Goal: Task Accomplishment & Management: Use online tool/utility

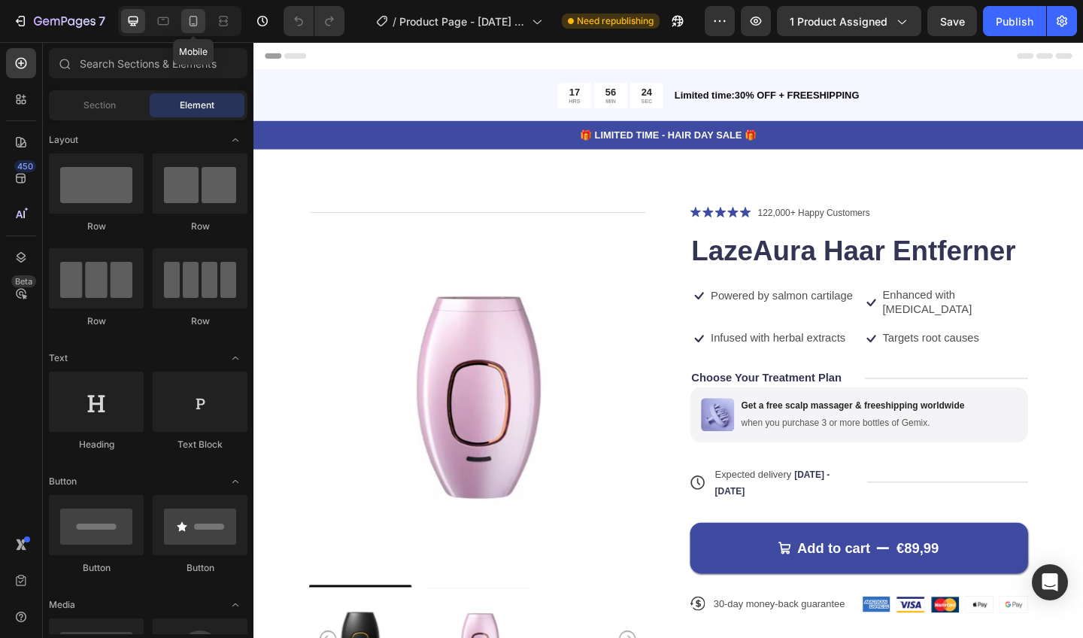
click at [192, 16] on icon at bounding box center [194, 21] width 8 height 11
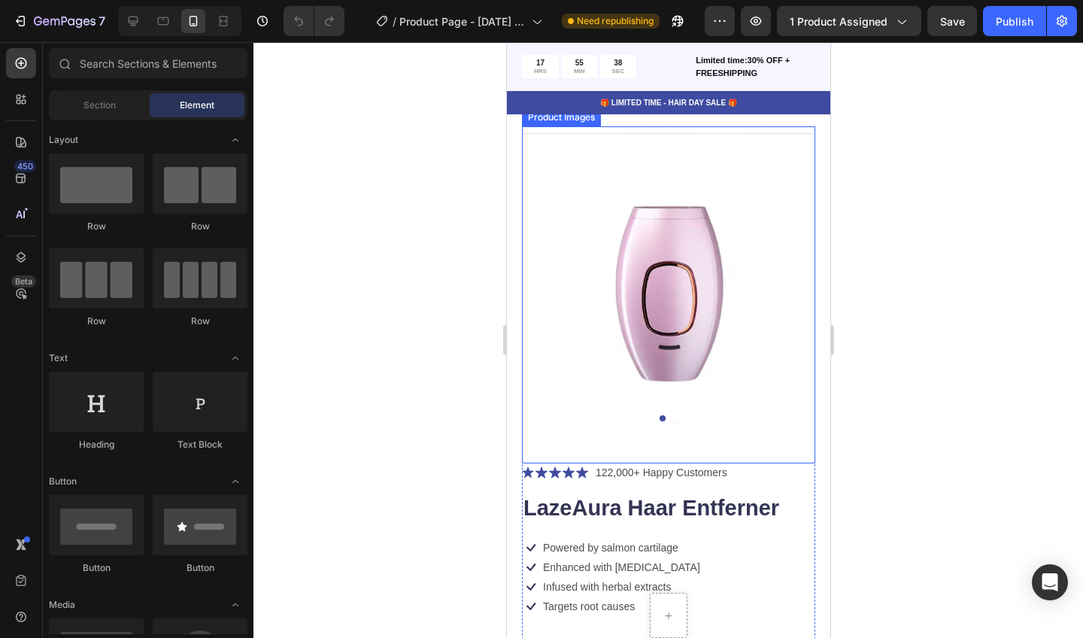
scroll to position [17, 0]
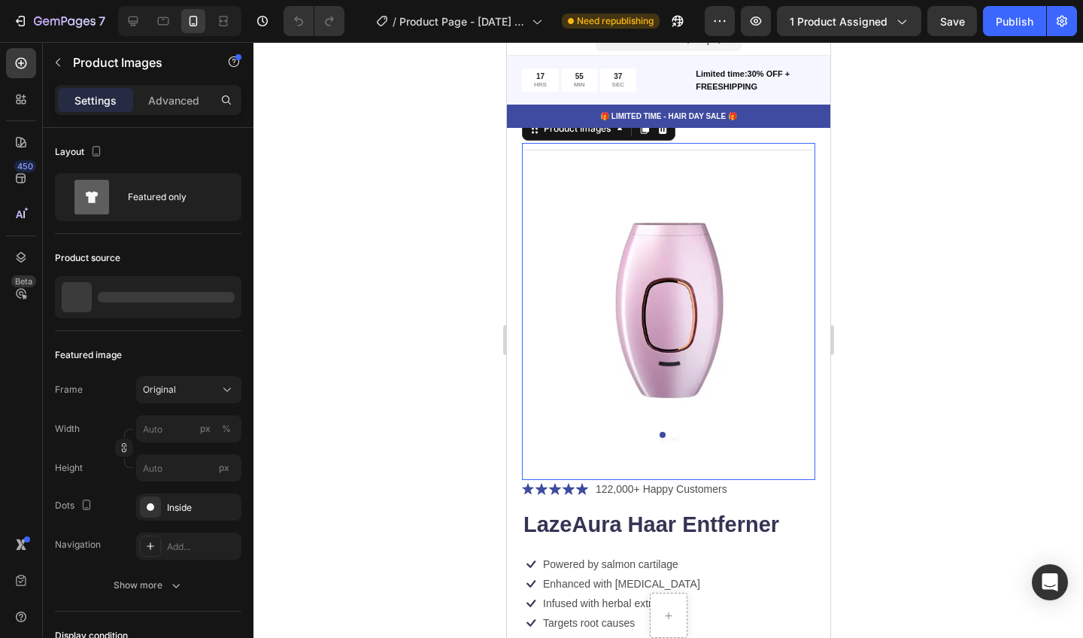
click at [686, 243] on img at bounding box center [667, 296] width 293 height 307
click at [494, 345] on div at bounding box center [668, 340] width 830 height 596
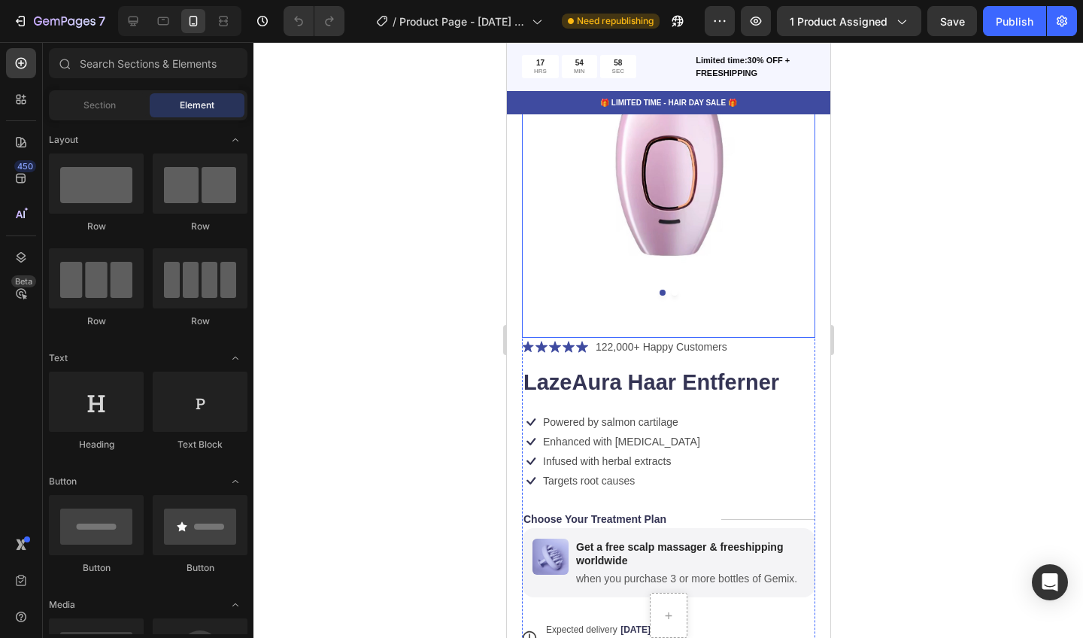
scroll to position [168, 0]
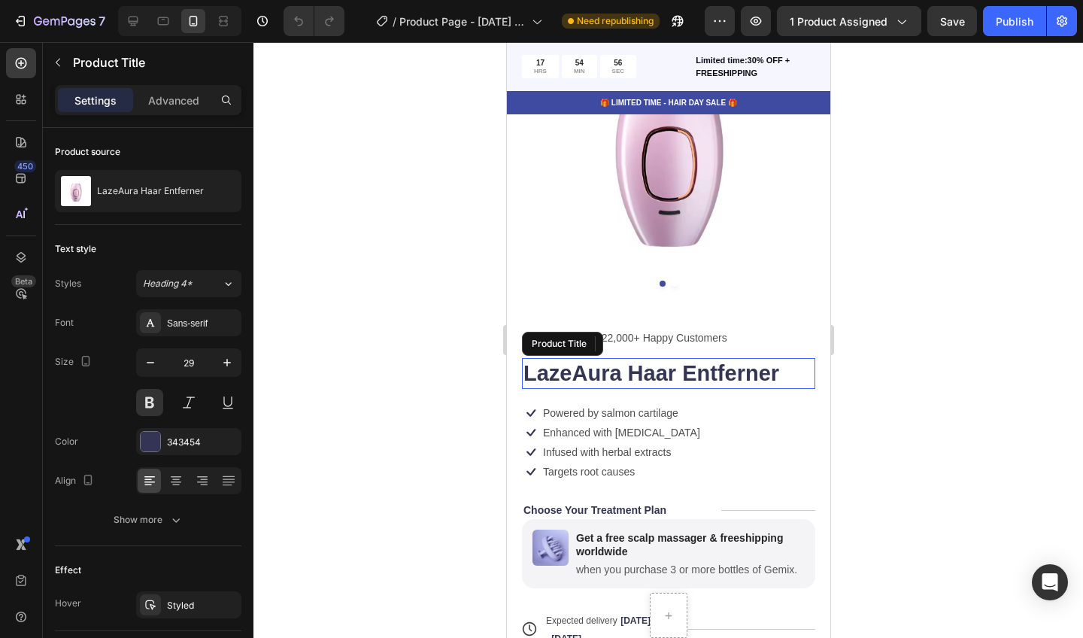
click at [576, 374] on h1 "LazeAura Haar Entferner" at bounding box center [667, 374] width 293 height 32
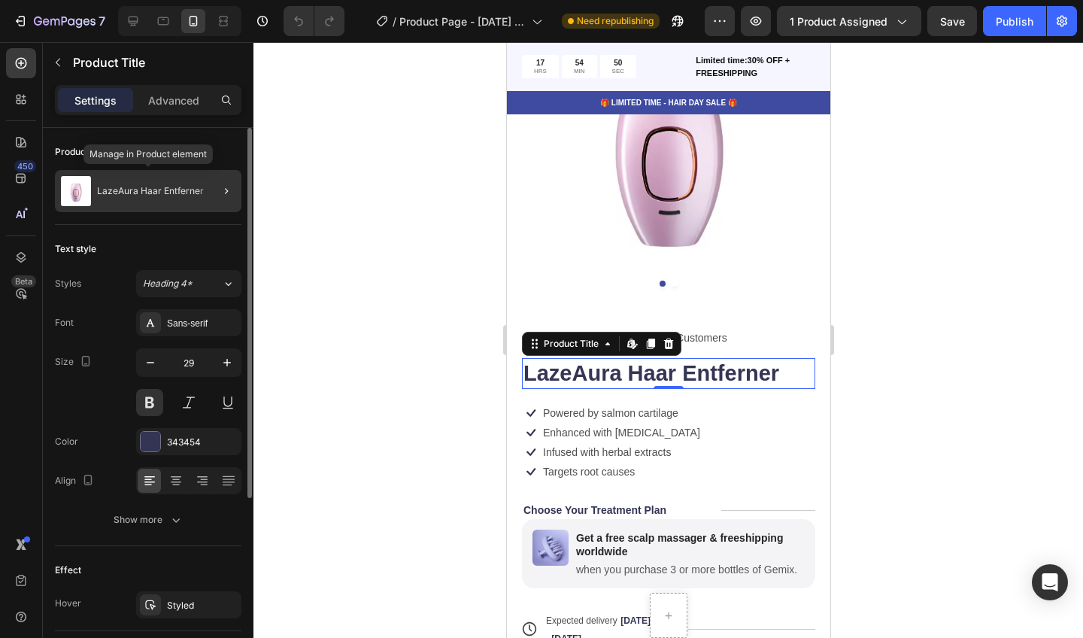
click at [126, 191] on p "LazeAura Haar Entferner" at bounding box center [150, 191] width 107 height 11
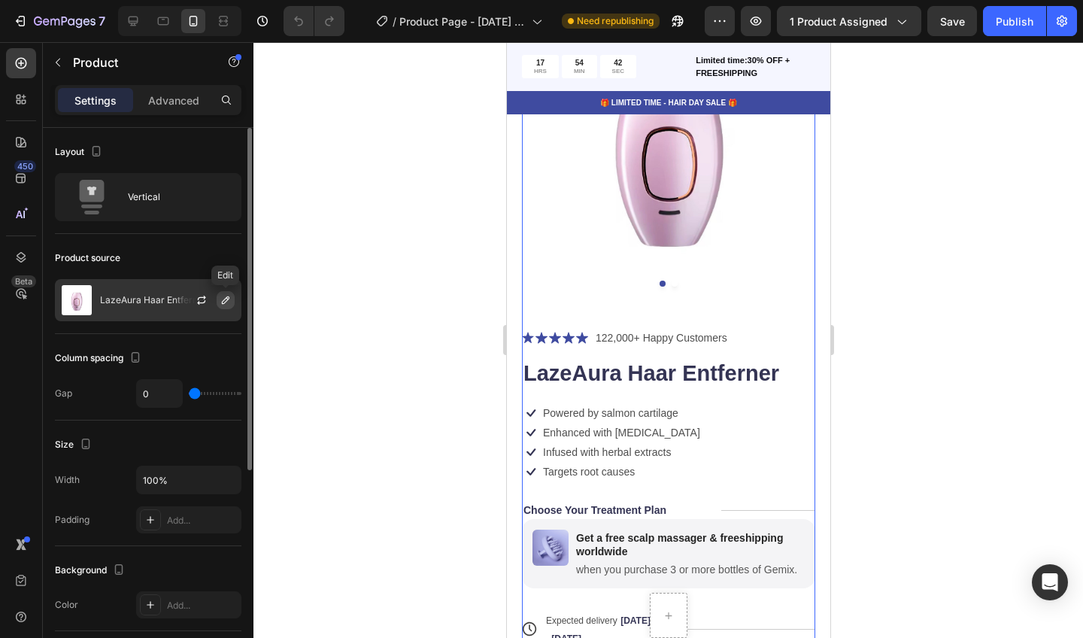
click at [224, 300] on icon "button" at bounding box center [226, 300] width 8 height 8
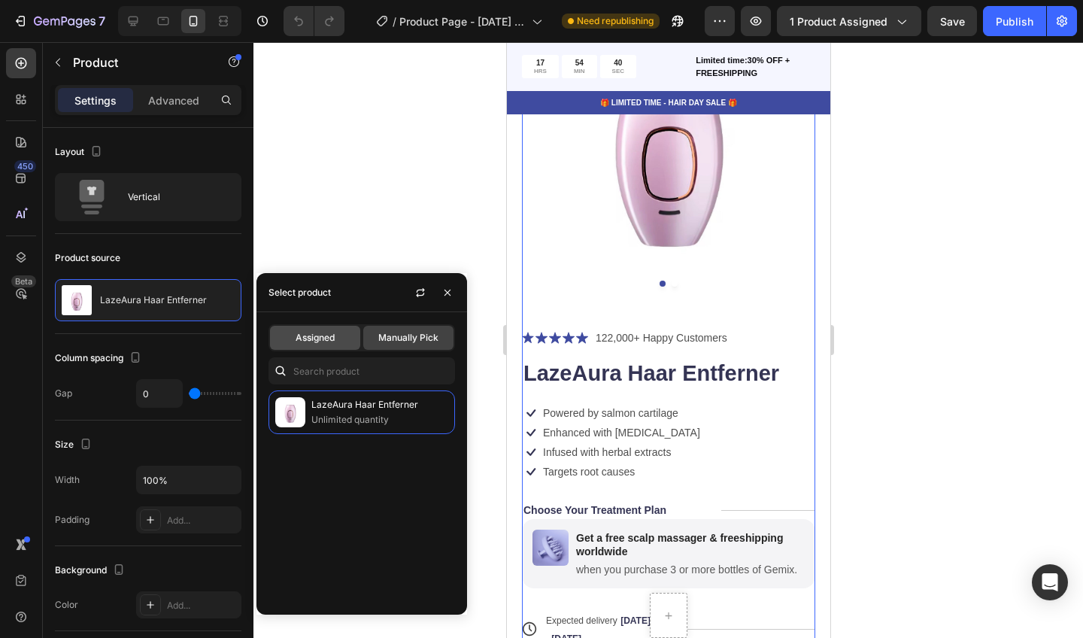
click at [323, 343] on span "Assigned" at bounding box center [315, 338] width 39 height 14
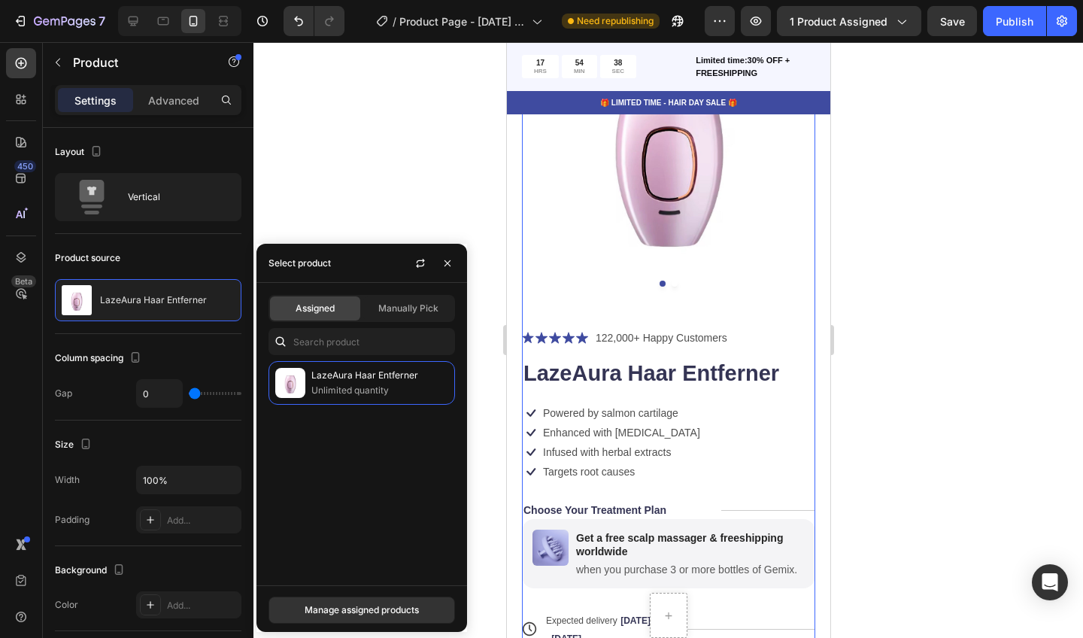
click at [328, 305] on span "Assigned" at bounding box center [315, 309] width 39 height 14
click at [445, 266] on icon "button" at bounding box center [448, 263] width 6 height 6
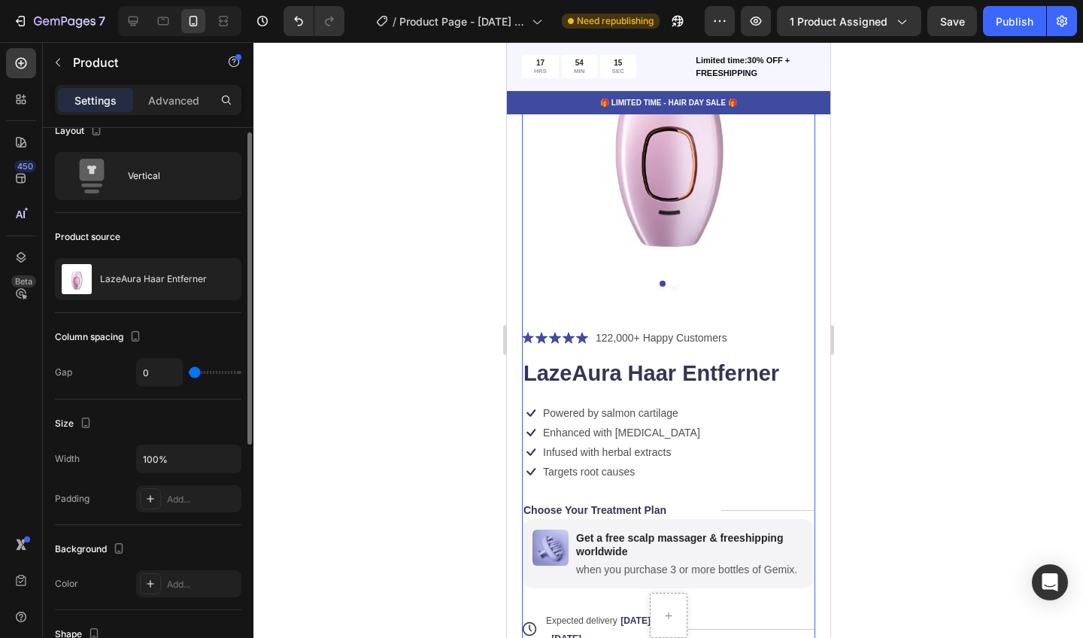
scroll to position [2, 0]
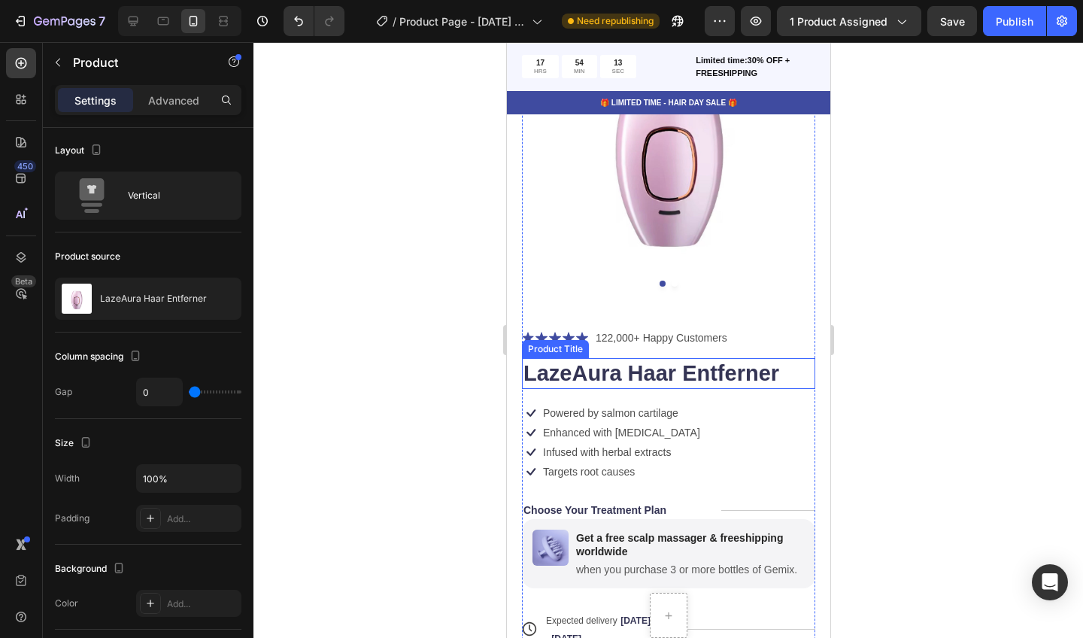
click at [552, 351] on div "Product Title" at bounding box center [554, 349] width 61 height 14
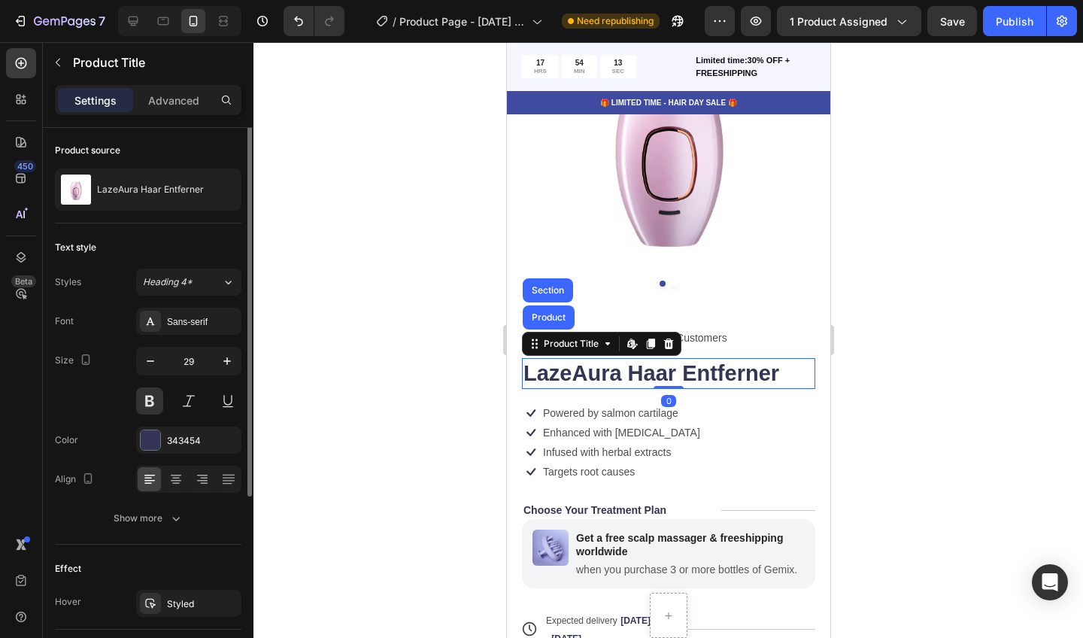
scroll to position [0, 0]
click at [205, 320] on div "Sans-serif" at bounding box center [202, 324] width 71 height 14
click at [279, 202] on div at bounding box center [668, 340] width 830 height 596
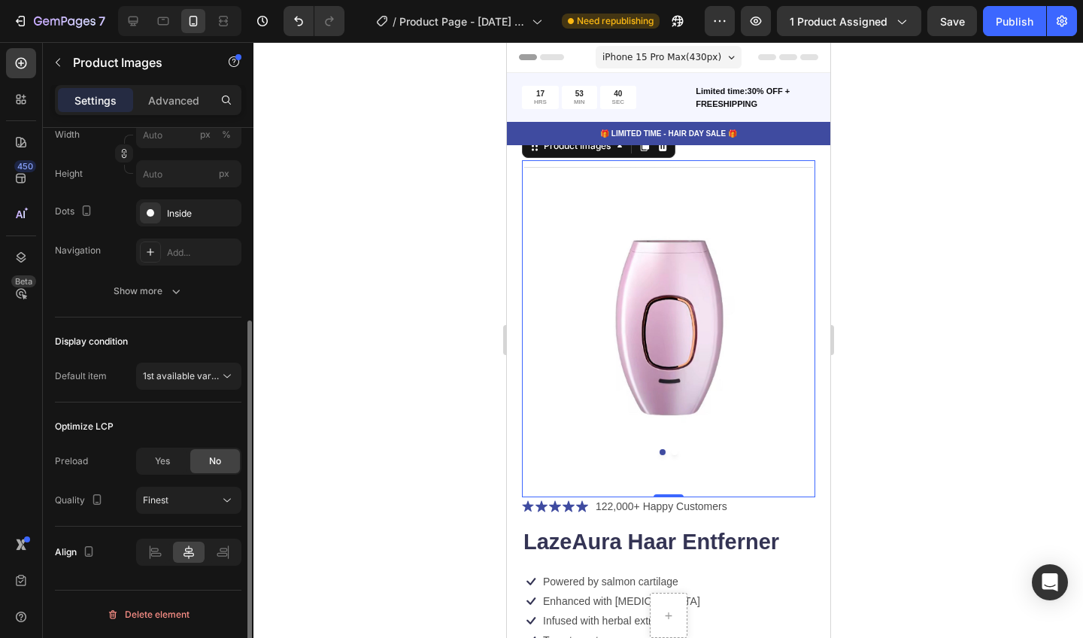
scroll to position [290, 0]
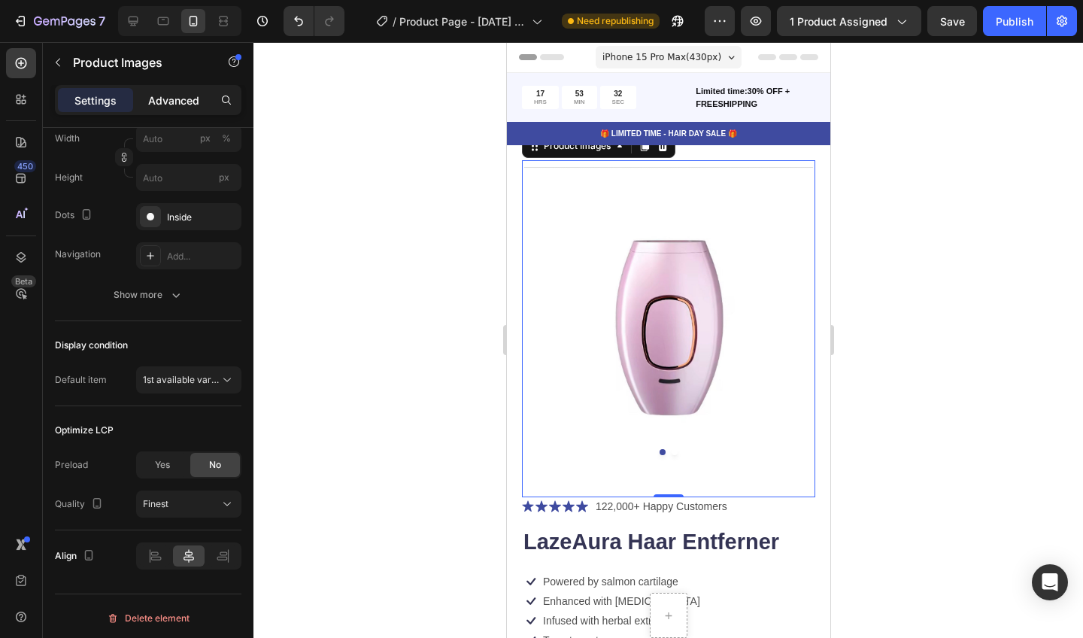
click at [178, 93] on p "Advanced" at bounding box center [173, 101] width 51 height 16
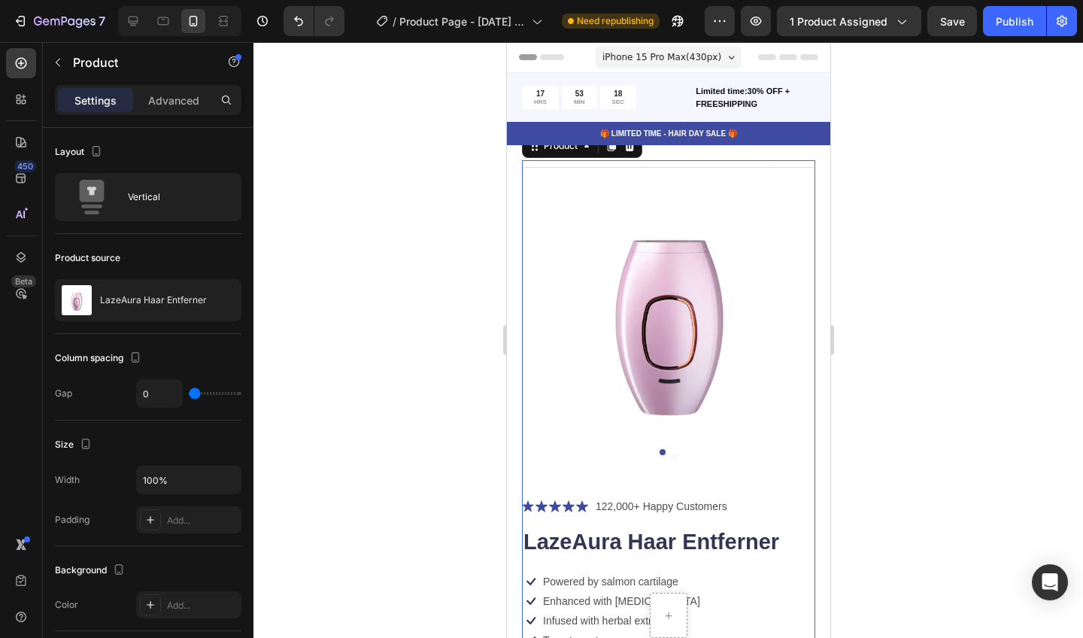
click at [871, 452] on div at bounding box center [668, 340] width 830 height 596
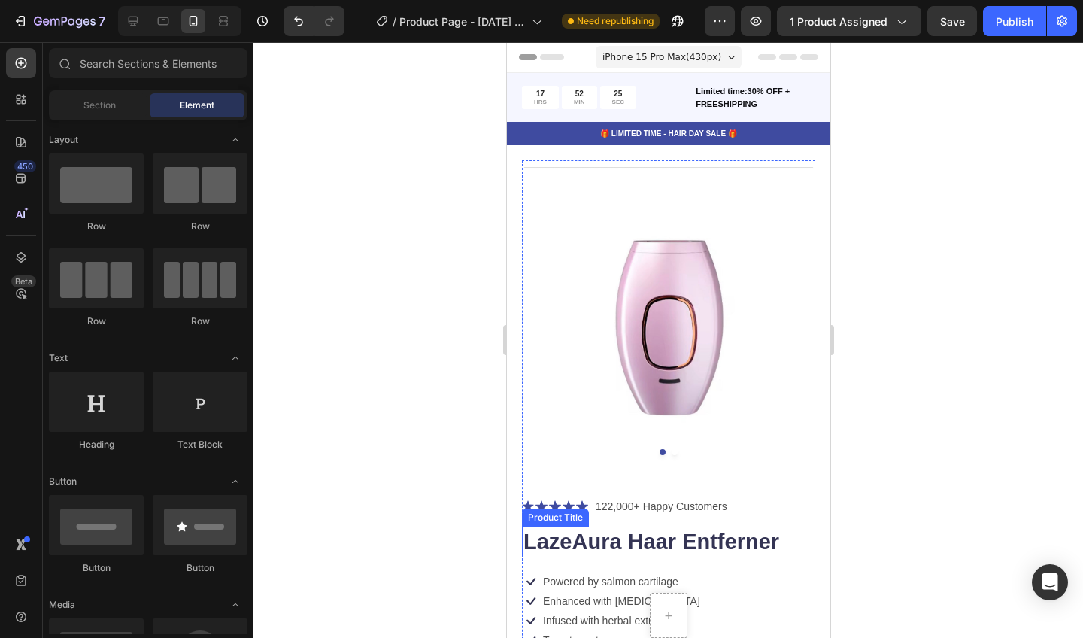
click at [574, 521] on div "Product Title" at bounding box center [554, 517] width 67 height 18
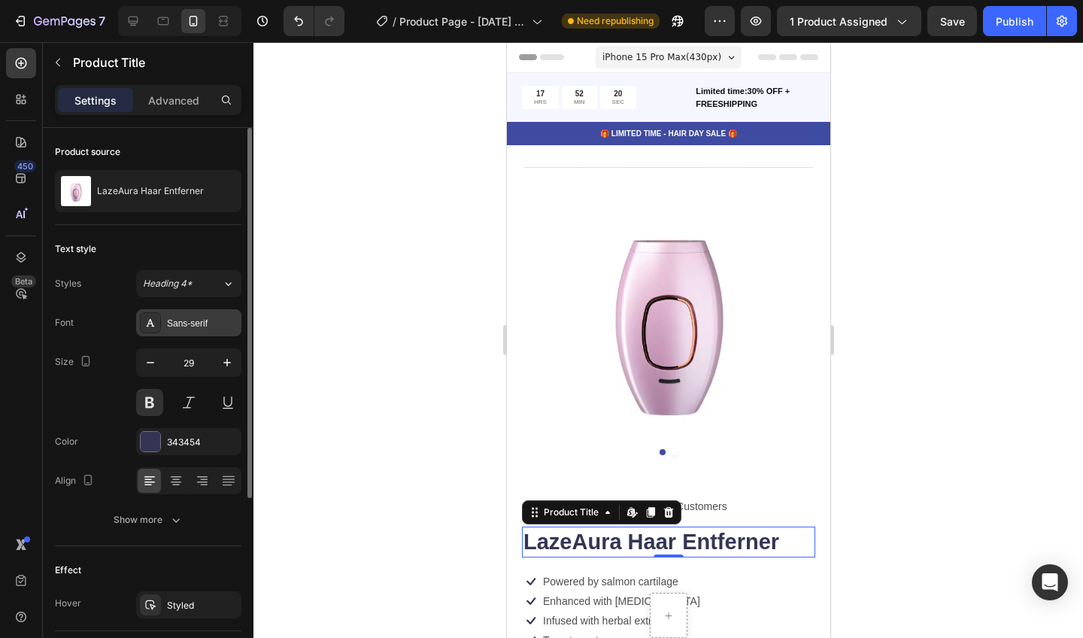
click at [193, 328] on div "Sans-serif" at bounding box center [202, 324] width 71 height 14
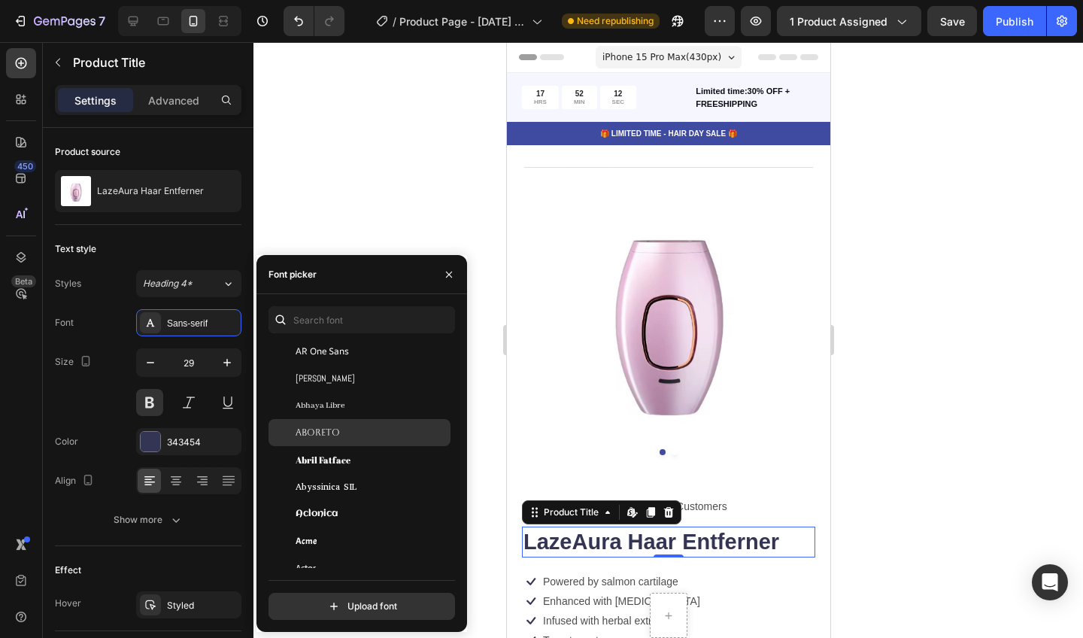
scroll to position [162, 0]
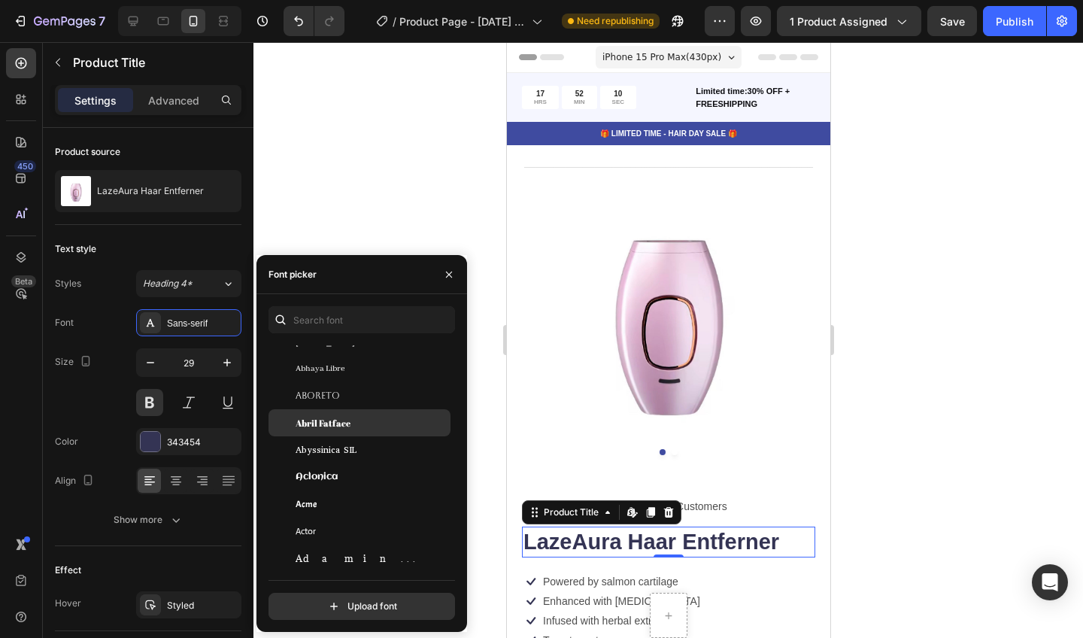
click at [366, 421] on div "Abril Fatface" at bounding box center [372, 423] width 152 height 14
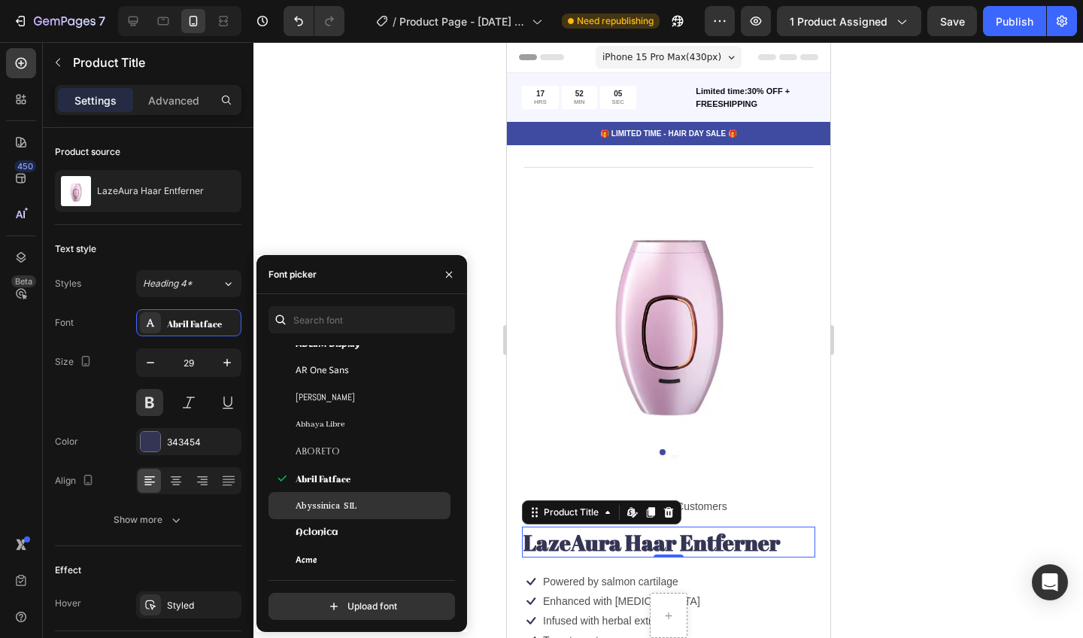
click at [326, 514] on div "Abyssinica SIL" at bounding box center [360, 505] width 182 height 27
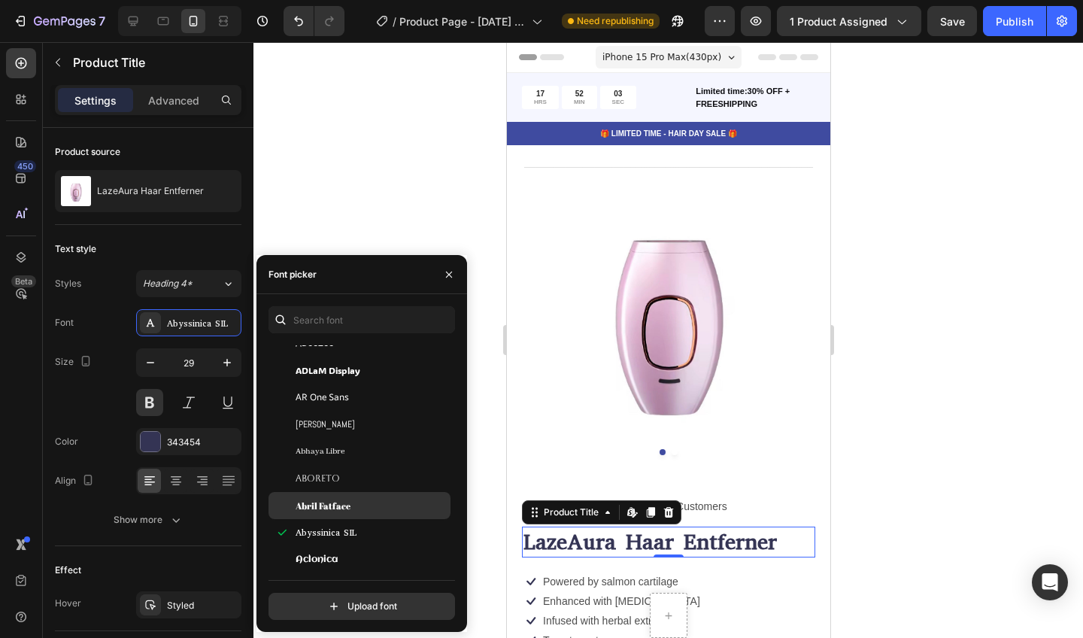
click at [331, 502] on span "Abril Fatface" at bounding box center [323, 506] width 55 height 14
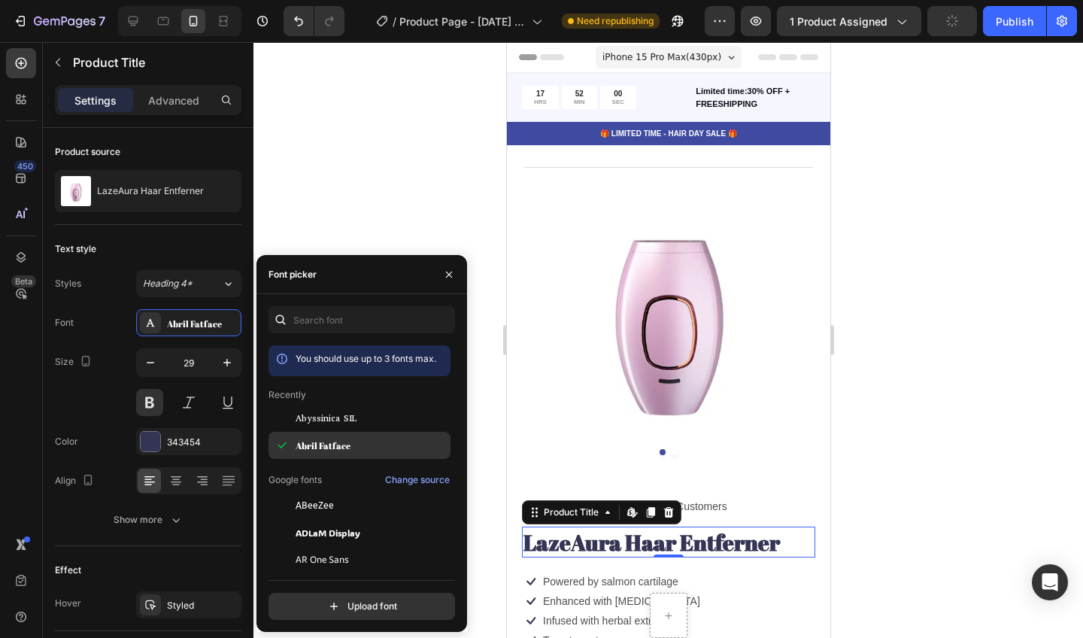
scroll to position [0, 0]
click at [365, 414] on div "Abyssinica SIL" at bounding box center [372, 418] width 152 height 14
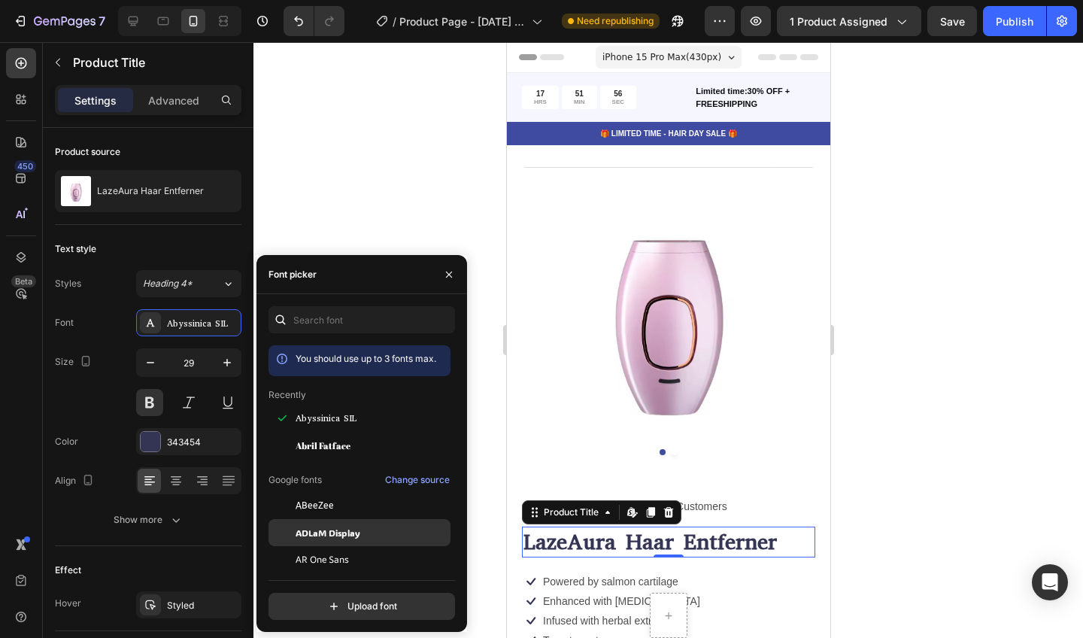
click at [327, 529] on span "ADLaM Display" at bounding box center [328, 533] width 65 height 14
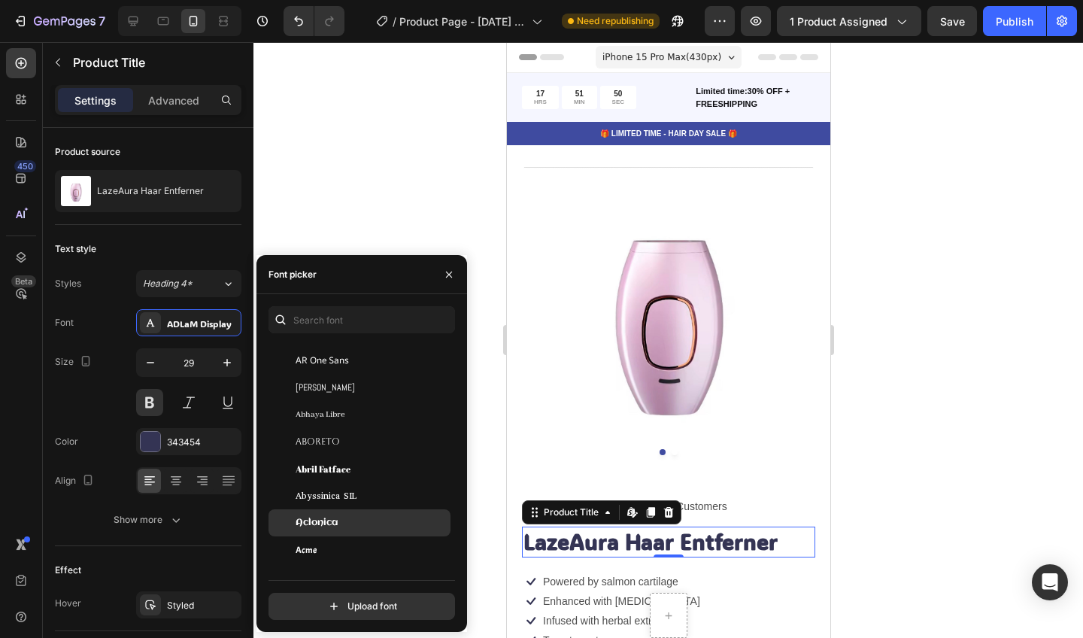
scroll to position [228, 0]
click at [345, 519] on div "Aclonica" at bounding box center [372, 522] width 152 height 14
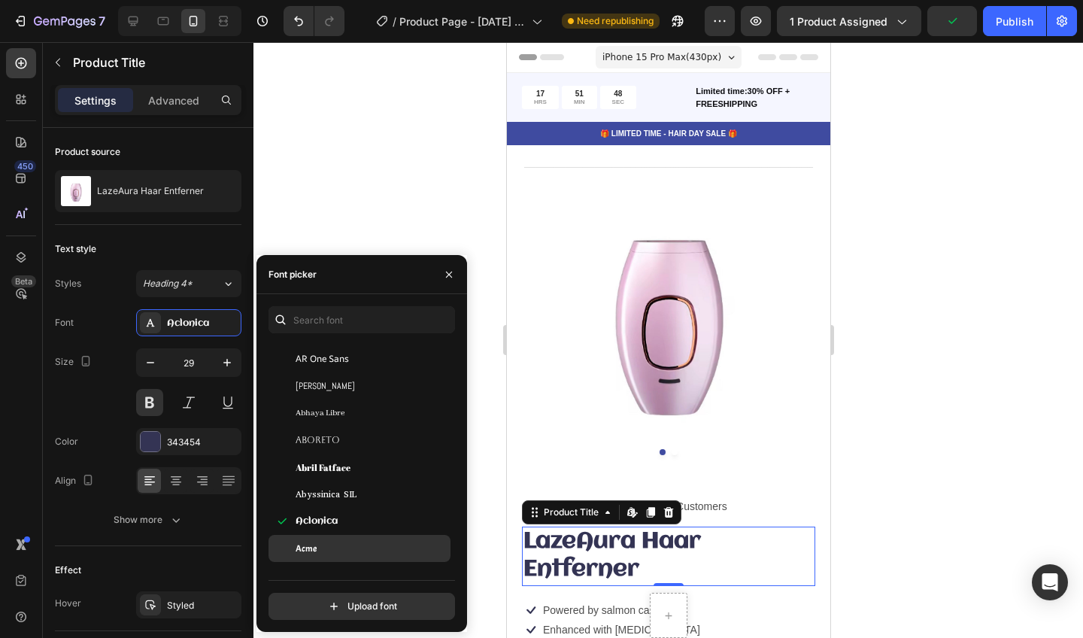
click at [329, 550] on div "Acme" at bounding box center [372, 549] width 152 height 14
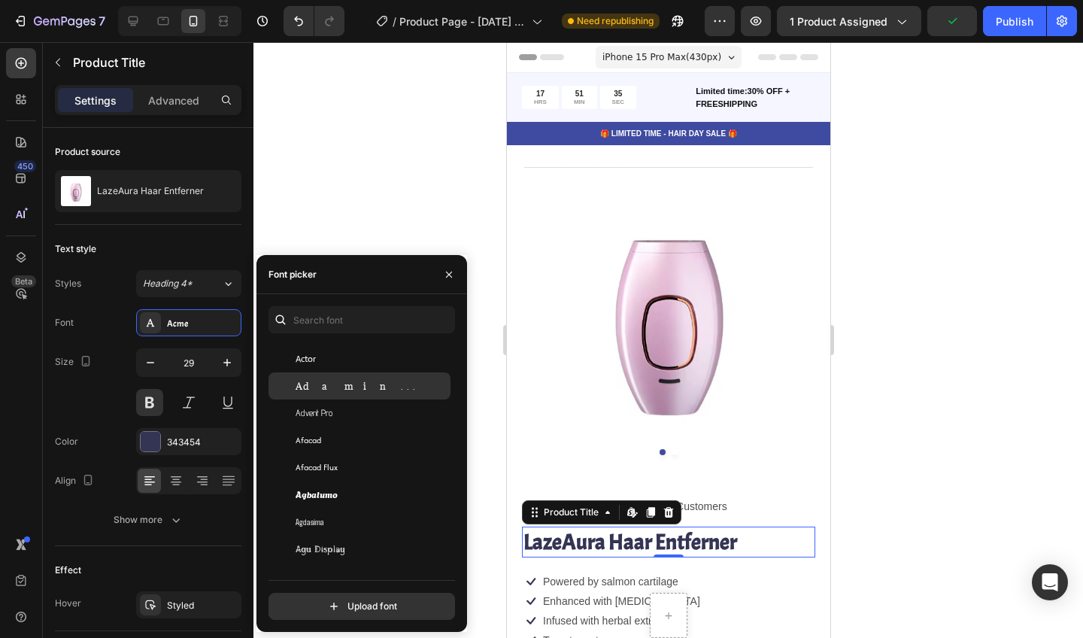
scroll to position [438, 0]
click at [366, 388] on div "Adamina" at bounding box center [372, 385] width 152 height 14
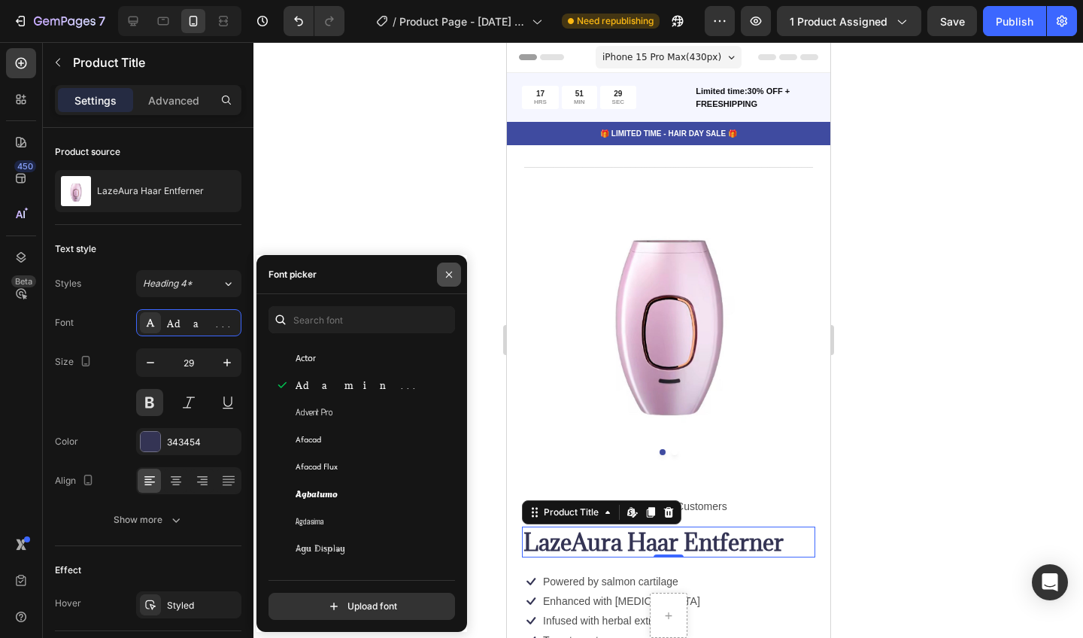
click at [451, 266] on button "button" at bounding box center [449, 275] width 24 height 24
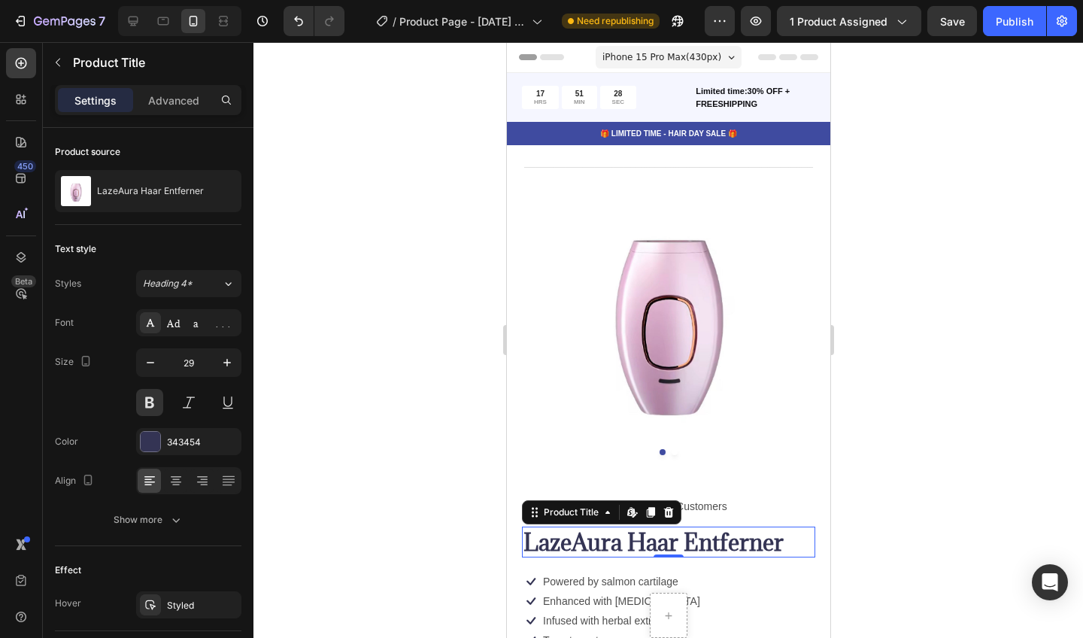
click at [921, 297] on div at bounding box center [668, 340] width 830 height 596
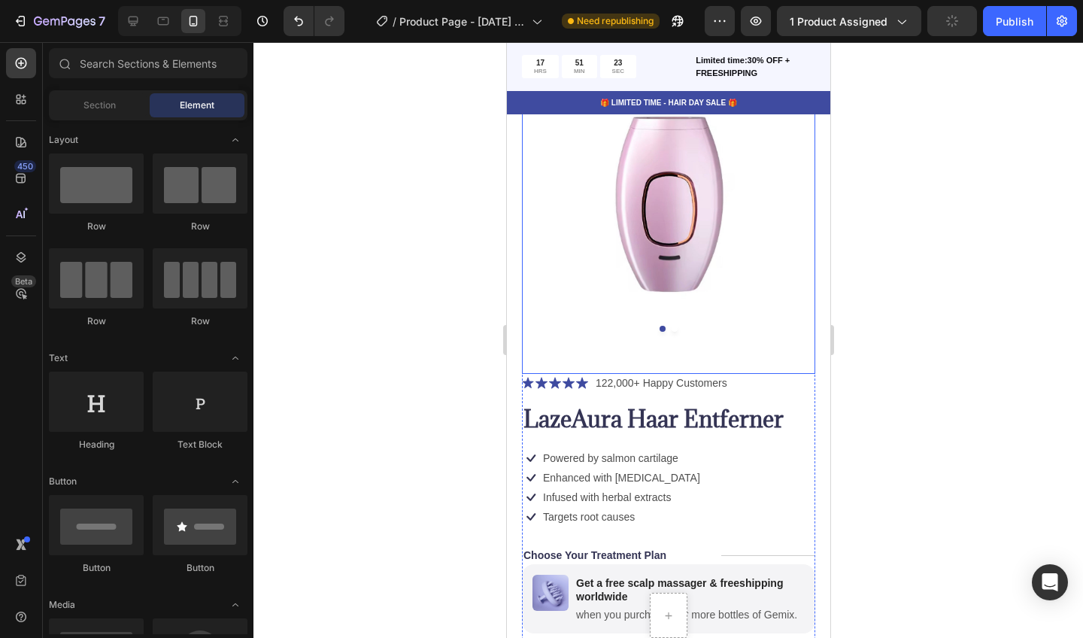
scroll to position [125, 0]
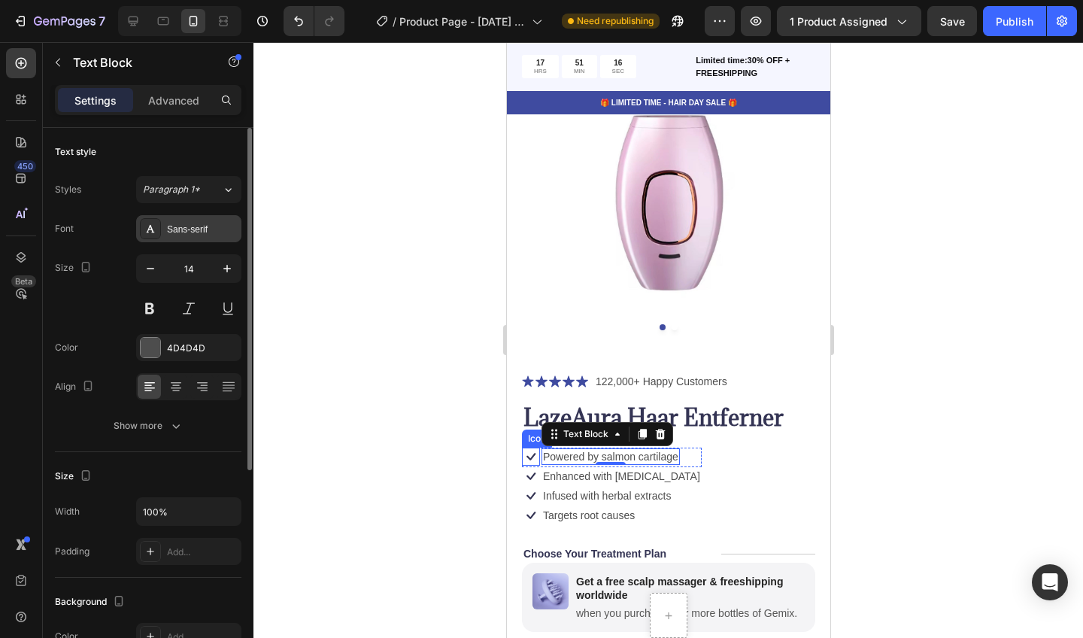
click at [196, 225] on div "Sans-serif" at bounding box center [202, 230] width 71 height 14
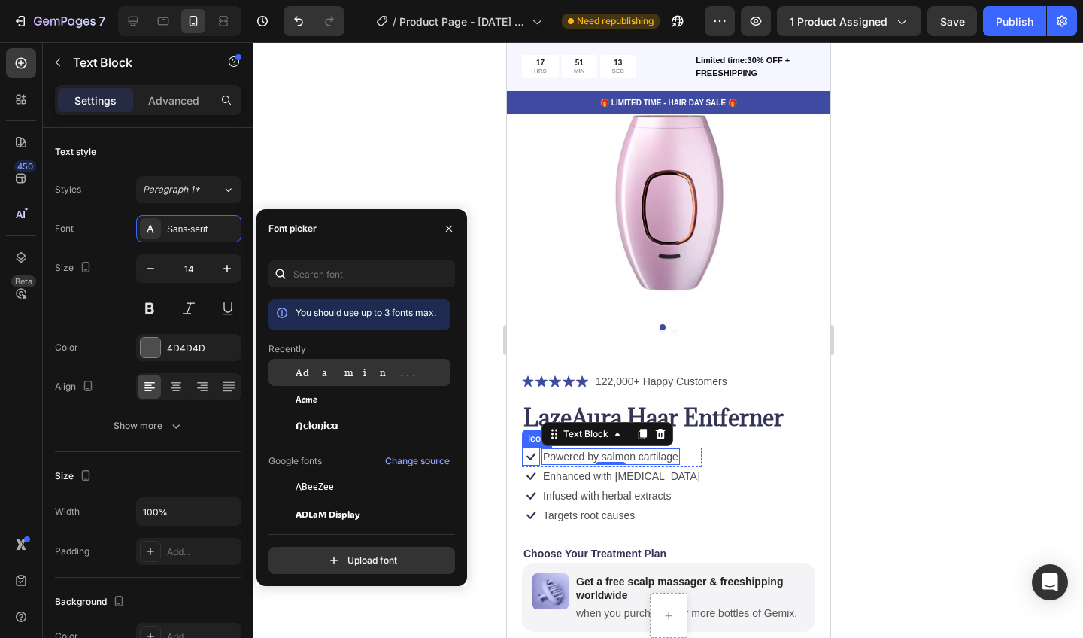
click at [351, 374] on div "Adamina" at bounding box center [372, 373] width 152 height 14
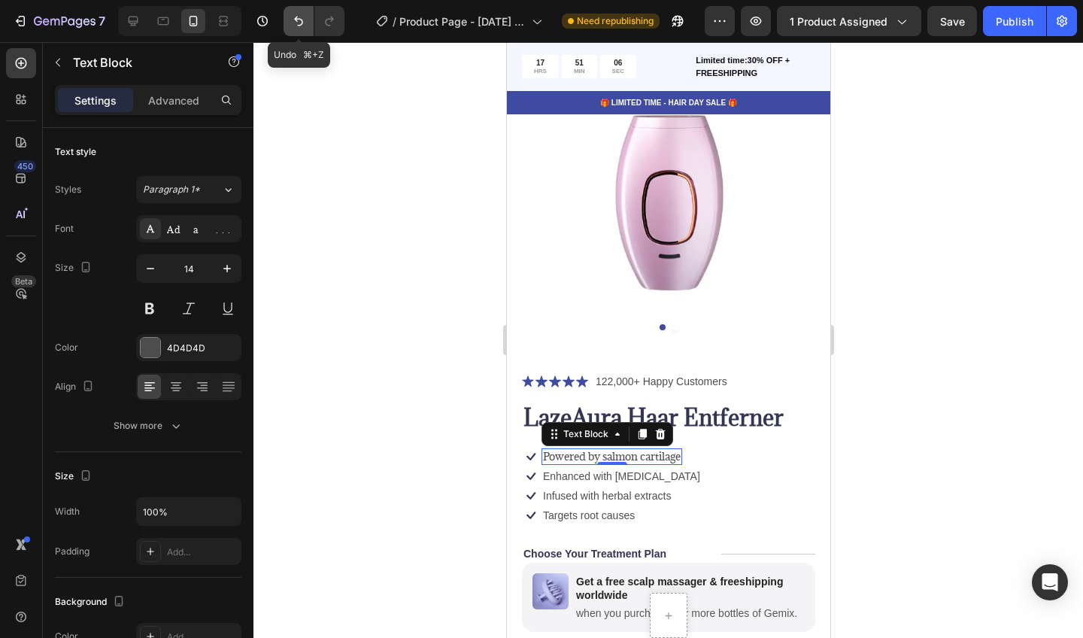
click at [304, 26] on icon "Undo/Redo" at bounding box center [298, 21] width 15 height 15
click at [396, 181] on div at bounding box center [668, 340] width 830 height 596
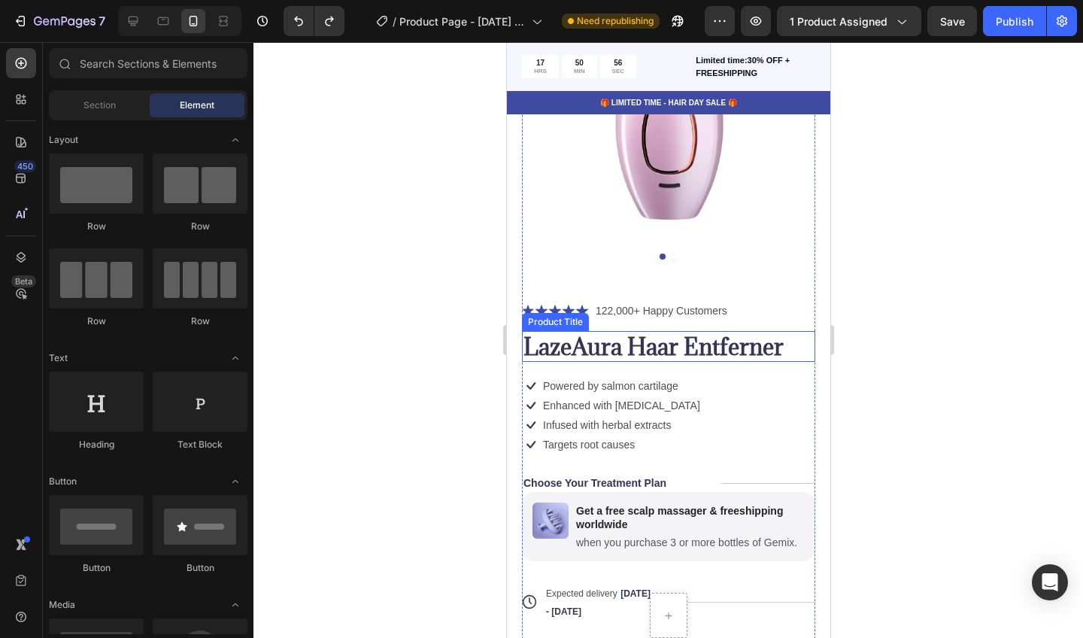
scroll to position [201, 0]
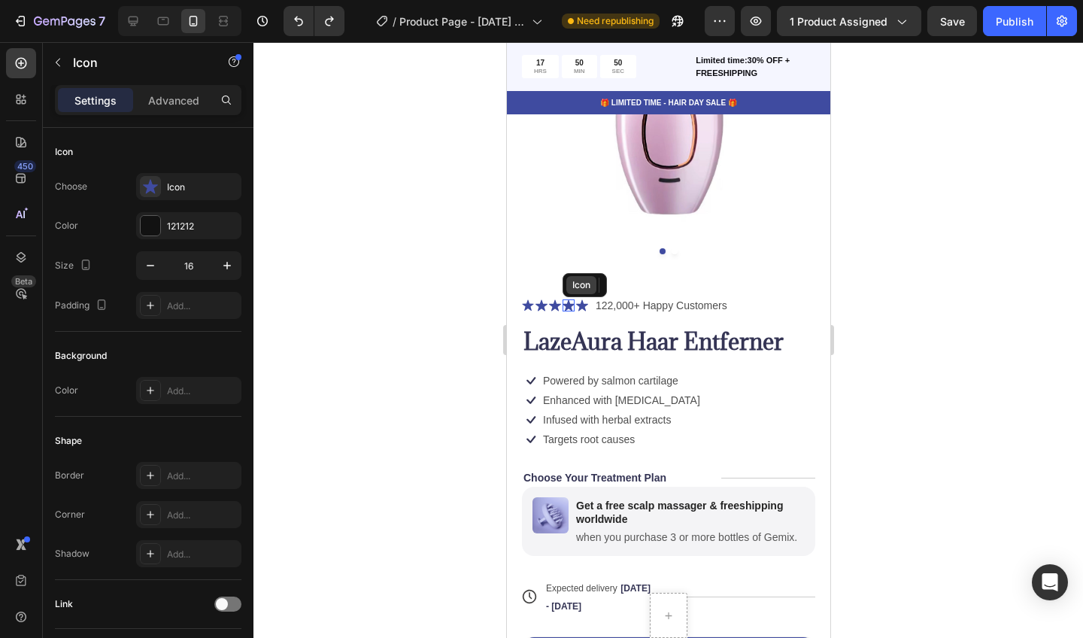
click at [569, 290] on div "Icon" at bounding box center [581, 285] width 30 height 18
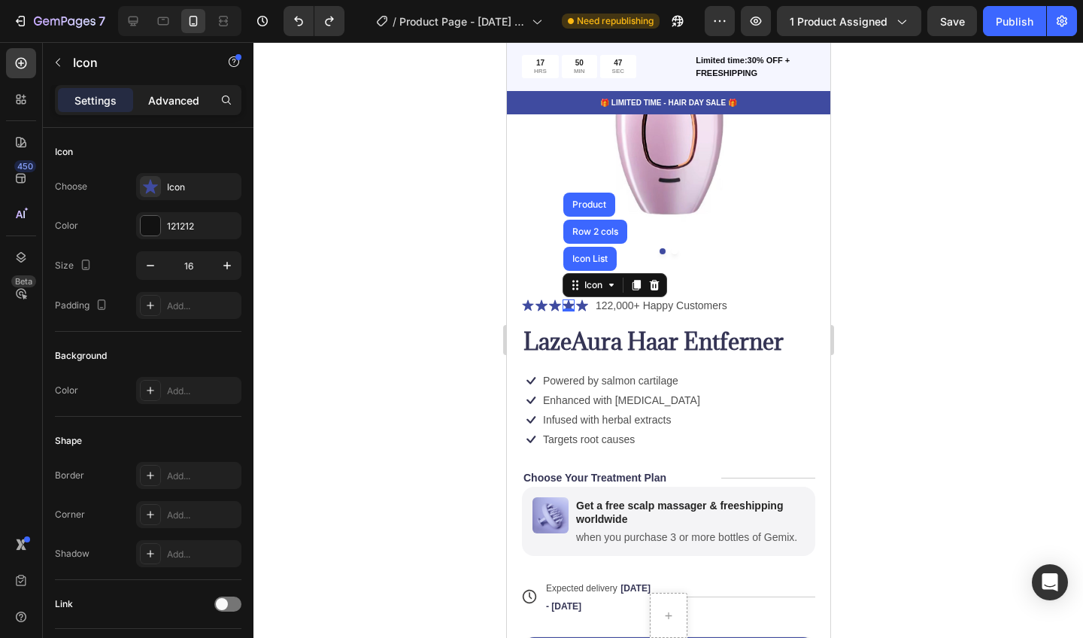
click at [178, 91] on div "Advanced" at bounding box center [173, 100] width 75 height 24
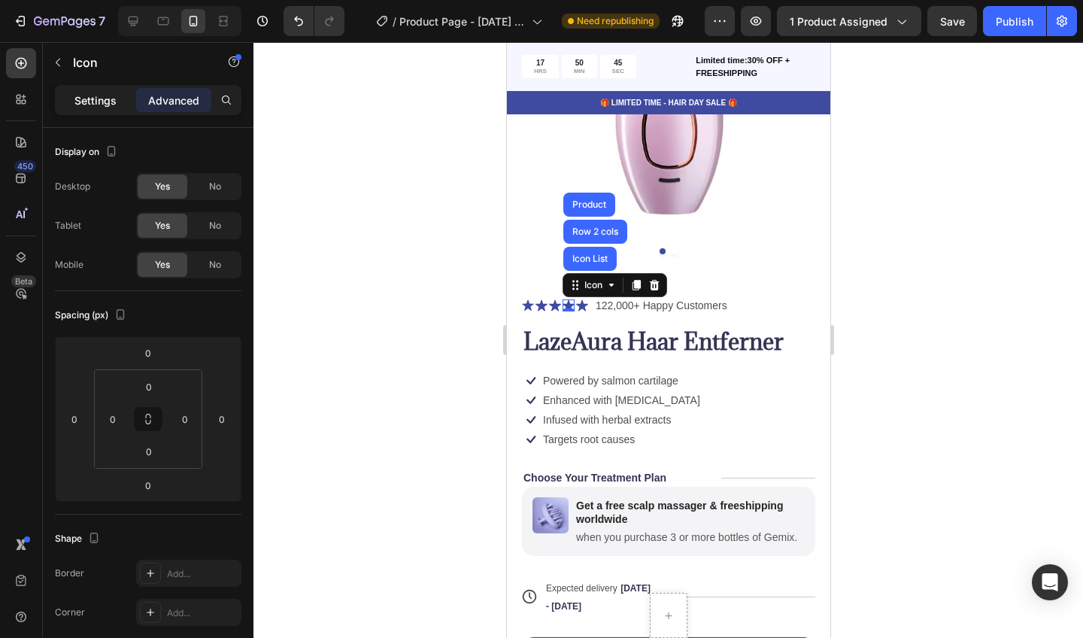
click at [111, 99] on p "Settings" at bounding box center [95, 101] width 42 height 16
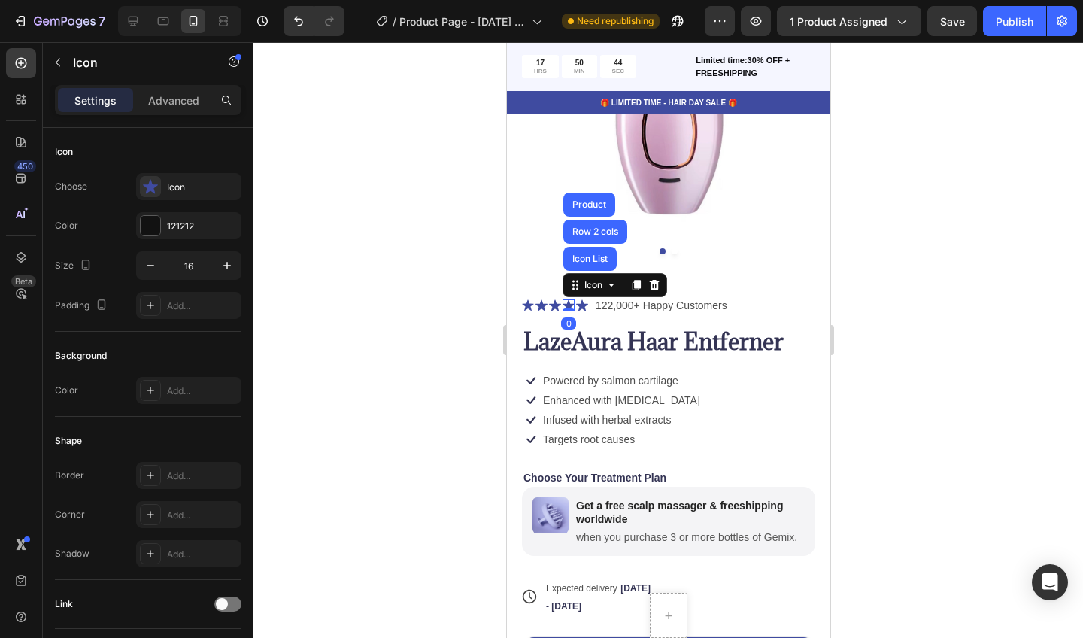
click at [437, 252] on div at bounding box center [668, 340] width 830 height 596
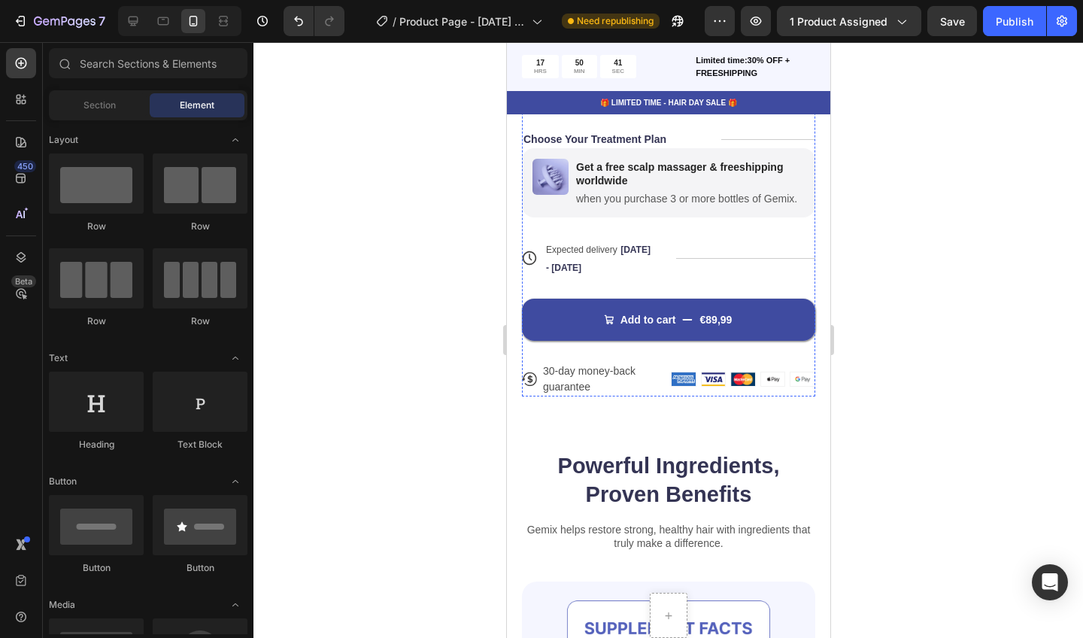
scroll to position [539, 0]
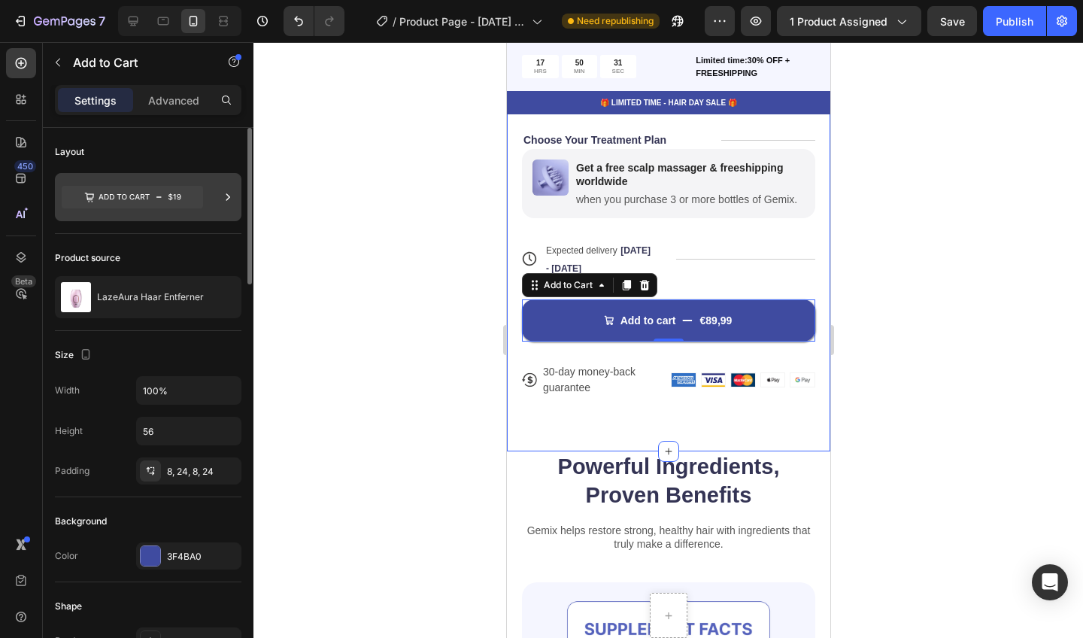
click at [233, 193] on icon at bounding box center [227, 197] width 15 height 15
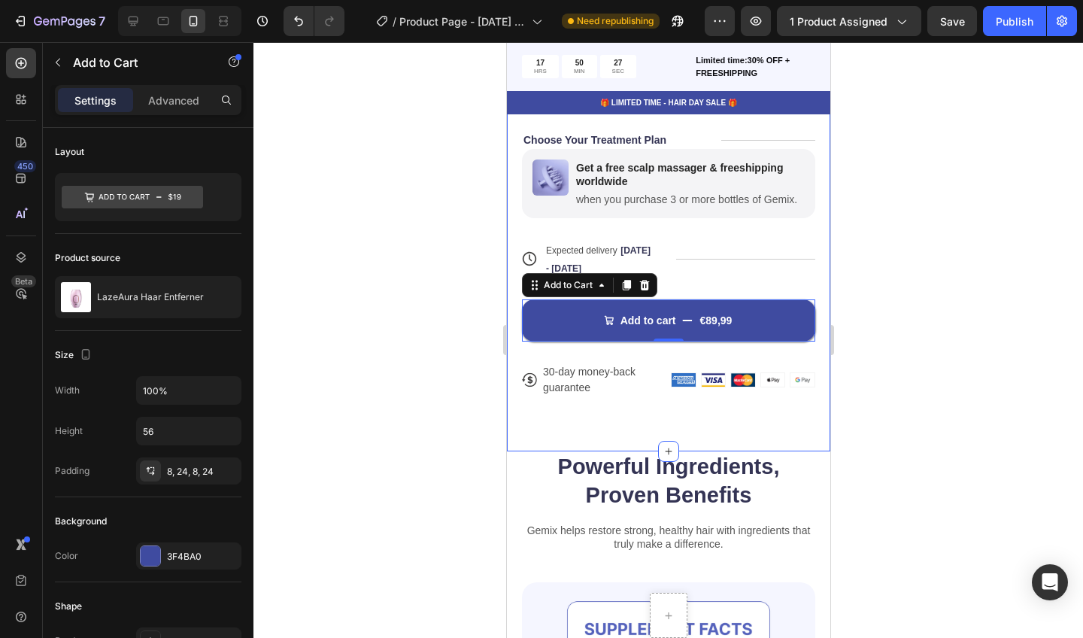
click at [393, 120] on div at bounding box center [668, 340] width 830 height 596
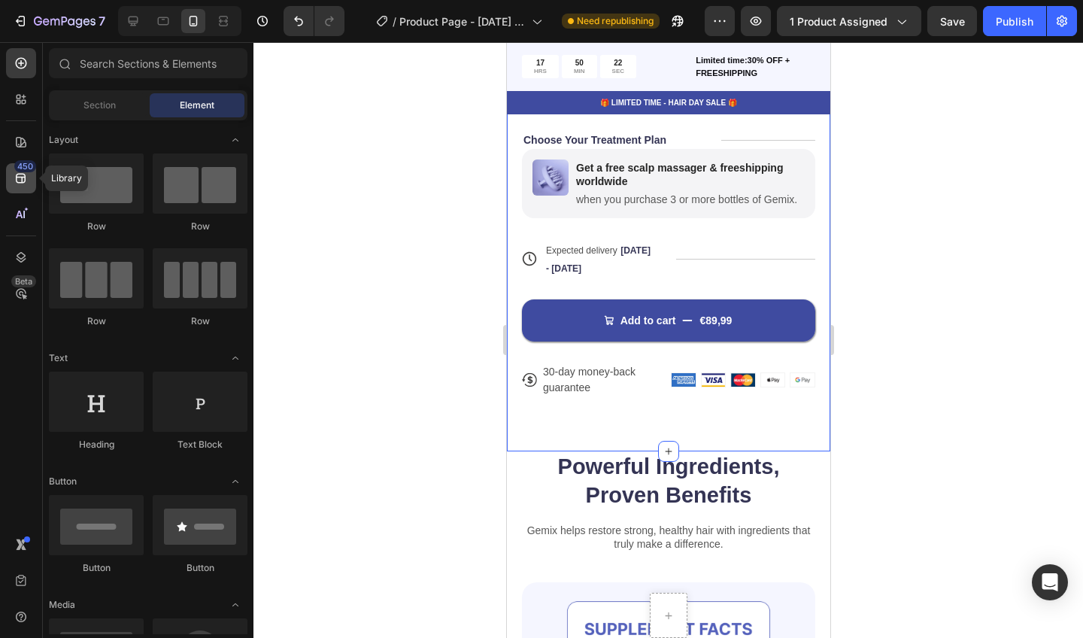
click at [25, 178] on icon at bounding box center [21, 179] width 10 height 10
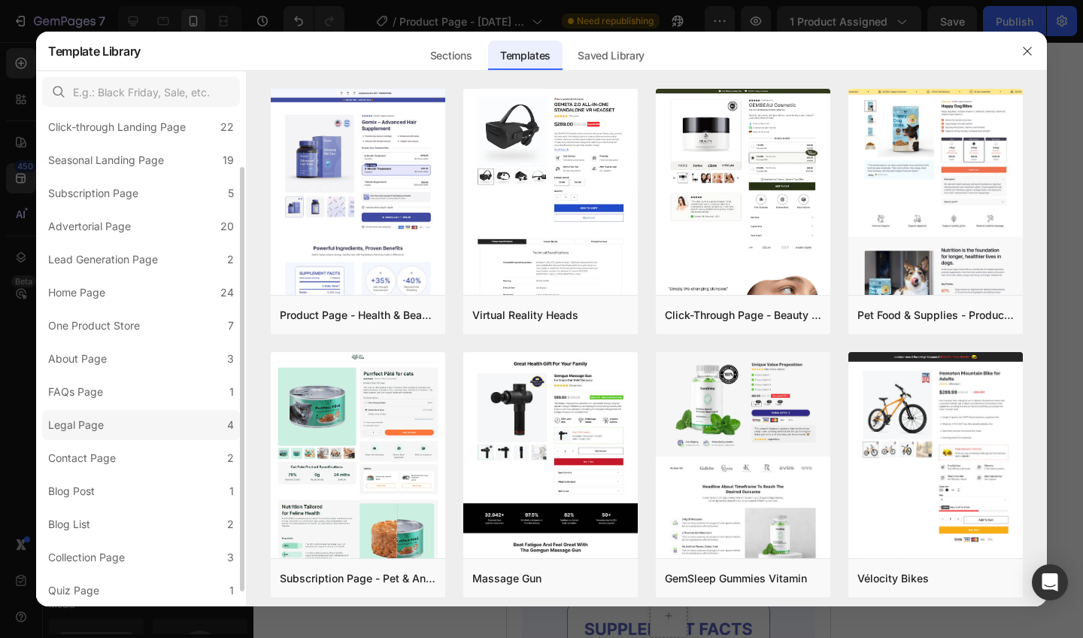
scroll to position [0, 0]
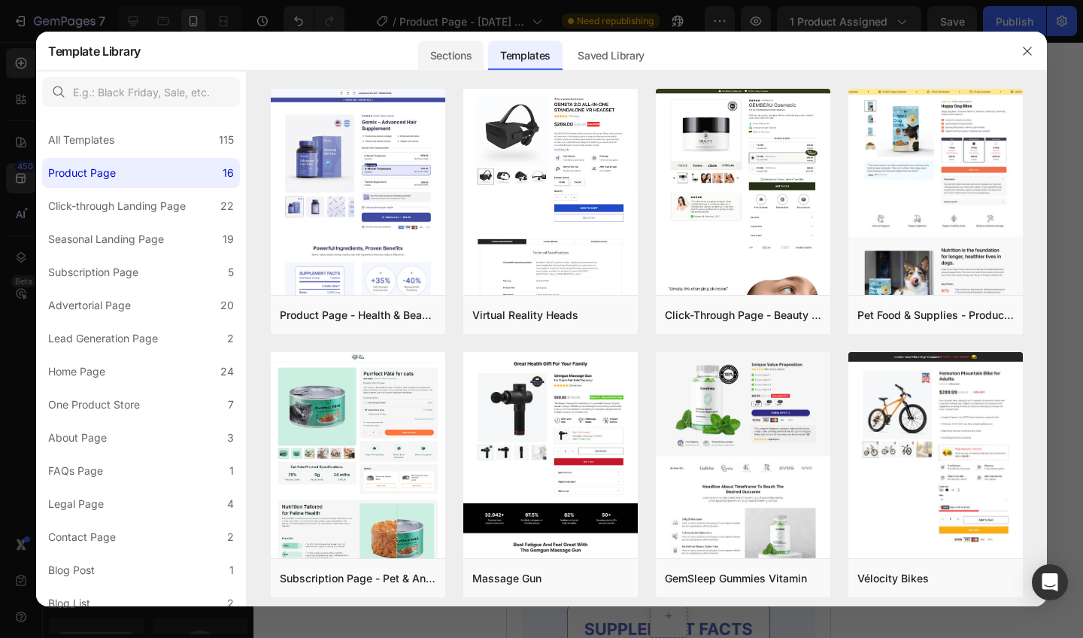
click at [420, 50] on div "Sections" at bounding box center [450, 56] width 65 height 30
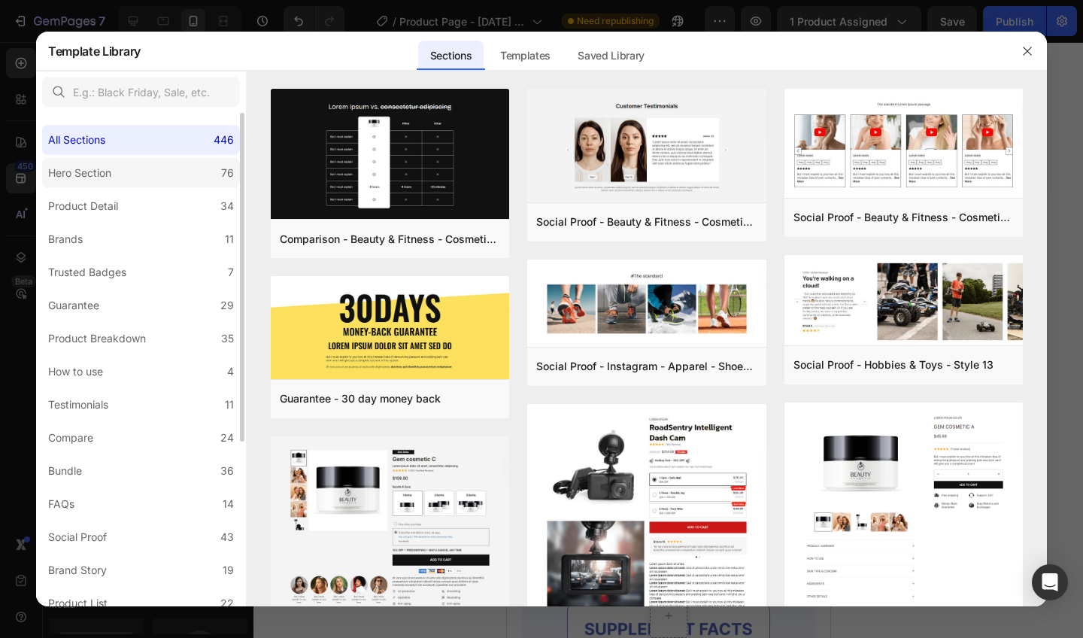
click at [232, 165] on div "76" at bounding box center [227, 173] width 13 height 18
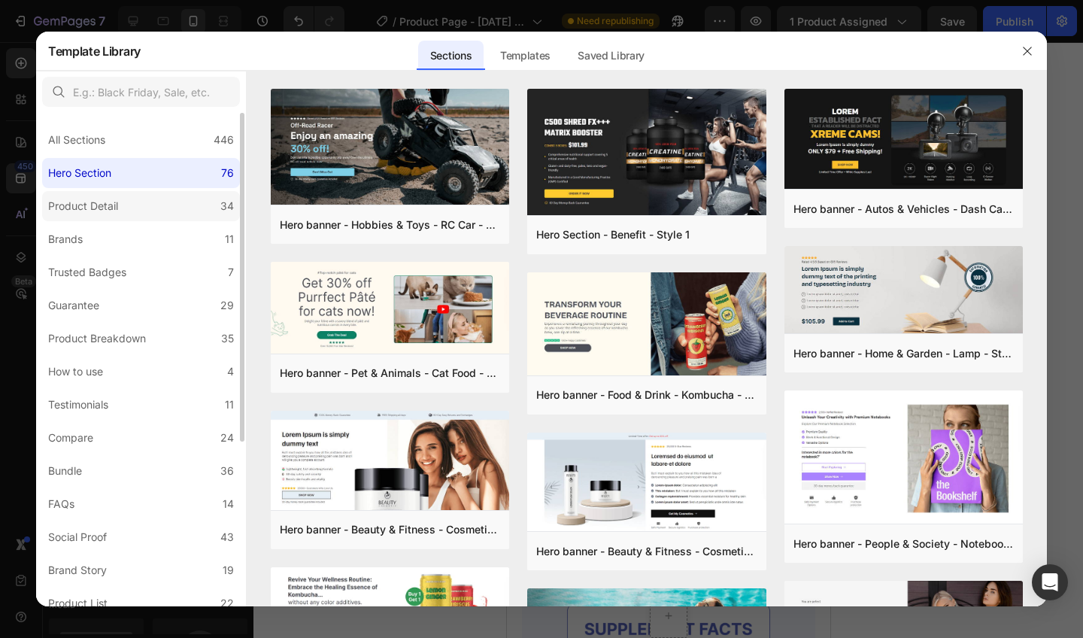
click at [184, 203] on label "Product Detail 34" at bounding box center [141, 206] width 198 height 30
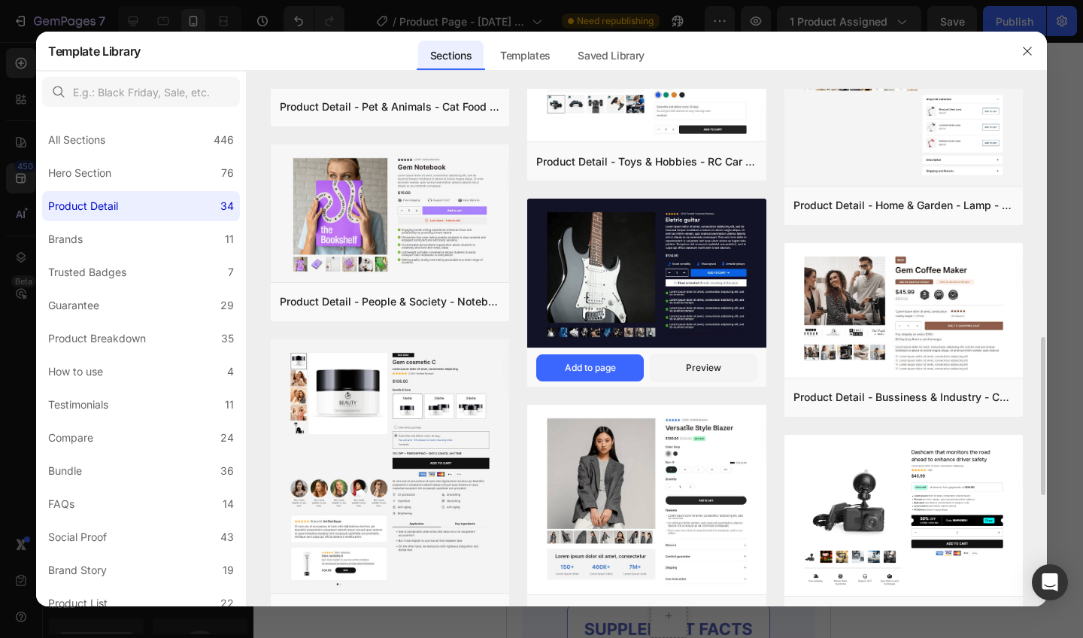
scroll to position [794, 0]
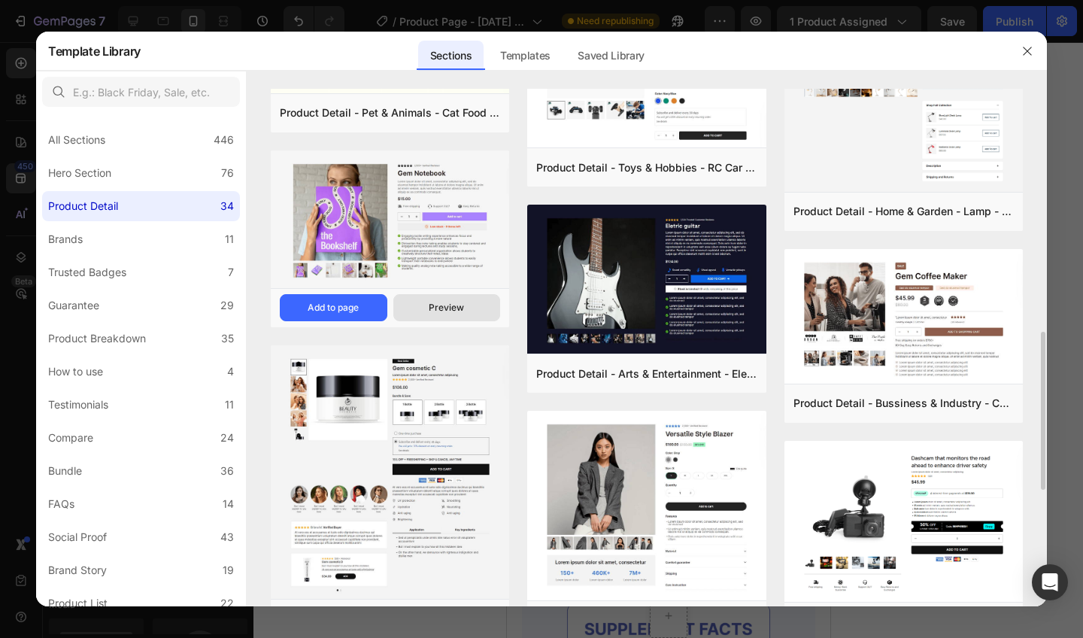
click at [425, 302] on button "Preview" at bounding box center [447, 307] width 108 height 27
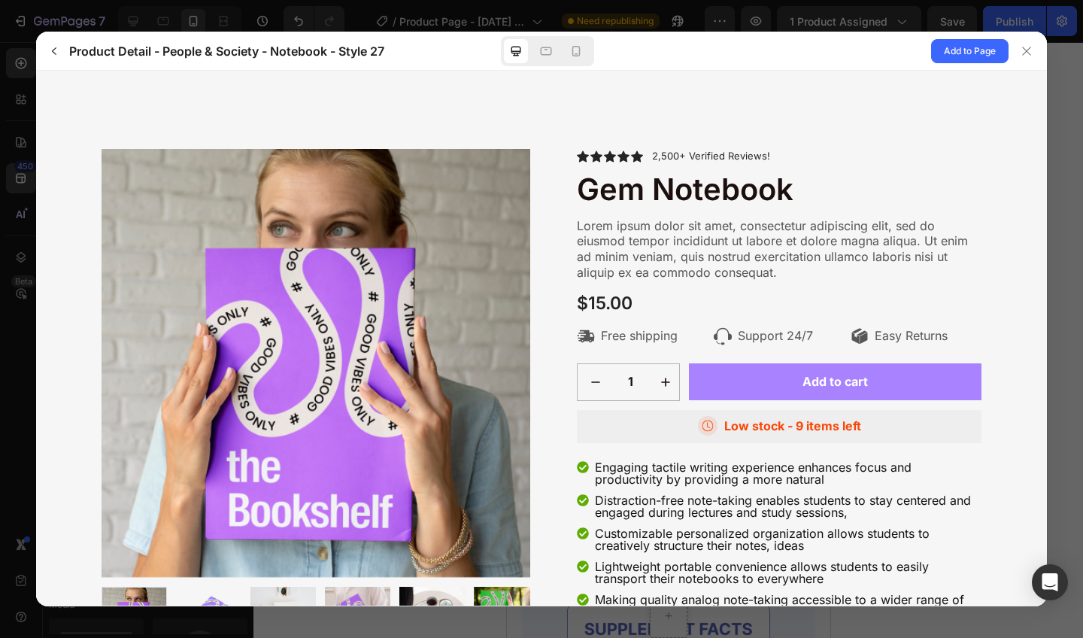
scroll to position [0, 0]
click at [962, 49] on span "Add to Page" at bounding box center [970, 51] width 52 height 18
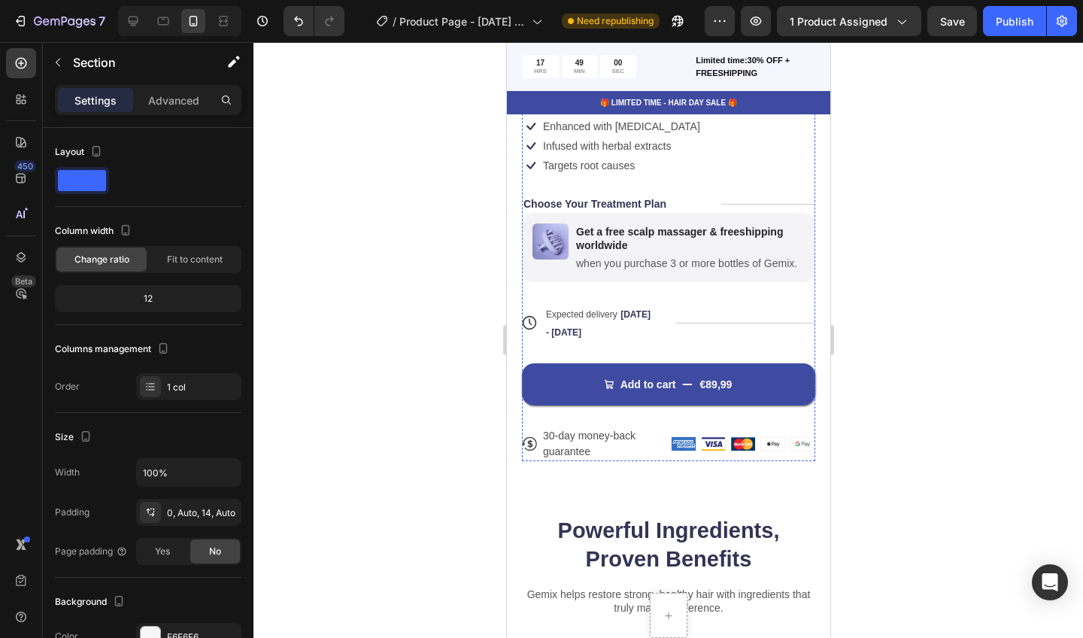
scroll to position [515, 0]
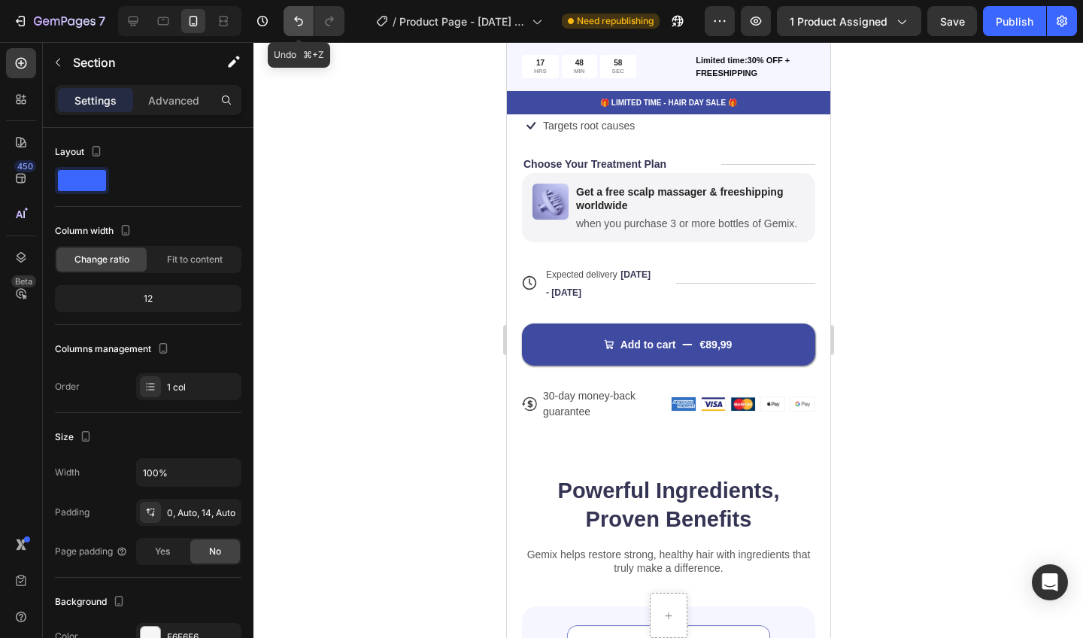
click at [301, 22] on icon "Undo/Redo" at bounding box center [298, 21] width 15 height 15
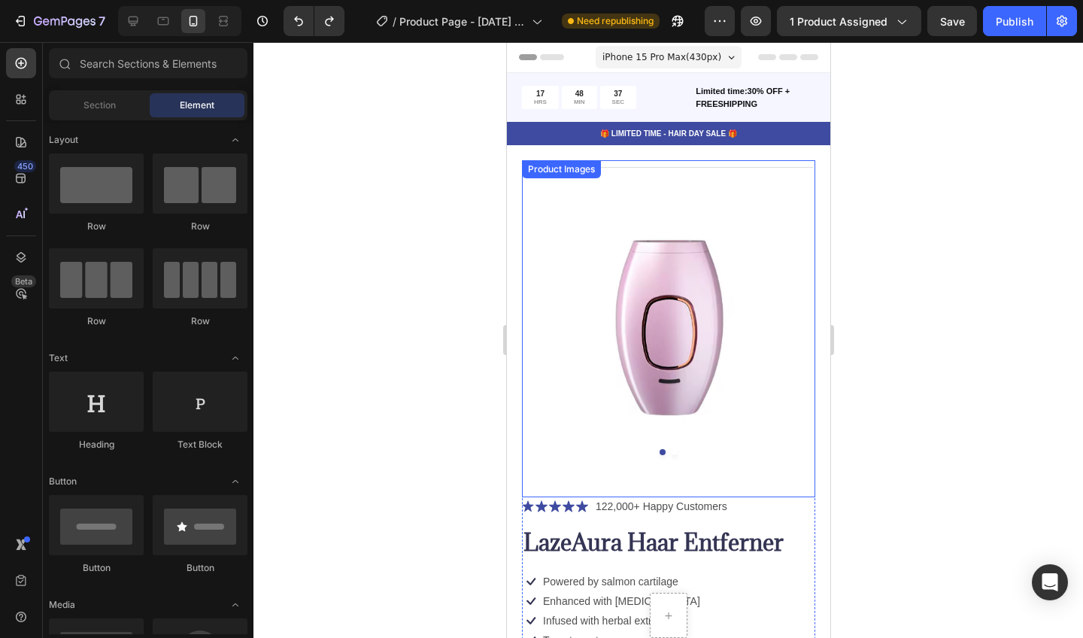
scroll to position [0, 0]
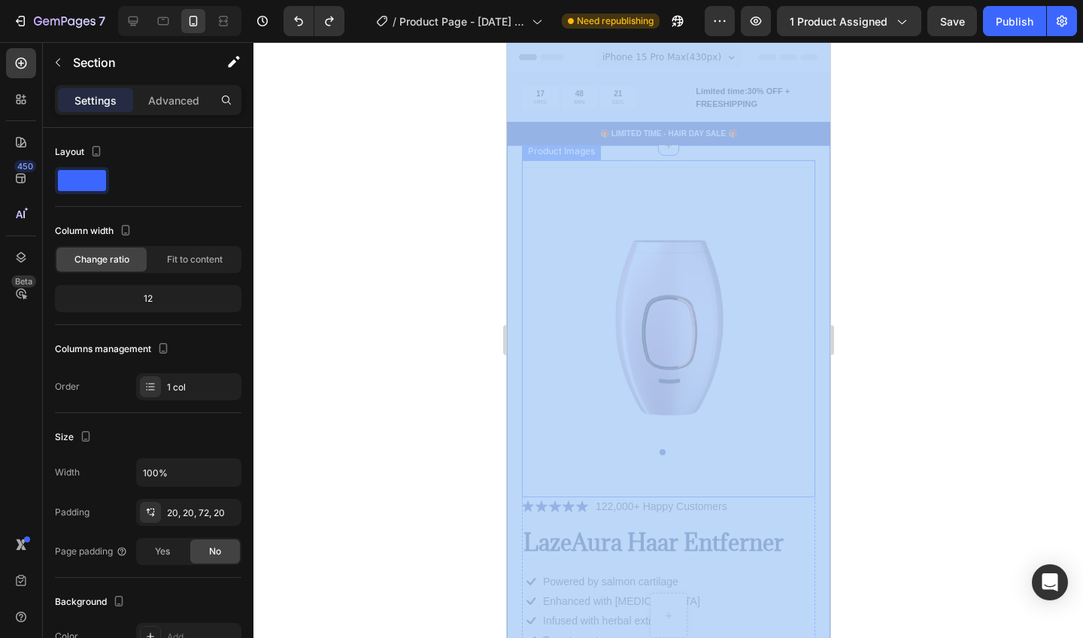
drag, startPoint x: 1049, startPoint y: 153, endPoint x: 943, endPoint y: 148, distance: 106.2
click at [906, 150] on div at bounding box center [668, 340] width 830 height 596
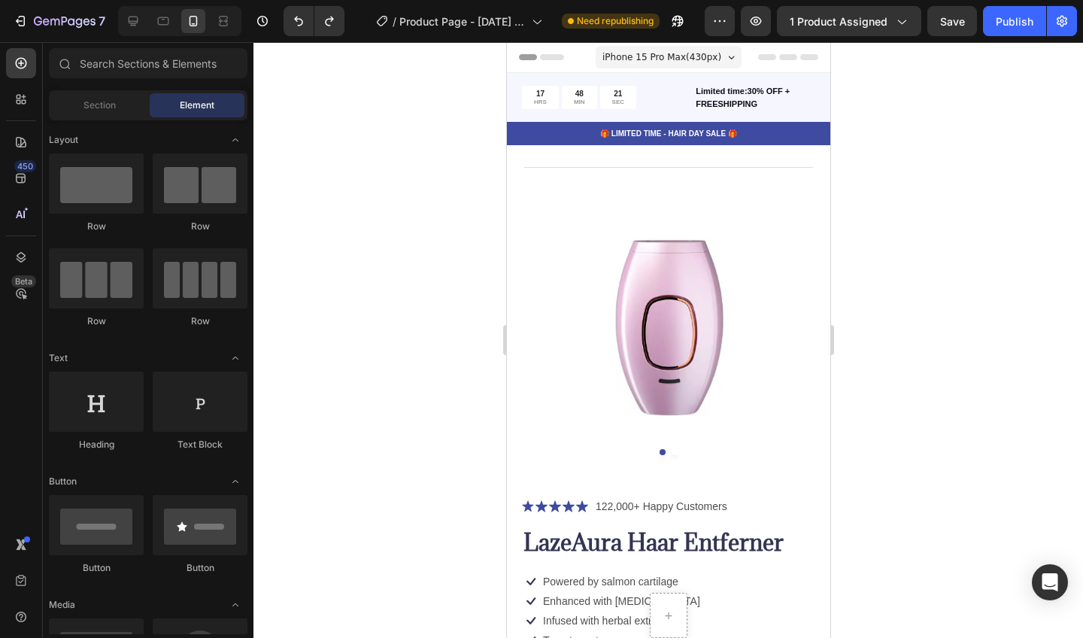
click at [943, 148] on div at bounding box center [668, 340] width 830 height 596
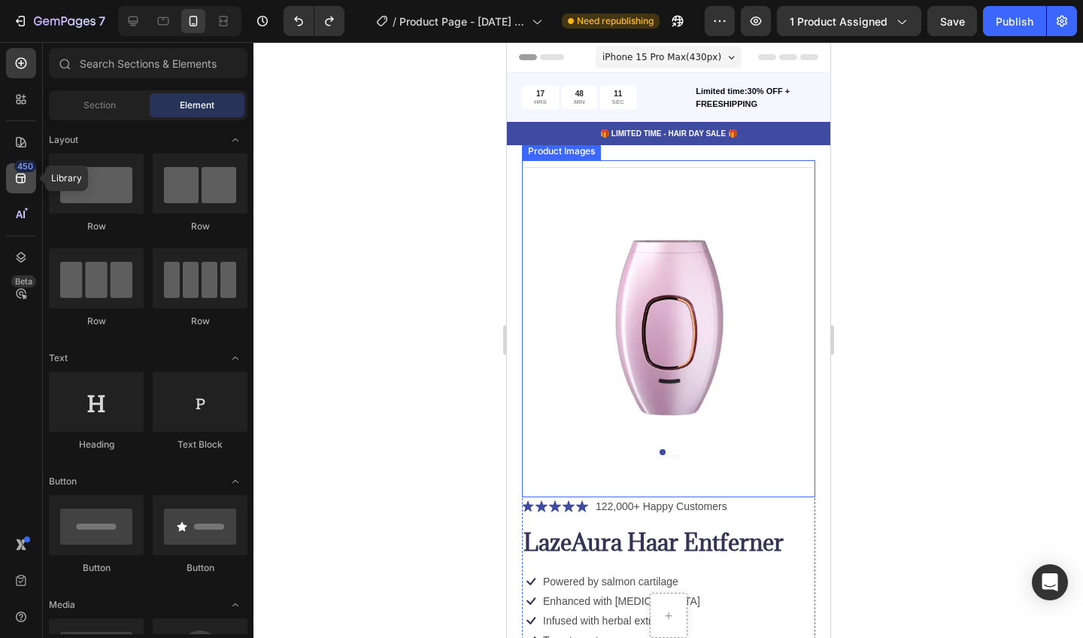
click at [18, 175] on icon at bounding box center [21, 178] width 15 height 15
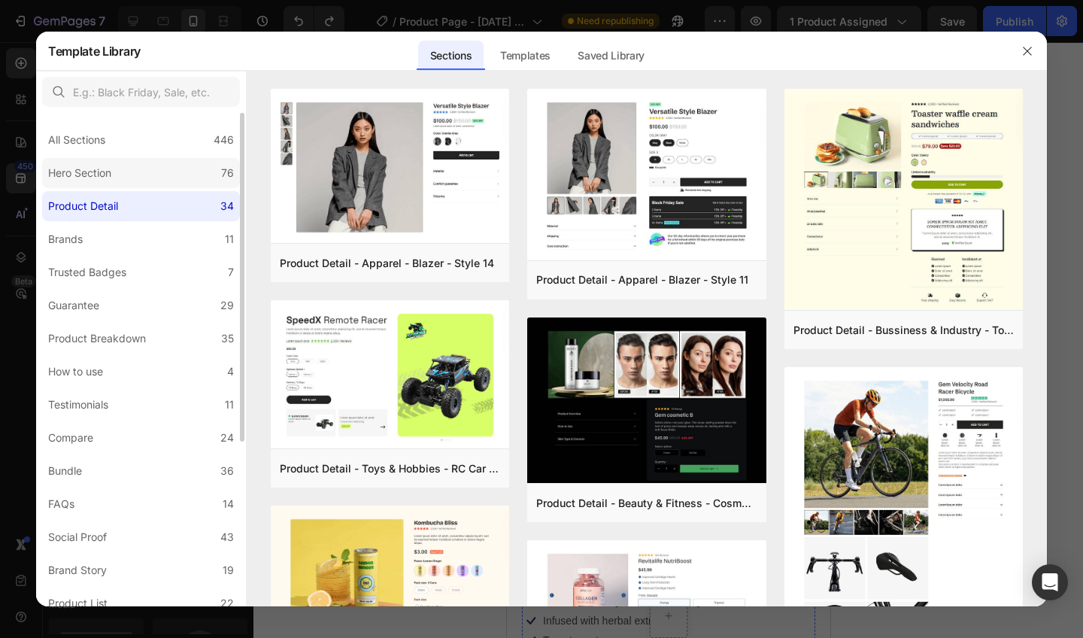
click at [165, 172] on label "Hero Section 76" at bounding box center [141, 173] width 198 height 30
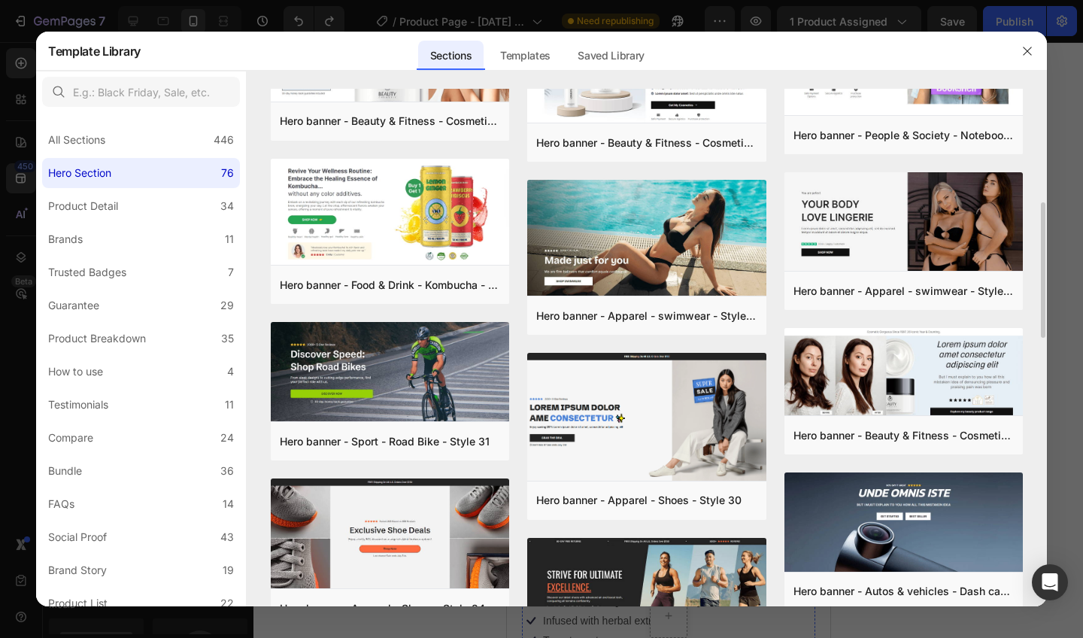
scroll to position [414, 0]
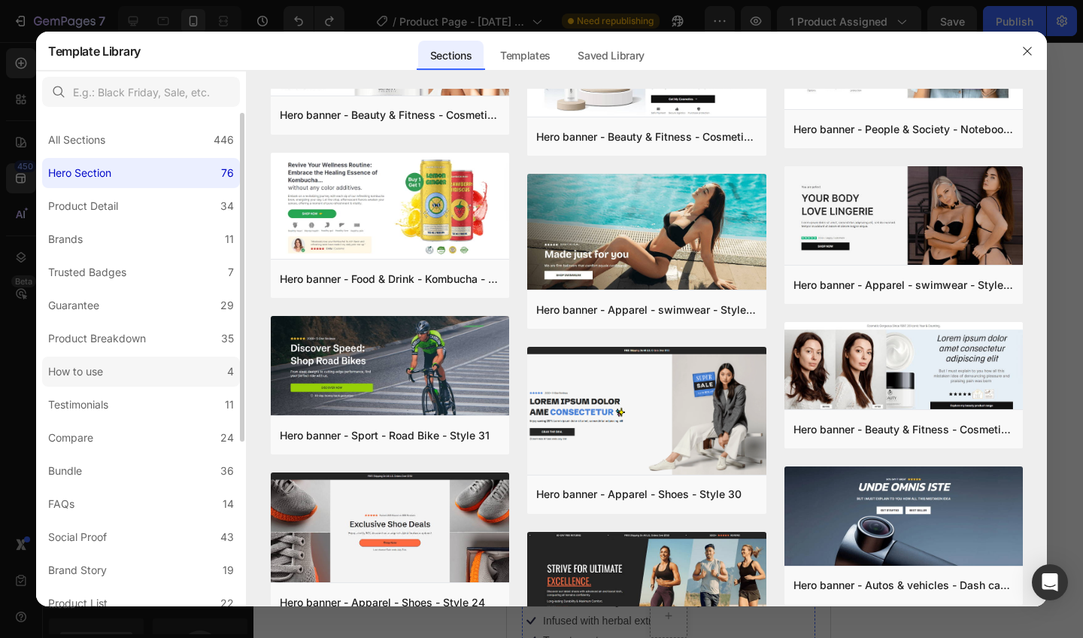
click at [216, 365] on label "How to use 4" at bounding box center [141, 372] width 198 height 30
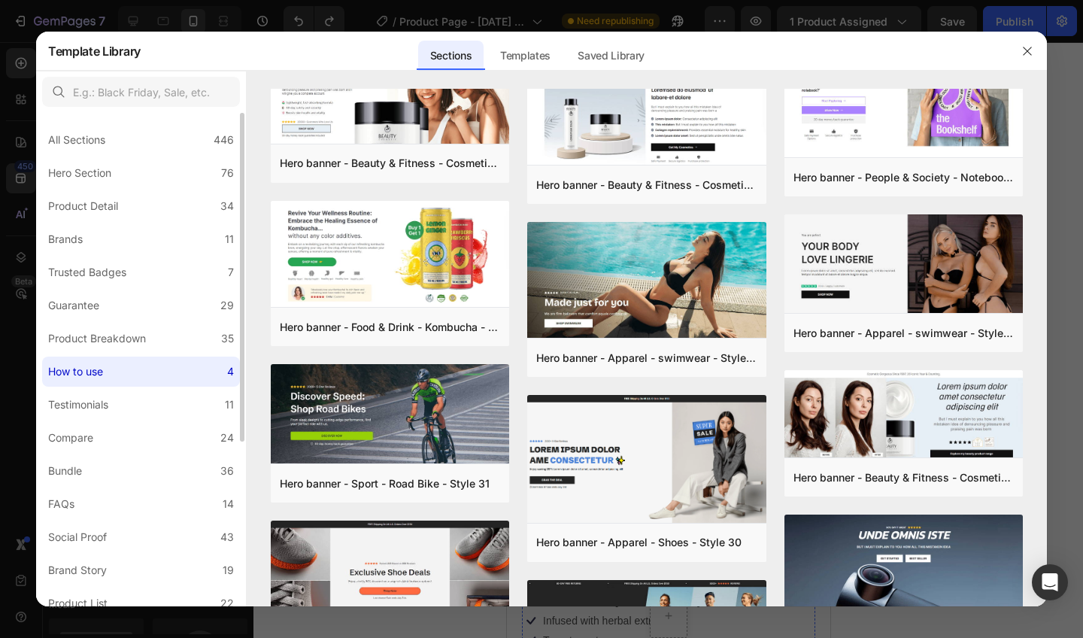
scroll to position [0, 0]
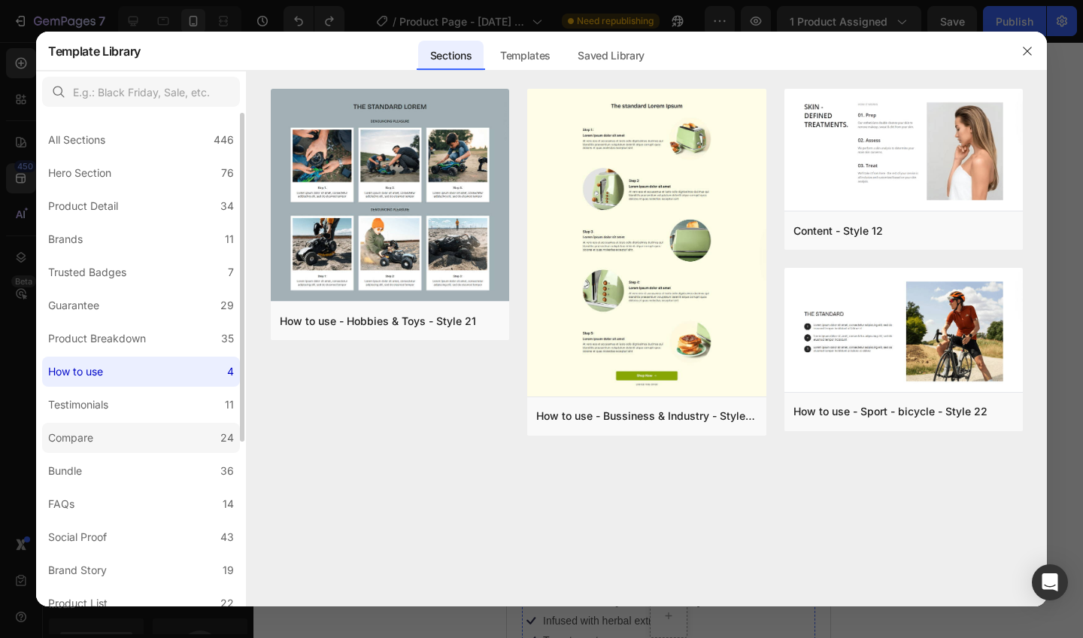
click at [76, 432] on div "Compare" at bounding box center [70, 438] width 45 height 18
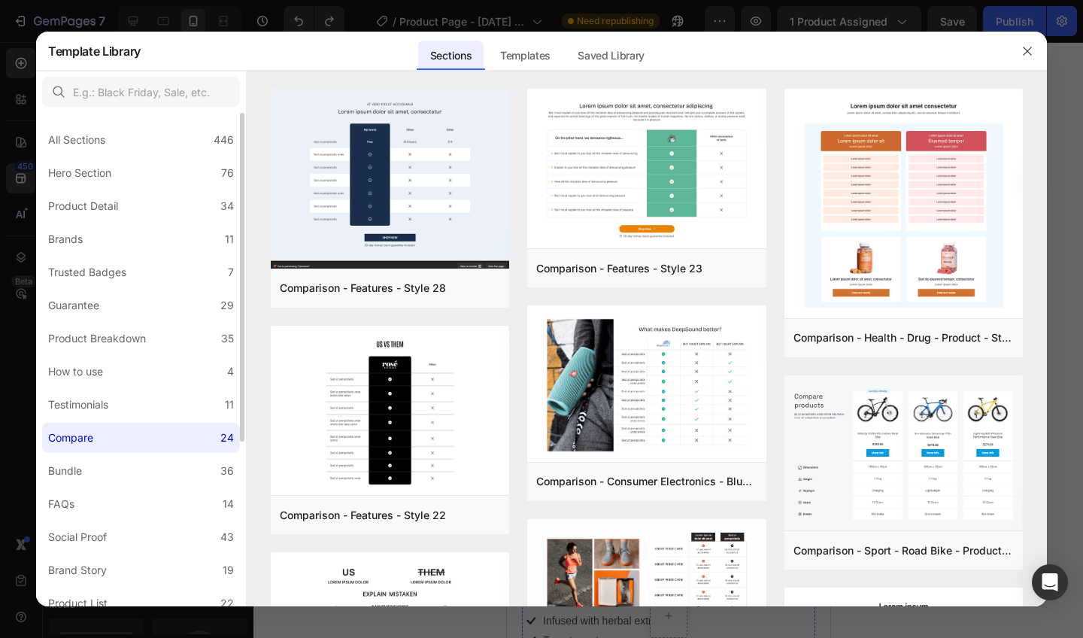
click at [123, 455] on div "All Sections 446 Hero Section 76 Product Detail 34 Brands 11 Trusted Badges 7 G…" at bounding box center [141, 481] width 210 height 737
click at [122, 460] on label "Bundle 36" at bounding box center [141, 471] width 198 height 30
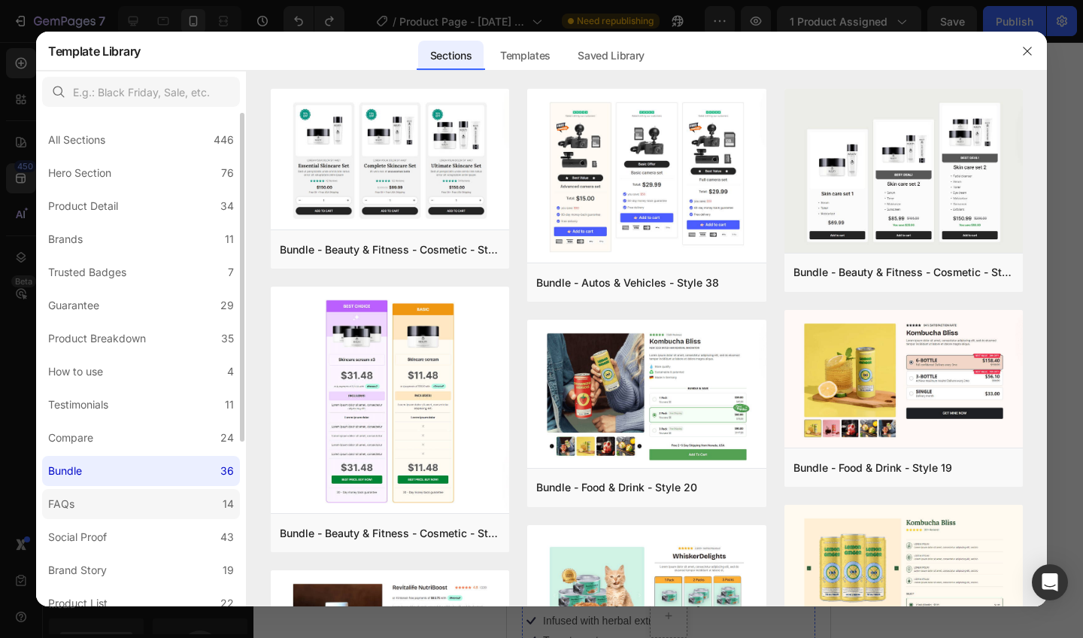
click at [120, 501] on label "FAQs 14" at bounding box center [141, 504] width 198 height 30
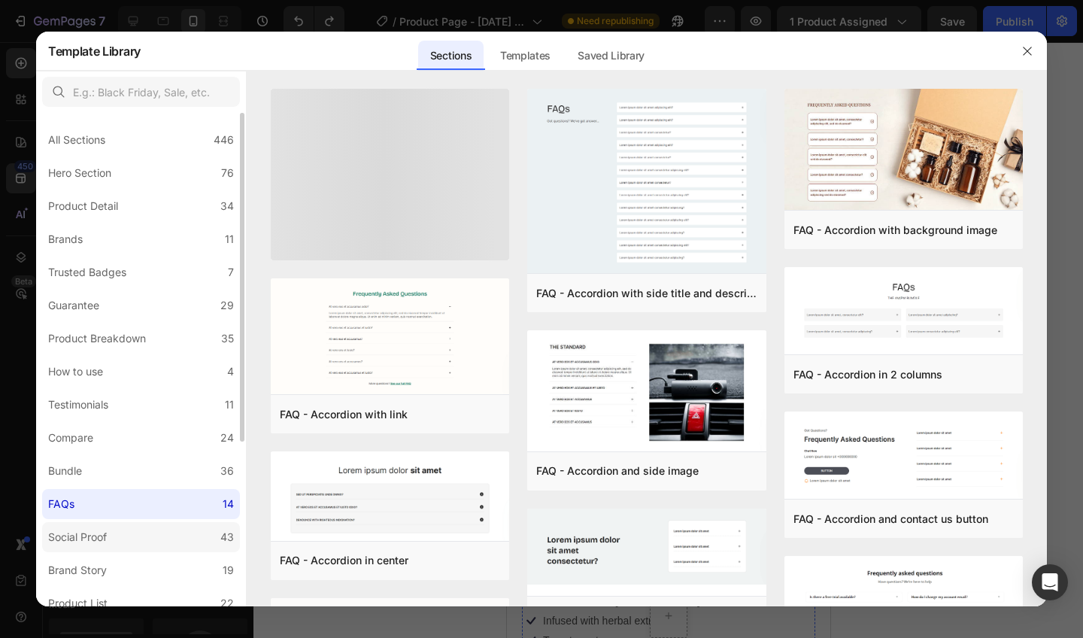
click at [121, 538] on label "Social Proof 43" at bounding box center [141, 537] width 198 height 30
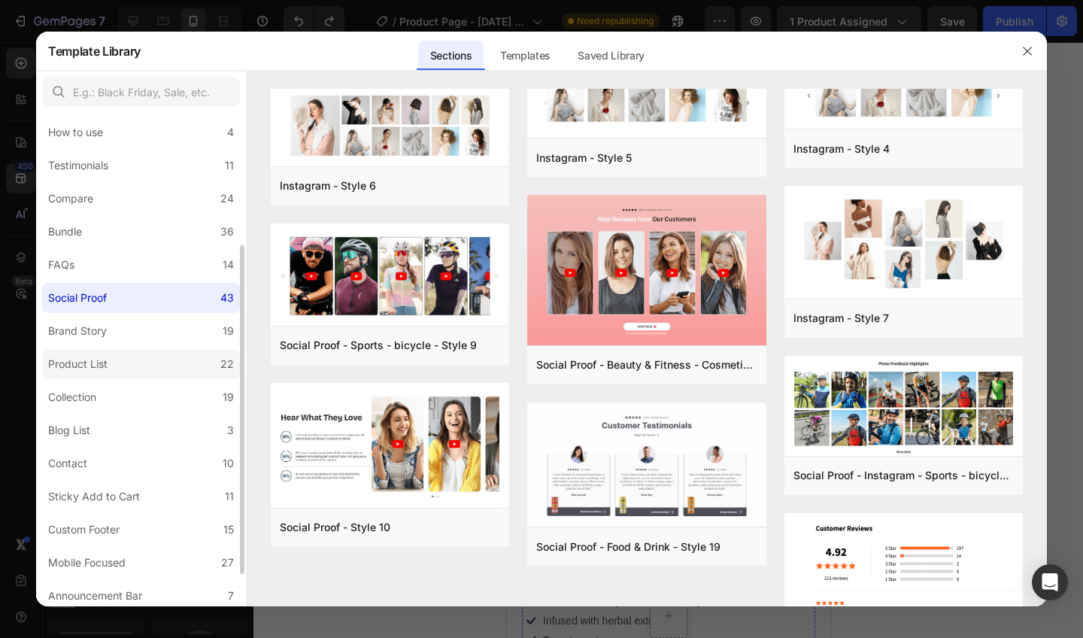
scroll to position [244, 0]
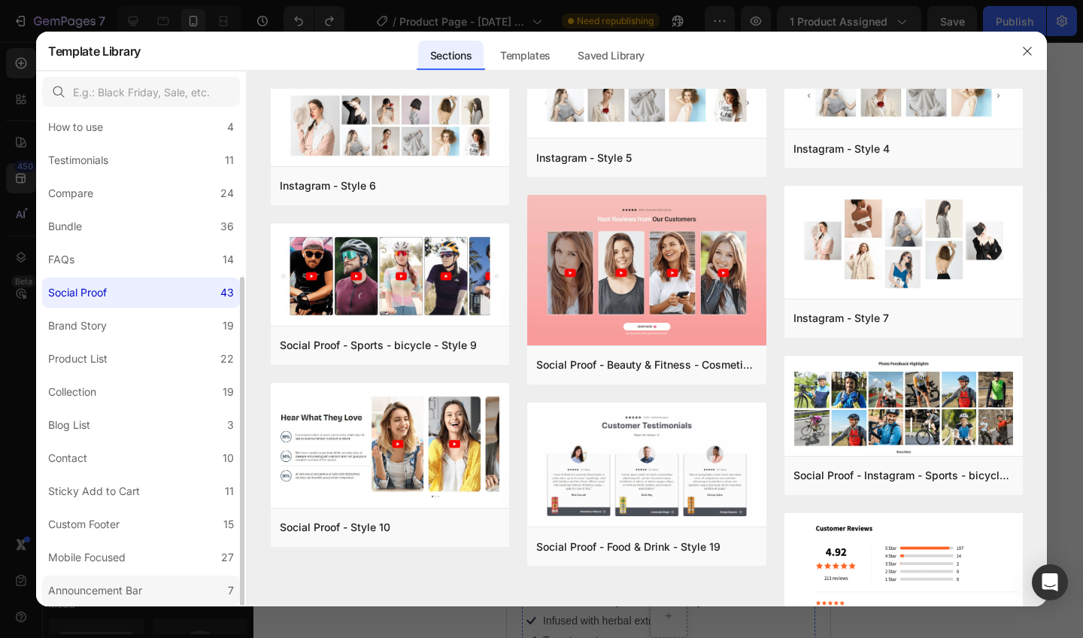
click at [171, 594] on label "Announcement Bar 7" at bounding box center [141, 590] width 198 height 30
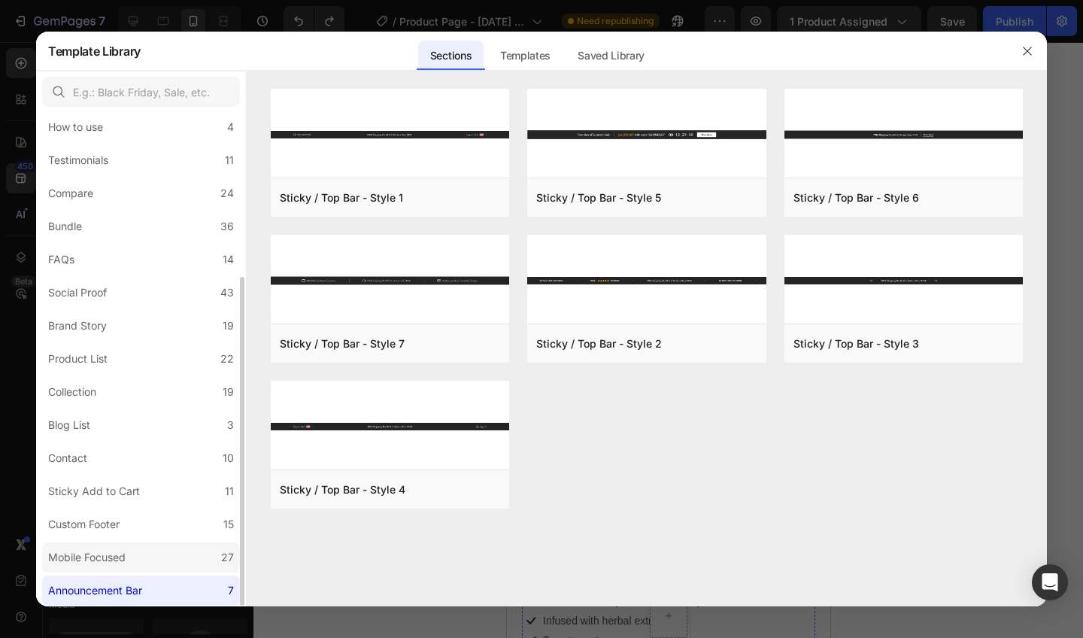
click at [133, 552] on label "Mobile Focused 27" at bounding box center [141, 557] width 198 height 30
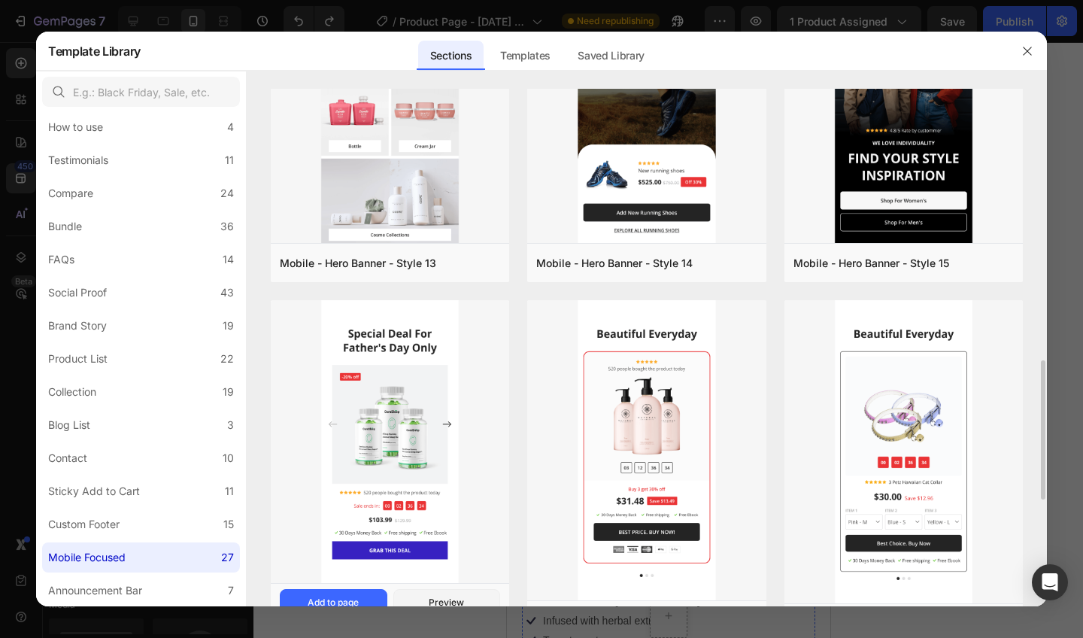
scroll to position [1070, 0]
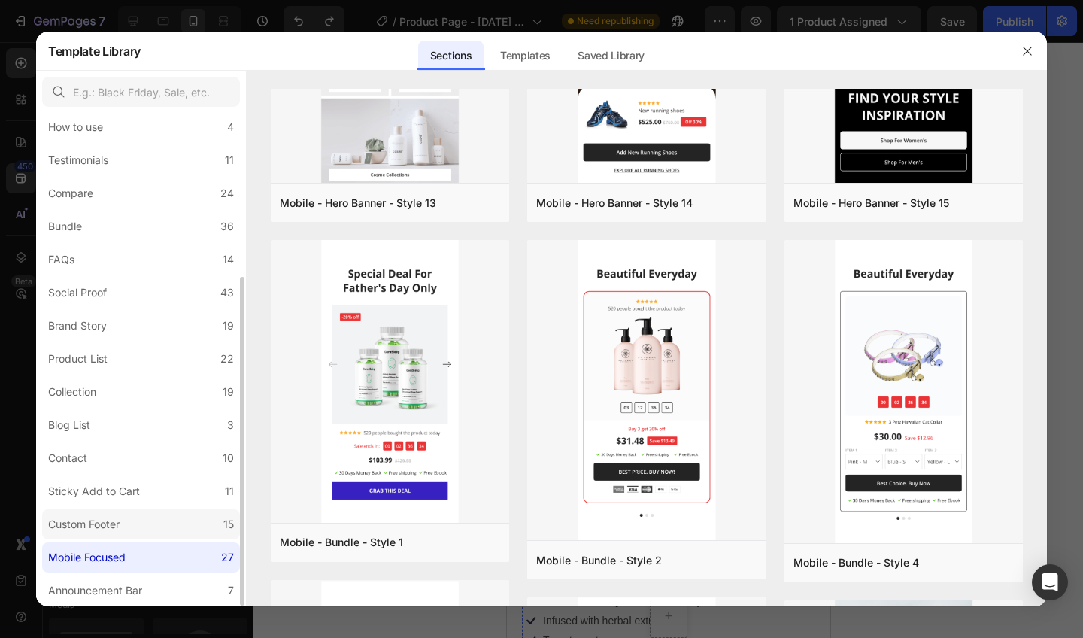
click at [114, 520] on div "Custom Footer" at bounding box center [83, 524] width 71 height 18
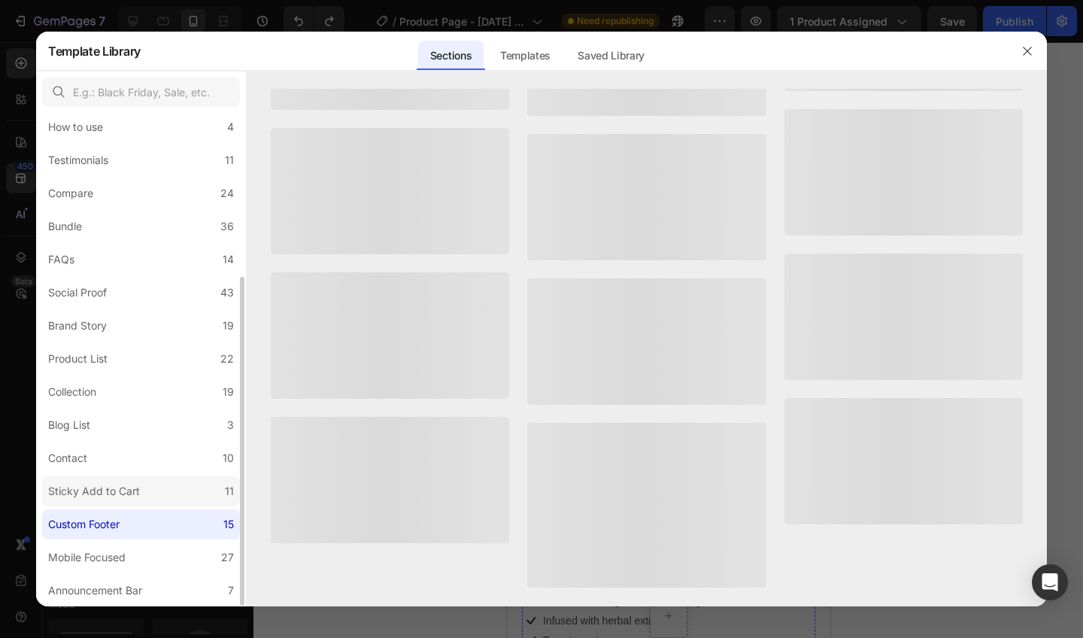
scroll to position [0, 0]
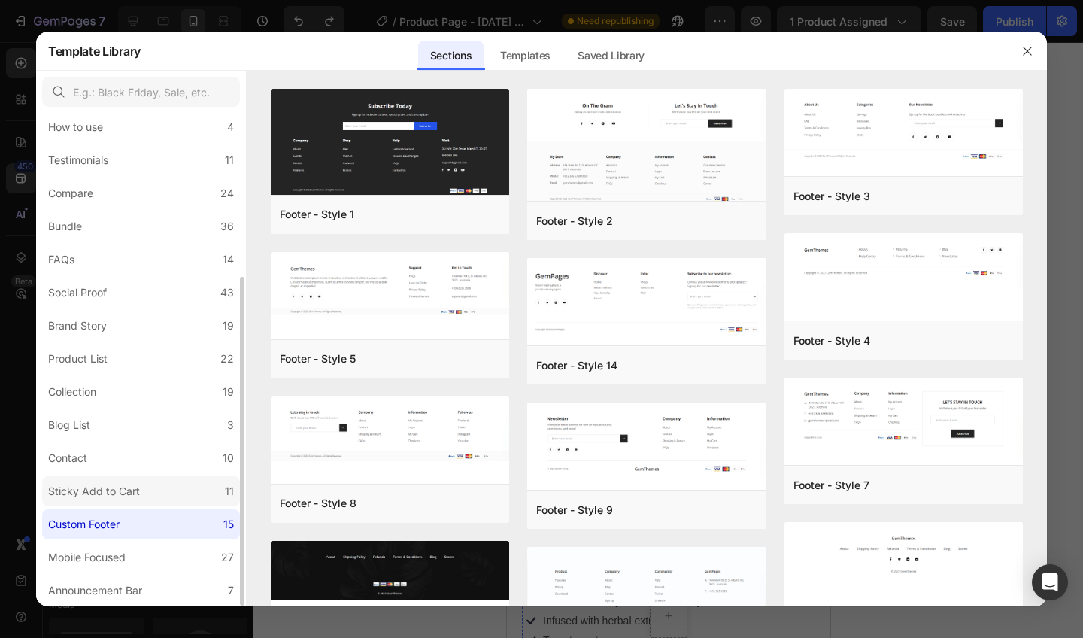
click at [145, 487] on label "Sticky Add to Cart 11" at bounding box center [141, 491] width 198 height 30
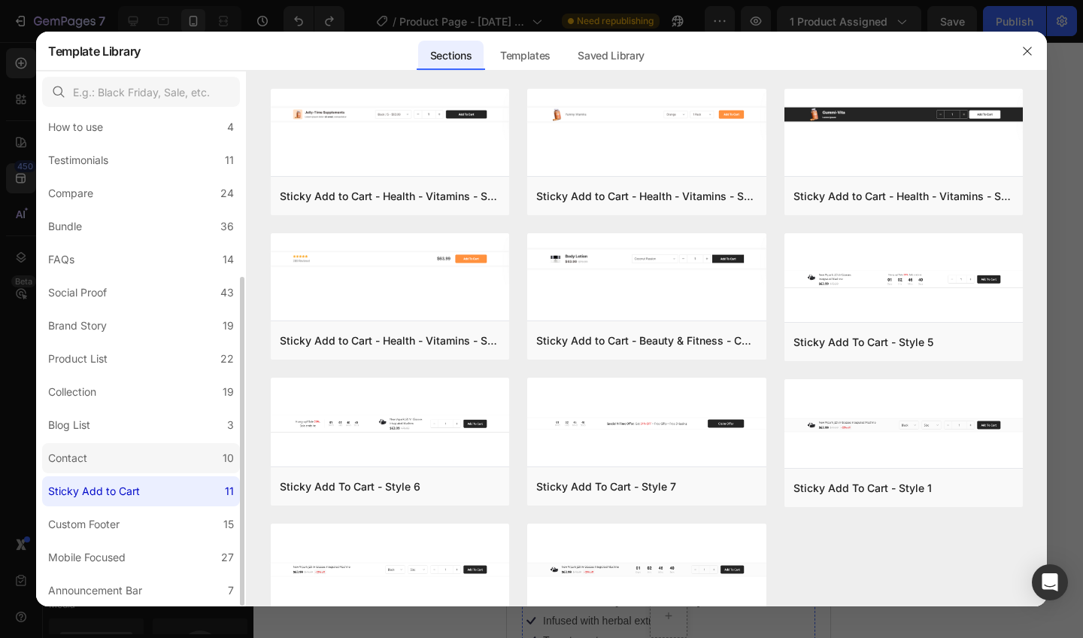
click at [130, 457] on label "Contact 10" at bounding box center [141, 458] width 198 height 30
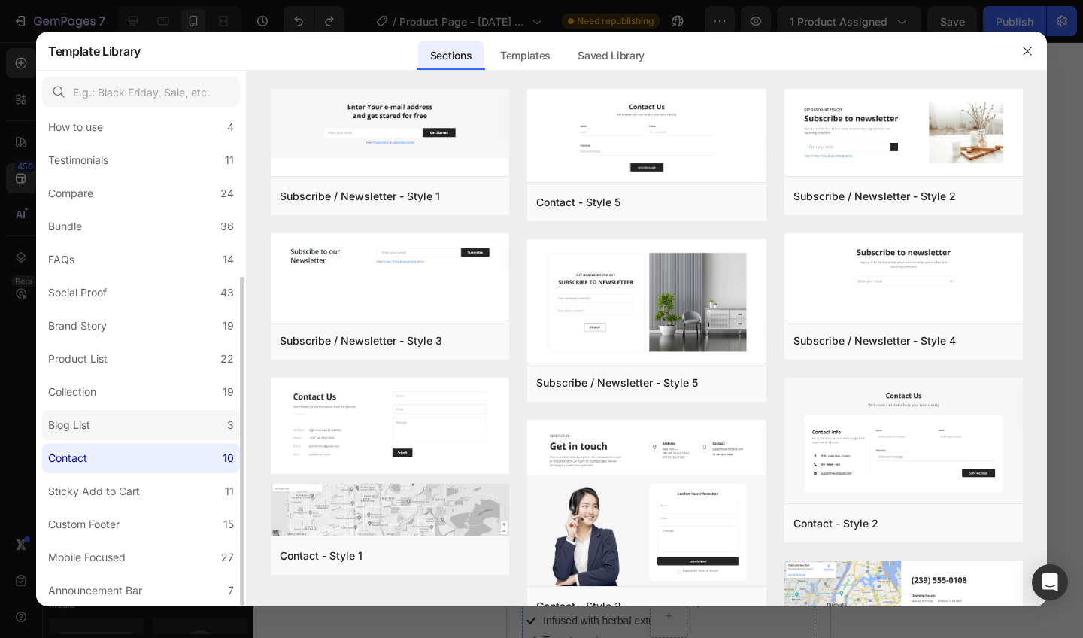
click at [148, 427] on label "Blog List 3" at bounding box center [141, 425] width 198 height 30
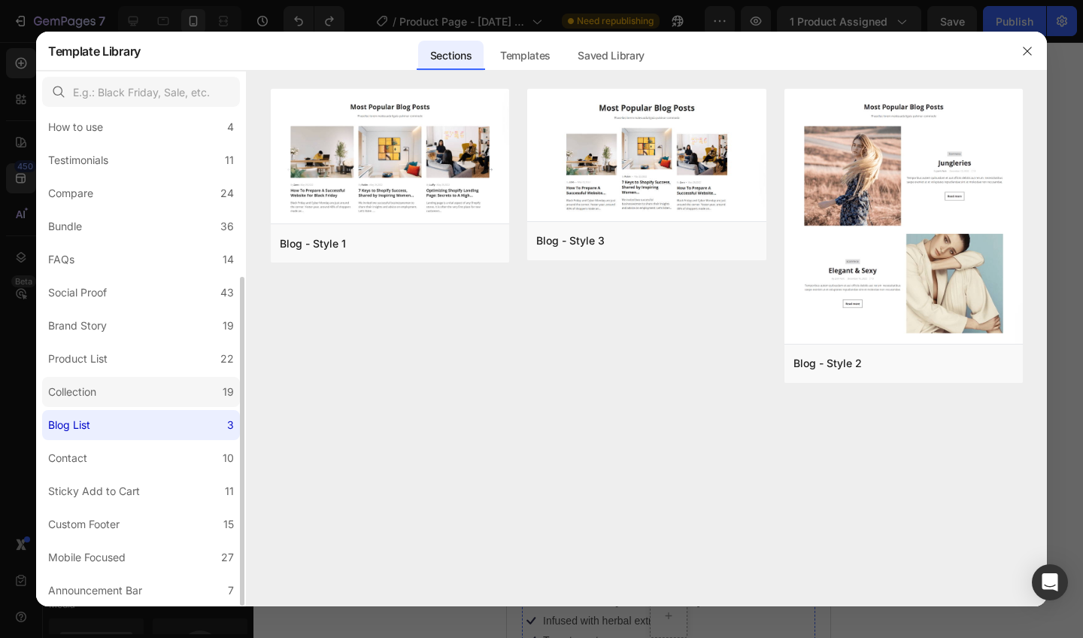
click at [155, 393] on label "Collection 19" at bounding box center [141, 392] width 198 height 30
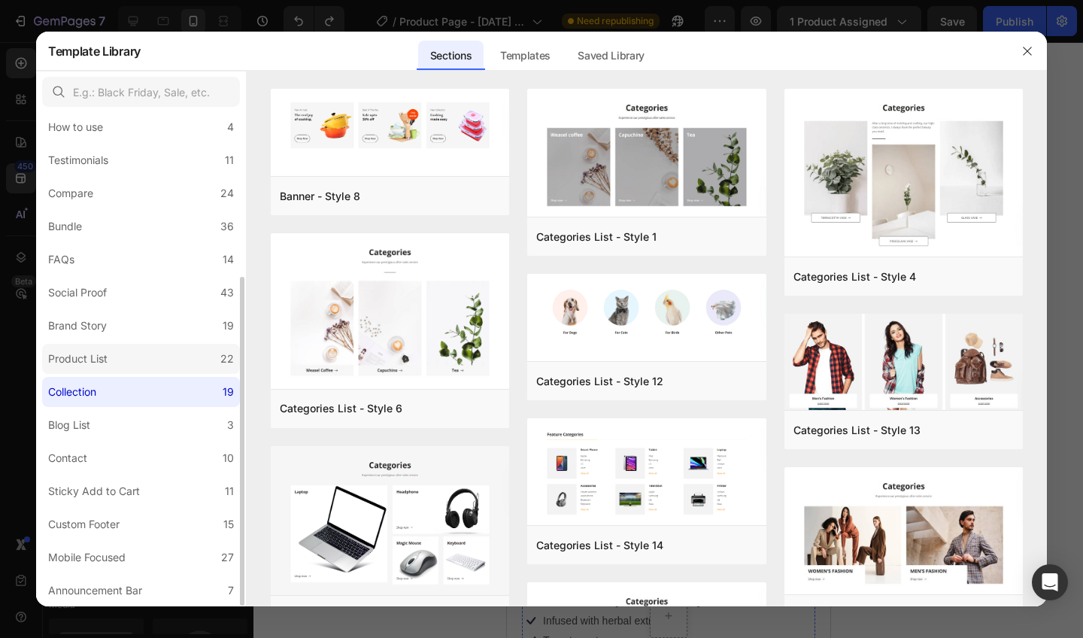
click at [160, 354] on label "Product List 22" at bounding box center [141, 359] width 198 height 30
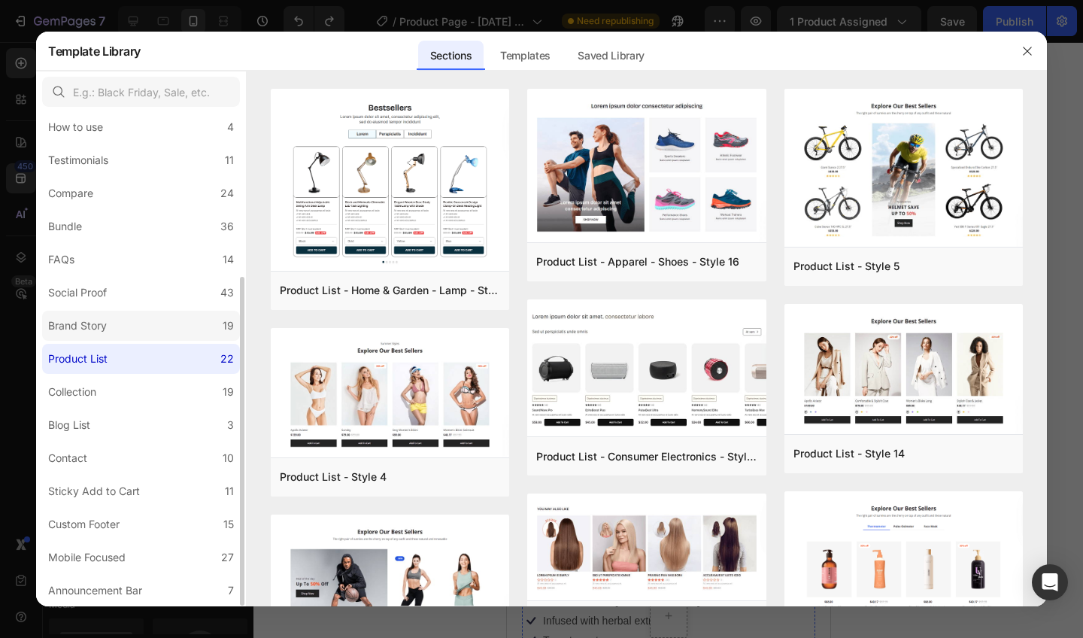
click at [175, 317] on label "Brand Story 19" at bounding box center [141, 326] width 198 height 30
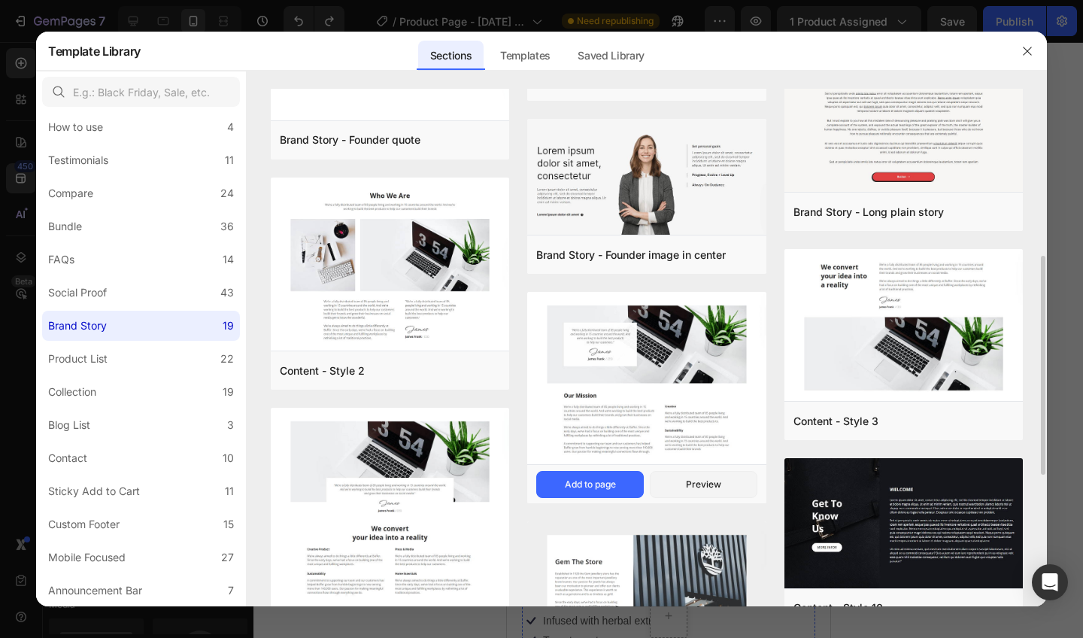
scroll to position [381, 0]
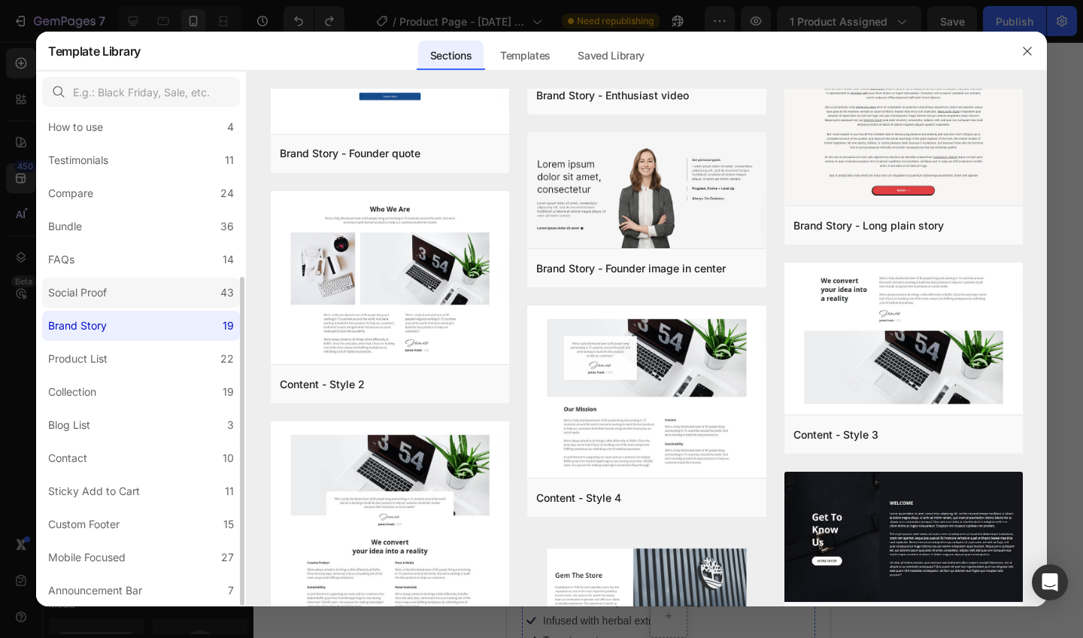
click at [209, 290] on label "Social Proof 43" at bounding box center [141, 293] width 198 height 30
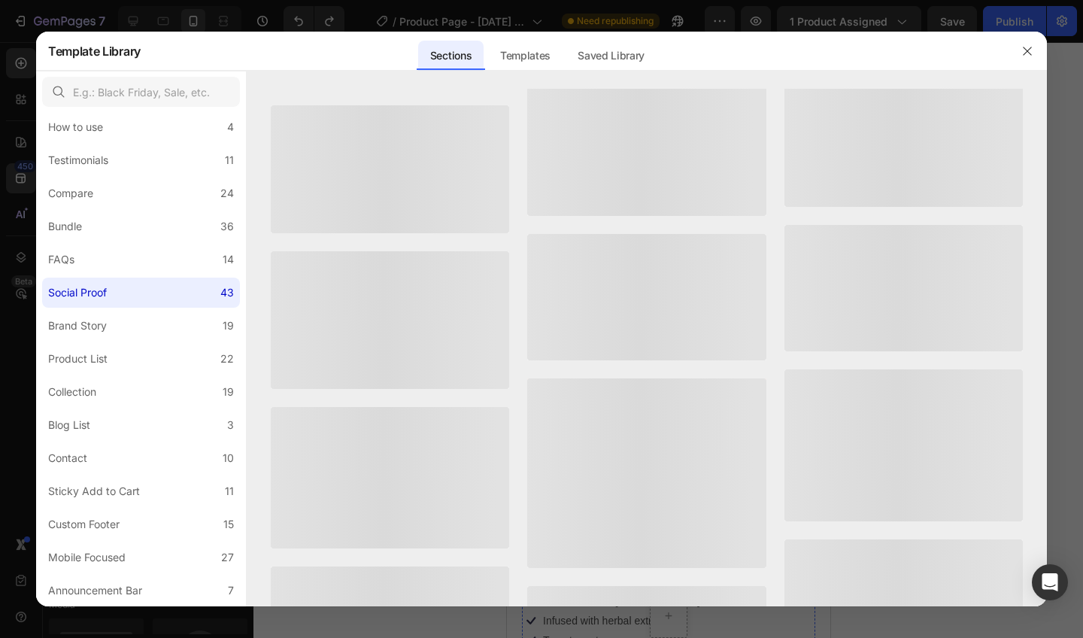
scroll to position [0, 0]
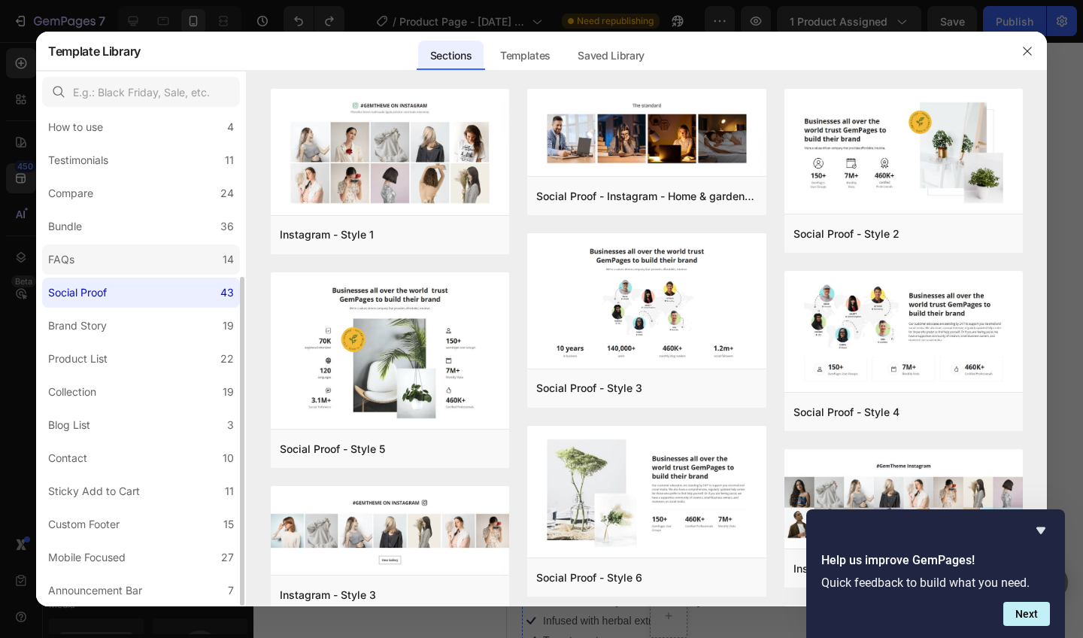
click at [118, 274] on label "FAQs 14" at bounding box center [141, 259] width 198 height 30
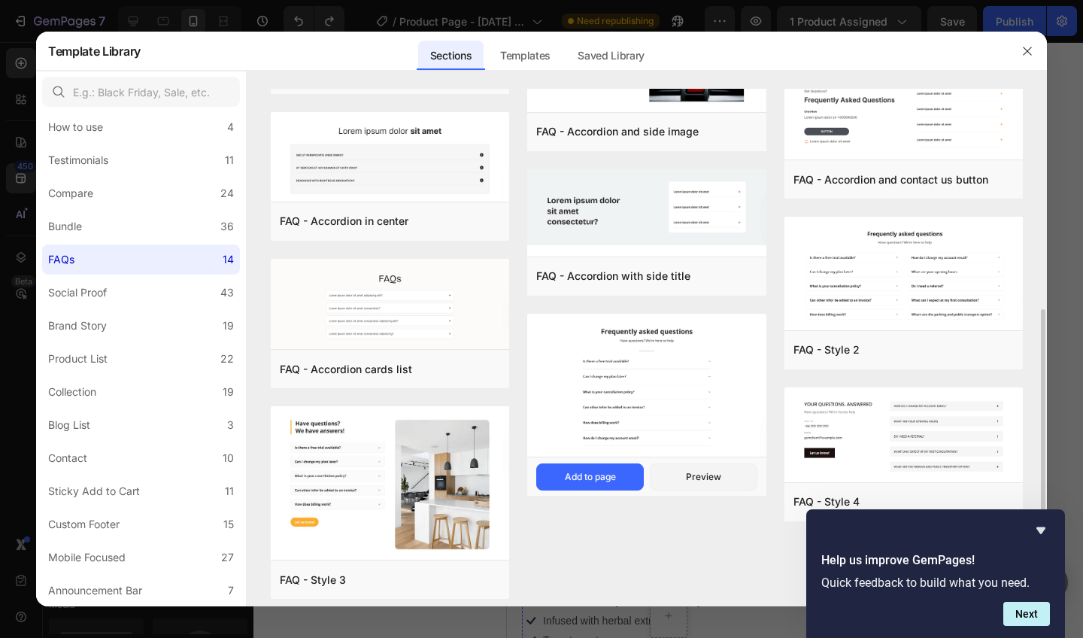
scroll to position [351, 0]
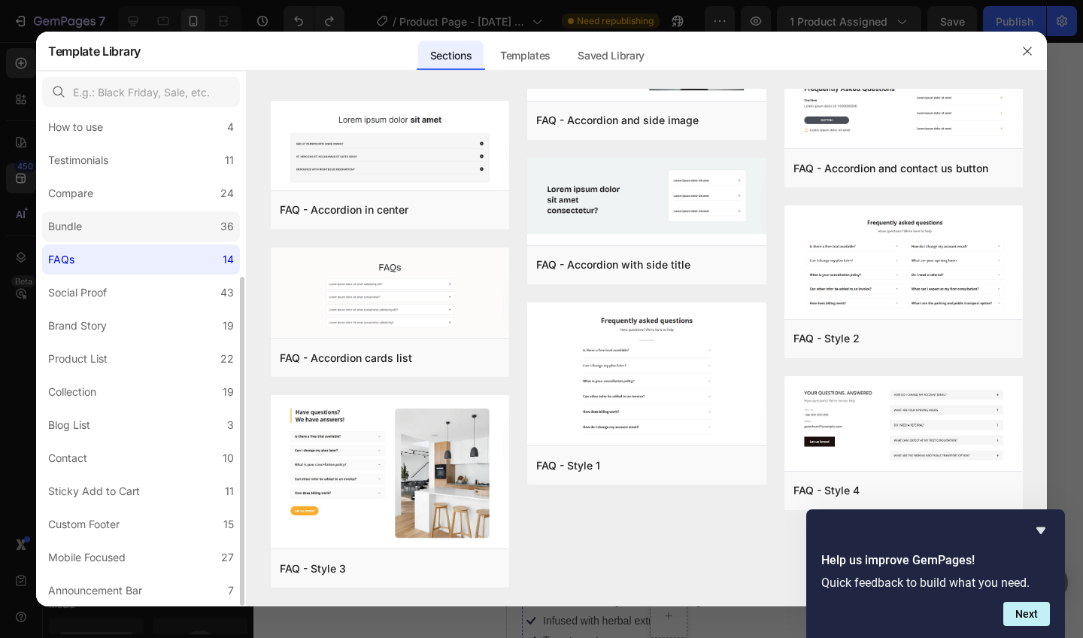
click at [220, 227] on label "Bundle 36" at bounding box center [141, 226] width 198 height 30
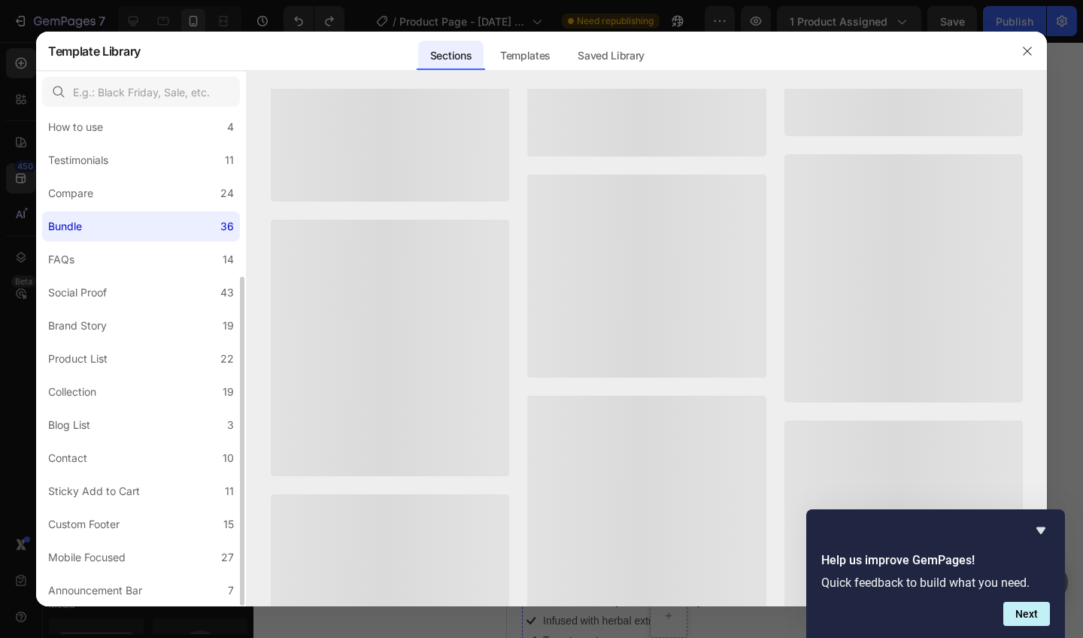
scroll to position [0, 0]
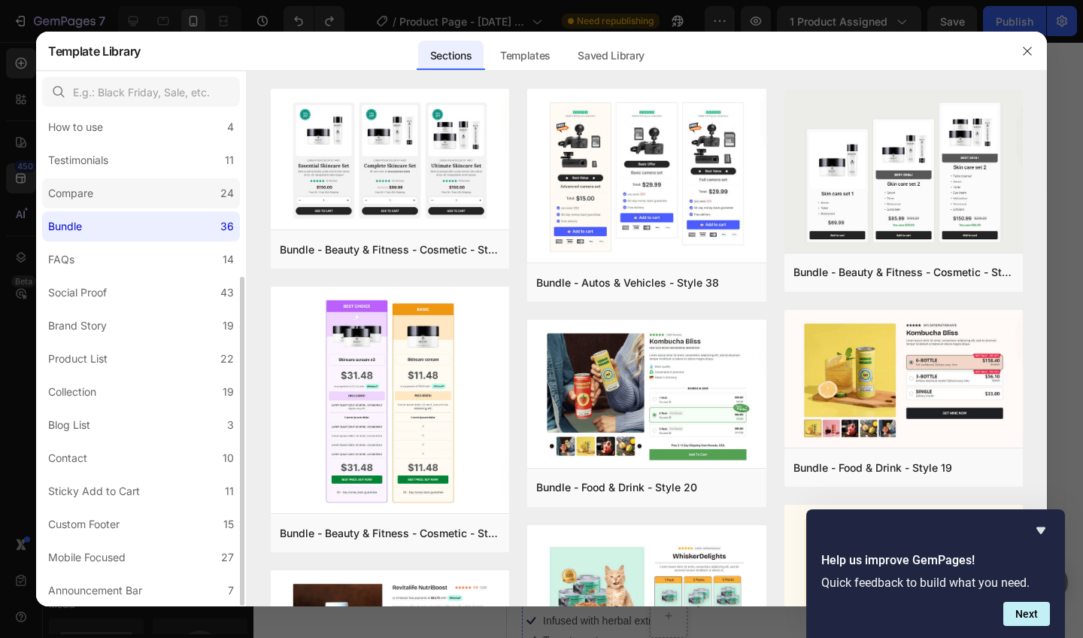
click at [175, 193] on label "Compare 24" at bounding box center [141, 193] width 198 height 30
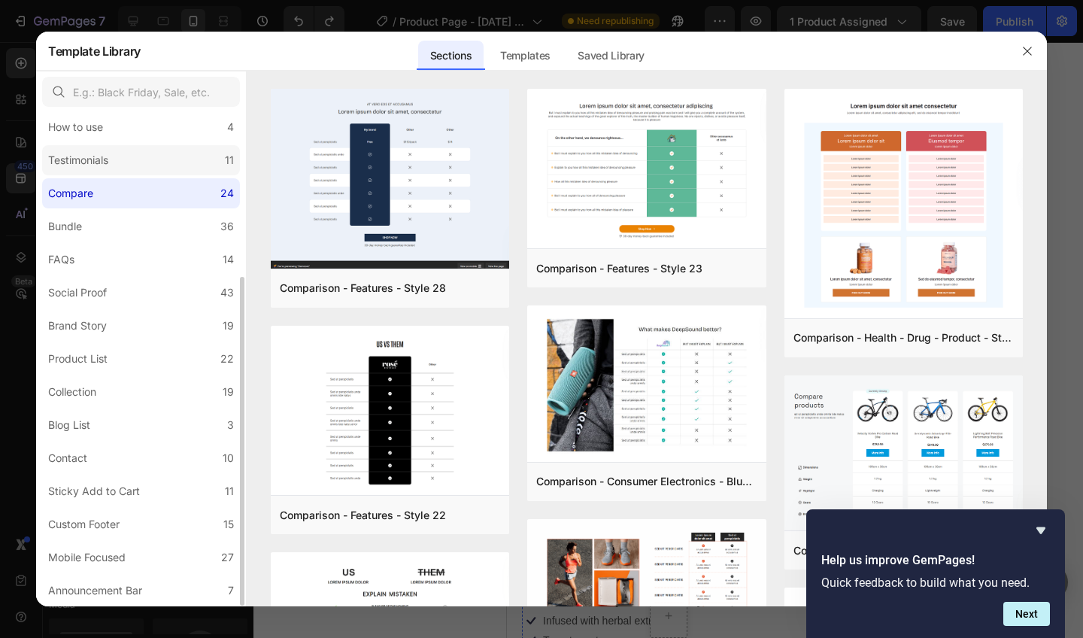
click at [195, 146] on label "Testimonials 11" at bounding box center [141, 160] width 198 height 30
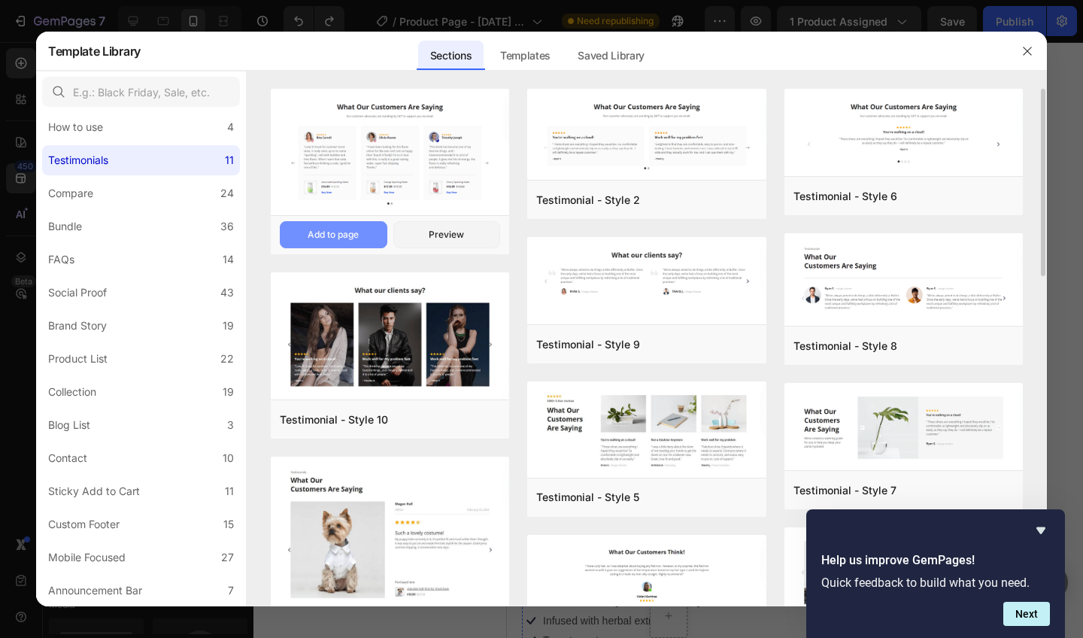
click at [353, 238] on div "Add to page" at bounding box center [333, 235] width 51 height 14
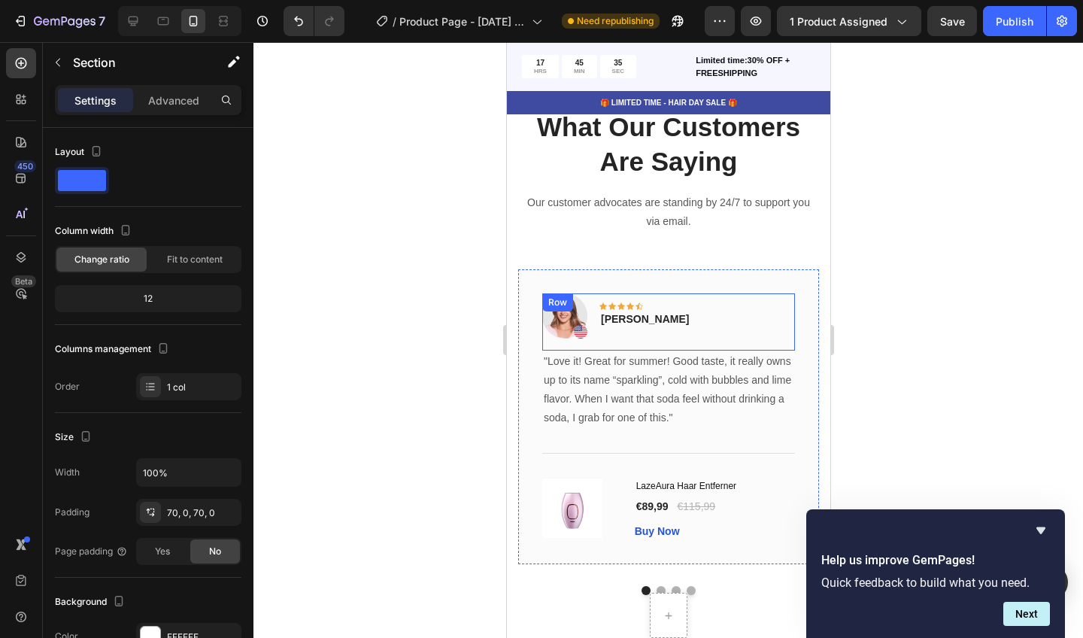
scroll to position [6105, 0]
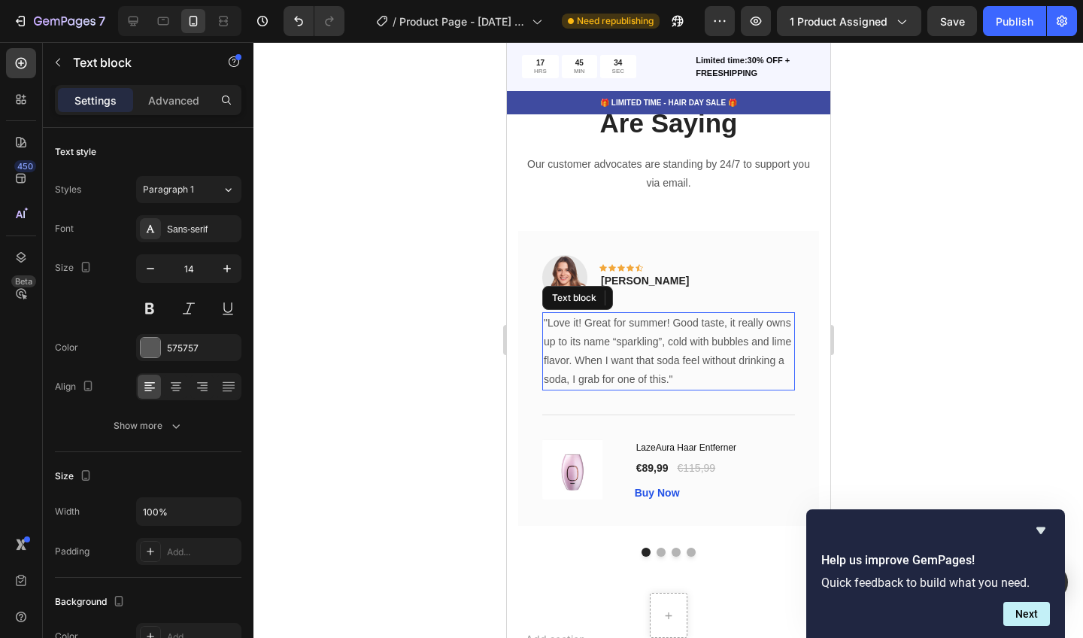
drag, startPoint x: 685, startPoint y: 348, endPoint x: 597, endPoint y: 351, distance: 87.3
click at [597, 351] on p ""Love it! Great for summer! Good taste, it really owns up to its name “sparklin…" at bounding box center [668, 352] width 250 height 76
click at [1016, 269] on div at bounding box center [668, 340] width 830 height 596
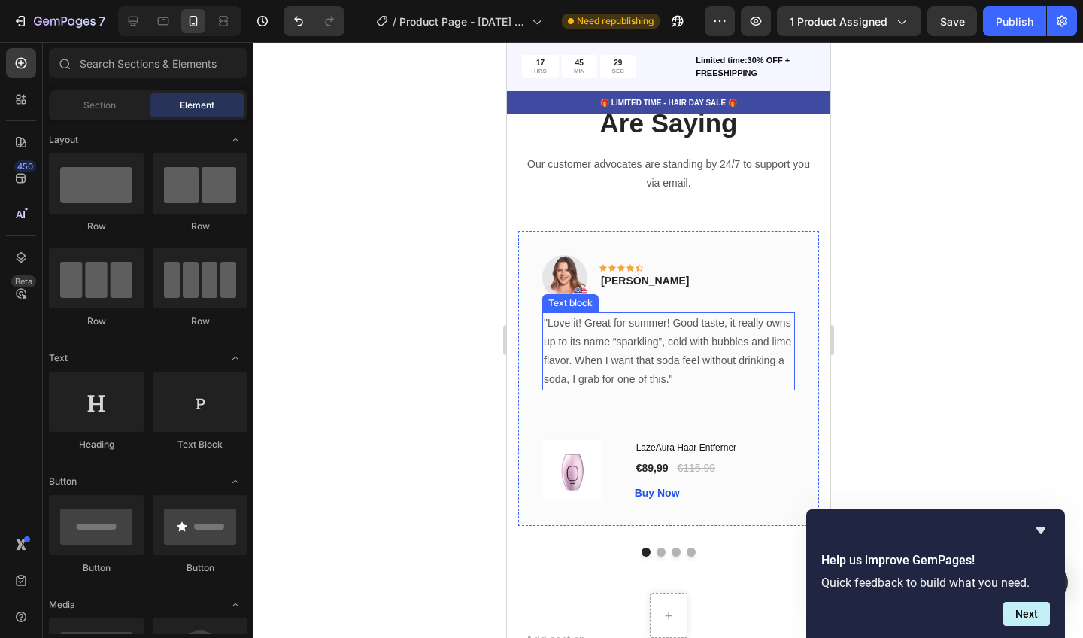
scroll to position [6150, 0]
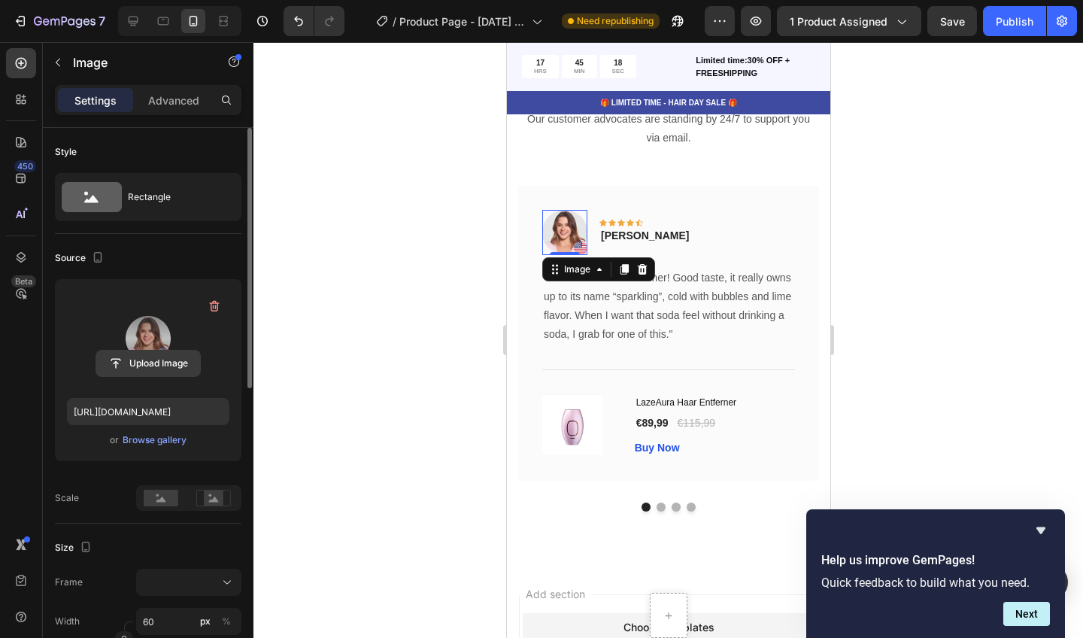
click at [149, 361] on input "file" at bounding box center [148, 364] width 104 height 26
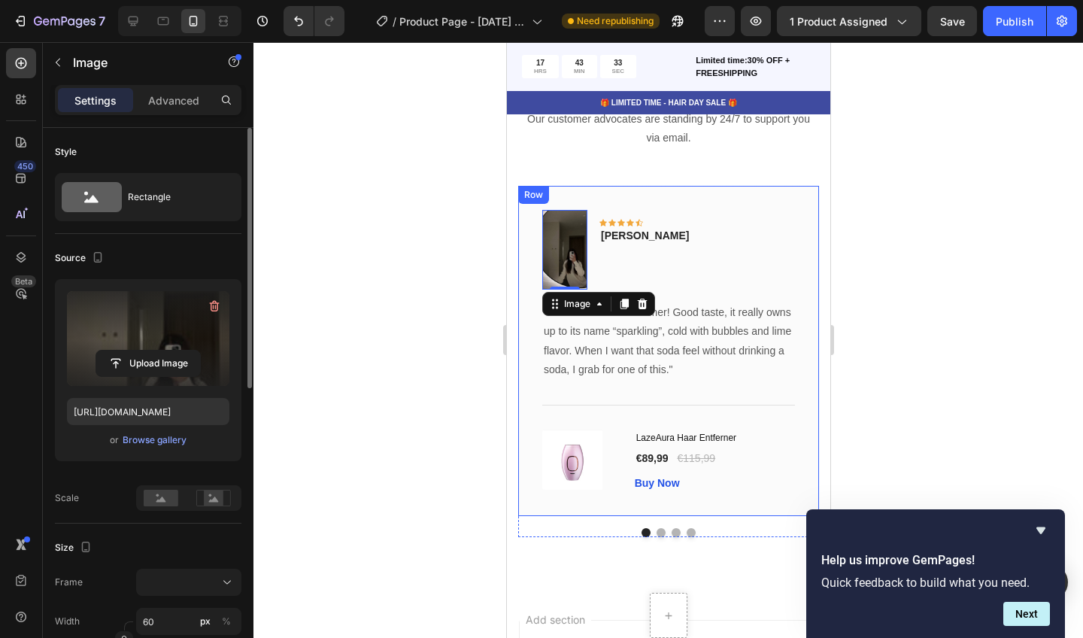
type input "[URL][DOMAIN_NAME]"
click at [570, 222] on img at bounding box center [564, 250] width 45 height 80
click at [179, 107] on p "Advanced" at bounding box center [173, 101] width 51 height 16
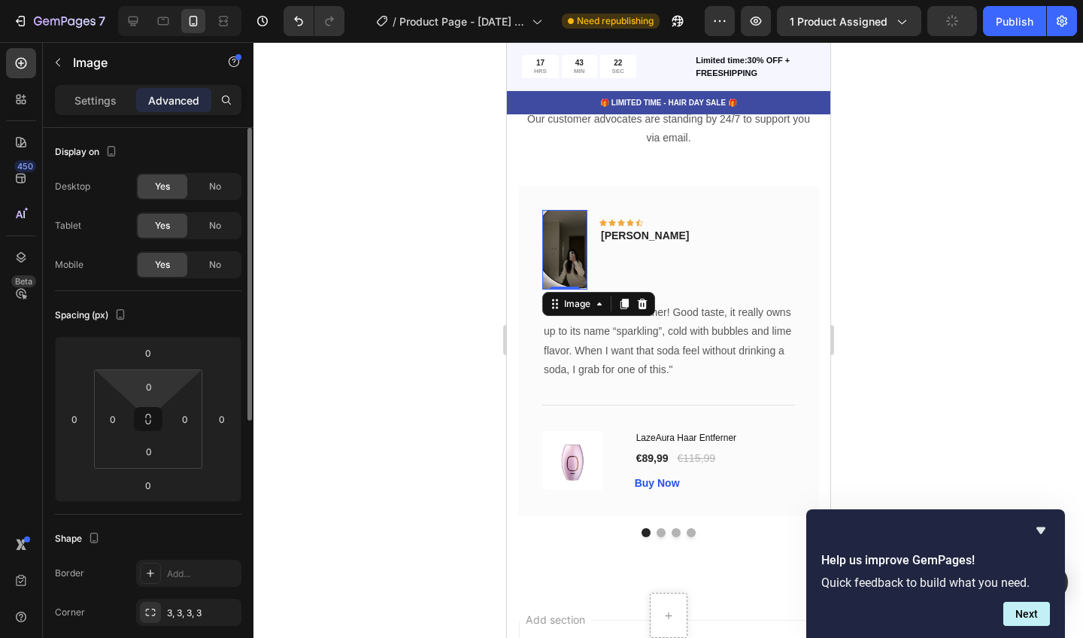
drag, startPoint x: 159, startPoint y: 414, endPoint x: 159, endPoint y: 401, distance: 12.8
click at [159, 401] on div "0 0 0 0" at bounding box center [148, 418] width 108 height 99
click at [165, 390] on div "0" at bounding box center [149, 387] width 38 height 24
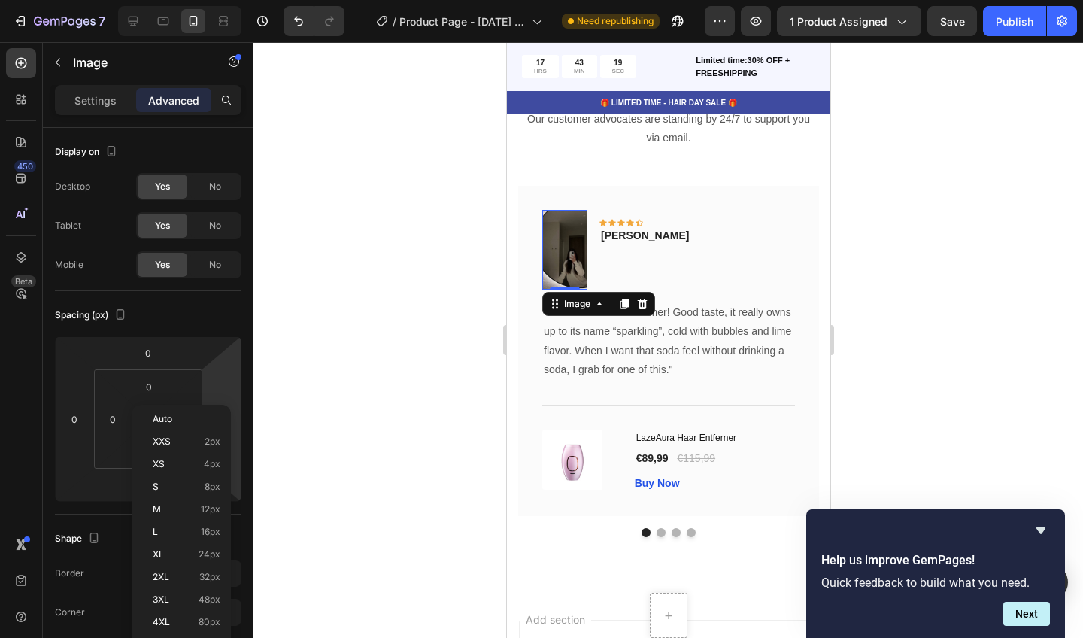
click at [208, 0] on html "7 / Product Page - [DATE] 15:20:59 Need republishing Preview 1 product assigned…" at bounding box center [541, 0] width 1083 height 0
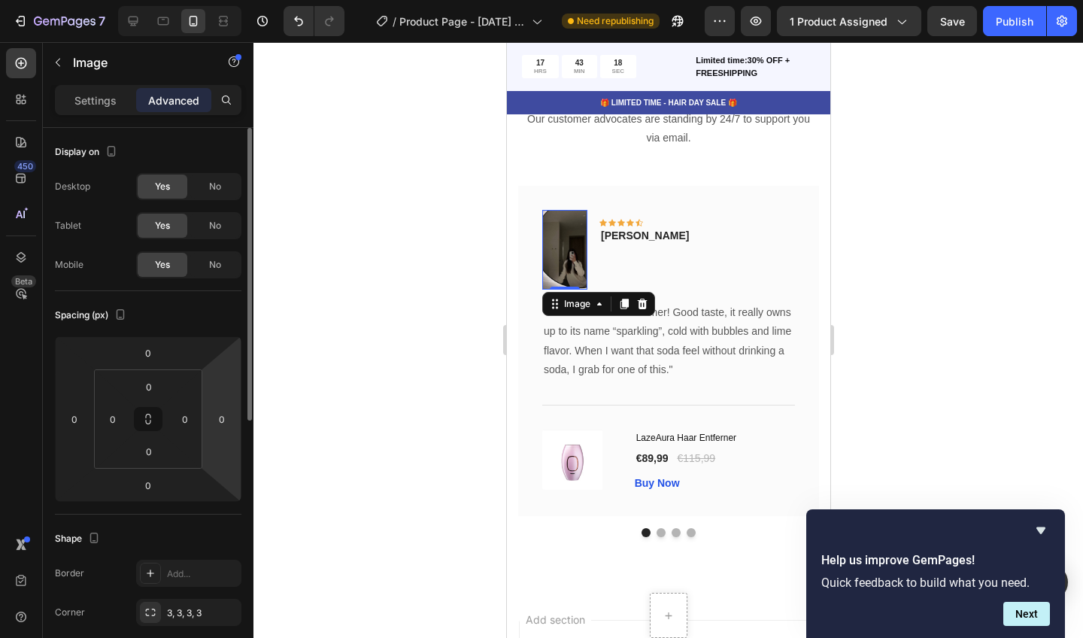
click at [214, 332] on div "Spacing (px) 0 0 0 0 0 0 0 0" at bounding box center [148, 402] width 187 height 223
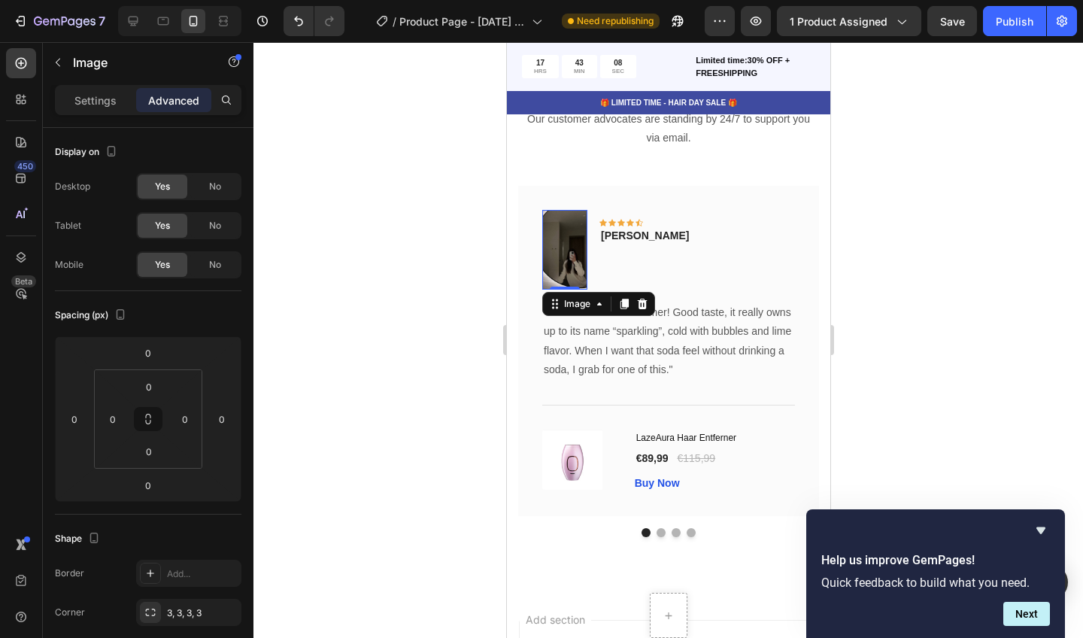
click at [560, 244] on img at bounding box center [564, 250] width 45 height 80
click at [96, 102] on p "Settings" at bounding box center [95, 101] width 42 height 16
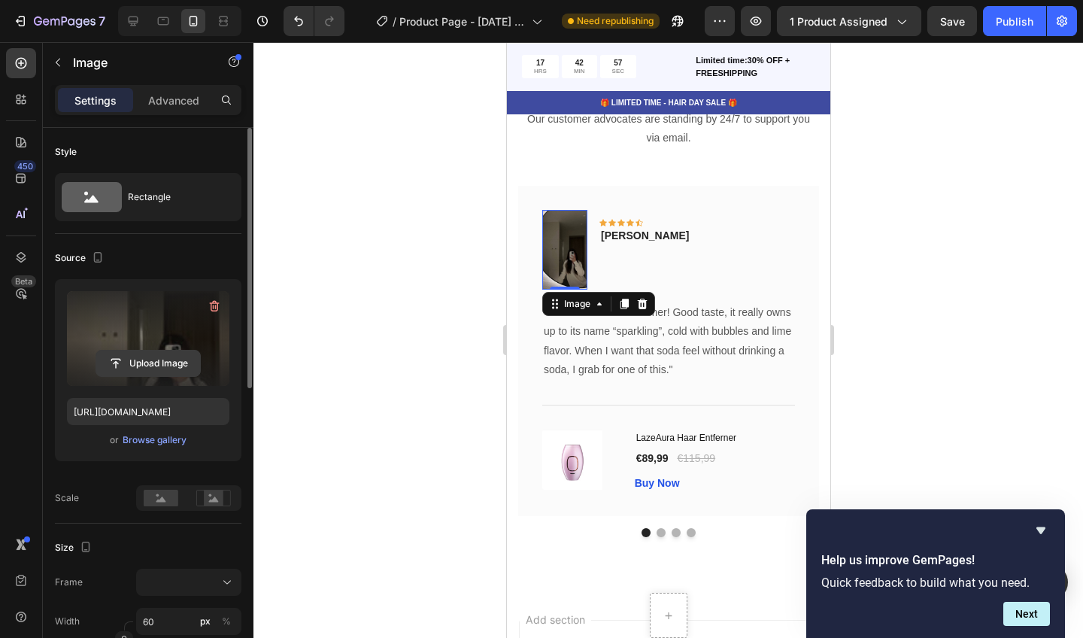
click at [149, 365] on input "file" at bounding box center [148, 364] width 104 height 26
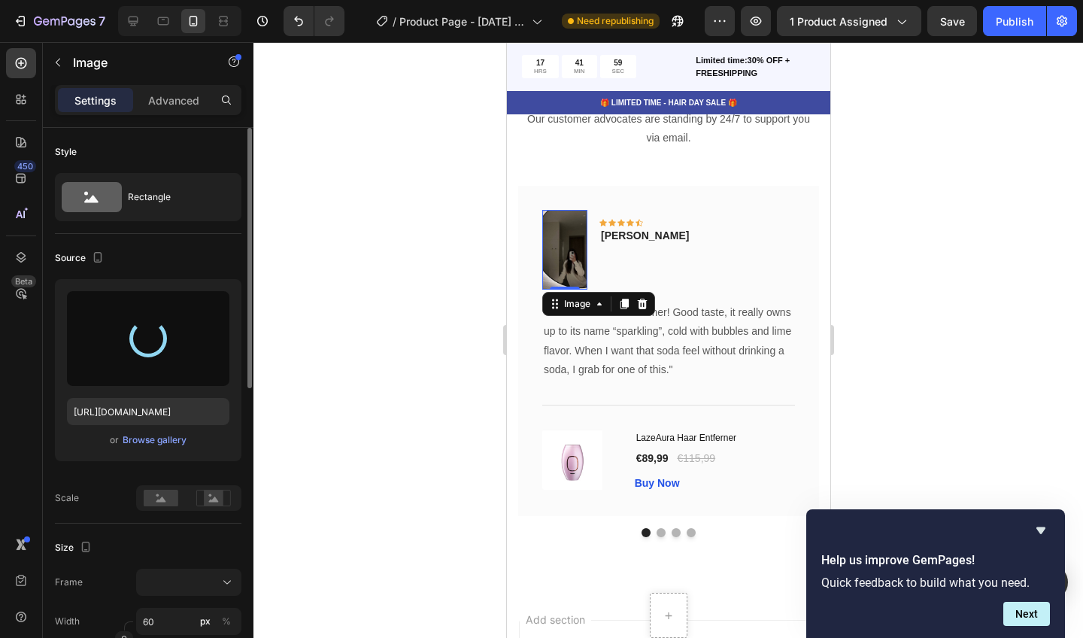
type input "[URL][DOMAIN_NAME]"
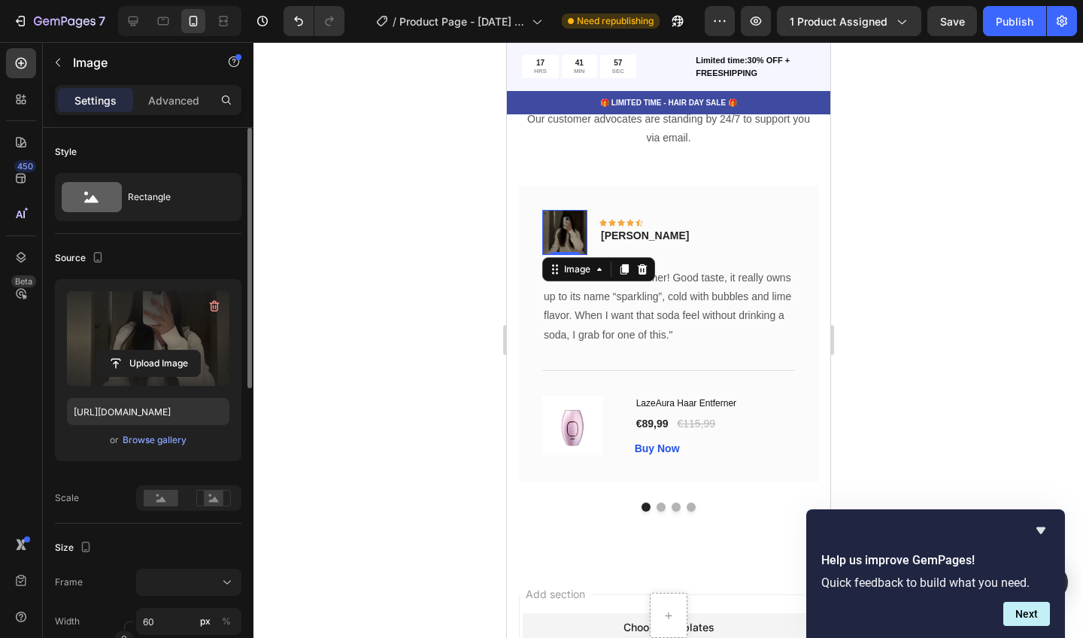
click at [961, 334] on div at bounding box center [668, 340] width 830 height 596
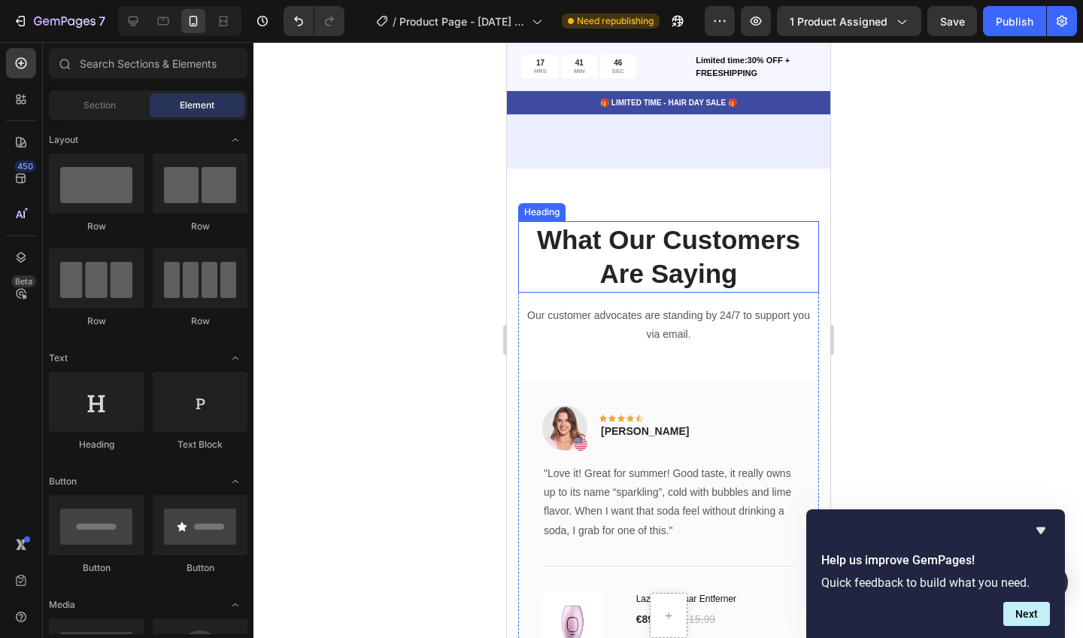
scroll to position [5415, 0]
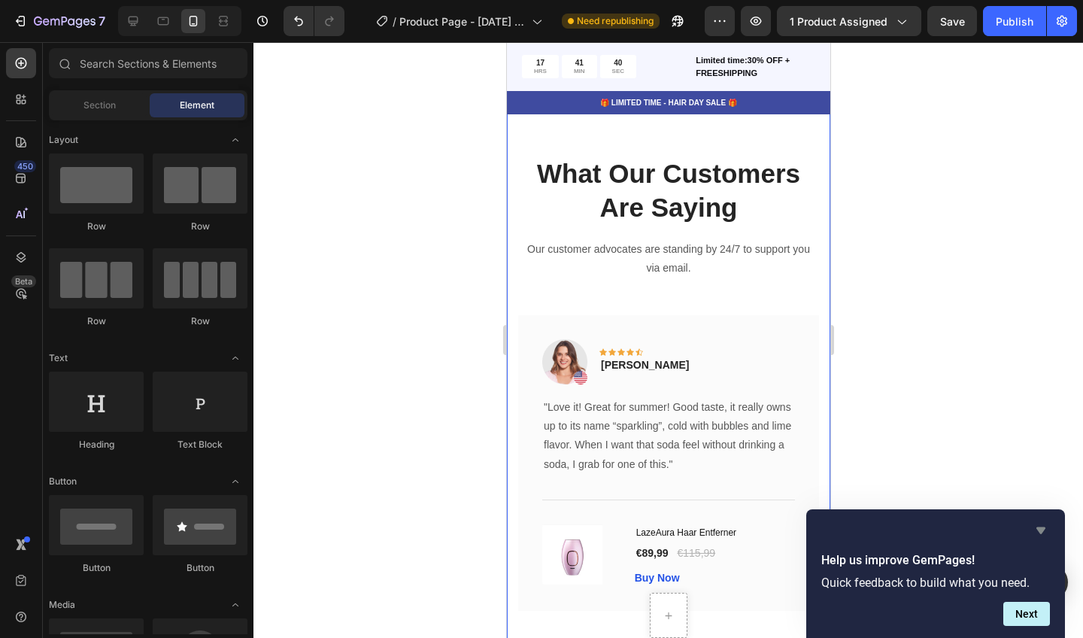
click at [1042, 530] on icon "Hide survey" at bounding box center [1041, 530] width 9 height 7
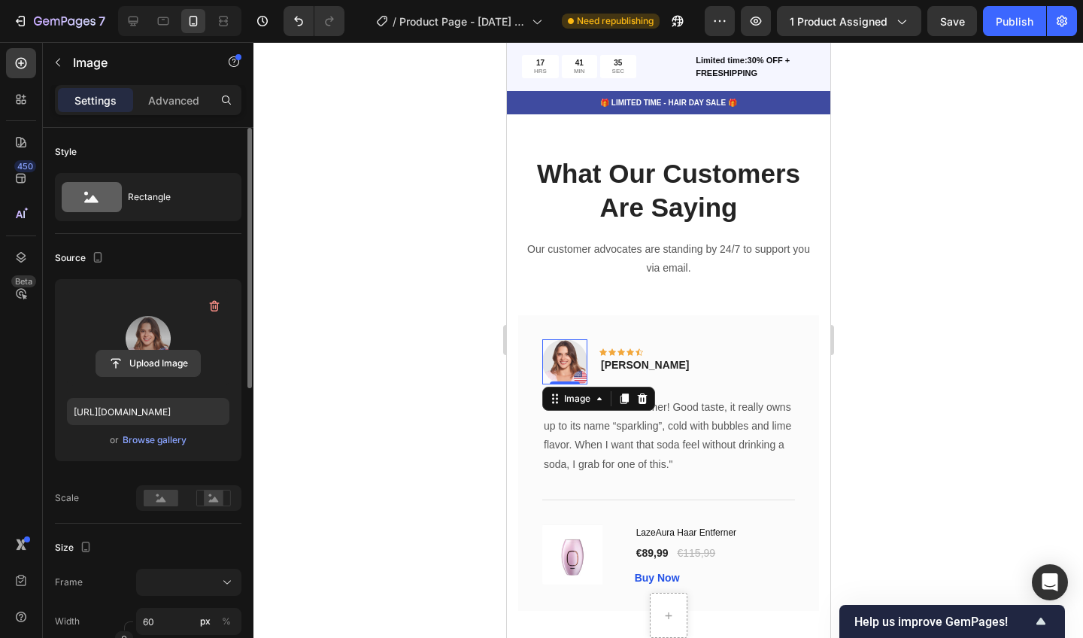
click at [156, 358] on input "file" at bounding box center [148, 364] width 104 height 26
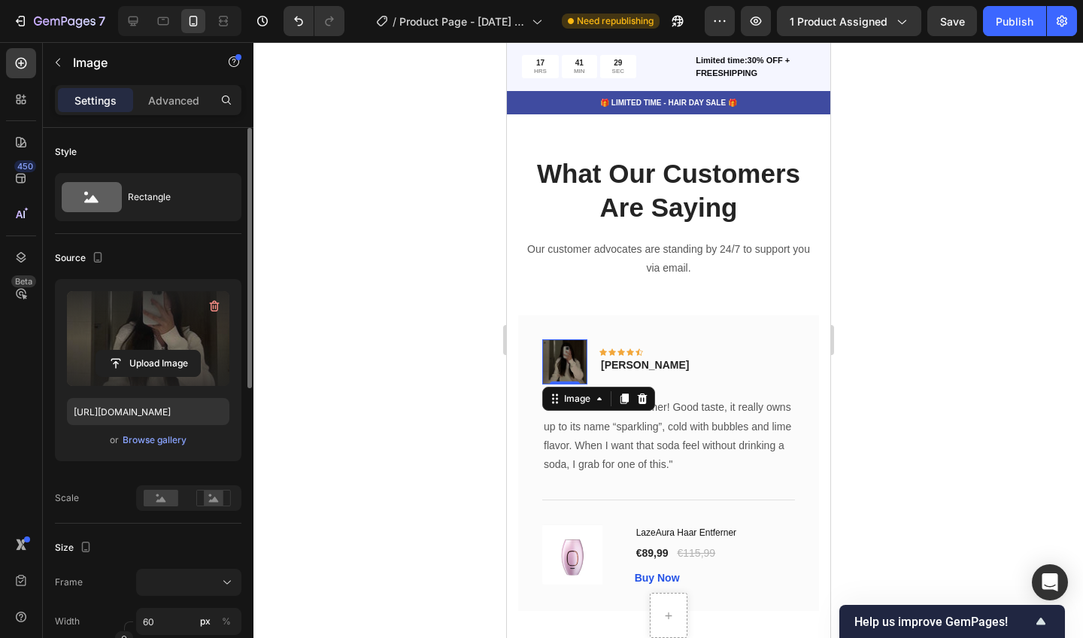
type input "[URL][DOMAIN_NAME]"
click at [897, 366] on div at bounding box center [668, 340] width 830 height 596
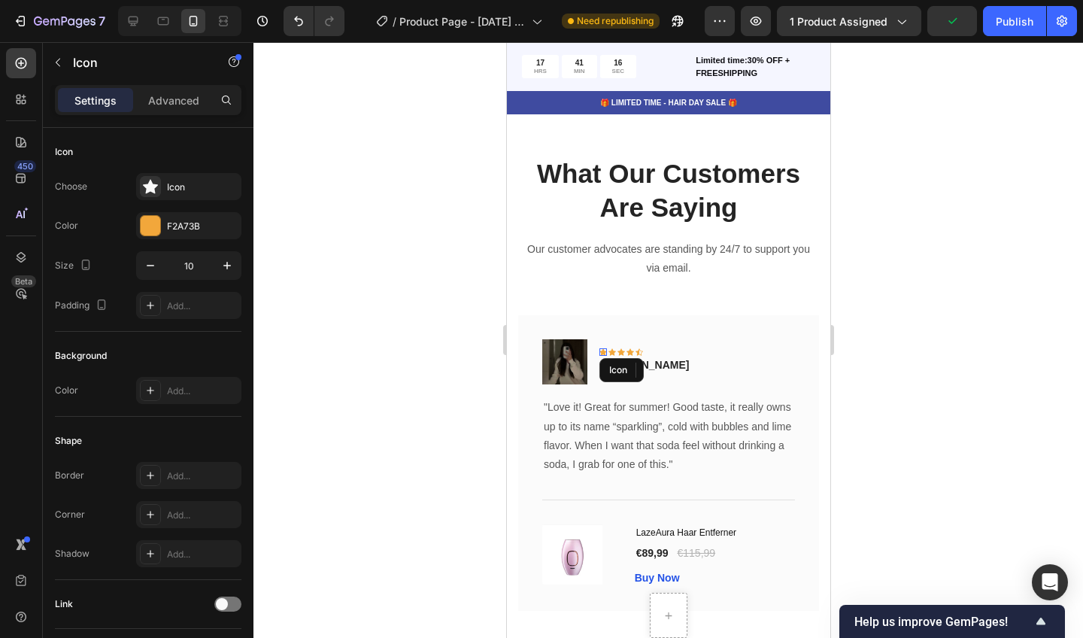
click at [627, 374] on div "Icon" at bounding box center [621, 370] width 44 height 24
click at [943, 342] on div at bounding box center [668, 340] width 830 height 596
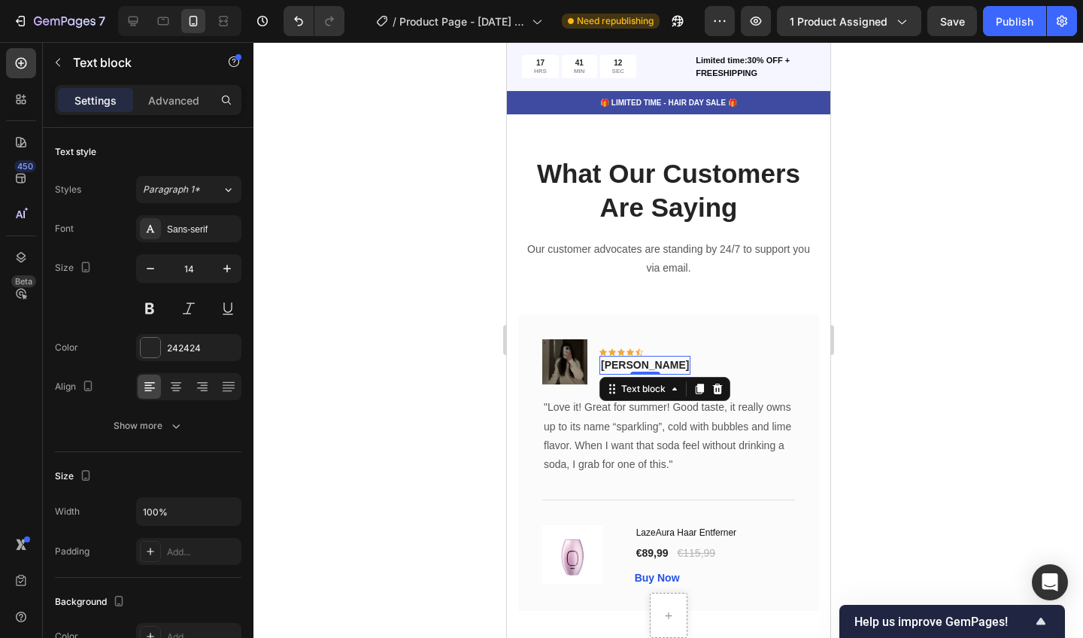
click at [633, 373] on p "[PERSON_NAME]" at bounding box center [644, 365] width 88 height 16
click at [936, 396] on div at bounding box center [668, 340] width 830 height 596
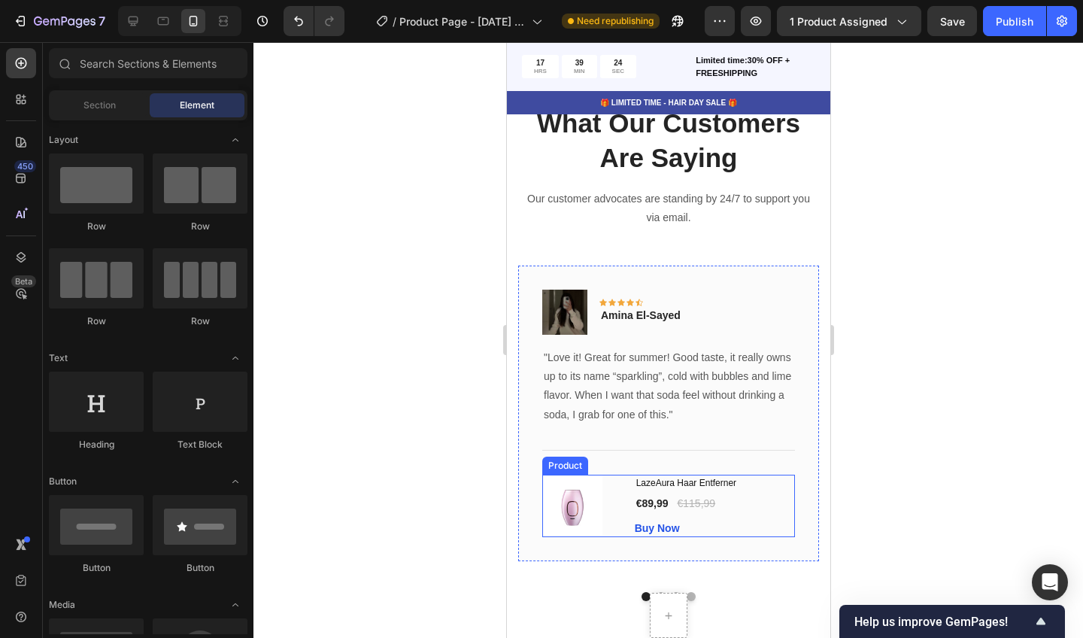
scroll to position [5584, 0]
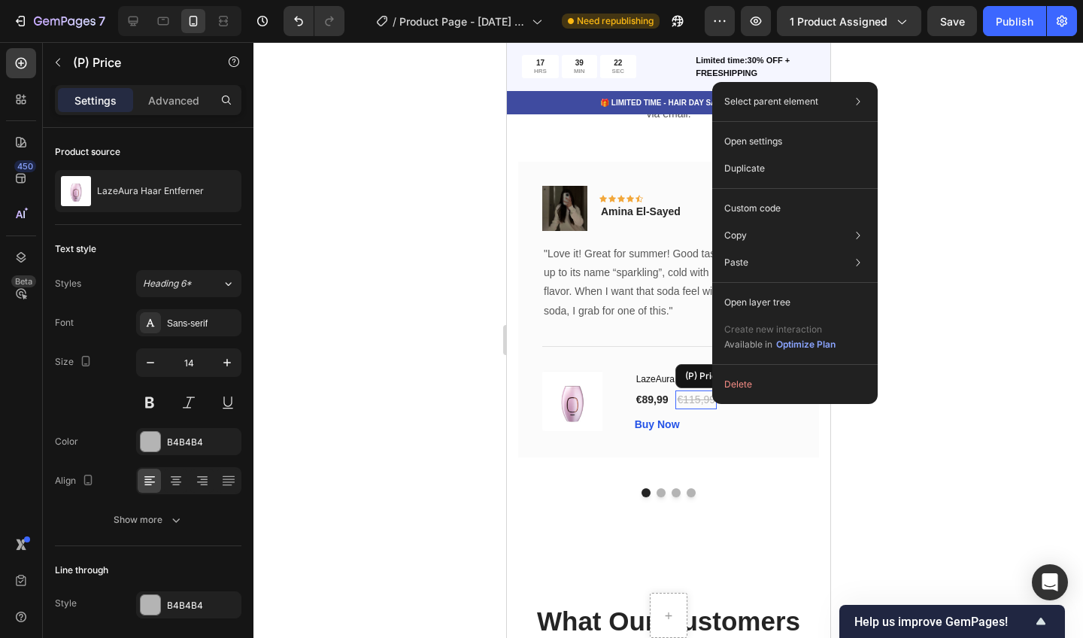
drag, startPoint x: 712, startPoint y: 404, endPoint x: 593, endPoint y: 408, distance: 118.9
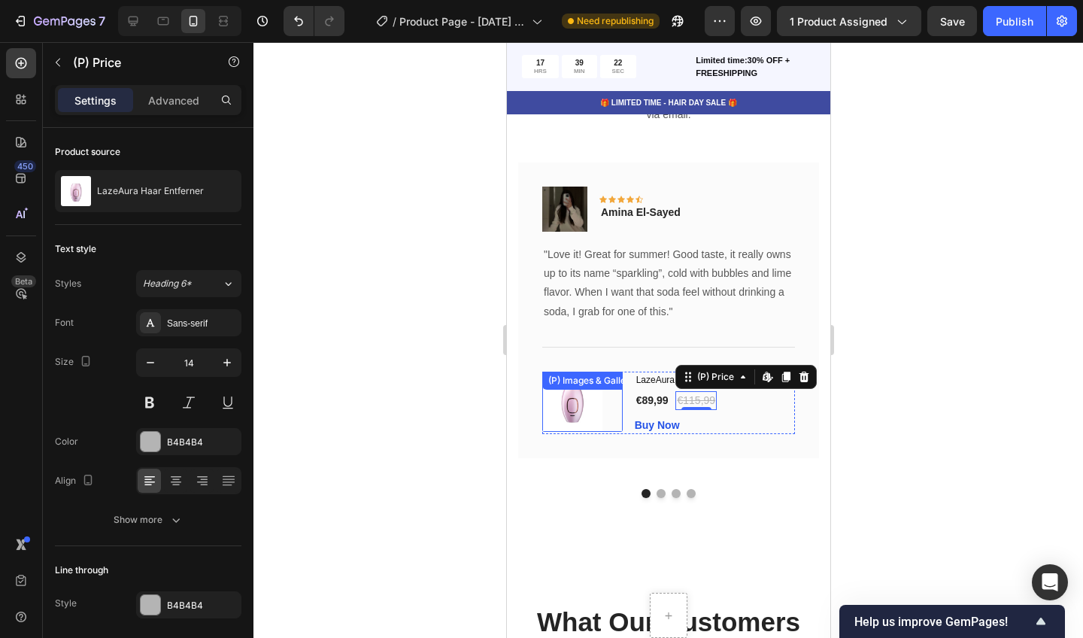
scroll to position [5582, 0]
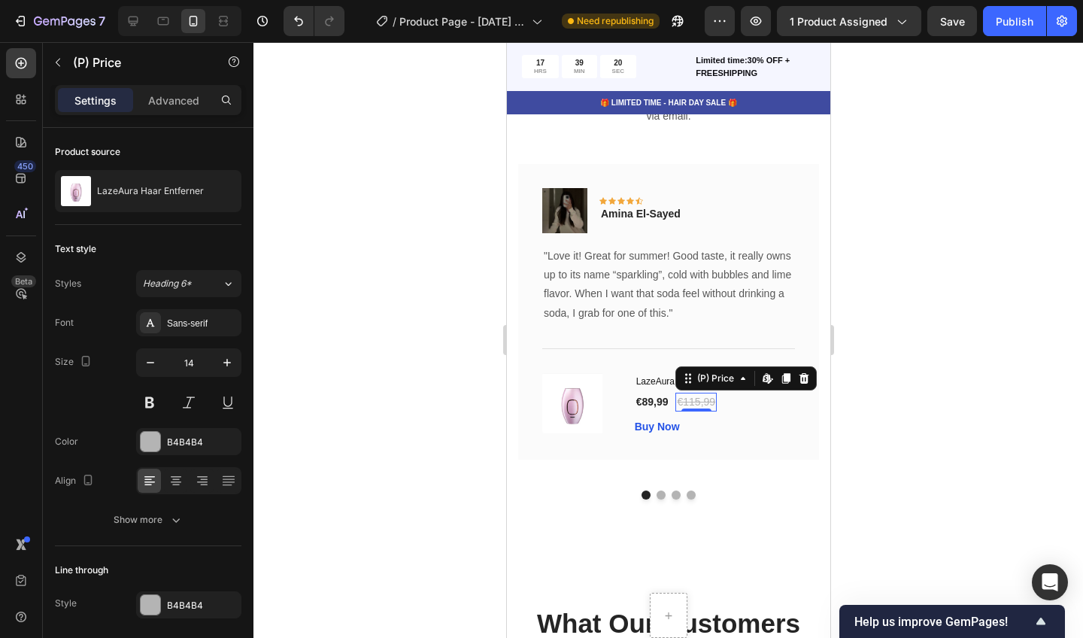
click at [884, 279] on div at bounding box center [668, 340] width 830 height 596
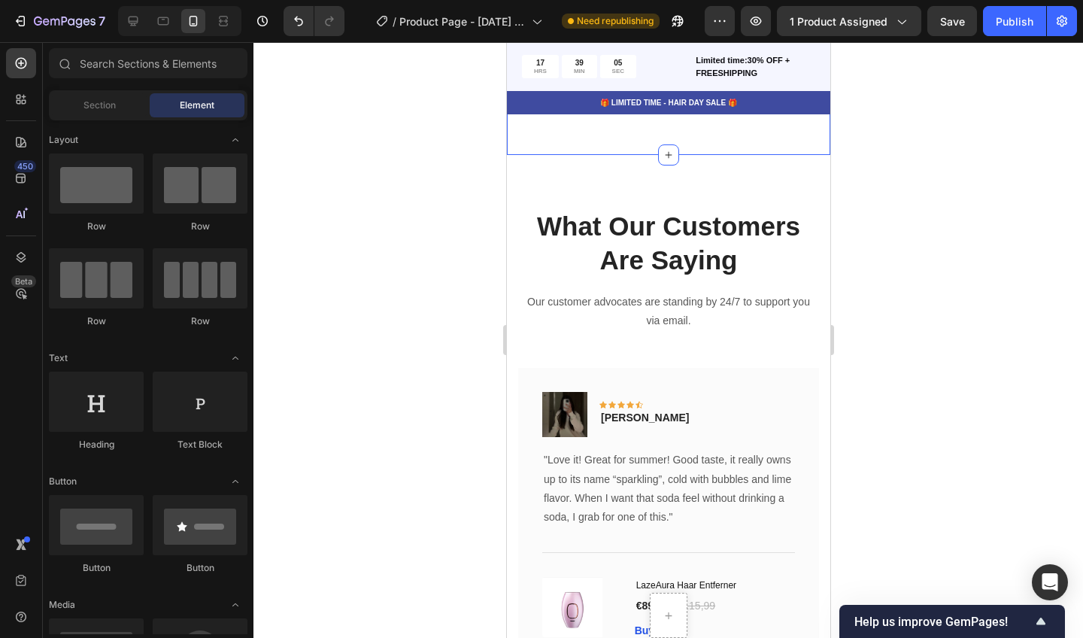
scroll to position [6026, 0]
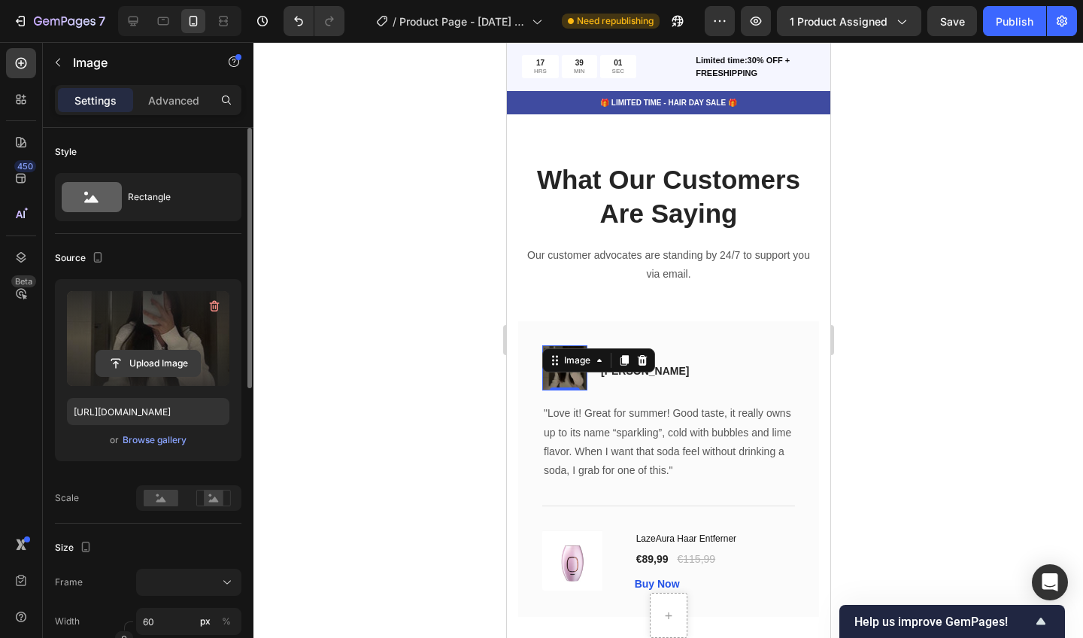
click at [155, 357] on input "file" at bounding box center [148, 364] width 104 height 26
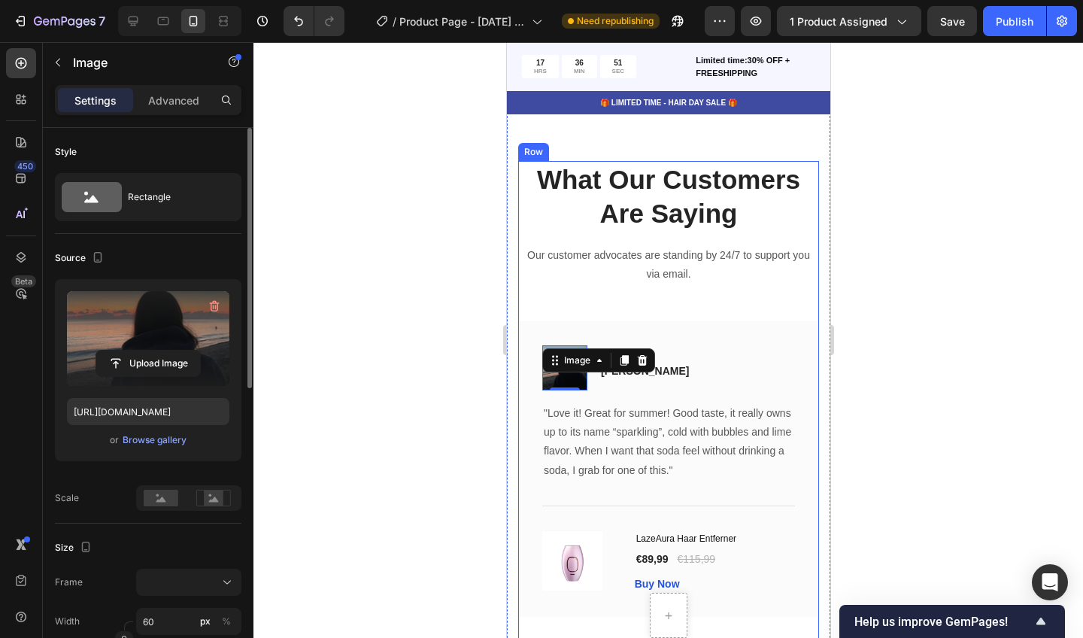
type input "[URL][DOMAIN_NAME]"
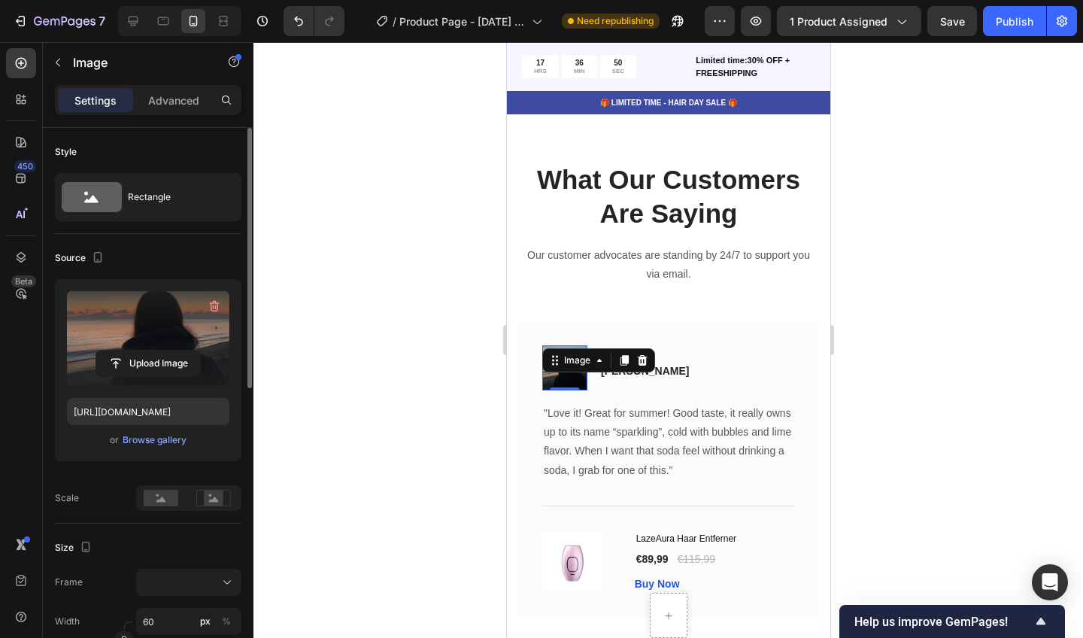
click at [880, 311] on div at bounding box center [668, 340] width 830 height 596
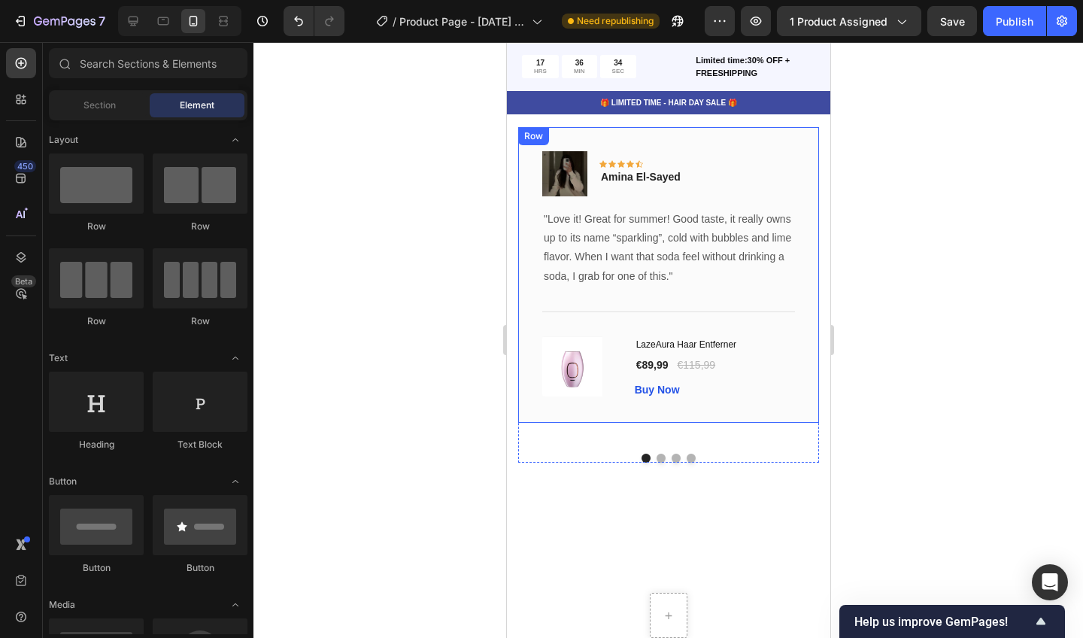
scroll to position [5568, 0]
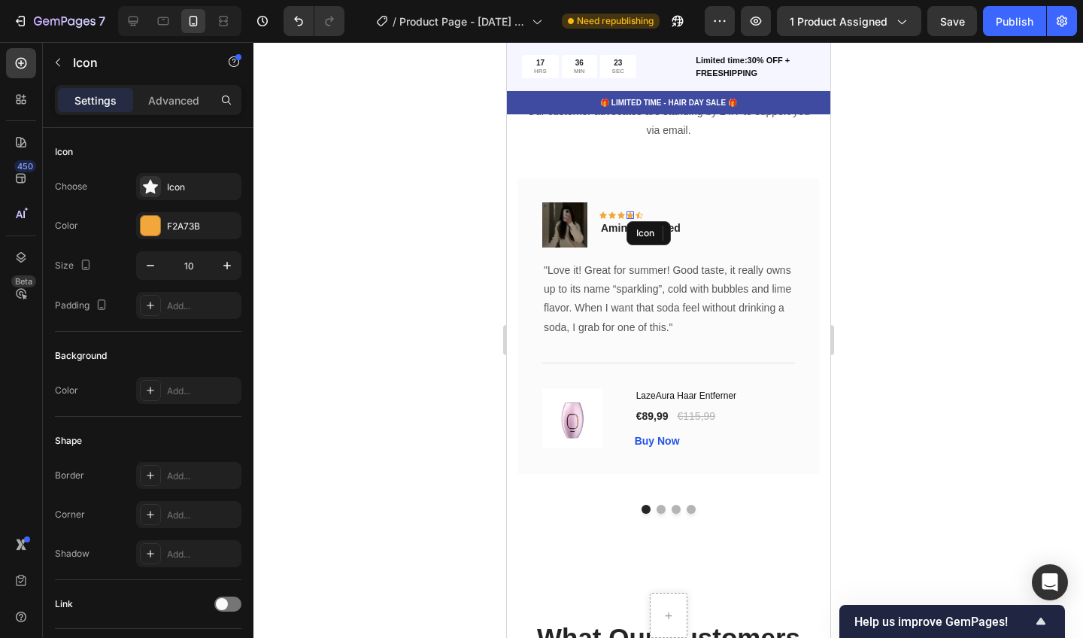
click at [626, 211] on icon at bounding box center [630, 215] width 8 height 8
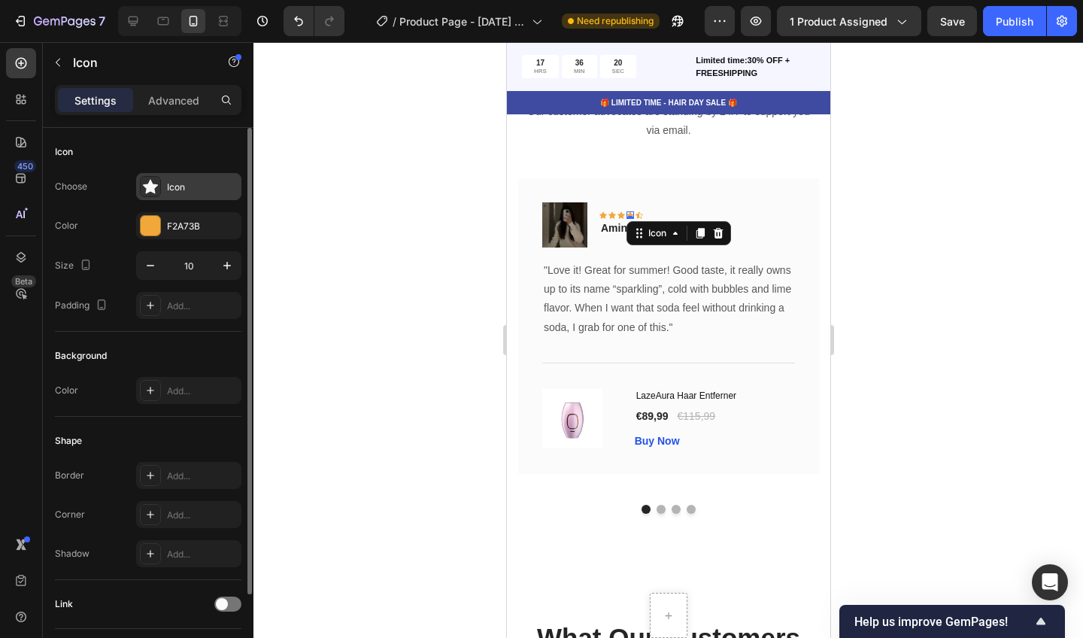
click at [171, 187] on div "Icon" at bounding box center [202, 188] width 71 height 14
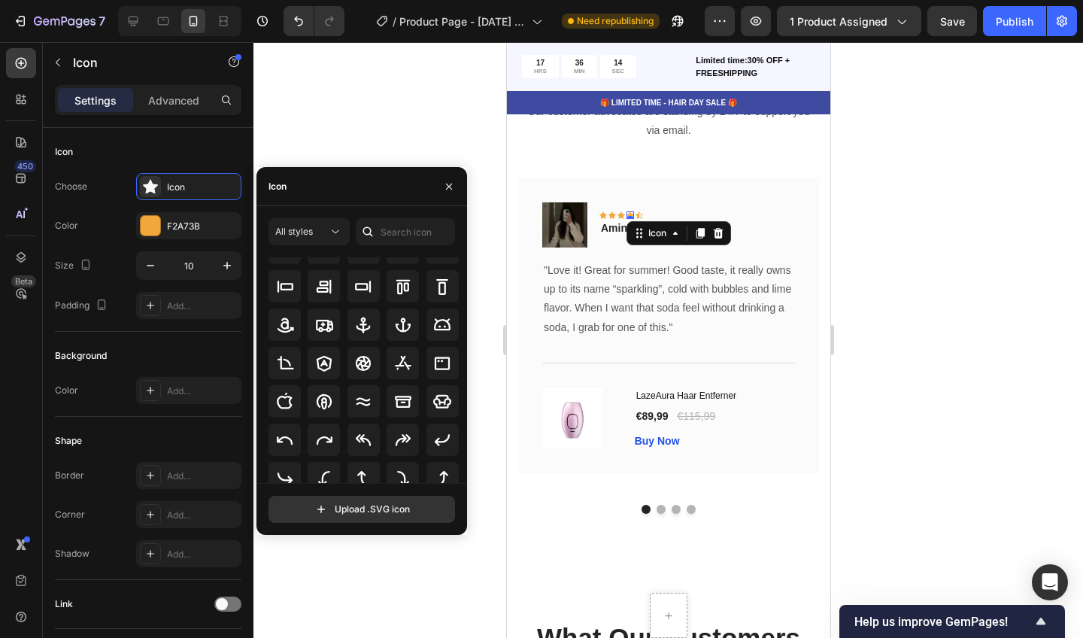
scroll to position [162, 0]
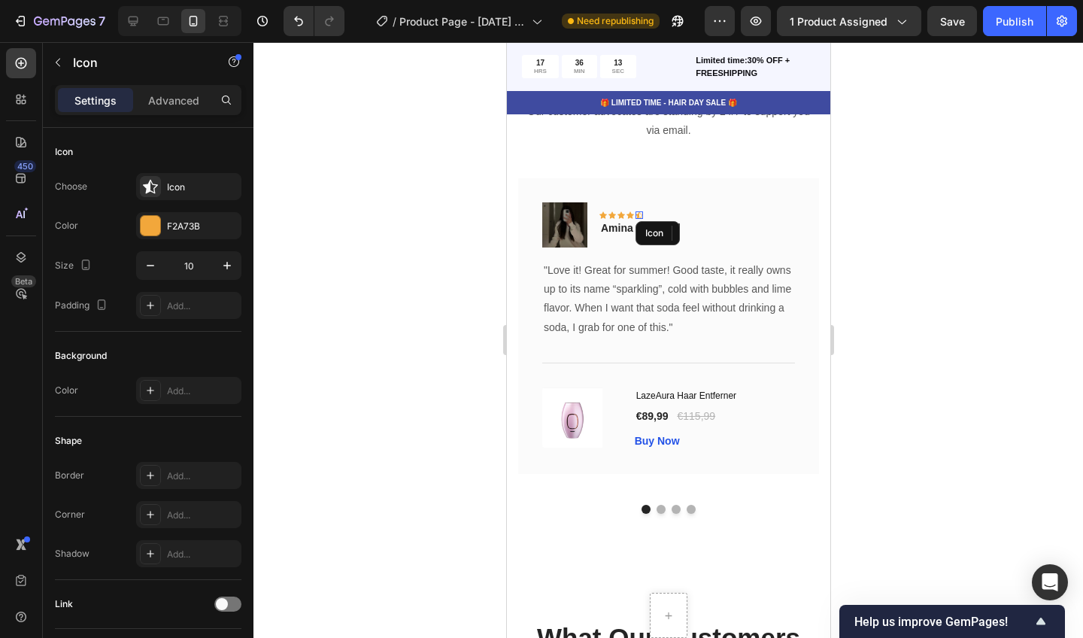
click at [637, 211] on div "Icon" at bounding box center [639, 215] width 8 height 8
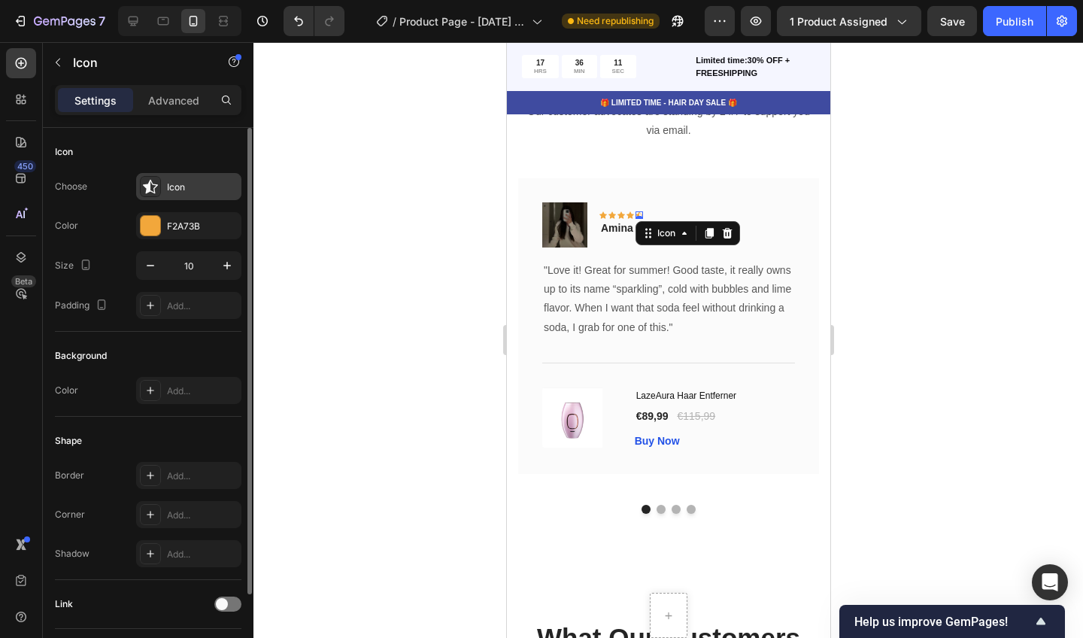
click at [211, 191] on div "Icon" at bounding box center [202, 188] width 71 height 14
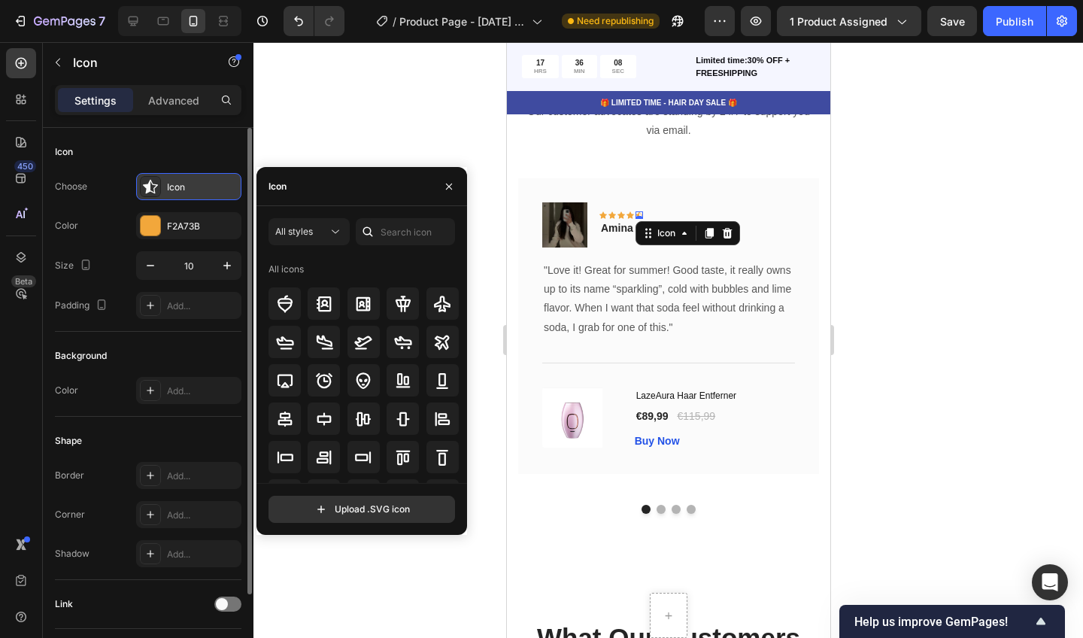
click at [152, 184] on icon at bounding box center [150, 186] width 15 height 15
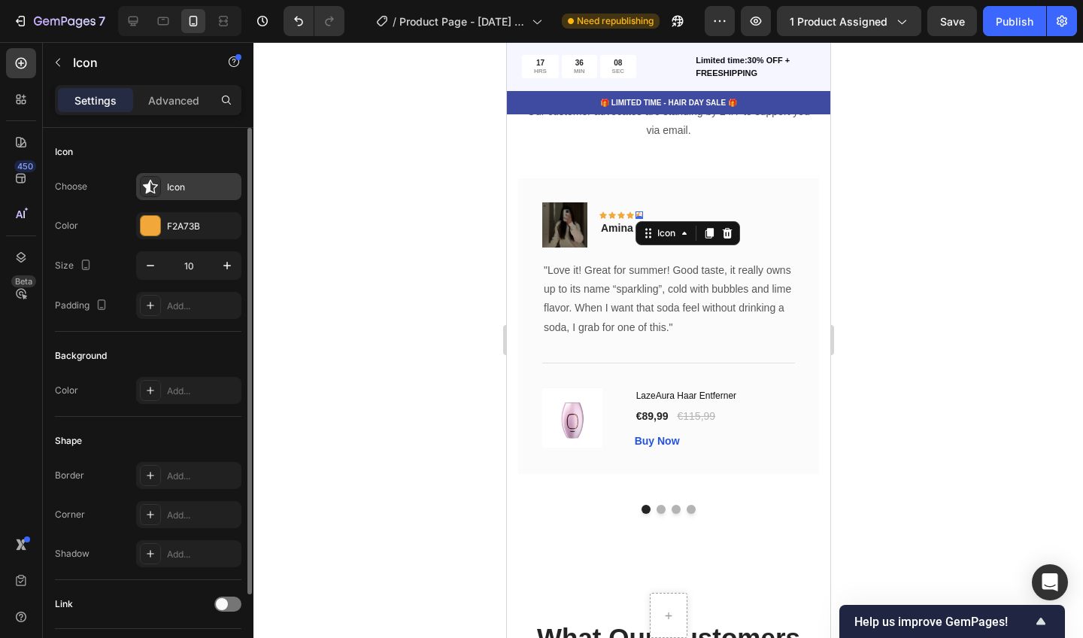
click at [152, 184] on icon at bounding box center [150, 186] width 15 height 15
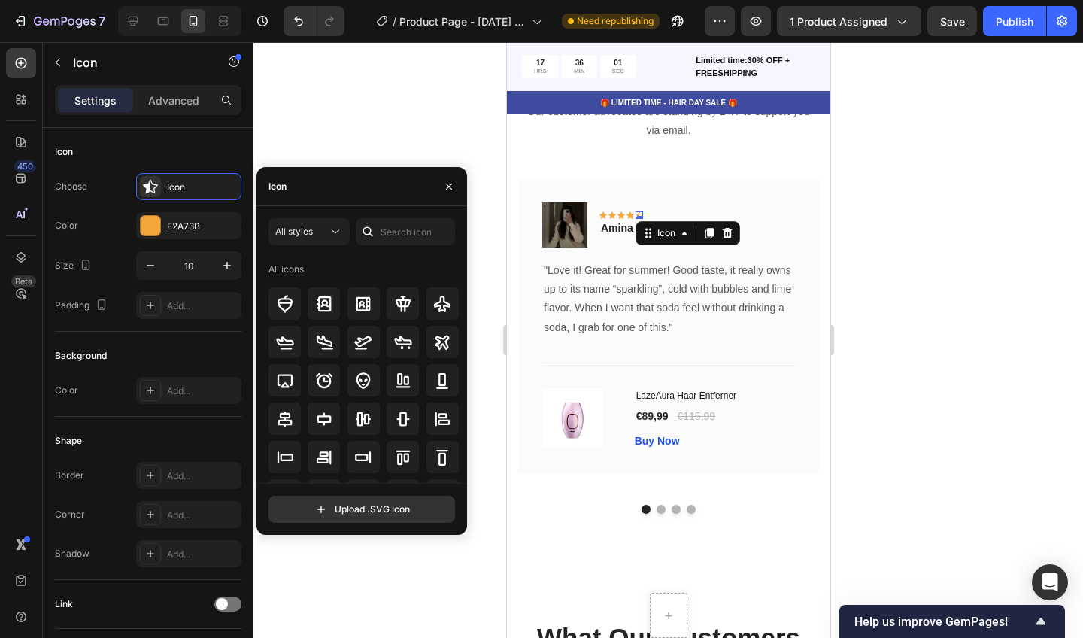
scroll to position [0, 0]
click at [353, 196] on div "Icon" at bounding box center [361, 186] width 211 height 39
click at [389, 237] on input "text" at bounding box center [405, 231] width 99 height 27
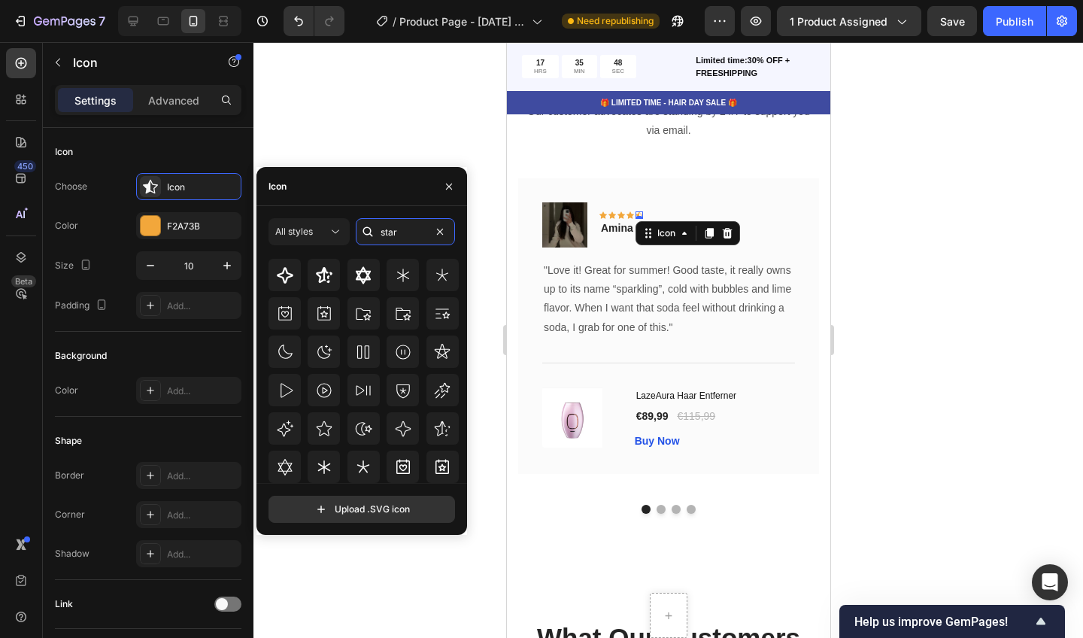
scroll to position [165, 0]
type input "star"
click at [329, 426] on icon at bounding box center [325, 427] width 16 height 15
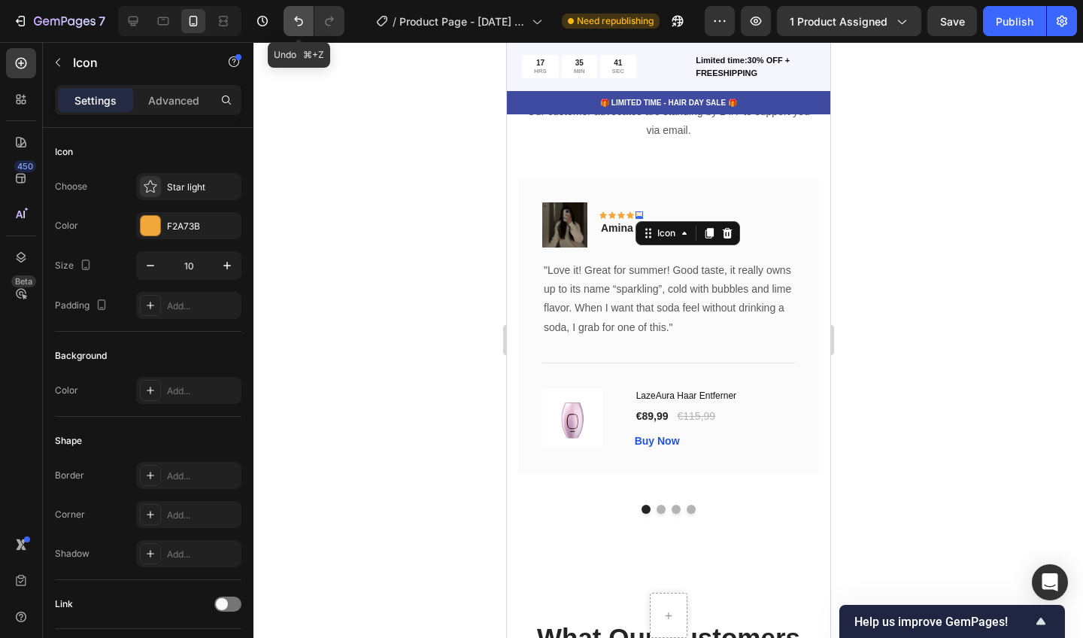
click at [299, 20] on icon "Undo/Redo" at bounding box center [298, 22] width 9 height 10
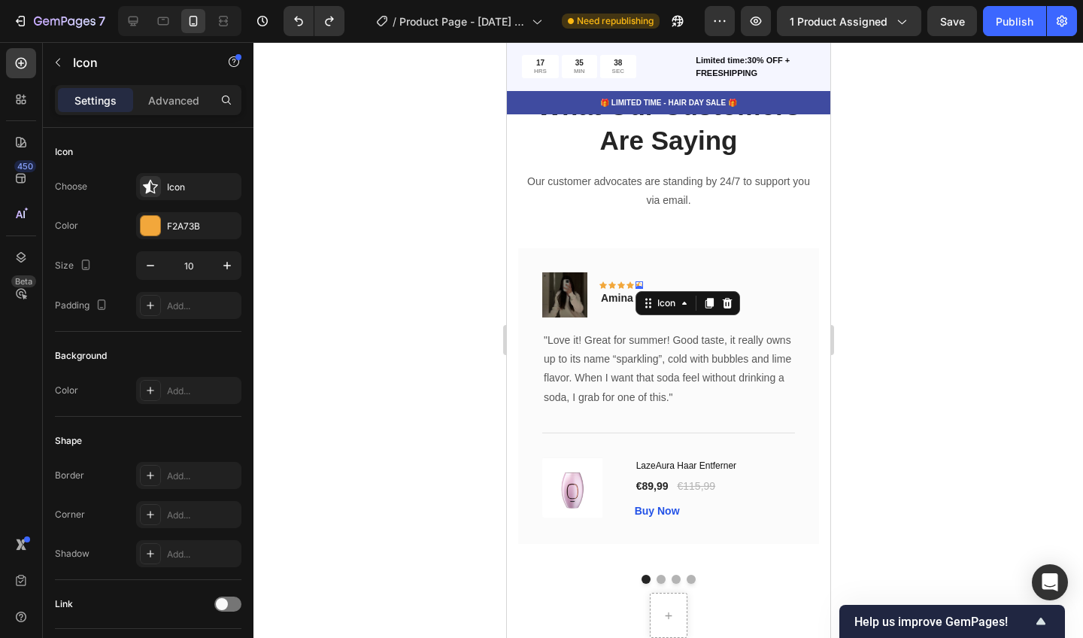
click at [1082, 208] on div at bounding box center [668, 340] width 830 height 596
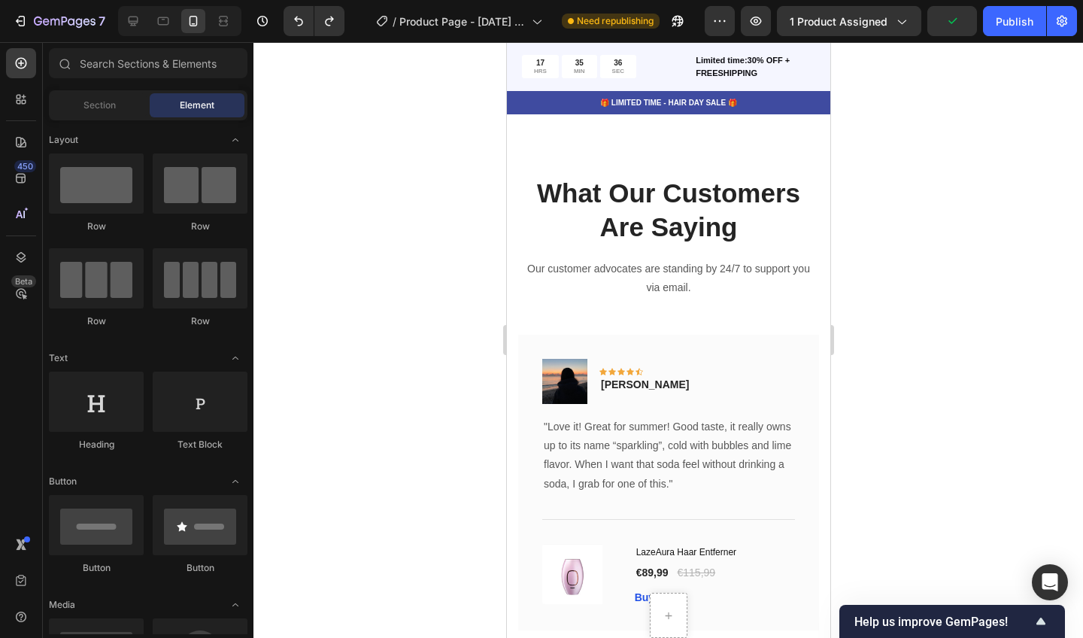
scroll to position [6019, 0]
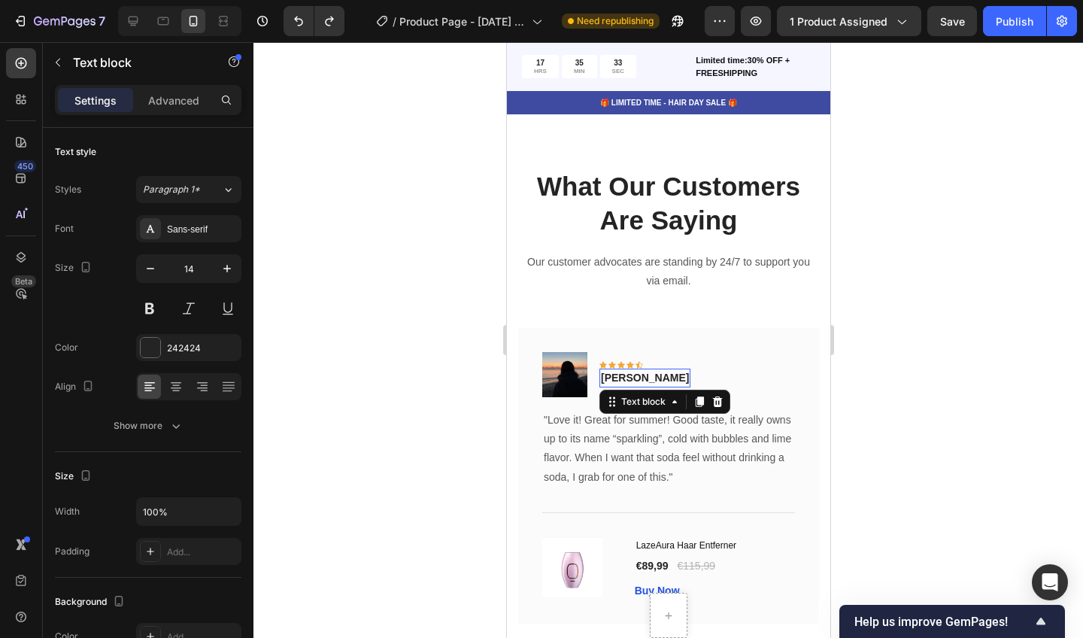
click at [613, 370] on p "[PERSON_NAME]" at bounding box center [644, 378] width 88 height 16
click at [912, 345] on div at bounding box center [668, 340] width 830 height 596
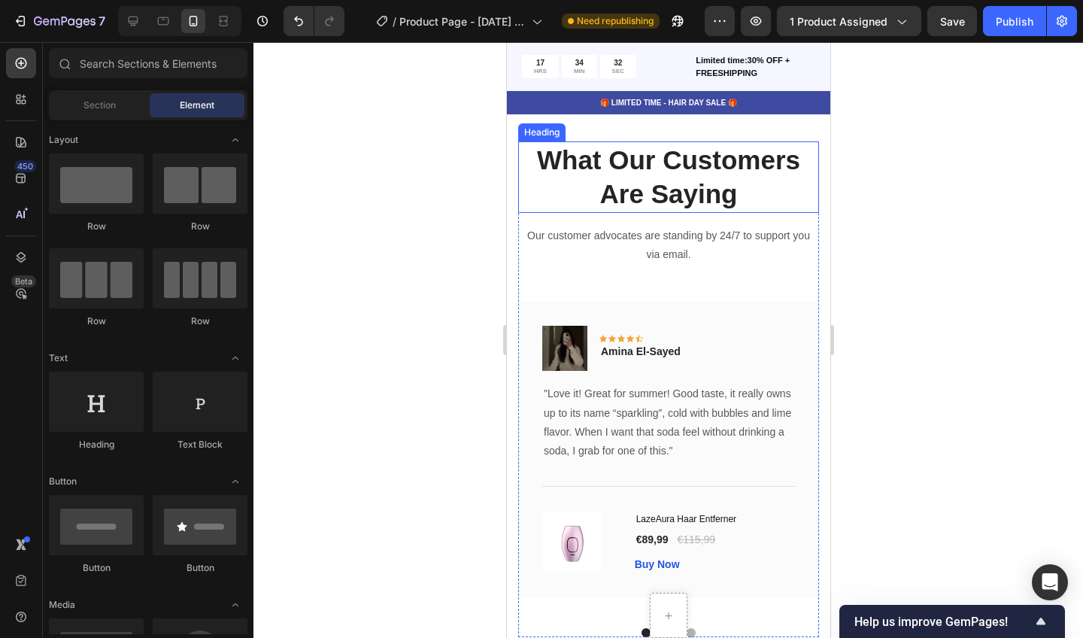
scroll to position [5491, 0]
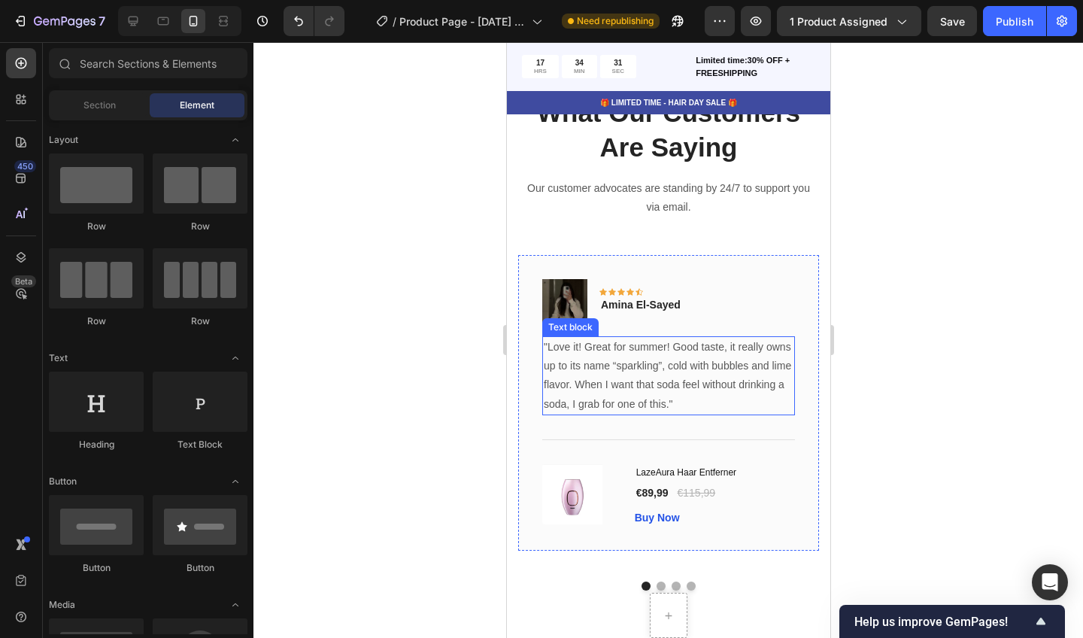
click at [581, 338] on p ""Love it! Great for summer! Good taste, it really owns up to its name “sparklin…" at bounding box center [668, 376] width 250 height 76
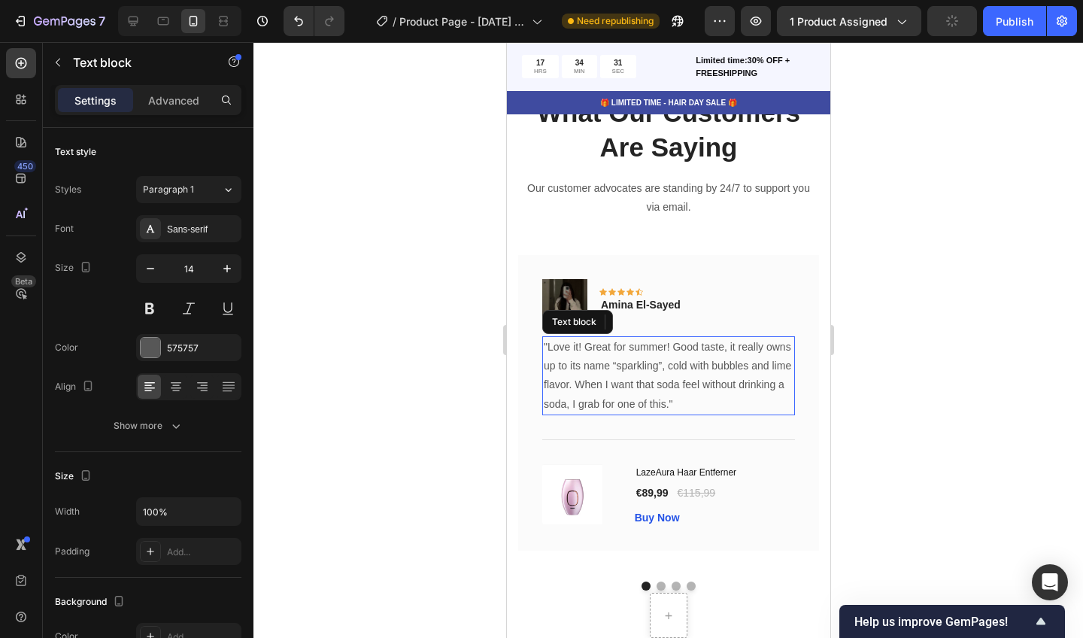
scroll to position [5547, 0]
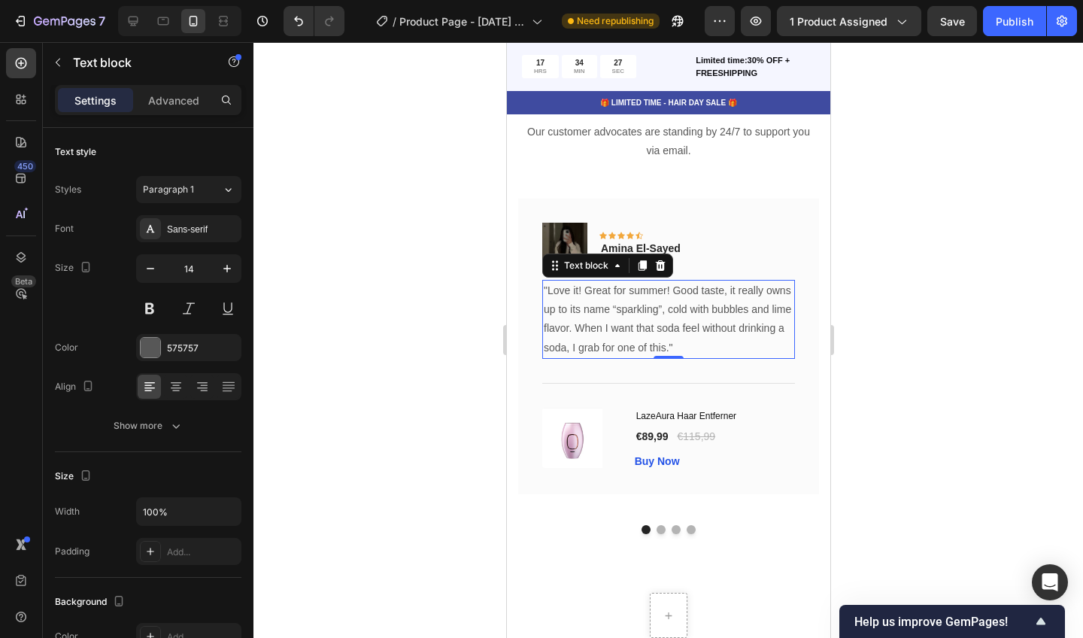
click at [675, 337] on p ""Love it! Great for summer! Good taste, it really owns up to its name “sparklin…" at bounding box center [668, 319] width 250 height 76
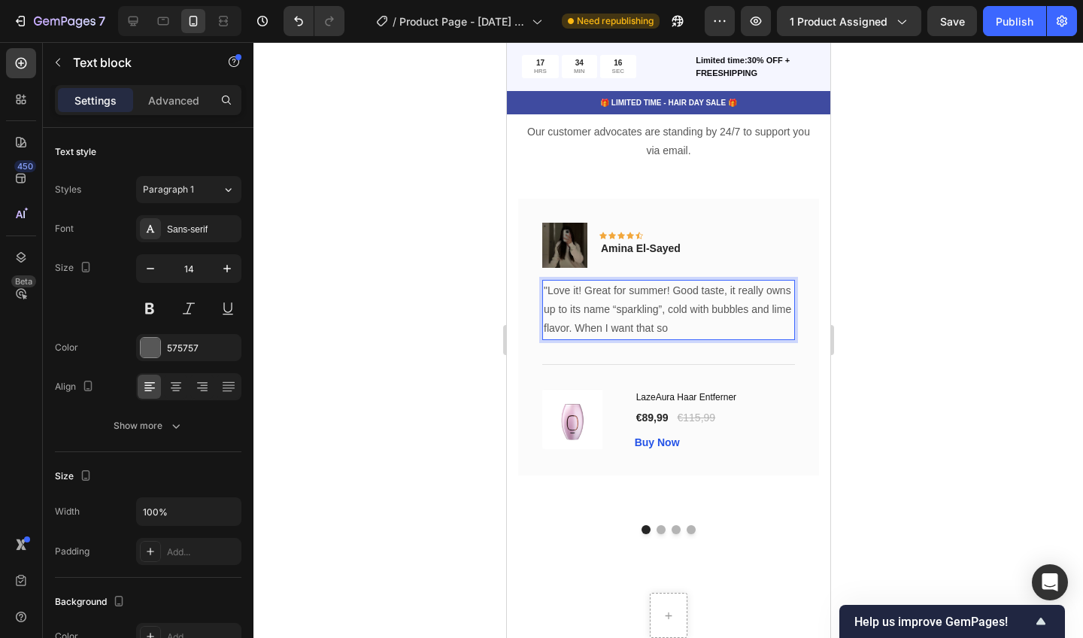
click at [551, 287] on p ""Love it! Great for summer! Good taste, it really owns up to its name “sparklin…" at bounding box center [668, 309] width 250 height 57
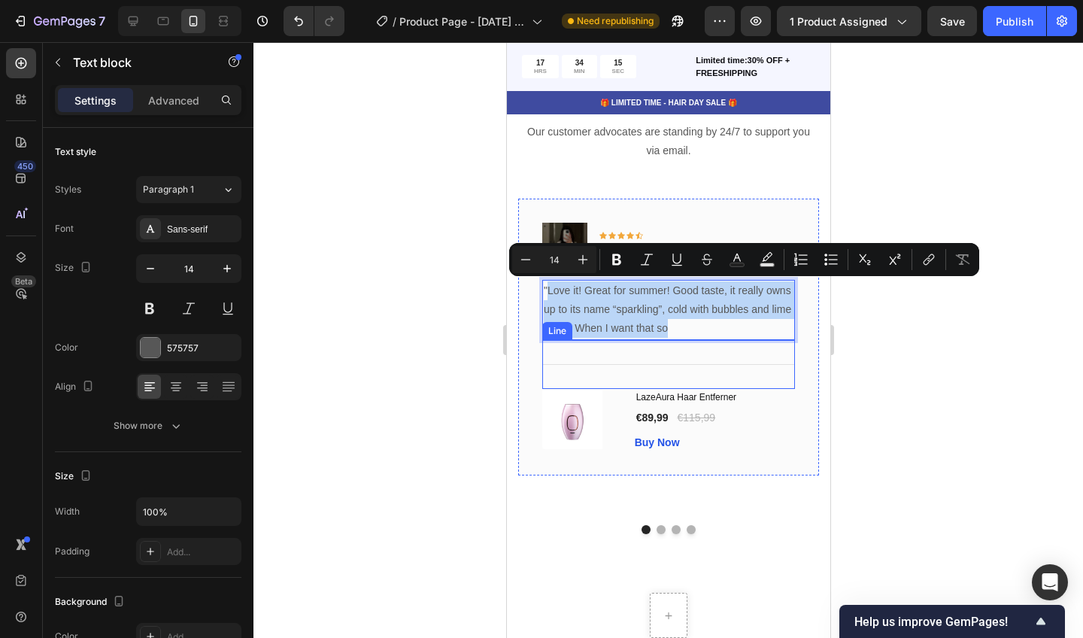
drag, startPoint x: 551, startPoint y: 287, endPoint x: 733, endPoint y: 349, distance: 192.2
click at [733, 349] on div "Image Icon Icon Icon Icon Icon Row Amina El-Sayed Text block Row "Love it! Grea…" at bounding box center [668, 337] width 253 height 229
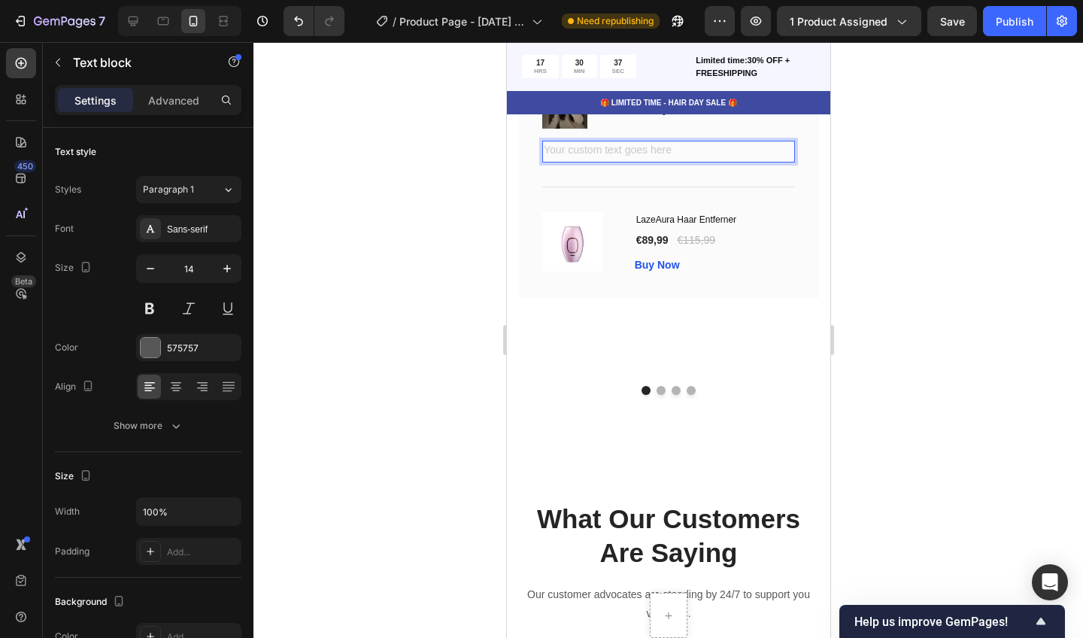
scroll to position [5646, 0]
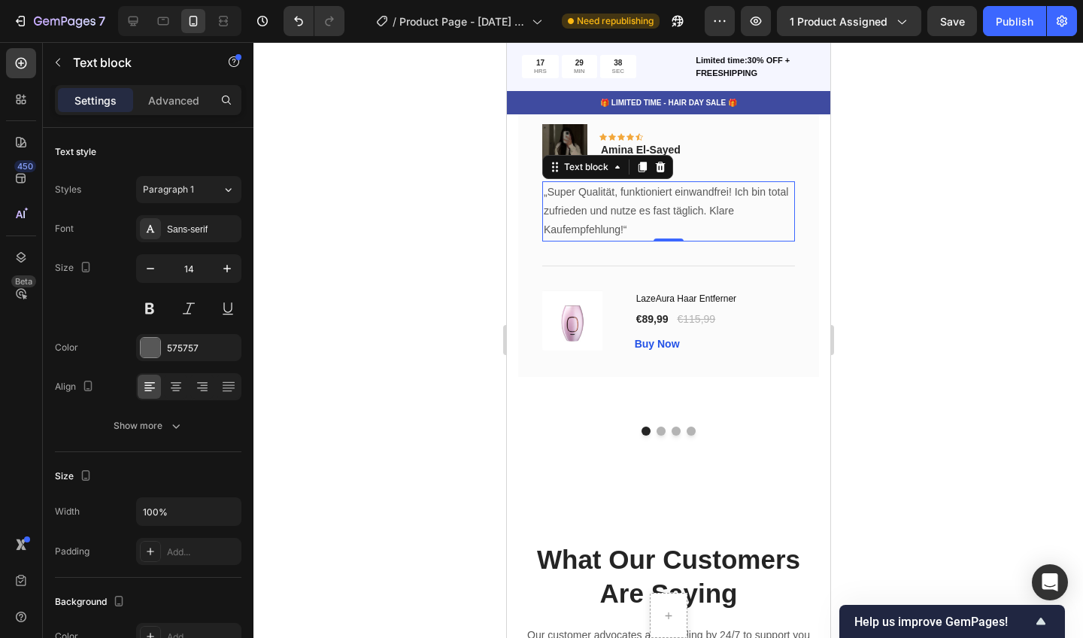
click at [870, 213] on div at bounding box center [668, 340] width 830 height 596
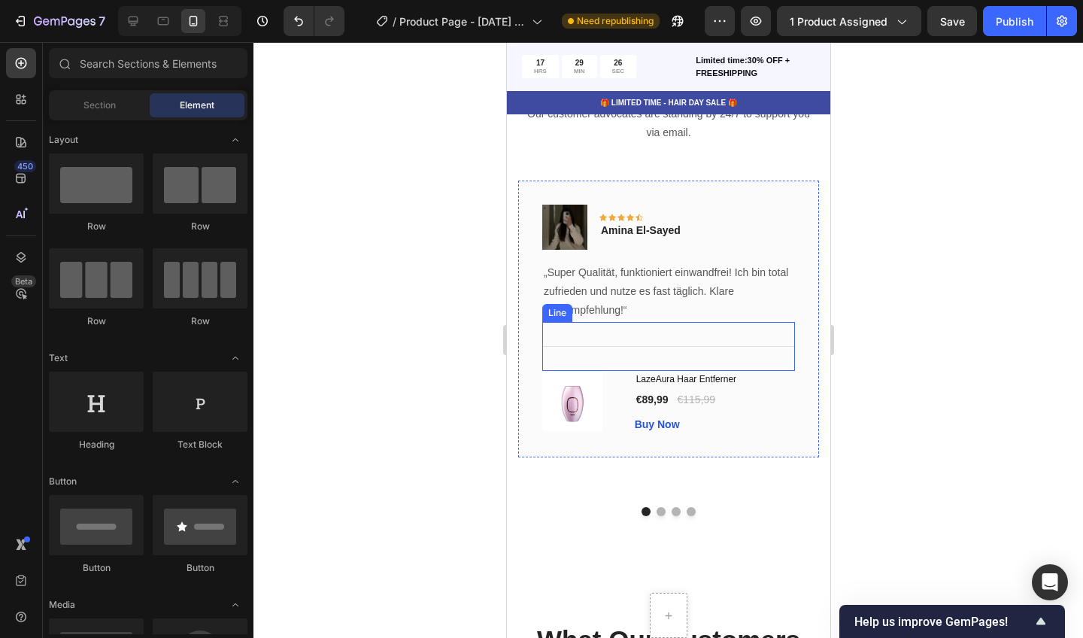
scroll to position [5566, 0]
click at [1082, 185] on div at bounding box center [668, 340] width 830 height 596
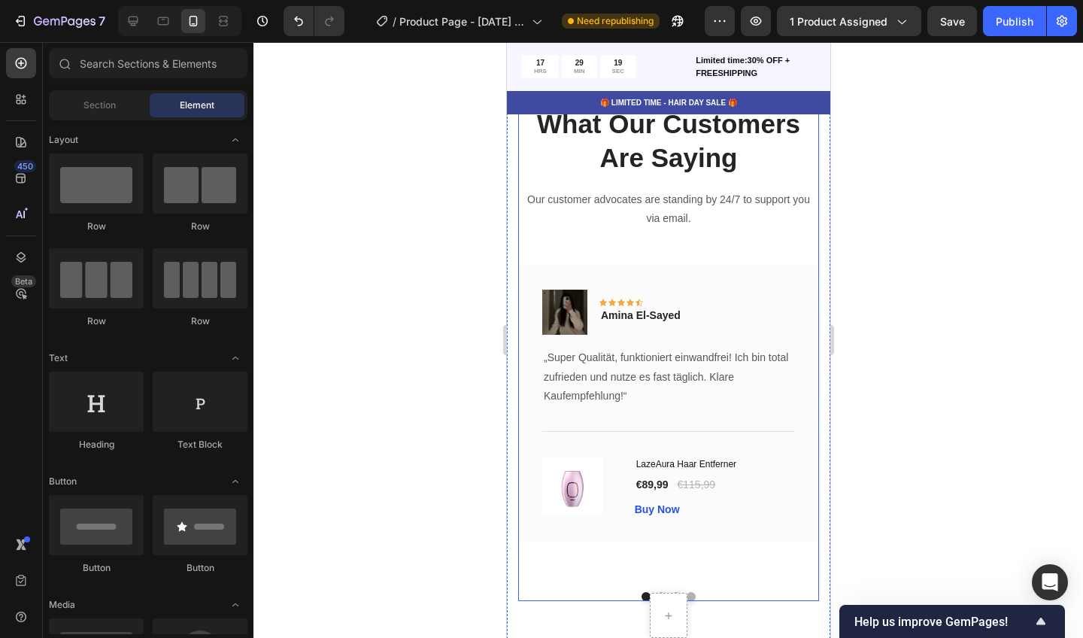
scroll to position [5486, 0]
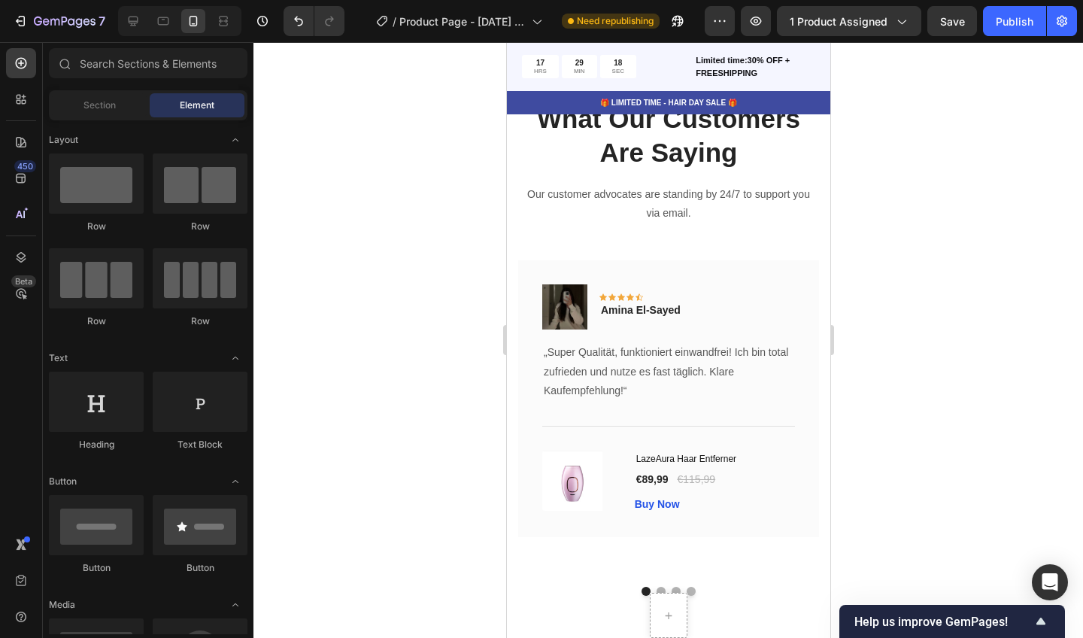
click at [1004, 184] on div at bounding box center [668, 340] width 830 height 596
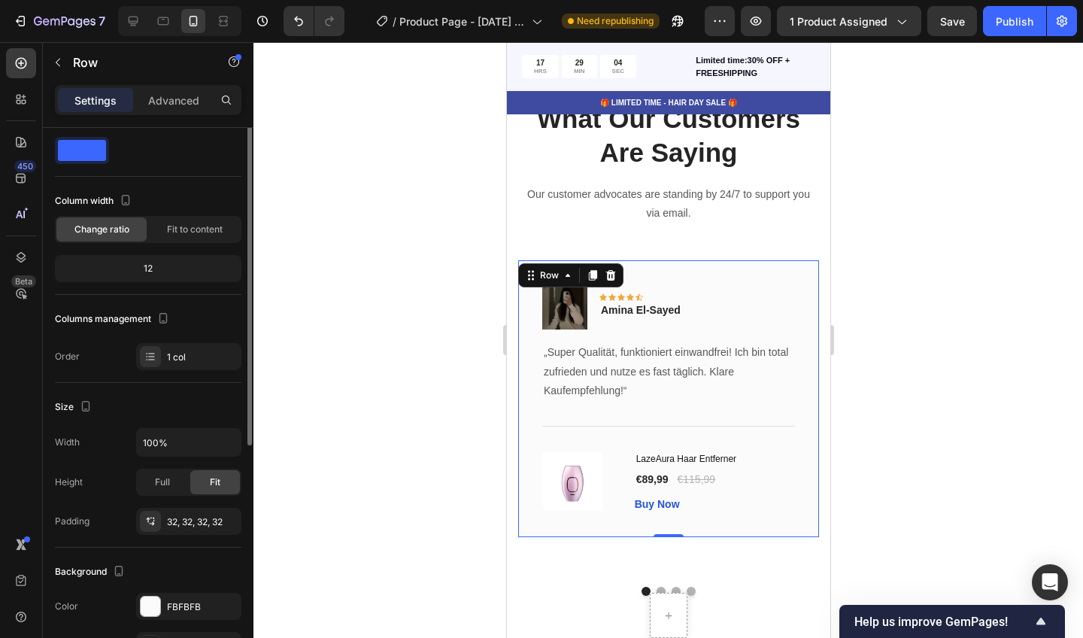
scroll to position [0, 0]
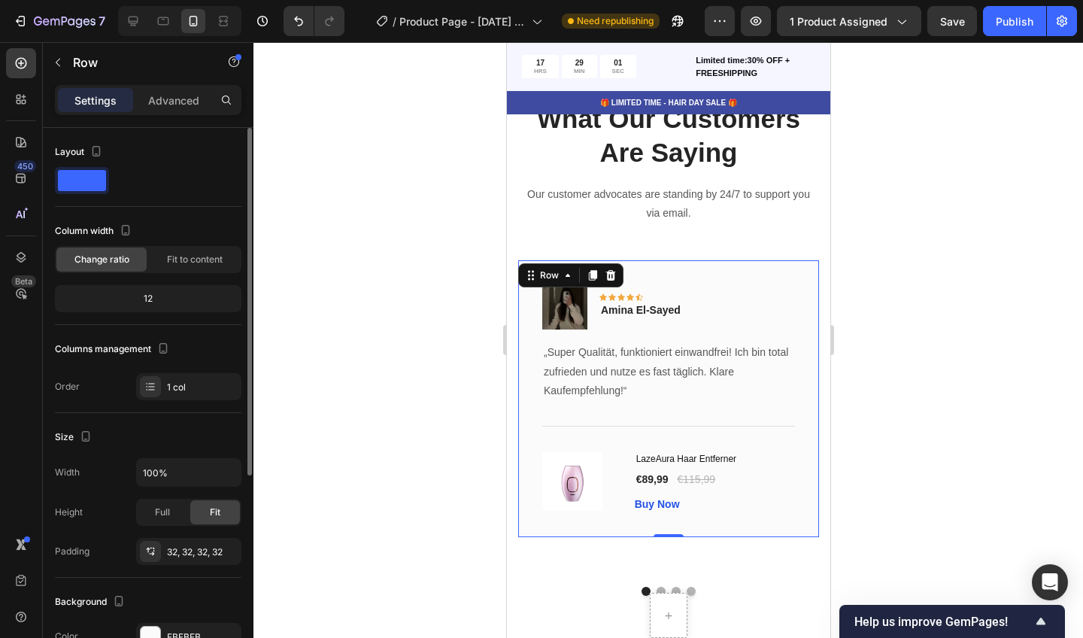
click at [81, 172] on span at bounding box center [82, 180] width 48 height 21
click at [159, 100] on p "Advanced" at bounding box center [173, 101] width 51 height 16
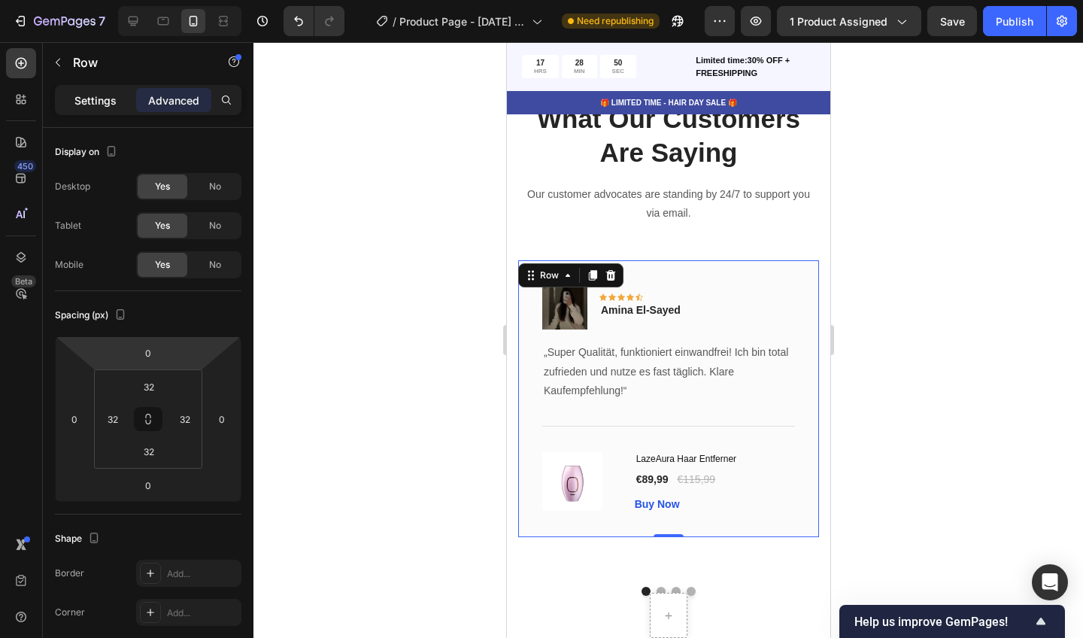
click at [87, 102] on p "Settings" at bounding box center [95, 101] width 42 height 16
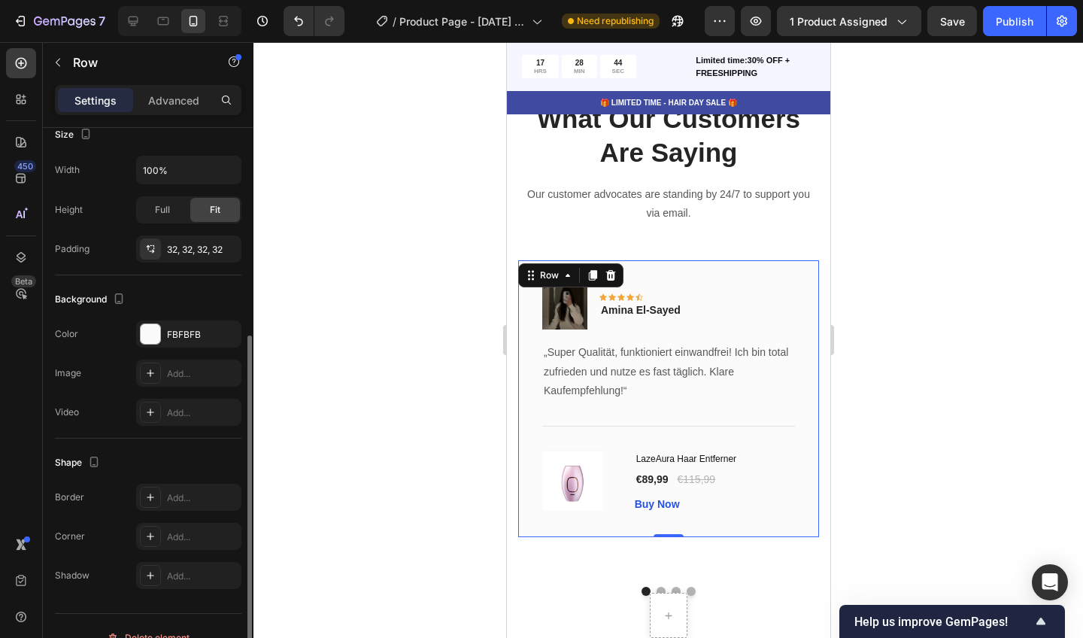
scroll to position [326, 0]
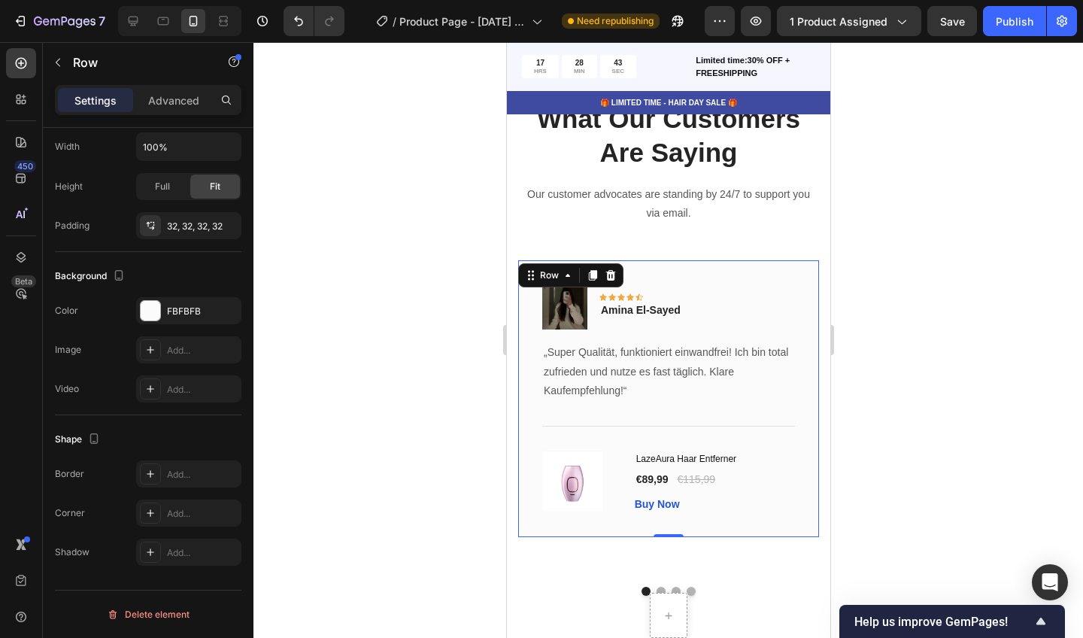
click at [269, 286] on div at bounding box center [668, 340] width 830 height 596
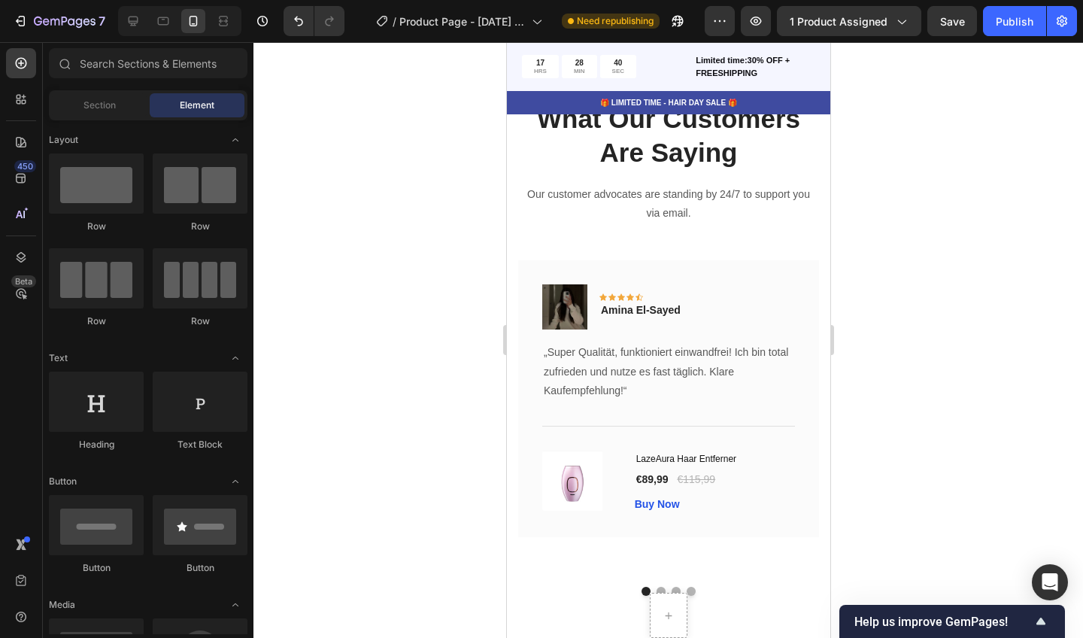
click at [941, 314] on div at bounding box center [668, 340] width 830 height 596
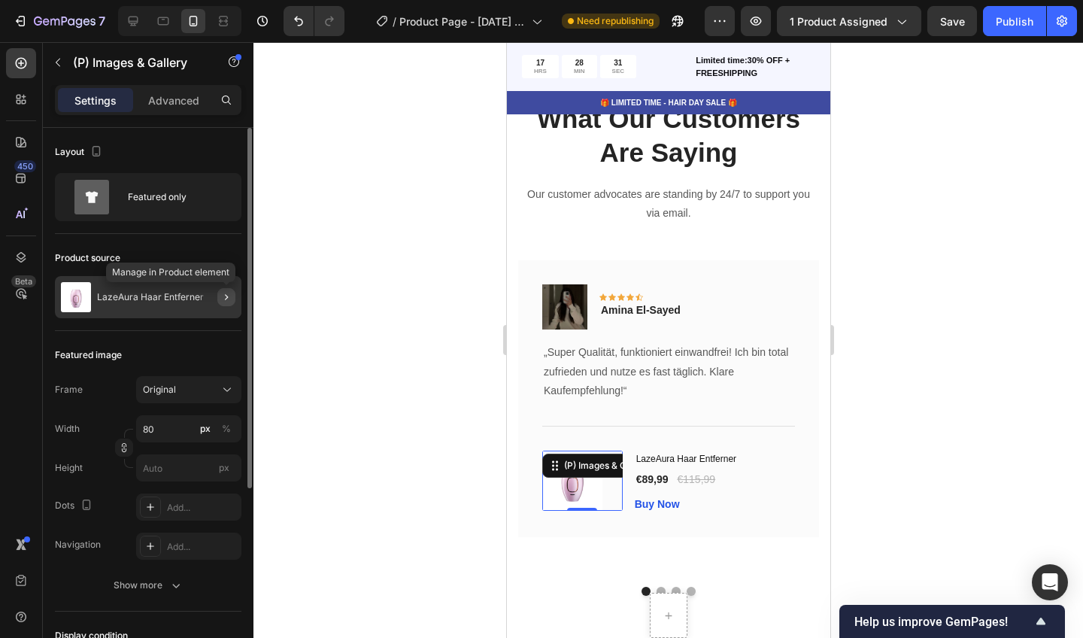
click at [220, 296] on button "button" at bounding box center [226, 297] width 18 height 18
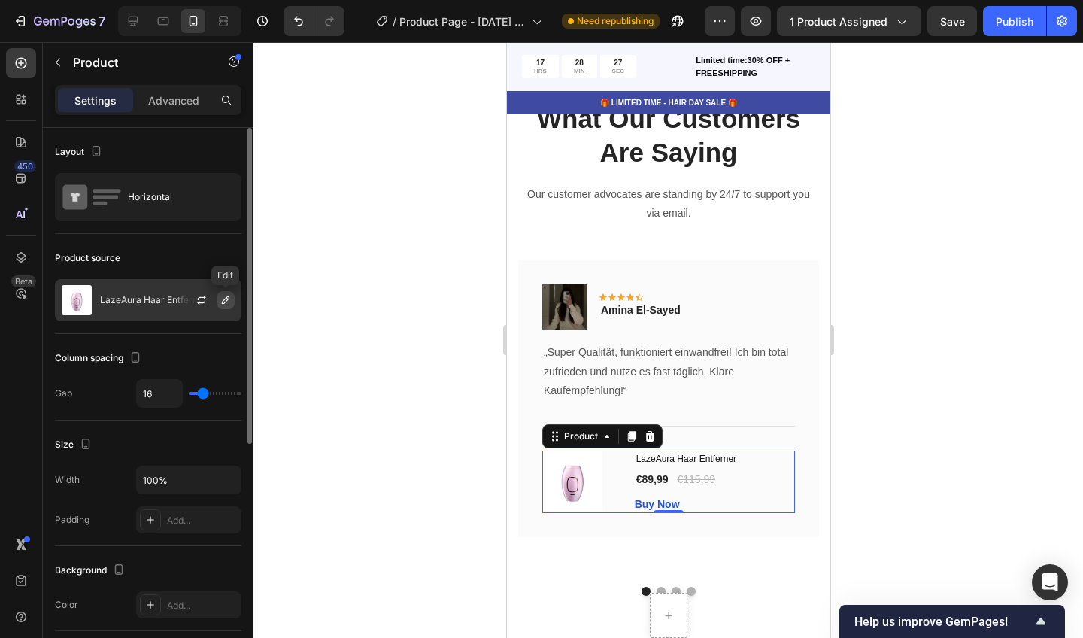
click at [226, 304] on icon "button" at bounding box center [226, 300] width 12 height 12
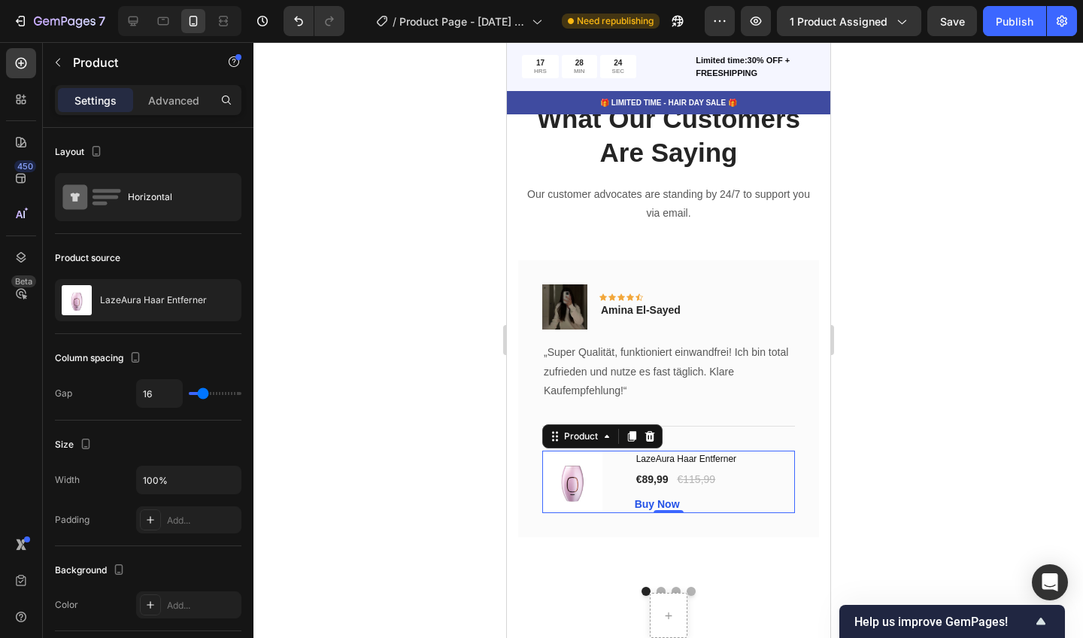
click at [355, 240] on div at bounding box center [668, 340] width 830 height 596
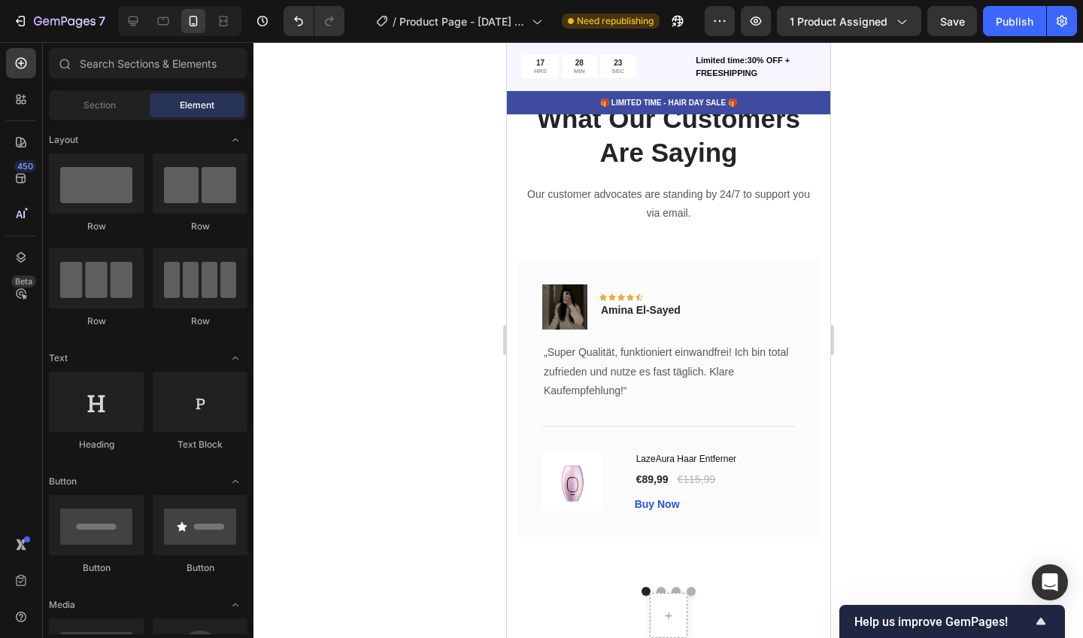
click at [355, 240] on div at bounding box center [668, 340] width 830 height 596
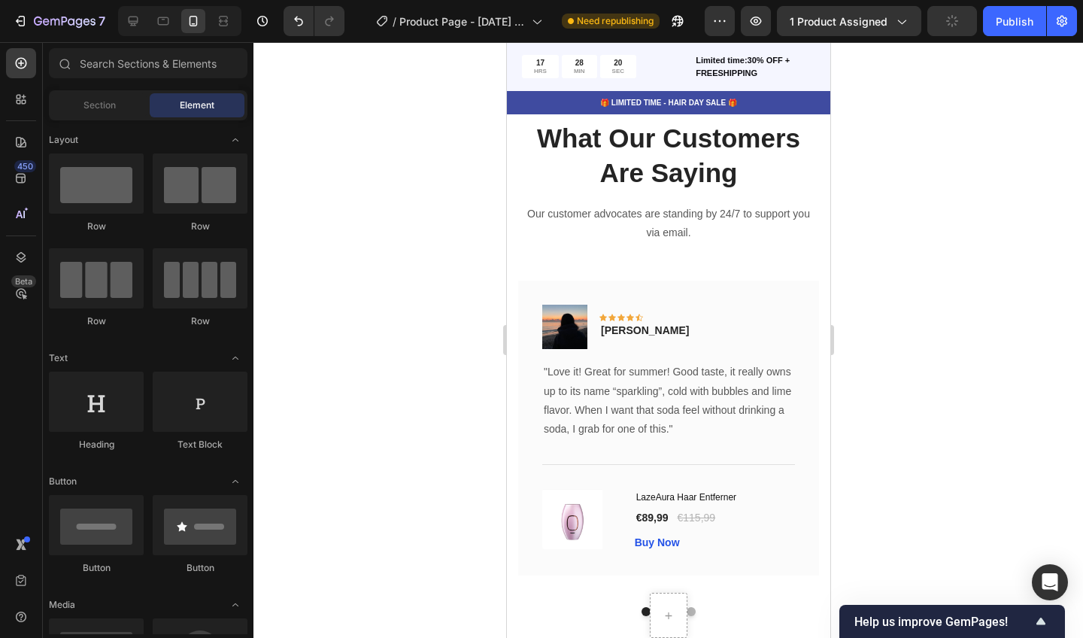
scroll to position [6121, 0]
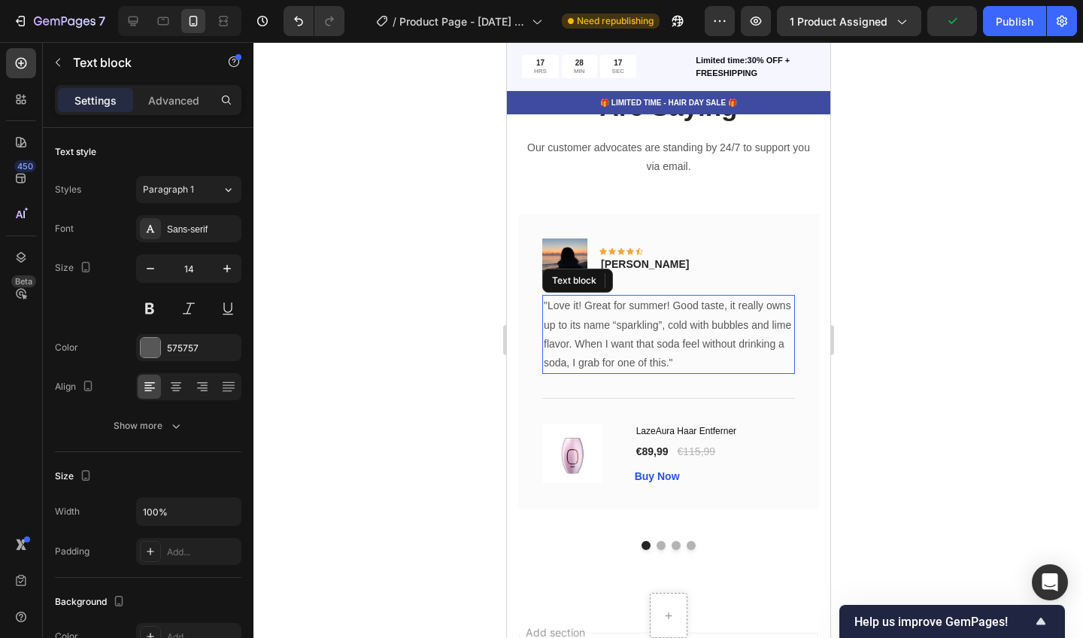
click at [666, 356] on p ""Love it! Great for summer! Good taste, it really owns up to its name “sparklin…" at bounding box center [668, 334] width 250 height 76
click at [673, 352] on p ""Love it! Great for summer! Good taste, it really owns up to its name “sparklin…" at bounding box center [668, 334] width 250 height 76
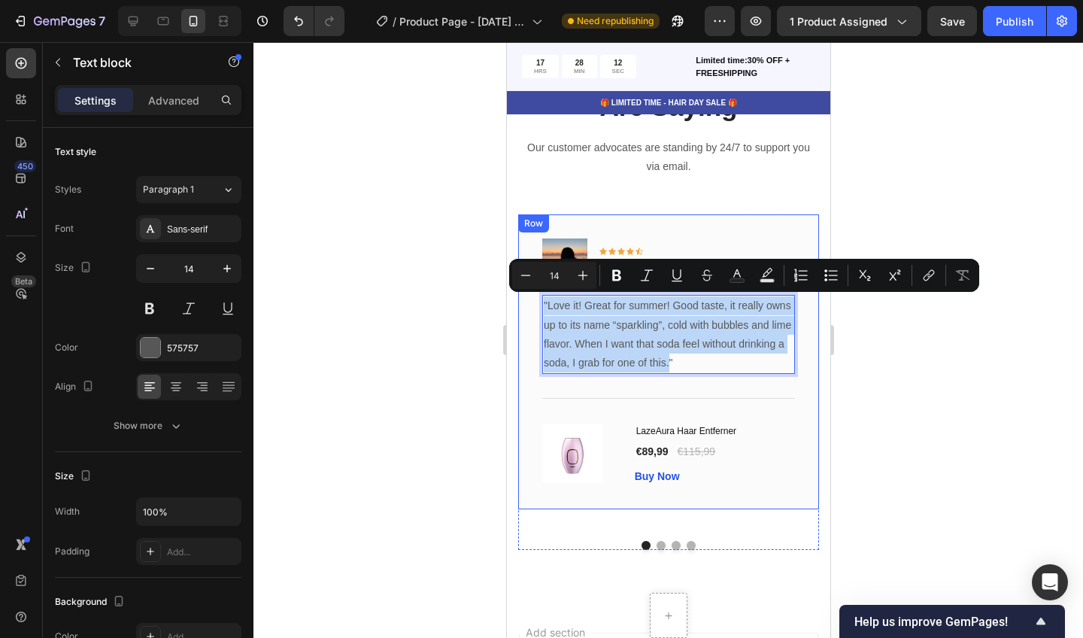
drag, startPoint x: 669, startPoint y: 355, endPoint x: 541, endPoint y: 305, distance: 137.9
click at [541, 305] on div "Image Icon Icon Icon Icon Icon Row [PERSON_NAME] Text block Row "Love it! Great…" at bounding box center [668, 362] width 301 height 296
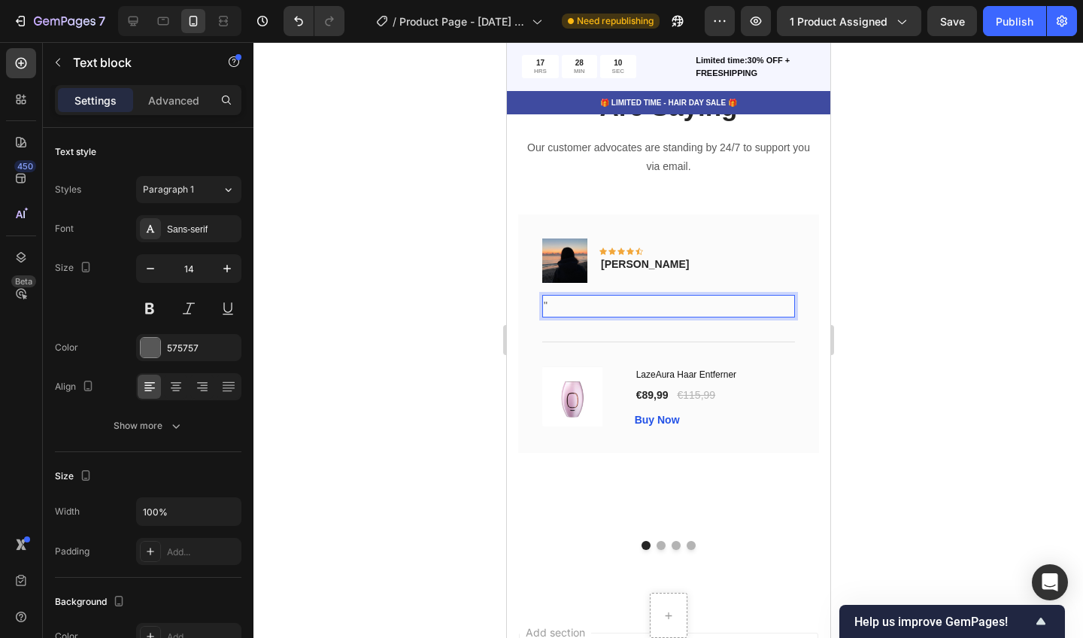
click at [561, 299] on p """ at bounding box center [668, 305] width 250 height 19
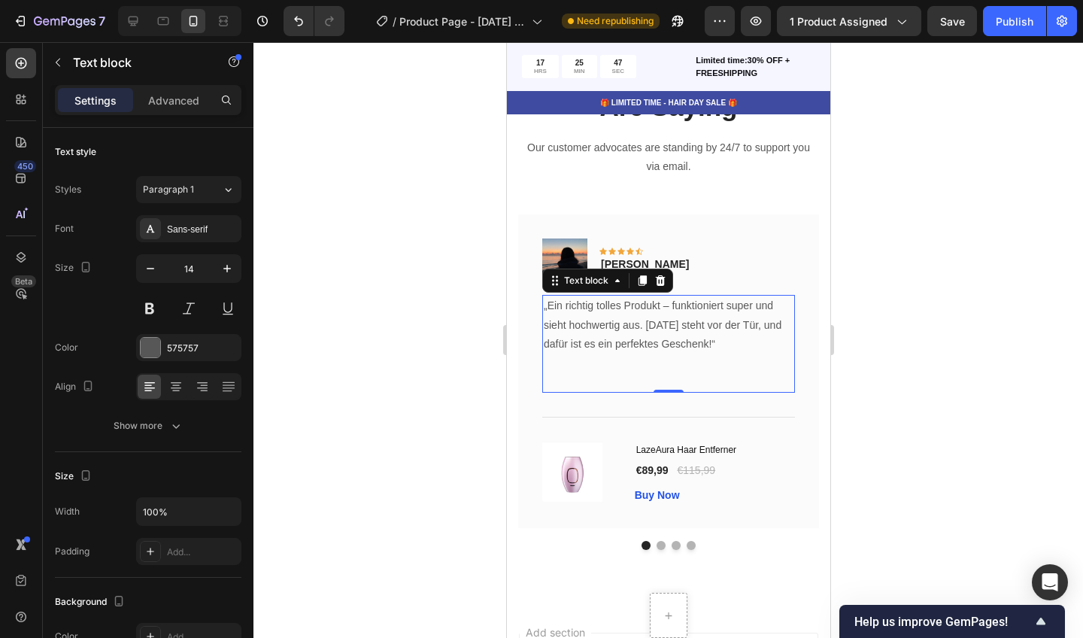
click at [1067, 293] on div at bounding box center [668, 340] width 830 height 596
click at [727, 339] on p "„Ein richtig tolles Produkt – funktioniert super und sieht hochwertig aus. [DAT…" at bounding box center [668, 324] width 250 height 57
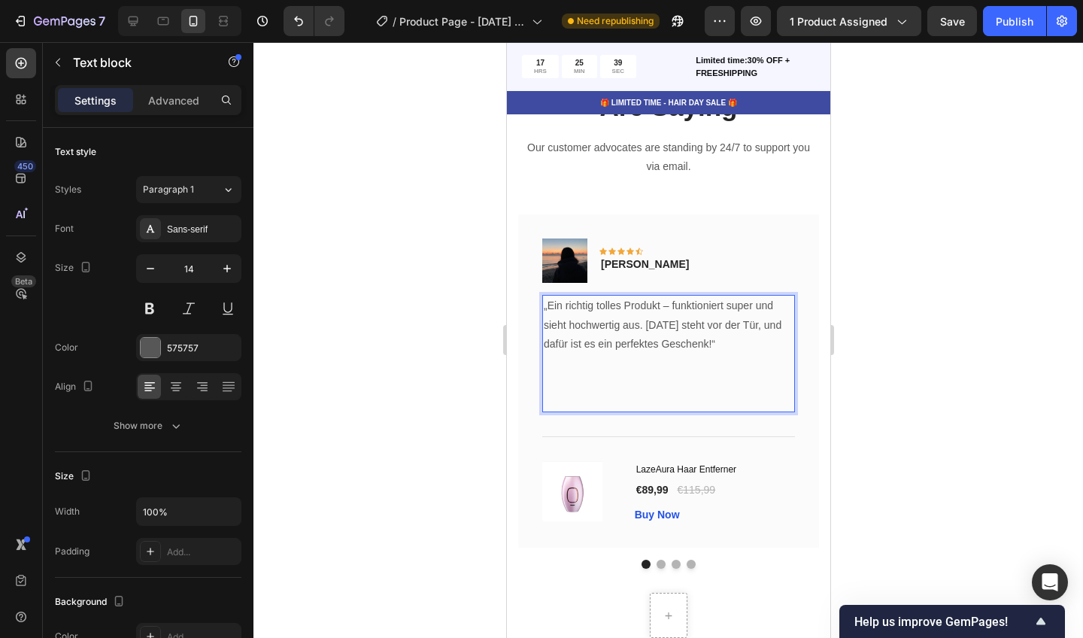
click at [728, 339] on p "„Ein richtig tolles Produkt – funktioniert super und sieht hochwertig aus. [DAT…" at bounding box center [668, 324] width 250 height 57
click at [730, 332] on p "„Ein richtig tolles Produkt – funktioniert super und sieht hochwertig aus. [DAT…" at bounding box center [668, 324] width 250 height 57
click at [734, 335] on p "„Ein richtig tolles Produkt – funktioniert super und sieht hochwertig aus. [DAT…" at bounding box center [668, 324] width 250 height 57
click at [744, 339] on p "„Ein richtig tolles Produkt – funktioniert super und sieht hochwertig aus. [DAT…" at bounding box center [668, 324] width 250 height 57
click at [748, 340] on p "„Ein richtig tolles Produkt – funktioniert super und sieht hochwertig aus. [DAT…" at bounding box center [668, 324] width 250 height 57
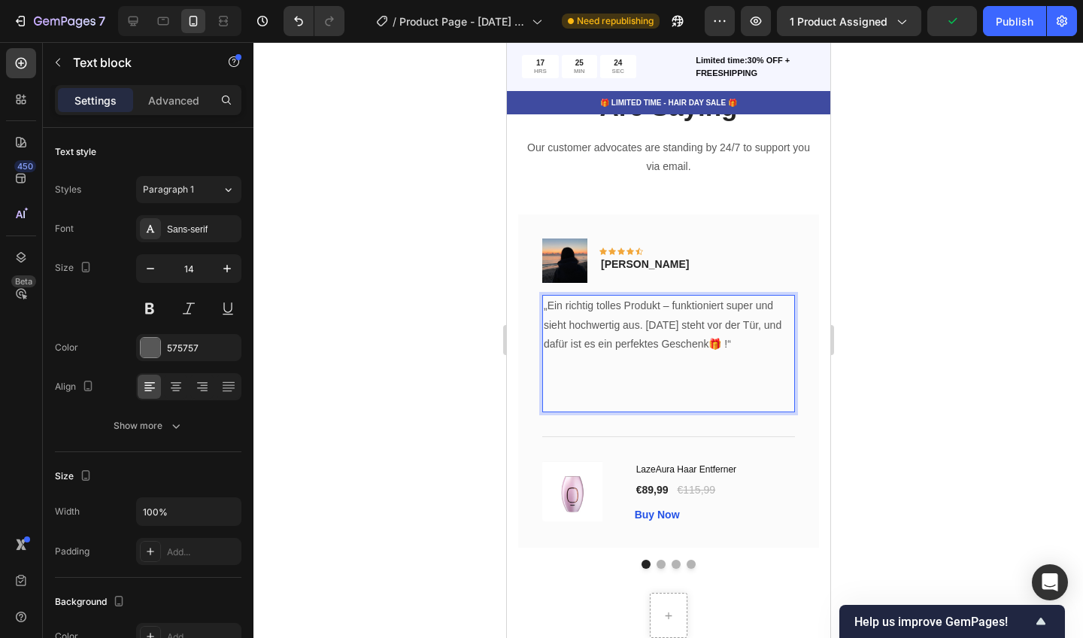
click at [748, 340] on p "„Ein richtig tolles Produkt – funktioniert super und sieht hochwertig aus. [DAT…" at bounding box center [668, 324] width 250 height 57
click at [747, 340] on p "„Ein richtig tolles Produkt – funktioniert super und sieht hochwertig aus. [DAT…" at bounding box center [668, 324] width 250 height 57
click at [943, 332] on div at bounding box center [668, 340] width 830 height 596
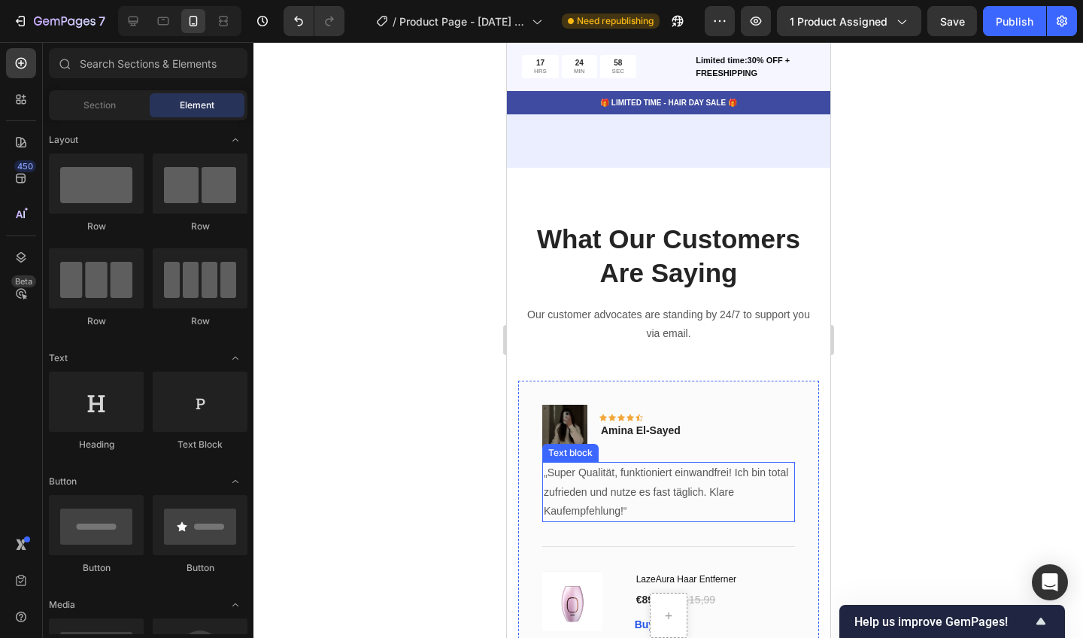
scroll to position [5388, 0]
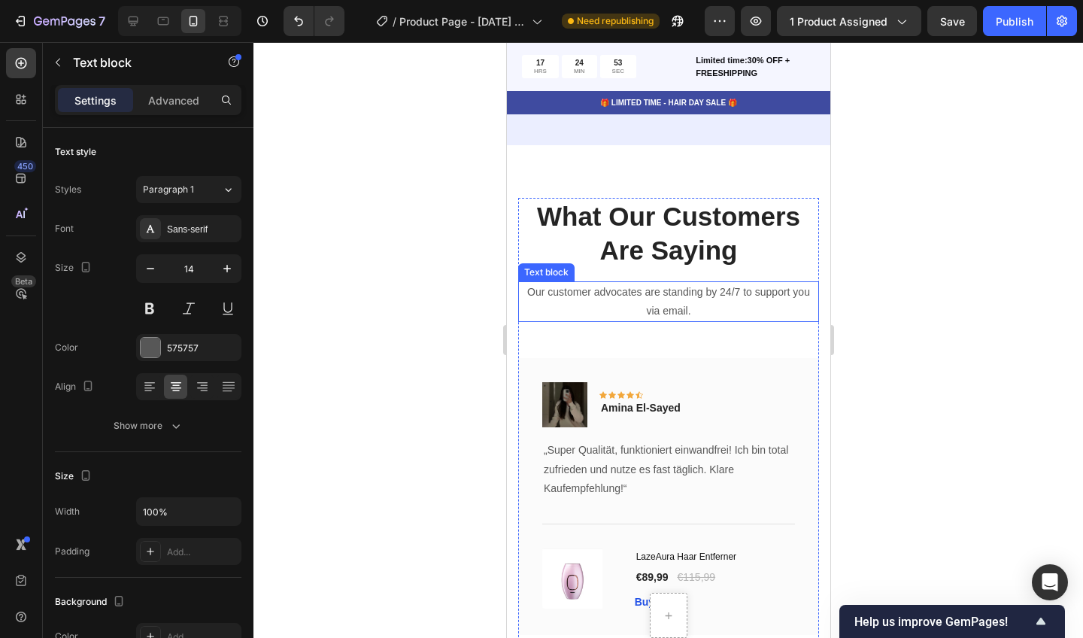
click at [592, 293] on p "Our customer advocates are standing by 24/7 to support you via email." at bounding box center [668, 302] width 298 height 38
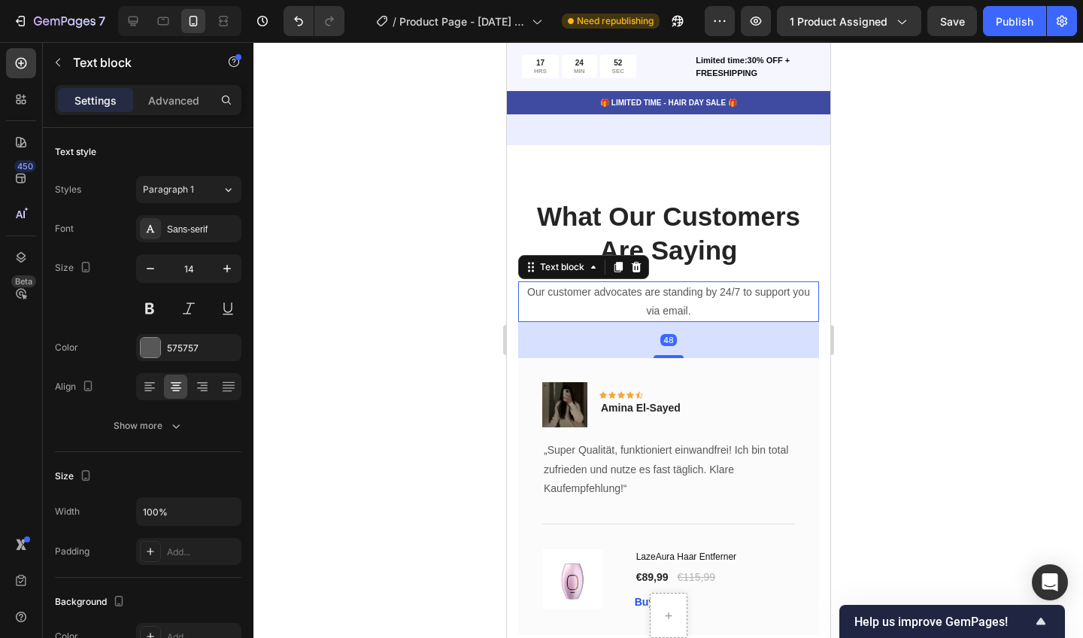
click at [672, 299] on p "Our customer advocates are standing by 24/7 to support you via email." at bounding box center [668, 302] width 298 height 38
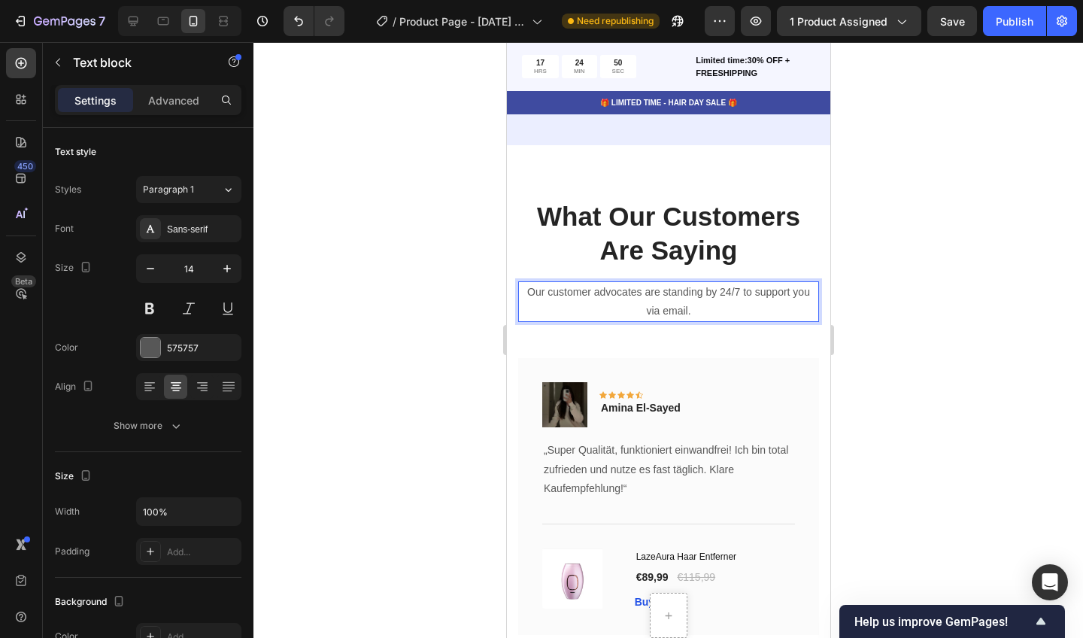
click at [726, 302] on p "Our customer advocates are standing by 24/7 to support you via email." at bounding box center [668, 302] width 298 height 38
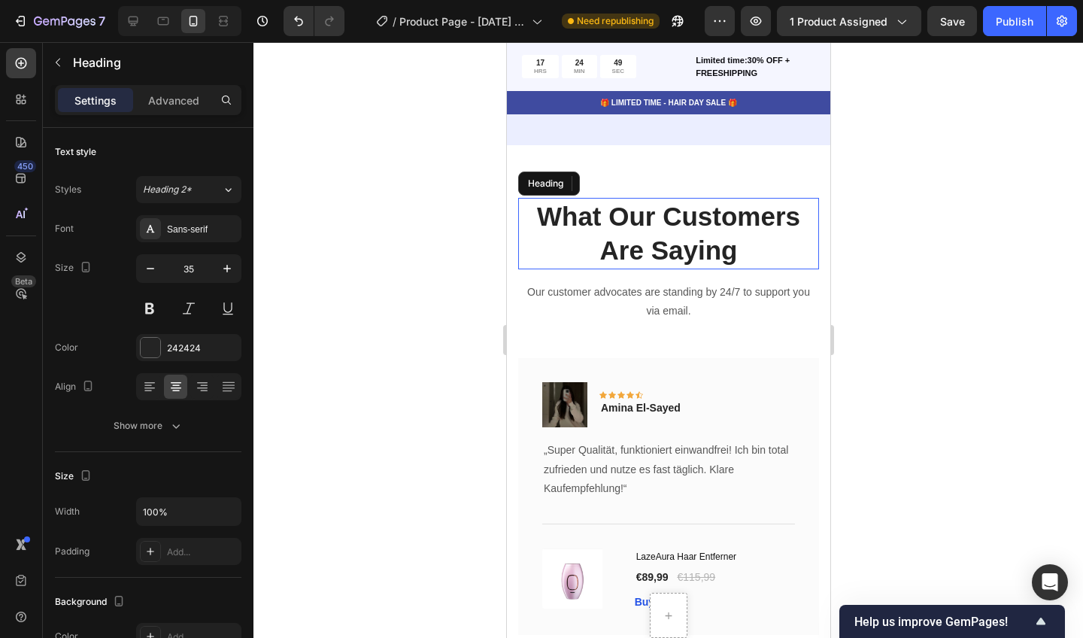
click at [813, 241] on p "What Our Customers Are Saying" at bounding box center [668, 233] width 298 height 68
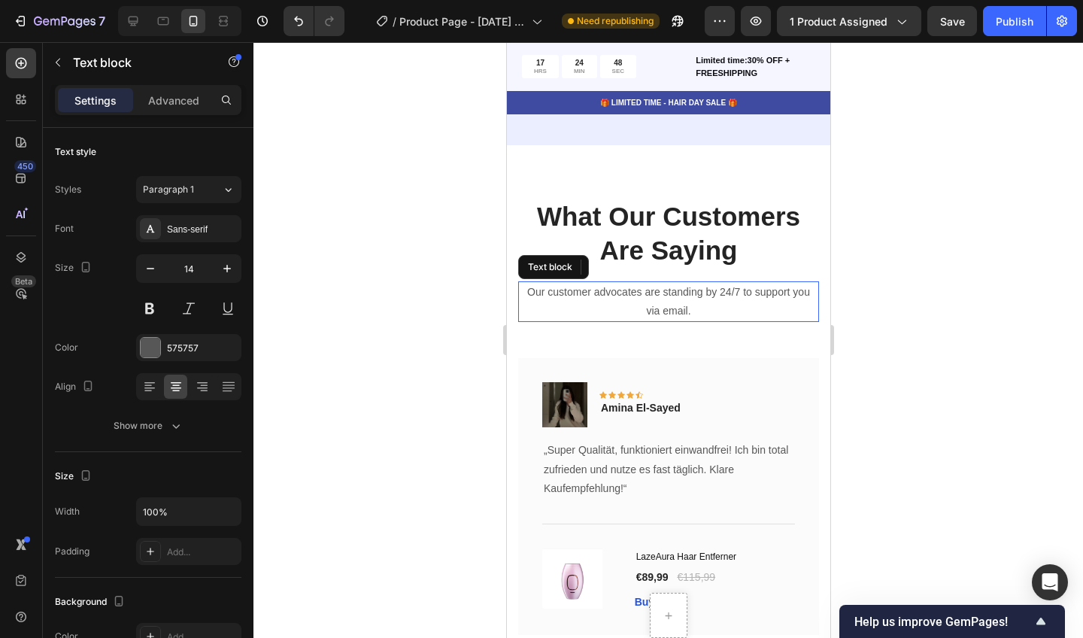
click at [776, 297] on p "Our customer advocates are standing by 24/7 to support you via email." at bounding box center [668, 302] width 298 height 38
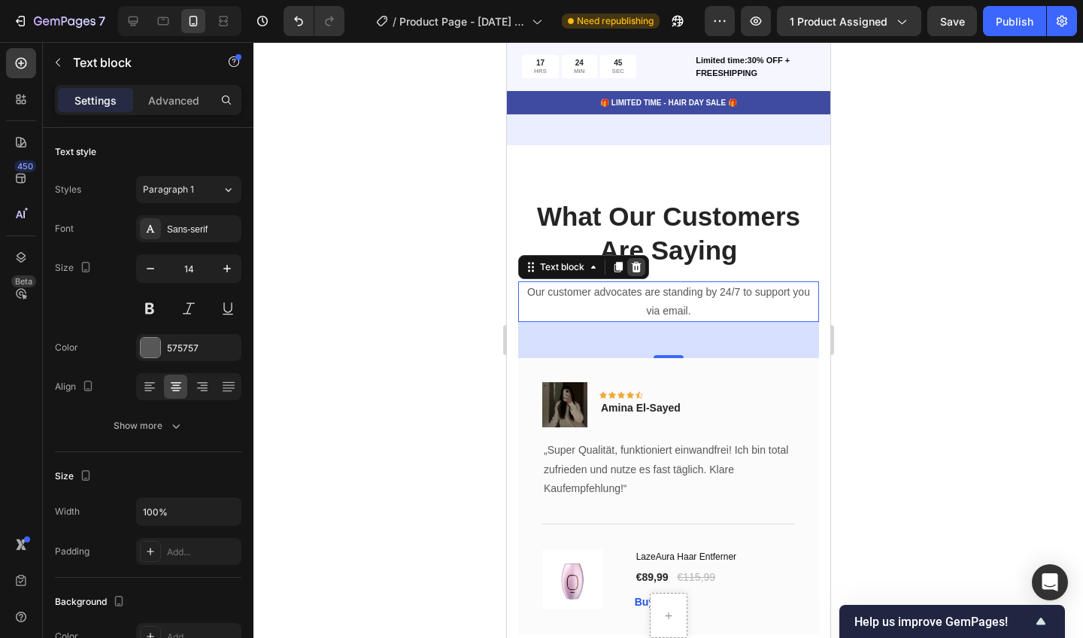
click at [638, 263] on icon at bounding box center [636, 266] width 10 height 11
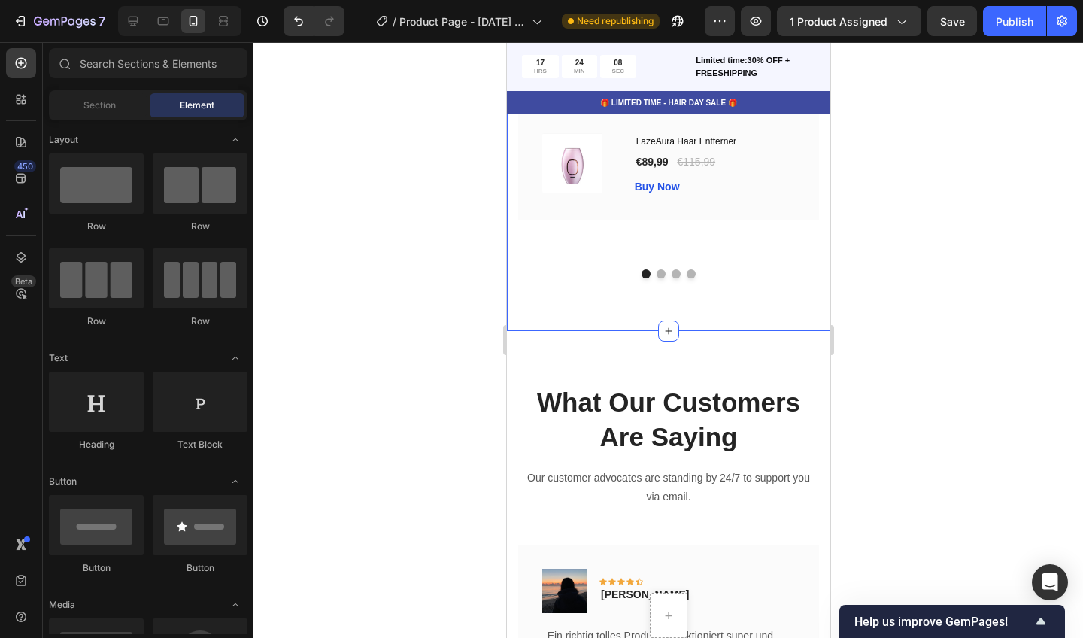
scroll to position [5726, 0]
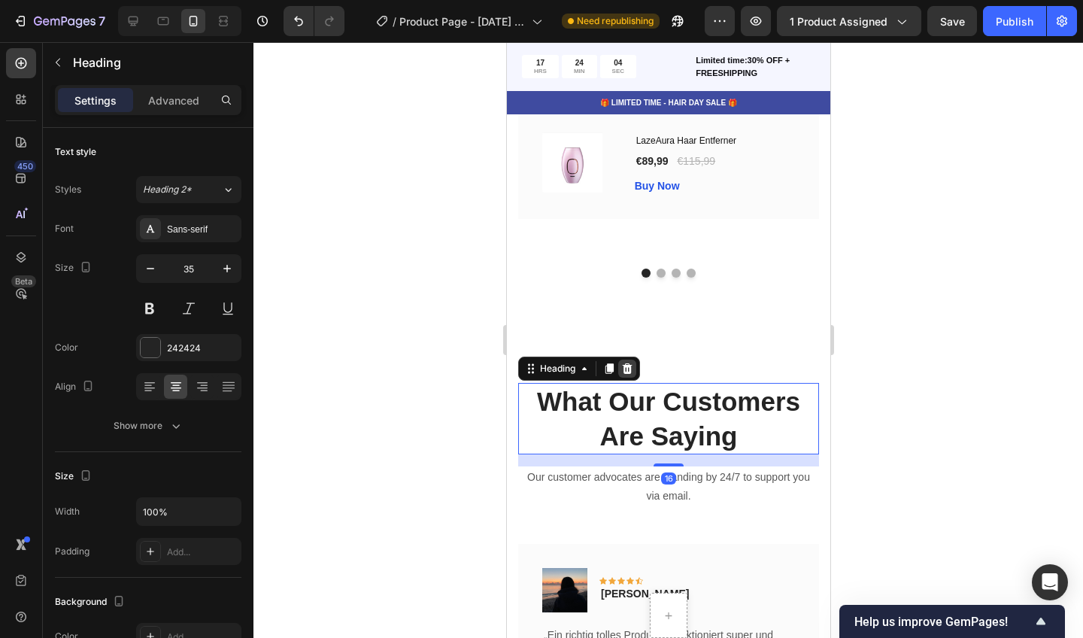
click at [627, 363] on icon at bounding box center [627, 368] width 10 height 11
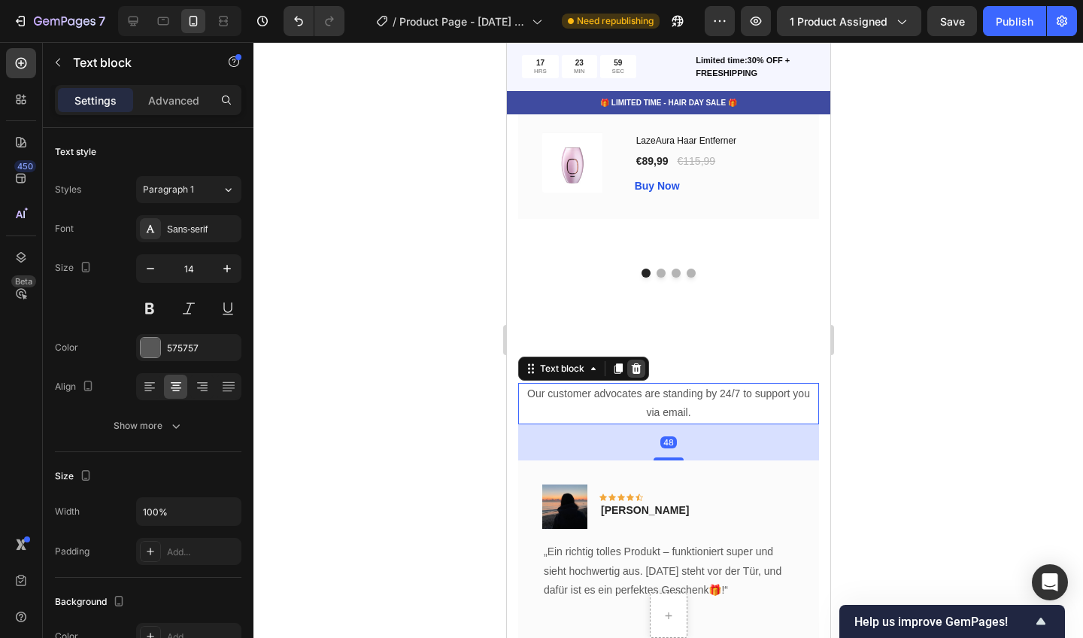
click at [634, 363] on icon at bounding box center [636, 368] width 10 height 11
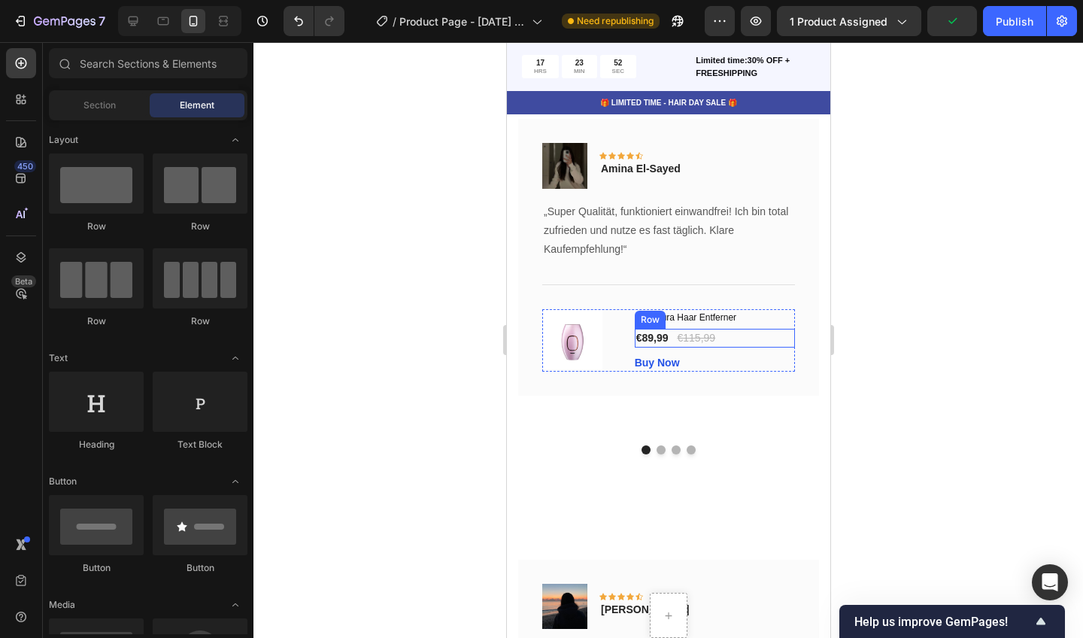
scroll to position [5551, 0]
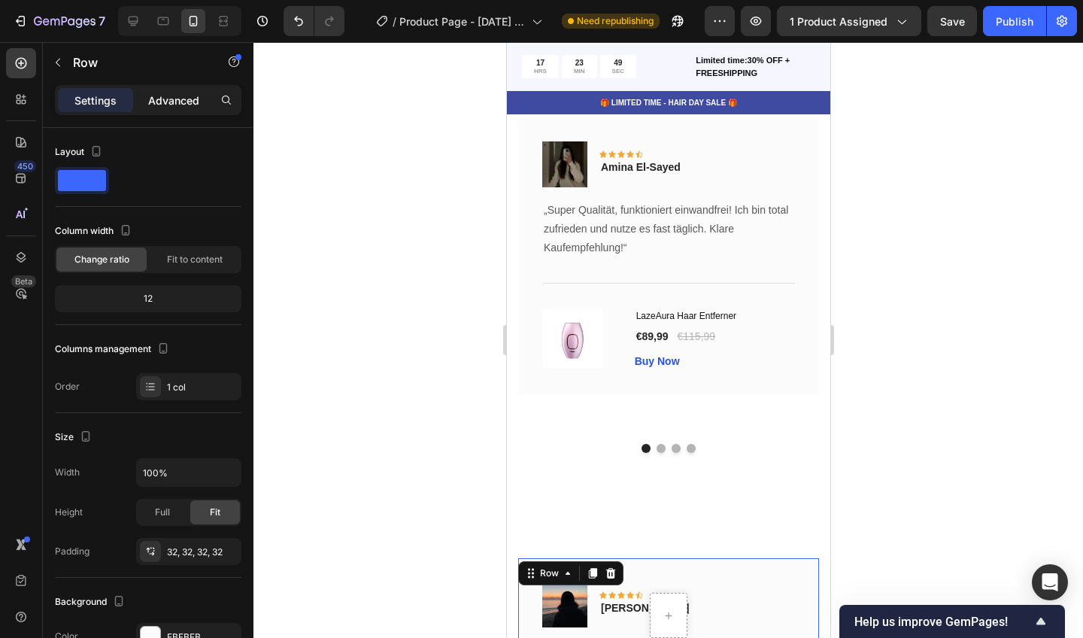
click at [184, 98] on p "Advanced" at bounding box center [173, 101] width 51 height 16
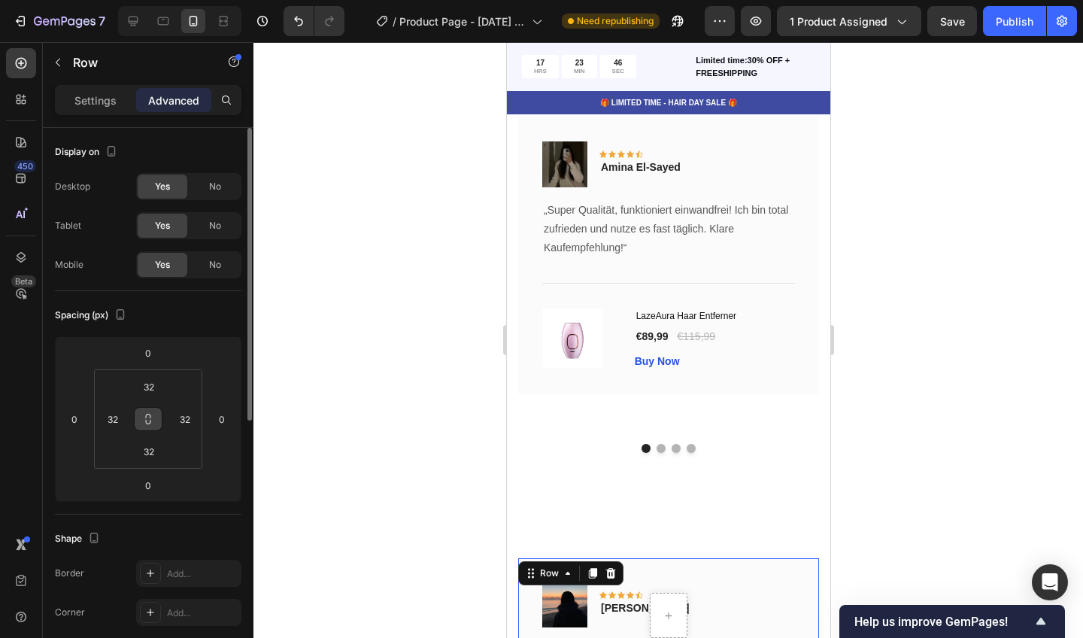
click at [152, 414] on icon at bounding box center [148, 419] width 12 height 12
drag, startPoint x: 153, startPoint y: 414, endPoint x: 154, endPoint y: 391, distance: 22.6
click at [154, 391] on div "32 32 32 32" at bounding box center [148, 418] width 108 height 99
click at [151, 387] on input "32" at bounding box center [149, 386] width 30 height 23
drag, startPoint x: 156, startPoint y: 384, endPoint x: 150, endPoint y: 403, distance: 19.7
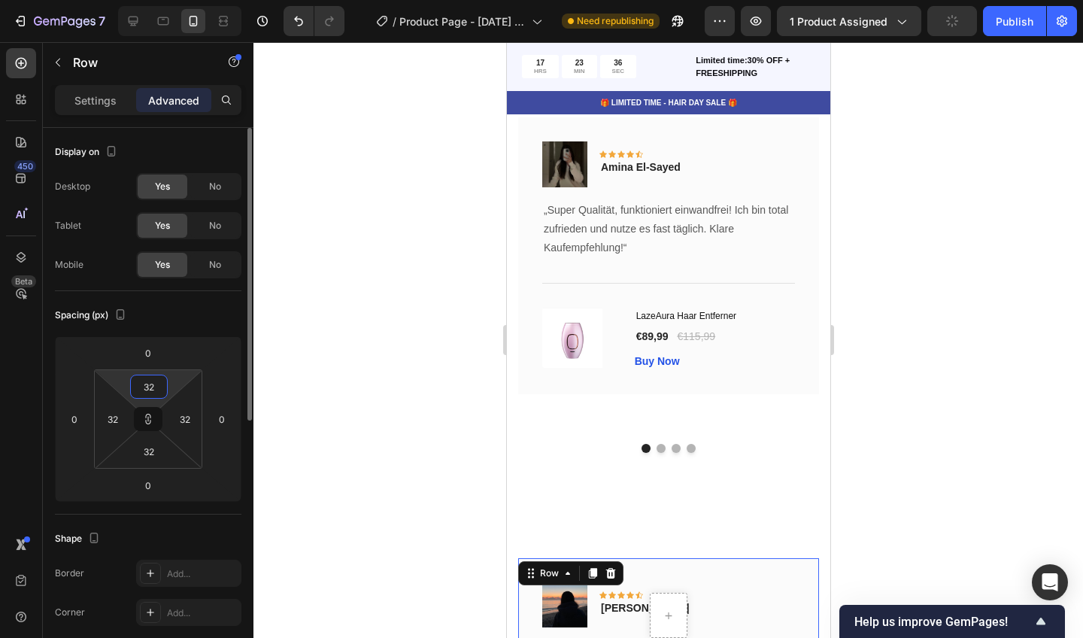
click at [150, 403] on div "32 32 32 32" at bounding box center [148, 418] width 108 height 99
type input "3"
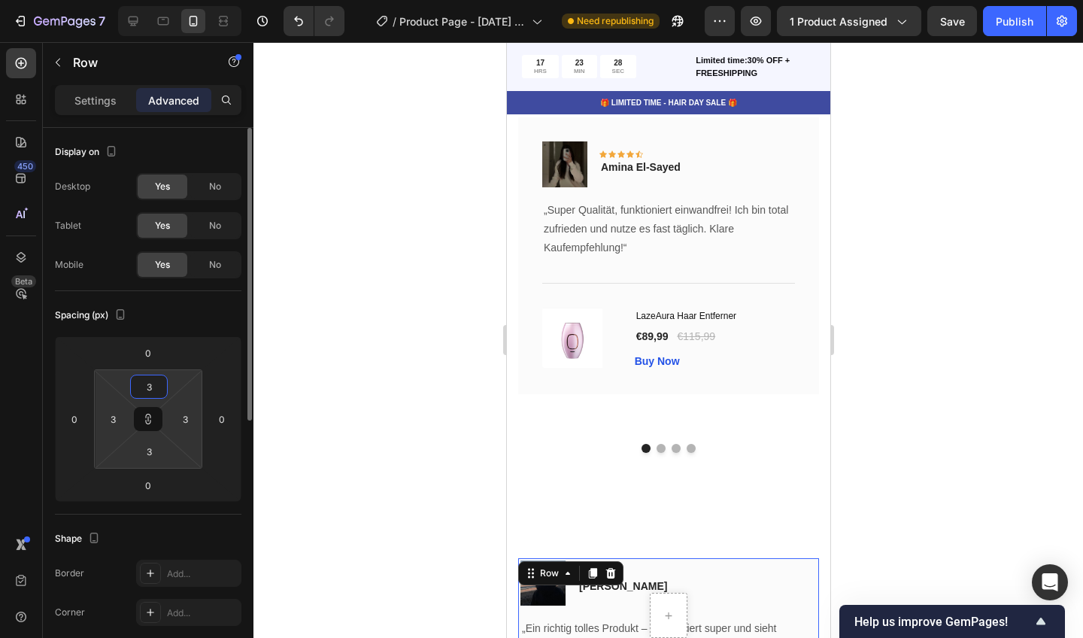
type input "39"
type input "3"
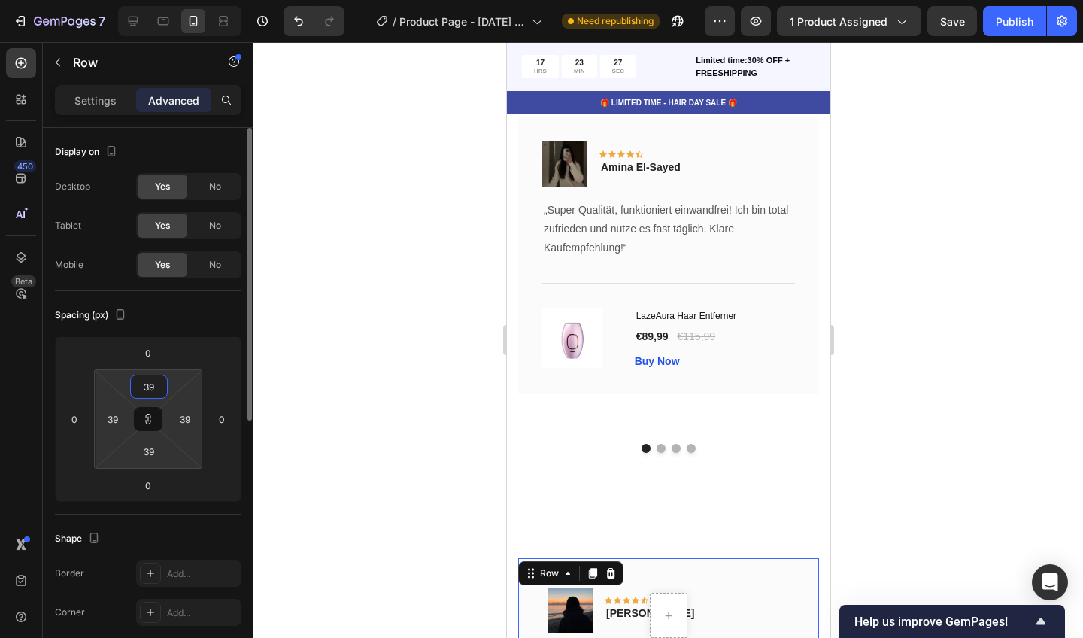
type input "3"
type input "39"
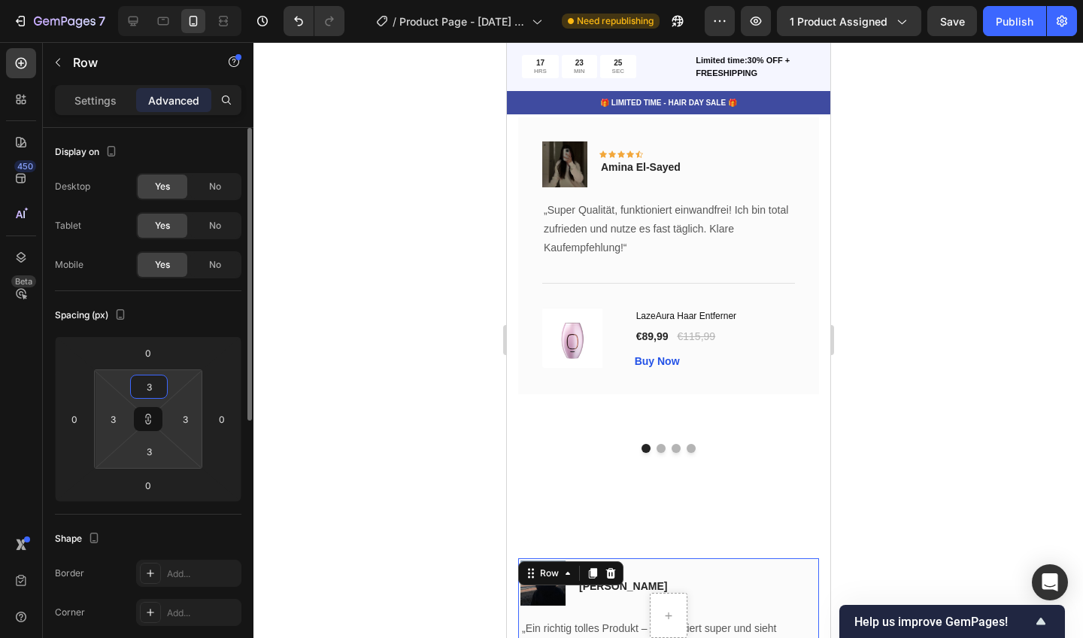
type input "39"
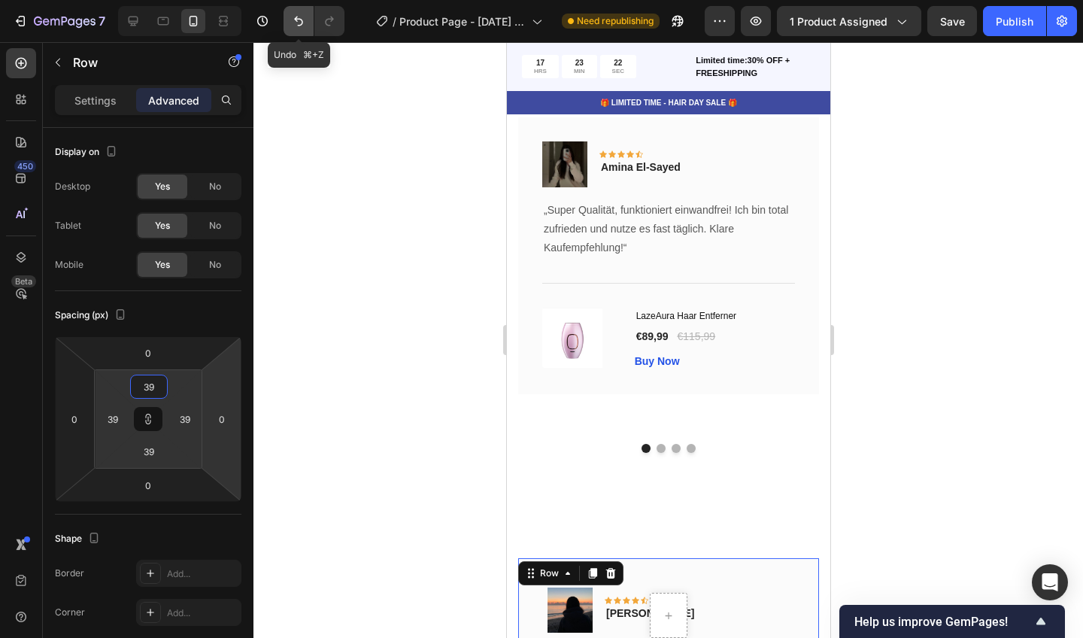
click at [297, 21] on icon "Undo/Redo" at bounding box center [298, 22] width 9 height 10
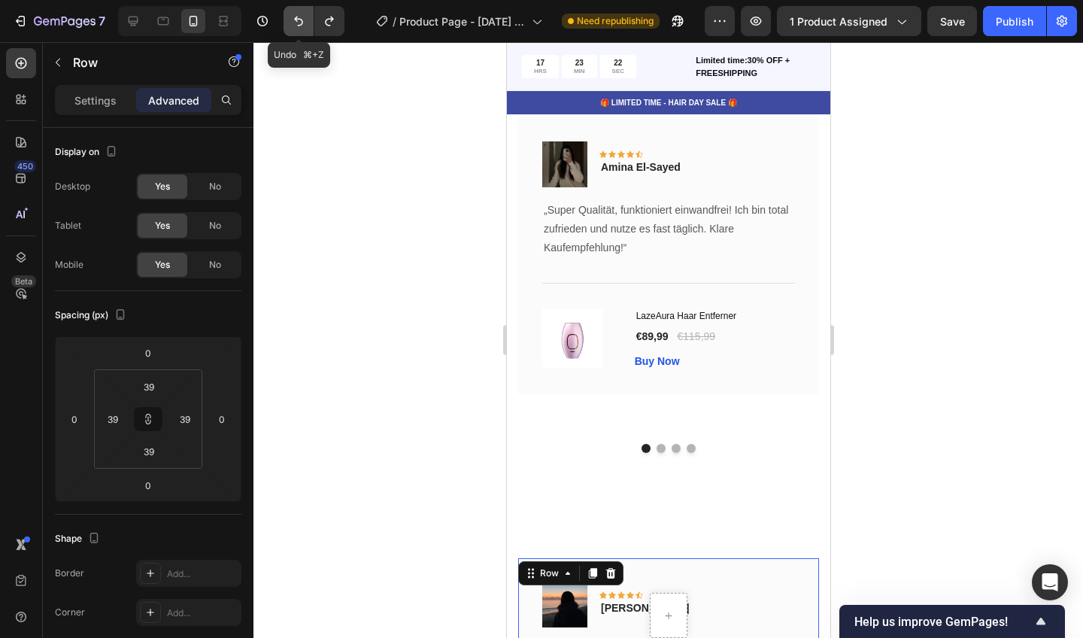
type input "32"
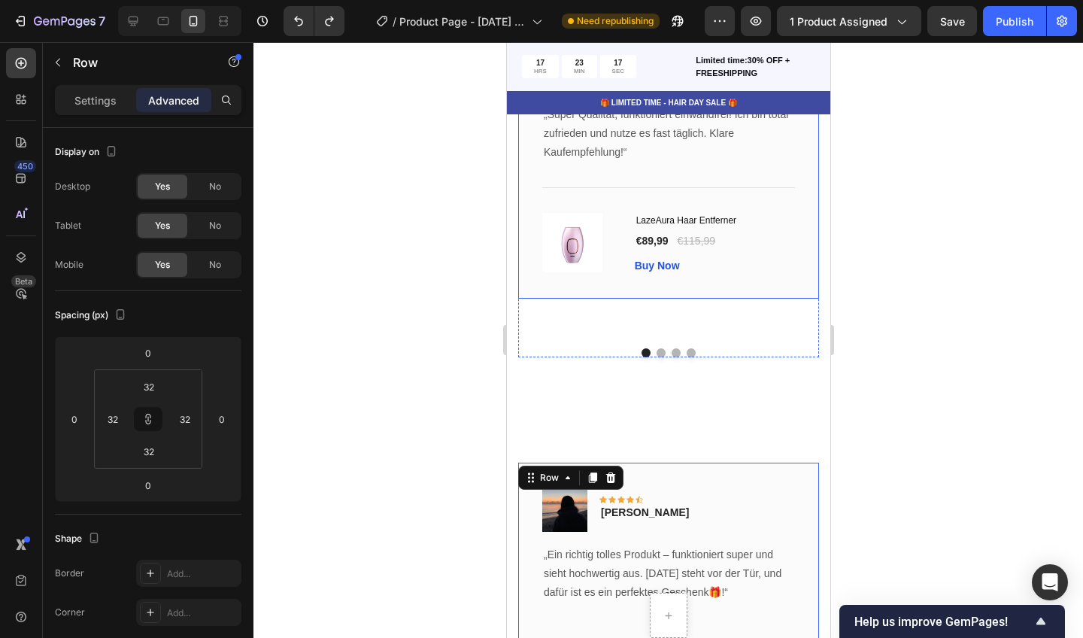
scroll to position [5659, 0]
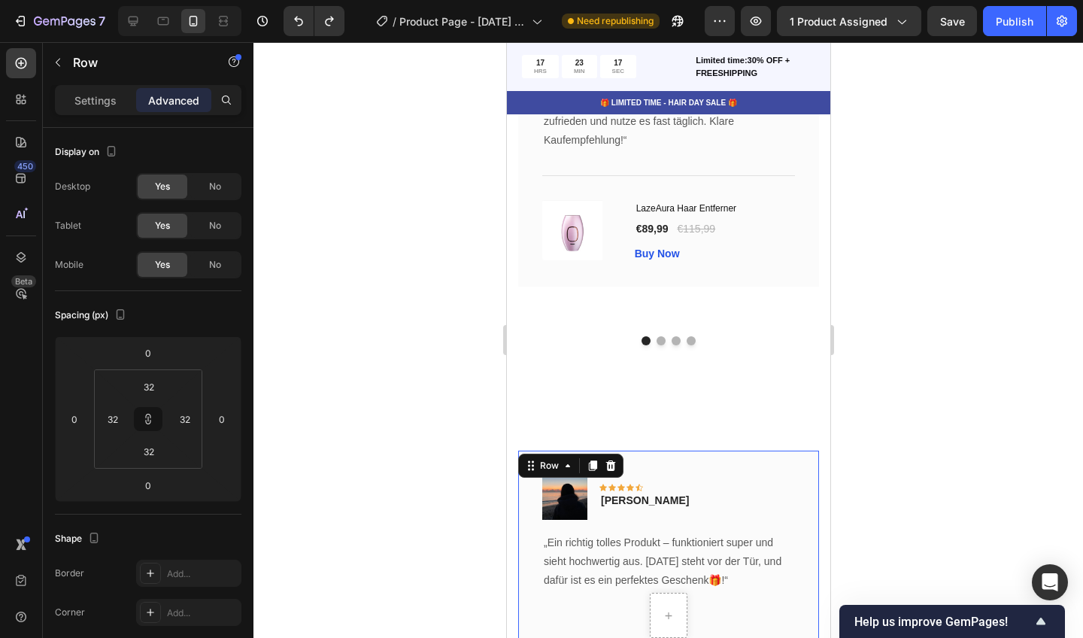
click at [360, 375] on div at bounding box center [668, 340] width 830 height 596
click at [740, 454] on div "Image Icon Icon Icon Icon Icon Row [PERSON_NAME] Text block Row „Ein richtig to…" at bounding box center [668, 617] width 301 height 333
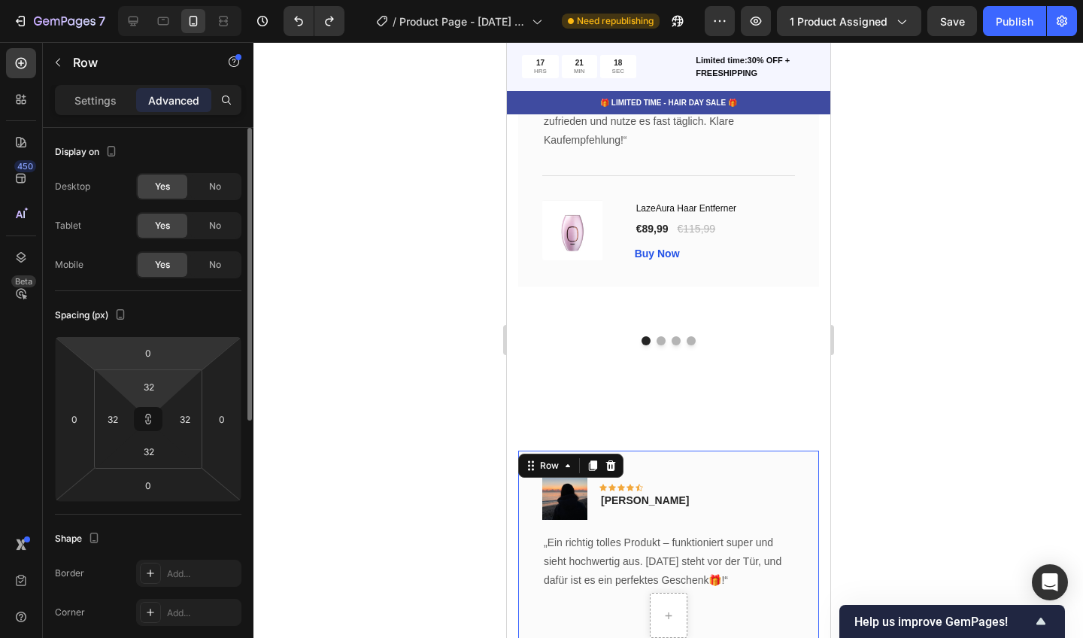
drag, startPoint x: 167, startPoint y: 390, endPoint x: 172, endPoint y: 372, distance: 17.9
click at [172, 372] on div "32 32 32 32" at bounding box center [148, 418] width 108 height 99
click at [160, 387] on input "32" at bounding box center [149, 386] width 30 height 23
click at [159, 386] on input "32" at bounding box center [149, 386] width 30 height 23
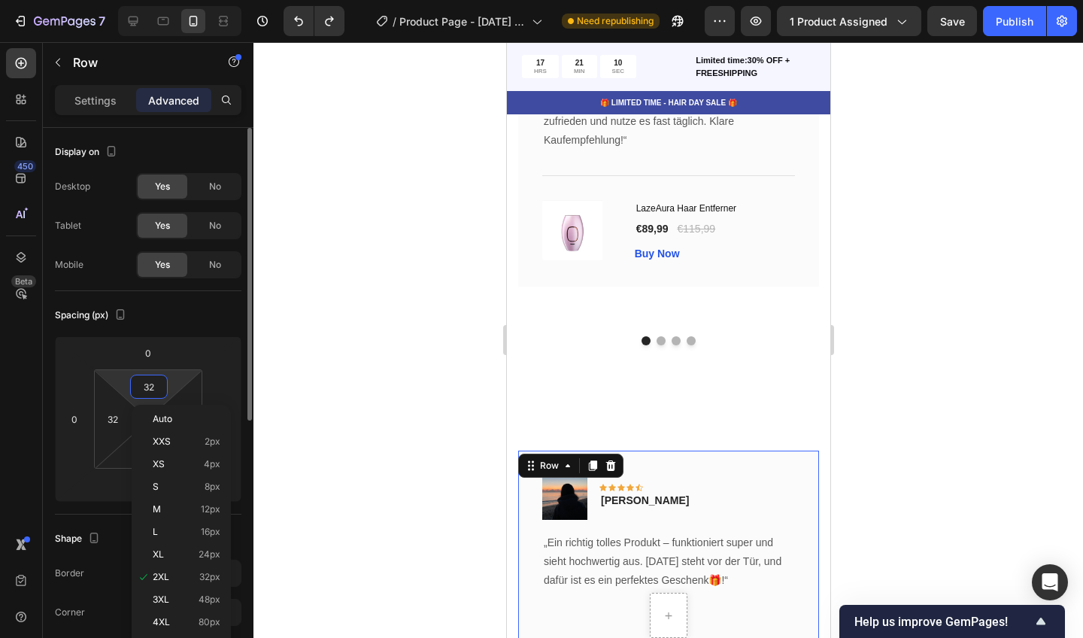
type input "3"
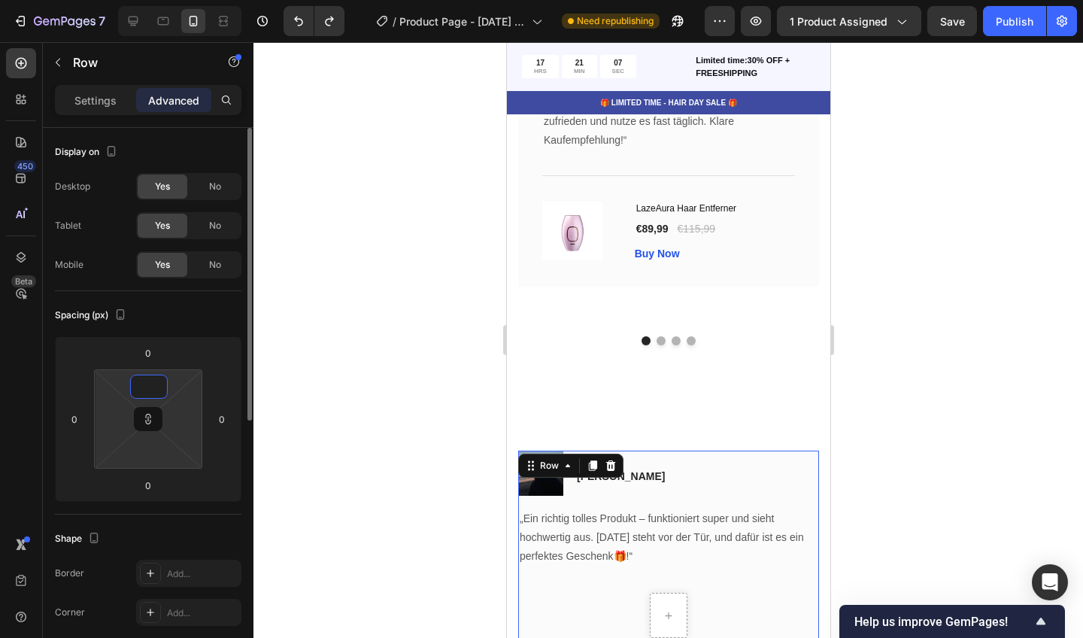
type input "6"
type input "60"
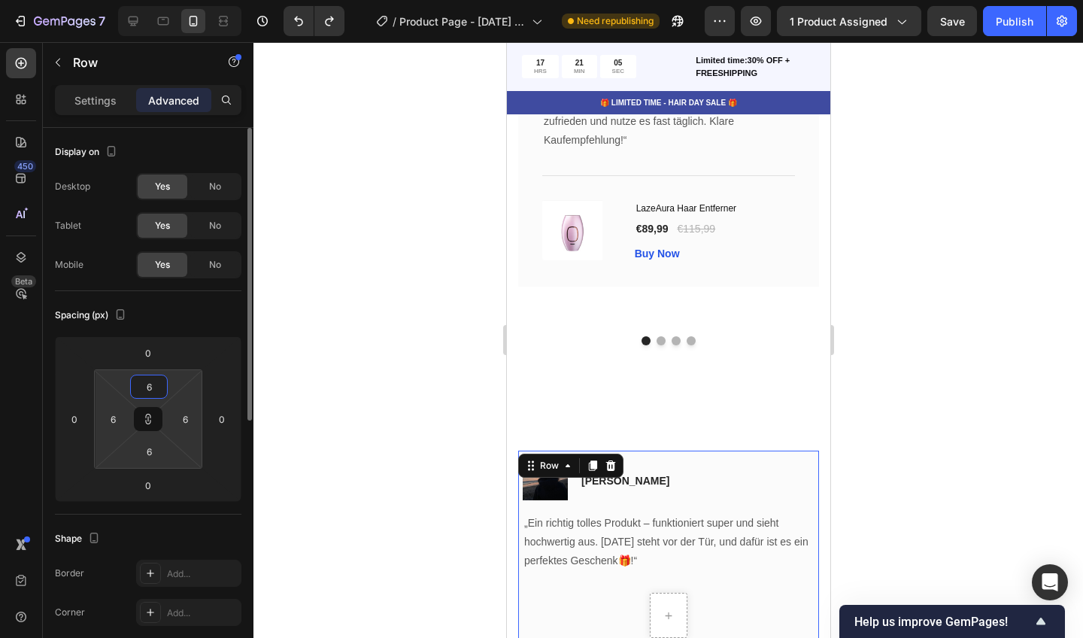
type input "60"
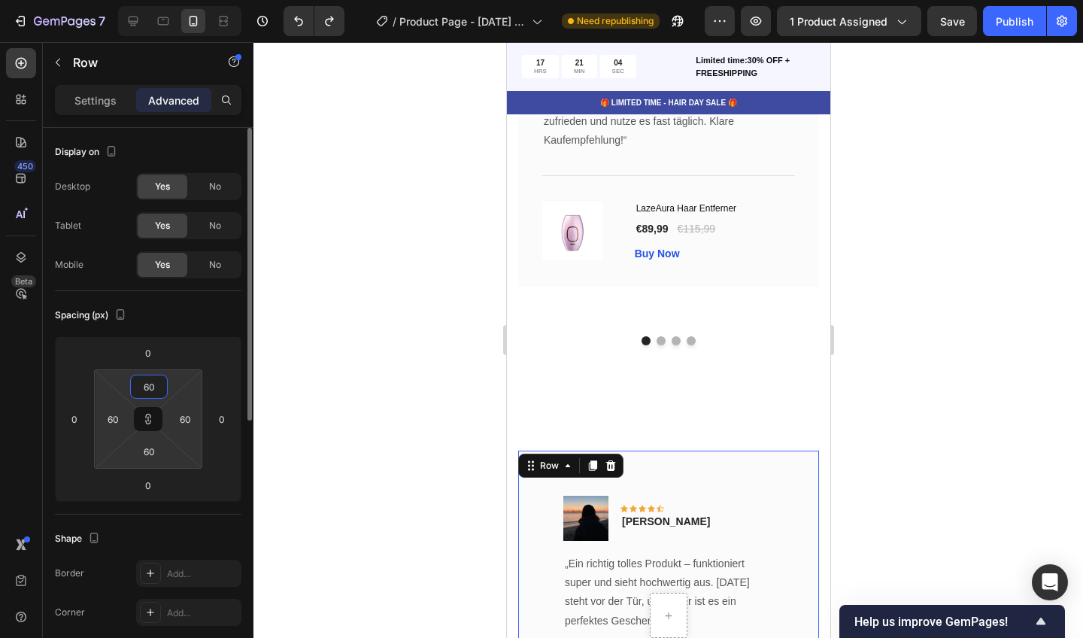
type input "600"
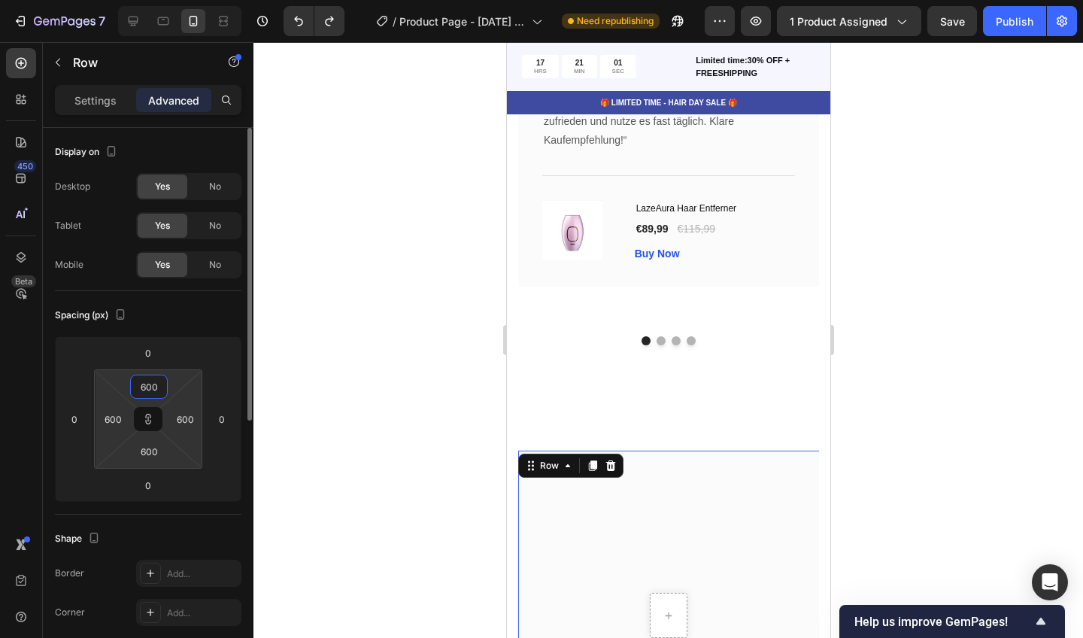
type input "60"
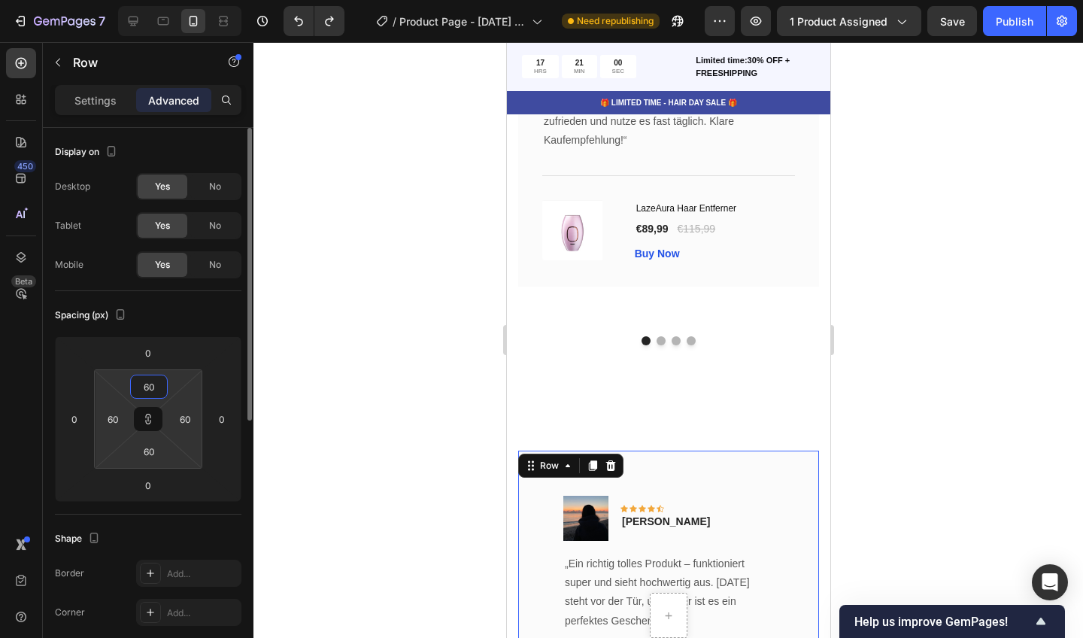
type input "6"
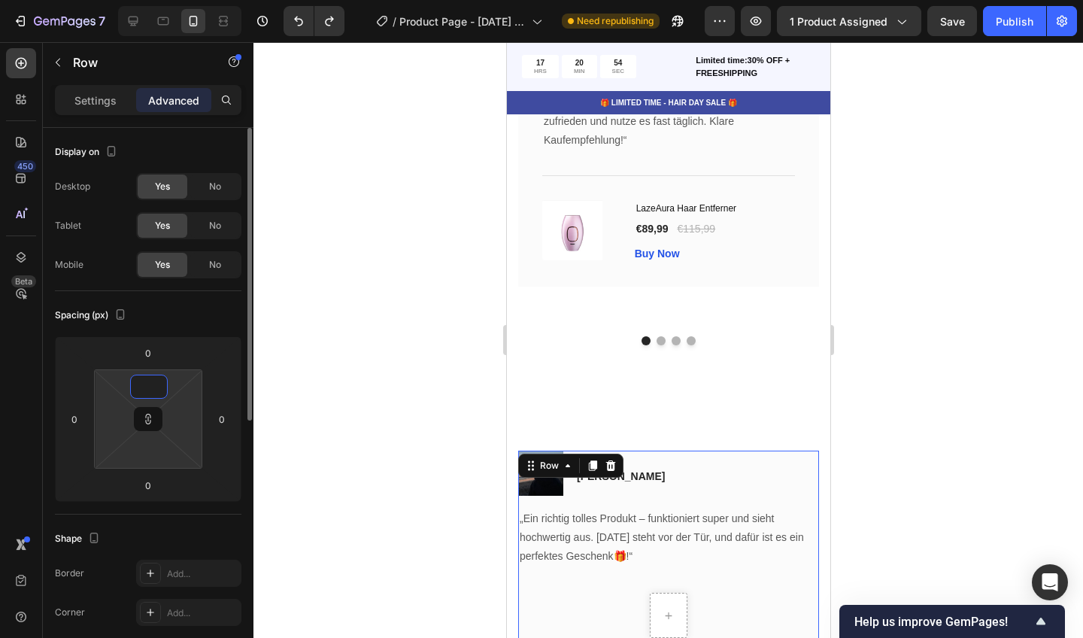
type input "8"
type input "80"
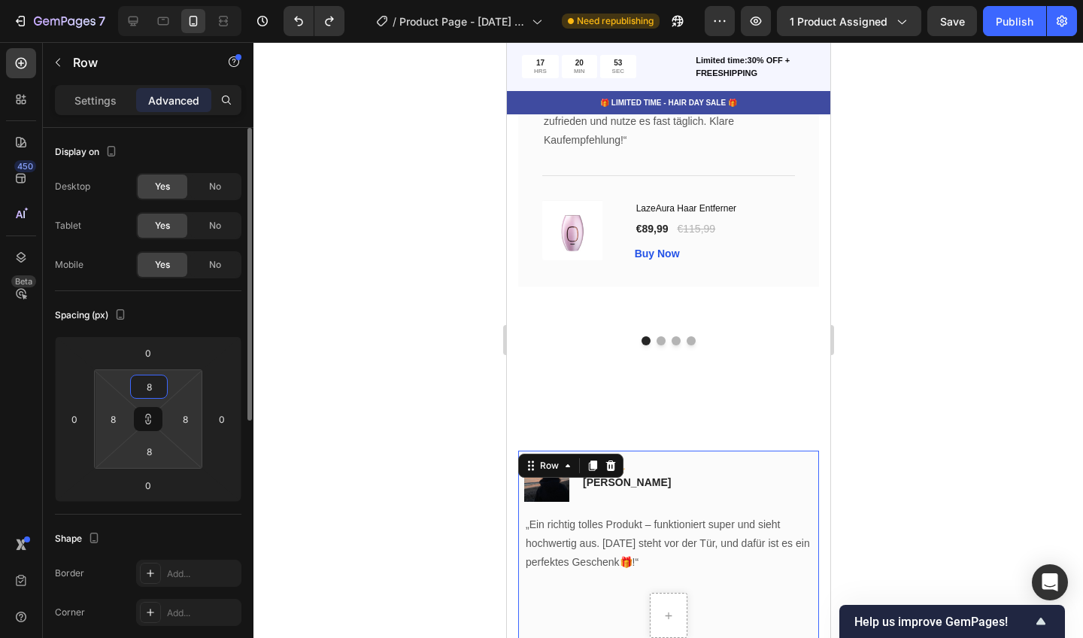
type input "80"
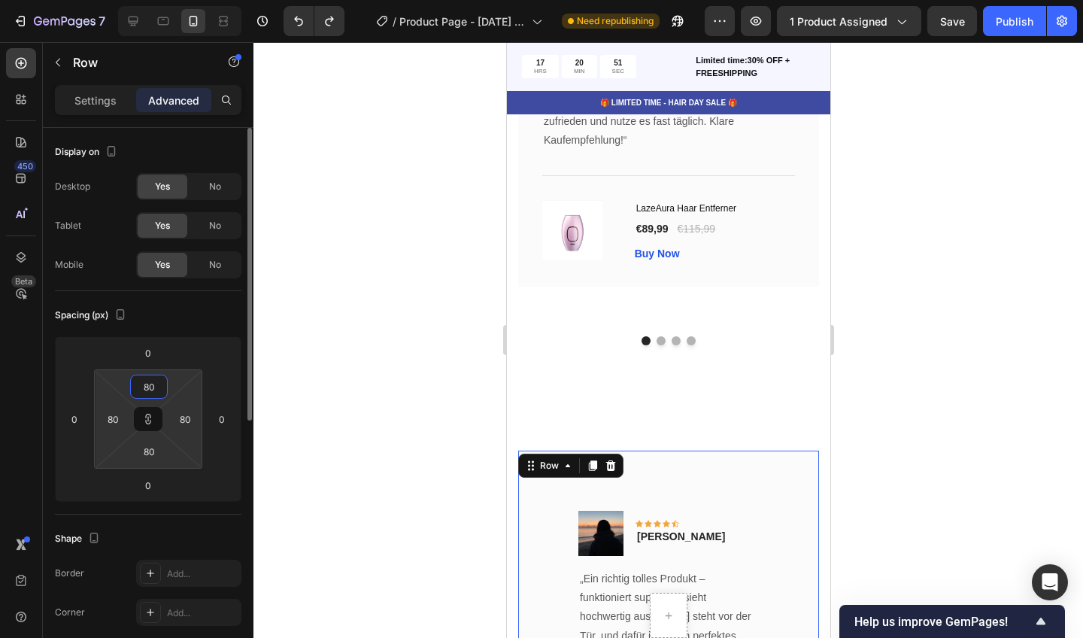
type input "8"
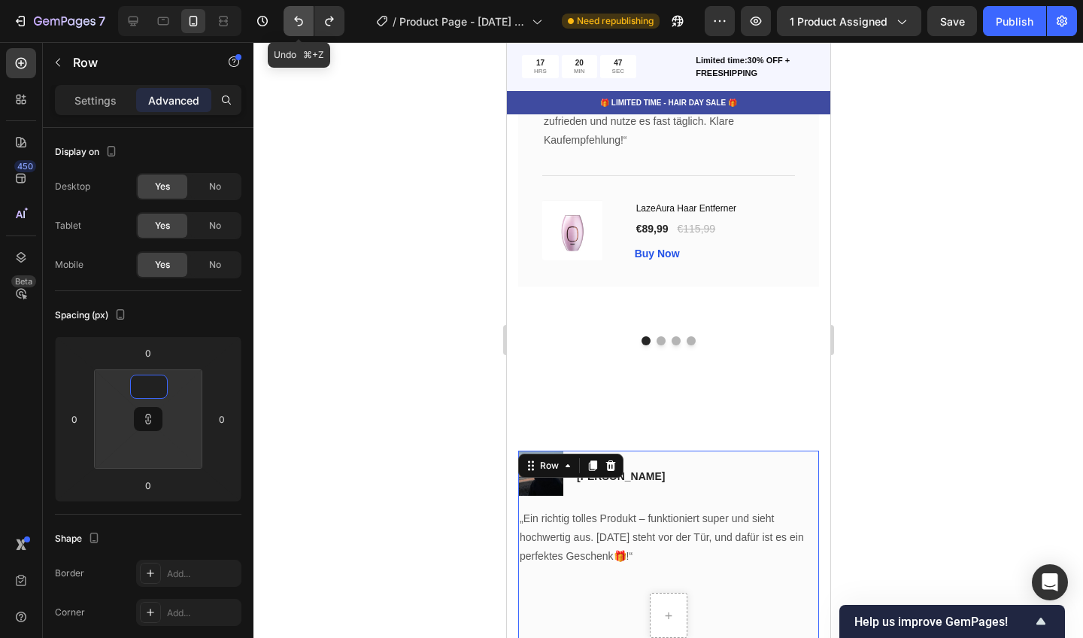
click at [291, 14] on icon "Undo/Redo" at bounding box center [298, 21] width 15 height 15
type input "32"
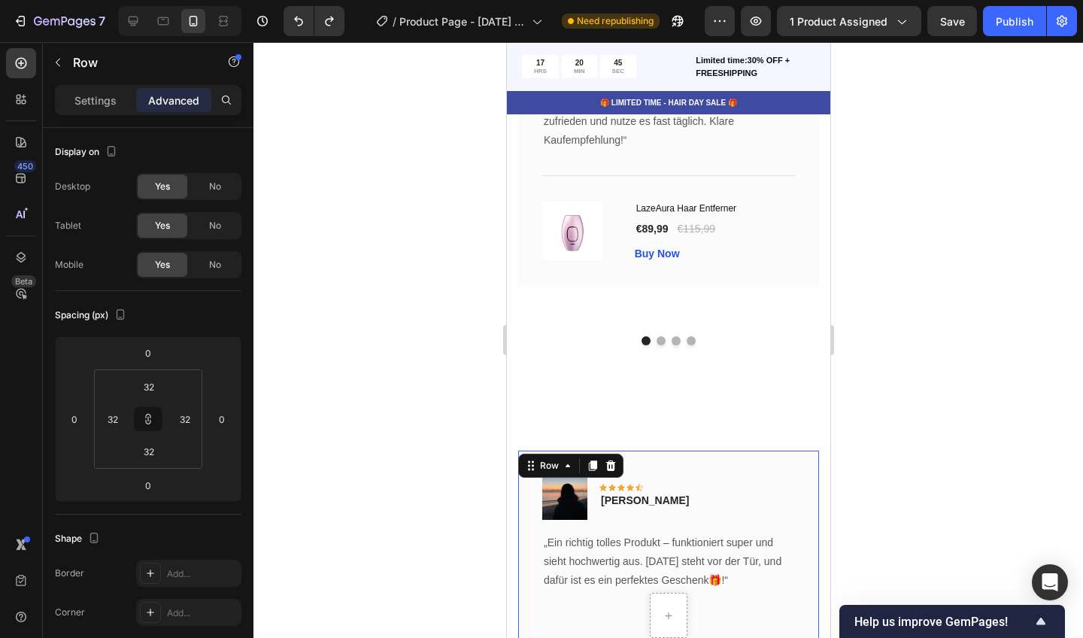
click at [381, 196] on div at bounding box center [668, 340] width 830 height 596
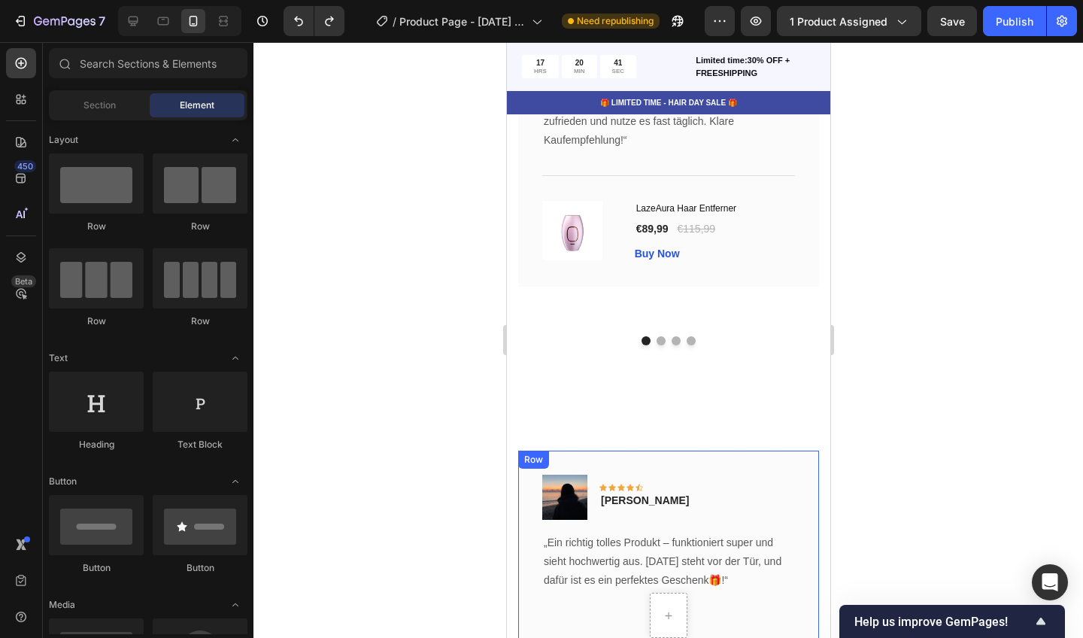
click at [652, 451] on div "Image Icon Icon Icon Icon Icon Row [PERSON_NAME] Text block Row „Ein richtig to…" at bounding box center [668, 617] width 301 height 333
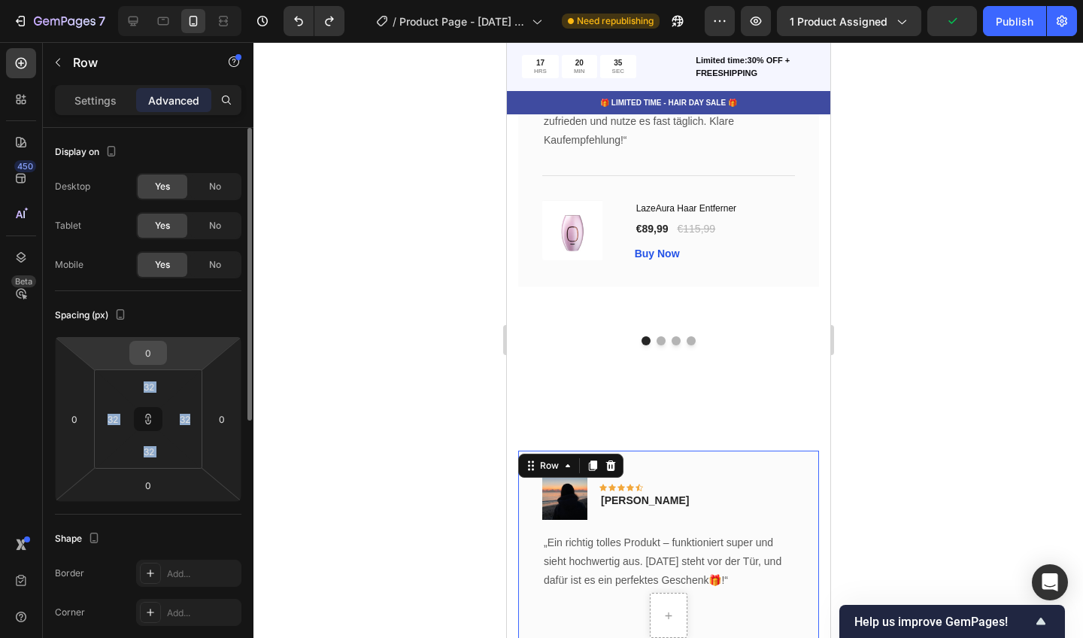
drag, startPoint x: 164, startPoint y: 385, endPoint x: 166, endPoint y: 360, distance: 25.7
click at [166, 360] on div "0 0 0 0 32 32 32 32" at bounding box center [148, 418] width 187 height 165
drag, startPoint x: 166, startPoint y: 360, endPoint x: 162, endPoint y: 345, distance: 15.0
click at [162, 345] on div "0" at bounding box center [148, 353] width 38 height 24
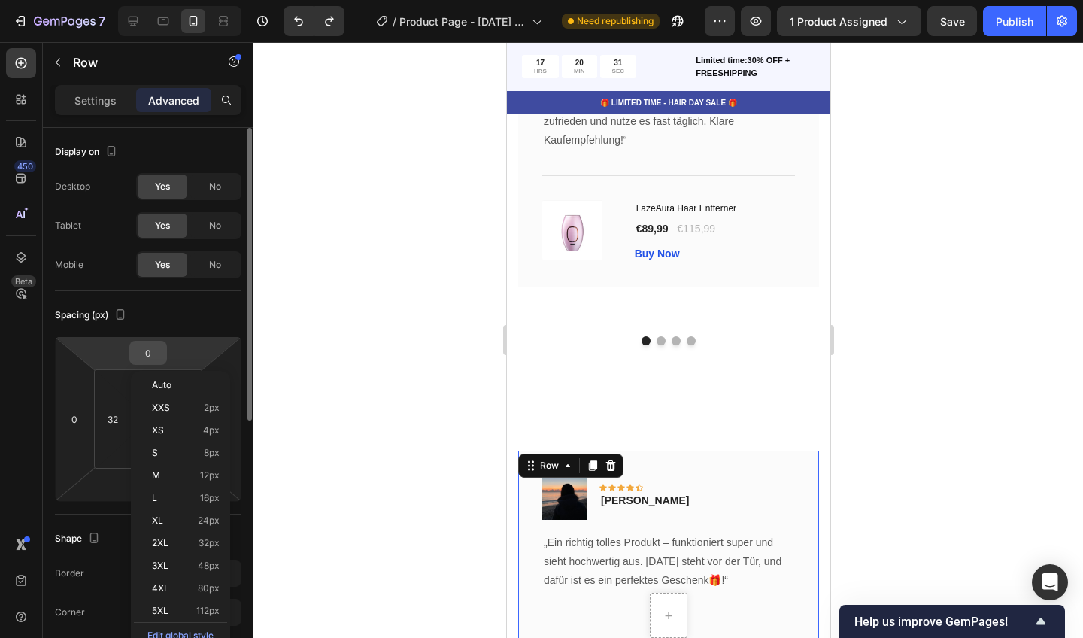
click at [153, 357] on input "0" at bounding box center [148, 352] width 30 height 23
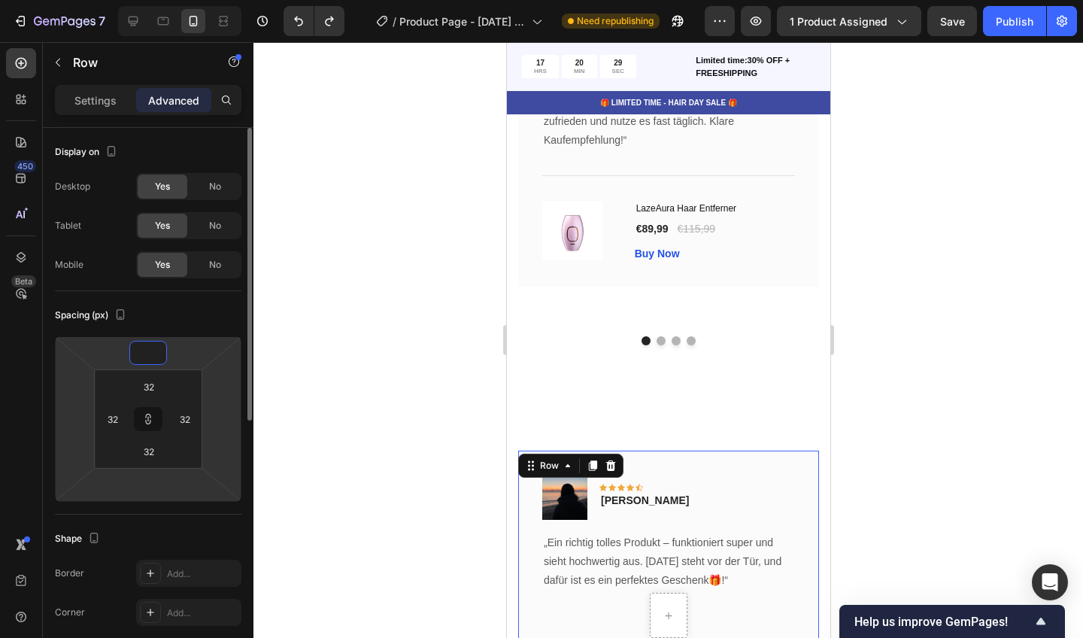
type input "8"
type input "88"
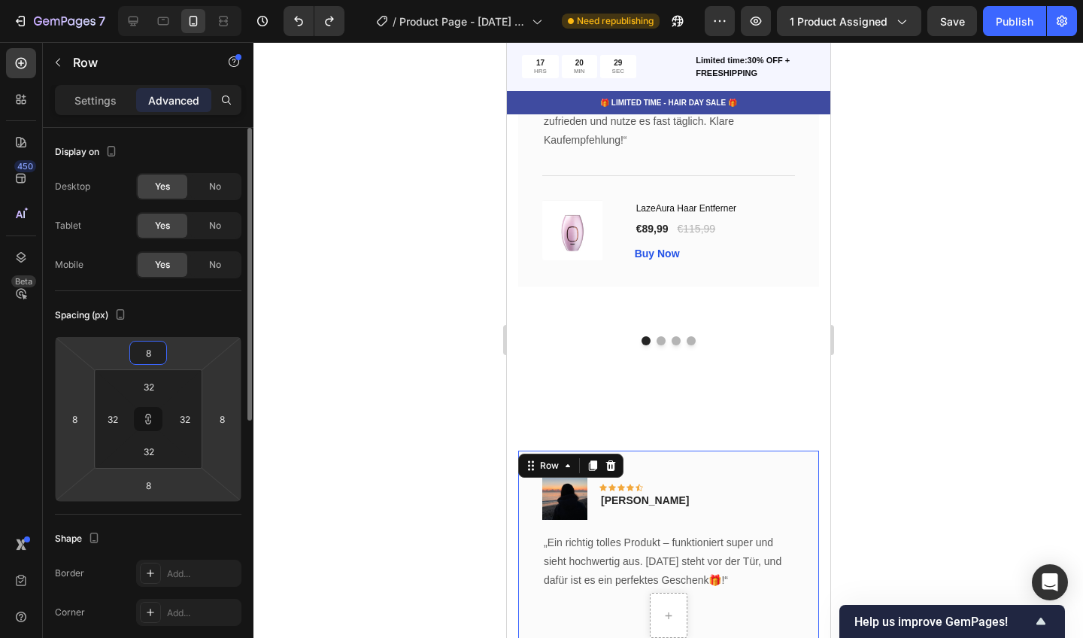
type input "88"
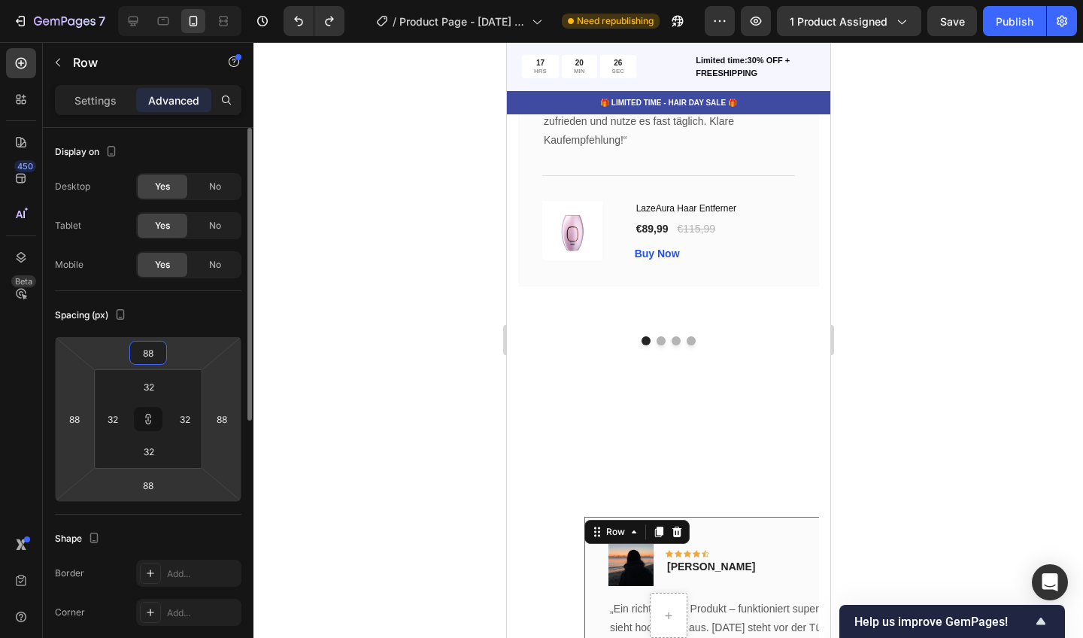
type input "8"
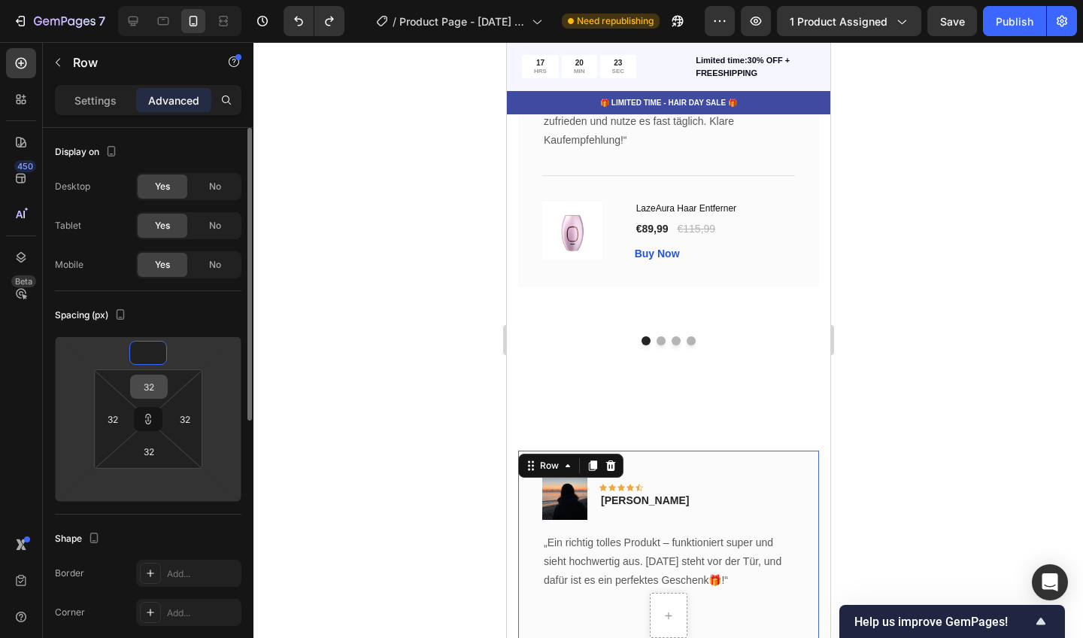
type input "1"
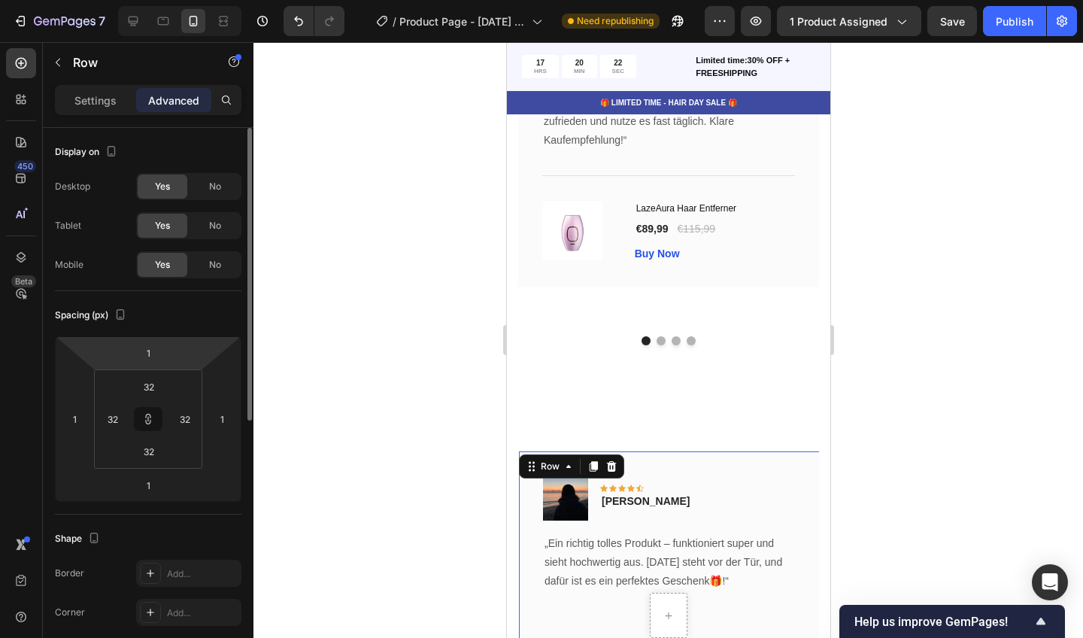
drag, startPoint x: 149, startPoint y: 423, endPoint x: 190, endPoint y: 332, distance: 100.7
click at [190, 332] on div "Spacing (px) 1 1 1 1 32 32 32 32" at bounding box center [148, 402] width 187 height 223
click at [247, 334] on div at bounding box center [248, 274] width 8 height 293
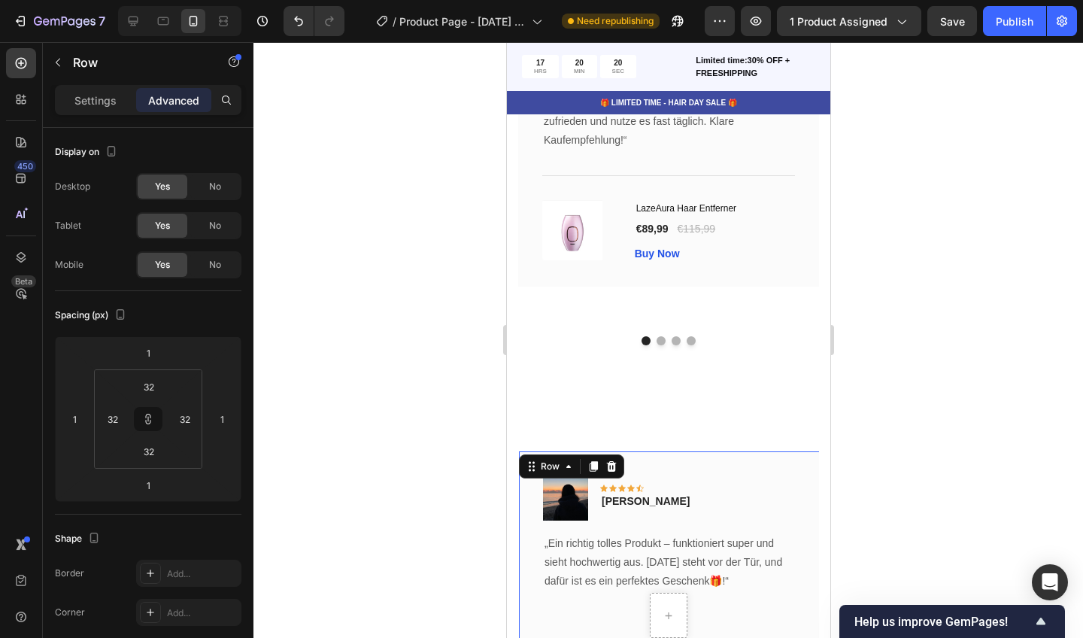
click at [320, 307] on div at bounding box center [668, 340] width 830 height 596
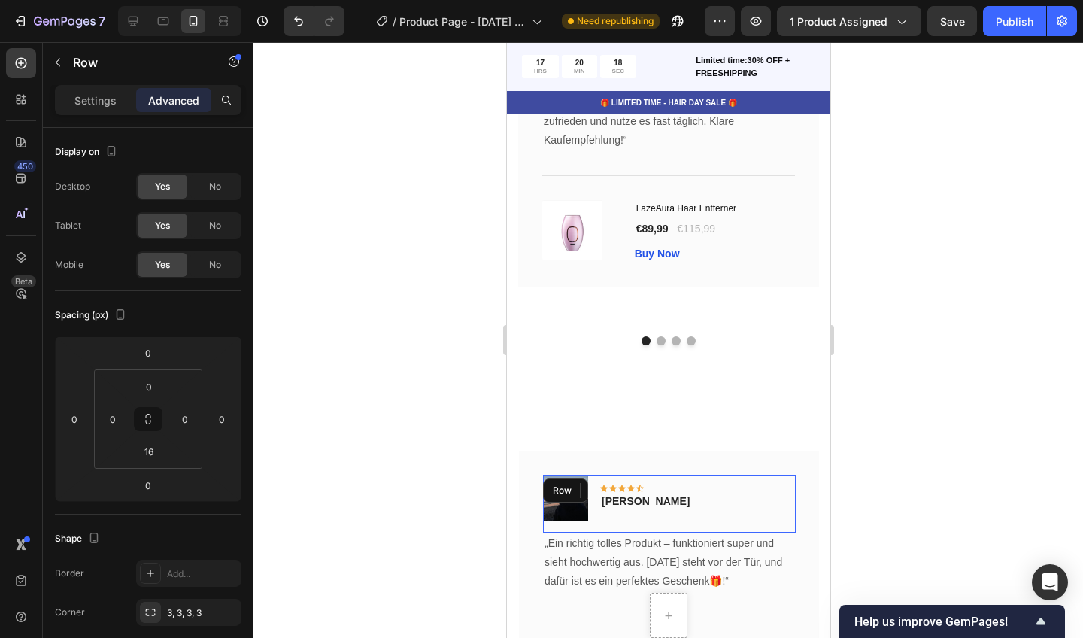
click at [700, 479] on div "Image Icon Icon Icon Icon Icon Row [PERSON_NAME] Text block Row" at bounding box center [668, 503] width 253 height 57
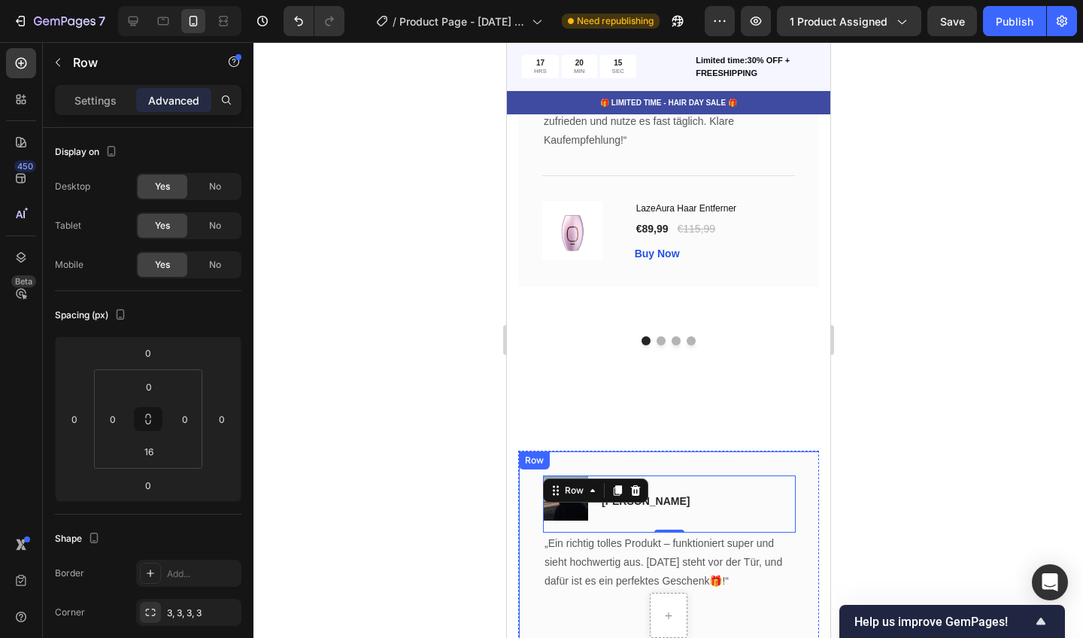
drag, startPoint x: 768, startPoint y: 452, endPoint x: 732, endPoint y: 455, distance: 36.2
click at [768, 452] on div "Image Icon Icon Icon Icon Icon Row [PERSON_NAME] Text block Row 0 „Ein richtig …" at bounding box center [668, 617] width 301 height 333
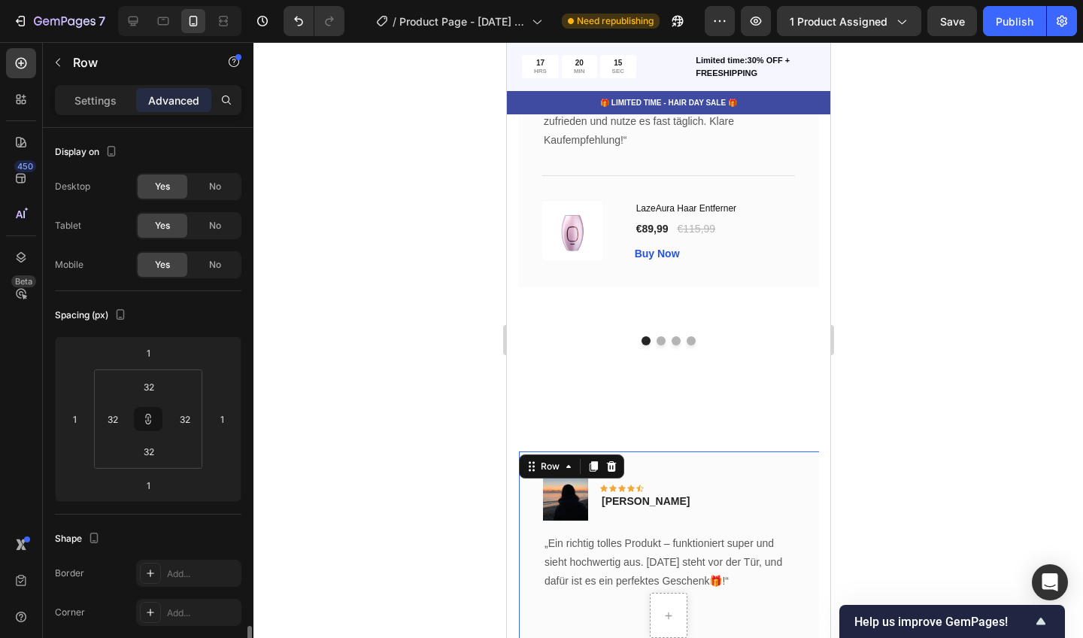
scroll to position [326, 0]
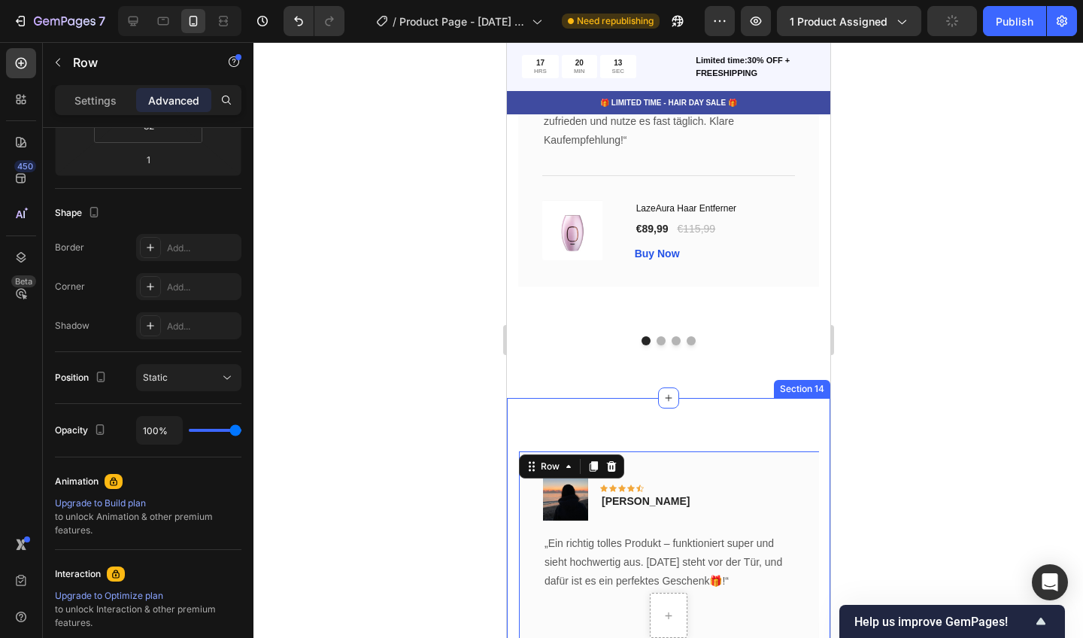
click at [383, 275] on div at bounding box center [668, 340] width 830 height 596
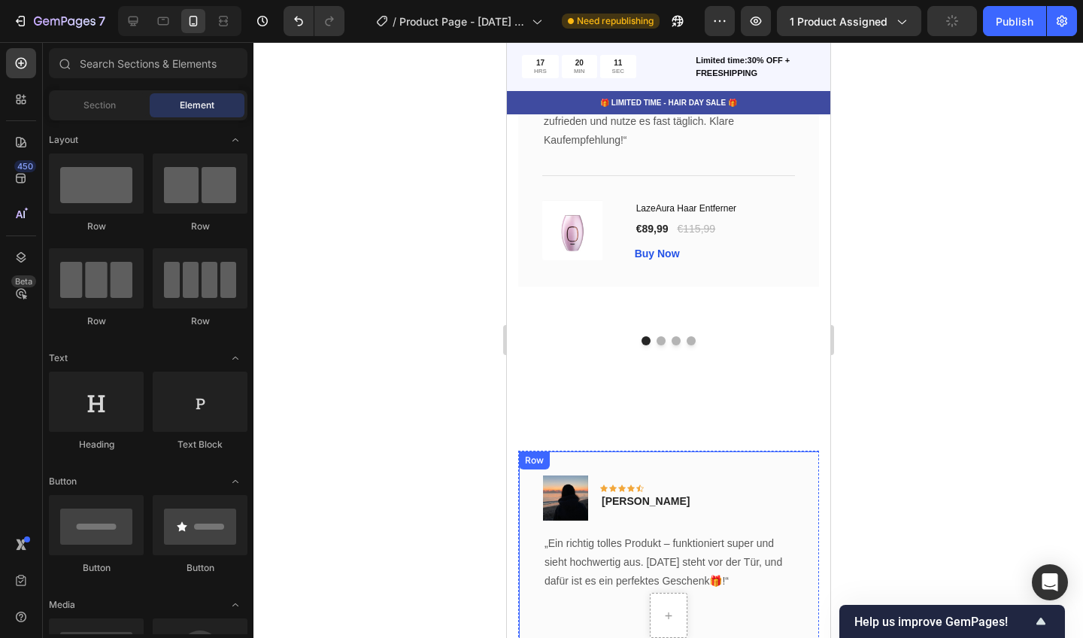
click at [797, 469] on div "Image Icon Icon Icon Icon Icon Row [PERSON_NAME] Text block Row „Ein richtig to…" at bounding box center [668, 617] width 301 height 333
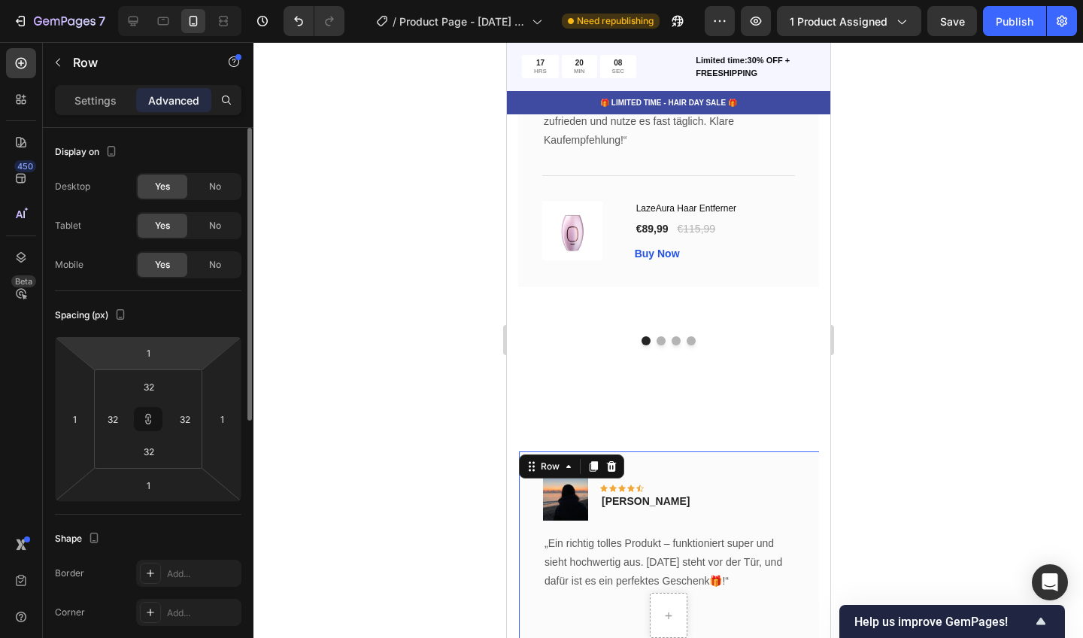
click at [168, 0] on html "7 / Product Page - [DATE] 15:20:59 Need republishing Preview 1 product assigned…" at bounding box center [541, 0] width 1083 height 0
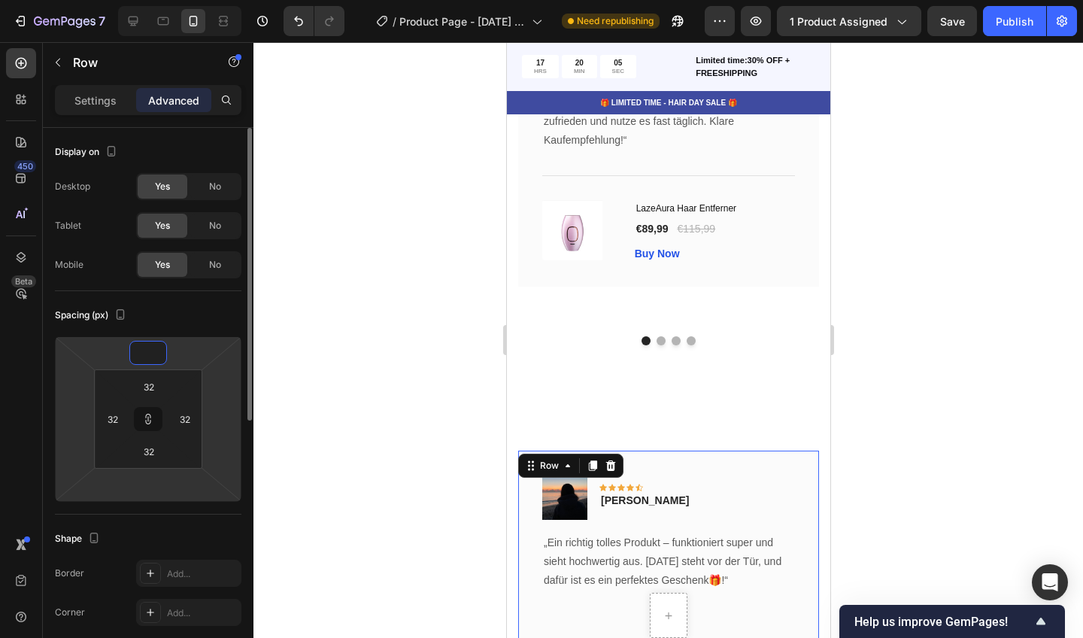
type input "0"
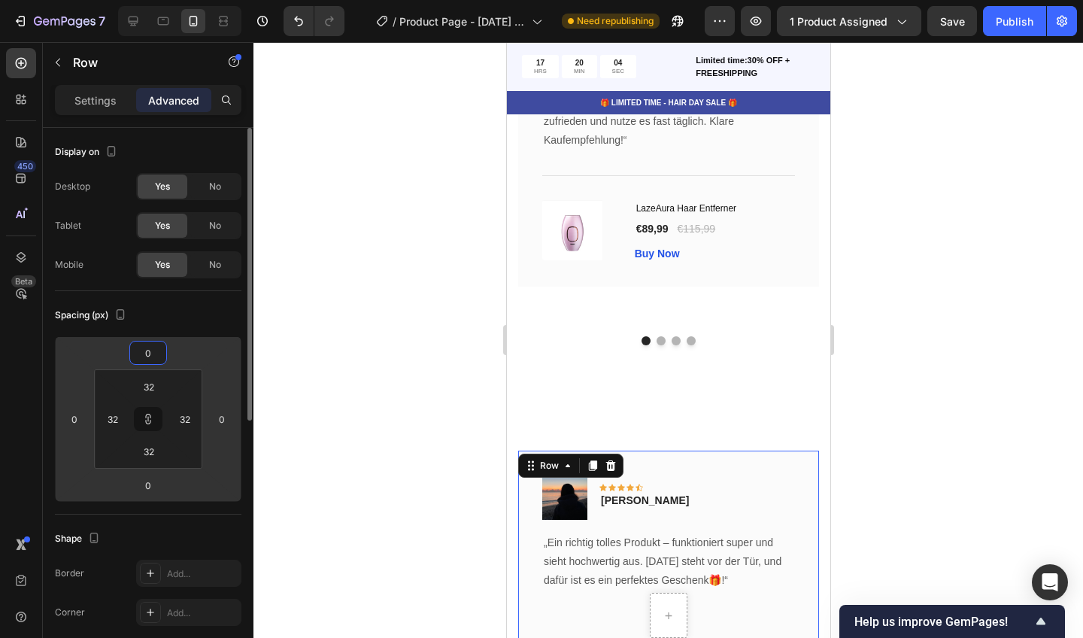
click at [232, 306] on div "Spacing (px)" at bounding box center [148, 315] width 187 height 24
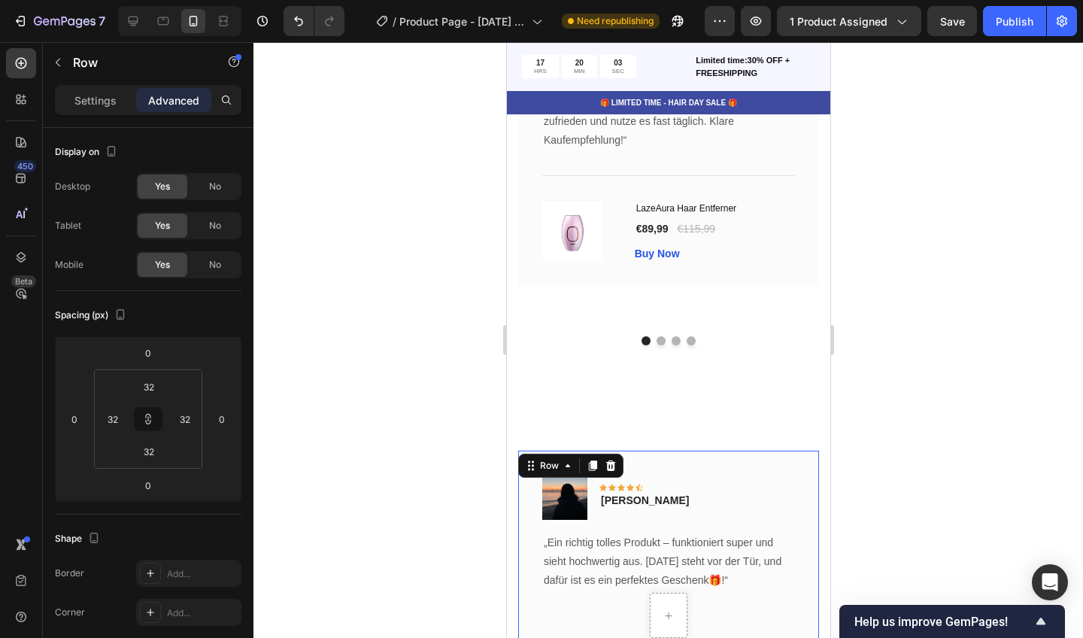
click at [278, 317] on div at bounding box center [668, 340] width 830 height 596
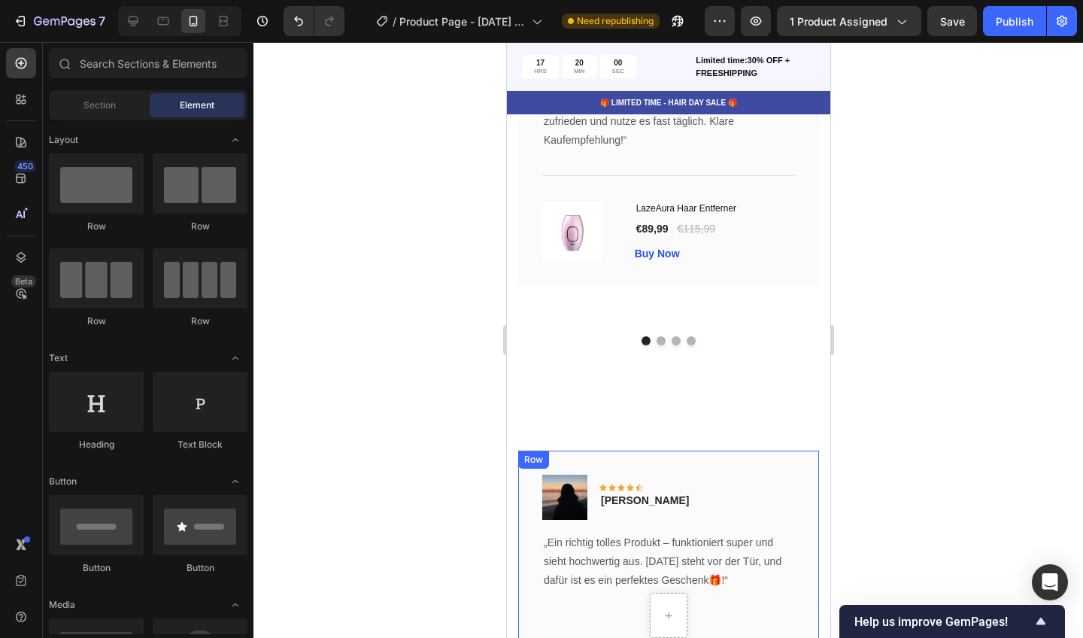
click at [702, 460] on div "Image Icon Icon Icon Icon Icon Row [PERSON_NAME] Text block Row „Ein richtig to…" at bounding box center [668, 617] width 301 height 333
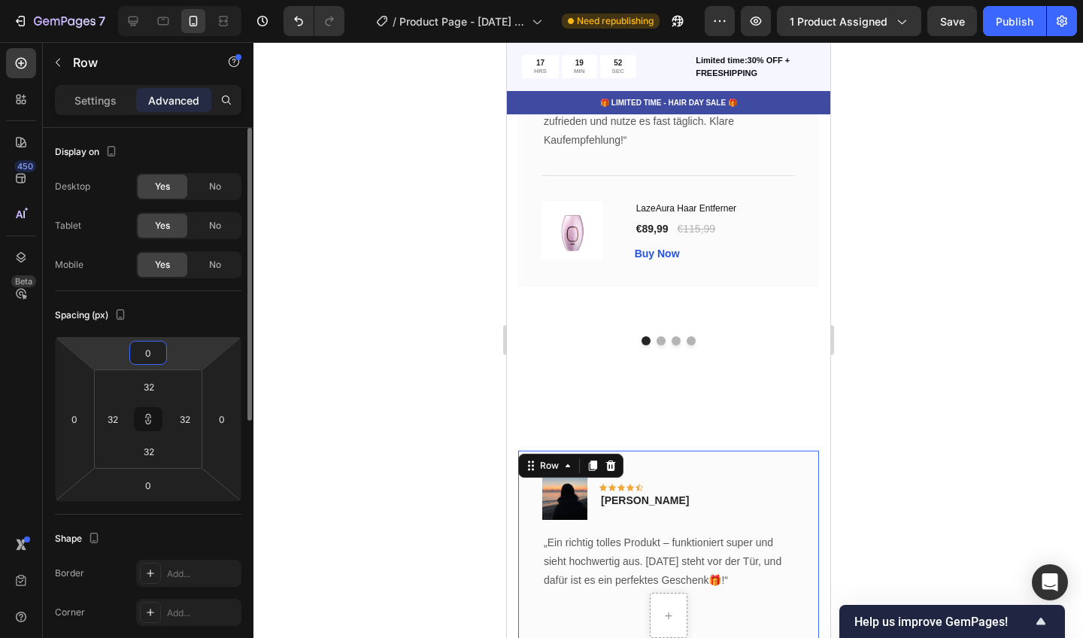
click at [157, 354] on input "0" at bounding box center [148, 352] width 30 height 23
type input "2"
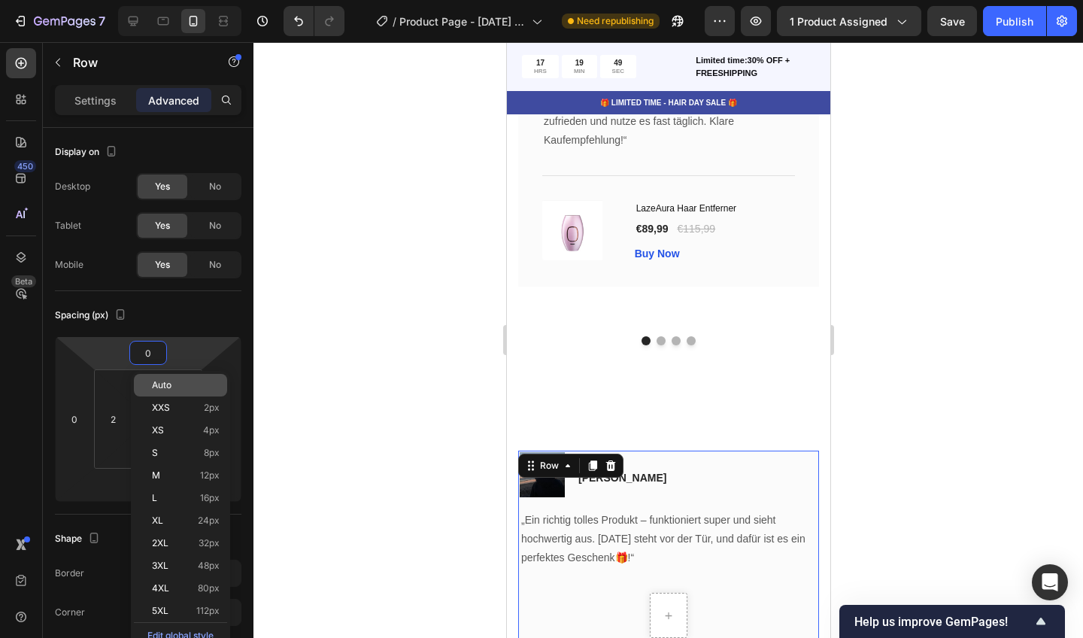
type input "9"
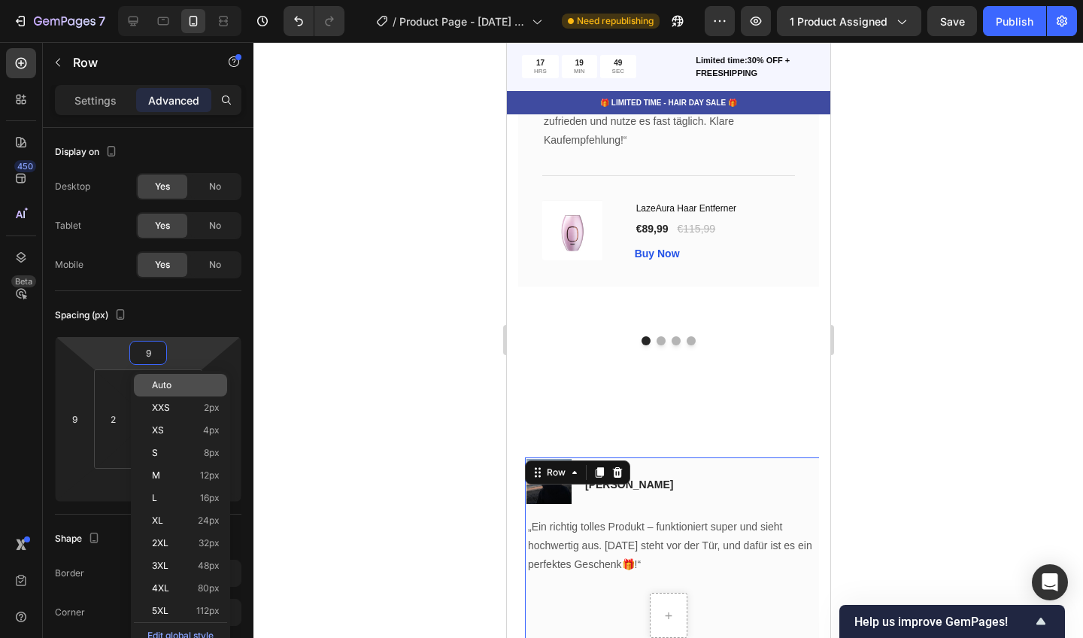
type input "99"
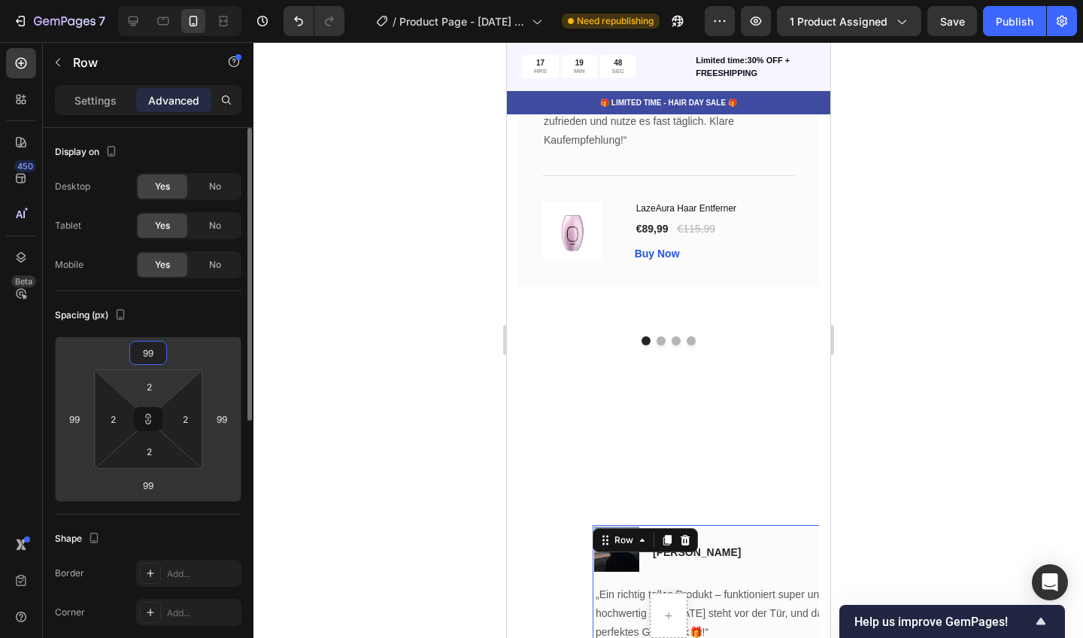
type input "9"
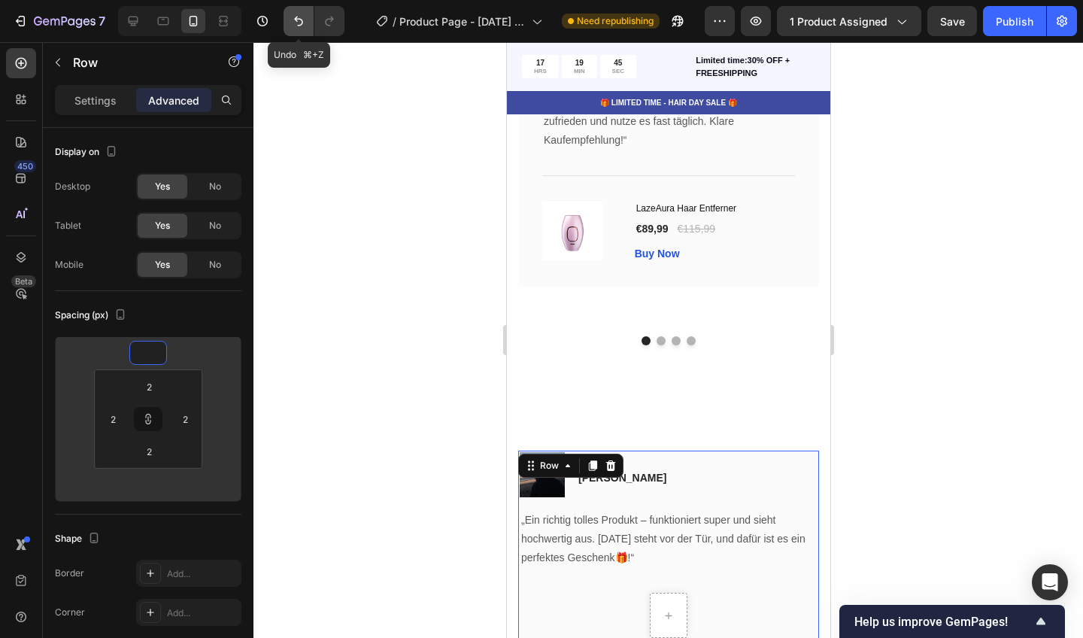
type input "1"
click at [293, 20] on icon "Undo/Redo" at bounding box center [298, 21] width 15 height 15
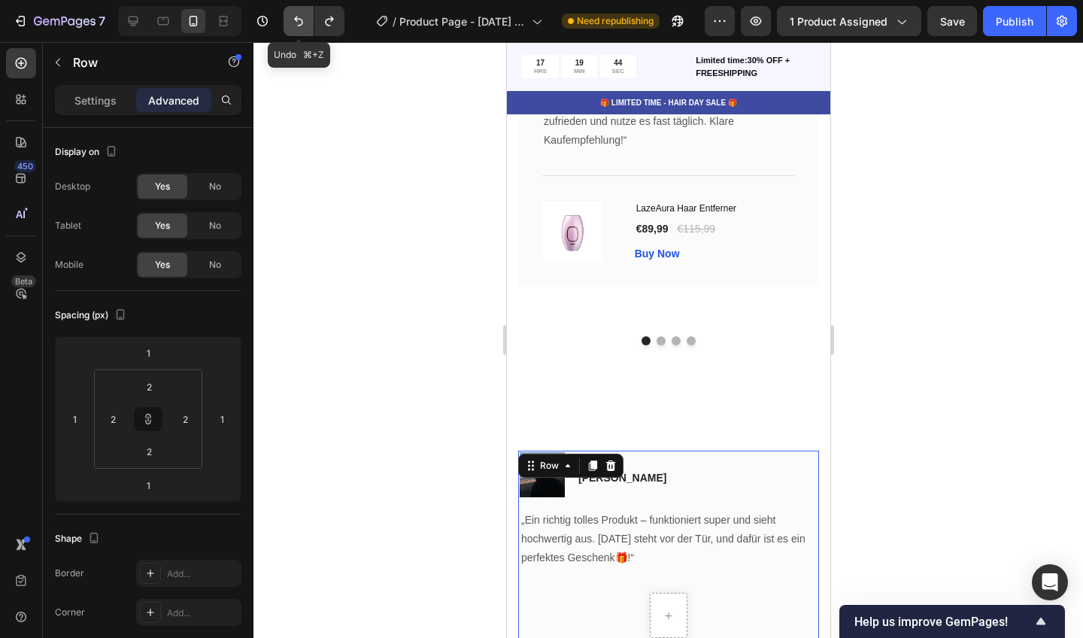
type input "0"
click at [300, 16] on icon "Undo/Redo" at bounding box center [298, 21] width 15 height 15
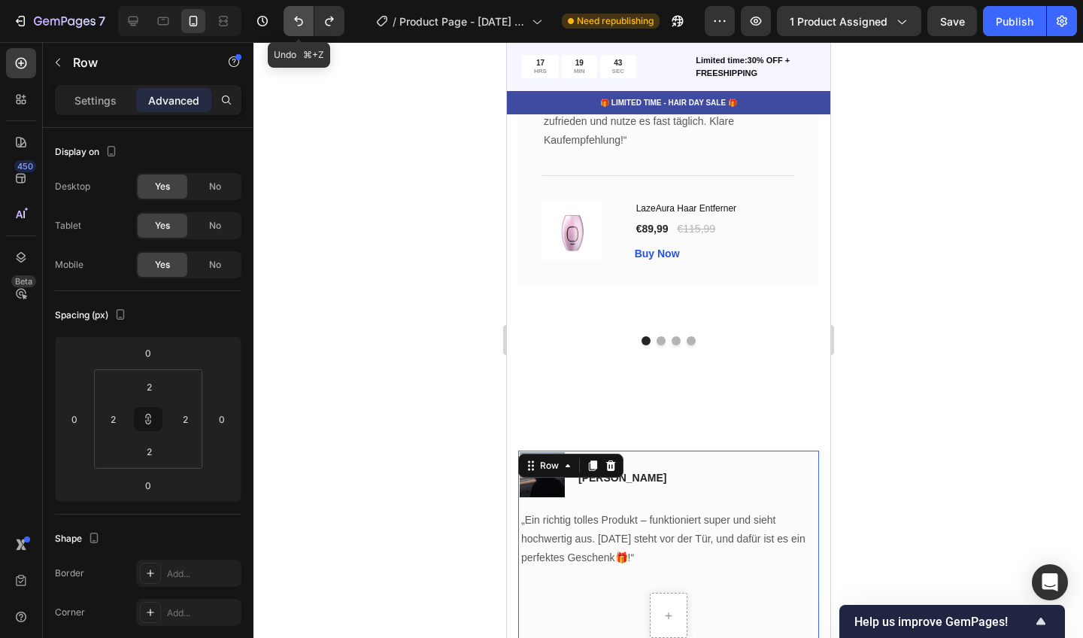
type input "32"
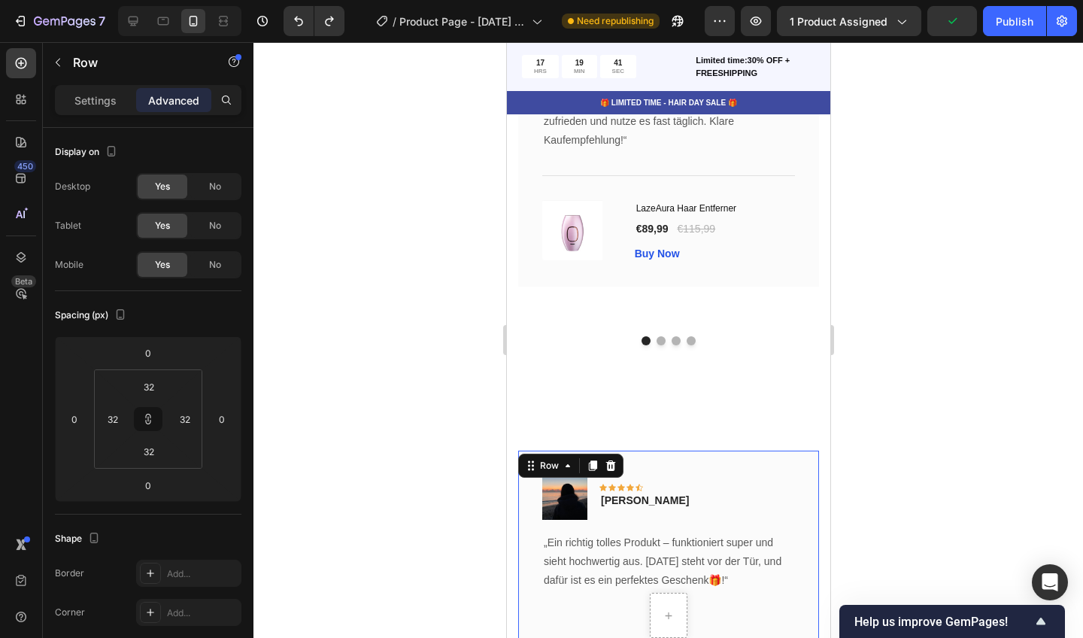
click at [372, 239] on div at bounding box center [668, 340] width 830 height 596
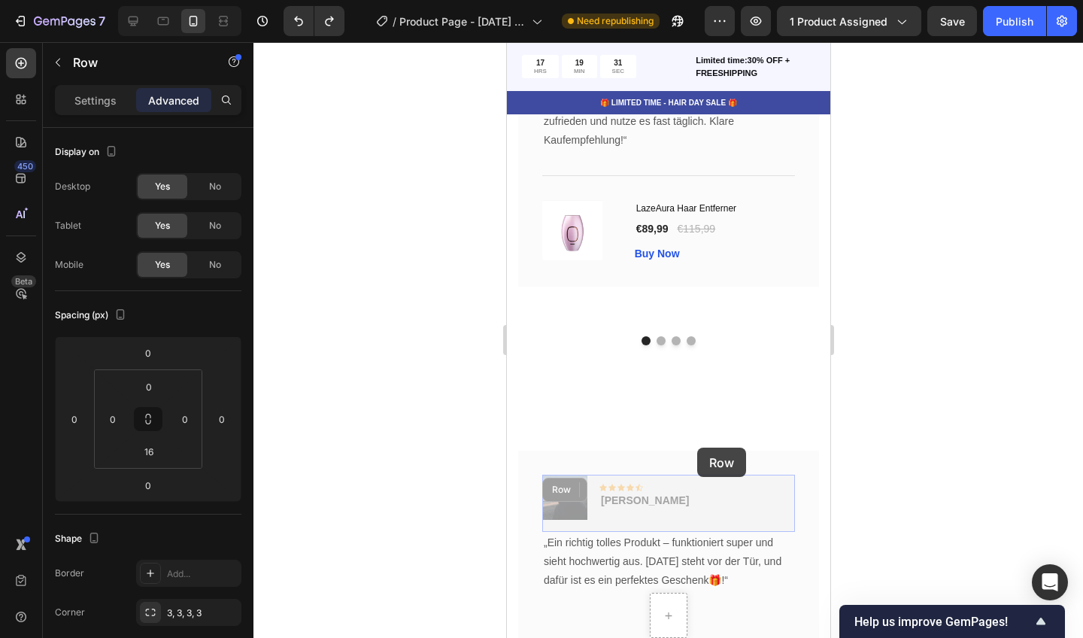
drag, startPoint x: 732, startPoint y: 495, endPoint x: 697, endPoint y: 448, distance: 59.1
click at [697, 451] on div "Image Icon Icon Icon Icon Icon Row [PERSON_NAME] Text block Row 0 Image Icon Ic…" at bounding box center [668, 617] width 301 height 333
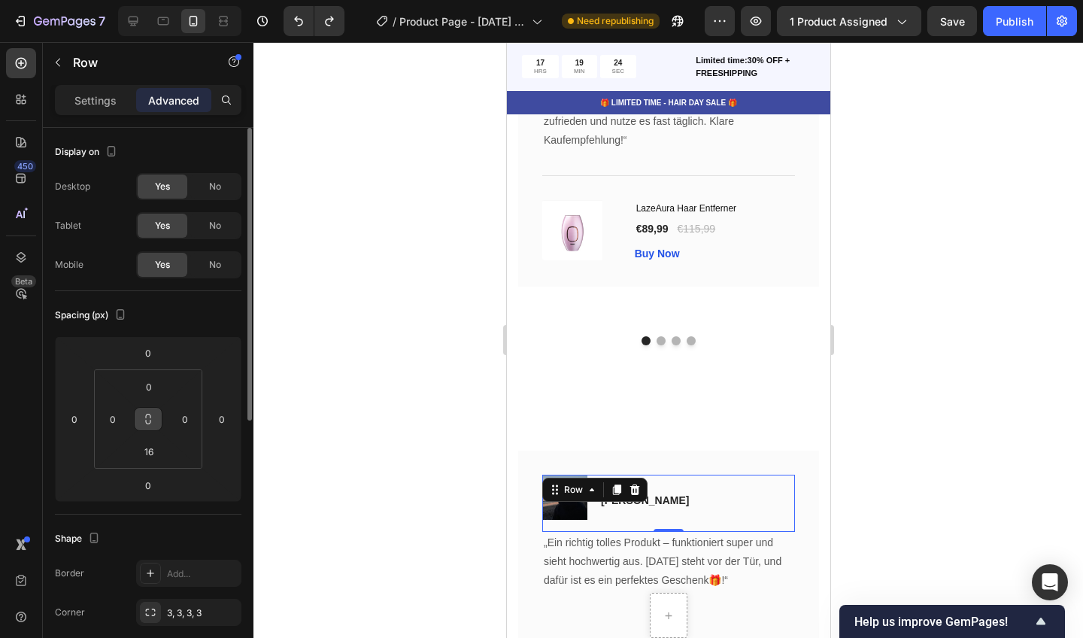
click at [152, 416] on icon at bounding box center [148, 419] width 12 height 12
drag, startPoint x: 152, startPoint y: 415, endPoint x: 164, endPoint y: 398, distance: 21.1
click at [164, 398] on div "0 0 16 0" at bounding box center [148, 418] width 108 height 99
drag, startPoint x: 164, startPoint y: 398, endPoint x: 182, endPoint y: 345, distance: 55.7
click at [182, 345] on div "0 0 0 0 0 0 16 0" at bounding box center [148, 418] width 187 height 165
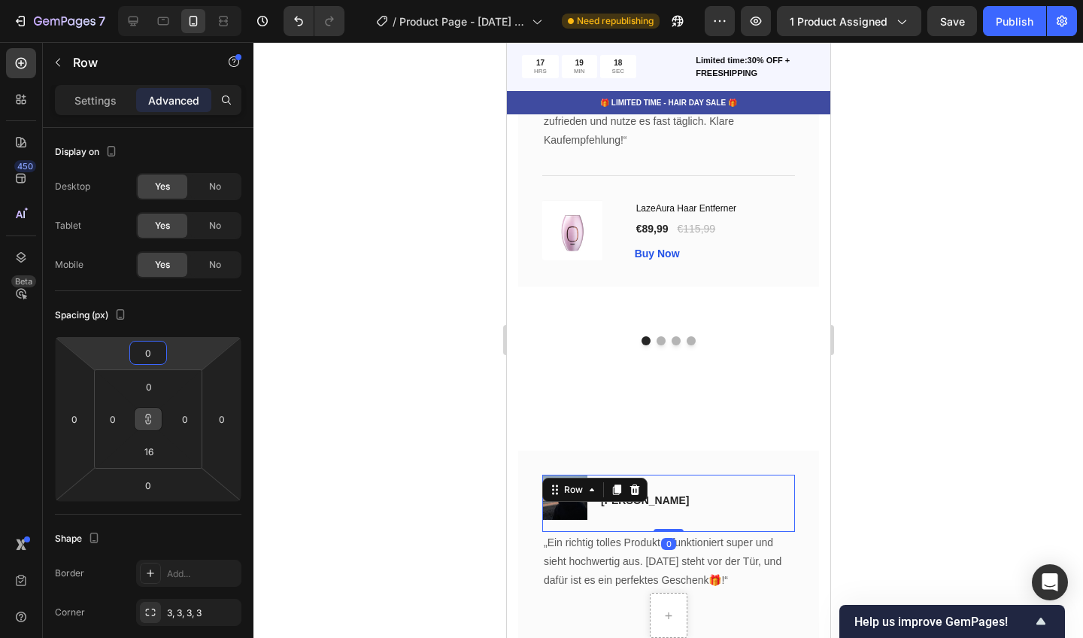
type input "-14"
type input "-16"
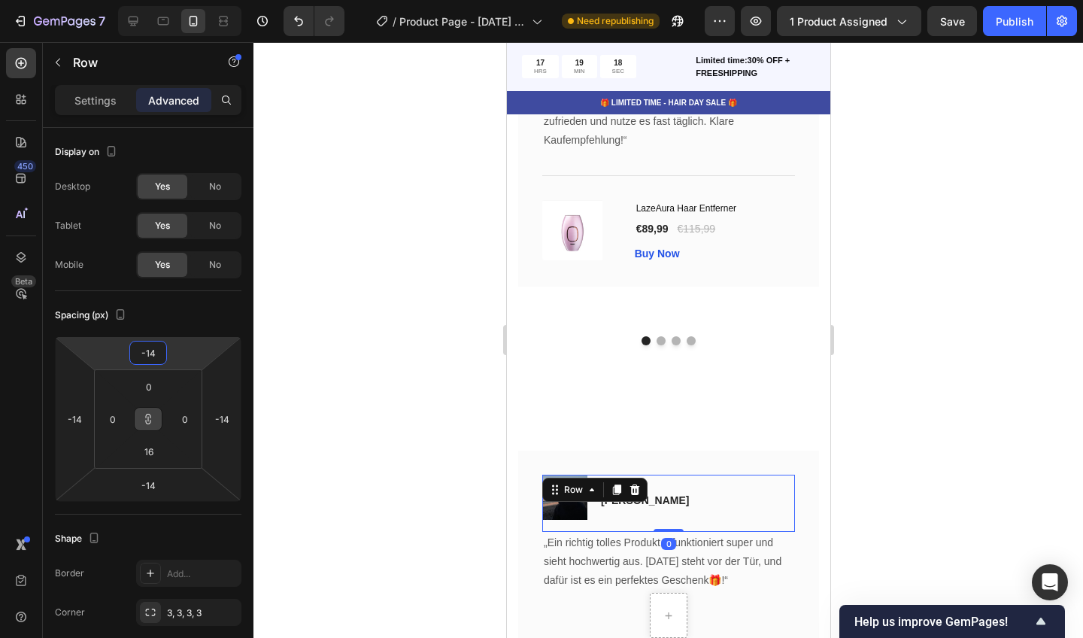
type input "-16"
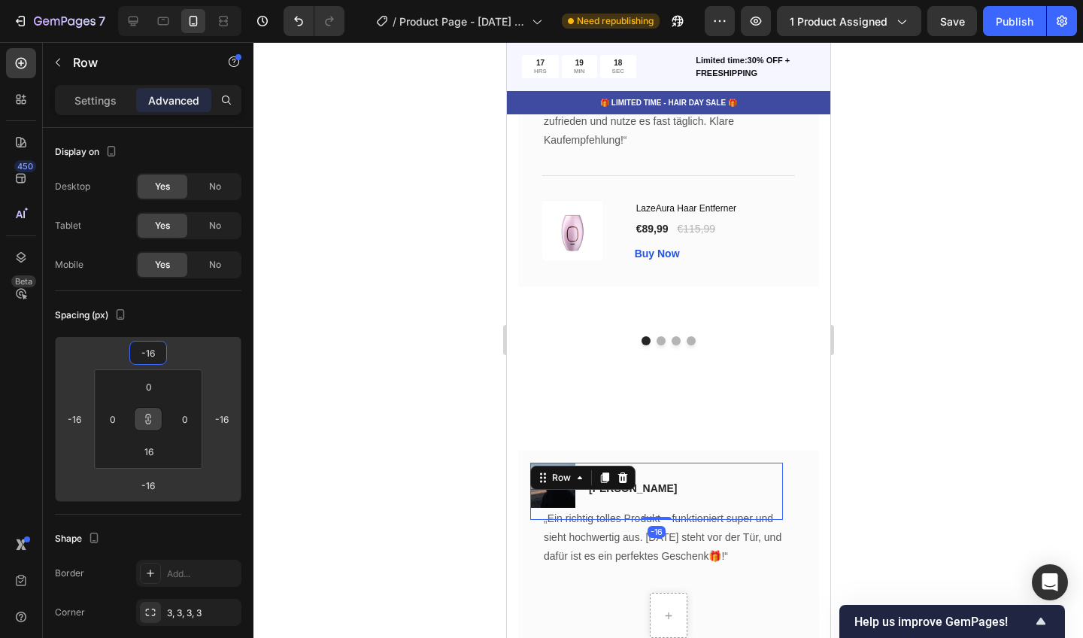
type input "-14"
type input "-10"
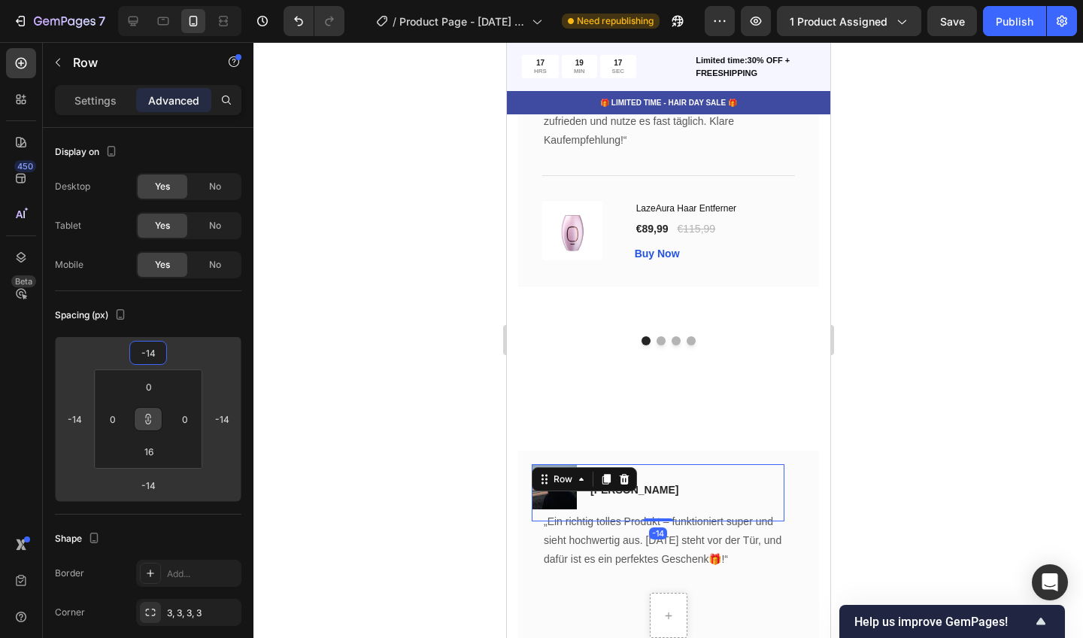
type input "-10"
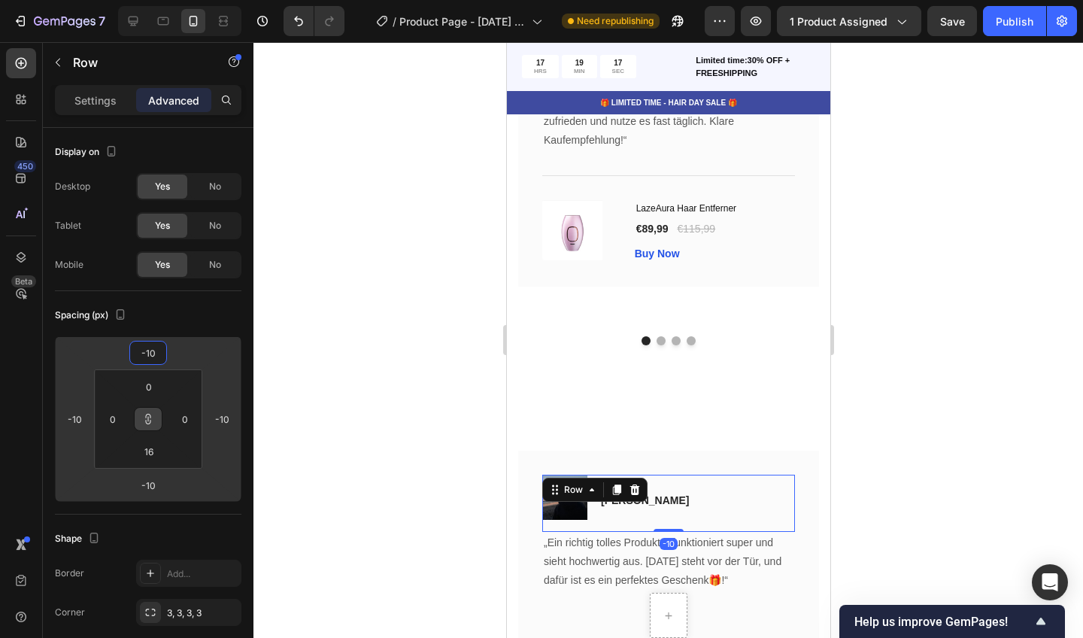
type input "0"
type input "-38"
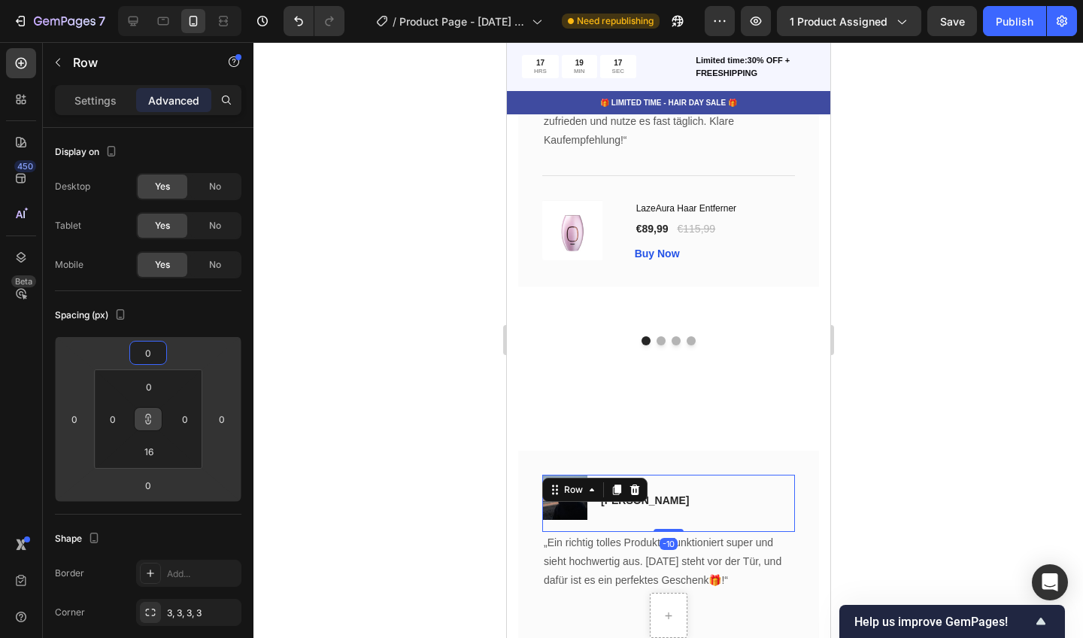
type input "-38"
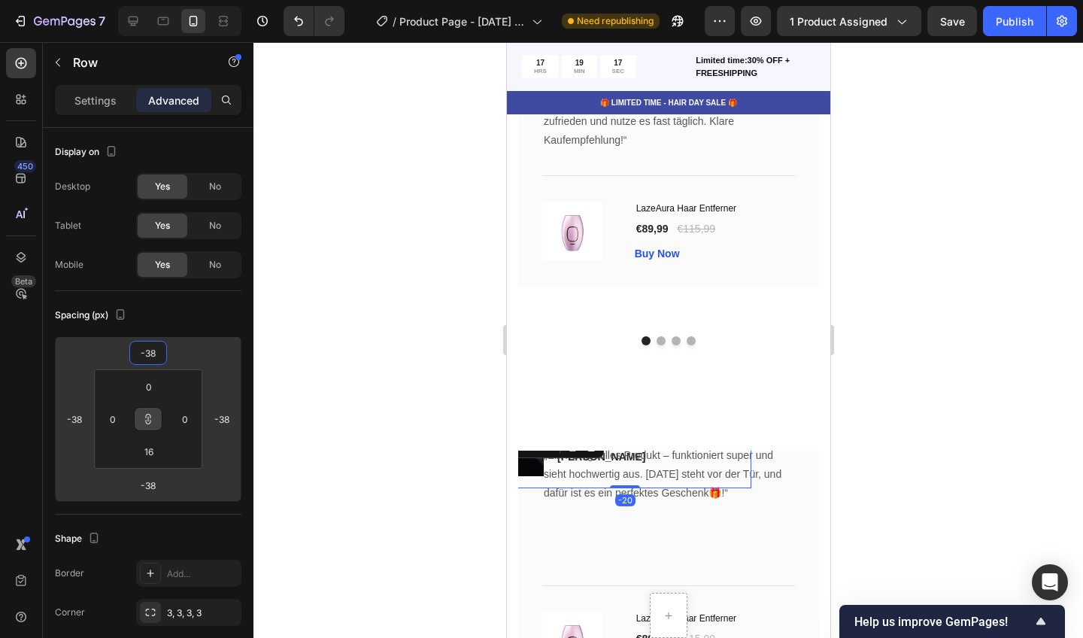
type input "-58"
type input "-64"
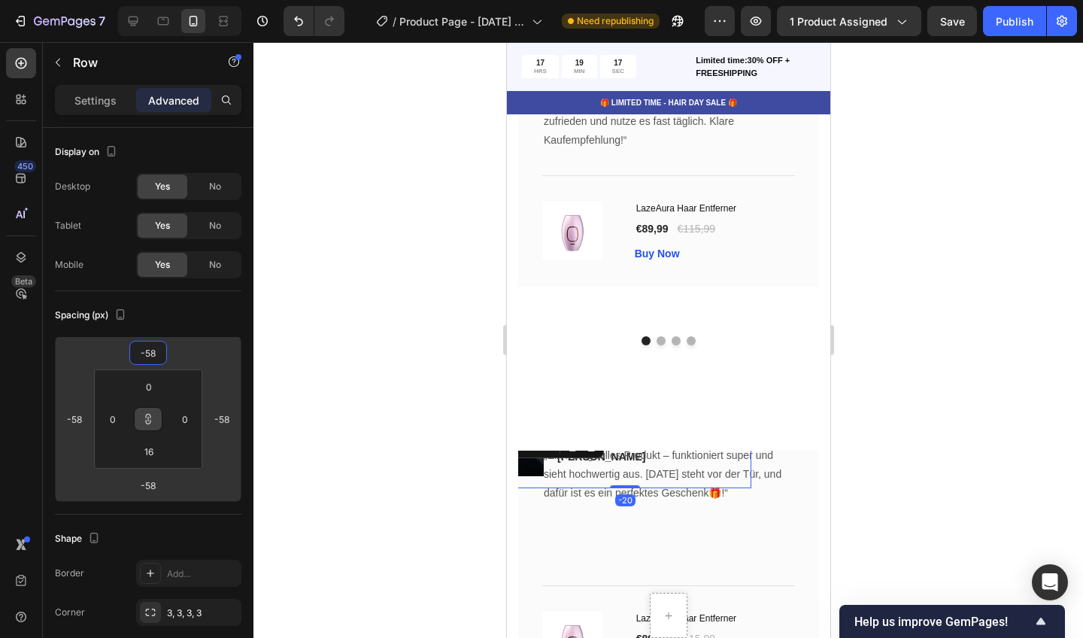
type input "-64"
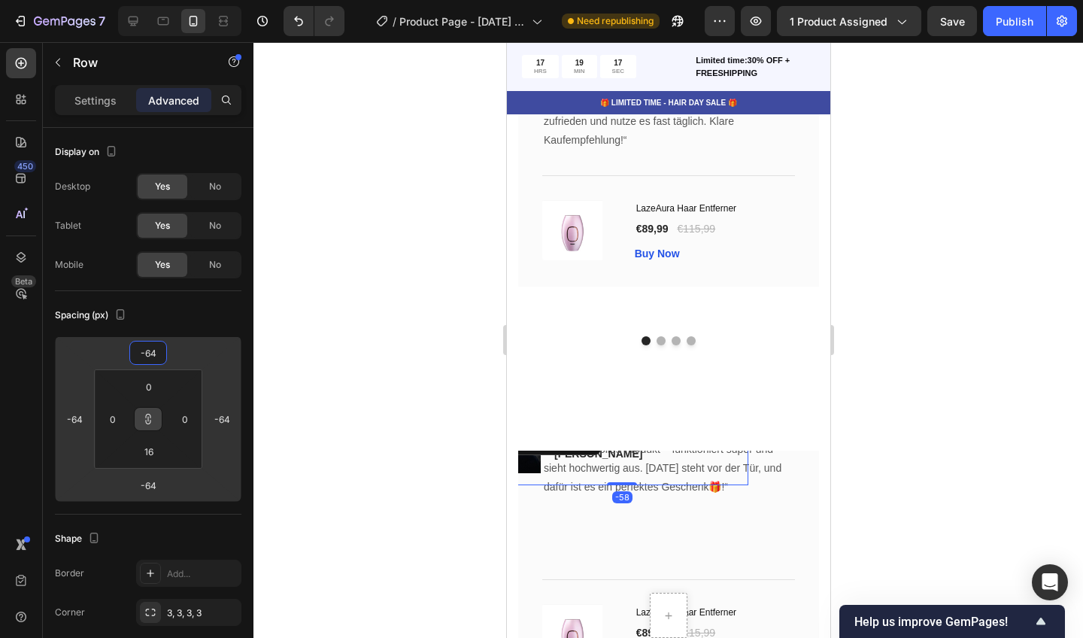
type input "-38"
type input "22"
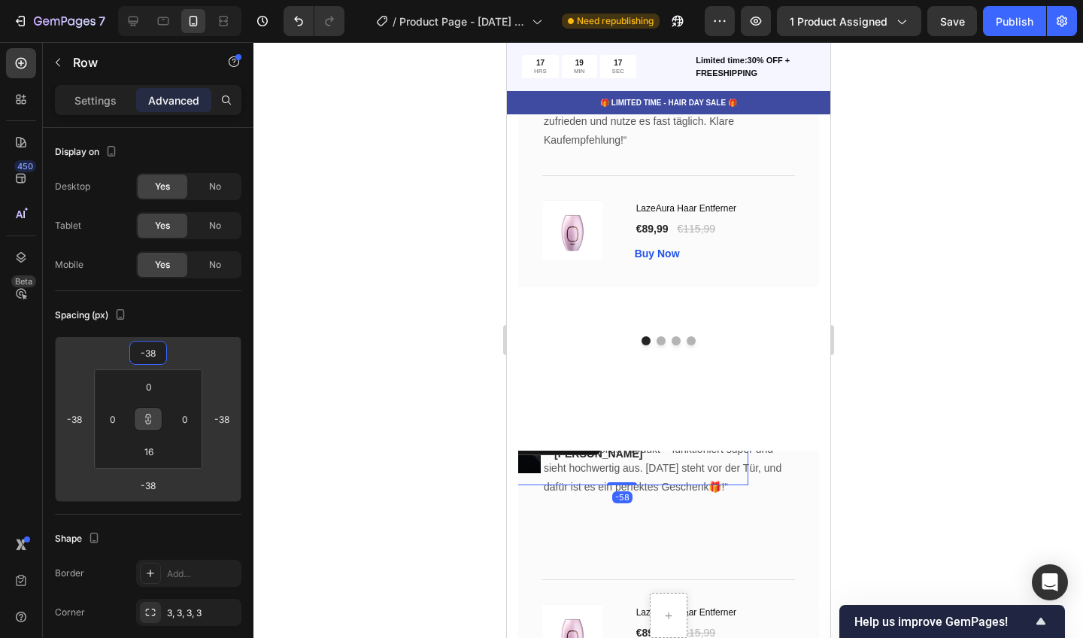
type input "22"
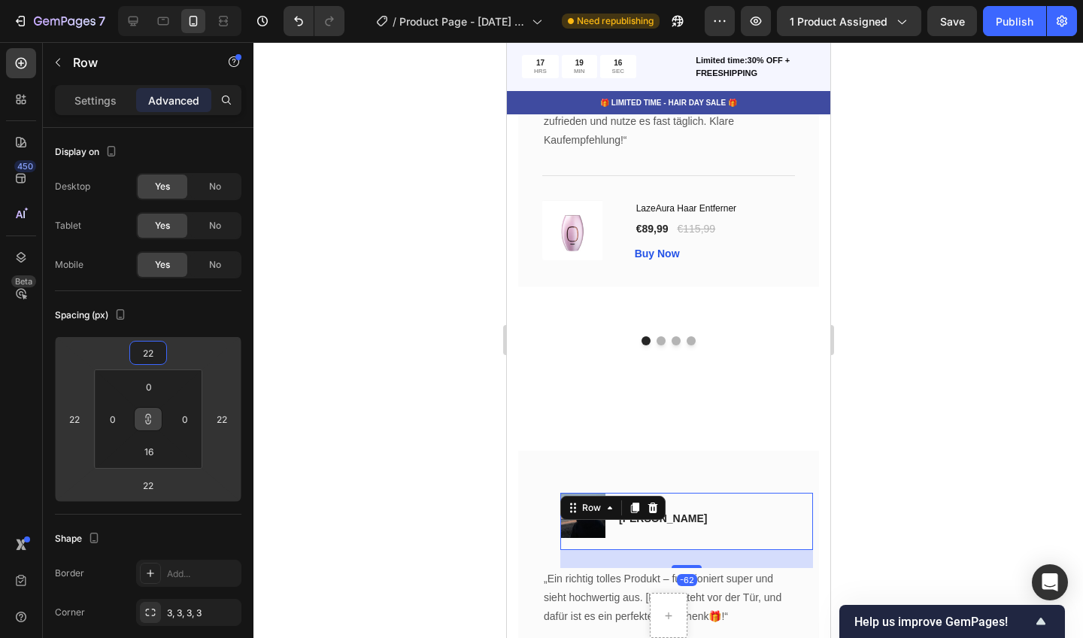
type input "-20"
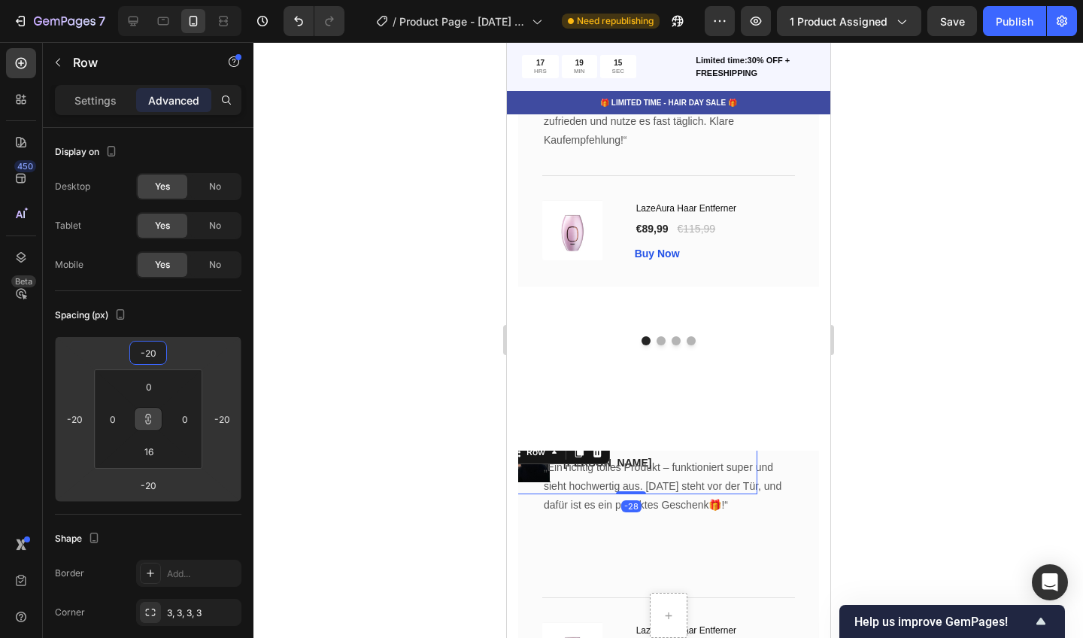
type input "0"
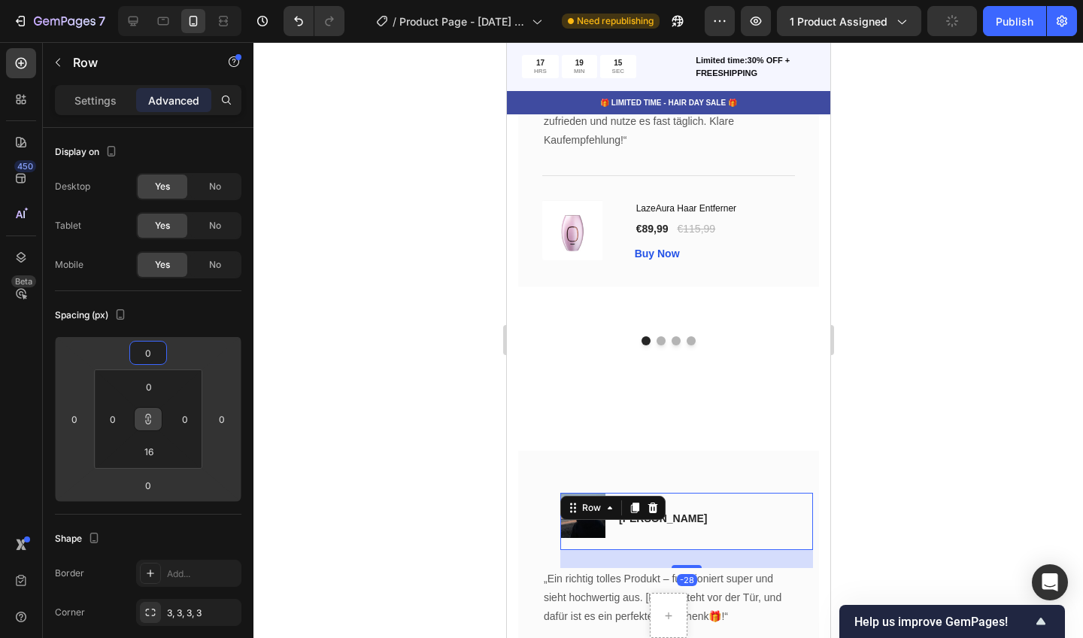
type input "22"
drag, startPoint x: 182, startPoint y: 345, endPoint x: 191, endPoint y: 335, distance: 13.9
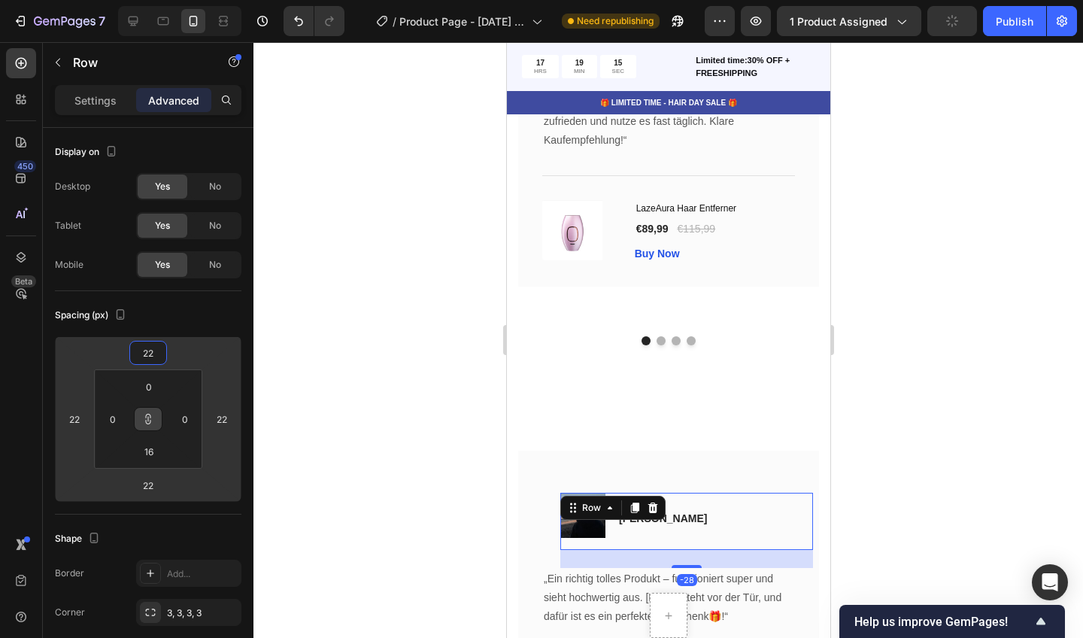
click at [191, 0] on html "7 / Product Page - [DATE] 15:20:59 Need republishing Preview 1 product assigned…" at bounding box center [541, 0] width 1083 height 0
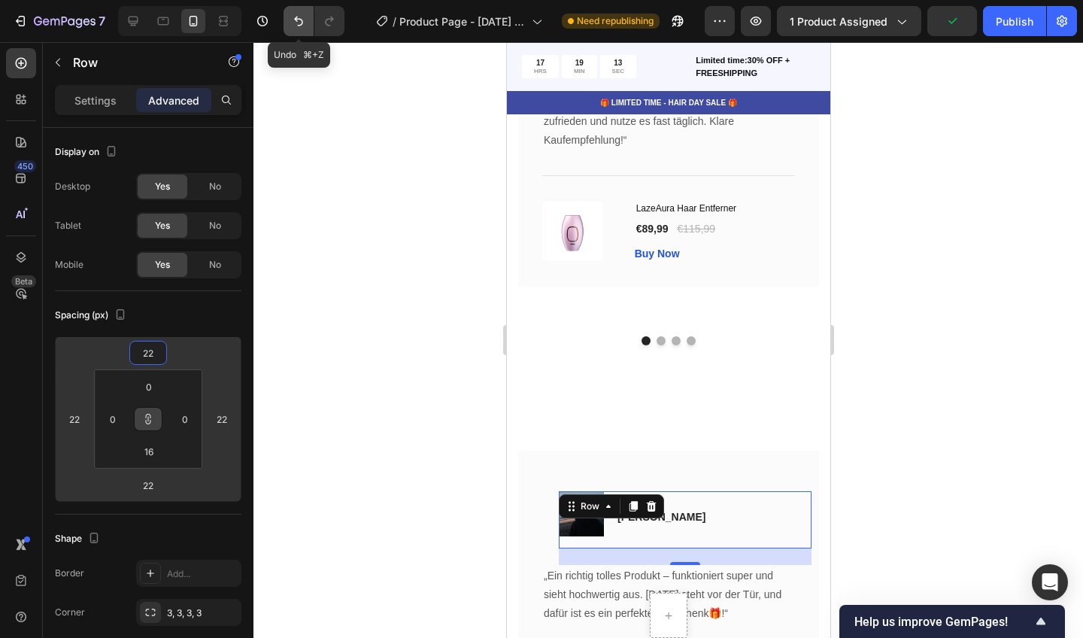
click at [296, 16] on icon "Undo/Redo" at bounding box center [298, 21] width 15 height 15
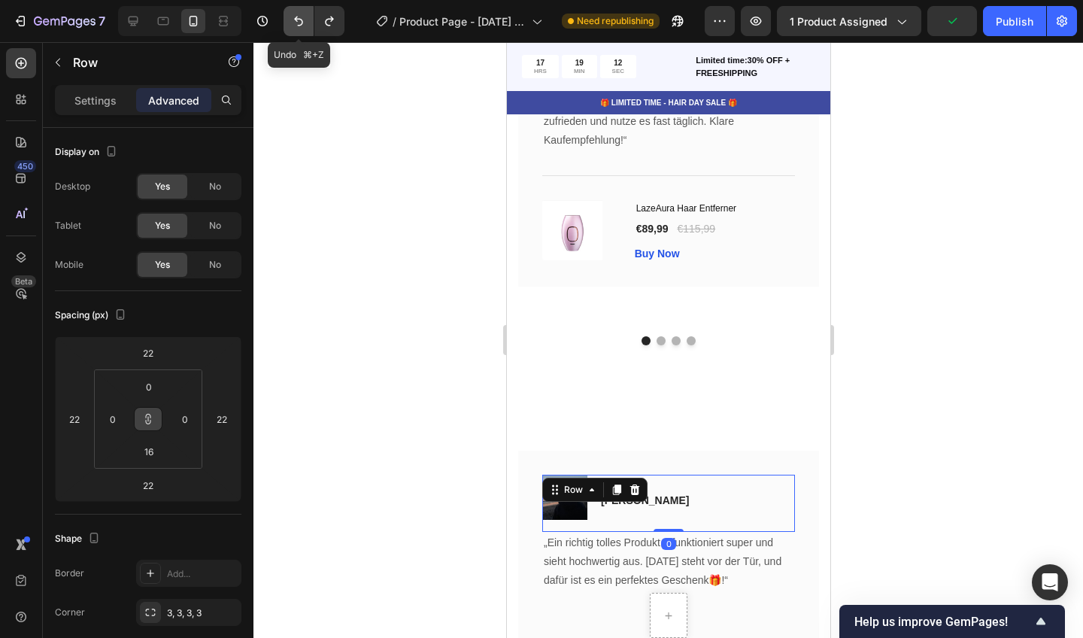
type input "0"
click at [302, 24] on icon "Undo/Redo" at bounding box center [298, 22] width 9 height 10
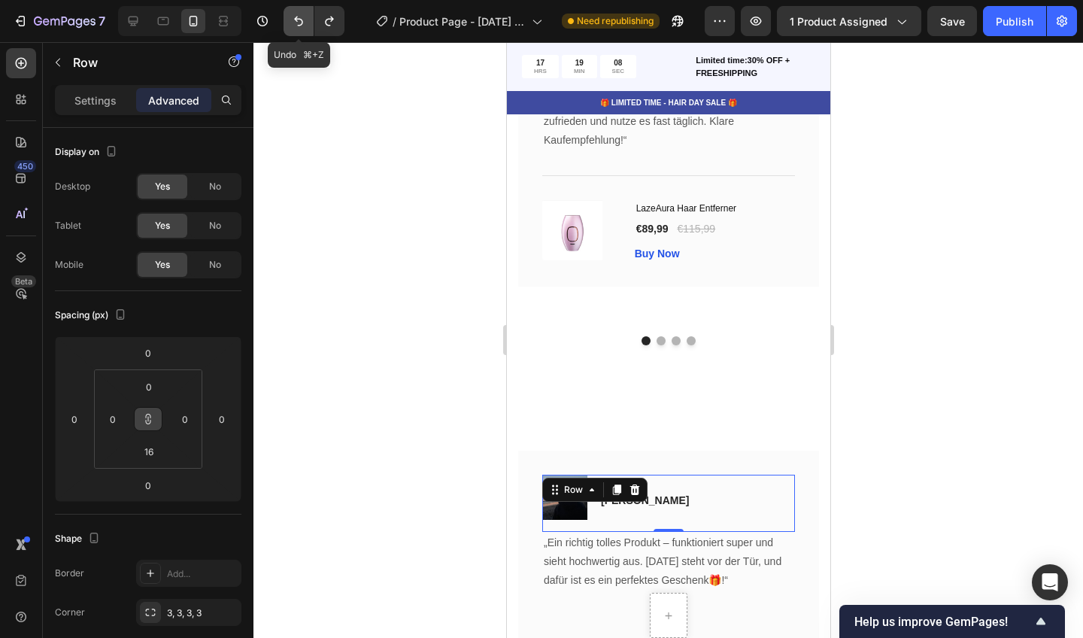
click at [302, 23] on icon "Undo/Redo" at bounding box center [298, 22] width 9 height 10
click at [393, 213] on div at bounding box center [668, 340] width 830 height 596
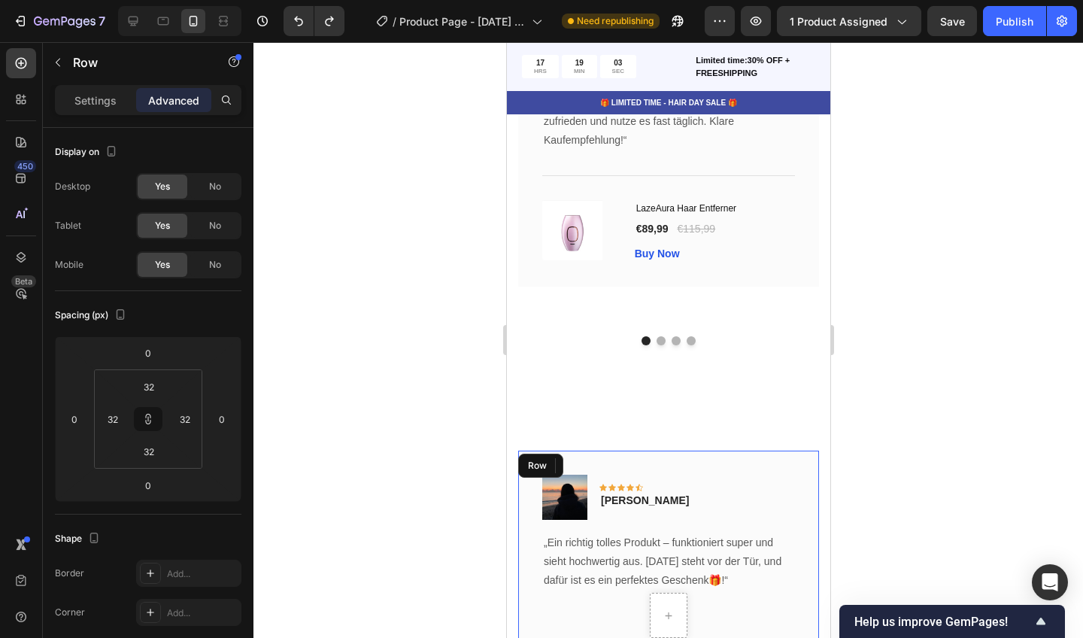
click at [705, 451] on div "Image Icon Icon Icon Icon Icon Row [PERSON_NAME] Text block Row „Ein richtig to…" at bounding box center [668, 617] width 301 height 333
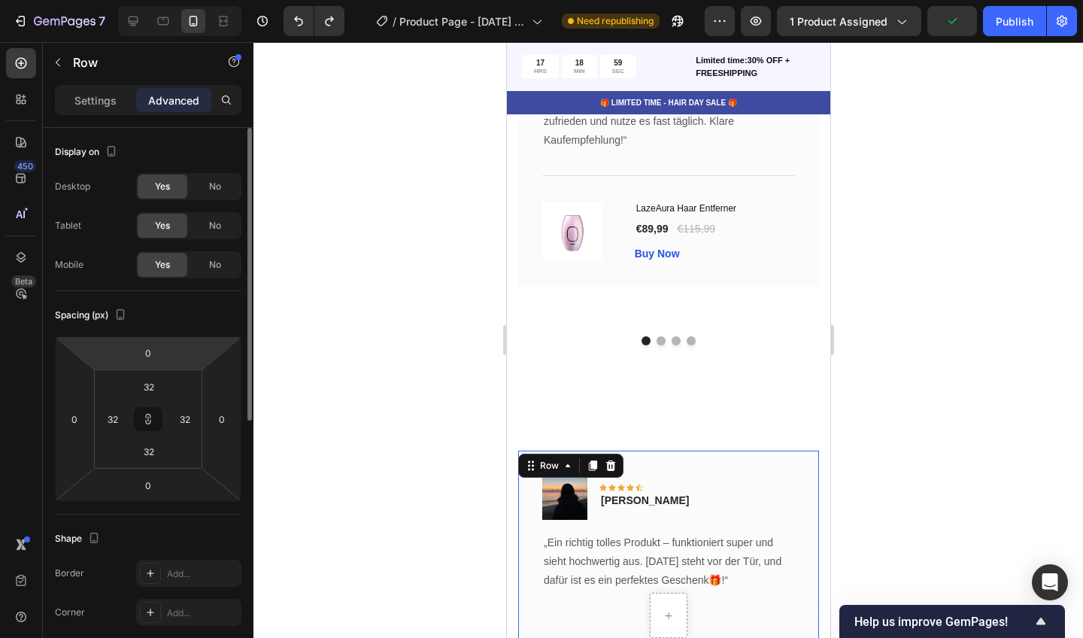
drag, startPoint x: 165, startPoint y: 386, endPoint x: 168, endPoint y: 358, distance: 27.9
click at [168, 358] on div "0 0 0 0 32 32 32 32" at bounding box center [148, 418] width 187 height 165
type input "2"
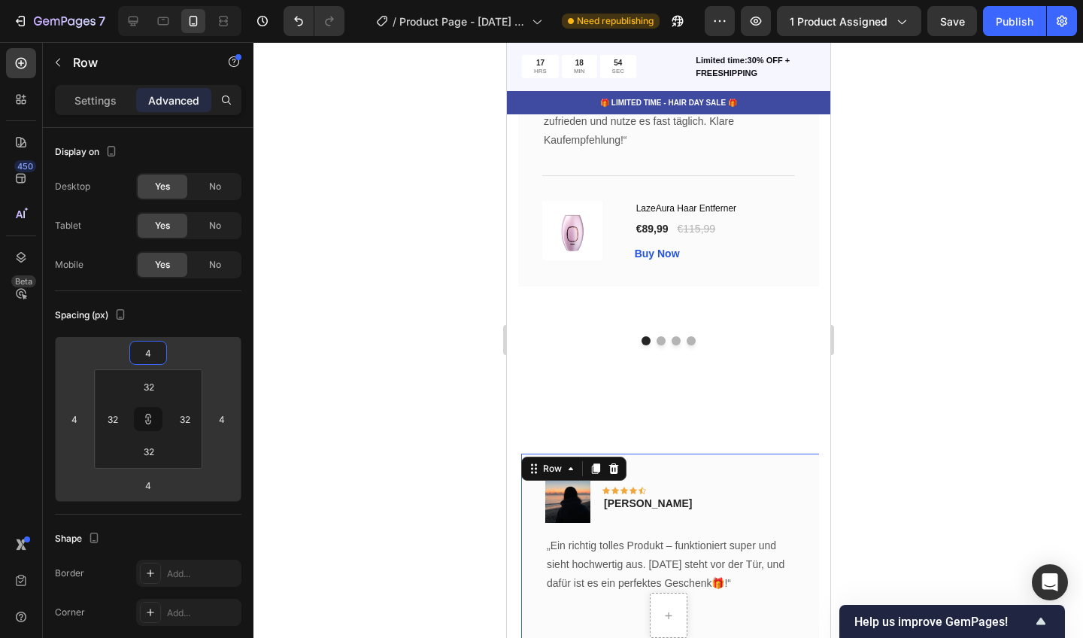
drag, startPoint x: 168, startPoint y: 358, endPoint x: 204, endPoint y: 338, distance: 41.4
click at [204, 0] on html "7 / Product Page - [DATE] 15:20:59 Need republishing Preview 1 product assigned…" at bounding box center [541, 0] width 1083 height 0
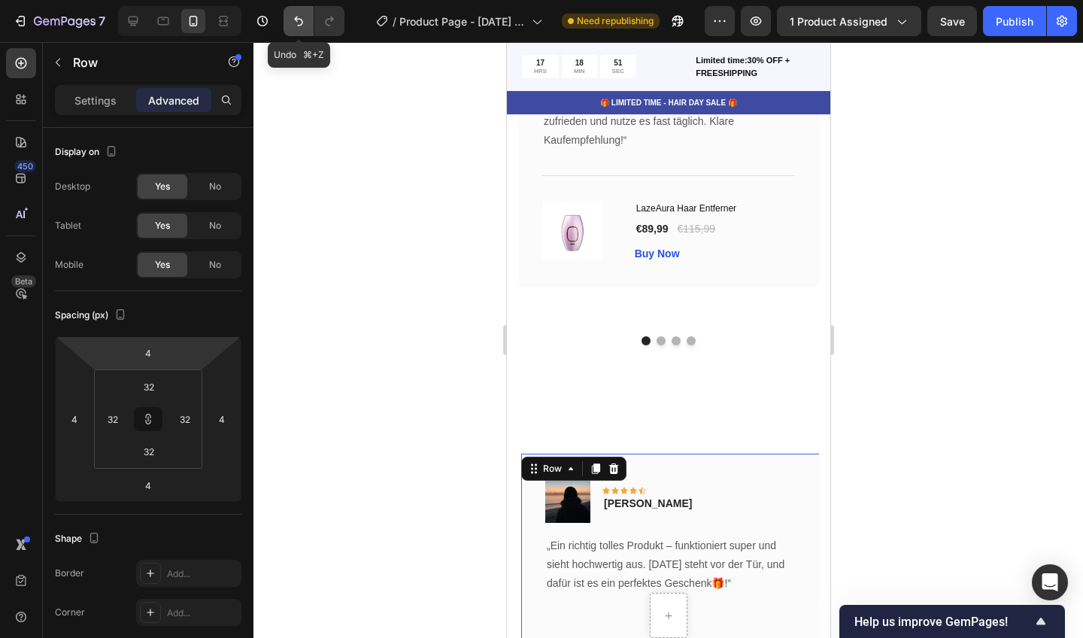
click at [299, 23] on icon "Undo/Redo" at bounding box center [298, 21] width 15 height 15
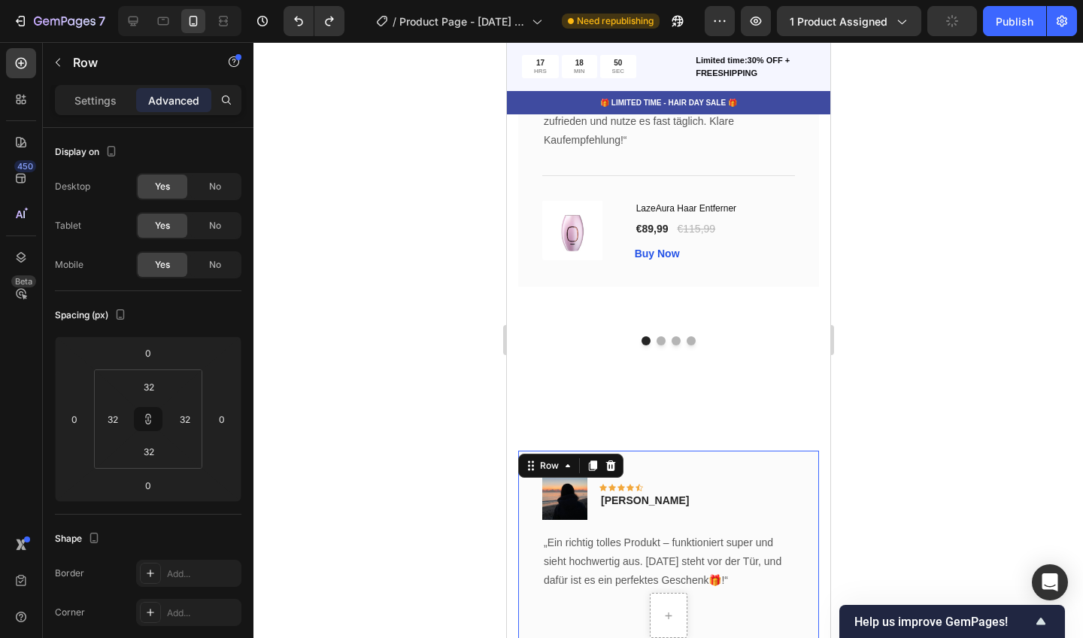
click at [340, 156] on div at bounding box center [668, 340] width 830 height 596
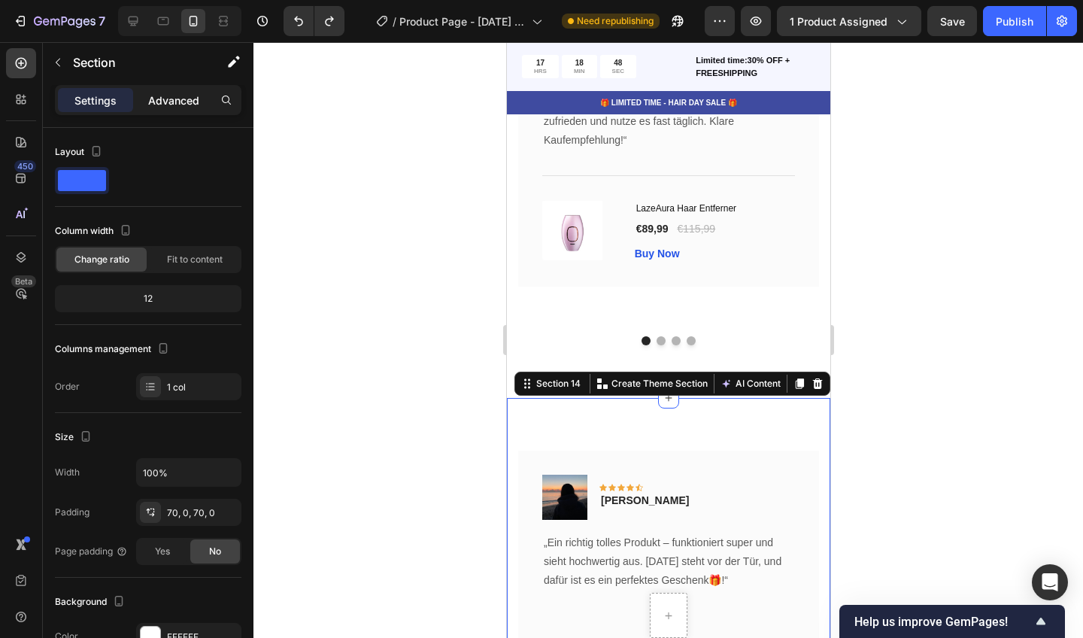
click at [187, 90] on div "Advanced" at bounding box center [173, 100] width 75 height 24
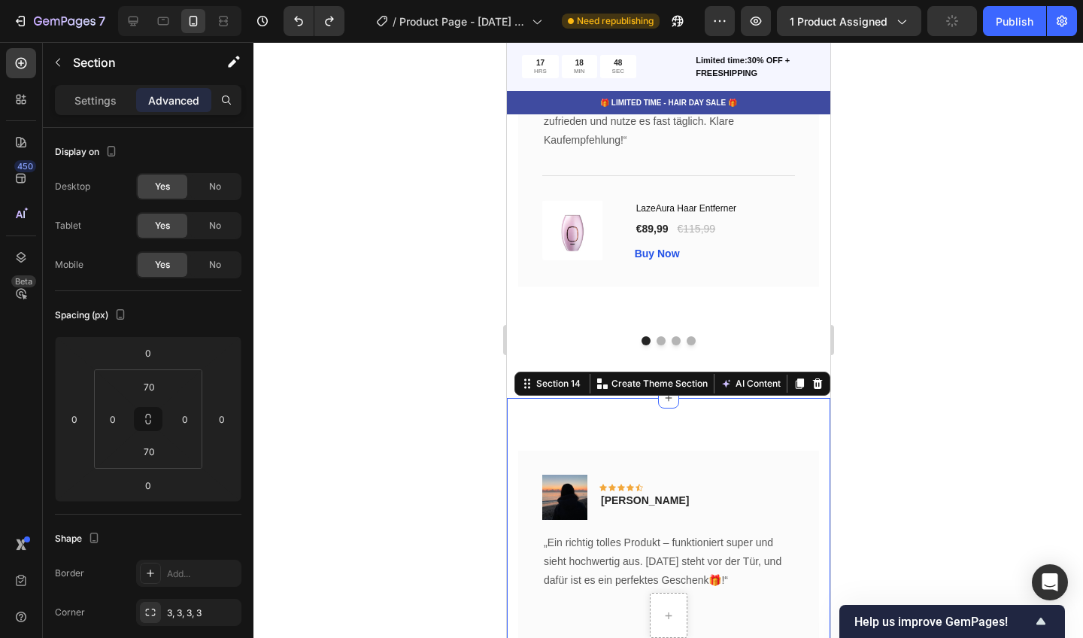
click at [184, 102] on p "Advanced" at bounding box center [173, 101] width 51 height 16
click at [171, 102] on p "Advanced" at bounding box center [173, 101] width 51 height 16
click at [697, 425] on div "Image Icon Icon Icon Icon Icon Row [PERSON_NAME] Text block Row „Ein richtig to…" at bounding box center [667, 628] width 323 height 460
click at [325, 372] on div at bounding box center [668, 340] width 830 height 596
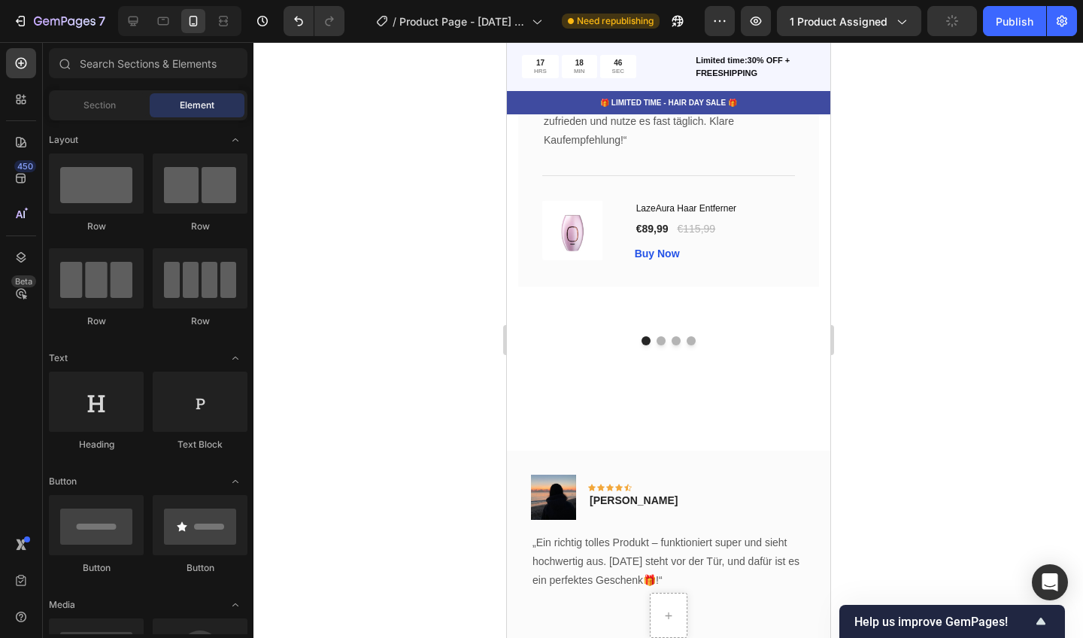
click at [489, 390] on div at bounding box center [668, 340] width 830 height 596
click at [942, 368] on div at bounding box center [668, 340] width 830 height 596
click at [758, 457] on div "Image Icon Icon Icon Icon Icon Row [PERSON_NAME] Text block Row „Ein richtig to…" at bounding box center [667, 617] width 323 height 333
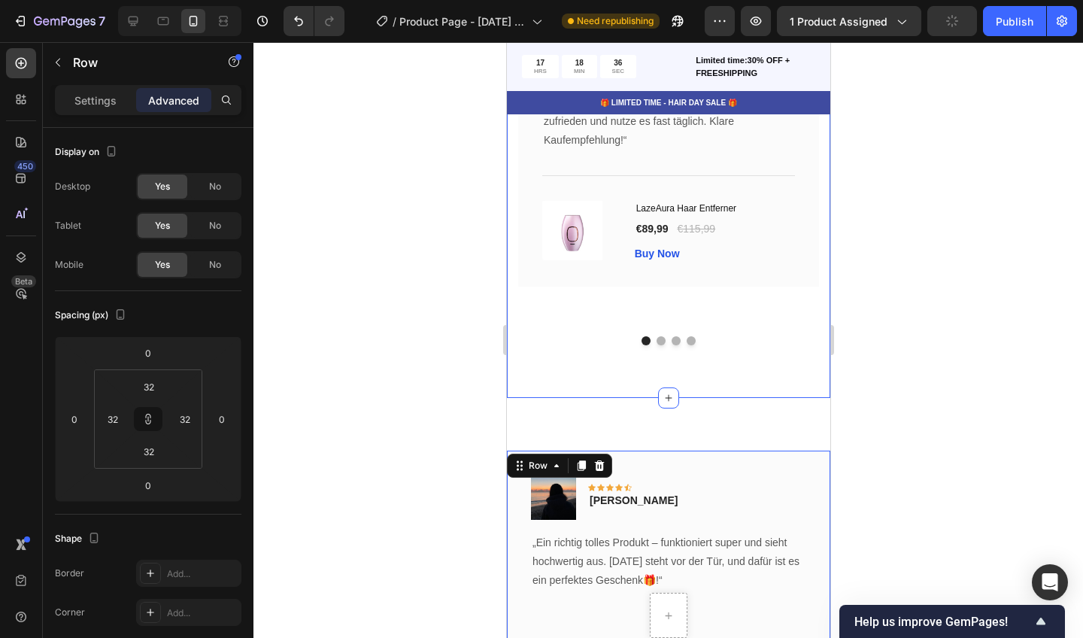
click at [317, 354] on div at bounding box center [668, 340] width 830 height 596
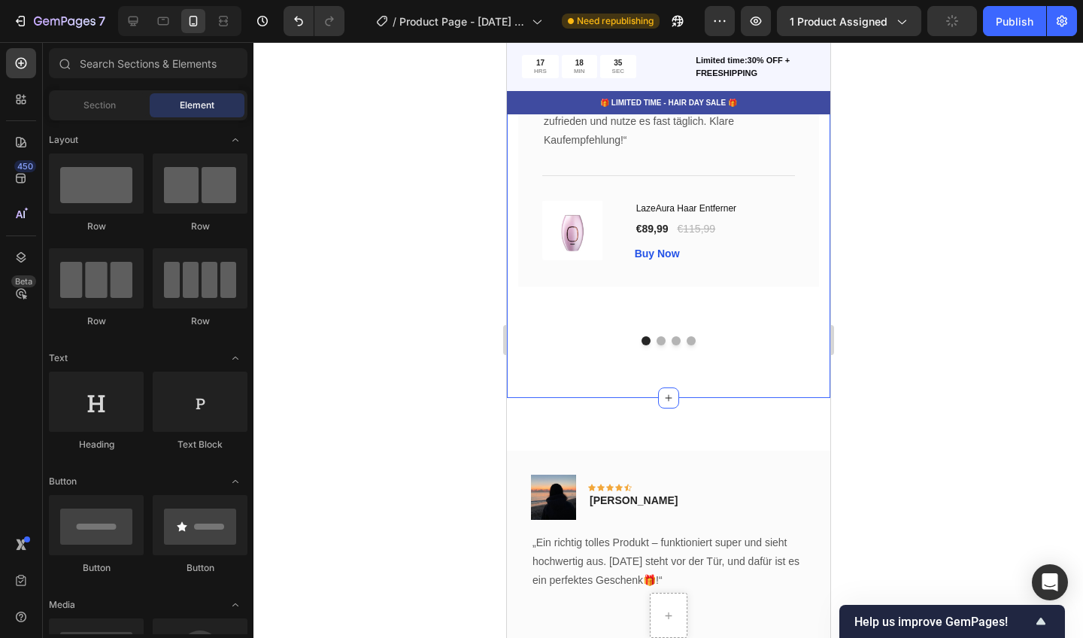
click at [399, 365] on div at bounding box center [668, 340] width 830 height 596
click at [904, 356] on div at bounding box center [668, 340] width 830 height 596
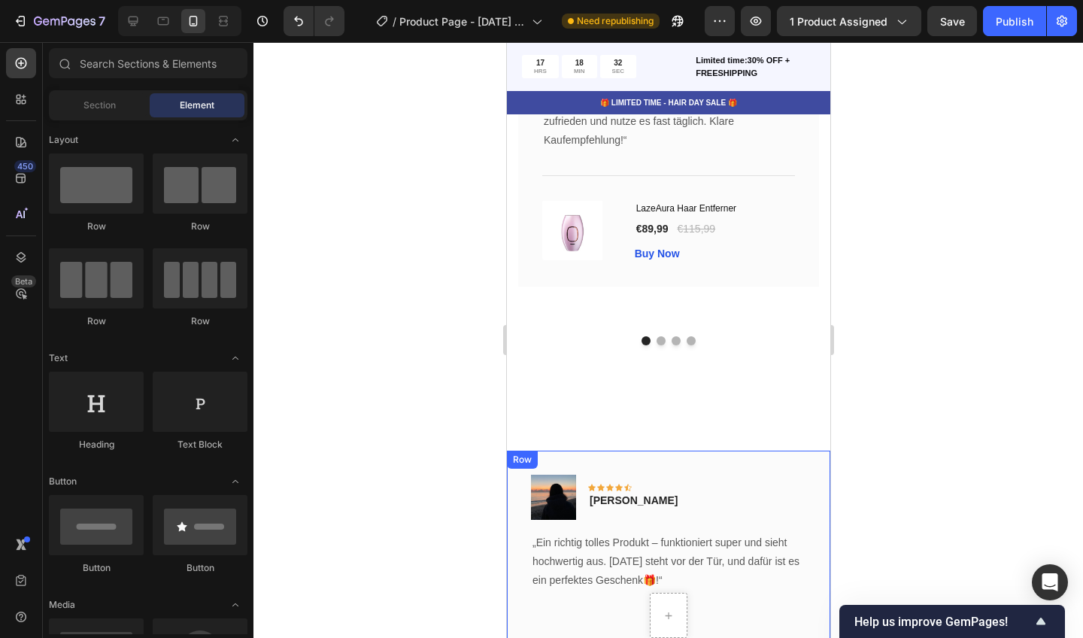
click at [770, 458] on div "Image Icon Icon Icon Icon Icon Row [PERSON_NAME] Text block Row „Ein richtig to…" at bounding box center [667, 617] width 323 height 333
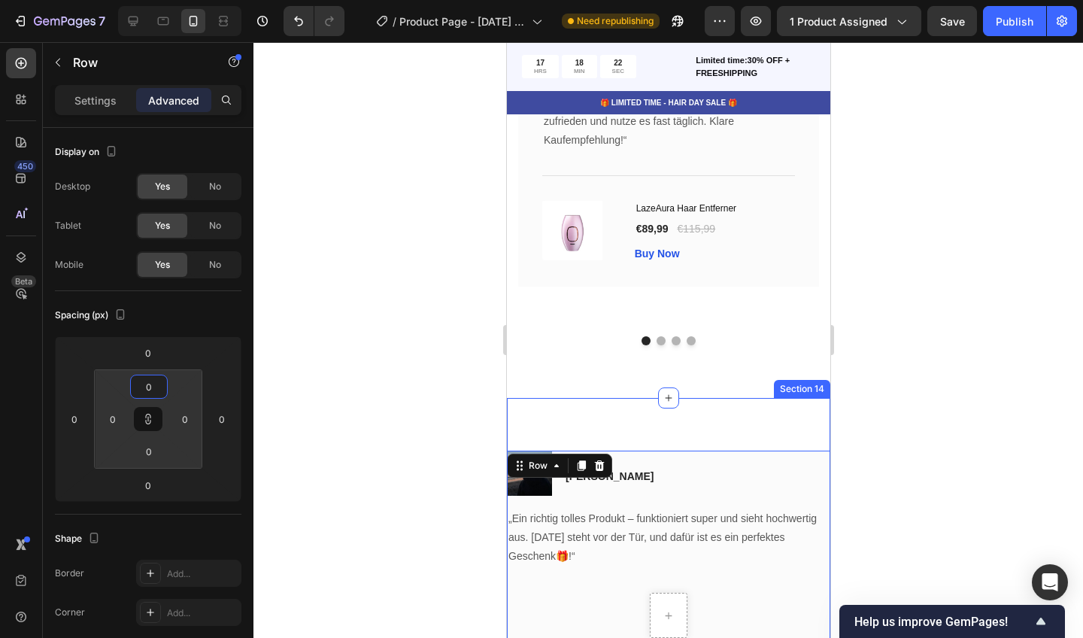
drag, startPoint x: 171, startPoint y: 378, endPoint x: 178, endPoint y: 444, distance: 66.6
click at [178, 0] on html "7 / Product Page - [DATE] 15:20:59 Need republishing Preview 1 product assigned…" at bounding box center [541, 0] width 1083 height 0
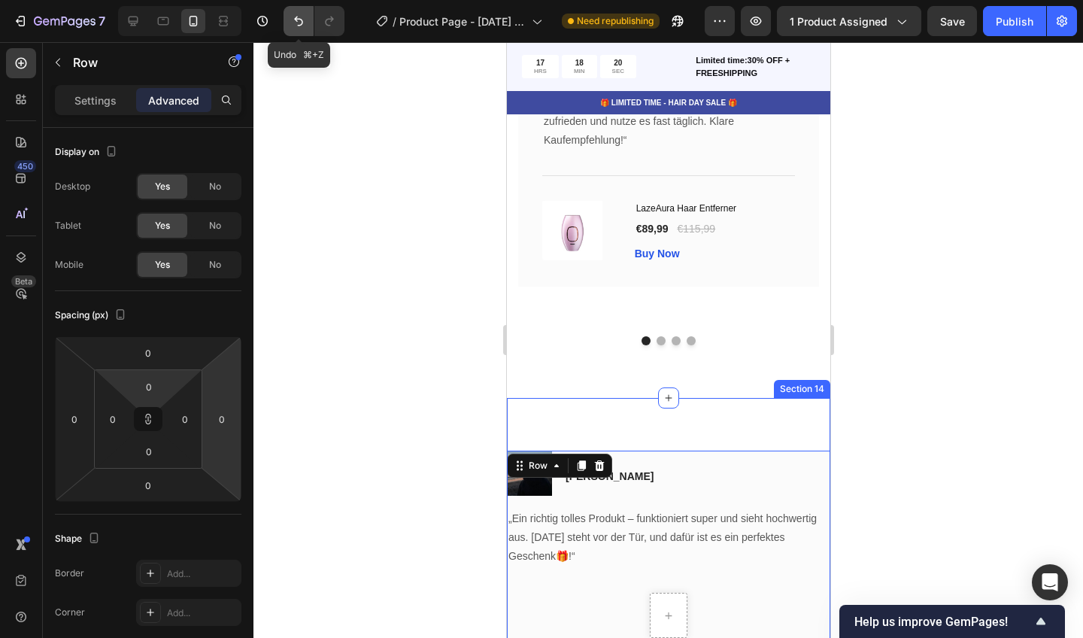
click at [301, 16] on icon "Undo/Redo" at bounding box center [298, 21] width 15 height 15
click at [303, 14] on icon "Undo/Redo" at bounding box center [298, 21] width 15 height 15
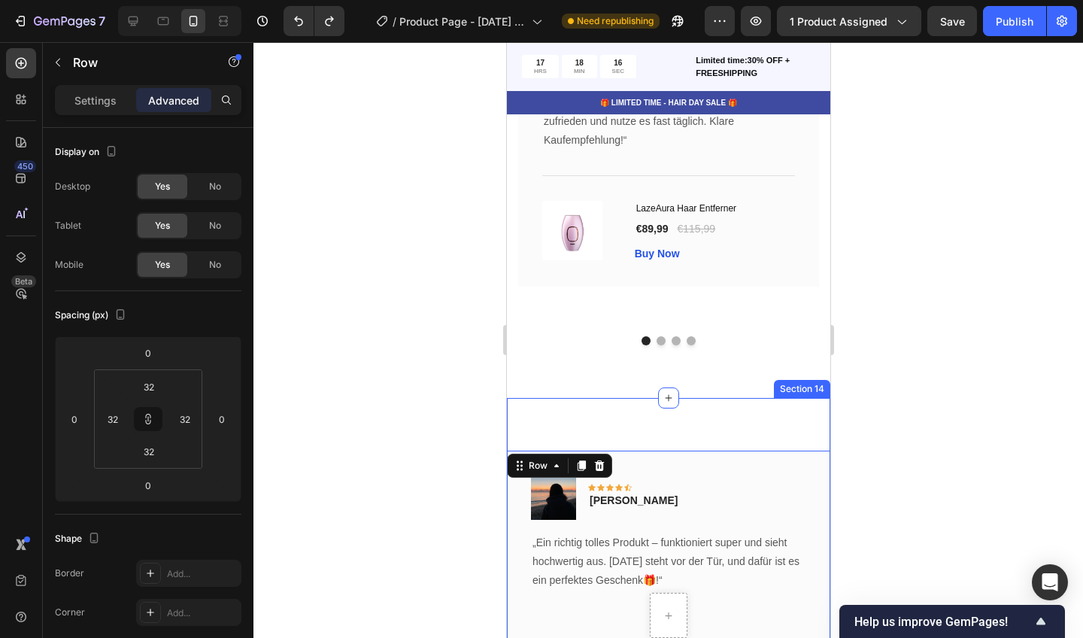
click at [376, 214] on div at bounding box center [668, 340] width 830 height 596
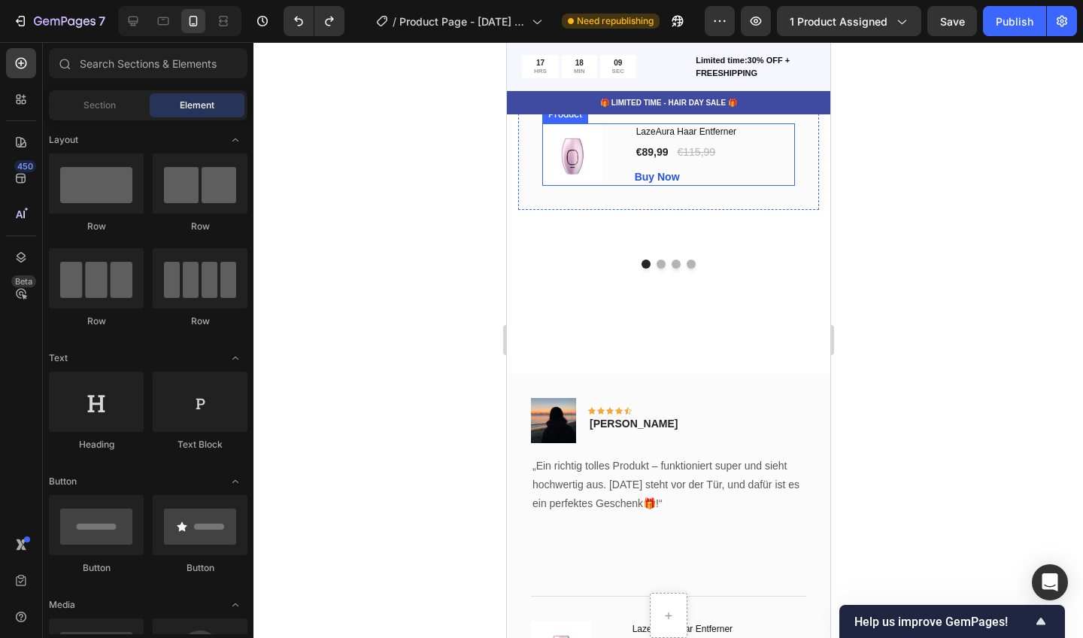
scroll to position [5737, 0]
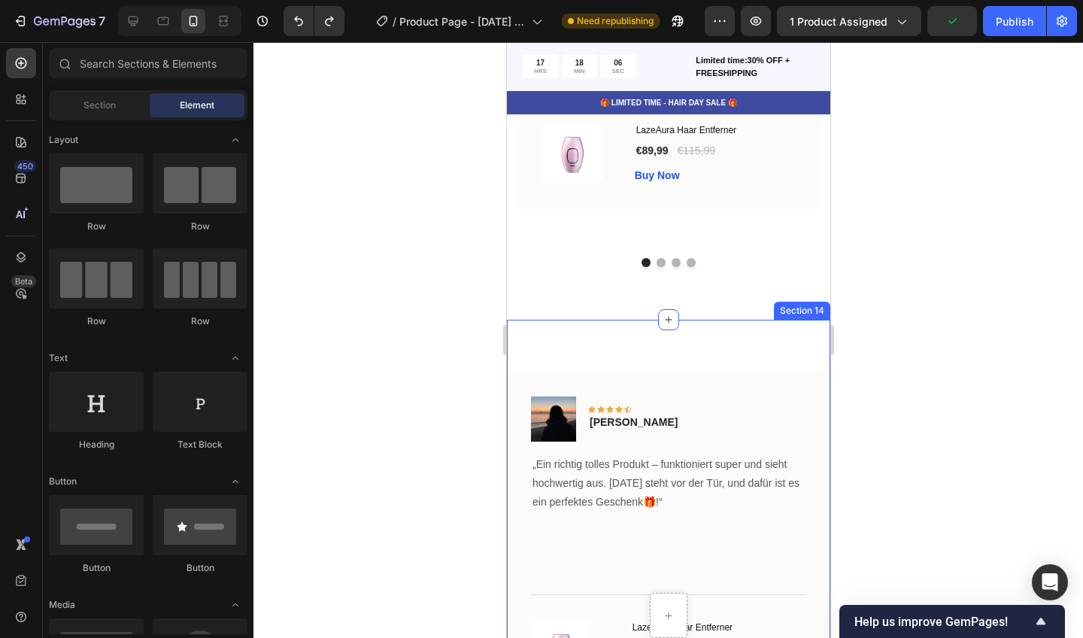
click at [632, 323] on div "Image Icon Icon Icon Icon Icon Row [PERSON_NAME] Text block Row „Ein richtig to…" at bounding box center [667, 550] width 323 height 460
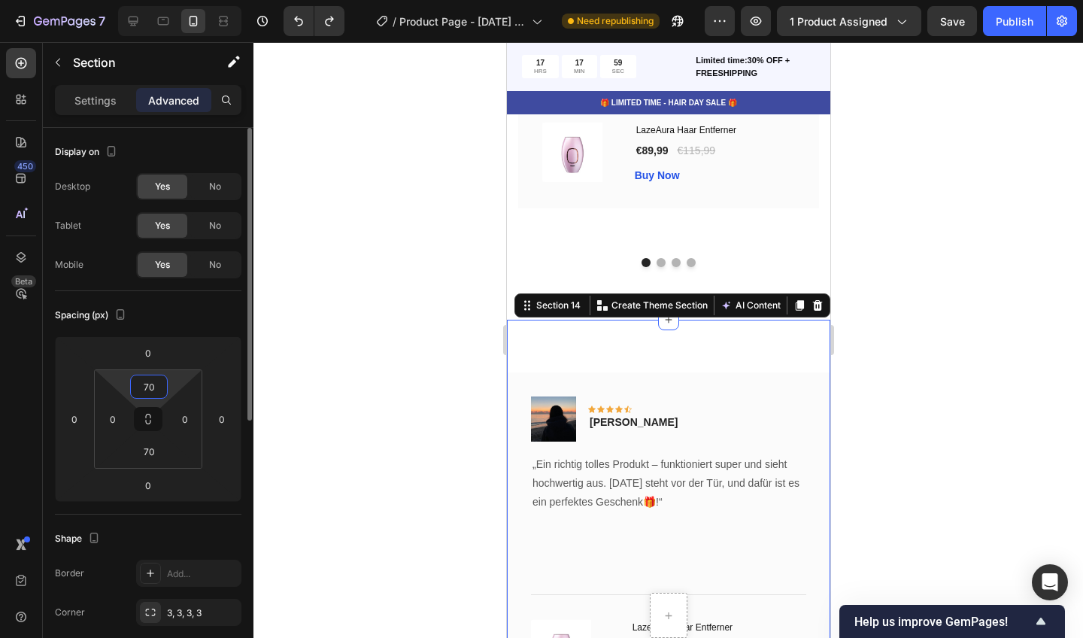
click at [155, 387] on input "70" at bounding box center [149, 386] width 30 height 23
click at [156, 380] on input "70" at bounding box center [149, 386] width 30 height 23
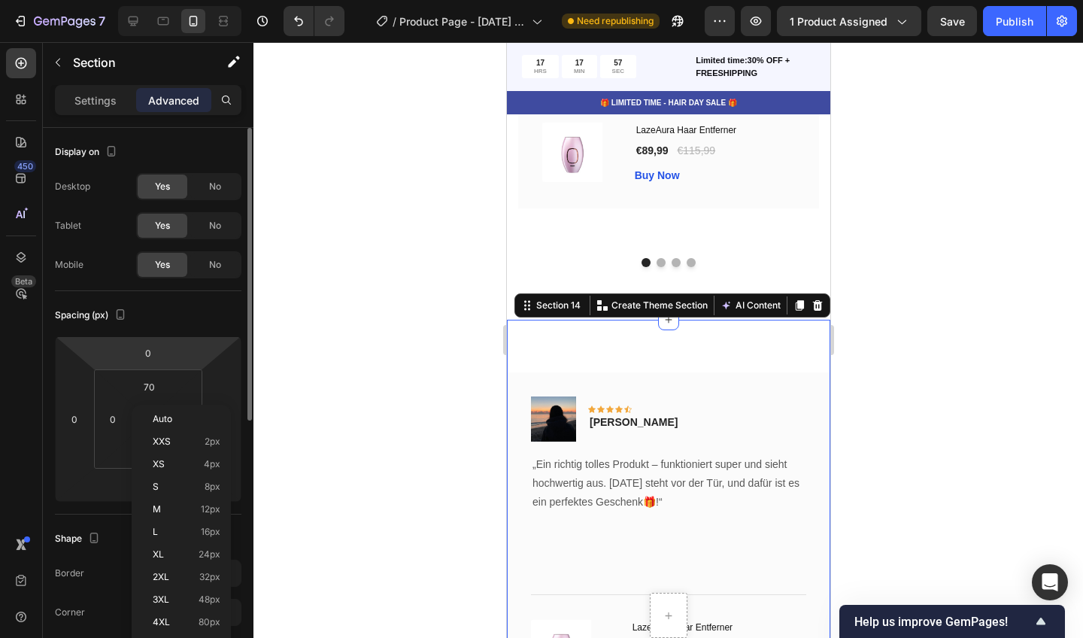
click at [168, 0] on html "7 / Product Page - [DATE] 15:20:59 Need republishing Preview 1 product assigned…" at bounding box center [541, 0] width 1083 height 0
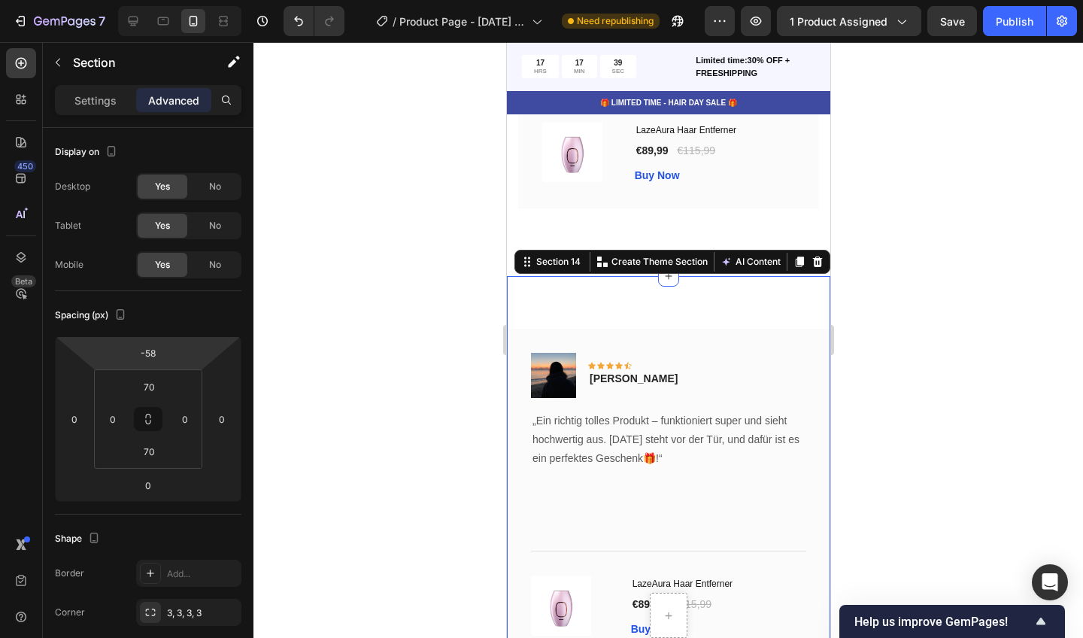
click at [260, 509] on div at bounding box center [668, 340] width 830 height 596
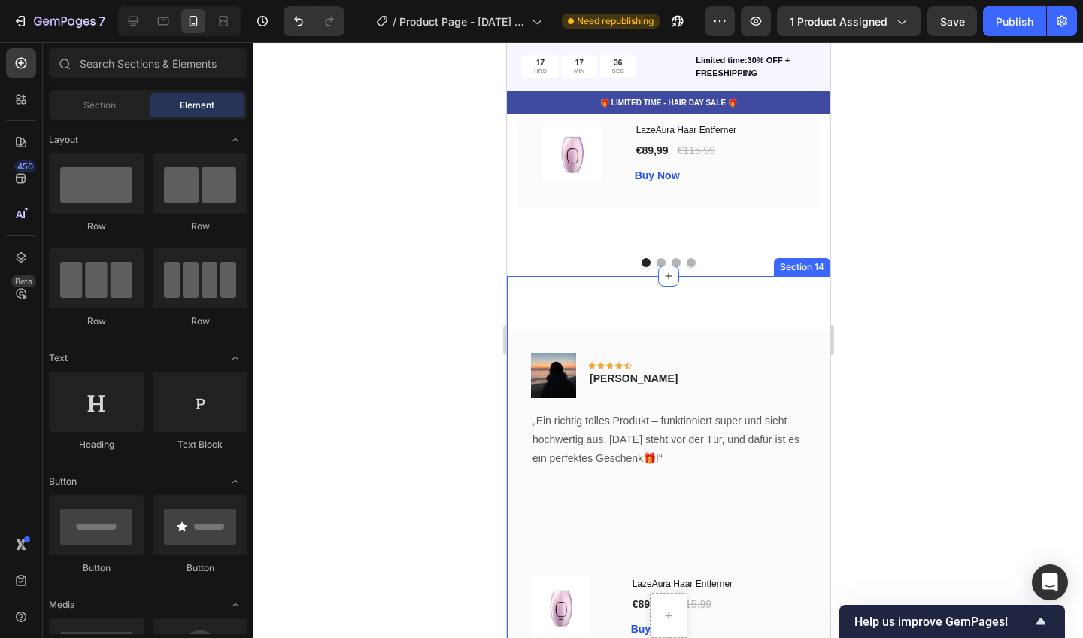
click at [683, 286] on div "Image Icon Icon Icon Icon Icon Row [PERSON_NAME] Text block Row „Ein richtig to…" at bounding box center [667, 506] width 323 height 460
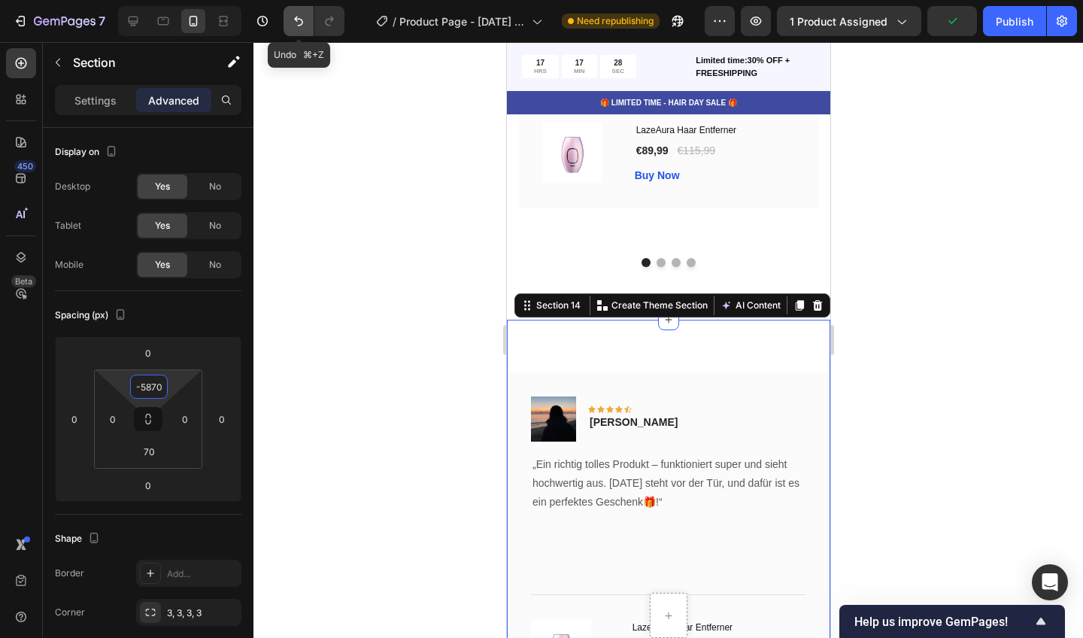
click at [298, 26] on icon "Undo/Redo" at bounding box center [298, 22] width 9 height 10
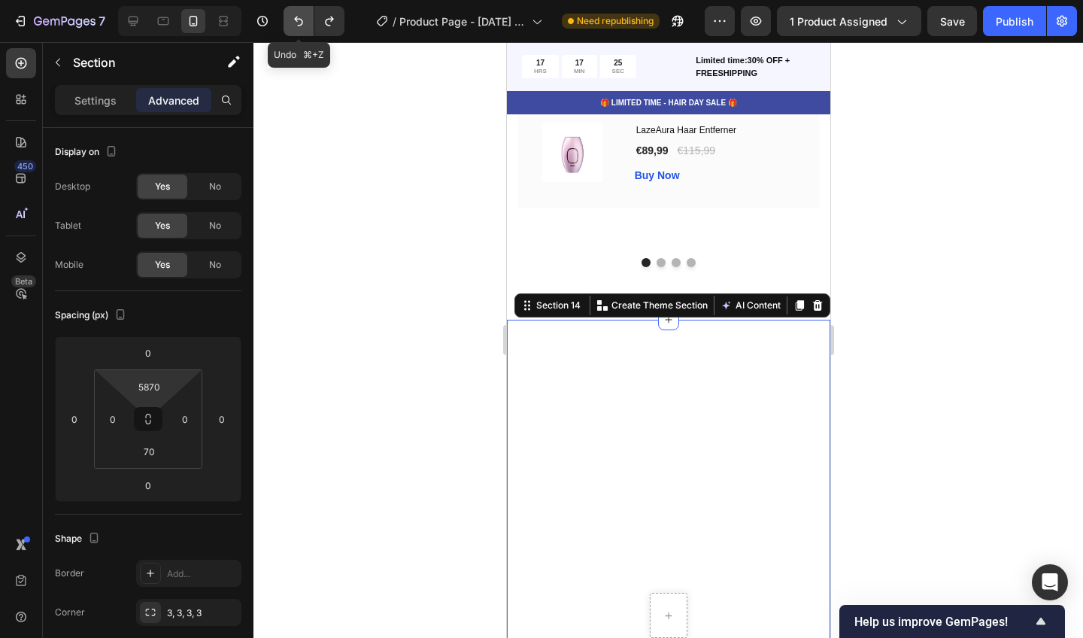
click at [302, 21] on icon "Undo/Redo" at bounding box center [298, 21] width 15 height 15
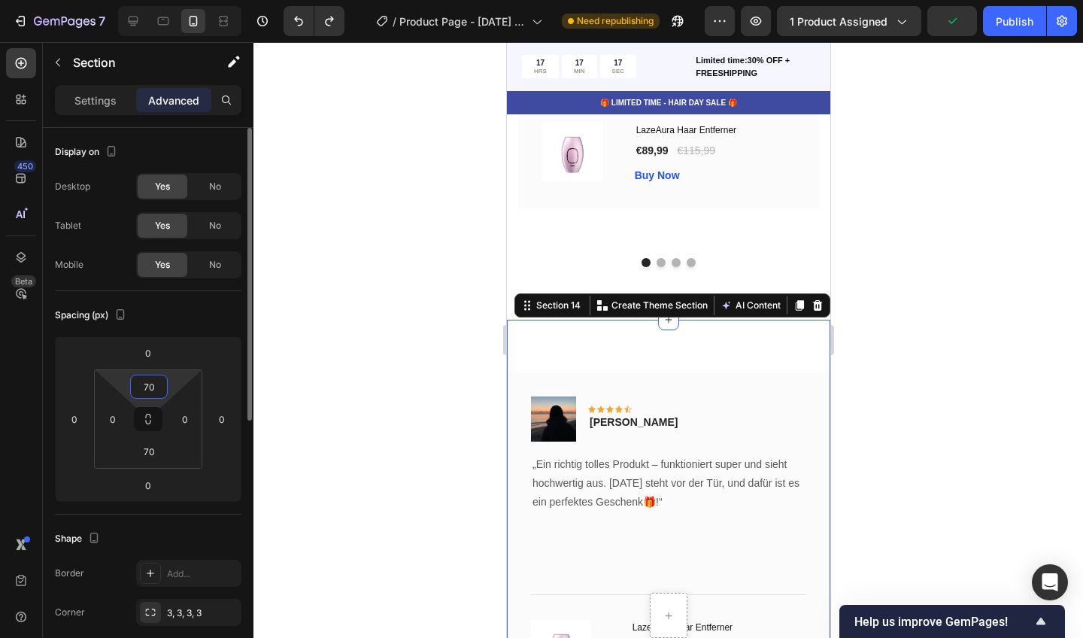
click at [141, 384] on input "70" at bounding box center [149, 386] width 30 height 23
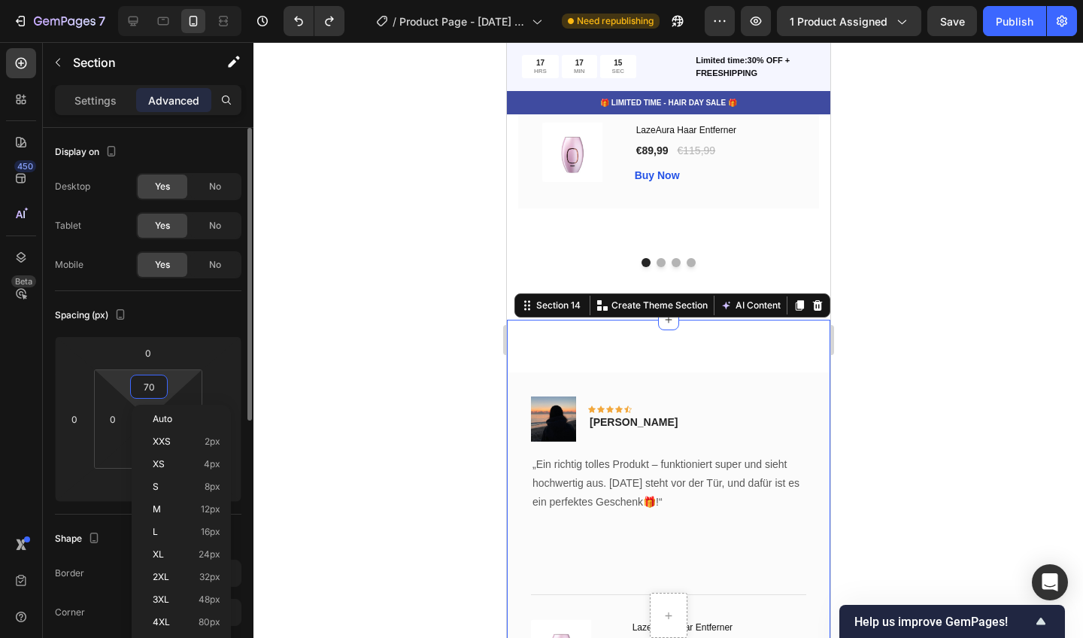
click at [153, 384] on input "70" at bounding box center [149, 386] width 30 height 23
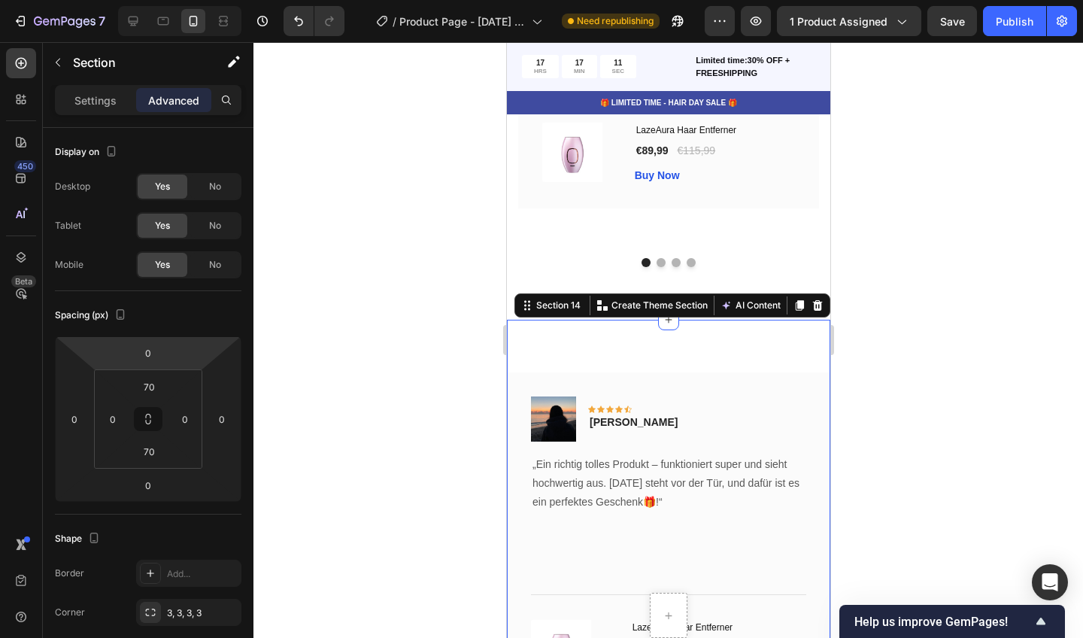
click at [383, 287] on div at bounding box center [668, 340] width 830 height 596
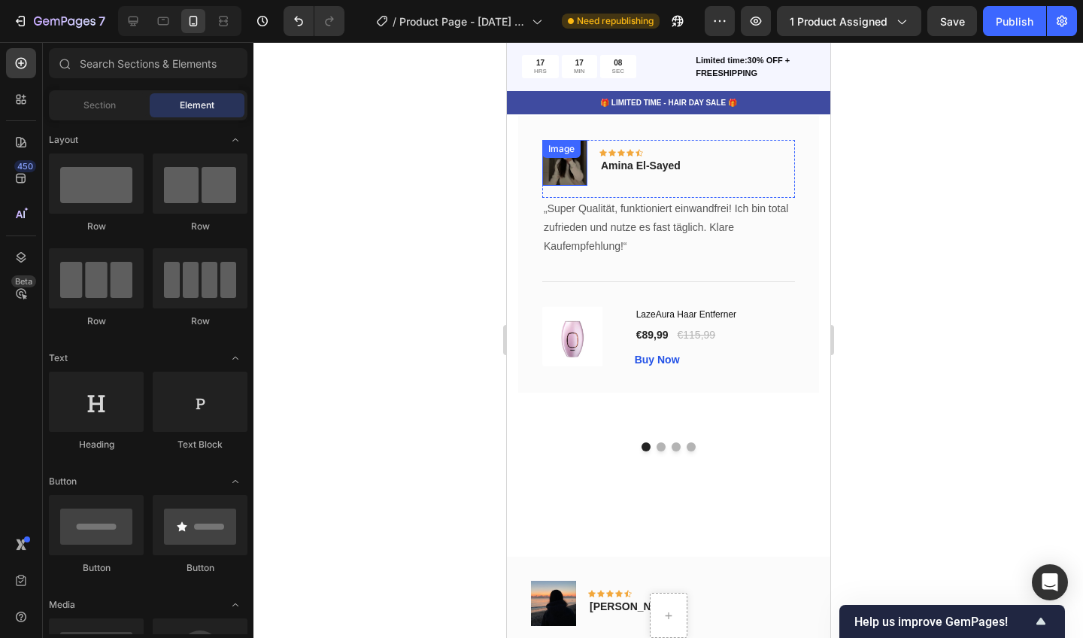
scroll to position [5508, 0]
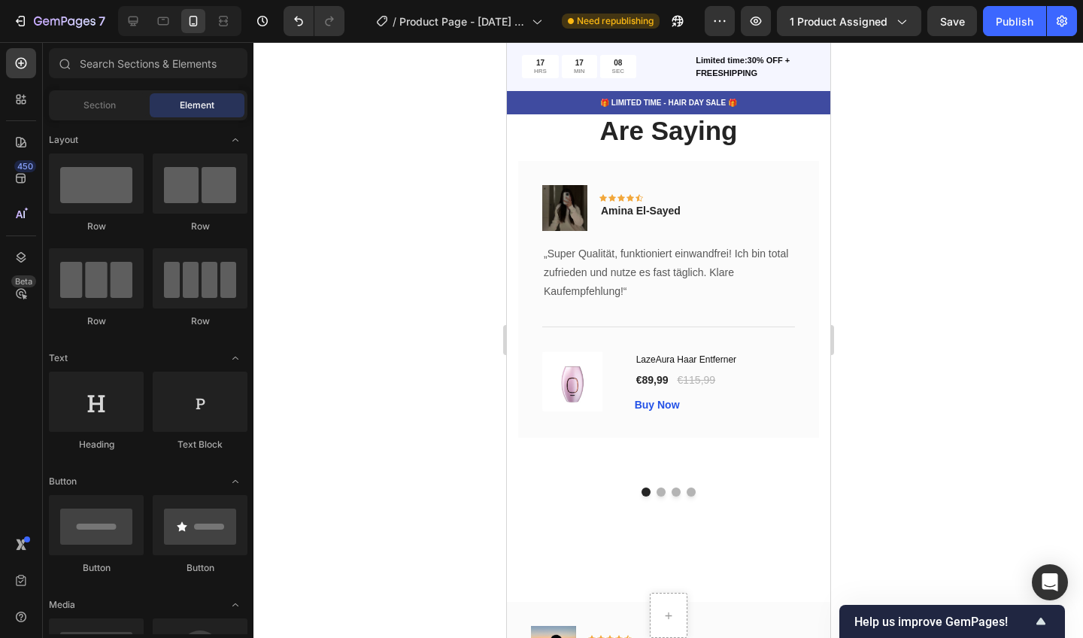
click at [420, 256] on div at bounding box center [668, 340] width 830 height 596
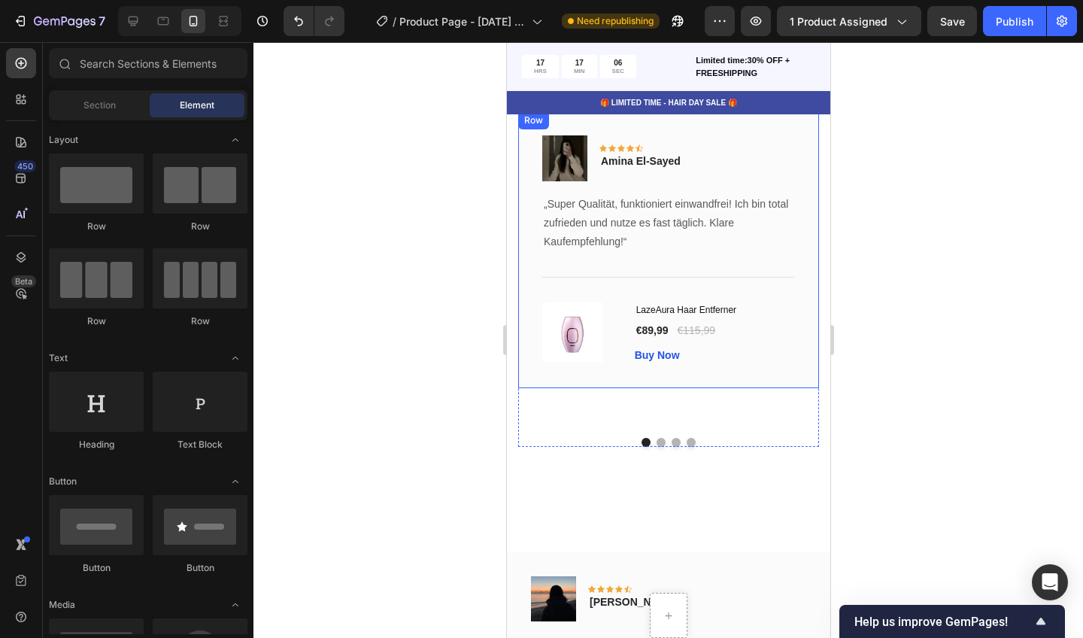
scroll to position [5613, 0]
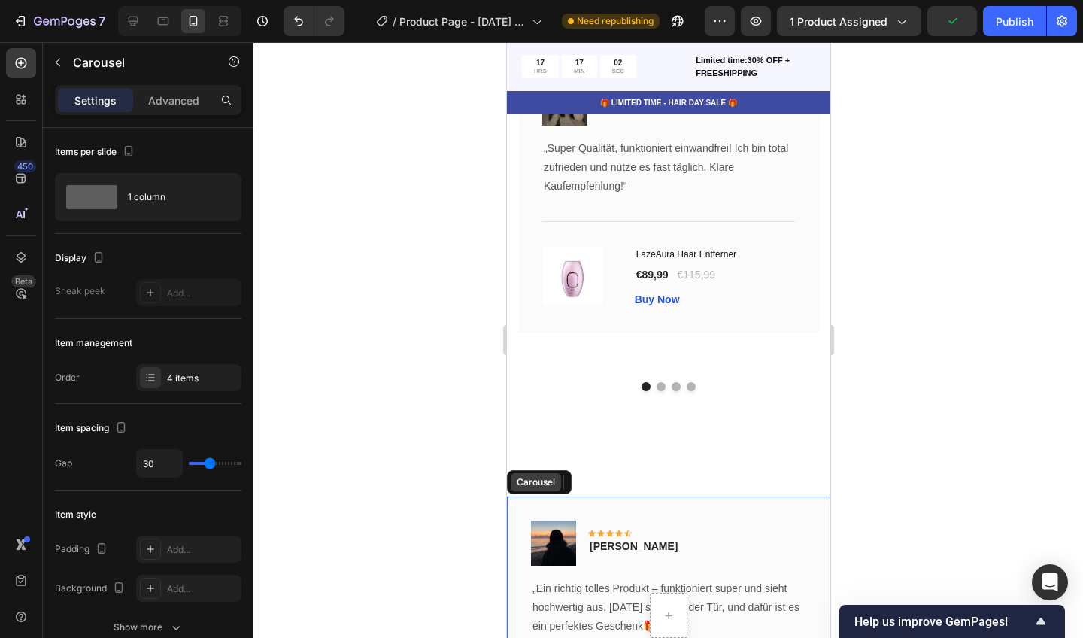
click at [524, 475] on div "Carousel" at bounding box center [535, 482] width 44 height 14
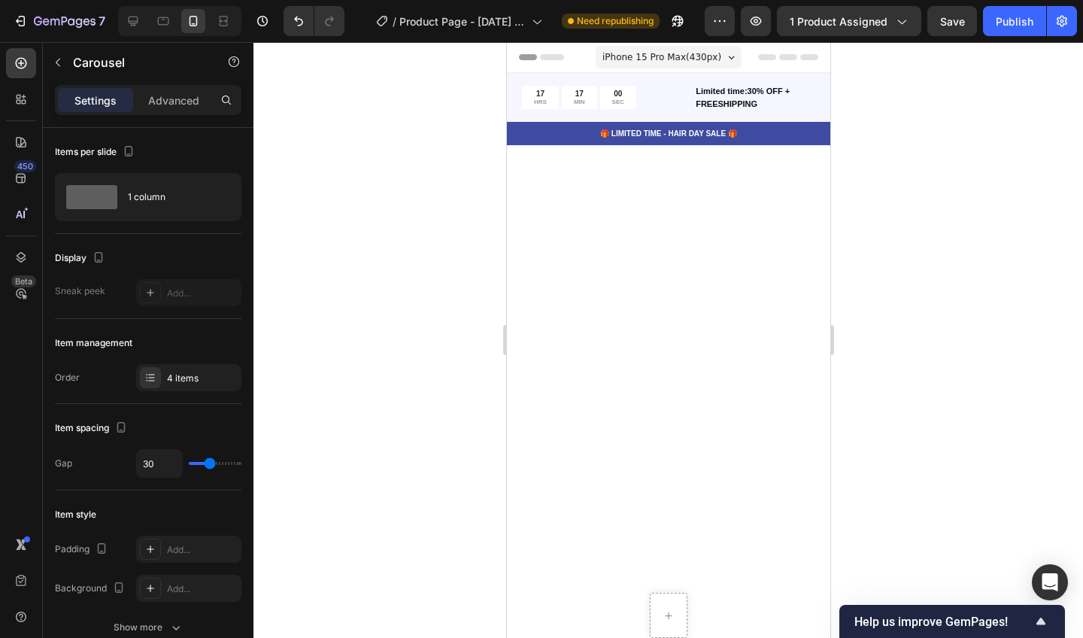
scroll to position [5613, 0]
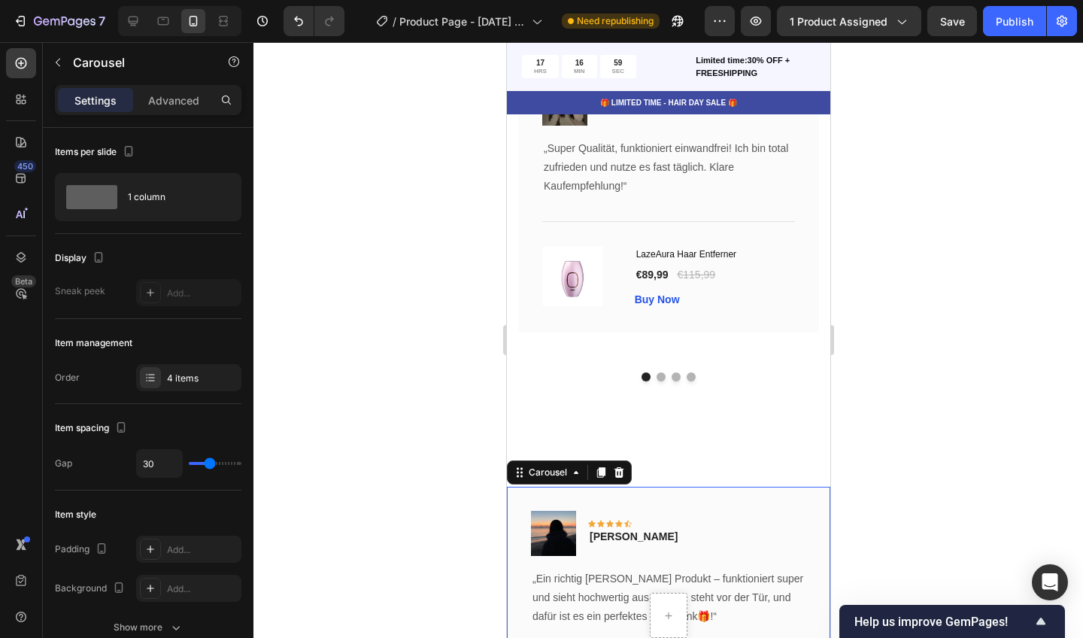
click at [481, 478] on div at bounding box center [668, 340] width 830 height 596
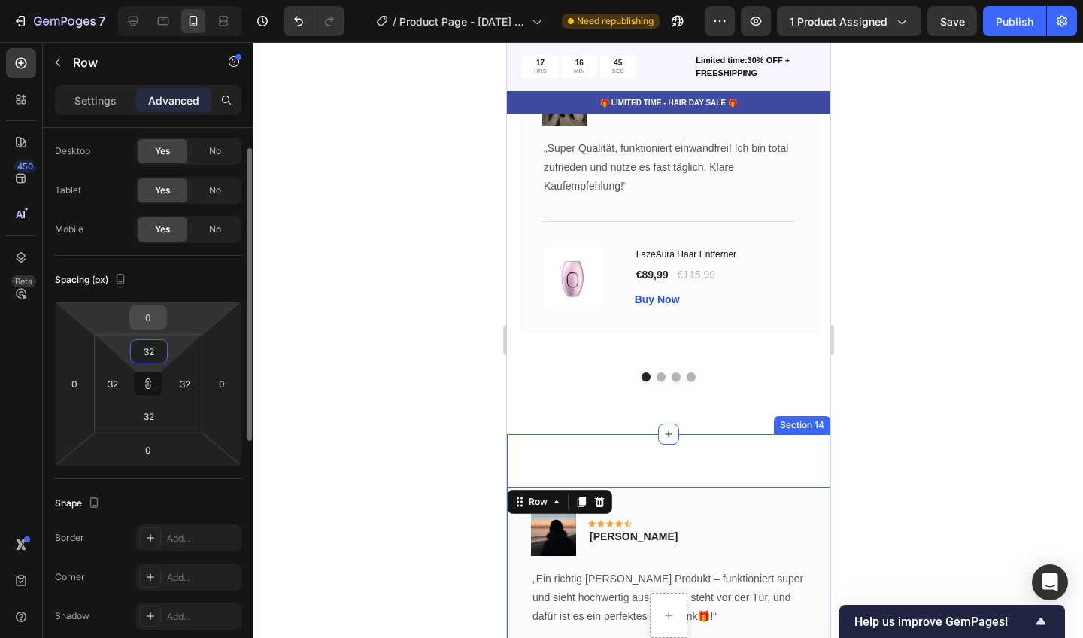
scroll to position [35, 0]
type input "2"
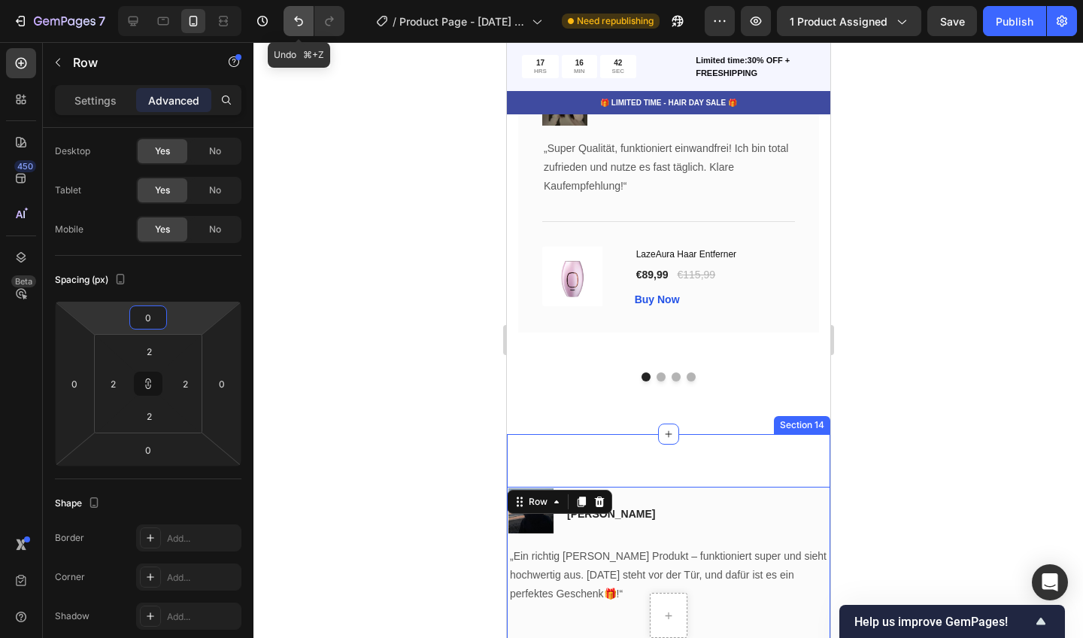
click at [299, 24] on icon "Undo/Redo" at bounding box center [298, 21] width 15 height 15
click at [296, 19] on icon "Undo/Redo" at bounding box center [298, 22] width 9 height 10
type input "32"
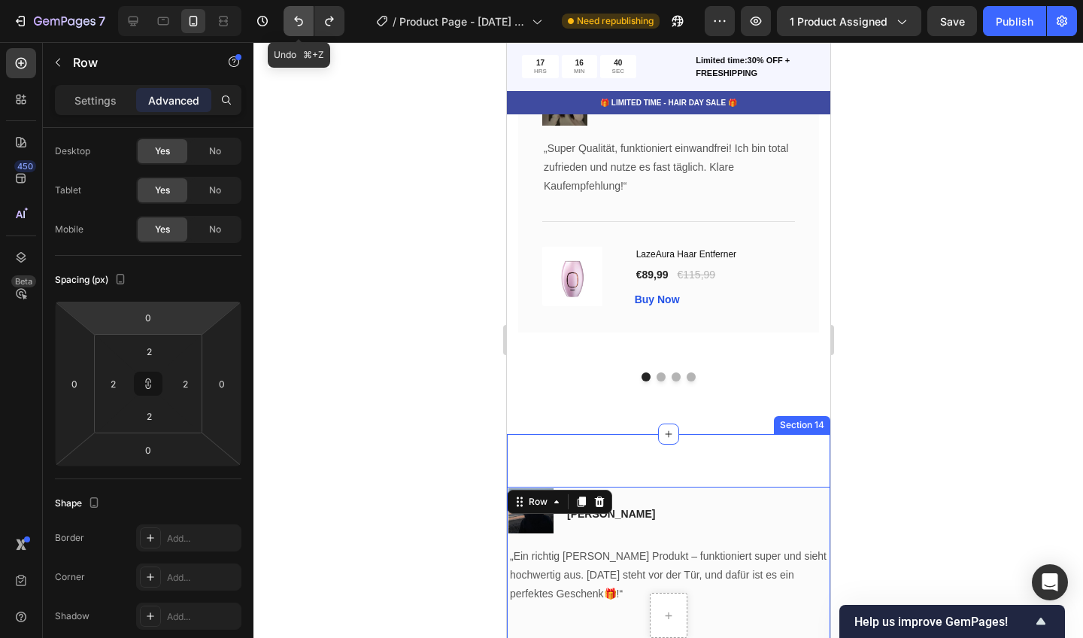
type input "32"
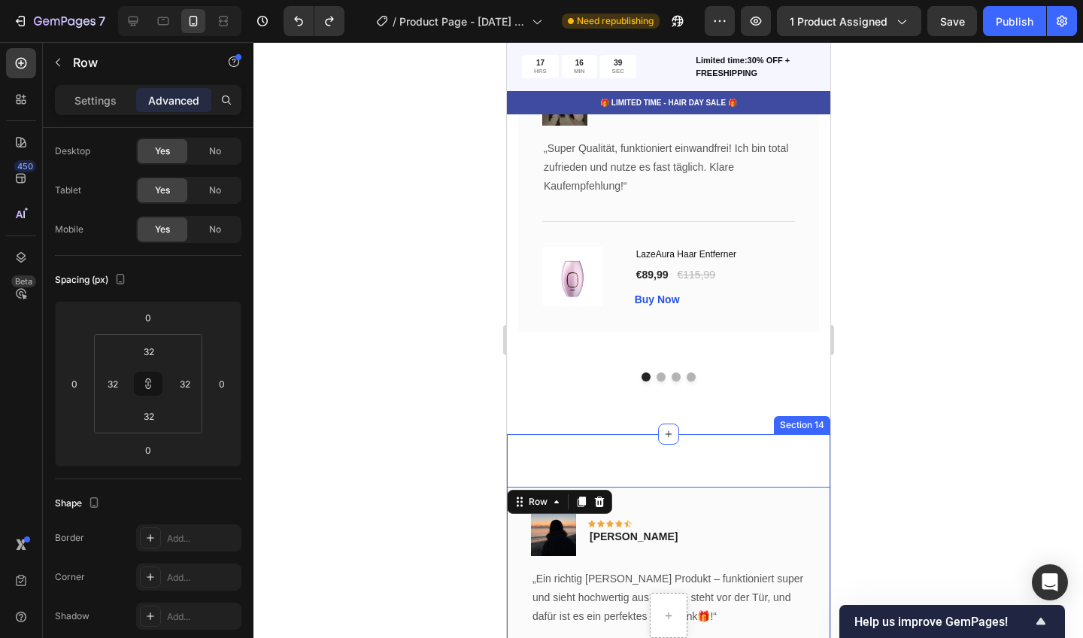
click at [346, 186] on div at bounding box center [668, 340] width 830 height 596
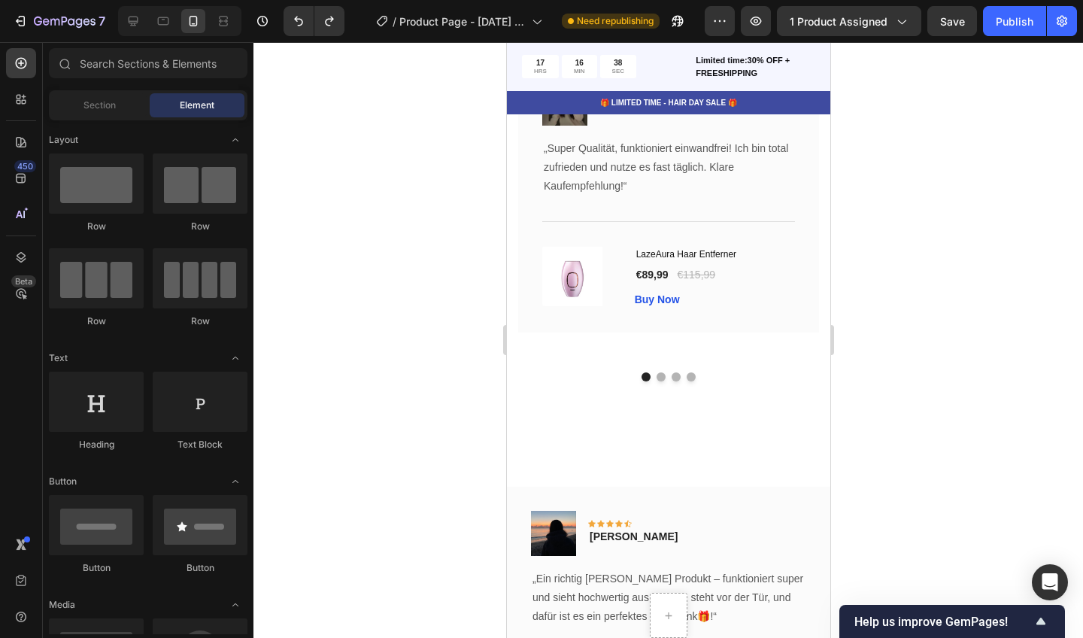
click at [365, 344] on div at bounding box center [668, 340] width 830 height 596
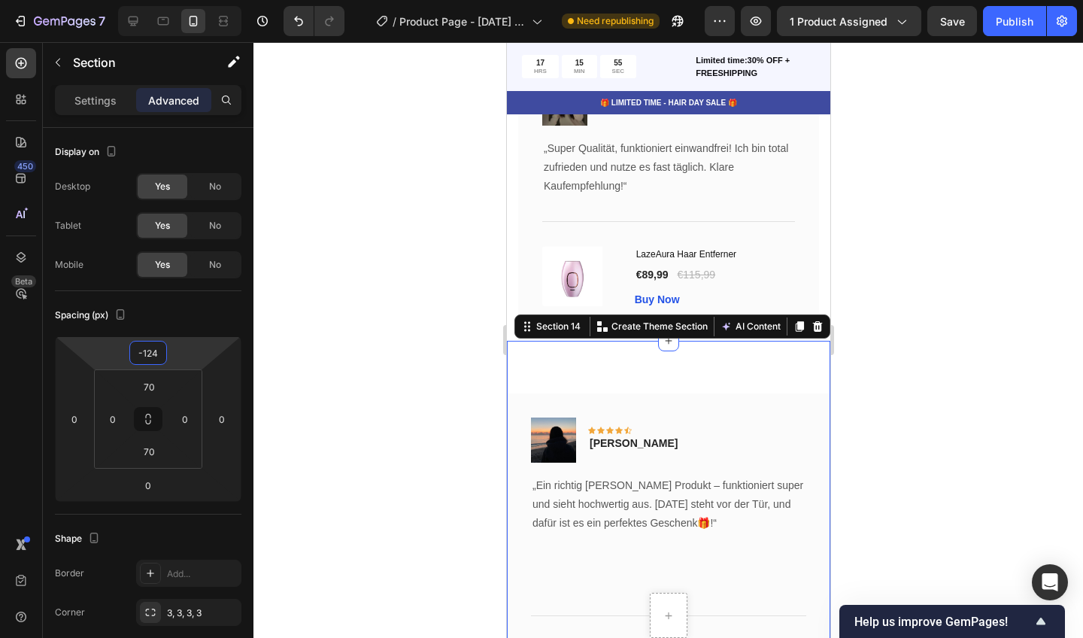
type input "-126"
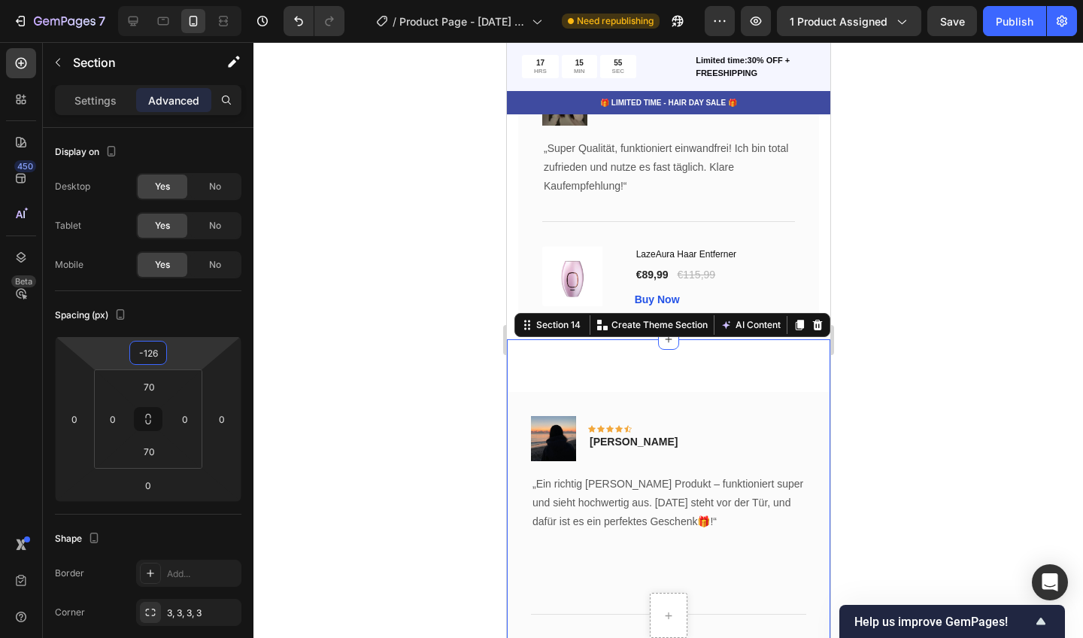
click at [476, 235] on div at bounding box center [668, 340] width 830 height 596
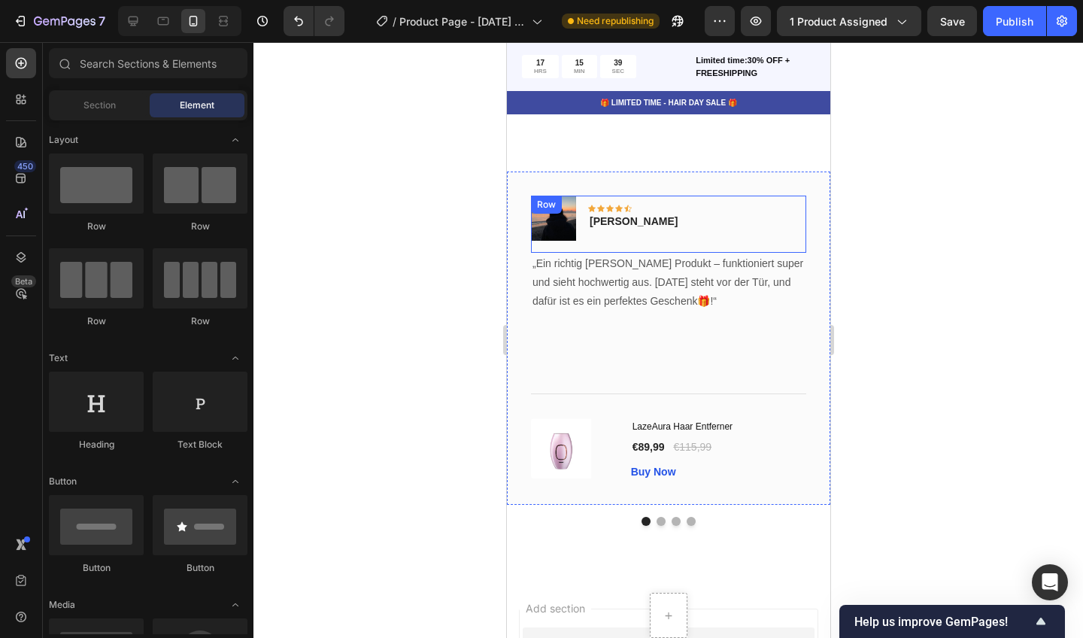
scroll to position [5841, 0]
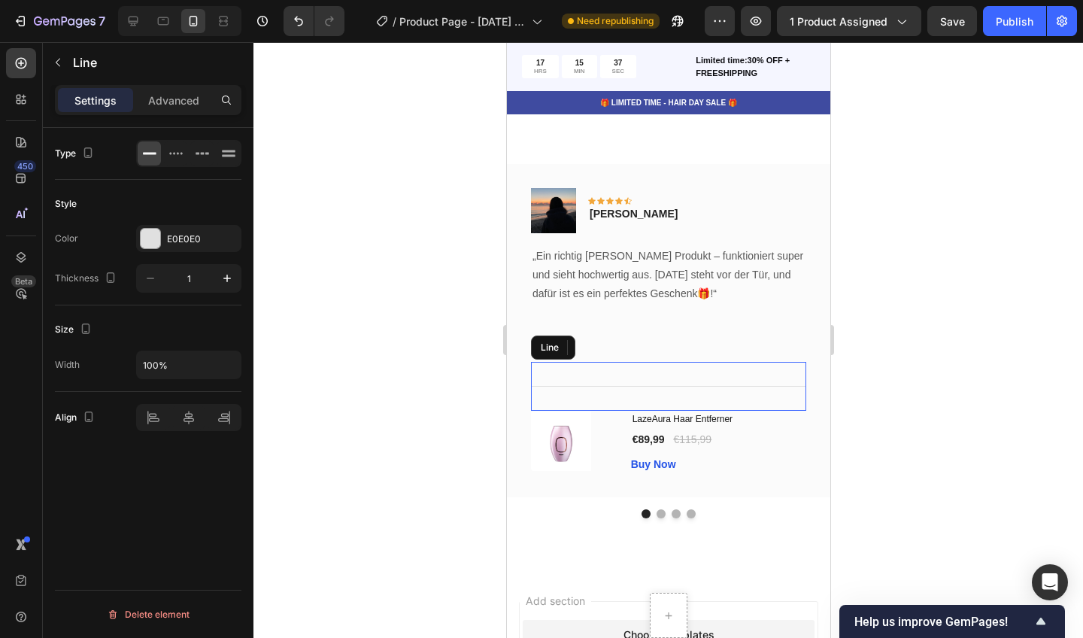
click at [662, 377] on div "Title Line" at bounding box center [667, 386] width 275 height 49
click at [379, 414] on div at bounding box center [668, 340] width 830 height 596
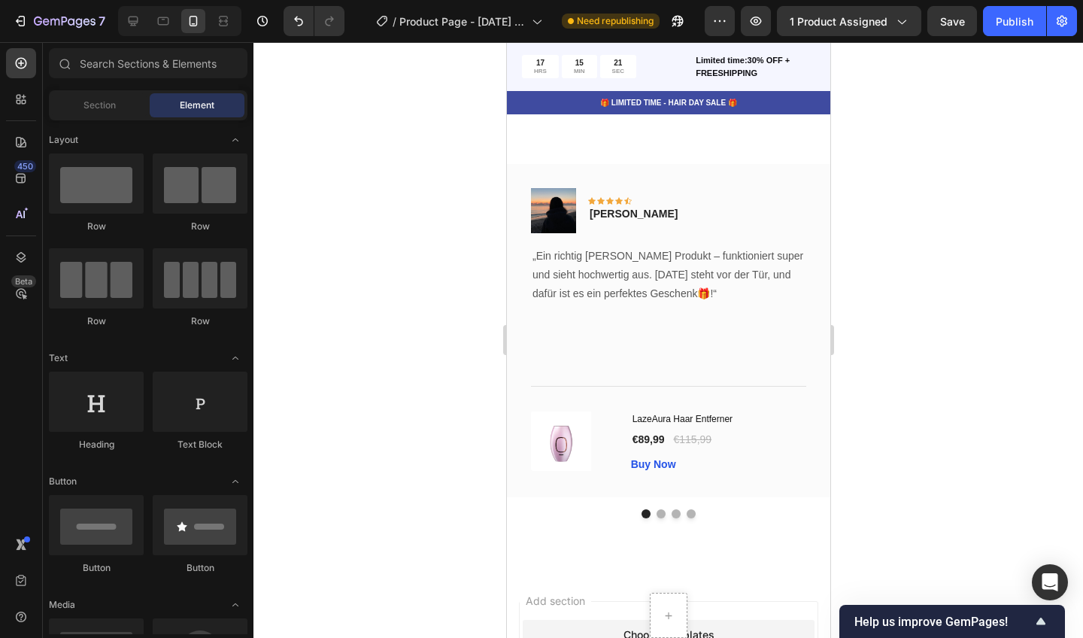
click at [1082, 393] on div at bounding box center [668, 340] width 830 height 596
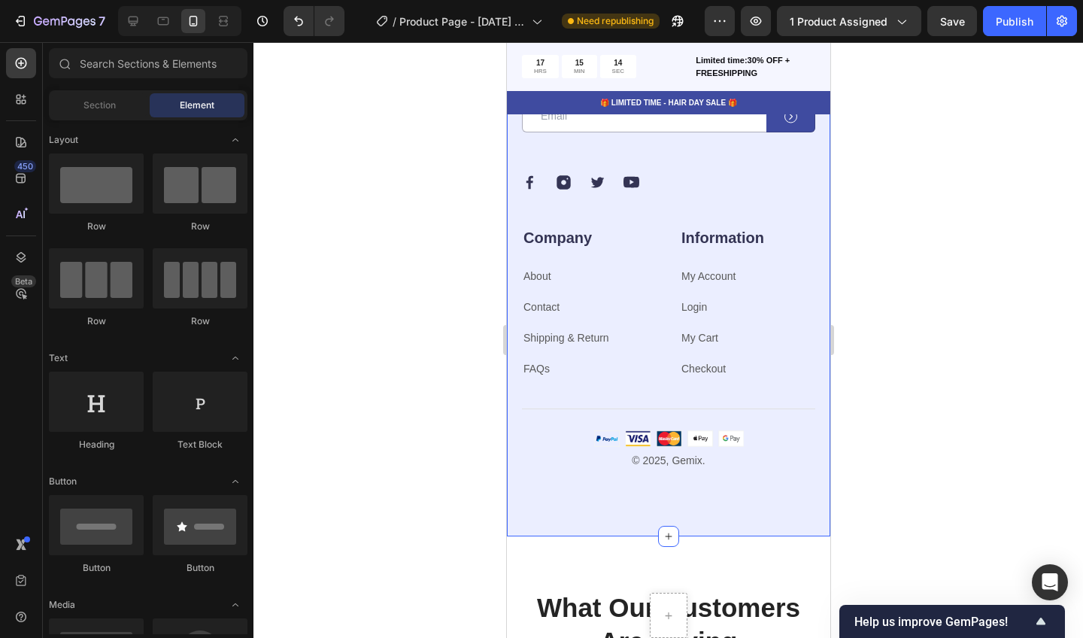
scroll to position [4986, 0]
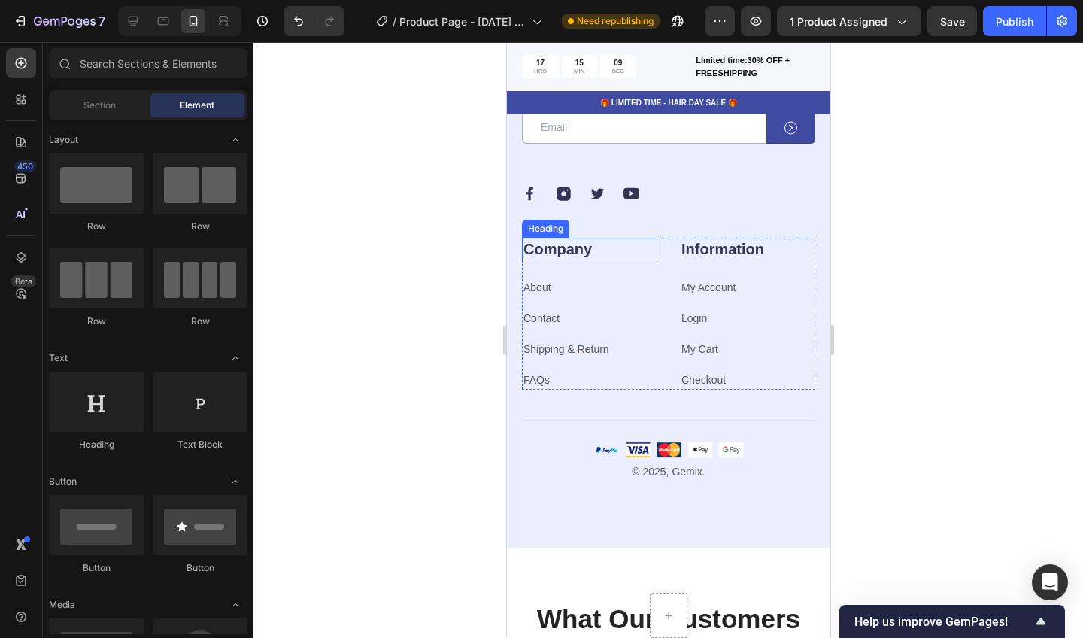
click at [403, 290] on div at bounding box center [668, 340] width 830 height 596
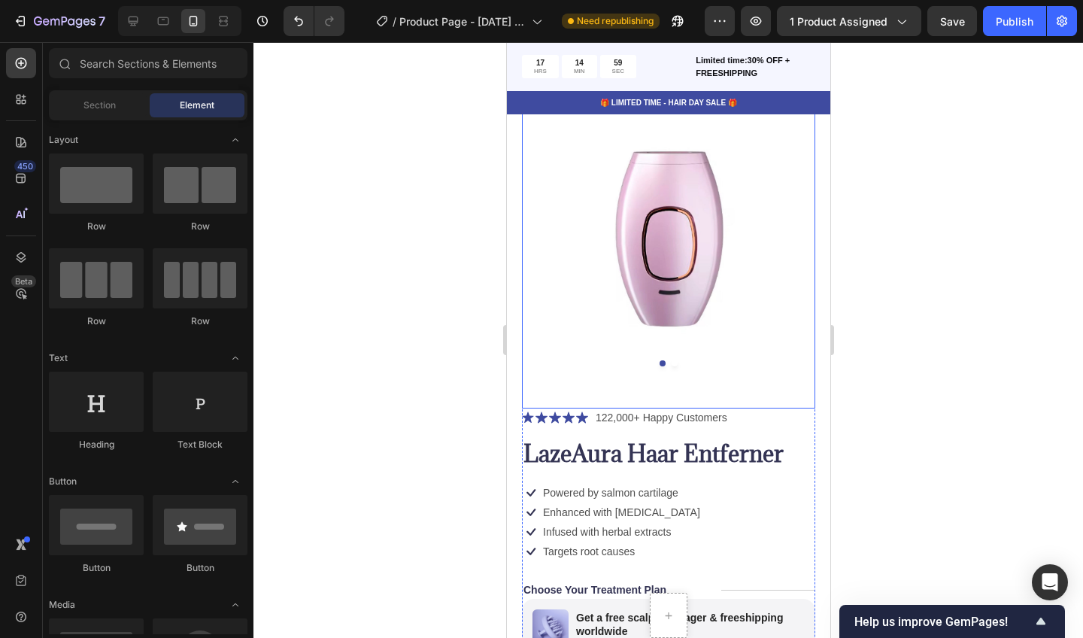
scroll to position [93, 0]
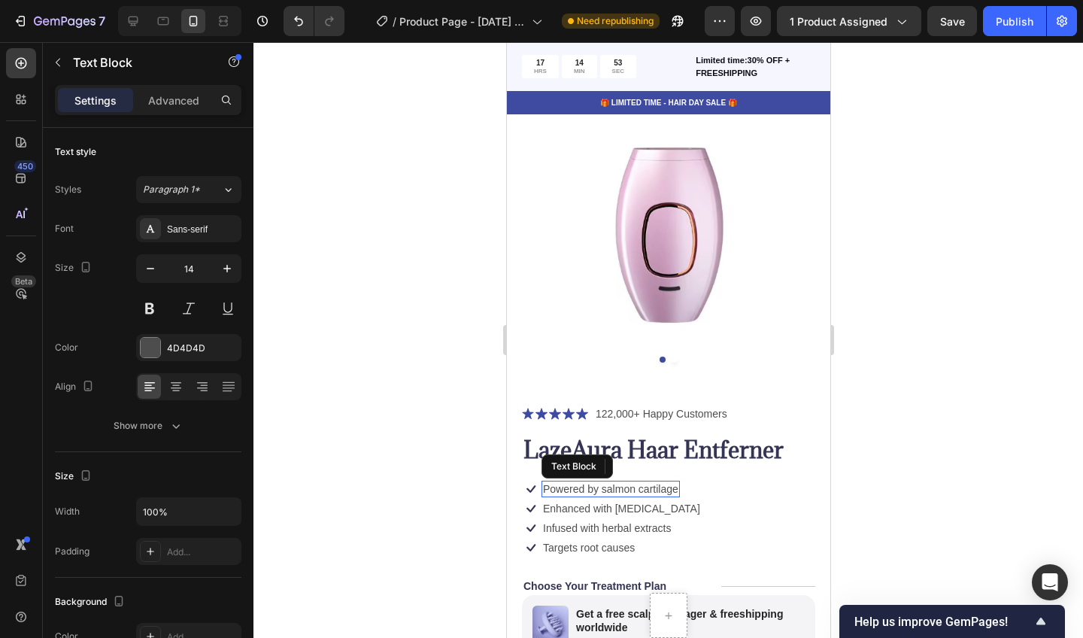
click at [669, 487] on p "Powered by salmon cartilage" at bounding box center [609, 489] width 135 height 14
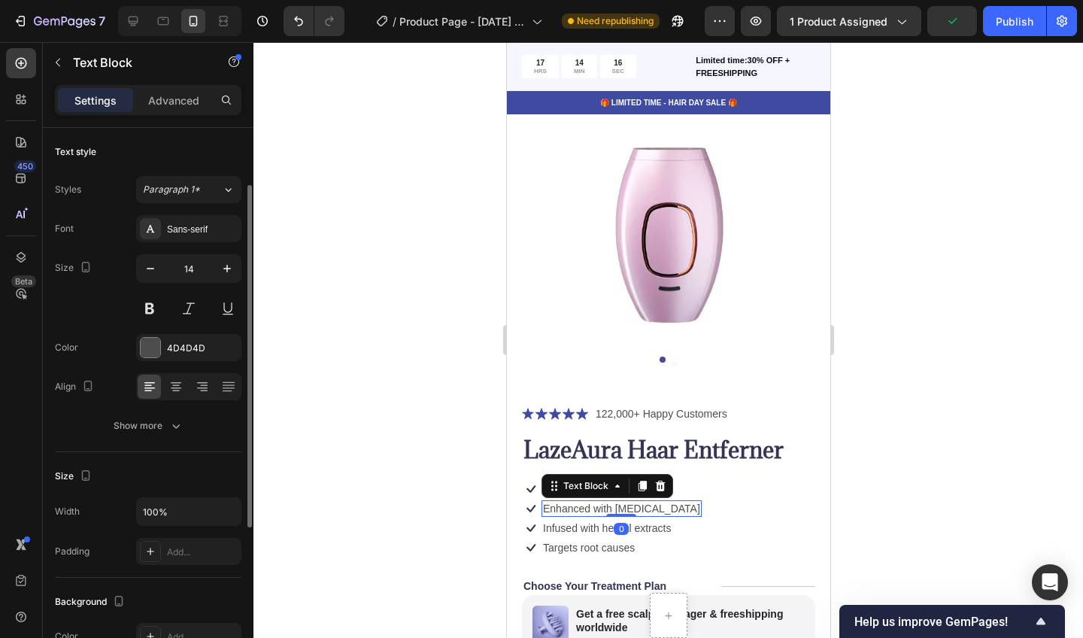
scroll to position [35, 0]
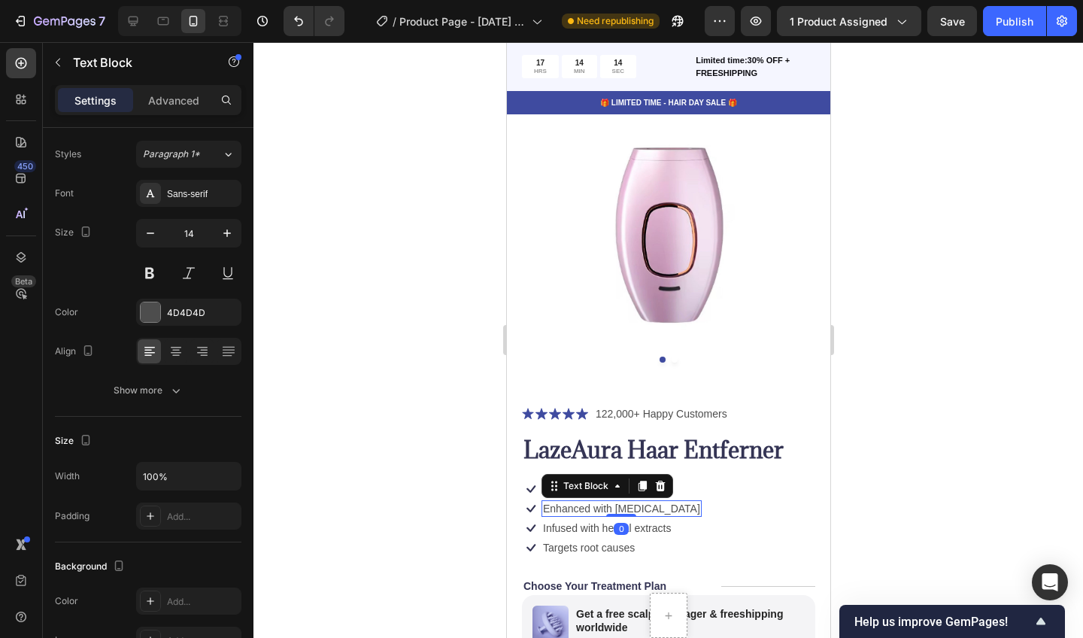
click at [637, 505] on p "Enhanced with [MEDICAL_DATA]" at bounding box center [620, 509] width 157 height 14
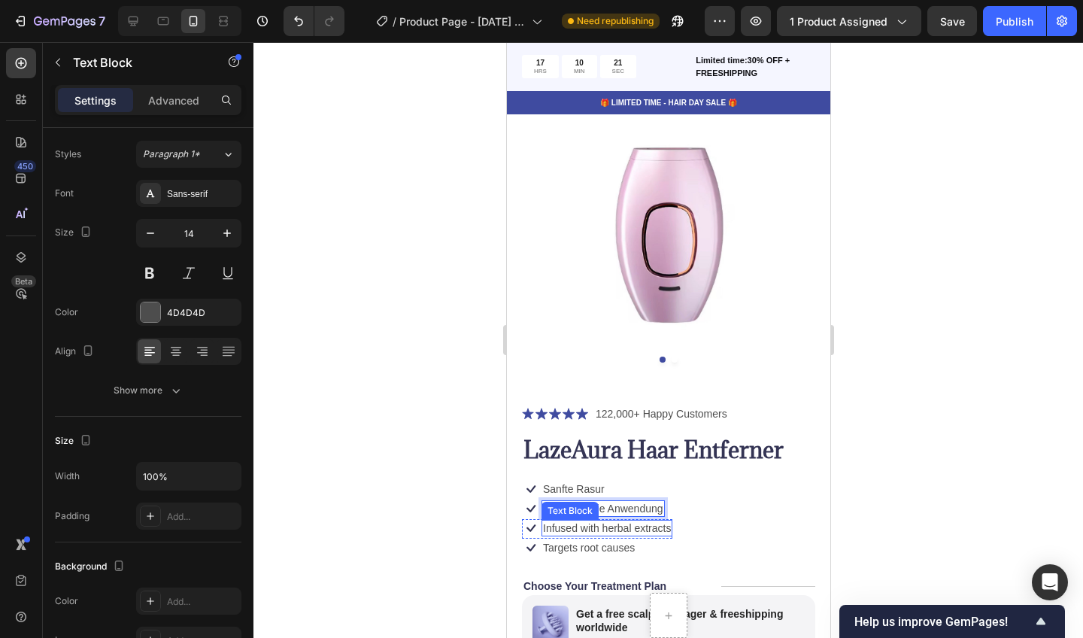
click at [648, 524] on p "Infused with herbal extracts" at bounding box center [606, 528] width 128 height 14
click at [666, 523] on p "Infused with herbal extracts" at bounding box center [606, 528] width 128 height 14
click at [670, 524] on p "Infused with herbal extracts" at bounding box center [606, 528] width 128 height 14
click at [628, 541] on p "Targets root causes" at bounding box center [588, 548] width 92 height 14
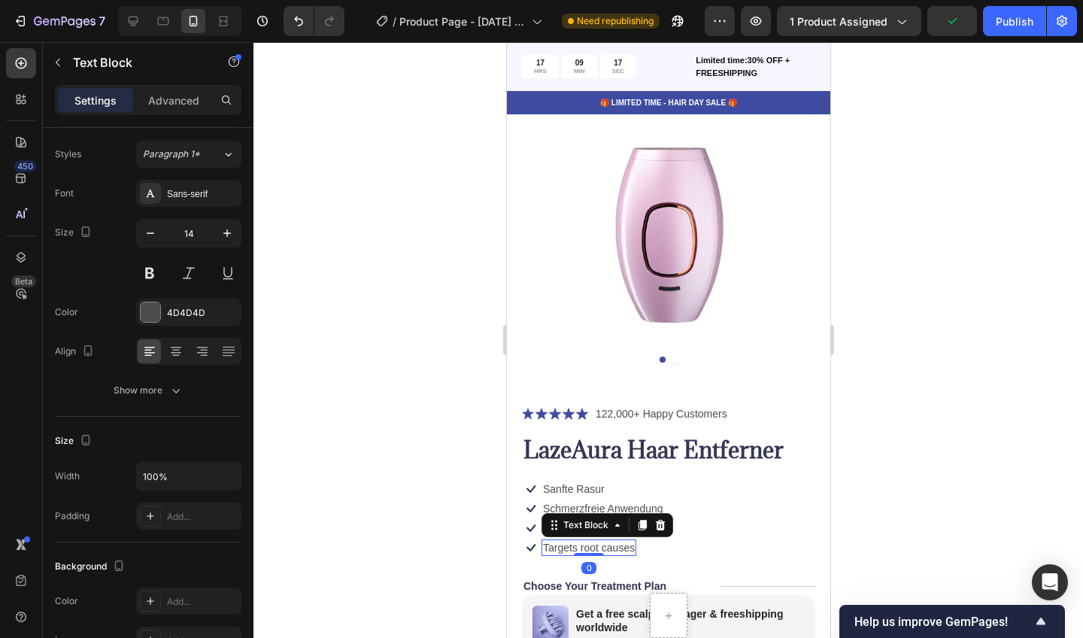
click at [631, 541] on p "Targets root causes" at bounding box center [588, 548] width 92 height 14
click at [633, 547] on p "Targets root causes" at bounding box center [588, 548] width 92 height 14
click at [930, 452] on div at bounding box center [668, 340] width 830 height 596
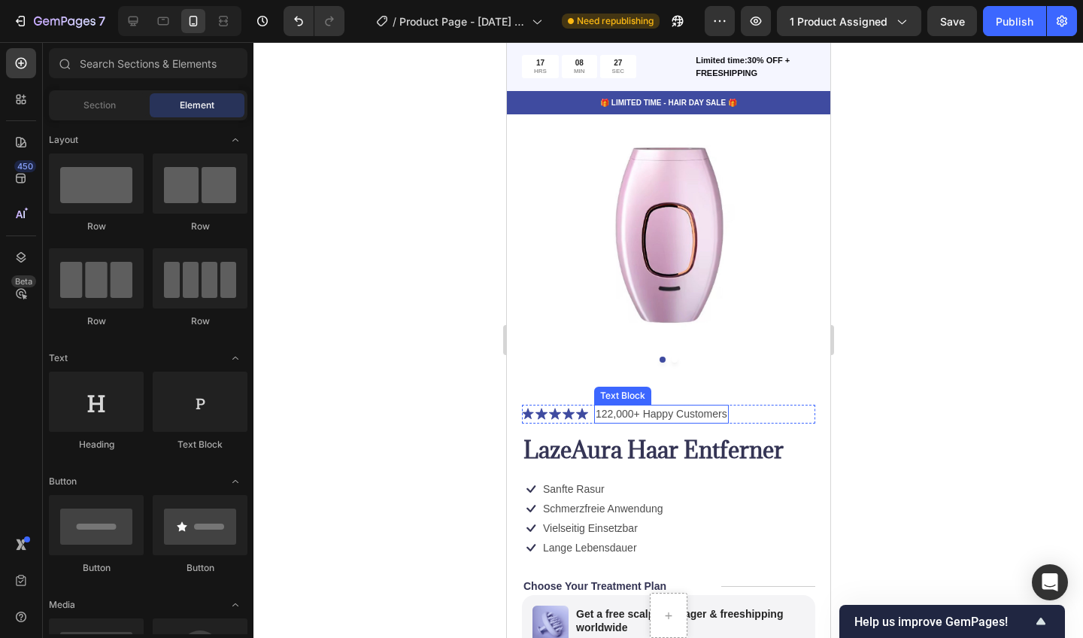
click at [716, 410] on p "122,000+ Happy Customers" at bounding box center [661, 414] width 132 height 16
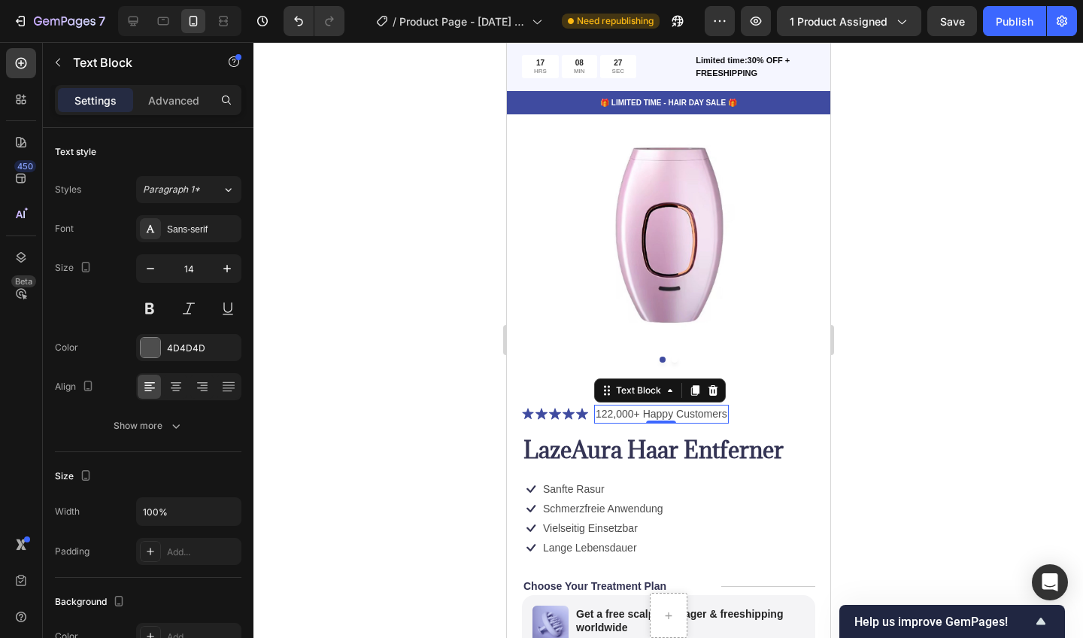
click at [716, 410] on p "122,000+ Happy Customers" at bounding box center [661, 414] width 132 height 16
click at [609, 411] on p "122,000+ Zufriedene Kunden" at bounding box center [662, 414] width 134 height 16
click at [610, 411] on p "122,000+ Zufriedene Kunden" at bounding box center [662, 414] width 134 height 16
click at [912, 411] on div at bounding box center [668, 340] width 830 height 596
click at [603, 412] on p "55,000+ Zufriedene Kunden" at bounding box center [659, 414] width 128 height 16
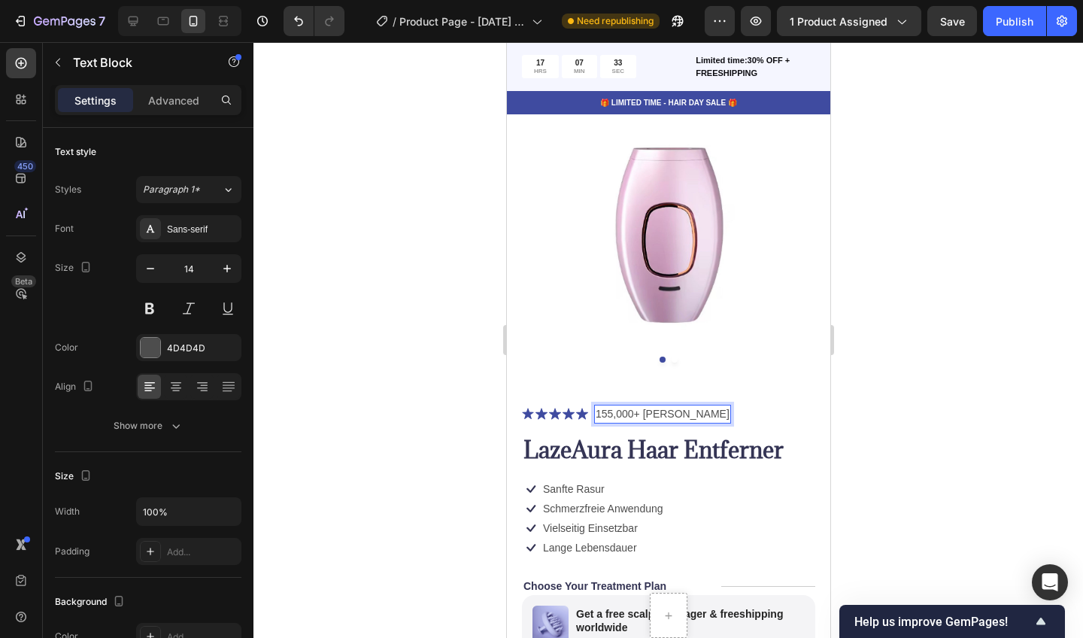
click at [903, 387] on div at bounding box center [668, 340] width 830 height 596
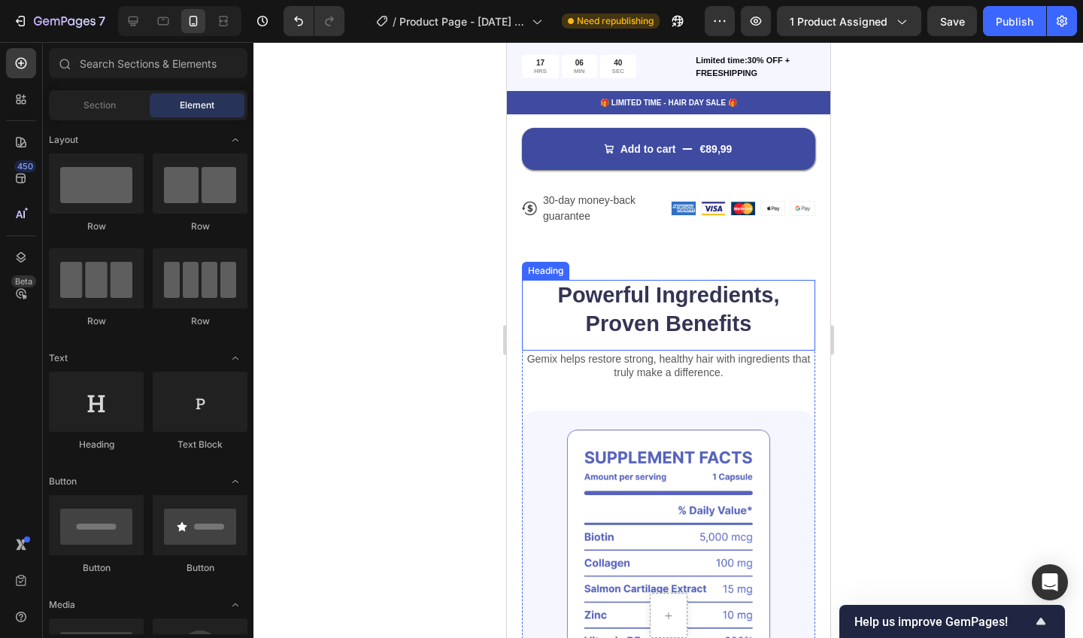
scroll to position [712, 0]
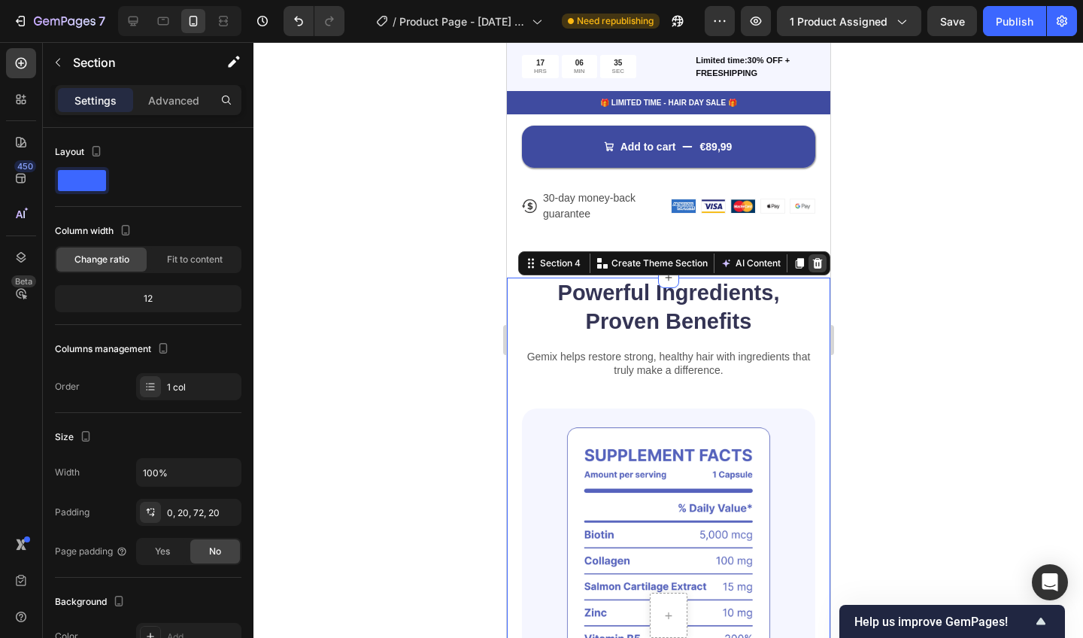
click at [818, 260] on icon at bounding box center [817, 263] width 10 height 11
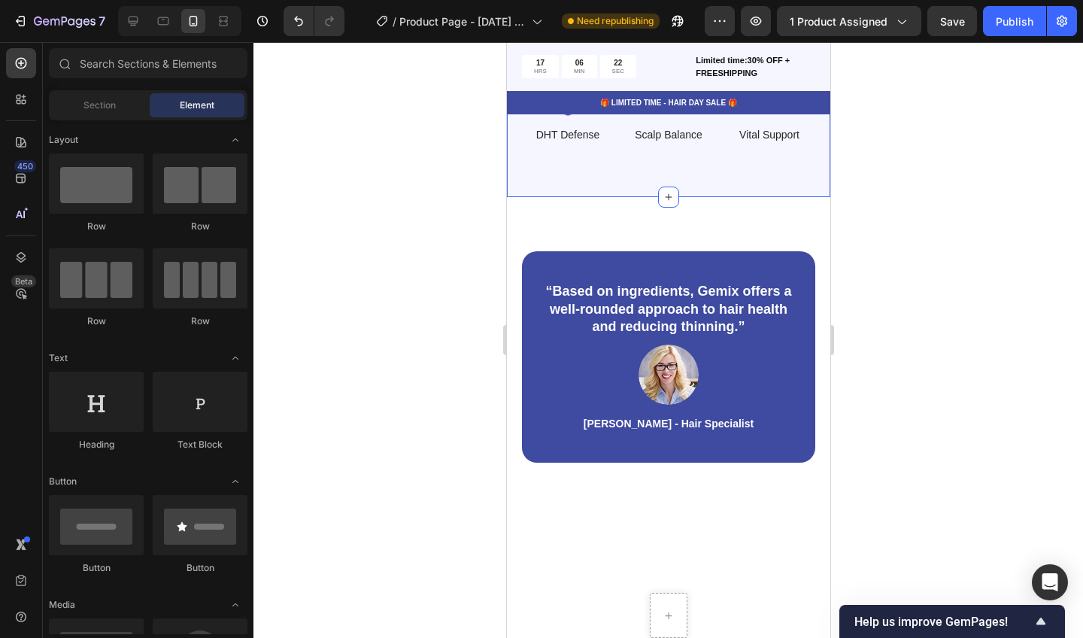
scroll to position [1246, 0]
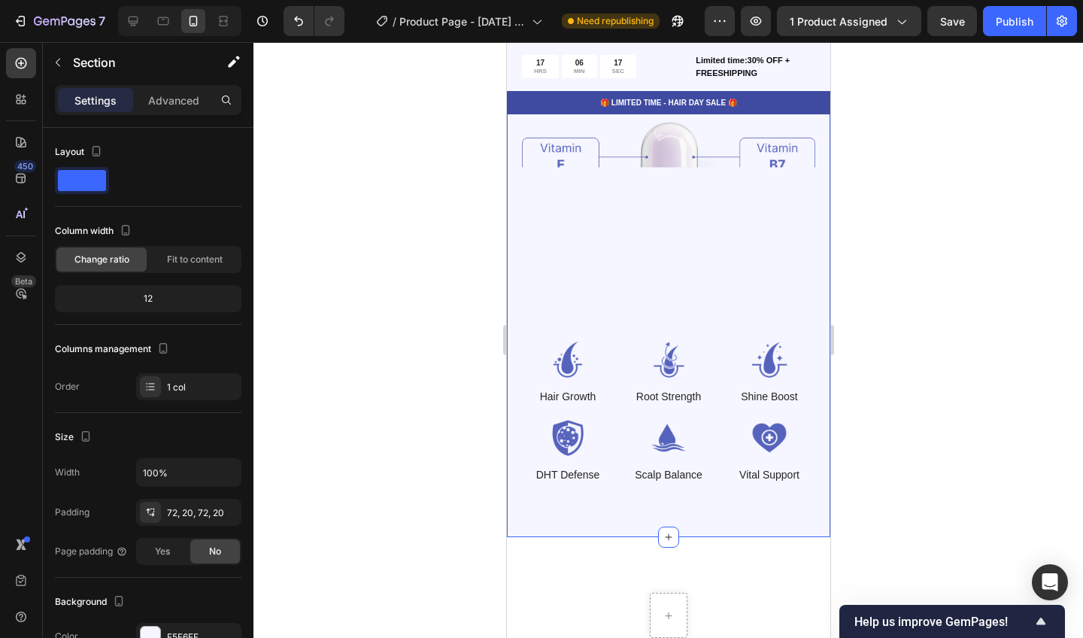
scroll to position [621, 0]
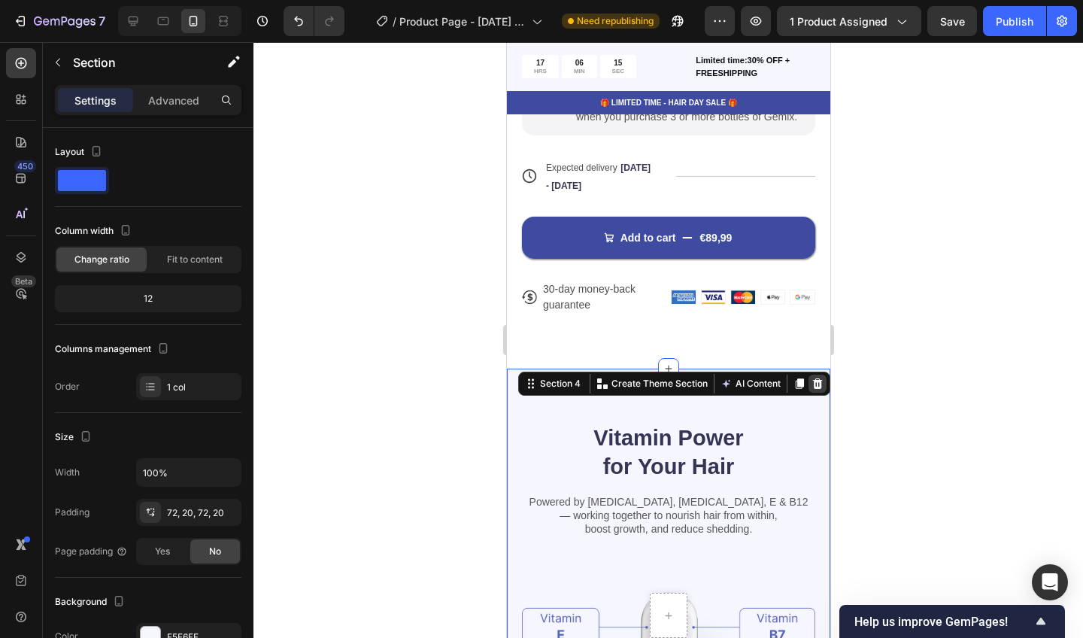
click at [815, 378] on icon at bounding box center [817, 384] width 12 height 12
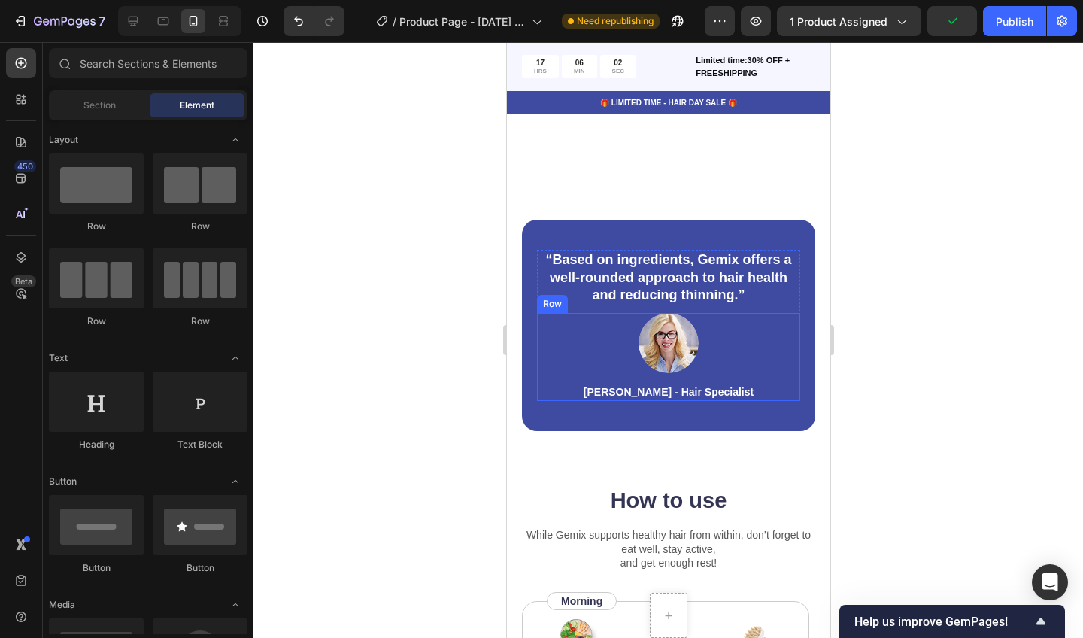
scroll to position [801, 0]
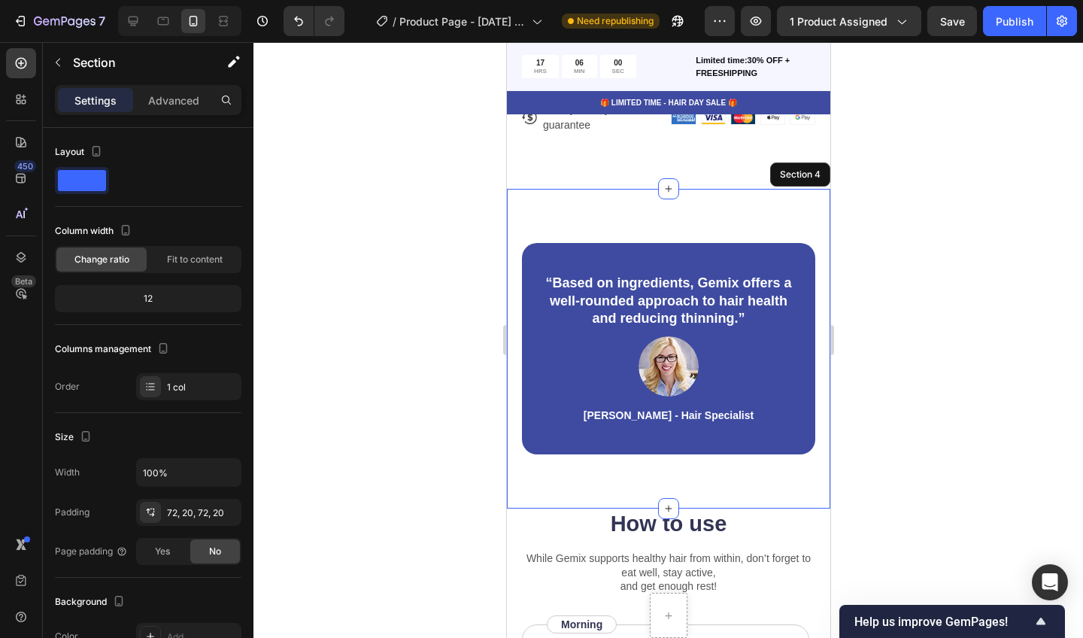
click at [807, 220] on div "“Based on ingredients, Gemix offers a well-rounded approach to hair health and …" at bounding box center [667, 348] width 323 height 319
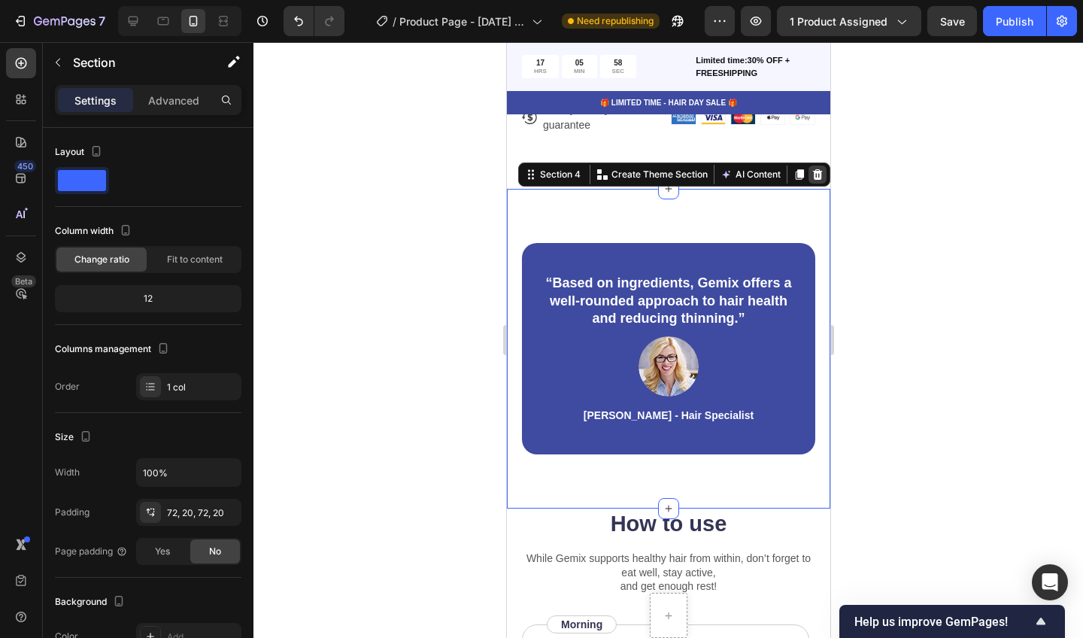
click at [813, 173] on icon at bounding box center [817, 174] width 12 height 12
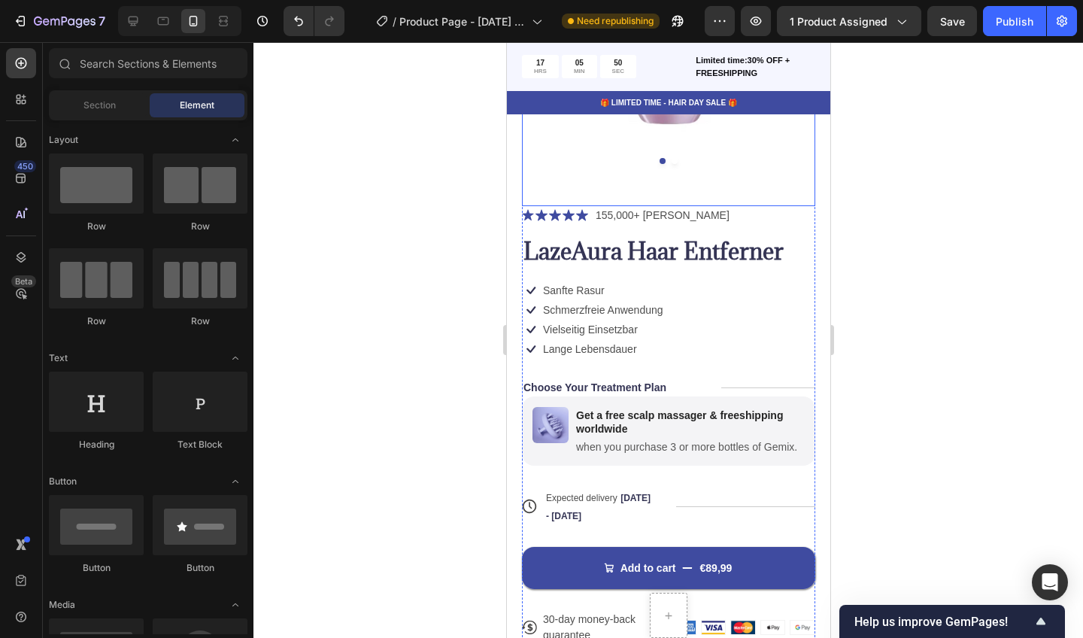
scroll to position [298, 0]
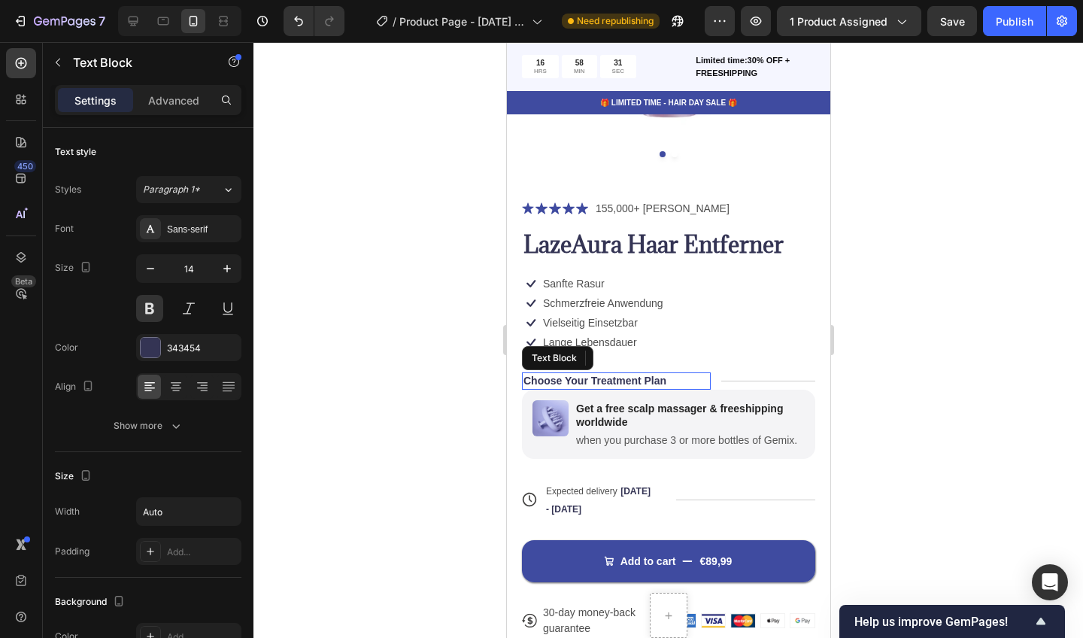
click at [680, 375] on div "Choose Your Treatment Plan" at bounding box center [615, 380] width 189 height 17
click at [638, 357] on icon at bounding box center [641, 358] width 10 height 11
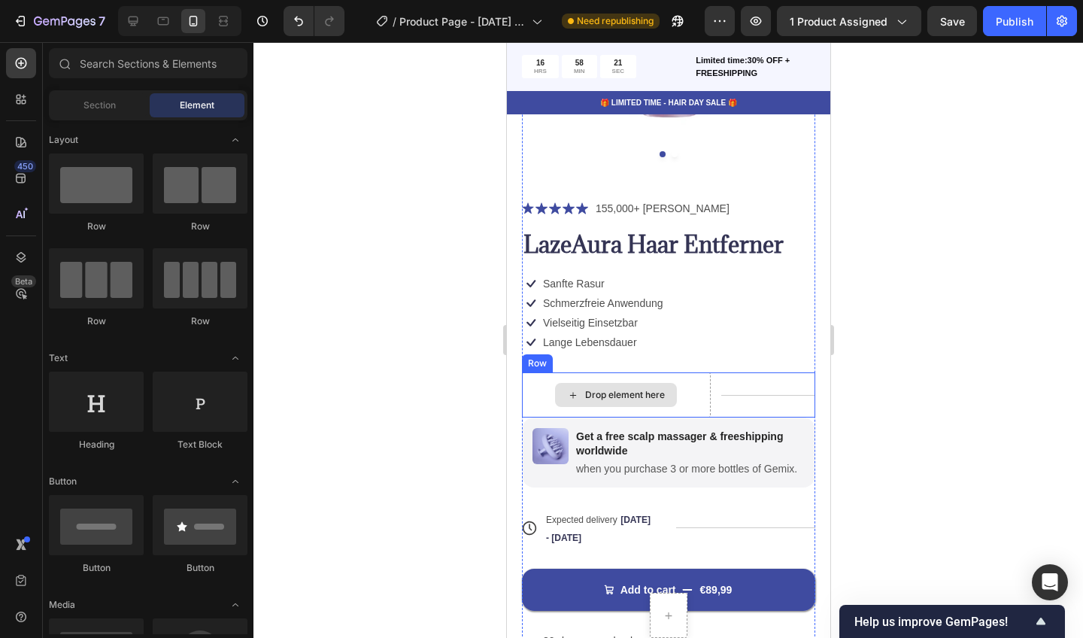
click at [647, 391] on div "Drop element here" at bounding box center [624, 395] width 80 height 12
click at [571, 395] on icon at bounding box center [572, 395] width 12 height 13
click at [572, 395] on icon at bounding box center [572, 395] width 12 height 13
click at [598, 396] on div "Drop element here" at bounding box center [624, 395] width 80 height 12
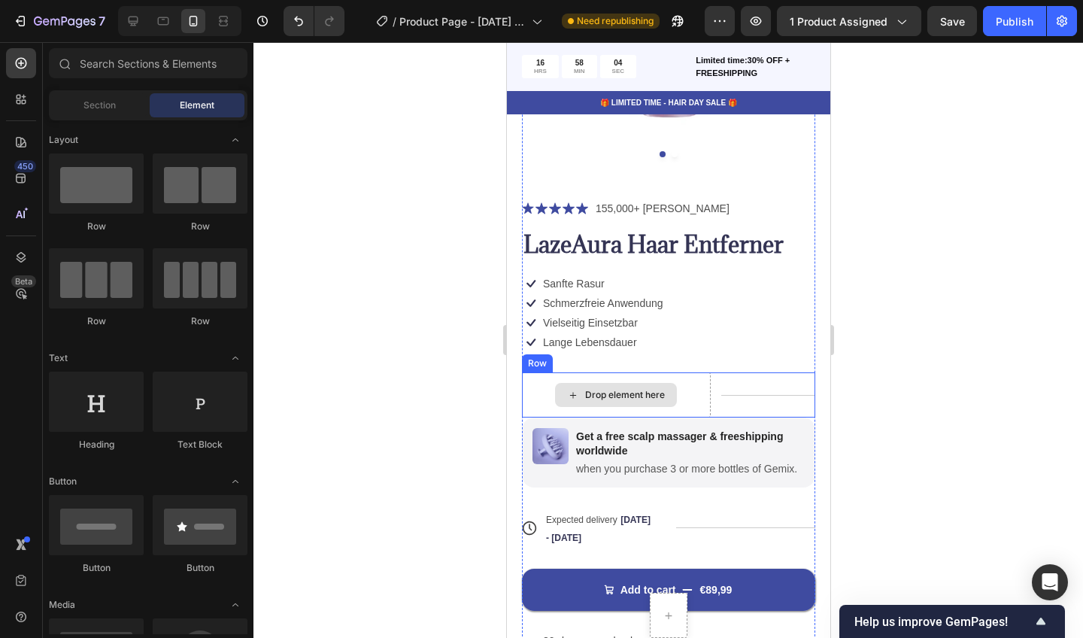
click at [573, 395] on icon at bounding box center [572, 395] width 12 height 13
click at [612, 393] on div "Drop element here" at bounding box center [624, 395] width 80 height 12
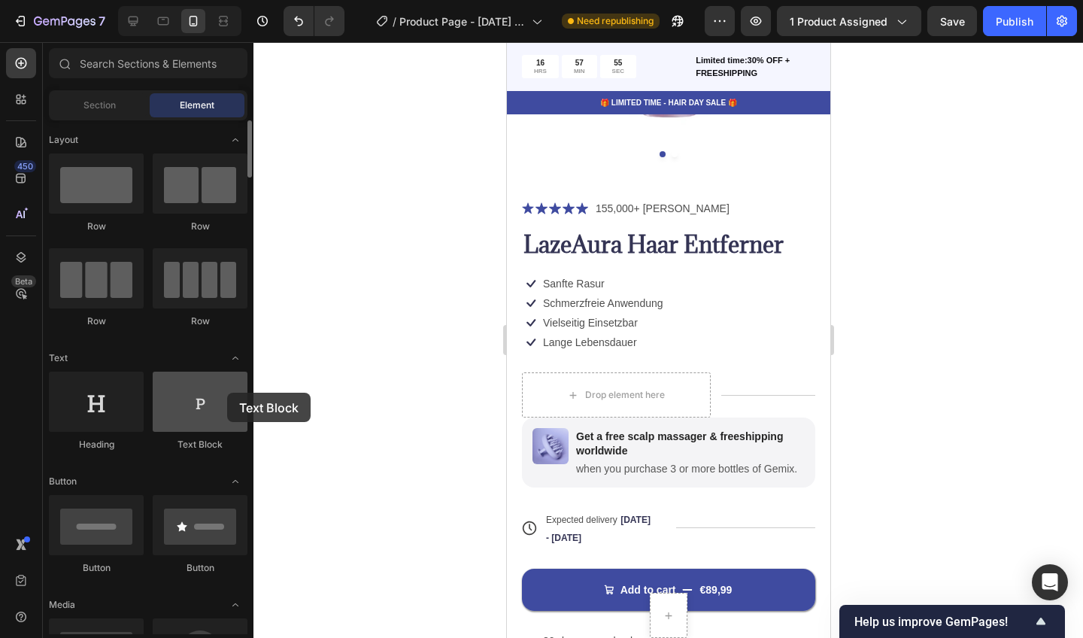
click at [227, 393] on div at bounding box center [200, 402] width 95 height 60
click at [217, 411] on div at bounding box center [200, 402] width 95 height 60
click at [200, 397] on div at bounding box center [200, 402] width 95 height 60
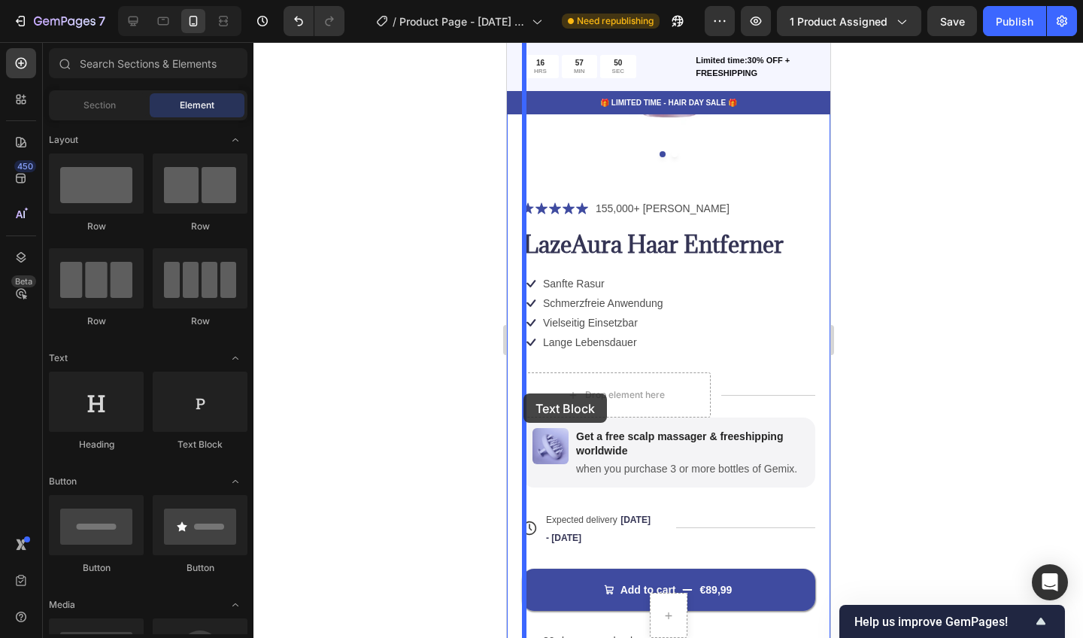
drag, startPoint x: 706, startPoint y: 439, endPoint x: 521, endPoint y: 396, distance: 190.8
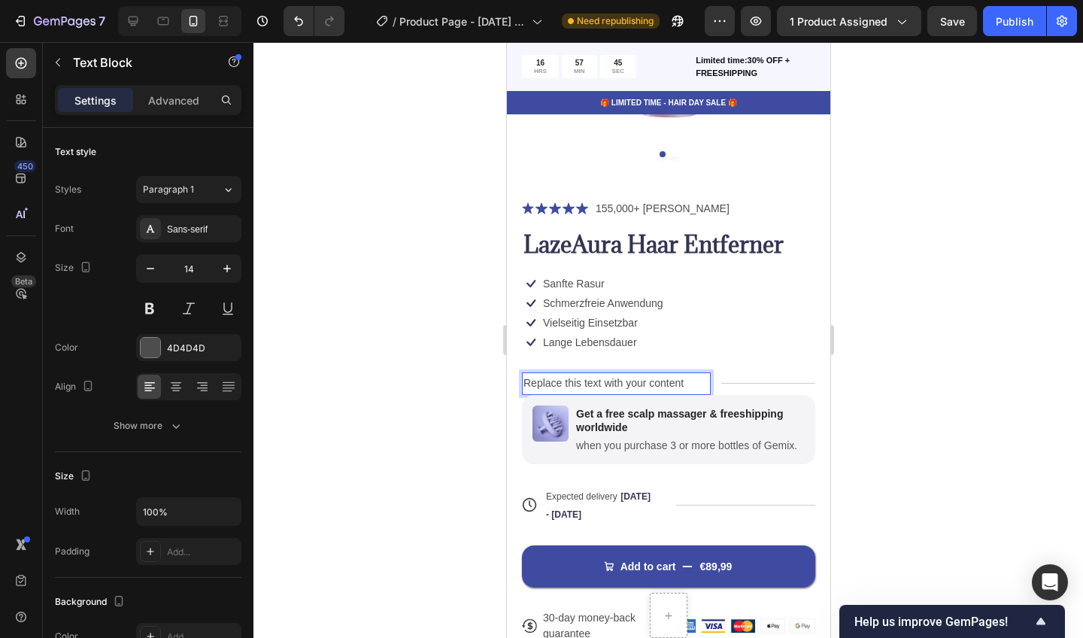
click at [572, 380] on p "Replace this text with your content" at bounding box center [616, 383] width 186 height 19
click at [575, 380] on p "Replace this text with your content" at bounding box center [616, 383] width 186 height 19
click at [434, 425] on div at bounding box center [668, 340] width 830 height 596
click at [677, 378] on p "Replace this text with your content" at bounding box center [616, 383] width 186 height 19
click at [698, 374] on p "buyReplace this text with your content" at bounding box center [616, 383] width 186 height 19
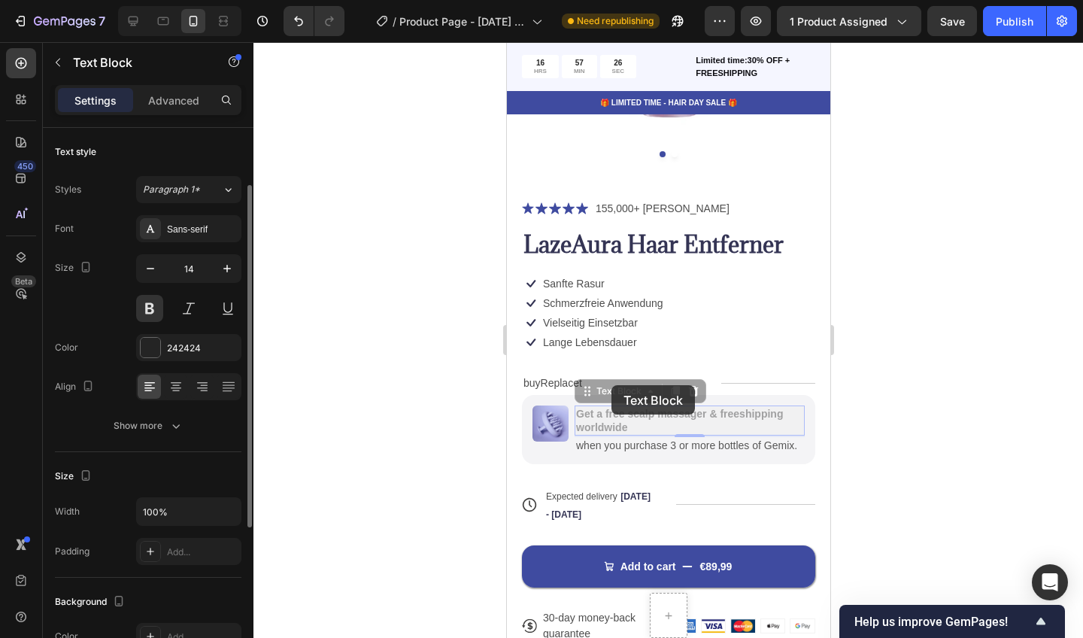
scroll to position [35, 0]
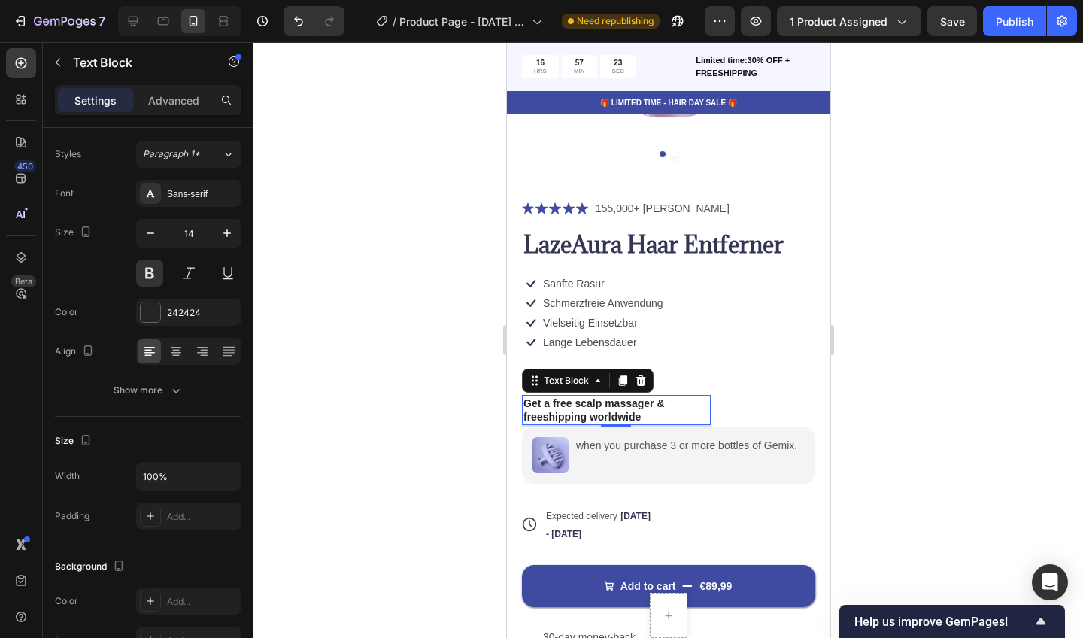
click at [362, 375] on div at bounding box center [668, 340] width 830 height 596
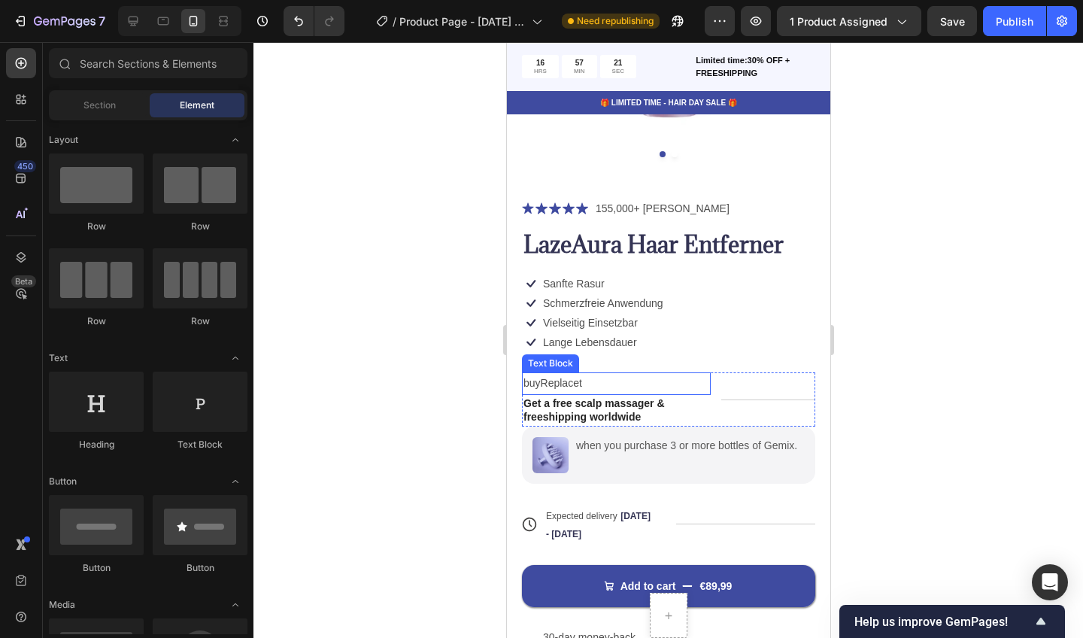
click at [612, 374] on p "buyReplacet" at bounding box center [616, 383] width 186 height 19
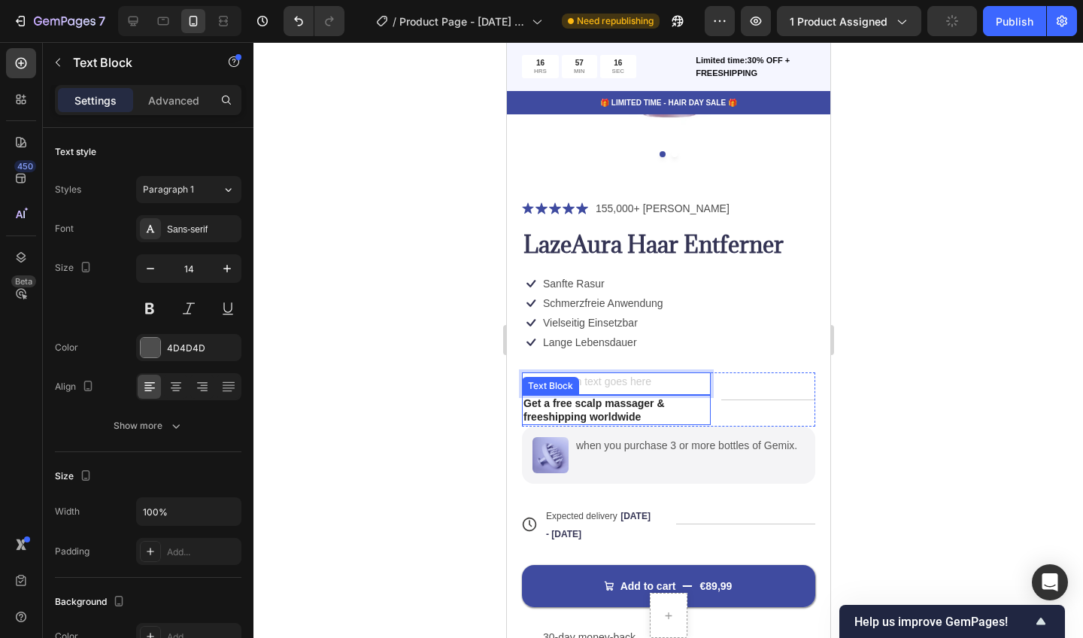
click at [649, 415] on p "Get a free scalp massager & freeshipping worldwide" at bounding box center [616, 409] width 186 height 27
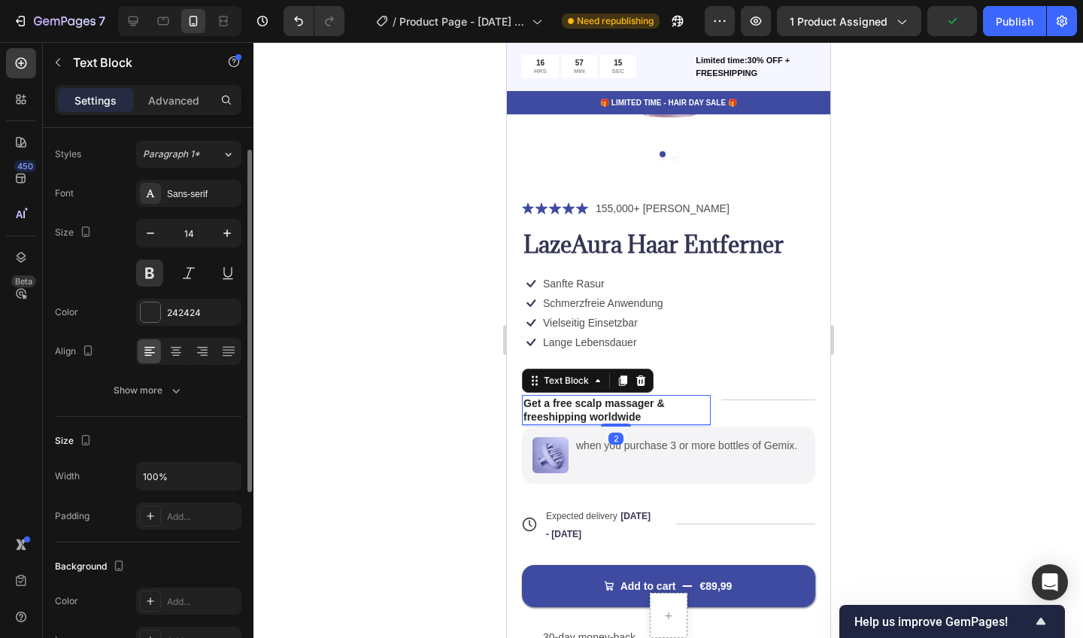
click at [651, 415] on p "Get a free scalp massager & freeshipping worldwide" at bounding box center [616, 409] width 186 height 27
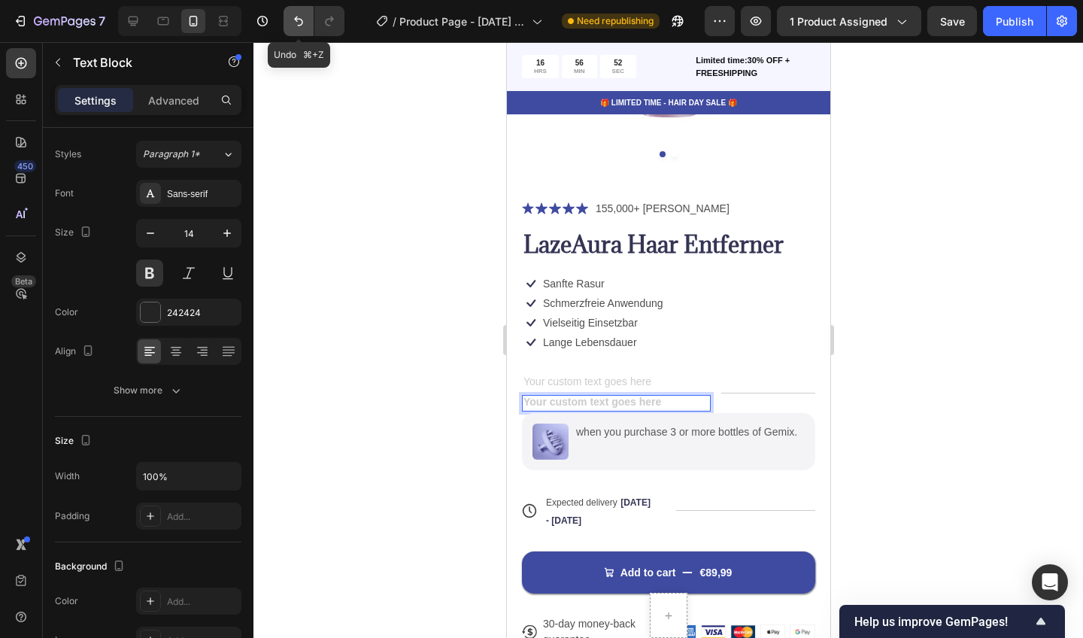
click at [300, 17] on icon "Undo/Redo" at bounding box center [298, 21] width 15 height 15
click at [301, 26] on icon "Undo/Redo" at bounding box center [298, 22] width 9 height 10
click at [296, 11] on button "Undo/Redo" at bounding box center [299, 21] width 30 height 30
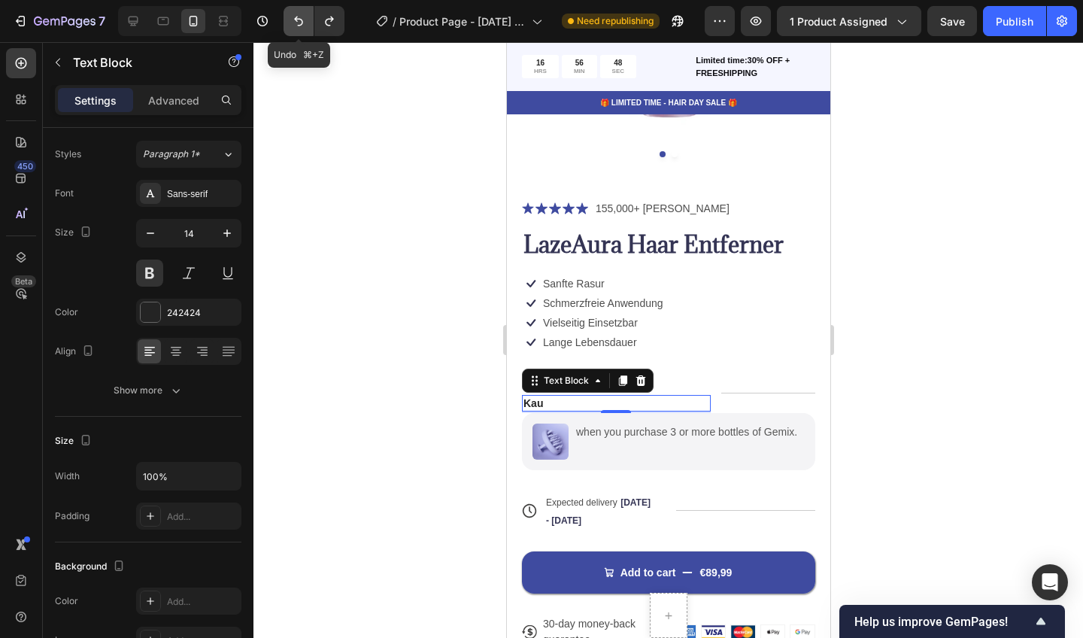
click at [296, 11] on button "Undo/Redo" at bounding box center [299, 21] width 30 height 30
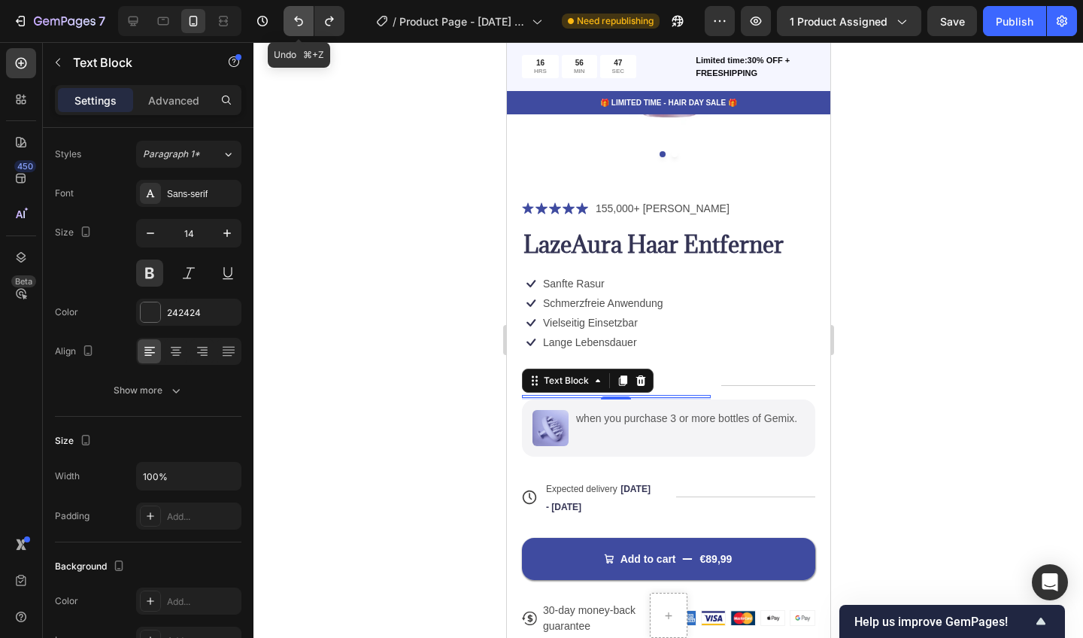
click at [296, 11] on button "Undo/Redo" at bounding box center [299, 21] width 30 height 30
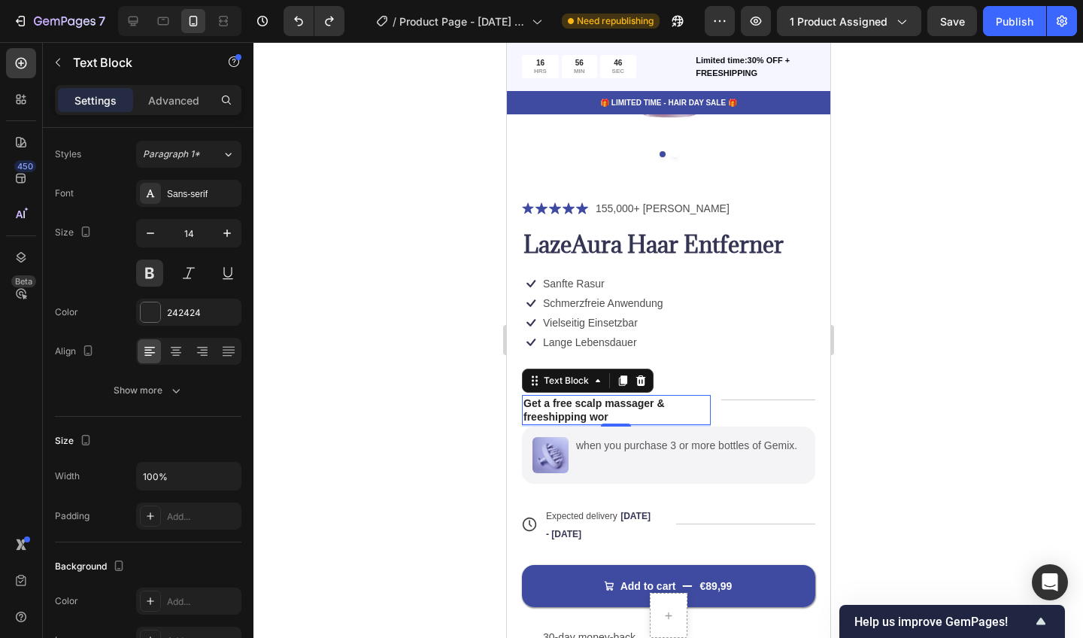
click at [377, 219] on div at bounding box center [668, 340] width 830 height 596
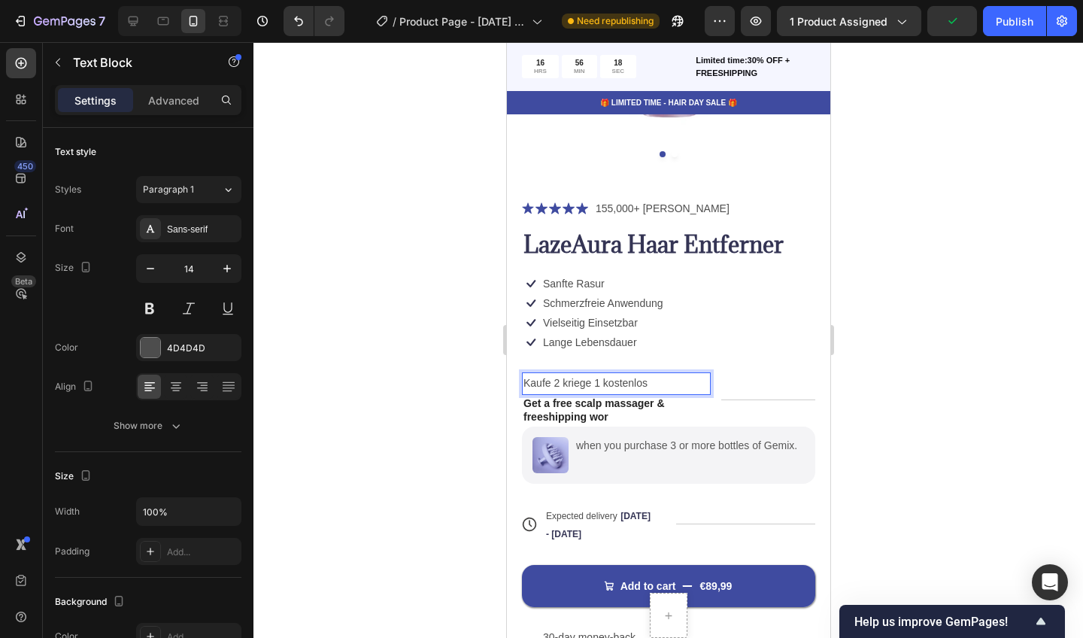
click at [595, 378] on p "Kaufe 2 kriege 1 kostenlos" at bounding box center [616, 383] width 186 height 19
click at [600, 382] on p "Kaufe 2 kriege1 kostenlos" at bounding box center [616, 383] width 186 height 19
click at [254, 530] on div at bounding box center [668, 340] width 830 height 596
click at [591, 381] on p "Kaufe 2 kriege1kostenlos" at bounding box center [616, 383] width 186 height 19
click at [588, 372] on div "Kaufe 2 kriege1kostenlos" at bounding box center [615, 383] width 189 height 22
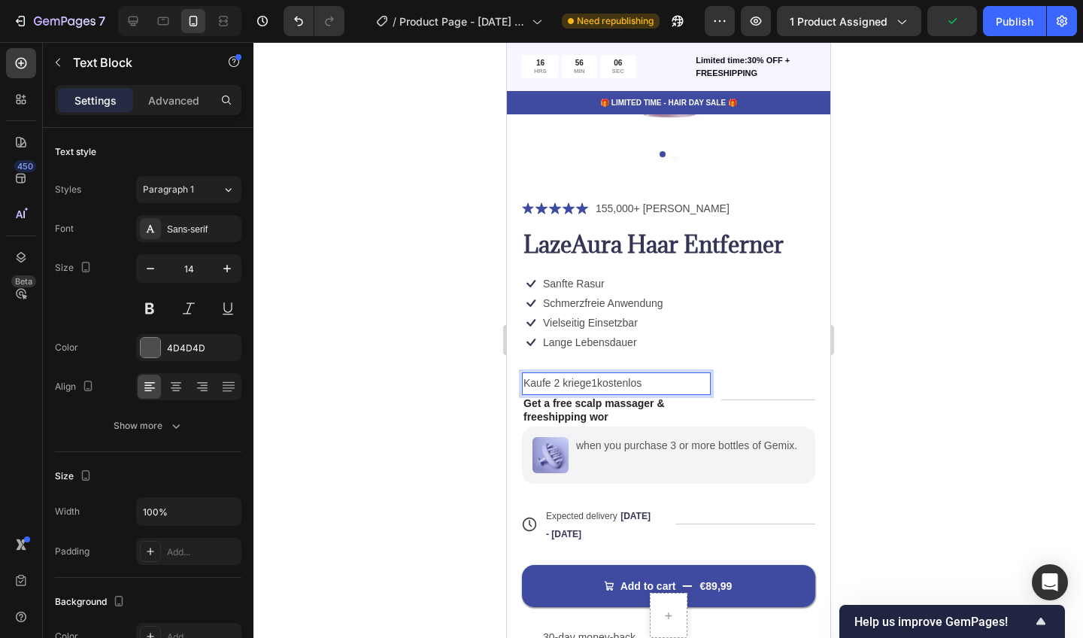
click at [592, 379] on p "Kaufe 2 kriege1kostenlos" at bounding box center [616, 383] width 186 height 19
click at [597, 380] on p "Kaufe 2 kriege 1kostenlos" at bounding box center [616, 383] width 186 height 19
click at [656, 386] on p "Kaufe 2 kriege 1 kostenlos" at bounding box center [616, 383] width 186 height 19
click at [404, 461] on div at bounding box center [668, 340] width 830 height 596
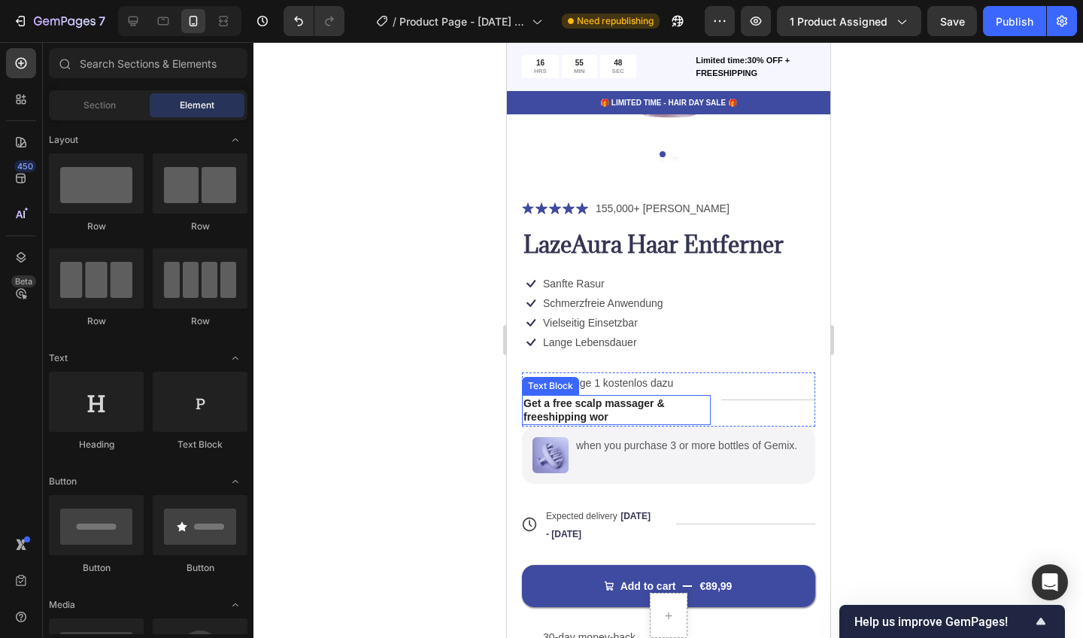
click at [631, 410] on p "Get a free scalp massager & freeshipping wor" at bounding box center [616, 409] width 186 height 27
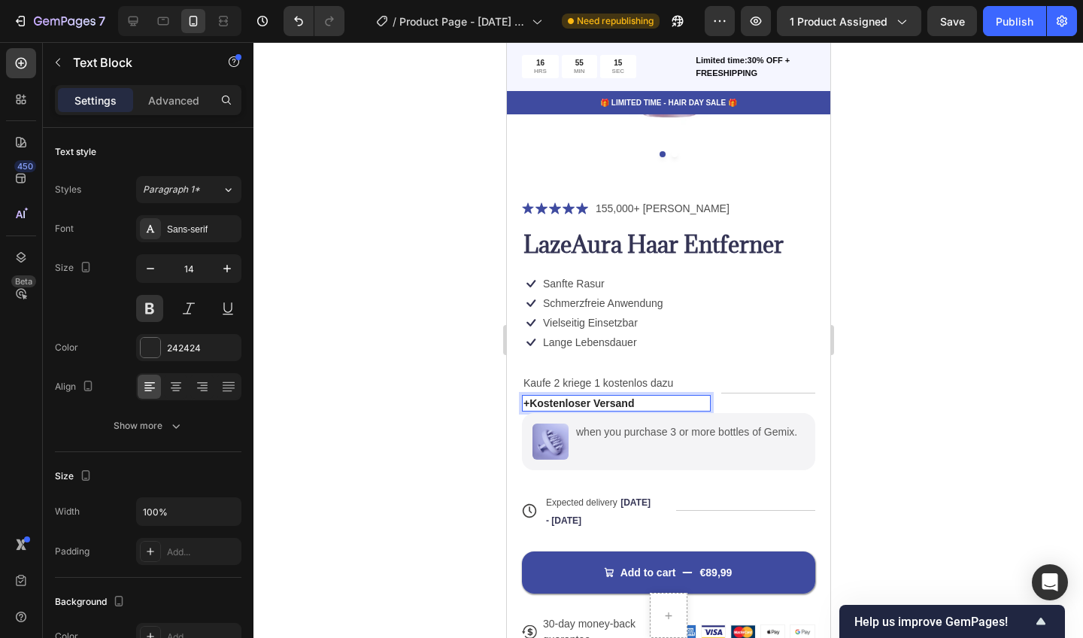
click at [525, 396] on p "+Kostenloser Versand" at bounding box center [616, 403] width 186 height 14
click at [527, 396] on p "+Kostenloser Versand" at bounding box center [616, 403] width 186 height 14
click at [387, 459] on div at bounding box center [668, 340] width 830 height 596
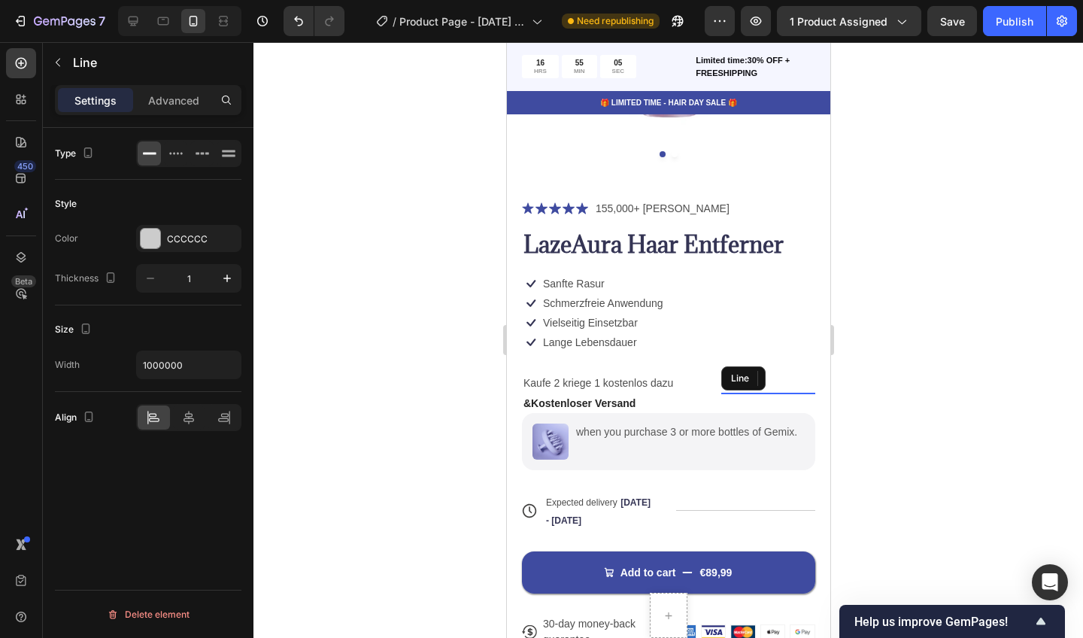
click at [758, 393] on div "Title Line" at bounding box center [768, 393] width 94 height 1
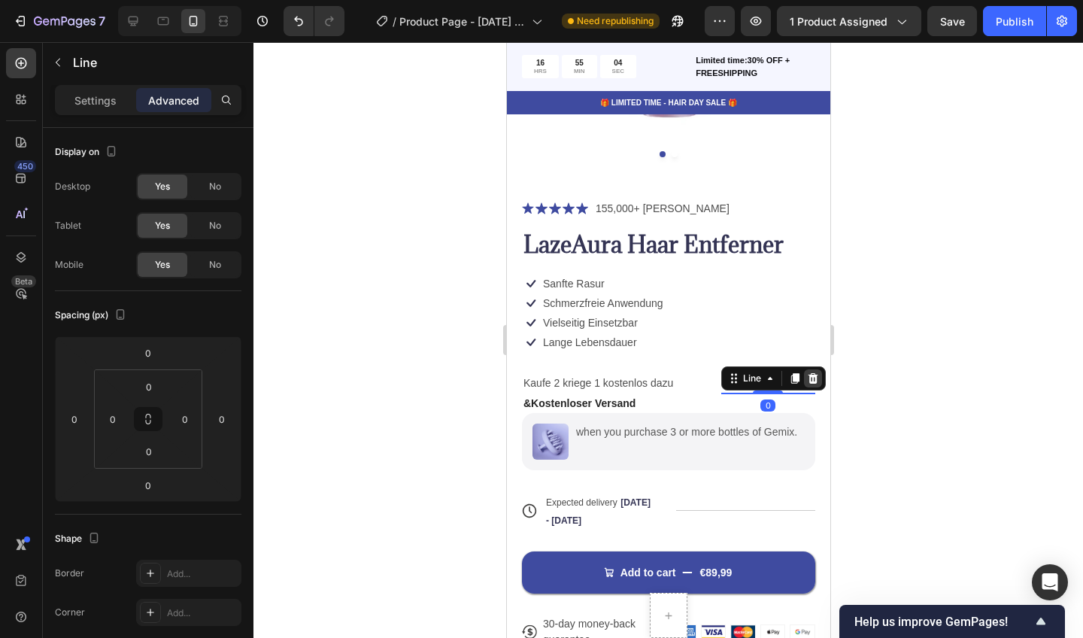
click at [813, 375] on icon at bounding box center [812, 378] width 12 height 12
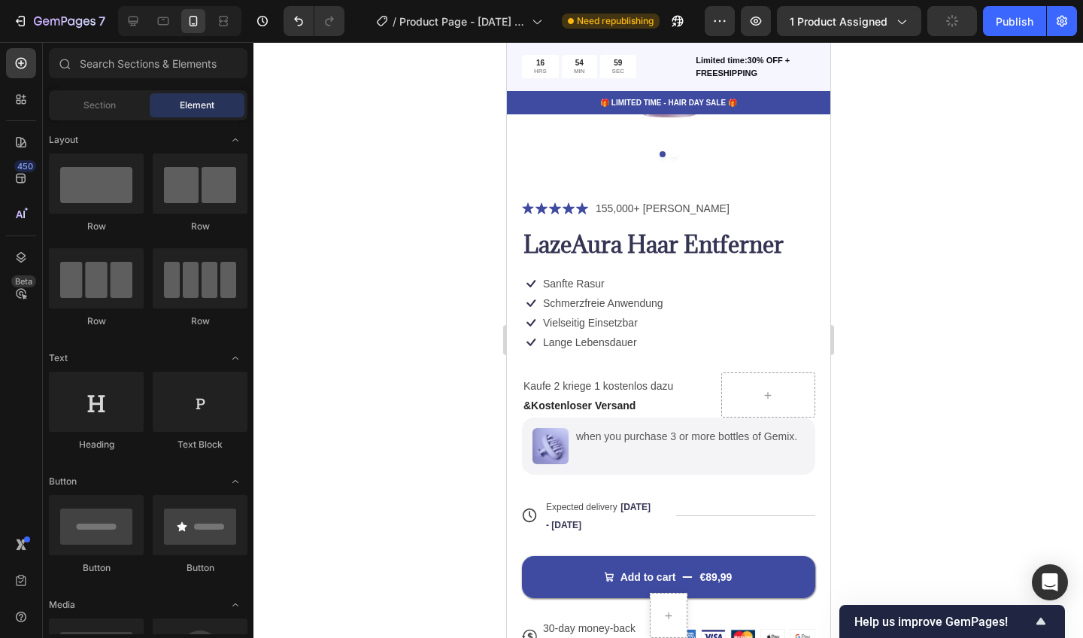
click at [393, 451] on div at bounding box center [668, 340] width 830 height 596
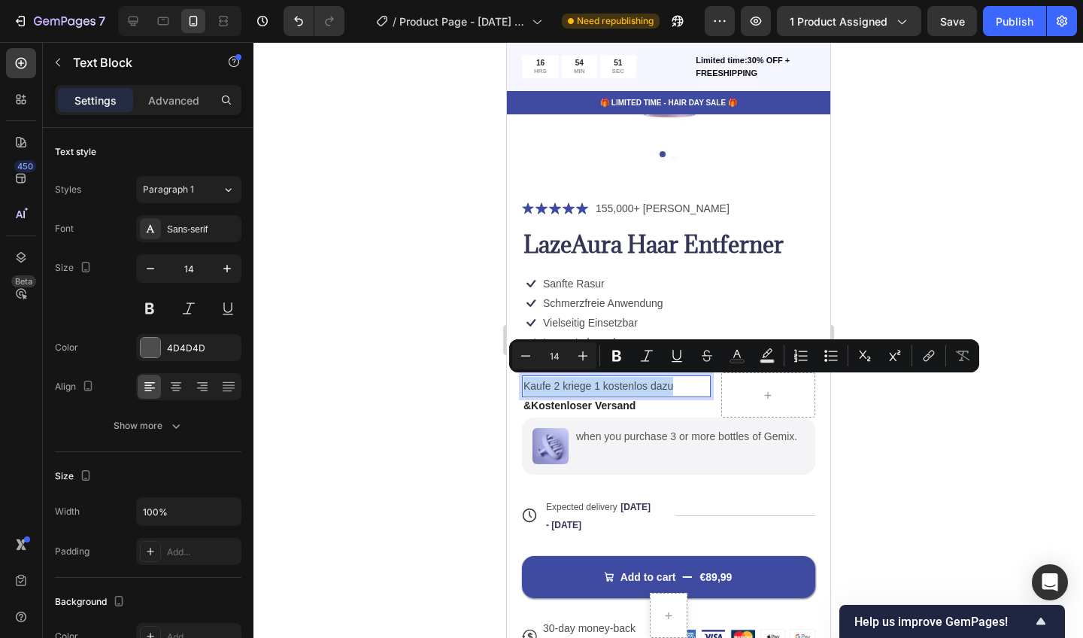
drag, startPoint x: 525, startPoint y: 380, endPoint x: 672, endPoint y: 383, distance: 146.7
click at [623, 356] on icon "Editor contextual toolbar" at bounding box center [616, 355] width 15 height 15
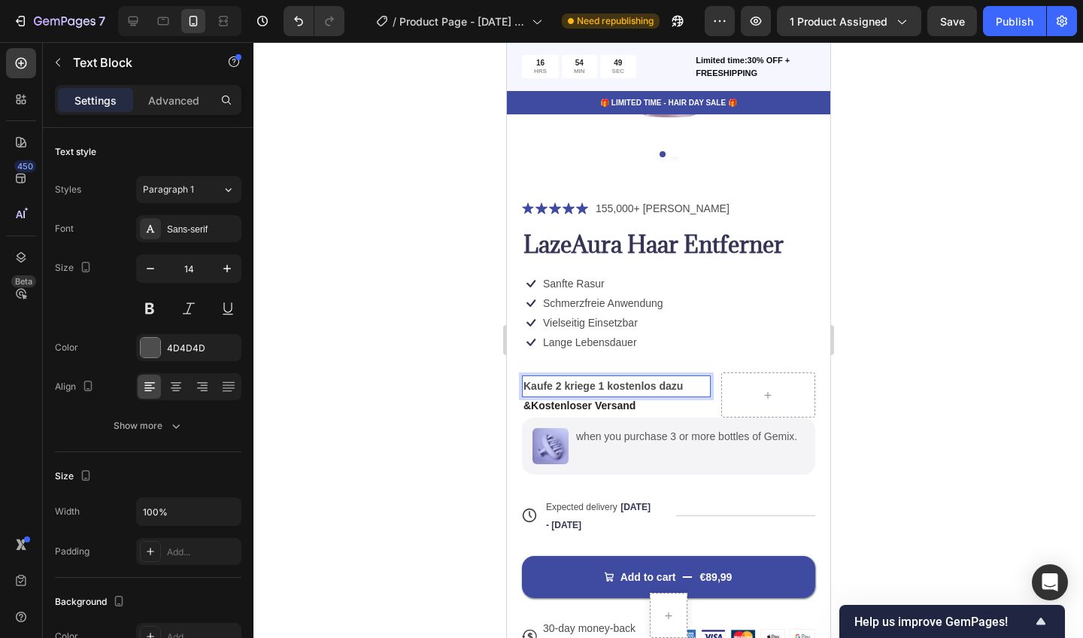
click at [495, 398] on div at bounding box center [668, 340] width 830 height 596
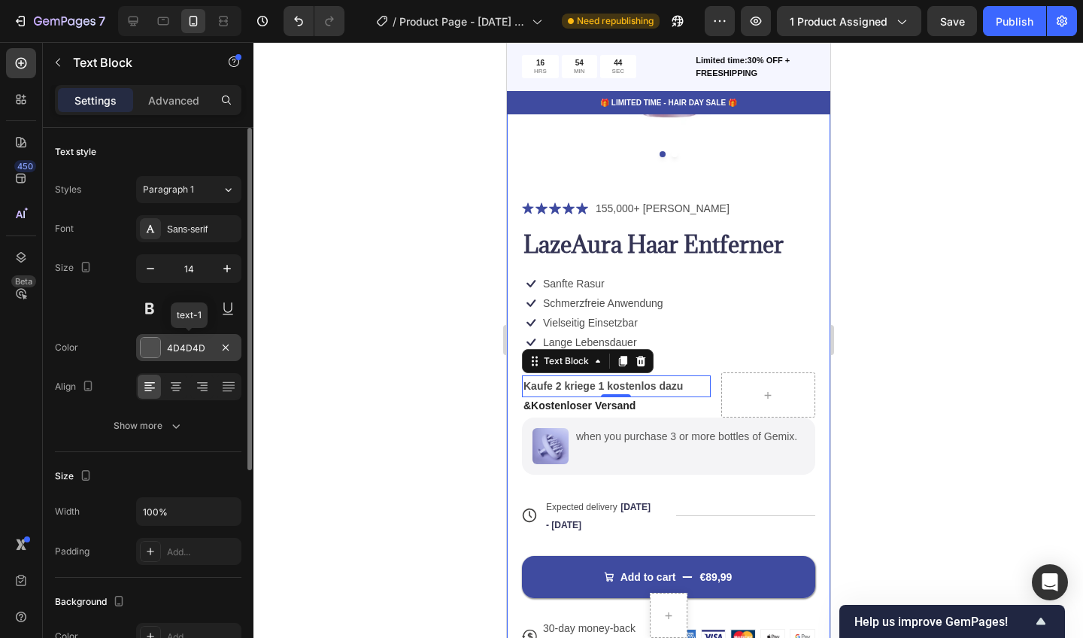
click at [160, 342] on div at bounding box center [150, 347] width 21 height 21
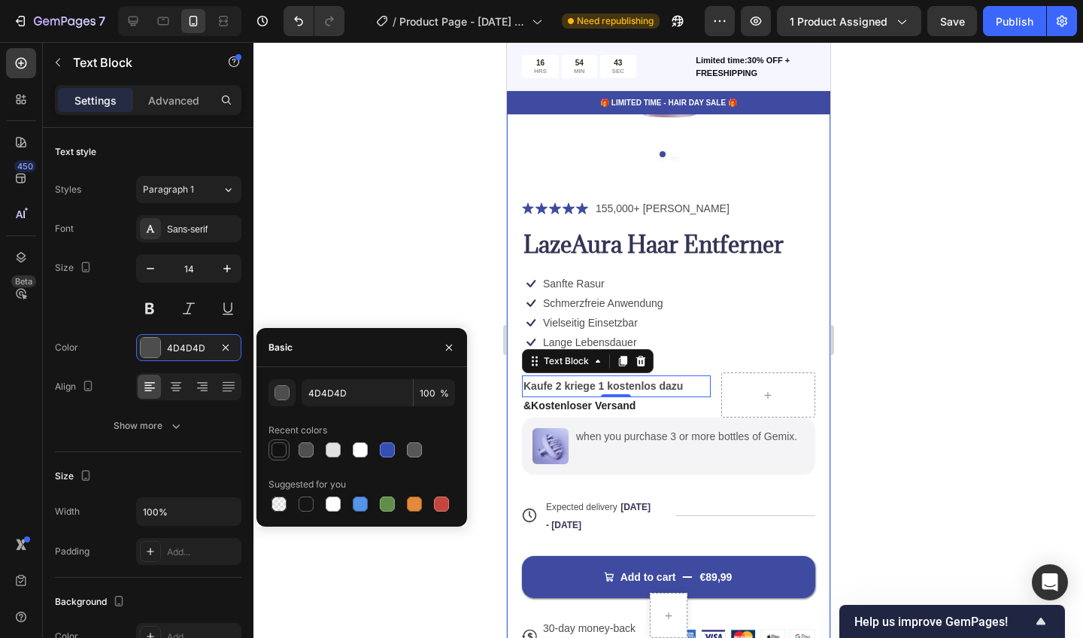
click at [275, 442] on div at bounding box center [279, 450] width 18 height 18
type input "121212"
click at [357, 299] on div at bounding box center [668, 340] width 830 height 596
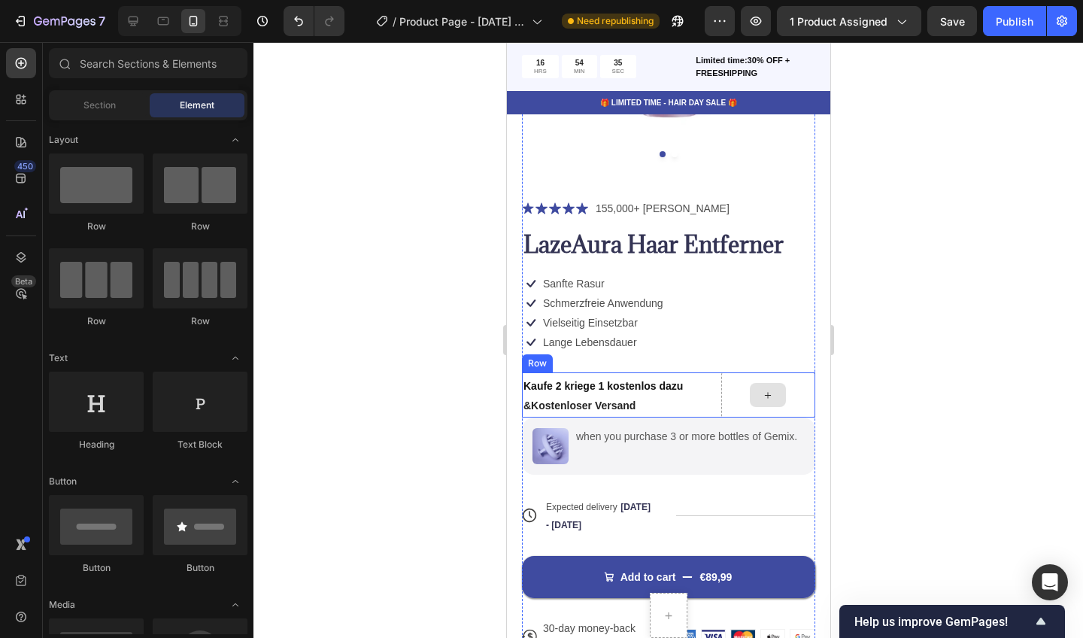
click at [770, 389] on icon at bounding box center [767, 395] width 12 height 13
click at [771, 393] on icon at bounding box center [767, 395] width 12 height 13
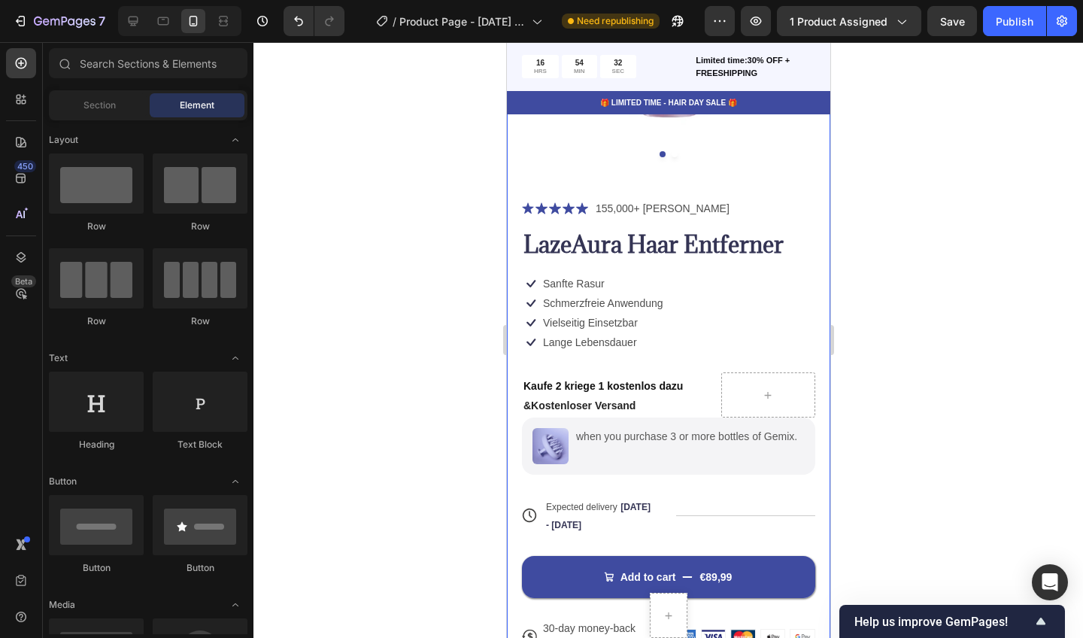
click at [944, 374] on div at bounding box center [668, 340] width 830 height 596
click at [365, 411] on div at bounding box center [668, 340] width 830 height 596
click at [766, 395] on icon at bounding box center [767, 395] width 12 height 13
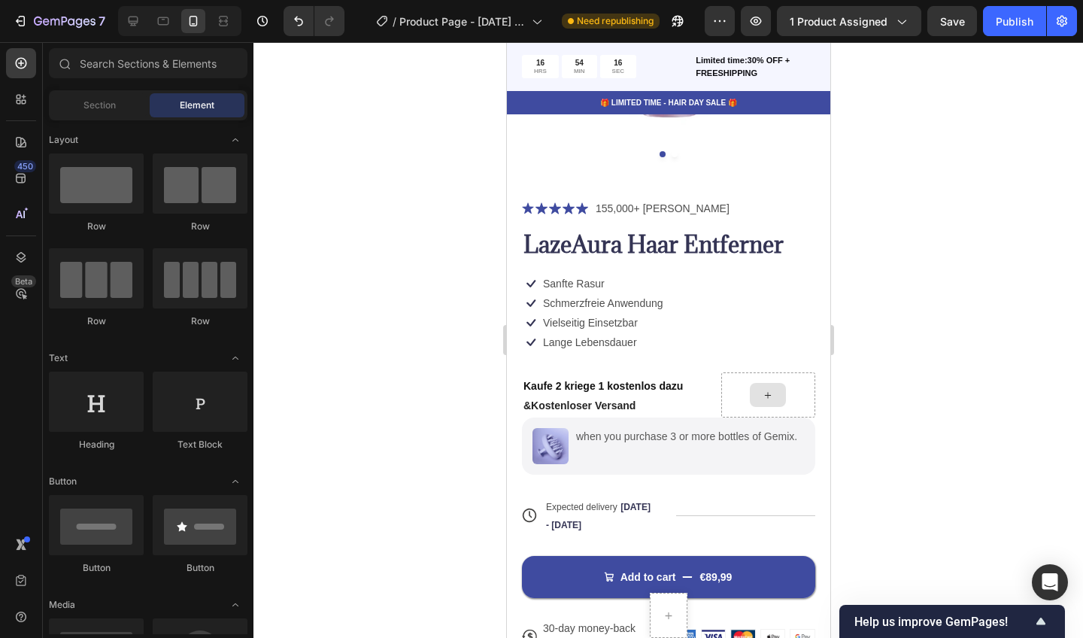
click at [766, 395] on icon at bounding box center [767, 395] width 12 height 13
click at [436, 399] on div at bounding box center [668, 340] width 830 height 596
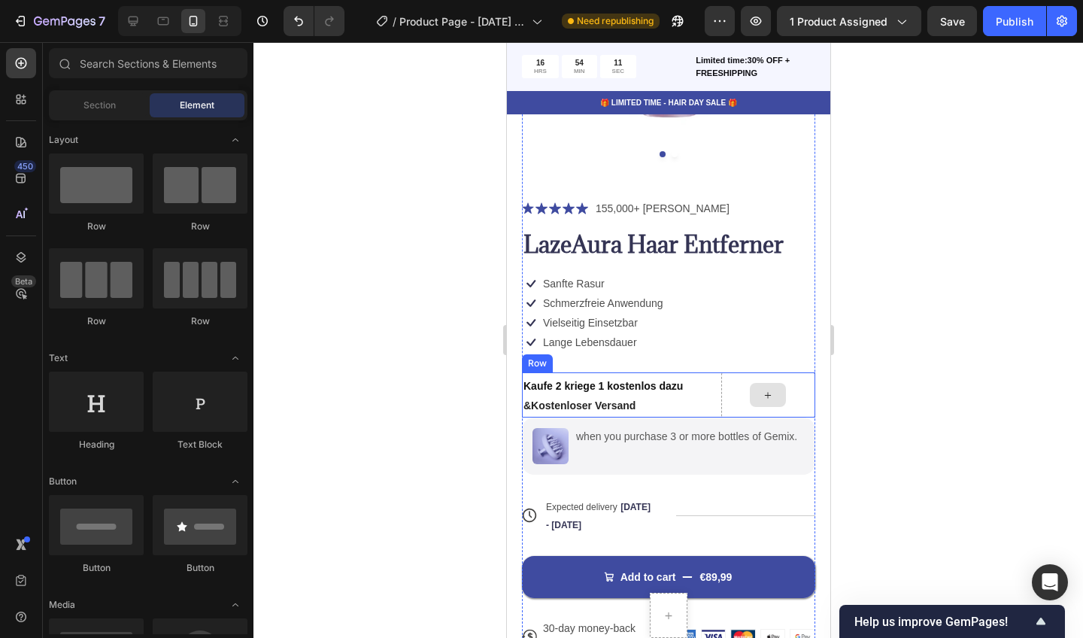
click at [782, 395] on div at bounding box center [767, 395] width 36 height 24
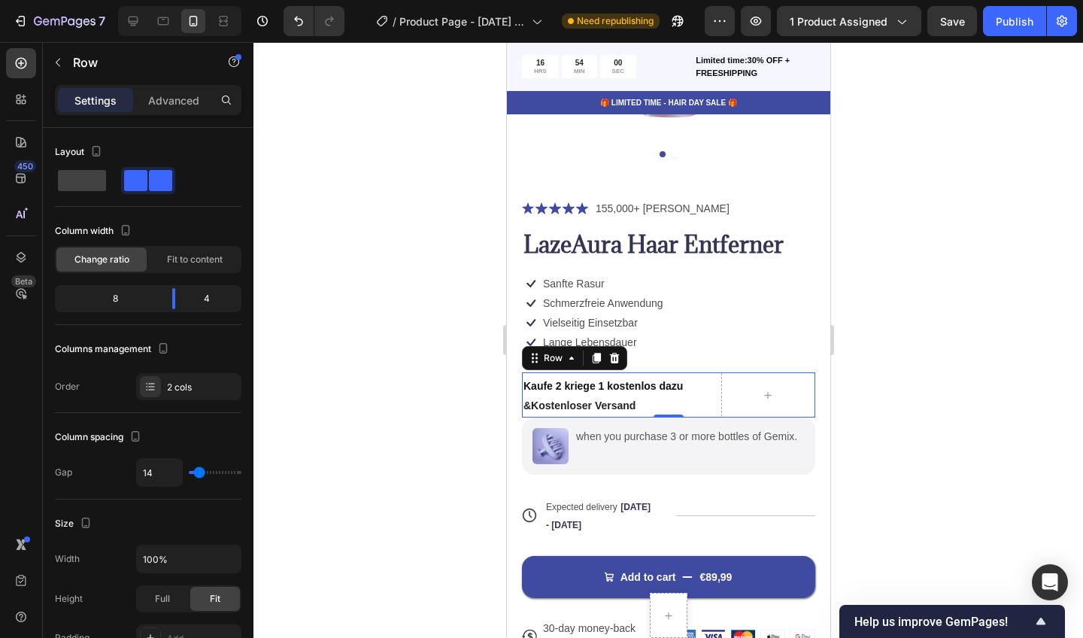
click at [406, 333] on div at bounding box center [668, 340] width 830 height 596
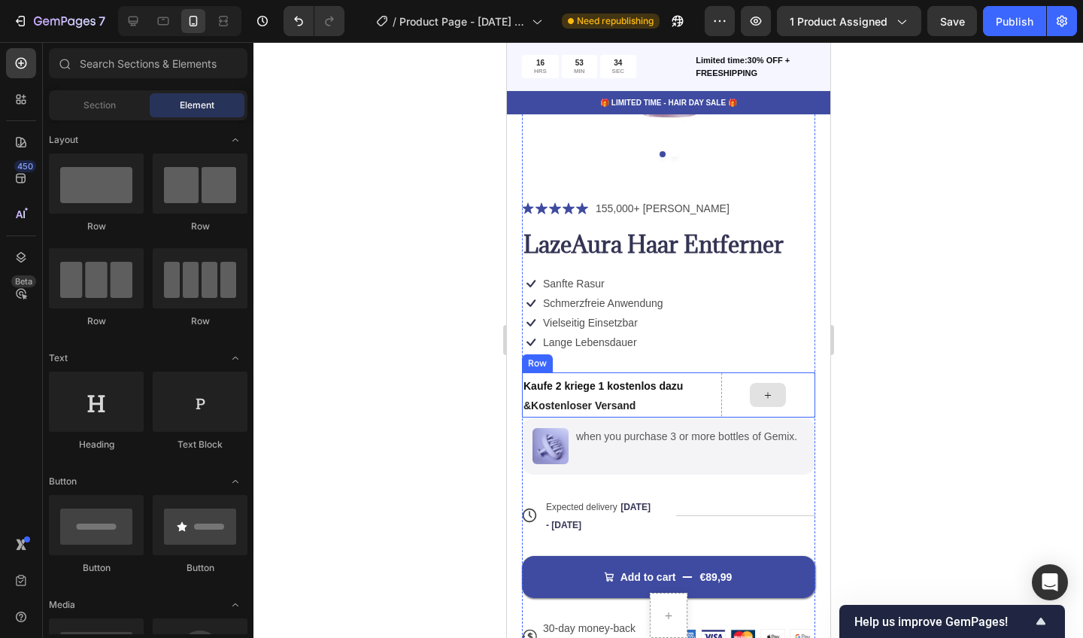
click at [763, 392] on icon at bounding box center [767, 395] width 12 height 13
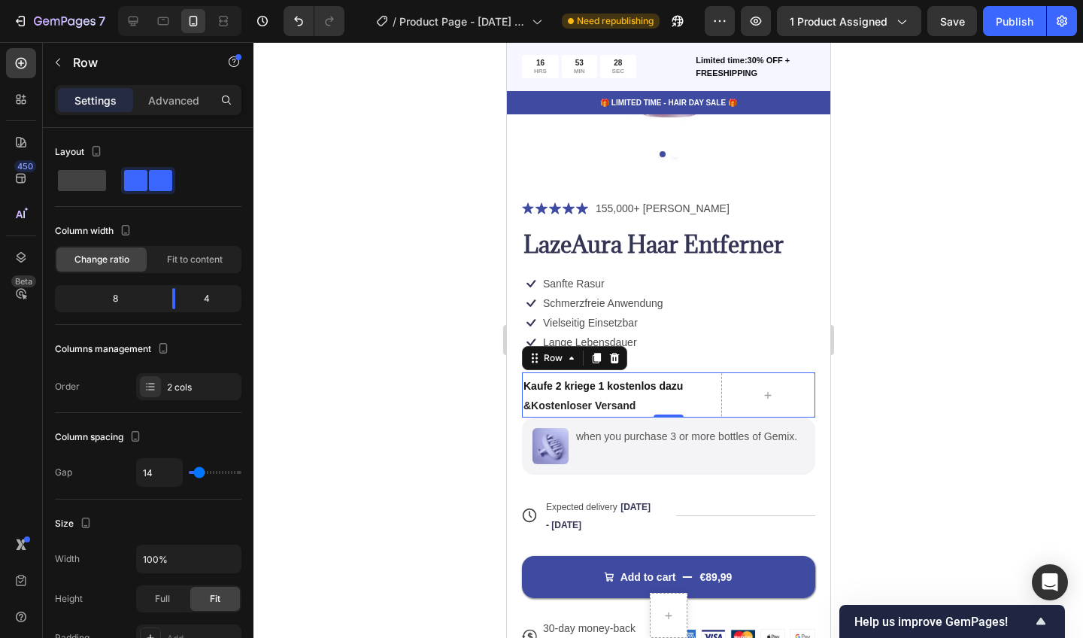
click at [416, 436] on div at bounding box center [668, 340] width 830 height 596
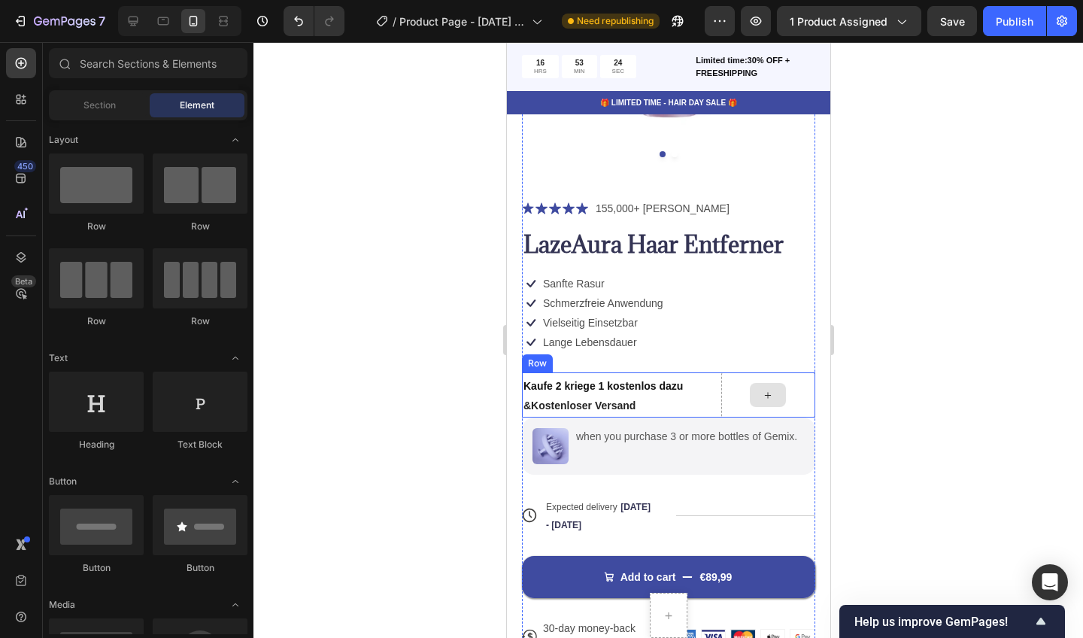
click at [769, 389] on icon at bounding box center [767, 395] width 12 height 13
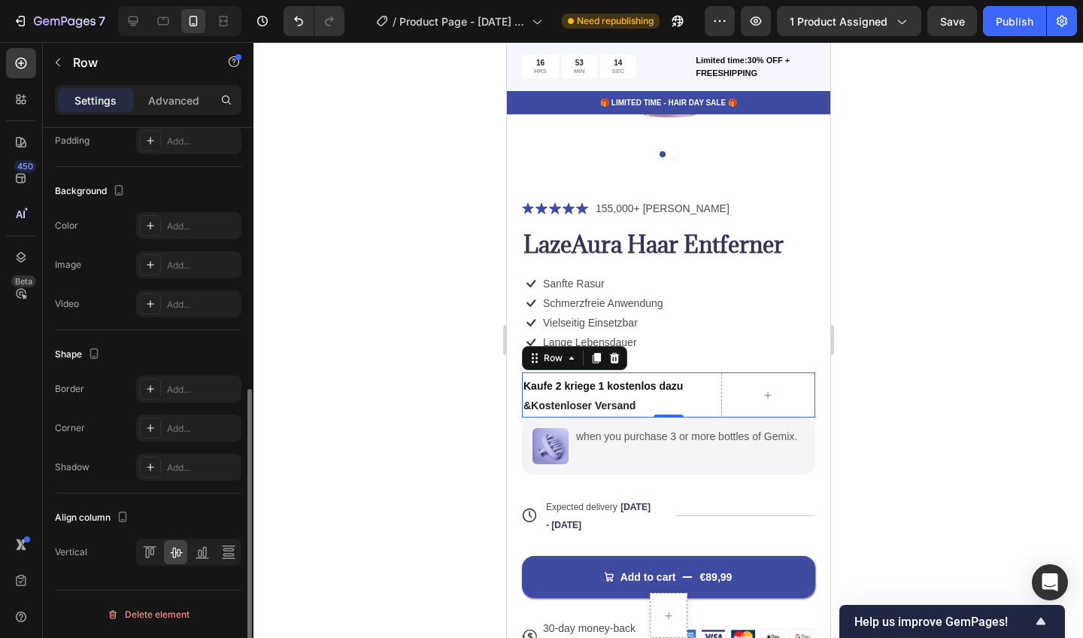
scroll to position [0, 0]
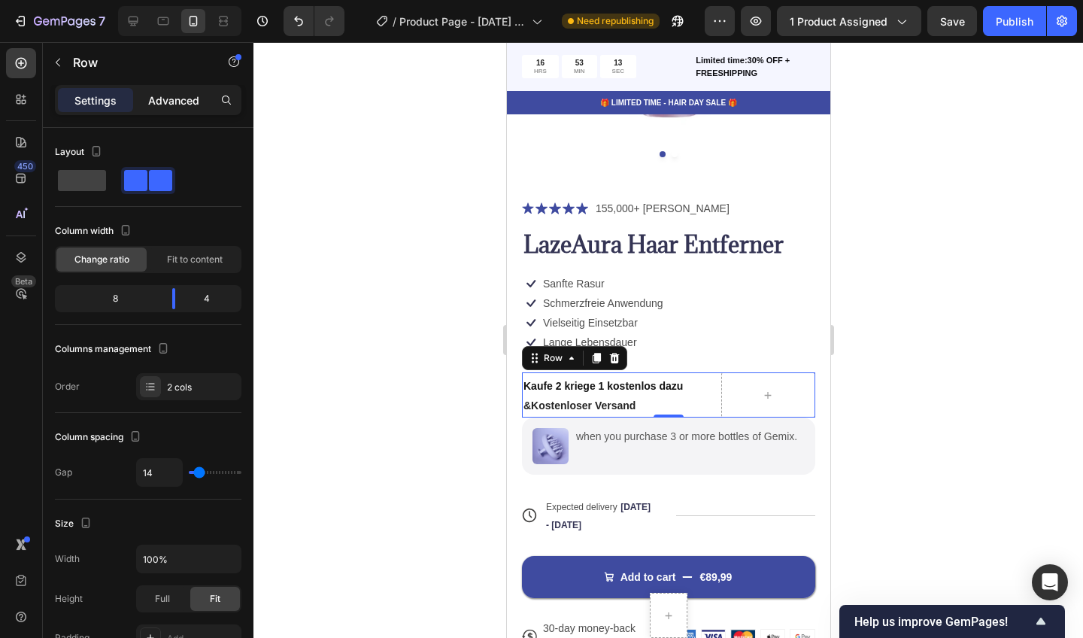
click at [178, 107] on p "Advanced" at bounding box center [173, 101] width 51 height 16
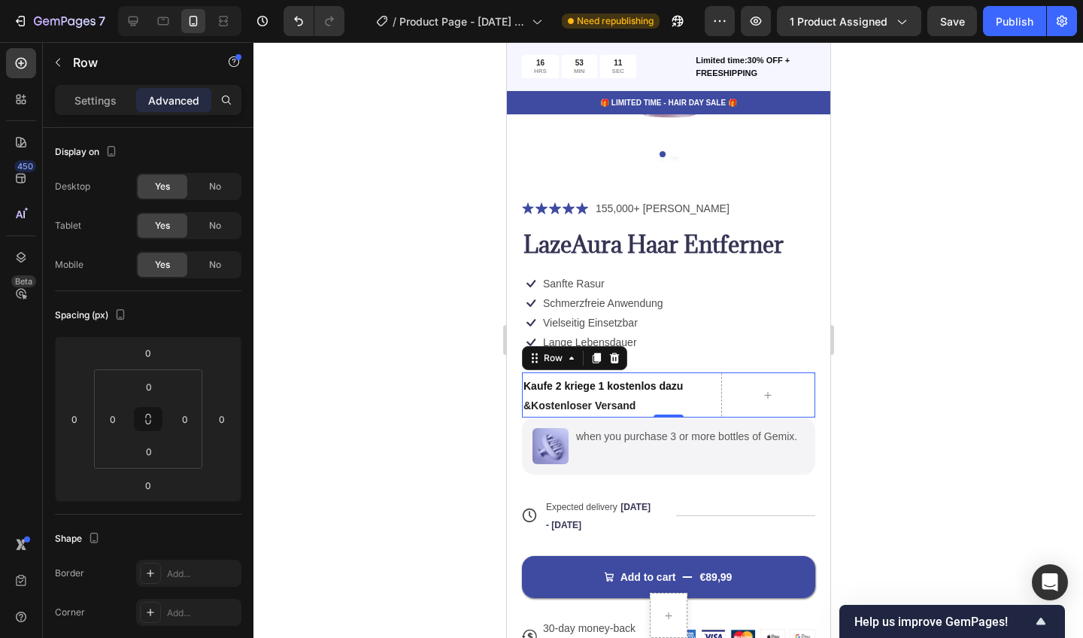
drag, startPoint x: 101, startPoint y: 95, endPoint x: 178, endPoint y: 120, distance: 80.6
click at [100, 95] on p "Settings" at bounding box center [95, 101] width 42 height 16
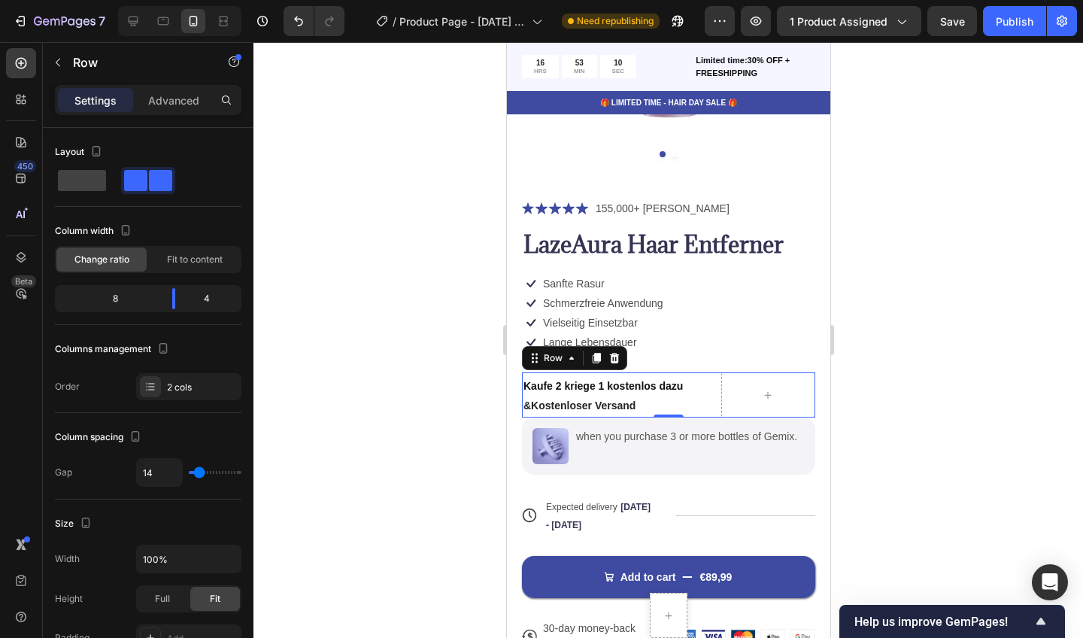
click at [356, 242] on div at bounding box center [668, 340] width 830 height 596
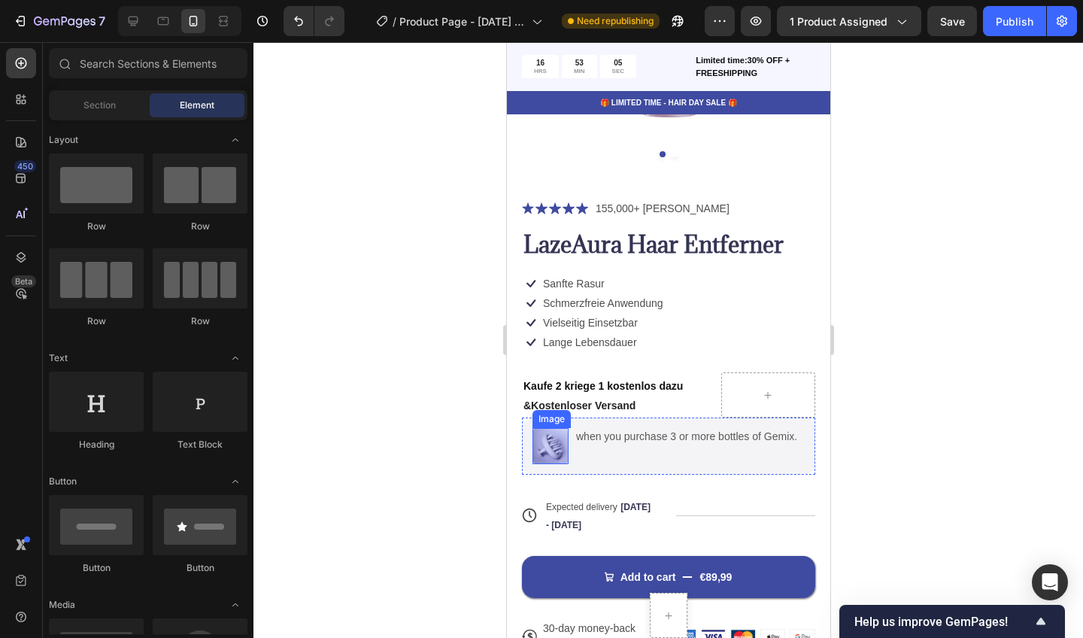
click at [550, 423] on div "Image" at bounding box center [551, 419] width 38 height 18
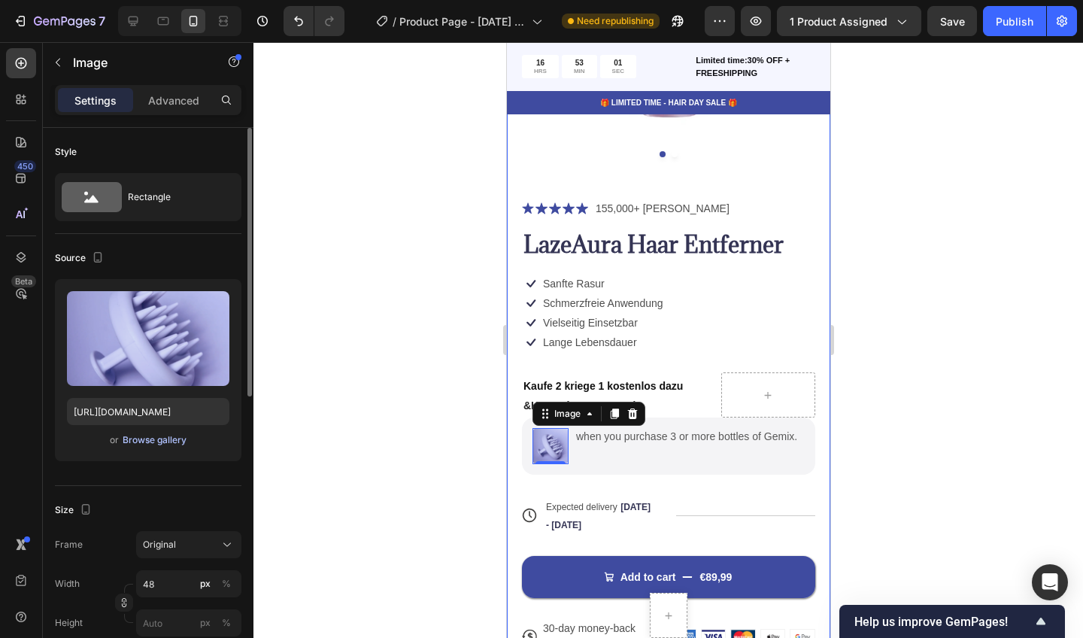
click at [144, 438] on div "Browse gallery" at bounding box center [155, 440] width 64 height 14
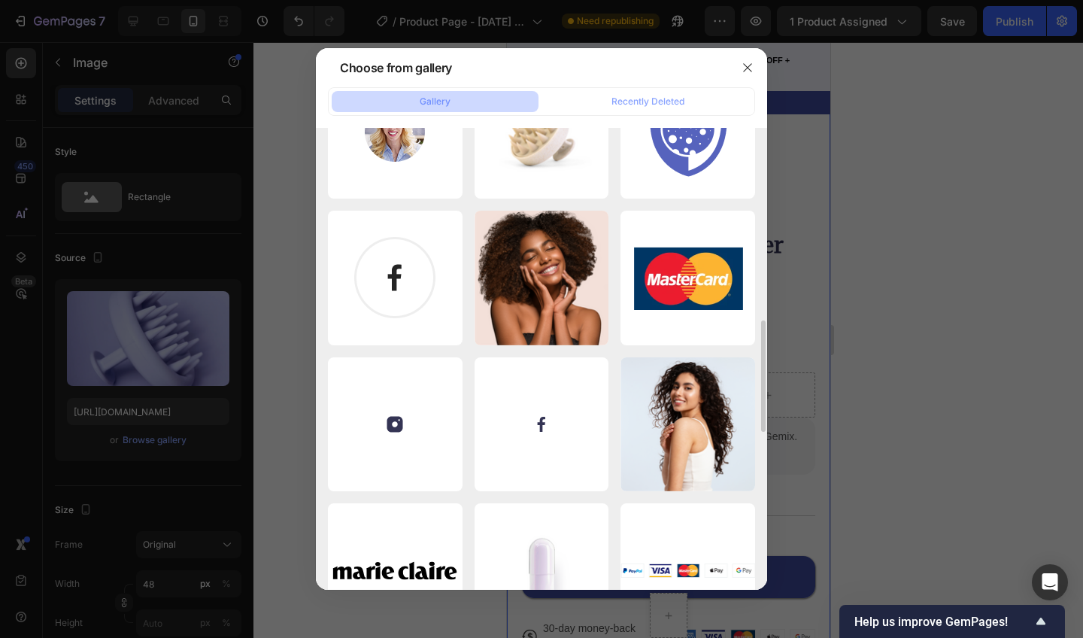
scroll to position [811, 0]
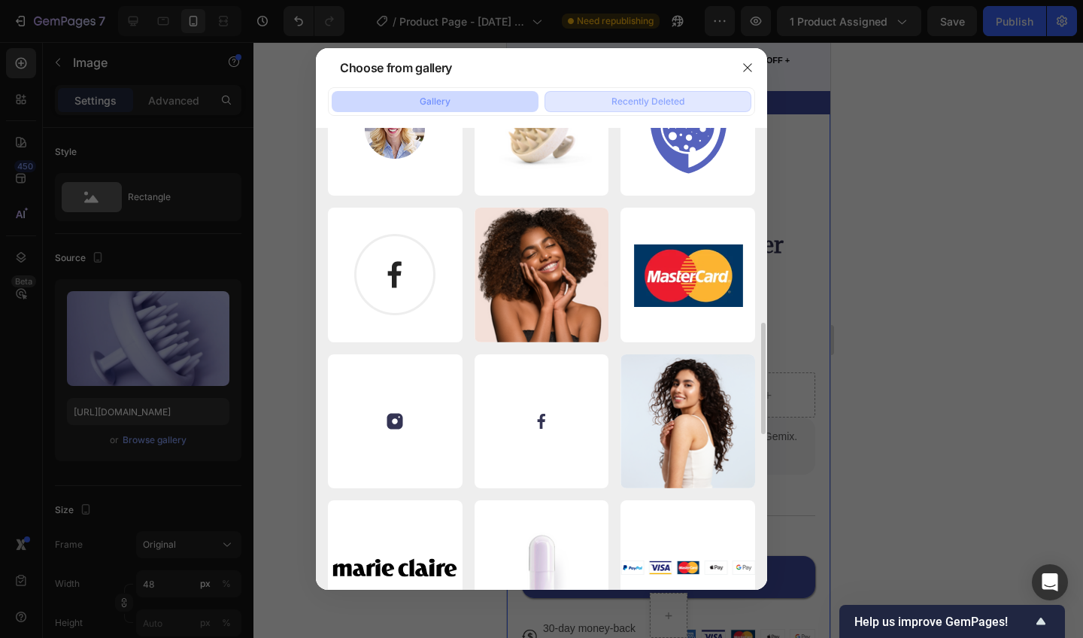
click at [660, 99] on div "Recently Deleted" at bounding box center [648, 102] width 73 height 14
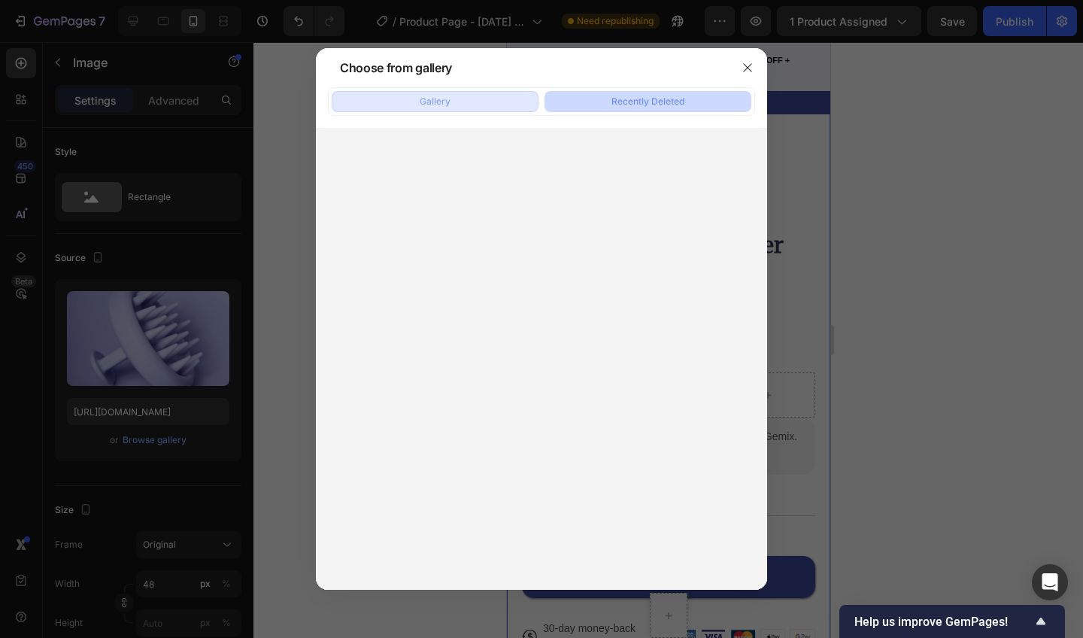
click at [484, 91] on button "Gallery" at bounding box center [435, 101] width 207 height 21
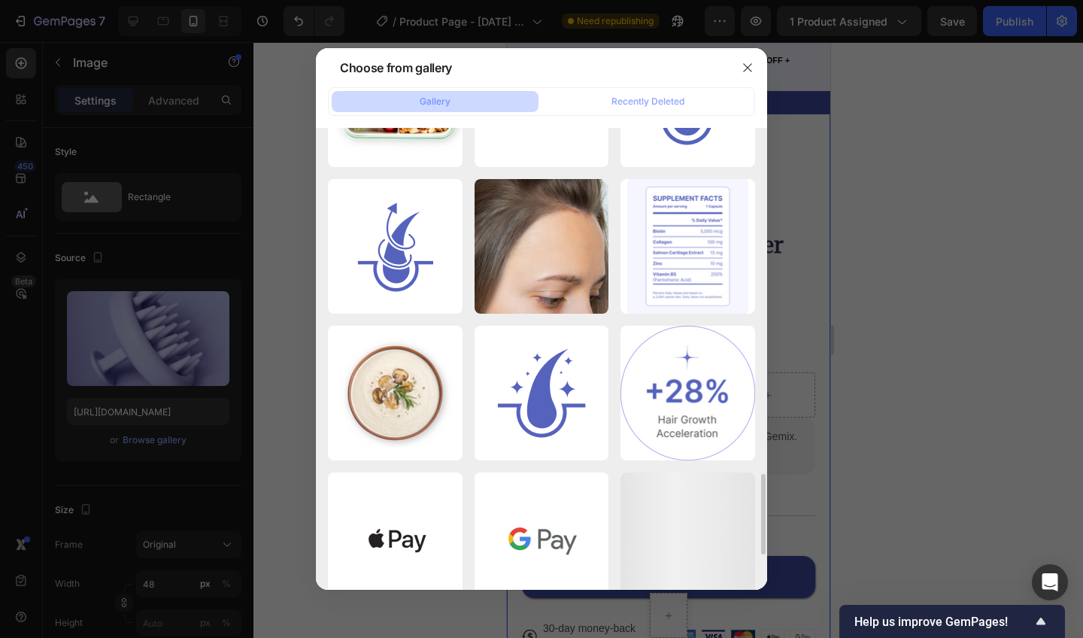
scroll to position [2025, 0]
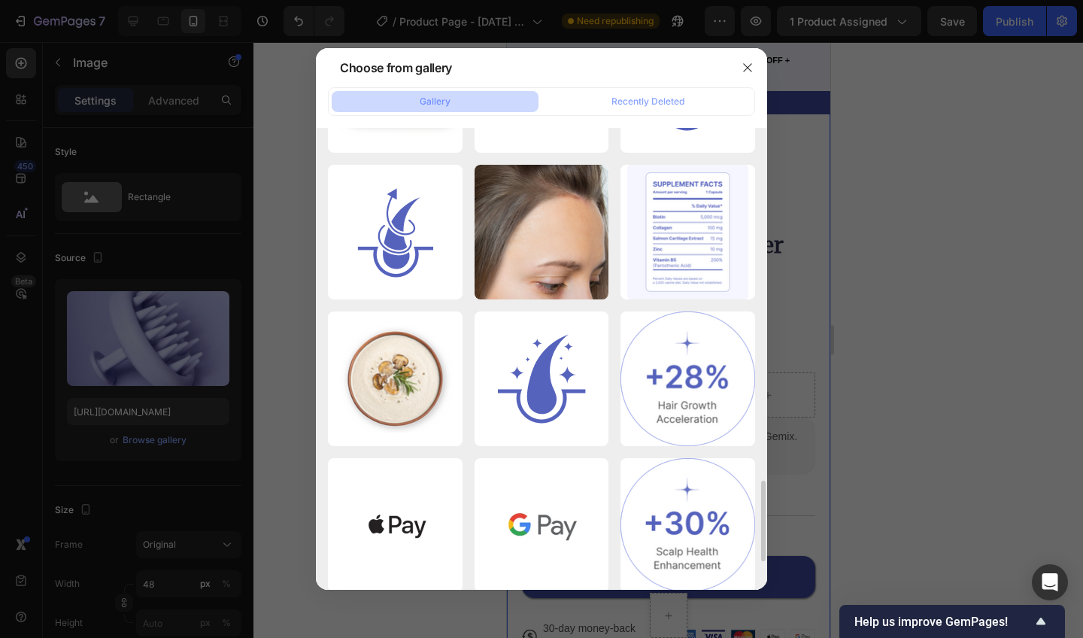
click at [155, 347] on div at bounding box center [541, 319] width 1083 height 638
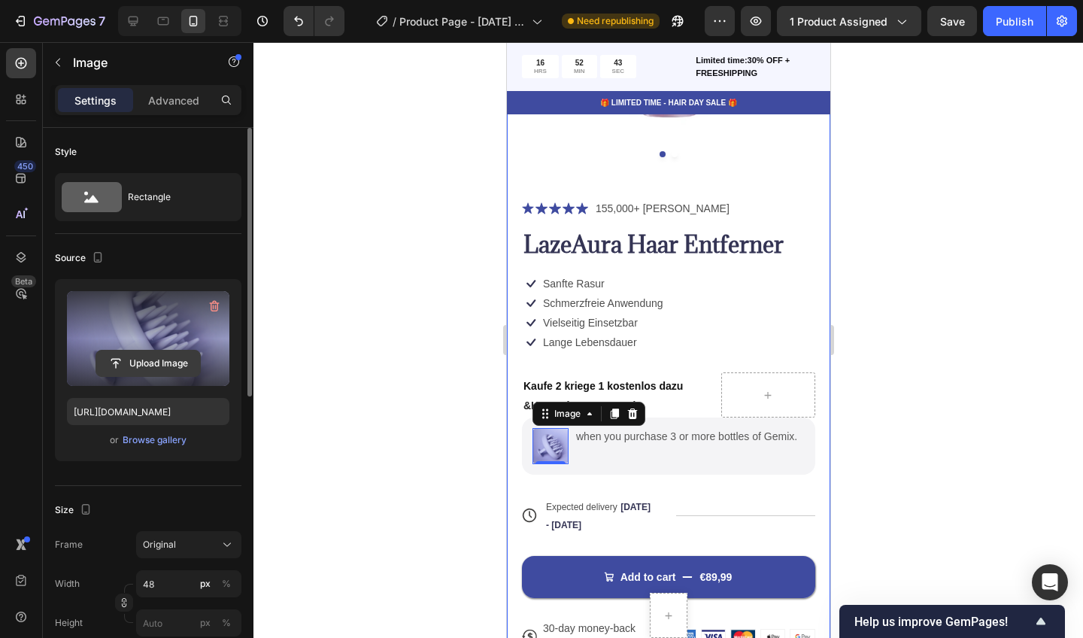
click at [142, 360] on input "file" at bounding box center [148, 364] width 104 height 26
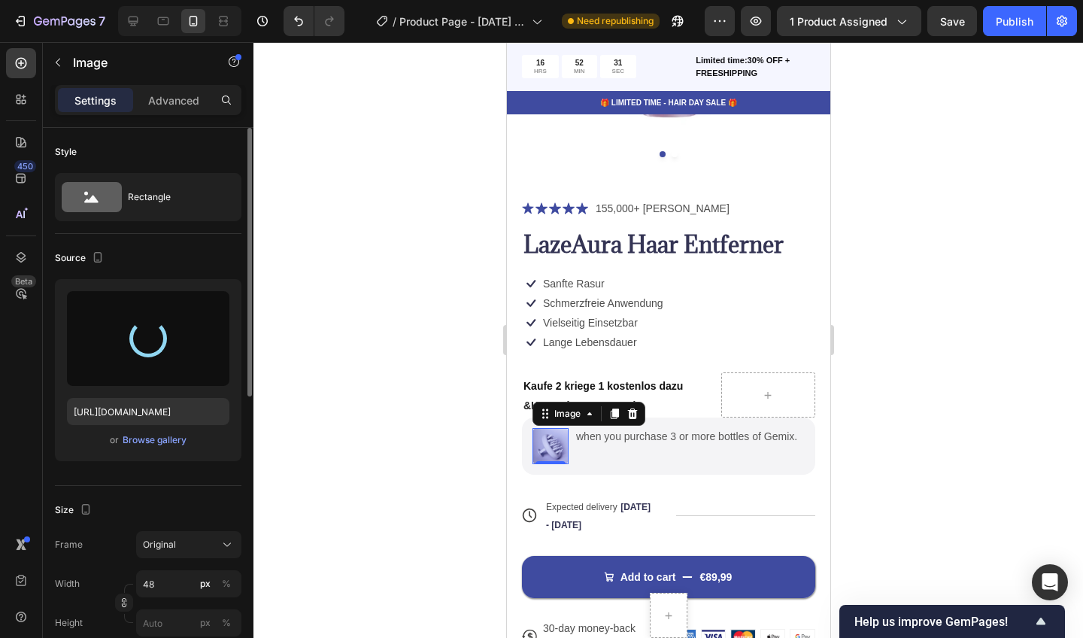
type input "https://cdn.shopify.com/s/files/1/0947/7891/7188/files/gempages_586033705538028…"
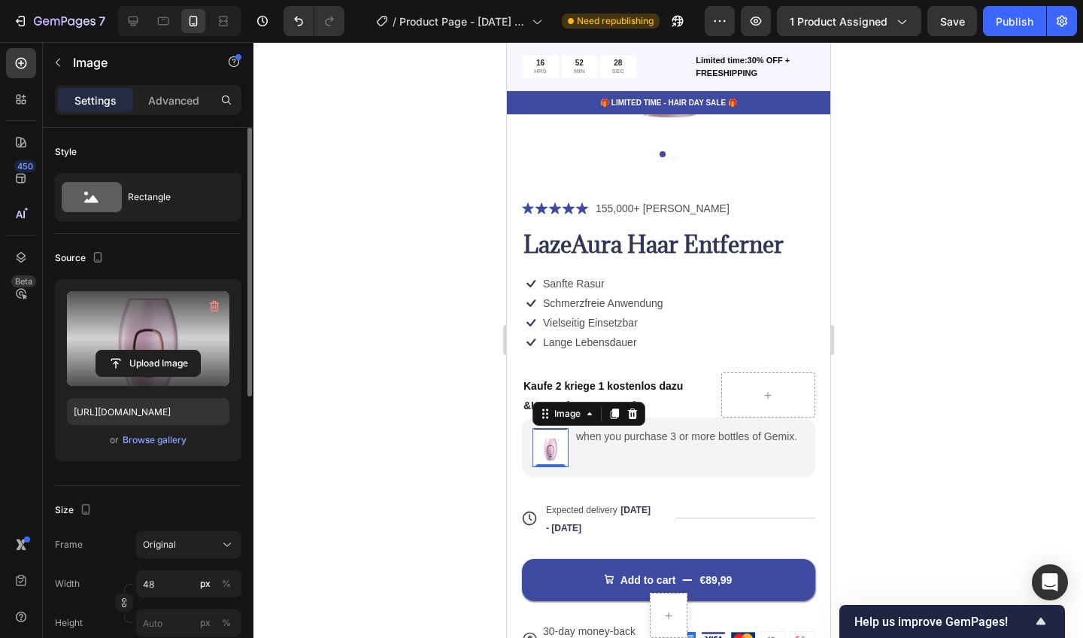
click at [446, 454] on div at bounding box center [668, 340] width 830 height 596
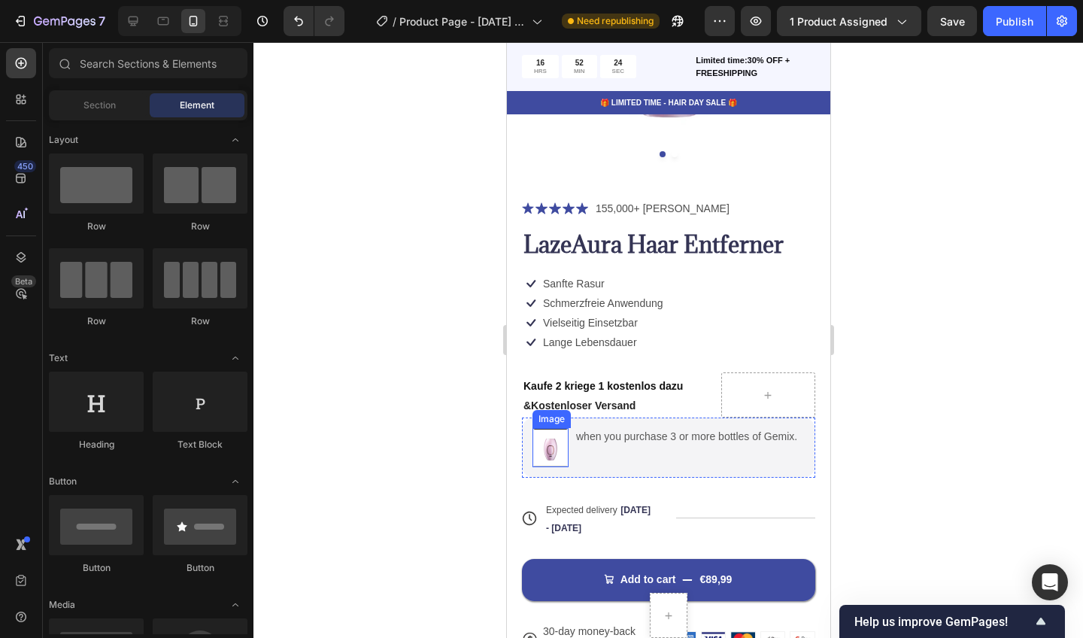
click at [548, 418] on div "Image" at bounding box center [551, 419] width 32 height 14
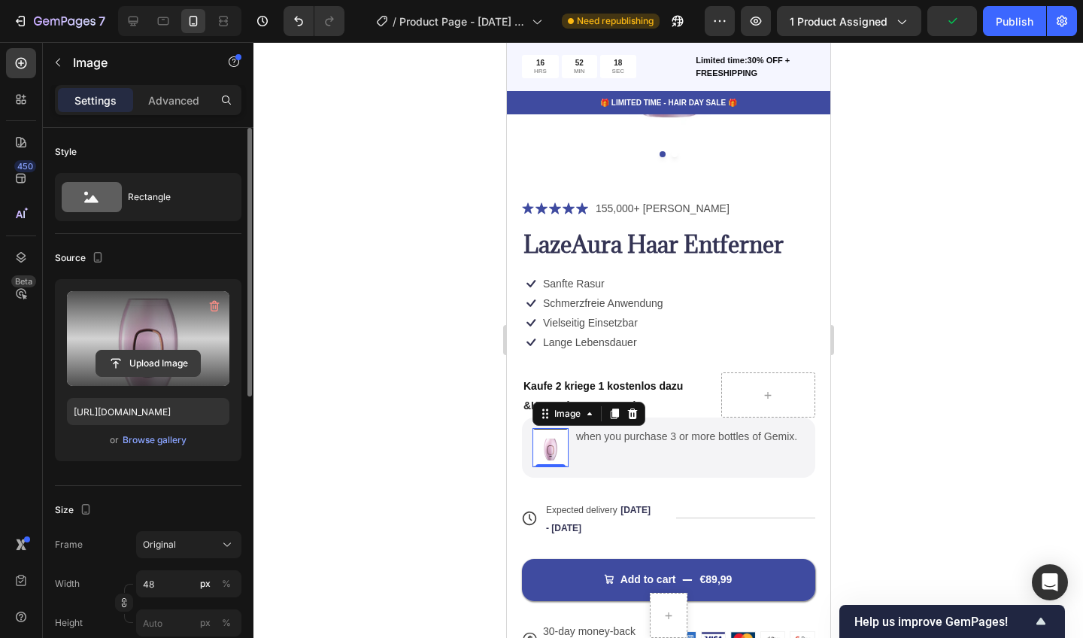
click at [155, 367] on input "file" at bounding box center [148, 364] width 104 height 26
type input "https://cdn.shopify.com/s/files/1/0947/7891/7188/files/gempages_586033705538028…"
click at [448, 495] on div at bounding box center [668, 340] width 830 height 596
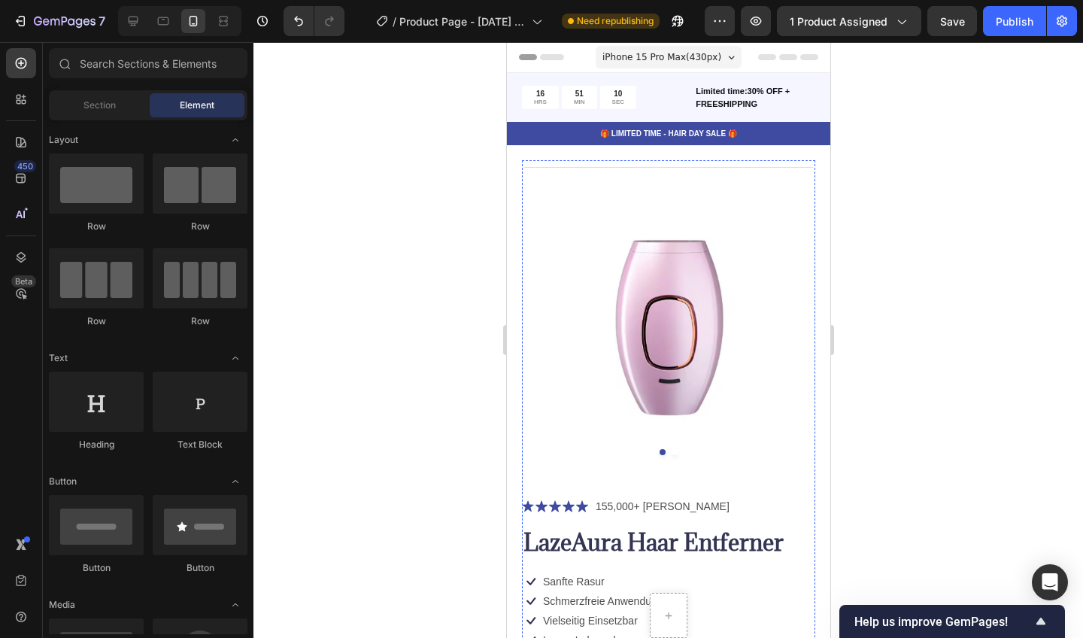
scroll to position [0, 0]
click at [966, 369] on div at bounding box center [668, 340] width 830 height 596
click at [569, 154] on div "Product Images" at bounding box center [560, 151] width 79 height 18
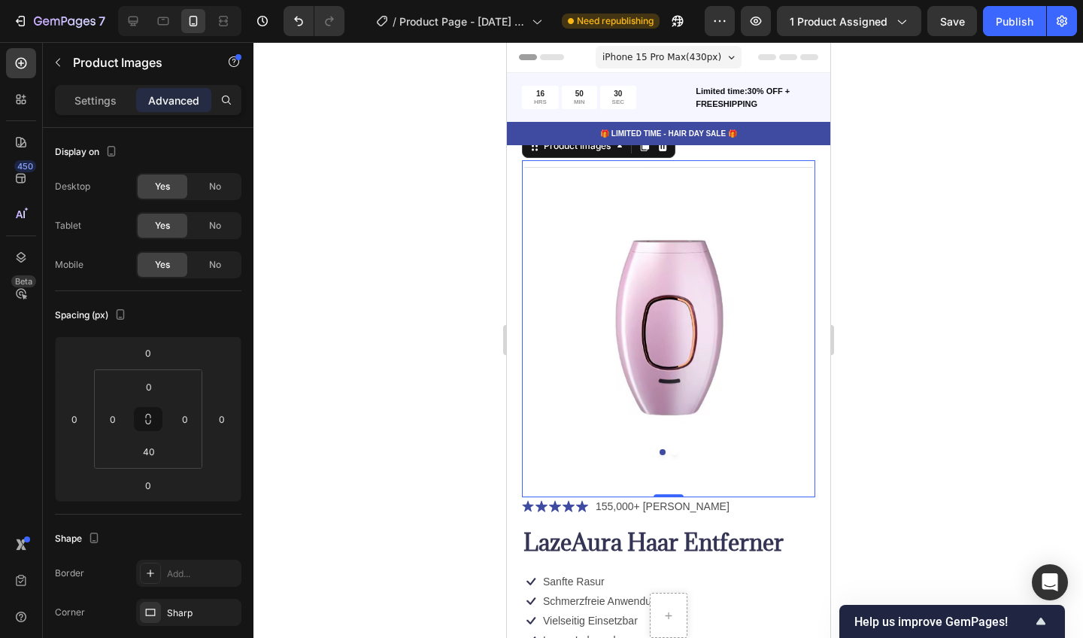
click at [852, 240] on div at bounding box center [668, 340] width 830 height 596
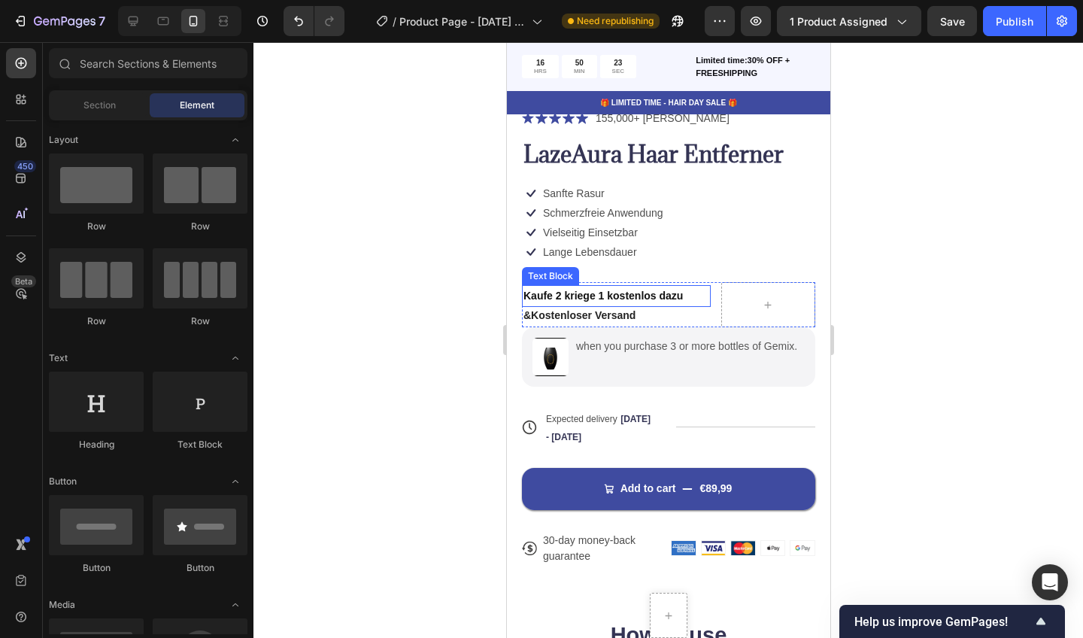
scroll to position [385, 0]
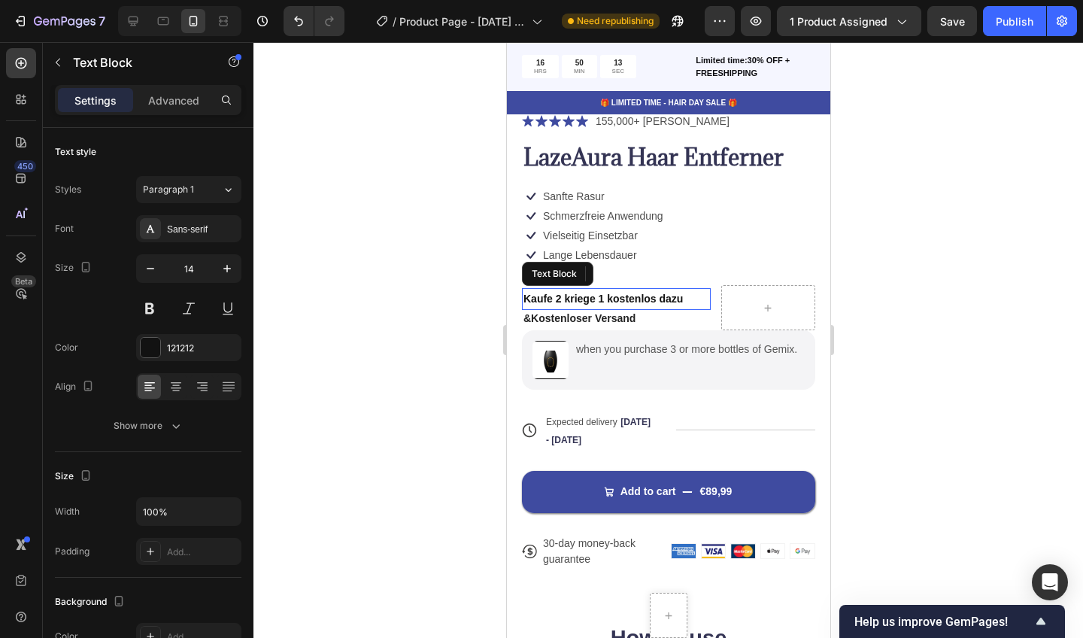
click at [685, 295] on p "Kaufe 2 kriege 1 kostenlos dazu" at bounding box center [616, 299] width 186 height 19
click at [654, 314] on p "&Kostenloser Versand" at bounding box center [616, 318] width 186 height 14
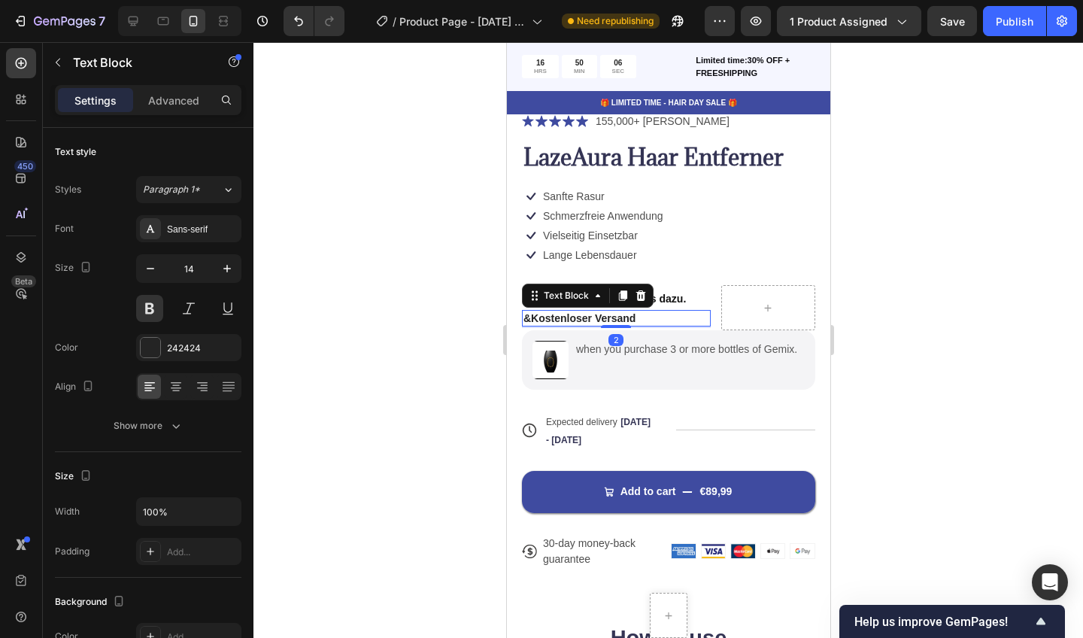
click at [654, 314] on p "&Kostenloser Versand" at bounding box center [616, 318] width 186 height 14
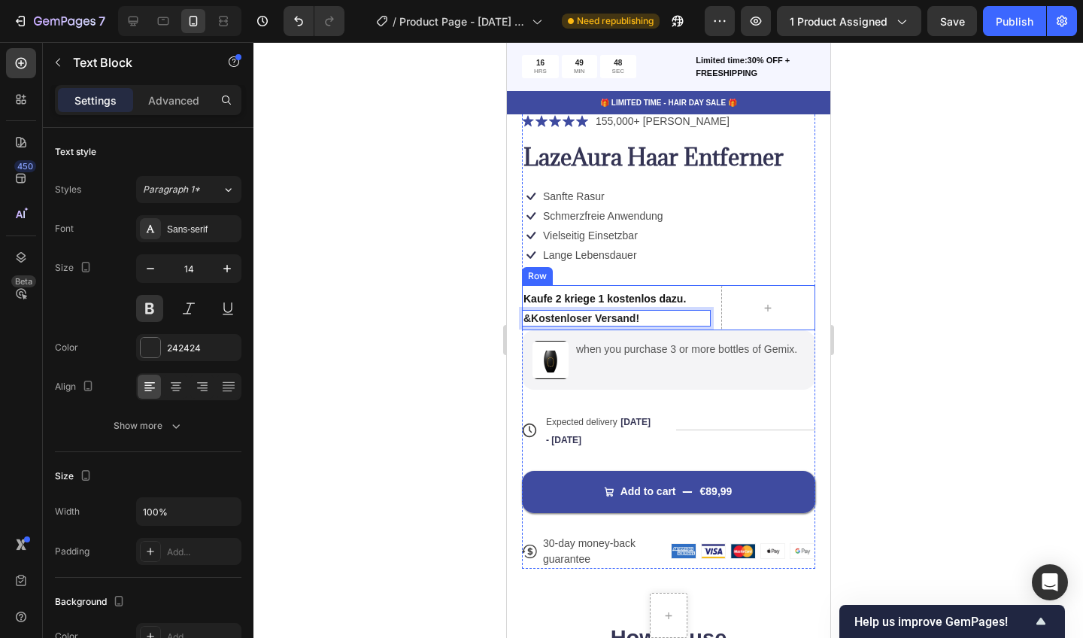
click at [1008, 270] on div at bounding box center [668, 340] width 830 height 596
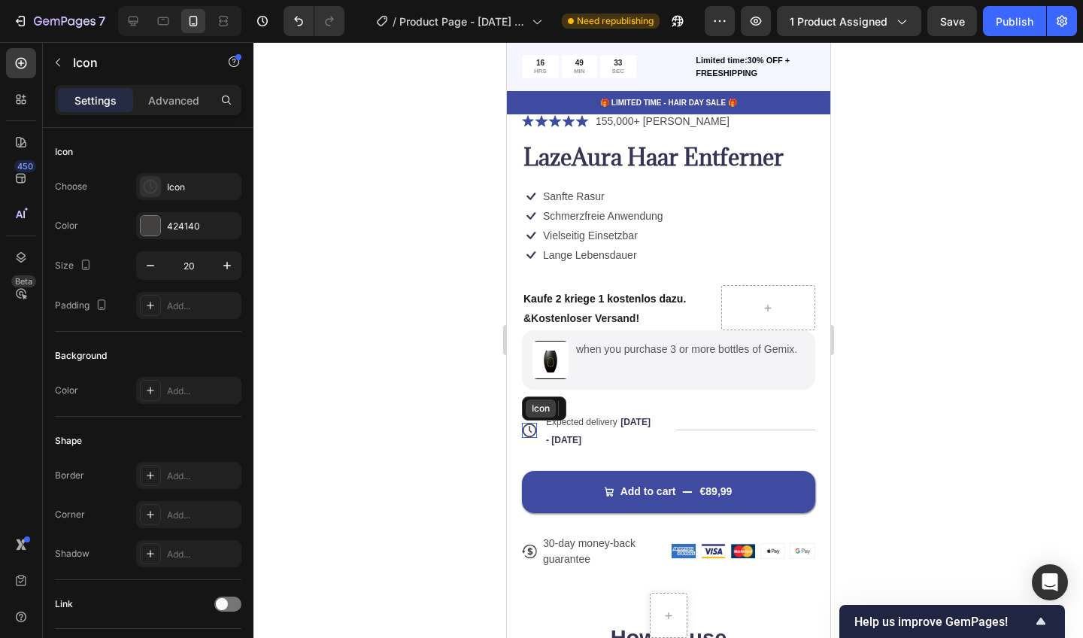
click at [532, 413] on div "Icon" at bounding box center [540, 408] width 30 height 18
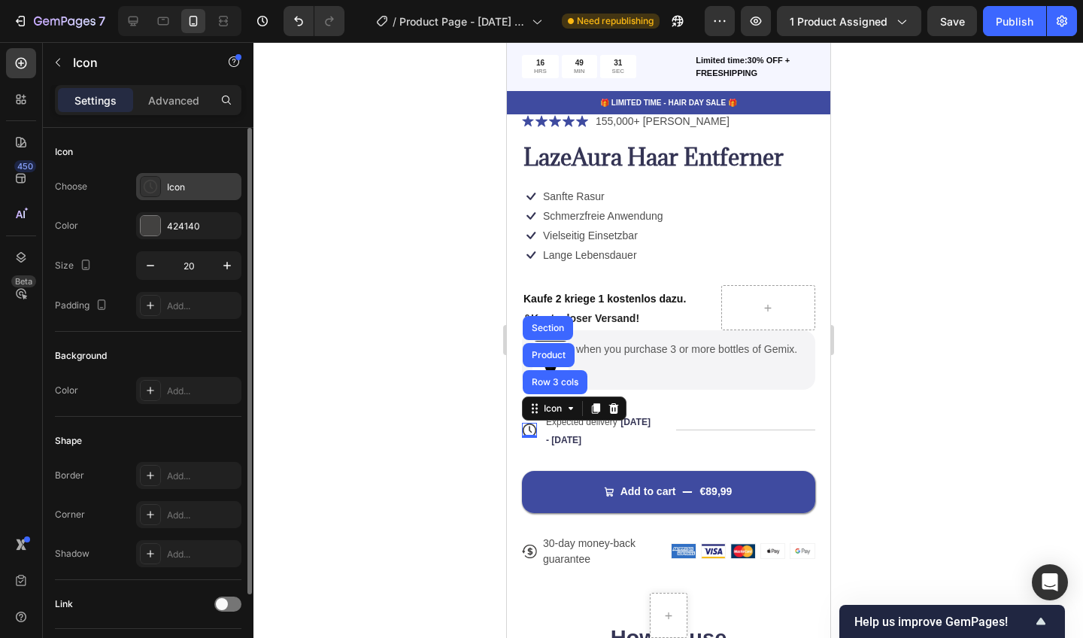
click at [168, 184] on div "Icon" at bounding box center [202, 188] width 71 height 14
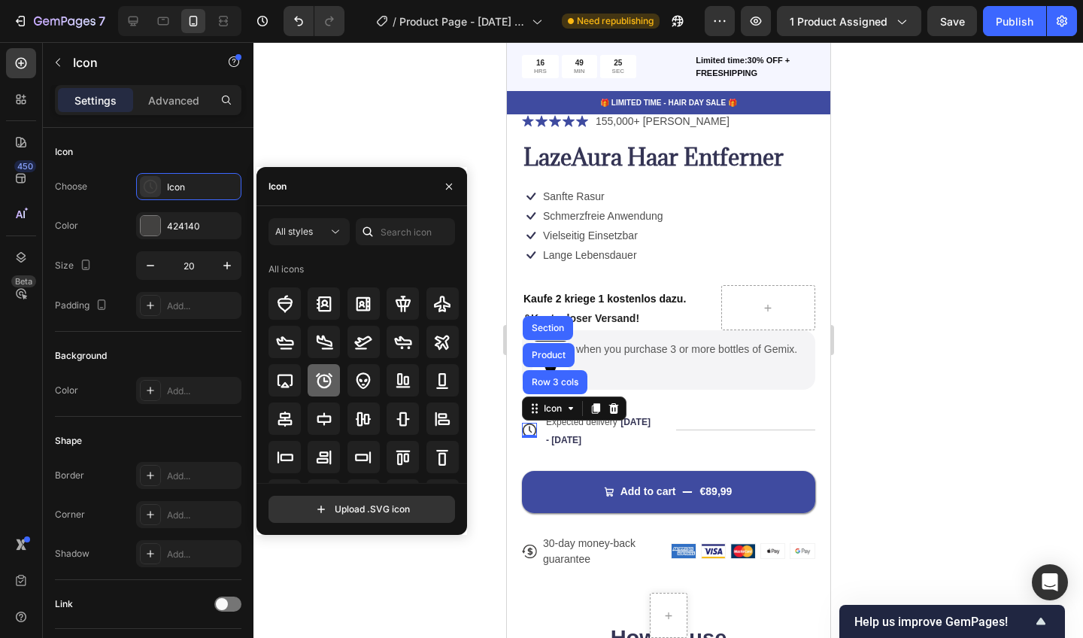
click at [320, 370] on div at bounding box center [324, 380] width 32 height 32
click at [400, 548] on div at bounding box center [668, 340] width 830 height 596
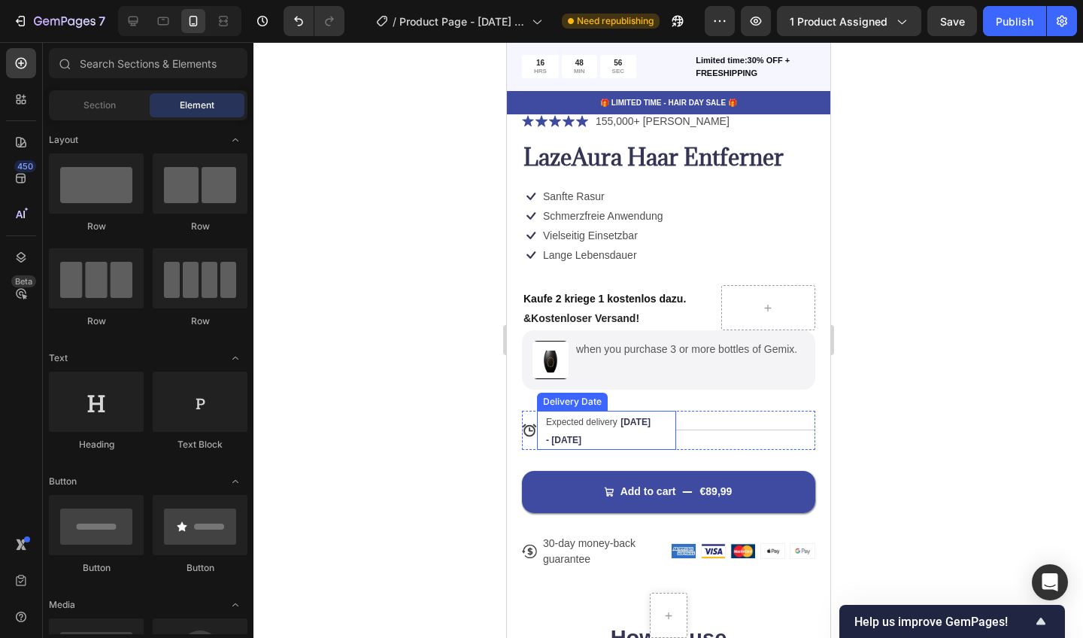
click at [567, 417] on span "Expected delivery" at bounding box center [580, 422] width 71 height 11
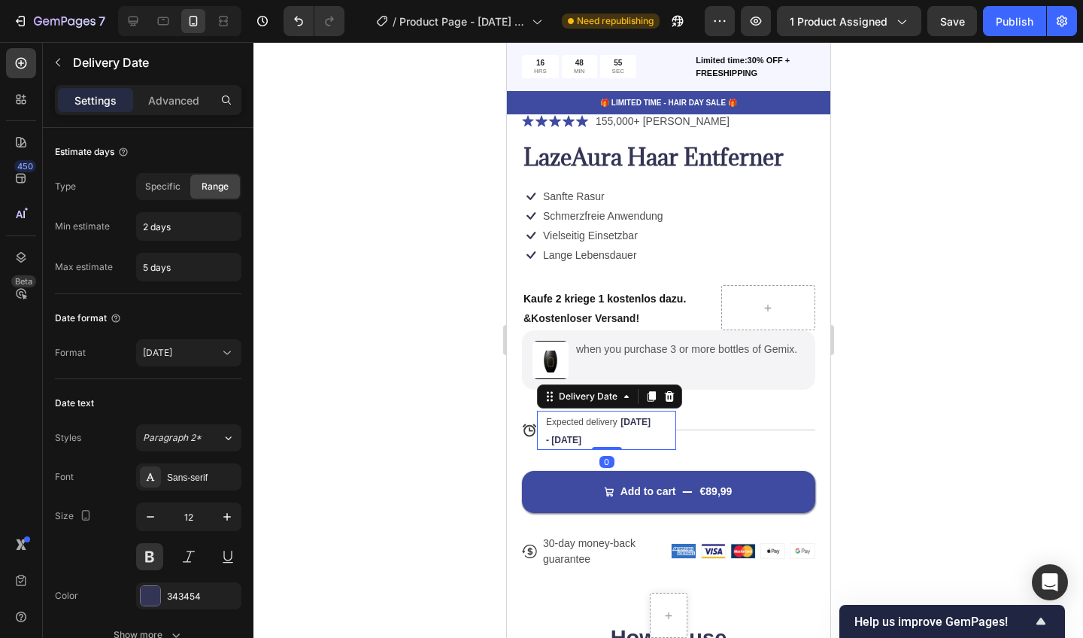
click at [617, 419] on span "Expected delivery" at bounding box center [580, 422] width 71 height 11
click at [616, 418] on span "Expected delivery" at bounding box center [580, 422] width 71 height 11
click at [615, 418] on span "Expected delivery" at bounding box center [580, 422] width 71 height 11
click at [614, 417] on span "Expected delivery" at bounding box center [580, 422] width 71 height 11
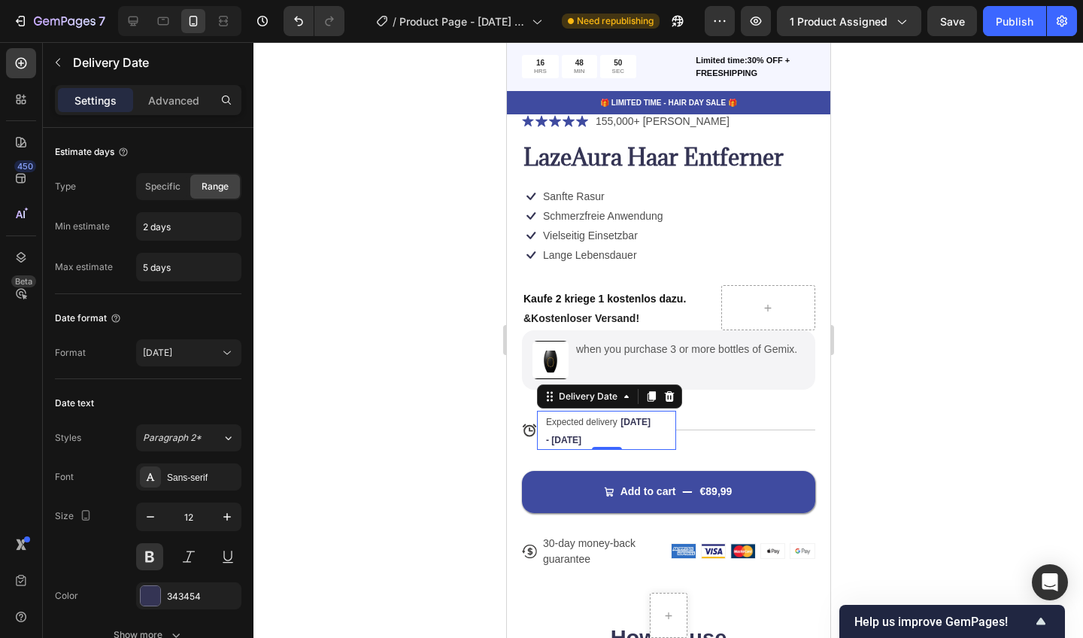
click at [614, 417] on span "Expected delivery" at bounding box center [580, 422] width 71 height 11
click at [564, 417] on span "Expected delivery" at bounding box center [580, 422] width 71 height 11
click at [473, 469] on div at bounding box center [668, 340] width 830 height 596
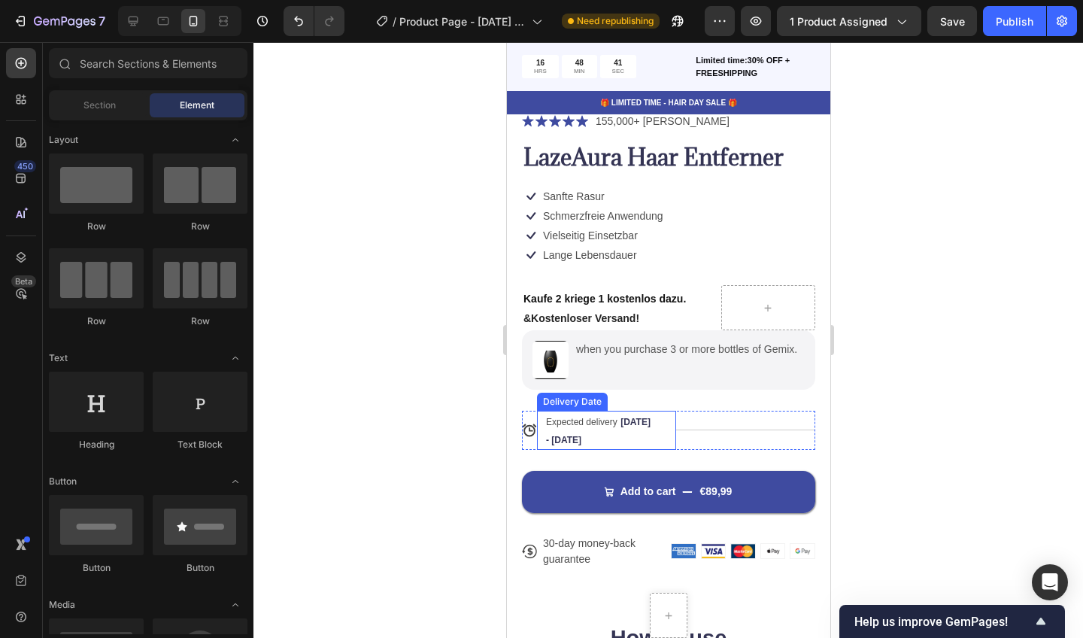
click at [576, 420] on span "Expected delivery" at bounding box center [580, 422] width 71 height 11
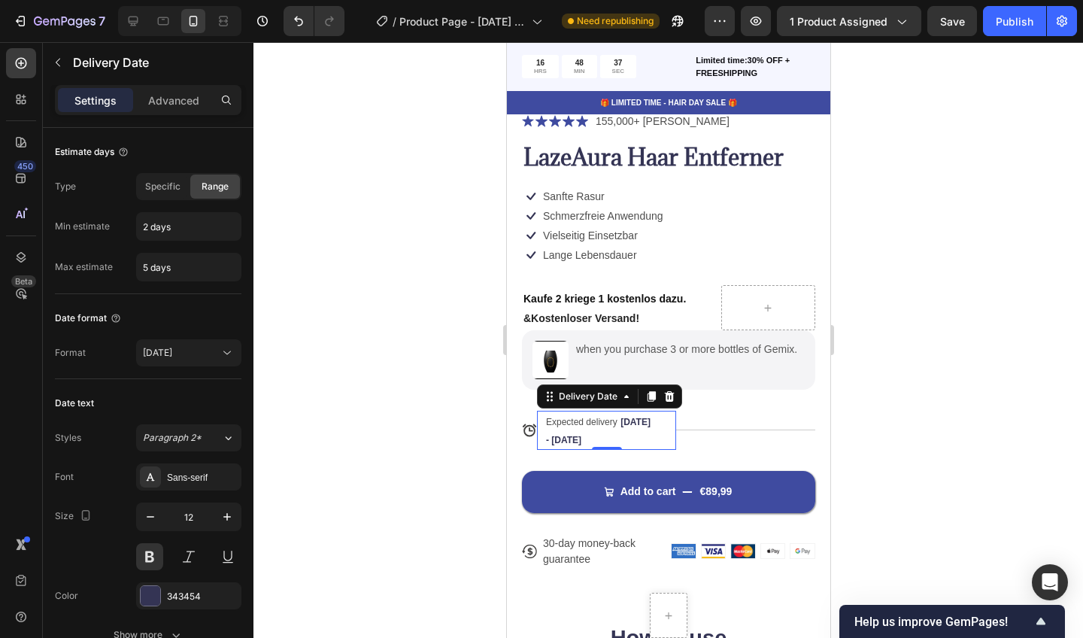
click at [615, 417] on span "Expected delivery" at bounding box center [580, 422] width 71 height 11
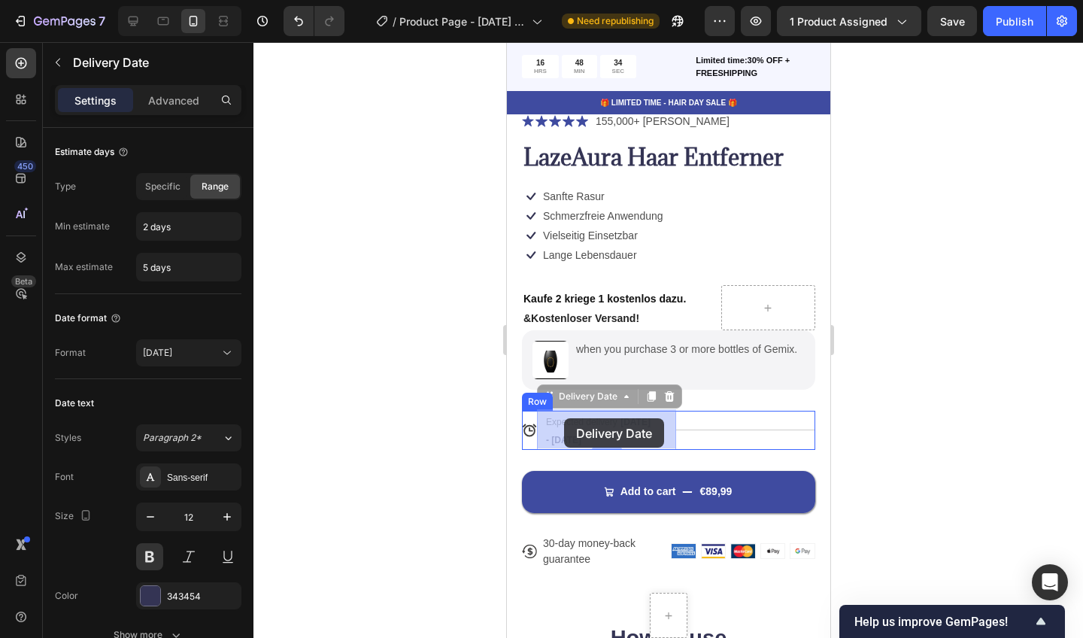
drag, startPoint x: 612, startPoint y: 414, endPoint x: 565, endPoint y: 418, distance: 47.5
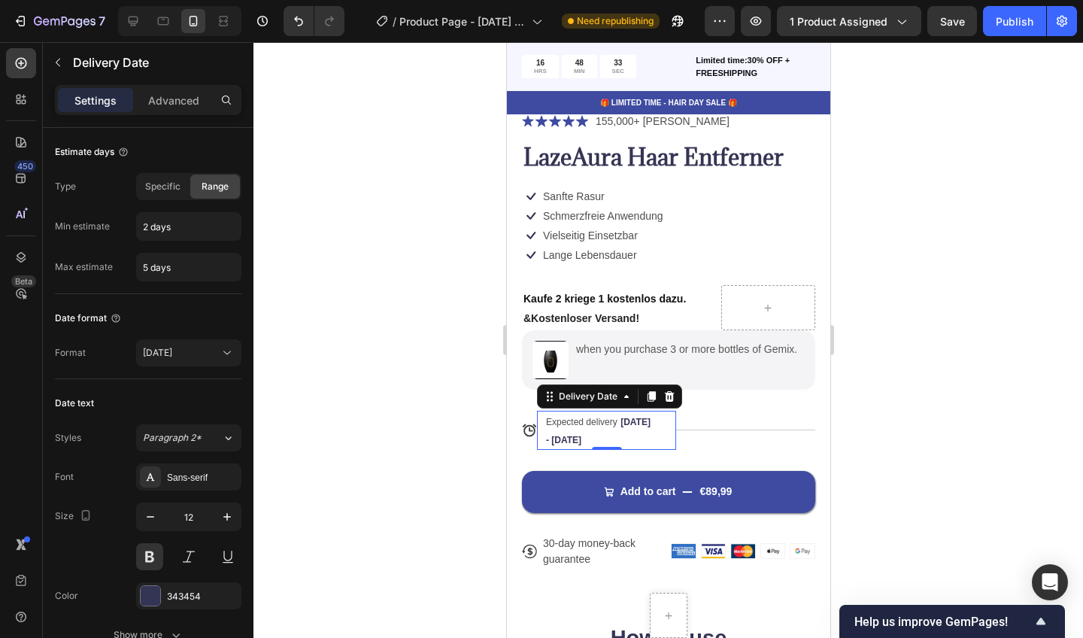
click at [550, 417] on span "Expected delivery" at bounding box center [580, 422] width 71 height 11
click at [430, 445] on div at bounding box center [668, 340] width 830 height 596
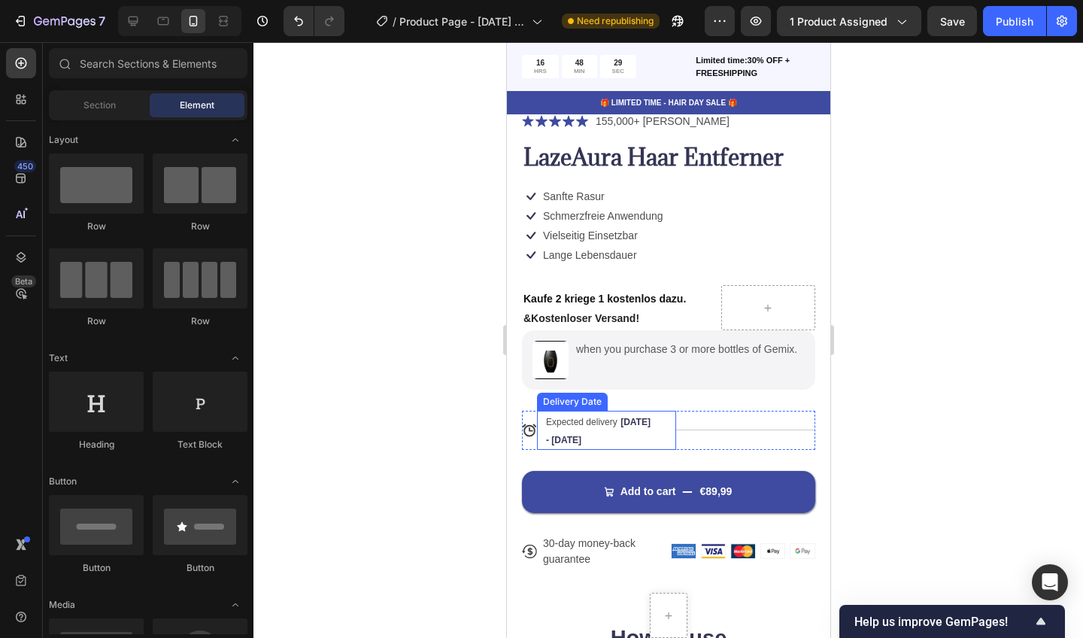
click at [579, 405] on div "Delivery Date" at bounding box center [571, 402] width 71 height 18
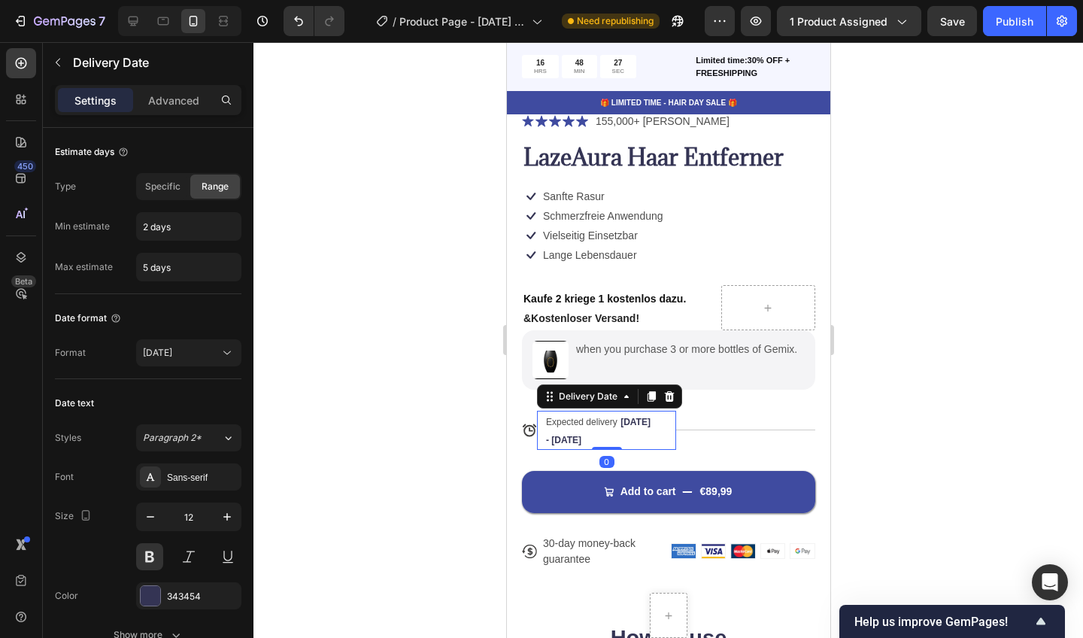
click at [611, 417] on span "Expected delivery" at bounding box center [580, 422] width 71 height 11
click at [614, 418] on span "Expected delivery" at bounding box center [580, 422] width 71 height 11
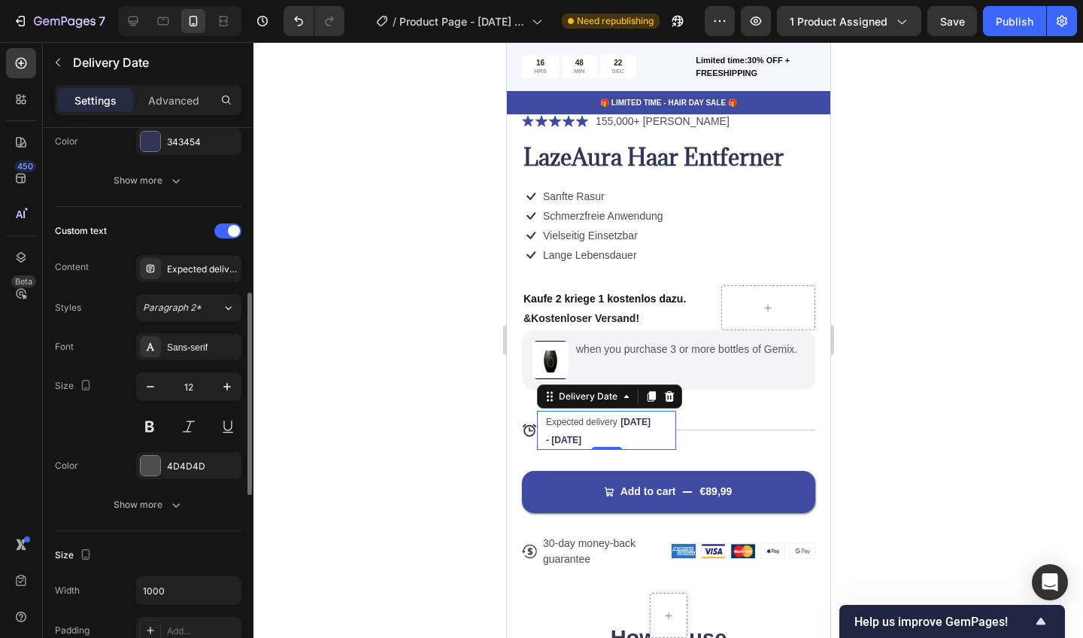
scroll to position [458, 0]
click at [219, 269] on div "Expected delivery" at bounding box center [202, 266] width 71 height 14
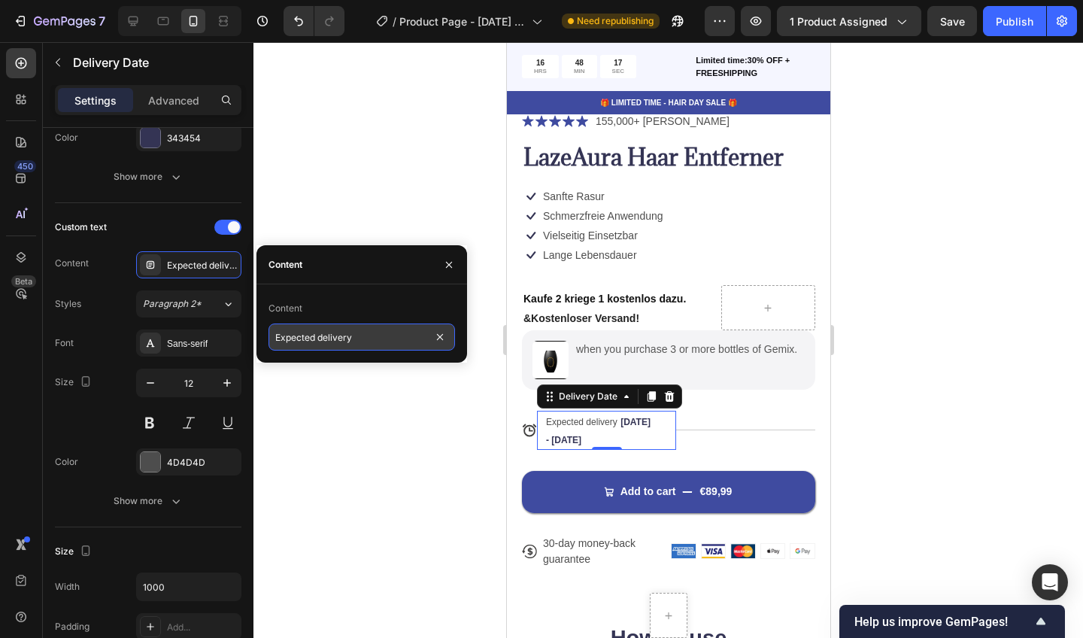
click at [373, 338] on input "Expected delivery" at bounding box center [362, 336] width 187 height 27
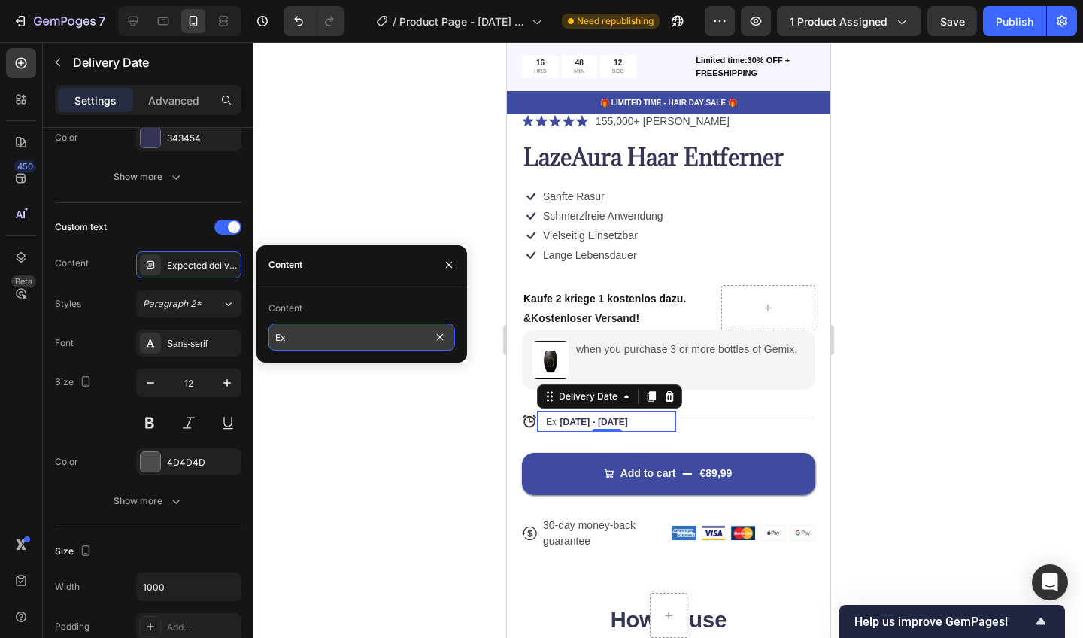
type input "E"
type input "V"
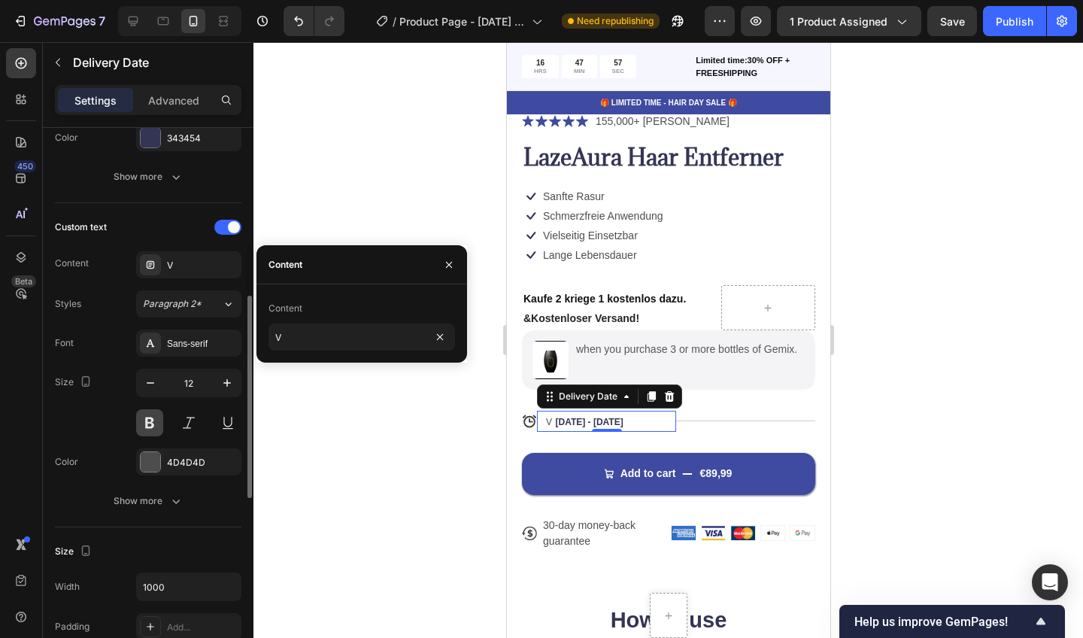
click at [149, 418] on button at bounding box center [149, 422] width 27 height 27
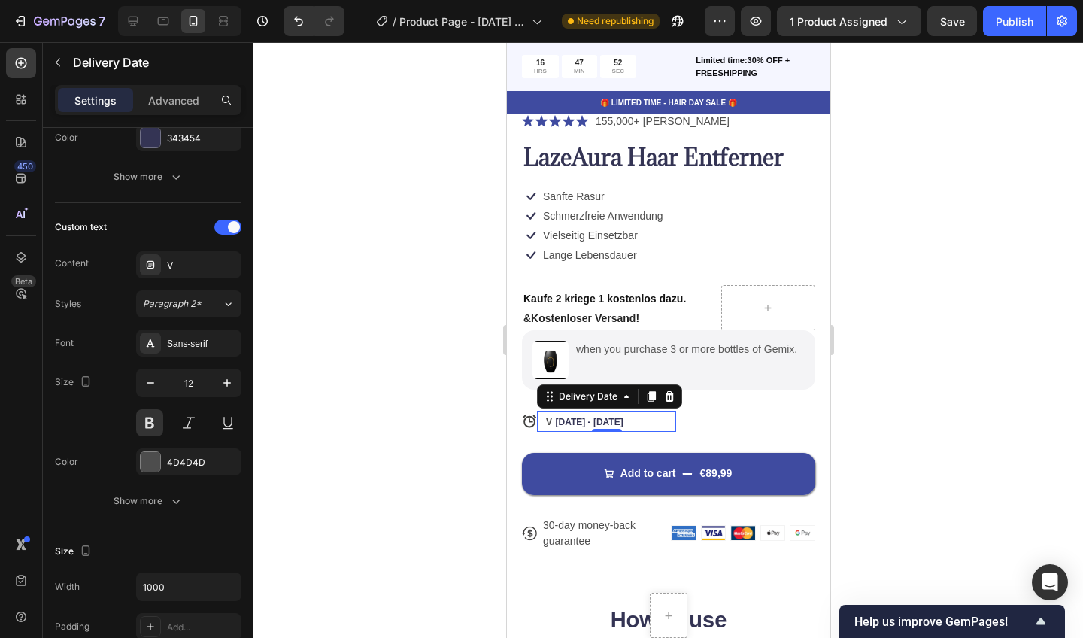
click at [551, 418] on span "V" at bounding box center [548, 422] width 6 height 11
click at [550, 417] on span "V" at bounding box center [548, 422] width 6 height 11
click at [408, 416] on div at bounding box center [668, 340] width 830 height 596
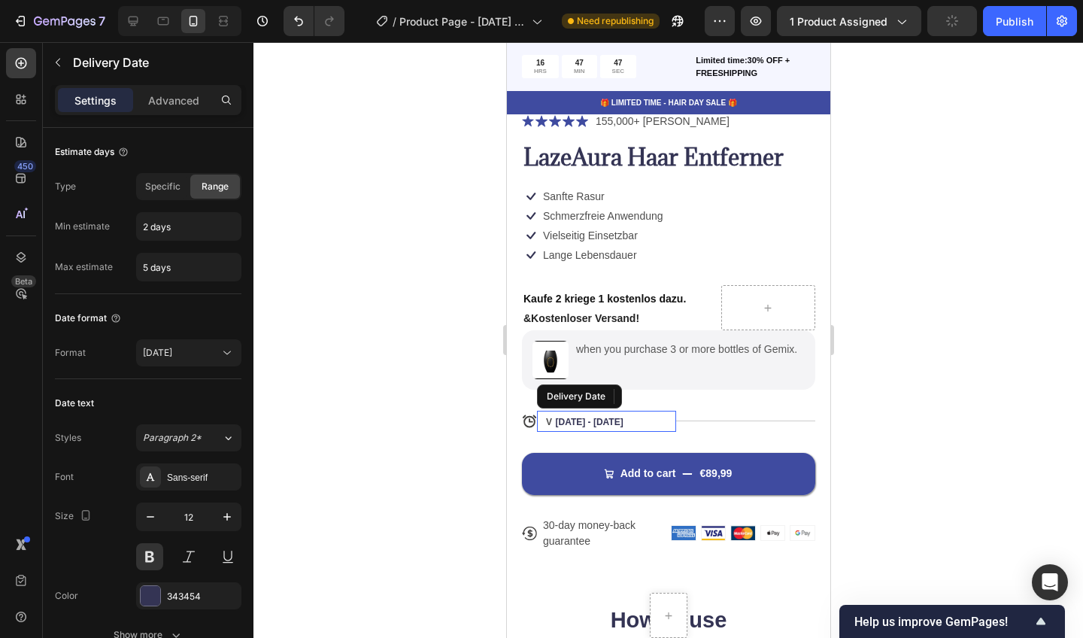
click at [566, 423] on span "[DATE] - [DATE]" at bounding box center [588, 422] width 68 height 11
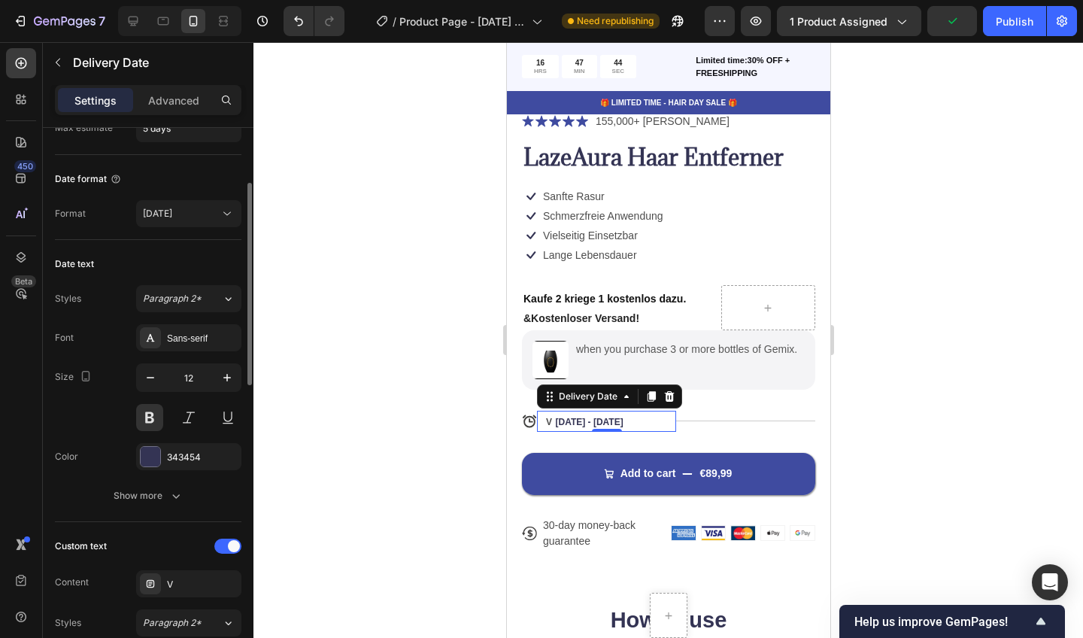
scroll to position [162, 0]
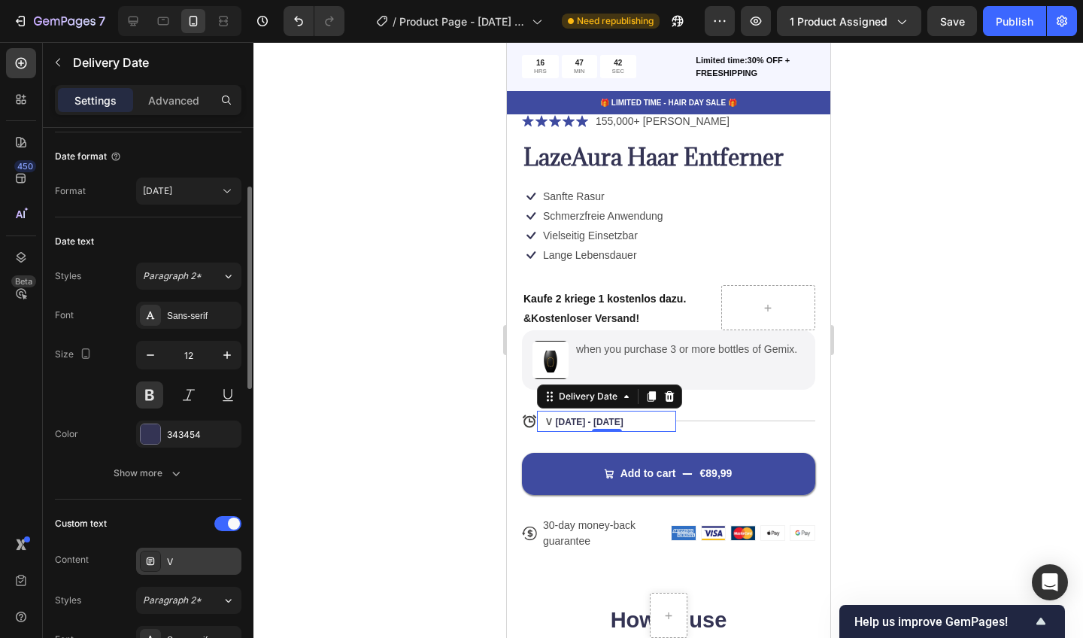
click at [184, 555] on div "V" at bounding box center [202, 562] width 71 height 14
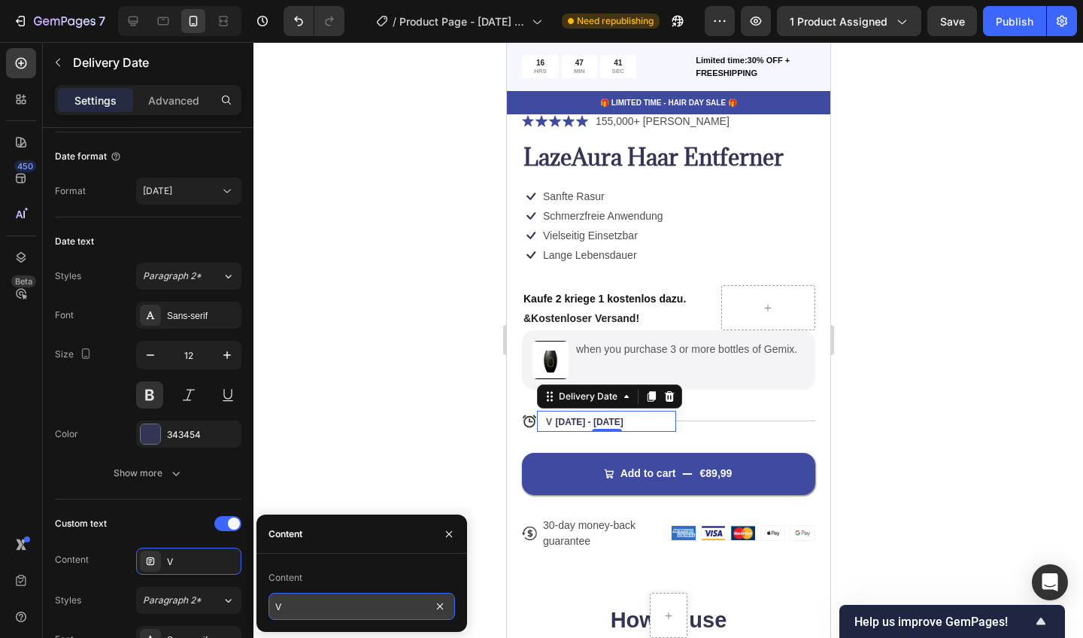
click at [299, 601] on input "V" at bounding box center [362, 606] width 187 height 27
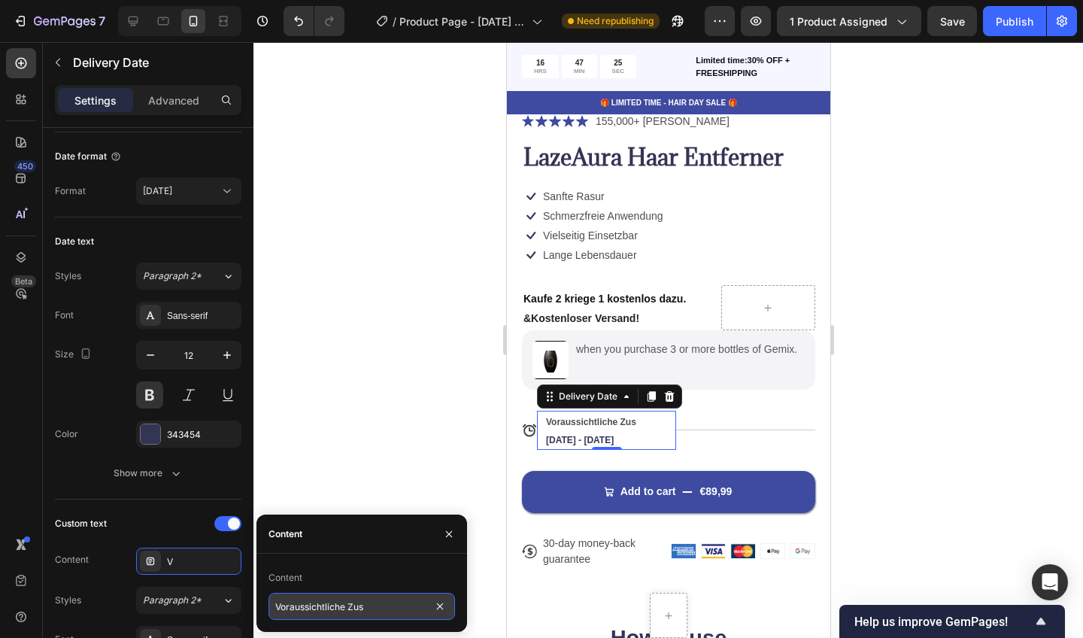
type input "Voraussichtliche Zustellung"
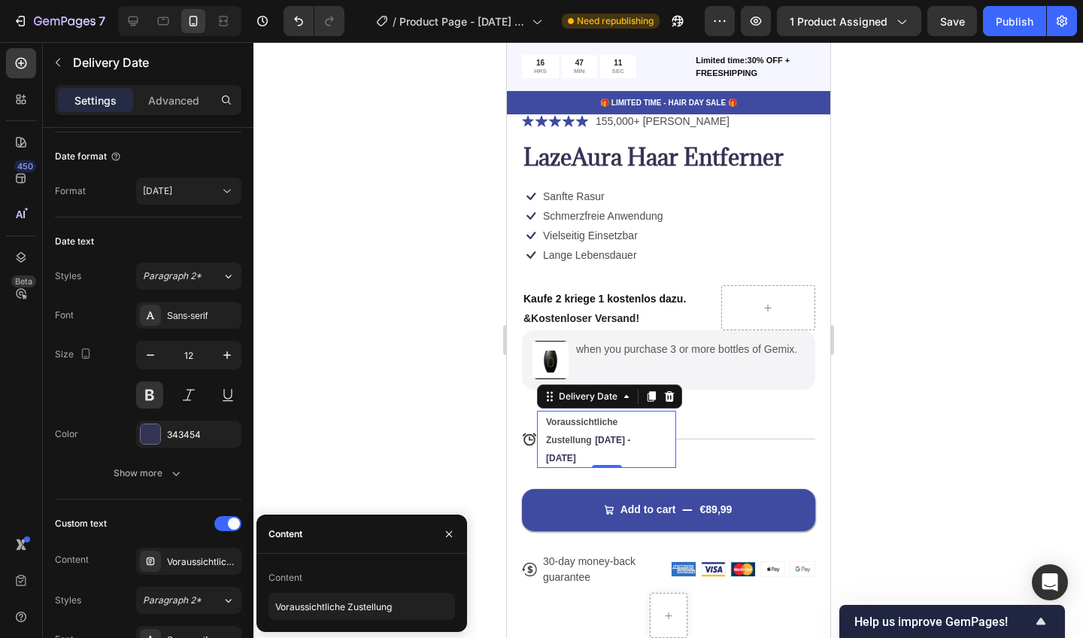
click at [630, 435] on span "[DATE] - [DATE]" at bounding box center [587, 449] width 84 height 29
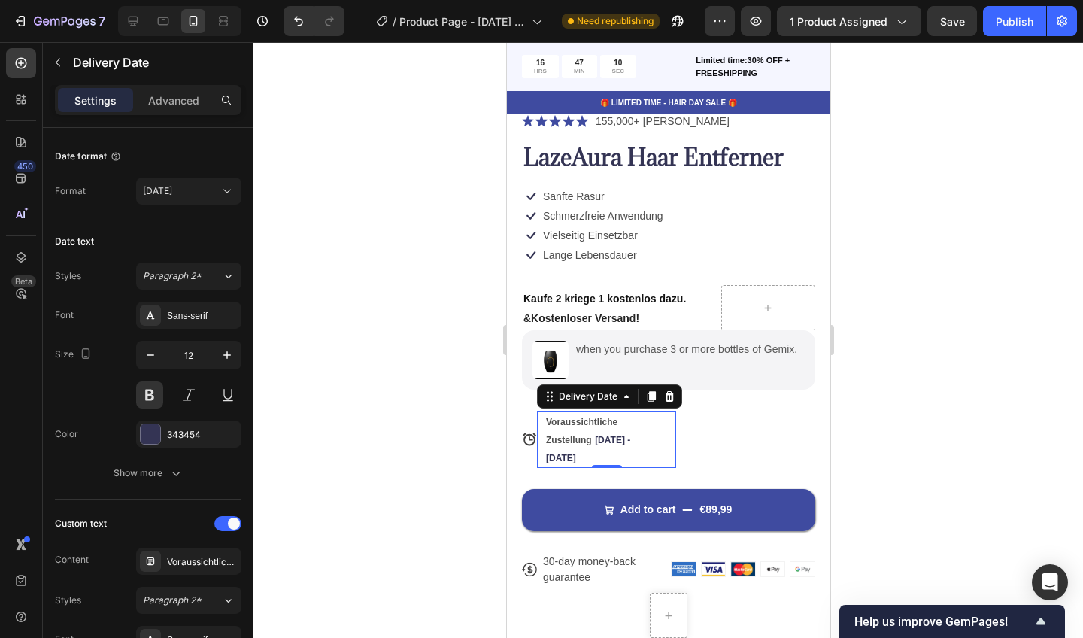
click at [630, 442] on span "[DATE] - [DATE]" at bounding box center [587, 449] width 84 height 29
click at [484, 459] on div at bounding box center [668, 340] width 830 height 596
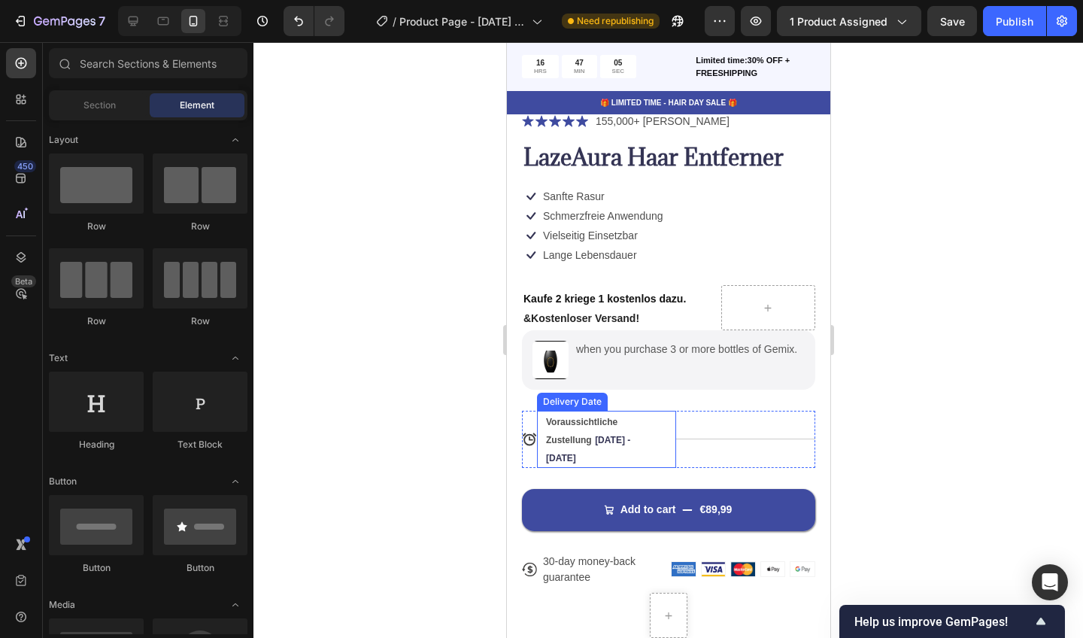
click at [589, 436] on span "Voraussichtliche Zustellung" at bounding box center [580, 431] width 71 height 29
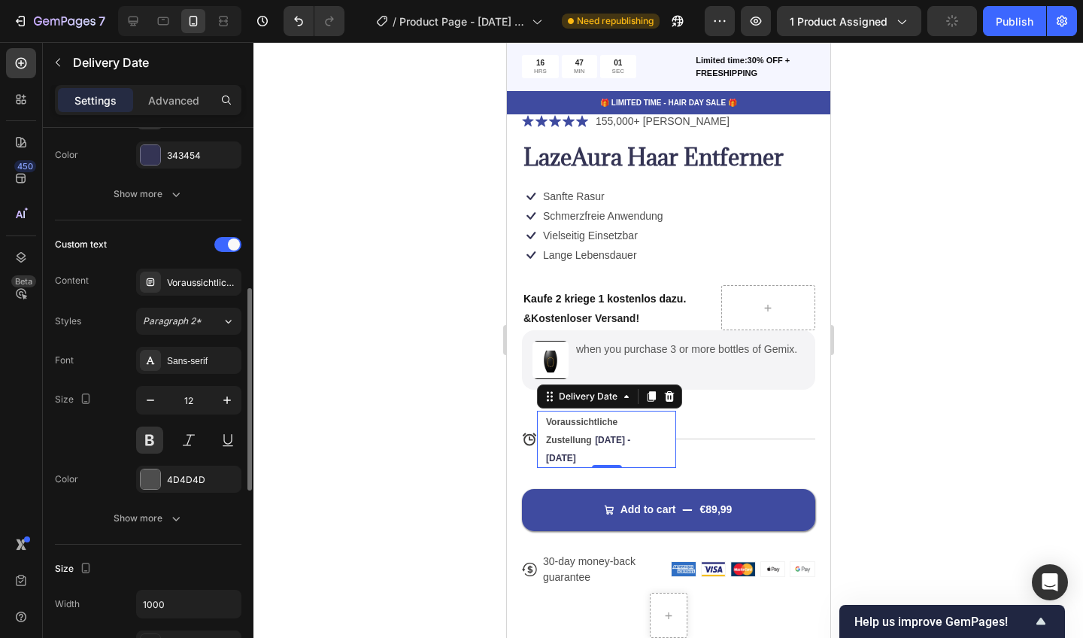
scroll to position [440, 0]
click at [217, 289] on div "Voraussichtliche Zustellung" at bounding box center [202, 284] width 71 height 14
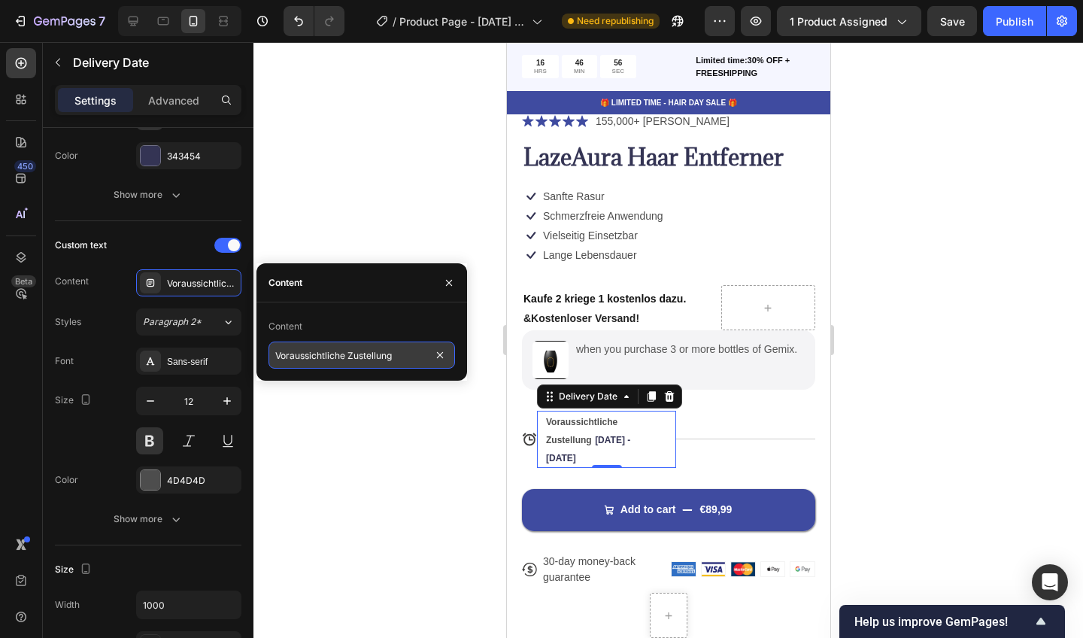
click at [395, 367] on input "Voraussichtliche Zustellung" at bounding box center [362, 354] width 187 height 27
type input "Voraussichtliche Zustellung /"
click at [387, 454] on div at bounding box center [668, 340] width 830 height 596
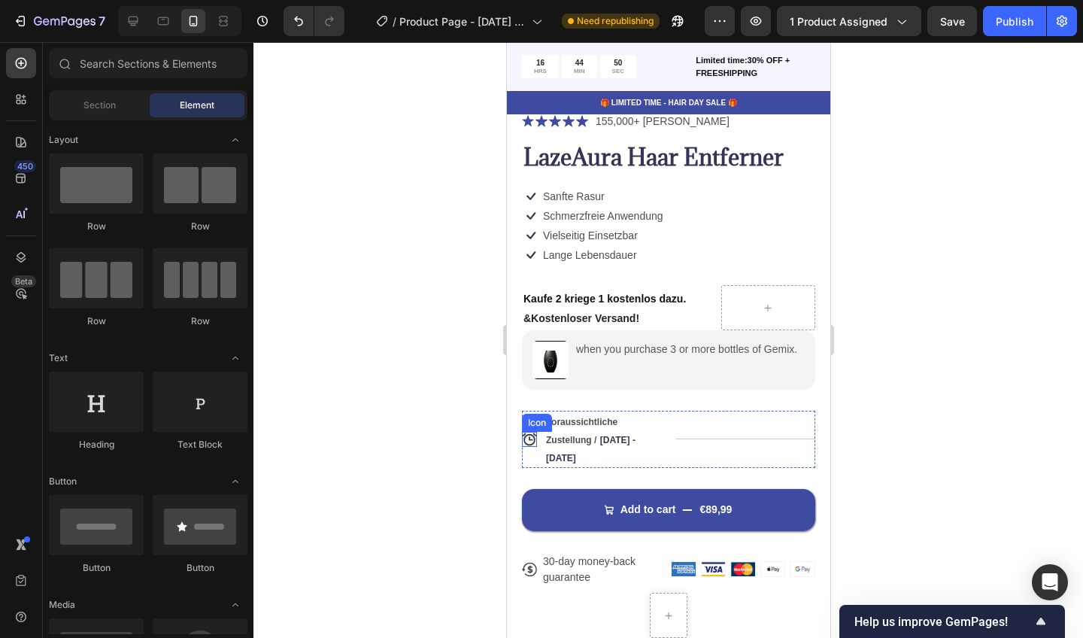
click at [539, 423] on div "Icon" at bounding box center [536, 423] width 24 height 0
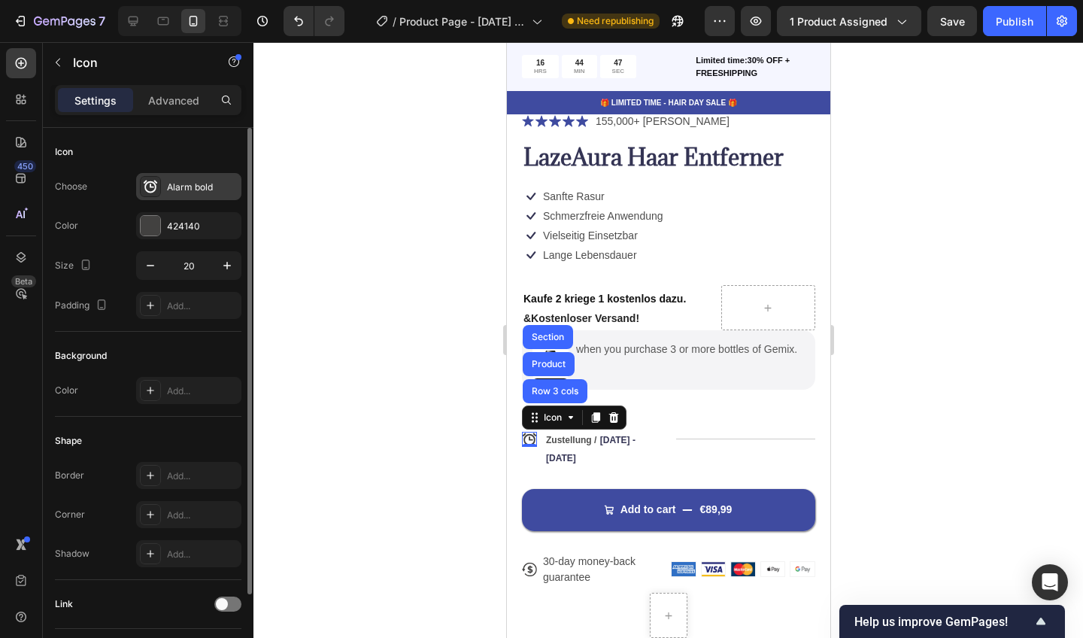
click at [187, 175] on div "Alarm bold" at bounding box center [188, 186] width 105 height 27
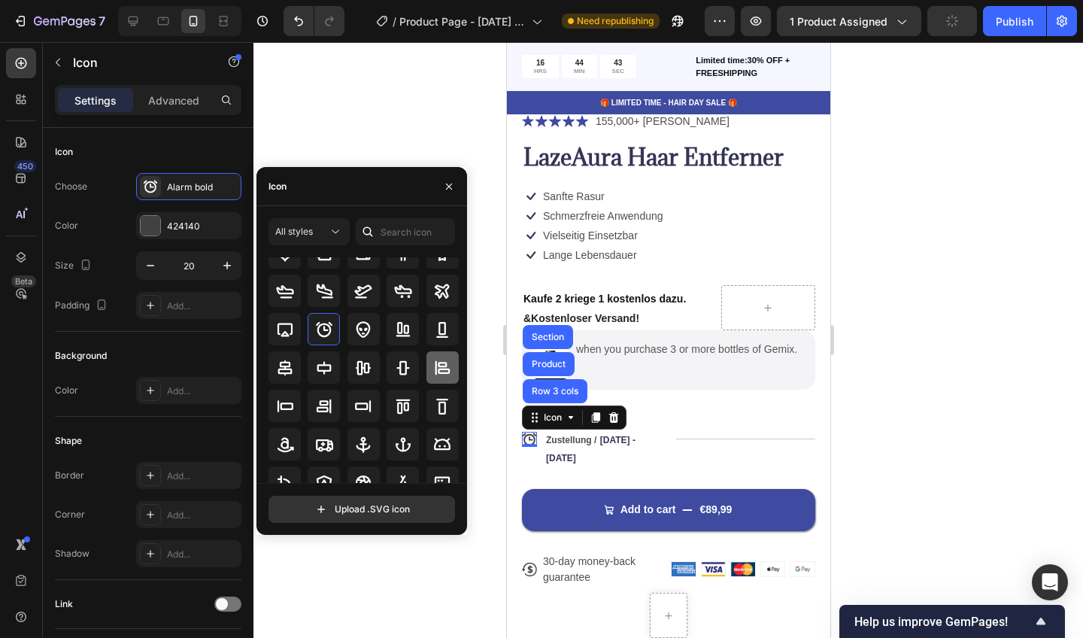
scroll to position [53, 0]
click at [399, 226] on input "text" at bounding box center [405, 231] width 99 height 27
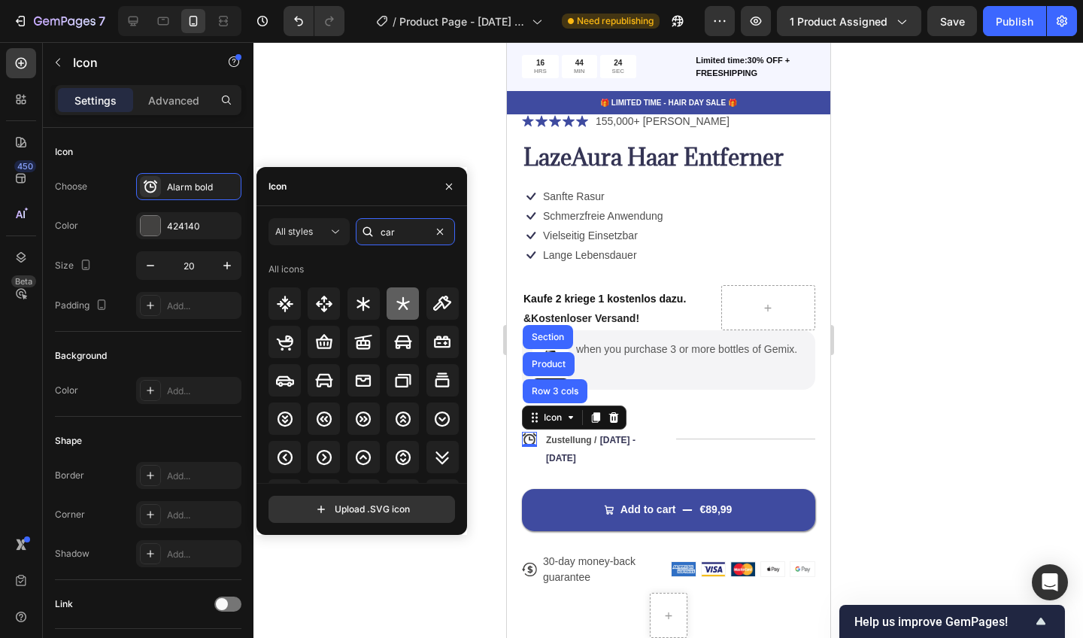
scroll to position [0, 0]
type input "c"
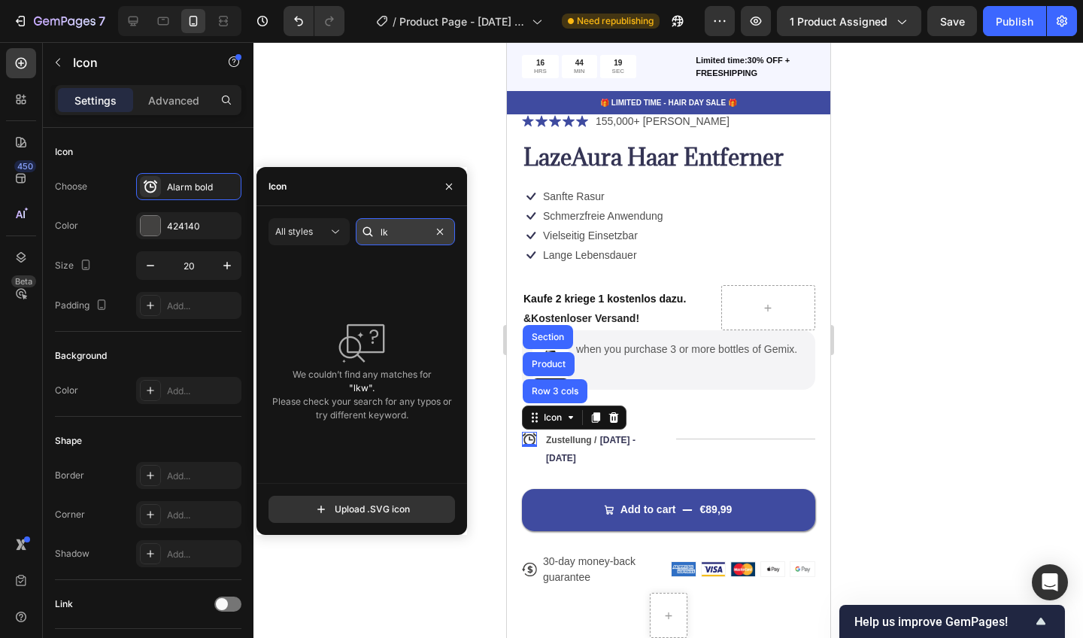
type input "l"
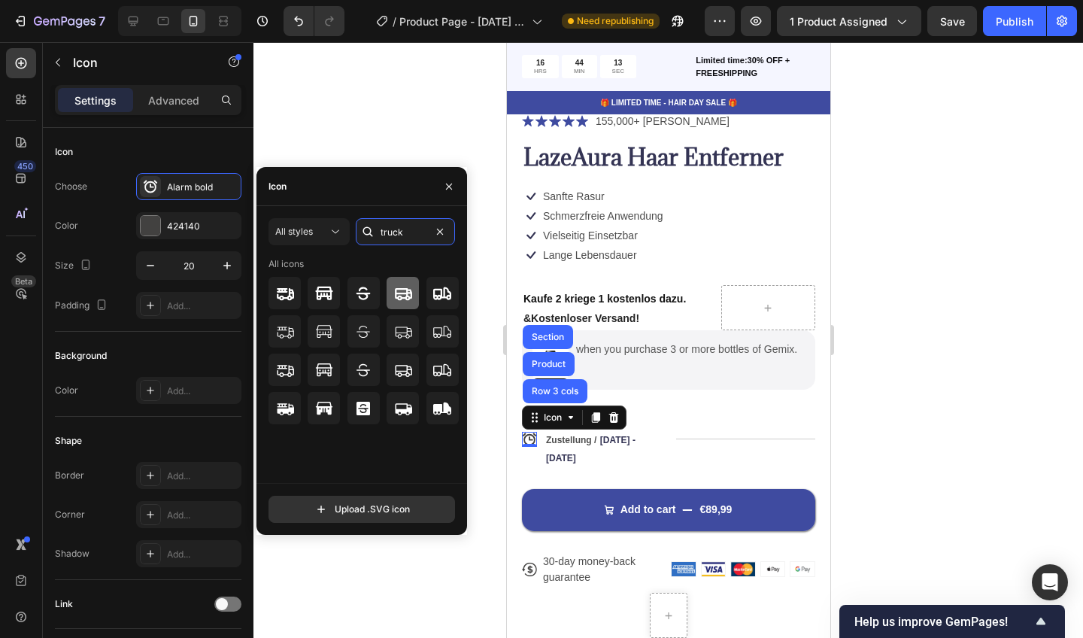
type input "truck"
click at [403, 294] on icon at bounding box center [403, 293] width 17 height 12
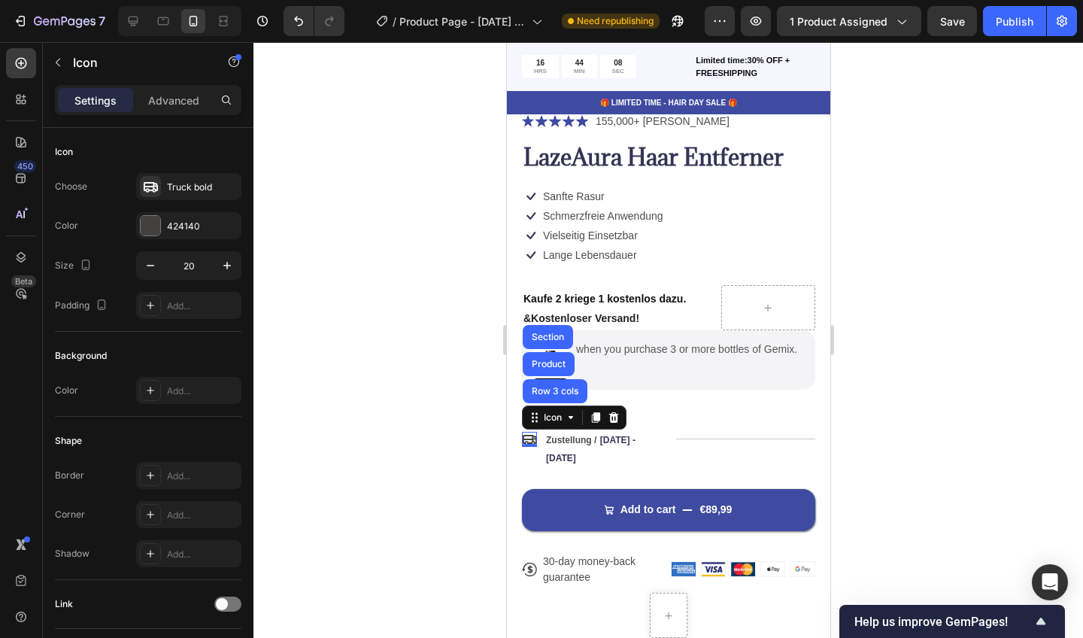
click at [425, 560] on div at bounding box center [668, 340] width 830 height 596
click at [536, 420] on div "Icon" at bounding box center [540, 417] width 30 height 18
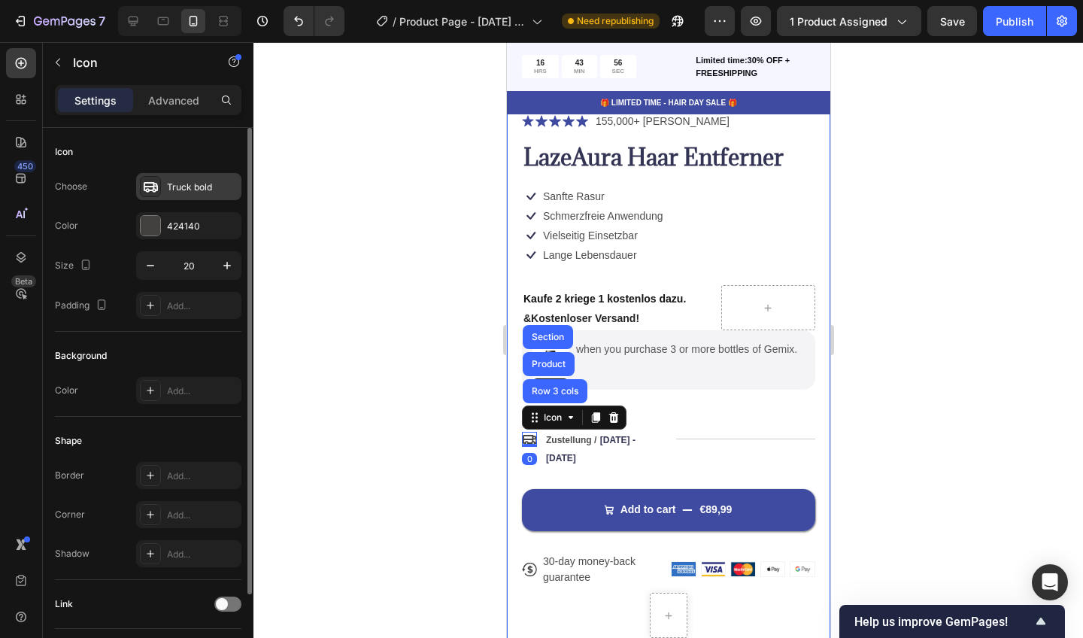
click at [188, 181] on div "Truck bold" at bounding box center [202, 188] width 71 height 14
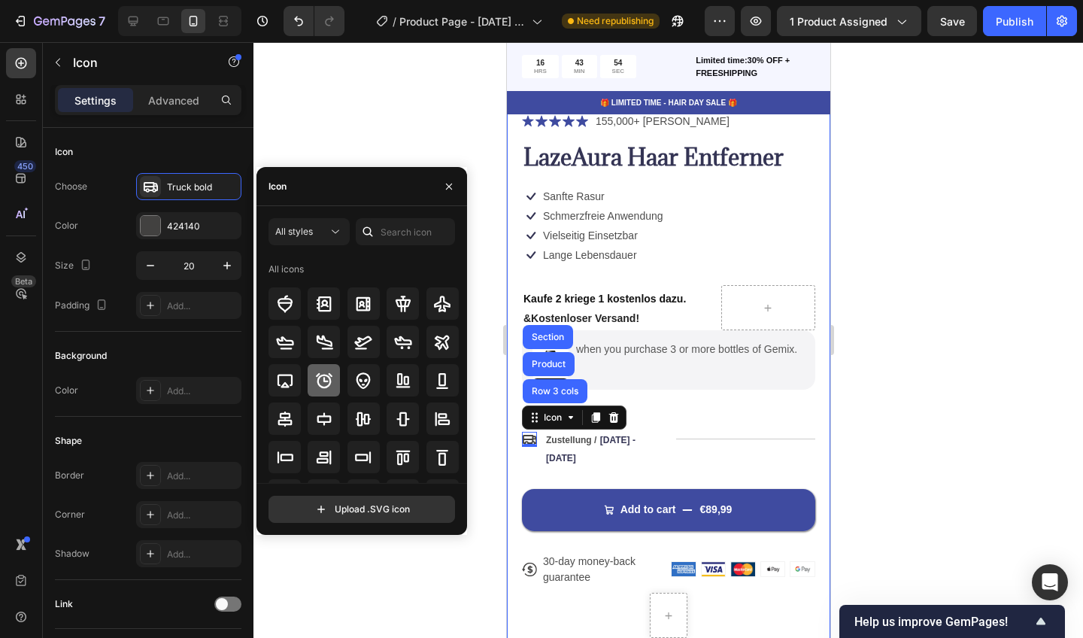
click at [325, 381] on icon at bounding box center [324, 379] width 17 height 15
click at [399, 570] on div at bounding box center [668, 340] width 830 height 596
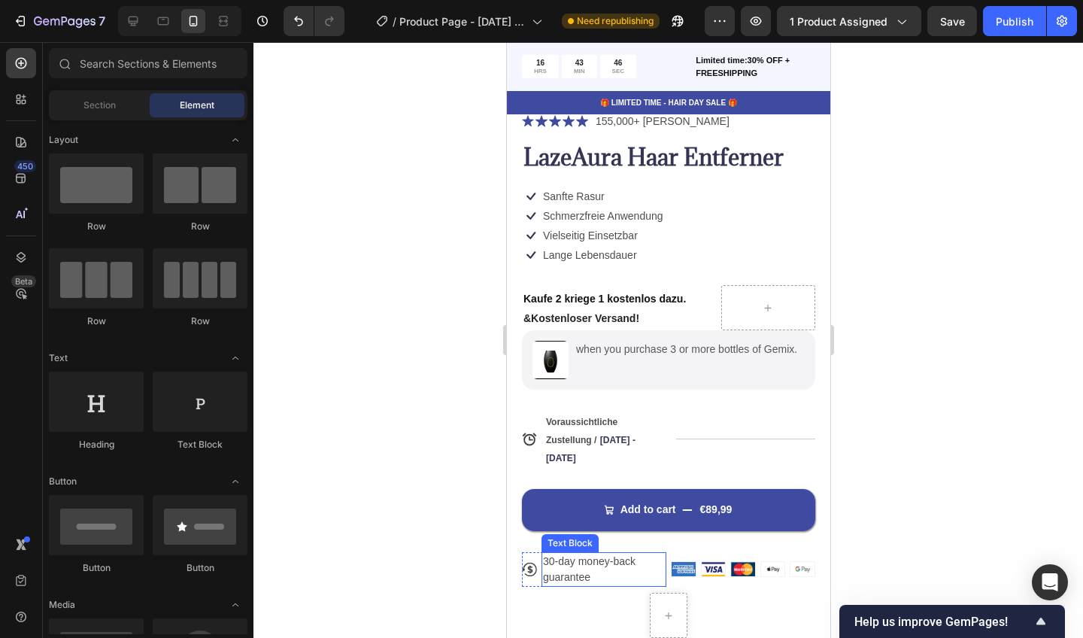
click at [565, 556] on p "30-day money-back guarantee" at bounding box center [603, 570] width 122 height 32
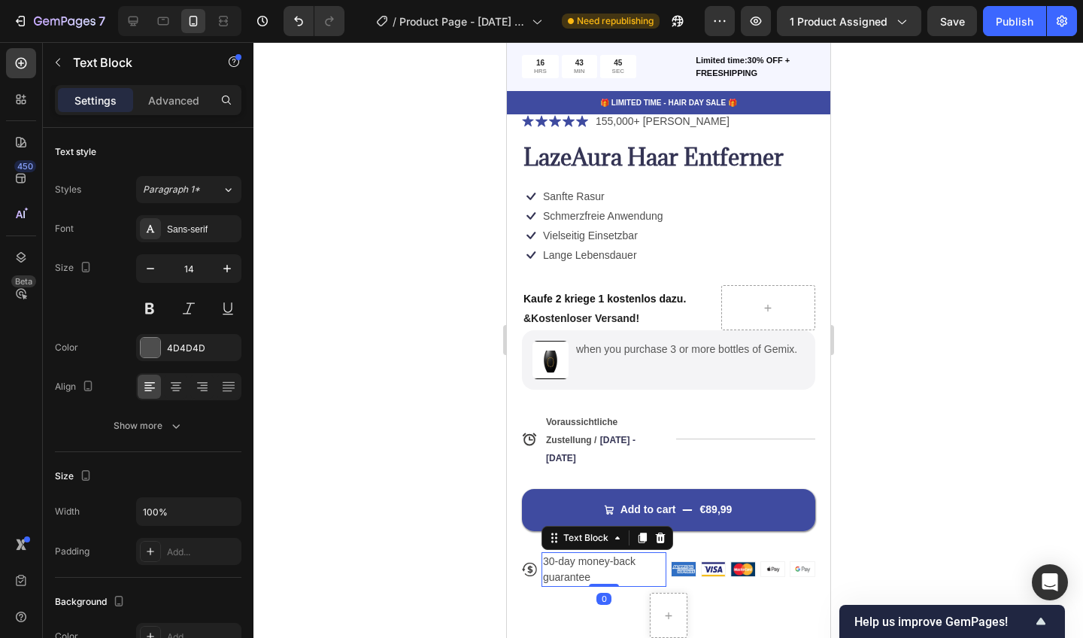
click at [587, 570] on p "30-day money-back guarantee" at bounding box center [603, 570] width 122 height 32
click at [593, 572] on p "30-day money-back guarantee" at bounding box center [603, 570] width 122 height 32
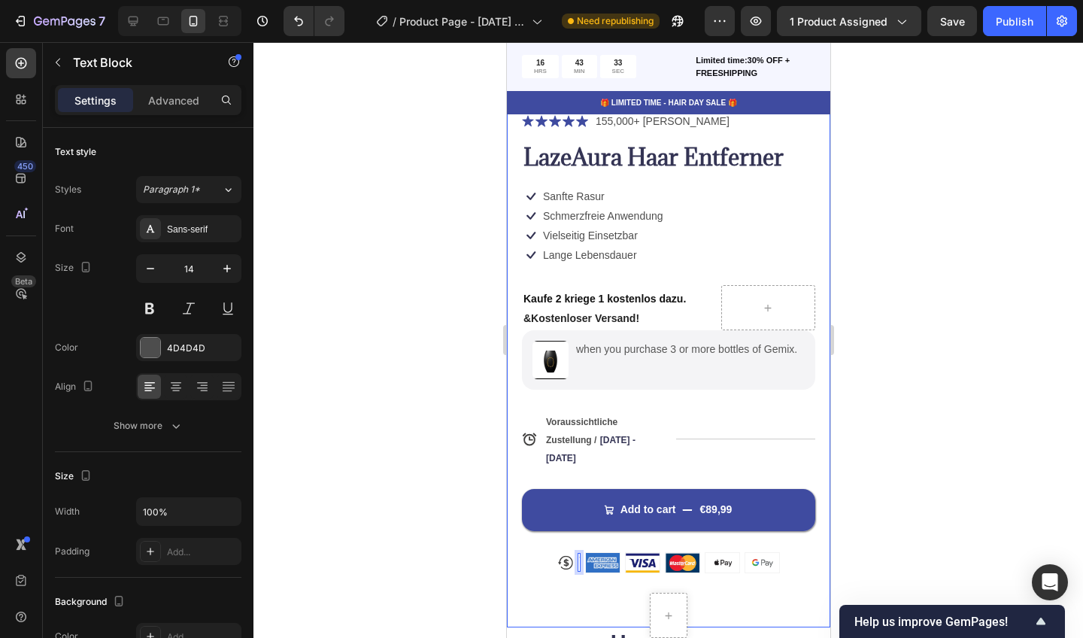
scroll to position [0, 1]
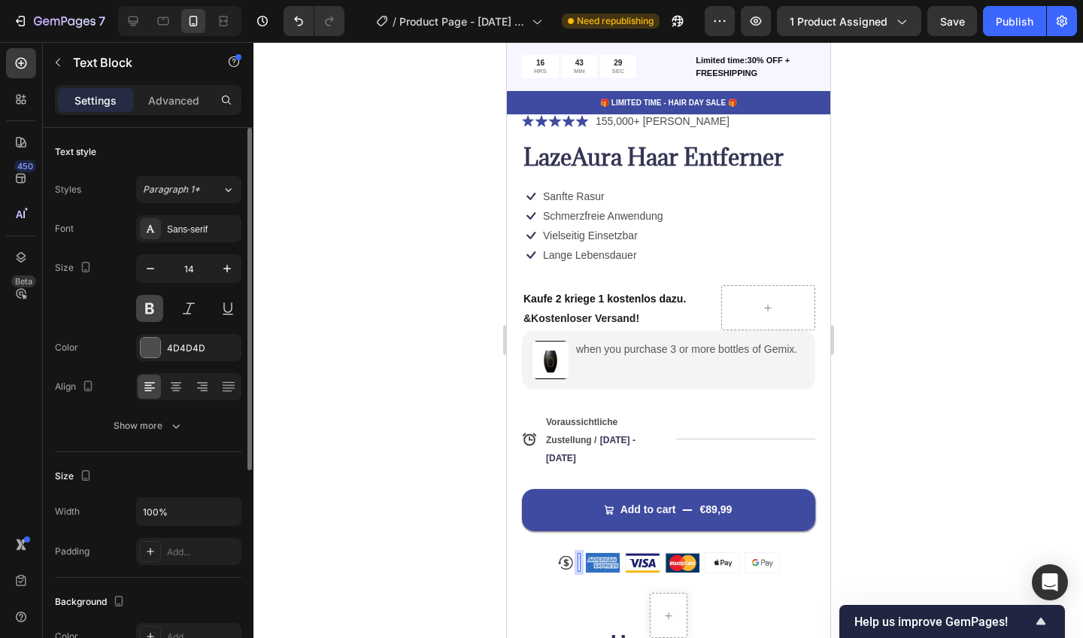
click at [157, 306] on button at bounding box center [149, 308] width 27 height 27
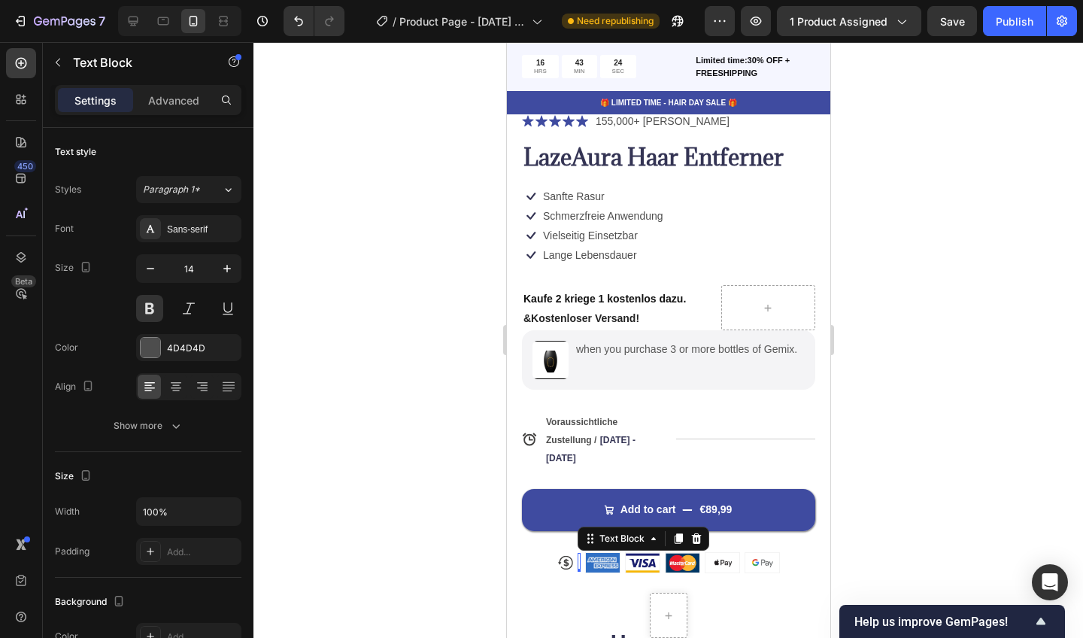
click at [577, 557] on div "Rich Text Editor. Editing area: main" at bounding box center [578, 562] width 3 height 19
click at [578, 560] on div "Rich Text Editor. Editing area: main" at bounding box center [578, 562] width 3 height 19
click at [578, 559] on div "Rich Text Editor. Editing area: main" at bounding box center [578, 562] width 3 height 19
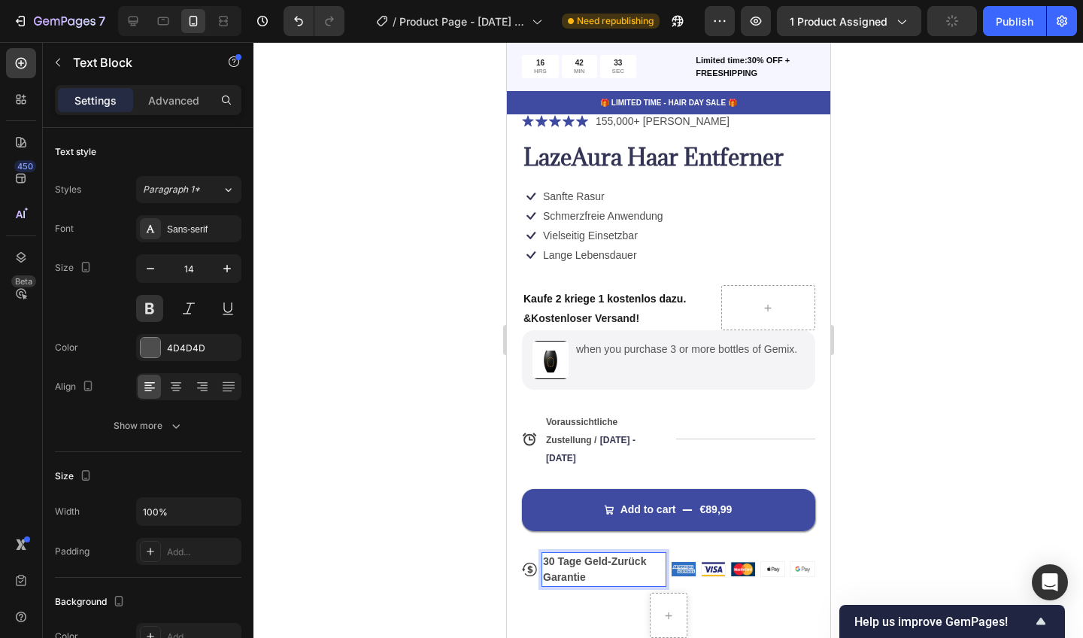
click at [877, 402] on div at bounding box center [668, 340] width 830 height 596
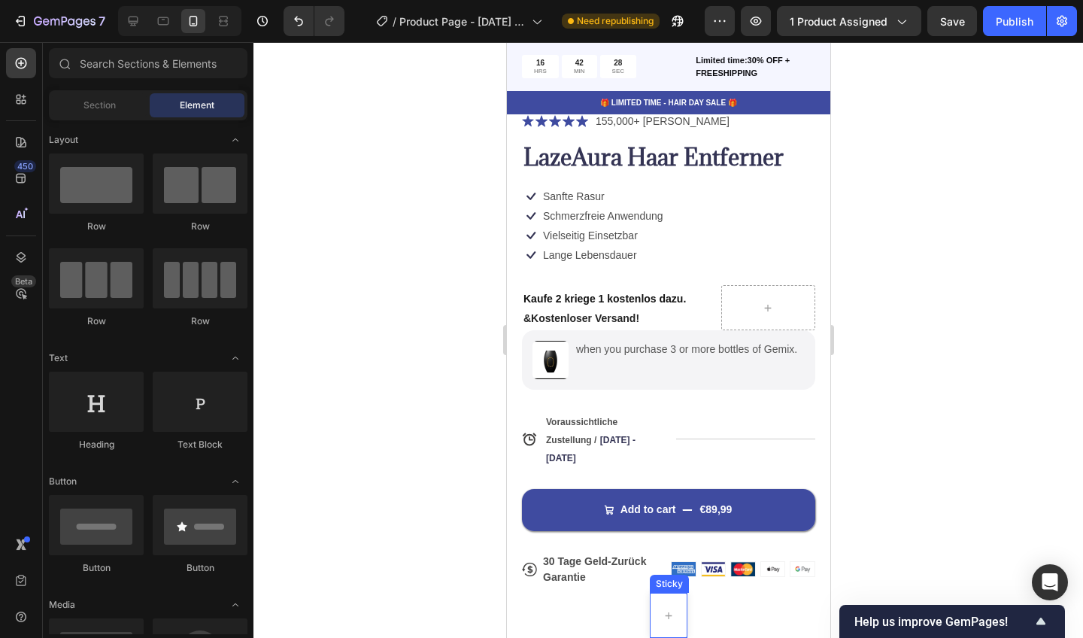
click at [671, 587] on div "Sticky" at bounding box center [668, 584] width 39 height 18
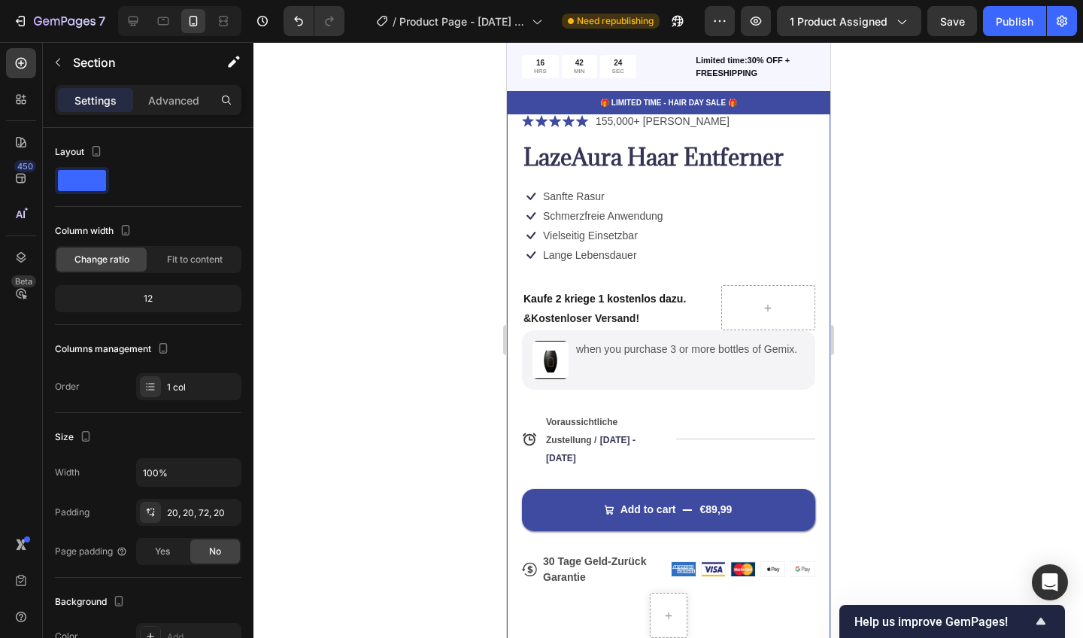
click at [610, 627] on div "Product Images Icon Icon Icon Icon Icon Icon List 155,000+ Zufriedene Kunden Te…" at bounding box center [667, 200] width 323 height 881
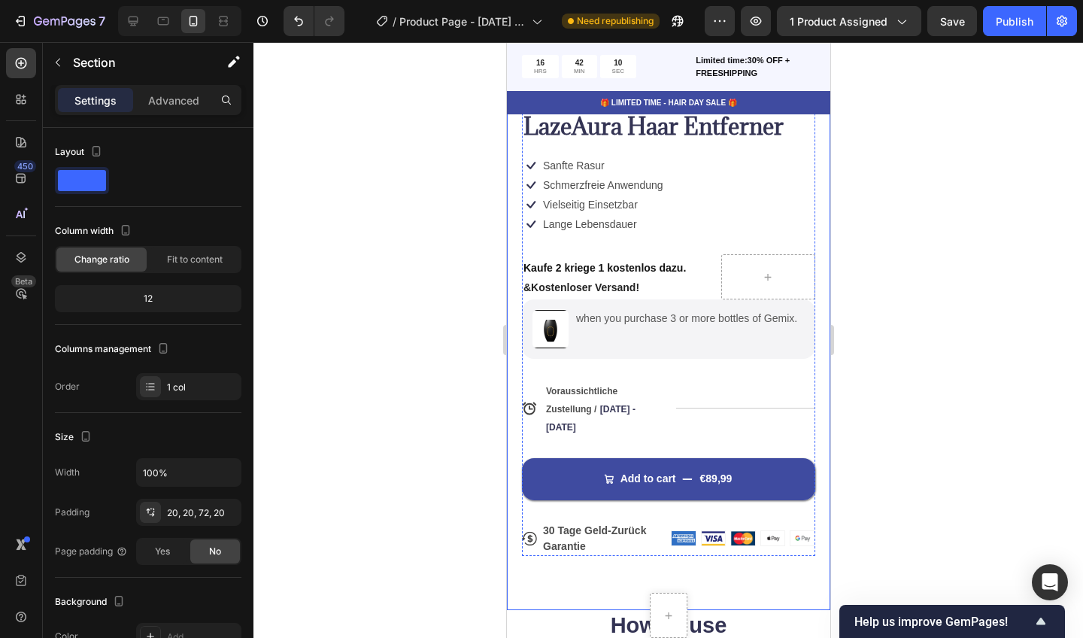
scroll to position [409, 0]
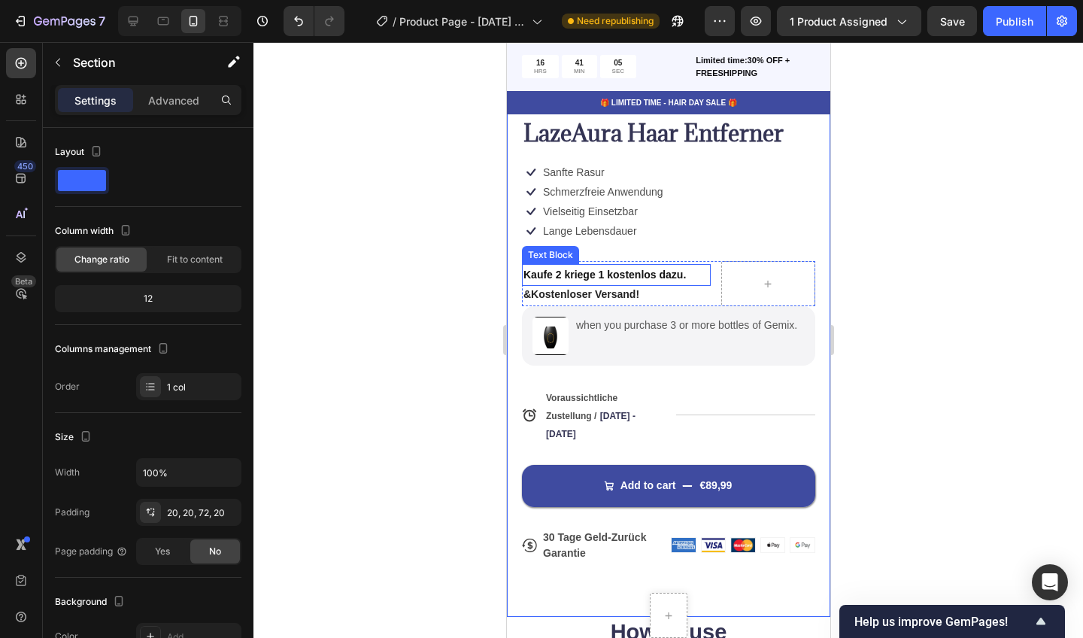
click at [562, 272] on strong "Kaufe 2 kriege 1 kostenlos dazu." at bounding box center [604, 275] width 162 height 12
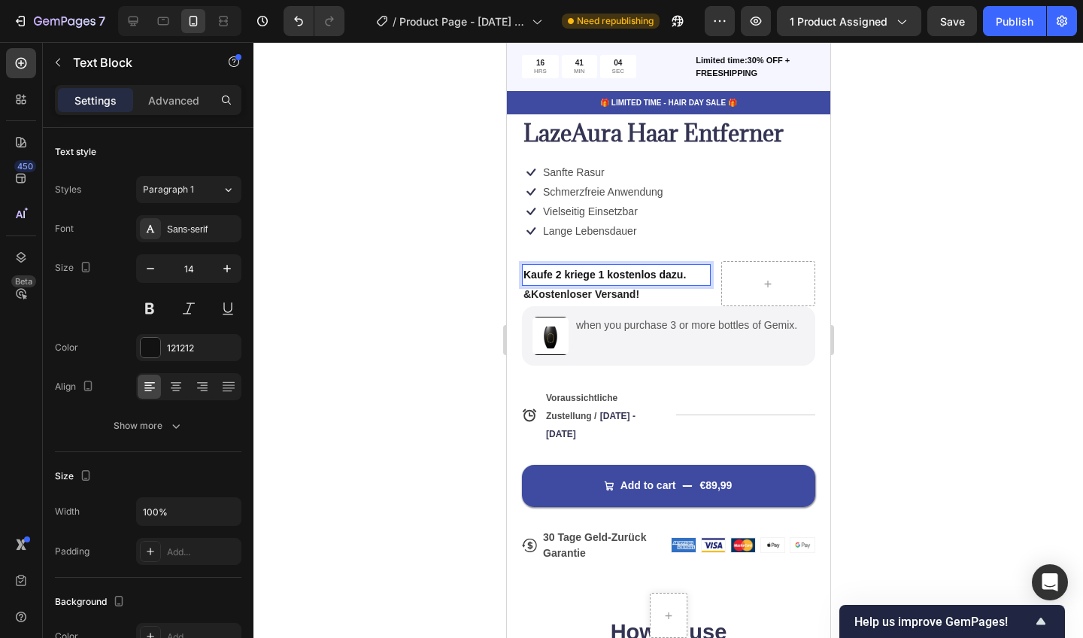
click at [562, 271] on strong "Kaufe 2 kriege 1 kostenlos dazu." at bounding box center [604, 275] width 162 height 12
click at [557, 269] on strong "kriege 1 kostenlos dazu." at bounding box center [584, 275] width 122 height 12
click at [563, 269] on strong "kriege 1 kostenlos dazu." at bounding box center [584, 275] width 122 height 12
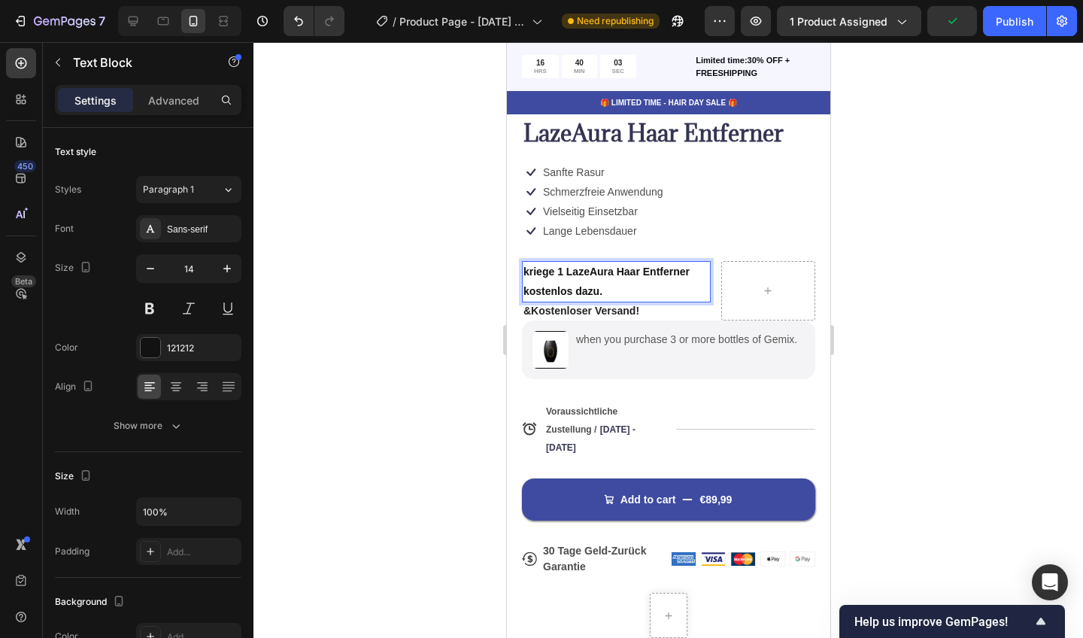
click at [476, 277] on div at bounding box center [668, 340] width 830 height 596
click at [429, 290] on div at bounding box center [668, 340] width 830 height 596
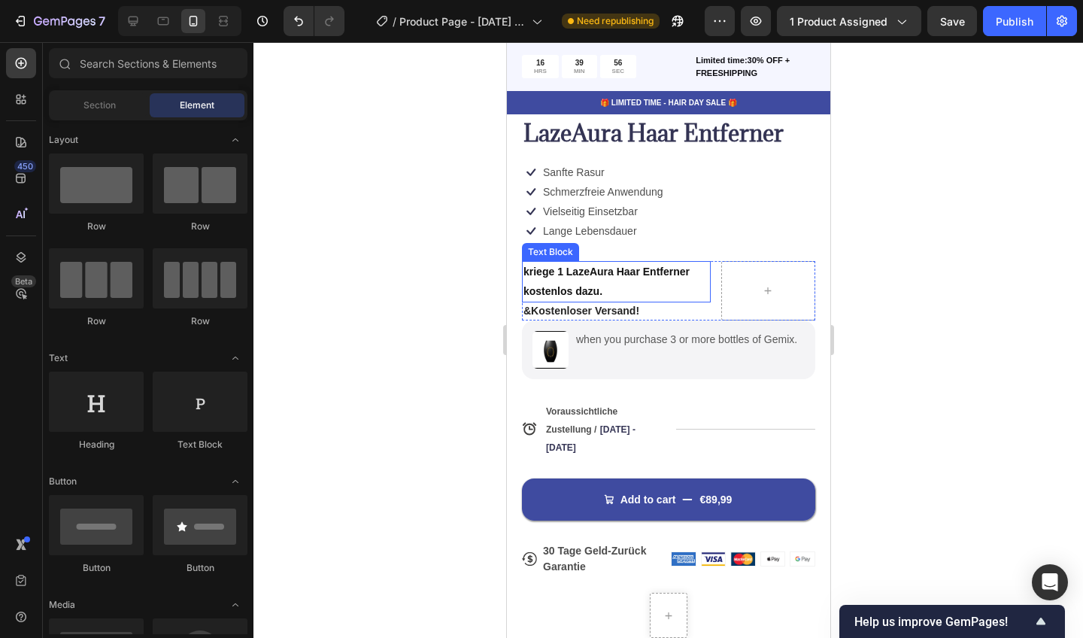
click at [524, 268] on strong "kriege 1 LazeAura Haar Entferner kostenlos dazu." at bounding box center [606, 281] width 166 height 31
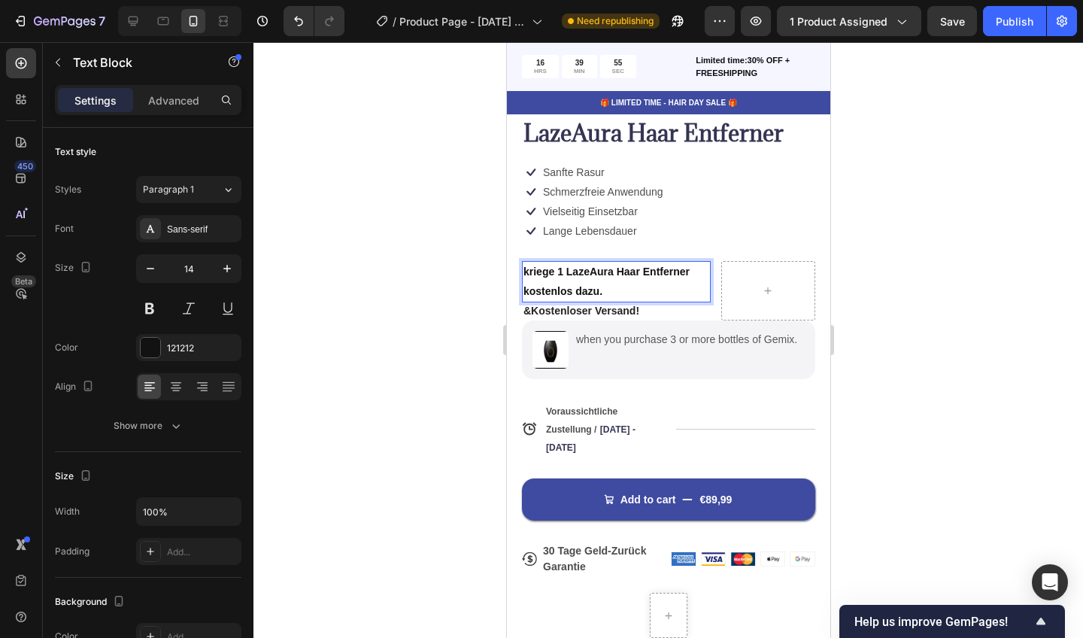
click at [525, 267] on strong "kriege 1 LazeAura Haar Entferner kostenlos dazu." at bounding box center [606, 281] width 166 height 31
click at [416, 320] on div at bounding box center [668, 340] width 830 height 596
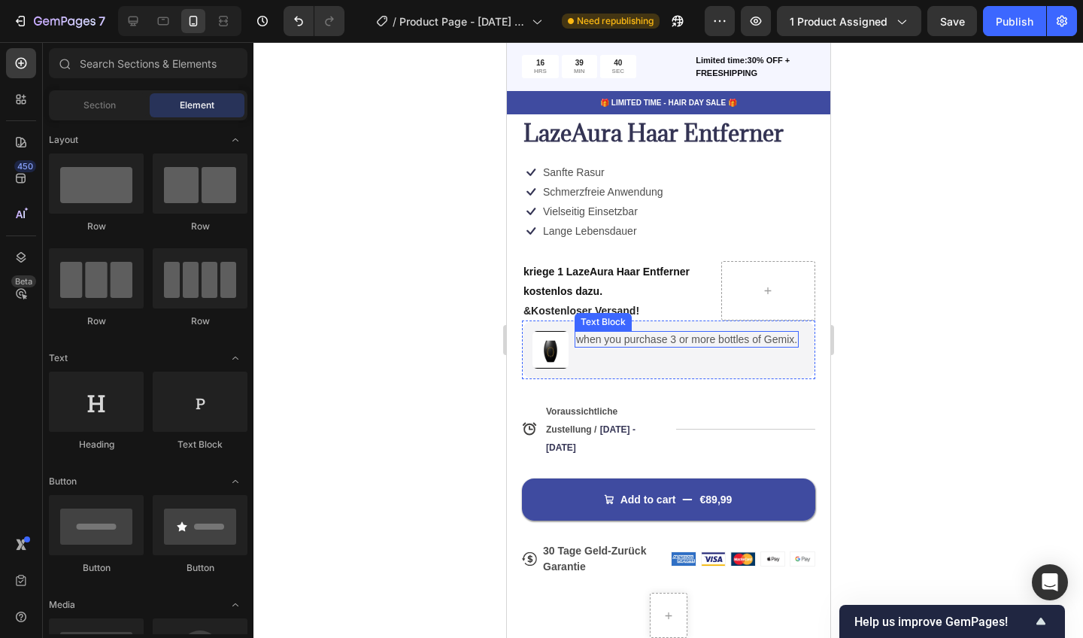
click at [605, 338] on p "when you purchase 3 or more bottles of Gemix." at bounding box center [685, 339] width 221 height 14
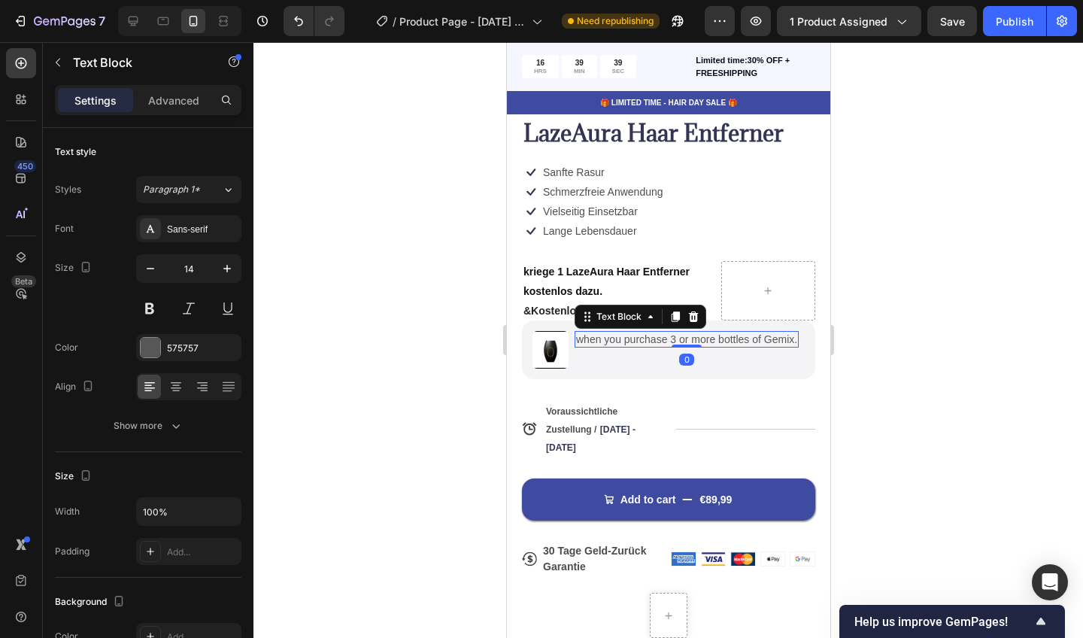
click at [599, 337] on p "when you purchase 3 or more bottles of Gemix." at bounding box center [685, 339] width 221 height 14
click at [791, 335] on p "when you purchase 3 or more bottles of Gemix." at bounding box center [685, 339] width 221 height 14
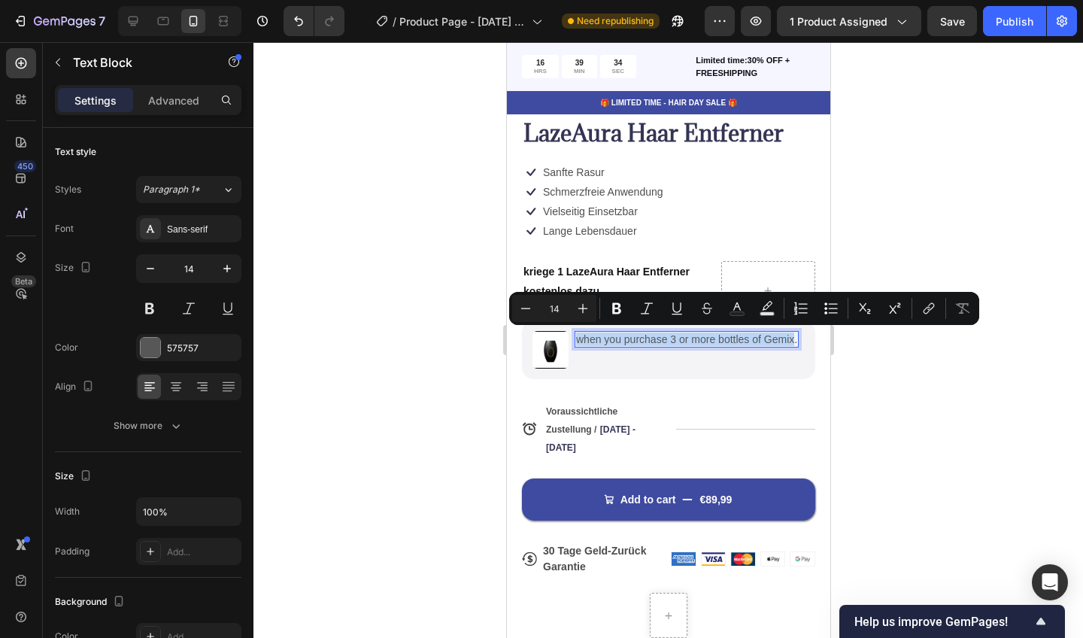
drag, startPoint x: 791, startPoint y: 335, endPoint x: 577, endPoint y: 334, distance: 214.4
click at [577, 334] on p "when you purchase 3 or more bottles of Gemix." at bounding box center [685, 339] width 221 height 14
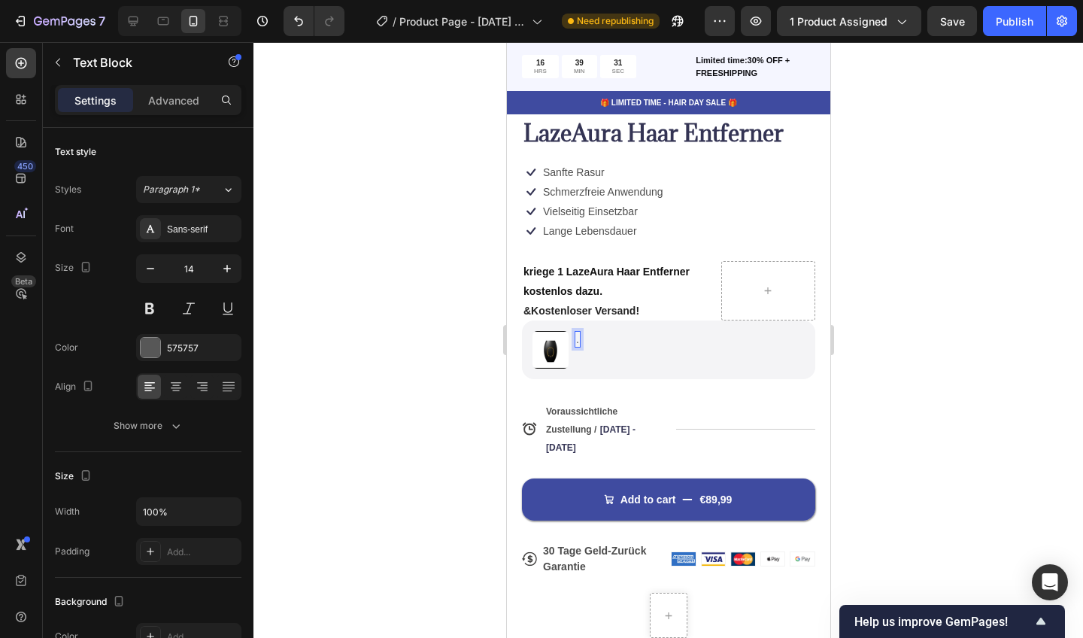
click at [578, 338] on div "." at bounding box center [577, 339] width 6 height 17
click at [149, 304] on button at bounding box center [149, 308] width 27 height 27
click at [578, 336] on p "b" at bounding box center [578, 339] width 7 height 14
click at [581, 335] on p "b" at bounding box center [578, 339] width 7 height 14
click at [615, 334] on p "Erst bei einem kauf von" at bounding box center [634, 339] width 118 height 14
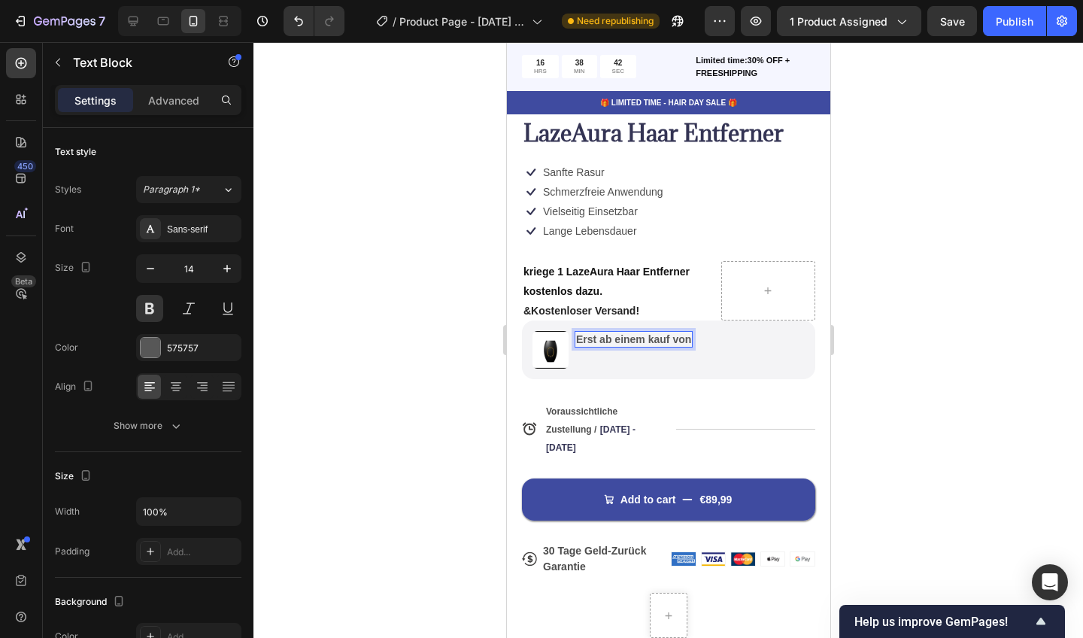
click at [691, 334] on p "Erst ab einem kauf von" at bounding box center [632, 339] width 115 height 14
click at [718, 335] on p "Erst ab einem kauf von 2 LateA" at bounding box center [653, 339] width 156 height 14
click at [732, 337] on p "Erst ab einem kauf von 2 LazeA" at bounding box center [654, 339] width 158 height 14
click at [468, 430] on div at bounding box center [668, 340] width 830 height 596
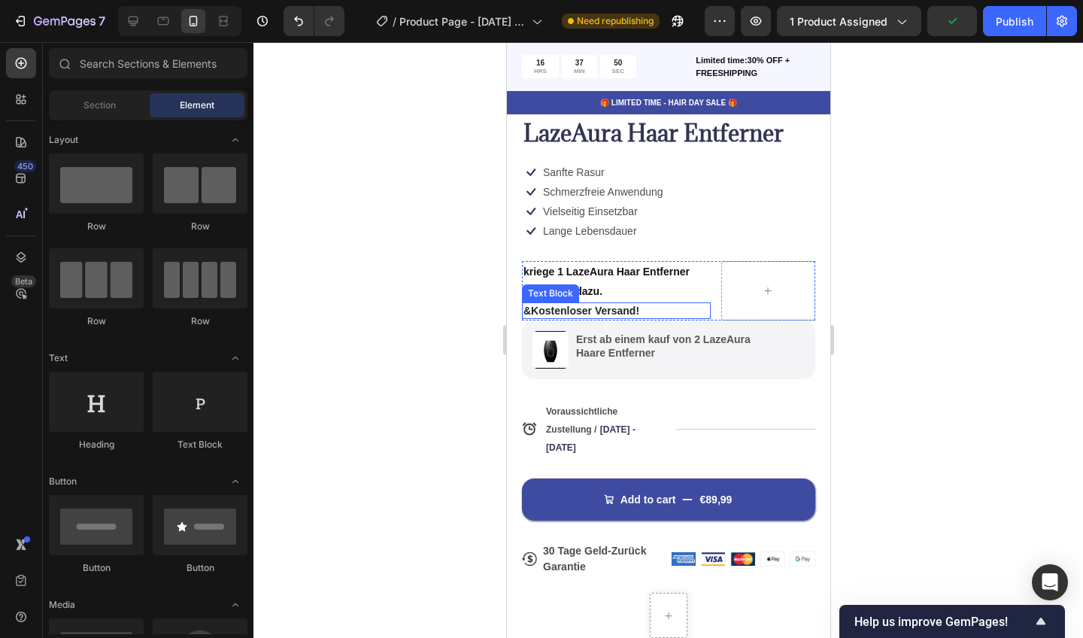
click at [639, 308] on p "&Kostenloser Versand!" at bounding box center [616, 311] width 186 height 14
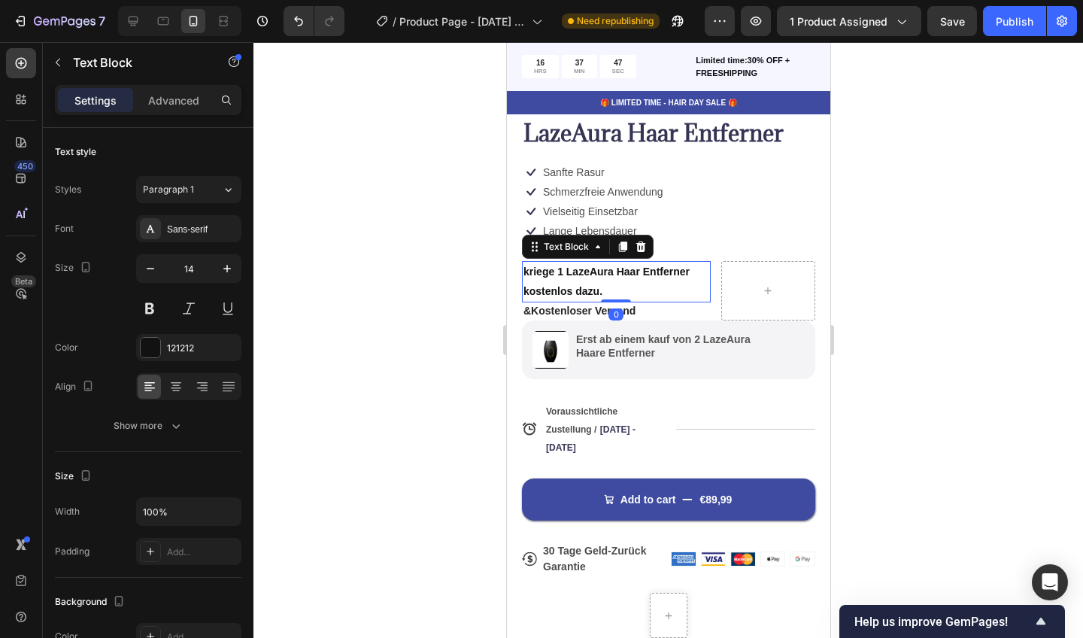
scroll to position [338, 0]
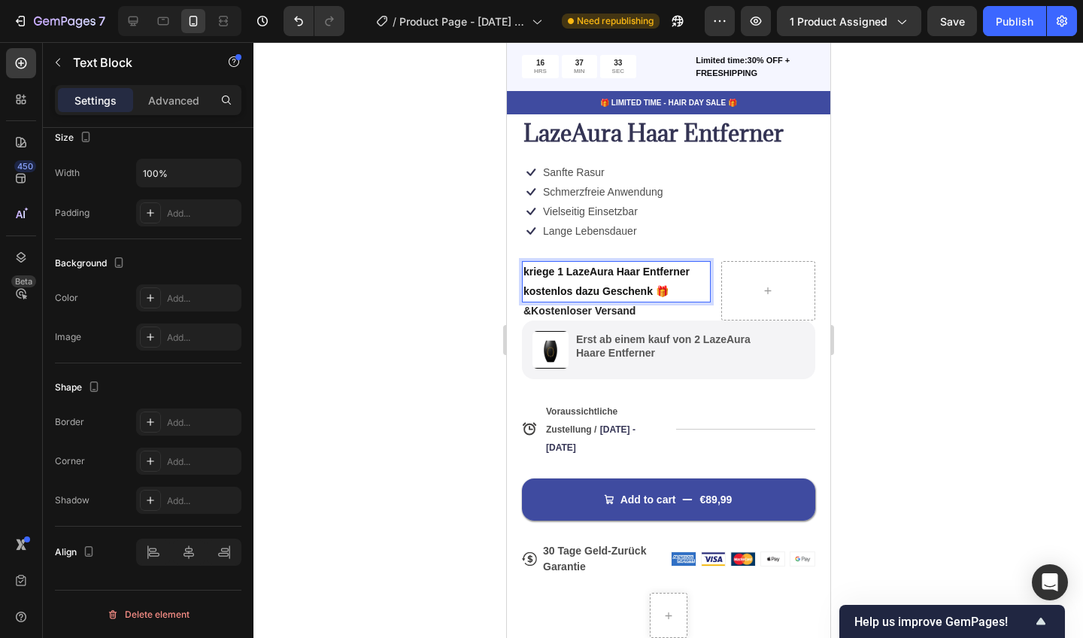
click at [652, 284] on strong "kriege 1 LazeAura Haar Entferner kostenlos dazu Geschenk 🎁" at bounding box center [606, 281] width 166 height 31
click at [579, 286] on strong "kriege 1 LazeAura Haar Entferner kostenlos 🎁" at bounding box center [606, 281] width 166 height 31
click at [615, 281] on p "kriege 1 LazeAura Haar Entferner kostenlos dazu🎁" at bounding box center [616, 282] width 186 height 38
click at [493, 352] on div at bounding box center [668, 340] width 830 height 596
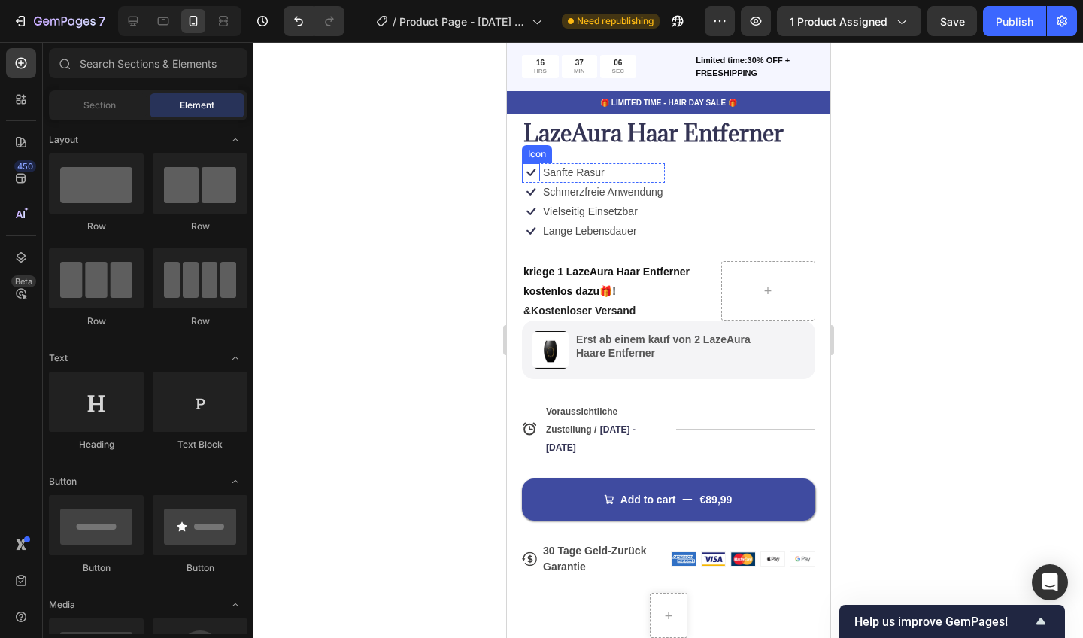
click at [532, 154] on div "Icon" at bounding box center [536, 154] width 24 height 0
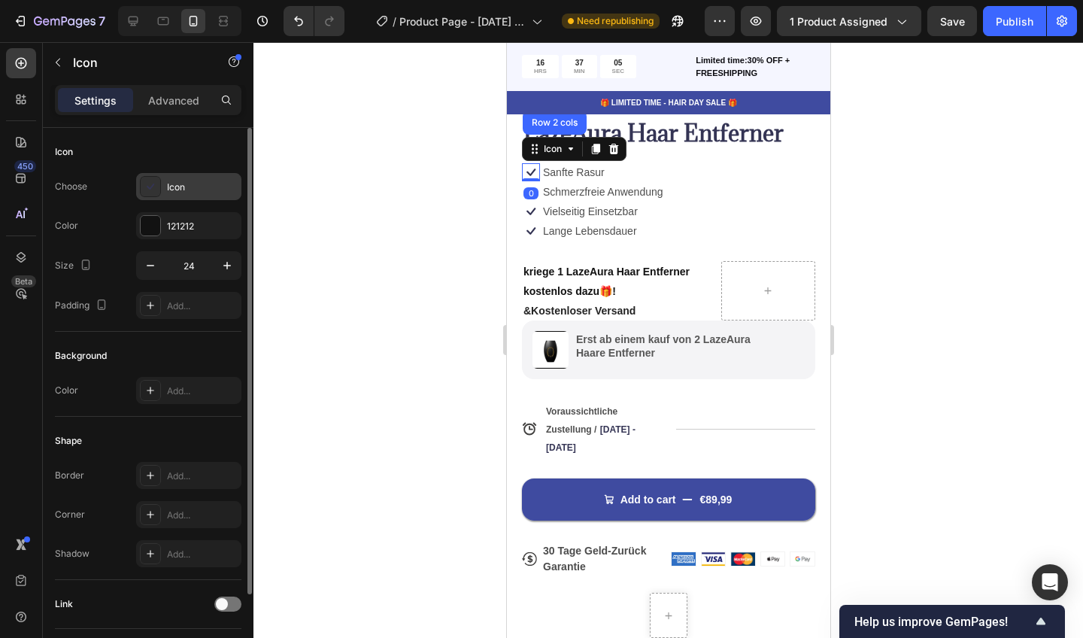
click at [165, 193] on div "Icon" at bounding box center [188, 186] width 105 height 27
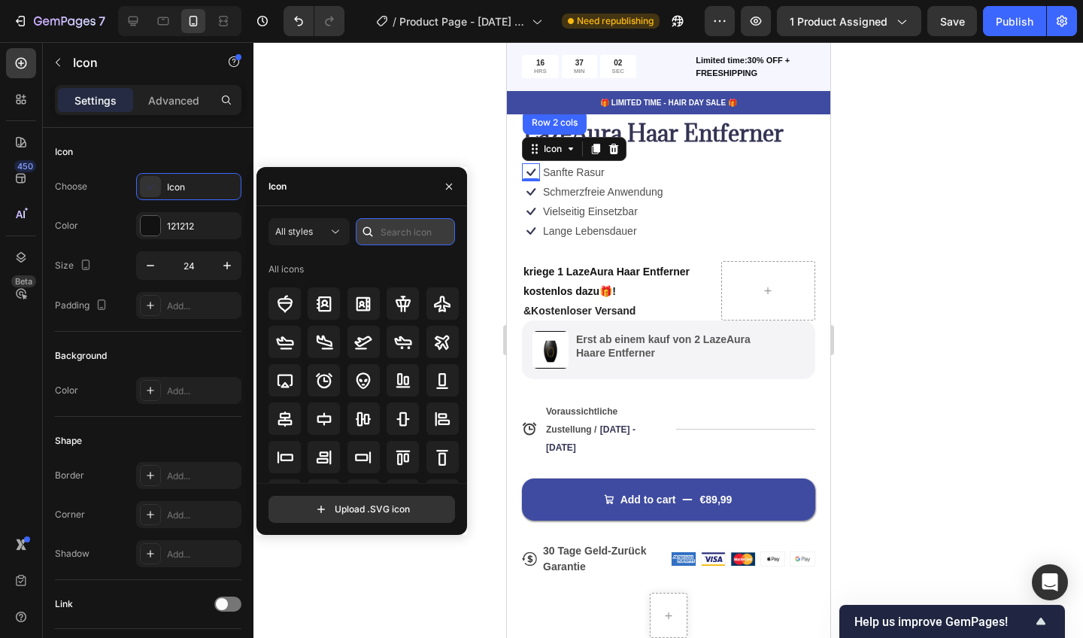
click at [405, 240] on input "text" at bounding box center [405, 231] width 99 height 27
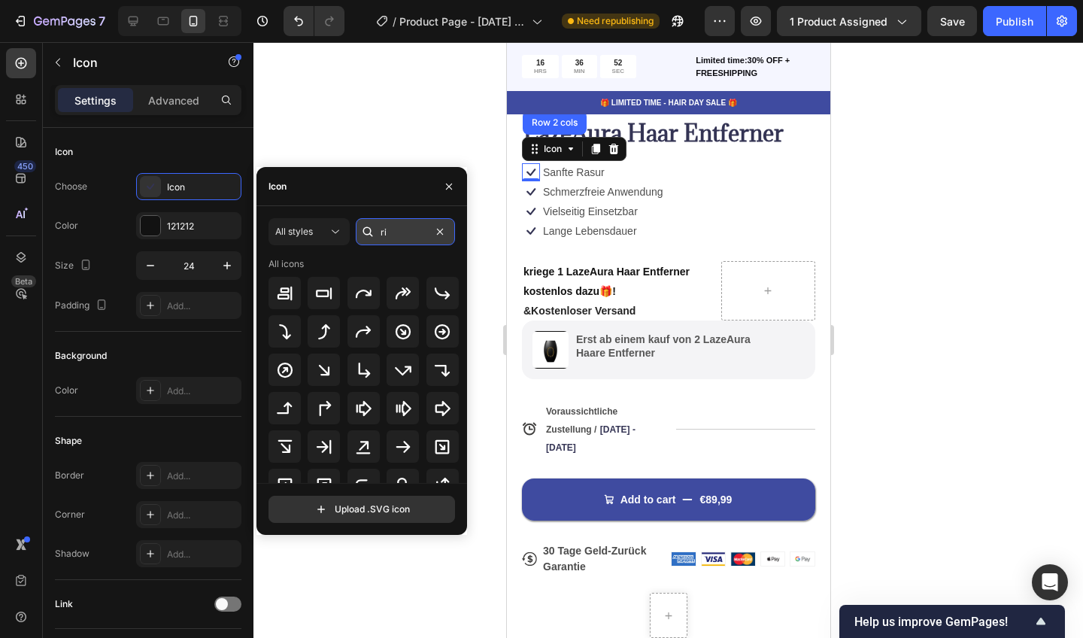
type input "r"
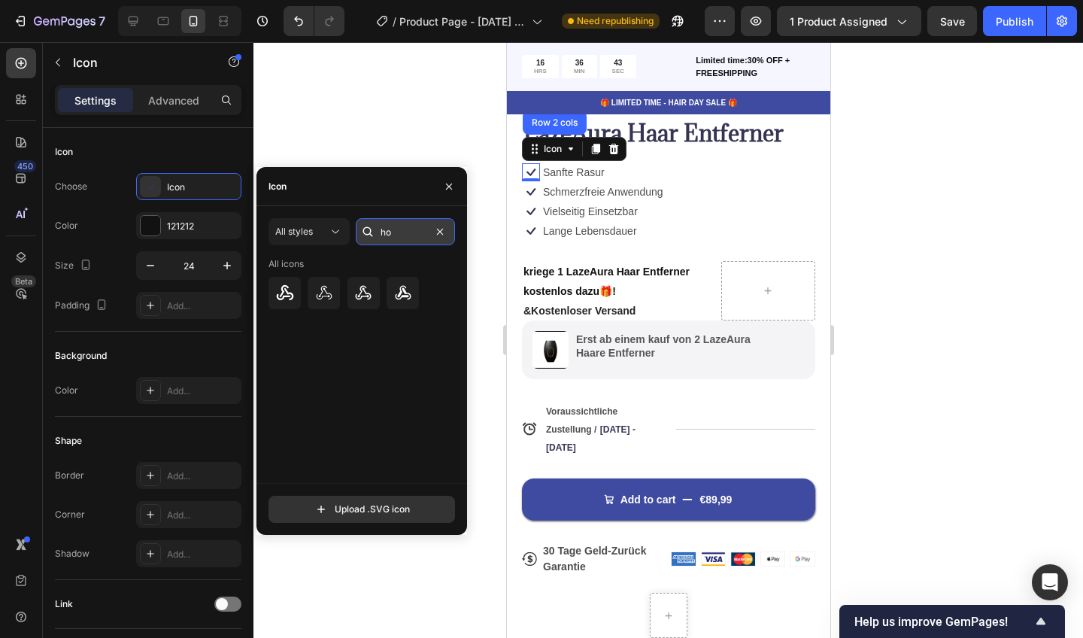
type input "h"
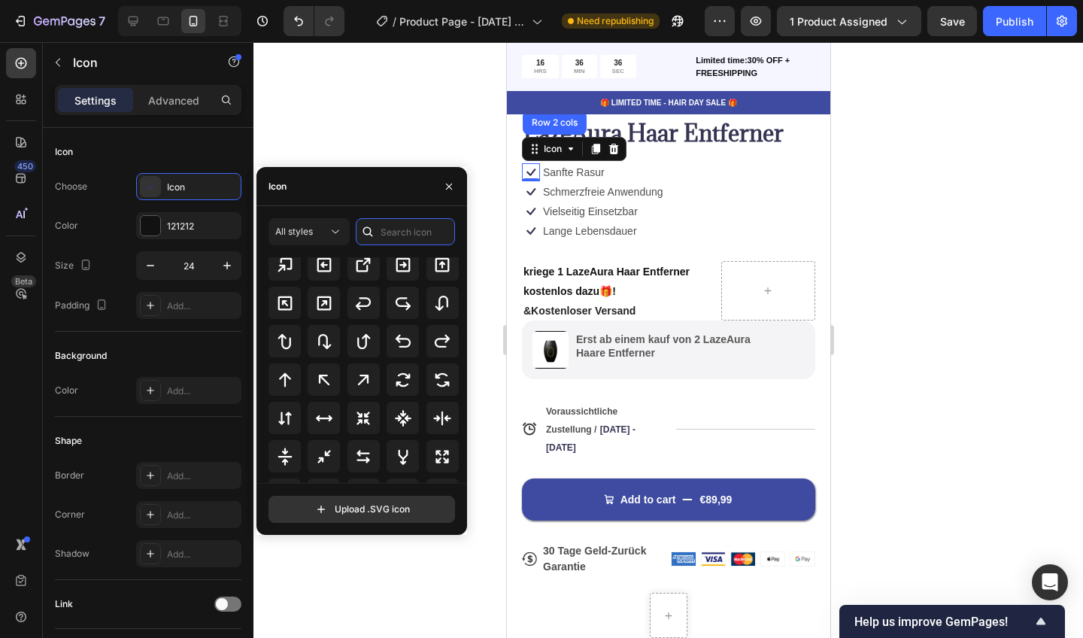
scroll to position [695, 0]
click at [448, 96] on div at bounding box center [668, 340] width 830 height 596
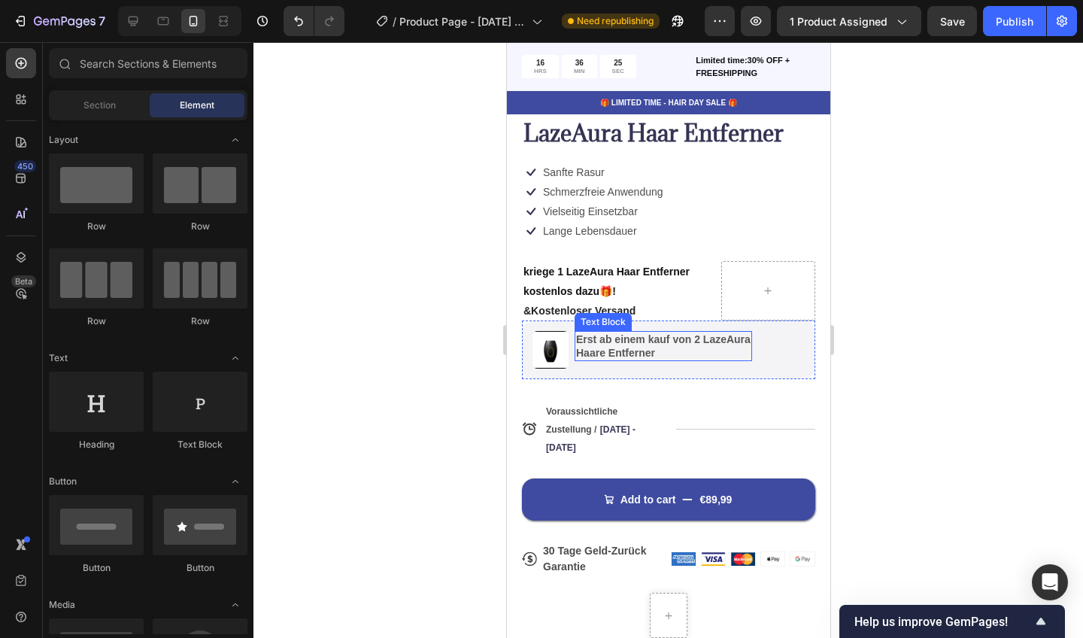
click at [657, 346] on p "Haare Entferner" at bounding box center [662, 353] width 175 height 14
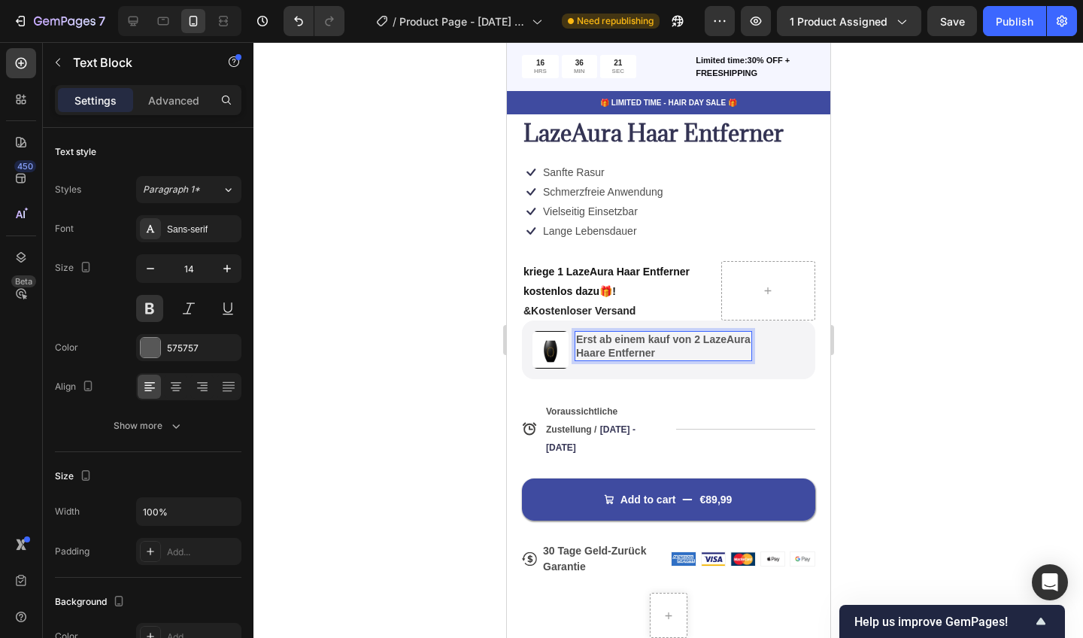
click at [654, 351] on p "Haare Entferner" at bounding box center [662, 353] width 175 height 14
click at [284, 378] on div at bounding box center [668, 340] width 830 height 596
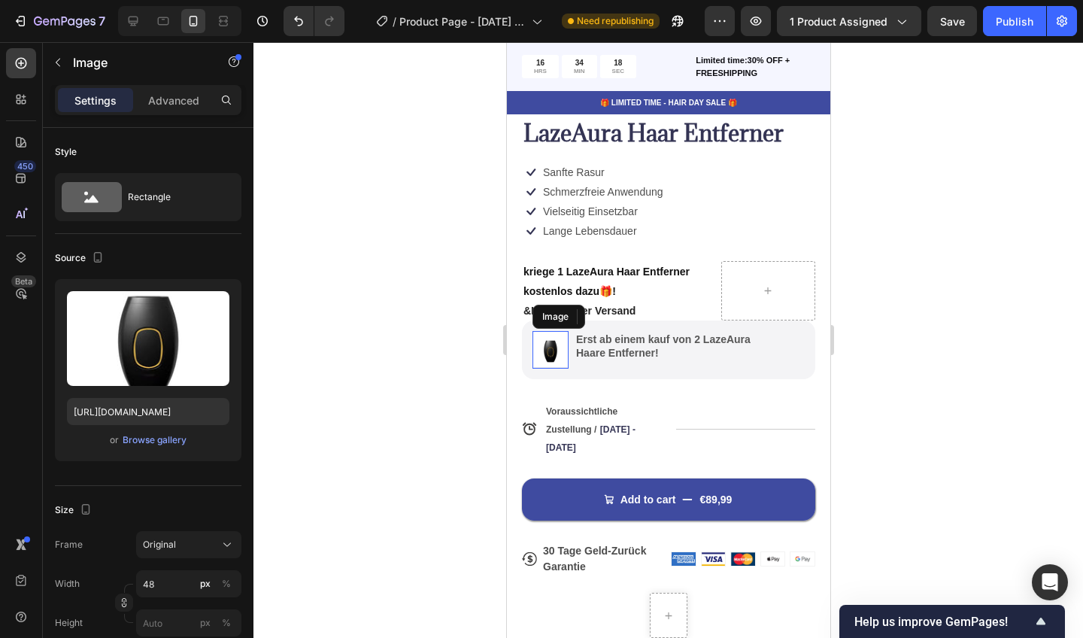
click at [562, 358] on img at bounding box center [550, 350] width 36 height 38
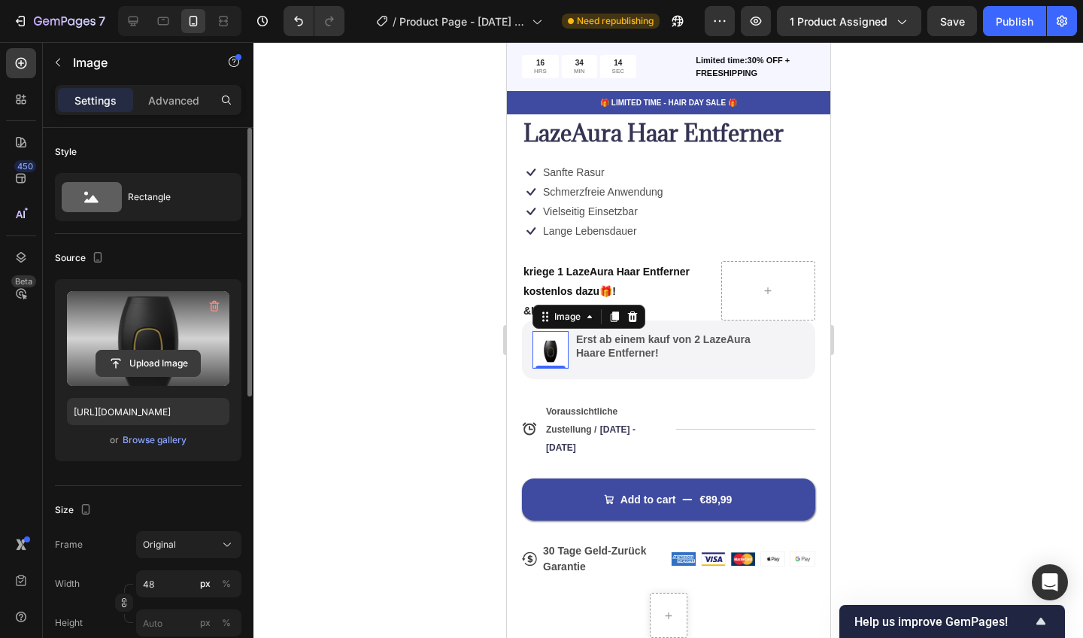
click at [174, 359] on input "file" at bounding box center [148, 364] width 104 height 26
click at [219, 302] on icon "button" at bounding box center [214, 306] width 15 height 15
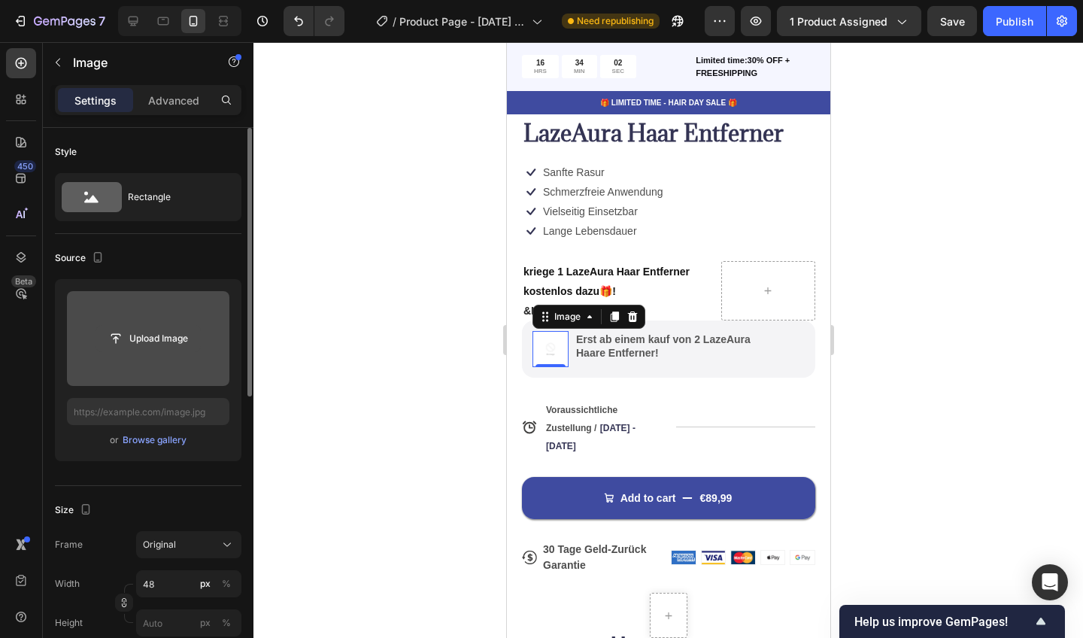
click at [177, 335] on input "file" at bounding box center [148, 339] width 104 height 26
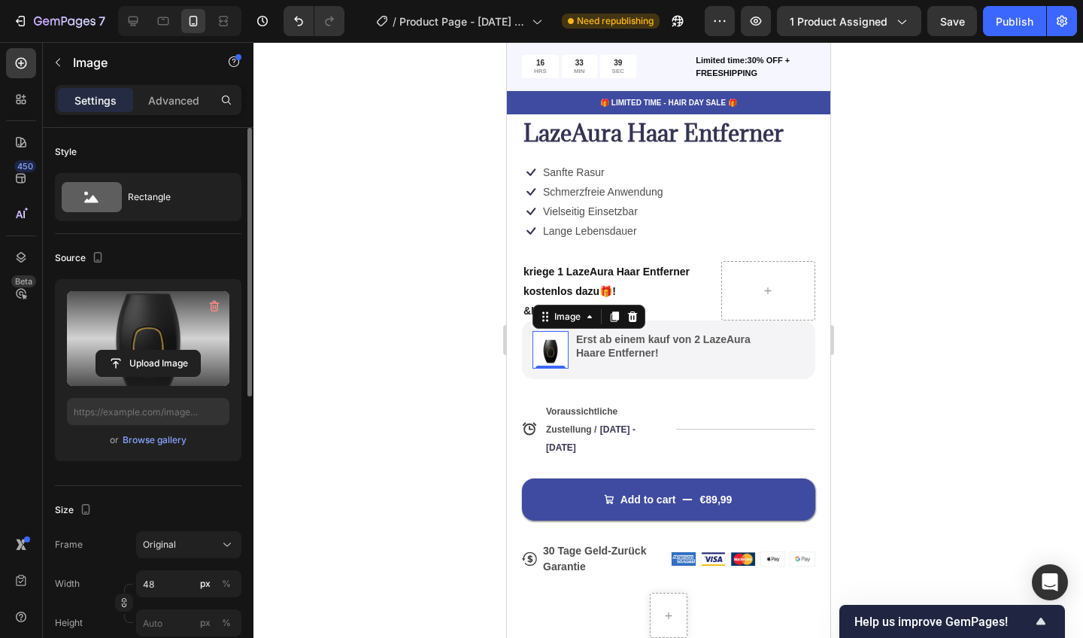
type input "https://cdn.shopify.com/s/files/1/0947/7891/7188/files/gempages_586033705538028…"
click at [428, 441] on div at bounding box center [668, 340] width 830 height 596
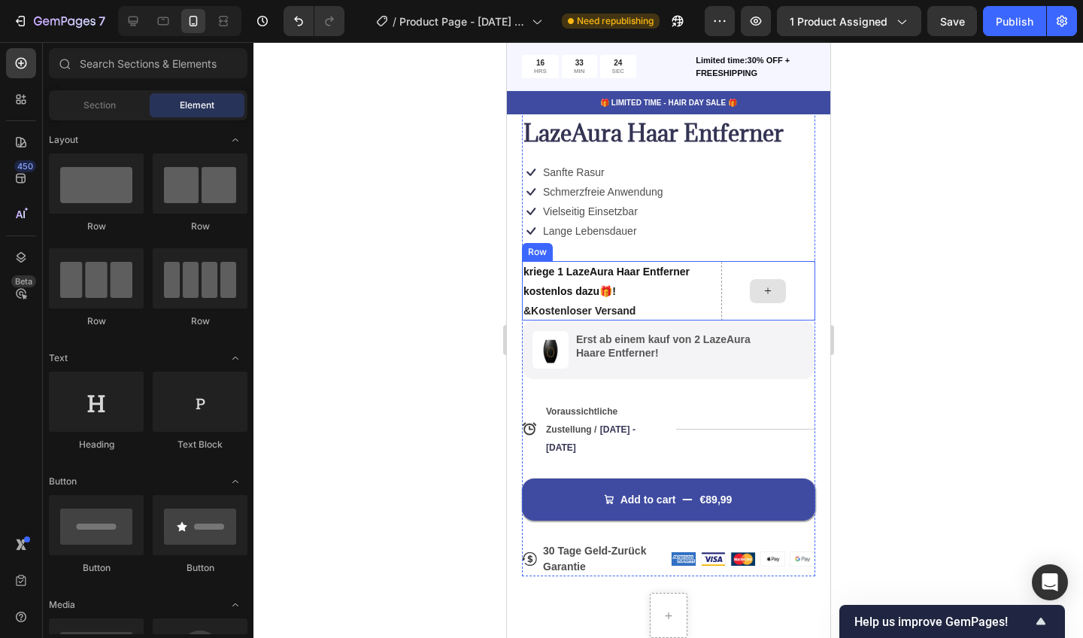
click at [771, 284] on icon at bounding box center [767, 290] width 12 height 13
click at [403, 317] on div at bounding box center [668, 340] width 830 height 596
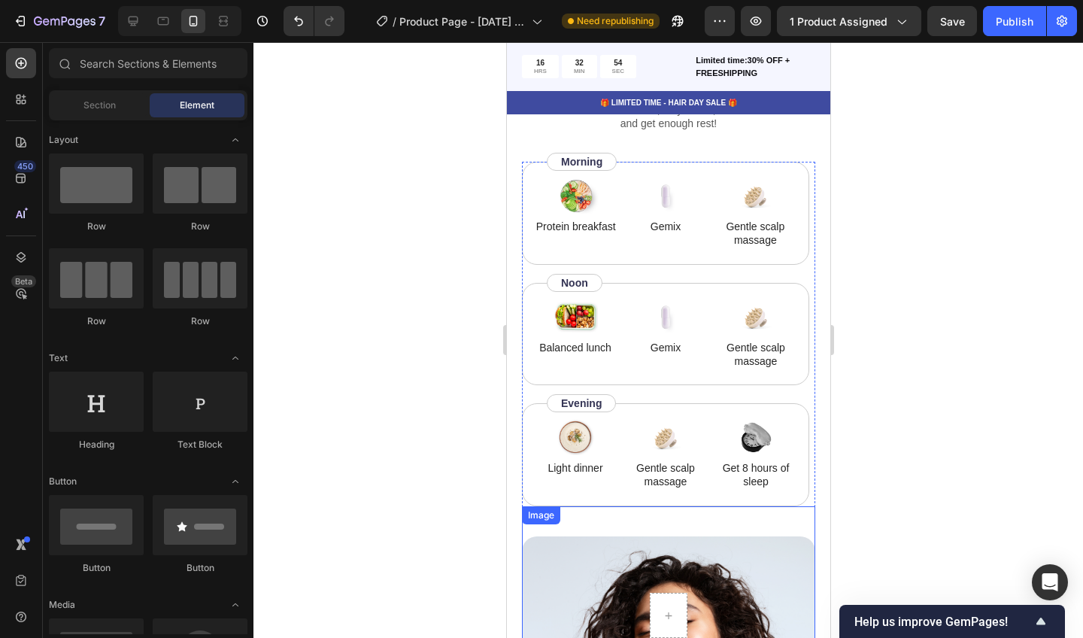
scroll to position [842, 0]
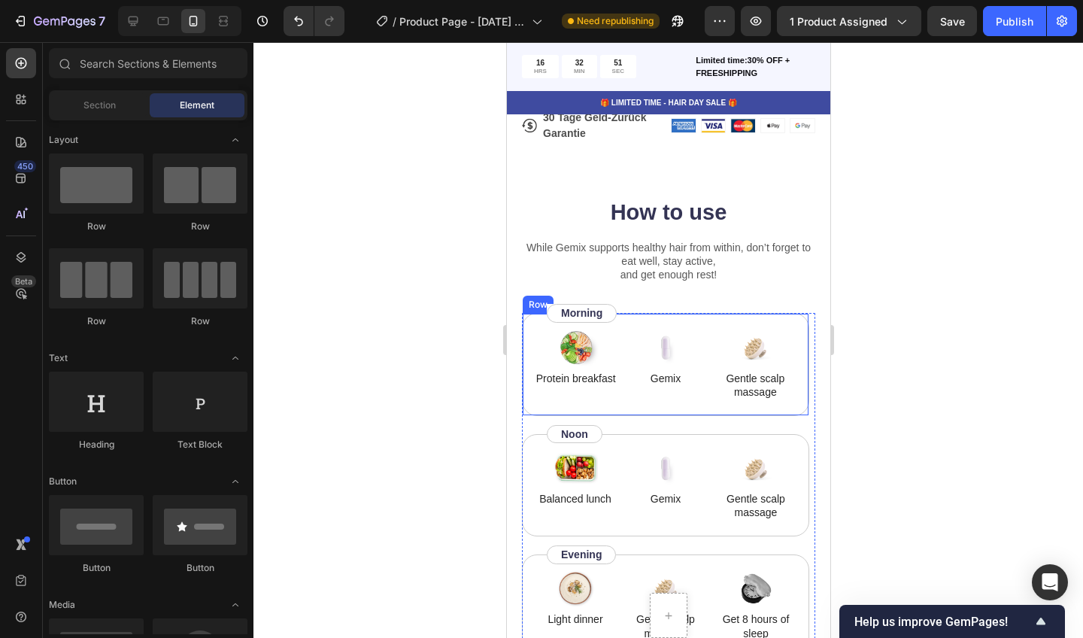
click at [777, 323] on div "Image Protein breakfast Text Block Image Gemix Text Block Image Gentle scalp ma…" at bounding box center [664, 364] width 287 height 102
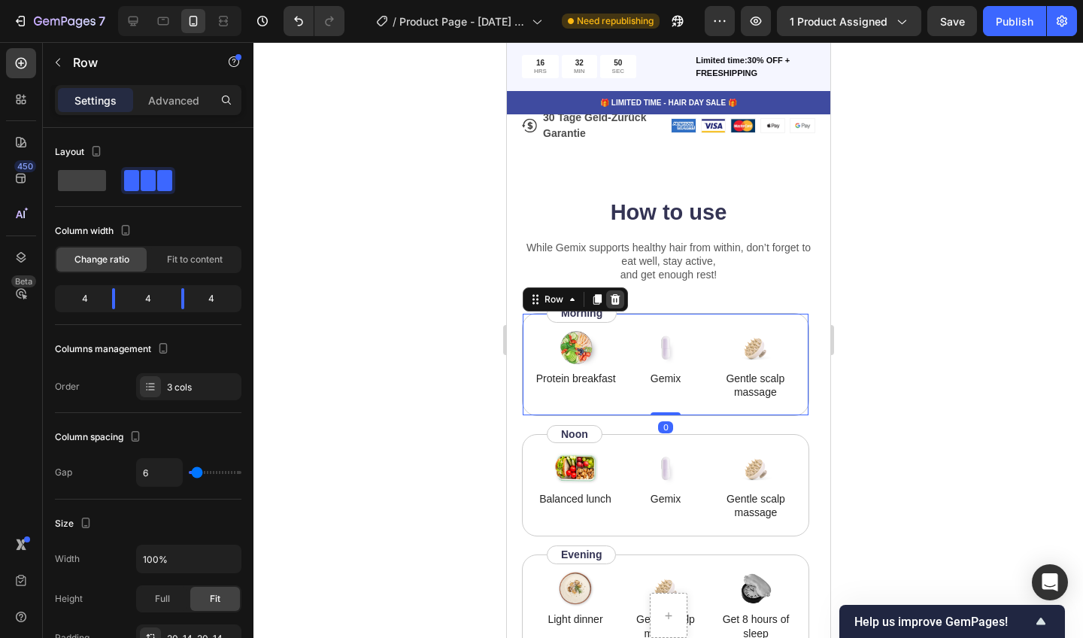
click at [615, 294] on icon at bounding box center [615, 299] width 10 height 11
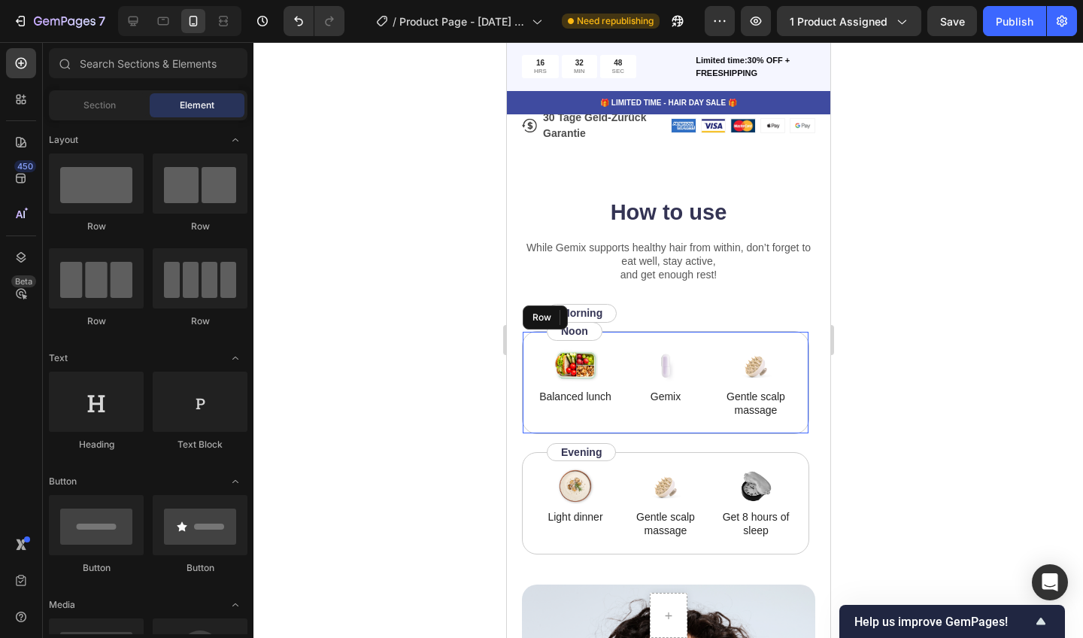
click at [705, 335] on div "Image Balanced lunch Text Block Image Gemix Text Block Image Gentle scalp massa…" at bounding box center [664, 382] width 287 height 102
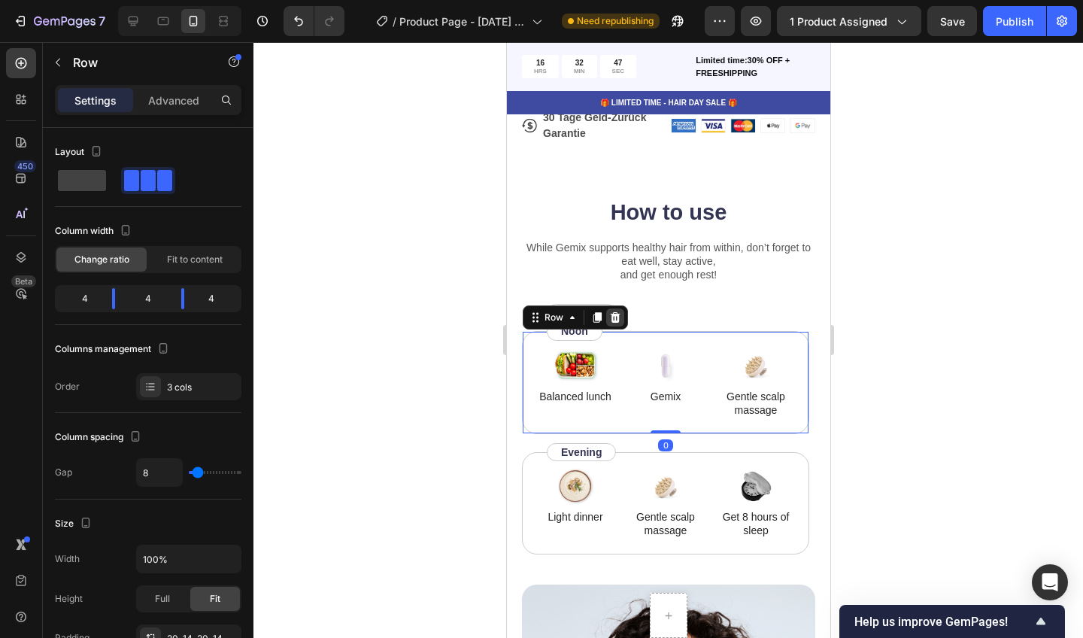
click at [613, 308] on div at bounding box center [615, 317] width 18 height 18
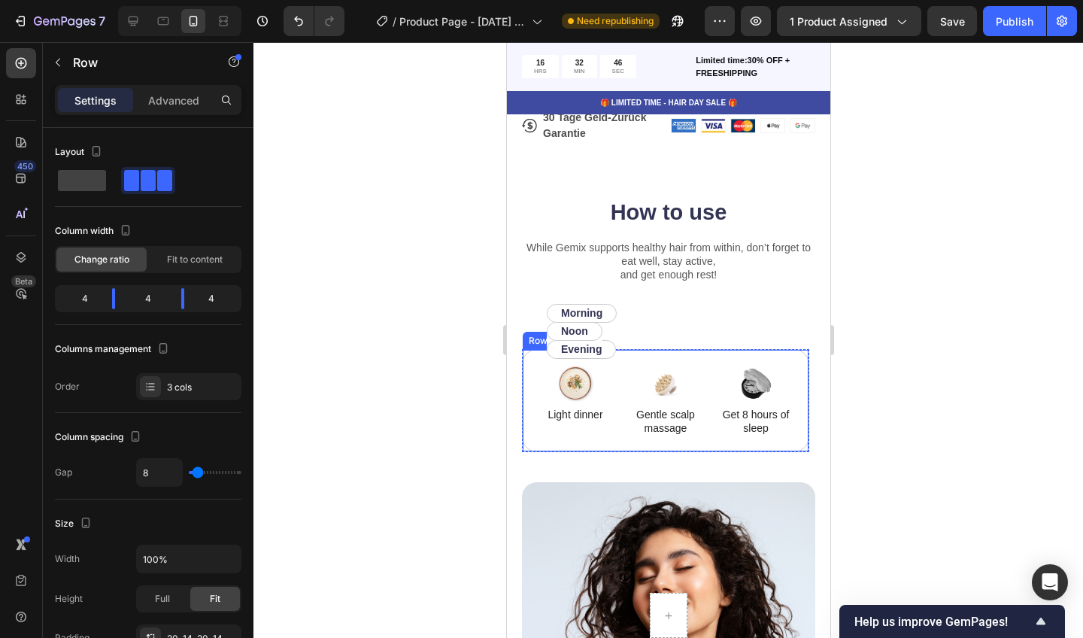
click at [688, 351] on div "Image Light dinner Text Block Image Gentle scalp massage Text Block Image Get 8…" at bounding box center [664, 400] width 287 height 102
click at [615, 334] on icon at bounding box center [615, 335] width 12 height 12
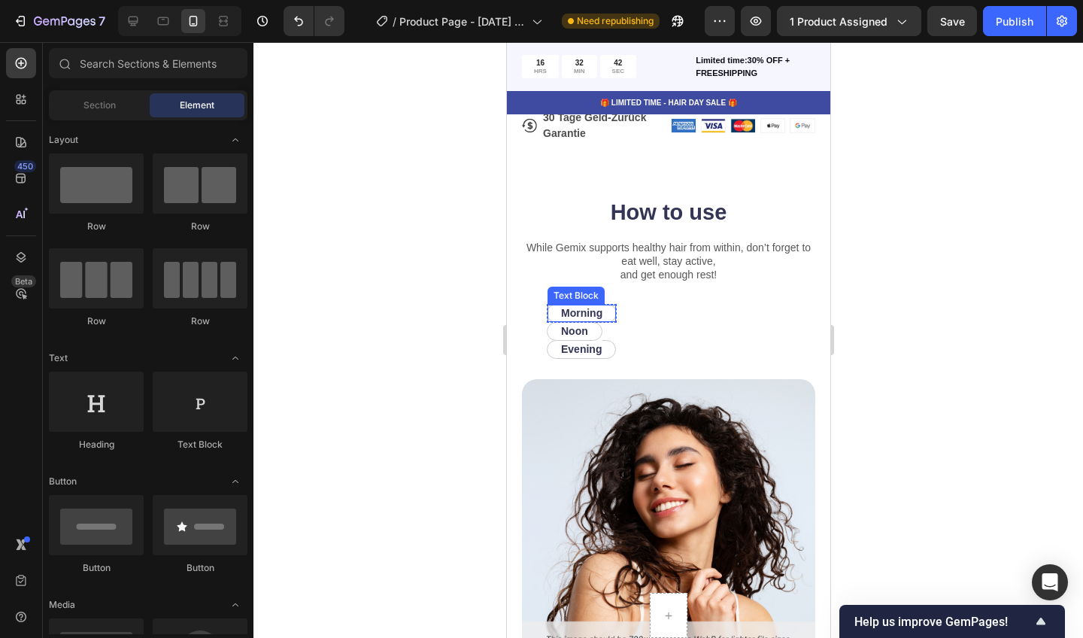
click at [602, 306] on p "Morning" at bounding box center [580, 313] width 41 height 14
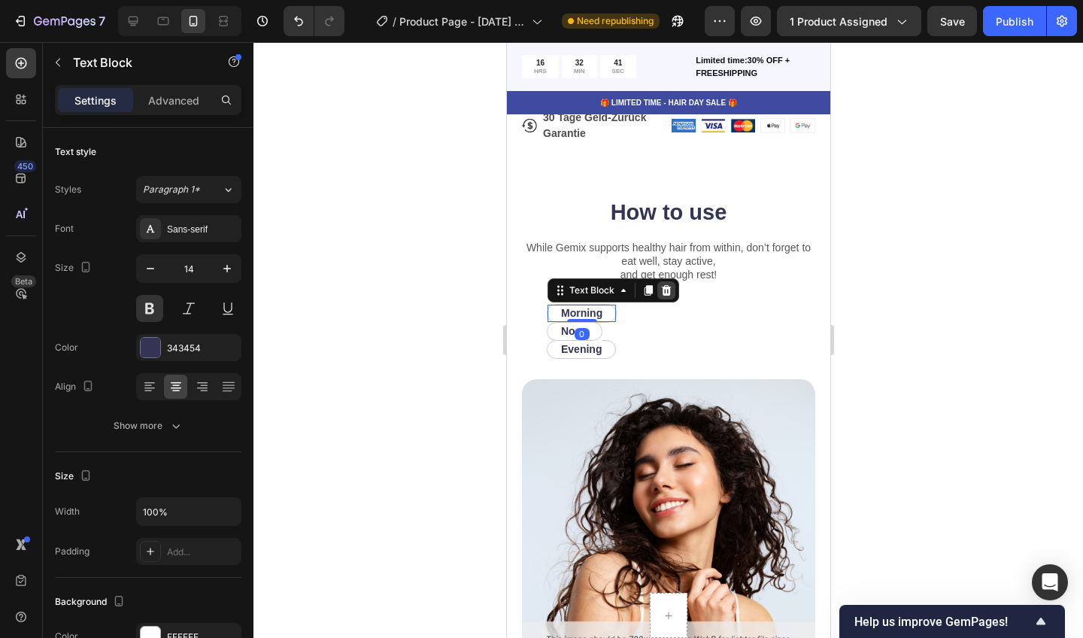
click at [662, 287] on icon at bounding box center [666, 290] width 10 height 11
click at [590, 349] on p "Evening" at bounding box center [580, 349] width 41 height 14
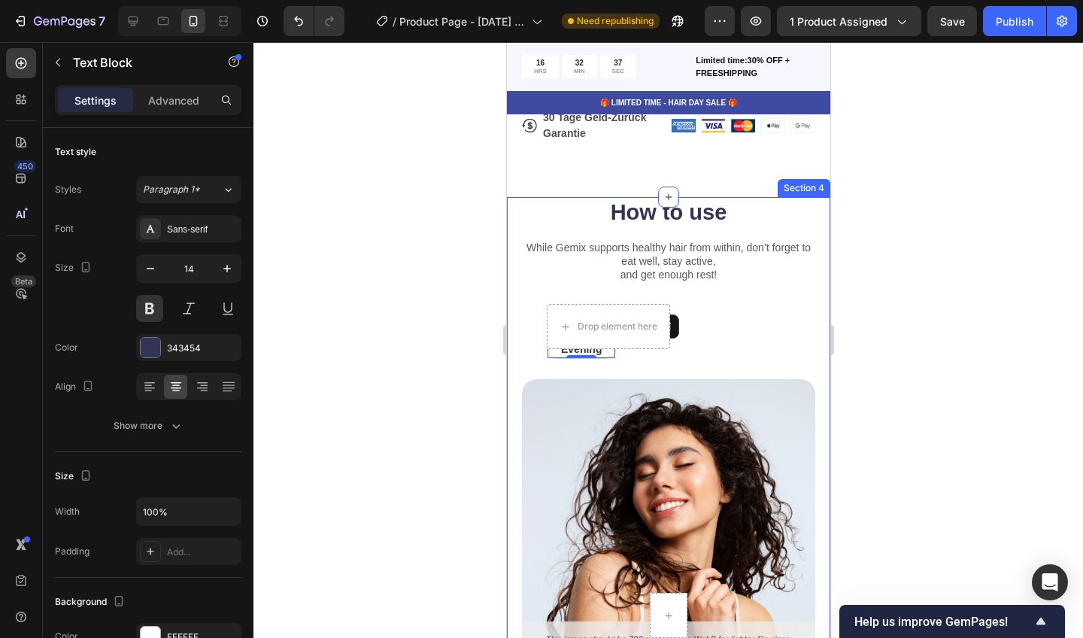
click at [435, 387] on div at bounding box center [668, 340] width 830 height 596
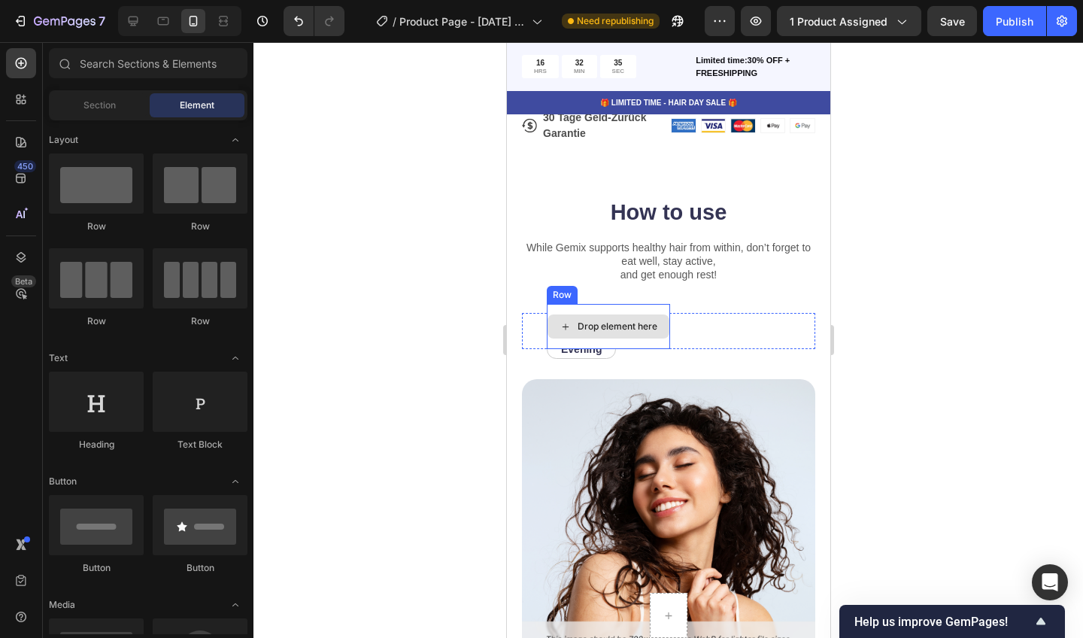
click at [597, 321] on div "Drop element here" at bounding box center [617, 326] width 80 height 12
click at [586, 314] on div "Drop element here" at bounding box center [608, 326] width 122 height 24
click at [587, 307] on div "Drop element here" at bounding box center [607, 326] width 123 height 45
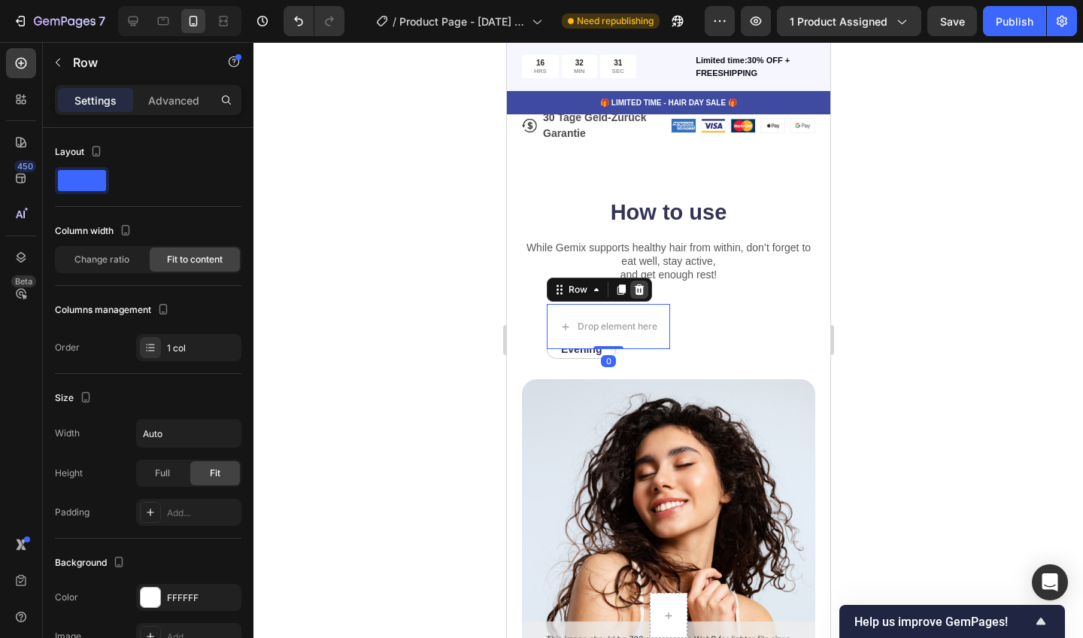
click at [636, 284] on icon at bounding box center [639, 289] width 10 height 11
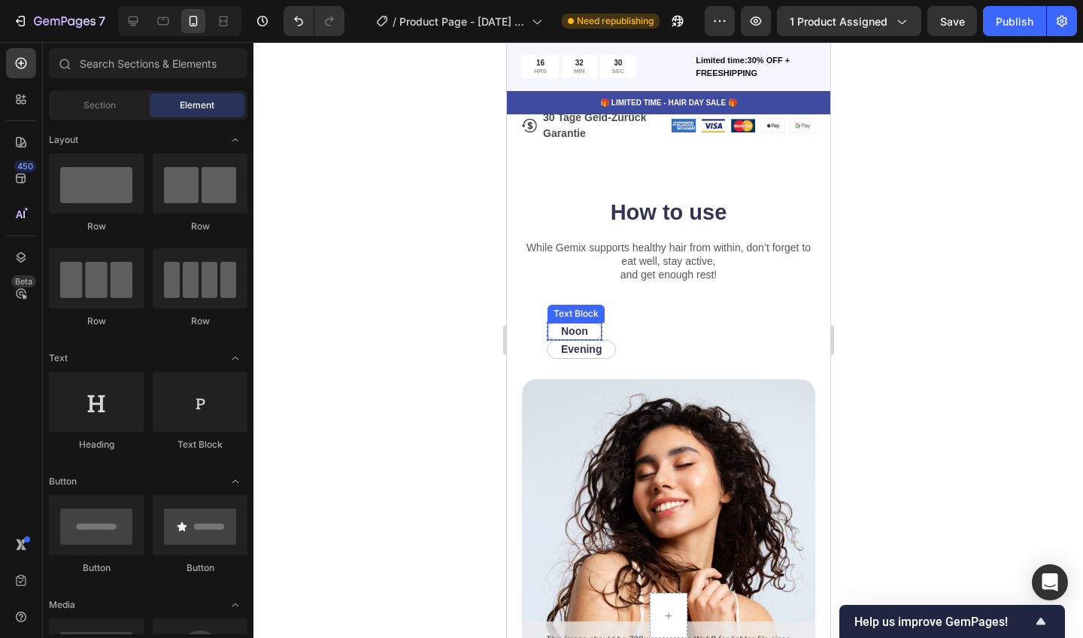
click at [587, 323] on div "Noon" at bounding box center [574, 331] width 30 height 17
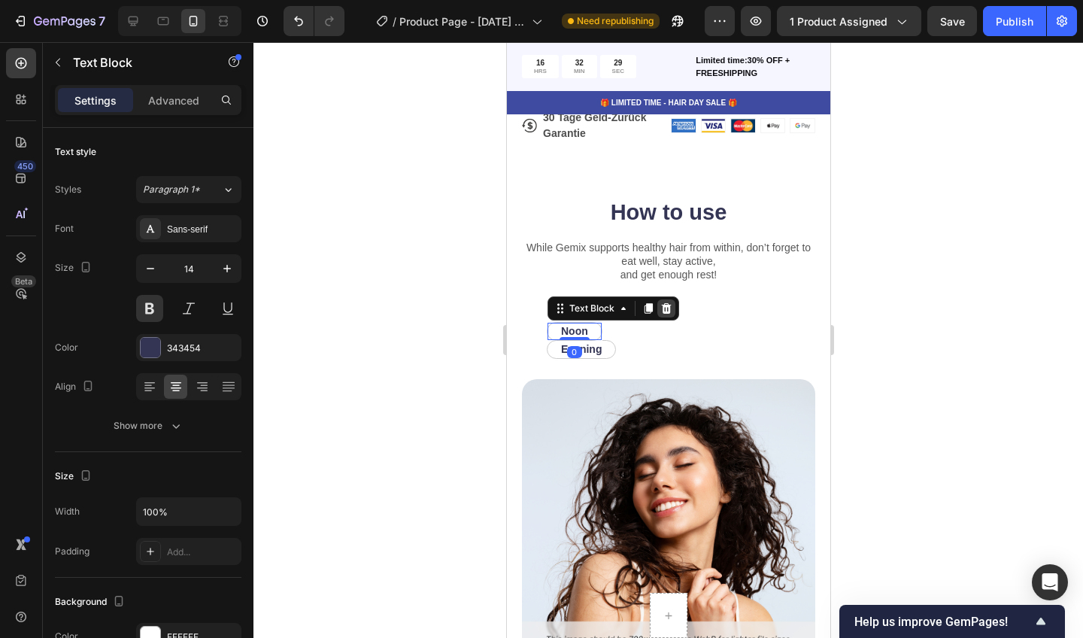
click at [663, 303] on icon at bounding box center [666, 308] width 10 height 11
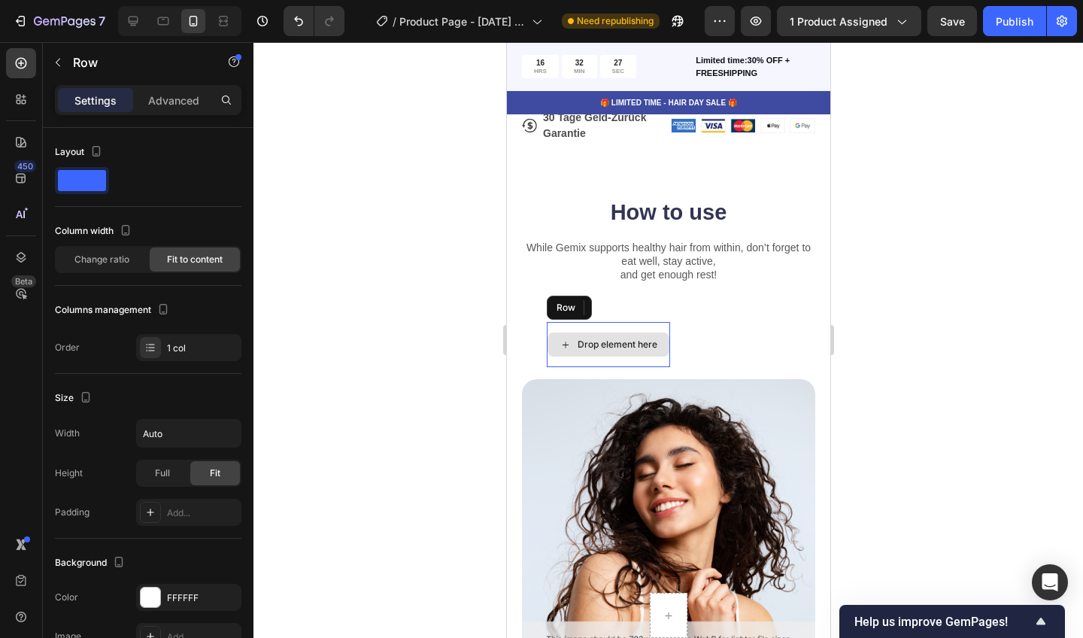
click at [598, 322] on div "Drop element here" at bounding box center [607, 344] width 123 height 45
click at [637, 302] on icon at bounding box center [639, 307] width 10 height 11
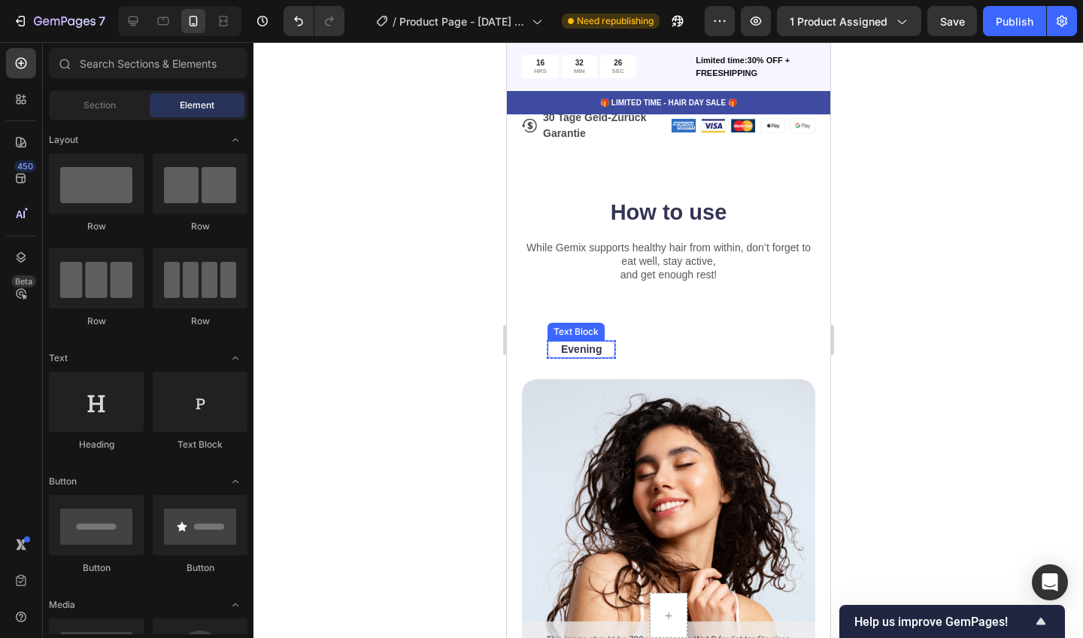
click at [584, 353] on p "Evening" at bounding box center [580, 349] width 41 height 14
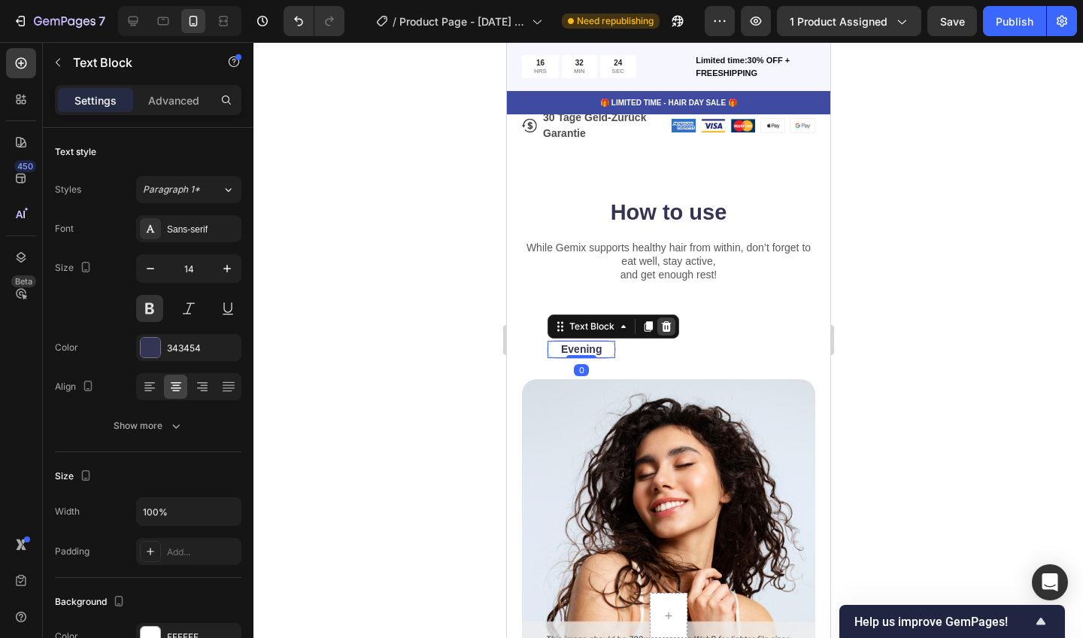
click at [661, 320] on icon at bounding box center [666, 326] width 12 height 12
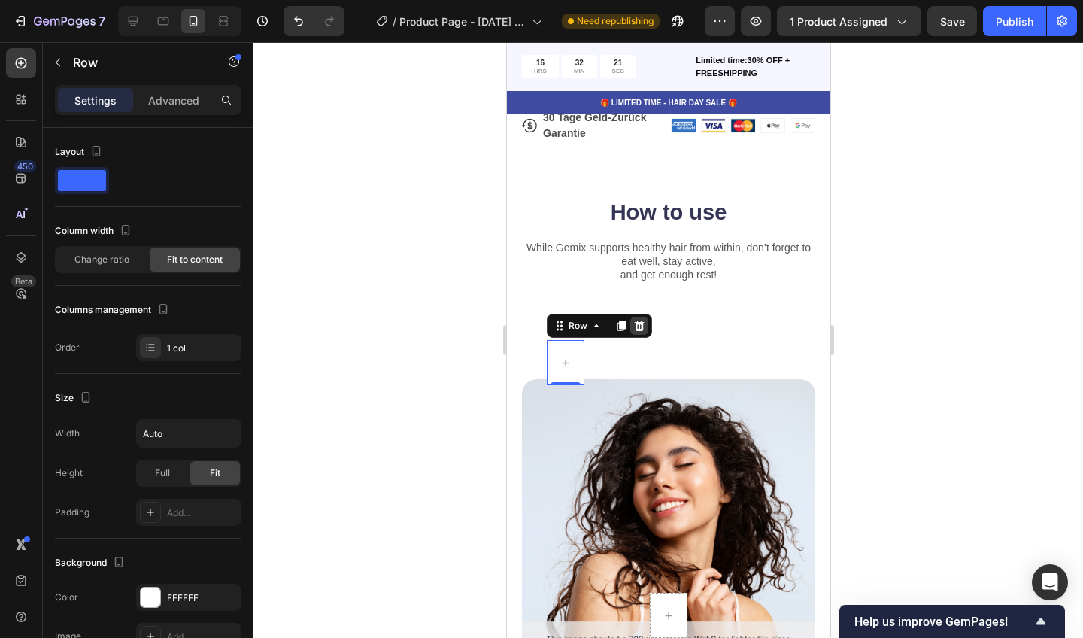
click at [639, 320] on icon at bounding box center [639, 325] width 10 height 11
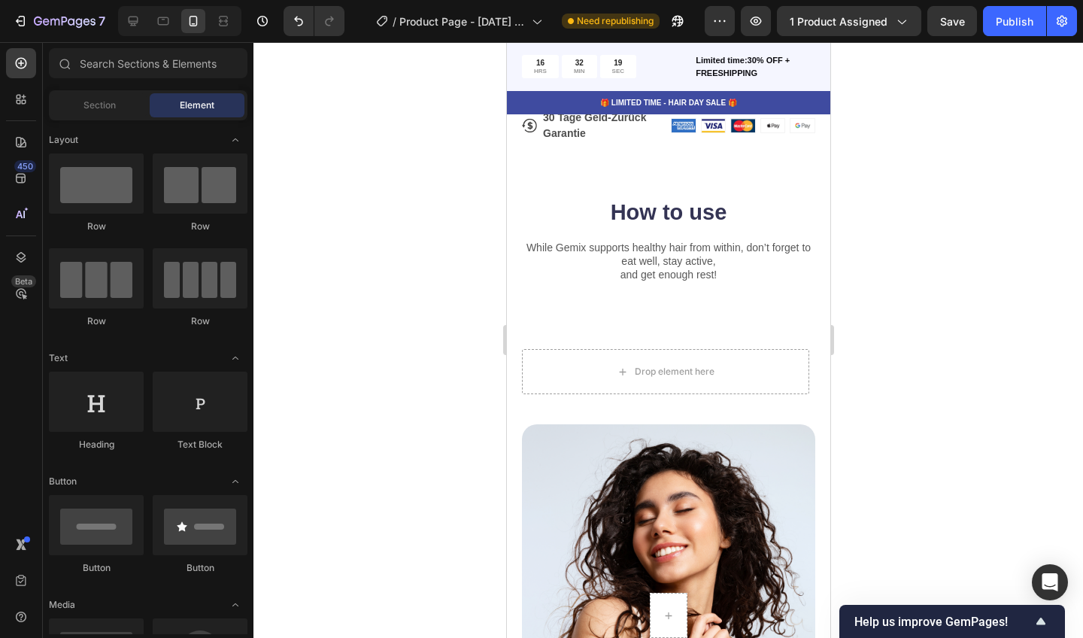
click at [481, 413] on div at bounding box center [668, 340] width 830 height 596
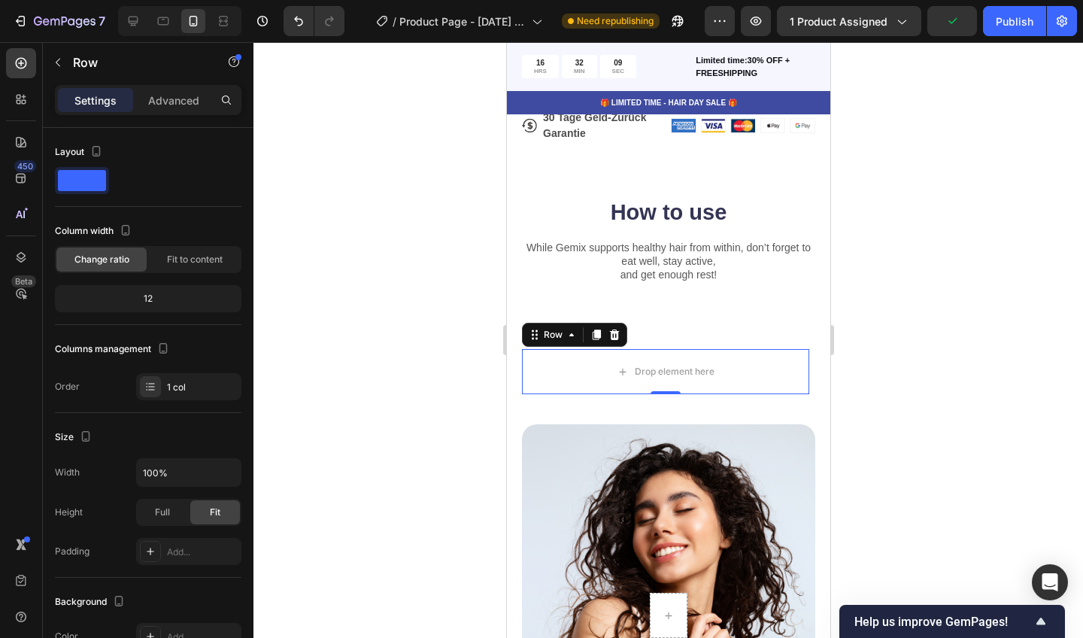
click at [464, 475] on div at bounding box center [668, 340] width 830 height 596
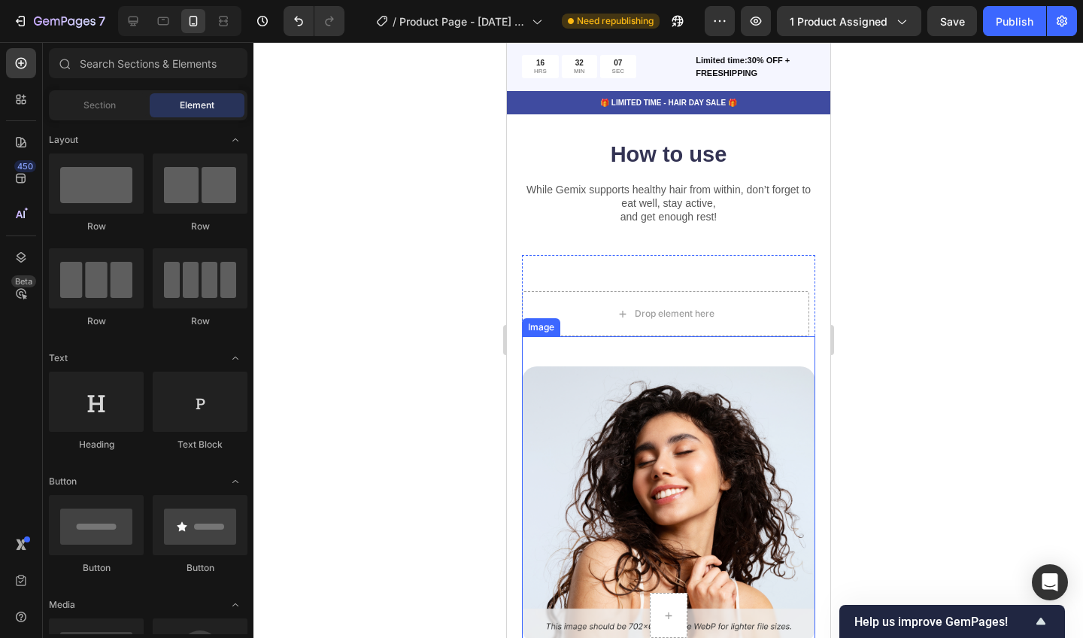
scroll to position [902, 0]
click at [536, 324] on div "Image" at bounding box center [540, 326] width 32 height 14
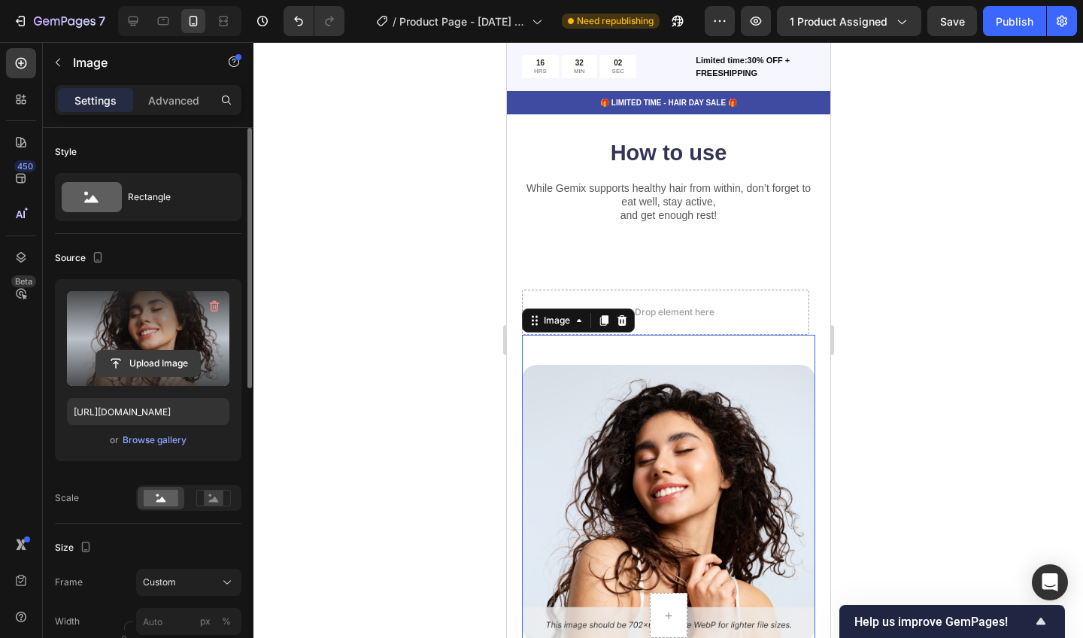
click at [164, 365] on input "file" at bounding box center [148, 364] width 104 height 26
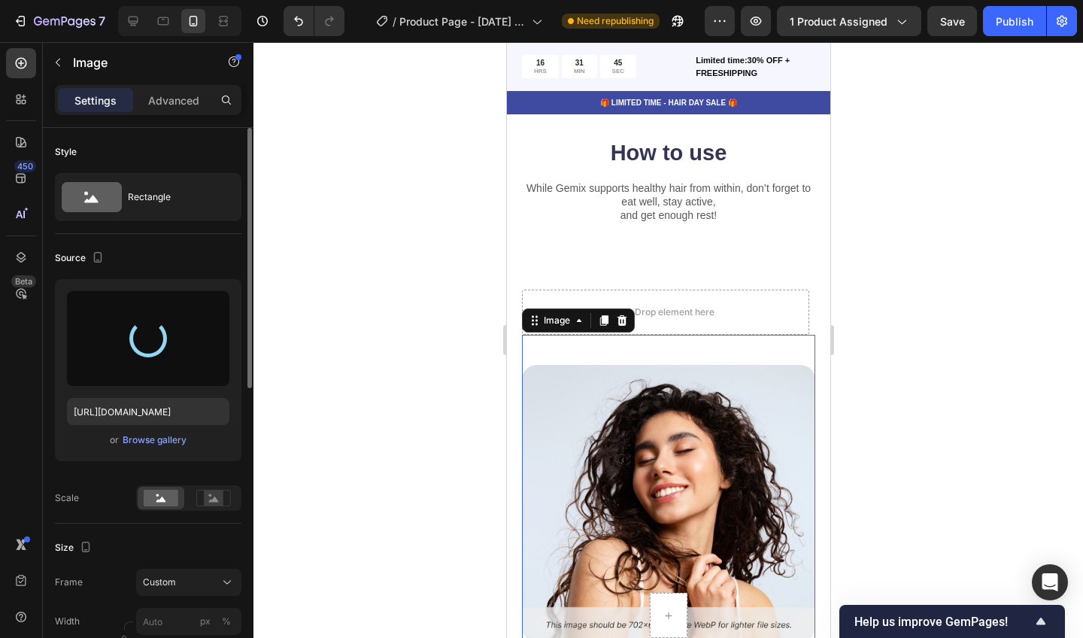
type input "https://cdn.shopify.com/s/files/1/0947/7891/7188/files/gempages_586033705538028…"
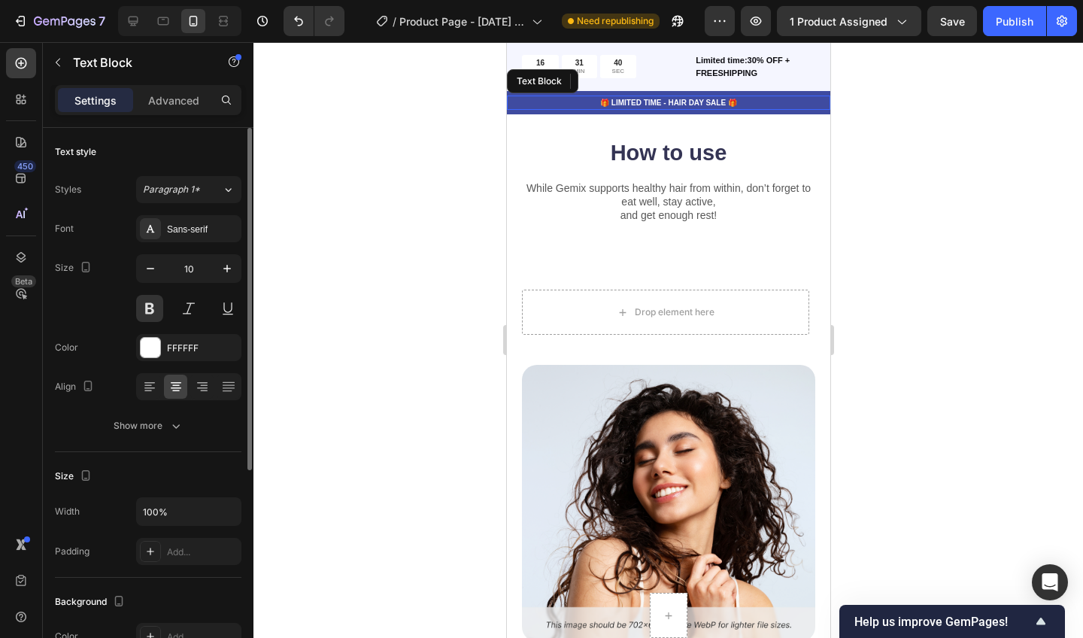
click at [767, 99] on p "🎁 LIMITED TIME - HAIR DAY SALE 🎁" at bounding box center [668, 102] width 320 height 11
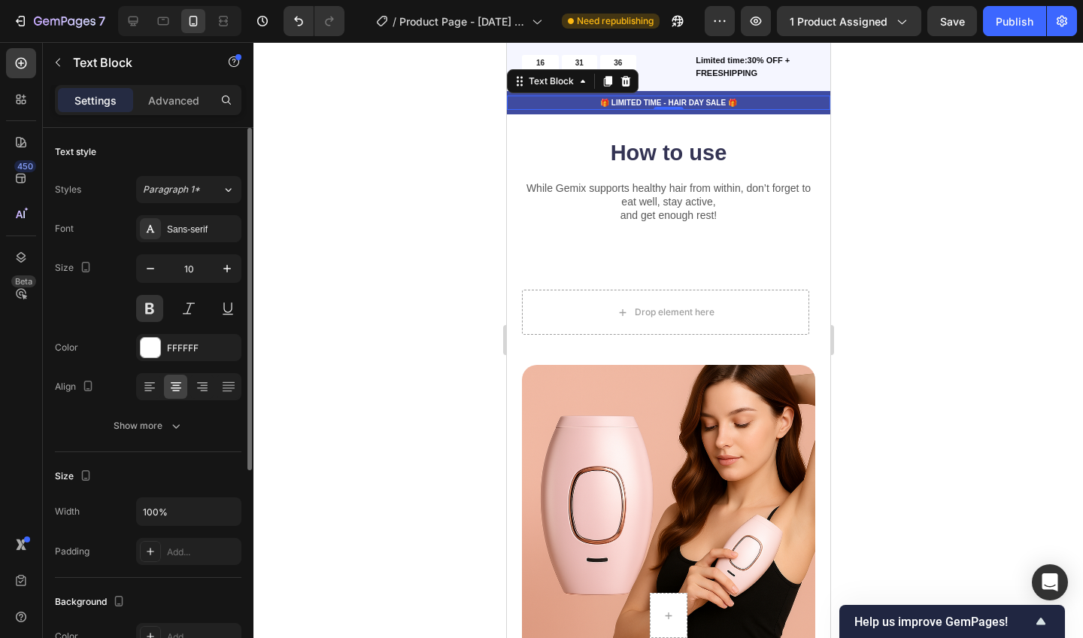
click at [275, 318] on div at bounding box center [668, 340] width 830 height 596
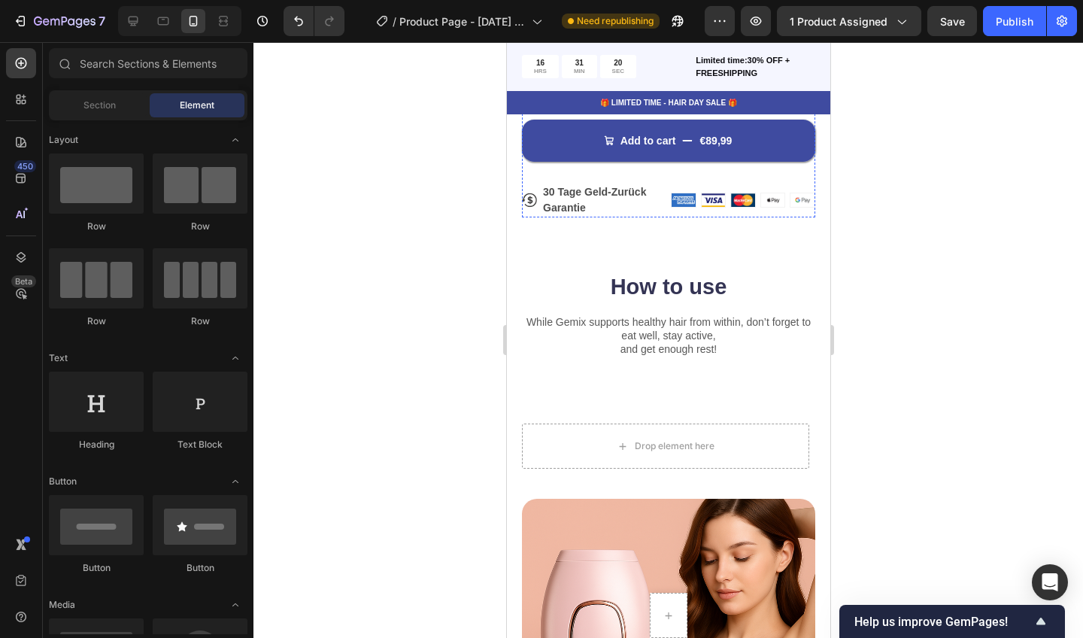
scroll to position [767, 0]
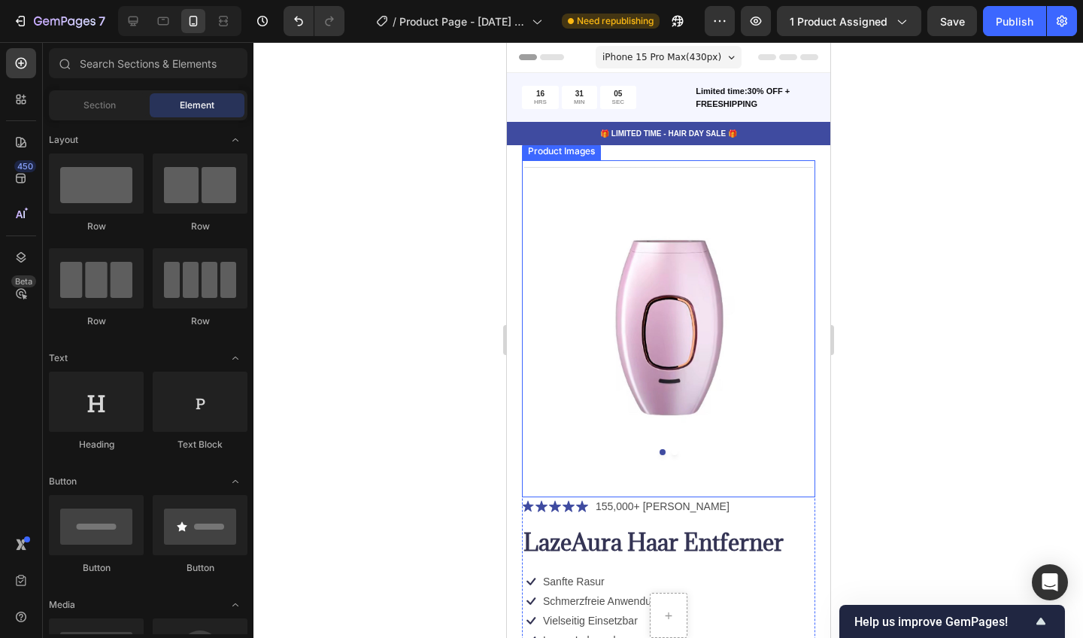
click at [695, 283] on img at bounding box center [667, 313] width 293 height 307
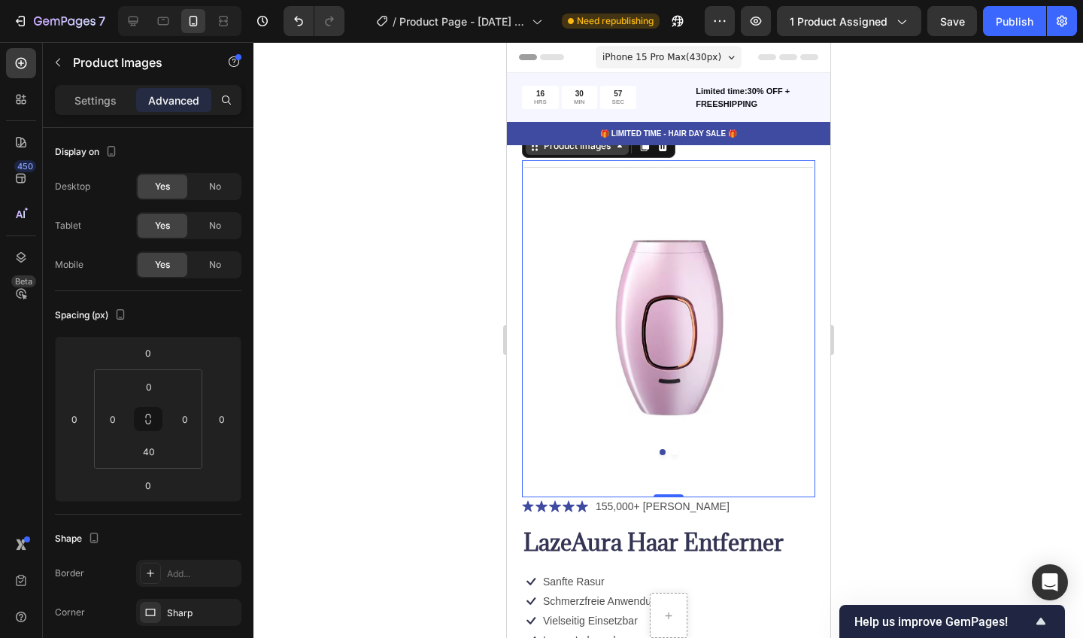
click at [614, 149] on icon at bounding box center [619, 146] width 12 height 12
click at [876, 178] on div at bounding box center [668, 340] width 830 height 596
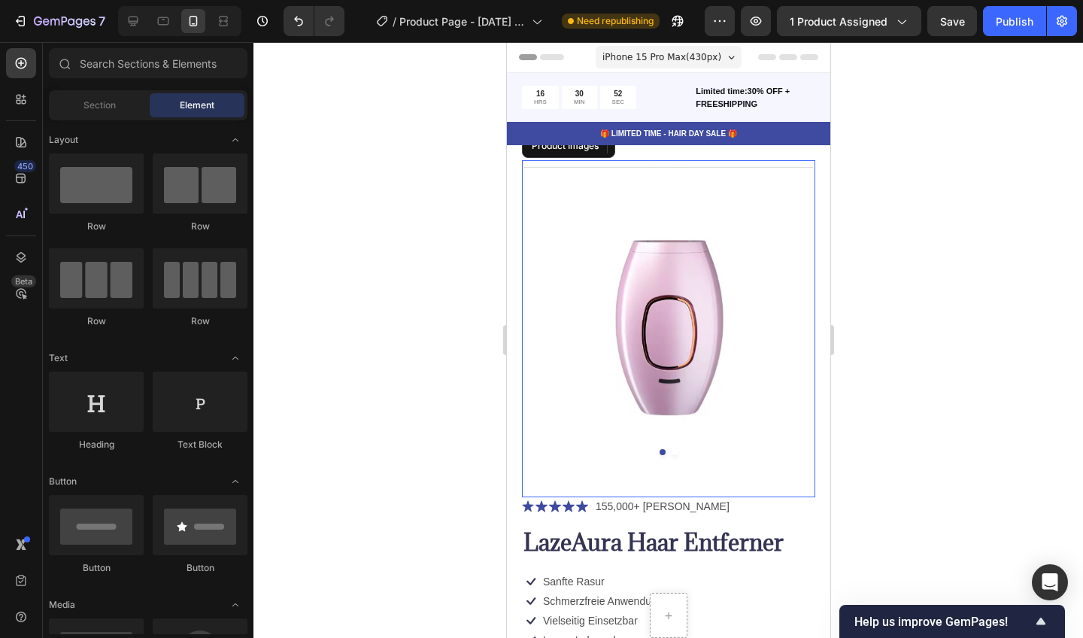
click at [669, 291] on img at bounding box center [667, 313] width 293 height 307
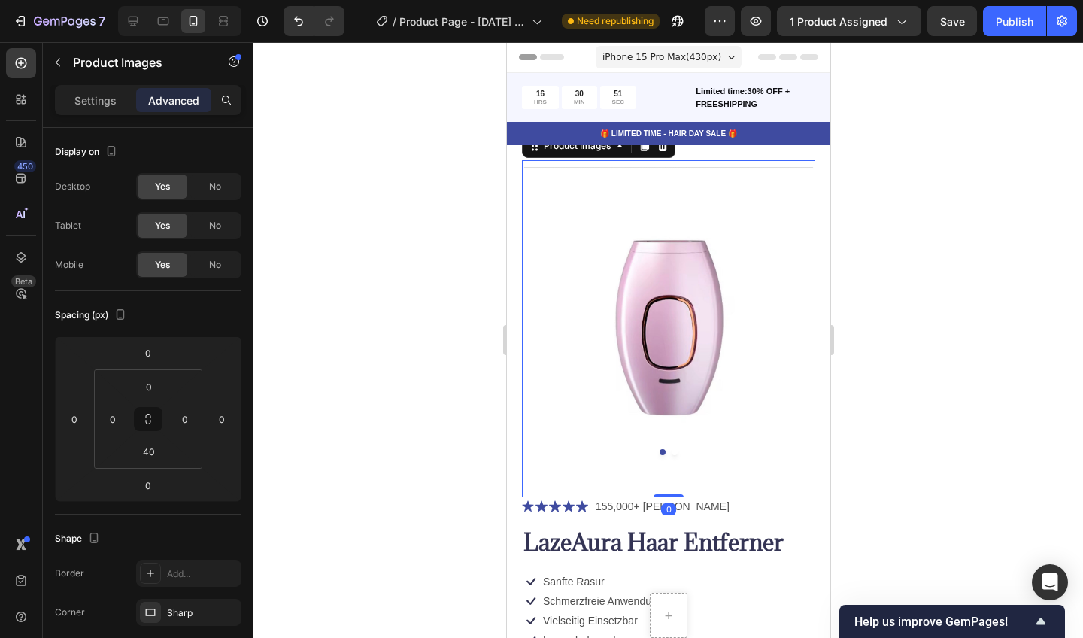
click at [669, 301] on img at bounding box center [667, 313] width 293 height 307
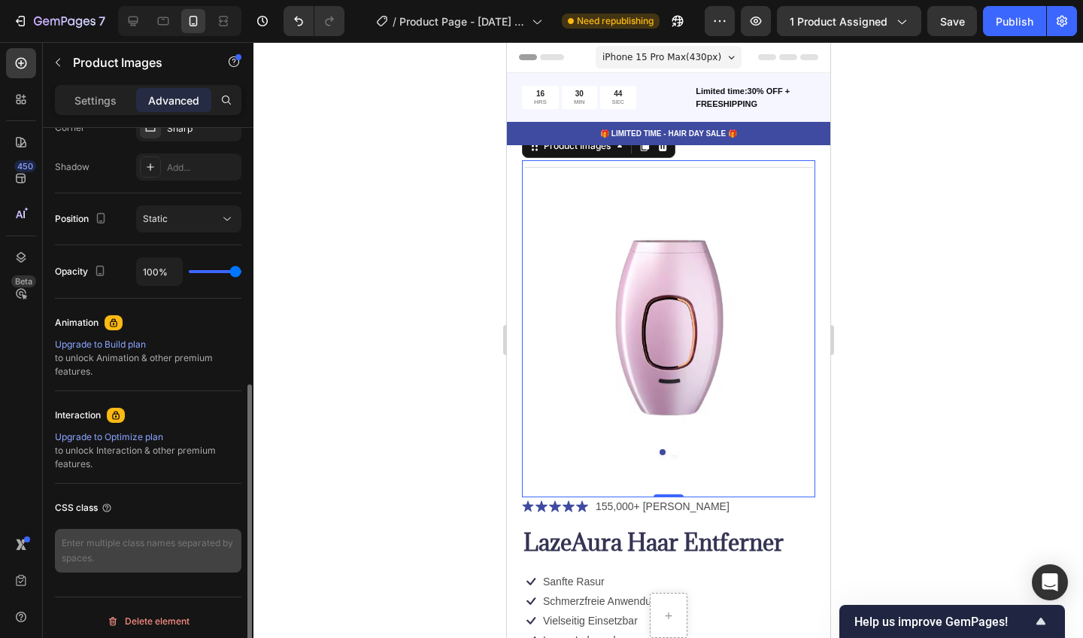
scroll to position [491, 0]
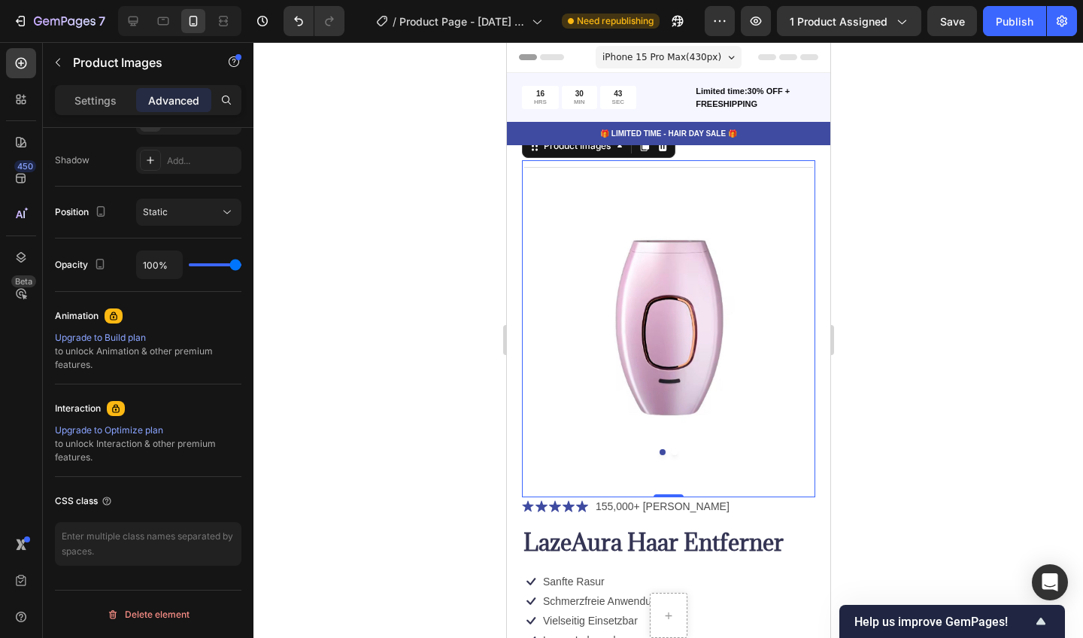
click at [371, 371] on div at bounding box center [668, 340] width 830 height 596
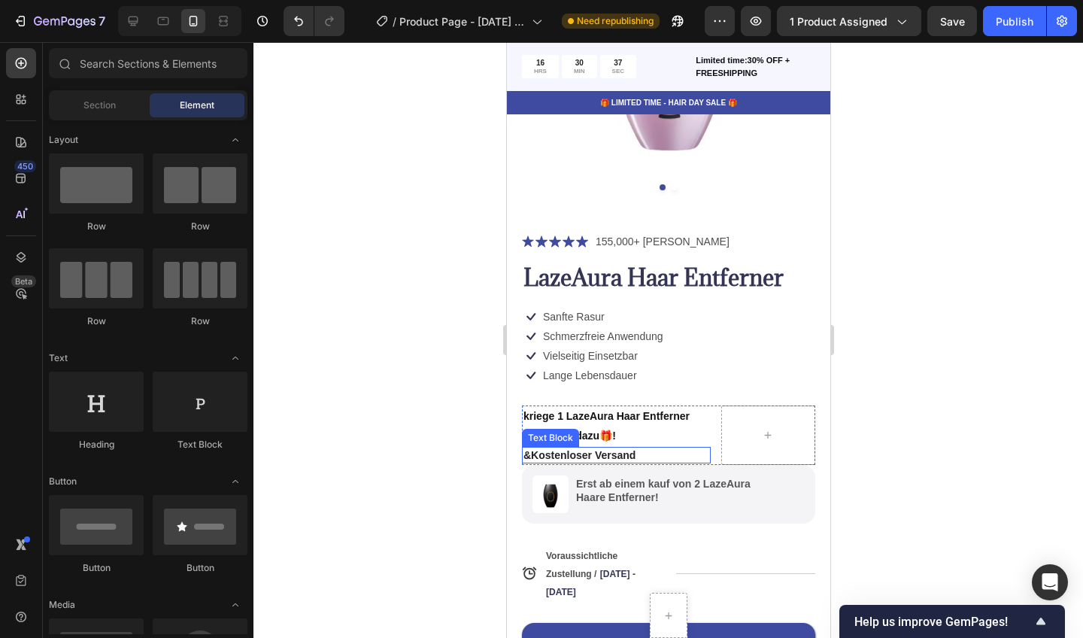
scroll to position [281, 0]
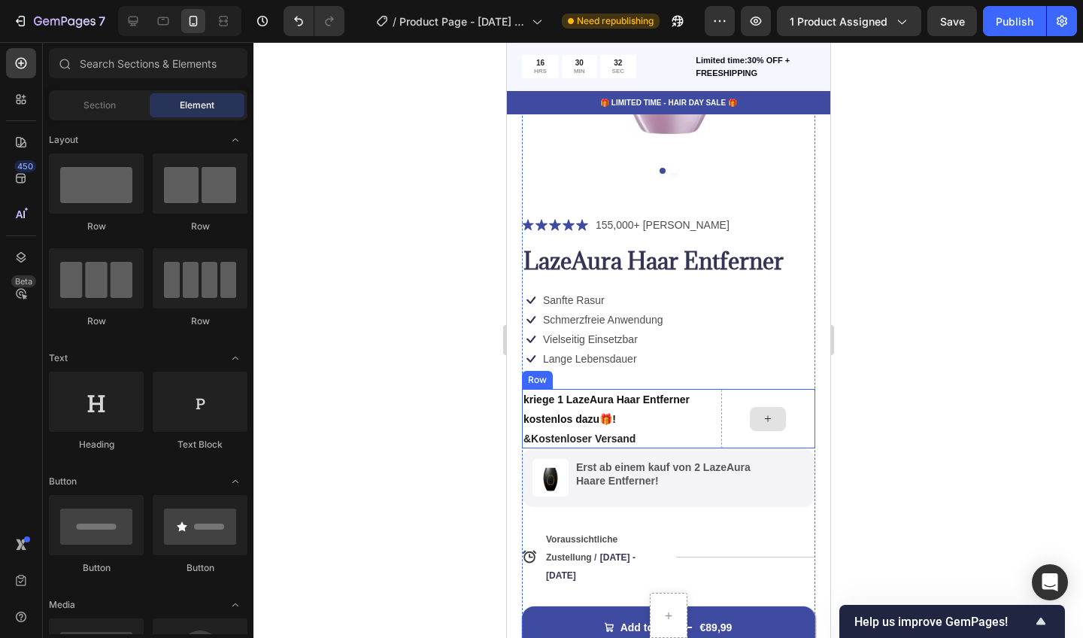
click at [757, 415] on div at bounding box center [767, 419] width 36 height 24
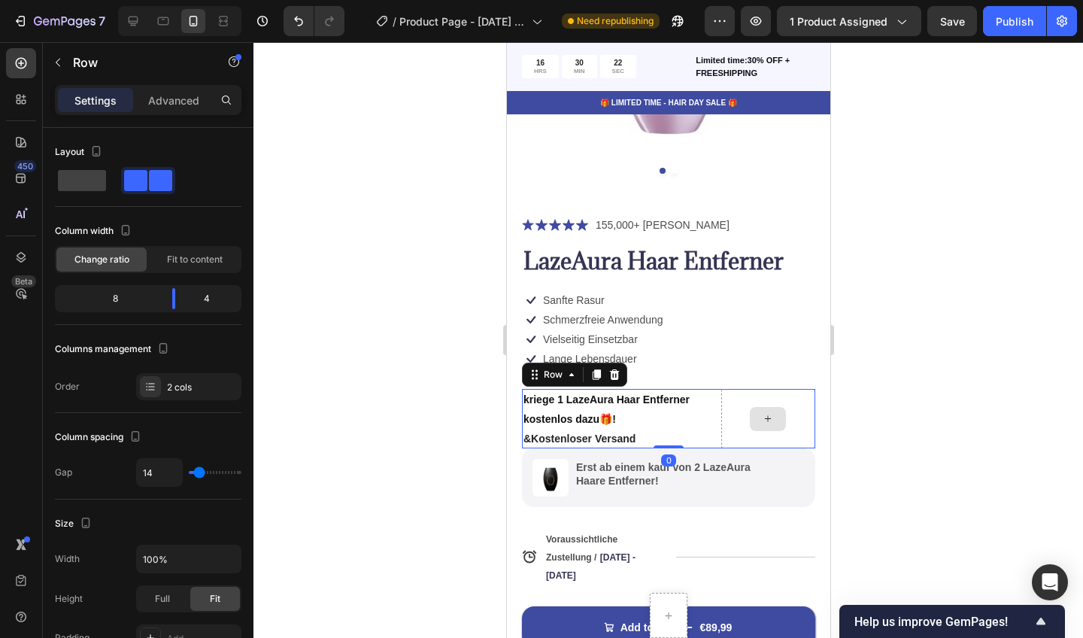
click at [764, 418] on icon at bounding box center [767, 418] width 12 height 13
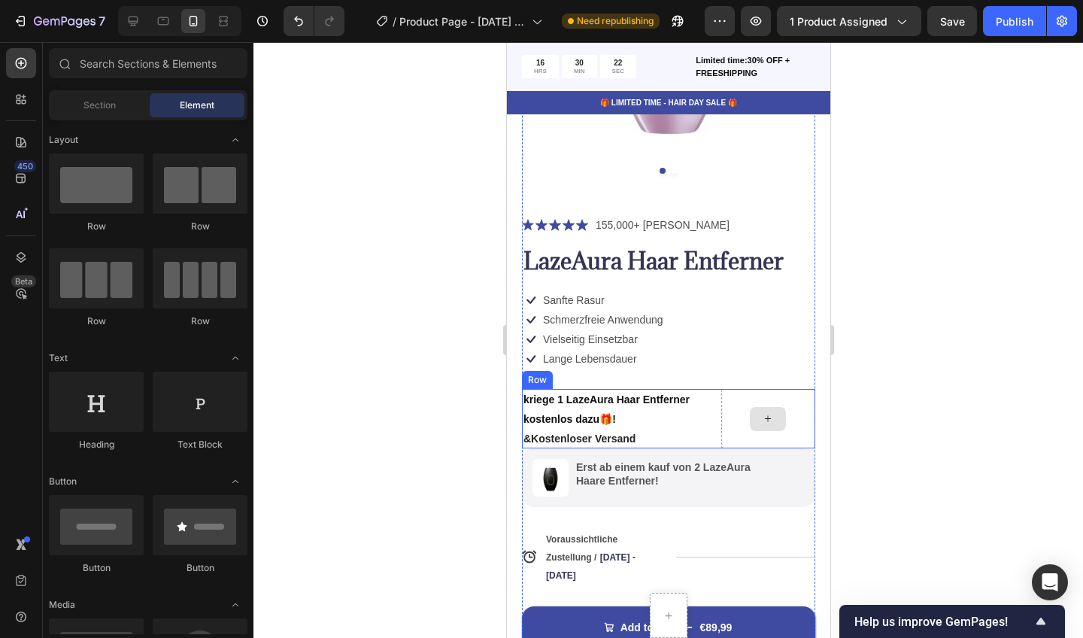
click at [764, 418] on icon at bounding box center [767, 418] width 12 height 13
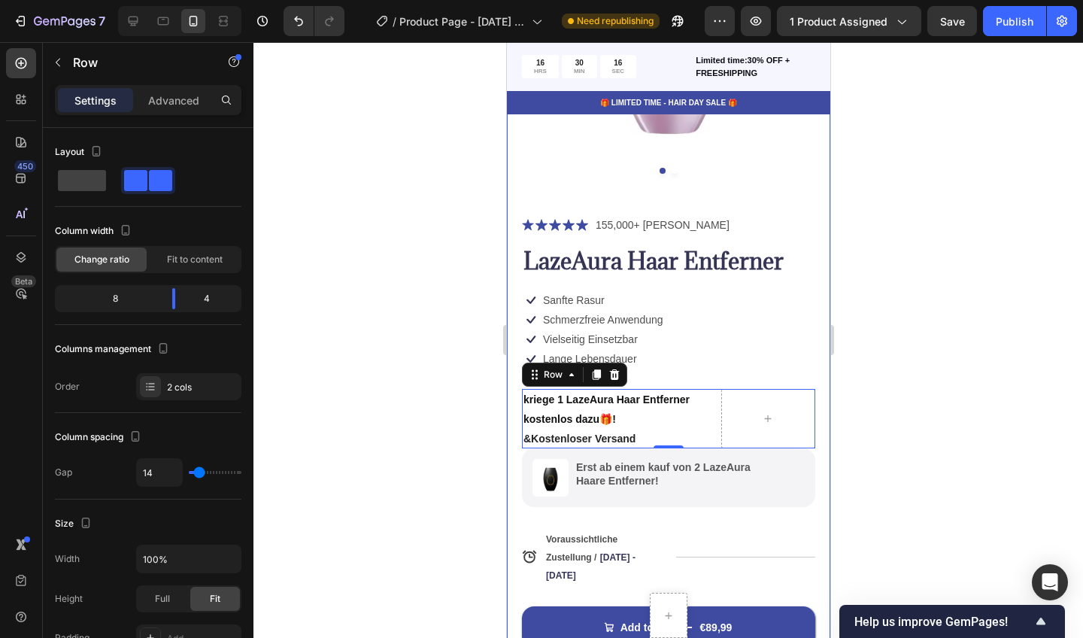
click at [915, 425] on div at bounding box center [668, 340] width 830 height 596
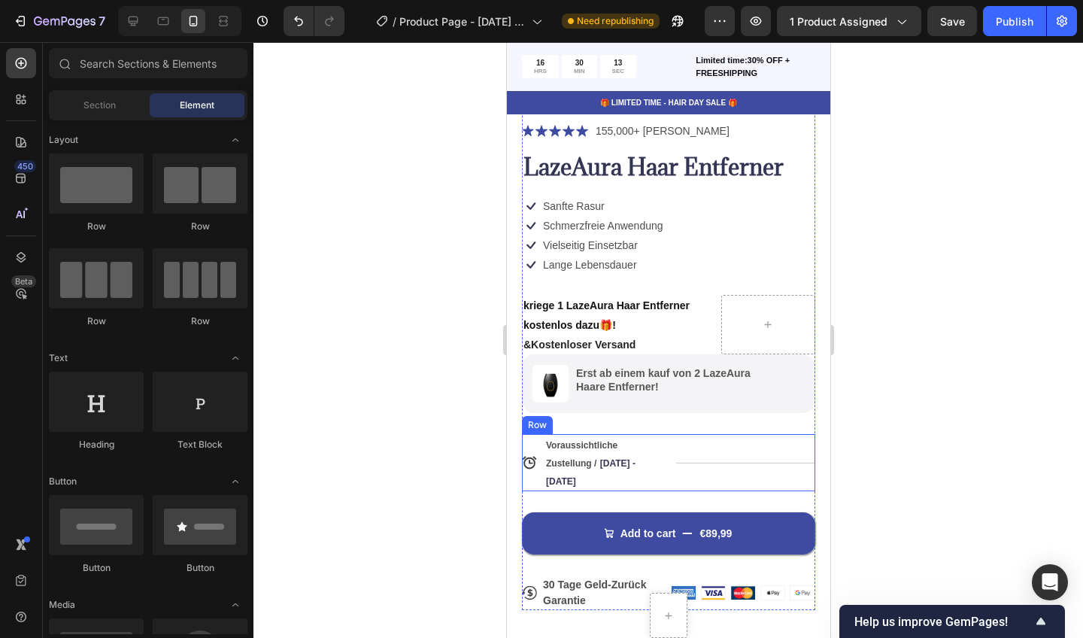
scroll to position [378, 0]
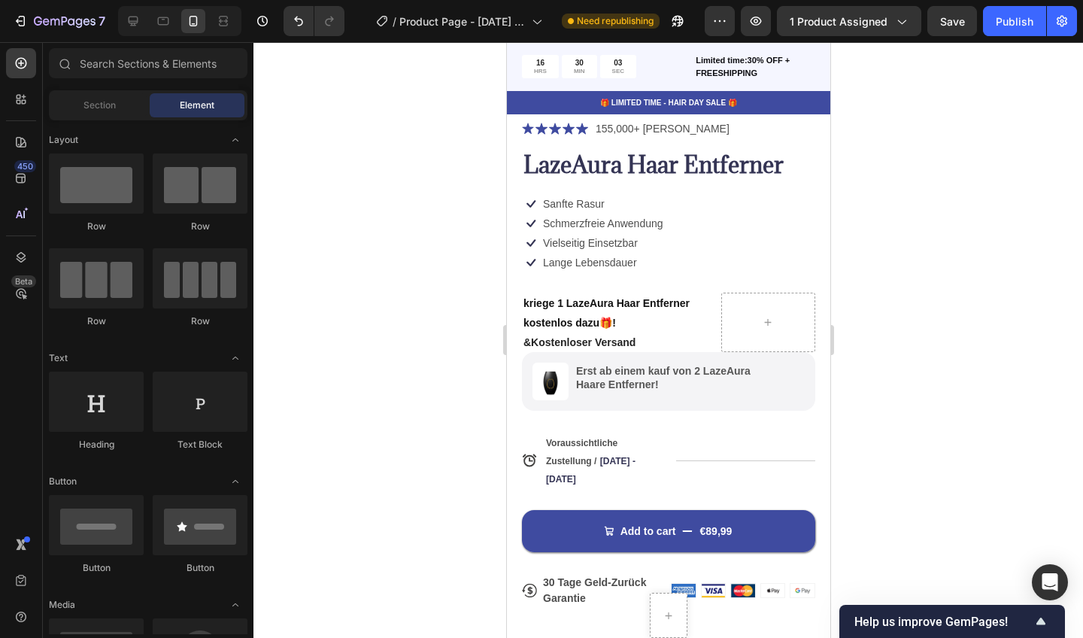
click at [338, 384] on div at bounding box center [668, 340] width 830 height 596
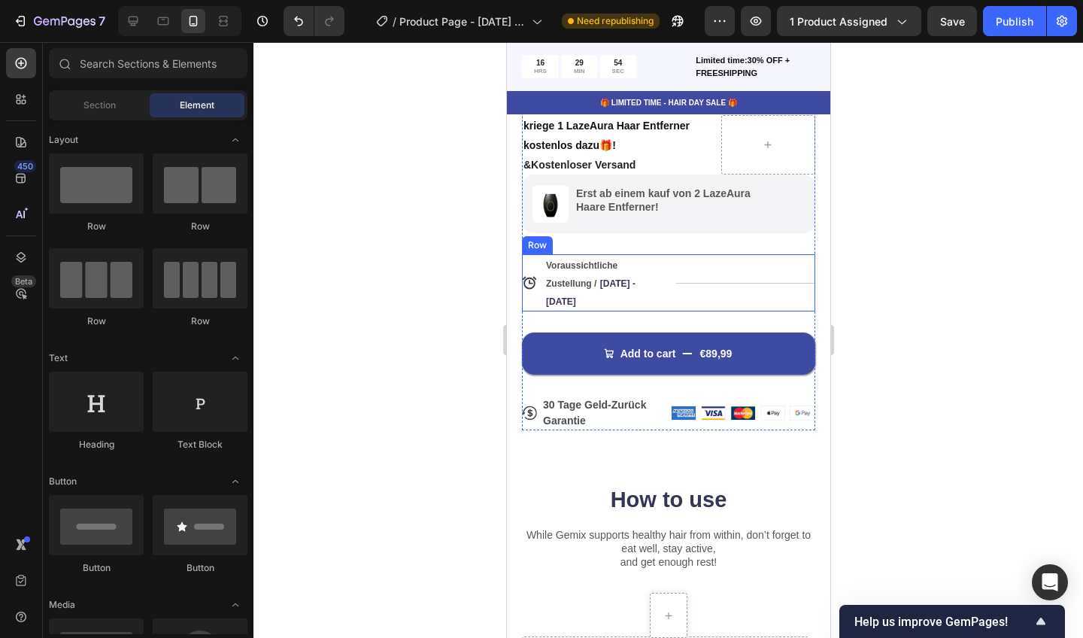
scroll to position [560, 0]
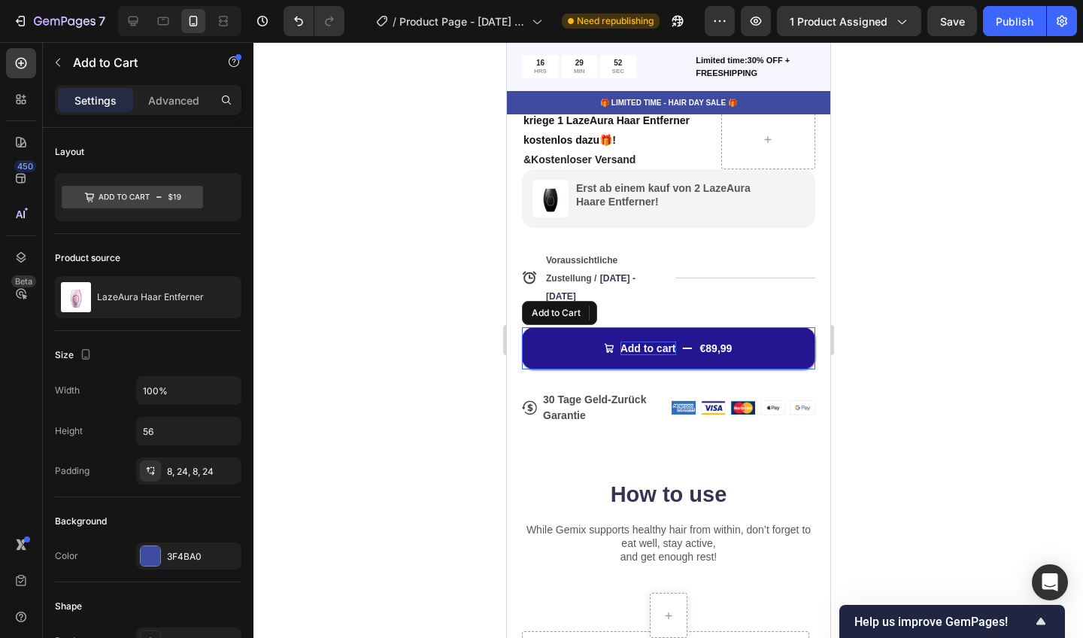
click at [657, 347] on div "Add to cart" at bounding box center [648, 348] width 56 height 14
click at [673, 345] on p "Add to cart" at bounding box center [648, 348] width 56 height 14
click at [668, 346] on button "In €89,99" at bounding box center [667, 348] width 293 height 42
click at [668, 346] on button "In den €89,99" at bounding box center [667, 348] width 293 height 42
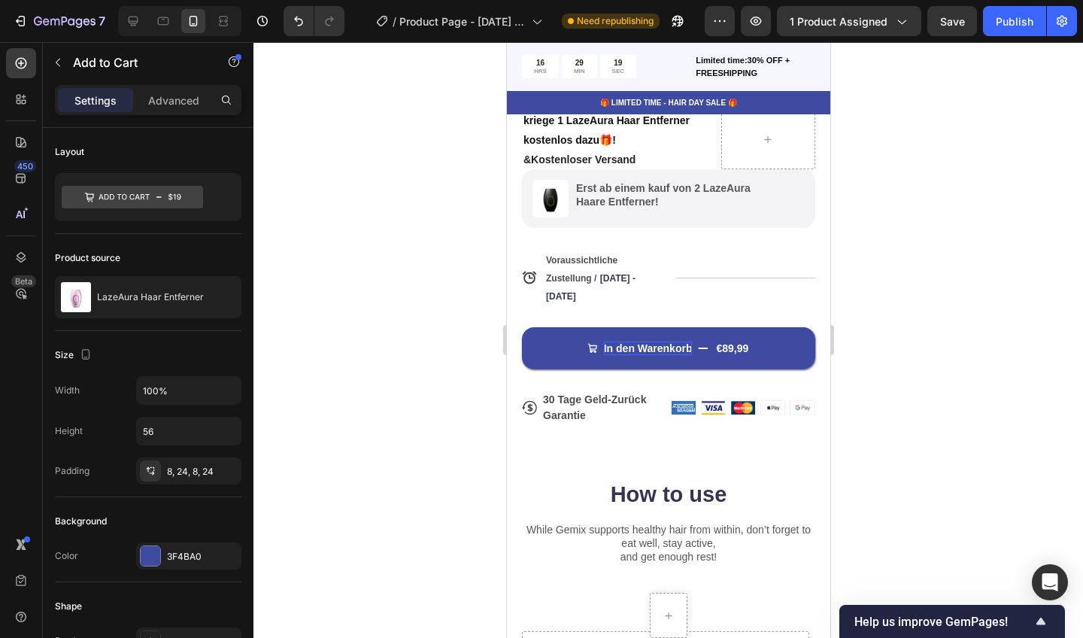
click at [925, 385] on div at bounding box center [668, 340] width 830 height 596
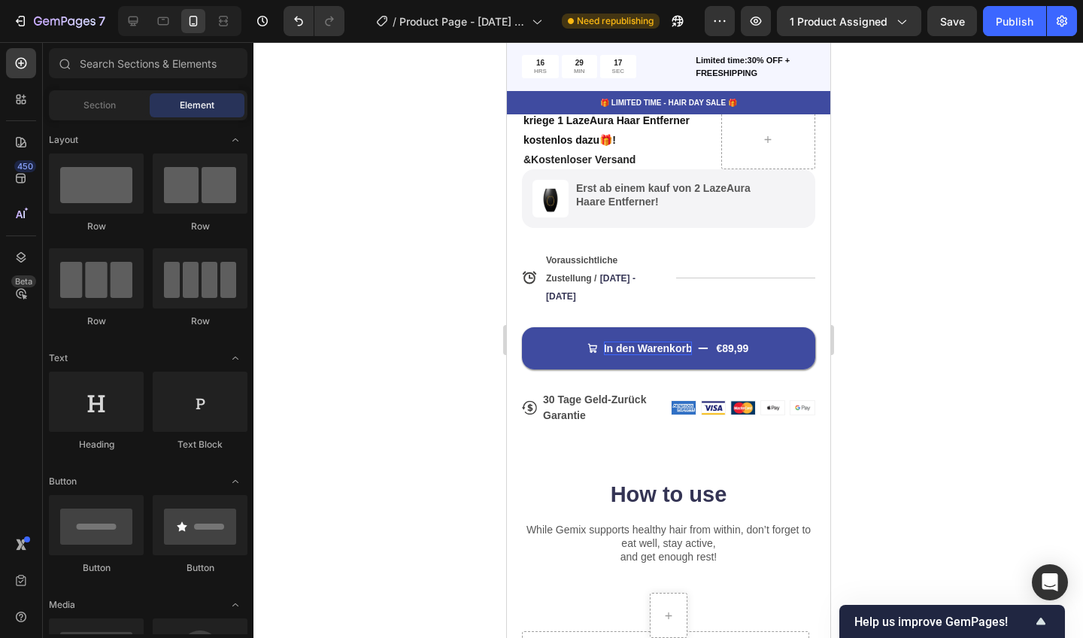
click at [433, 515] on div at bounding box center [668, 340] width 830 height 596
click at [436, 357] on div at bounding box center [668, 340] width 830 height 596
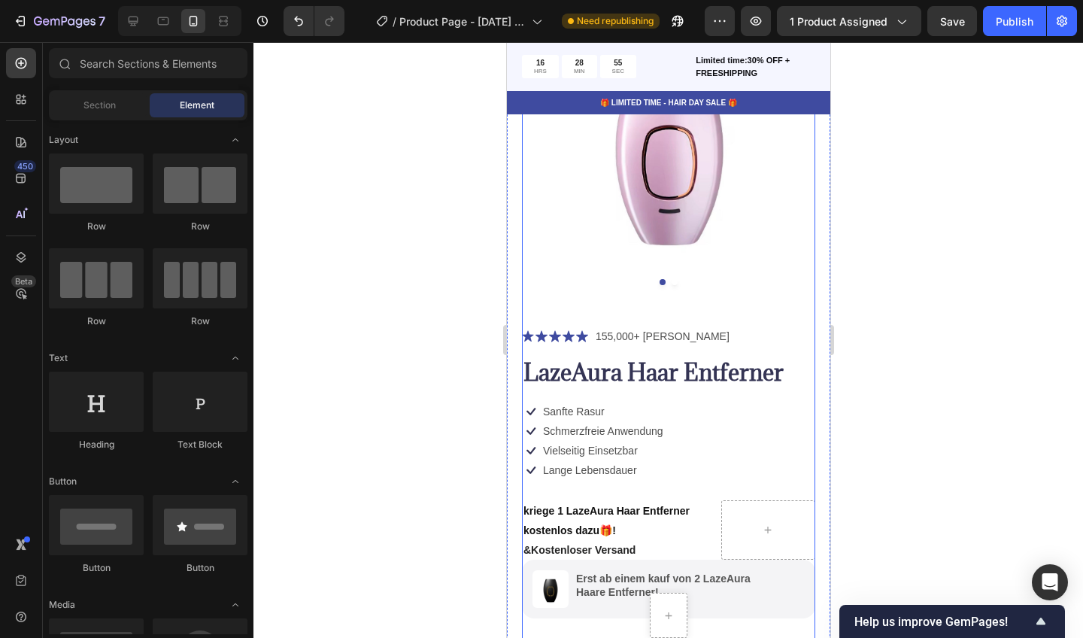
scroll to position [153, 0]
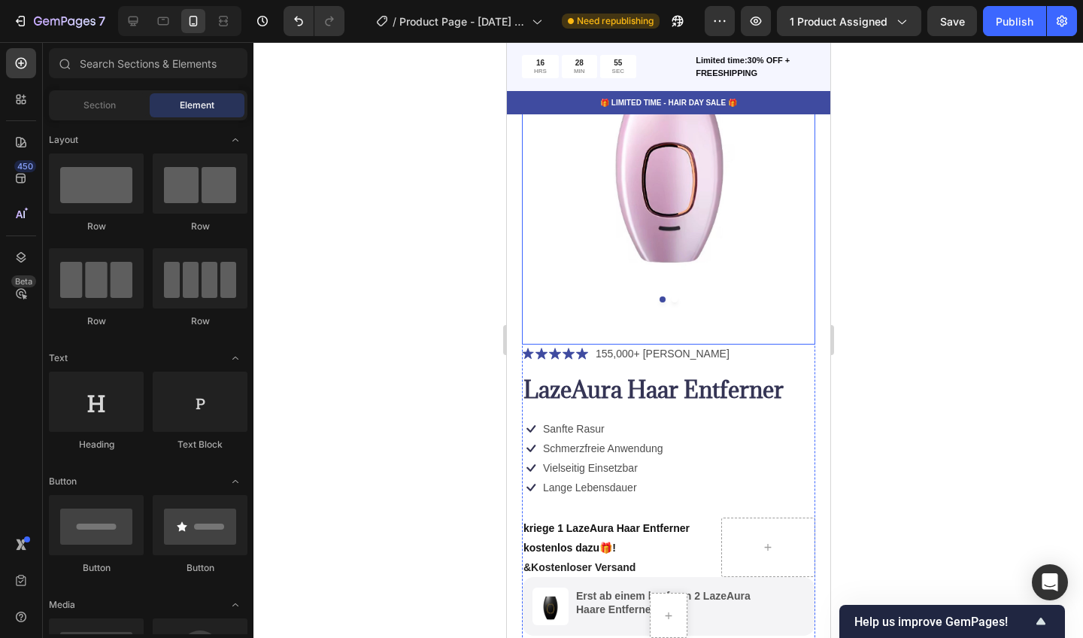
click at [719, 223] on img at bounding box center [667, 161] width 293 height 307
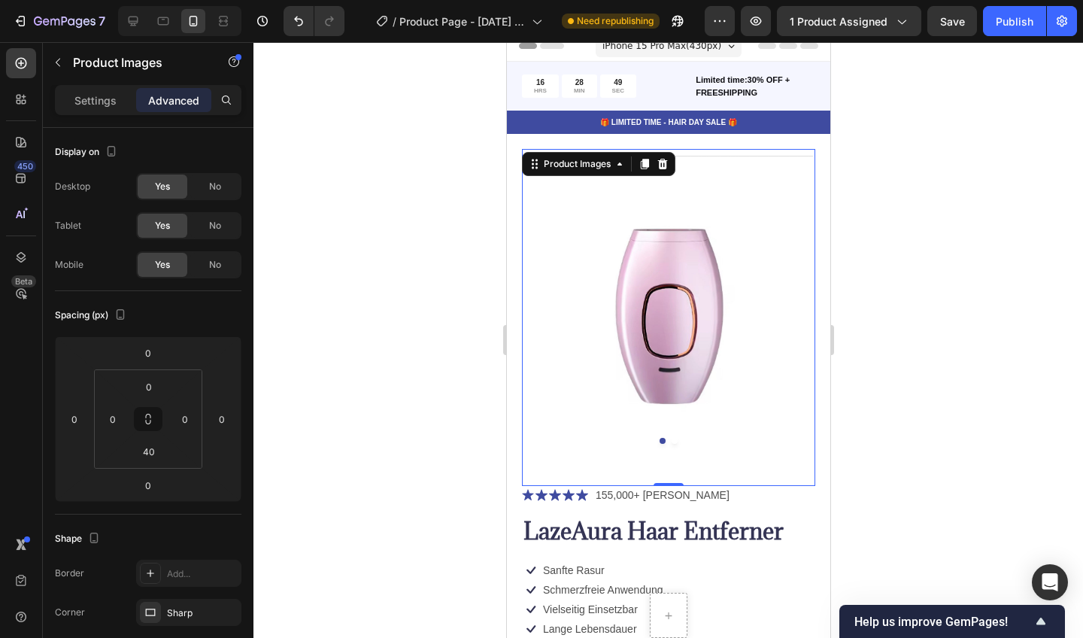
scroll to position [17, 0]
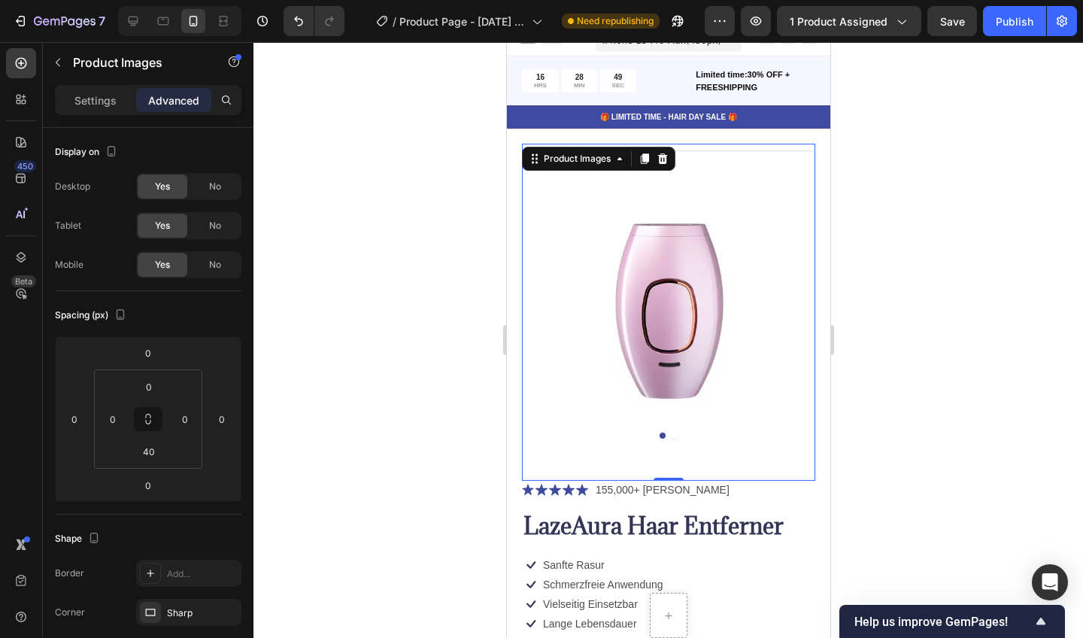
click at [718, 377] on img at bounding box center [667, 297] width 293 height 307
click at [967, 325] on div at bounding box center [668, 340] width 830 height 596
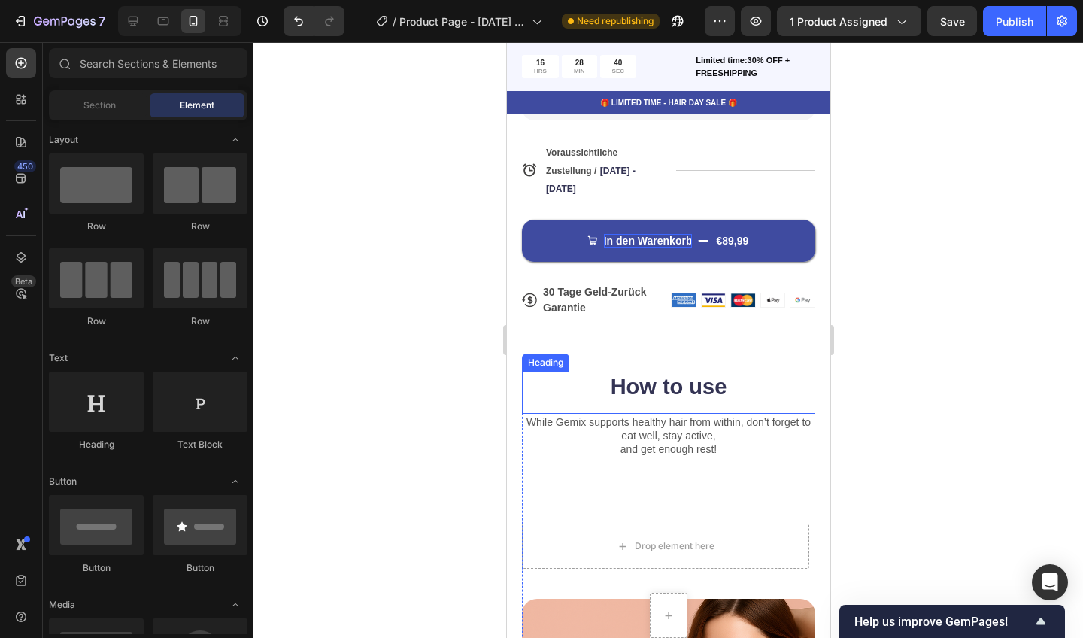
scroll to position [665, 0]
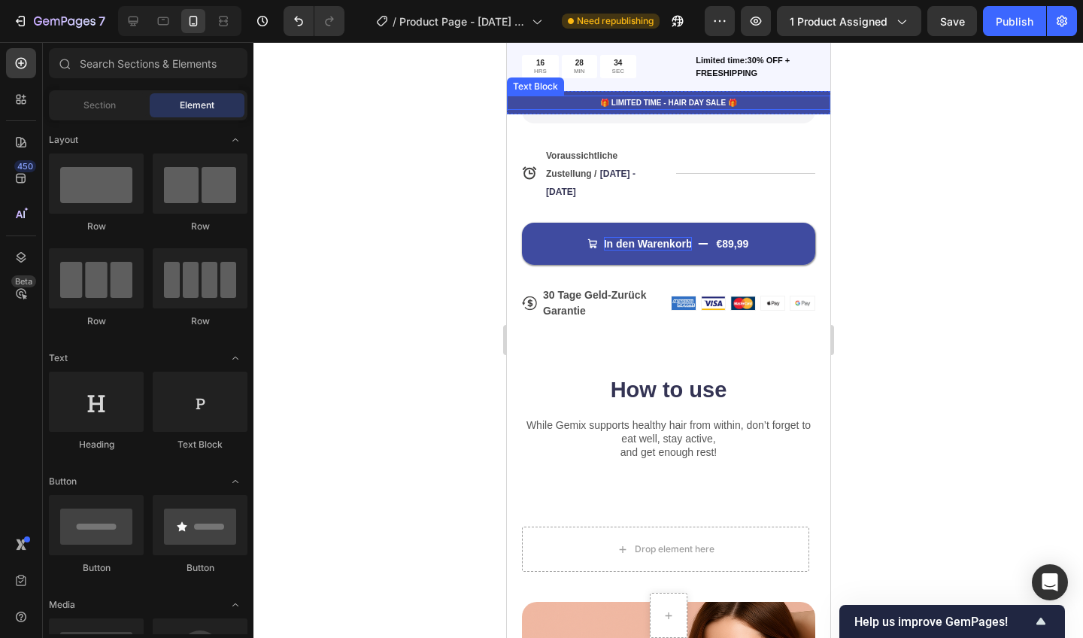
click at [739, 102] on p "🎁 LIMITED TIME - HAIR DAY SALE 🎁" at bounding box center [668, 102] width 320 height 11
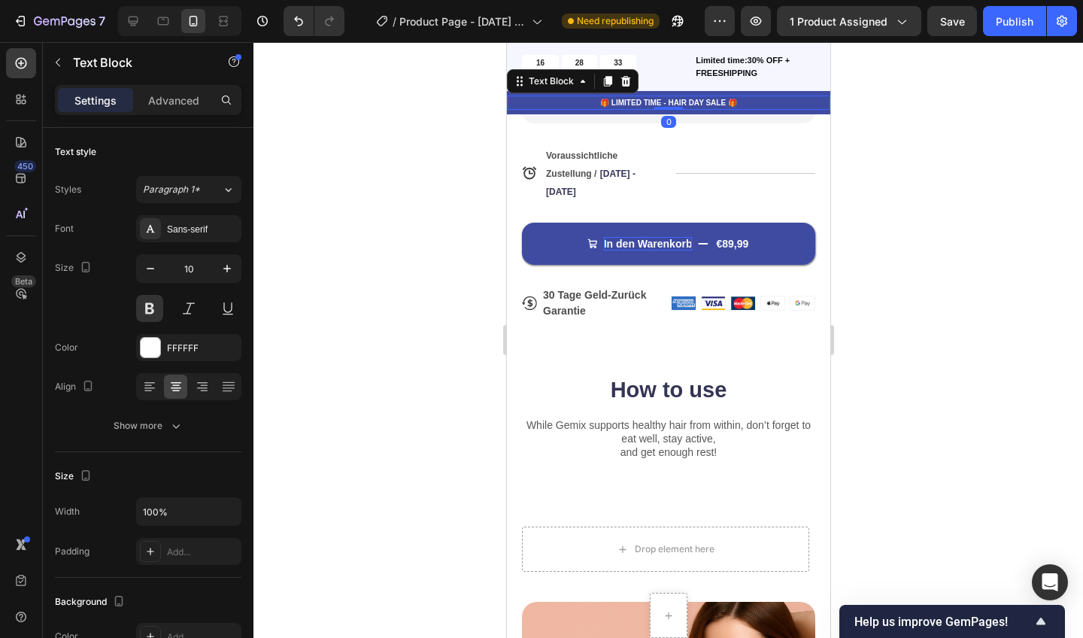
click at [739, 102] on p "🎁 LIMITED TIME - HAIR DAY SALE 🎁" at bounding box center [668, 102] width 320 height 11
click at [725, 101] on p "🎁 LIMITED TIME - HAIR DAY SALE 🎁" at bounding box center [668, 102] width 320 height 11
click at [613, 102] on p "🎁 Begrenzte Neukunden Aktion! 🎁" at bounding box center [668, 102] width 320 height 11
click at [895, 172] on div at bounding box center [668, 340] width 830 height 596
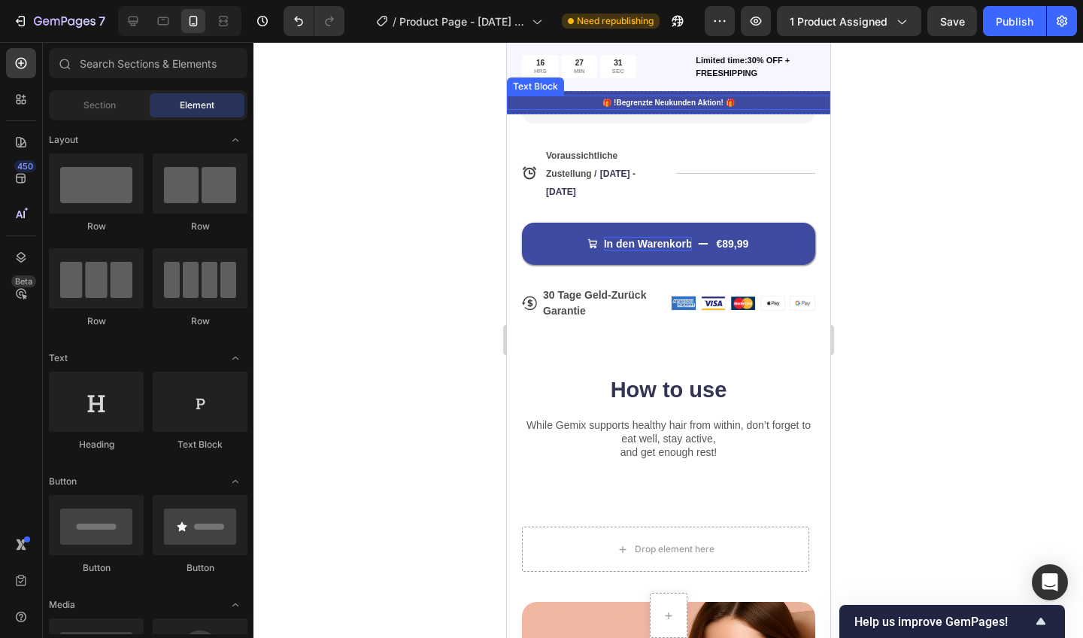
click at [806, 99] on p "🎁 !Begrenzte Neukunden Aktion! 🎁" at bounding box center [668, 102] width 320 height 11
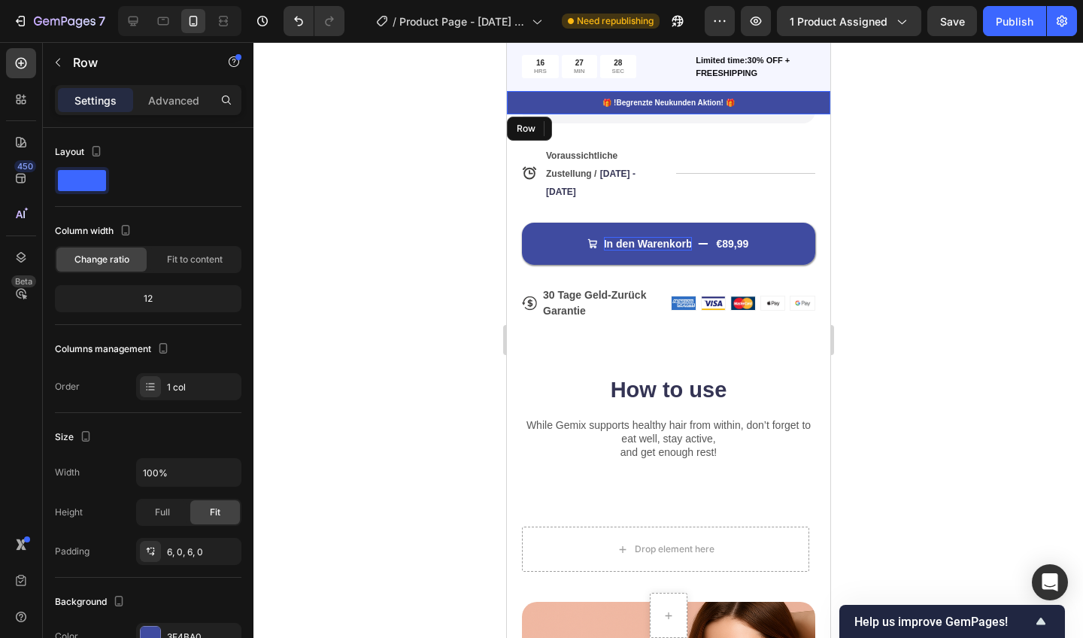
click at [513, 111] on div "🎁 !Begrenzte Neukunden Aktion! 🎁 Text Block 0 Row" at bounding box center [667, 102] width 323 height 23
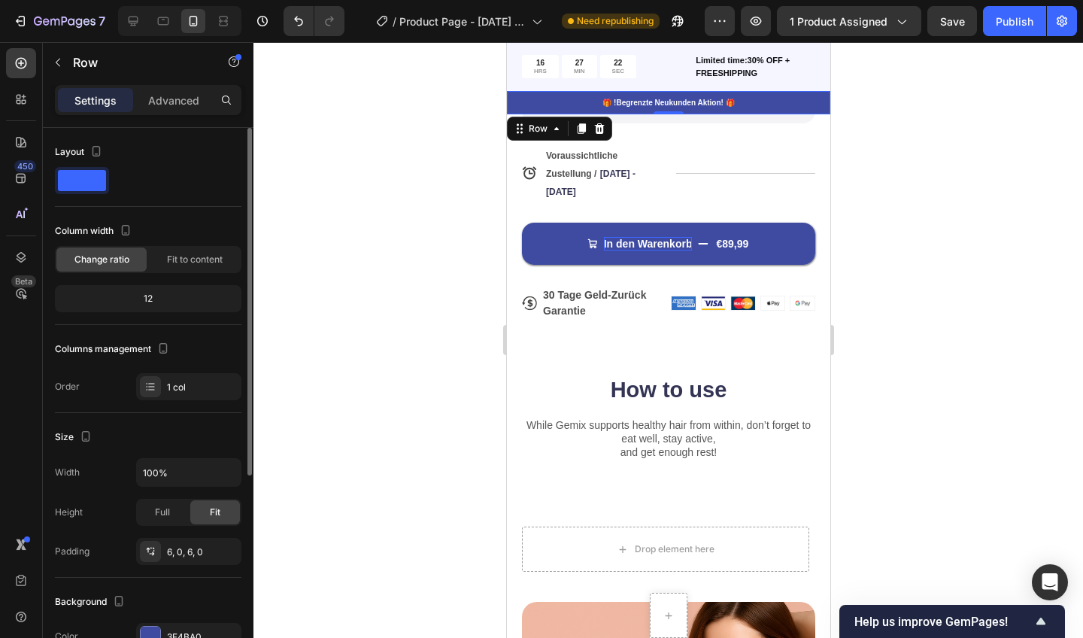
click at [81, 175] on span at bounding box center [82, 180] width 48 height 21
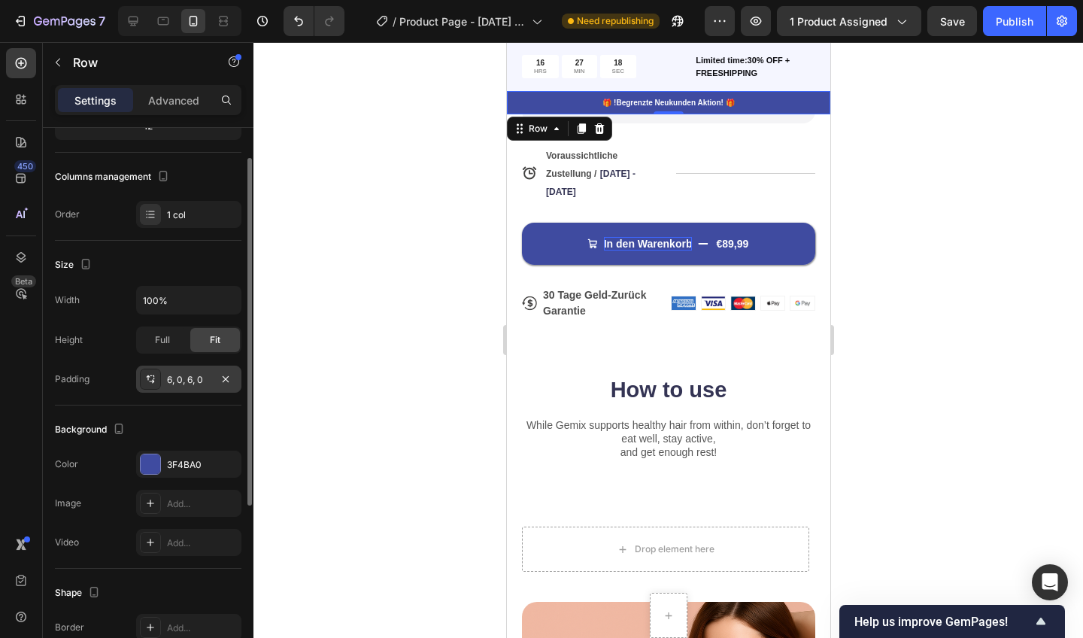
scroll to position [184, 0]
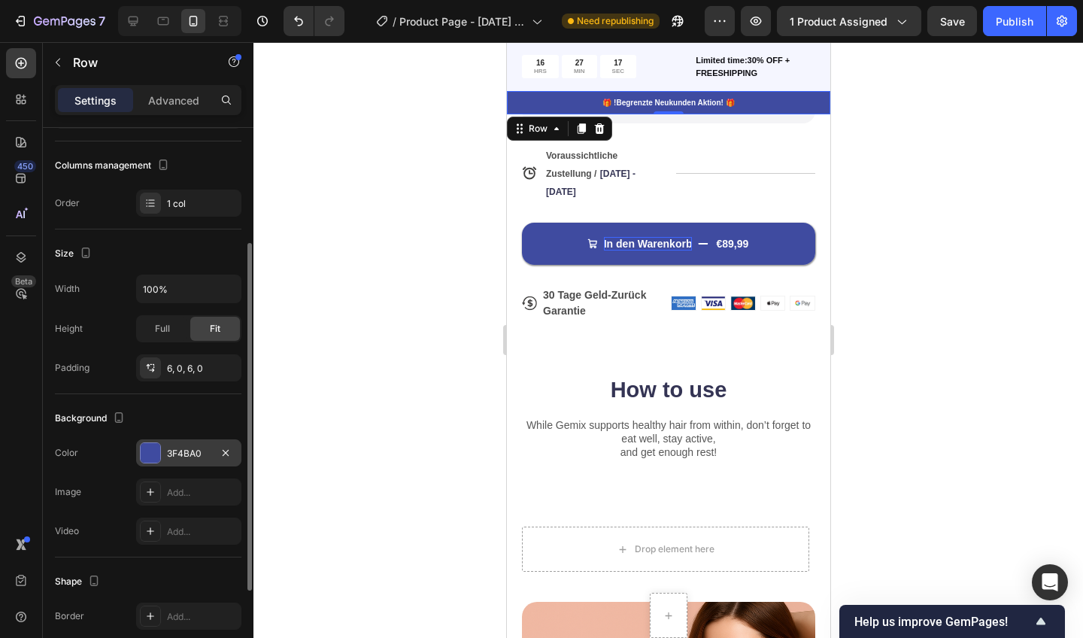
click at [149, 447] on div at bounding box center [151, 453] width 20 height 20
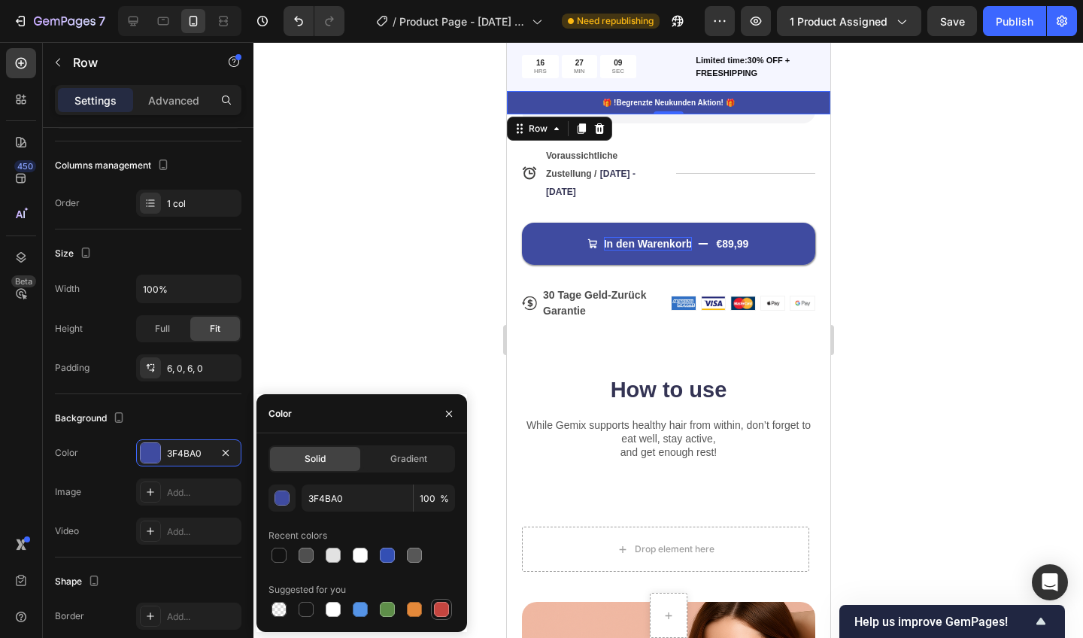
click at [439, 608] on div at bounding box center [441, 609] width 15 height 15
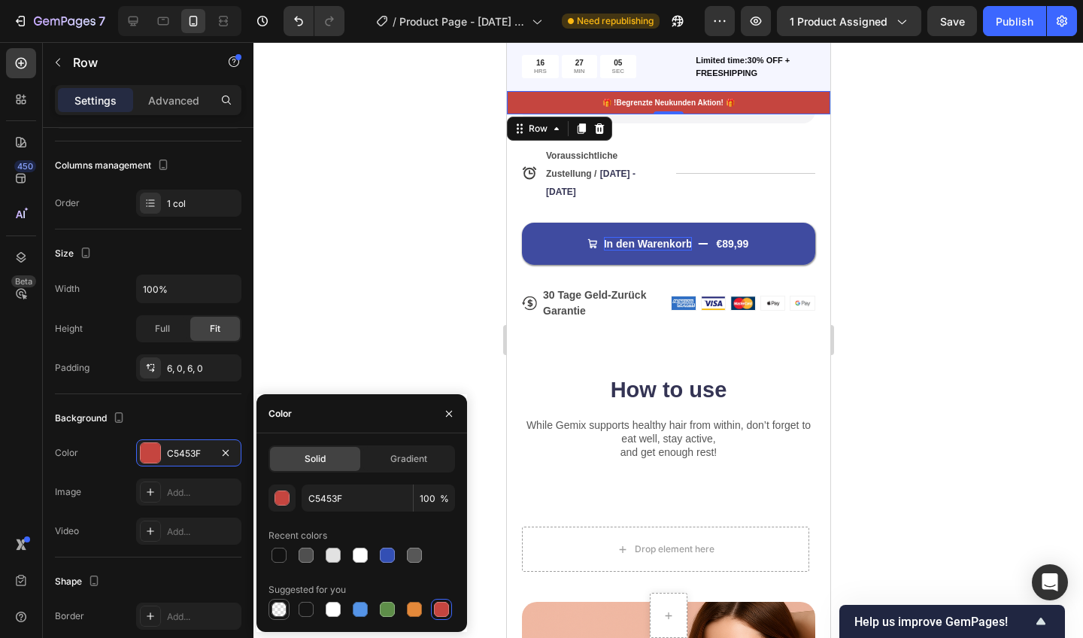
click at [281, 611] on div at bounding box center [279, 609] width 15 height 15
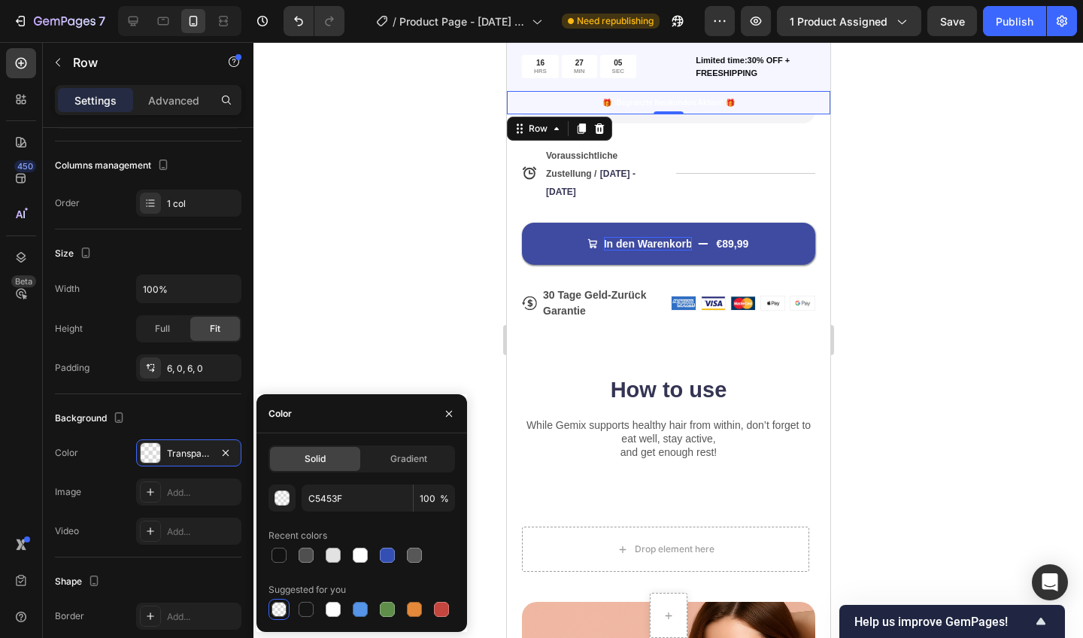
type input "000000"
type input "0"
click at [439, 608] on div at bounding box center [441, 609] width 15 height 15
type input "C5453F"
type input "100"
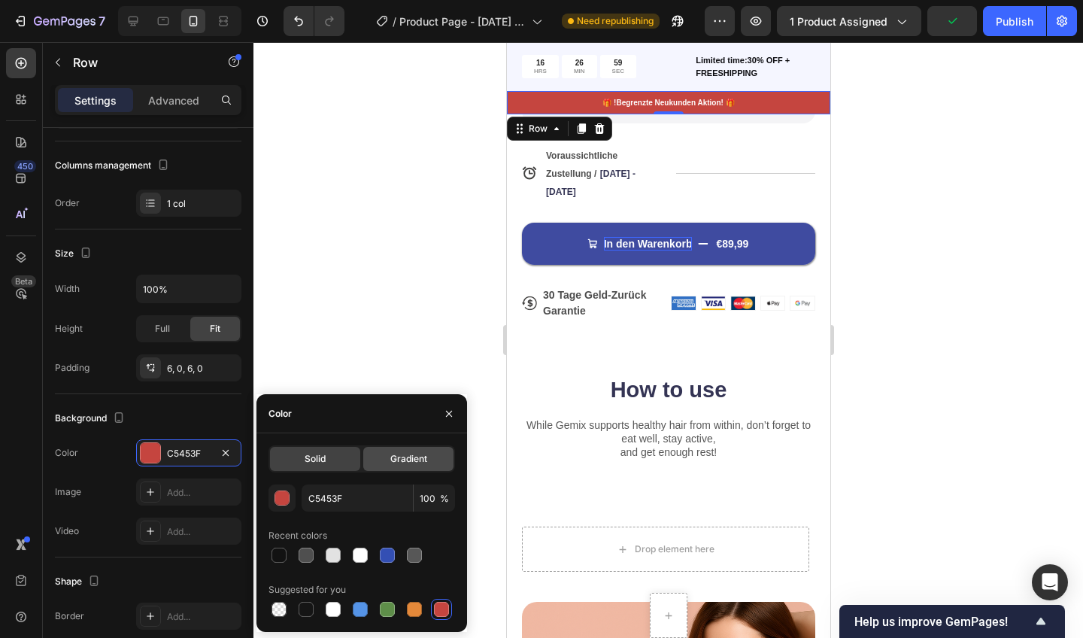
click at [414, 454] on span "Gradient" at bounding box center [408, 459] width 37 height 14
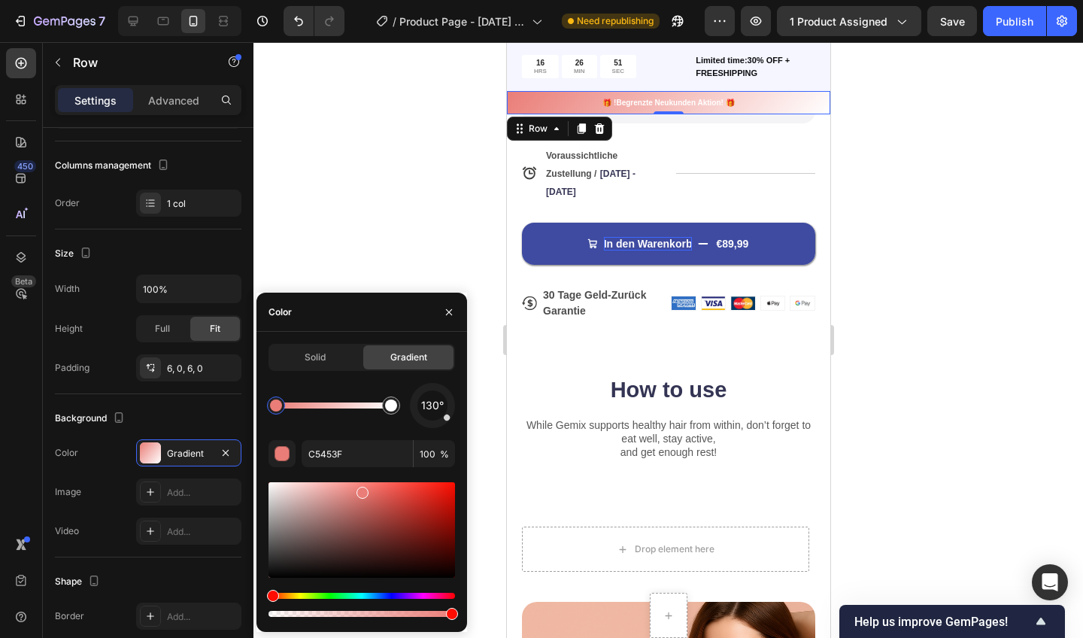
type input "EA7D77"
drag, startPoint x: 394, startPoint y: 508, endPoint x: 360, endPoint y: 489, distance: 38.7
click at [418, 275] on div at bounding box center [668, 340] width 830 height 596
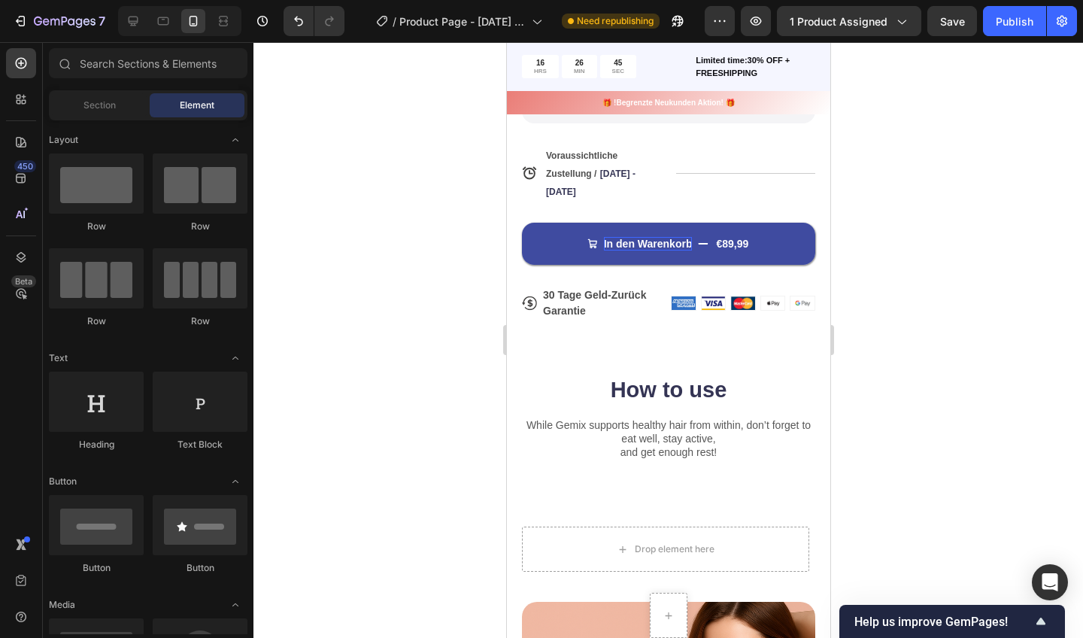
click at [532, 247] on button "In den Warenkorb €89,99" at bounding box center [667, 244] width 293 height 42
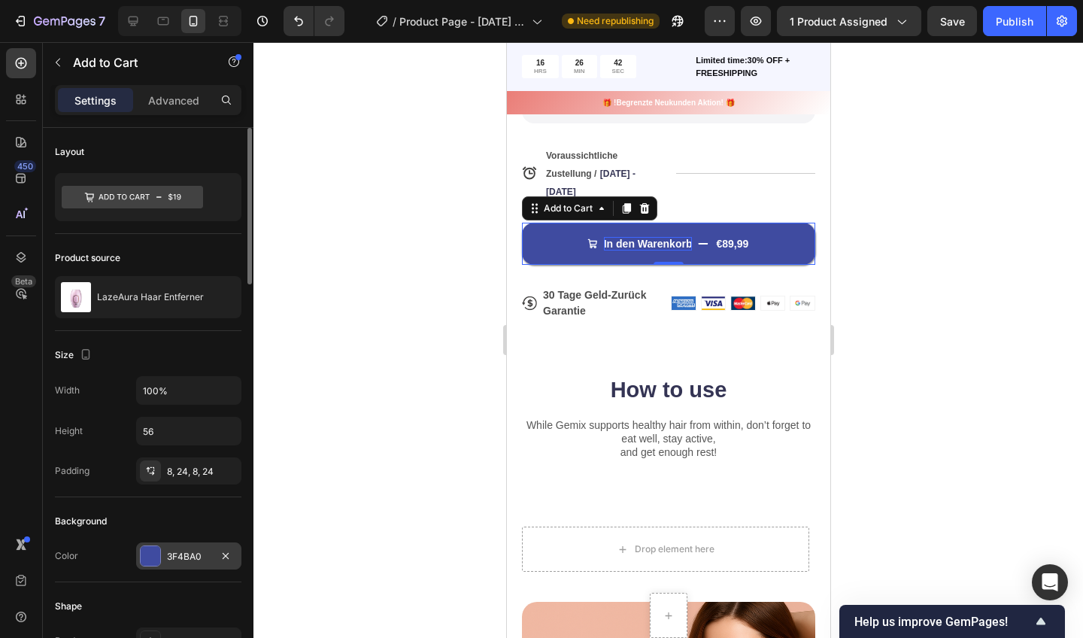
click at [152, 557] on div at bounding box center [151, 556] width 20 height 20
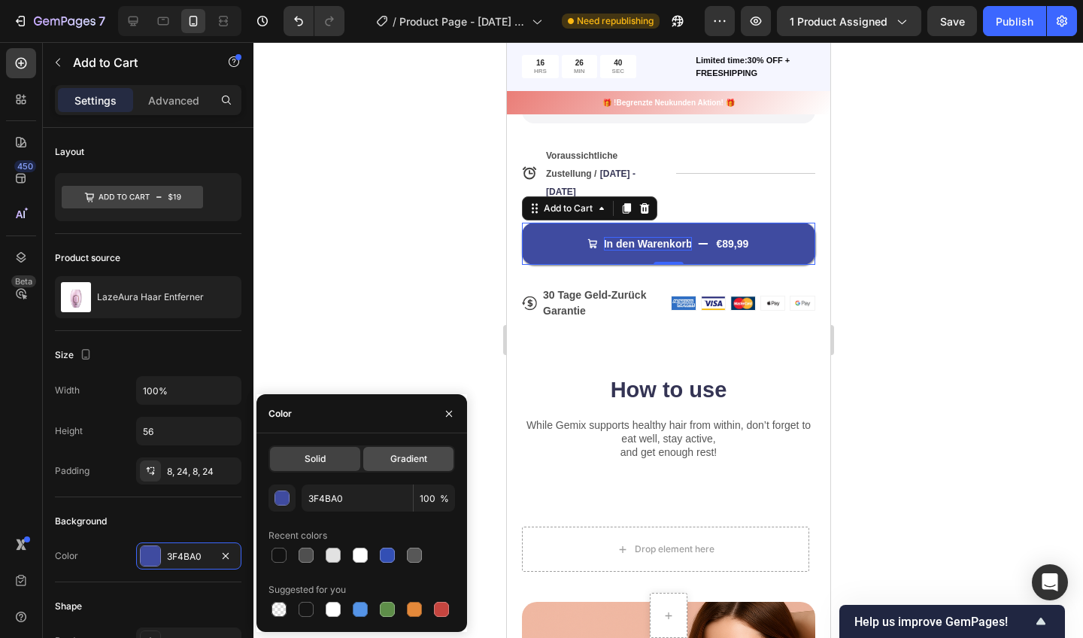
click at [382, 462] on div "Gradient" at bounding box center [408, 459] width 90 height 24
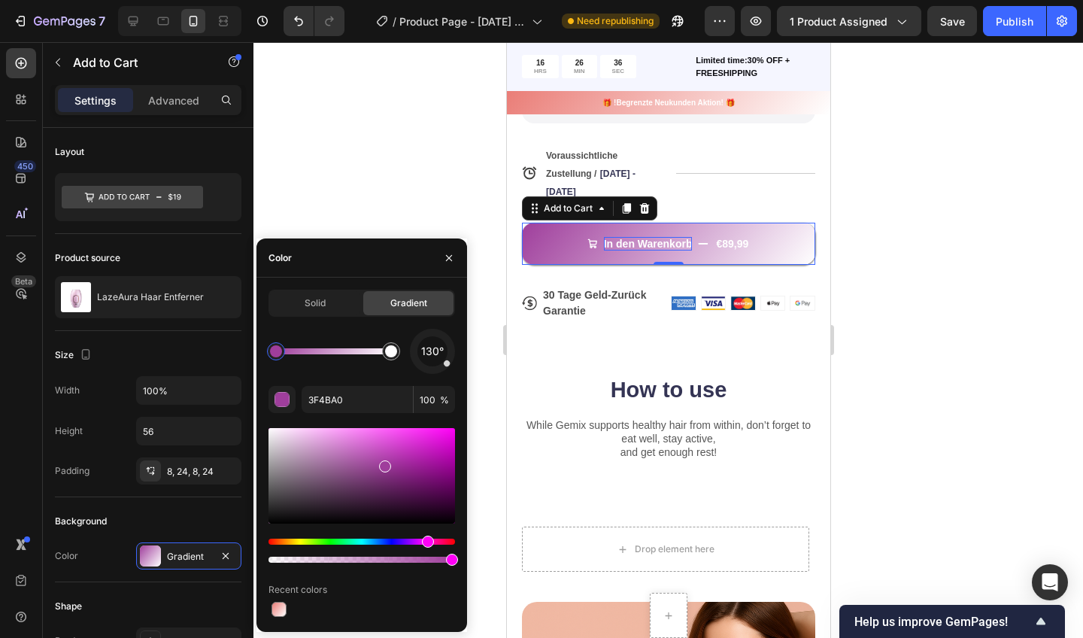
type input "9F3E9C"
drag, startPoint x: 393, startPoint y: 539, endPoint x: 440, endPoint y: 538, distance: 47.4
click at [568, 101] on p "🎁 !Begrenzte Neukunden Aktion! 🎁" at bounding box center [668, 102] width 320 height 11
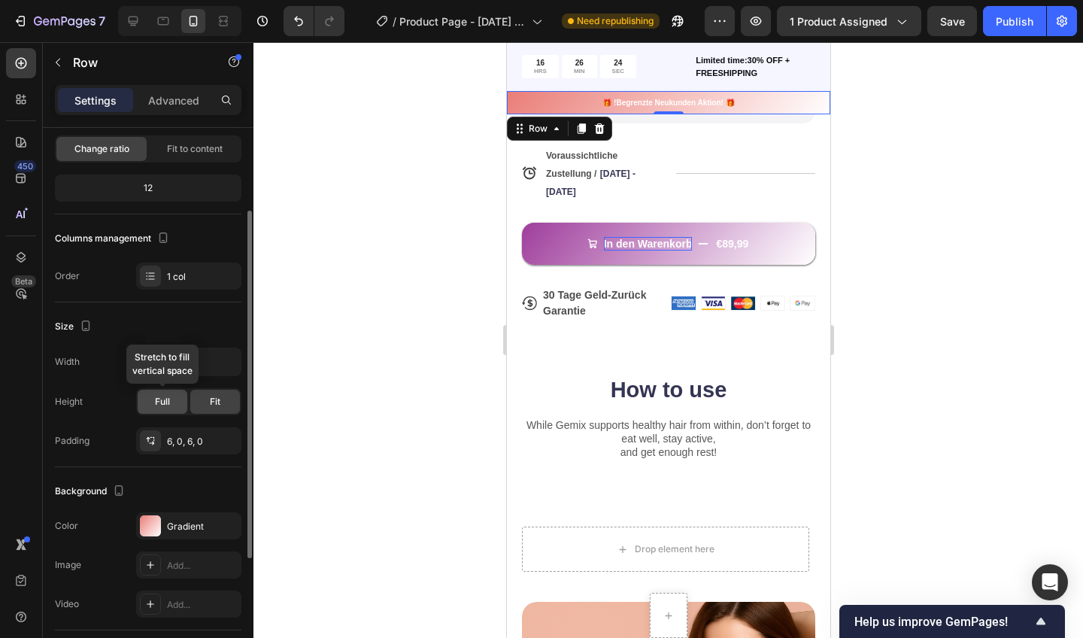
scroll to position [119, 0]
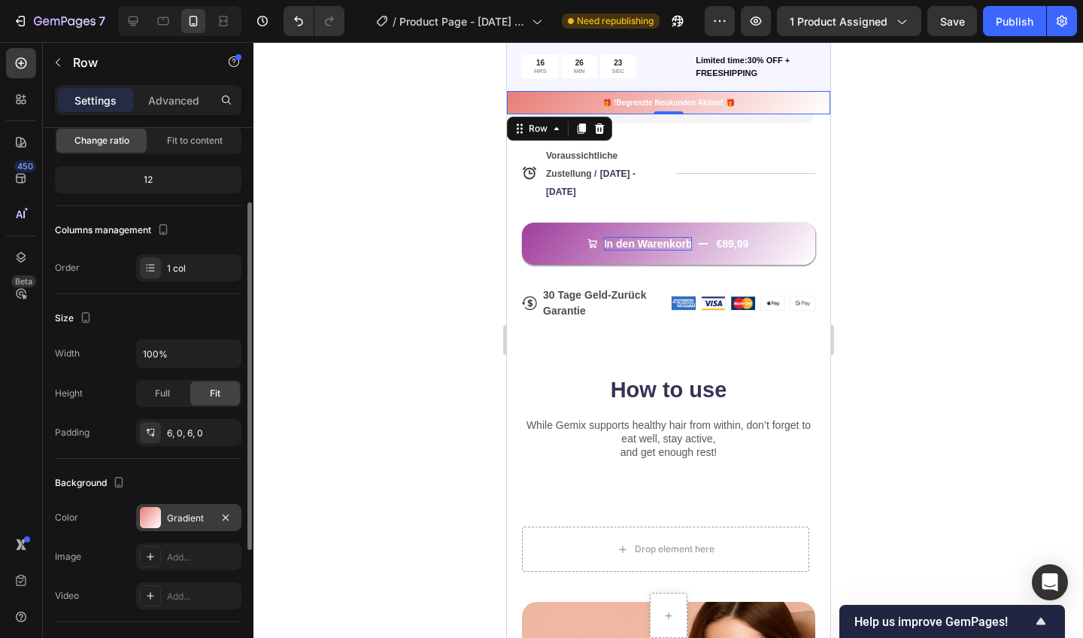
click at [181, 511] on div "Gradient" at bounding box center [189, 518] width 44 height 14
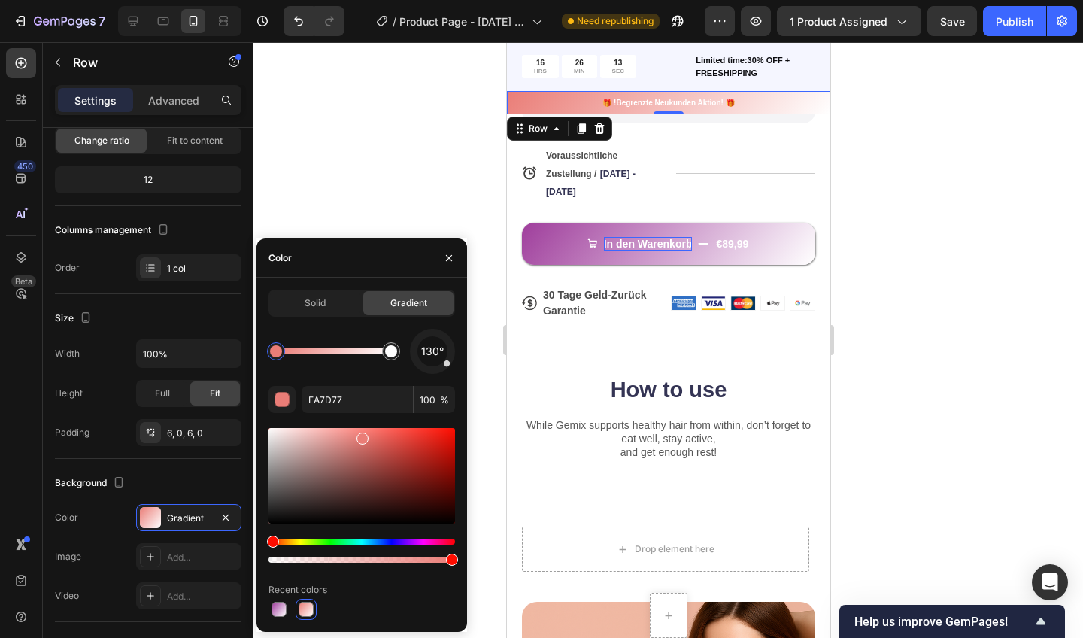
click at [354, 193] on div at bounding box center [668, 340] width 830 height 596
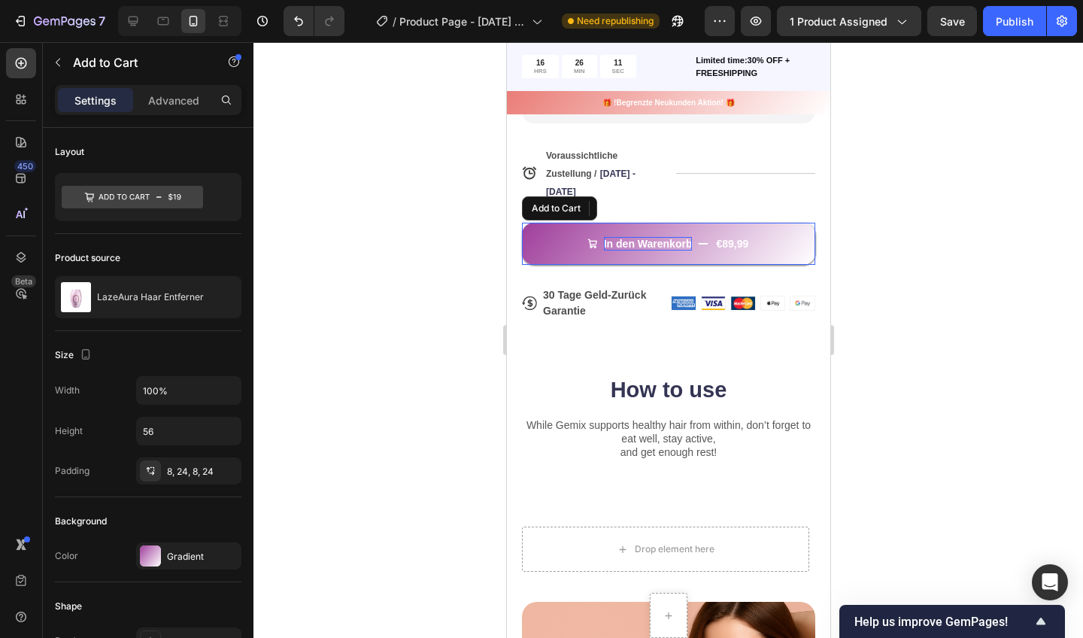
click at [536, 253] on button "In den Warenkorb €89,99" at bounding box center [667, 244] width 293 height 42
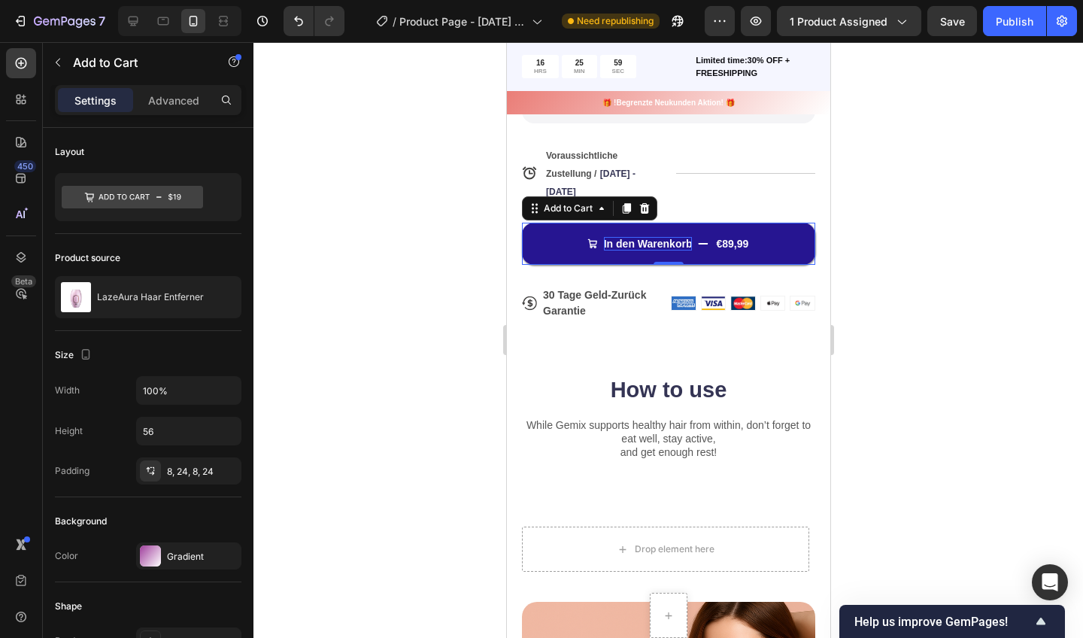
click at [542, 247] on button "In den Warenkorb €89,99" at bounding box center [667, 244] width 293 height 42
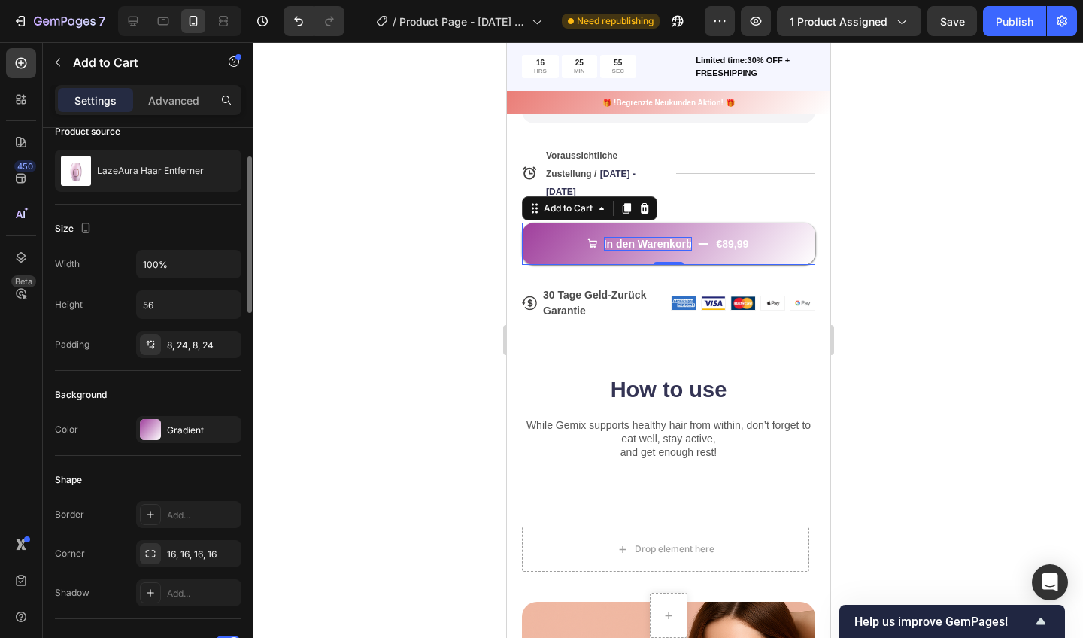
scroll to position [121, 0]
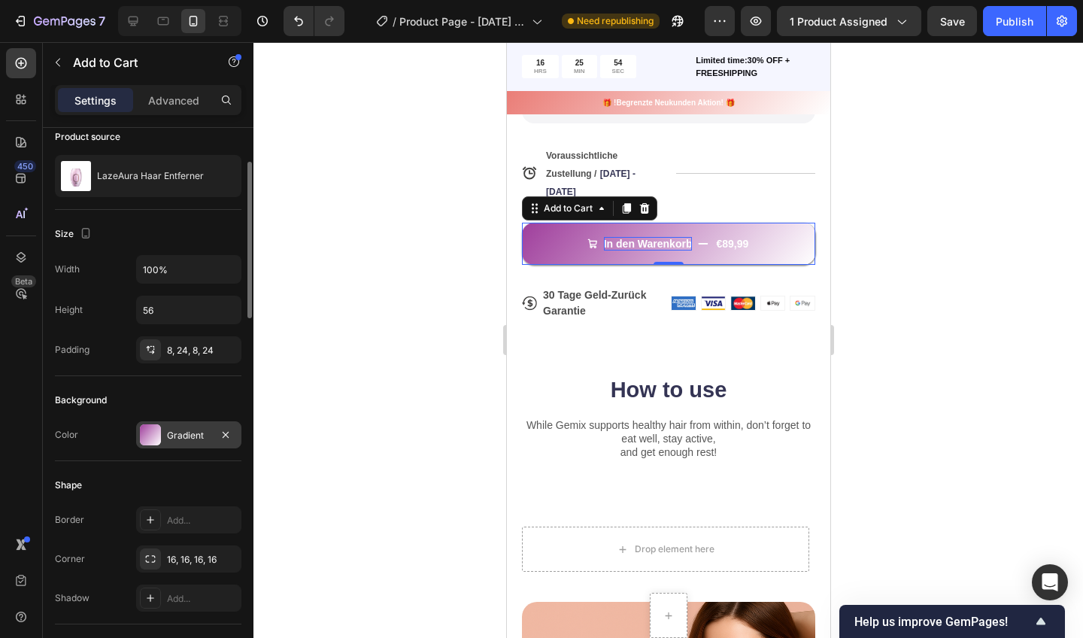
click at [189, 426] on div "Gradient" at bounding box center [188, 434] width 105 height 27
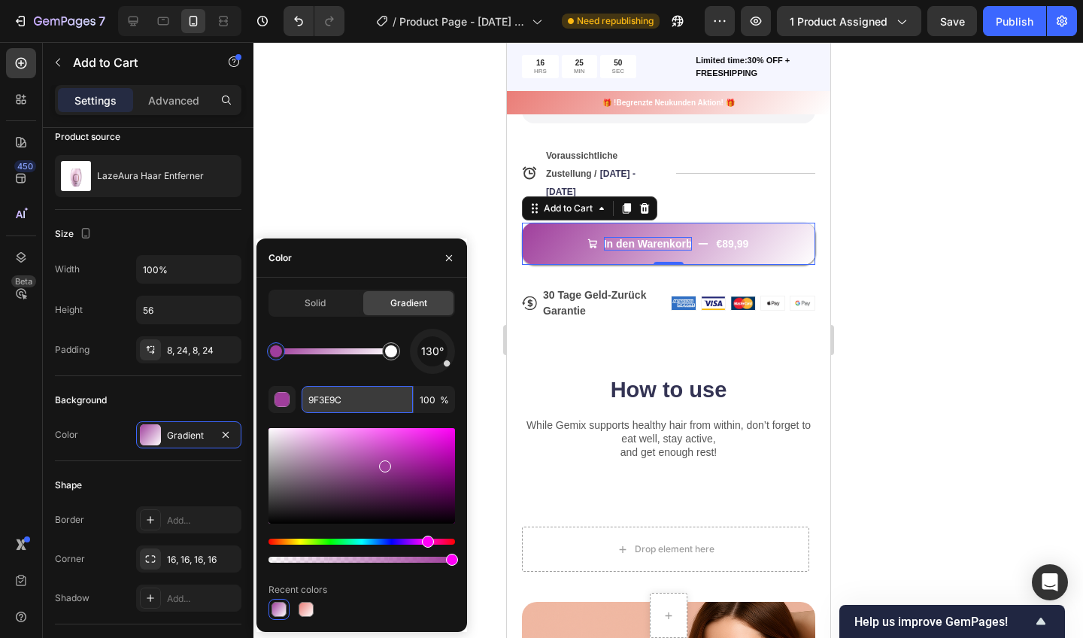
click at [369, 405] on input "9F3E9C" at bounding box center [357, 399] width 111 height 27
paste input "EA7D77"
type input "EA7D77"
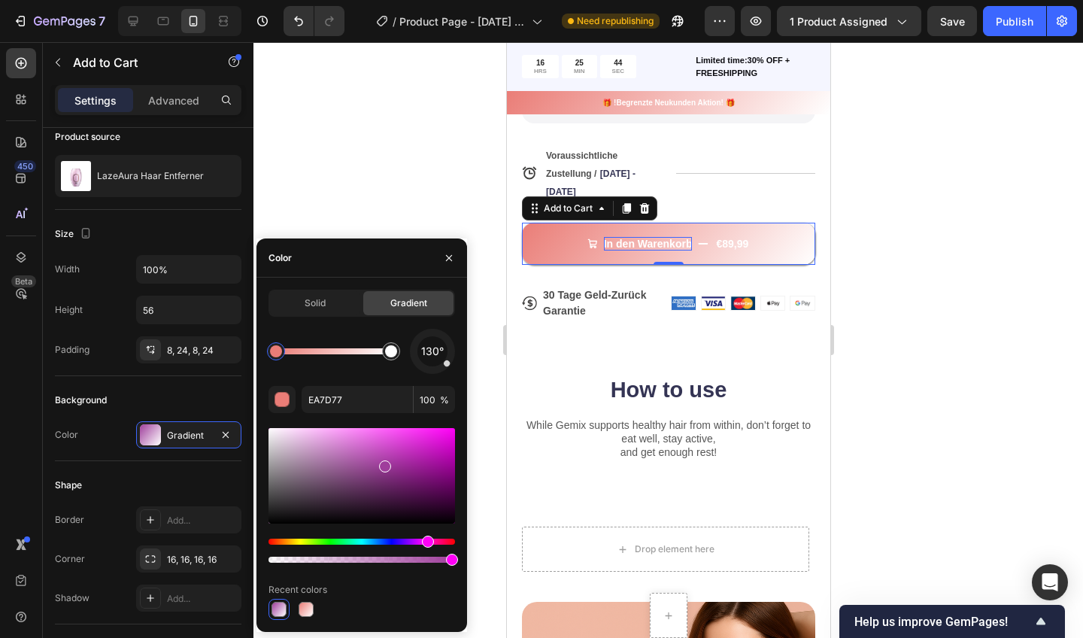
click at [348, 203] on div at bounding box center [668, 340] width 830 height 596
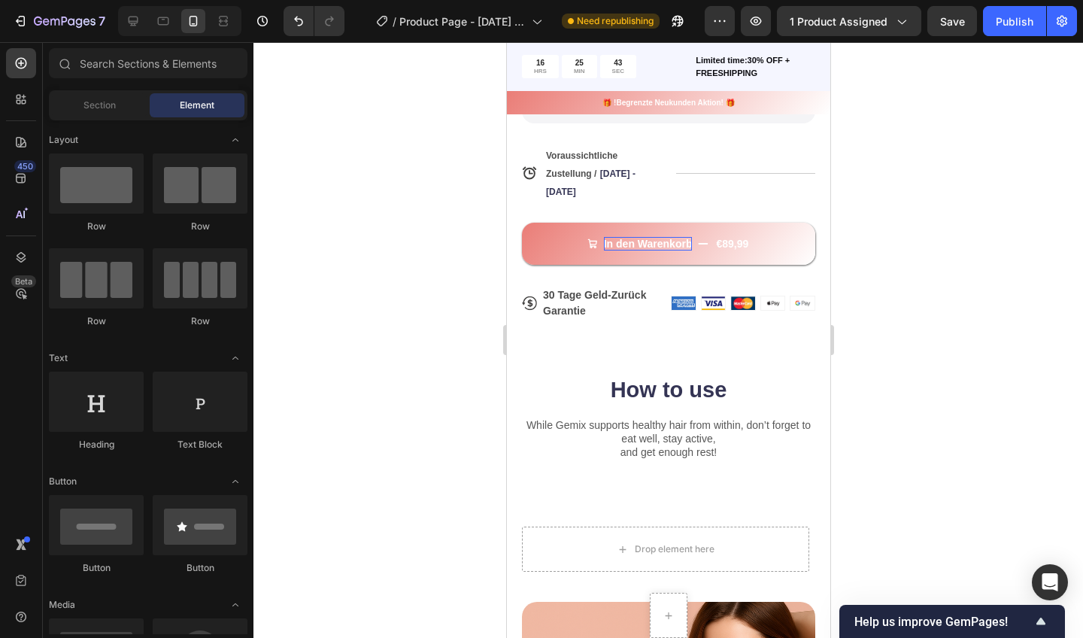
click at [348, 203] on div at bounding box center [668, 340] width 830 height 596
click at [657, 111] on div "🎁 !Begrenzte Neukunden Aktion! 🎁 Text Block Row" at bounding box center [667, 102] width 323 height 23
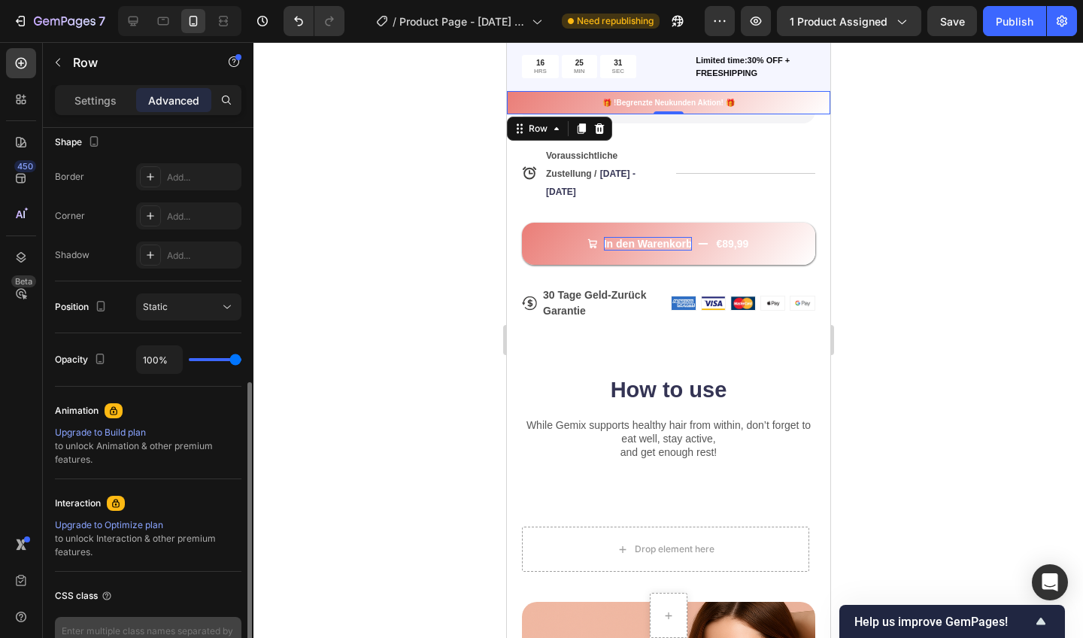
scroll to position [349, 0]
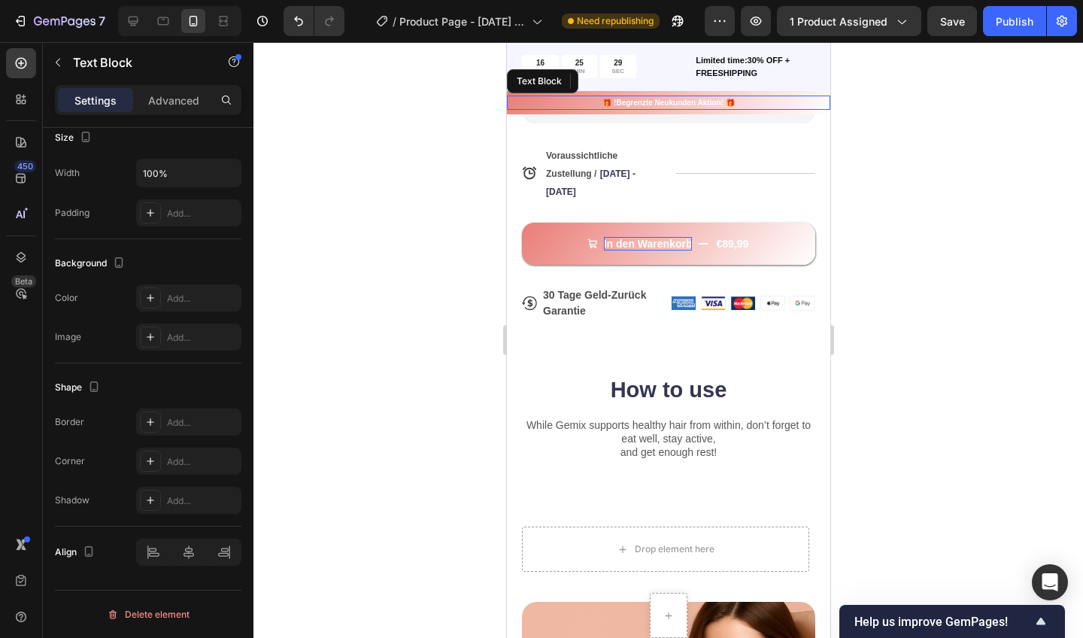
click at [511, 102] on p "🎁 !Begrenzte Neukunden Aktion! 🎁" at bounding box center [668, 102] width 320 height 11
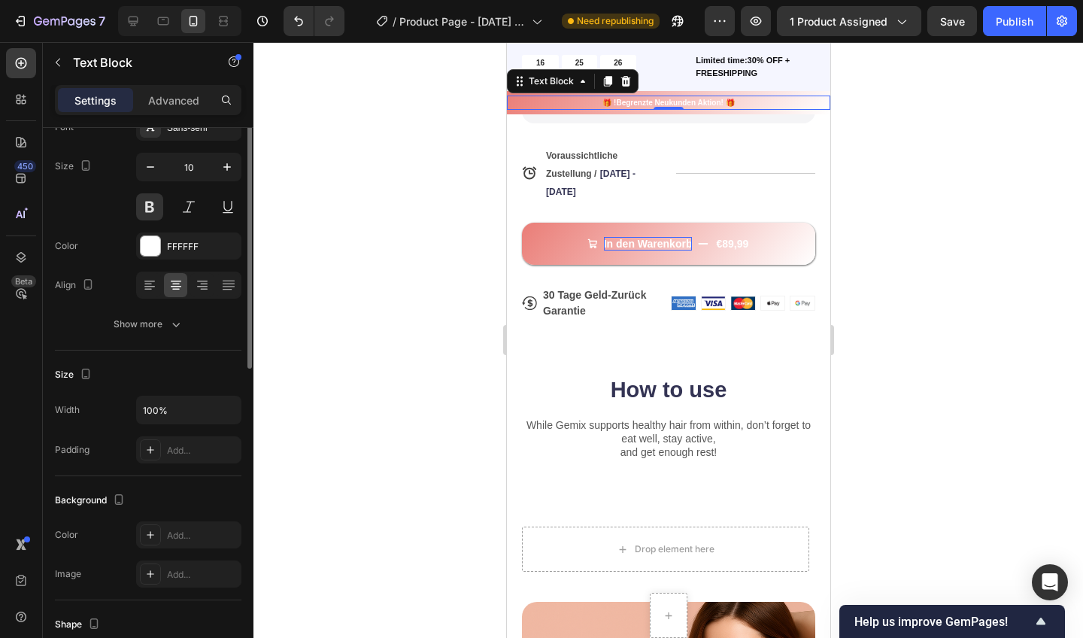
scroll to position [0, 0]
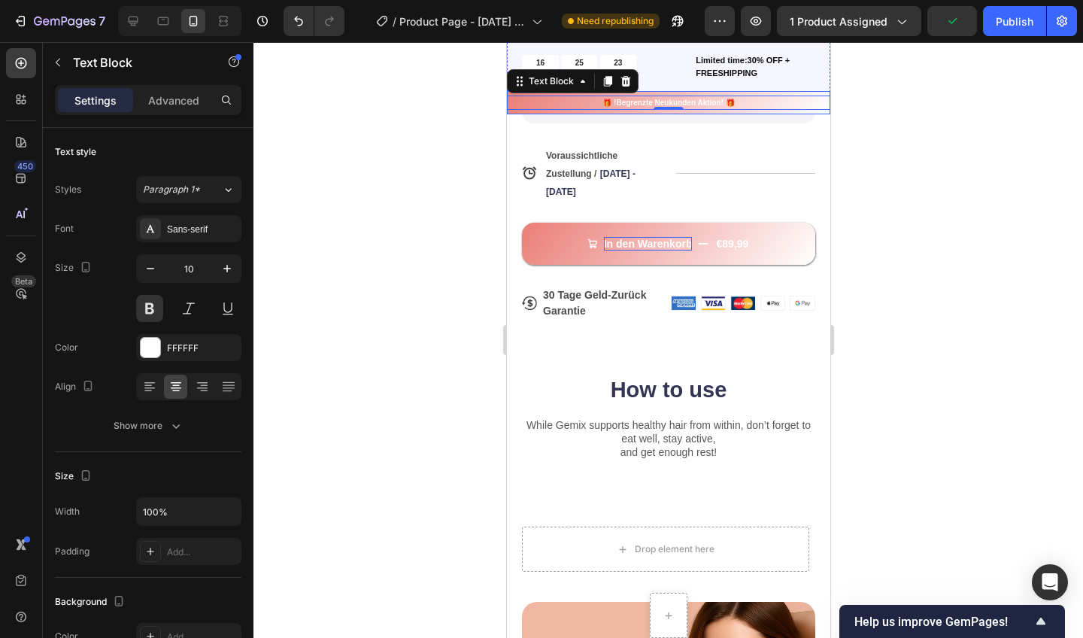
click at [824, 91] on div "🎁 !Begrenzte Neukunden Aktion! 🎁 Text Block 0 Row" at bounding box center [667, 102] width 323 height 23
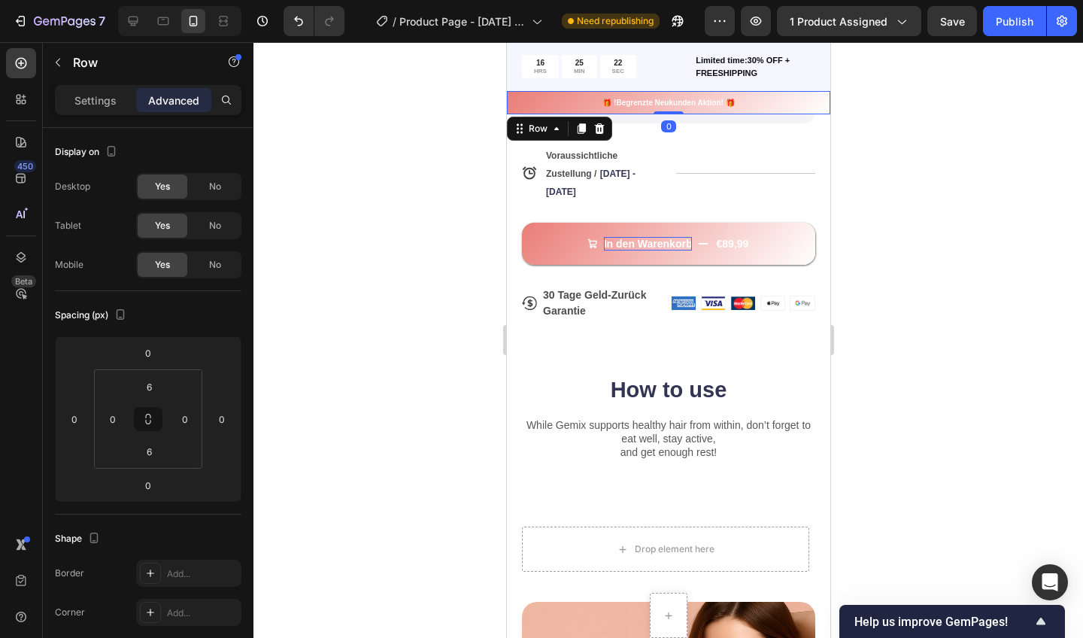
click at [824, 91] on div "🎁 !Begrenzte Neukunden Aktion! 🎁 Text Block Row 0" at bounding box center [667, 102] width 323 height 23
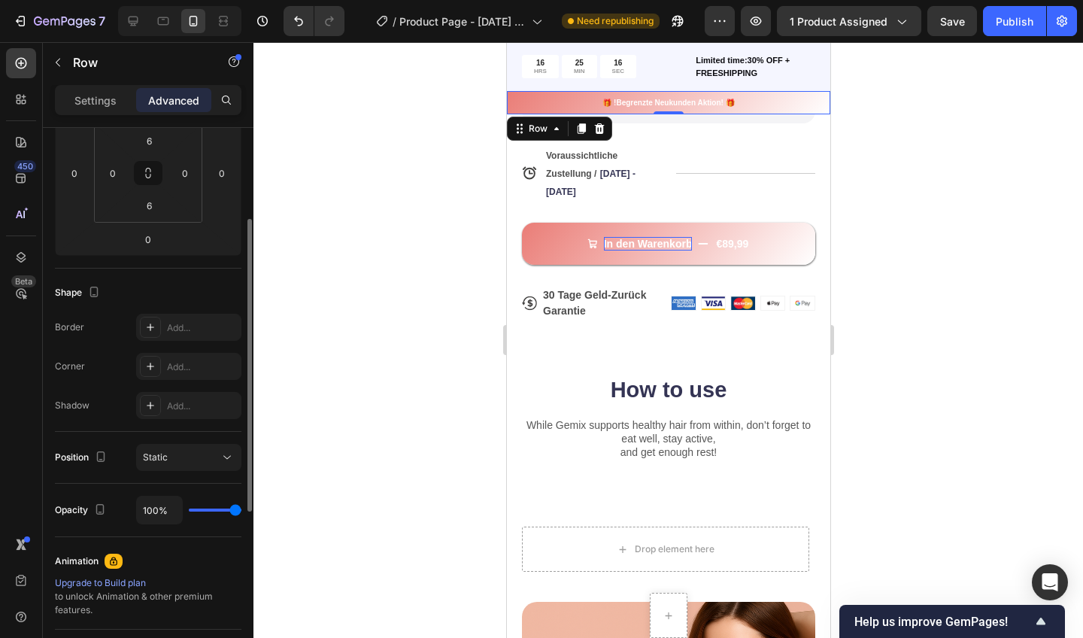
scroll to position [285, 0]
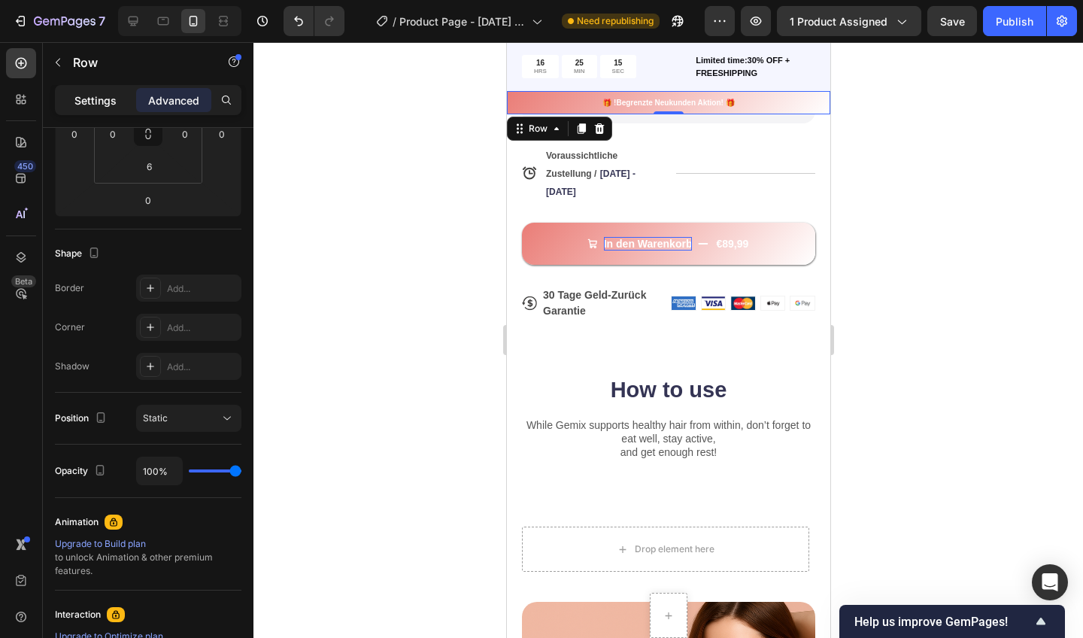
click at [92, 108] on p "Settings" at bounding box center [95, 101] width 42 height 16
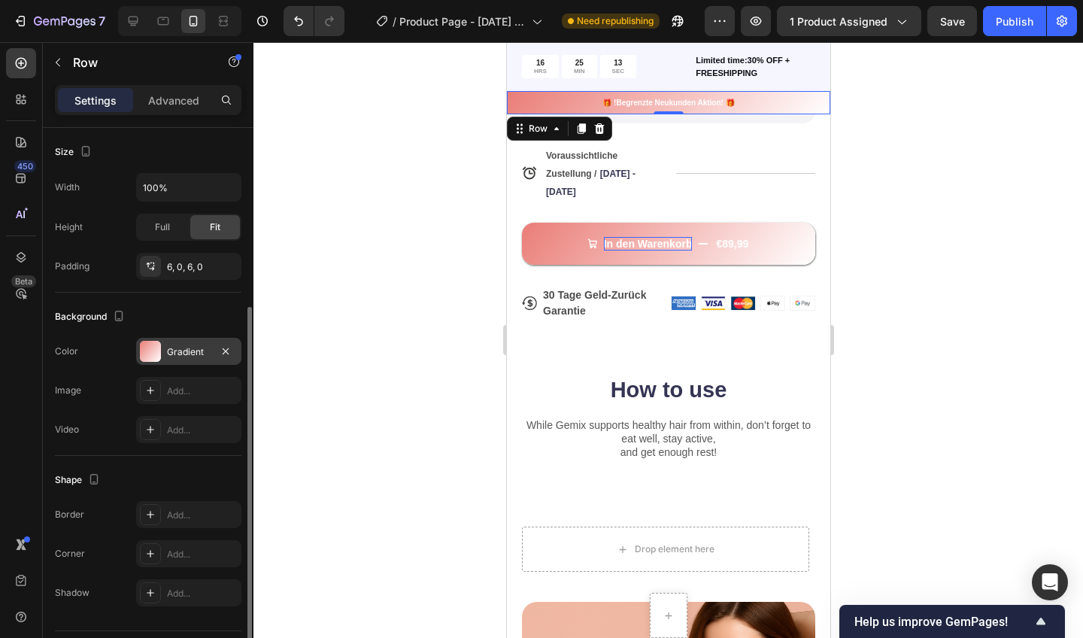
click at [187, 358] on div "Gradient" at bounding box center [189, 352] width 44 height 14
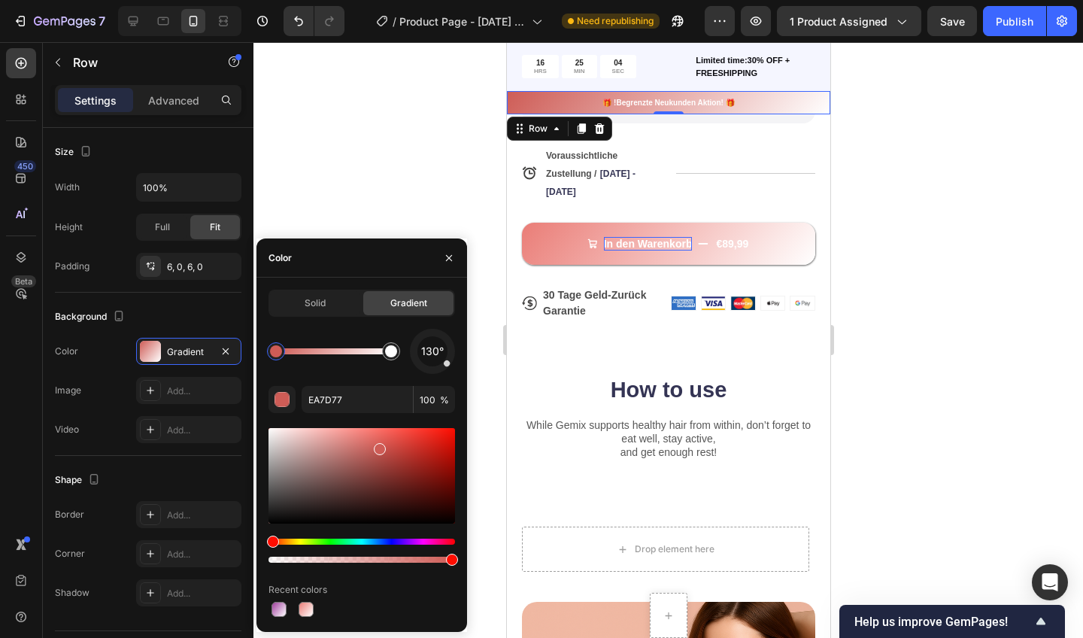
type input "CE5C56"
drag, startPoint x: 365, startPoint y: 437, endPoint x: 378, endPoint y: 445, distance: 15.2
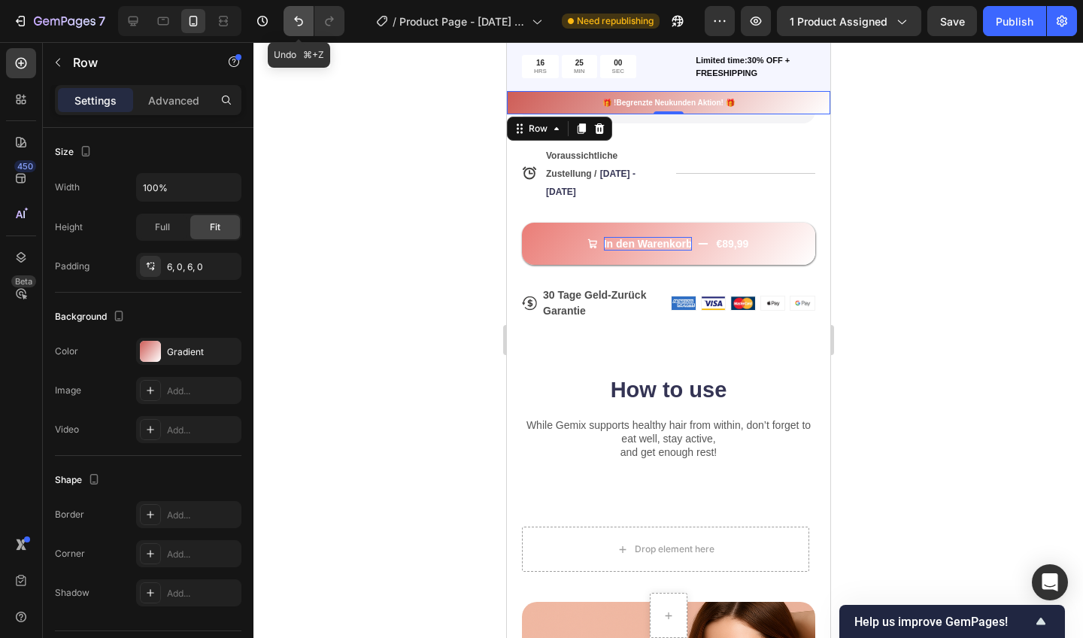
click at [301, 24] on icon "Undo/Redo" at bounding box center [298, 21] width 15 height 15
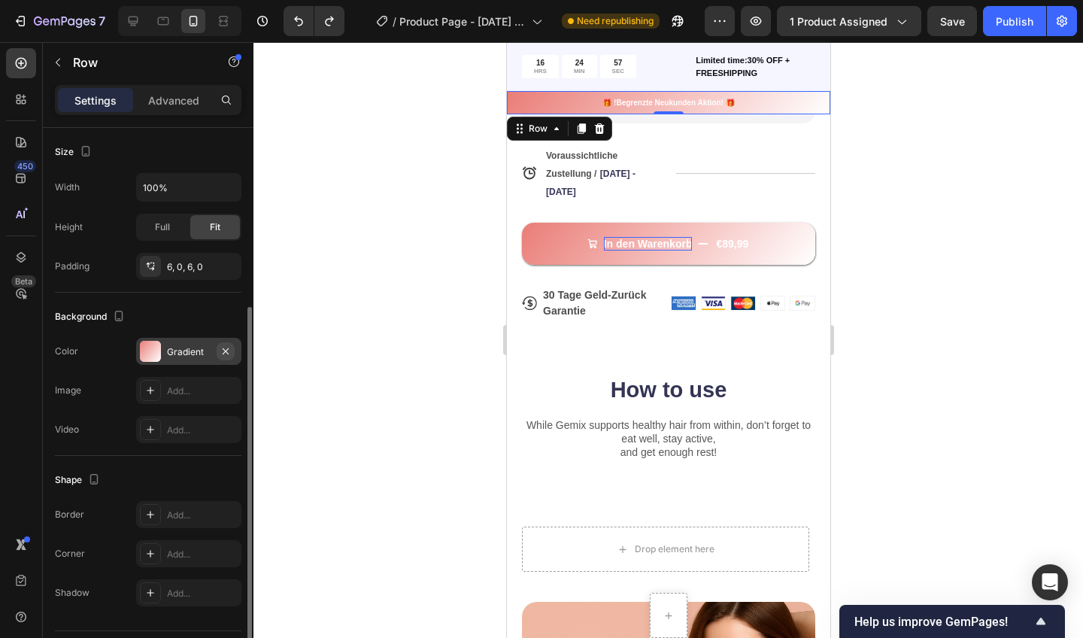
click at [228, 349] on icon "button" at bounding box center [226, 351] width 12 height 12
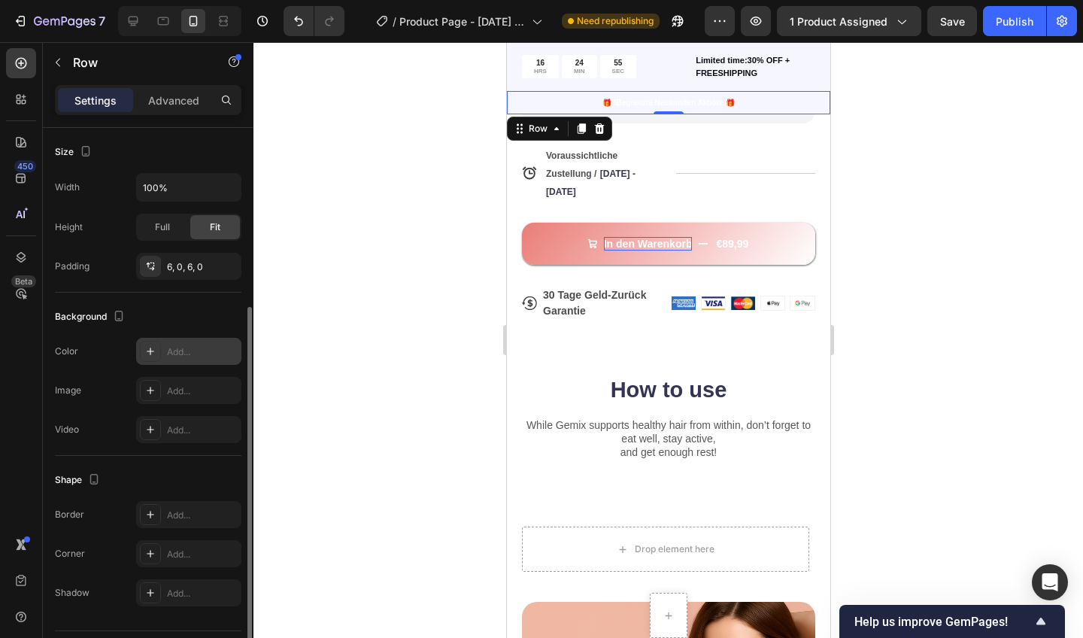
click at [184, 353] on div "Add..." at bounding box center [202, 352] width 71 height 14
type input "DDDDDD"
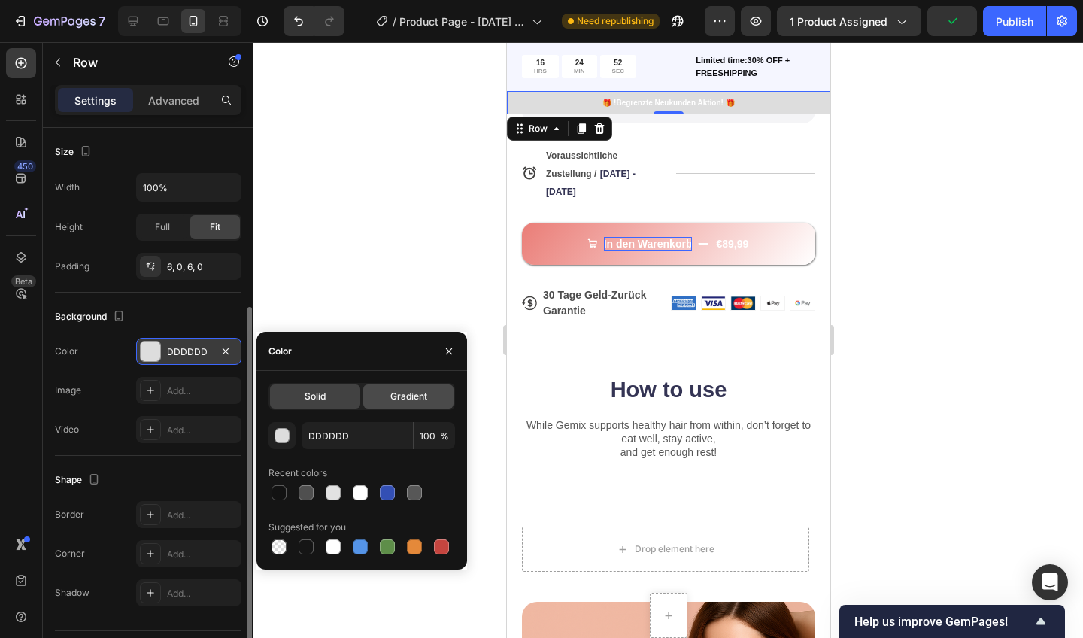
click at [417, 403] on div "Gradient" at bounding box center [408, 396] width 90 height 24
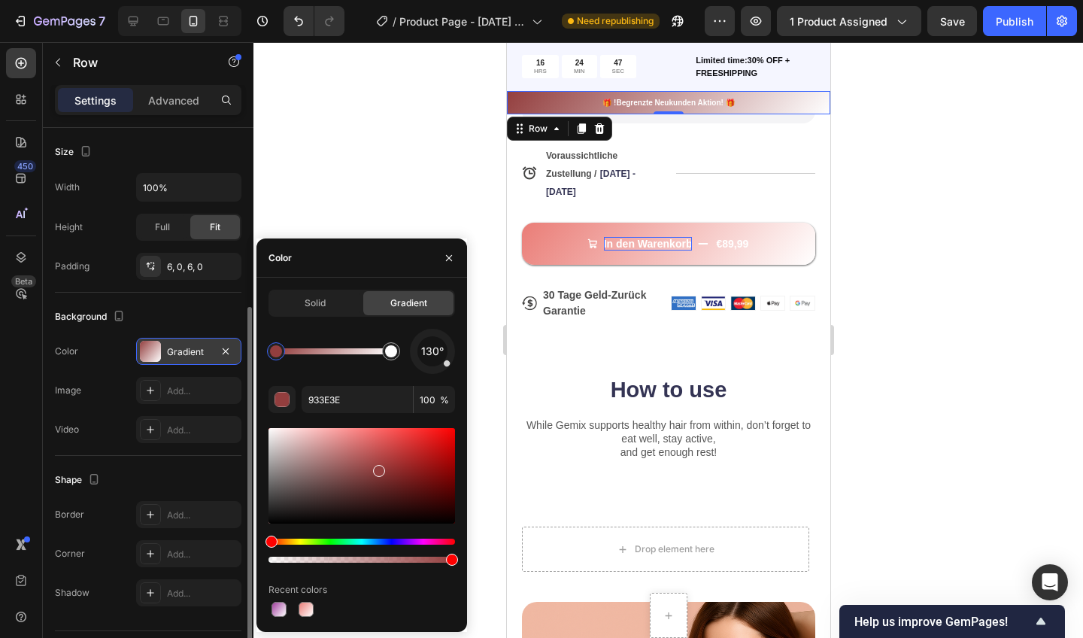
drag, startPoint x: 269, startPoint y: 446, endPoint x: 378, endPoint y: 468, distance: 110.5
click at [393, 353] on div at bounding box center [391, 351] width 12 height 12
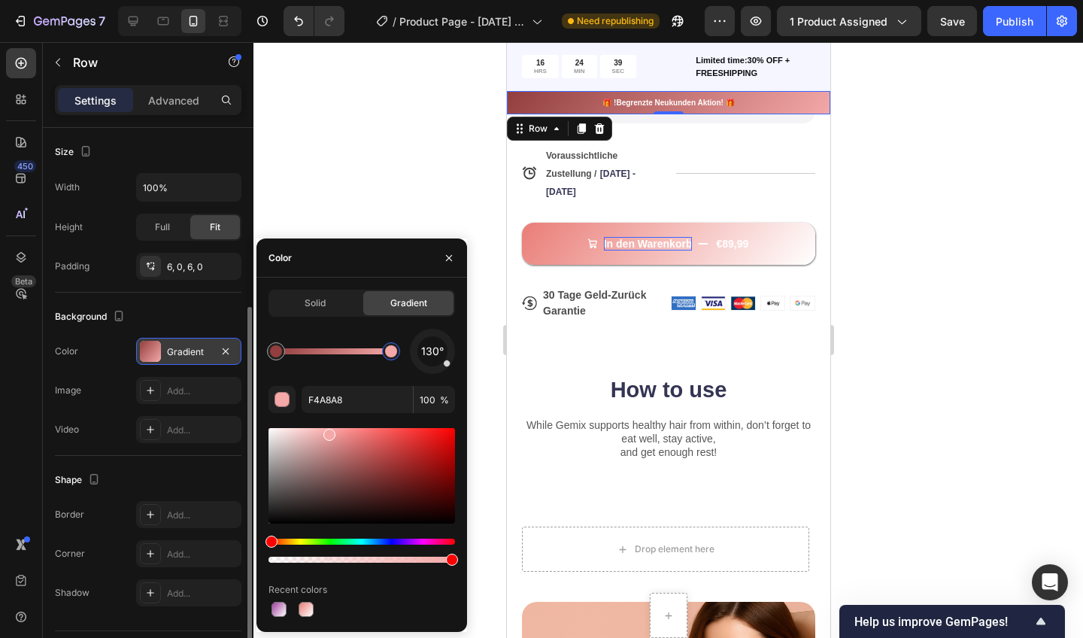
drag, startPoint x: 363, startPoint y: 454, endPoint x: 351, endPoint y: 457, distance: 12.4
drag, startPoint x: 331, startPoint y: 437, endPoint x: 341, endPoint y: 436, distance: 9.8
click at [341, 436] on div at bounding box center [342, 439] width 12 height 12
click at [281, 351] on div at bounding box center [276, 351] width 12 height 12
click at [422, 539] on div "Hue" at bounding box center [362, 542] width 187 height 6
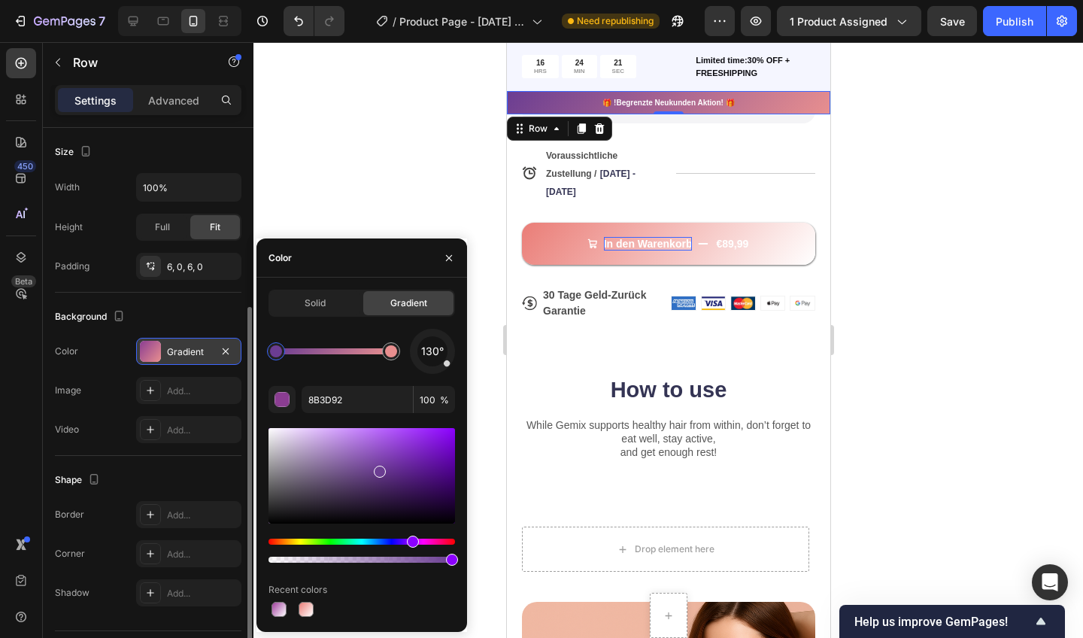
click at [411, 542] on div "Hue" at bounding box center [362, 542] width 187 height 6
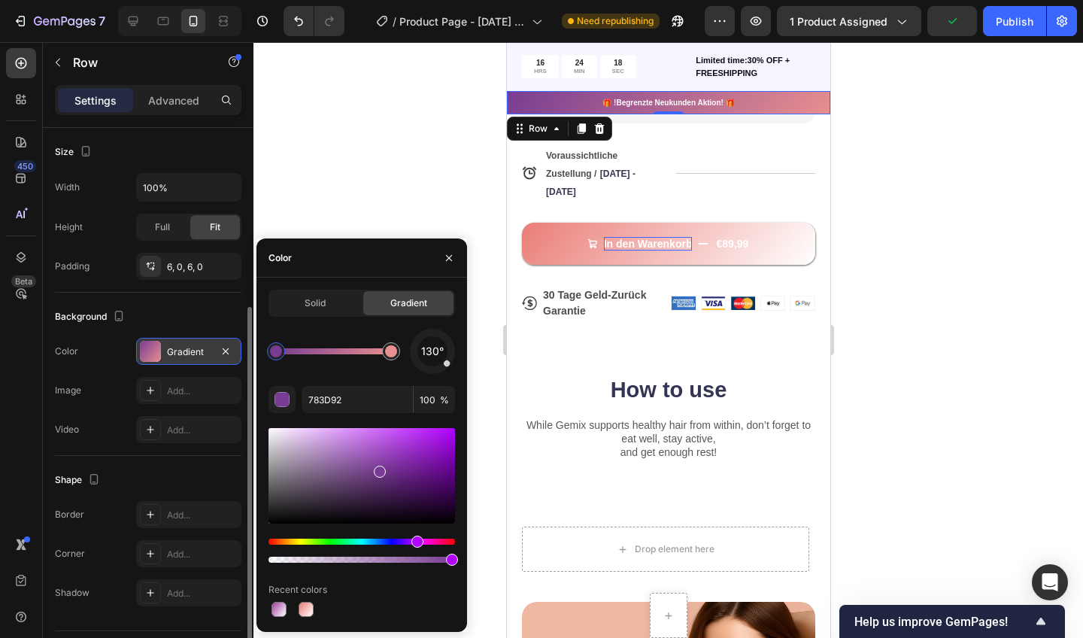
drag, startPoint x: 415, startPoint y: 542, endPoint x: 426, endPoint y: 540, distance: 11.5
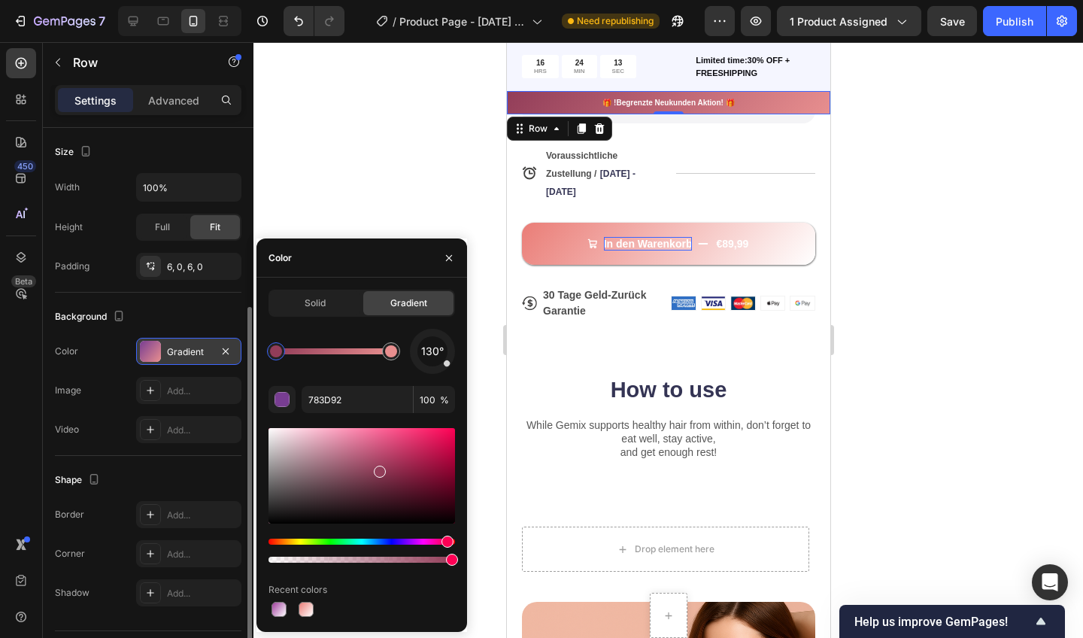
drag, startPoint x: 418, startPoint y: 544, endPoint x: 445, endPoint y: 537, distance: 27.9
click at [445, 537] on div "Hue" at bounding box center [448, 542] width 12 height 12
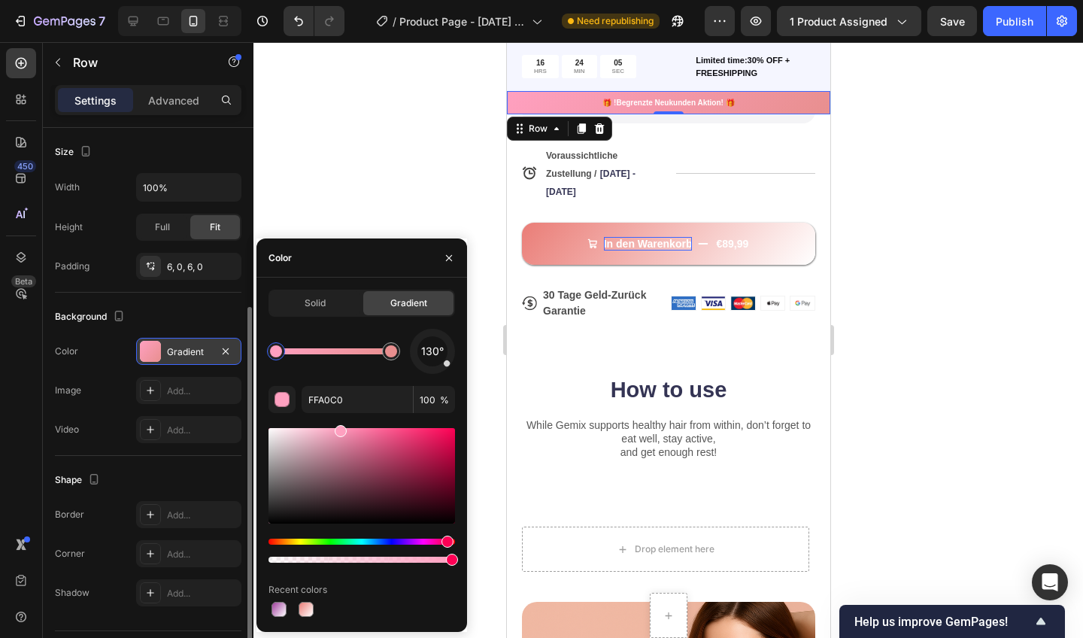
drag, startPoint x: 378, startPoint y: 475, endPoint x: 335, endPoint y: 436, distance: 58.0
click at [398, 357] on div at bounding box center [391, 351] width 27 height 27
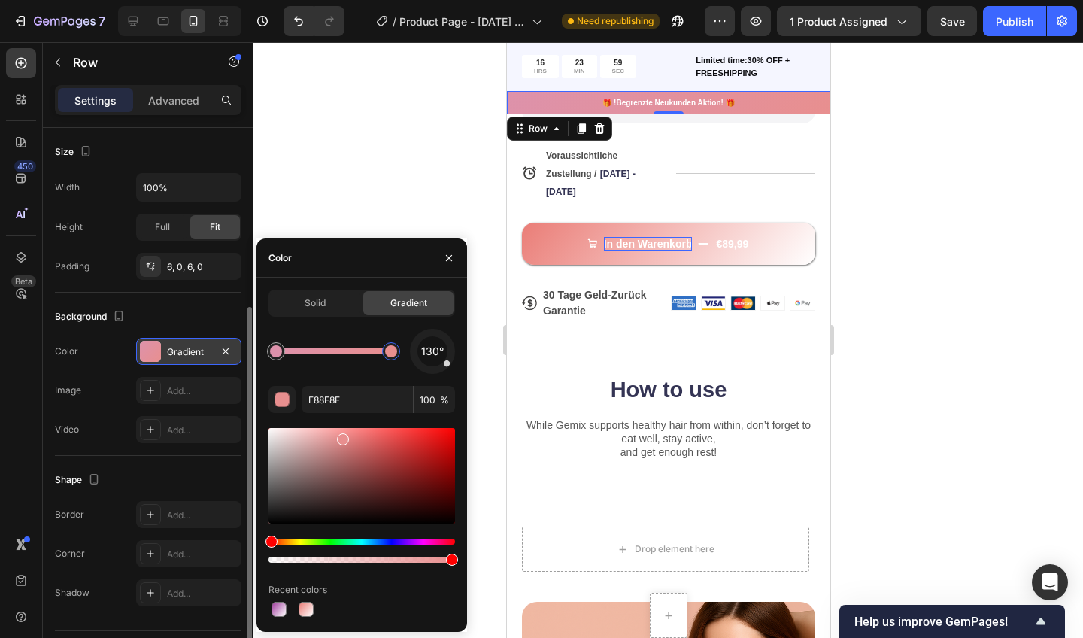
click at [417, 539] on div "Hue" at bounding box center [362, 542] width 187 height 6
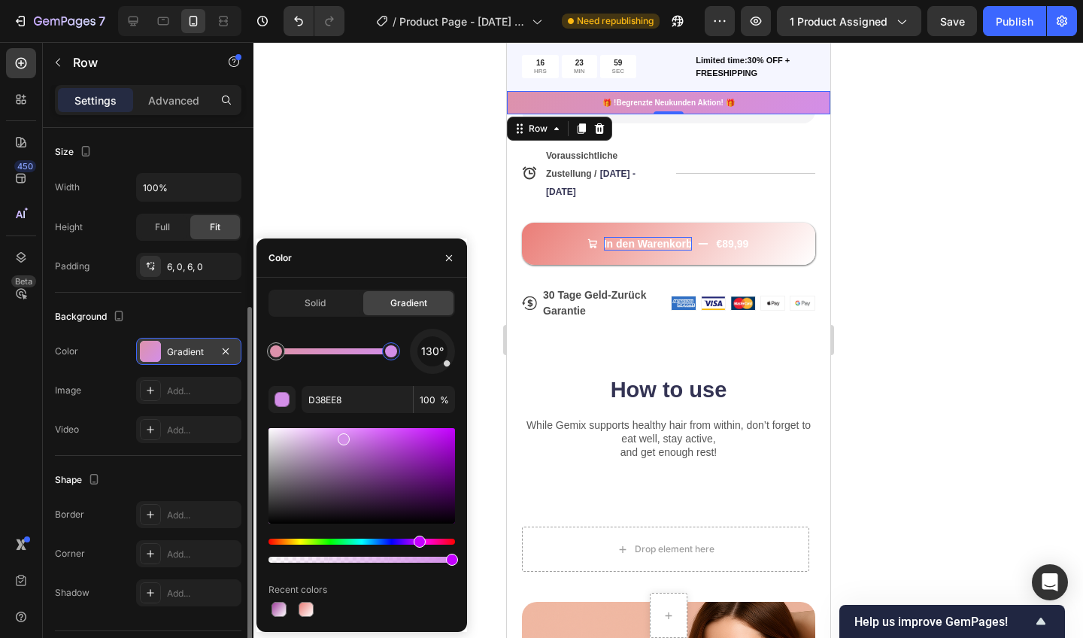
click at [420, 539] on div "Hue" at bounding box center [420, 542] width 12 height 12
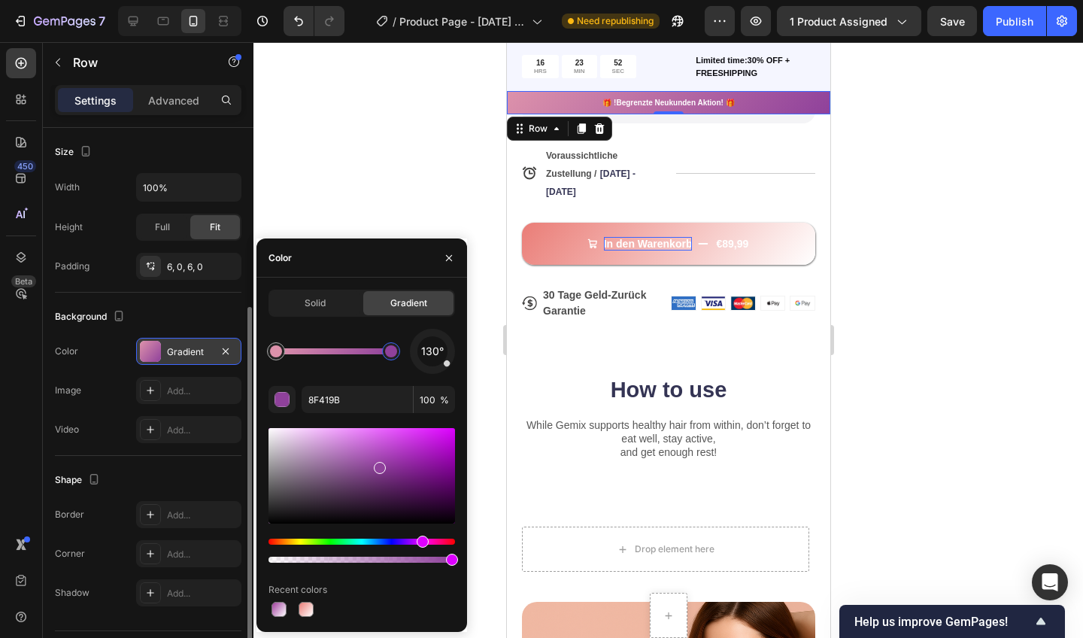
drag, startPoint x: 342, startPoint y: 442, endPoint x: 386, endPoint y: 472, distance: 53.0
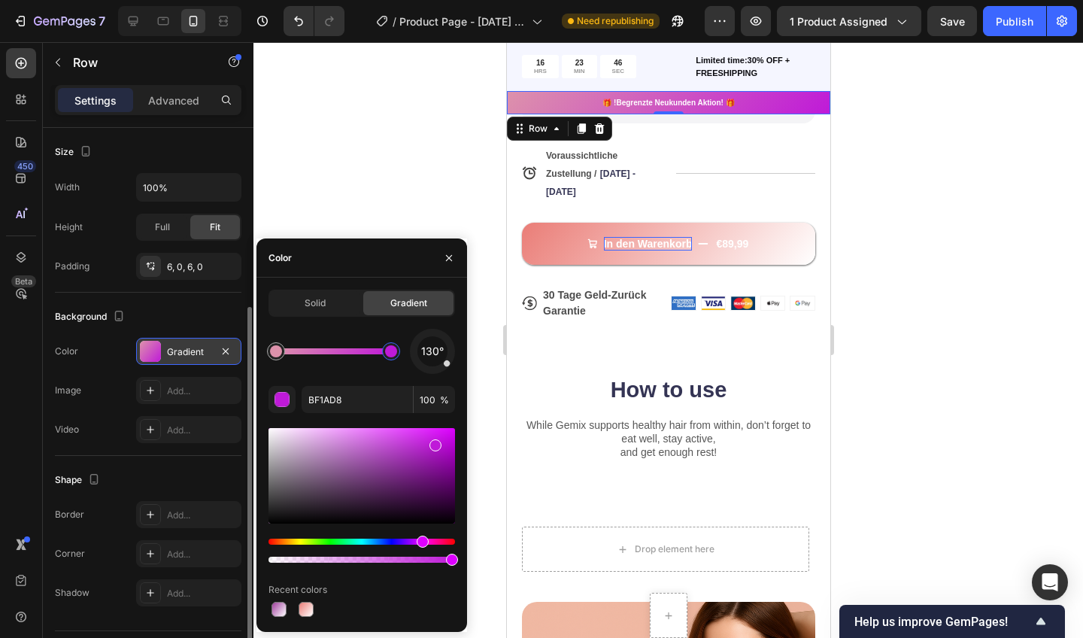
drag, startPoint x: 381, startPoint y: 467, endPoint x: 416, endPoint y: 448, distance: 39.7
click at [416, 448] on div at bounding box center [362, 476] width 187 height 96
click at [405, 444] on div at bounding box center [362, 476] width 187 height 96
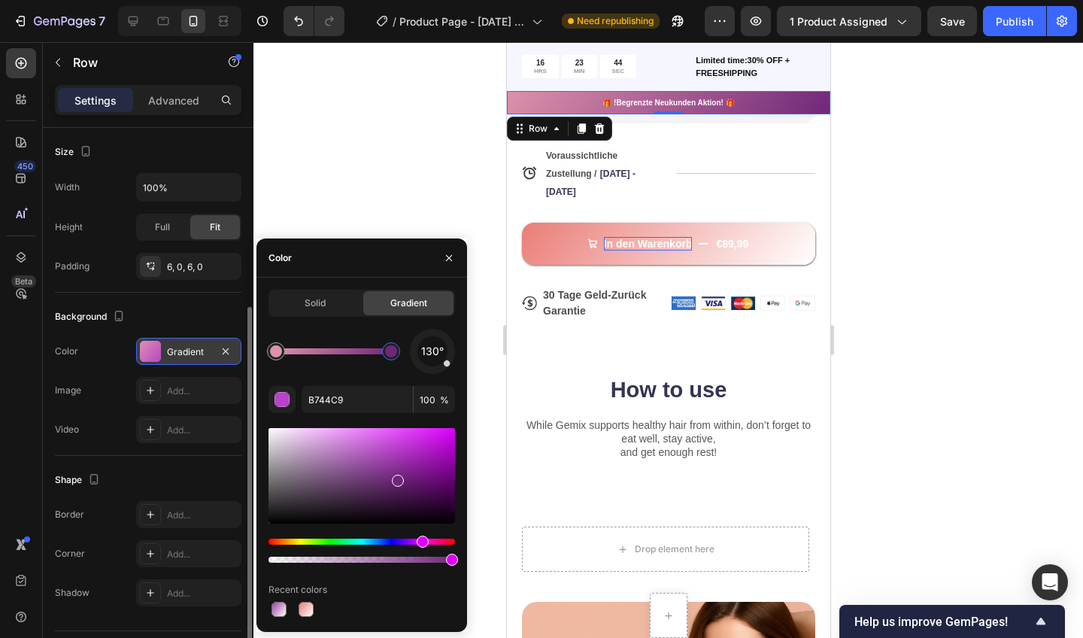
click at [396, 477] on div at bounding box center [362, 476] width 187 height 96
type input "6F277A"
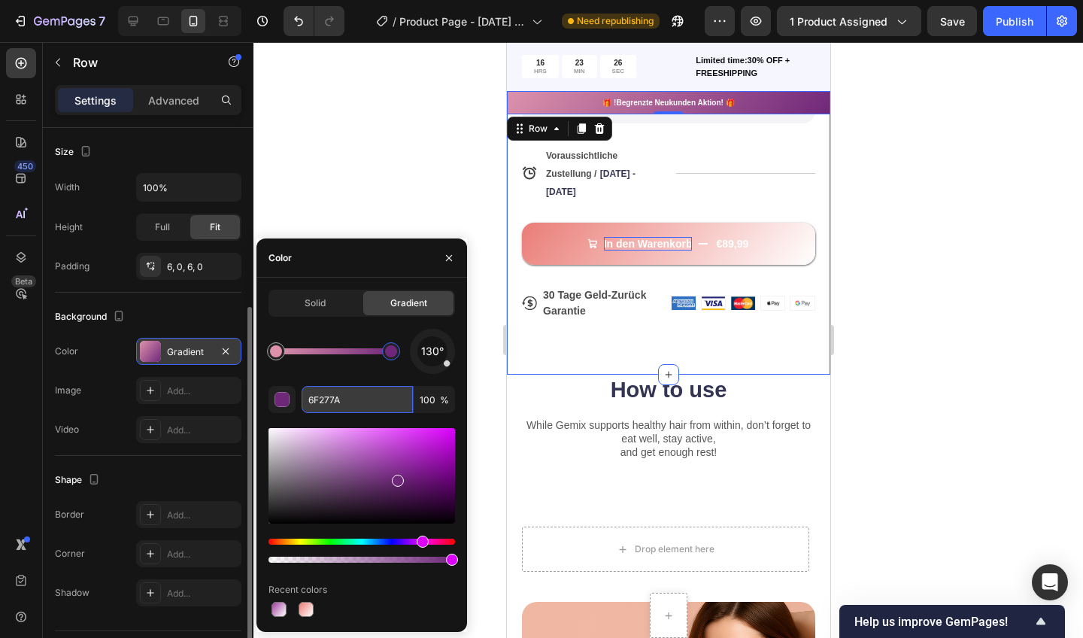
click at [335, 400] on input "6F277A" at bounding box center [357, 399] width 111 height 27
click at [338, 400] on input "6F277A" at bounding box center [357, 399] width 111 height 27
drag, startPoint x: 338, startPoint y: 400, endPoint x: 307, endPoint y: 398, distance: 30.9
click at [307, 398] on input "6F277A" at bounding box center [357, 399] width 111 height 27
click at [387, 174] on div at bounding box center [668, 340] width 830 height 596
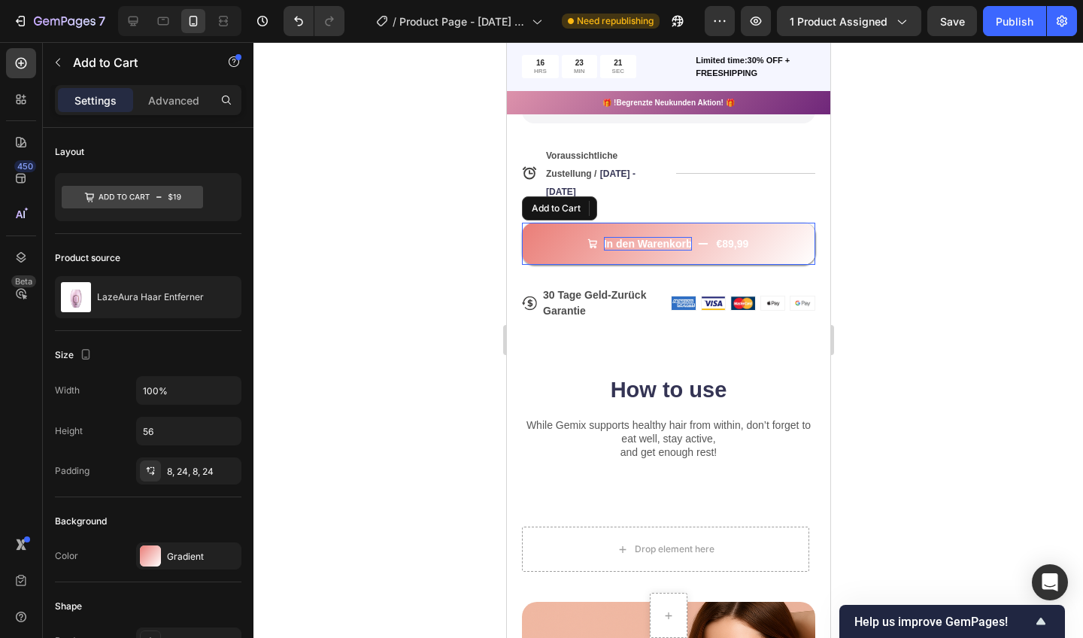
click at [542, 244] on button "In den Warenkorb €89,99" at bounding box center [667, 244] width 293 height 42
click at [163, 551] on div "Gradient" at bounding box center [188, 555] width 105 height 27
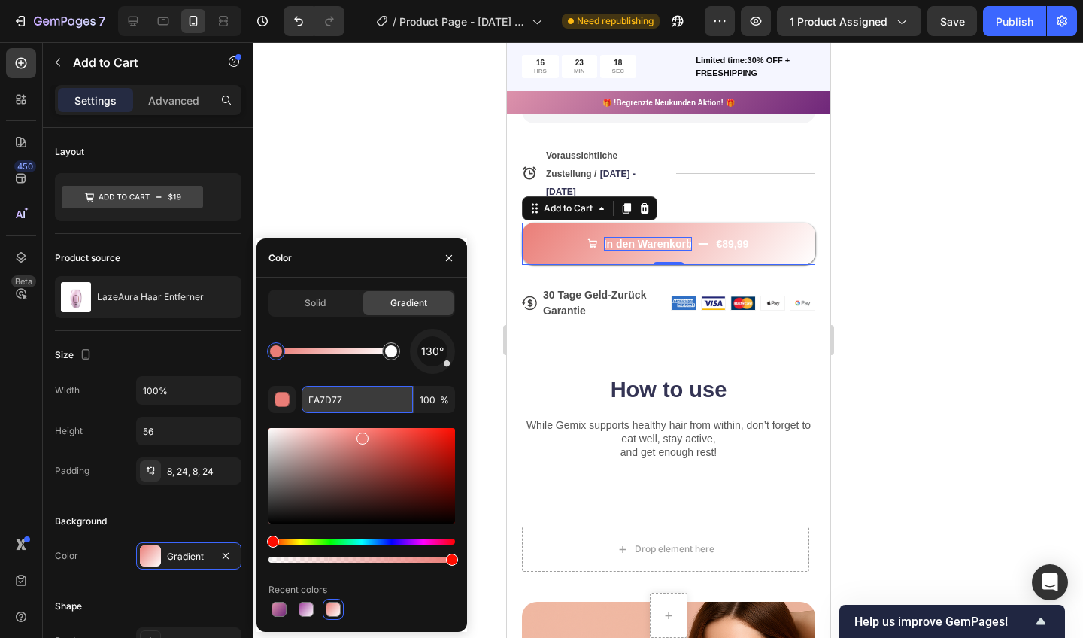
click at [336, 404] on input "EA7D77" at bounding box center [357, 399] width 111 height 27
paste input "6F277A"
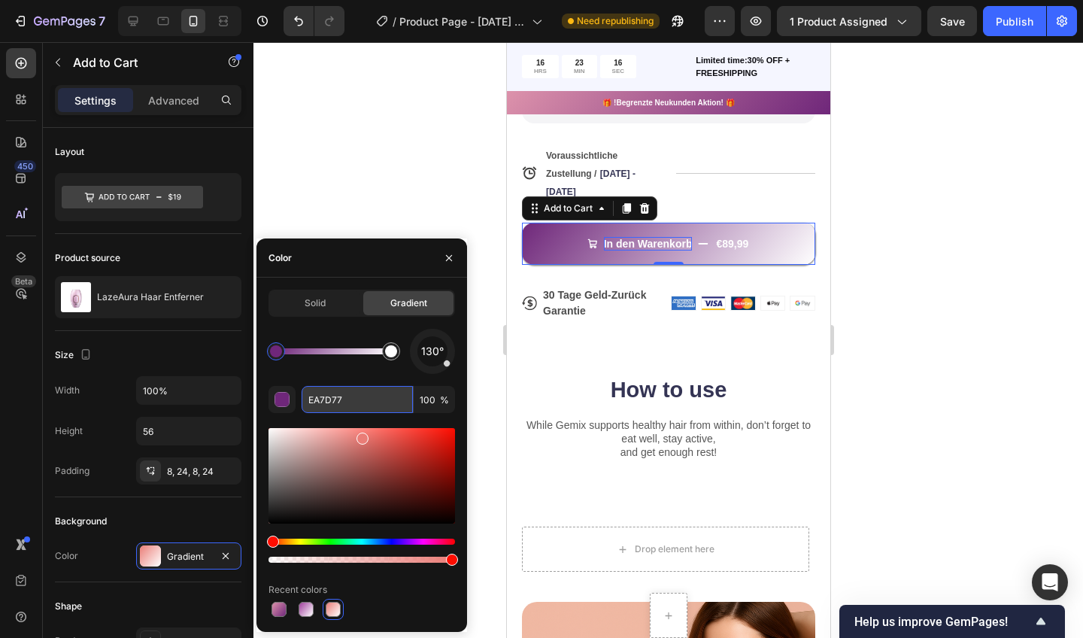
type input "6F277A"
click at [381, 131] on div at bounding box center [668, 340] width 830 height 596
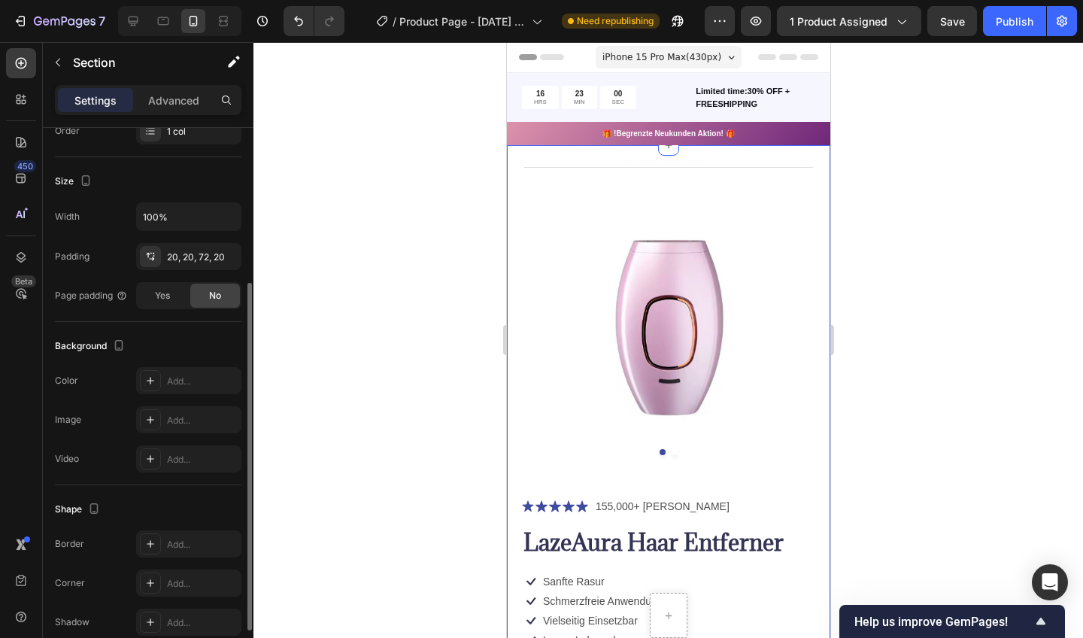
scroll to position [256, 0]
click at [158, 381] on div at bounding box center [150, 380] width 21 height 21
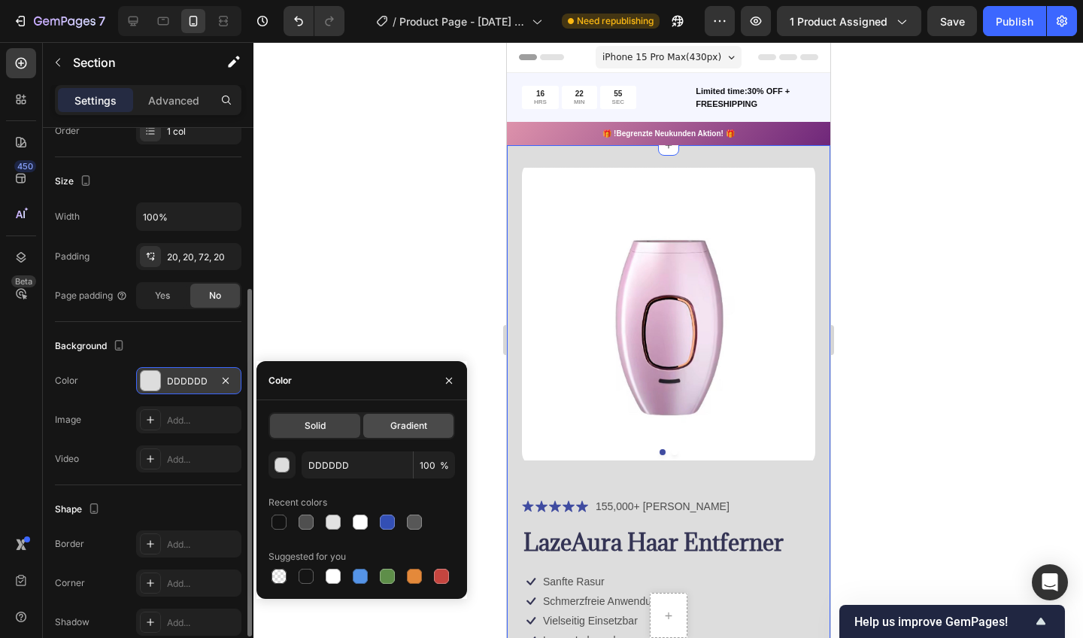
click at [396, 420] on span "Gradient" at bounding box center [408, 426] width 37 height 14
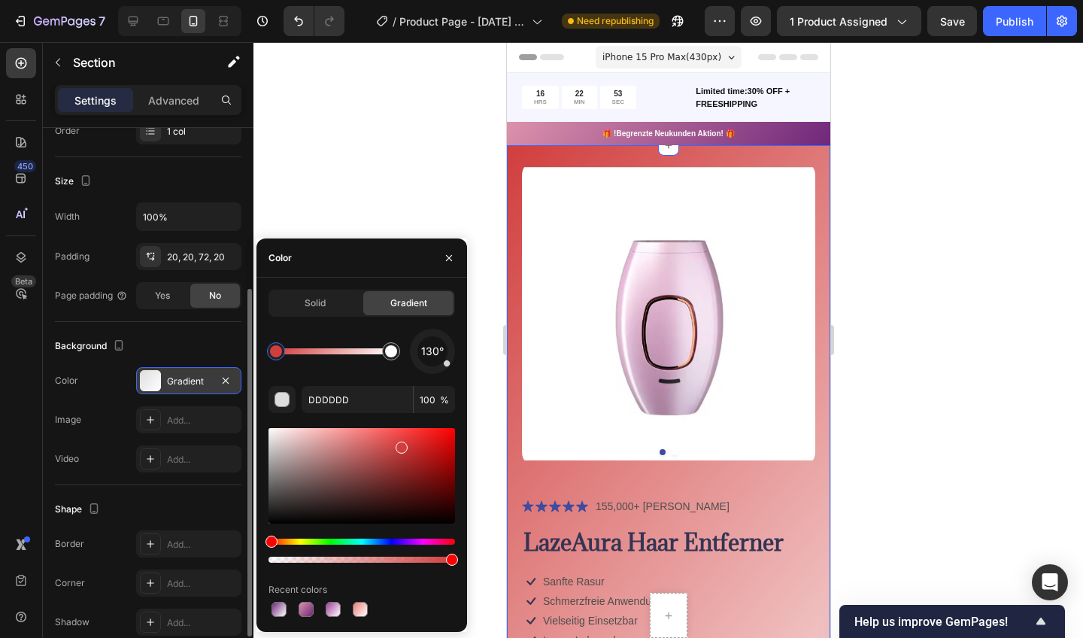
click at [401, 445] on div at bounding box center [362, 476] width 187 height 96
click at [316, 436] on div at bounding box center [362, 476] width 187 height 96
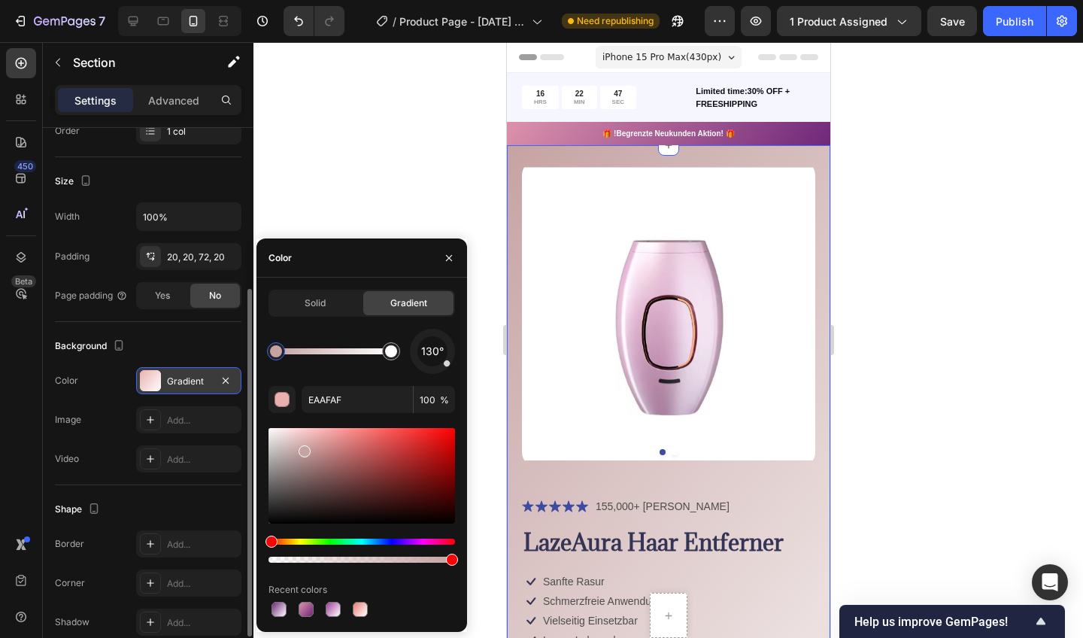
click at [303, 448] on div at bounding box center [362, 476] width 187 height 96
click at [428, 463] on div at bounding box center [362, 476] width 187 height 96
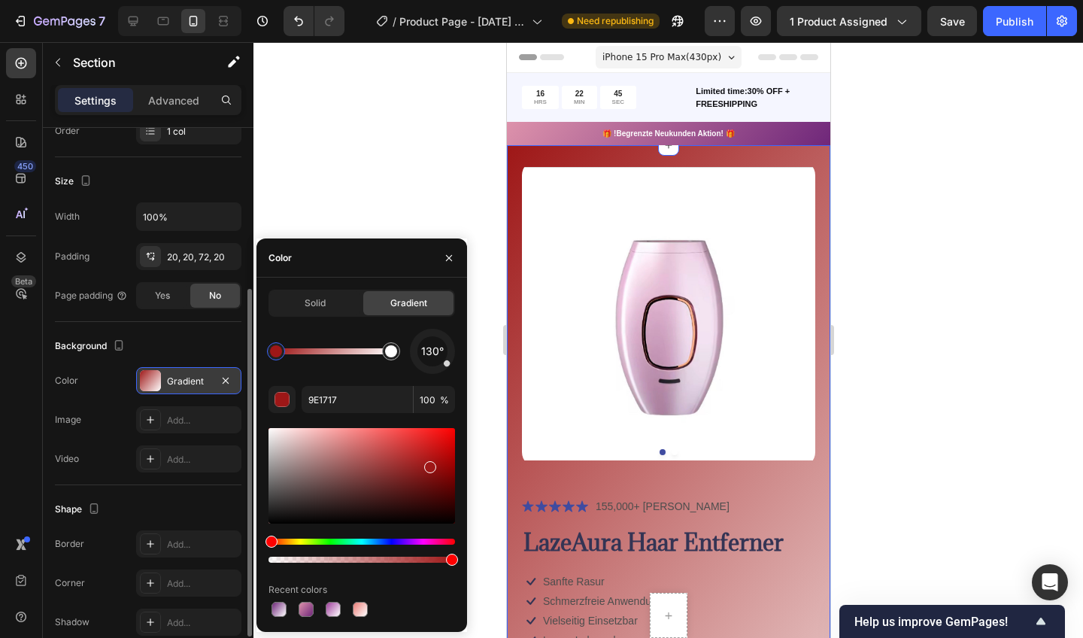
click at [361, 486] on div at bounding box center [362, 476] width 187 height 96
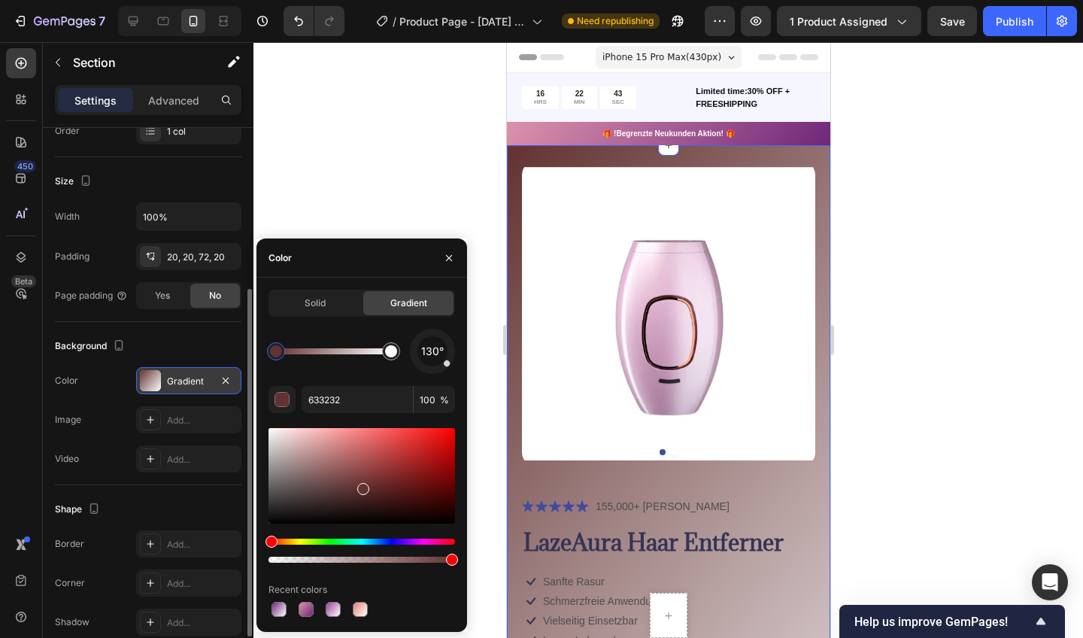
click at [430, 540] on div "Hue" at bounding box center [362, 542] width 187 height 6
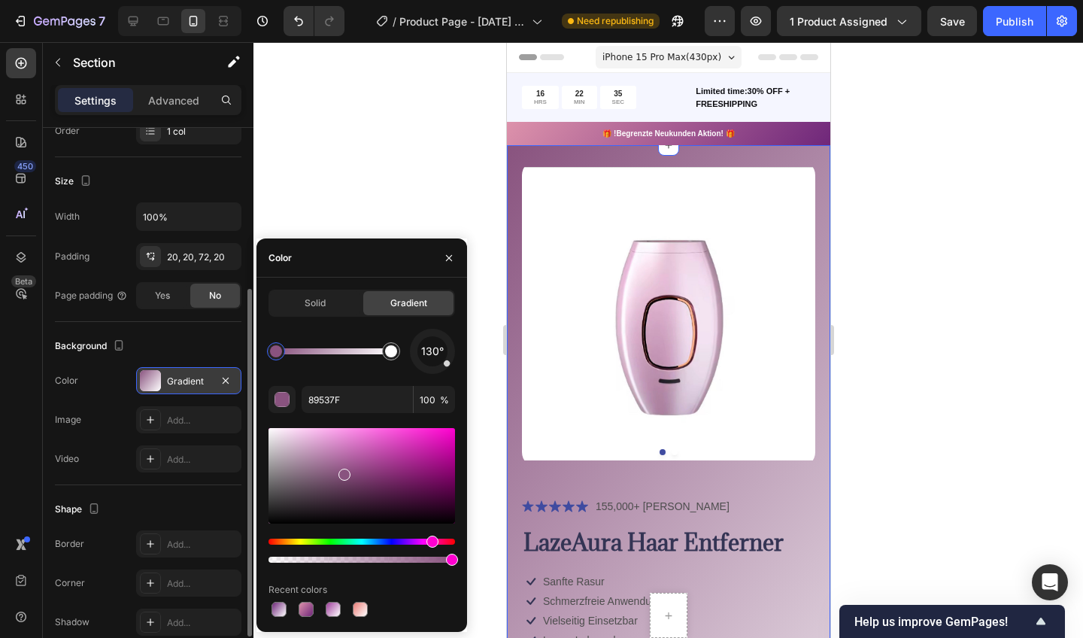
drag, startPoint x: 367, startPoint y: 490, endPoint x: 396, endPoint y: 487, distance: 29.6
click at [396, 487] on div at bounding box center [362, 476] width 187 height 96
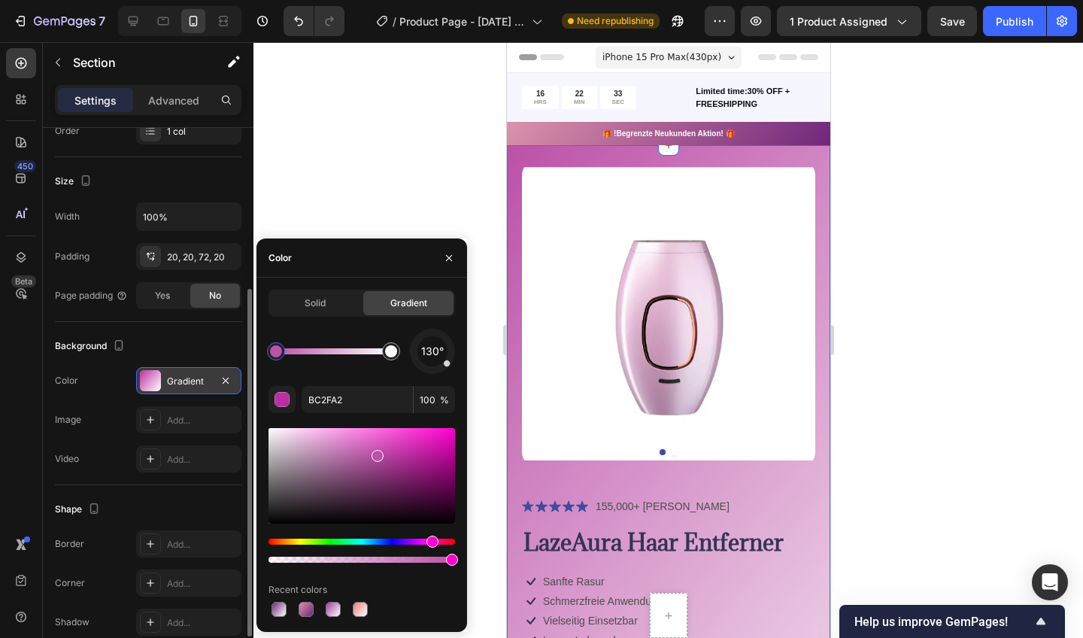
click at [375, 453] on div at bounding box center [362, 476] width 187 height 96
click at [369, 451] on div at bounding box center [362, 476] width 187 height 96
click at [369, 462] on div at bounding box center [362, 476] width 187 height 96
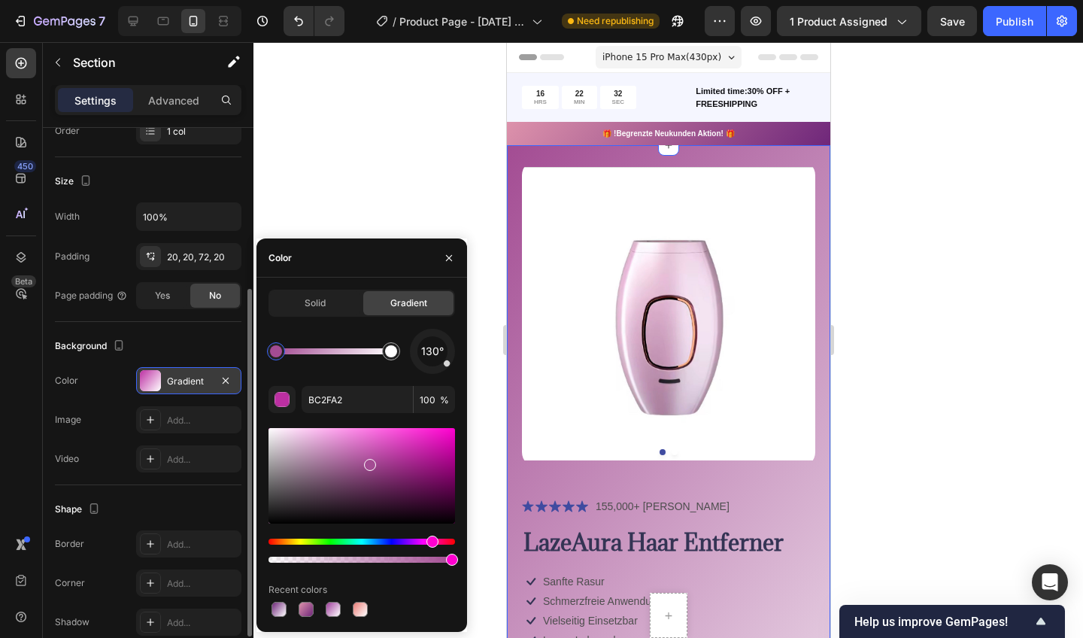
click at [367, 499] on div at bounding box center [362, 476] width 187 height 96
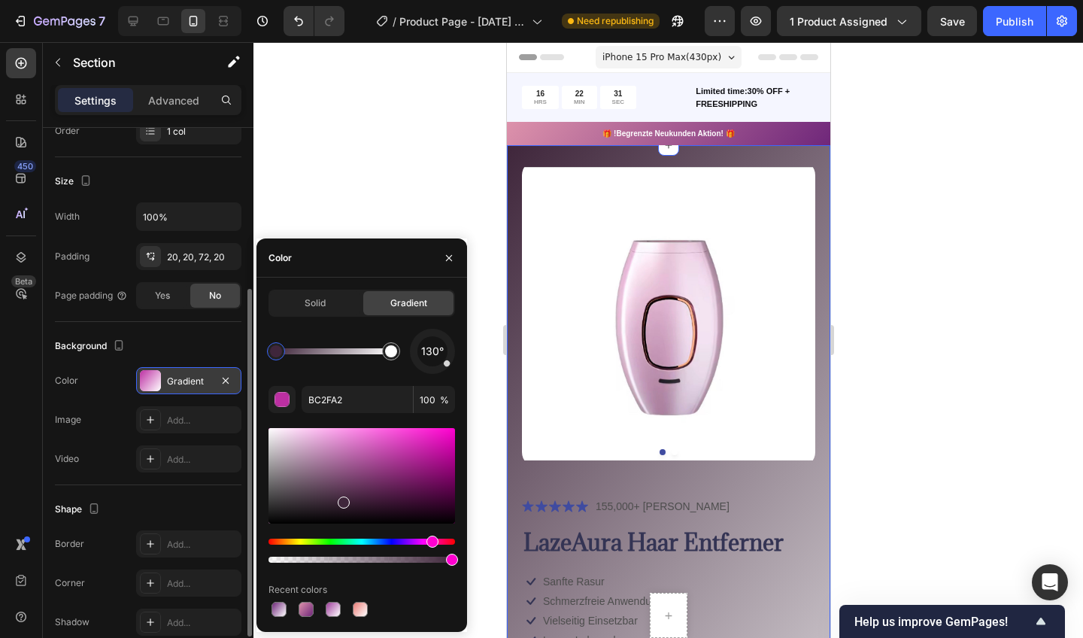
click at [342, 499] on div at bounding box center [362, 476] width 187 height 96
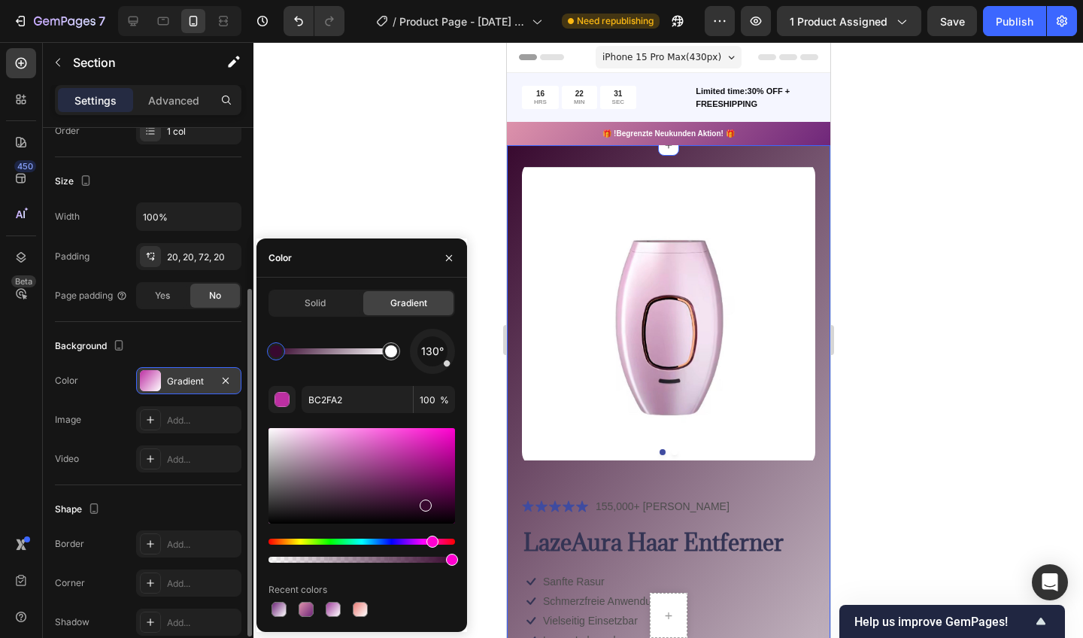
click at [425, 502] on div at bounding box center [362, 476] width 187 height 96
click at [442, 504] on div at bounding box center [362, 476] width 187 height 96
click at [442, 484] on div at bounding box center [362, 476] width 187 height 96
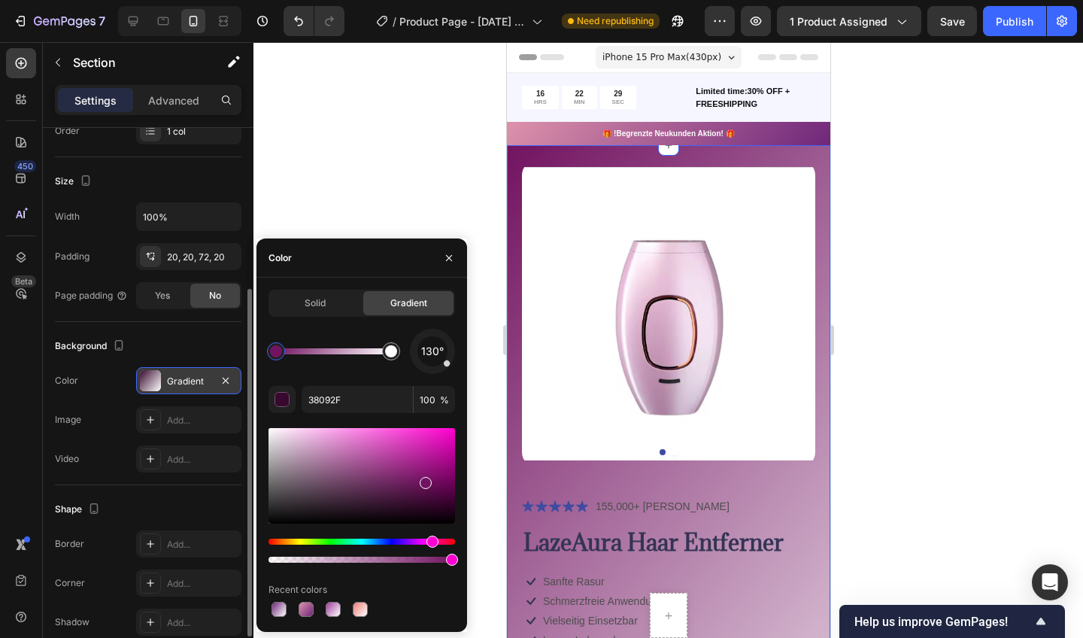
click at [424, 480] on div at bounding box center [362, 476] width 187 height 96
drag, startPoint x: 398, startPoint y: 452, endPoint x: 373, endPoint y: 443, distance: 26.4
click at [375, 444] on div at bounding box center [362, 476] width 187 height 96
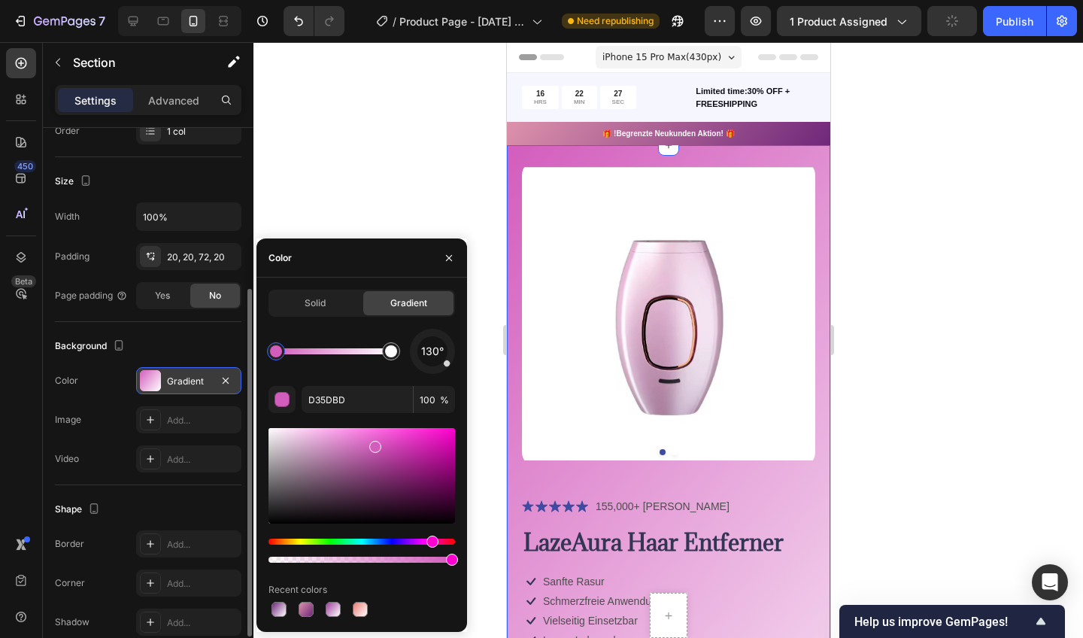
drag, startPoint x: 363, startPoint y: 456, endPoint x: 351, endPoint y: 446, distance: 16.1
click at [351, 447] on div at bounding box center [362, 476] width 187 height 96
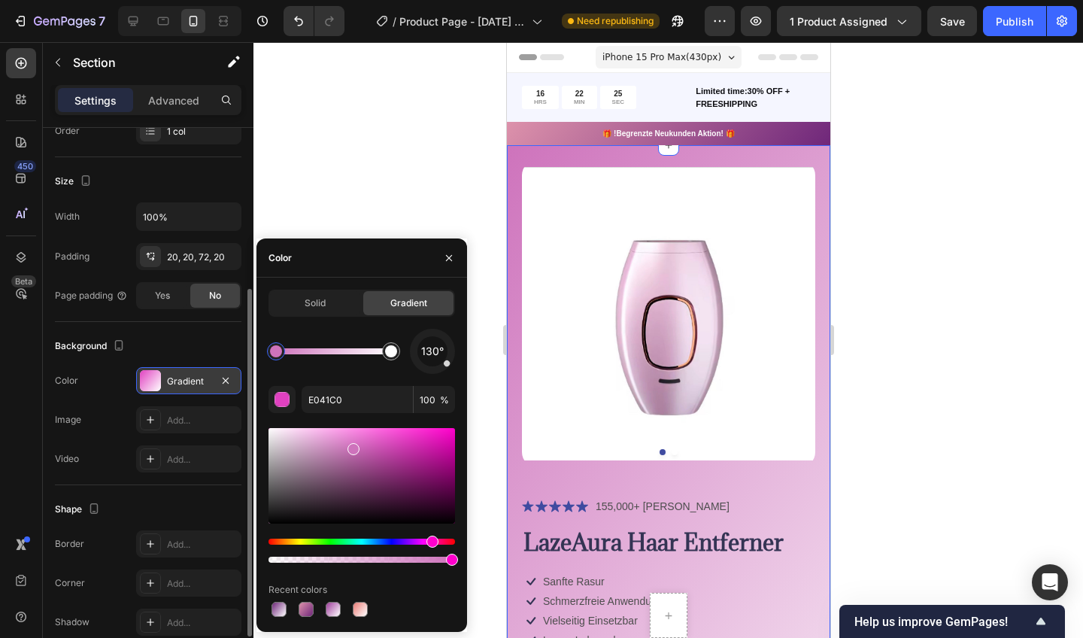
click at [351, 445] on div at bounding box center [362, 476] width 187 height 96
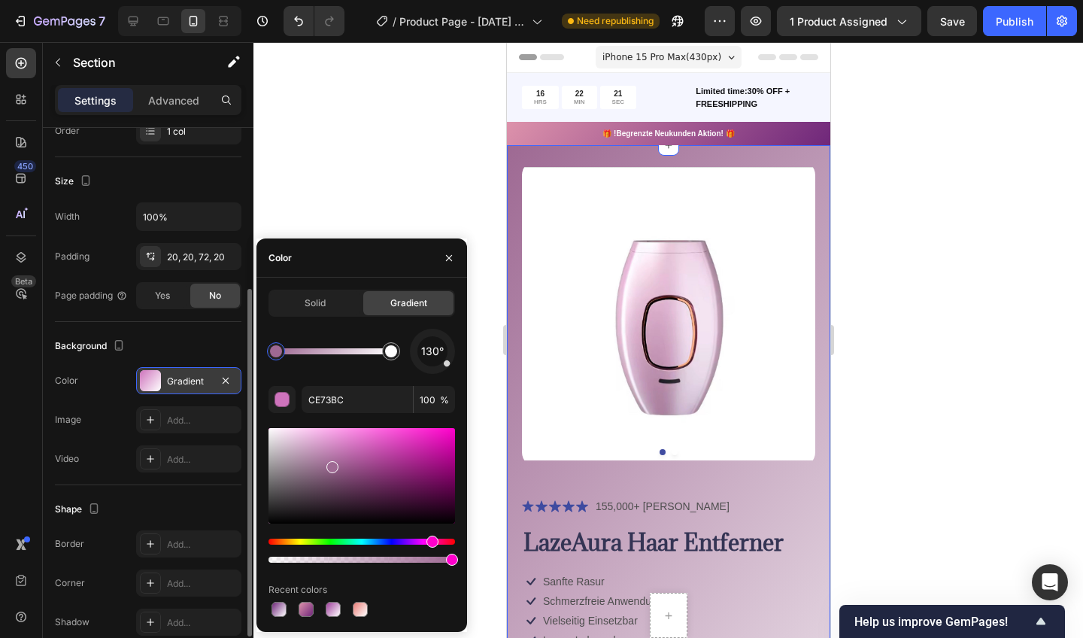
click at [331, 463] on div at bounding box center [362, 476] width 187 height 96
click at [369, 492] on div at bounding box center [362, 476] width 187 height 96
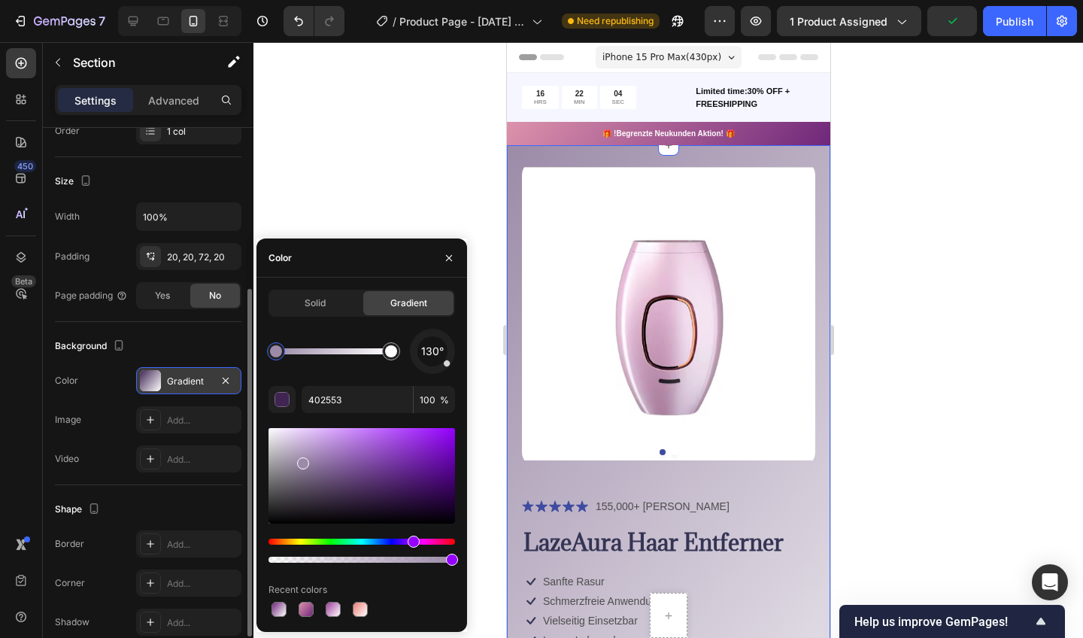
click at [302, 460] on div at bounding box center [362, 476] width 187 height 96
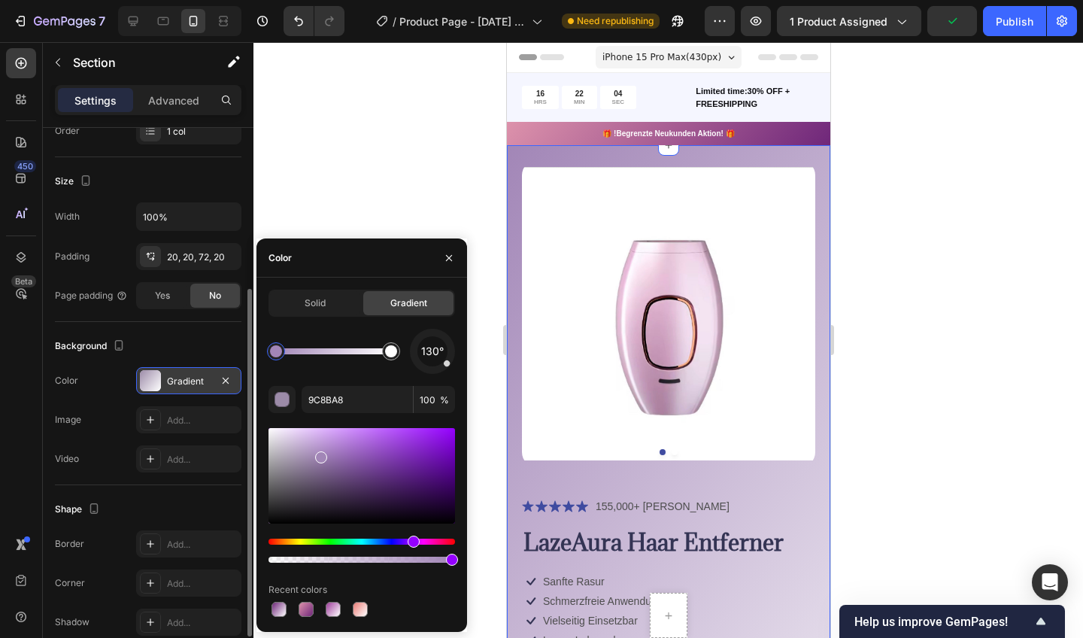
click at [319, 454] on div at bounding box center [362, 476] width 187 height 96
click at [335, 454] on div at bounding box center [362, 476] width 187 height 96
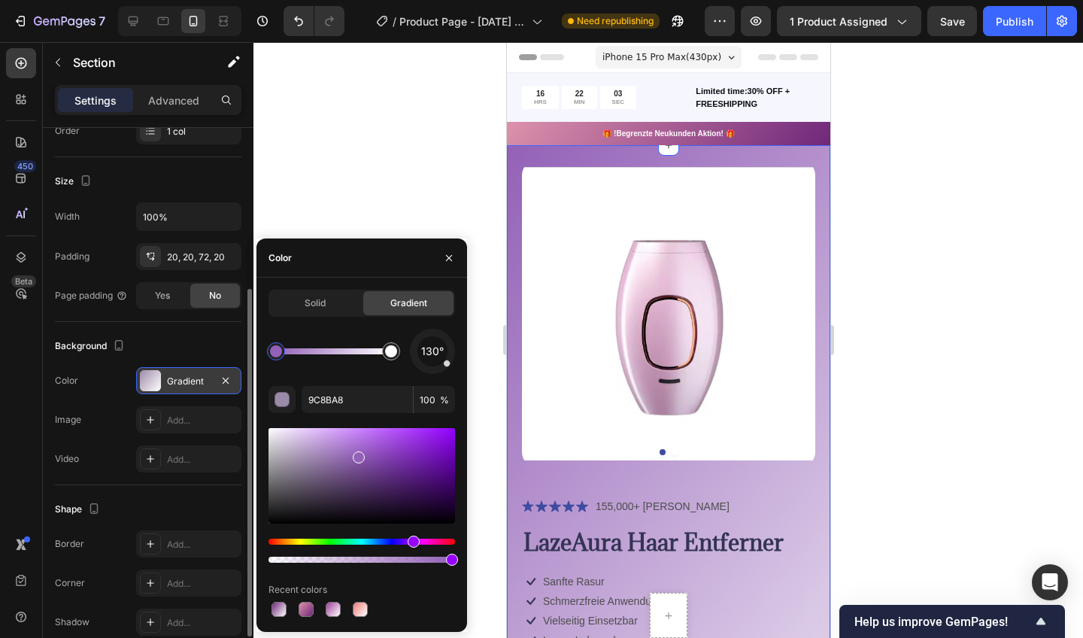
click at [357, 454] on div at bounding box center [362, 476] width 187 height 96
type input "9361B7"
click at [341, 306] on div "Solid" at bounding box center [315, 303] width 90 height 24
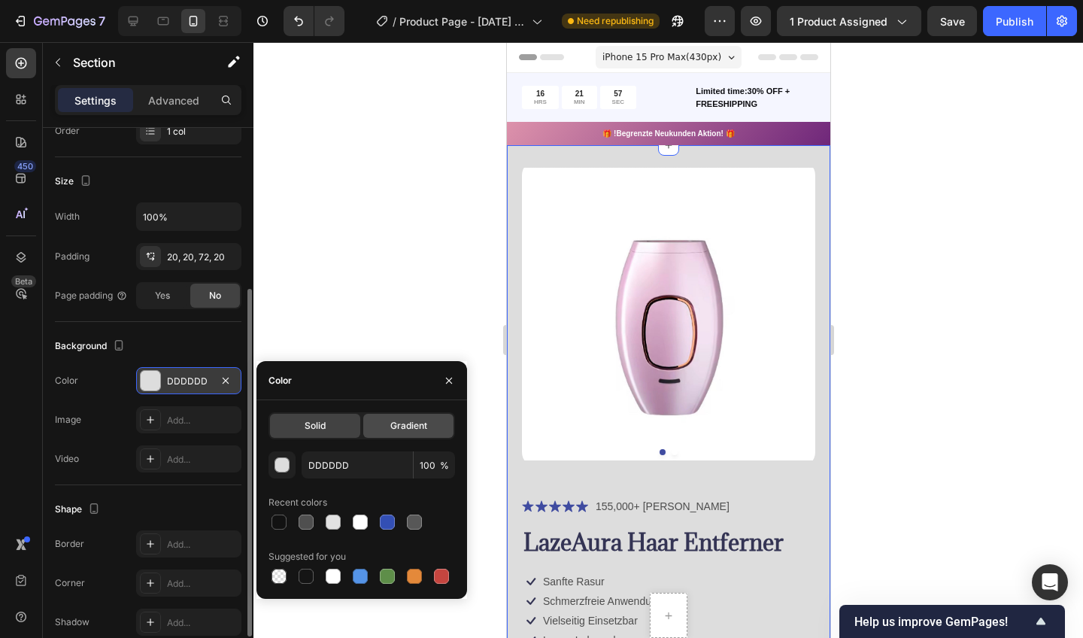
click at [409, 429] on span "Gradient" at bounding box center [408, 426] width 37 height 14
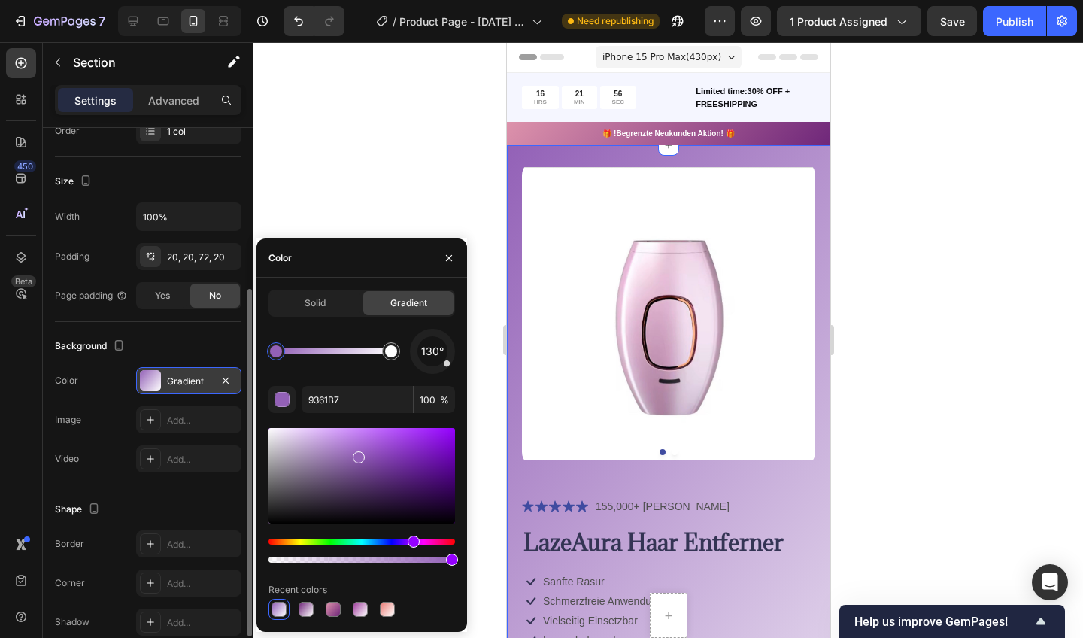
click at [402, 425] on div at bounding box center [362, 495] width 187 height 141
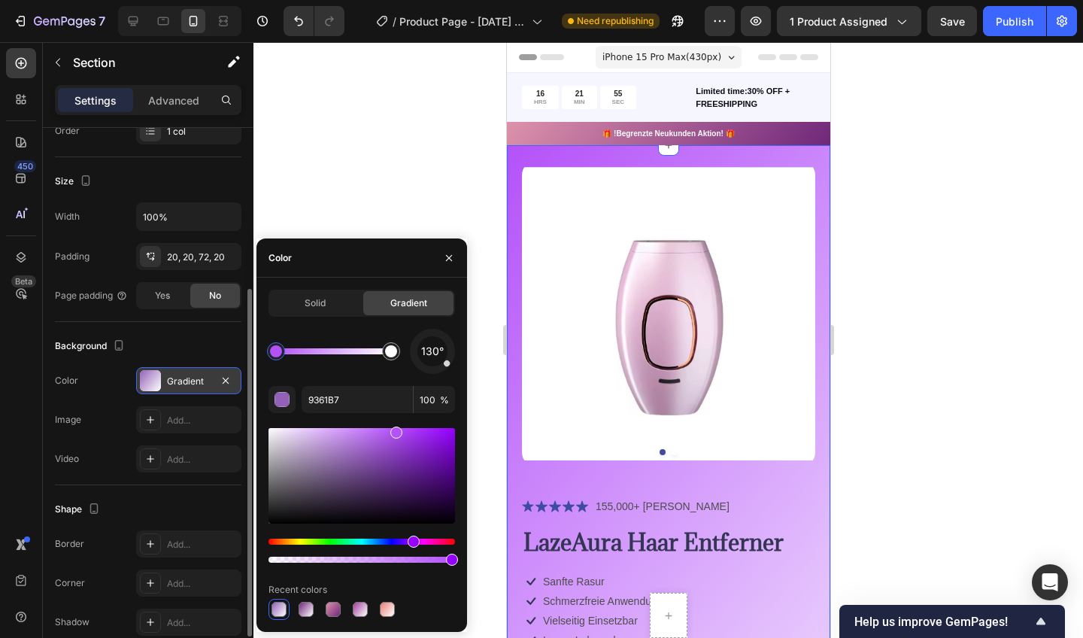
click at [395, 430] on div at bounding box center [362, 476] width 187 height 96
click at [362, 445] on div at bounding box center [362, 476] width 187 height 96
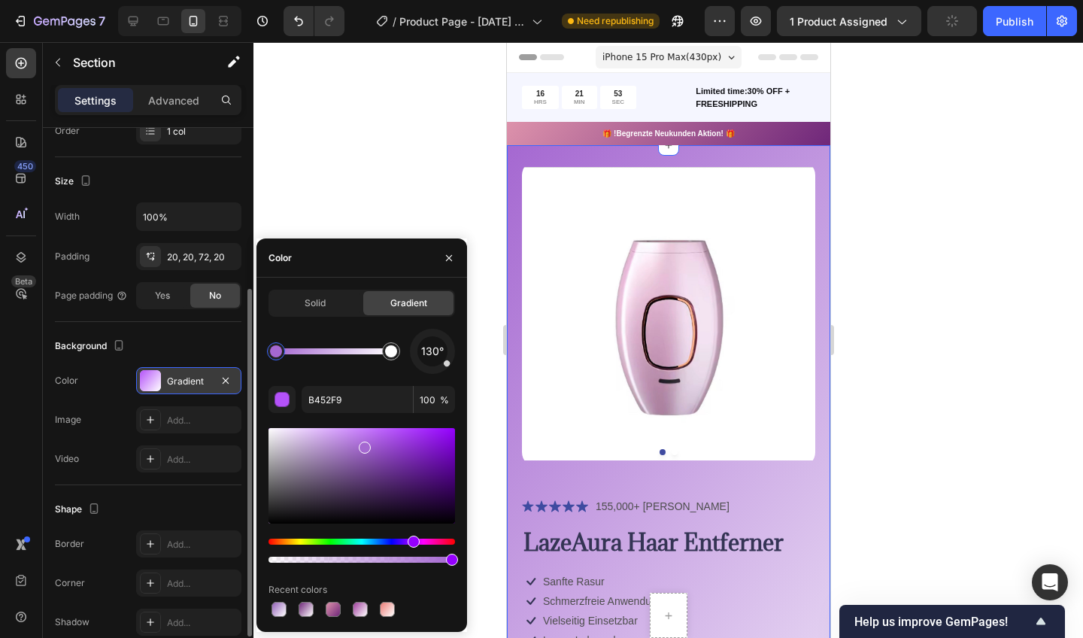
type input "A568D1"
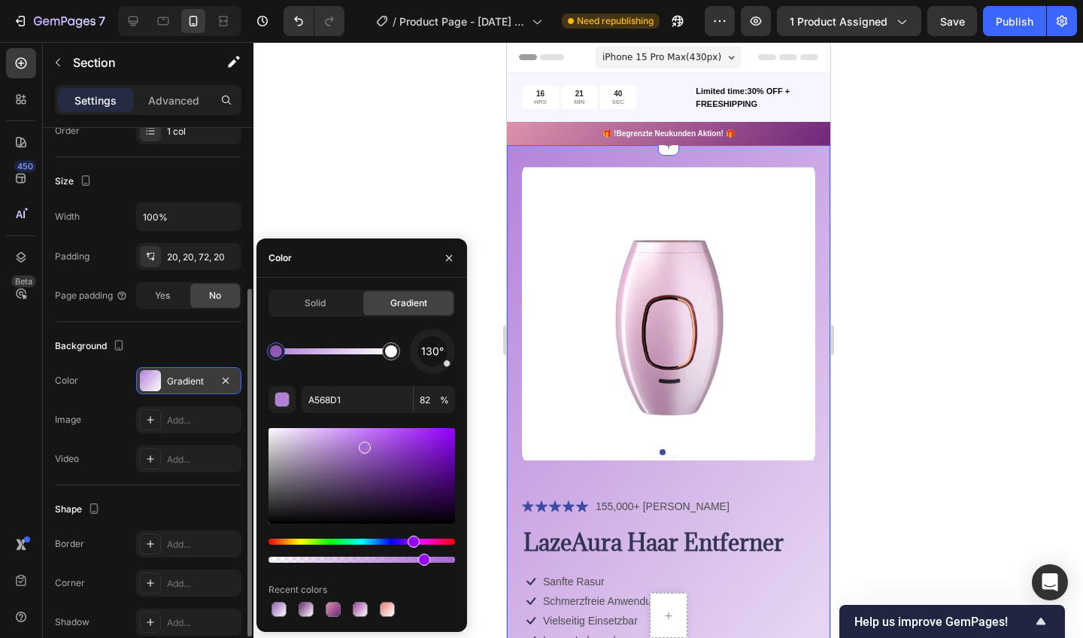
drag, startPoint x: 450, startPoint y: 561, endPoint x: 413, endPoint y: 557, distance: 37.1
click at [413, 557] on div at bounding box center [362, 560] width 187 height 6
type input "77"
type input "FFFFFF"
type input "100"
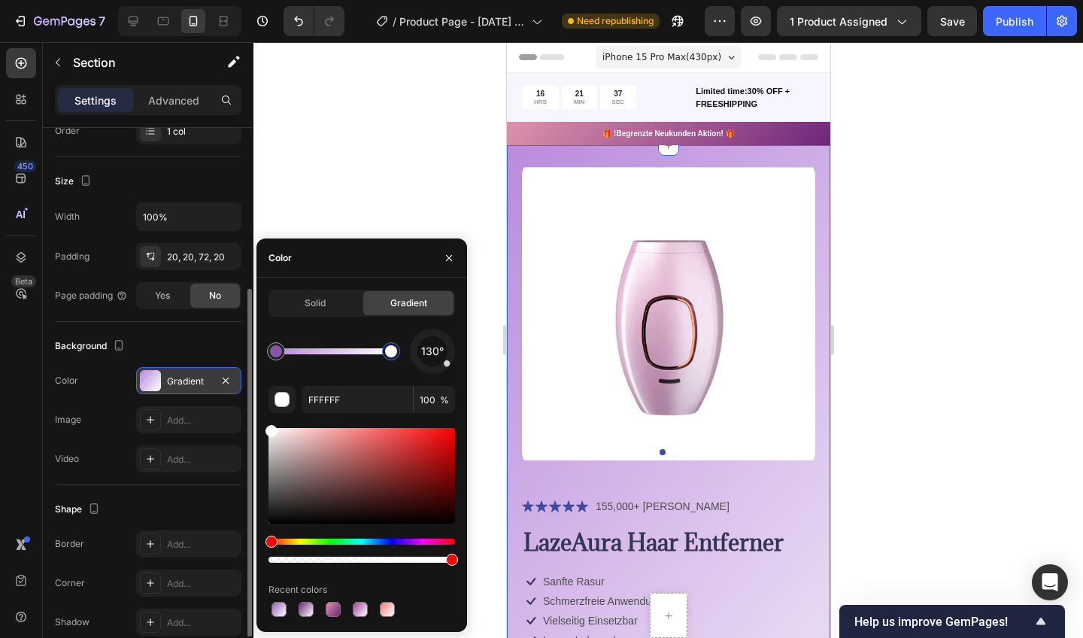
click at [390, 351] on div at bounding box center [391, 351] width 12 height 12
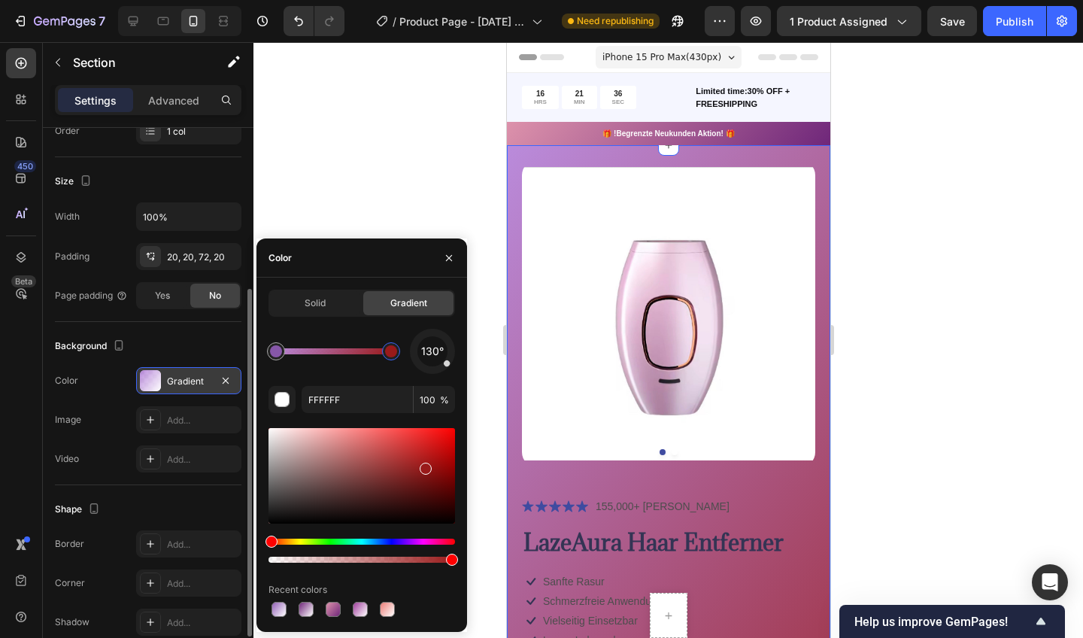
click at [423, 466] on div at bounding box center [362, 476] width 187 height 96
type input "991A1A"
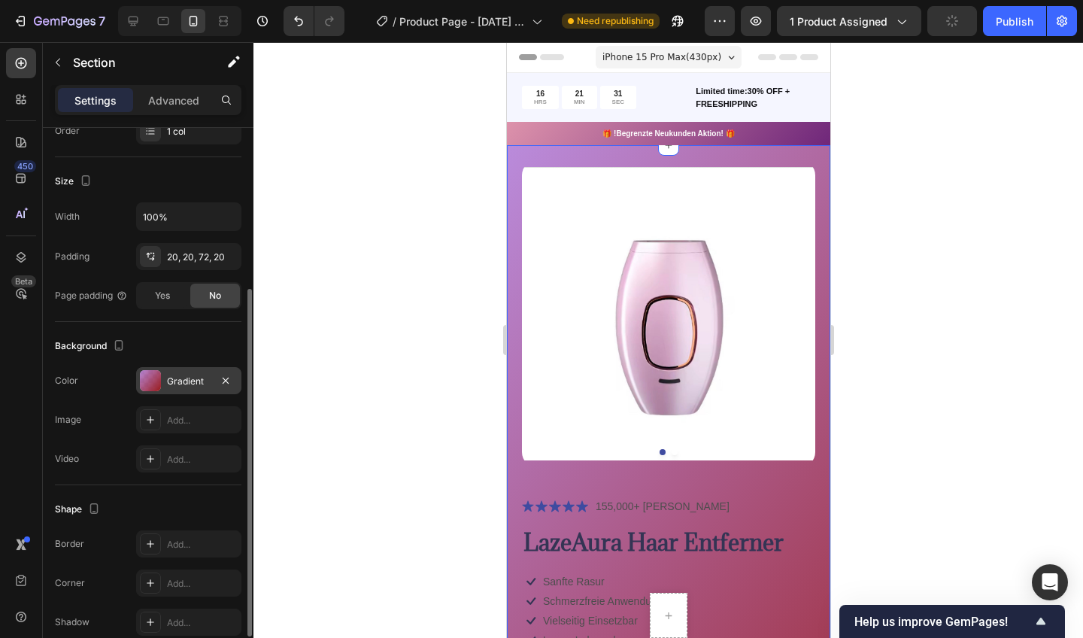
click at [422, 190] on div at bounding box center [668, 340] width 830 height 596
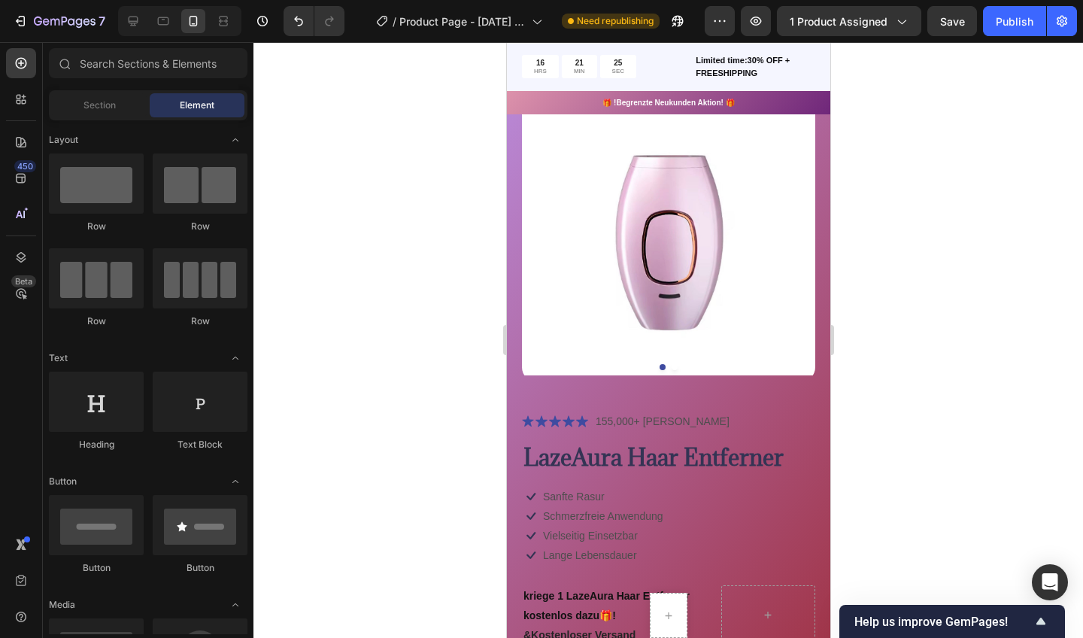
scroll to position [93, 0]
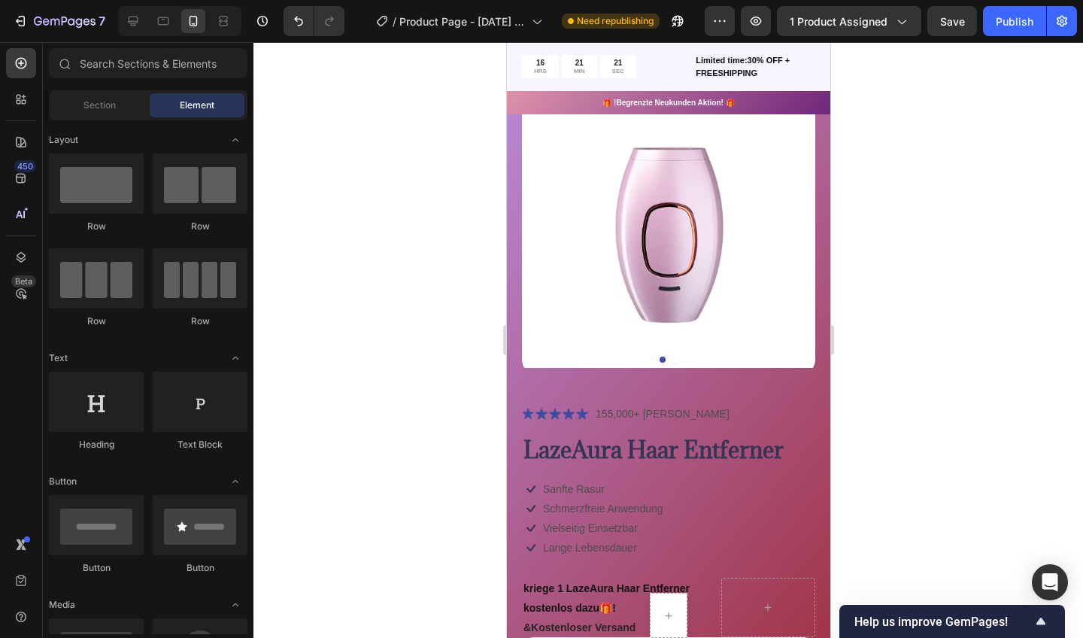
click at [1082, 165] on div at bounding box center [668, 340] width 830 height 596
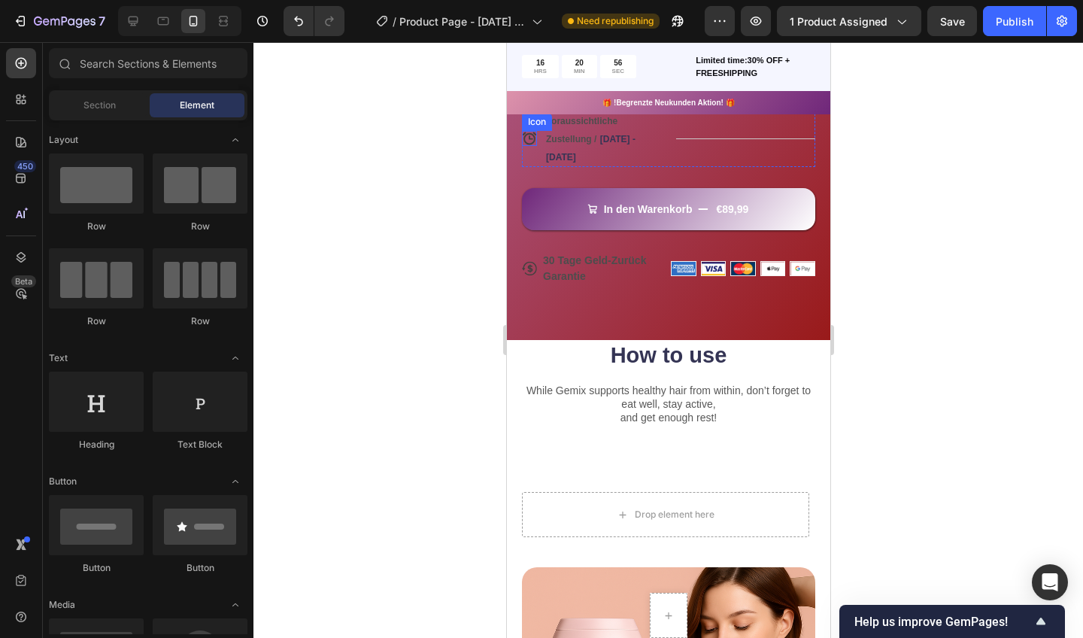
scroll to position [678, 0]
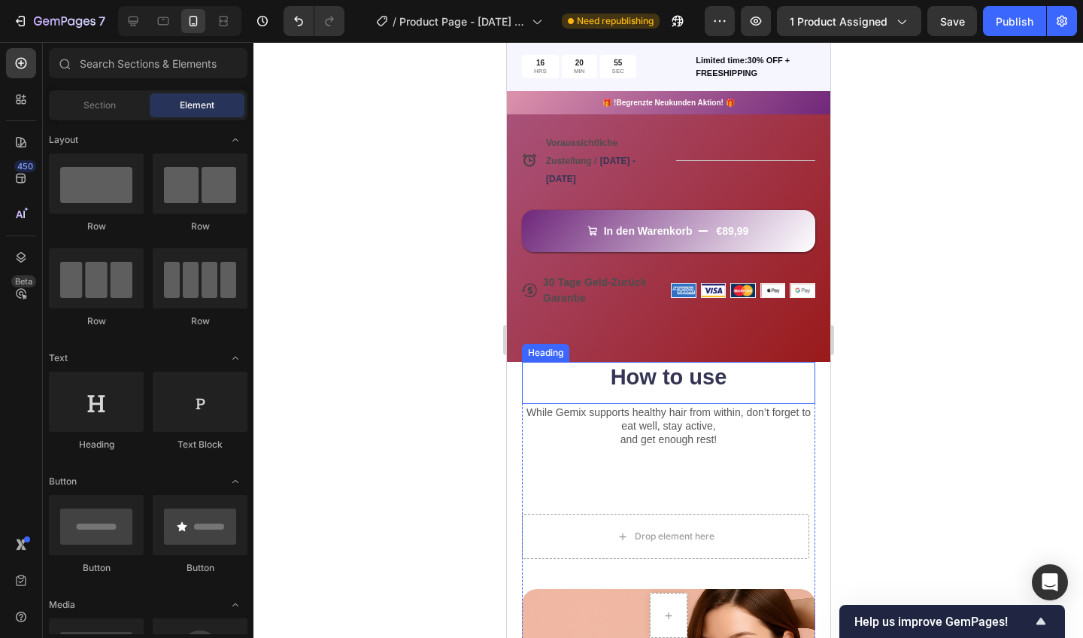
click at [451, 363] on div at bounding box center [668, 340] width 830 height 596
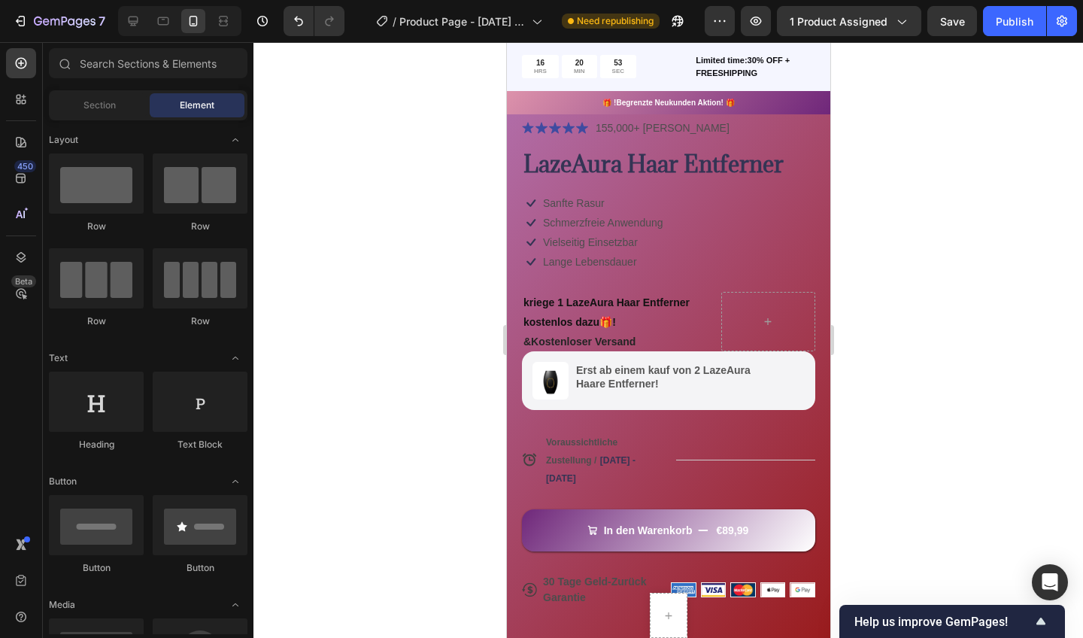
scroll to position [374, 0]
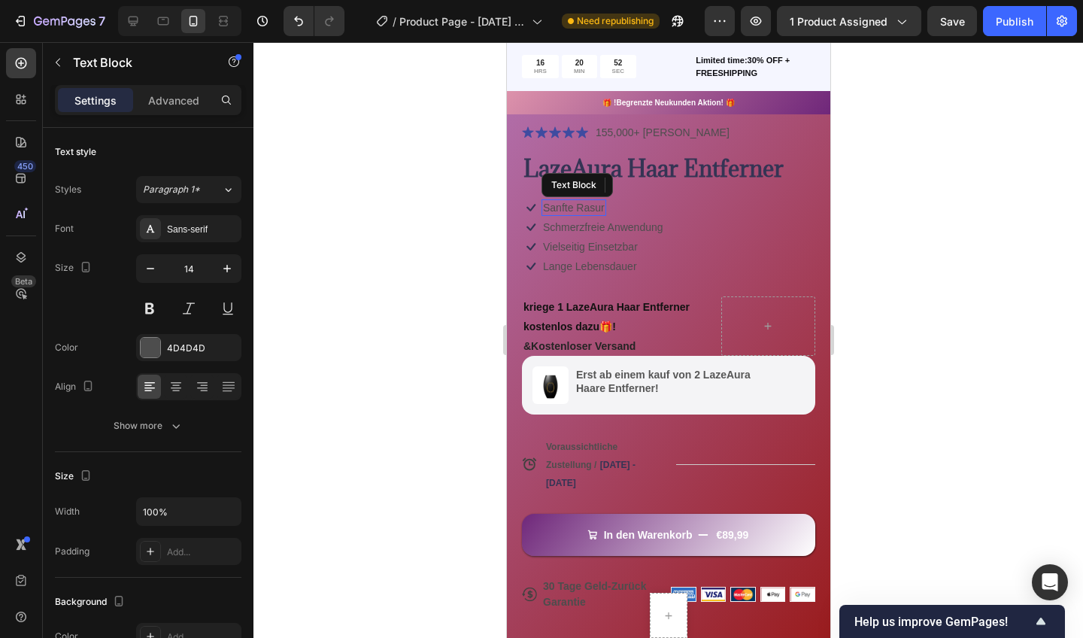
click at [561, 205] on p "Sanfte Rasur" at bounding box center [573, 208] width 62 height 14
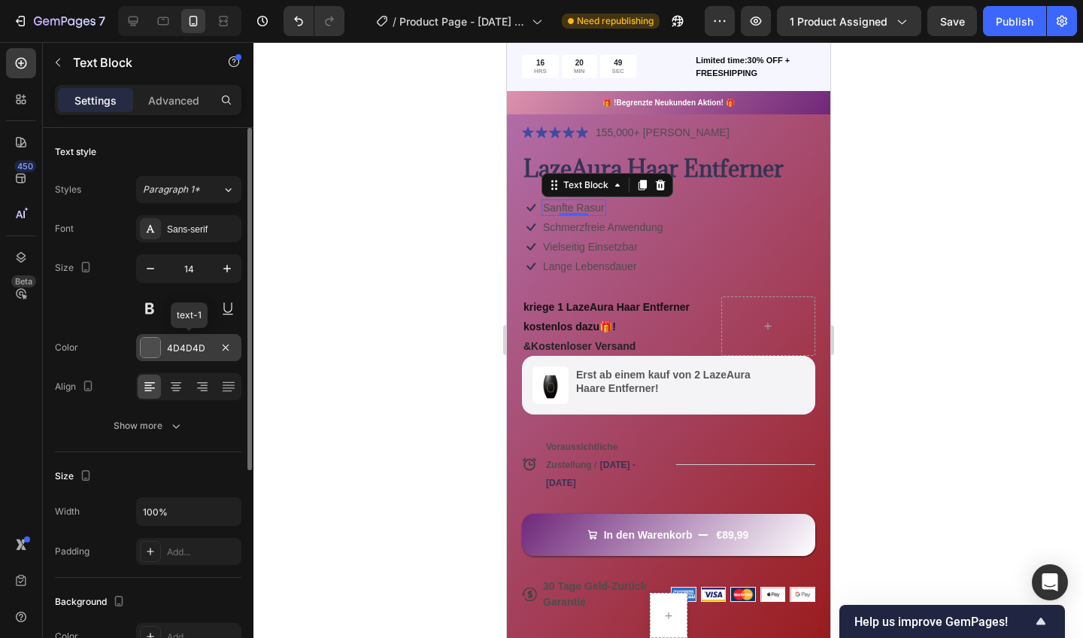
click at [149, 347] on div at bounding box center [151, 348] width 20 height 20
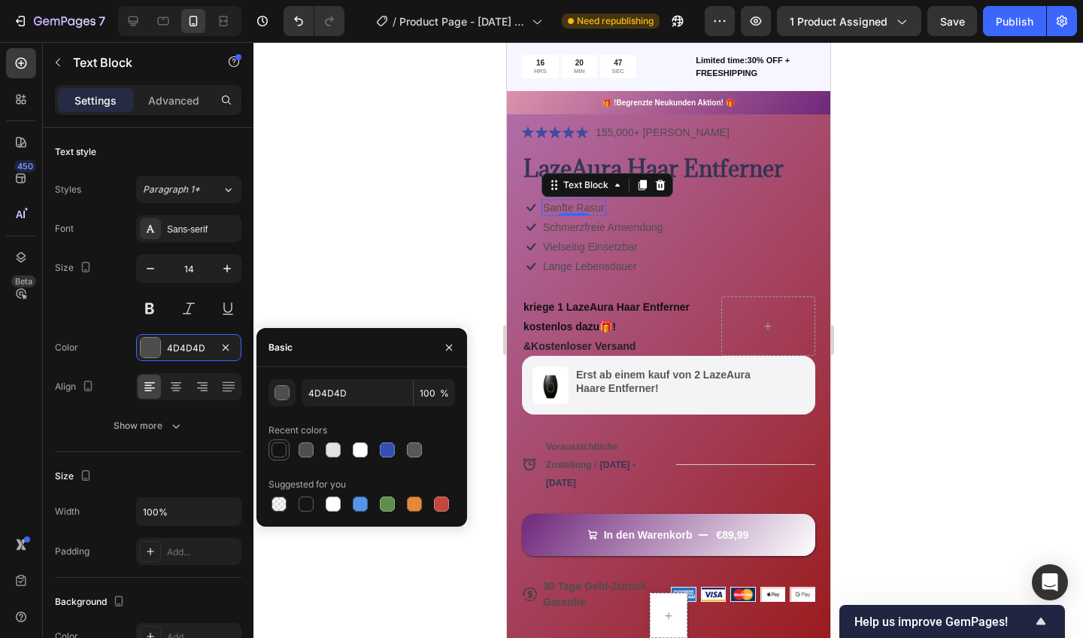
click at [278, 447] on div at bounding box center [279, 449] width 15 height 15
type input "121212"
click at [555, 230] on div "Text Block" at bounding box center [569, 230] width 51 height 14
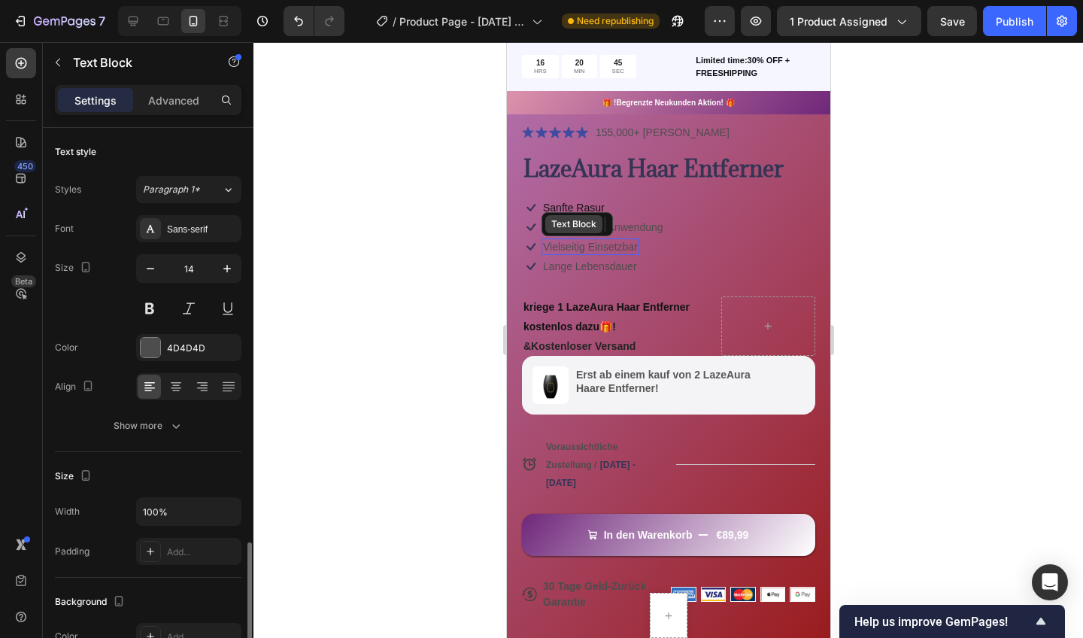
scroll to position [256, 0]
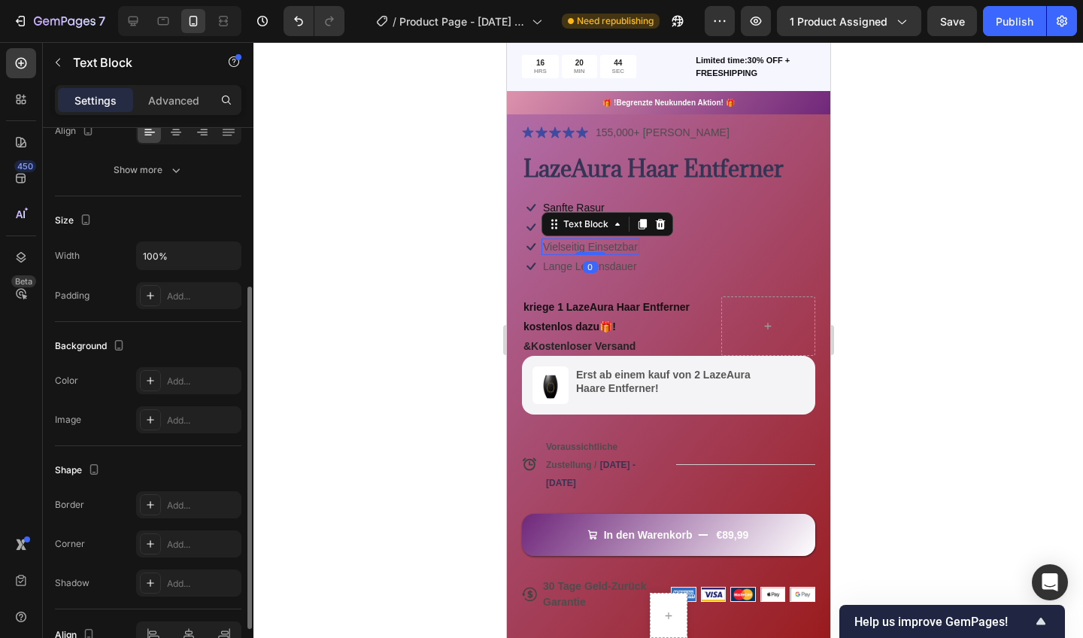
click at [455, 272] on div at bounding box center [668, 340] width 830 height 596
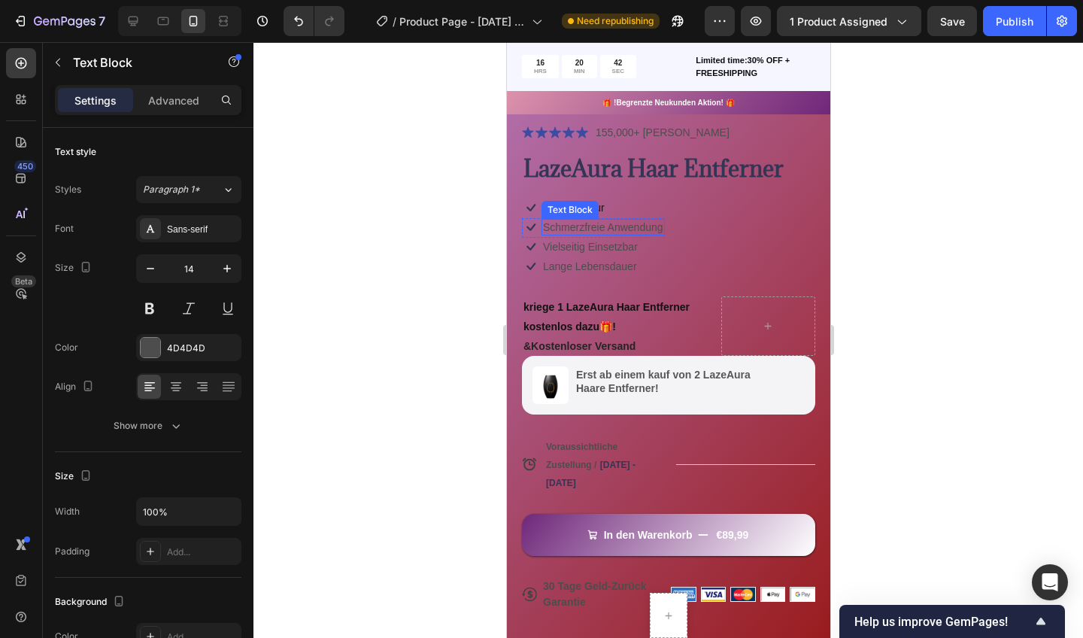
click at [608, 223] on p "Schmerzfreie Anwendung" at bounding box center [602, 227] width 120 height 14
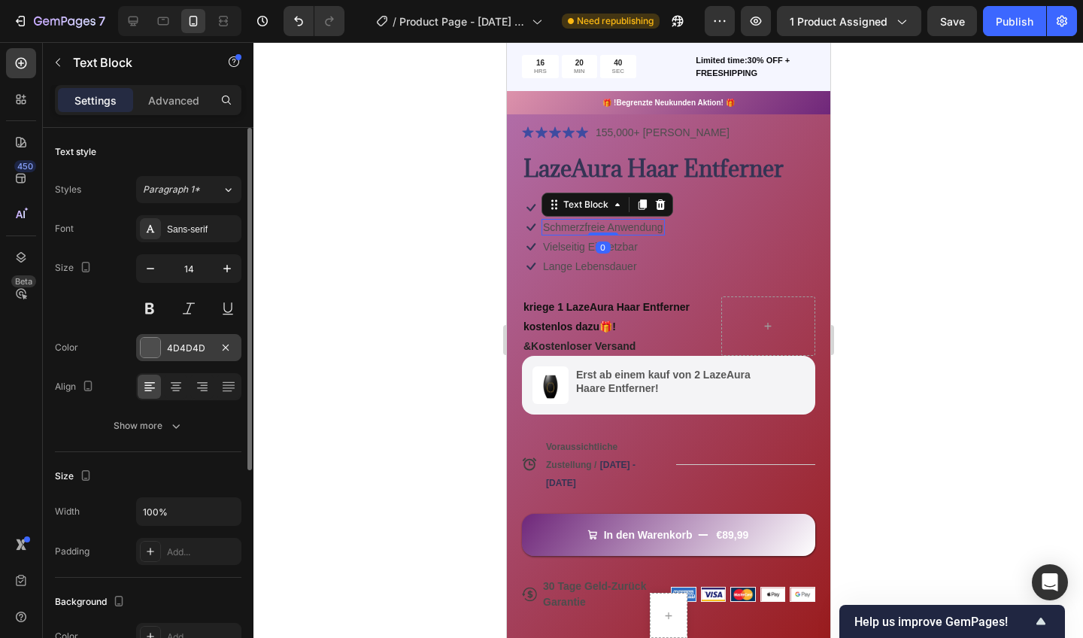
click at [169, 346] on div "4D4D4D" at bounding box center [189, 348] width 44 height 14
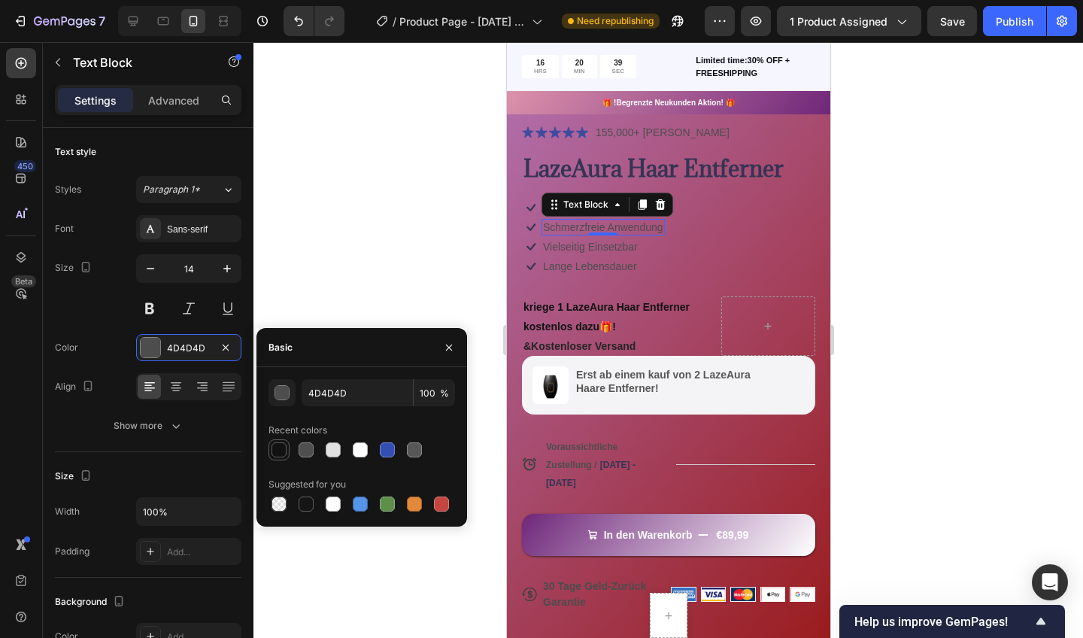
click at [278, 454] on div at bounding box center [279, 449] width 15 height 15
type input "121212"
click at [368, 332] on div "Basic" at bounding box center [361, 347] width 211 height 39
click at [402, 324] on div at bounding box center [668, 340] width 830 height 596
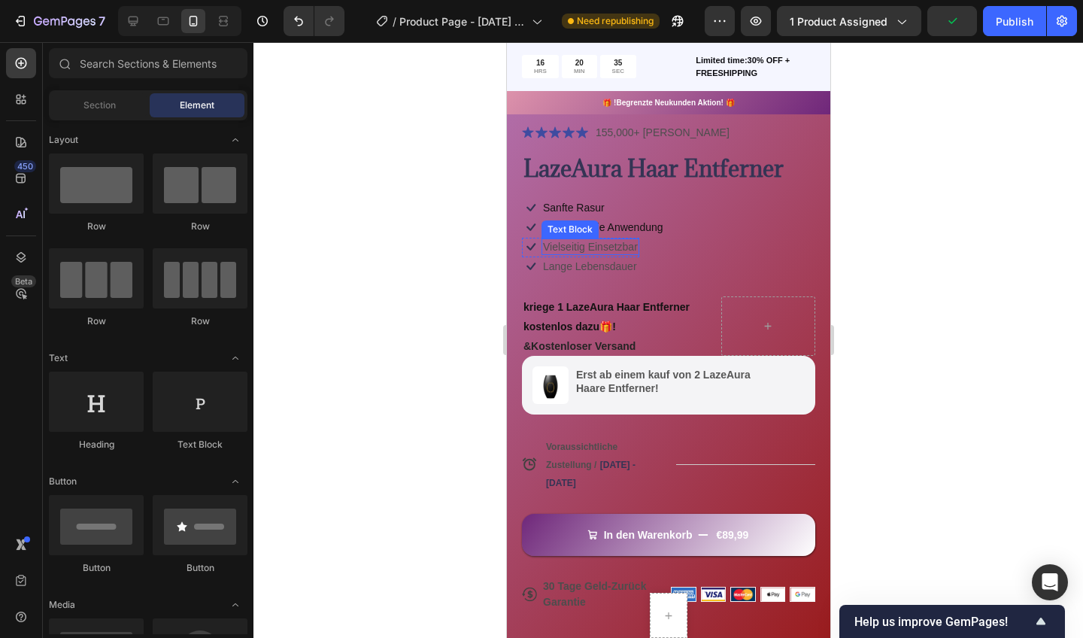
click at [602, 248] on p "Vielseitig Einsetzbar" at bounding box center [589, 247] width 95 height 14
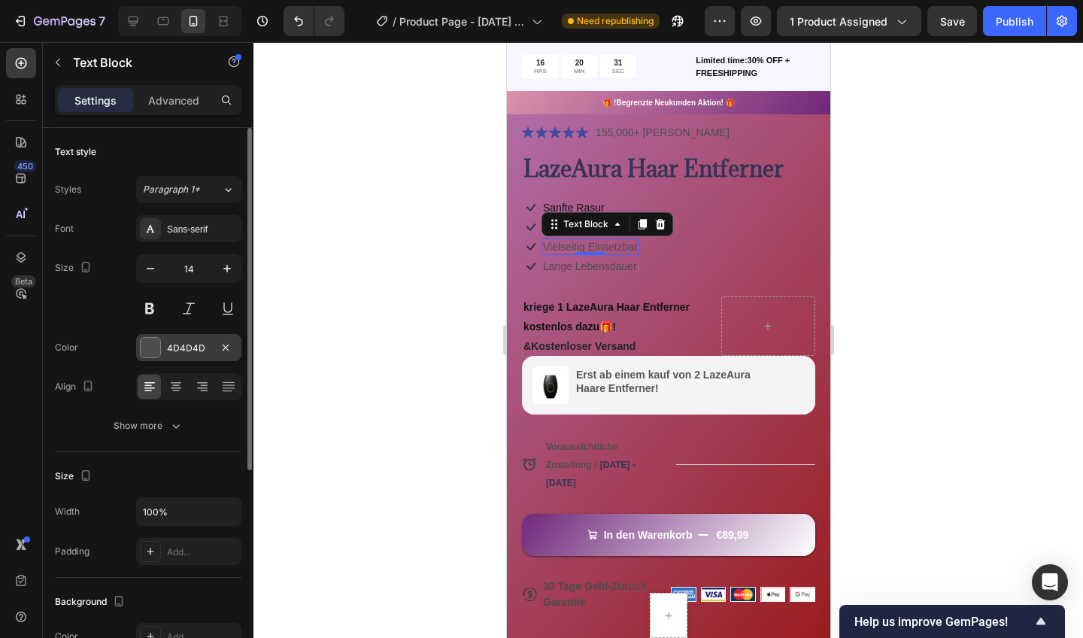
click at [153, 354] on div at bounding box center [151, 348] width 20 height 20
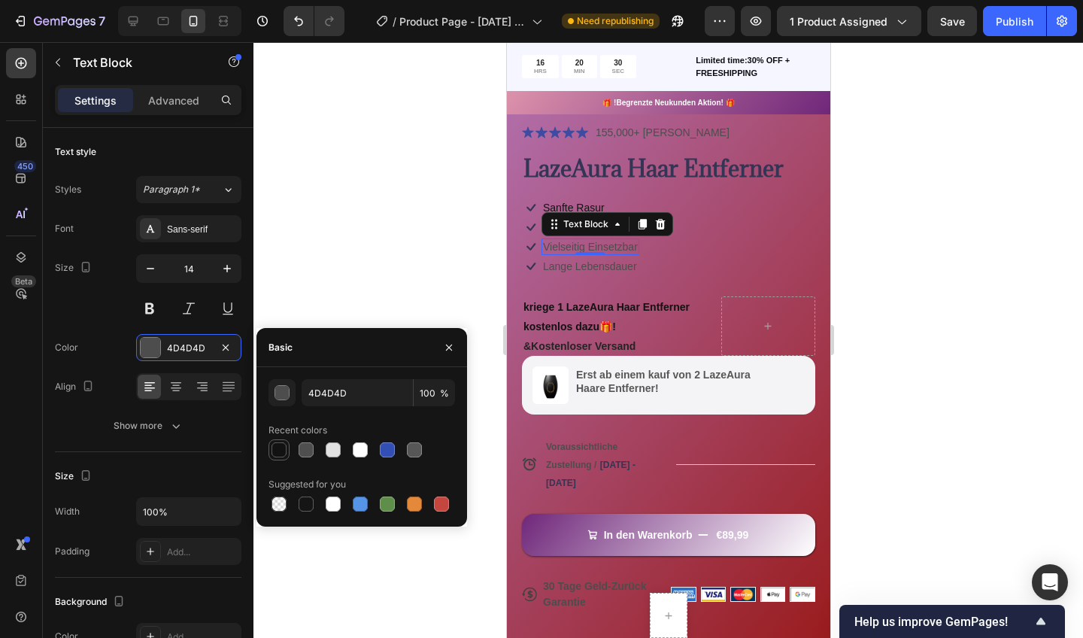
click at [276, 445] on div at bounding box center [279, 449] width 15 height 15
type input "121212"
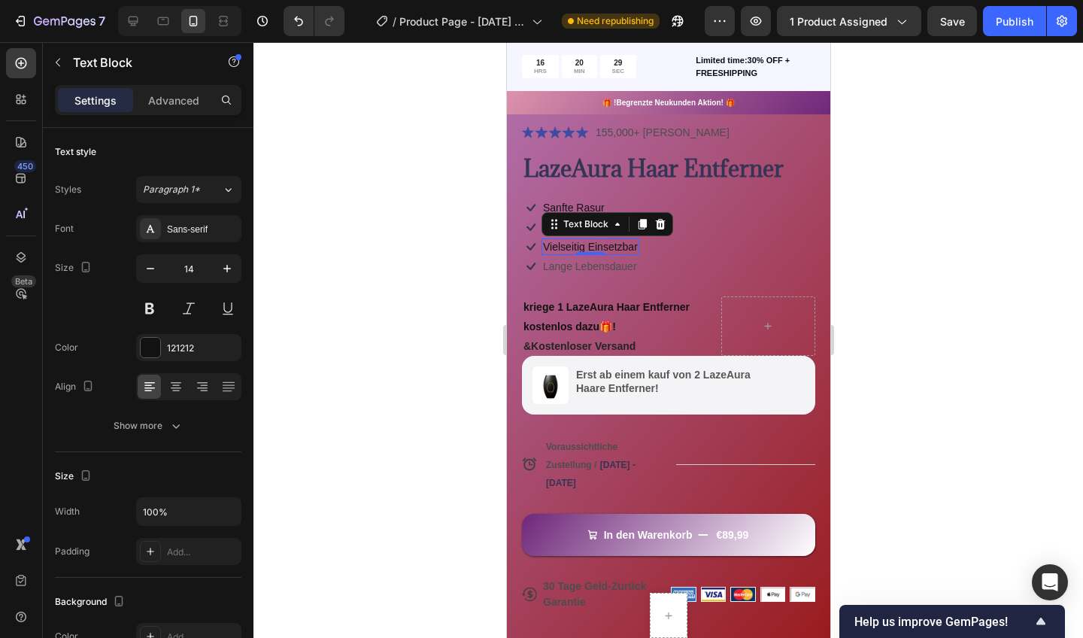
click at [353, 287] on div at bounding box center [668, 340] width 830 height 596
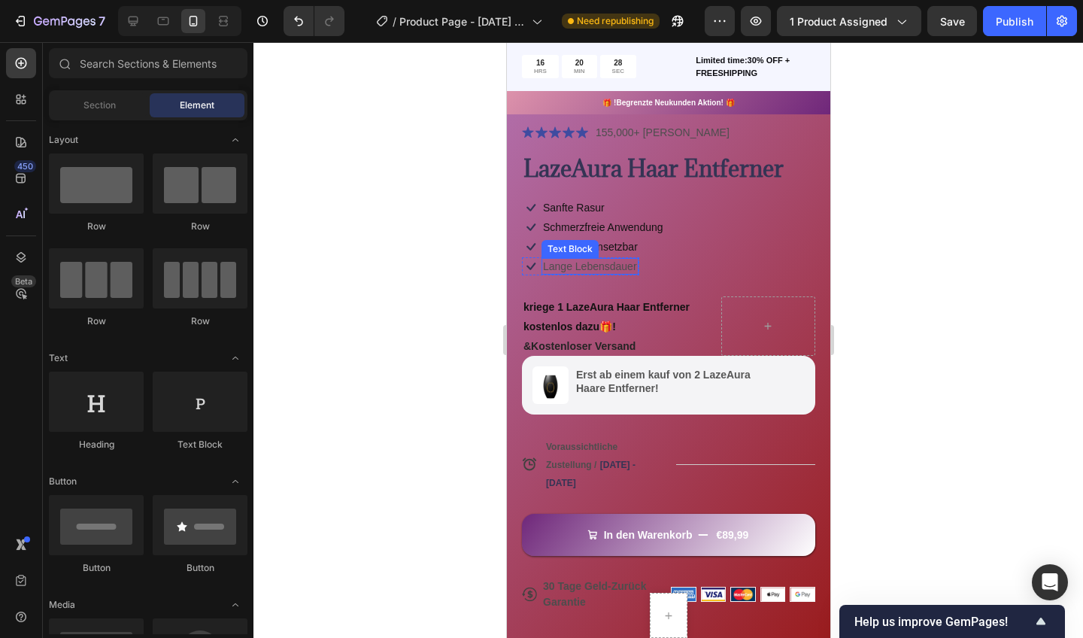
click at [574, 263] on p "Lange Lebensdauer" at bounding box center [589, 267] width 94 height 14
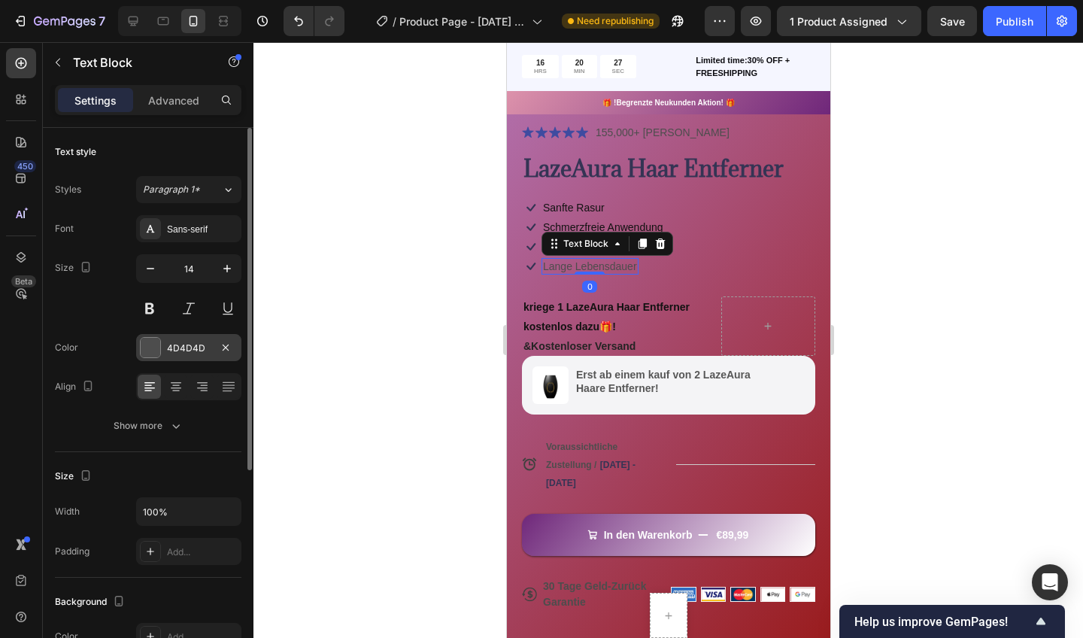
click at [175, 346] on div "4D4D4D" at bounding box center [189, 348] width 44 height 14
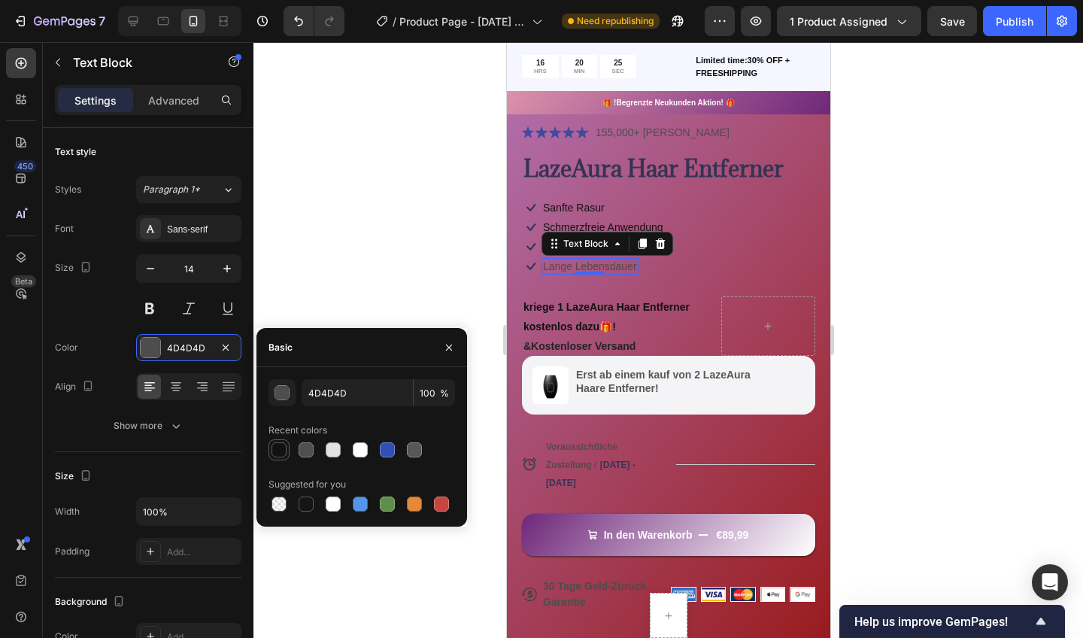
click at [278, 449] on div at bounding box center [279, 449] width 15 height 15
type input "121212"
click at [333, 293] on div at bounding box center [668, 340] width 830 height 596
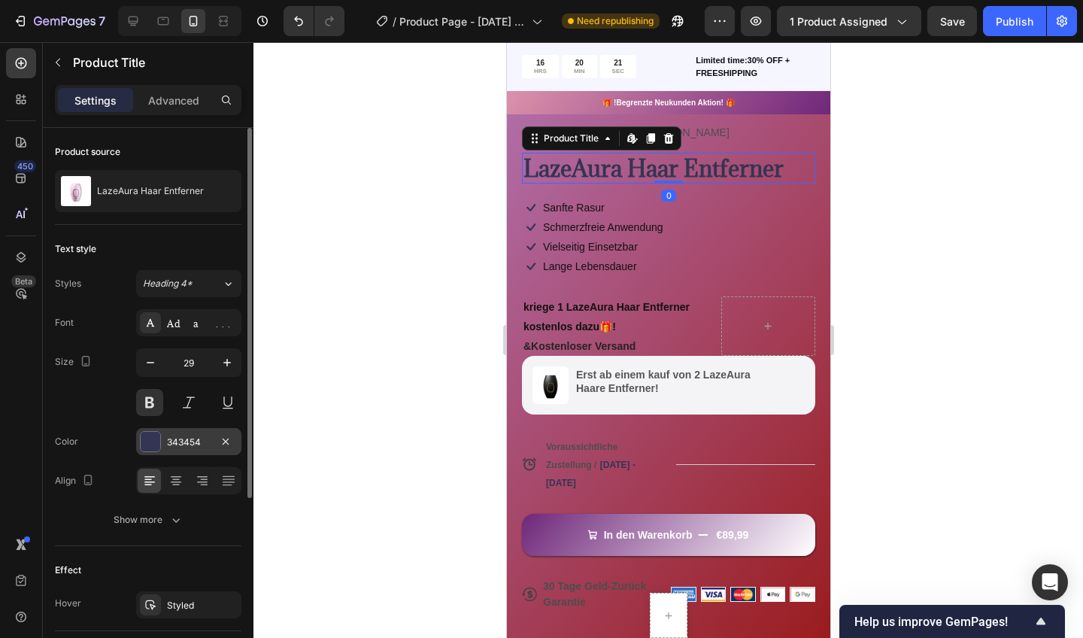
click at [148, 441] on div at bounding box center [151, 442] width 20 height 20
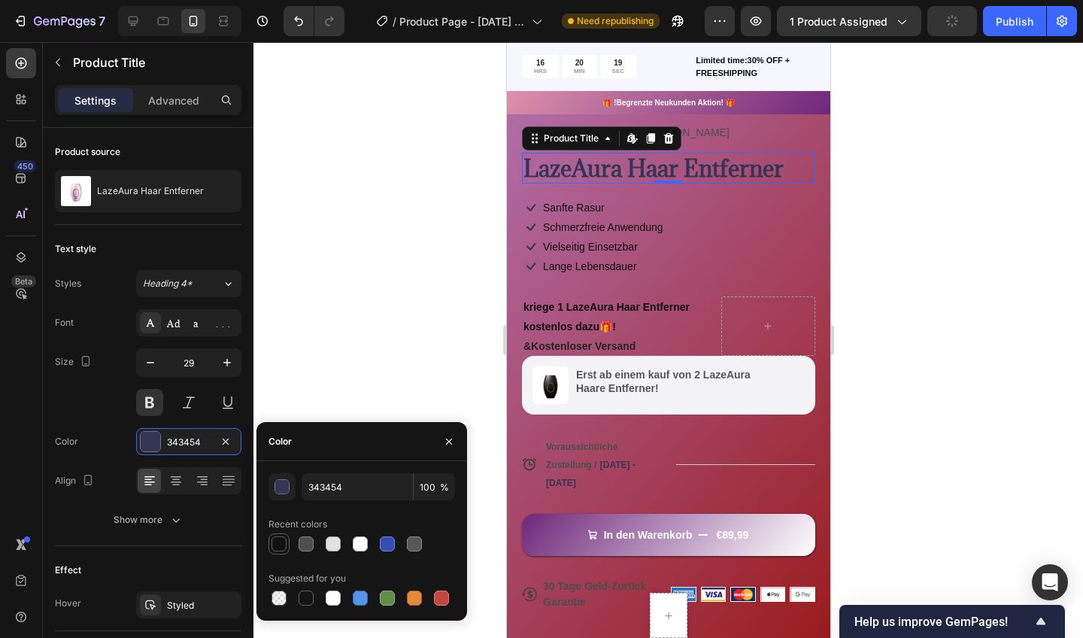
click at [283, 539] on div at bounding box center [279, 543] width 15 height 15
click at [297, 552] on div at bounding box center [306, 543] width 21 height 21
click at [285, 546] on div at bounding box center [279, 543] width 15 height 15
click at [304, 539] on div at bounding box center [306, 543] width 15 height 15
type input "121212"
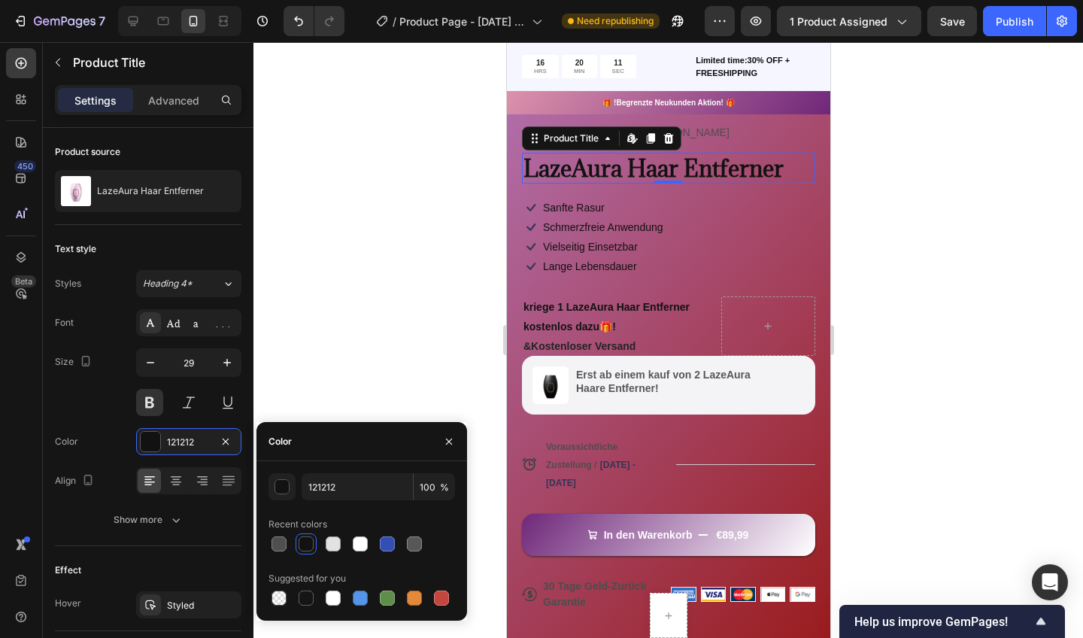
click at [328, 235] on div at bounding box center [668, 340] width 830 height 596
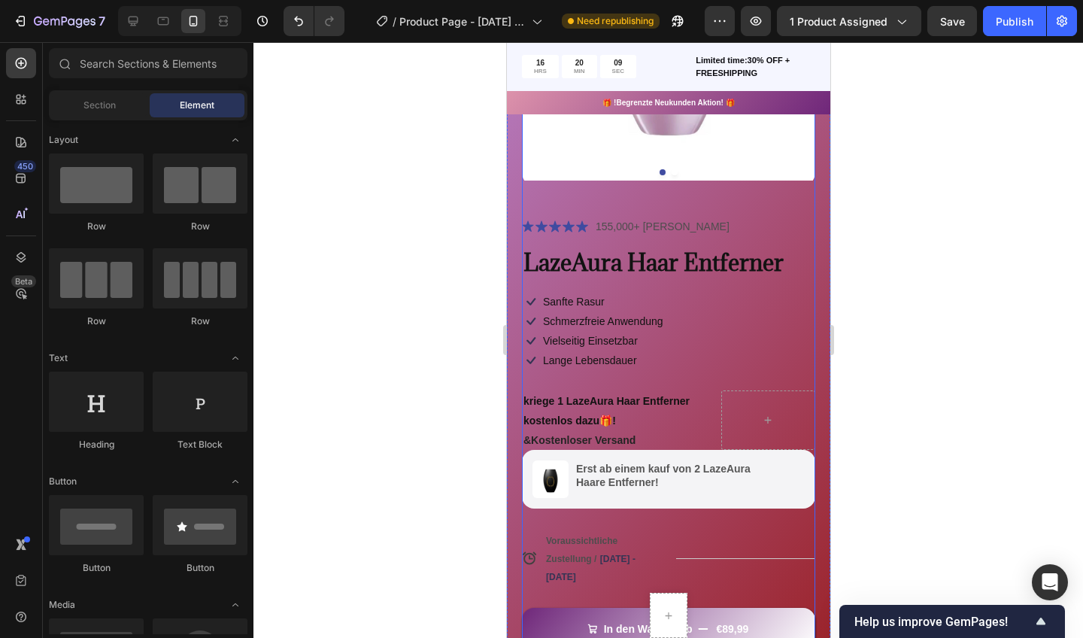
scroll to position [223, 0]
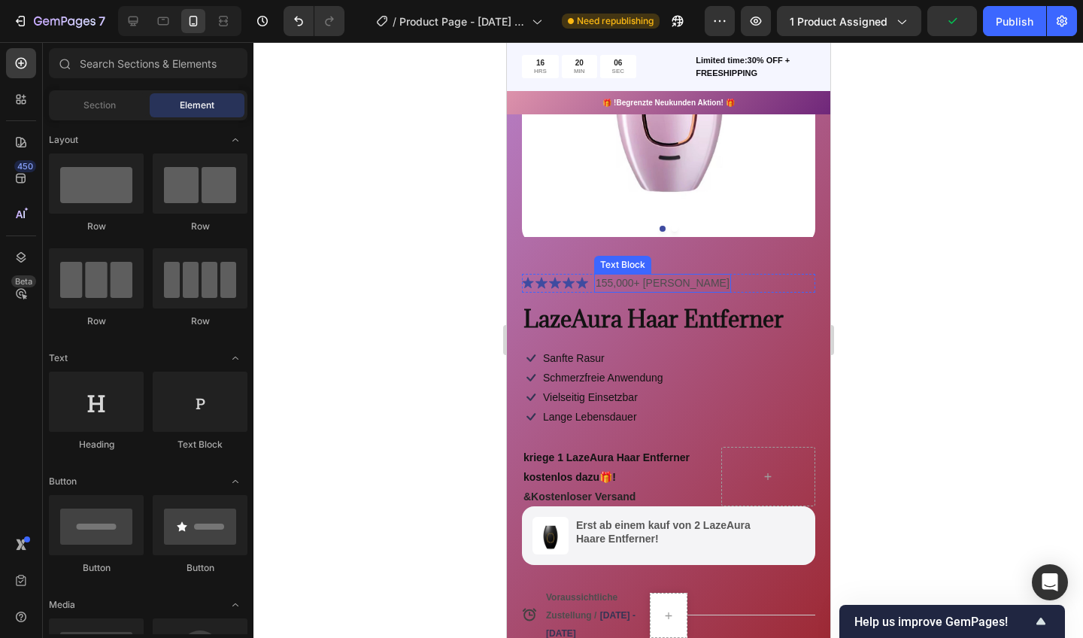
click at [639, 284] on p "155,000+ Zufriedene Kunden" at bounding box center [662, 283] width 134 height 16
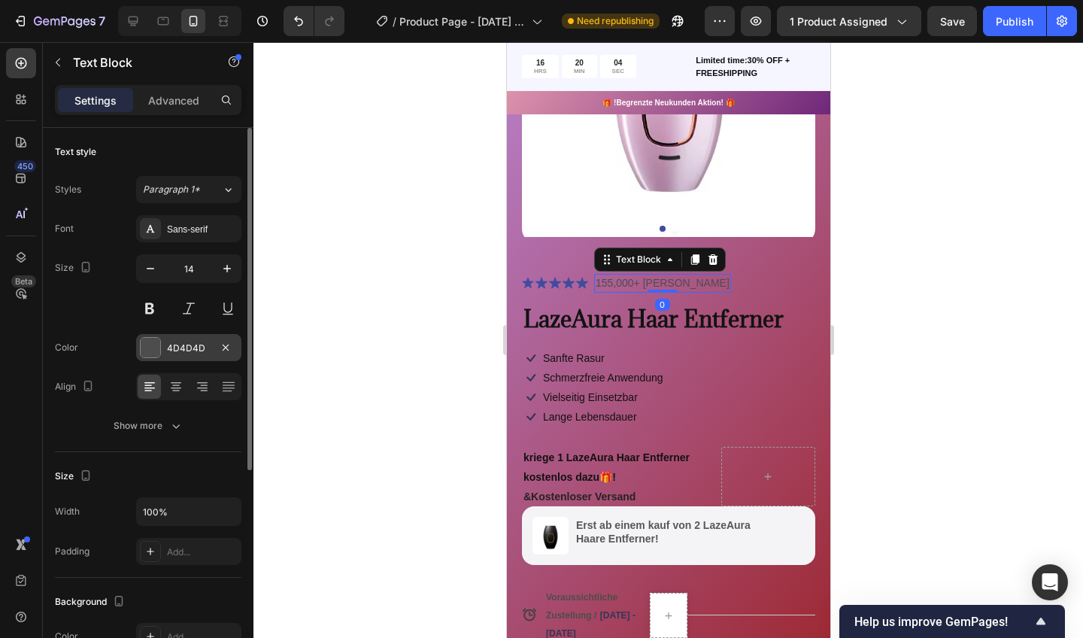
click at [156, 349] on div at bounding box center [151, 348] width 20 height 20
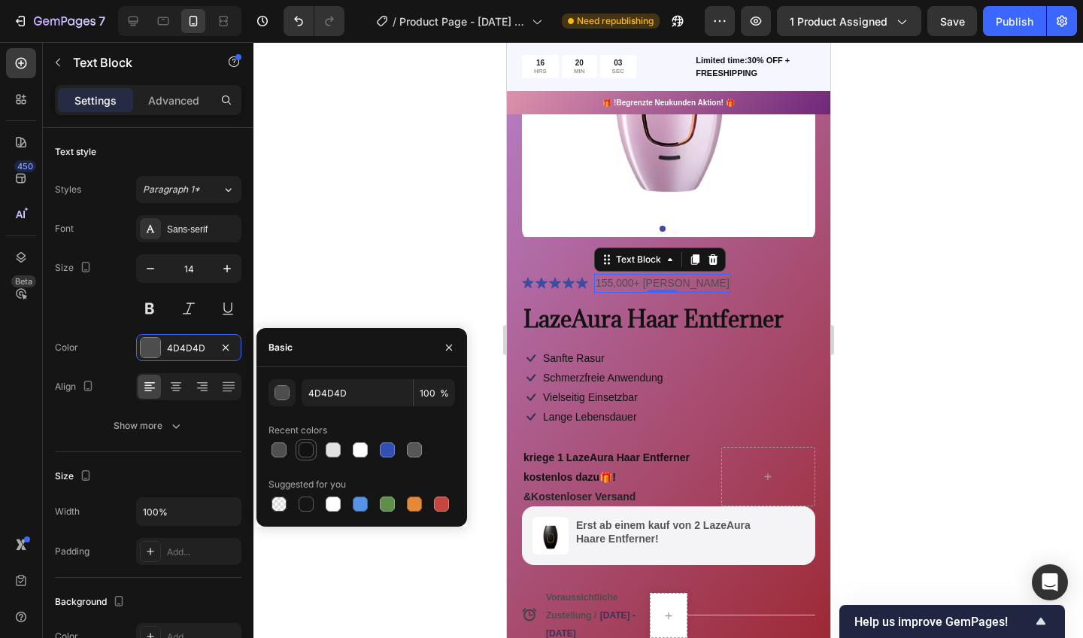
click at [309, 444] on div at bounding box center [306, 449] width 15 height 15
type input "121212"
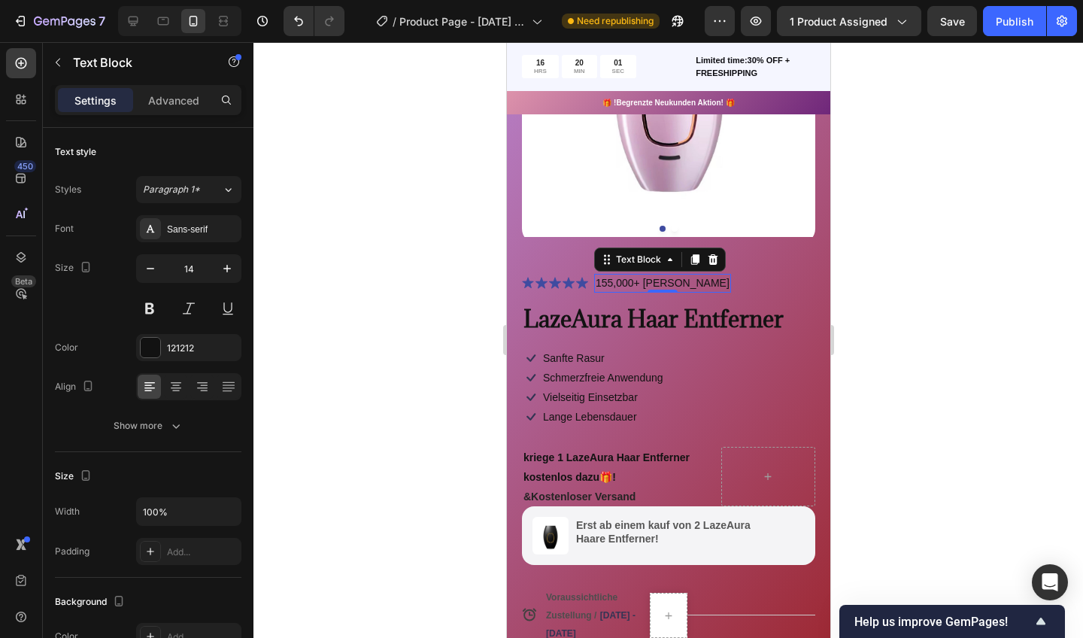
click at [332, 281] on div at bounding box center [668, 340] width 830 height 596
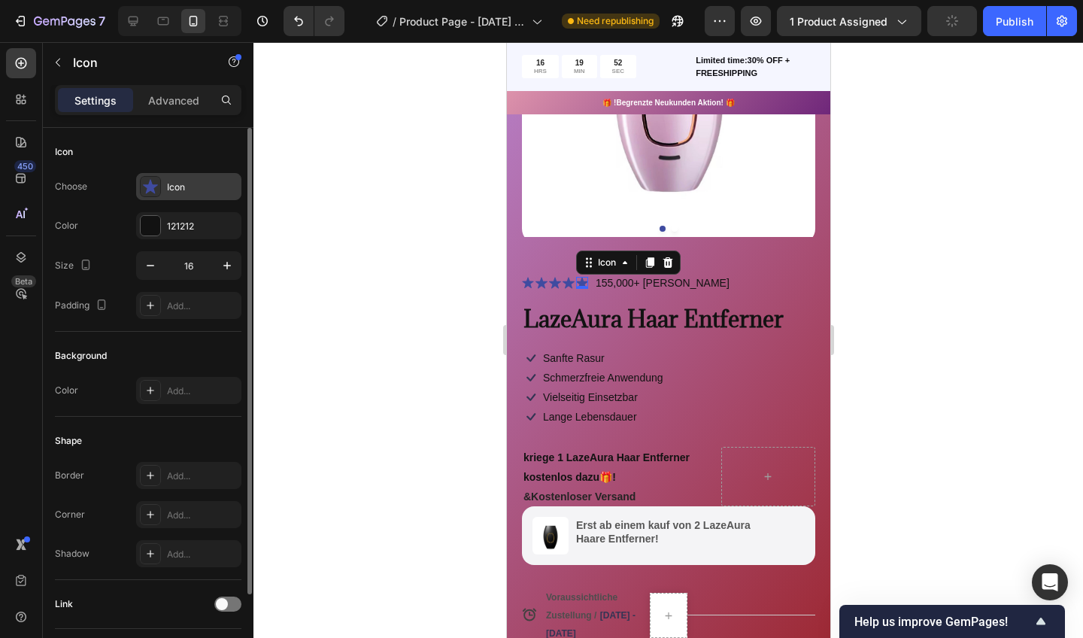
click at [153, 191] on icon at bounding box center [150, 186] width 15 height 14
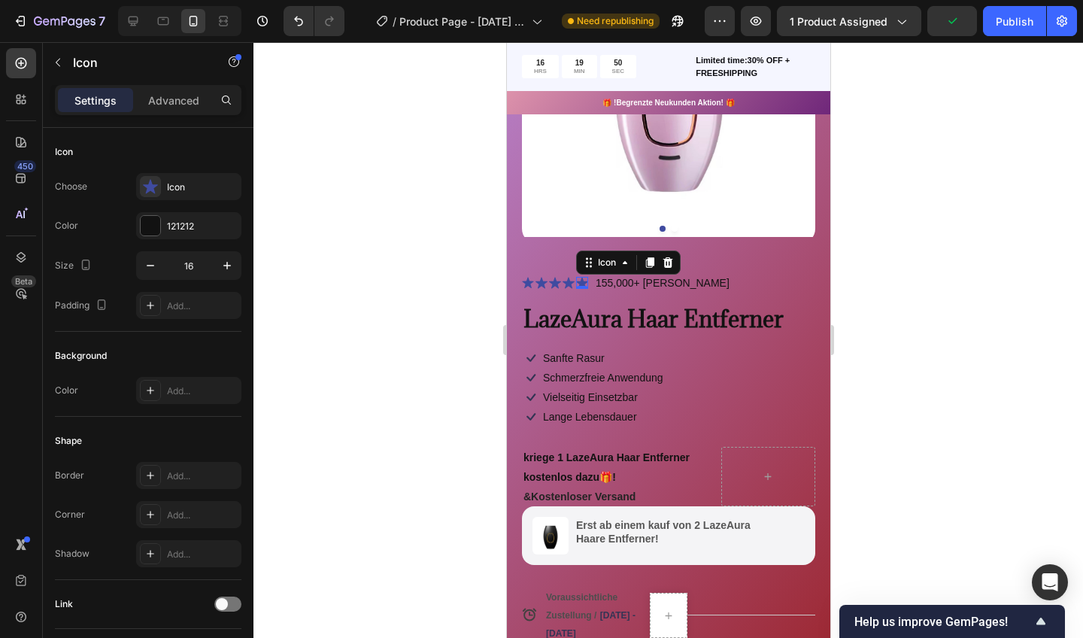
click at [320, 113] on div at bounding box center [668, 340] width 830 height 596
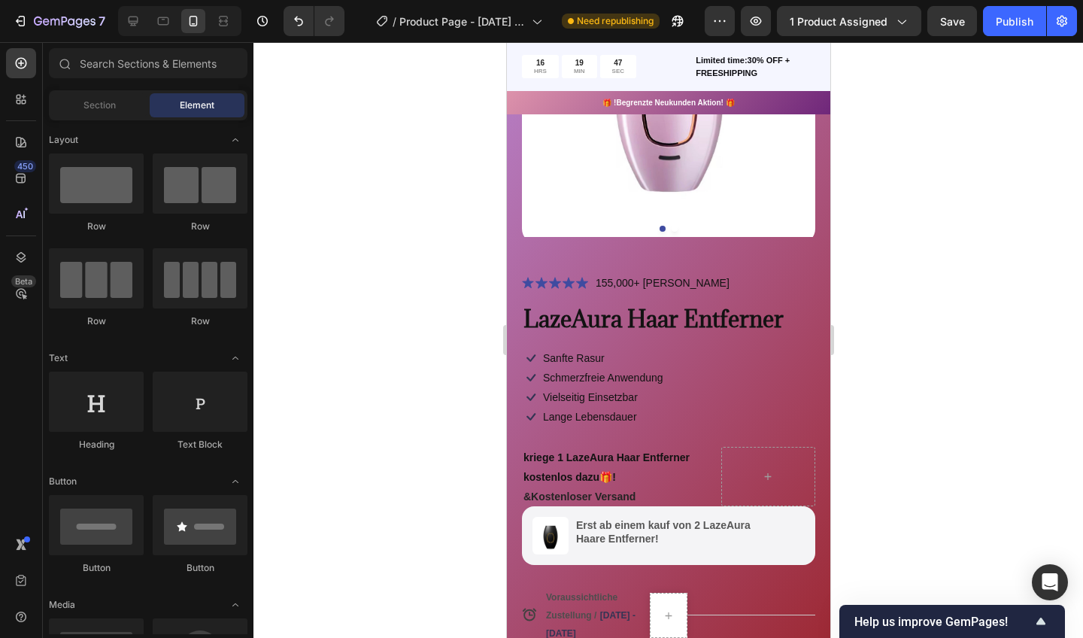
click at [320, 292] on div at bounding box center [668, 340] width 830 height 596
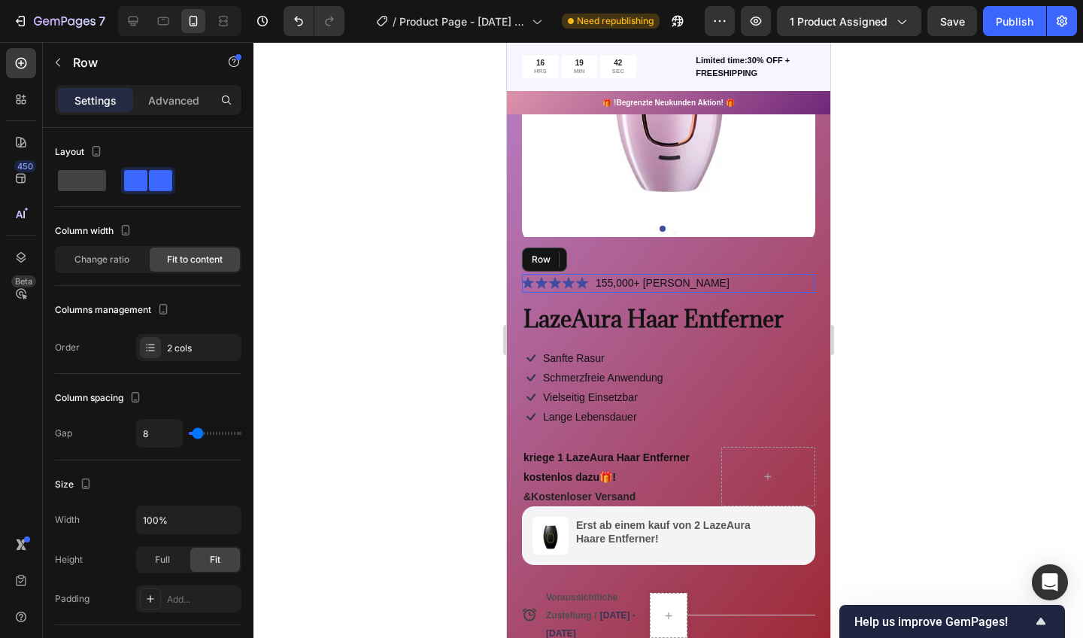
click at [592, 280] on div "Icon Icon 0 Icon Icon Icon Icon List 155,000+ Zufriedene Kunden Text Block Row" at bounding box center [667, 283] width 293 height 19
click at [451, 301] on div at bounding box center [668, 340] width 830 height 596
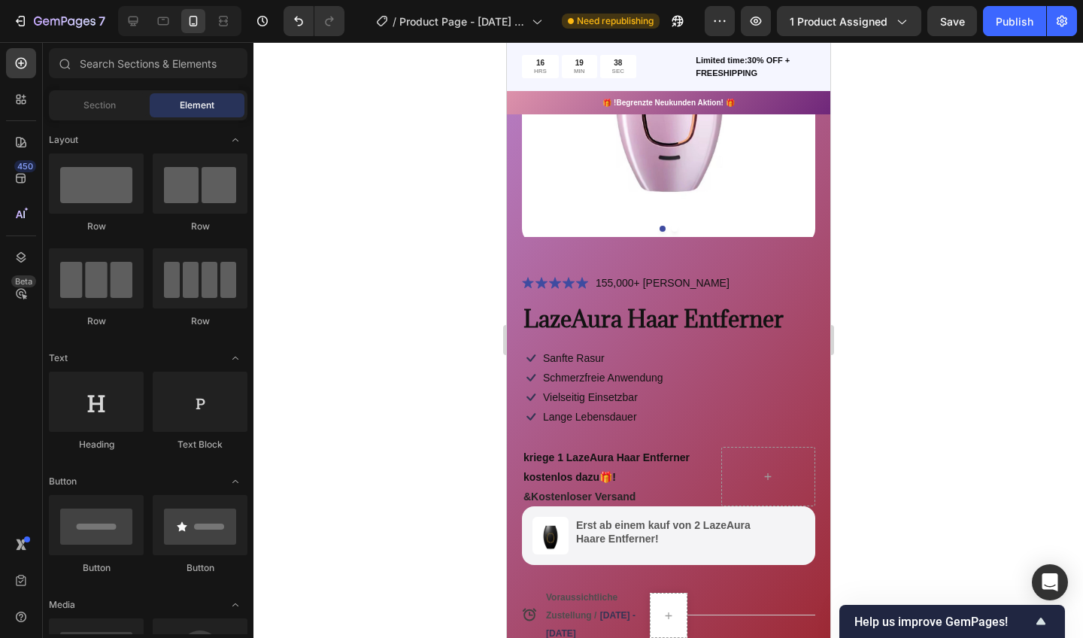
click at [548, 281] on div "Icon Icon Icon Icon Icon" at bounding box center [554, 283] width 66 height 12
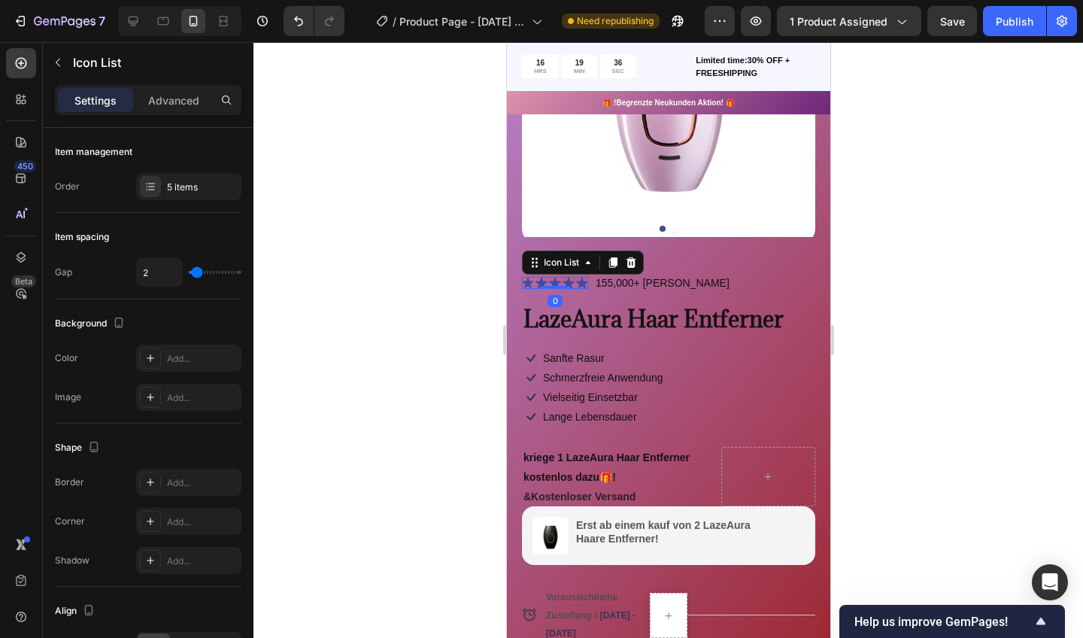
click at [465, 309] on div at bounding box center [668, 340] width 830 height 596
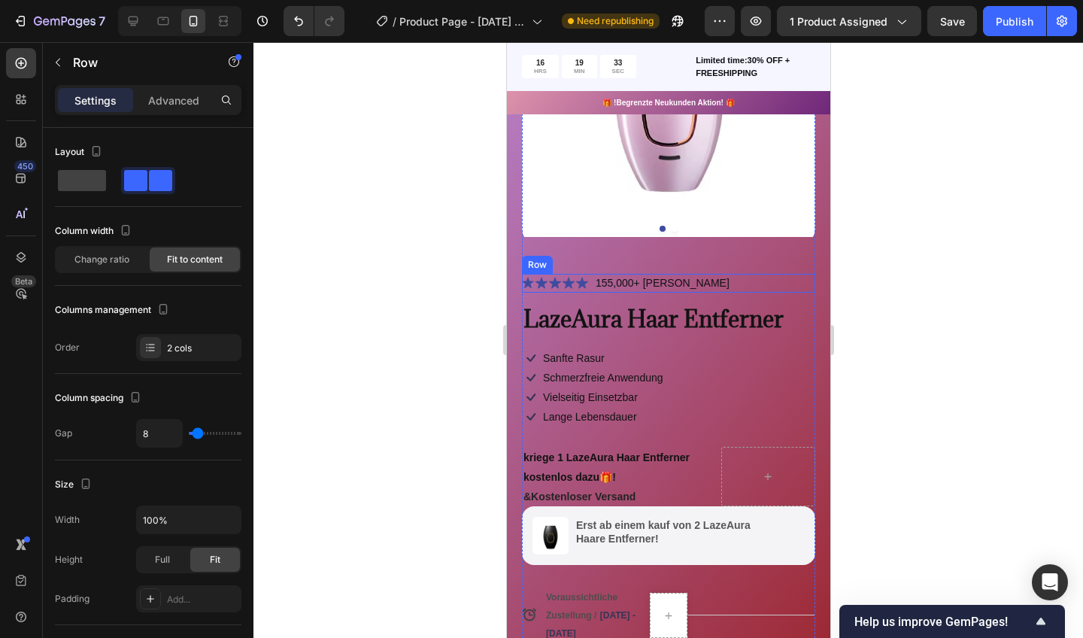
click at [783, 278] on div "Icon Icon Icon Icon Icon Icon List 155,000+ Zufriedene Kunden Text Block Row" at bounding box center [667, 283] width 293 height 19
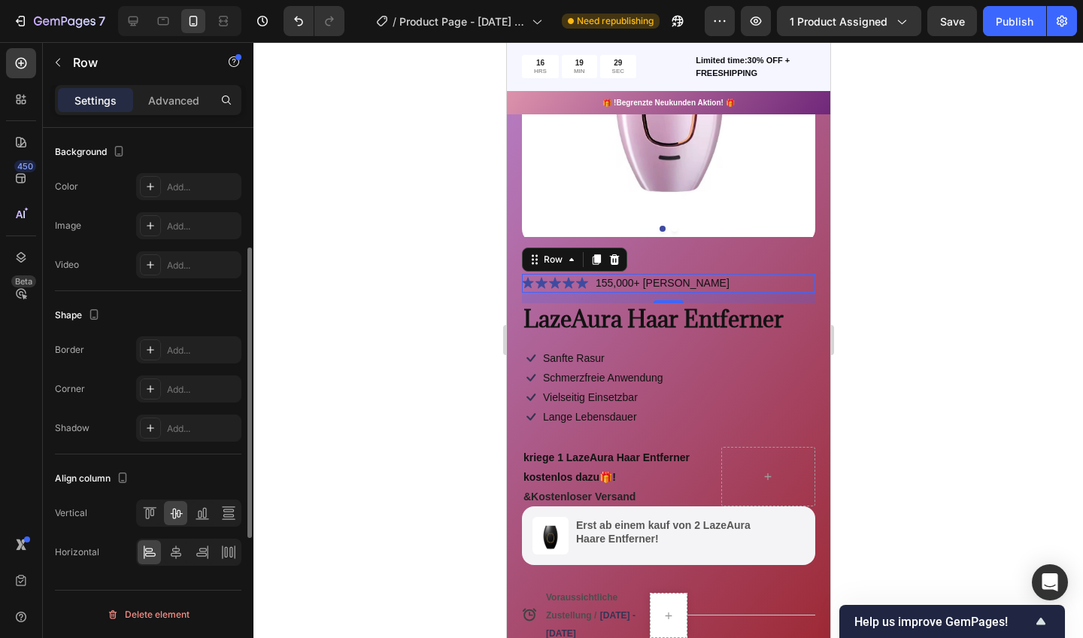
scroll to position [0, 0]
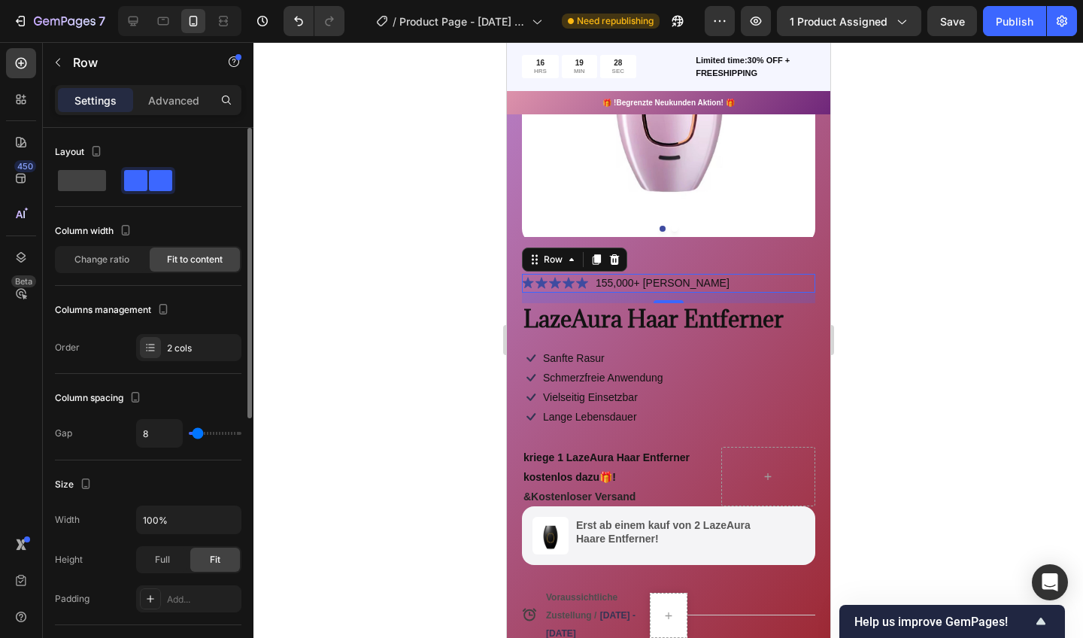
click at [339, 426] on div at bounding box center [668, 340] width 830 height 596
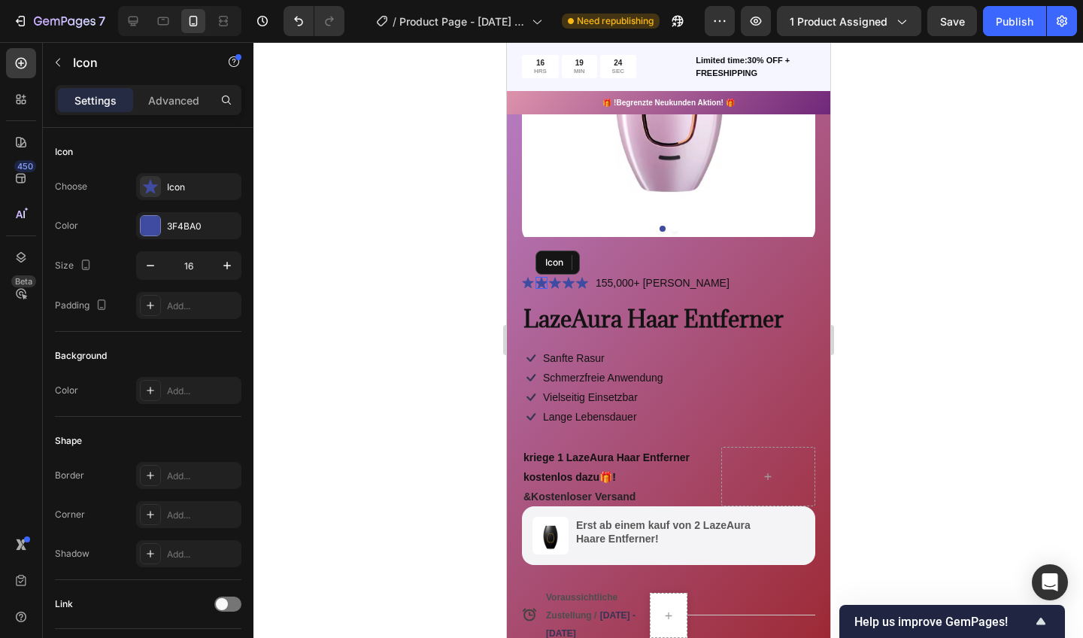
click at [546, 282] on icon at bounding box center [541, 283] width 12 height 12
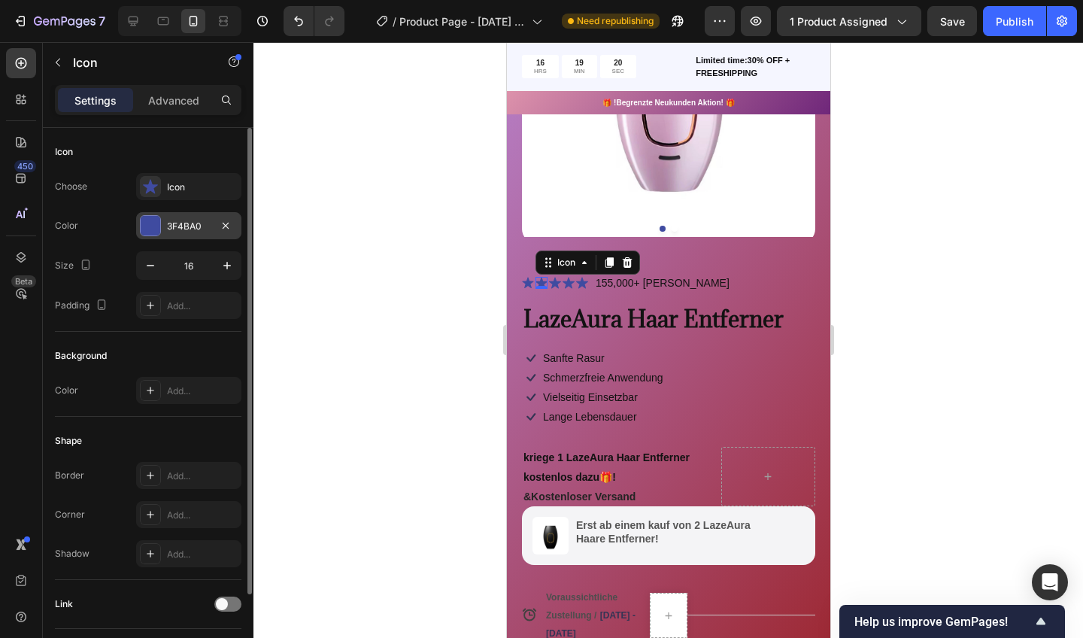
click at [156, 229] on div at bounding box center [151, 226] width 20 height 20
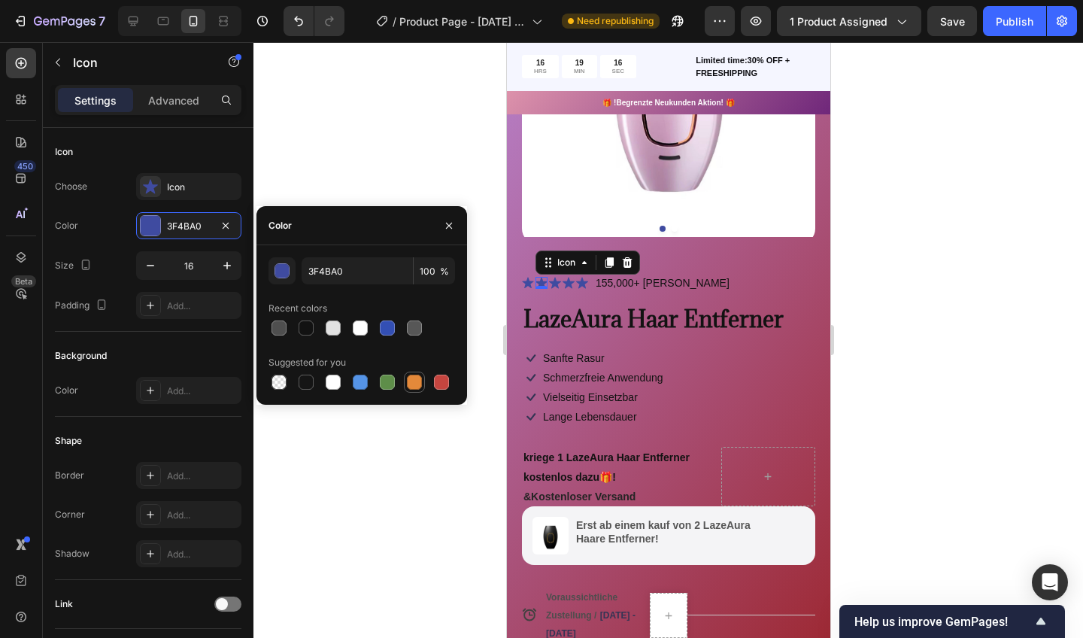
click at [410, 378] on div at bounding box center [414, 382] width 15 height 15
click at [282, 267] on div "button" at bounding box center [282, 271] width 15 height 15
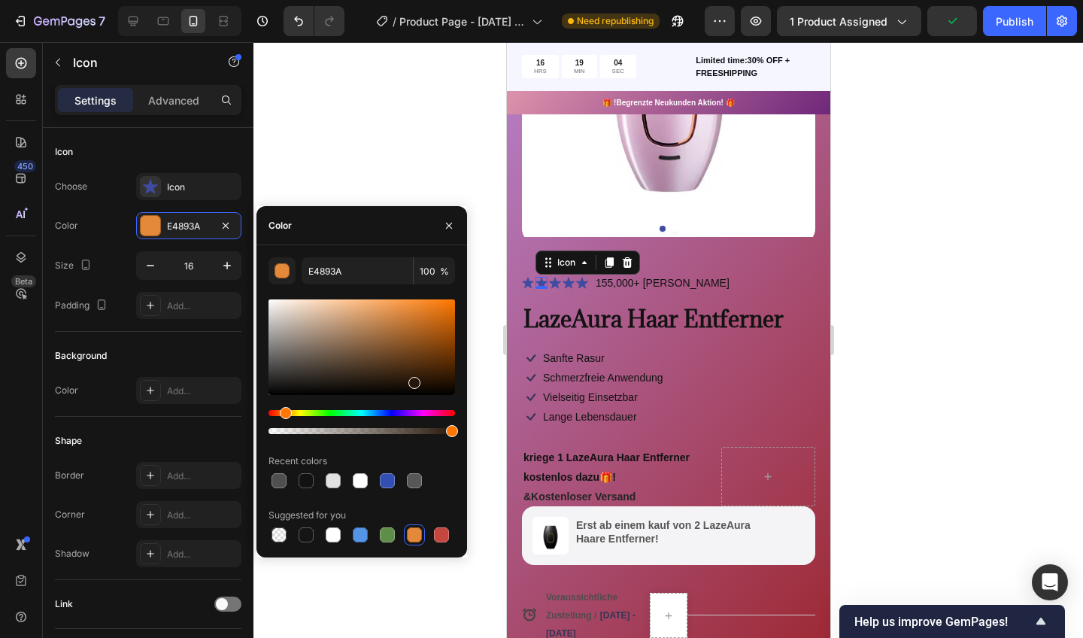
drag, startPoint x: 412, startPoint y: 311, endPoint x: 409, endPoint y: 381, distance: 69.3
click at [409, 381] on div at bounding box center [414, 383] width 12 height 12
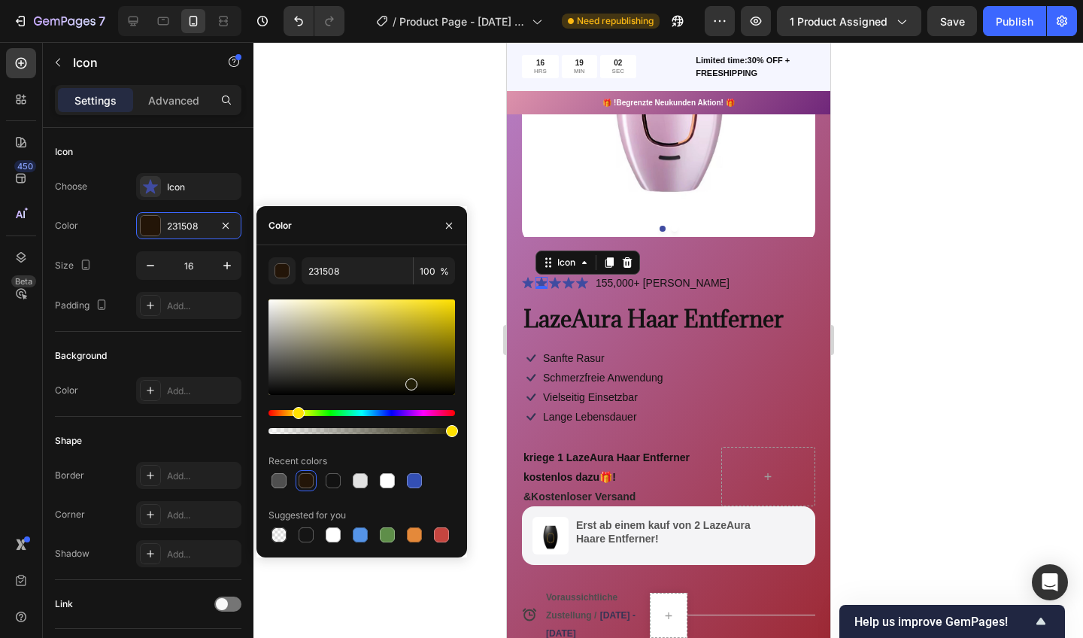
click at [296, 413] on div "Hue" at bounding box center [362, 413] width 187 height 6
click at [296, 413] on div "Hue" at bounding box center [299, 413] width 12 height 12
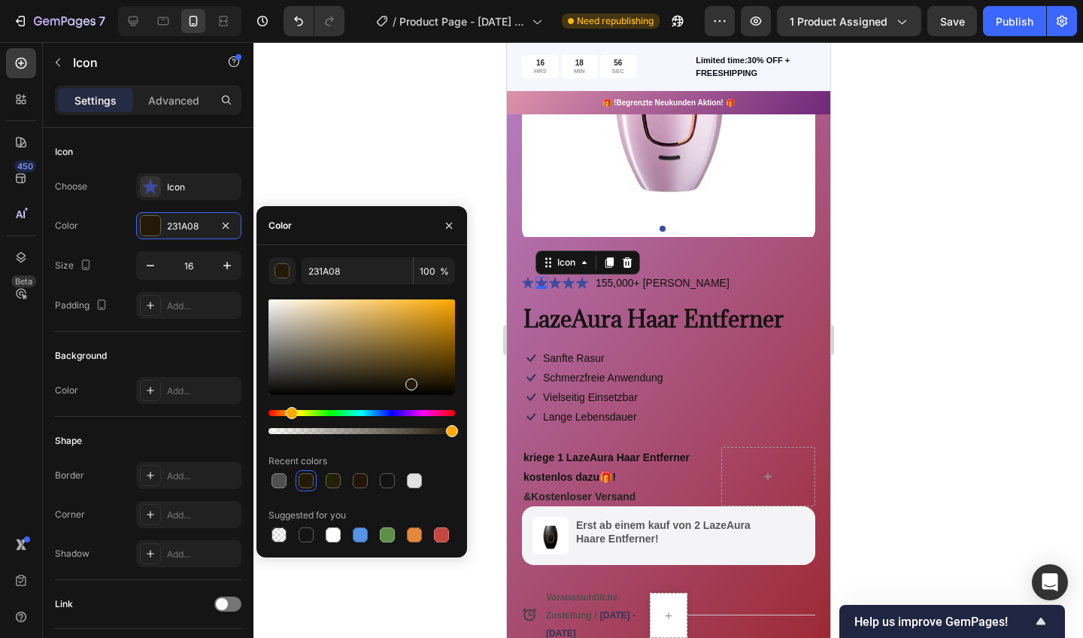
drag, startPoint x: 296, startPoint y: 413, endPoint x: 290, endPoint y: 417, distance: 8.1
click at [290, 417] on div "Hue" at bounding box center [292, 413] width 12 height 12
click at [448, 317] on div at bounding box center [362, 347] width 187 height 96
click at [431, 314] on div at bounding box center [362, 347] width 187 height 96
type input "D8991C"
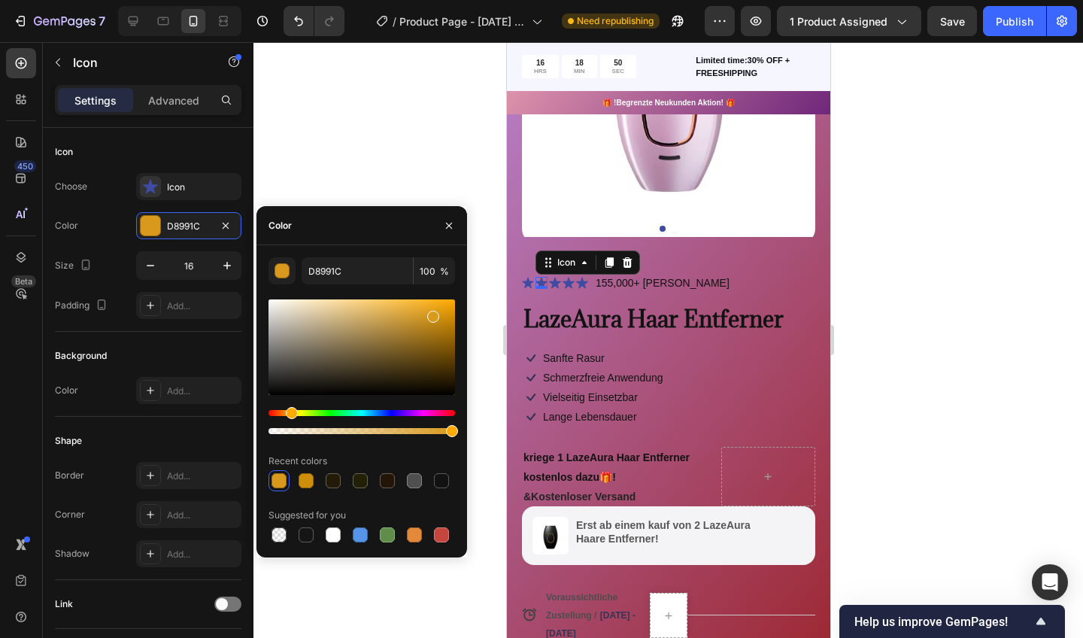
click at [411, 151] on div at bounding box center [668, 340] width 830 height 596
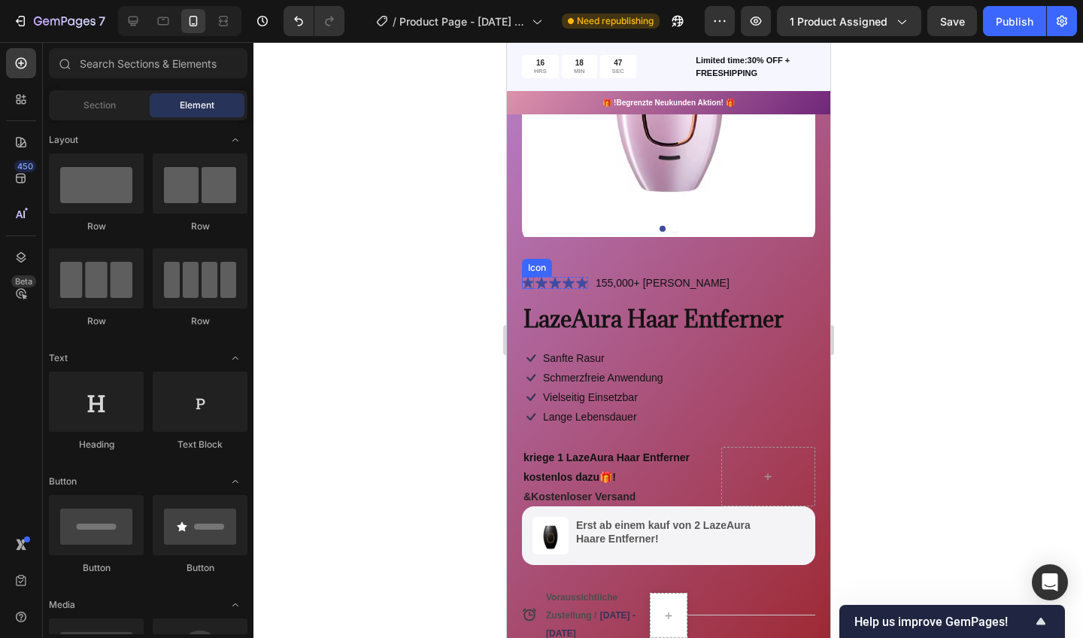
click at [531, 268] on div "Icon" at bounding box center [536, 268] width 24 height 0
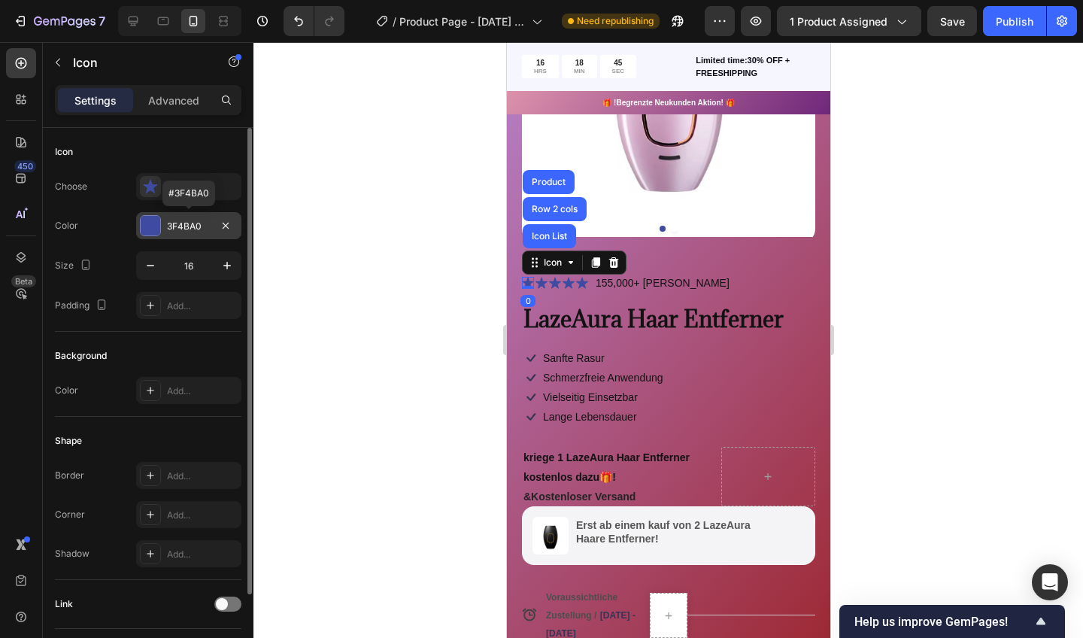
click at [152, 226] on div at bounding box center [151, 226] width 20 height 20
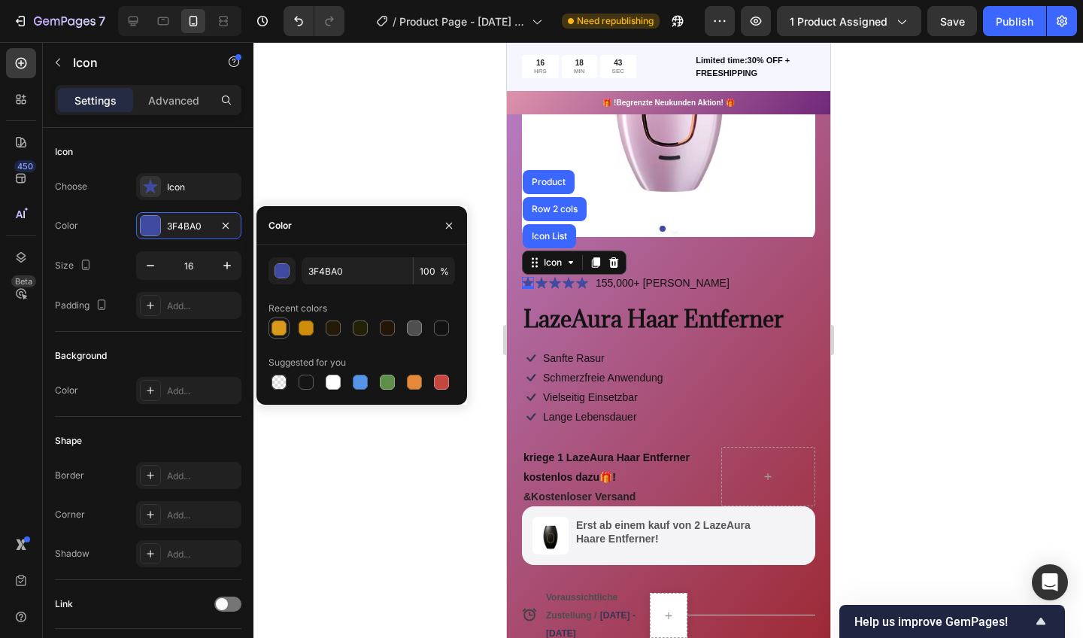
click at [276, 326] on div at bounding box center [279, 327] width 15 height 15
type input "D8991C"
click at [282, 326] on div at bounding box center [279, 327] width 15 height 15
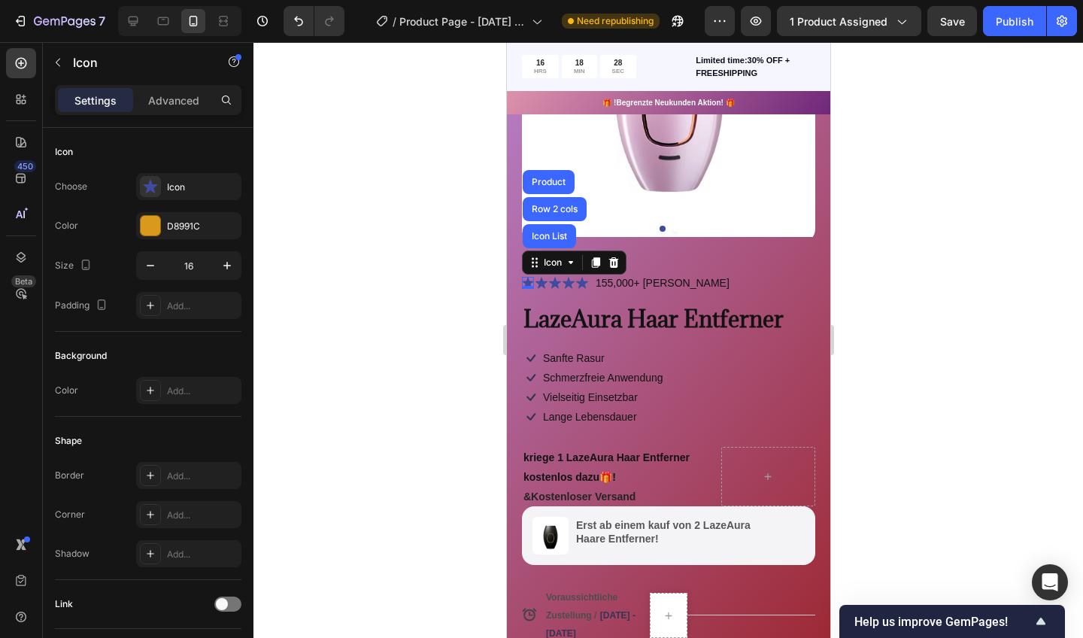
click at [354, 161] on div at bounding box center [668, 340] width 830 height 596
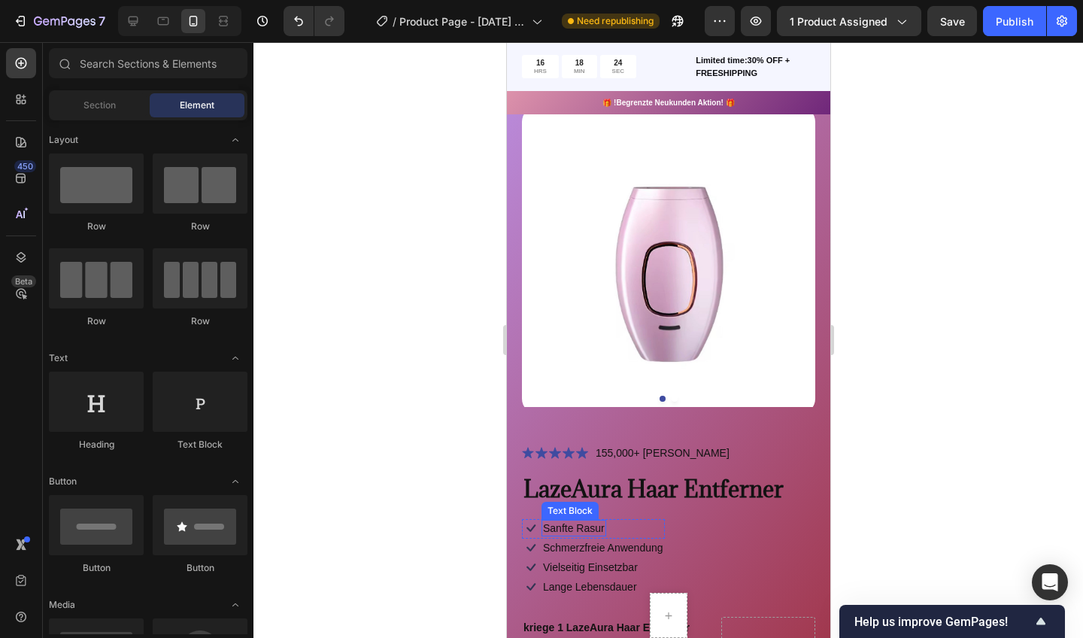
scroll to position [56, 0]
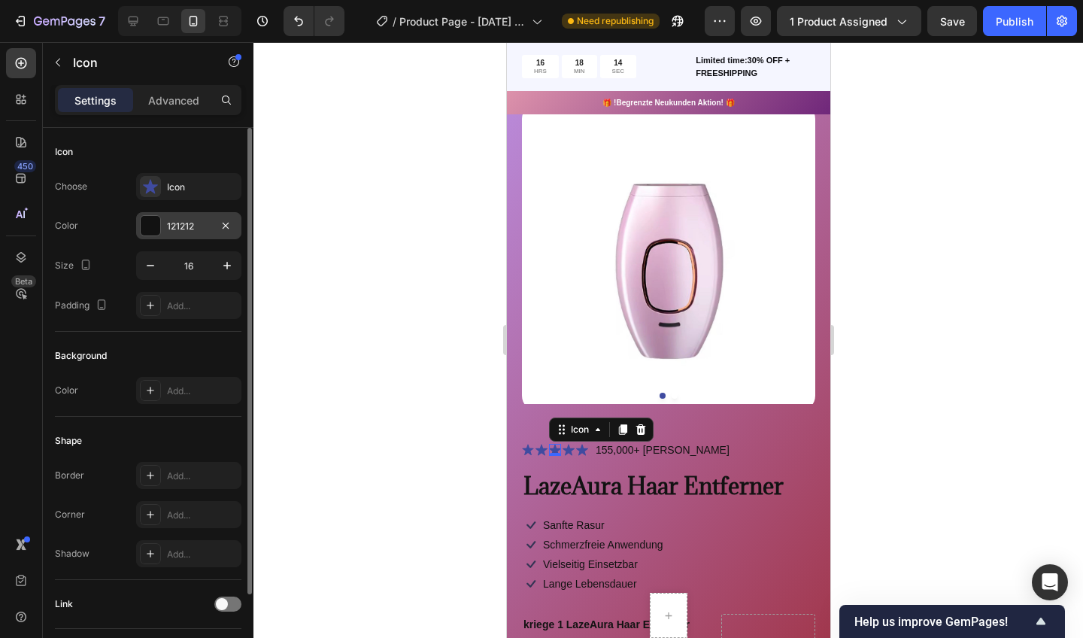
click at [167, 221] on div "121212" at bounding box center [189, 227] width 44 height 14
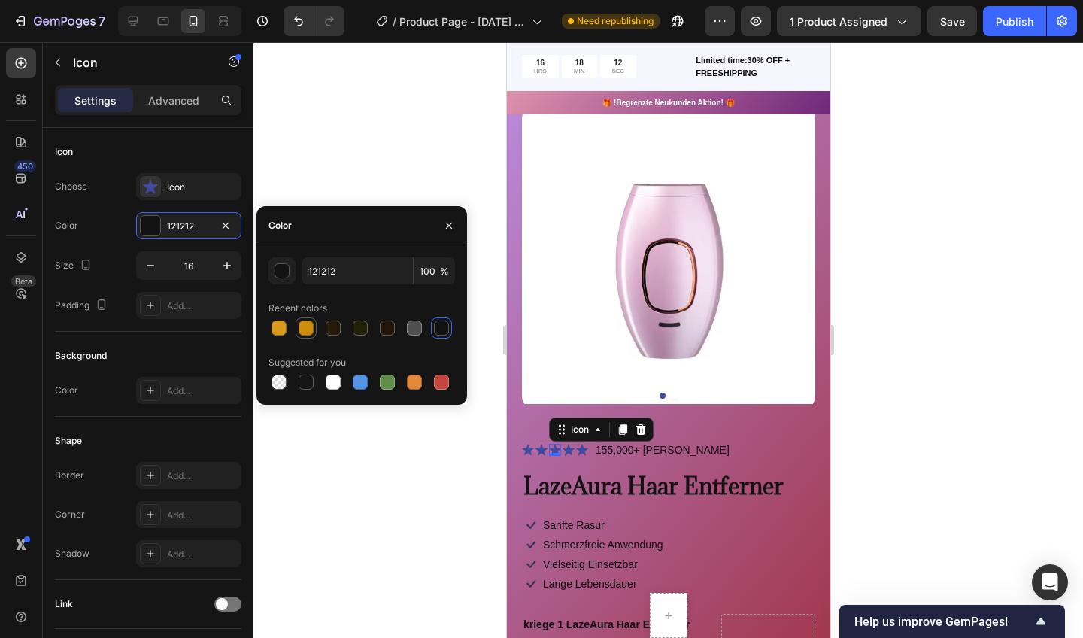
click at [304, 320] on div at bounding box center [306, 327] width 15 height 15
click at [284, 323] on div at bounding box center [279, 327] width 15 height 15
type input "D8991C"
click at [385, 144] on div at bounding box center [668, 340] width 830 height 596
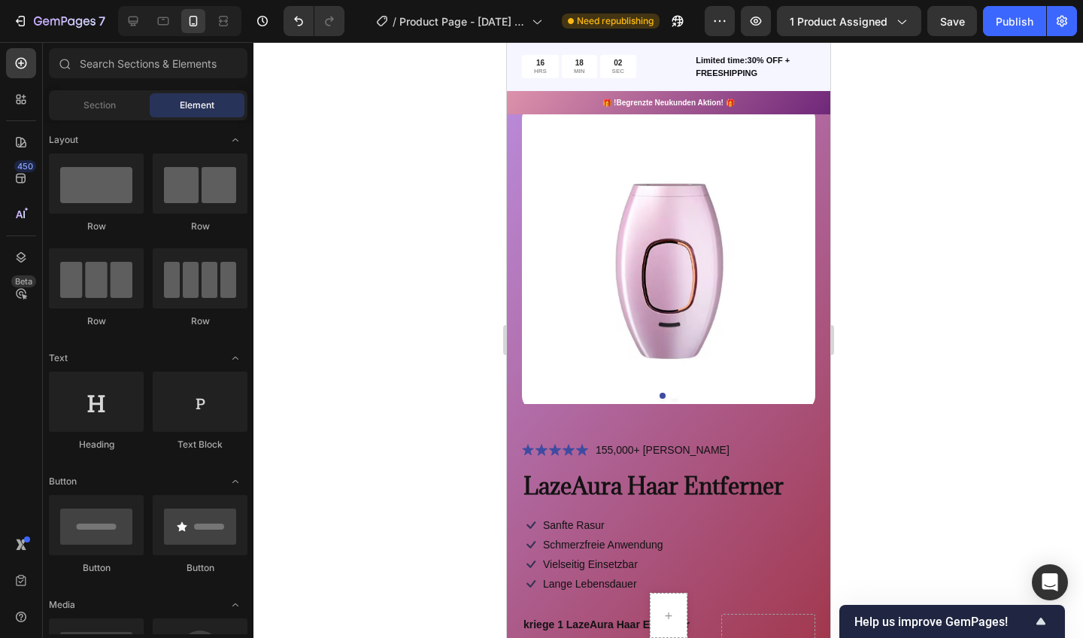
click at [398, 299] on div at bounding box center [668, 340] width 830 height 596
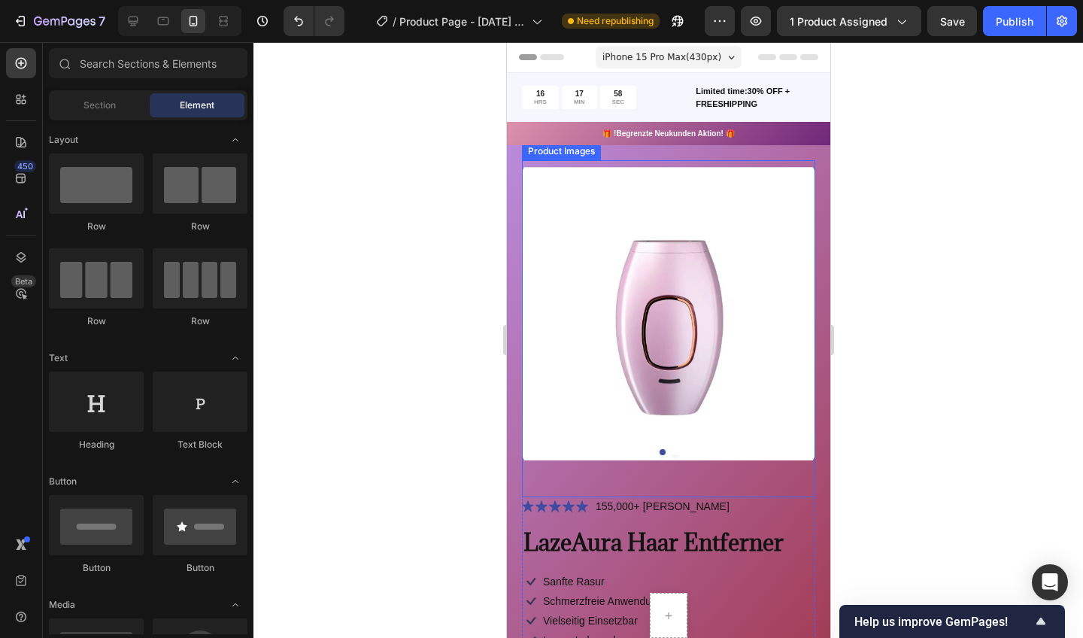
scroll to position [0, 0]
drag, startPoint x: 1234, startPoint y: 141, endPoint x: 728, endPoint y: 99, distance: 508.0
click at [728, 99] on p "Limited time:30% OFF + FREESHIPPING" at bounding box center [754, 97] width 118 height 25
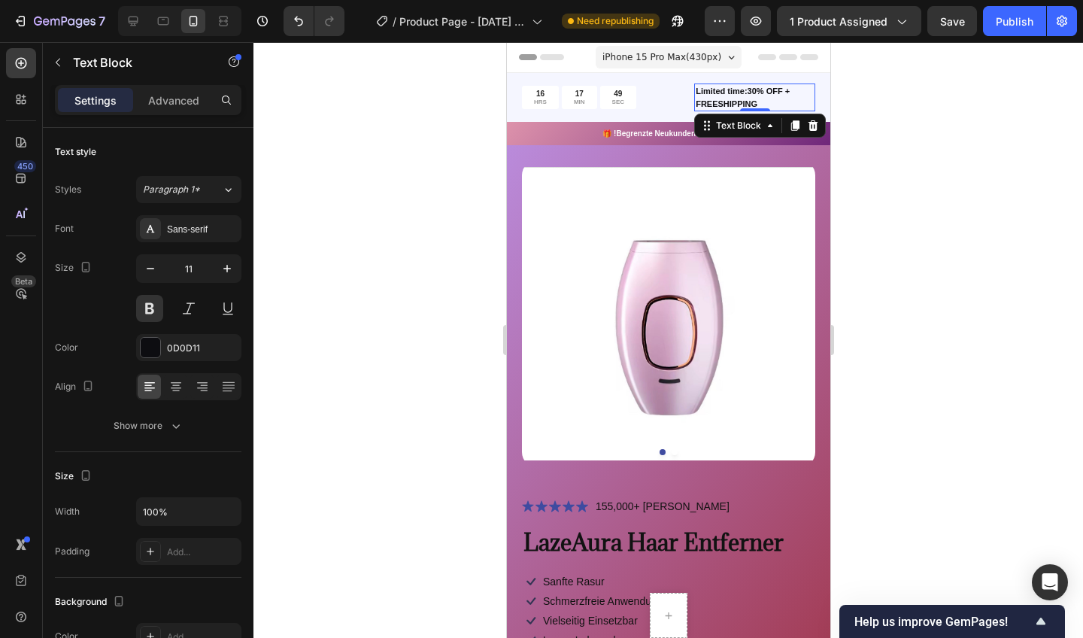
click at [756, 93] on p "Limited time:30% OFF + FREESHIPPING" at bounding box center [754, 97] width 118 height 25
click at [761, 98] on p "Limited time:30% OFF + FREESHIPPING" at bounding box center [754, 97] width 118 height 25
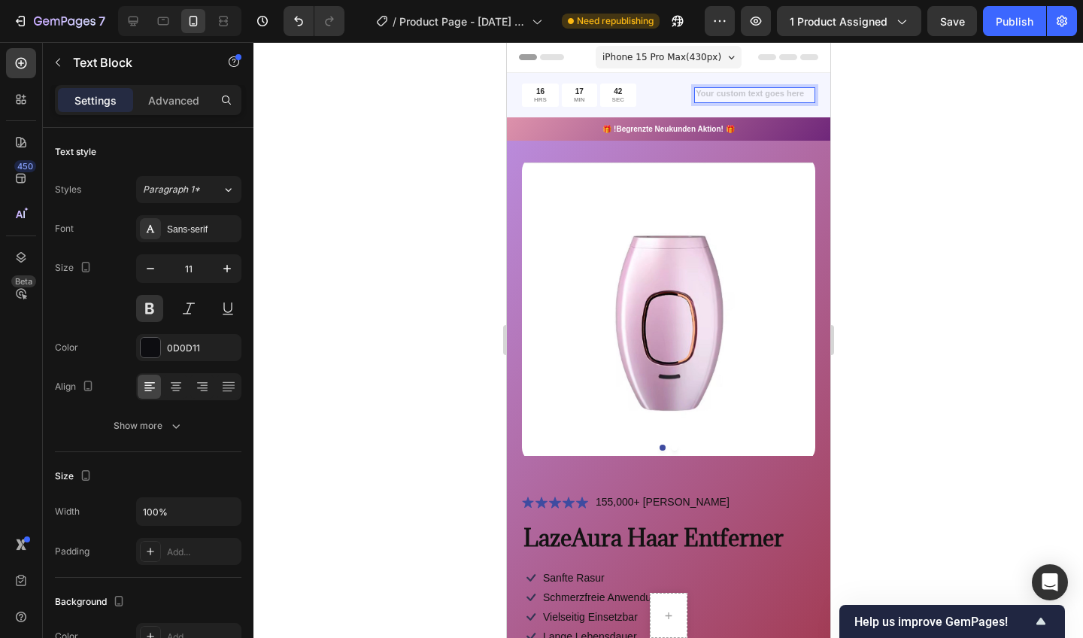
click at [463, 155] on div at bounding box center [668, 340] width 830 height 596
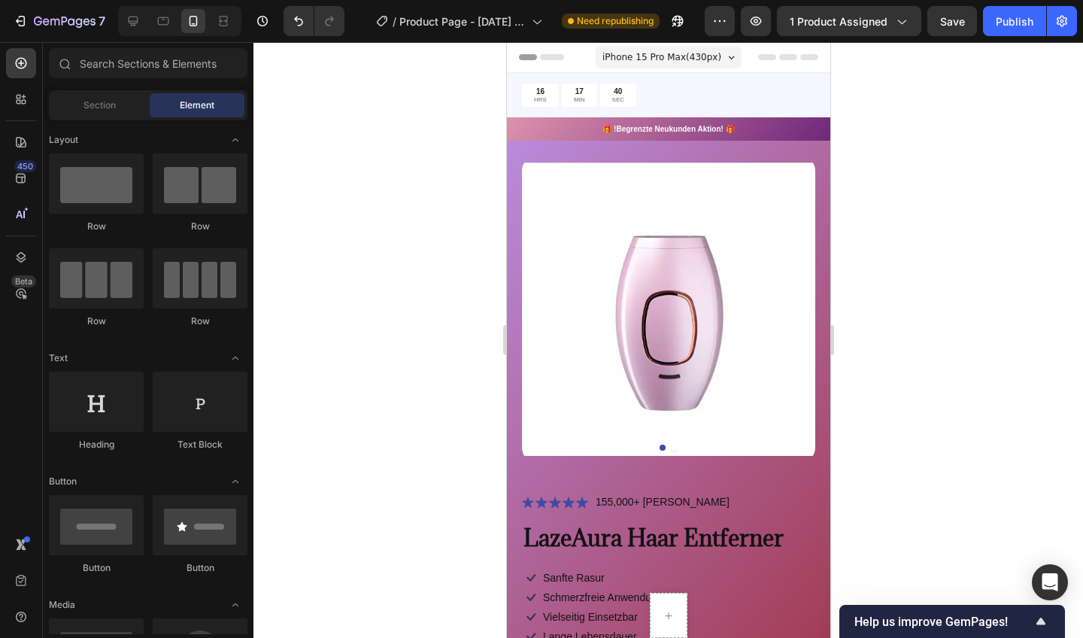
click at [761, 95] on p "Rich Text Editor. Editing area: main" at bounding box center [754, 95] width 118 height 13
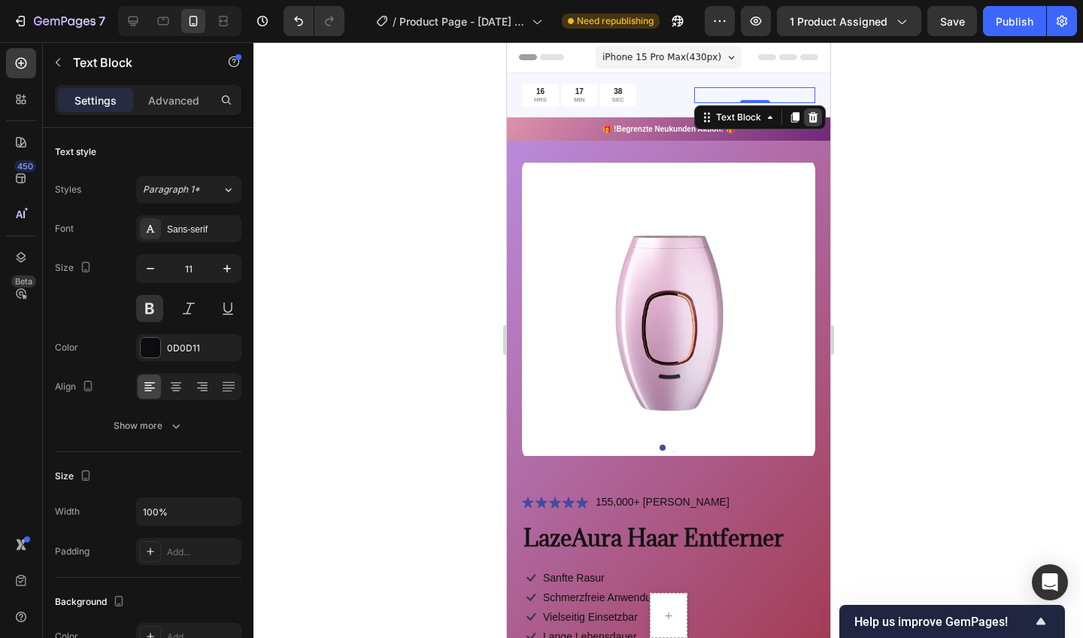
click at [814, 113] on icon at bounding box center [813, 117] width 10 height 11
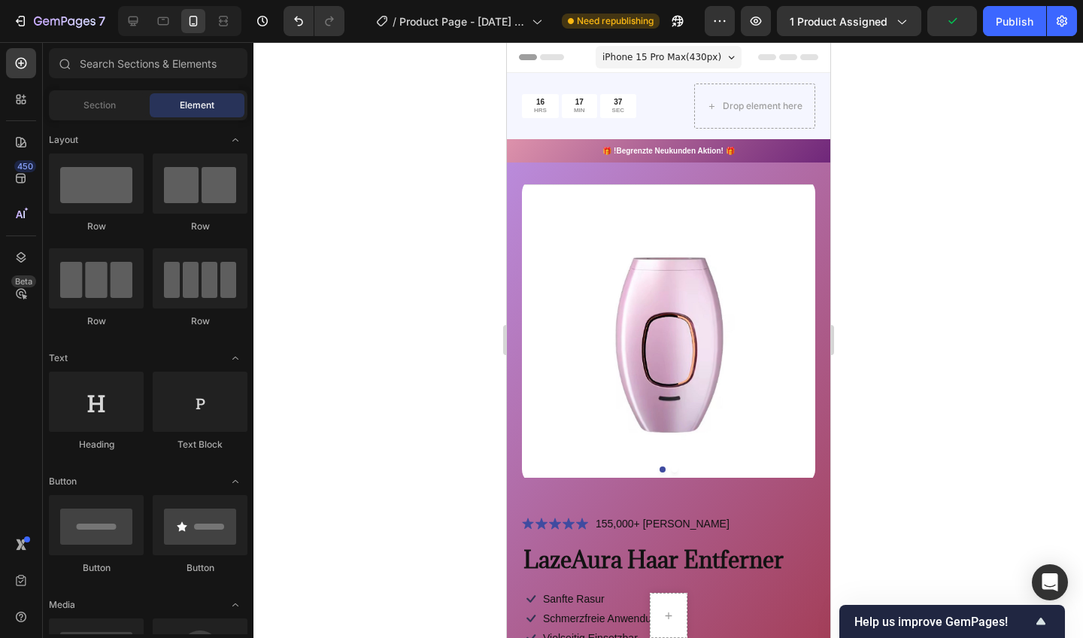
click at [1030, 134] on div at bounding box center [668, 340] width 830 height 596
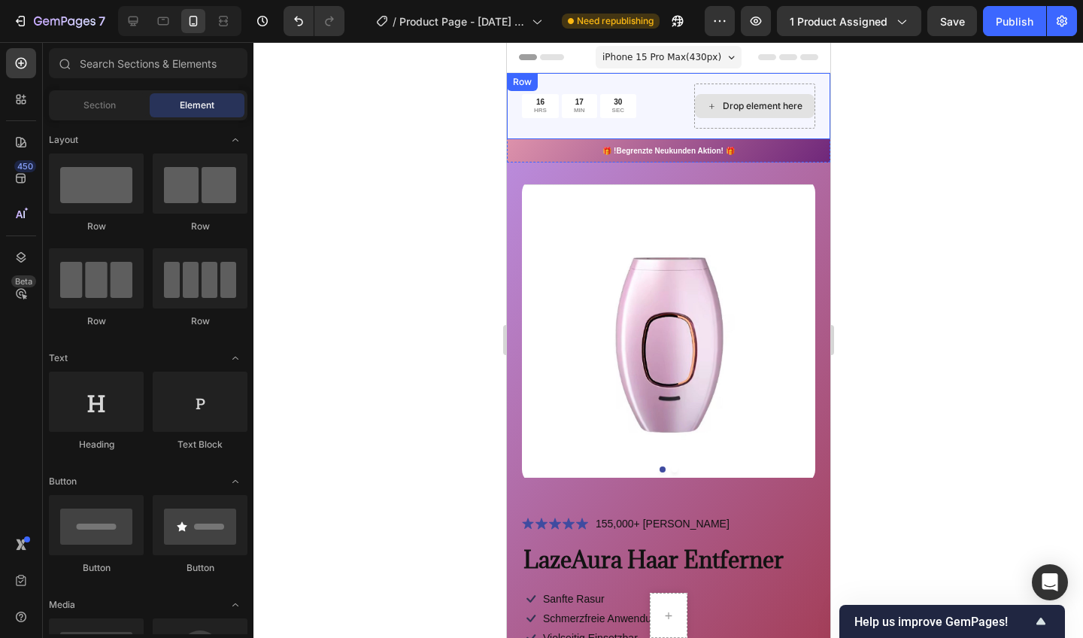
click at [739, 107] on div "Drop element here" at bounding box center [762, 106] width 80 height 12
click at [711, 102] on icon at bounding box center [711, 106] width 10 height 13
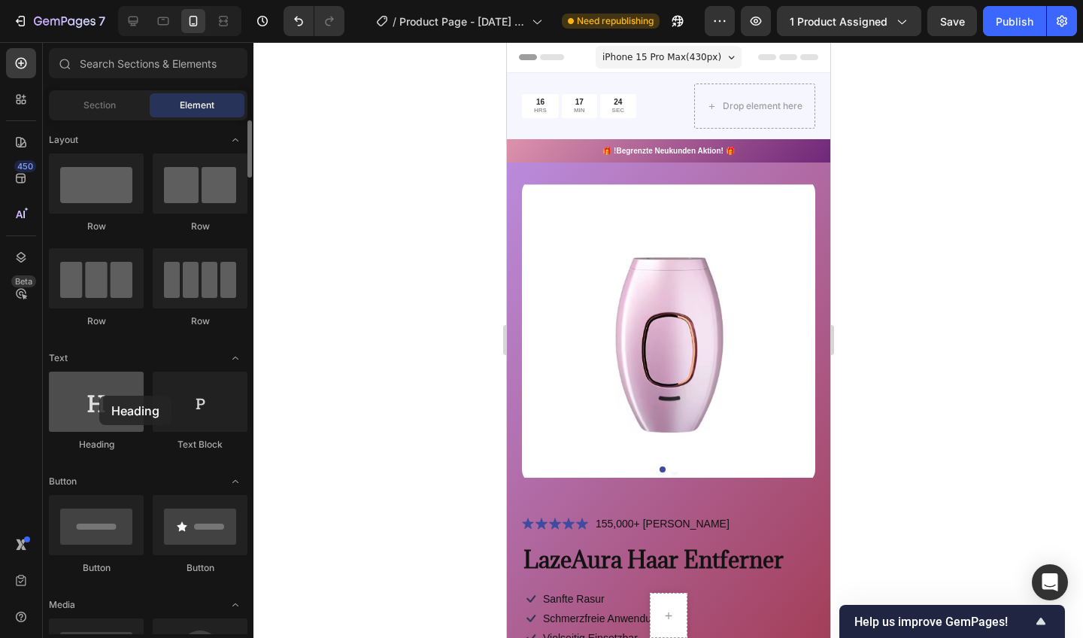
click at [99, 396] on div at bounding box center [96, 402] width 95 height 60
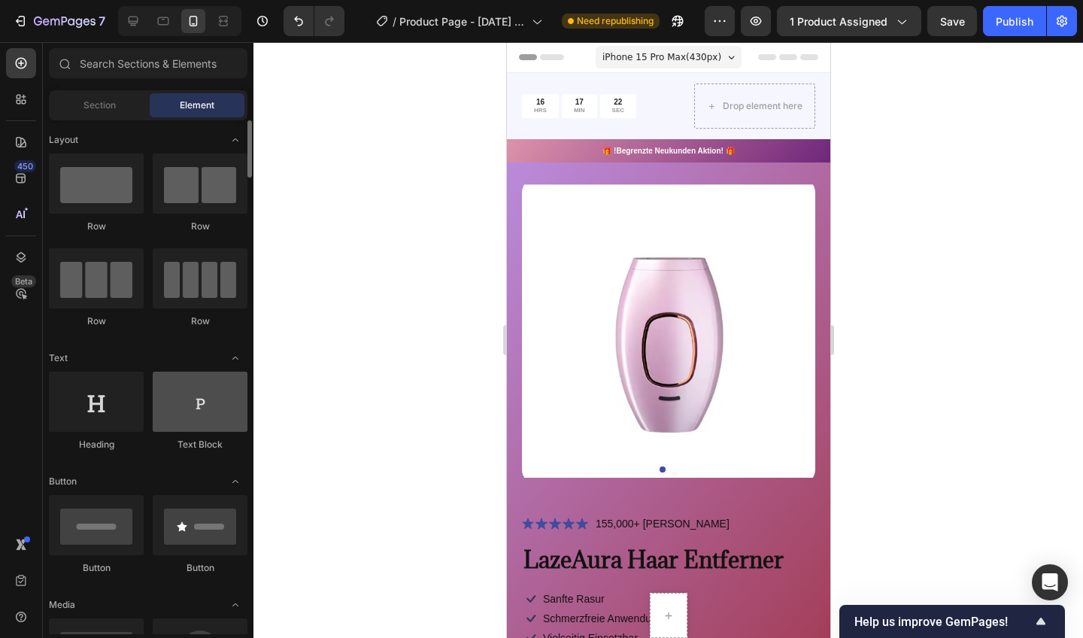
click at [178, 393] on div at bounding box center [200, 402] width 95 height 60
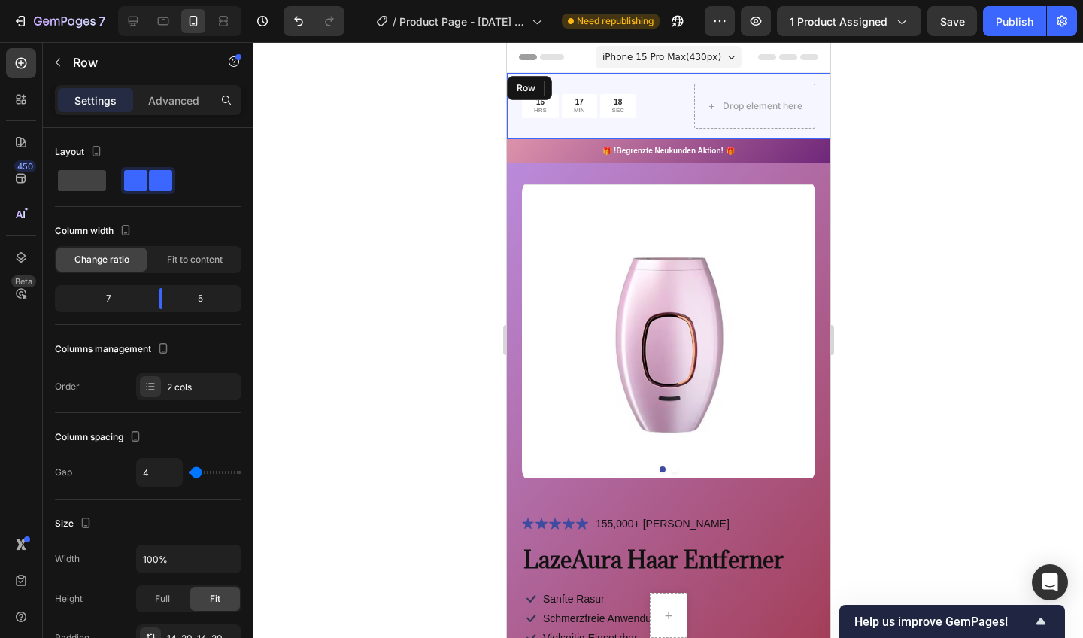
drag, startPoint x: 1242, startPoint y: 160, endPoint x: 736, endPoint y: 118, distance: 508.0
click at [736, 118] on div "Drop element here" at bounding box center [754, 105] width 121 height 45
click at [723, 103] on div "Drop element here" at bounding box center [762, 106] width 80 height 12
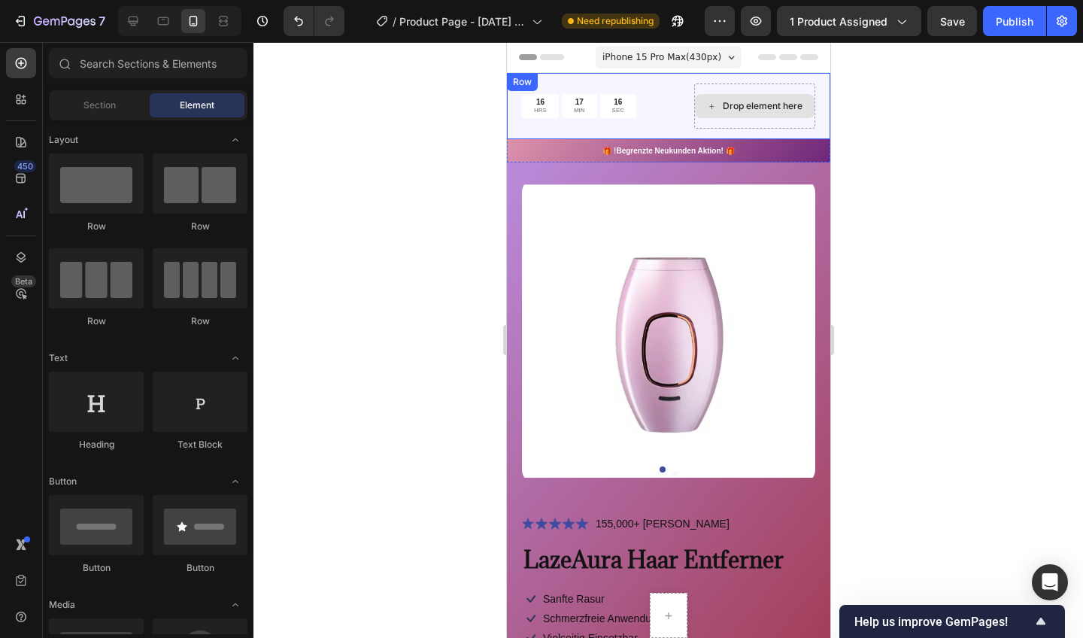
click at [705, 100] on div "Drop element here" at bounding box center [754, 106] width 120 height 24
click at [718, 102] on div "Drop element here" at bounding box center [754, 106] width 120 height 24
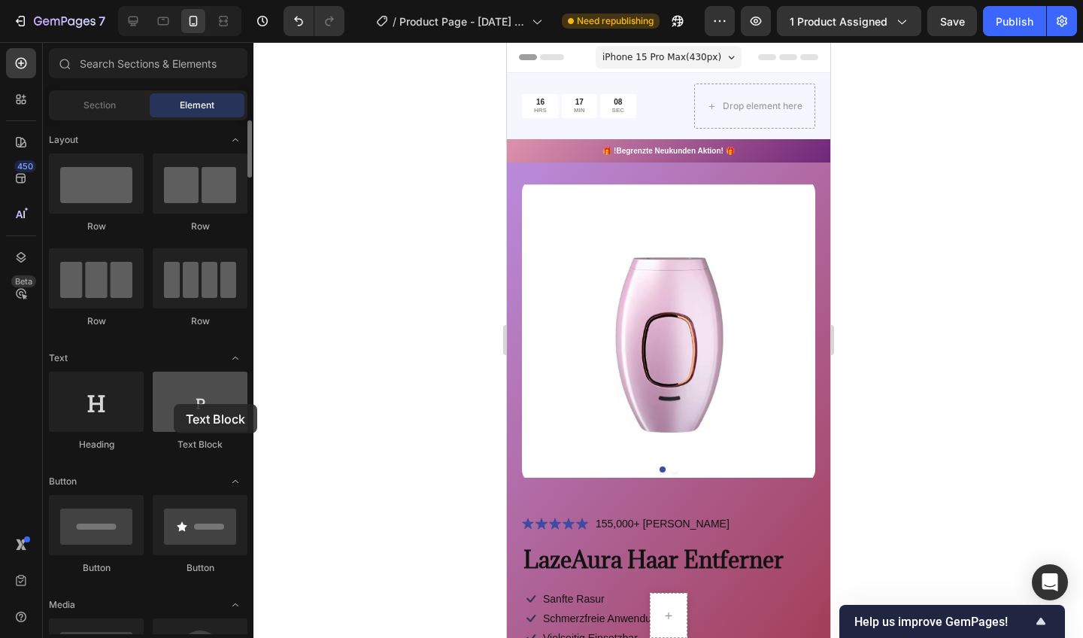
click at [174, 404] on div at bounding box center [200, 402] width 95 height 60
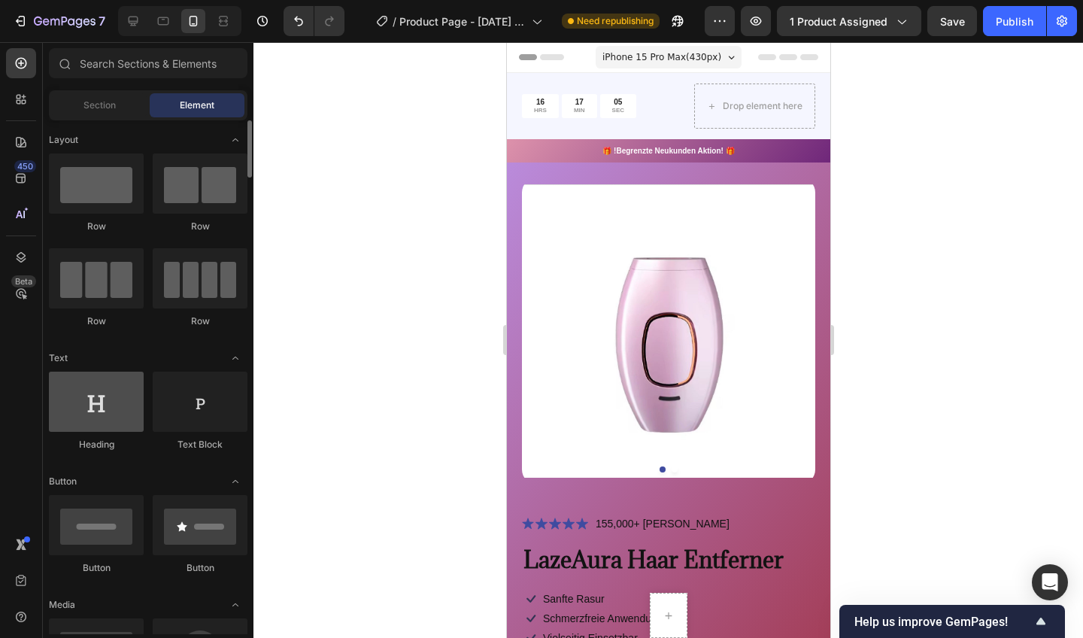
click at [74, 410] on div at bounding box center [96, 402] width 95 height 60
click at [80, 410] on div at bounding box center [96, 402] width 95 height 60
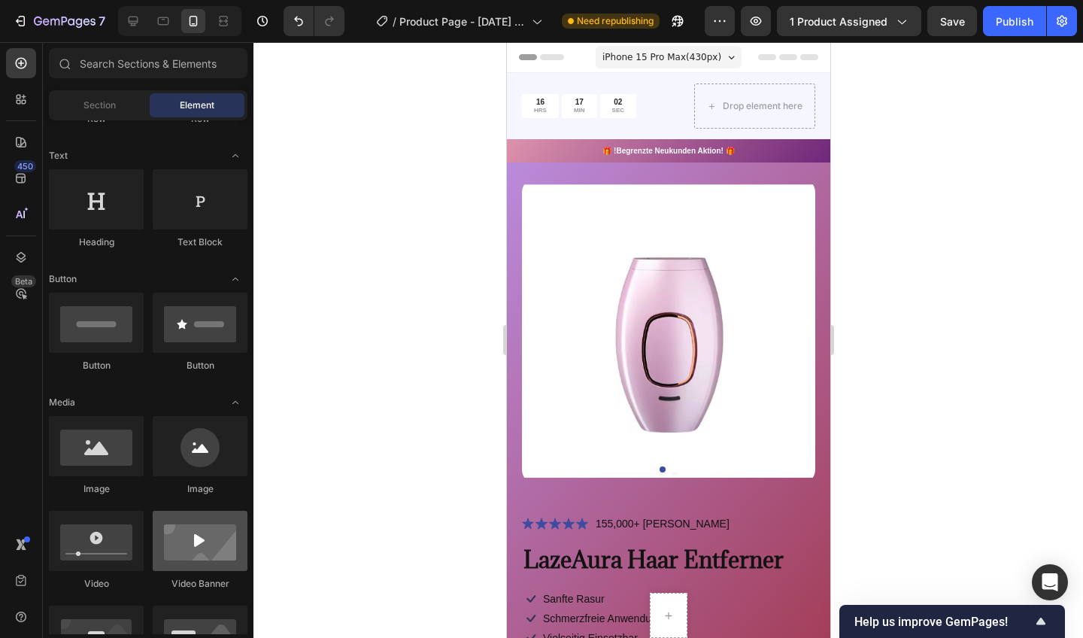
scroll to position [50, 0]
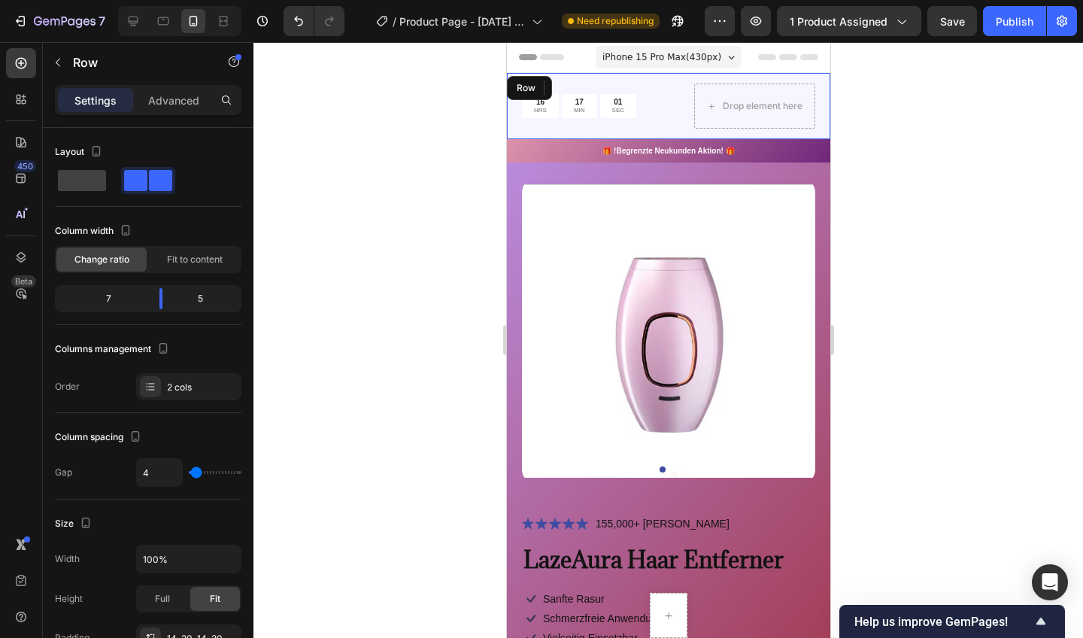
drag, startPoint x: 1243, startPoint y: 135, endPoint x: 737, endPoint y: 93, distance: 508.0
click at [737, 93] on div "Drop element here" at bounding box center [754, 105] width 121 height 45
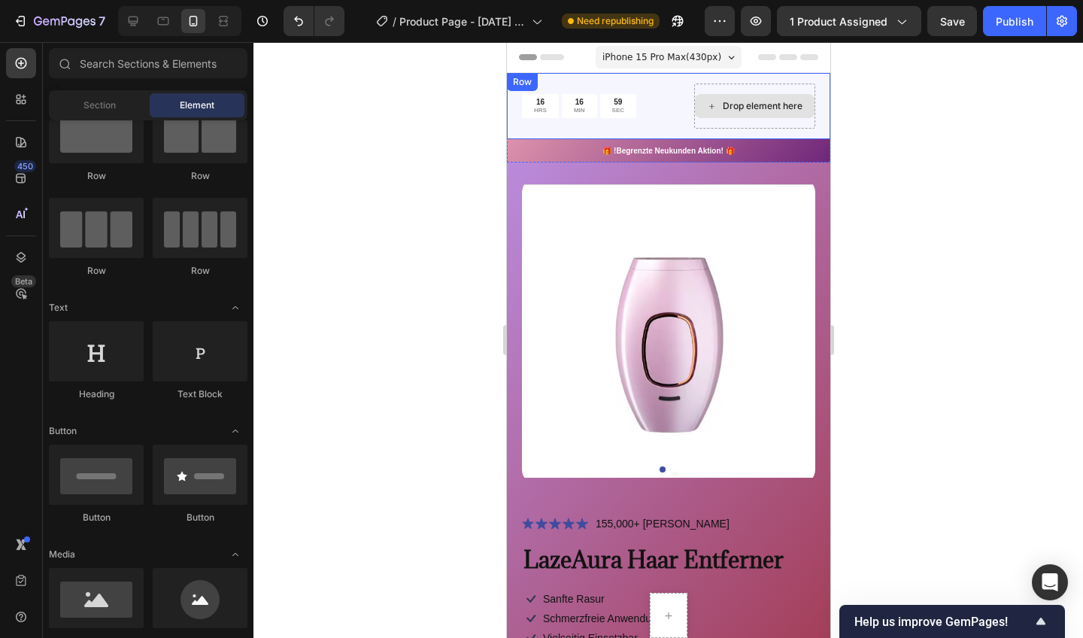
click at [730, 104] on div "Drop element here" at bounding box center [762, 106] width 80 height 12
click at [712, 104] on icon at bounding box center [711, 106] width 10 height 13
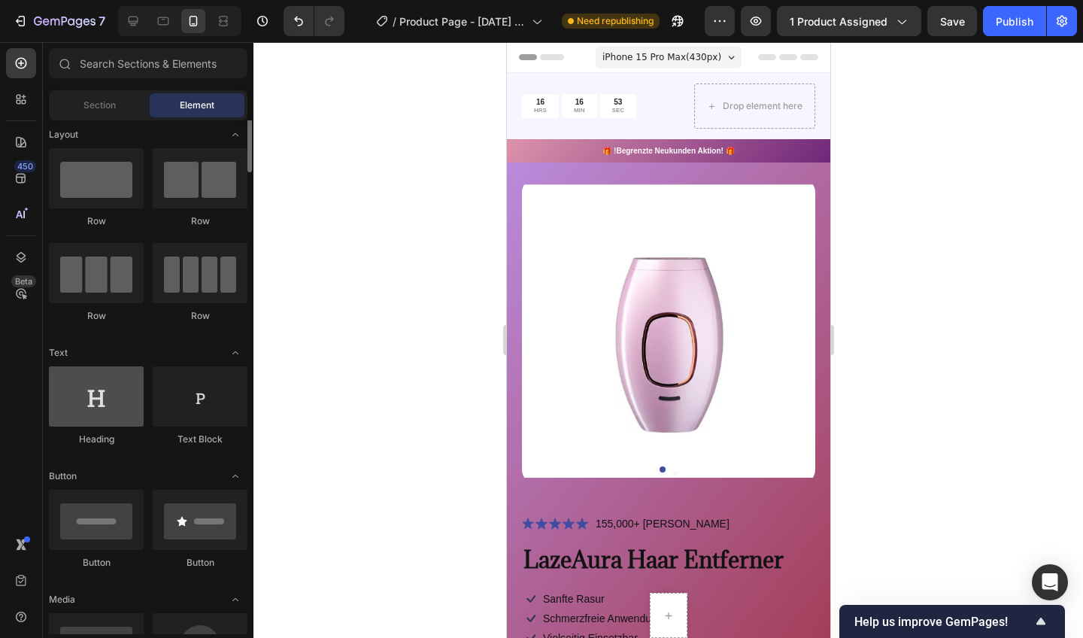
scroll to position [0, 0]
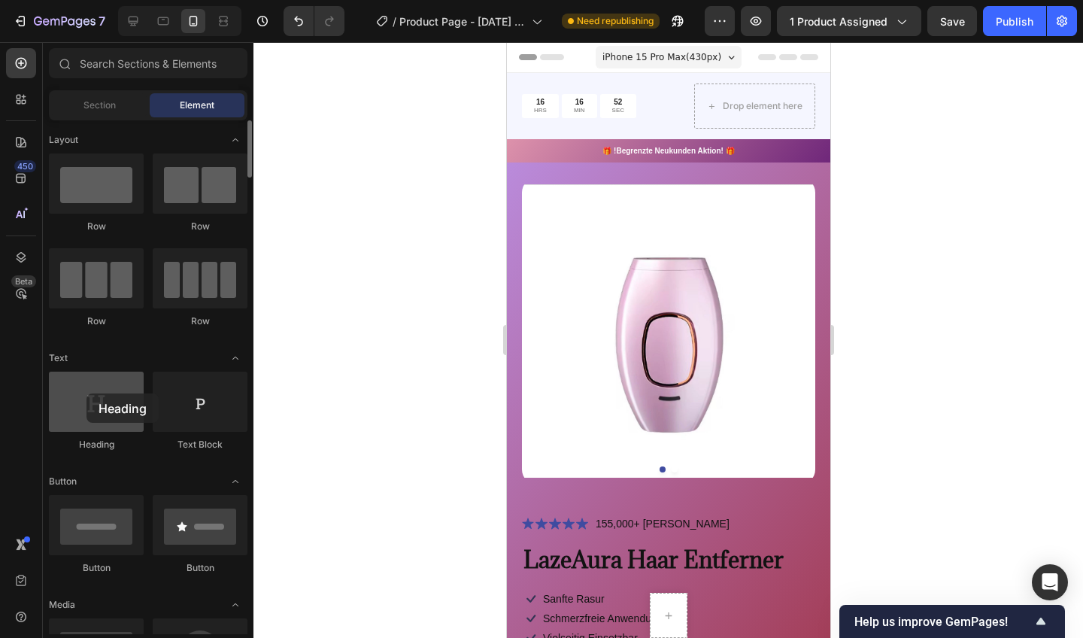
click at [87, 393] on div at bounding box center [96, 402] width 95 height 60
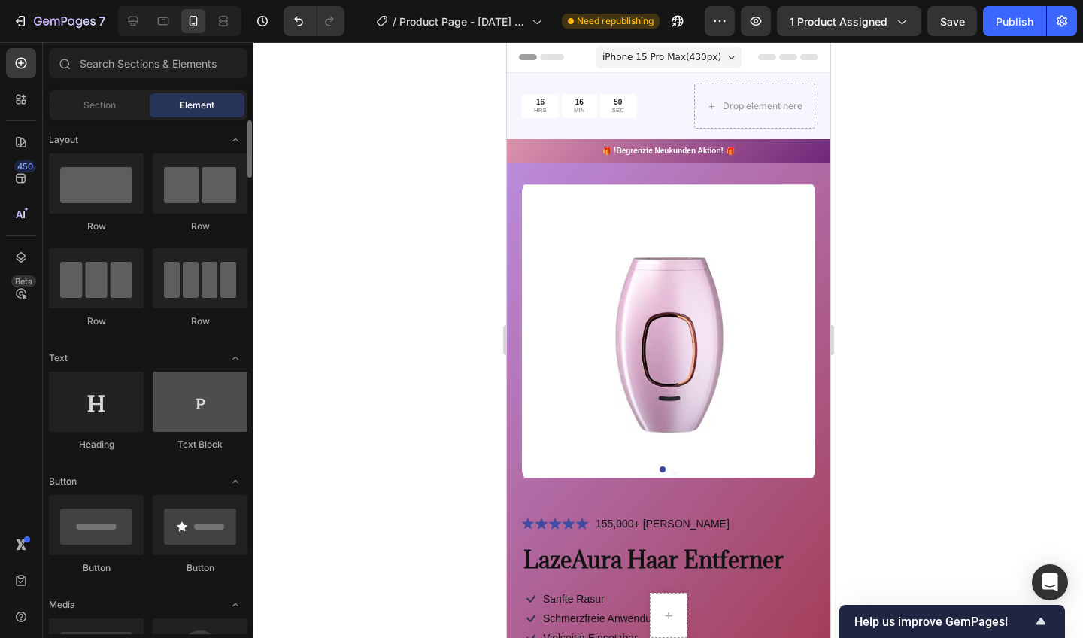
click at [203, 405] on div at bounding box center [200, 402] width 95 height 60
click at [205, 405] on div at bounding box center [200, 402] width 95 height 60
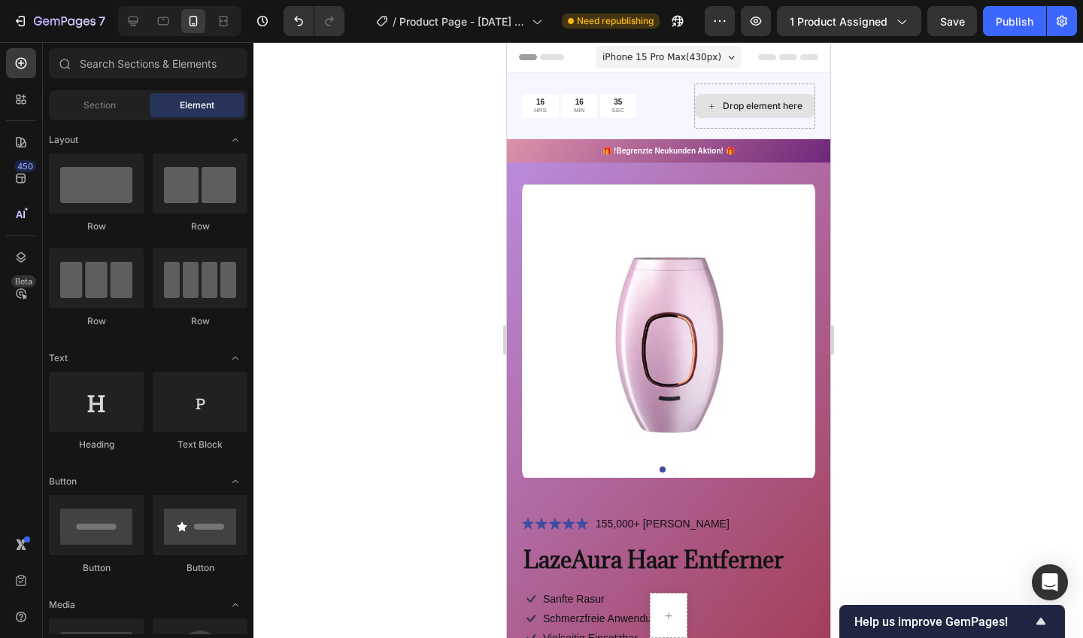
click at [711, 105] on icon at bounding box center [711, 106] width 10 height 13
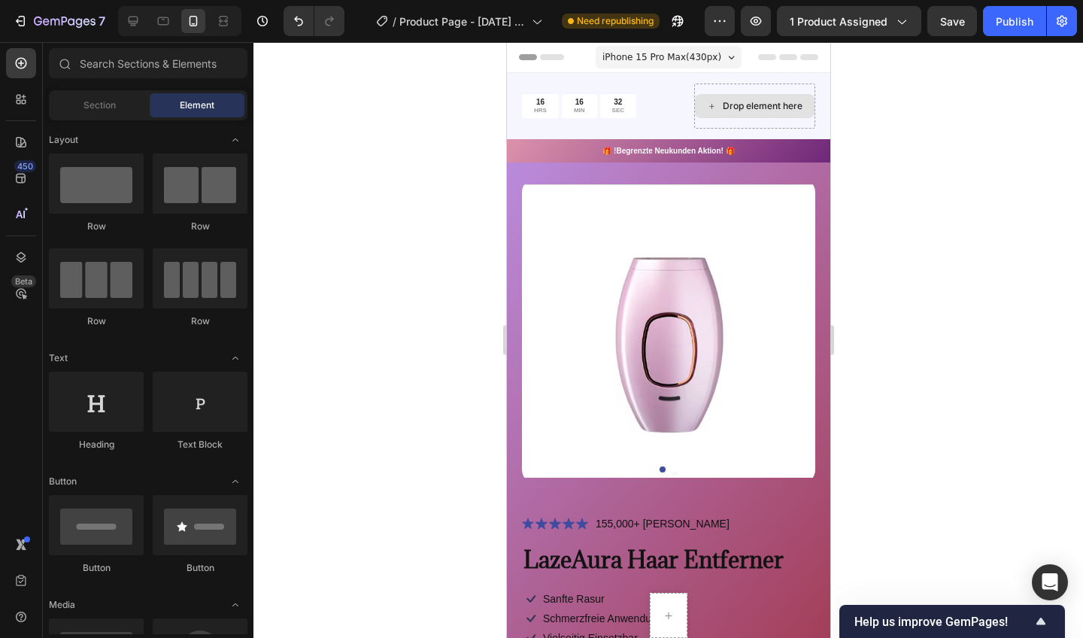
click at [711, 105] on icon at bounding box center [711, 106] width 10 height 13
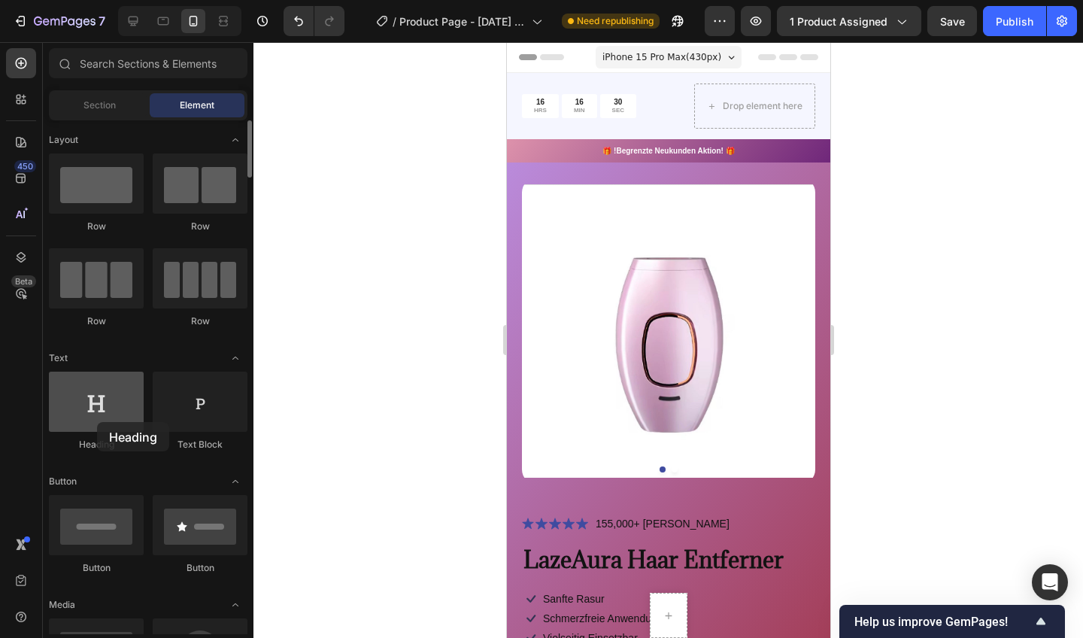
click at [97, 422] on div at bounding box center [96, 402] width 95 height 60
drag, startPoint x: 97, startPoint y: 422, endPoint x: 96, endPoint y: 414, distance: 7.6
click at [96, 414] on div at bounding box center [96, 402] width 95 height 60
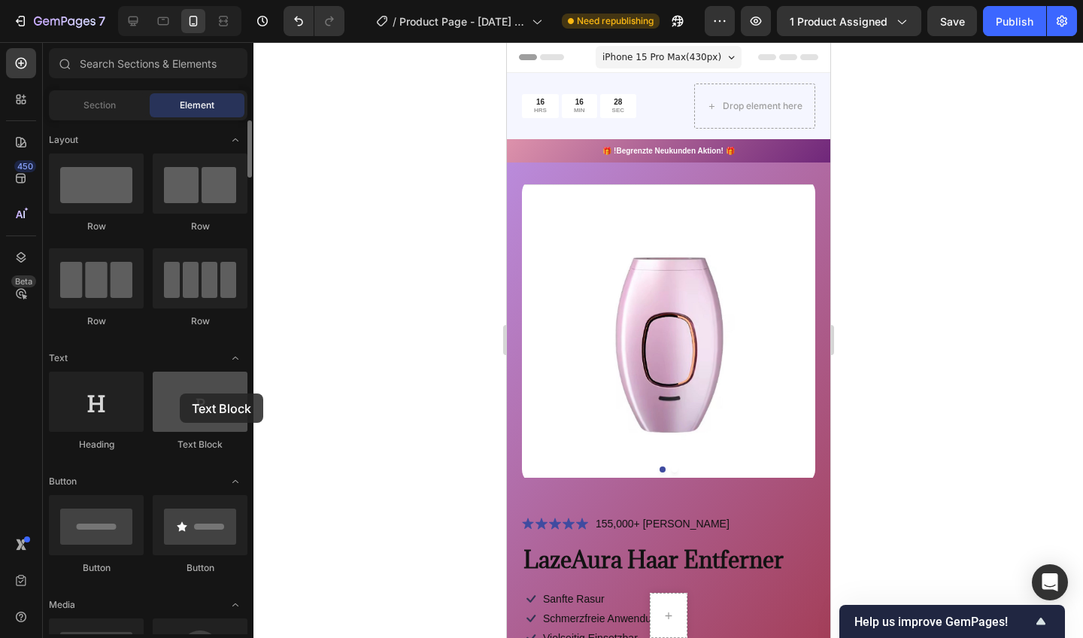
click at [180, 393] on div at bounding box center [200, 402] width 95 height 60
click at [106, 102] on span "Section" at bounding box center [99, 106] width 32 height 14
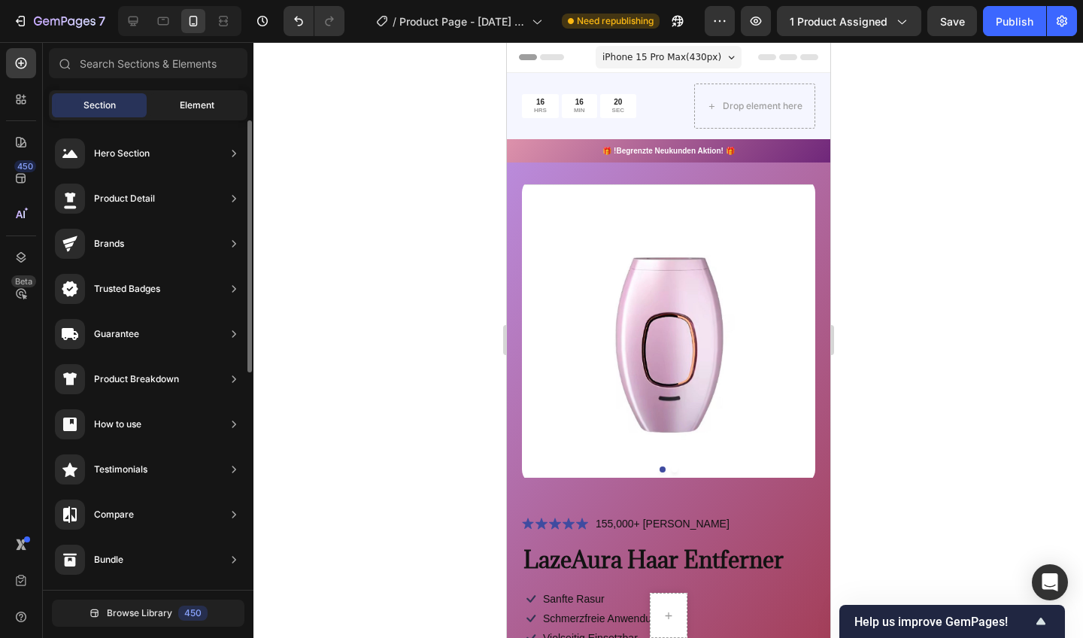
click at [198, 102] on span "Element" at bounding box center [197, 106] width 35 height 14
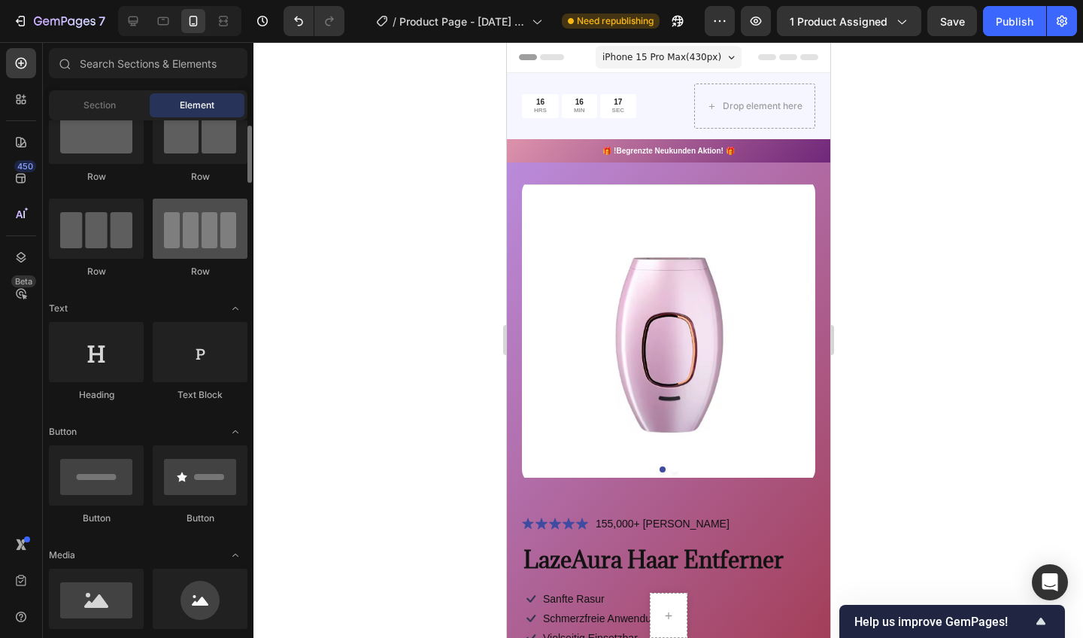
scroll to position [50, 0]
click at [62, 302] on span "Text" at bounding box center [58, 309] width 19 height 14
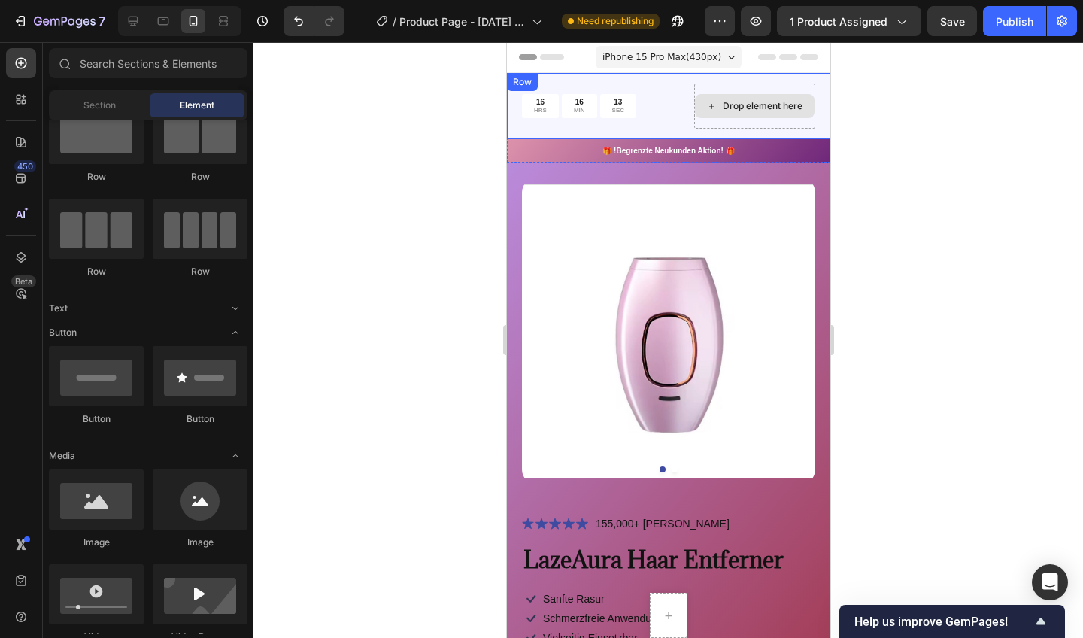
click at [727, 105] on div "Drop element here" at bounding box center [762, 106] width 80 height 12
click at [709, 104] on icon at bounding box center [711, 106] width 10 height 13
click at [708, 104] on icon at bounding box center [711, 106] width 10 height 13
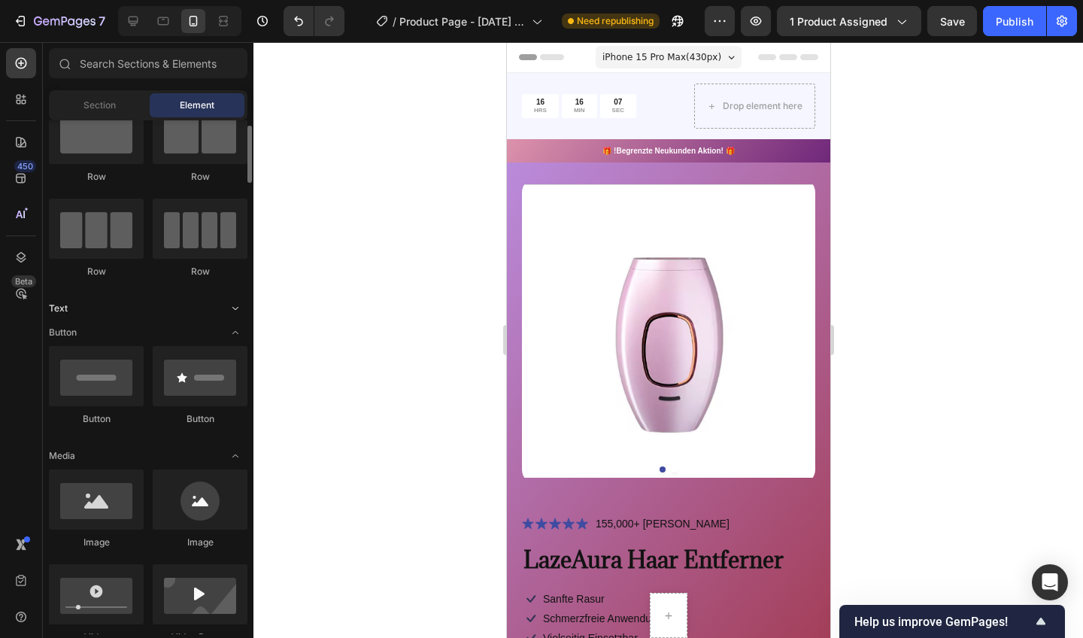
click at [92, 309] on div "Text" at bounding box center [148, 308] width 199 height 15
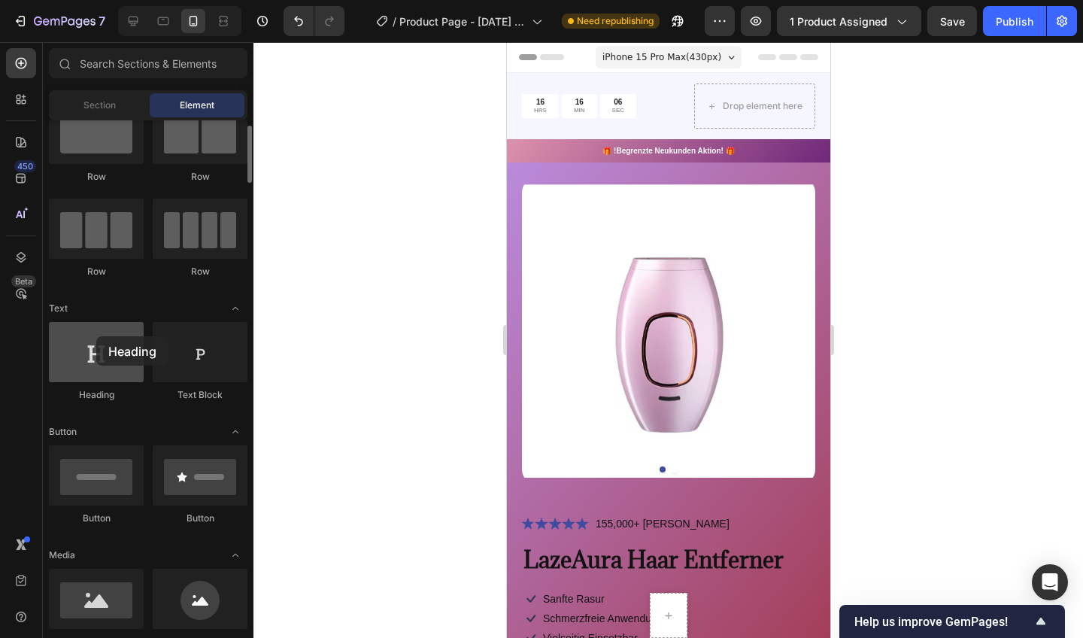
click at [96, 336] on div at bounding box center [96, 352] width 95 height 60
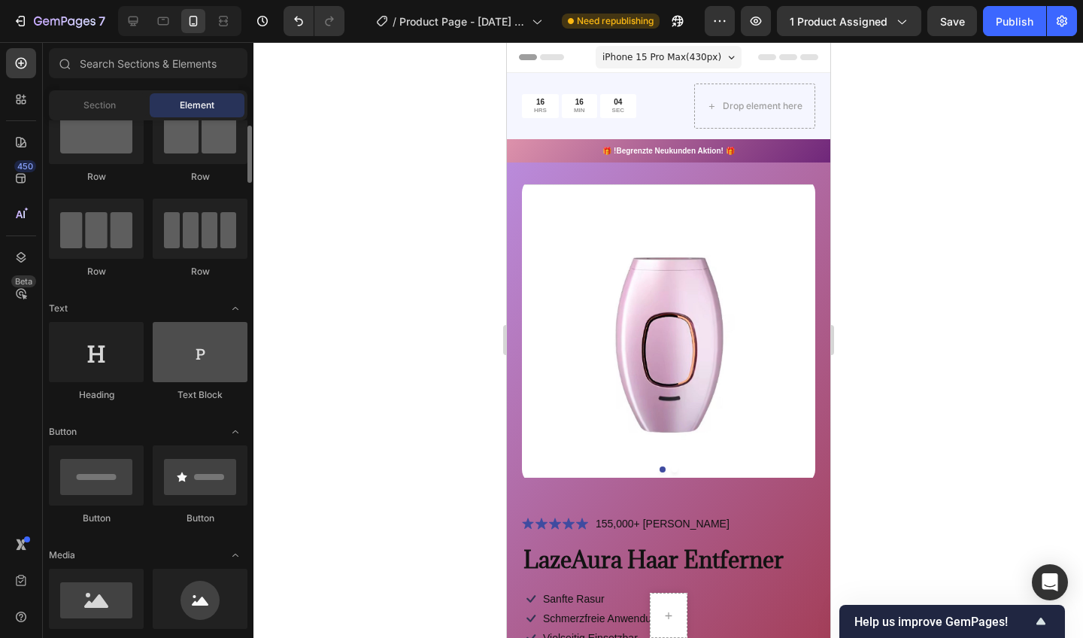
click at [188, 341] on div at bounding box center [200, 352] width 95 height 60
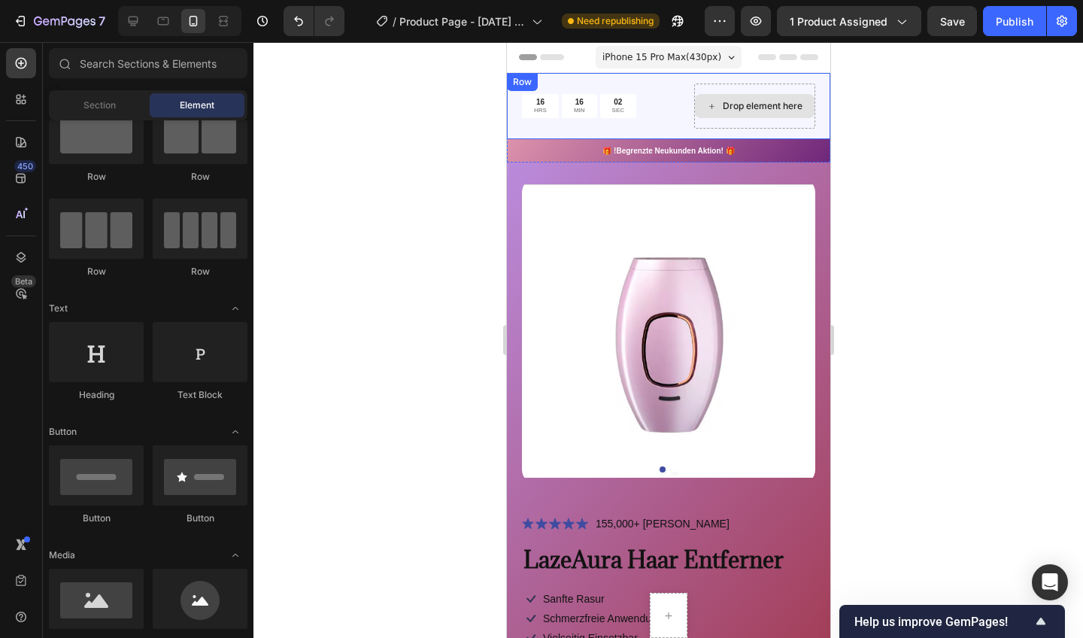
click at [716, 103] on div "Drop element here" at bounding box center [754, 106] width 120 height 24
click at [723, 101] on div "Drop element here" at bounding box center [762, 106] width 80 height 12
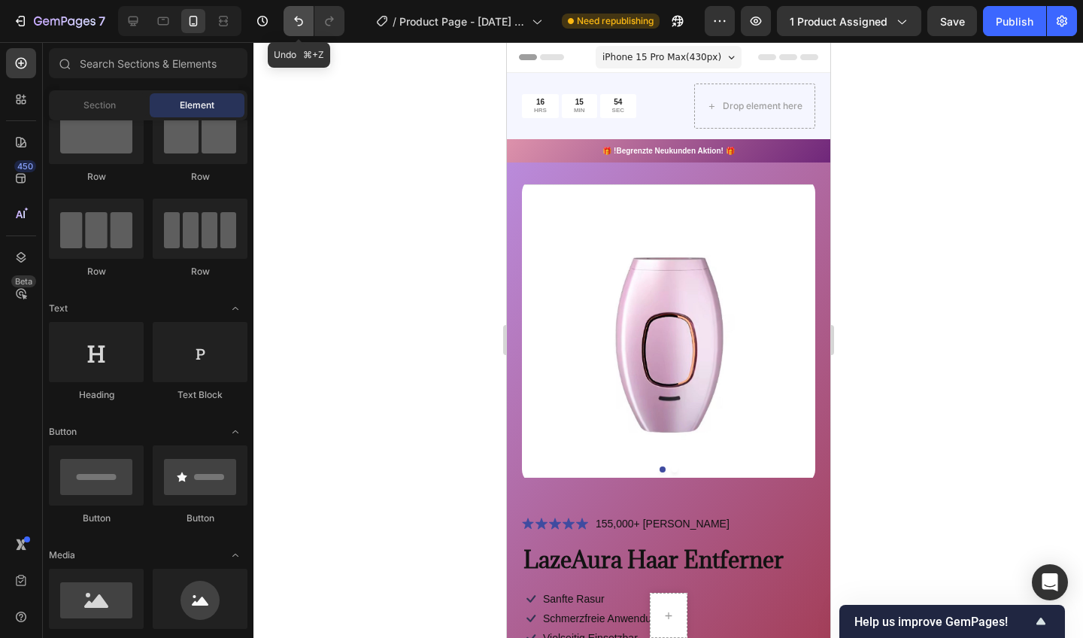
click at [297, 20] on icon "Undo/Redo" at bounding box center [298, 22] width 9 height 10
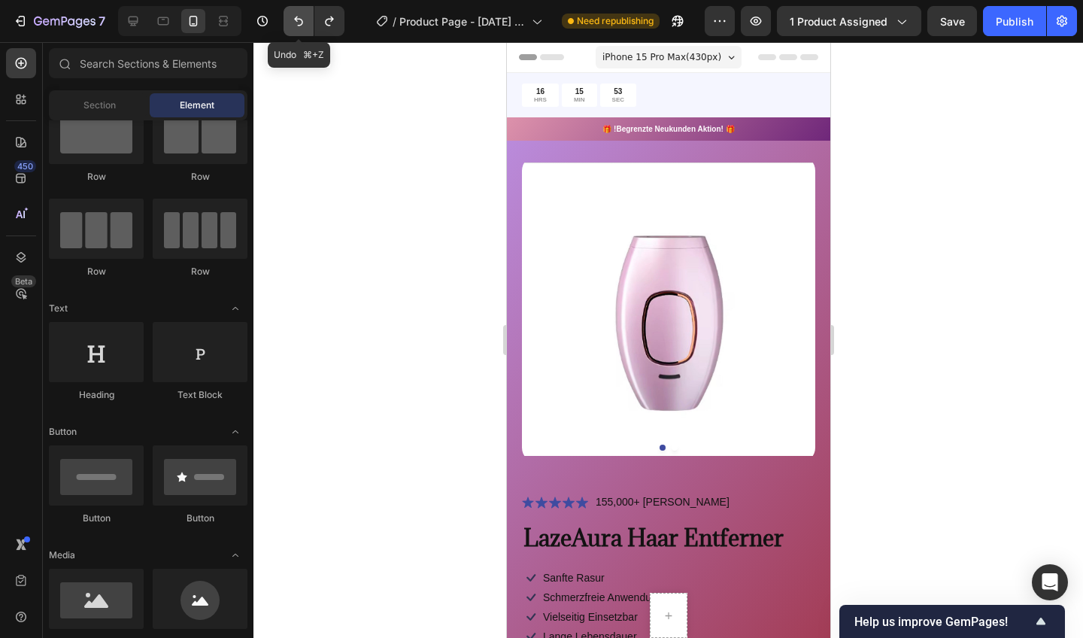
click at [297, 21] on icon "Undo/Redo" at bounding box center [298, 22] width 9 height 10
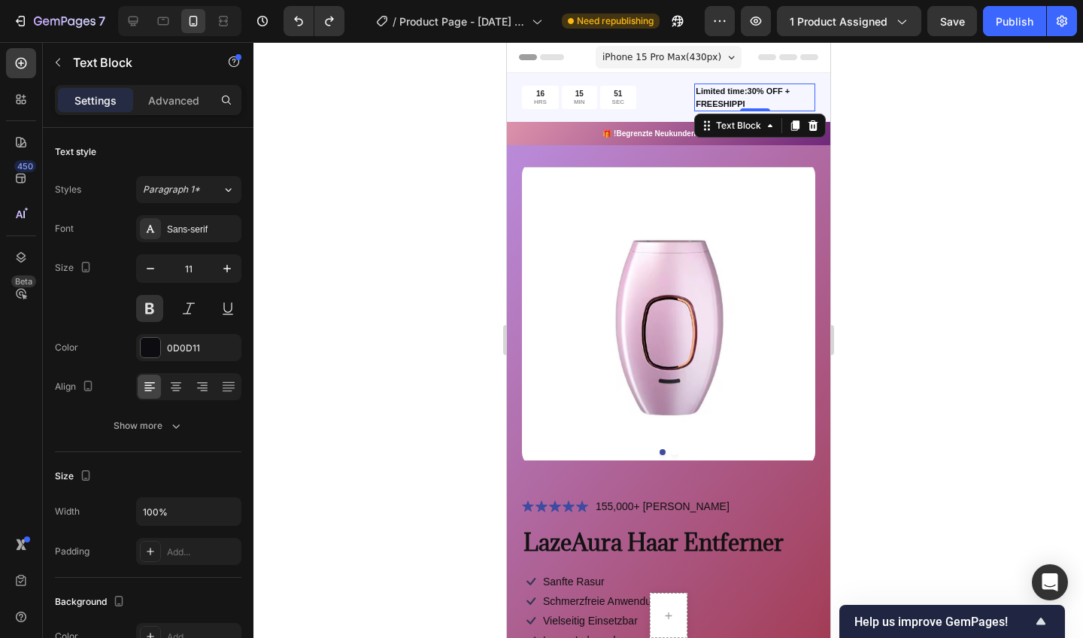
drag, startPoint x: 1251, startPoint y: 136, endPoint x: 745, endPoint y: 94, distance: 508.0
click at [745, 94] on p "Limited time:30% OFF + FREESHIPPI" at bounding box center [754, 97] width 118 height 25
click at [747, 99] on p "Limited time:30% OFF + FREESHIPPI" at bounding box center [754, 97] width 118 height 25
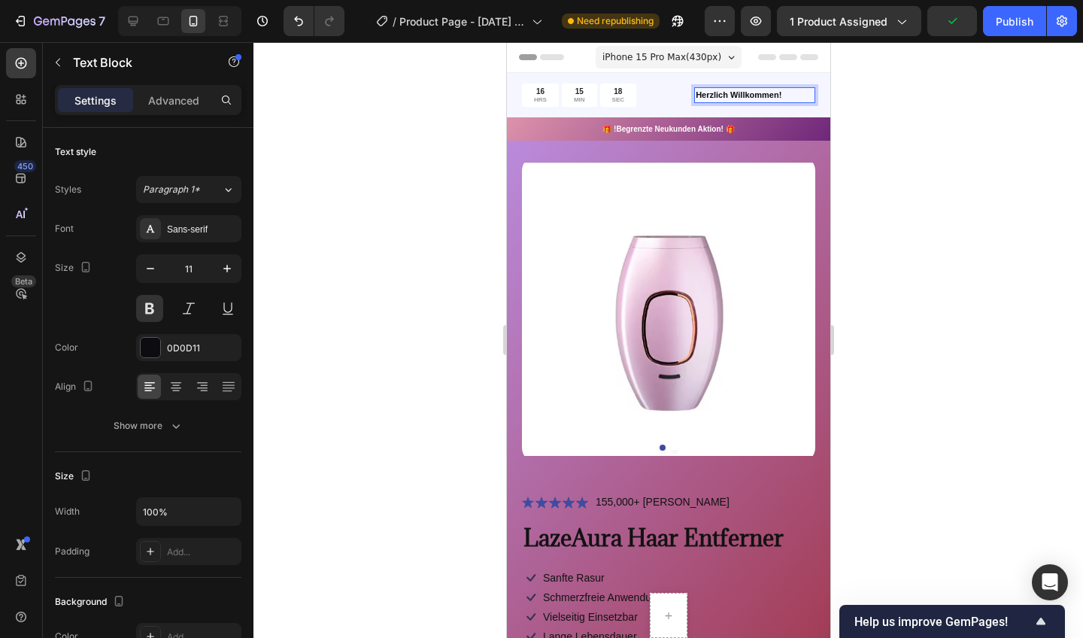
click at [467, 172] on div at bounding box center [668, 340] width 830 height 596
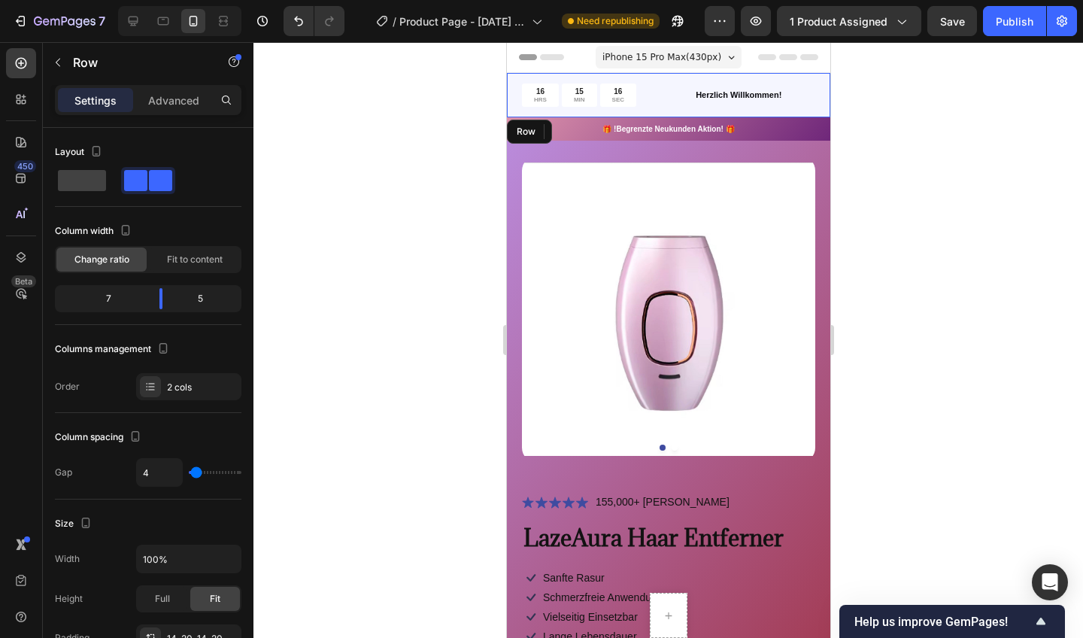
click at [661, 77] on div "16 HRS 15 MIN 16 SEC Countdown Timer Herzlich Willkommen! Text Block Row" at bounding box center [667, 95] width 323 height 44
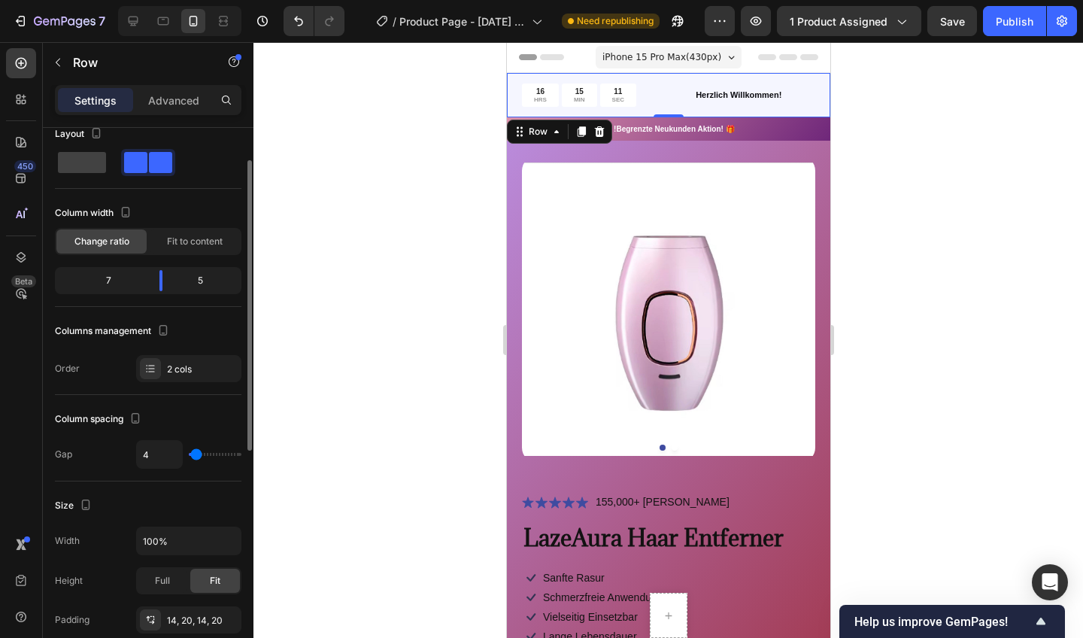
scroll to position [0, 0]
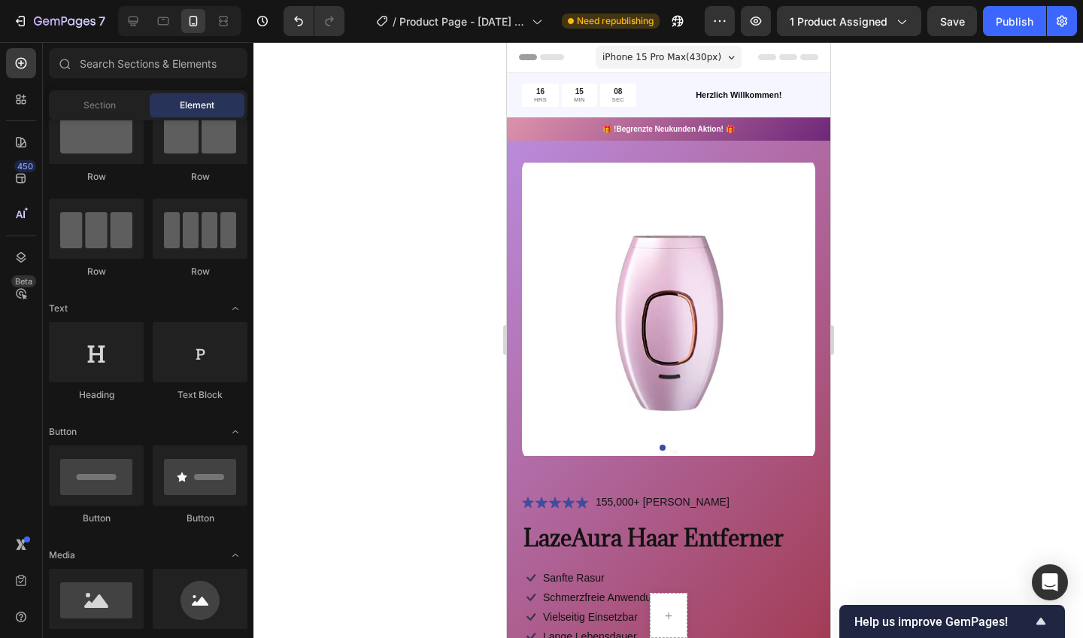
click at [508, 72] on div "Header" at bounding box center [667, 57] width 323 height 31
click at [511, 81] on div "16 HRS 15 MIN 07 SEC Countdown Timer Herzlich Willkommen! Text Block Row" at bounding box center [667, 95] width 323 height 44
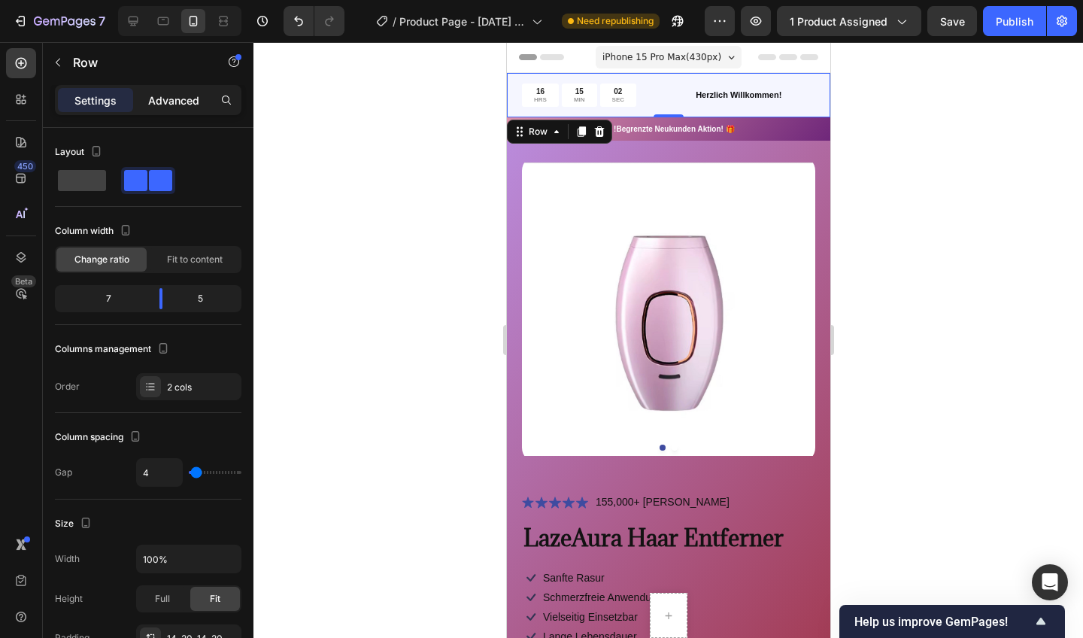
click at [187, 102] on p "Advanced" at bounding box center [173, 101] width 51 height 16
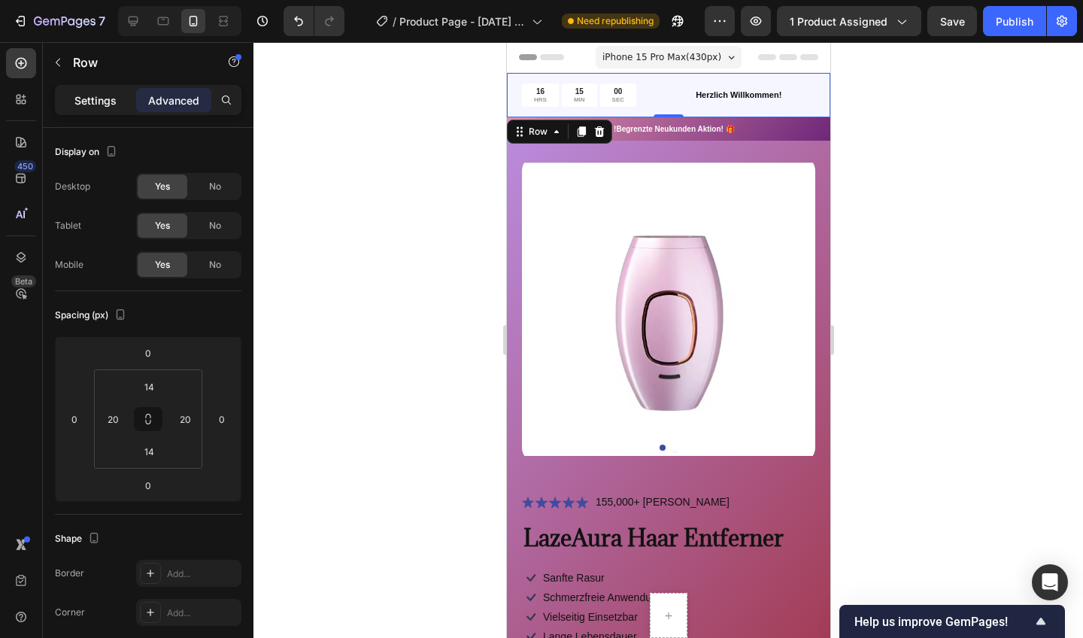
click at [63, 95] on div "Settings" at bounding box center [95, 100] width 75 height 24
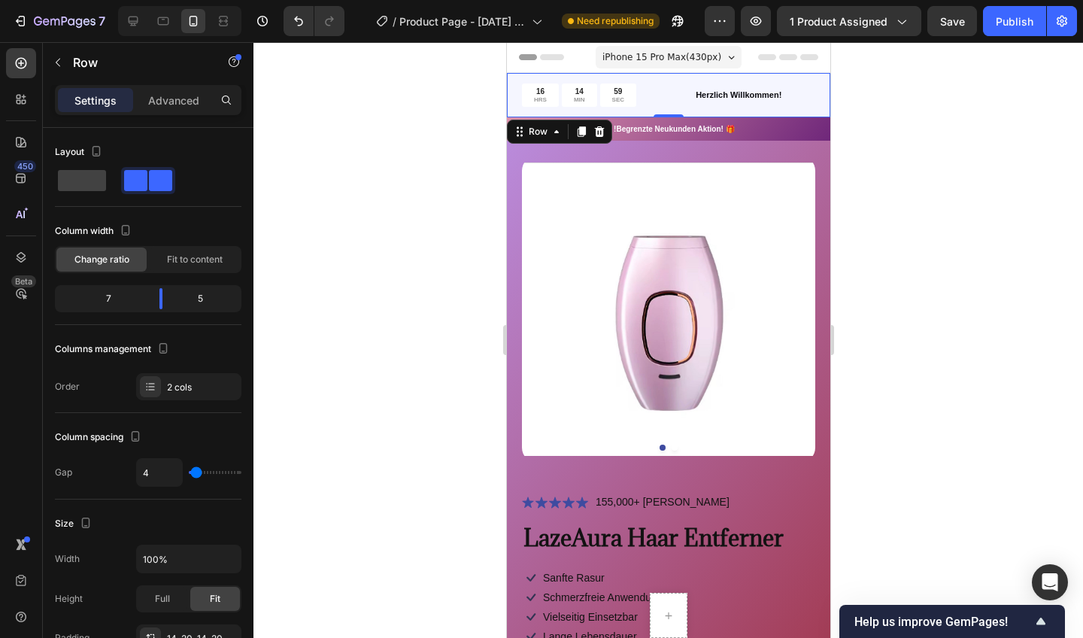
click at [281, 174] on div at bounding box center [668, 340] width 830 height 596
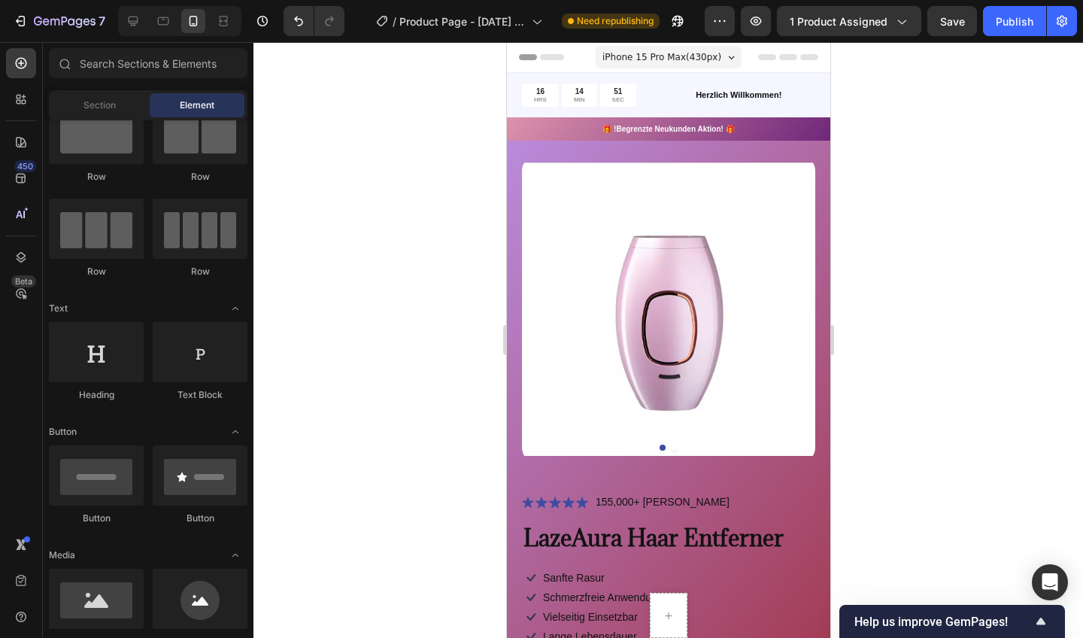
click at [472, 123] on div at bounding box center [668, 340] width 830 height 596
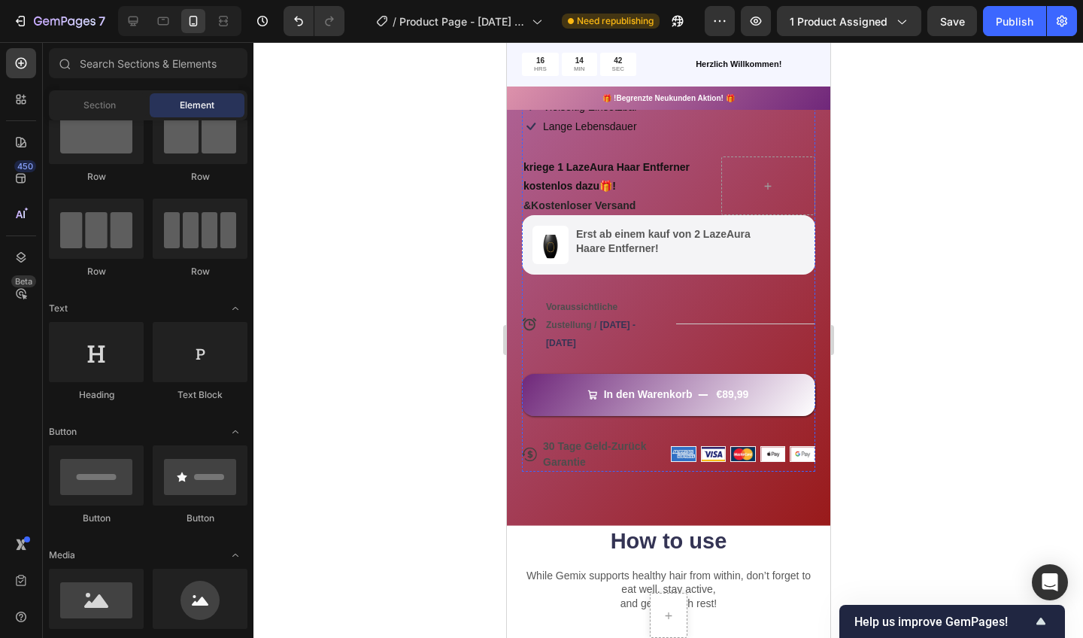
scroll to position [515, 0]
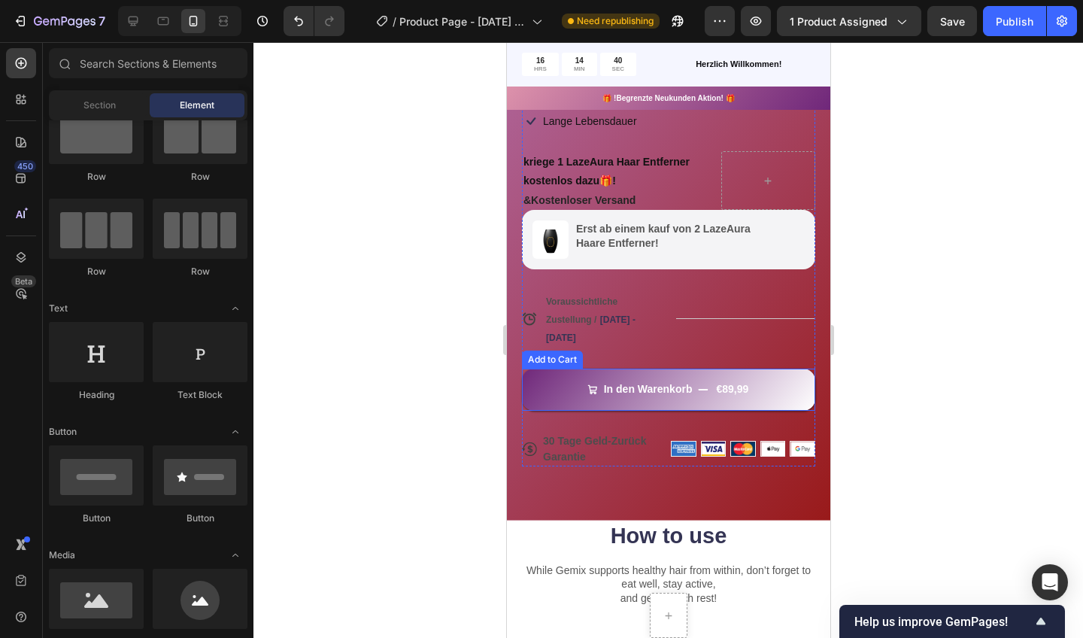
click at [670, 258] on div "Image Erst ab einem kauf von 2 LazeAura Haare Entferner! Text Block Row" at bounding box center [667, 239] width 293 height 59
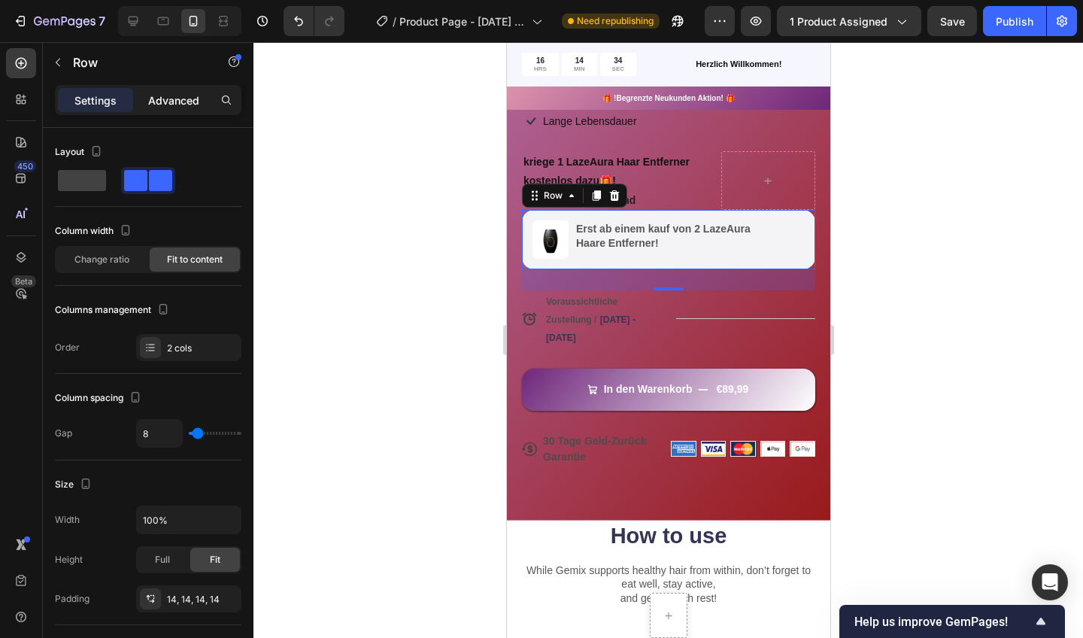
click at [181, 101] on p "Advanced" at bounding box center [173, 101] width 51 height 16
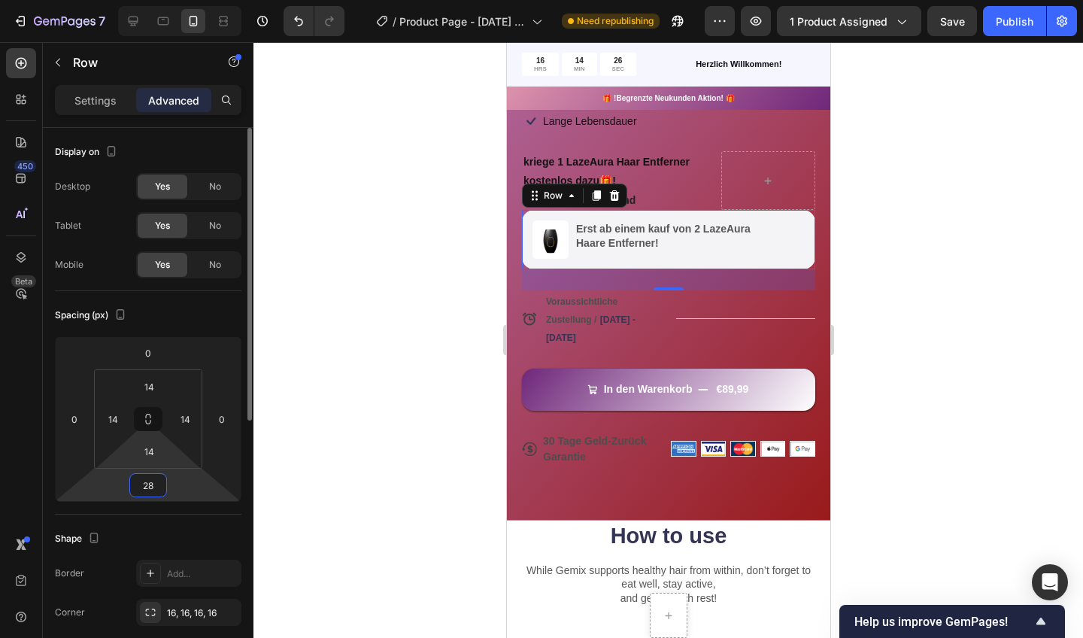
drag, startPoint x: 148, startPoint y: 480, endPoint x: 165, endPoint y: 463, distance: 24.5
click at [165, 462] on div "0 0 28 0 14 14 14 14" at bounding box center [148, 418] width 187 height 165
drag, startPoint x: 165, startPoint y: 463, endPoint x: 147, endPoint y: 472, distance: 21.2
click at [147, 472] on div "0 0 28 0 14 14 14 14" at bounding box center [148, 418] width 187 height 165
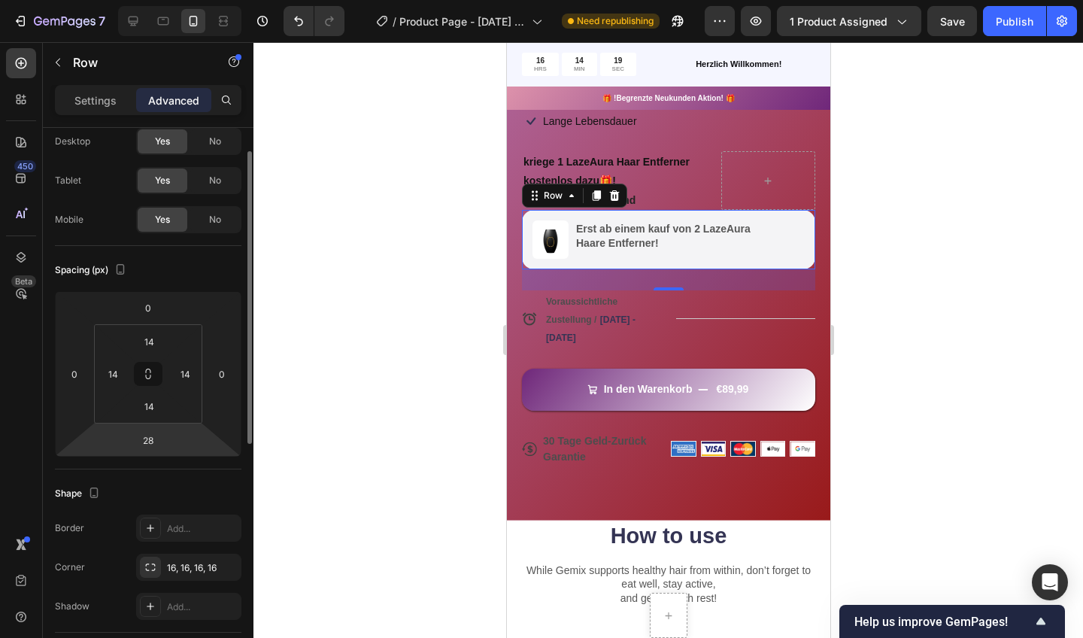
scroll to position [68, 0]
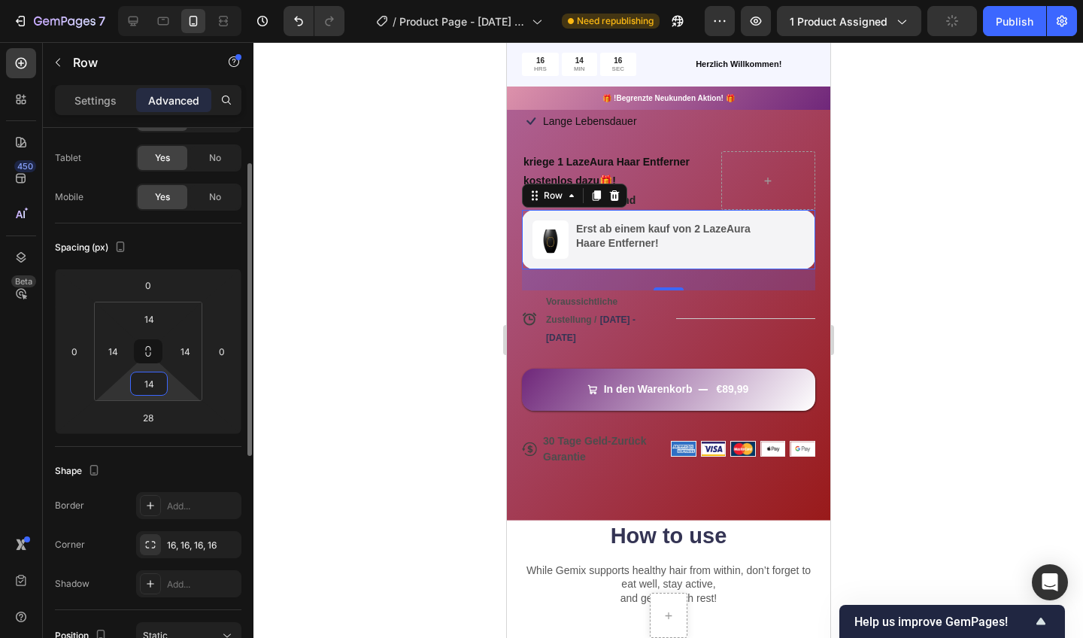
click at [149, 390] on input "14" at bounding box center [149, 383] width 30 height 23
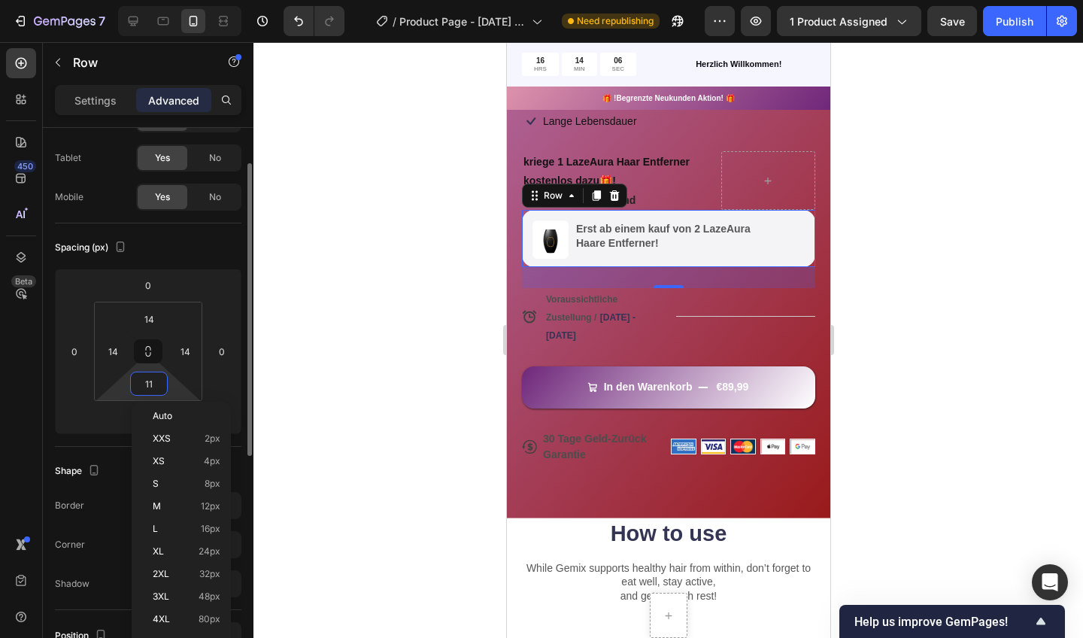
type input "10"
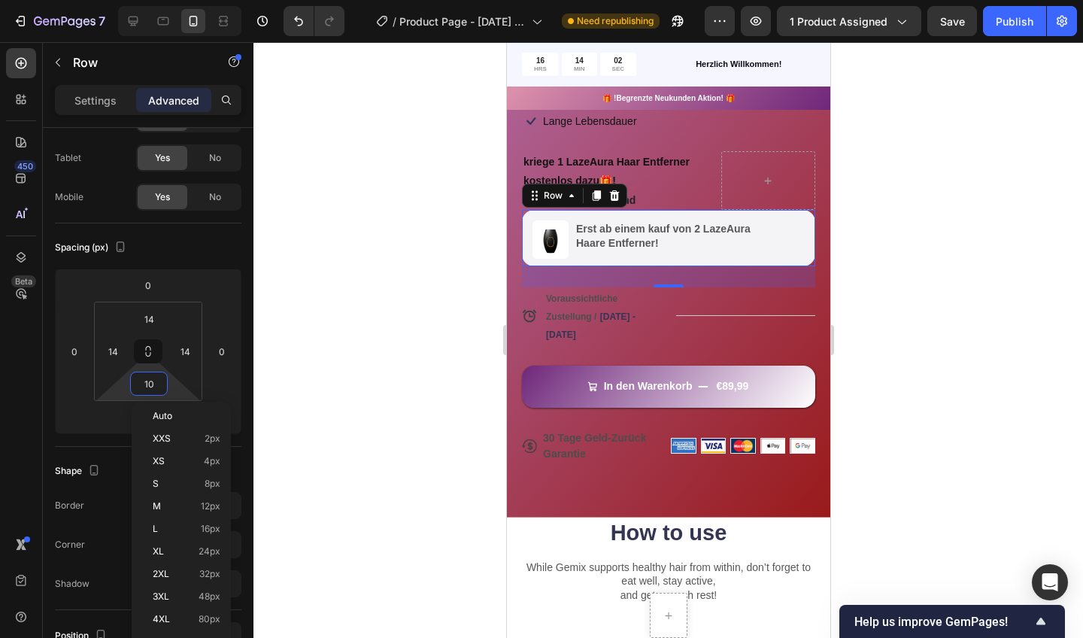
click at [285, 262] on div at bounding box center [668, 340] width 830 height 596
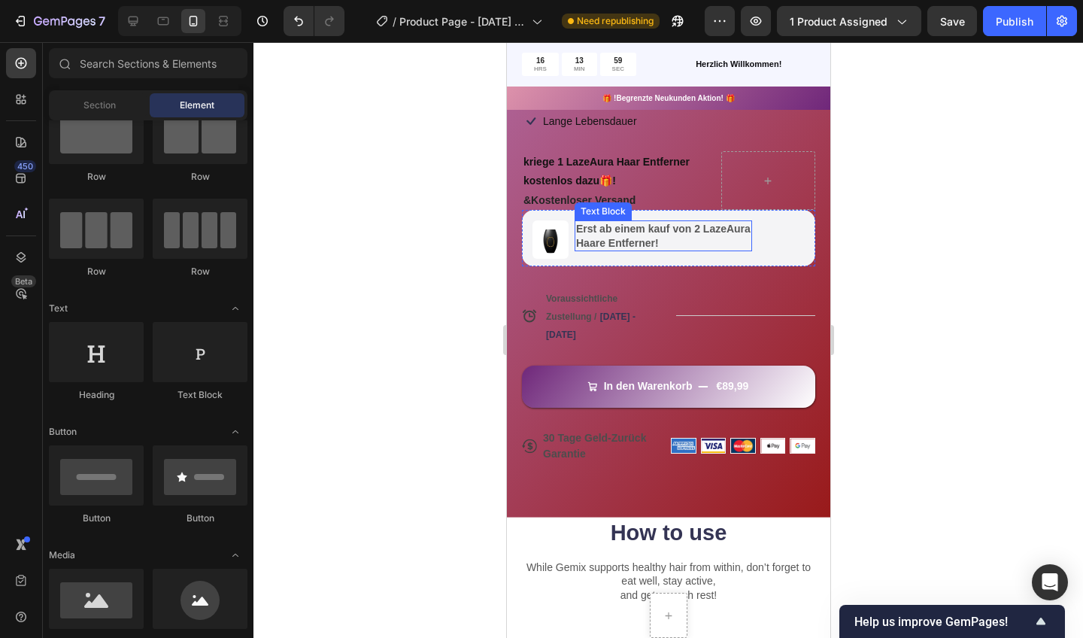
click at [724, 248] on div "Erst ab einem kauf von 2 LazeAura Haare Entferner!" at bounding box center [663, 235] width 178 height 30
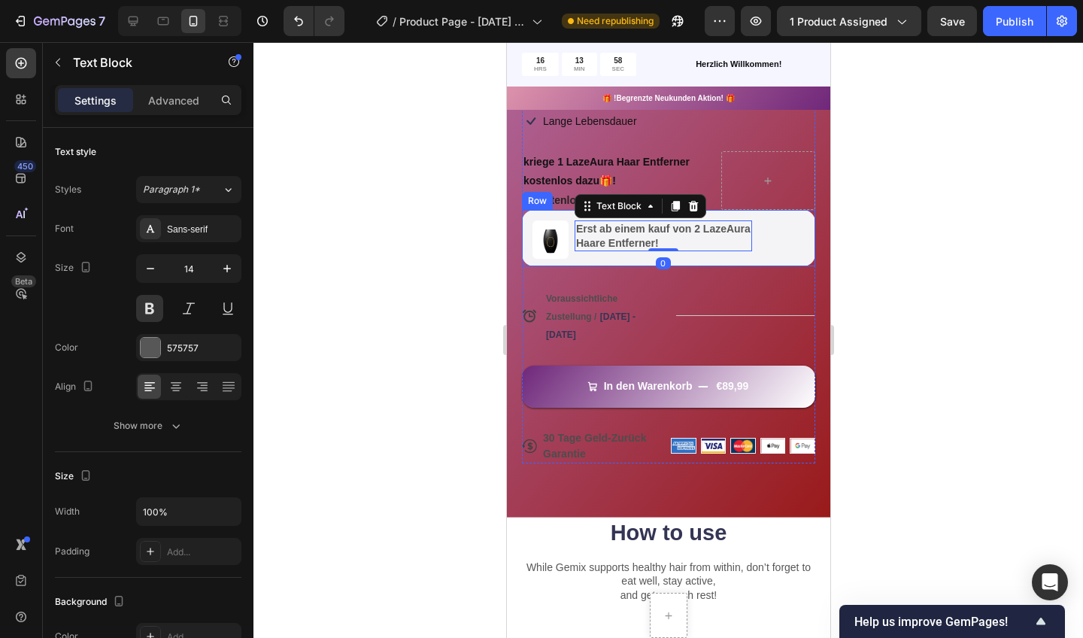
click at [776, 254] on div "Image Erst ab einem kauf von 2 LazeAura Haare Entferner! Text Block 0 Row" at bounding box center [667, 238] width 293 height 56
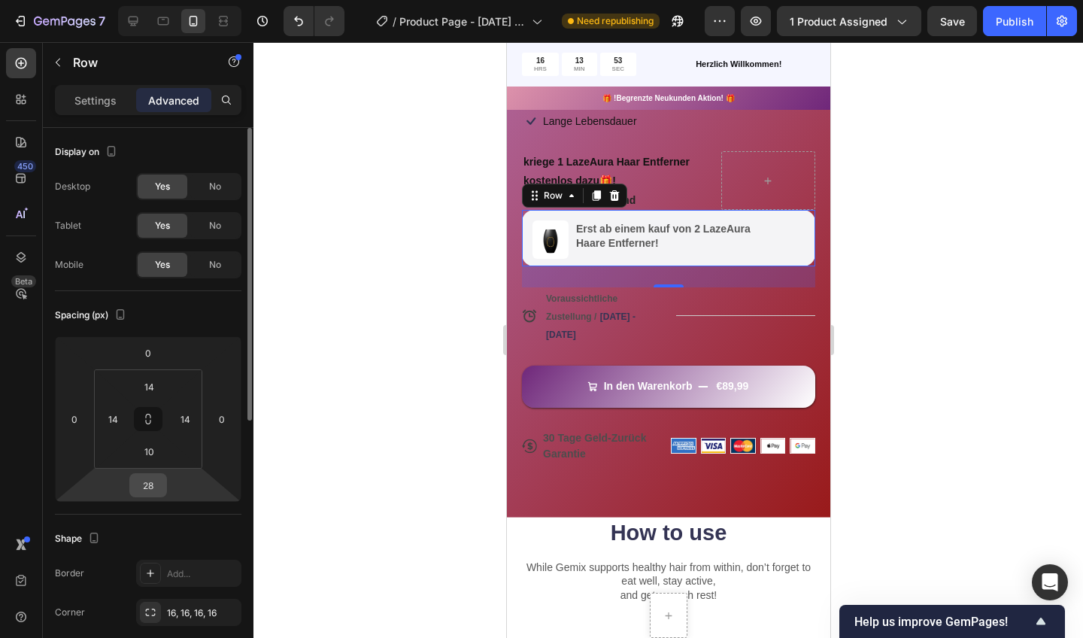
click at [143, 478] on input "28" at bounding box center [148, 485] width 30 height 23
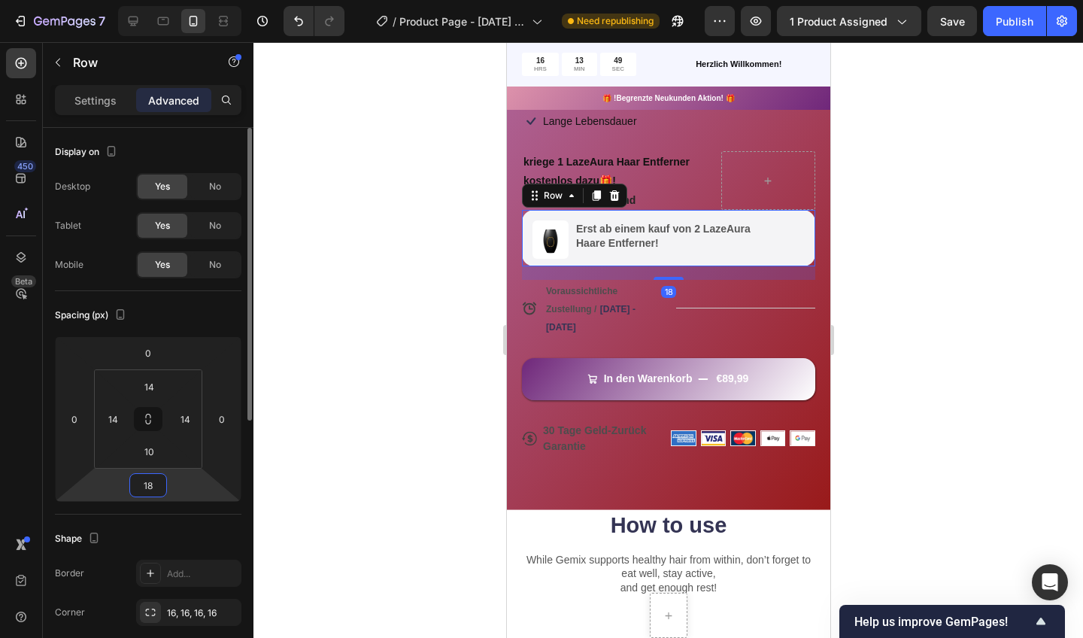
type input "17"
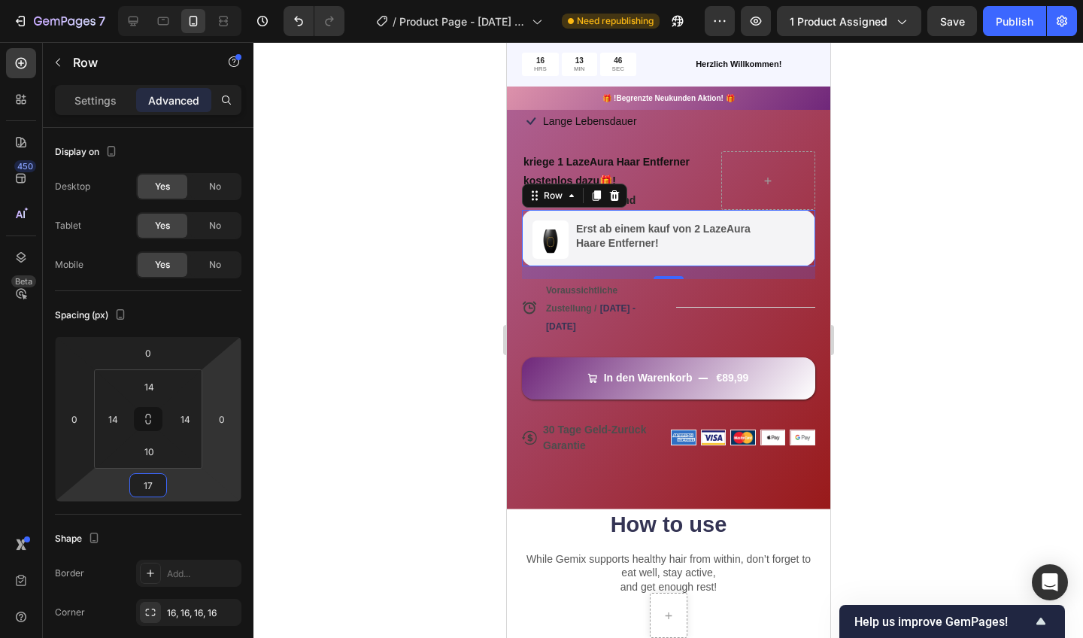
click at [601, 213] on div "Image Erst ab einem kauf von 2 LazeAura Haare Entferner! Text Block Row 17" at bounding box center [667, 238] width 293 height 56
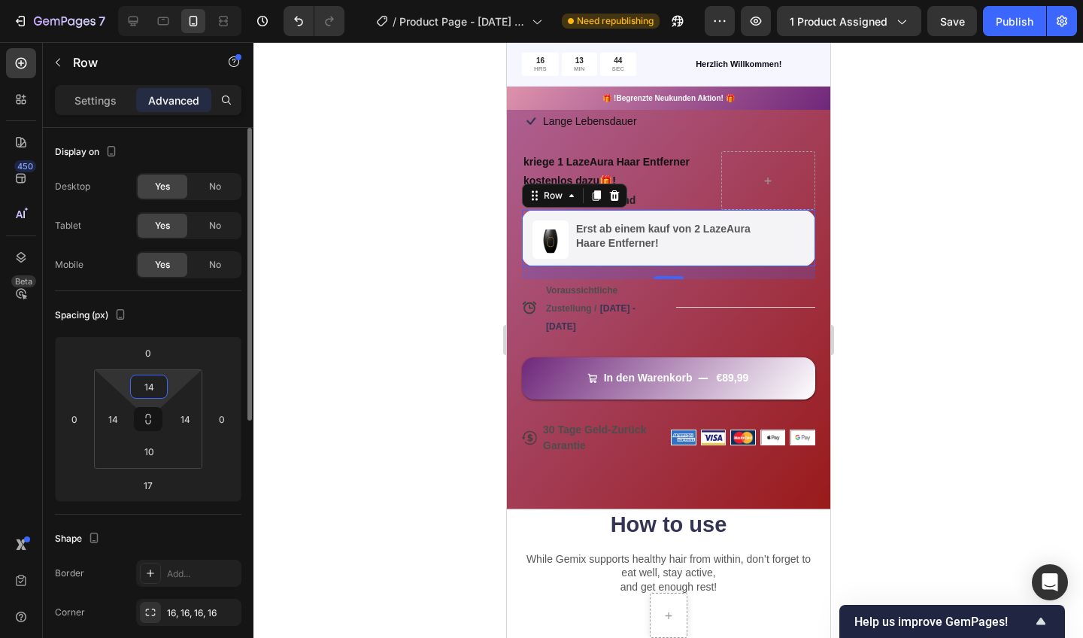
click at [142, 384] on input "14" at bounding box center [149, 386] width 30 height 23
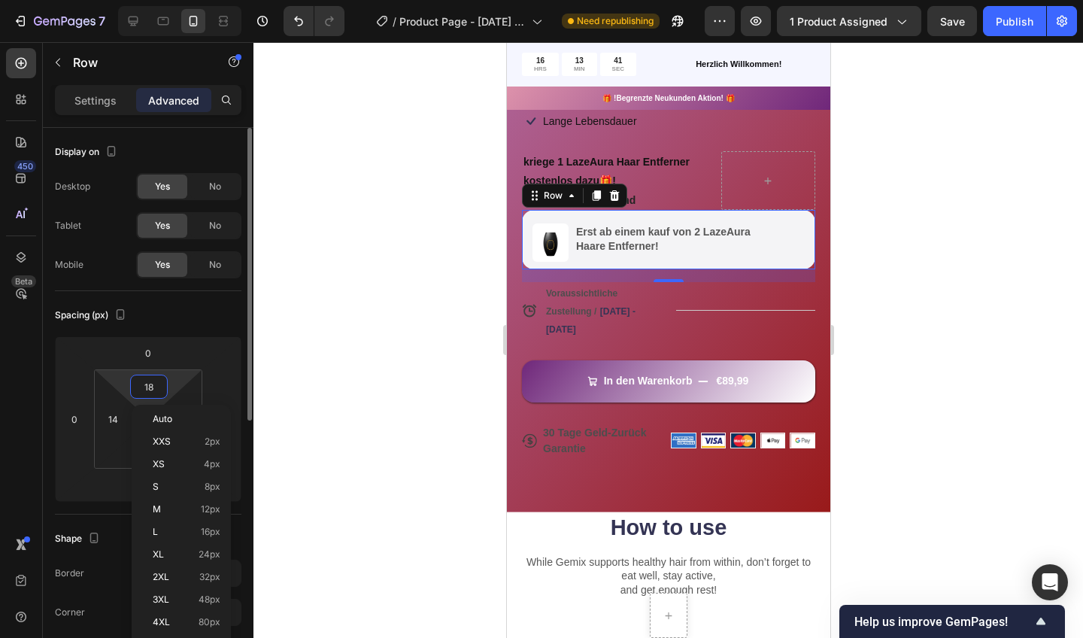
type input "19"
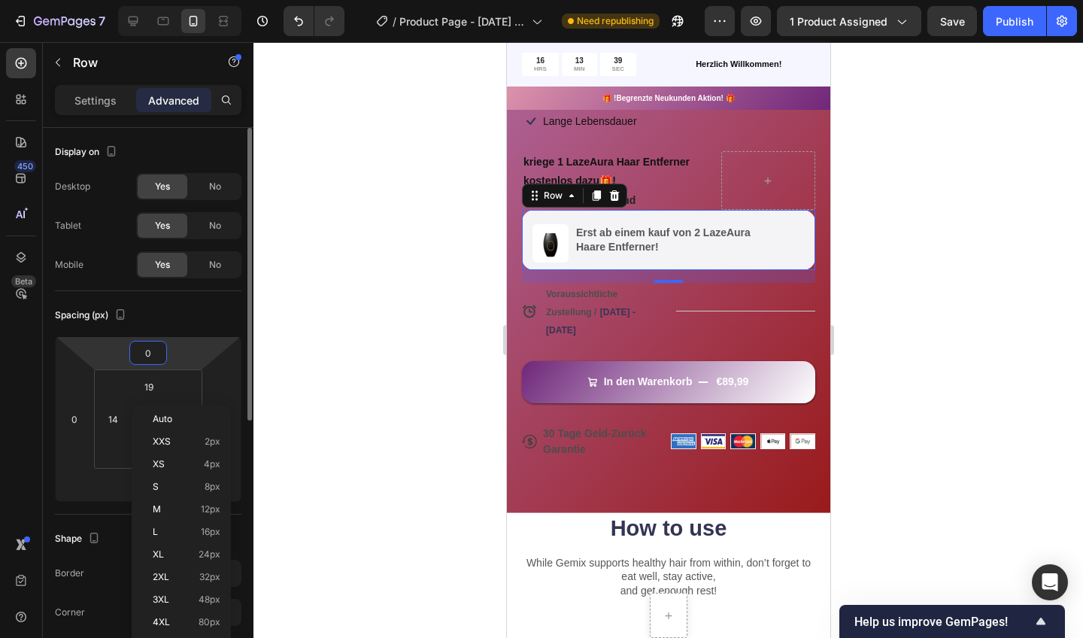
click at [144, 360] on input "0" at bounding box center [148, 352] width 30 height 23
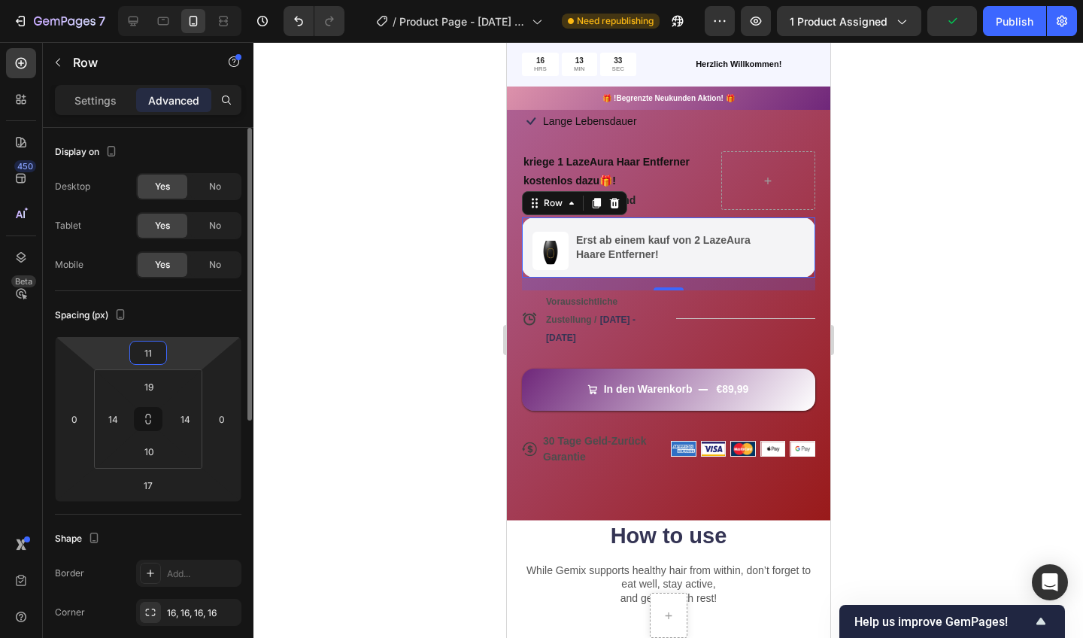
type input "12"
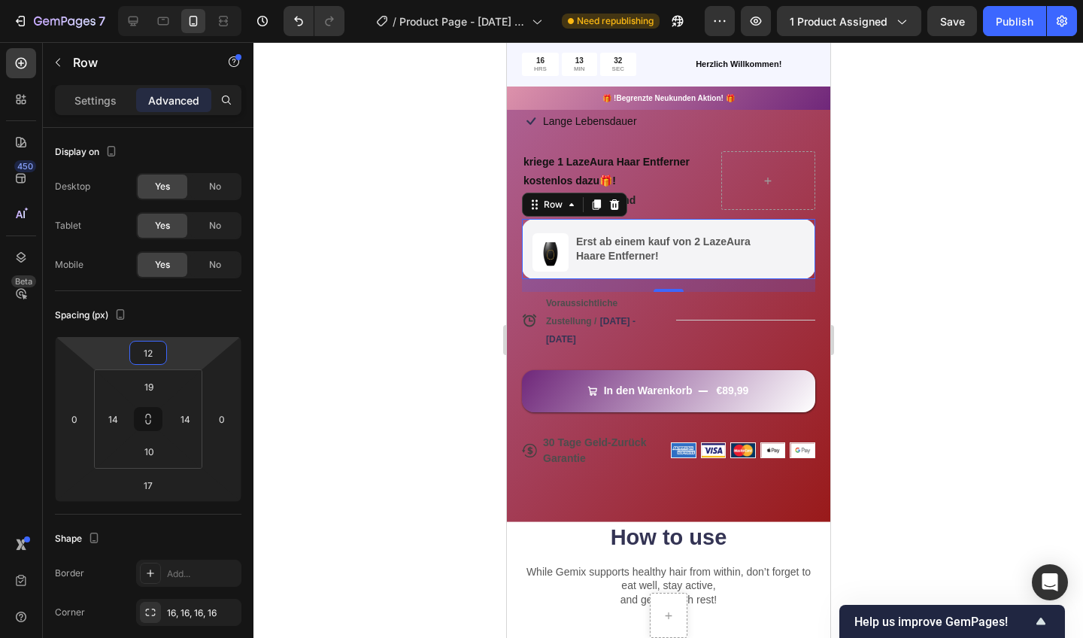
click at [871, 232] on div at bounding box center [668, 340] width 830 height 596
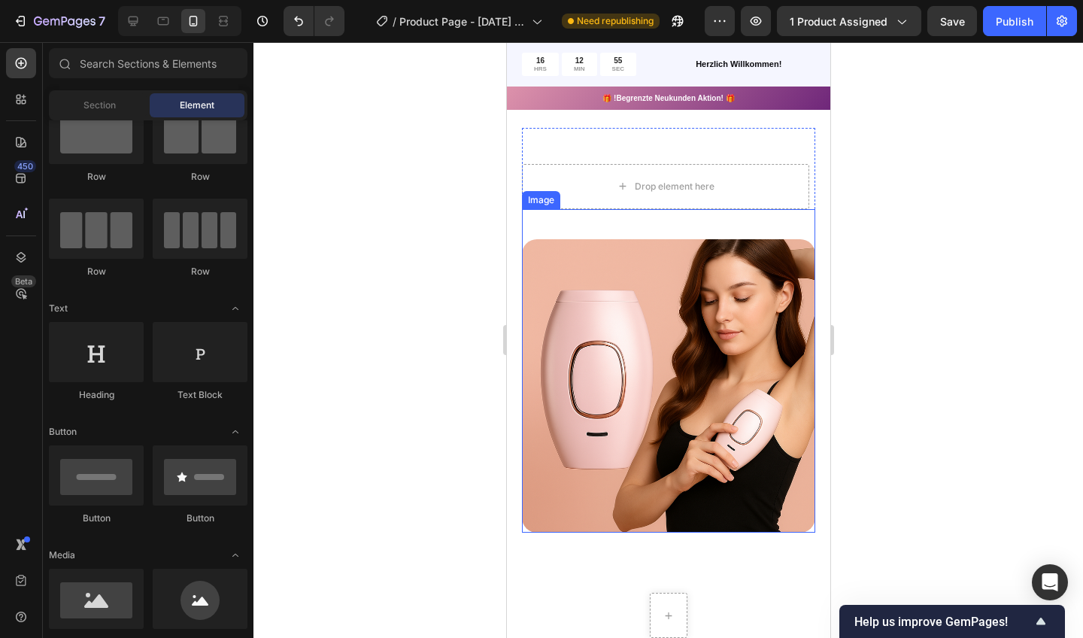
scroll to position [833, 0]
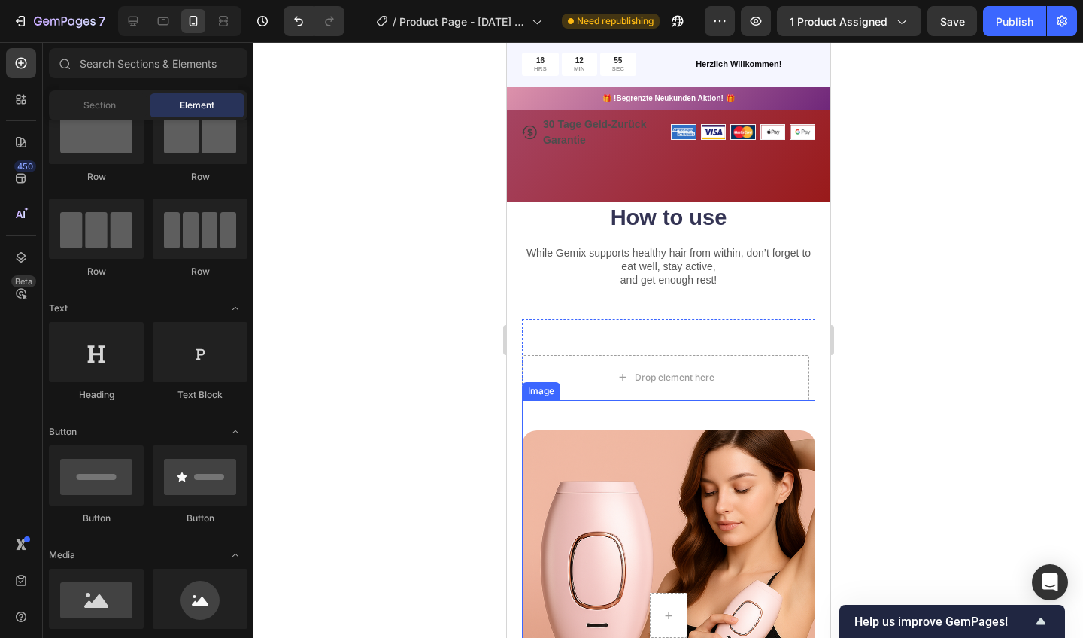
click at [703, 209] on h2 "How to use" at bounding box center [667, 218] width 293 height 32
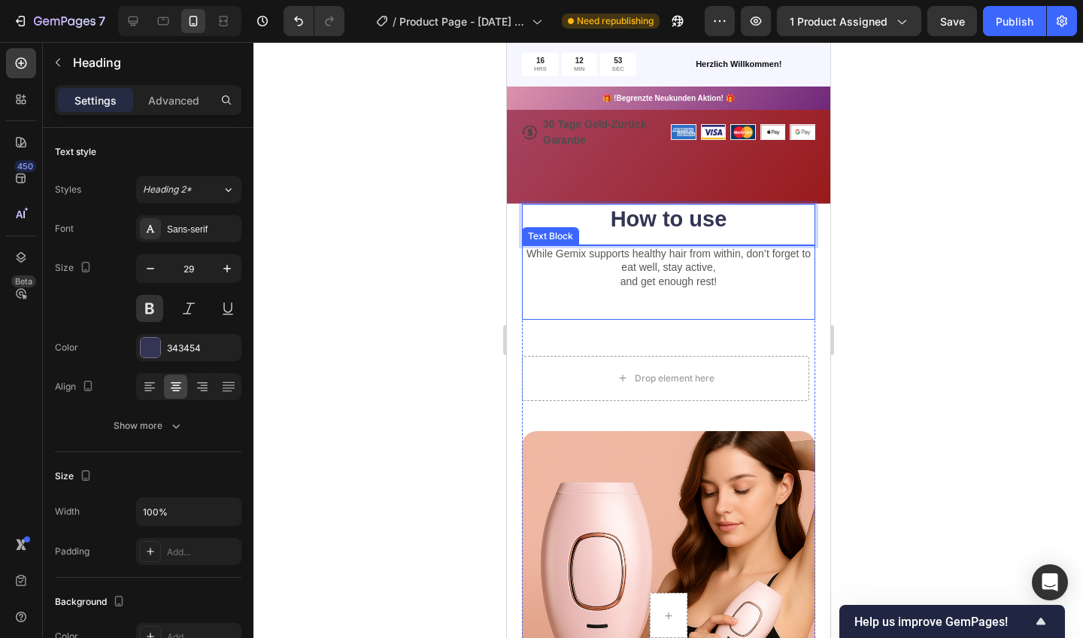
click at [678, 263] on p "While Gemix supports healthy hair from within, don’t forget to eat well, stay a…" at bounding box center [668, 267] width 290 height 41
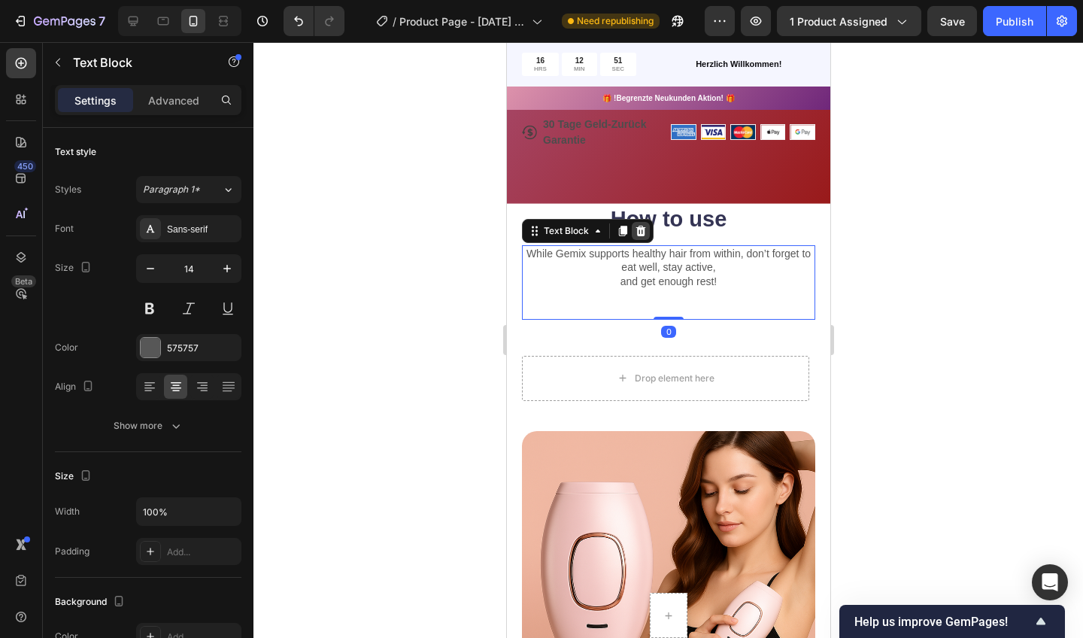
click at [637, 233] on icon at bounding box center [641, 231] width 10 height 11
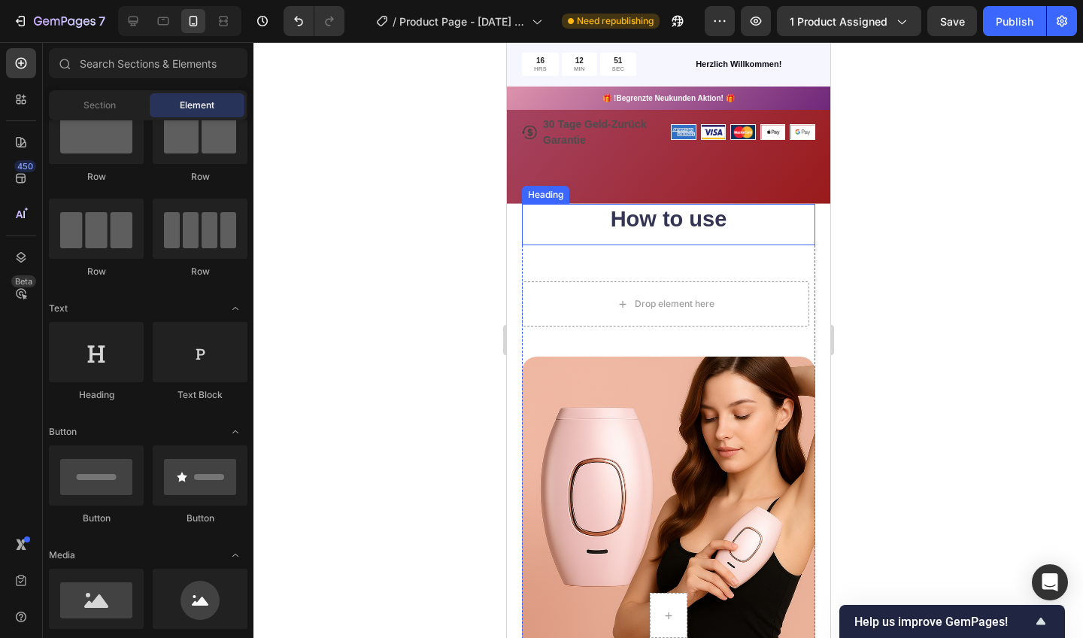
click at [648, 226] on p "How to use" at bounding box center [668, 219] width 290 height 29
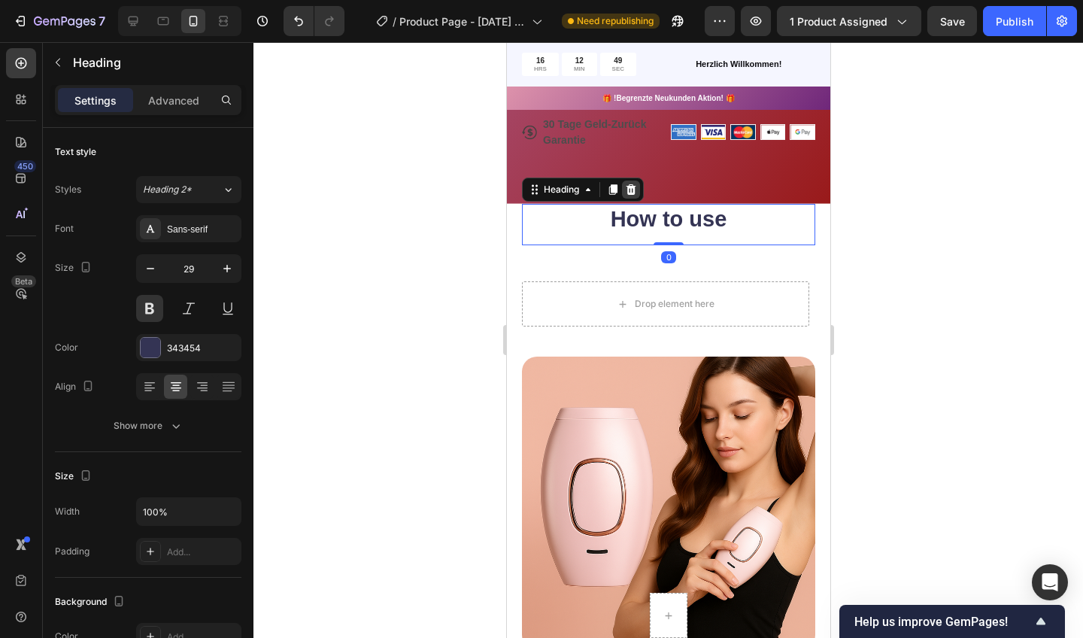
click at [634, 190] on icon at bounding box center [631, 189] width 10 height 11
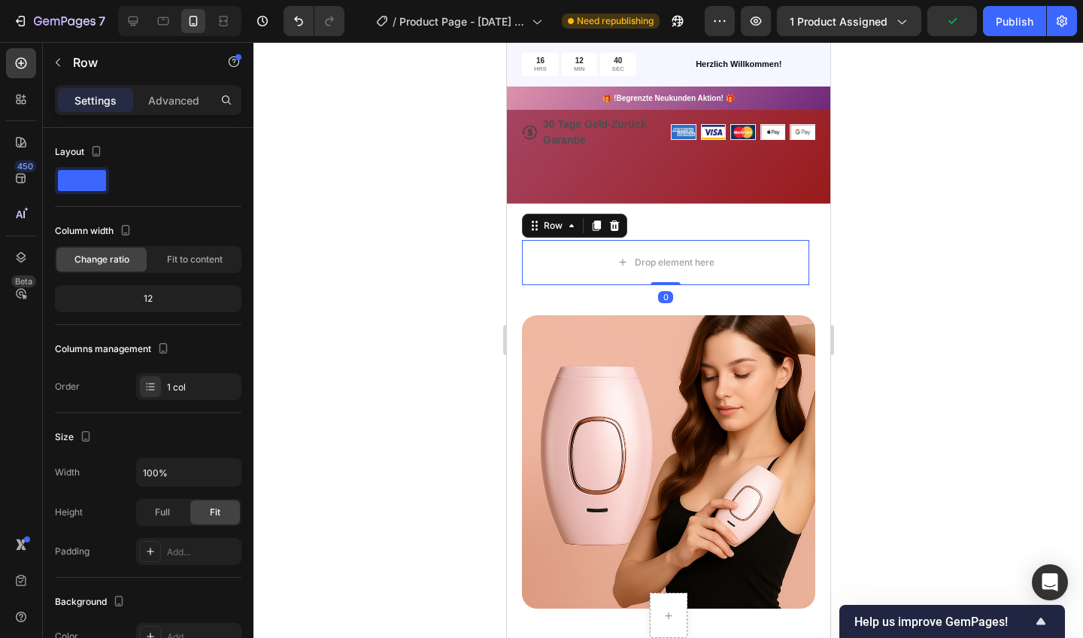
click at [953, 269] on div at bounding box center [668, 340] width 830 height 596
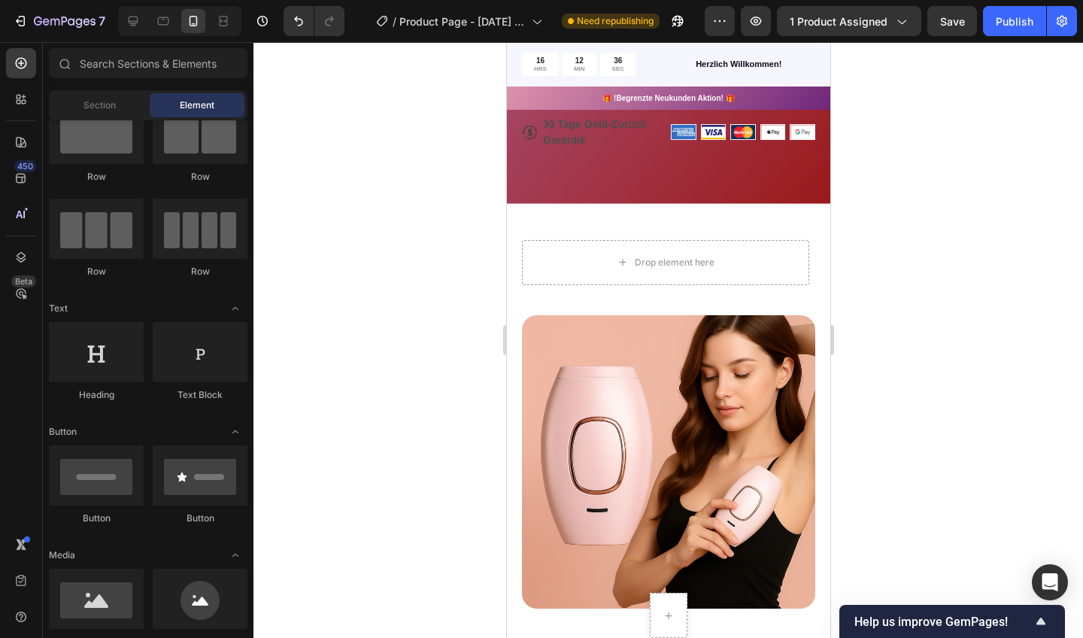
click at [767, 219] on div "Drop element here Row Row" at bounding box center [664, 244] width 287 height 81
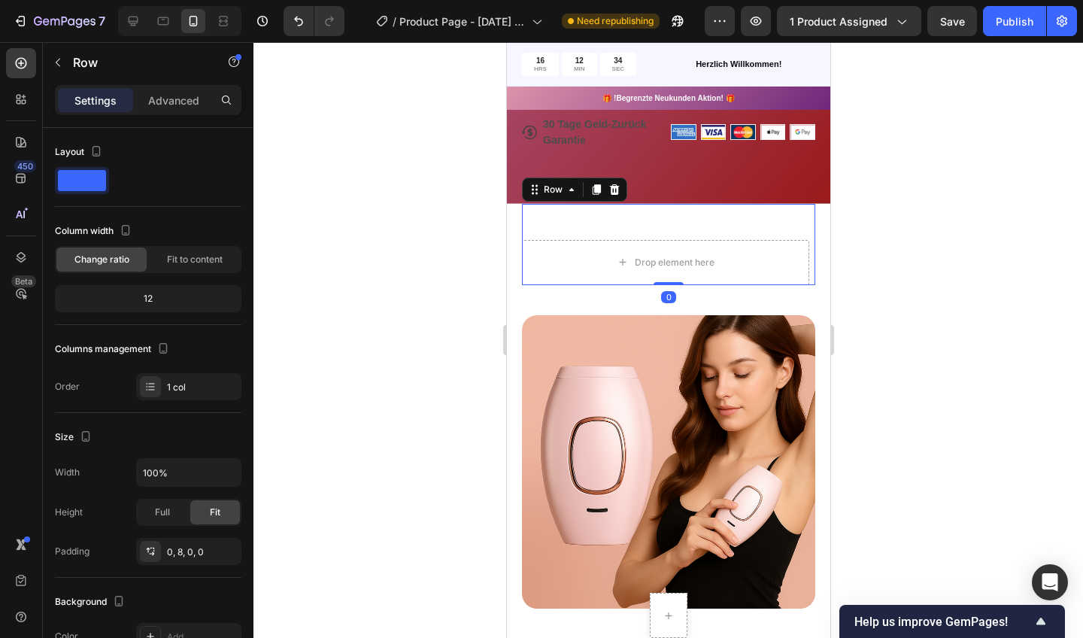
click at [812, 285] on div "Image" at bounding box center [667, 446] width 293 height 323
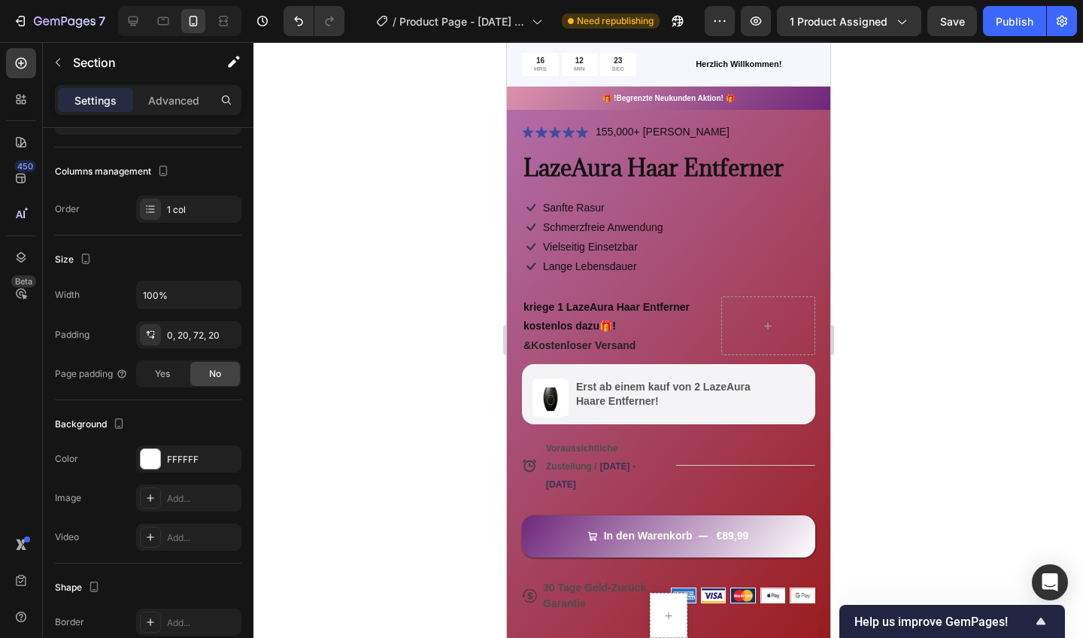
scroll to position [375, 0]
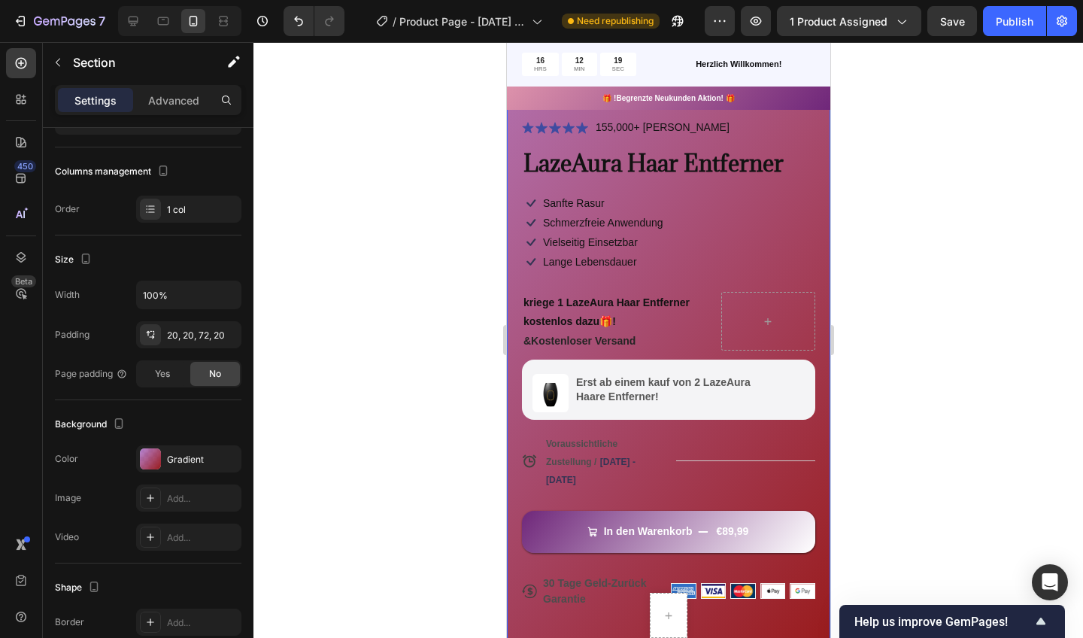
click at [172, 454] on div "Gradient" at bounding box center [202, 460] width 71 height 14
click at [157, 461] on div at bounding box center [150, 458] width 21 height 21
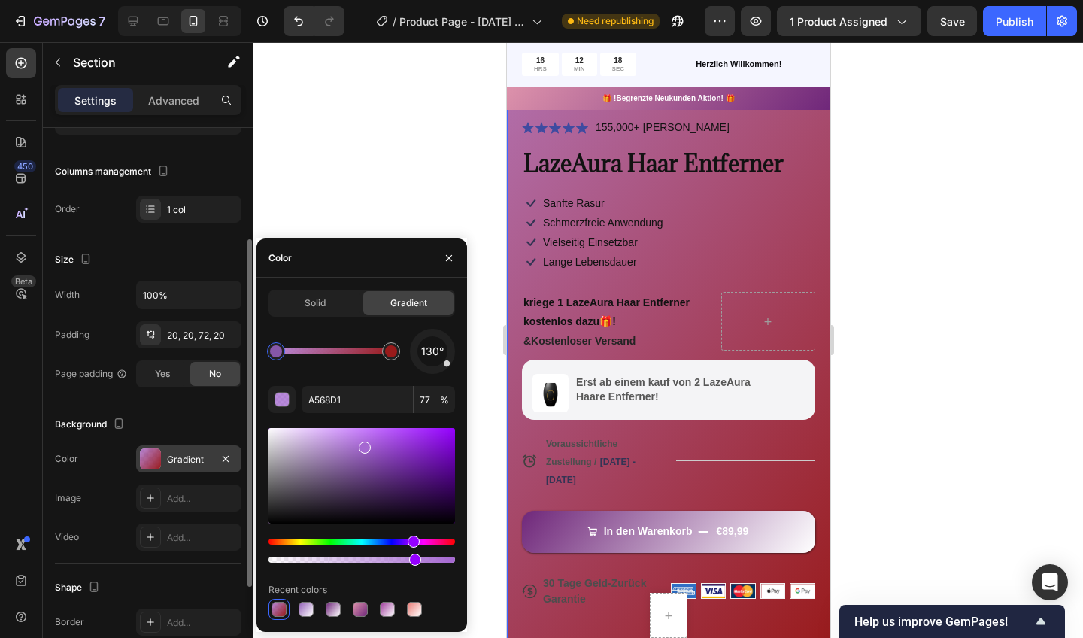
click at [150, 451] on div at bounding box center [150, 458] width 21 height 21
click at [137, 463] on div "Gradient" at bounding box center [188, 458] width 105 height 27
click at [141, 463] on div at bounding box center [150, 458] width 21 height 21
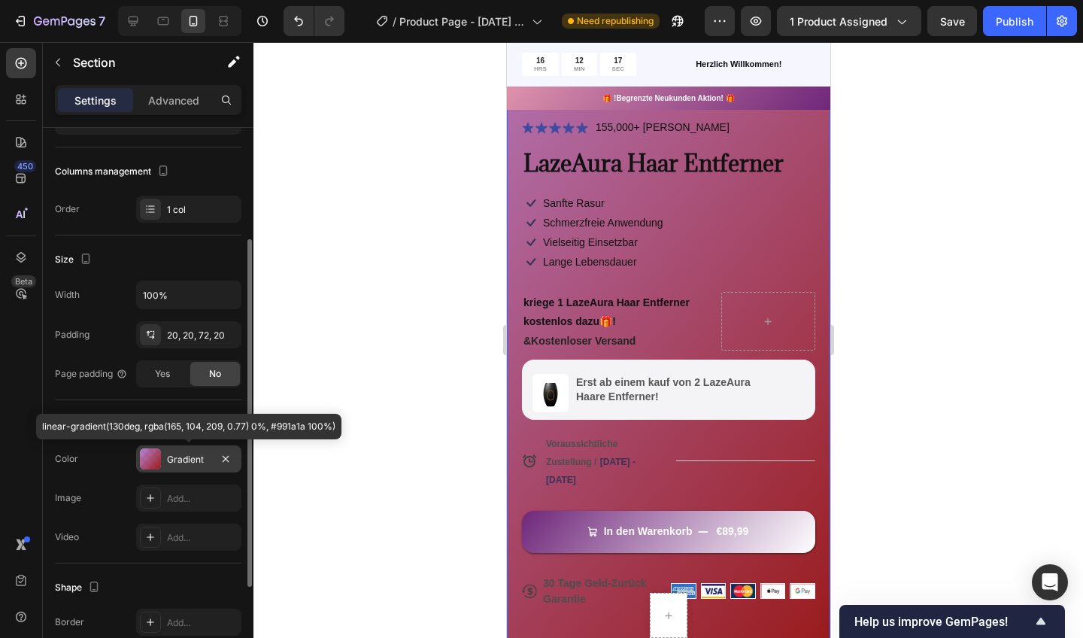
click at [177, 460] on div "Gradient" at bounding box center [189, 460] width 44 height 14
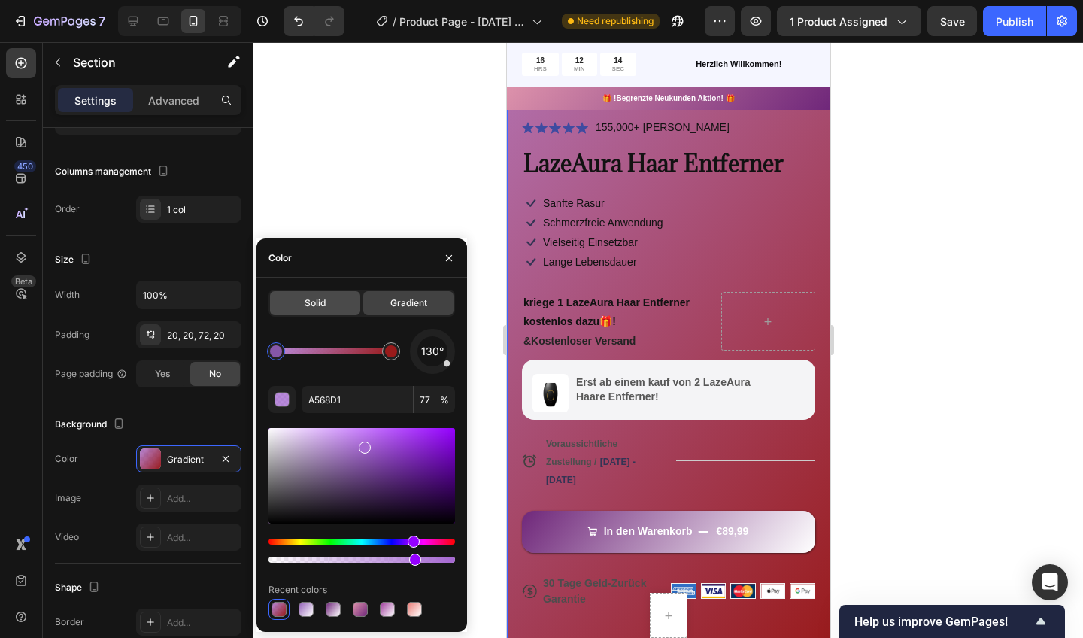
click at [319, 305] on span "Solid" at bounding box center [315, 303] width 21 height 14
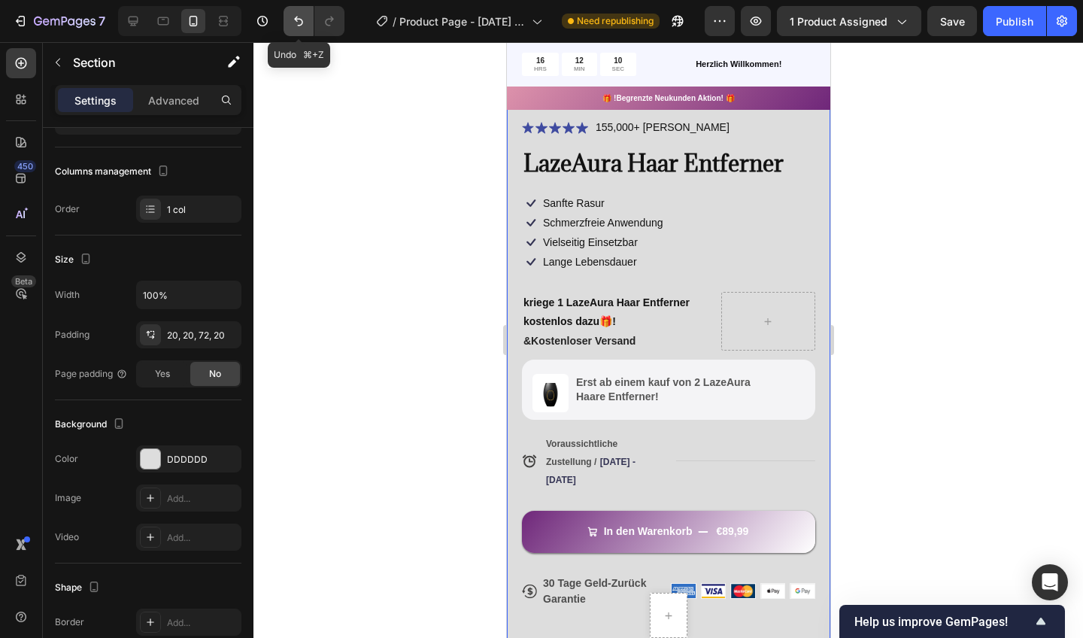
click at [305, 17] on icon "Undo/Redo" at bounding box center [298, 21] width 15 height 15
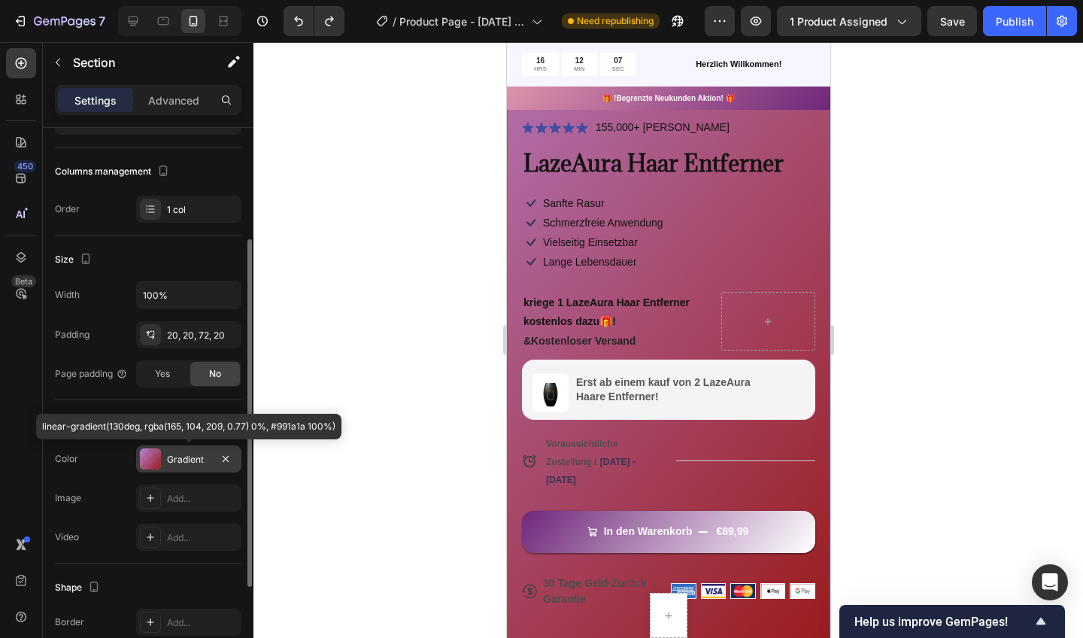
click at [165, 454] on div "Gradient" at bounding box center [188, 458] width 105 height 27
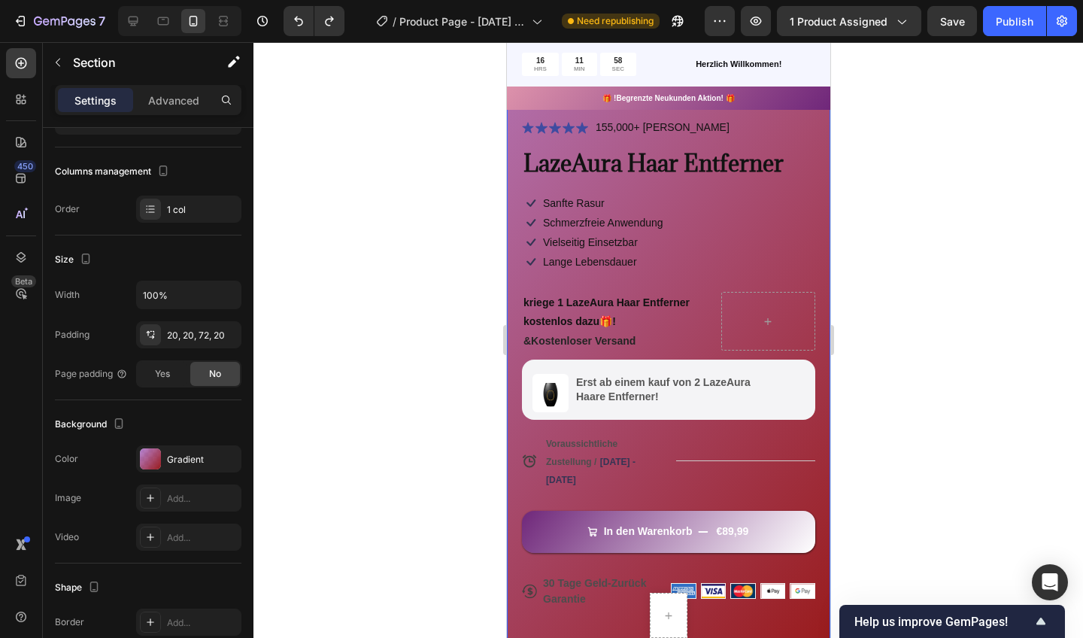
click at [372, 175] on div at bounding box center [668, 340] width 830 height 596
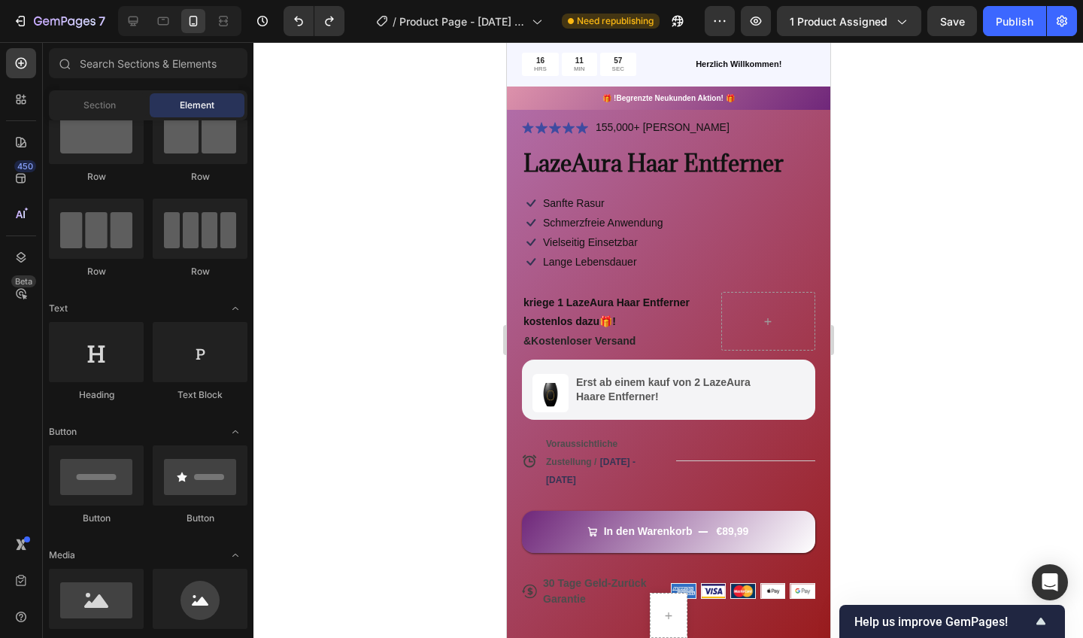
scroll to position [815, 0]
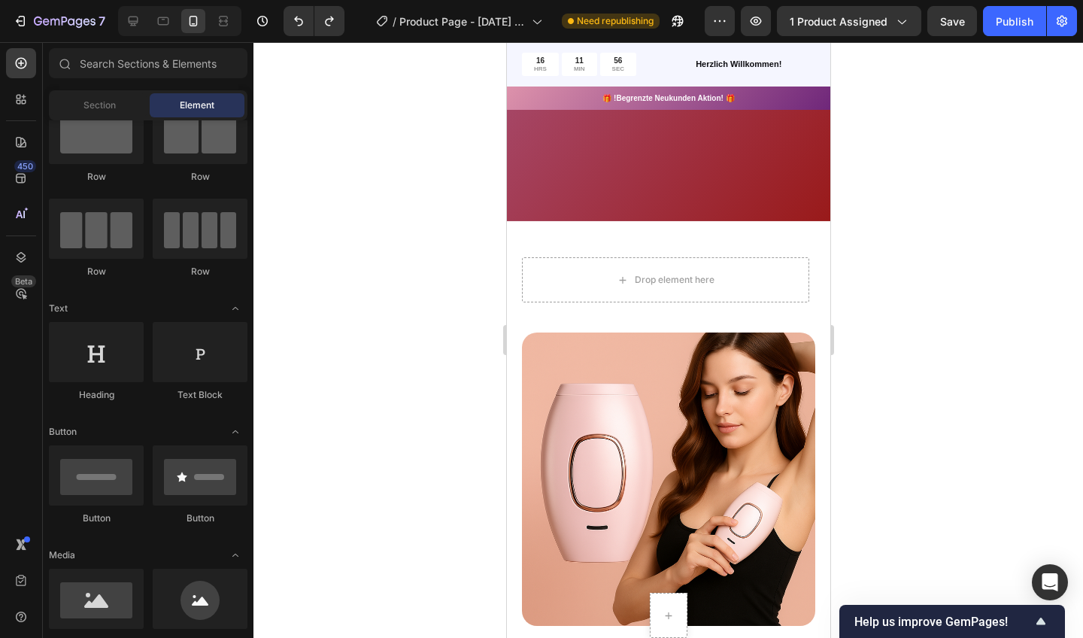
drag, startPoint x: 1016, startPoint y: 315, endPoint x: 511, endPoint y: 287, distance: 505.5
click at [510, 273] on div "Drop element here Row Row Row Row Image Row Row Section 4" at bounding box center [667, 450] width 323 height 459
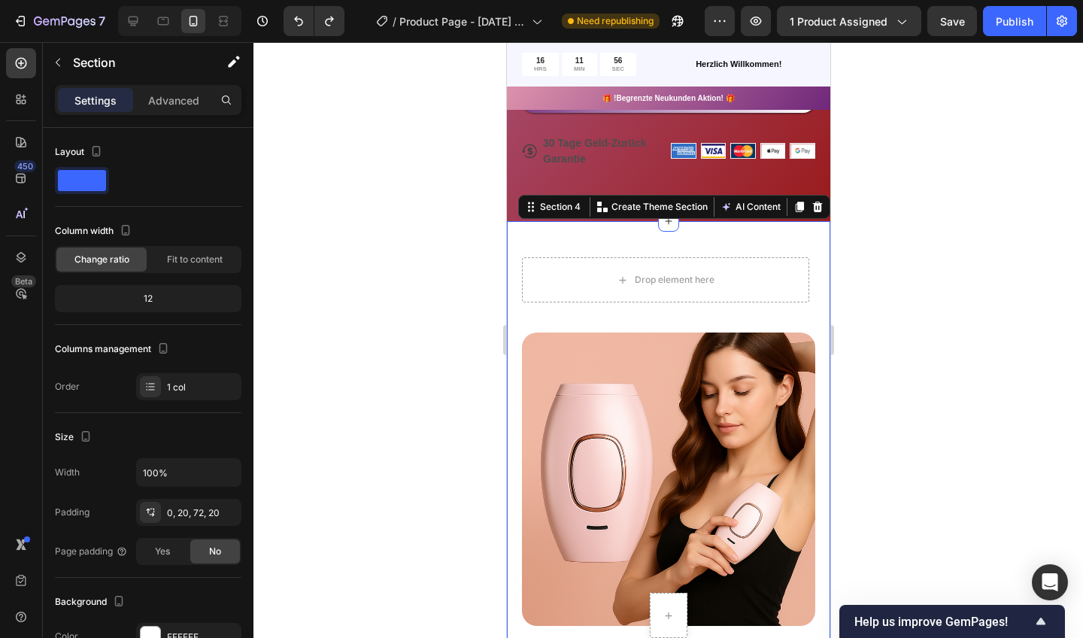
scroll to position [803, 0]
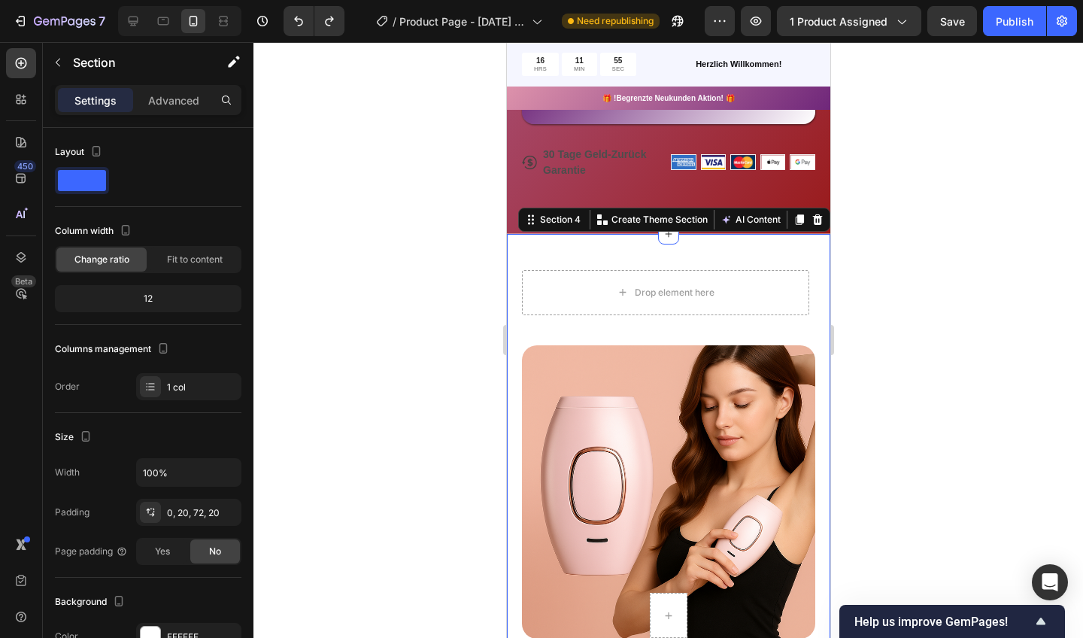
click at [515, 319] on div "Drop element here Row Row Row Row Image Row Row Section 4 You can create reusab…" at bounding box center [667, 463] width 323 height 459
click at [176, 629] on div "FFFFFF" at bounding box center [188, 636] width 105 height 27
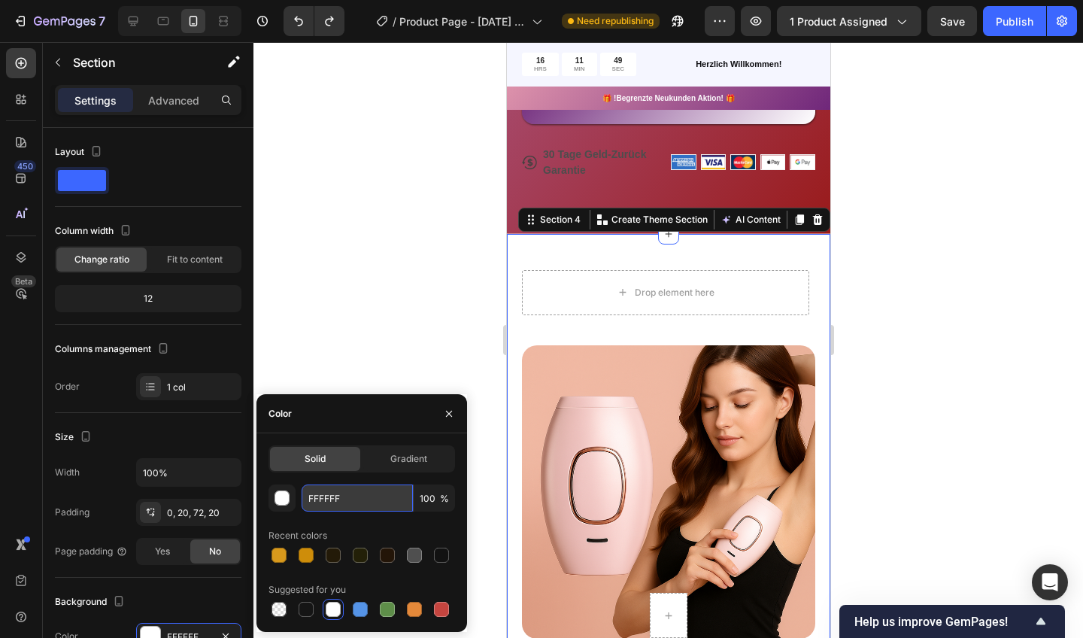
click at [374, 501] on input "FFFFFF" at bounding box center [357, 497] width 111 height 27
paste input "A568D1"
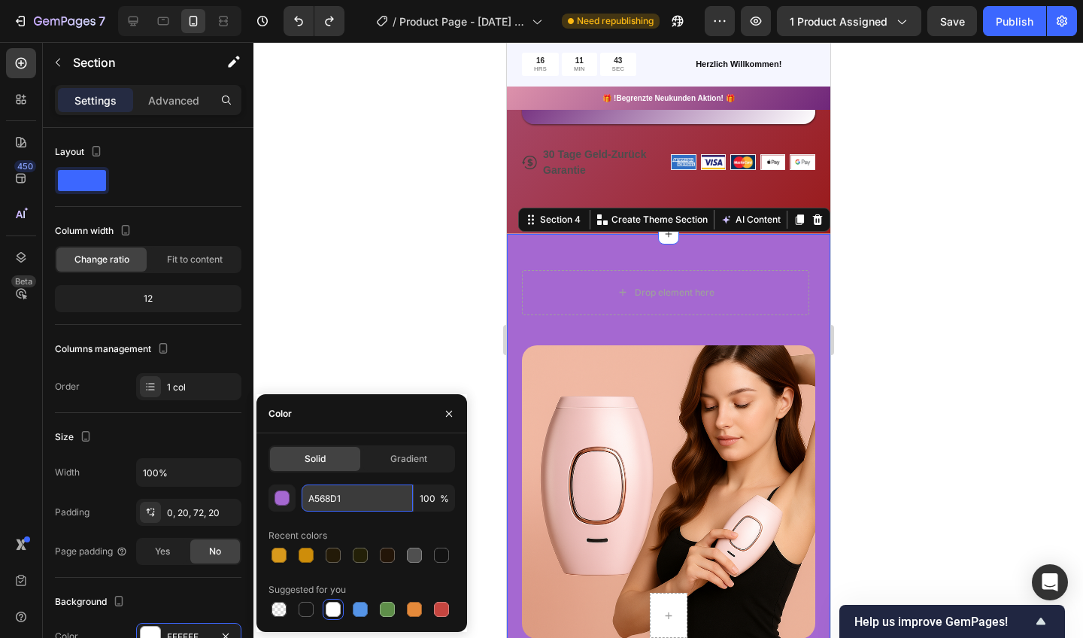
type input "A568D"
click at [406, 465] on span "Gradient" at bounding box center [408, 459] width 37 height 14
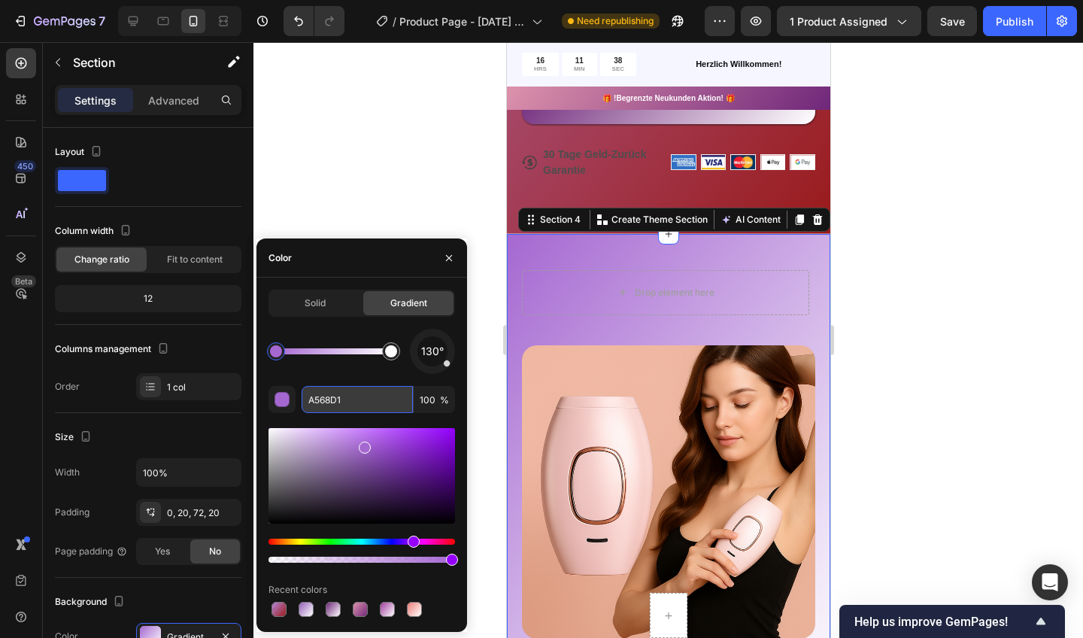
click at [373, 393] on input "A568D1" at bounding box center [357, 399] width 111 height 27
paste input "A568D1"
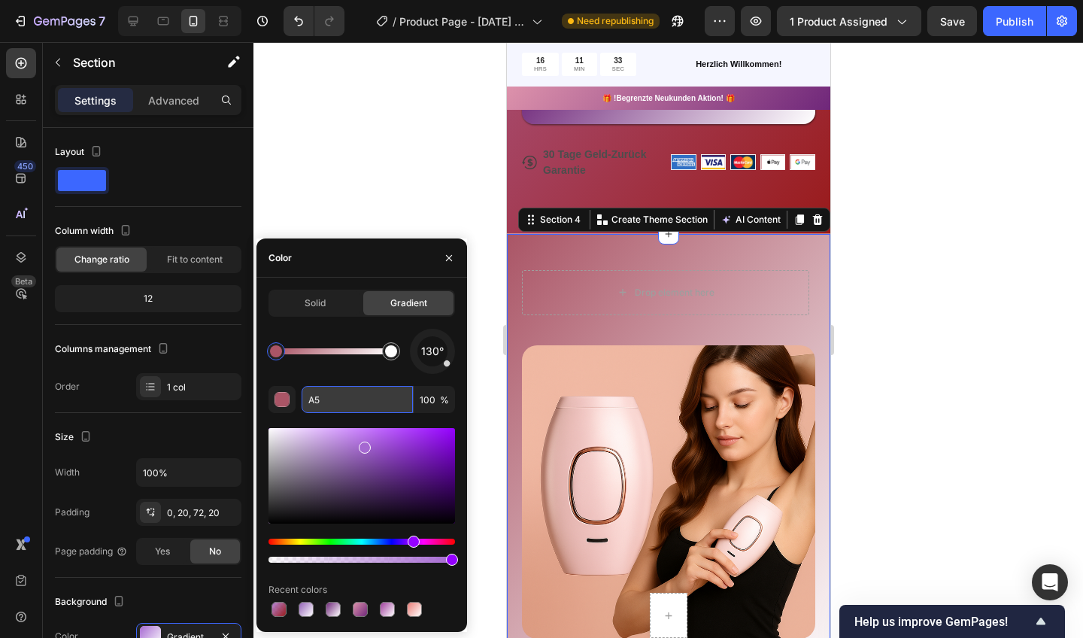
type input "A"
paste input "A568D1"
type input "A"
drag, startPoint x: 351, startPoint y: 205, endPoint x: 369, endPoint y: 205, distance: 18.1
click at [351, 205] on div at bounding box center [668, 340] width 830 height 596
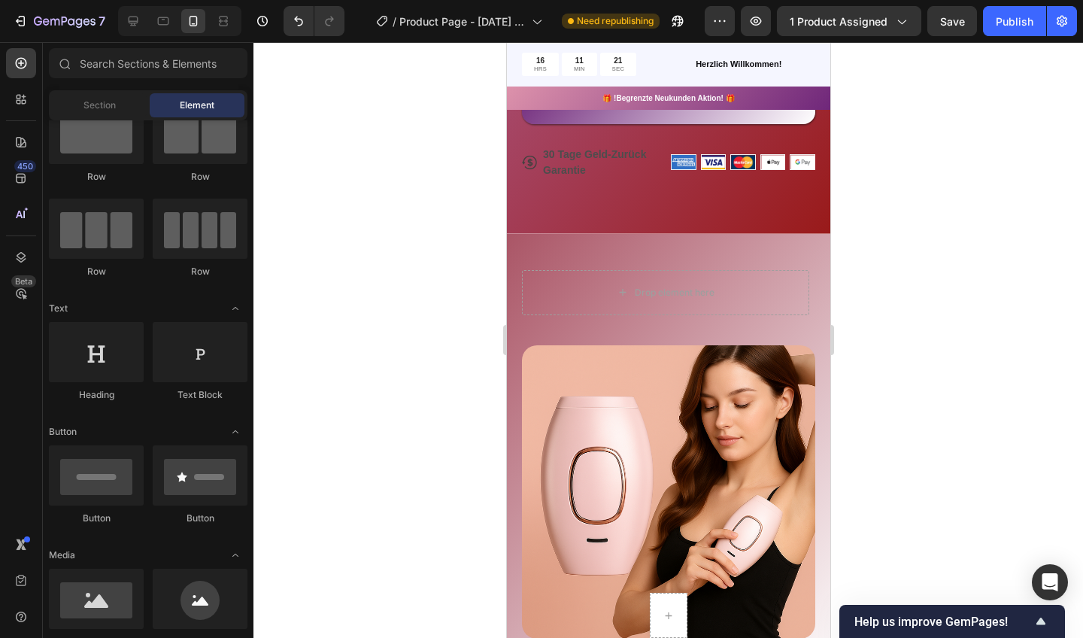
click at [405, 170] on div at bounding box center [668, 340] width 830 height 596
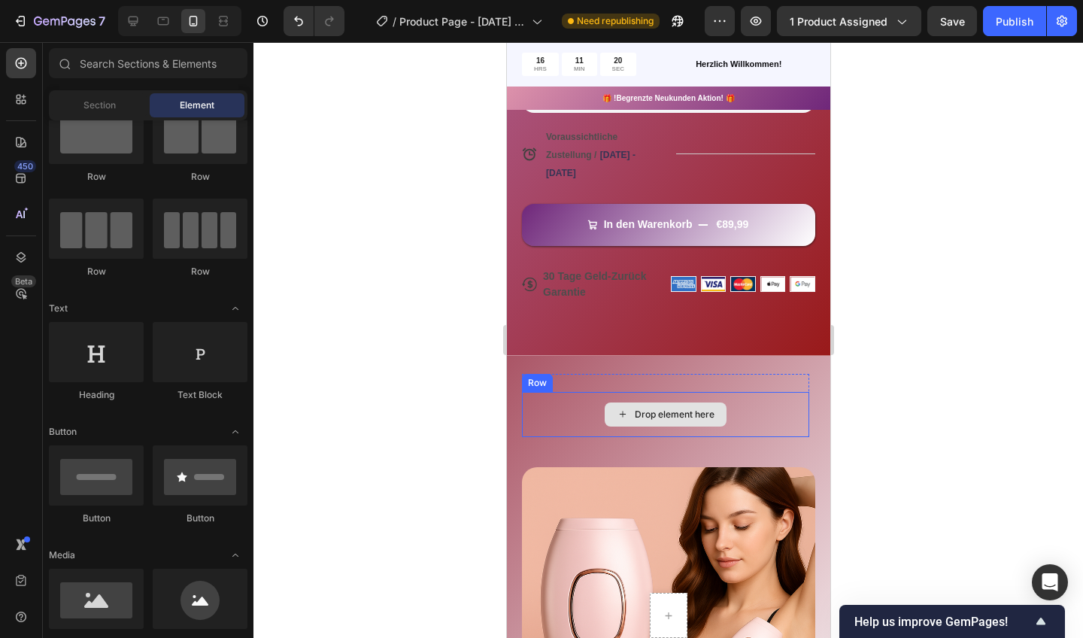
scroll to position [675, 0]
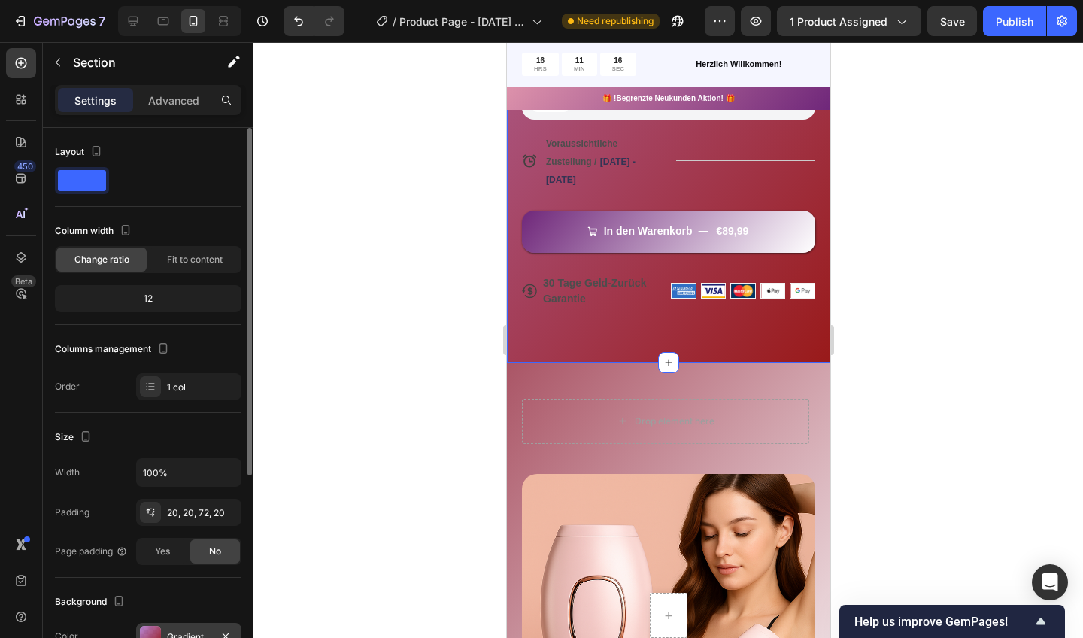
click at [153, 637] on div at bounding box center [150, 636] width 21 height 21
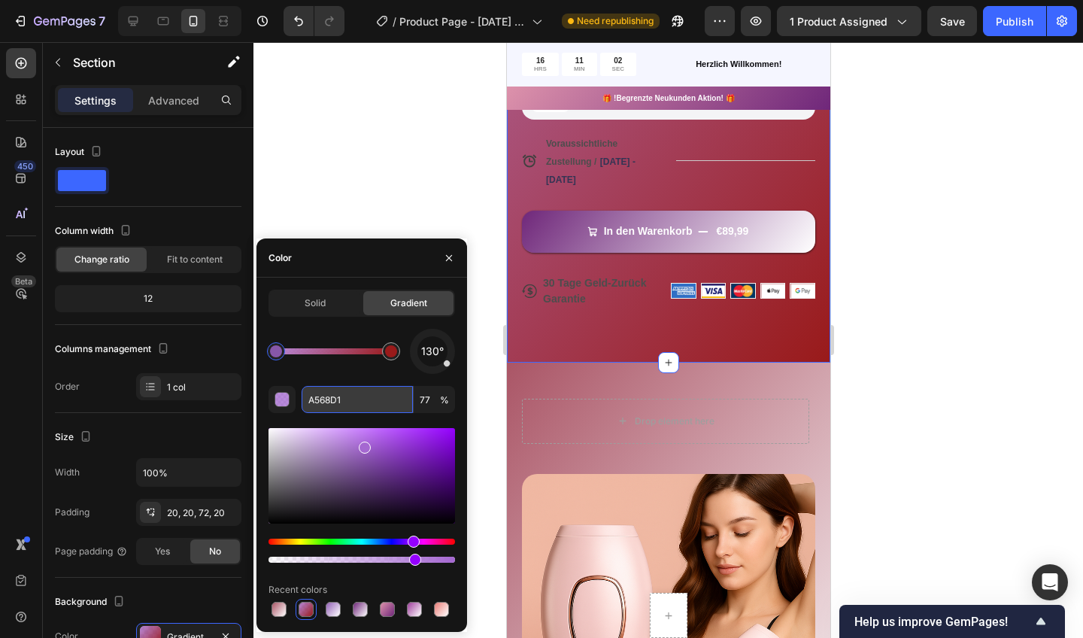
click at [341, 400] on input "A568D1" at bounding box center [357, 399] width 111 height 27
click at [439, 137] on div at bounding box center [668, 340] width 830 height 596
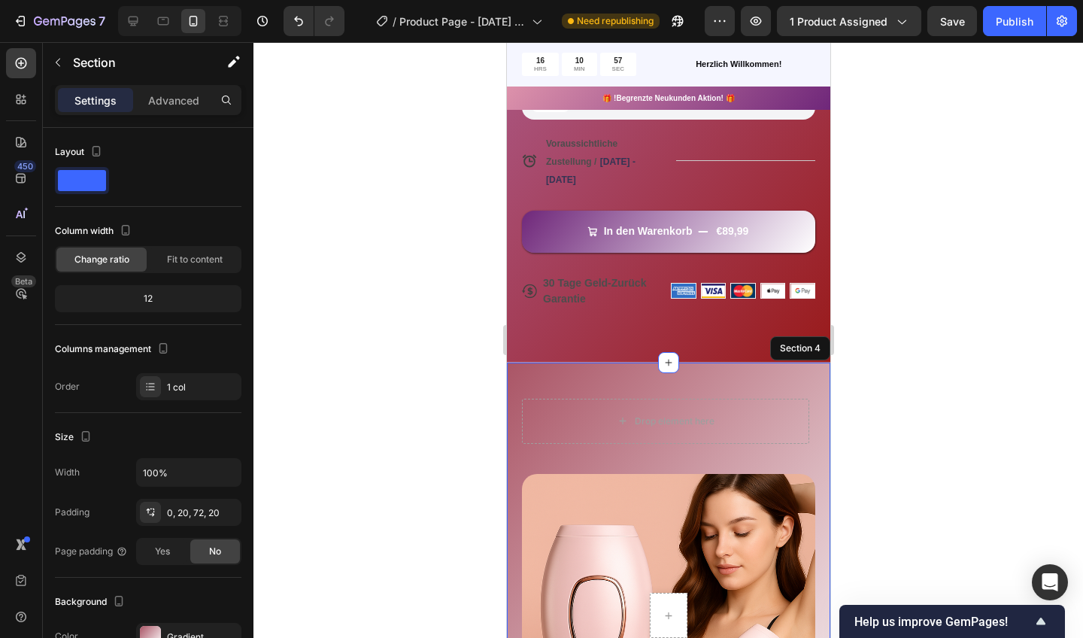
drag, startPoint x: 1013, startPoint y: 441, endPoint x: 507, endPoint y: 399, distance: 507.9
click at [507, 399] on div "Drop element here Row Row Row Row Image Row Row Section 4" at bounding box center [667, 592] width 323 height 459
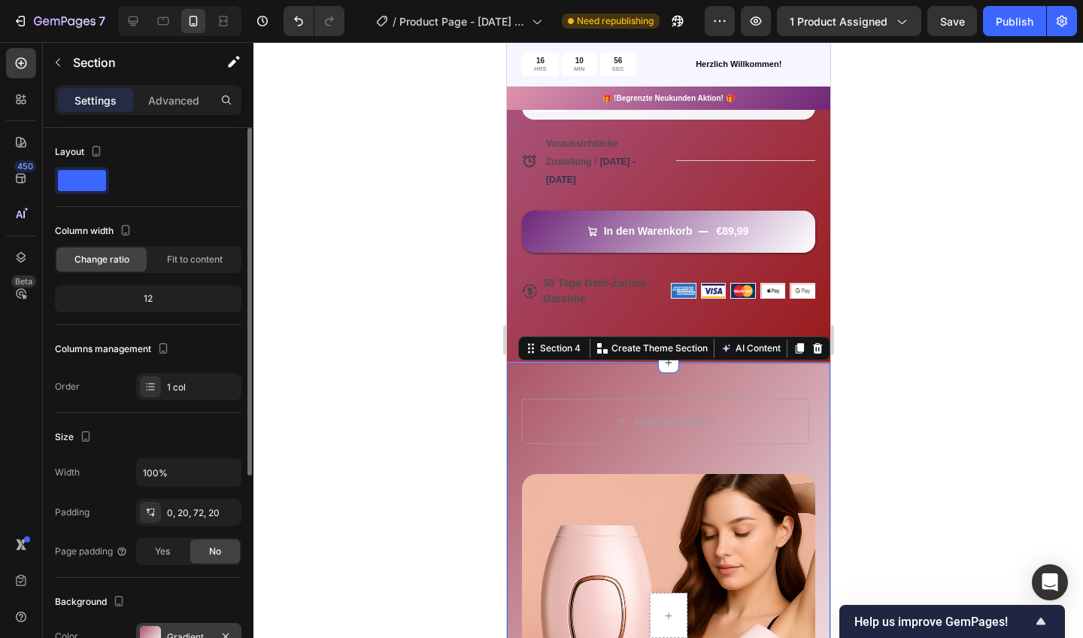
click at [177, 630] on div "Gradient" at bounding box center [189, 637] width 44 height 14
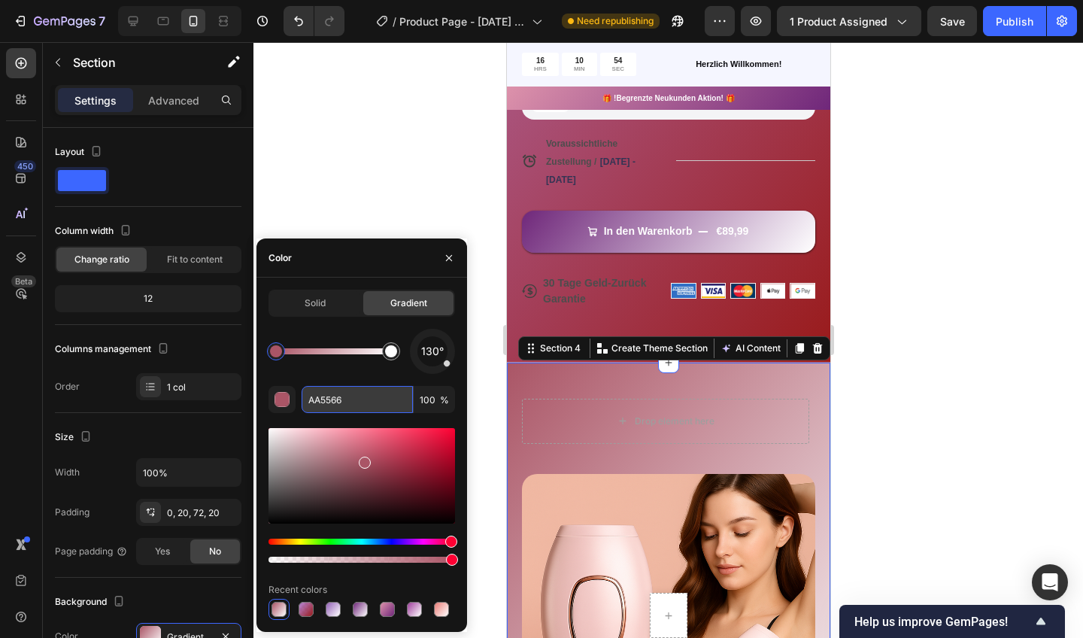
click at [363, 408] on input "AA5566" at bounding box center [357, 399] width 111 height 27
paste input "A568D1"
type input "A568D1"
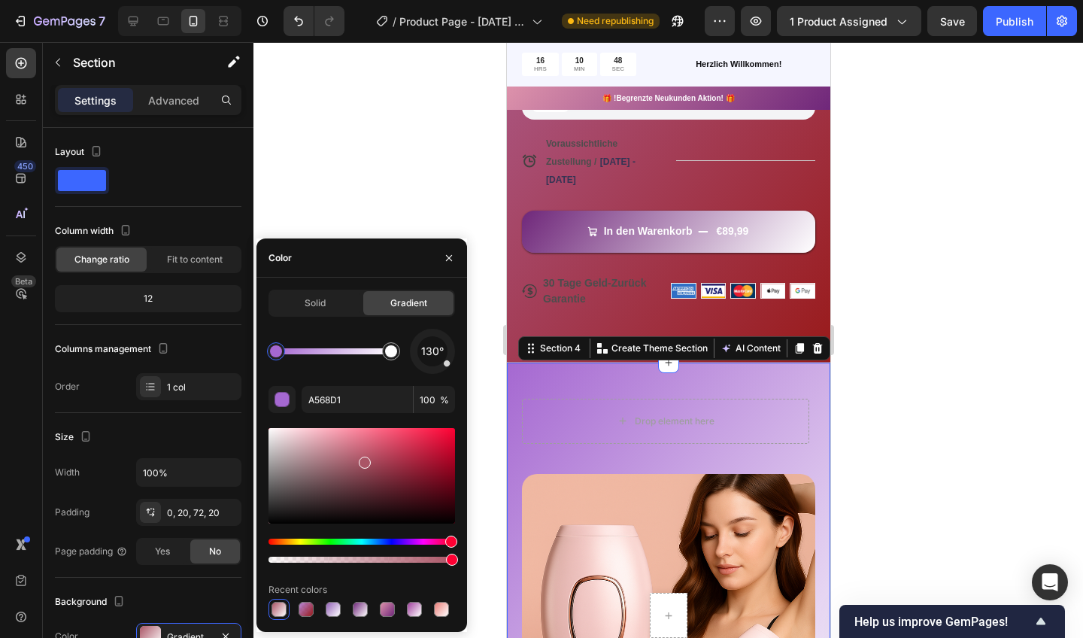
click at [357, 168] on div at bounding box center [668, 340] width 830 height 596
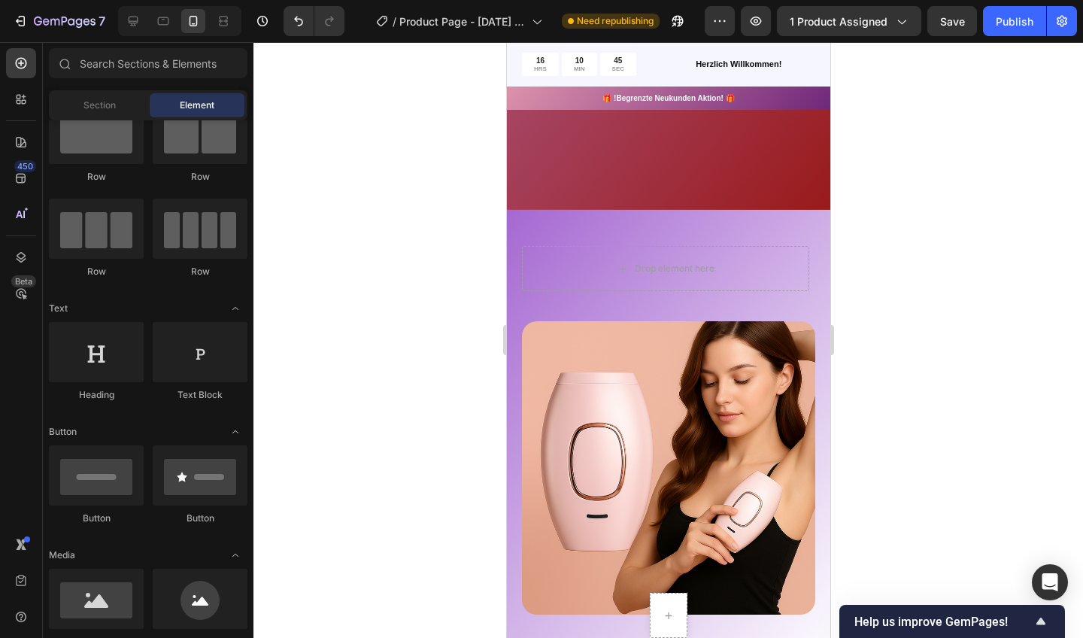
scroll to position [604, 0]
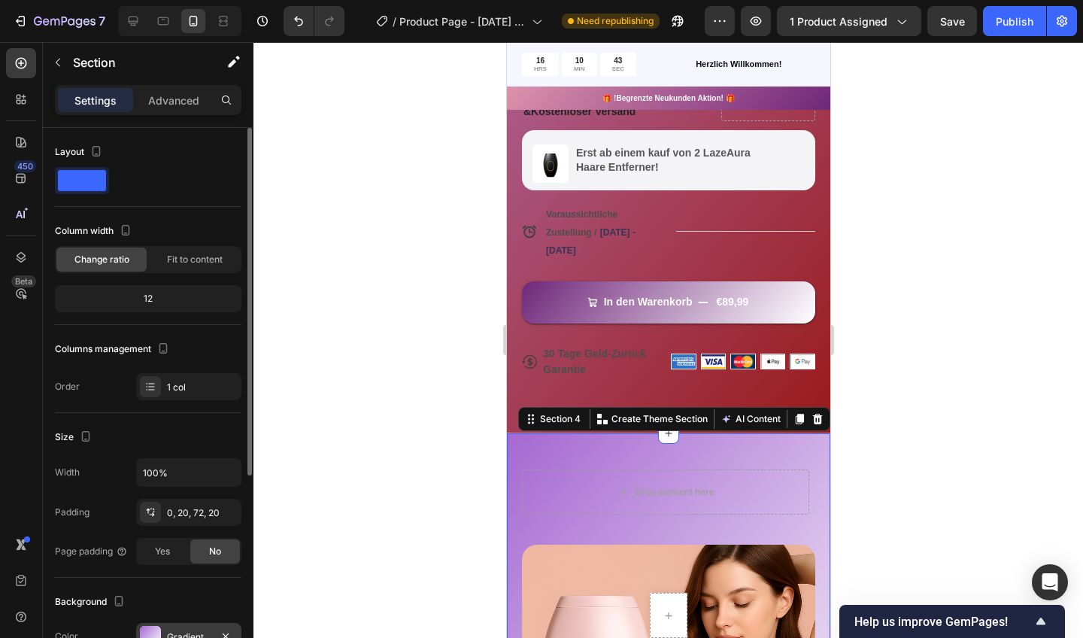
click at [166, 631] on div "Gradient" at bounding box center [188, 636] width 105 height 27
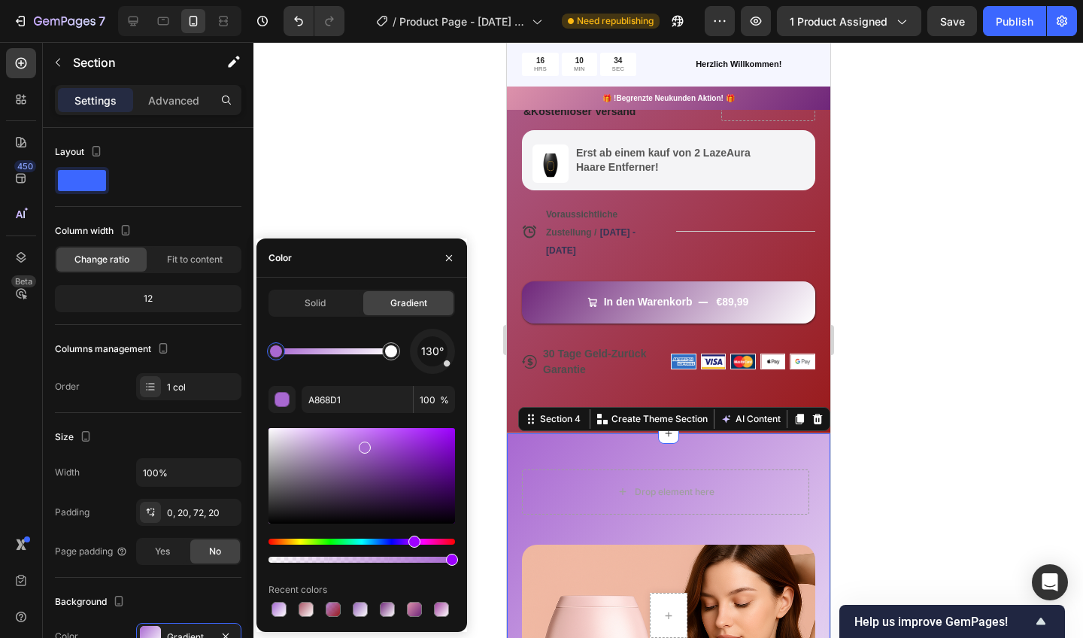
drag, startPoint x: 414, startPoint y: 541, endPoint x: 413, endPoint y: 558, distance: 17.4
type input "FFFFFF"
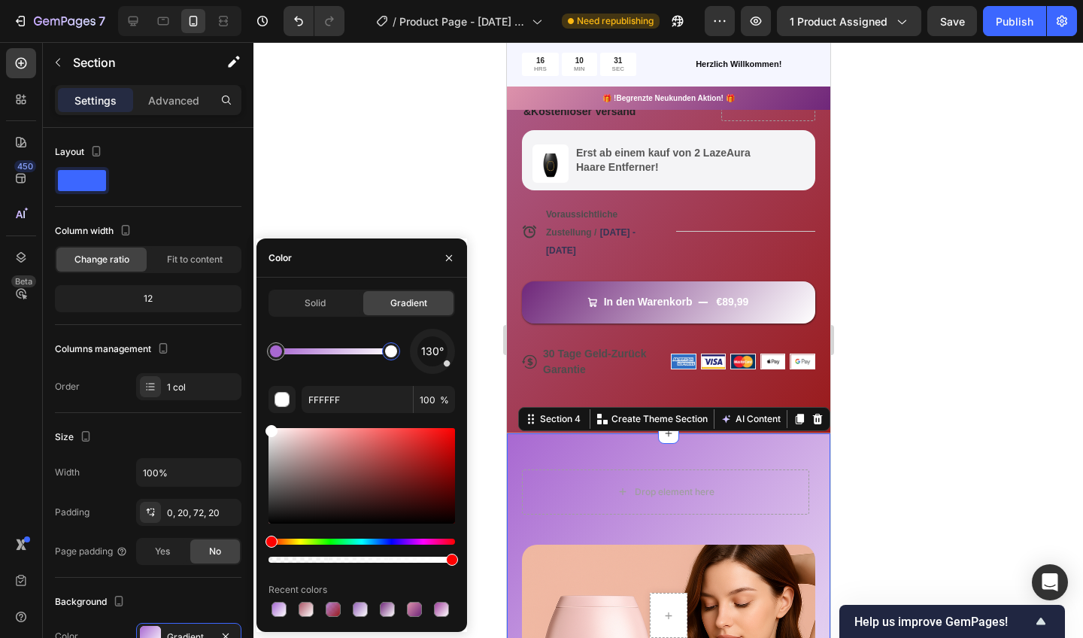
click at [384, 352] on div at bounding box center [391, 351] width 18 height 18
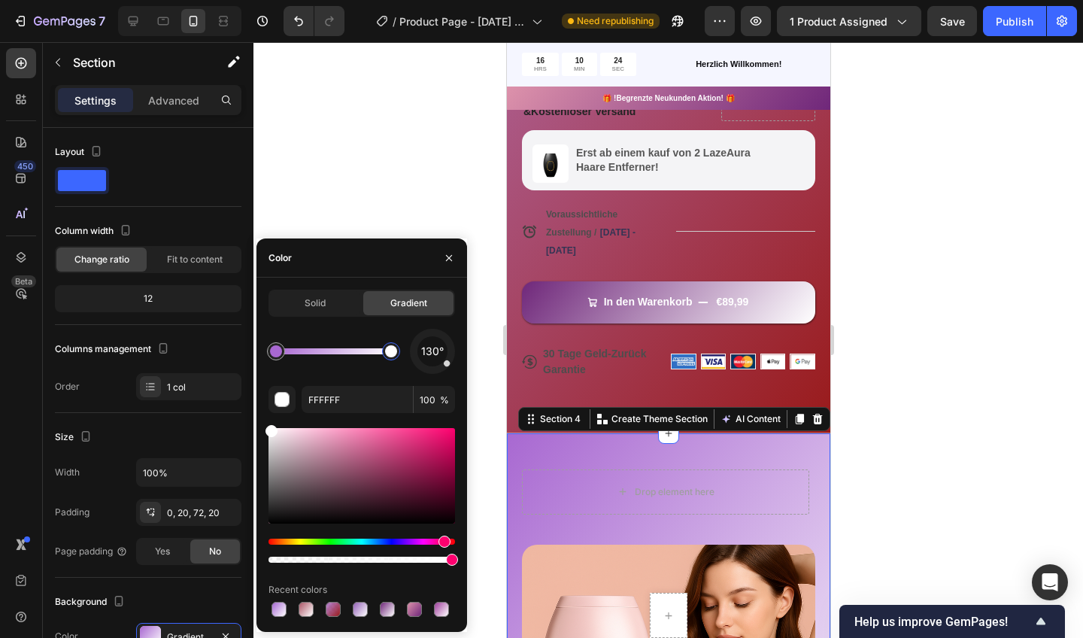
drag, startPoint x: 269, startPoint y: 539, endPoint x: 442, endPoint y: 546, distance: 173.9
click at [442, 546] on div "Hue" at bounding box center [445, 542] width 12 height 12
click at [439, 165] on div at bounding box center [668, 340] width 830 height 596
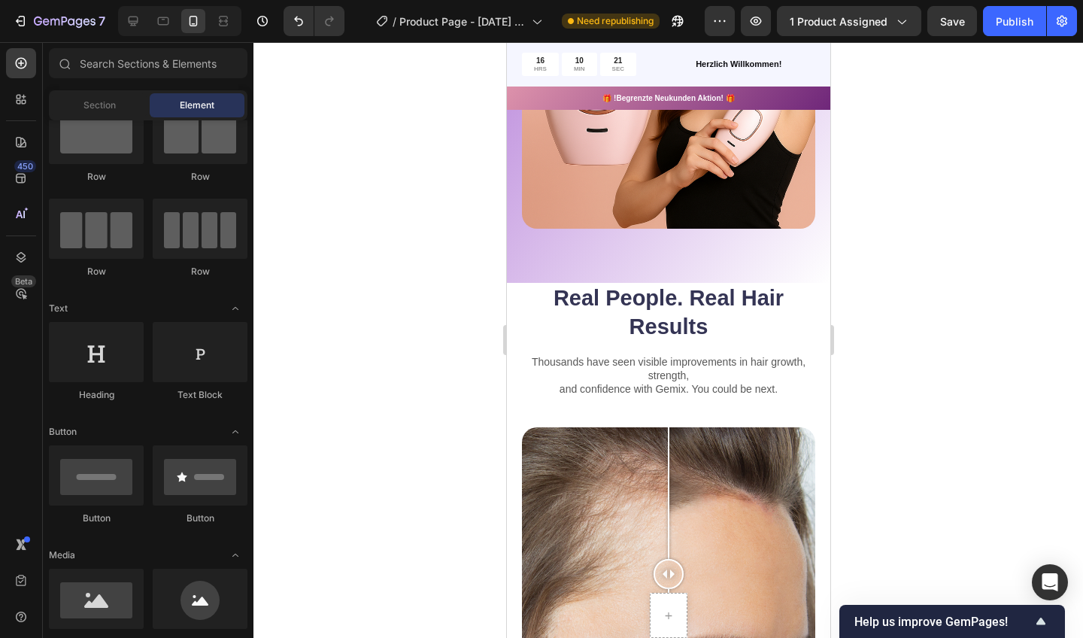
scroll to position [860, 0]
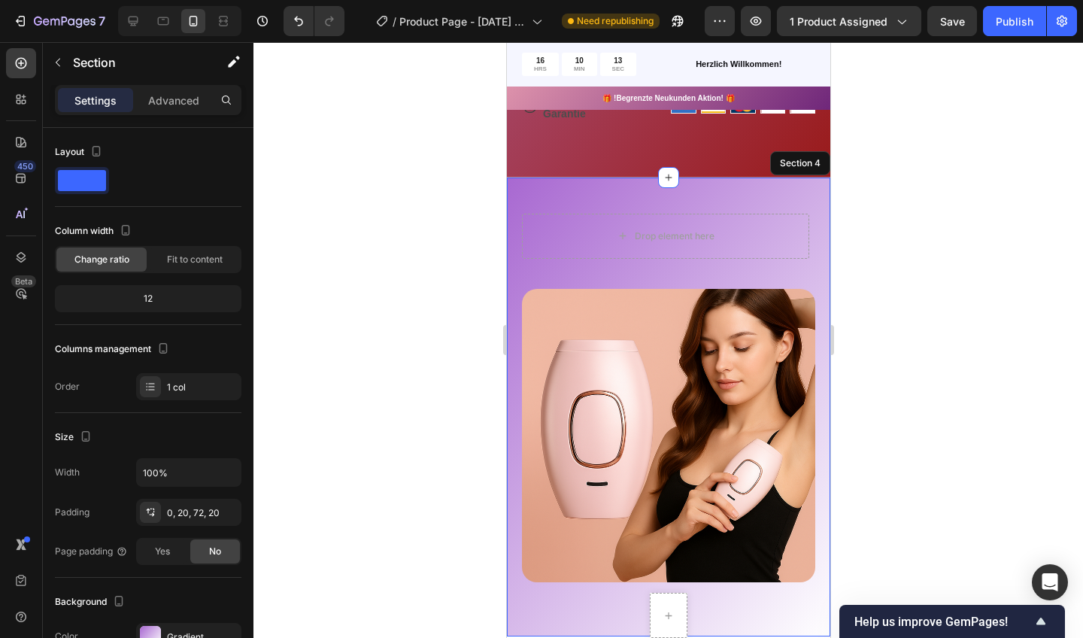
click at [511, 211] on div "Drop element here Row Row Row Row Image Row Row Section 4" at bounding box center [667, 407] width 323 height 459
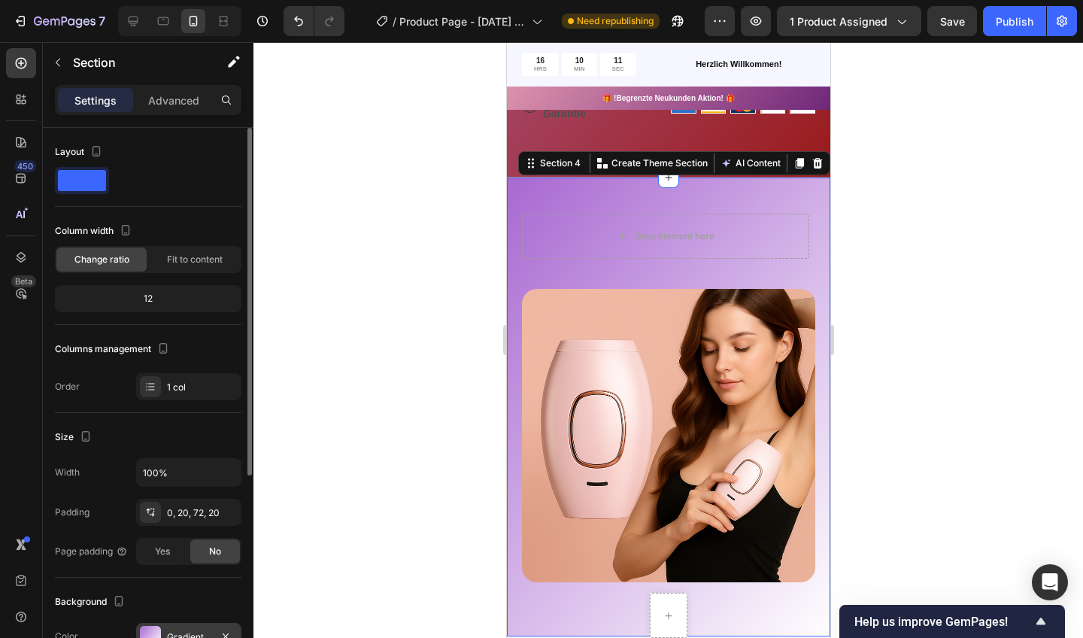
click at [177, 630] on div "Gradient" at bounding box center [189, 637] width 44 height 14
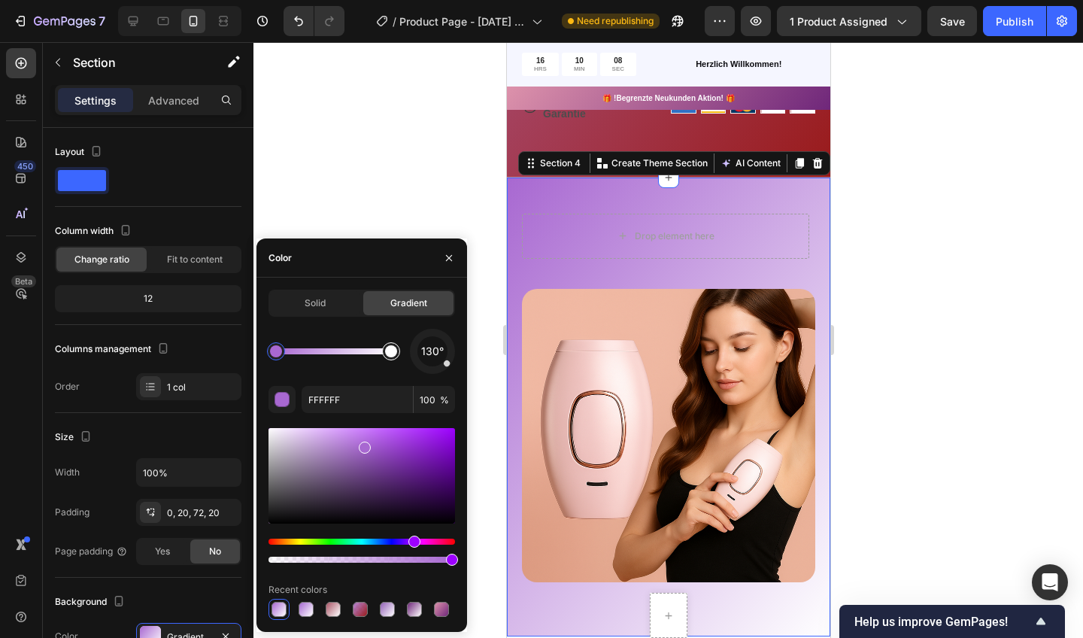
click at [387, 357] on div at bounding box center [391, 351] width 18 height 18
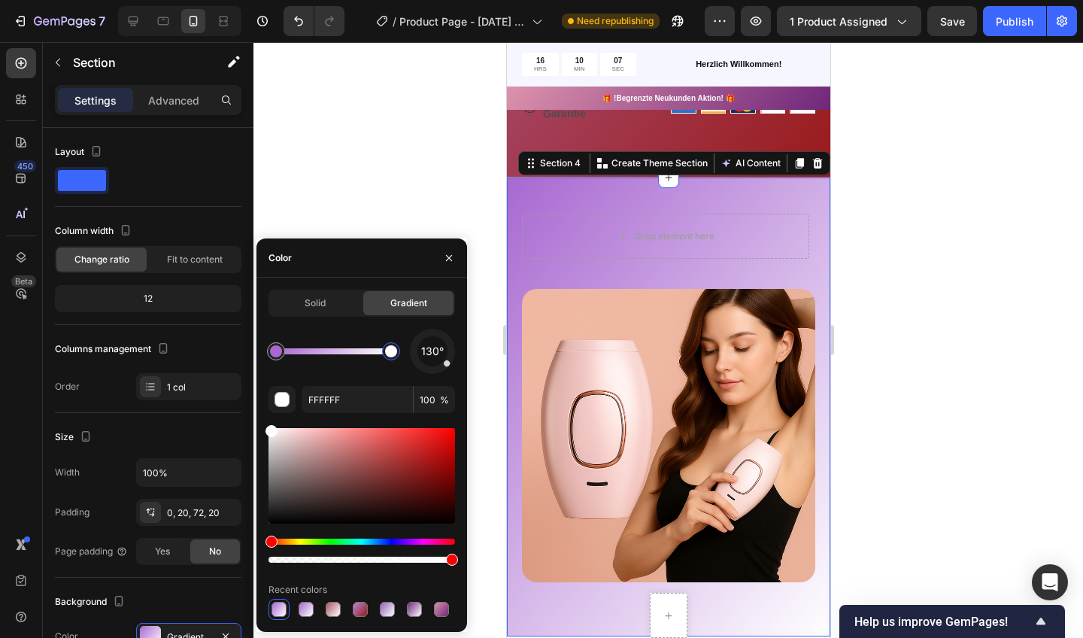
click at [444, 454] on div at bounding box center [362, 476] width 187 height 96
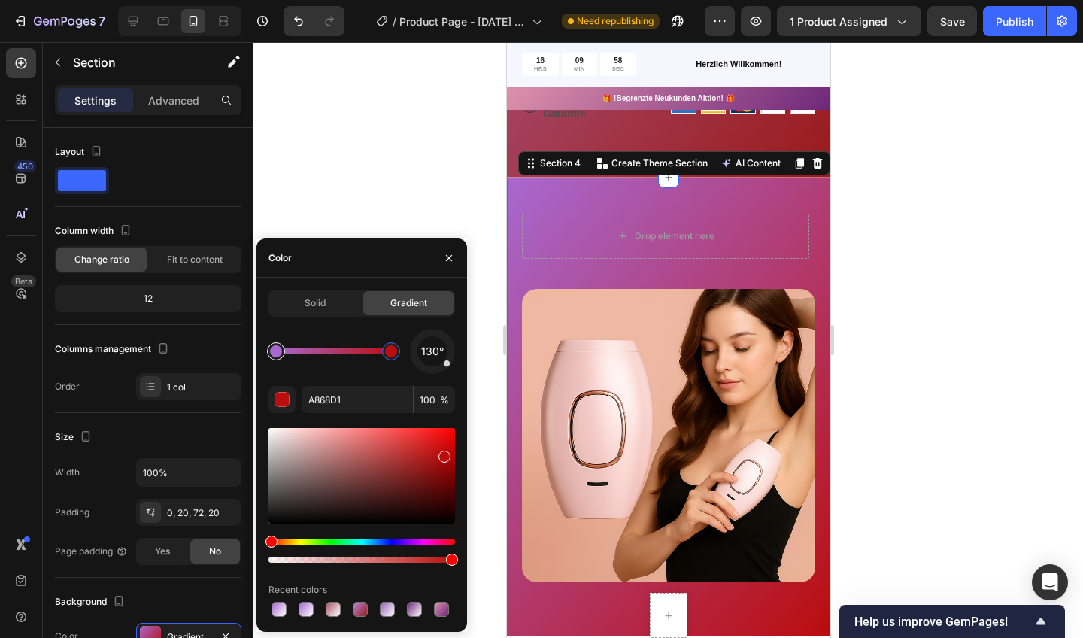
click at [278, 353] on div at bounding box center [276, 351] width 12 height 12
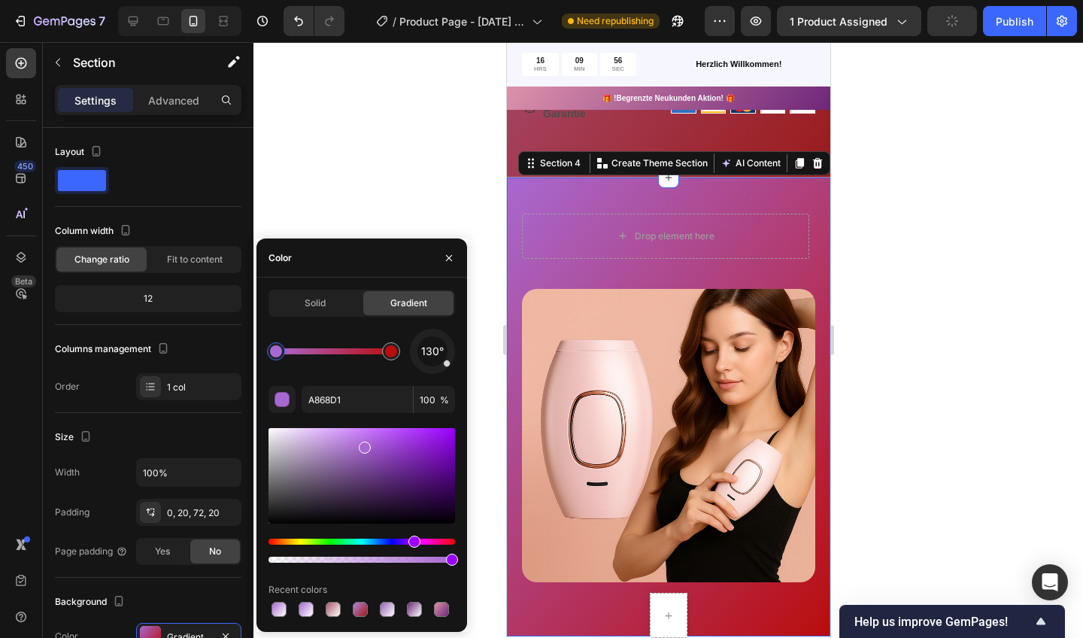
click at [449, 537] on div at bounding box center [362, 495] width 187 height 141
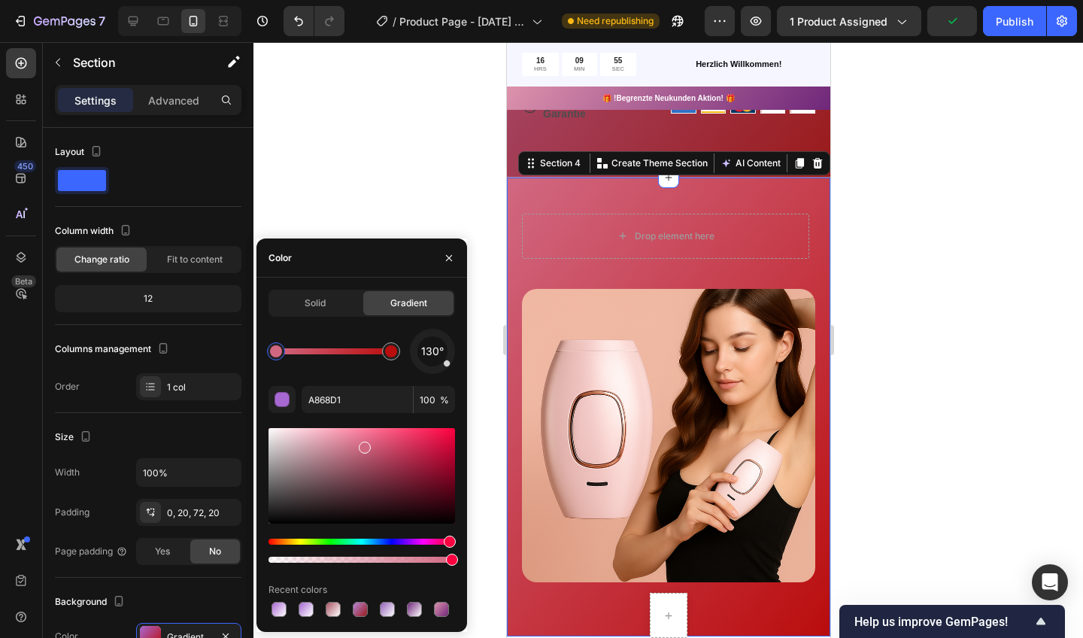
click at [448, 541] on div "Hue" at bounding box center [362, 542] width 187 height 6
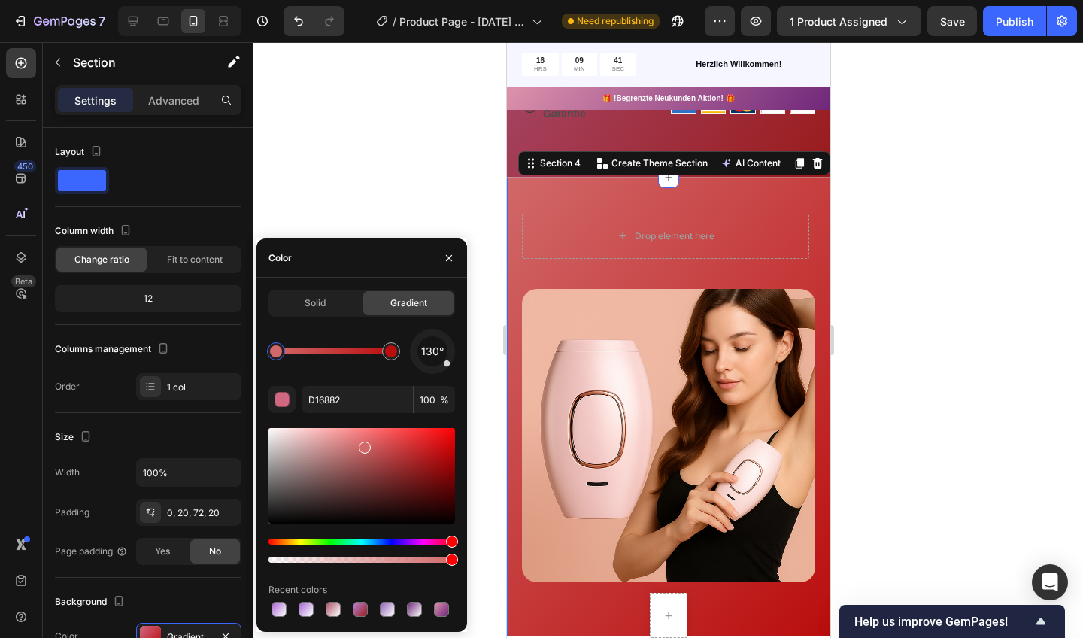
type input "D16869"
drag, startPoint x: 448, startPoint y: 541, endPoint x: 429, endPoint y: 557, distance: 25.0
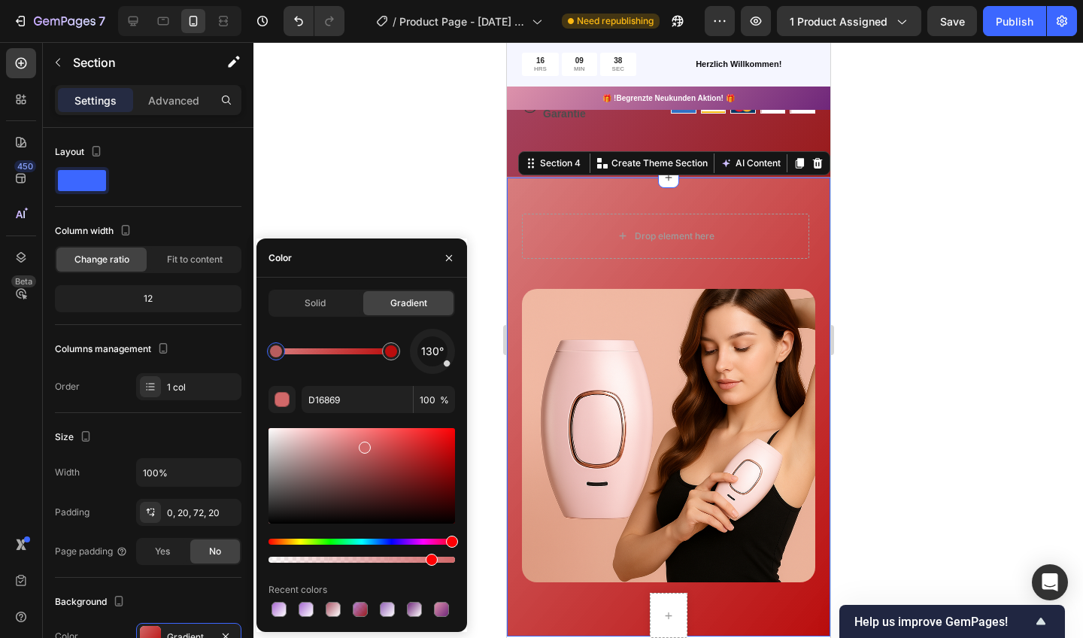
click at [429, 557] on div at bounding box center [362, 560] width 187 height 6
type input "86"
click at [433, 179] on div at bounding box center [668, 340] width 830 height 596
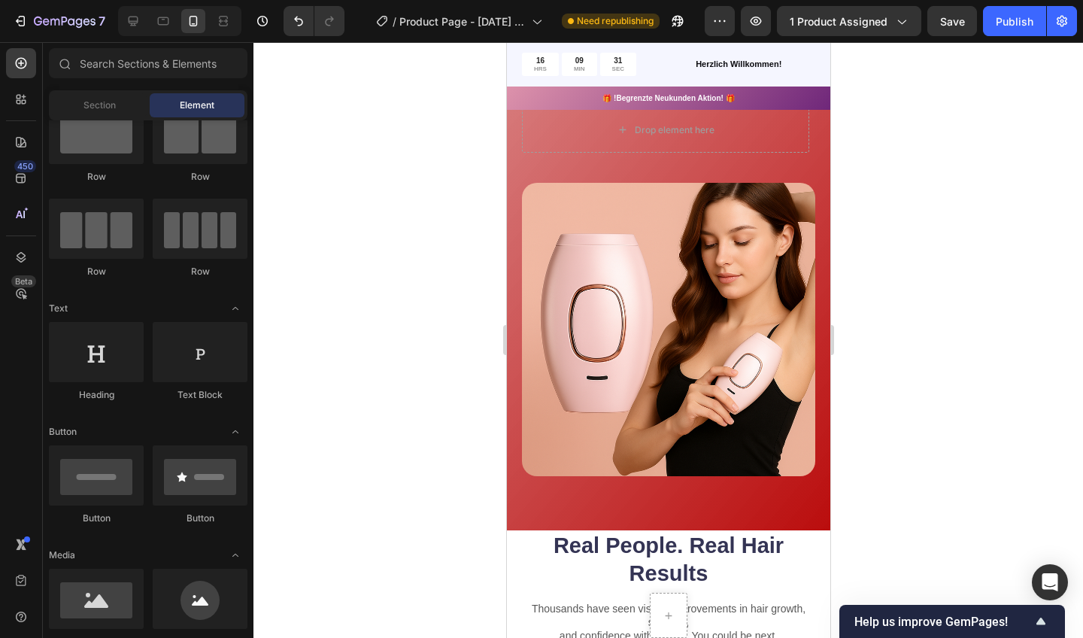
scroll to position [952, 0]
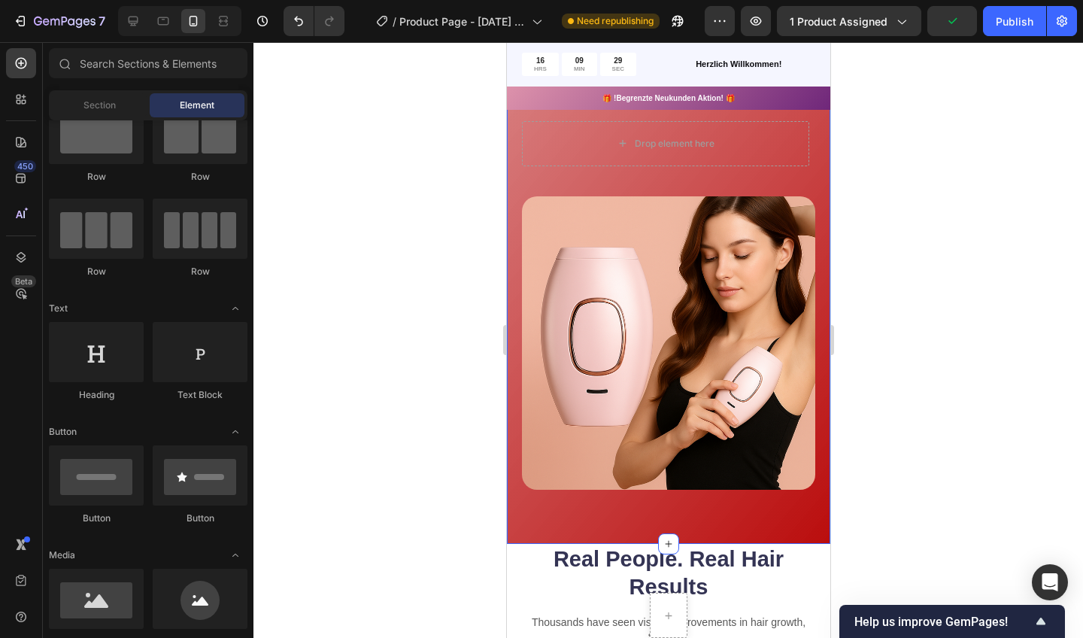
click at [510, 180] on div "Drop element here Row Row Row Row Image Row Row Section 4" at bounding box center [667, 314] width 323 height 459
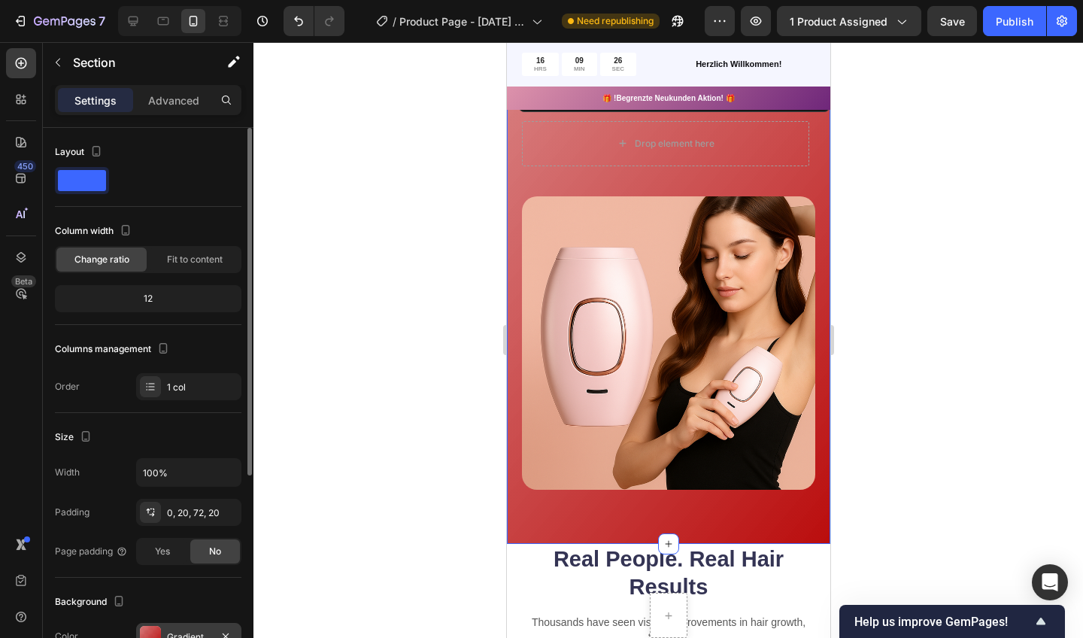
click at [163, 630] on div "Gradient" at bounding box center [188, 636] width 105 height 27
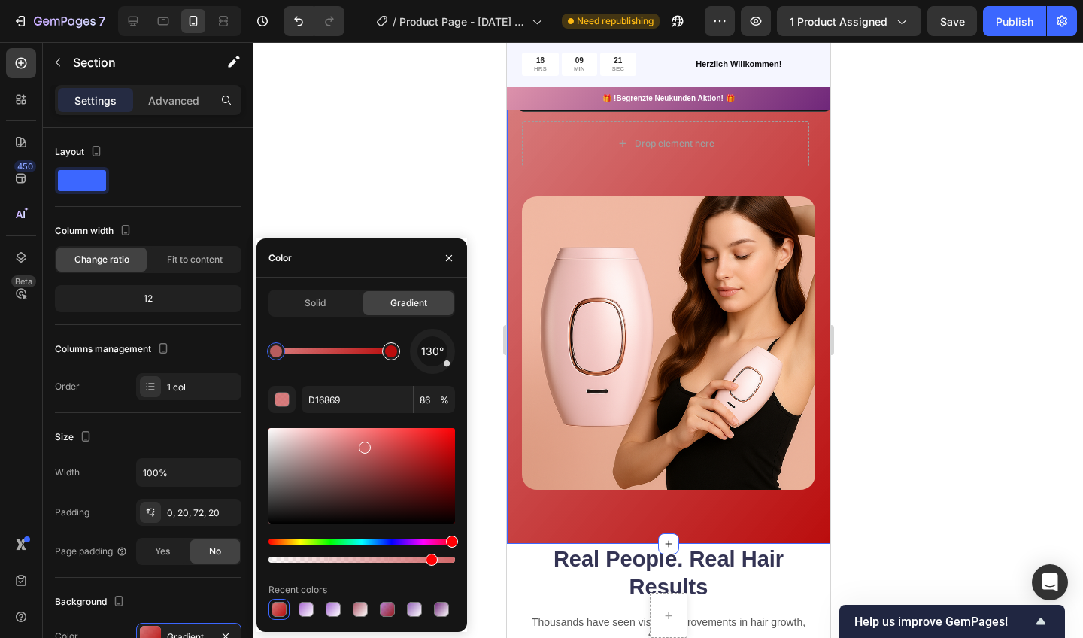
type input "BA0D0D"
type input "100"
click at [392, 355] on div at bounding box center [391, 351] width 12 height 12
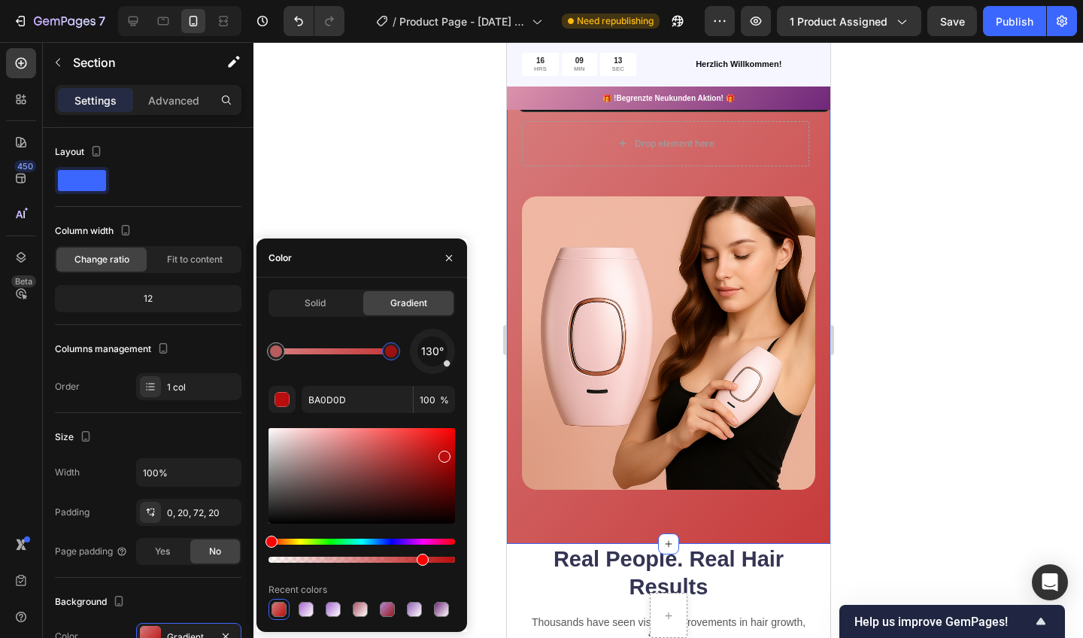
drag, startPoint x: 454, startPoint y: 563, endPoint x: 420, endPoint y: 572, distance: 35.0
click at [420, 572] on div "130° BA0D0D 100 % Recent colors" at bounding box center [362, 474] width 187 height 291
click at [441, 211] on div at bounding box center [668, 340] width 830 height 596
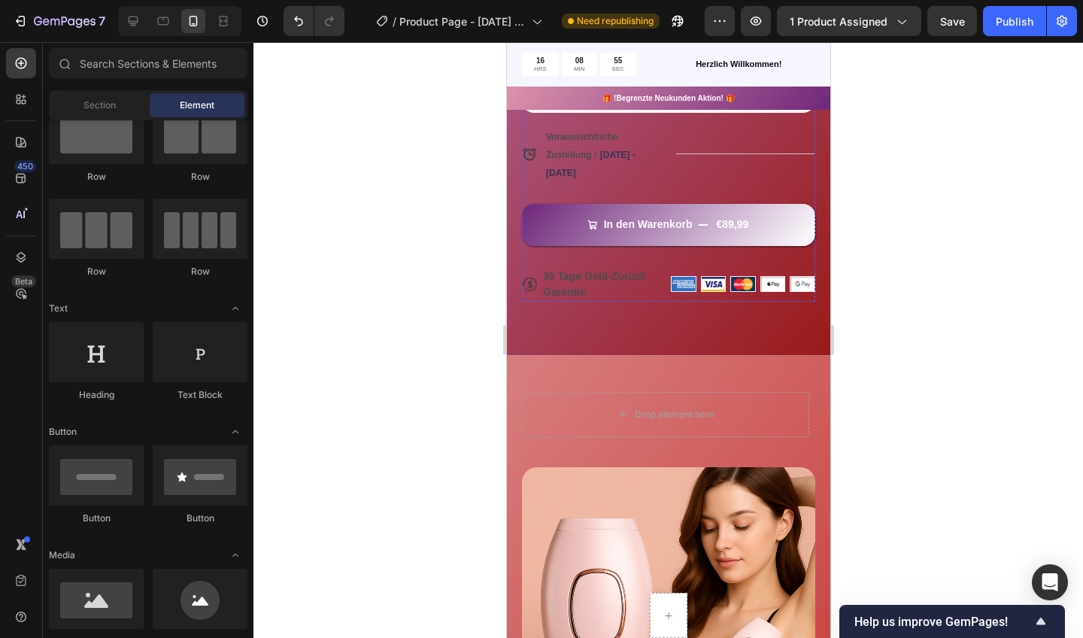
scroll to position [682, 0]
click at [602, 277] on p "30 Tage Geld-Zurück Garantie" at bounding box center [603, 284] width 122 height 32
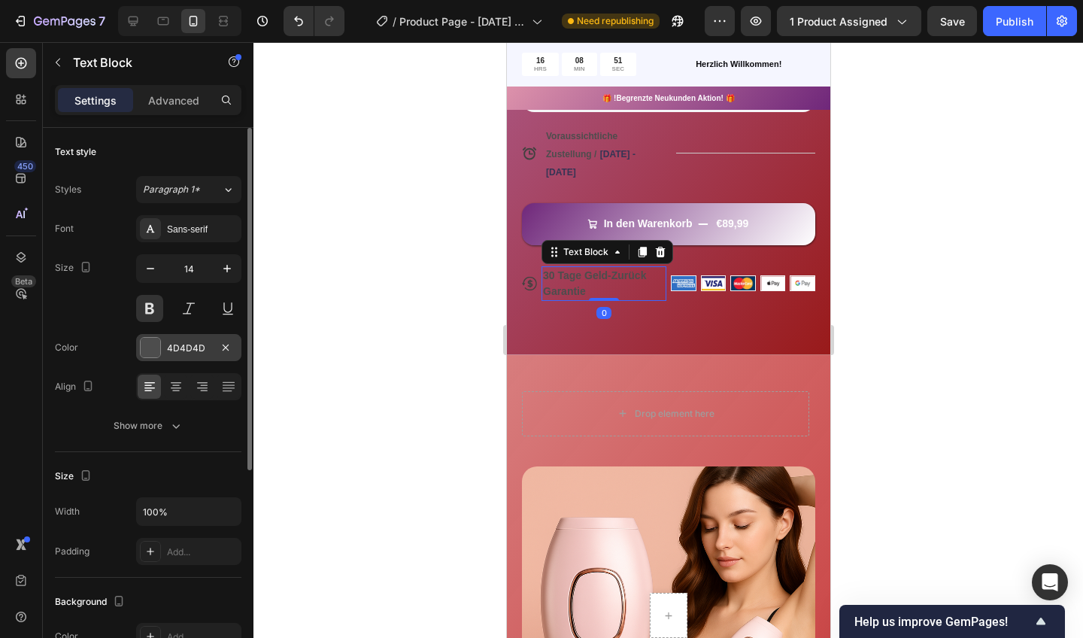
click at [158, 342] on div at bounding box center [151, 348] width 20 height 20
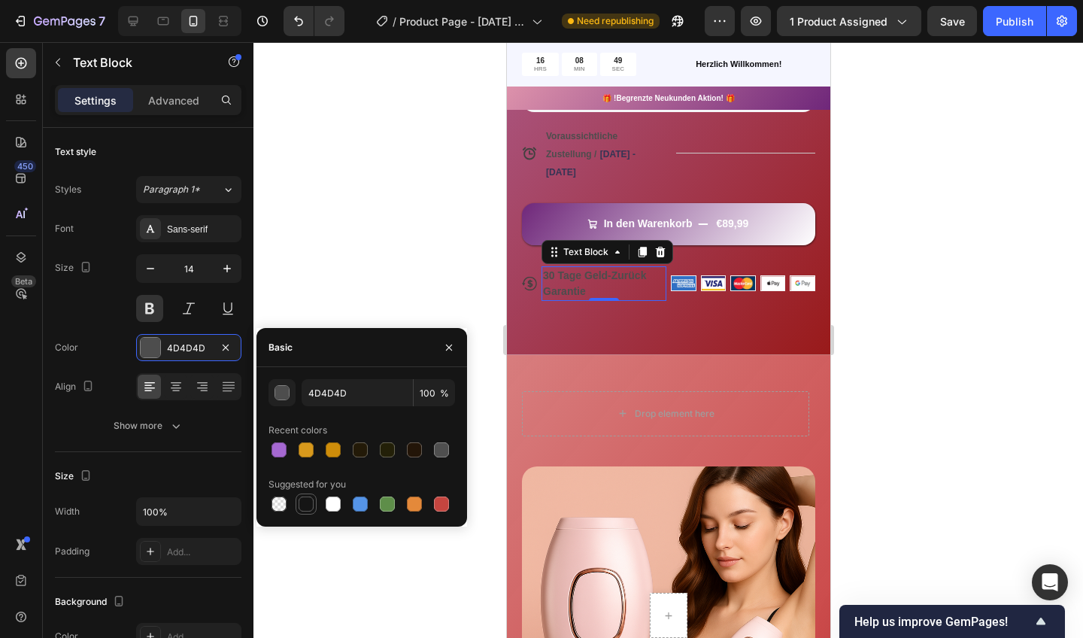
click at [311, 503] on div at bounding box center [306, 503] width 15 height 15
type input "151515"
click at [378, 266] on div at bounding box center [668, 340] width 830 height 596
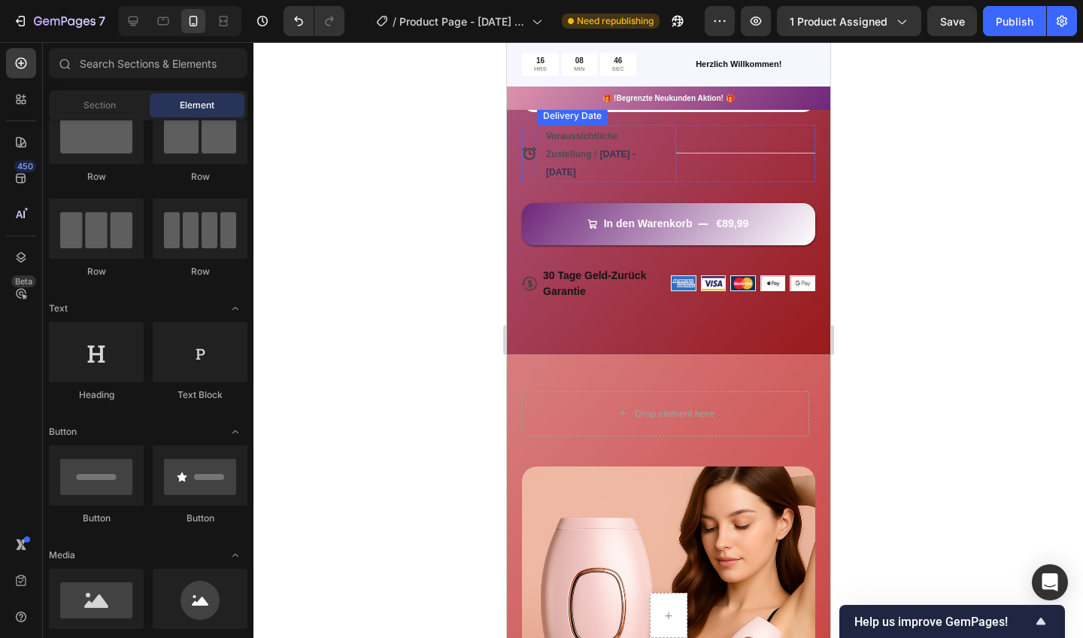
click at [588, 137] on span "Voraussichtliche Zustellung /" at bounding box center [580, 145] width 71 height 29
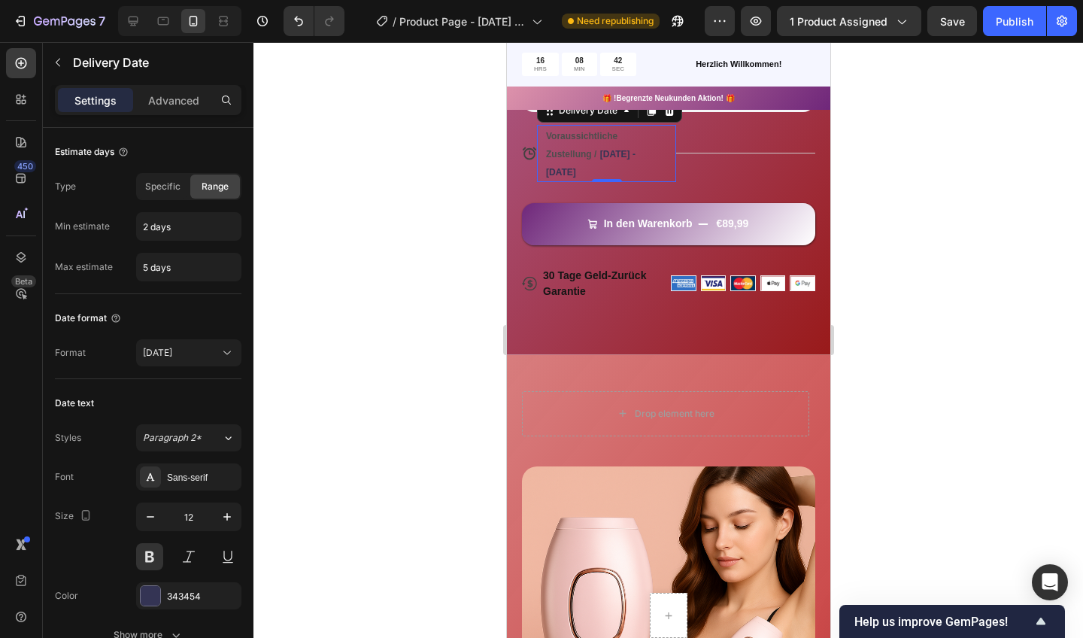
click at [557, 138] on span "Voraussichtliche Zustellung /" at bounding box center [580, 145] width 71 height 29
click at [418, 190] on div at bounding box center [668, 340] width 830 height 596
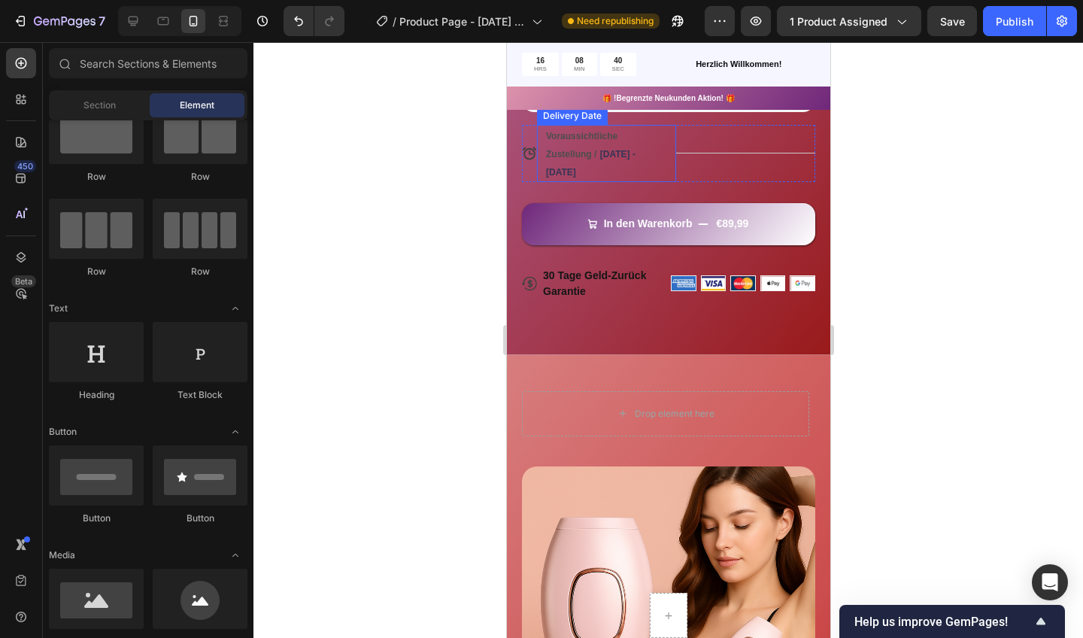
click at [584, 143] on div "Voraussichtliche Zustellung / Sep 30 - Oct 03" at bounding box center [599, 153] width 111 height 57
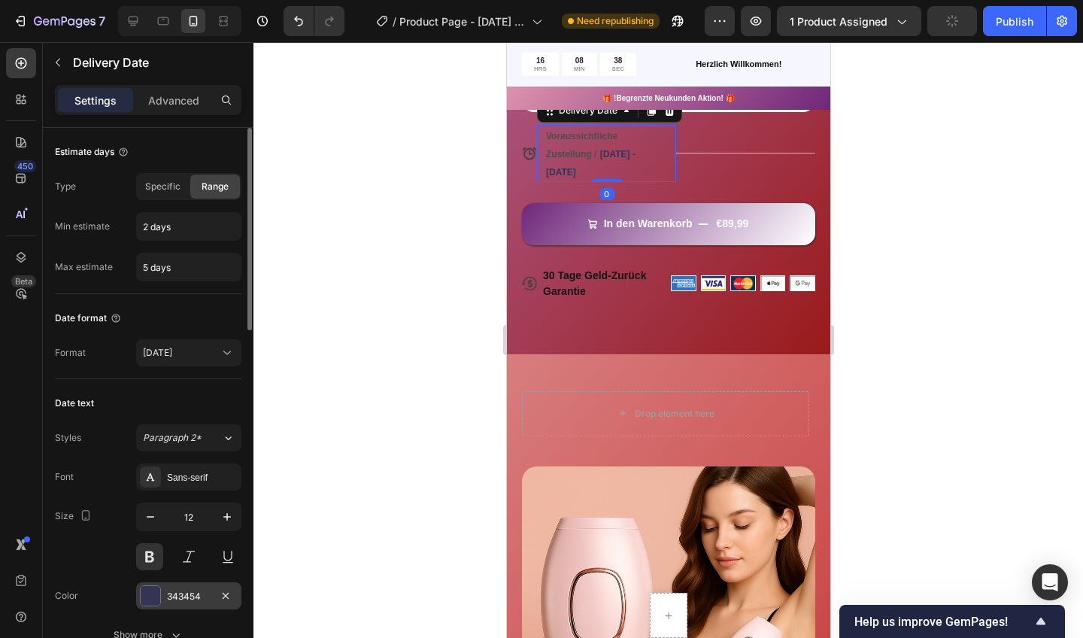
click at [148, 588] on div at bounding box center [151, 596] width 20 height 20
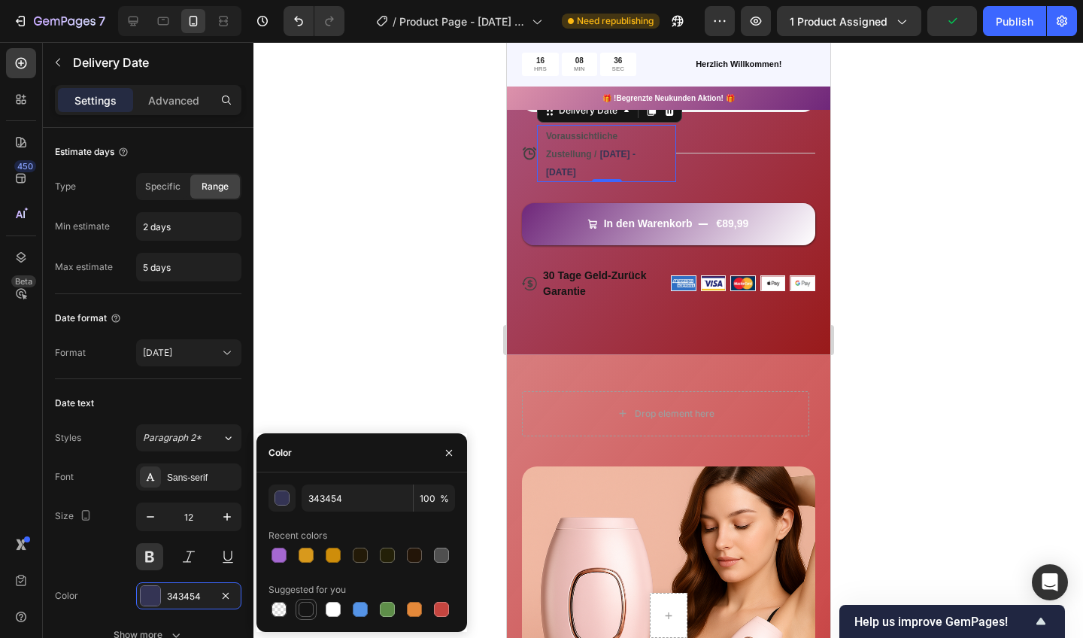
click at [304, 603] on div at bounding box center [306, 609] width 15 height 15
type input "151515"
click at [371, 302] on div at bounding box center [668, 340] width 830 height 596
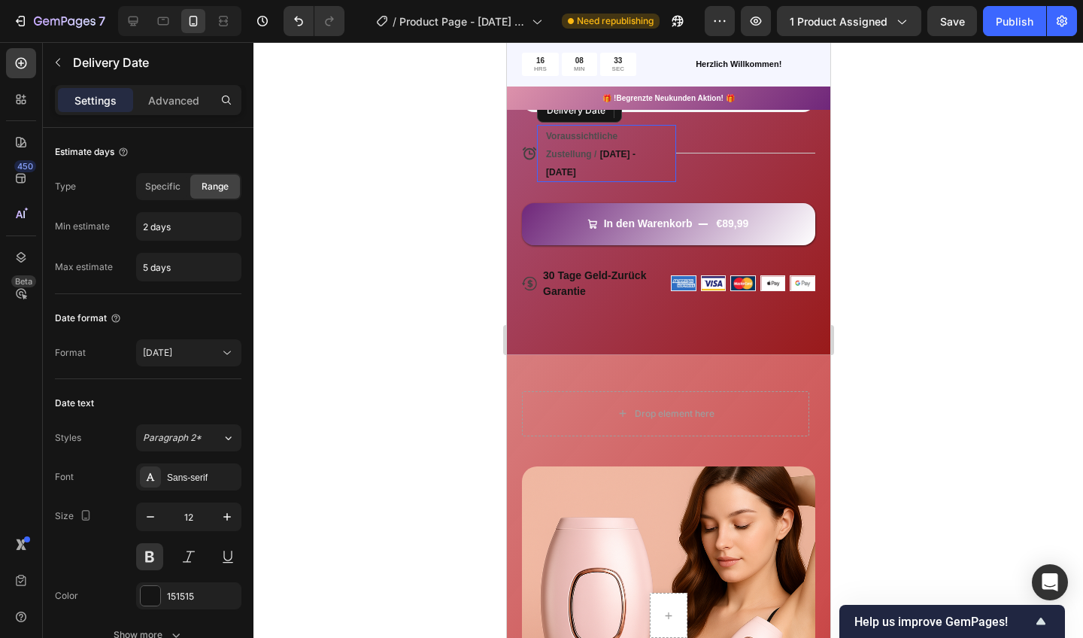
click at [561, 135] on span "Voraussichtliche Zustellung /" at bounding box center [580, 145] width 71 height 29
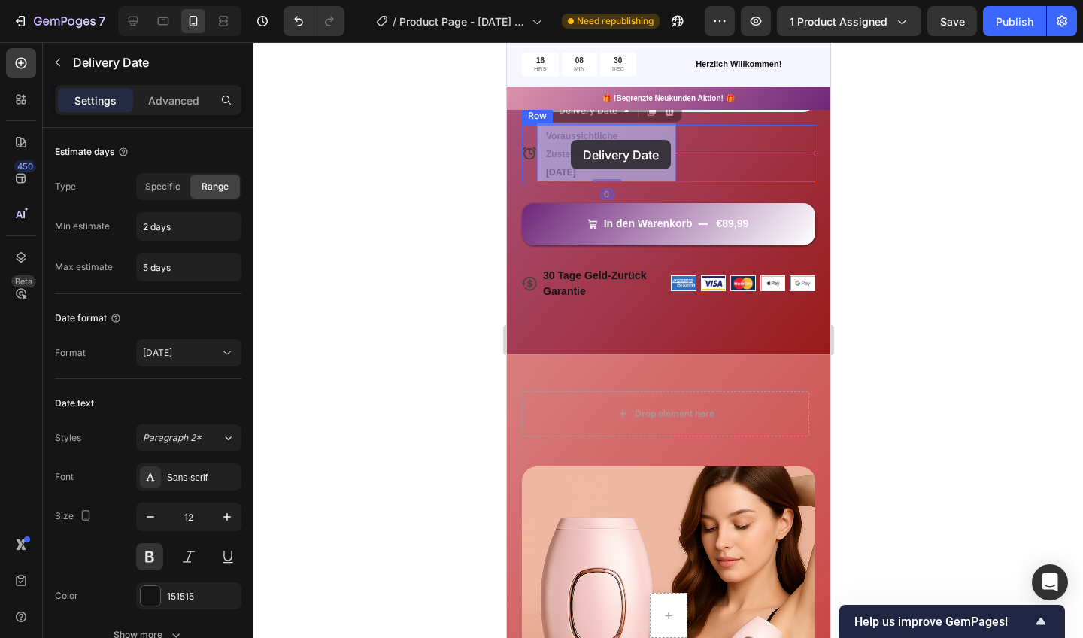
drag, startPoint x: 546, startPoint y: 132, endPoint x: 570, endPoint y: 140, distance: 25.5
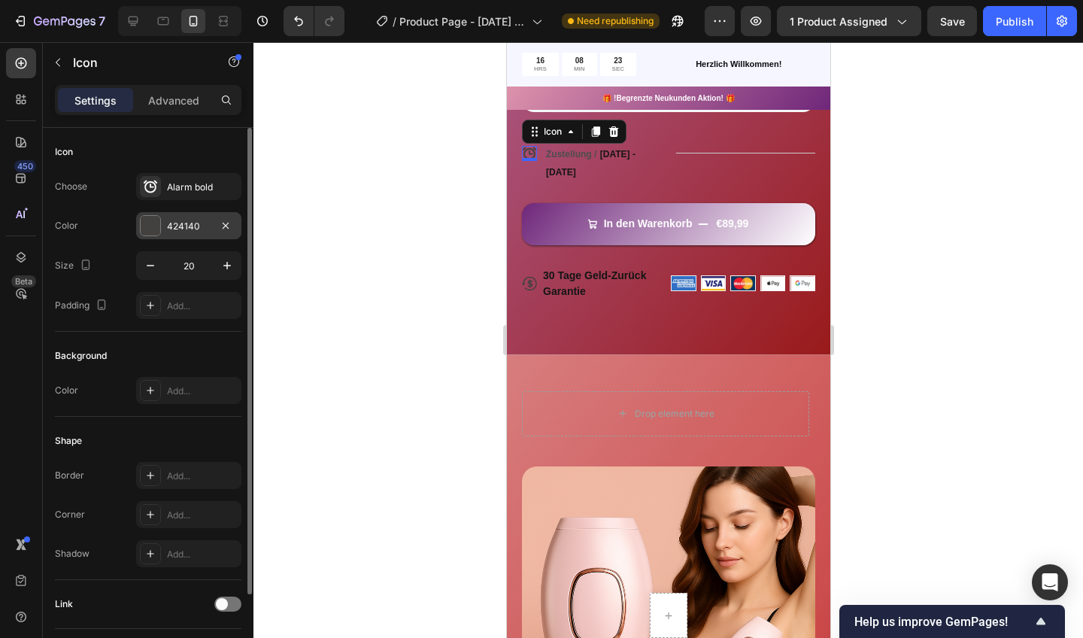
click at [156, 217] on div at bounding box center [151, 226] width 20 height 20
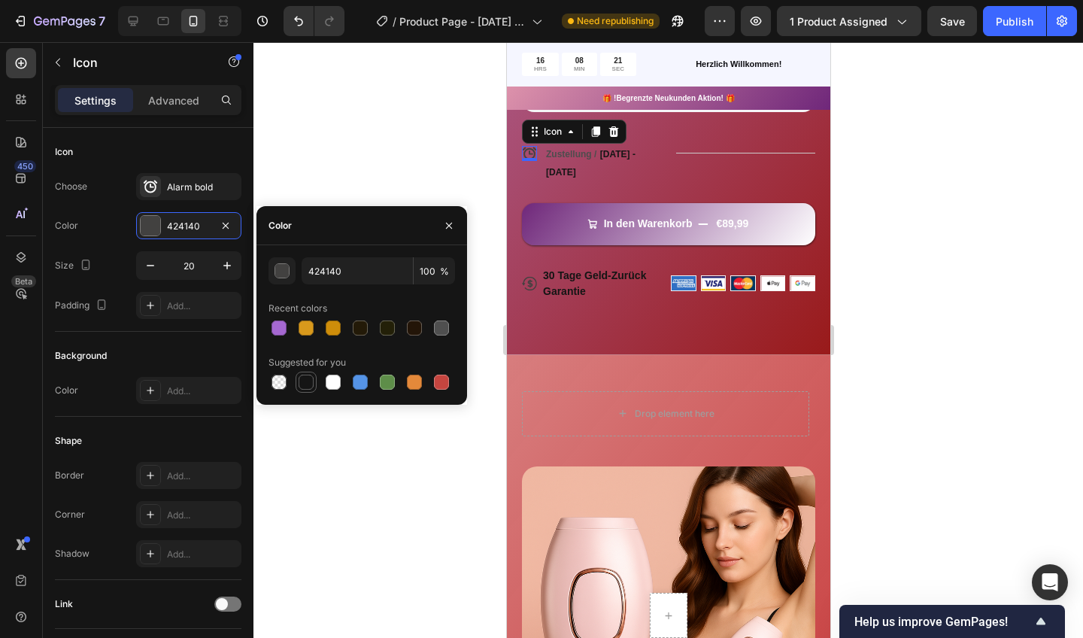
click at [302, 380] on div at bounding box center [306, 382] width 15 height 15
type input "151515"
click at [398, 144] on div at bounding box center [668, 340] width 830 height 596
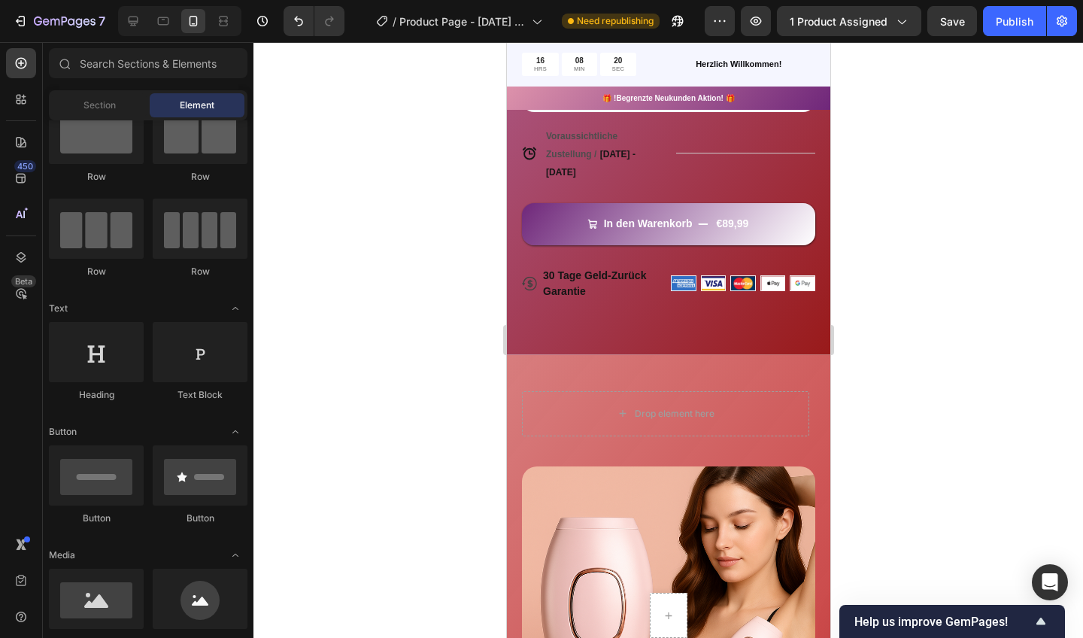
click at [561, 140] on div "Voraussichtliche Zustellung / Sep 30 - Oct 03" at bounding box center [599, 153] width 111 height 57
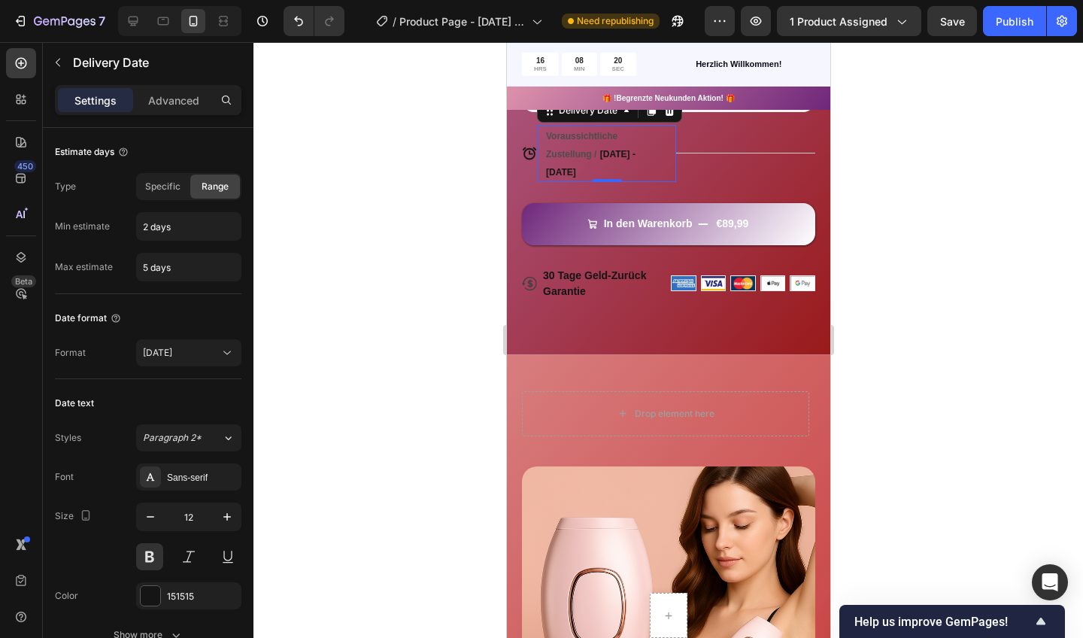
click at [561, 140] on div "Voraussichtliche Zustellung / Sep 30 - Oct 03" at bounding box center [599, 153] width 111 height 57
click at [151, 579] on div "Font Sans-serif Size 12 Color 151515 Show more" at bounding box center [148, 555] width 187 height 185
click at [151, 586] on div at bounding box center [151, 596] width 20 height 20
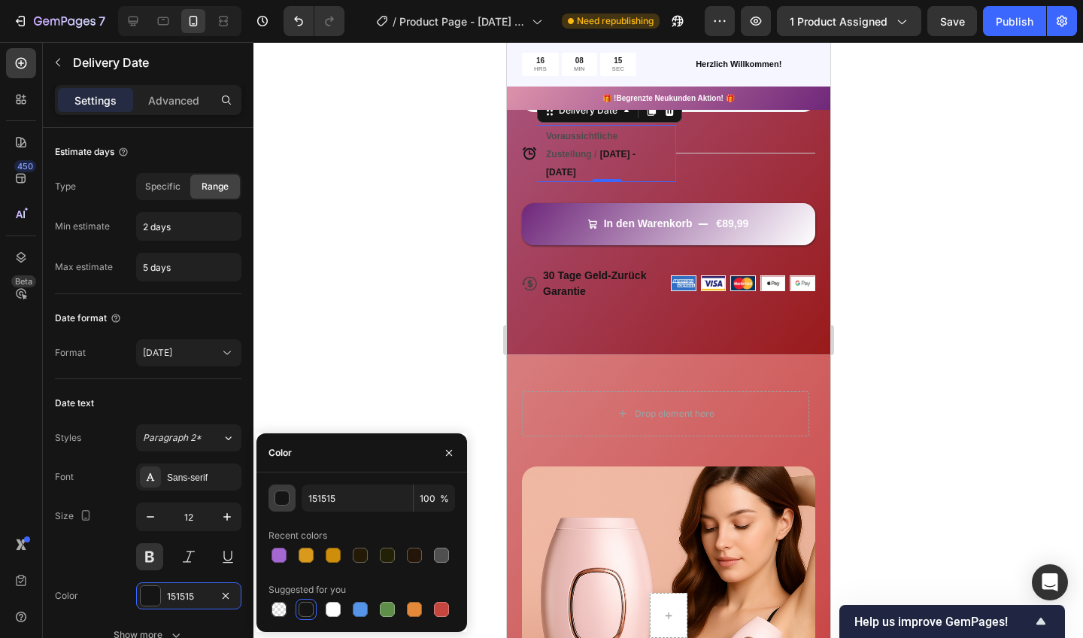
click at [280, 499] on div "button" at bounding box center [282, 498] width 15 height 15
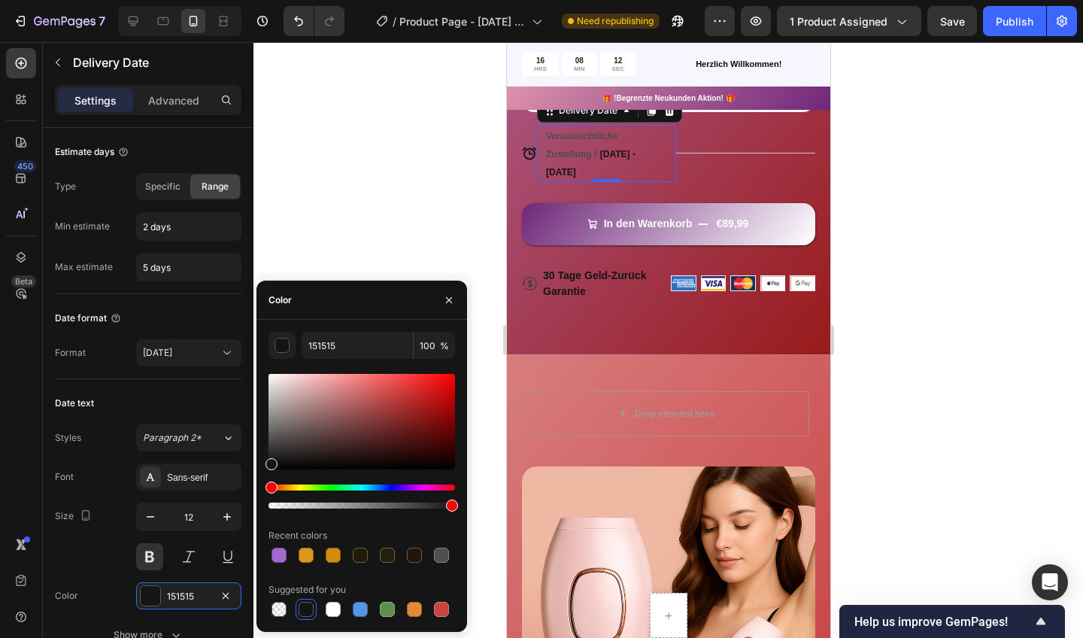
click at [305, 613] on div at bounding box center [306, 609] width 15 height 15
click at [394, 149] on div at bounding box center [668, 340] width 830 height 596
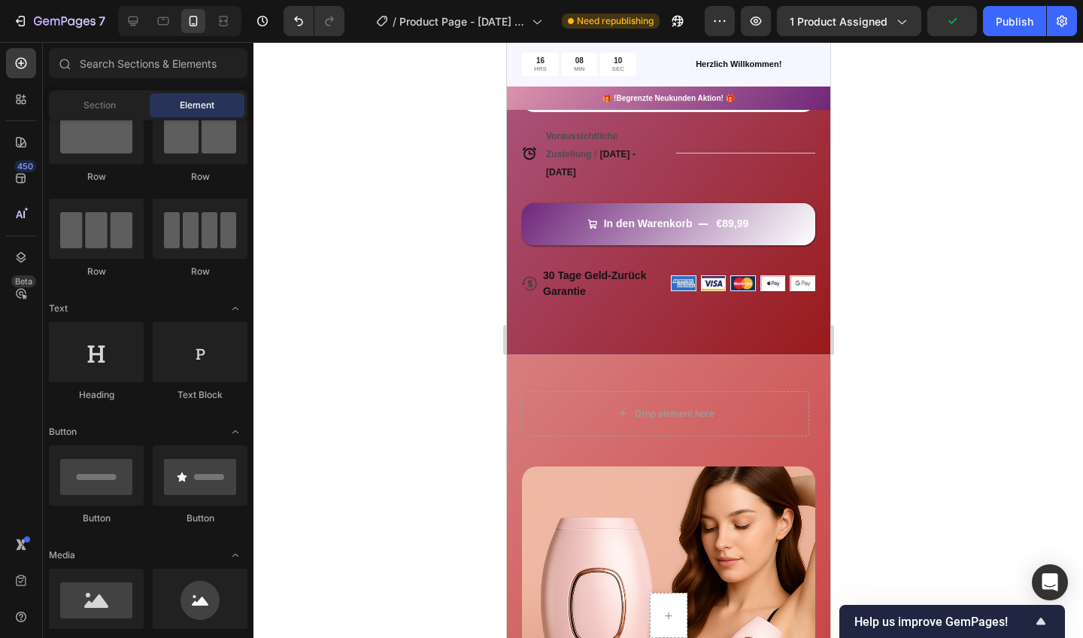
drag, startPoint x: 1076, startPoint y: 176, endPoint x: 570, endPoint y: 133, distance: 508.0
click at [570, 133] on span "Voraussichtliche Zustellung /" at bounding box center [580, 145] width 71 height 29
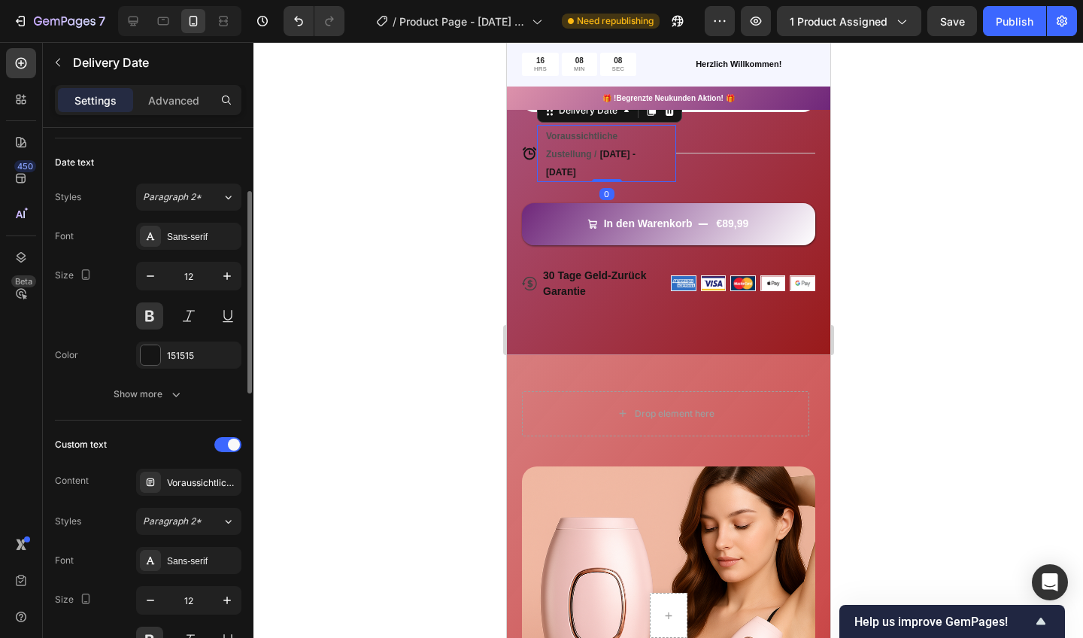
scroll to position [266, 0]
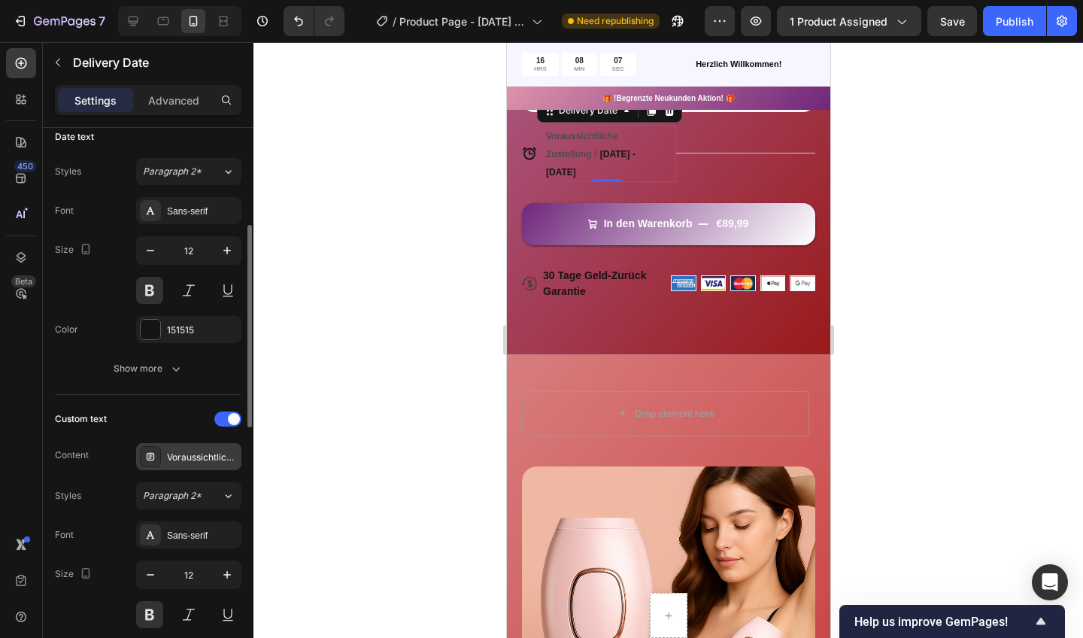
click at [172, 448] on div "Voraussichtliche Zustellung /" at bounding box center [188, 456] width 105 height 27
click at [160, 334] on div at bounding box center [150, 329] width 21 height 21
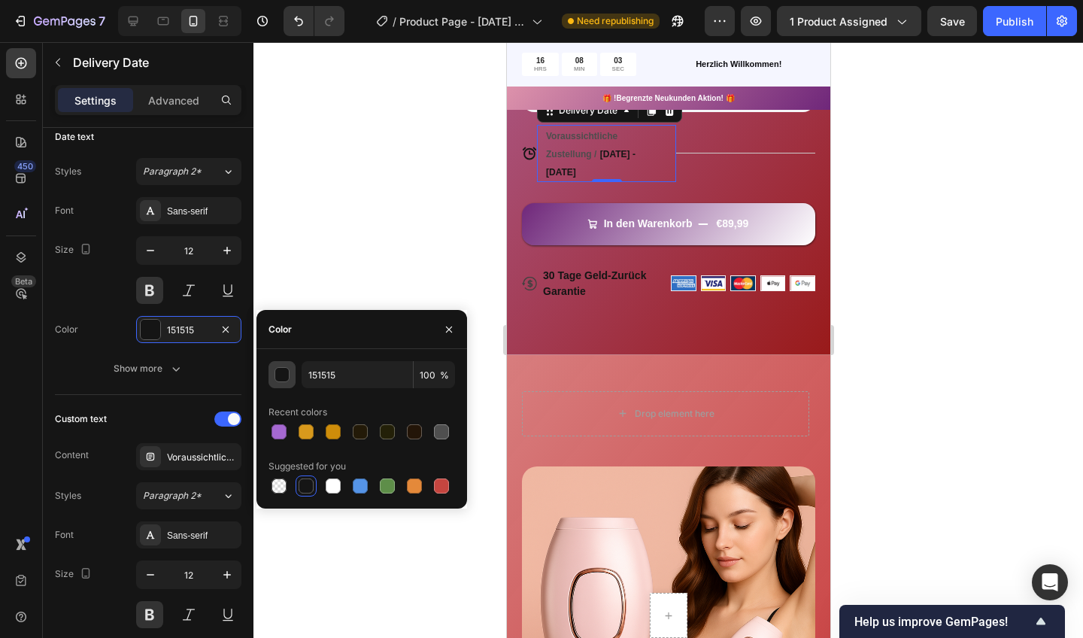
click at [272, 373] on button "button" at bounding box center [282, 374] width 27 height 27
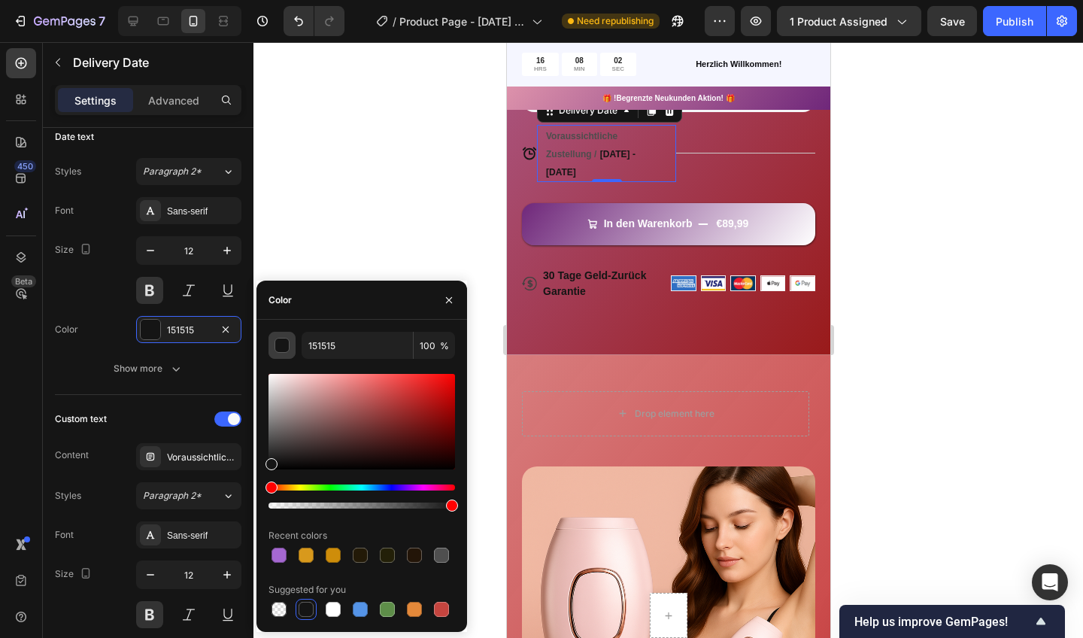
click at [284, 345] on div "button" at bounding box center [282, 345] width 15 height 15
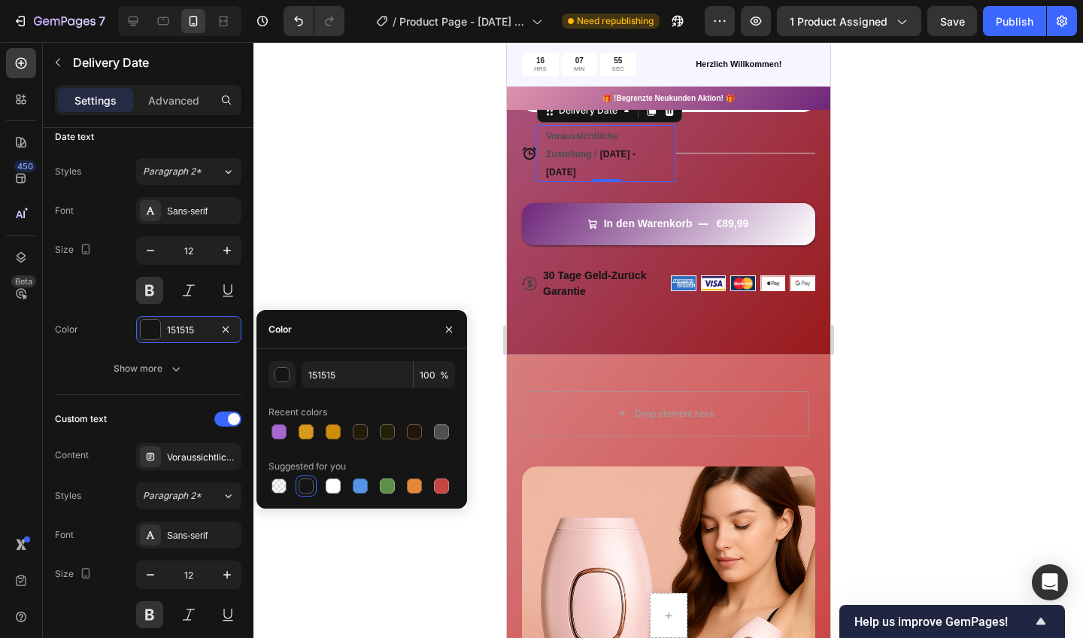
click at [348, 278] on div at bounding box center [668, 340] width 830 height 596
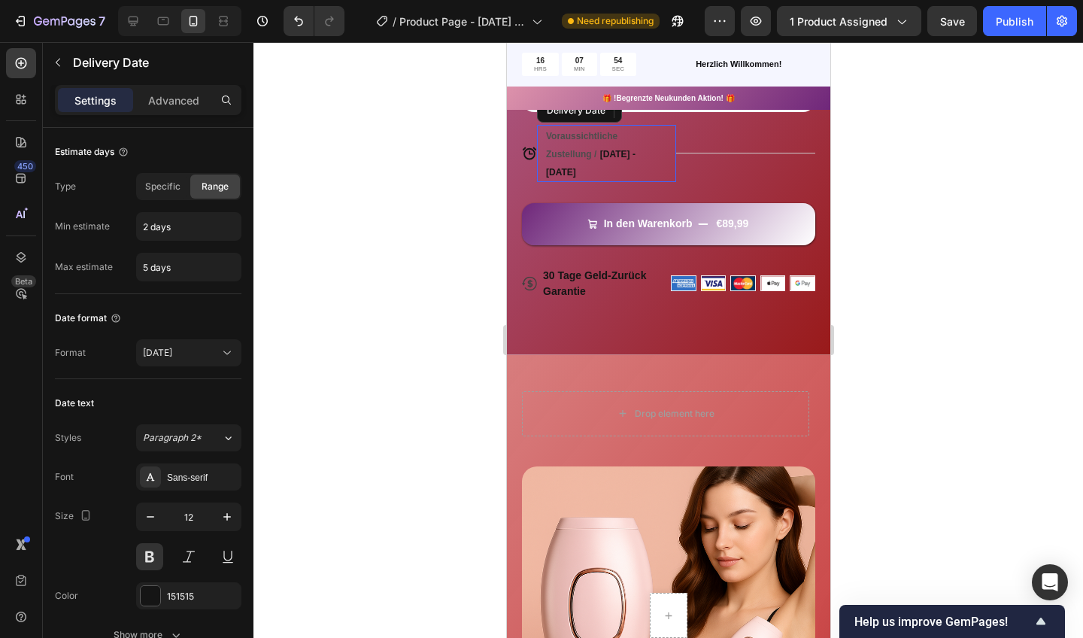
click at [550, 141] on div "Voraussichtliche Zustellung / Sep 30 - Oct 03" at bounding box center [599, 153] width 111 height 57
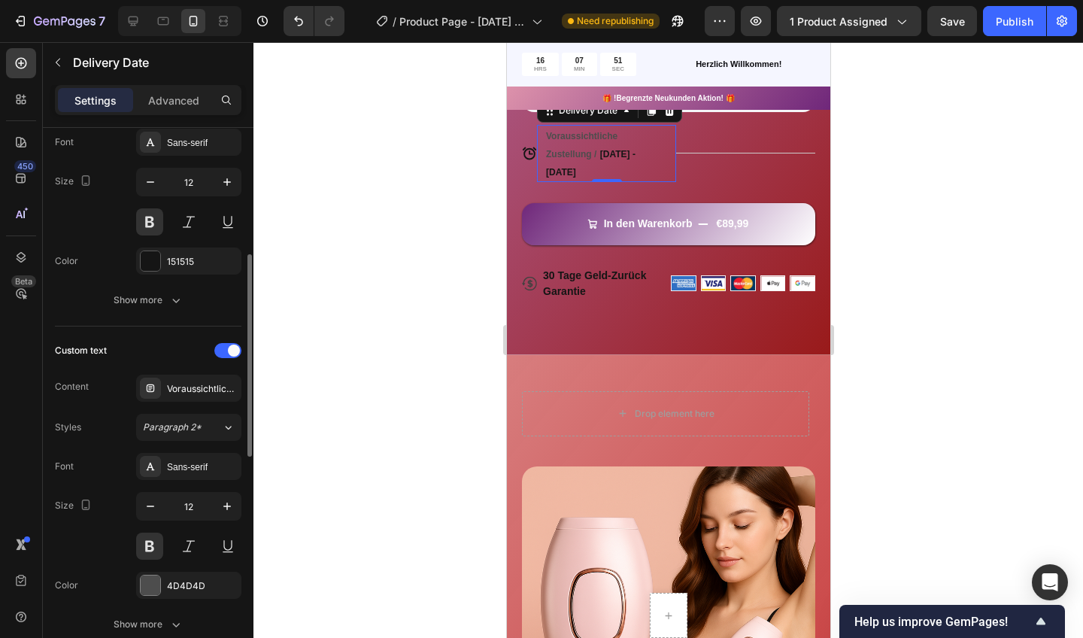
scroll to position [338, 0]
click at [153, 575] on div at bounding box center [151, 582] width 20 height 20
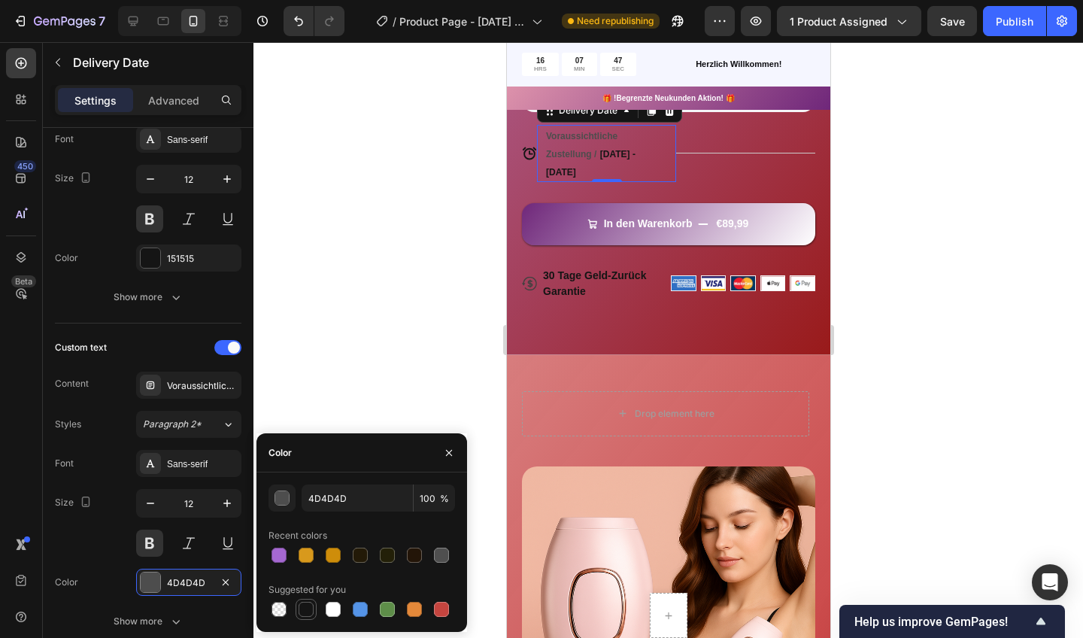
click at [304, 615] on div at bounding box center [306, 609] width 15 height 15
type input "151515"
click at [386, 365] on div at bounding box center [668, 340] width 830 height 596
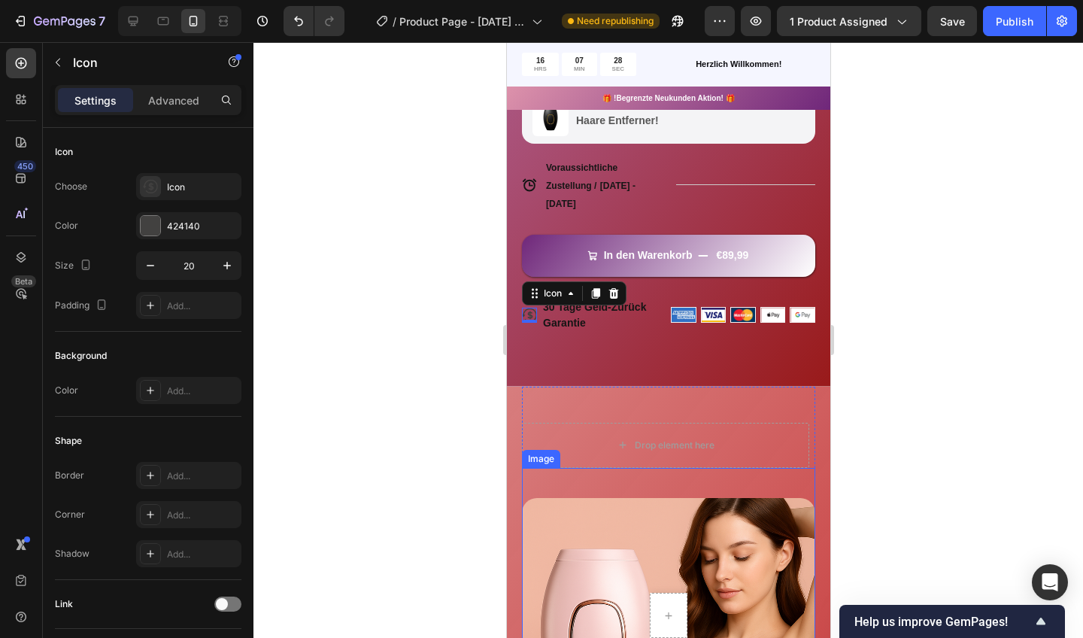
scroll to position [710, 0]
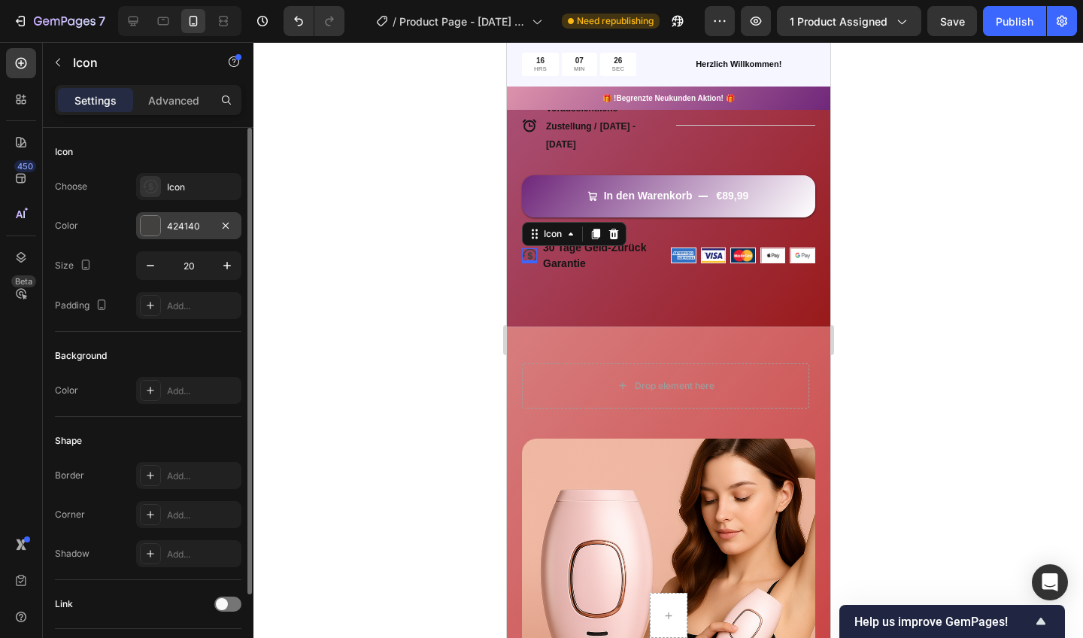
click at [152, 224] on div at bounding box center [151, 226] width 20 height 20
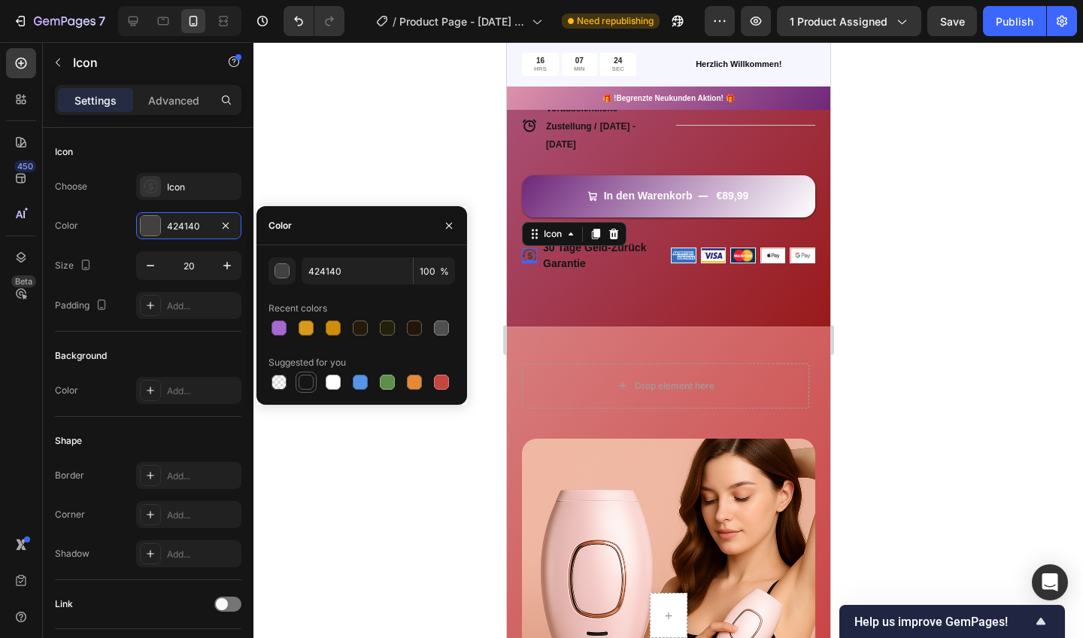
click at [306, 379] on div at bounding box center [306, 382] width 15 height 15
type input "151515"
click at [332, 493] on div at bounding box center [668, 340] width 830 height 596
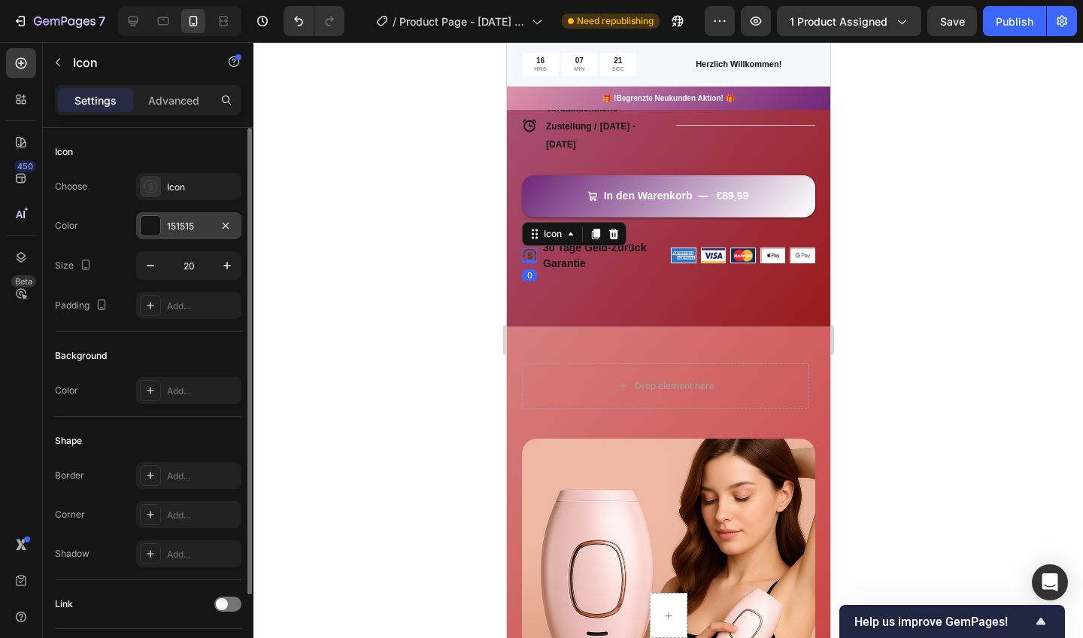
click at [150, 223] on div at bounding box center [151, 226] width 20 height 20
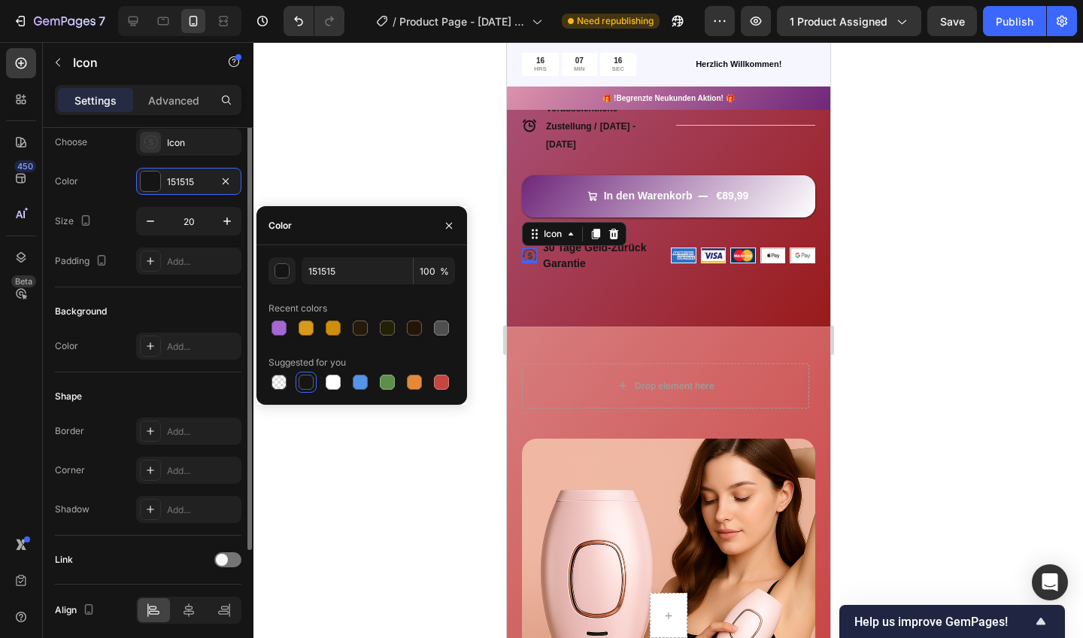
scroll to position [0, 0]
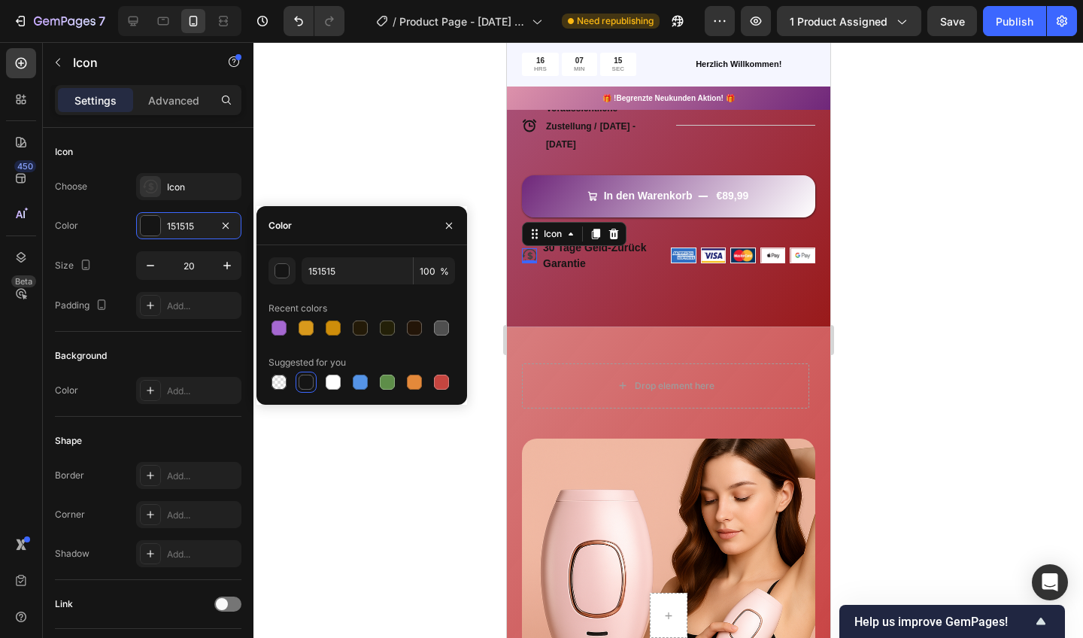
click at [329, 111] on div at bounding box center [668, 340] width 830 height 596
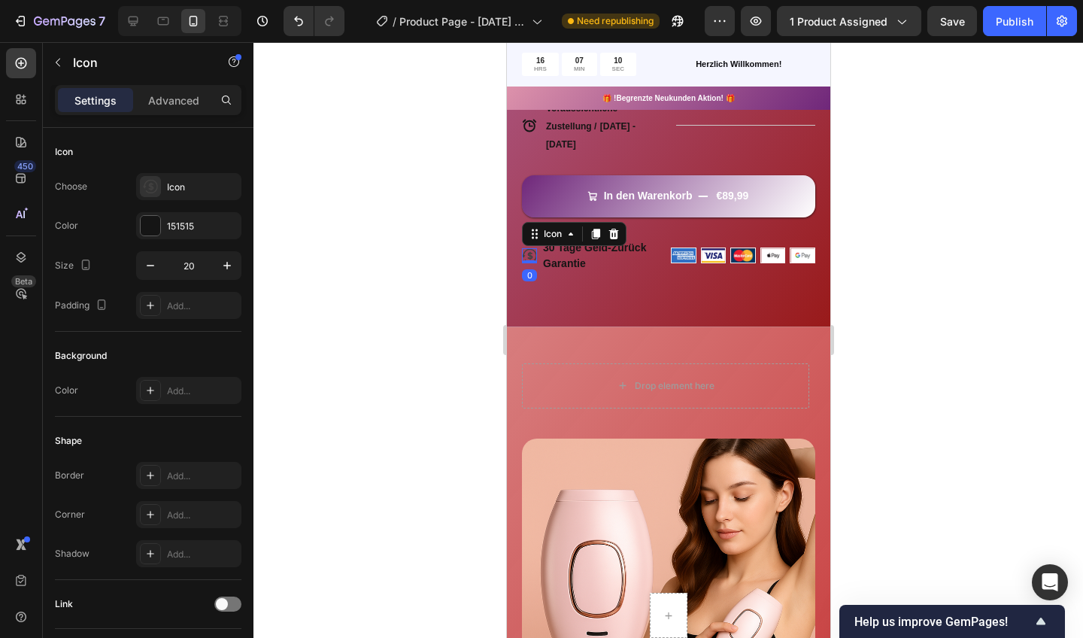
click at [529, 250] on icon at bounding box center [528, 255] width 15 height 15
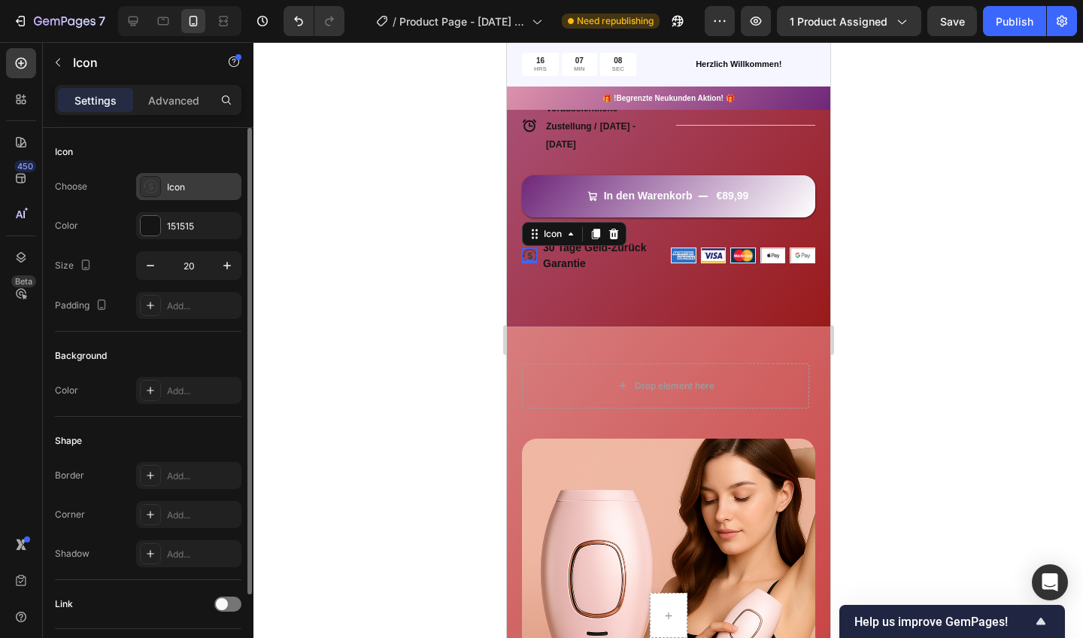
click at [152, 188] on icon at bounding box center [150, 186] width 15 height 15
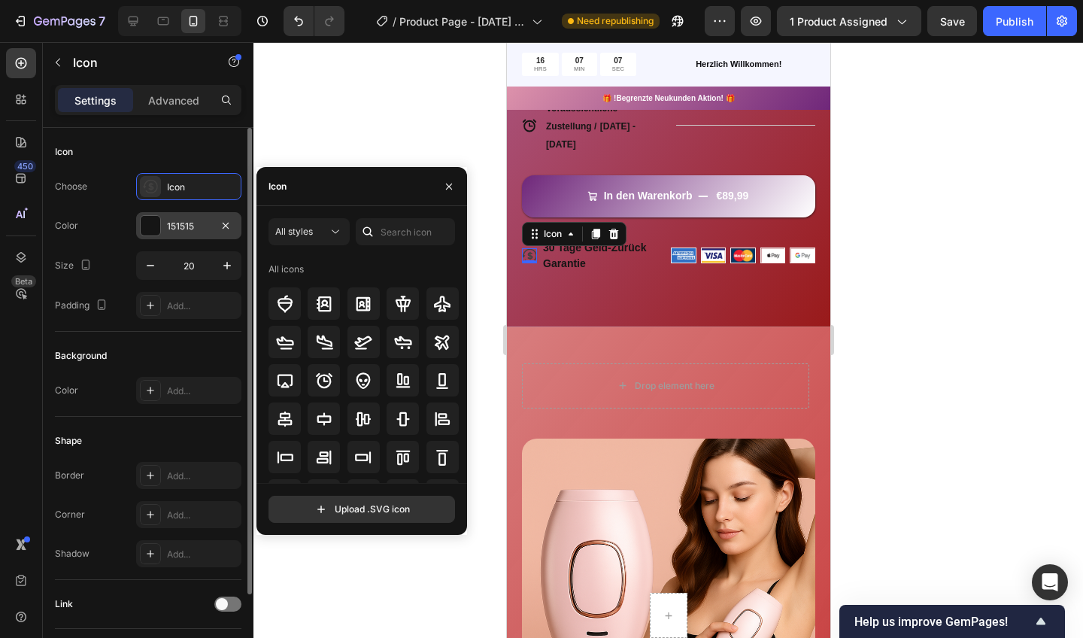
click at [159, 229] on div at bounding box center [151, 226] width 20 height 20
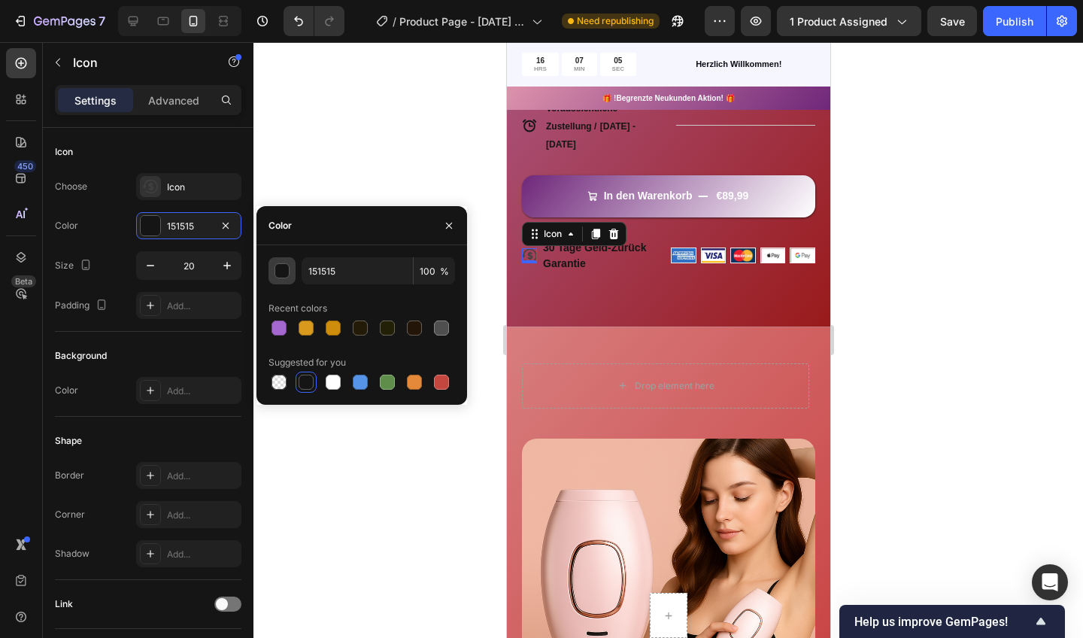
click at [284, 270] on div "button" at bounding box center [282, 271] width 15 height 15
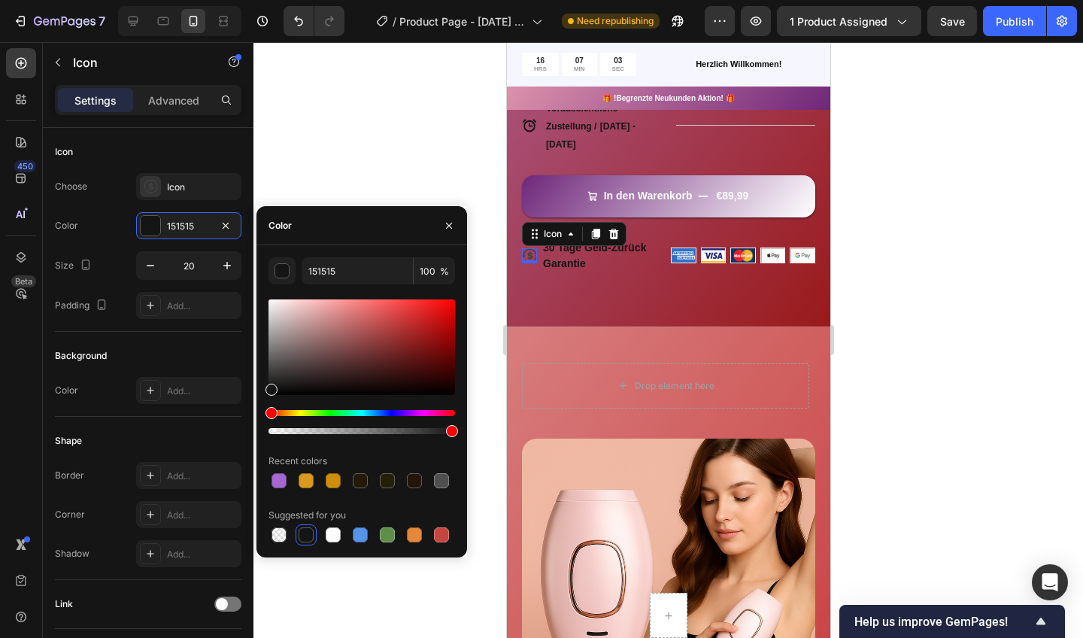
click at [351, 149] on div at bounding box center [668, 340] width 830 height 596
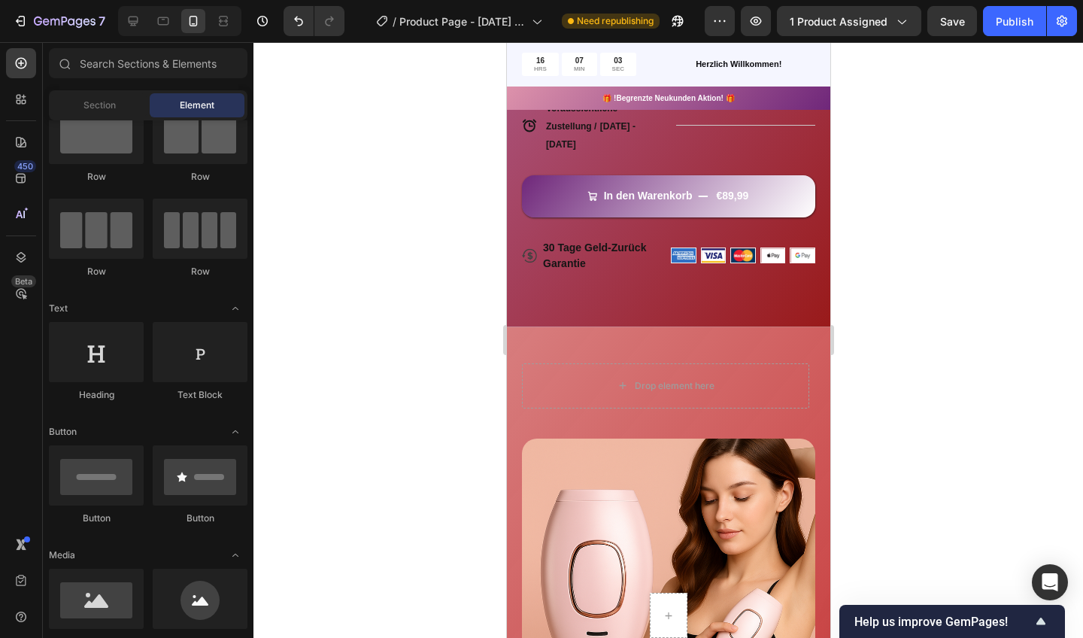
click at [351, 149] on div at bounding box center [668, 340] width 830 height 596
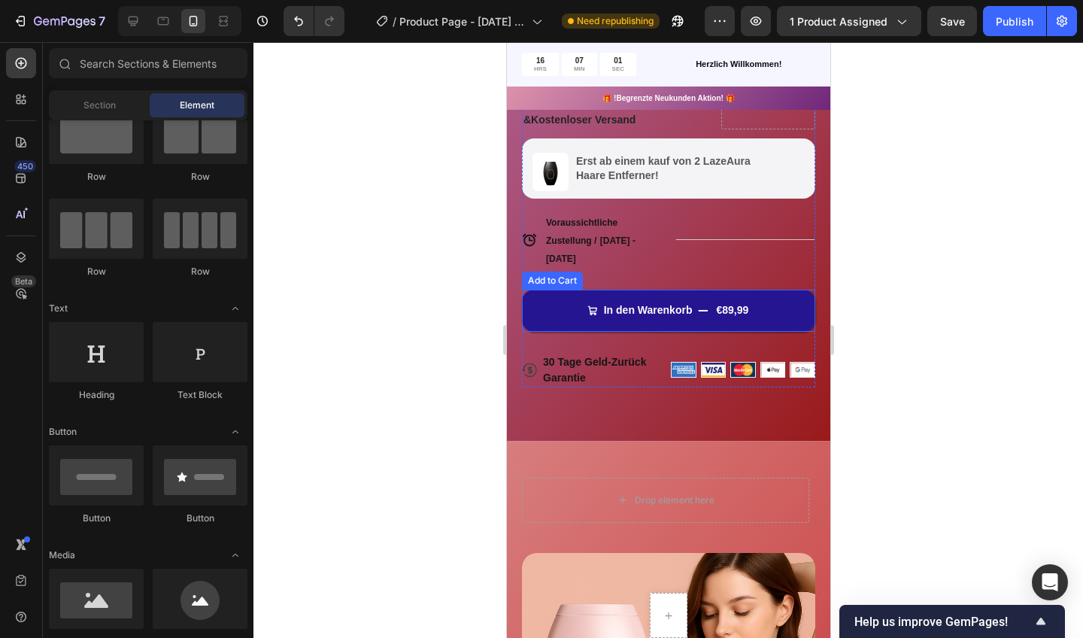
scroll to position [582, 0]
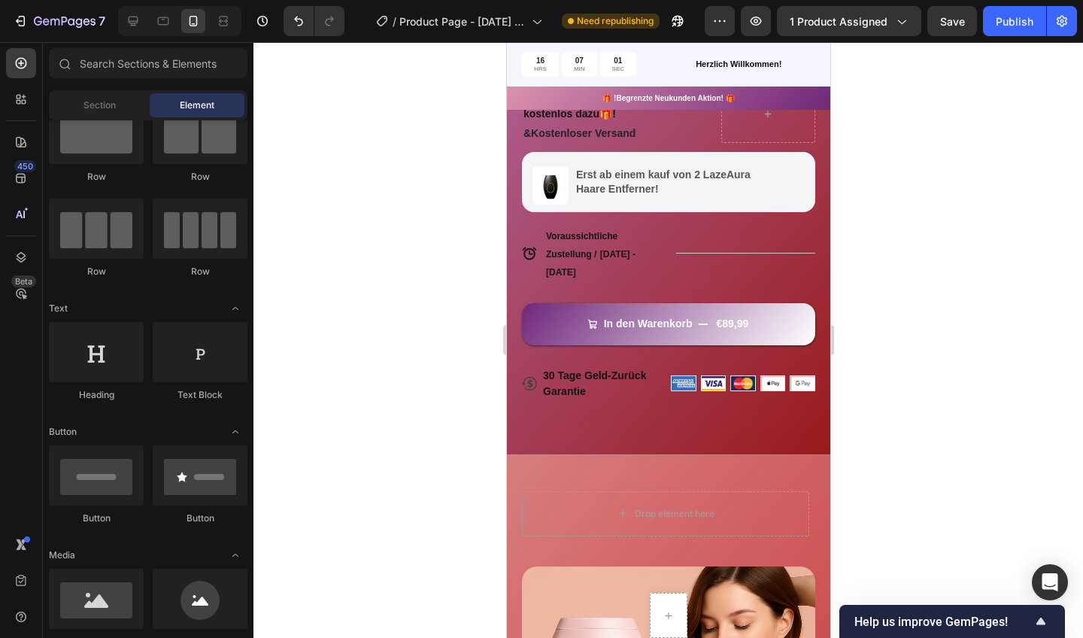
click at [335, 360] on div at bounding box center [668, 340] width 830 height 596
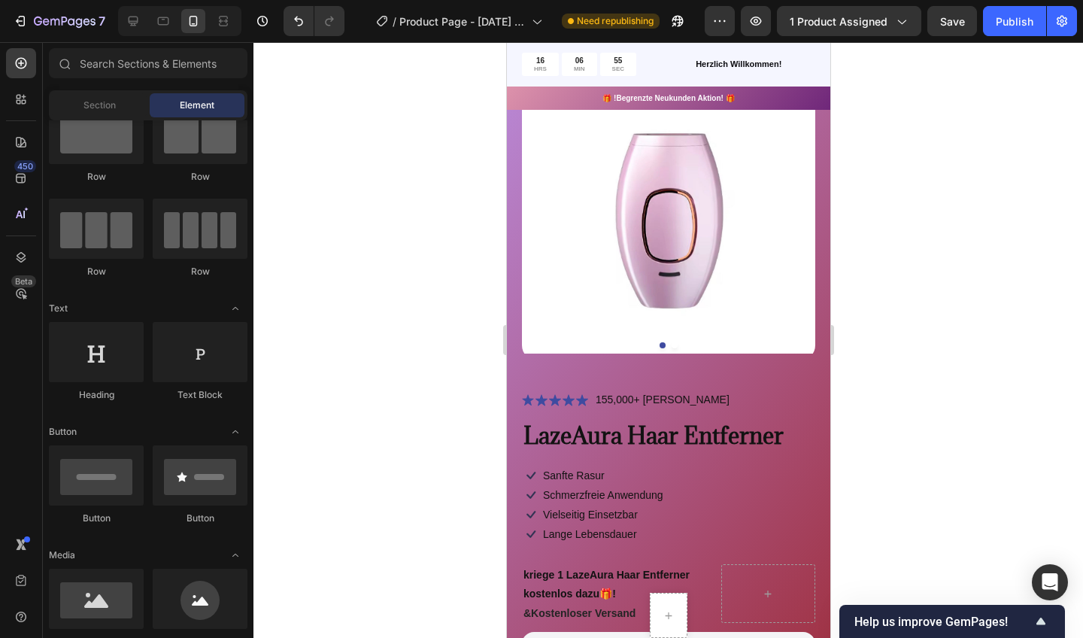
scroll to position [102, 0]
click at [510, 308] on div "Product Images Icon Icon Icon Icon Icon Icon List 155,000+ Zufriedene Kunden Te…" at bounding box center [667, 487] width 323 height 896
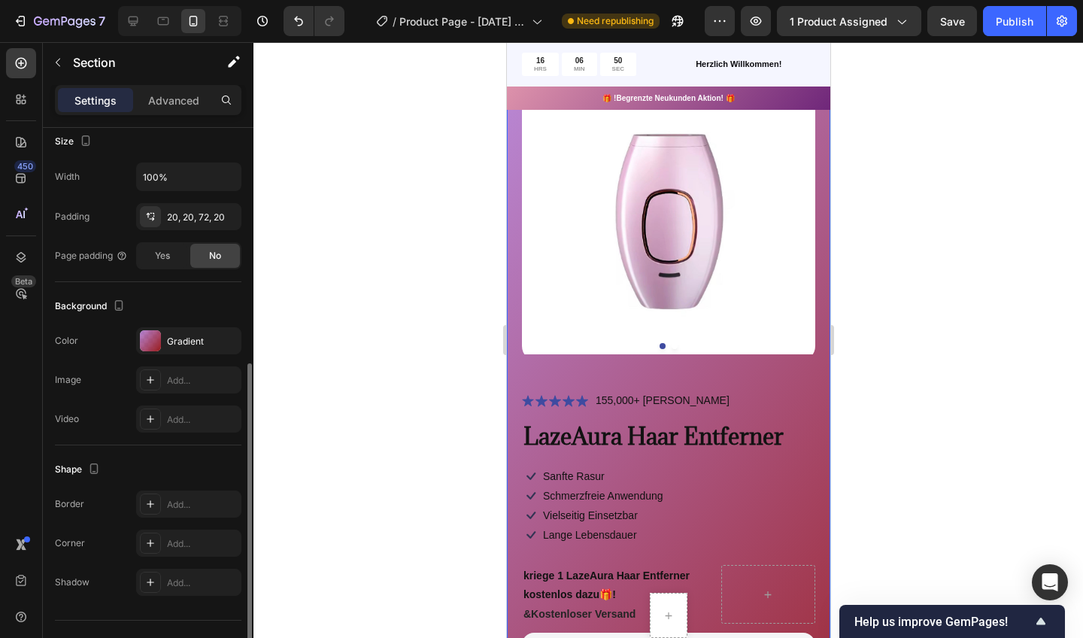
scroll to position [326, 0]
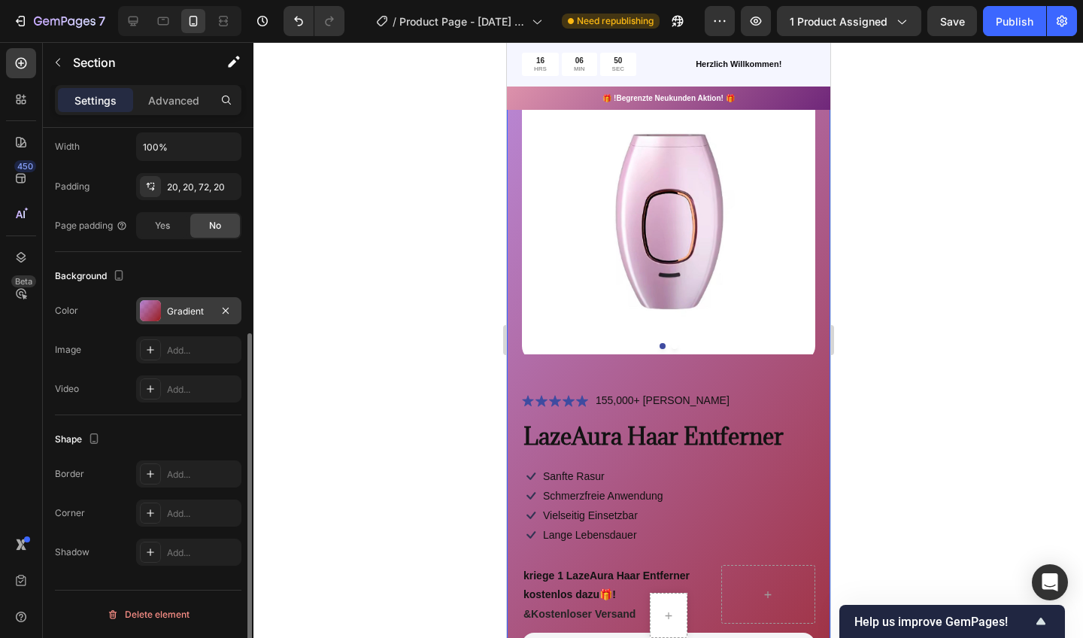
click at [176, 306] on div "Gradient" at bounding box center [189, 312] width 44 height 14
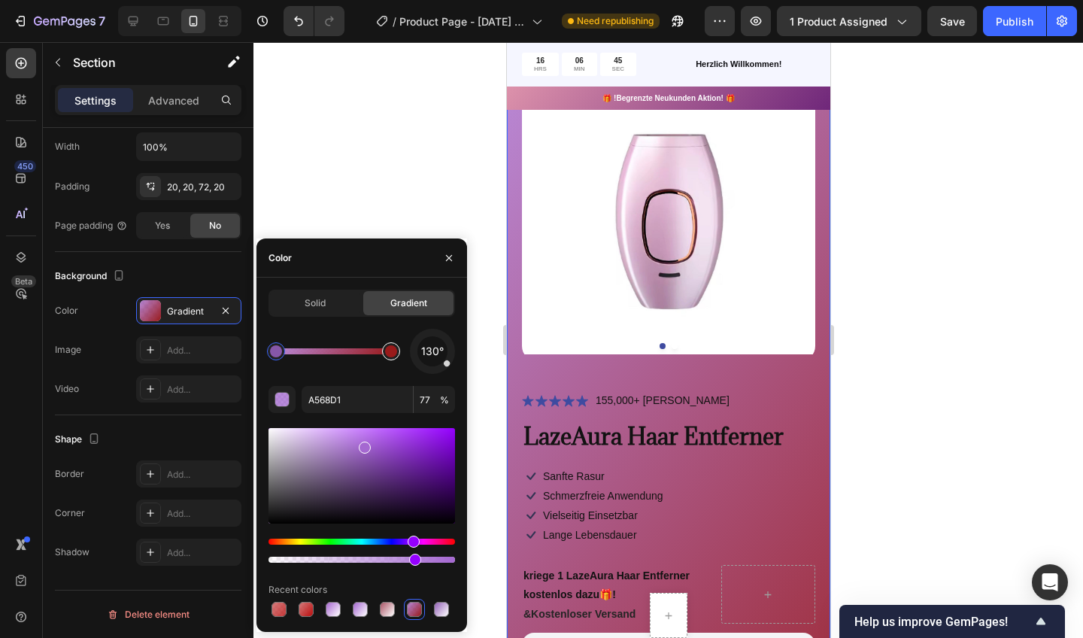
type input "991A1A"
type input "100"
click at [387, 353] on div at bounding box center [391, 351] width 12 height 12
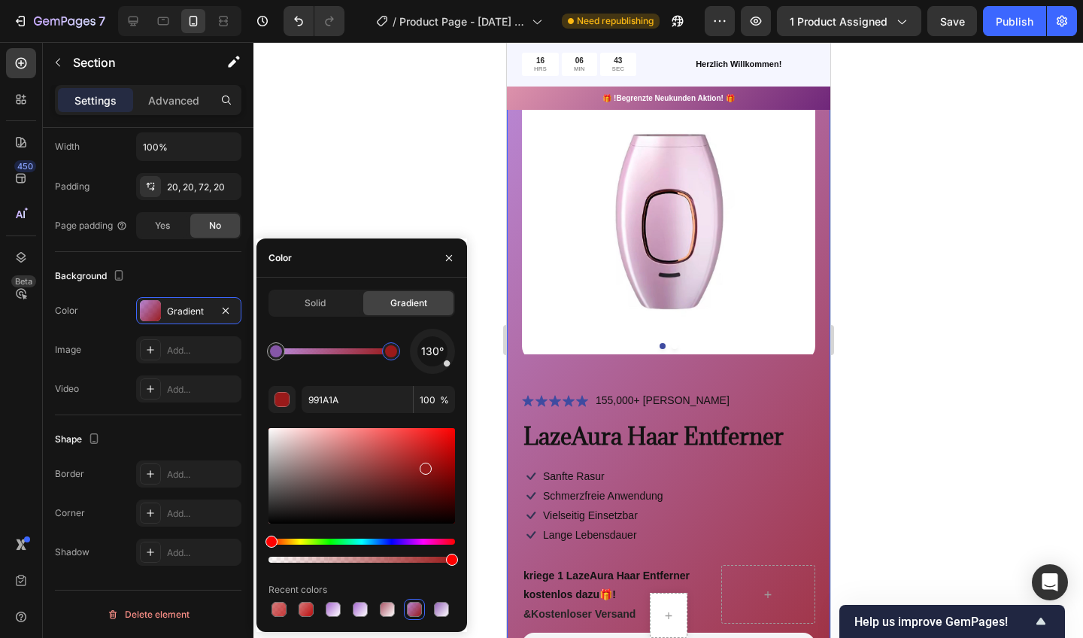
click at [423, 538] on div at bounding box center [362, 495] width 187 height 141
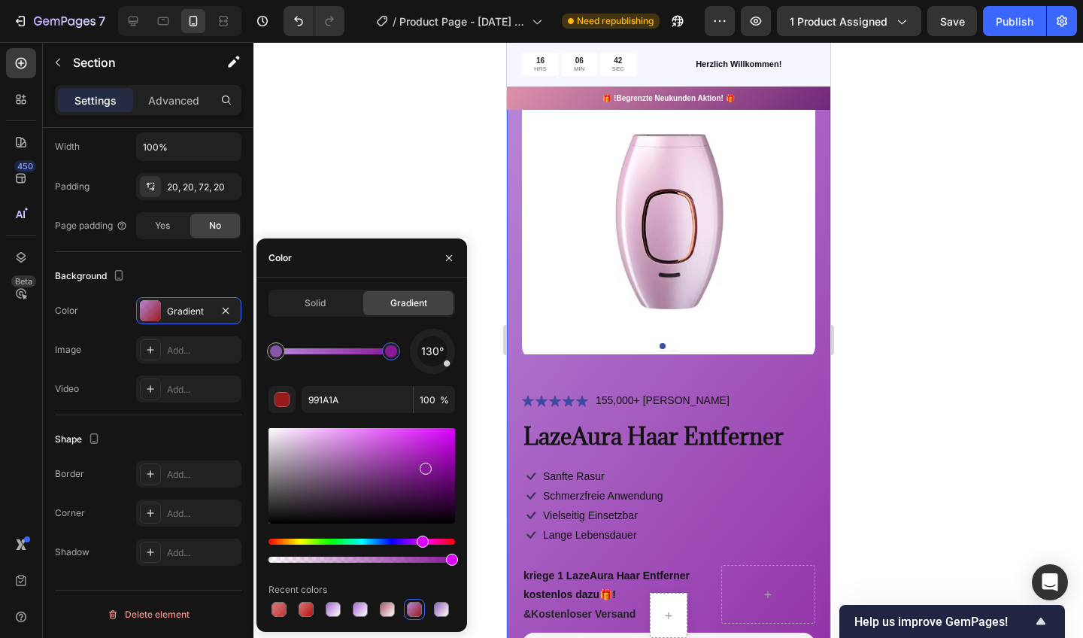
click at [420, 541] on div "Hue" at bounding box center [362, 542] width 187 height 6
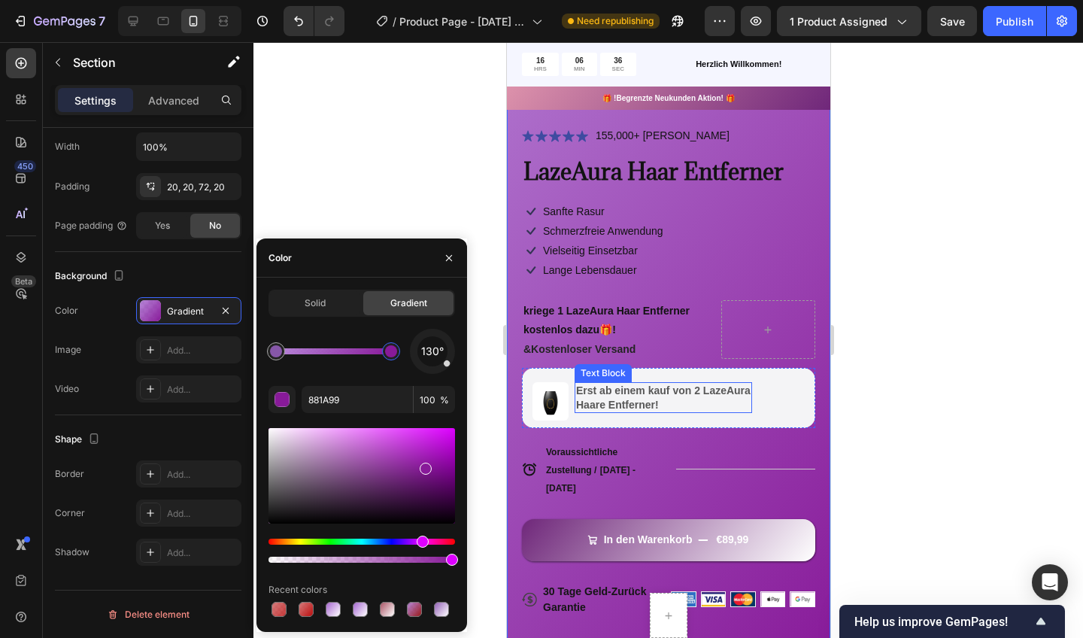
scroll to position [359, 0]
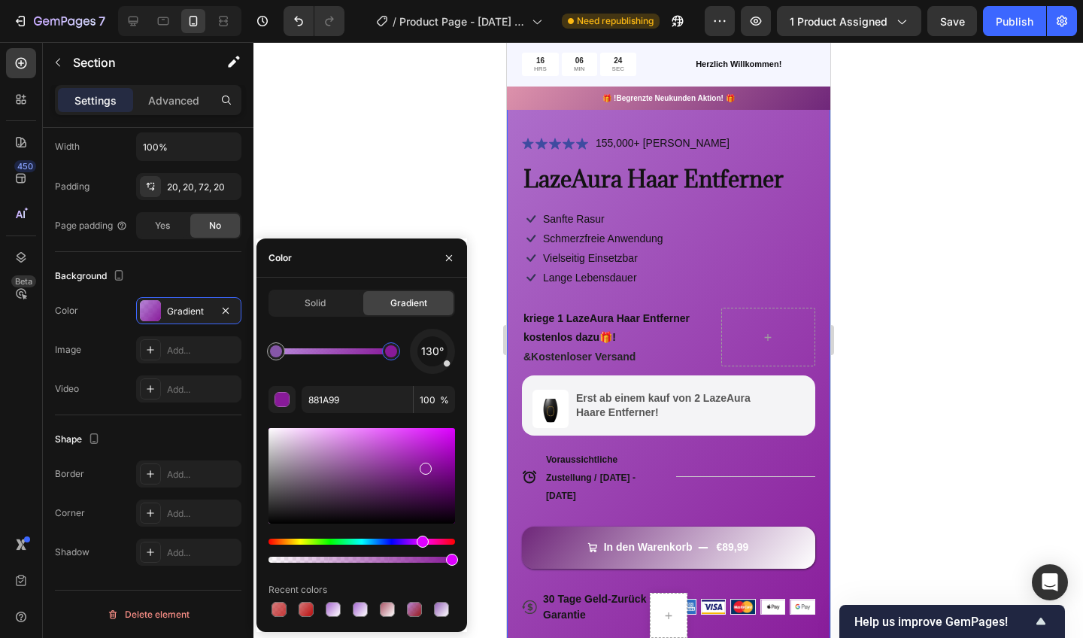
click at [384, 472] on div at bounding box center [362, 476] width 187 height 96
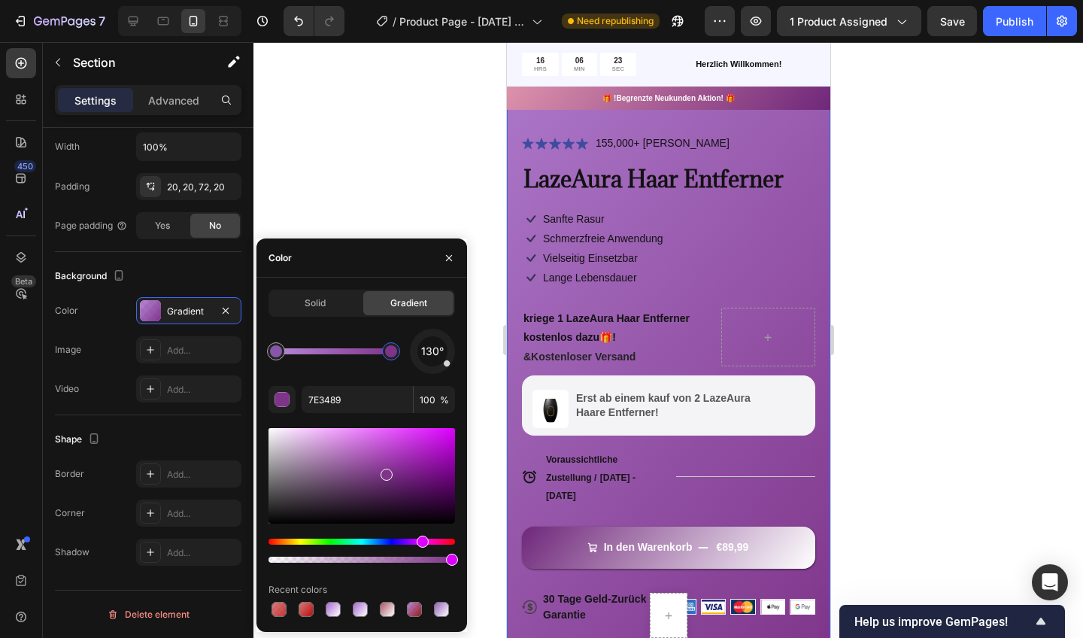
click at [369, 451] on div at bounding box center [362, 476] width 187 height 96
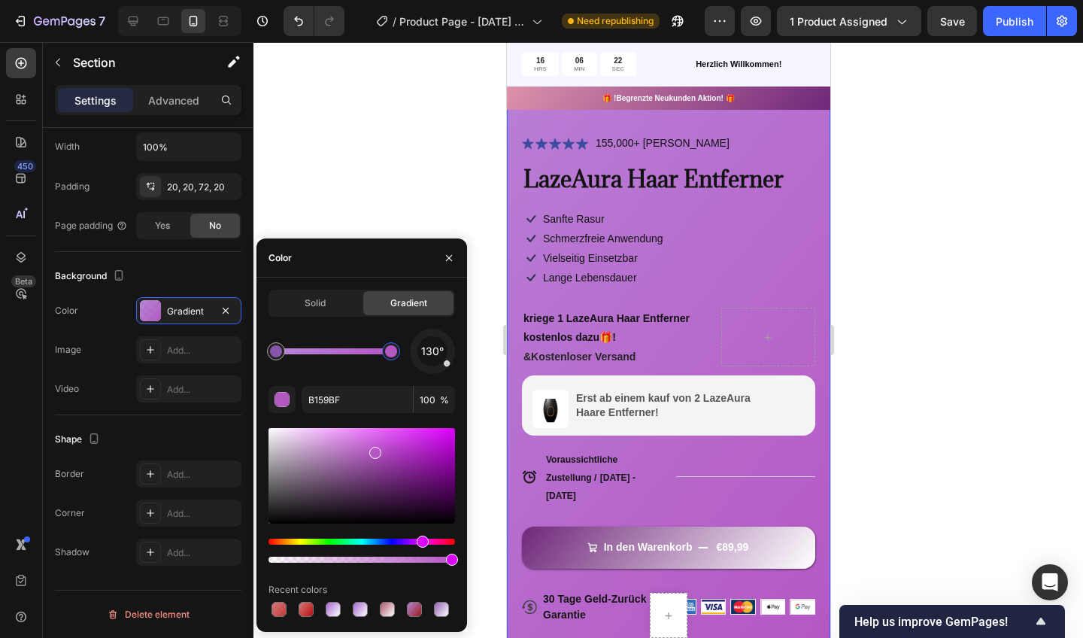
click at [375, 449] on div at bounding box center [375, 453] width 12 height 12
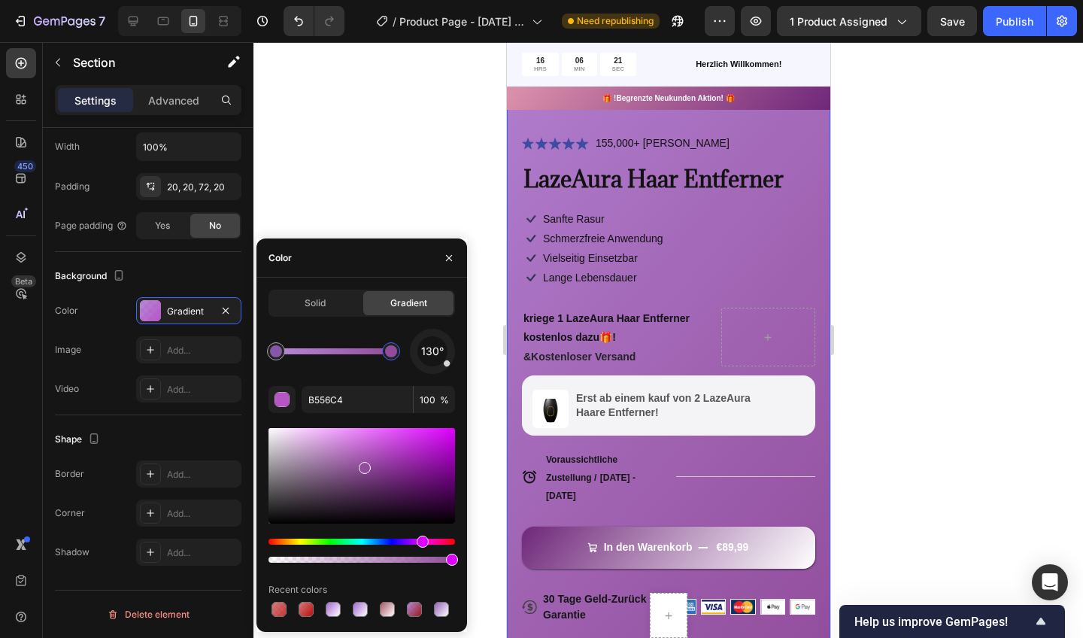
click at [362, 465] on div at bounding box center [362, 476] width 187 height 96
type input "914D9B"
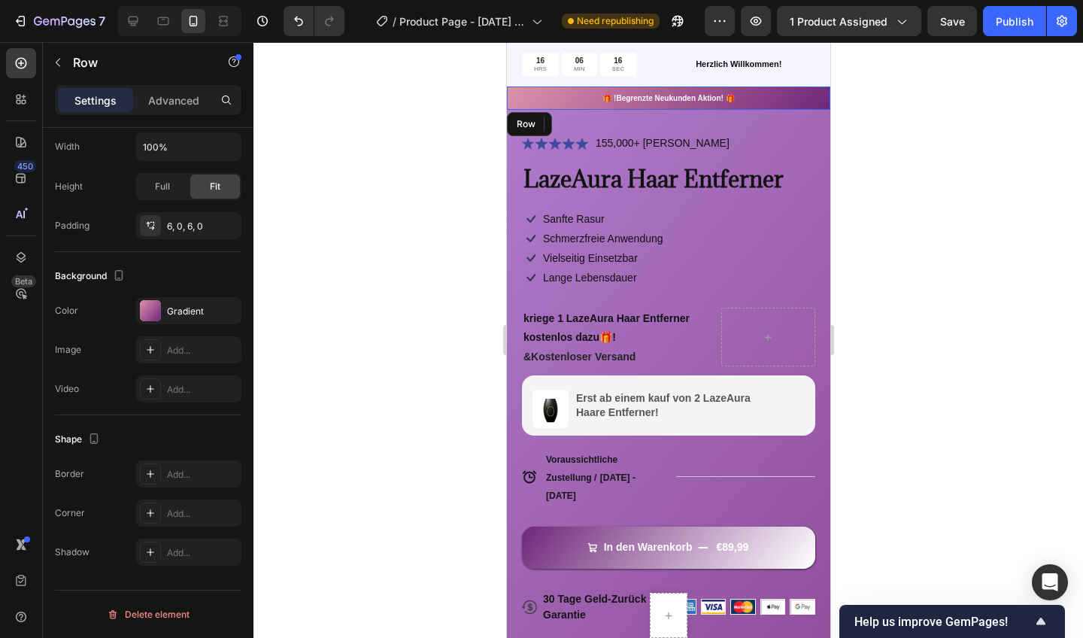
click at [816, 87] on div "🎁 !Begrenzte Neukunden Aktion! 🎁 Text Block Row" at bounding box center [667, 98] width 323 height 23
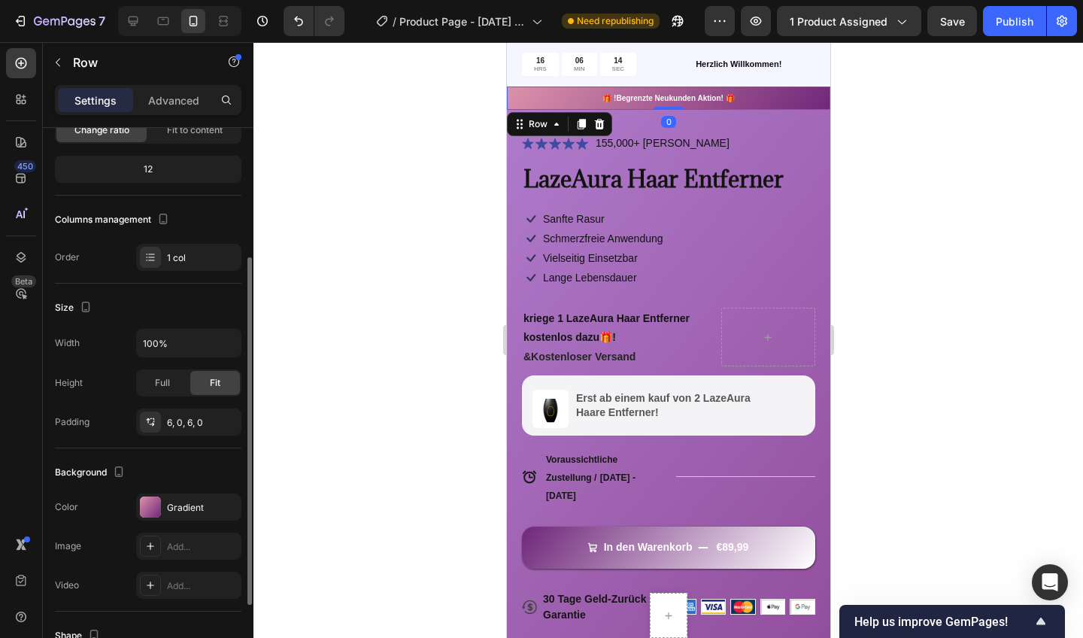
scroll to position [201, 0]
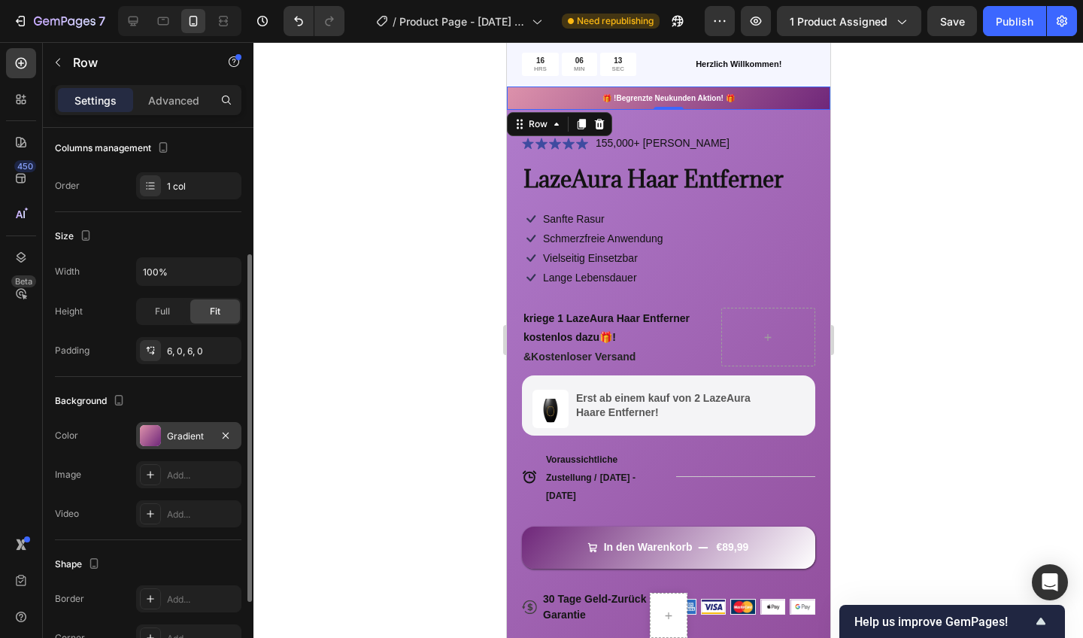
click at [187, 435] on div "Gradient" at bounding box center [189, 437] width 44 height 14
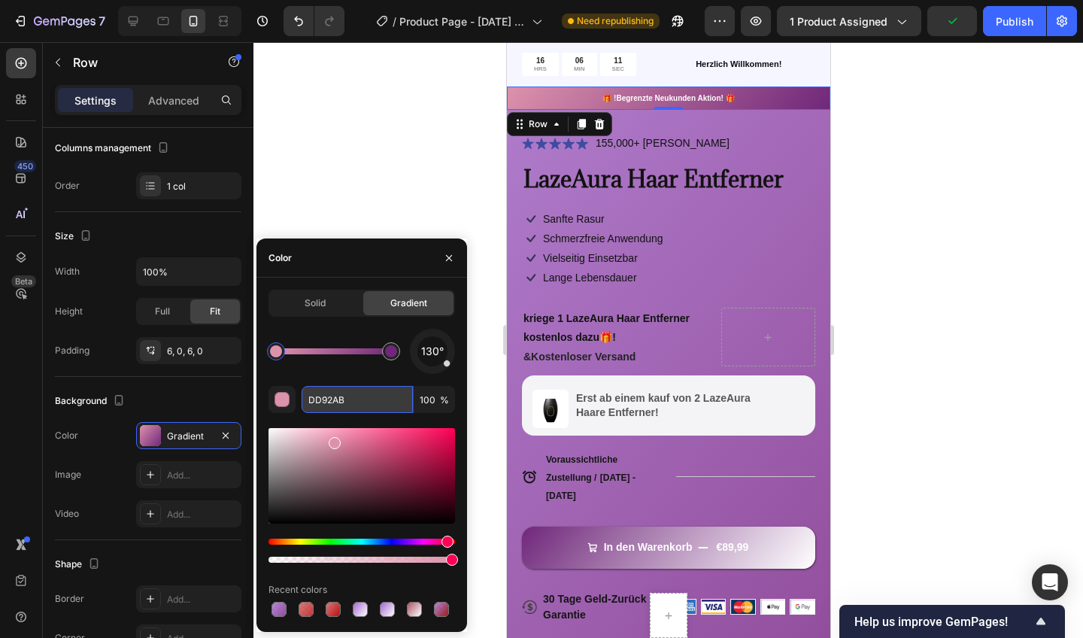
click at [333, 404] on input "DD92AB" at bounding box center [357, 399] width 111 height 27
drag, startPoint x: 341, startPoint y: 399, endPoint x: 308, endPoint y: 401, distance: 33.1
click at [308, 401] on input "DD92AB" at bounding box center [357, 399] width 111 height 27
drag, startPoint x: 337, startPoint y: 399, endPoint x: 345, endPoint y: 400, distance: 7.6
click at [345, 400] on input "DD92AB" at bounding box center [357, 399] width 111 height 27
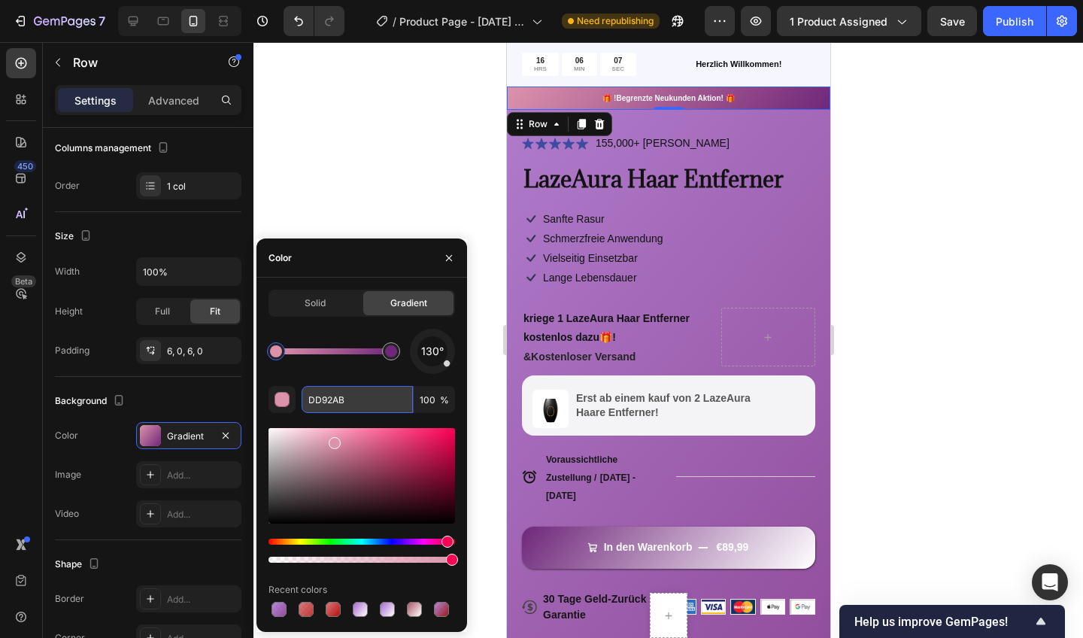
type input "DBD92A"
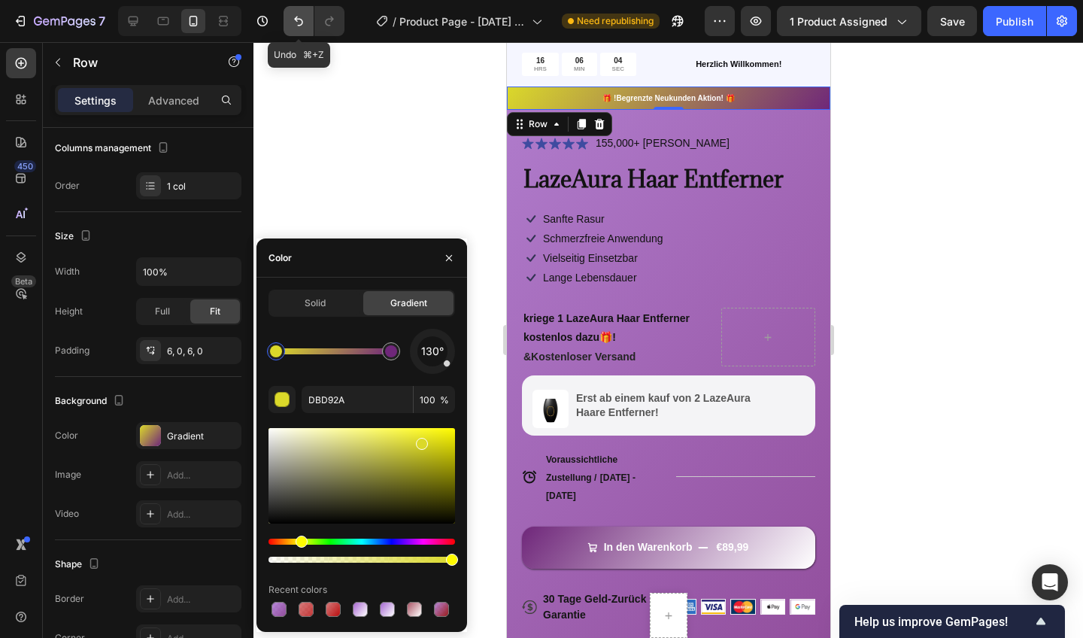
click at [290, 26] on button "Undo/Redo" at bounding box center [299, 21] width 30 height 30
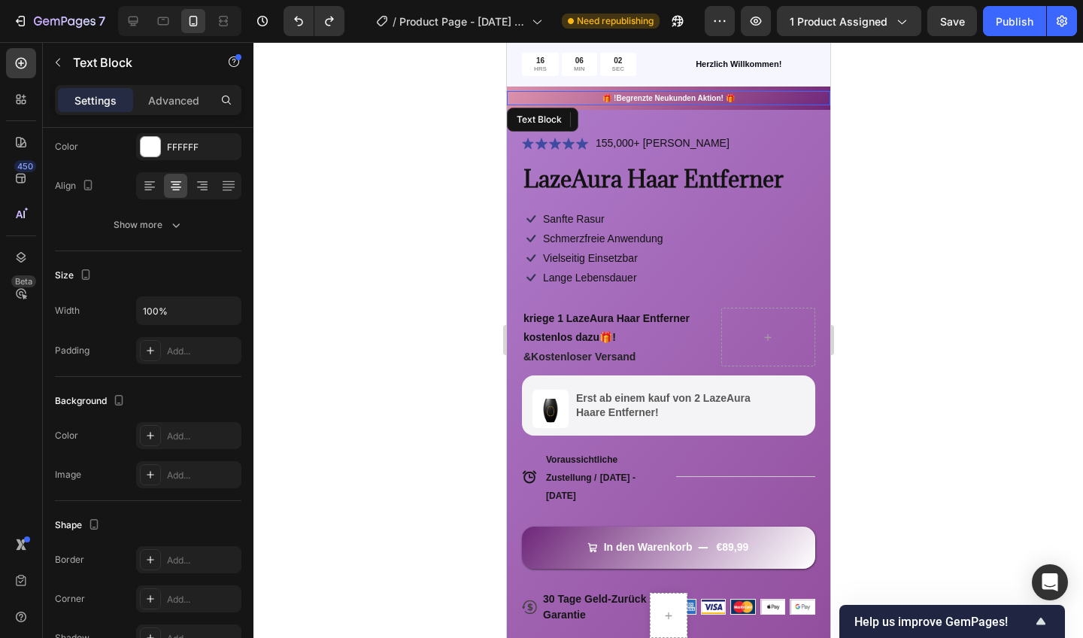
click at [520, 97] on p "🎁 !Begrenzte Neukunden Aktion! 🎁" at bounding box center [668, 98] width 320 height 11
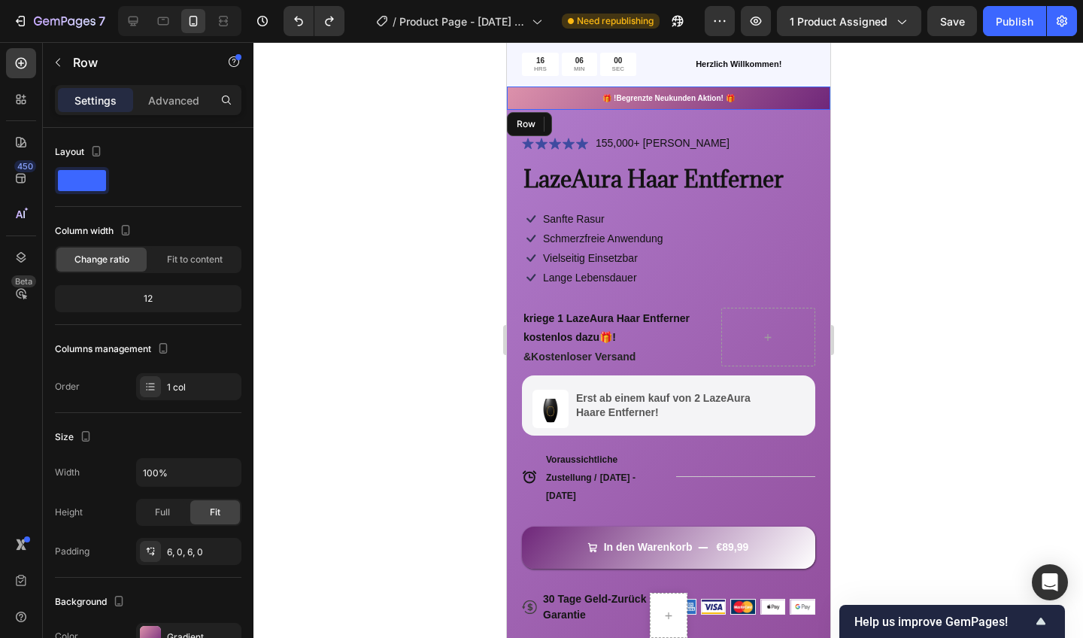
click at [521, 86] on div "16 HRS 06 MIN 00 SEC Countdown Timer Herzlich Willkommen! Text Block Row 🎁 !Beg…" at bounding box center [667, 76] width 323 height 68
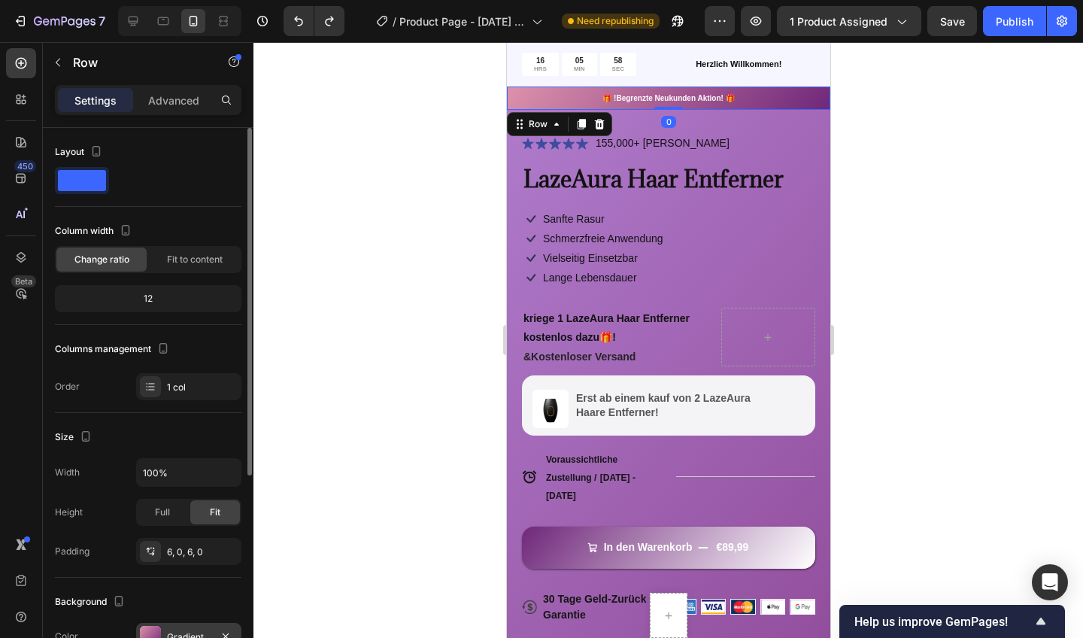
click at [190, 625] on div "Gradient" at bounding box center [188, 636] width 105 height 27
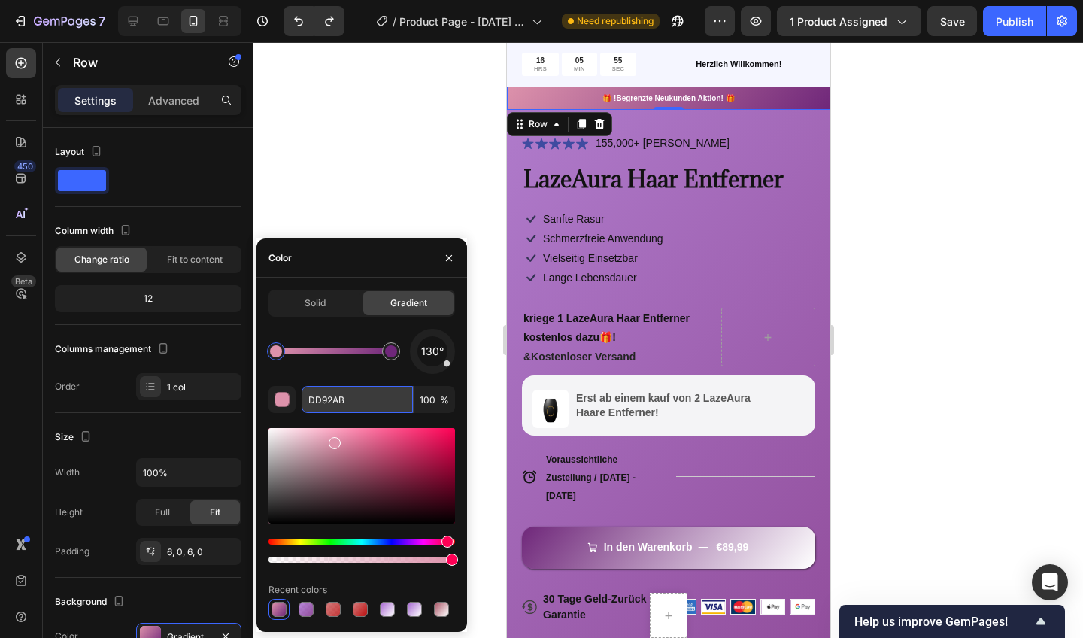
drag, startPoint x: 349, startPoint y: 403, endPoint x: 308, endPoint y: 399, distance: 40.8
click at [308, 399] on input "DD92AB" at bounding box center [357, 399] width 111 height 27
click at [401, 81] on div at bounding box center [668, 340] width 830 height 596
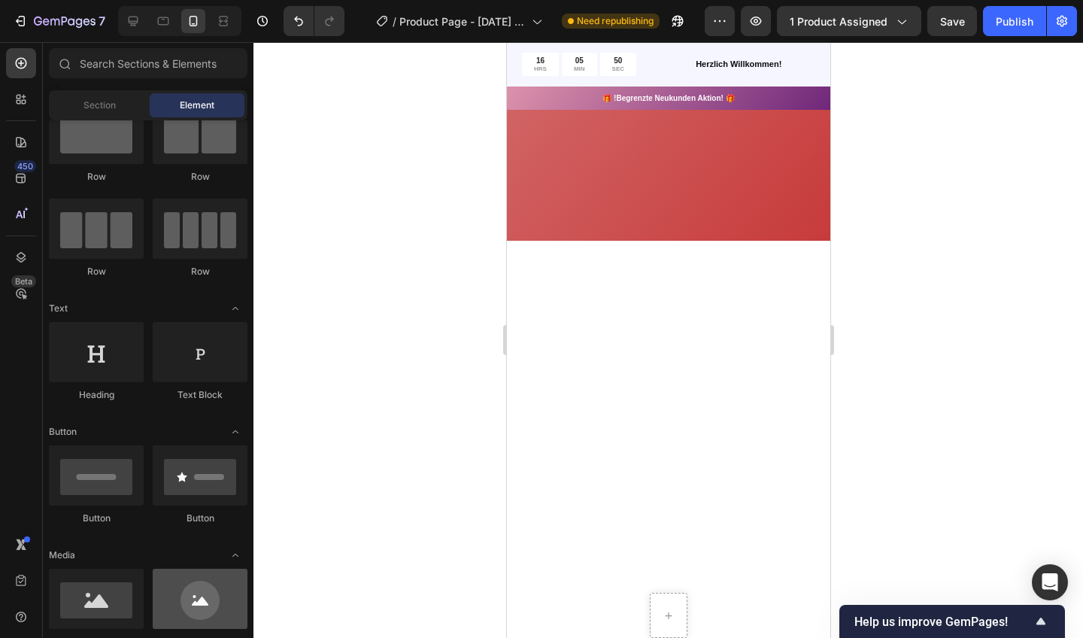
click at [223, 628] on div at bounding box center [200, 599] width 95 height 60
click at [443, 423] on div at bounding box center [668, 340] width 830 height 596
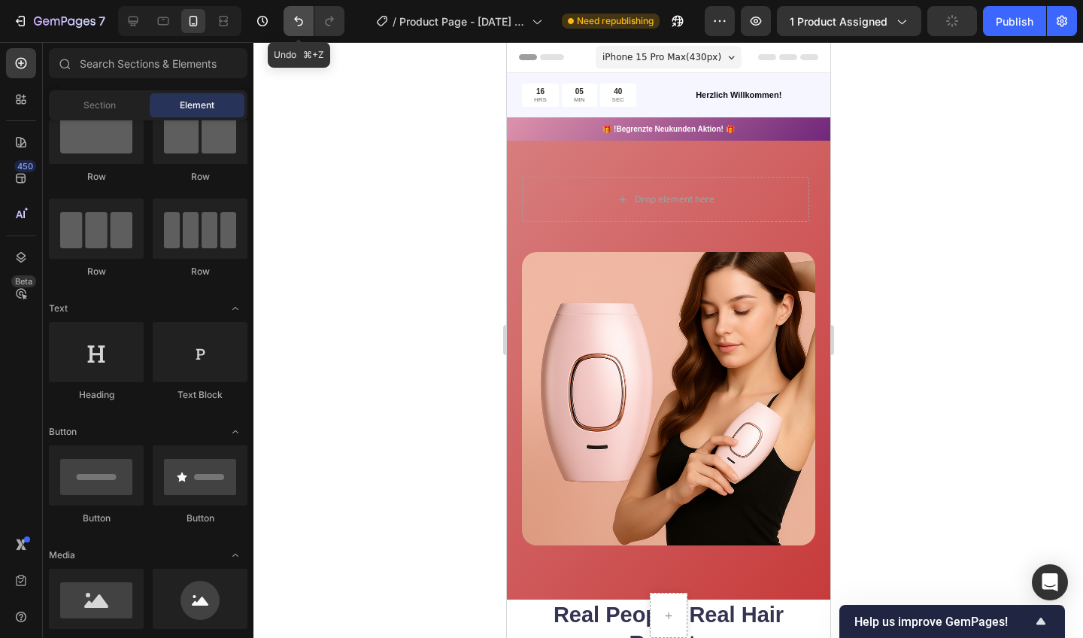
click at [305, 15] on icon "Undo/Redo" at bounding box center [298, 21] width 15 height 15
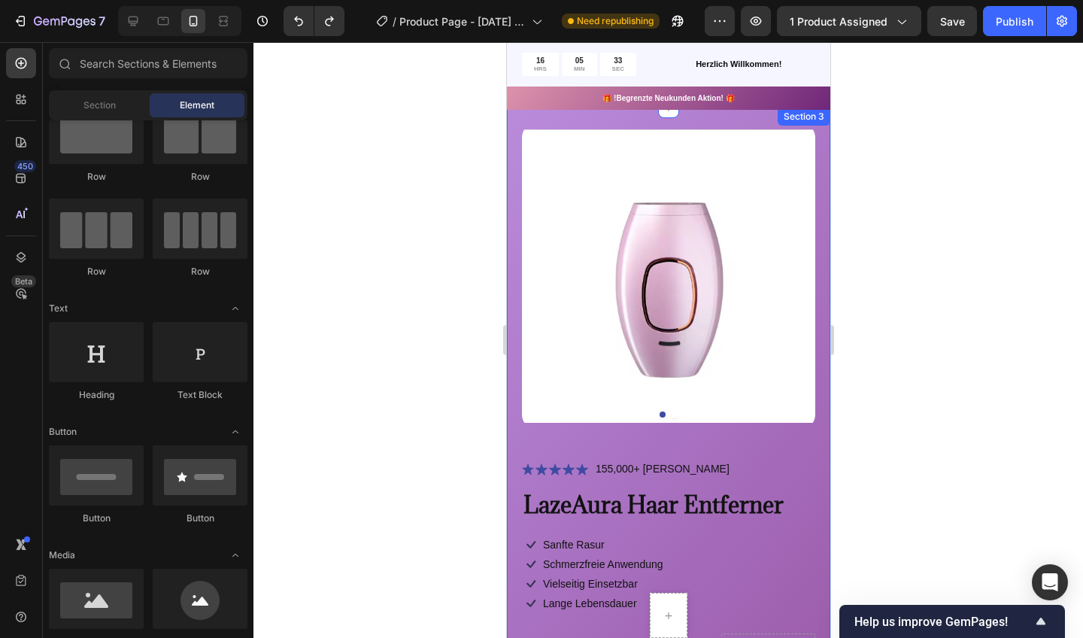
scroll to position [32, 0]
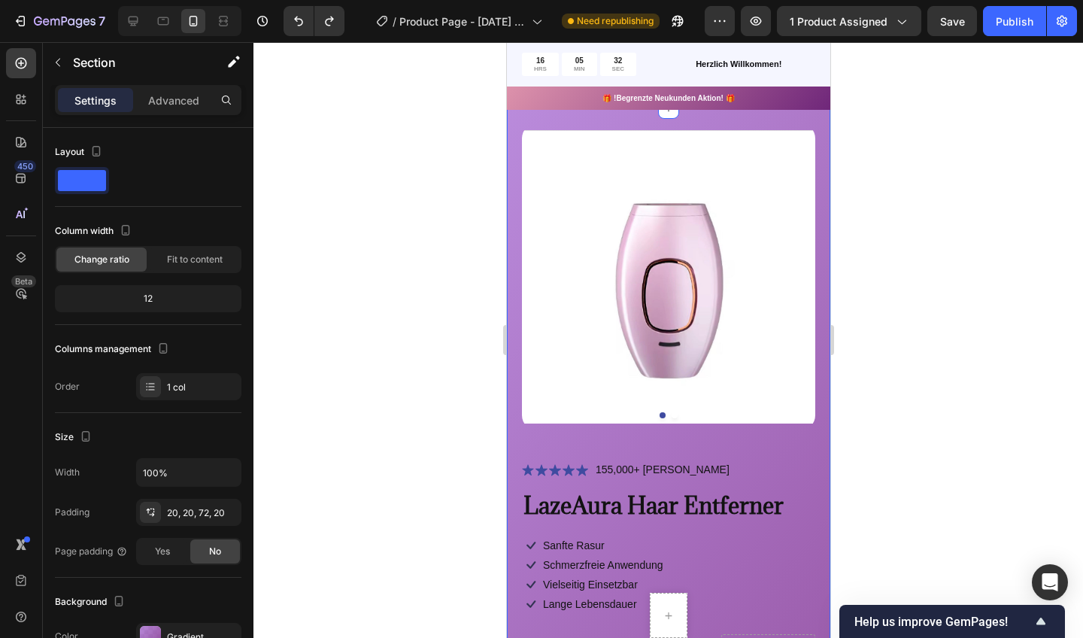
click at [511, 135] on div "Product Images Icon Icon Icon Icon Icon Icon List 155,000+ Zufriedene Kunden Te…" at bounding box center [667, 556] width 323 height 896
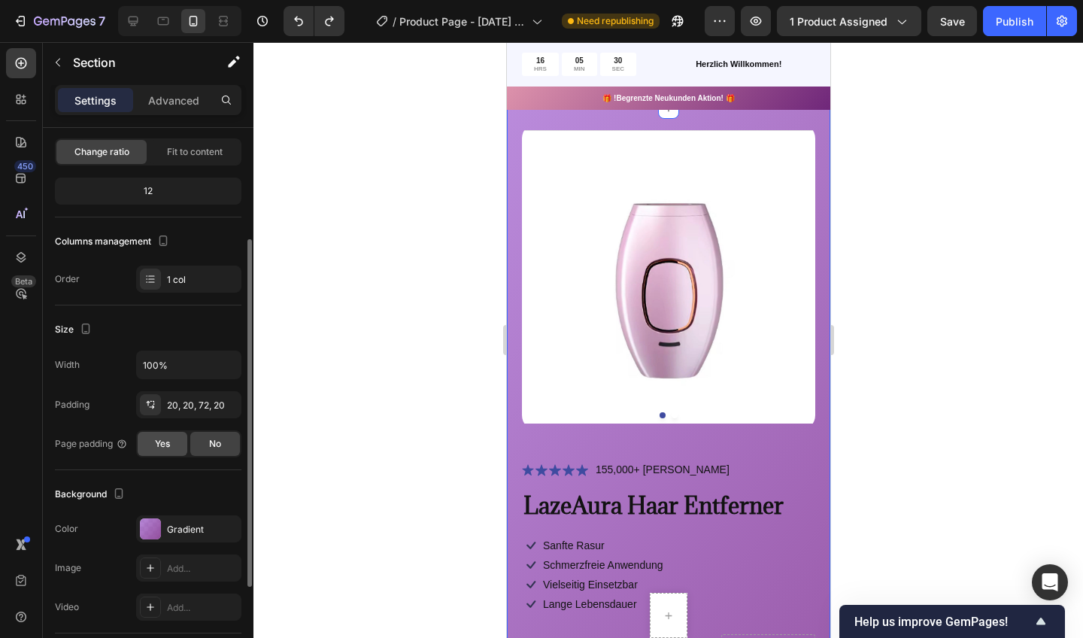
scroll to position [162, 0]
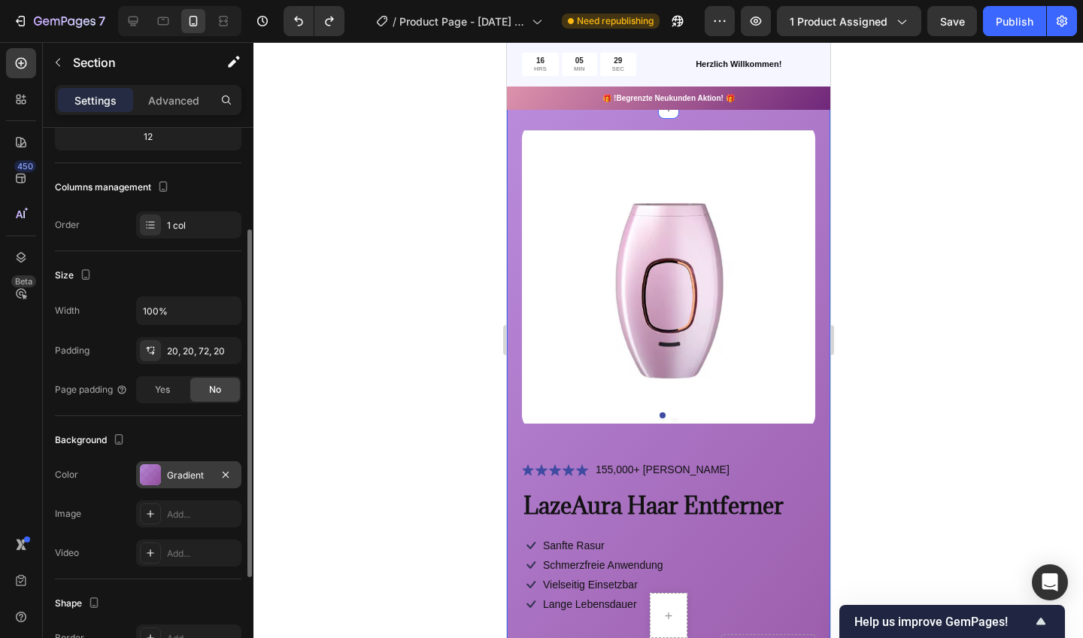
click at [193, 486] on div "Gradient" at bounding box center [188, 474] width 105 height 27
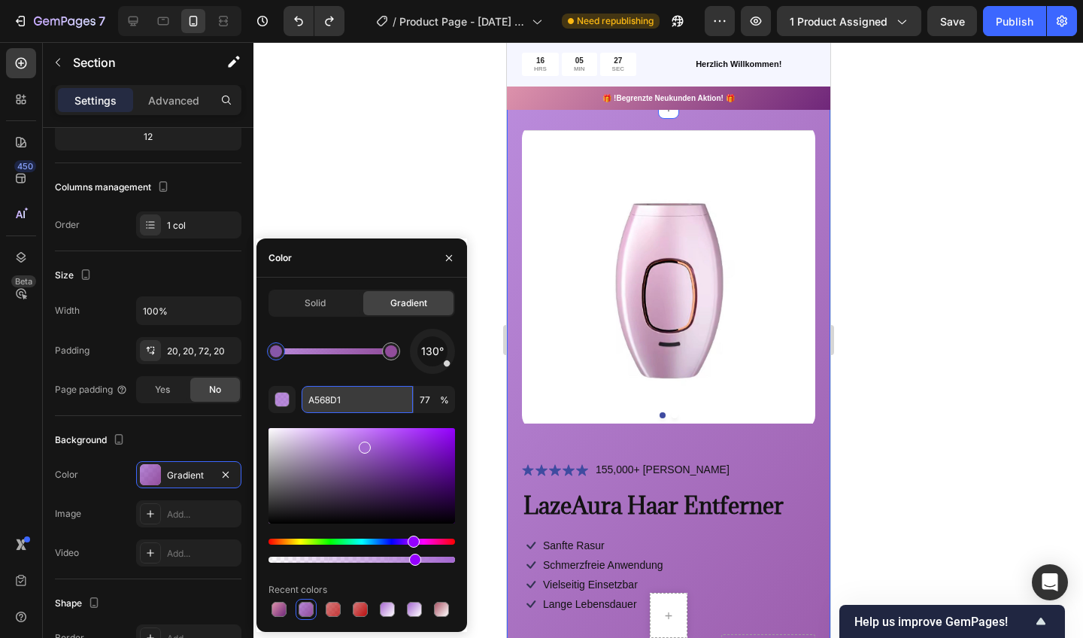
click at [349, 405] on input "A568D1" at bounding box center [357, 399] width 111 height 27
paste input "DD92AB"
type input "DD92AB"
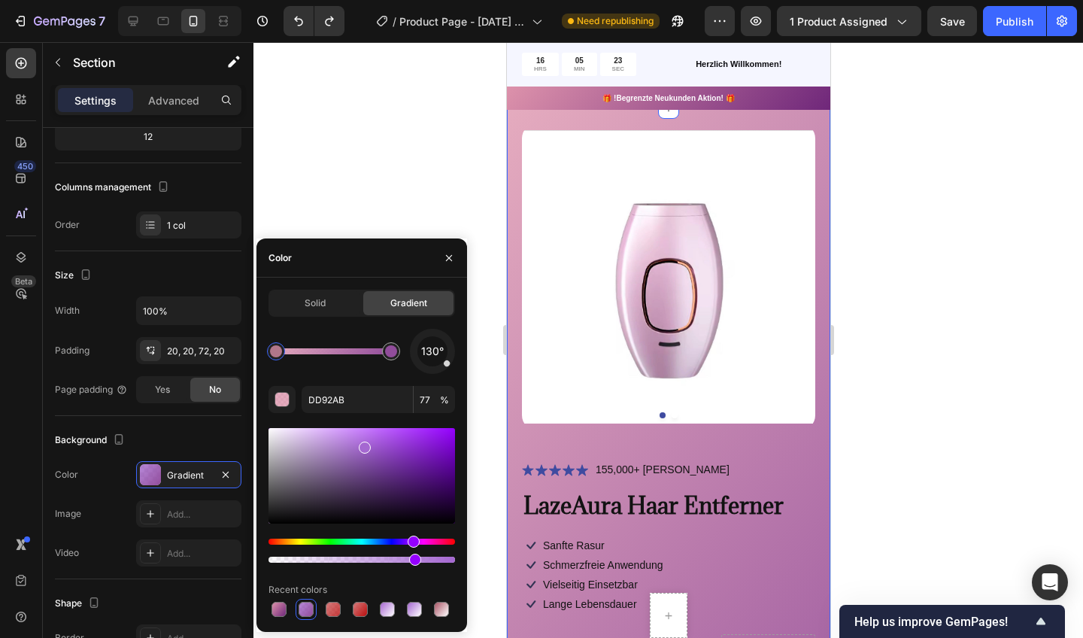
click at [402, 184] on div at bounding box center [668, 340] width 830 height 596
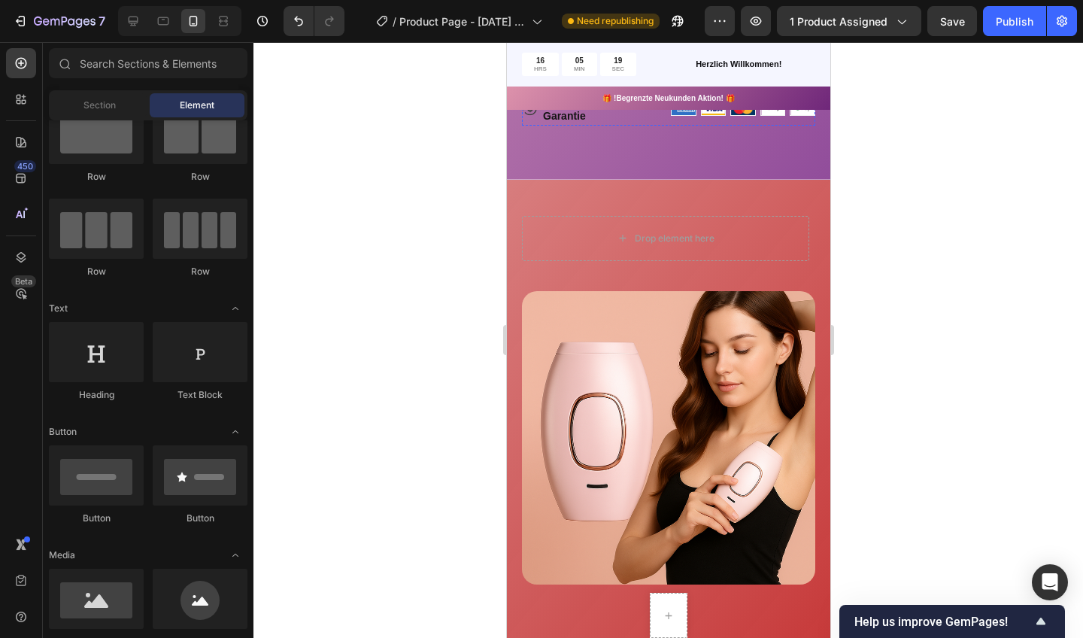
scroll to position [872, 0]
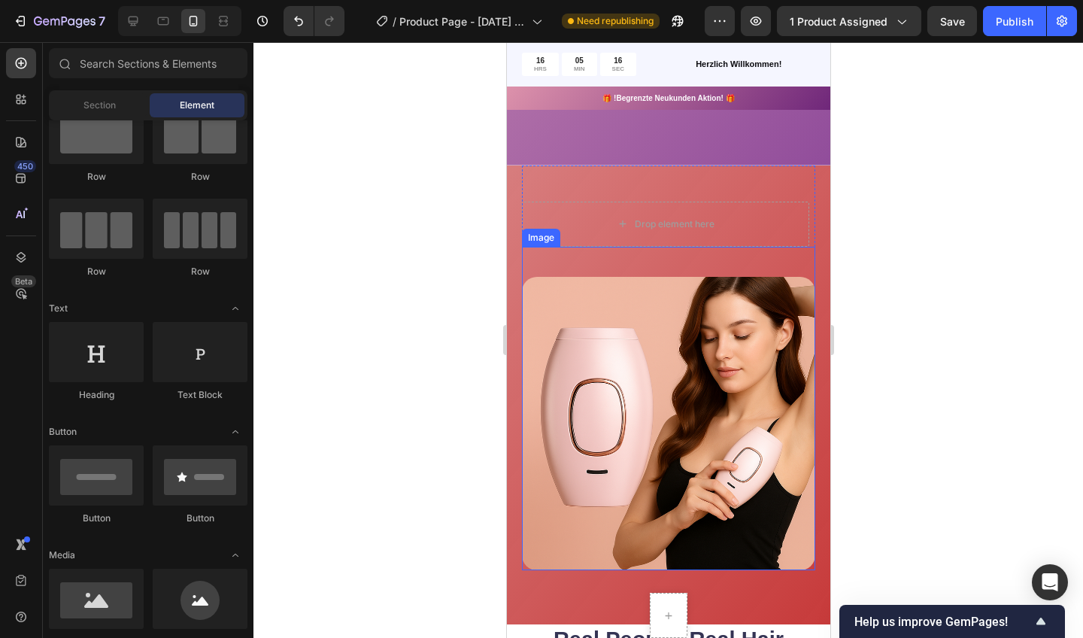
drag, startPoint x: 1019, startPoint y: 290, endPoint x: 513, endPoint y: 248, distance: 508.0
click at [513, 248] on div "Drop element here Row Row Row Row Image Row Row Section 4" at bounding box center [667, 394] width 323 height 459
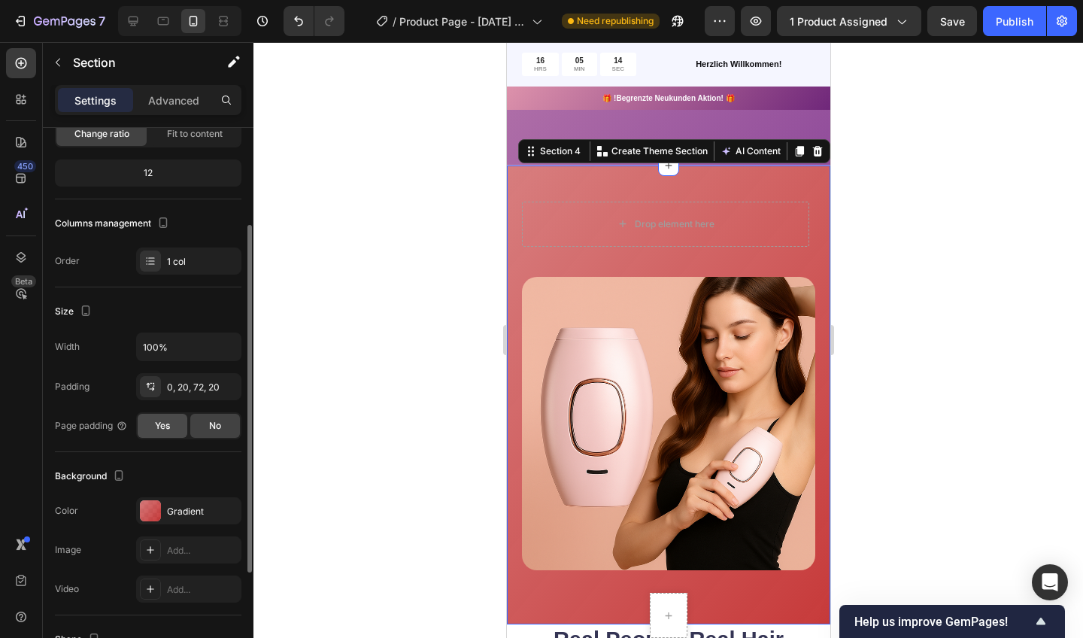
scroll to position [137, 0]
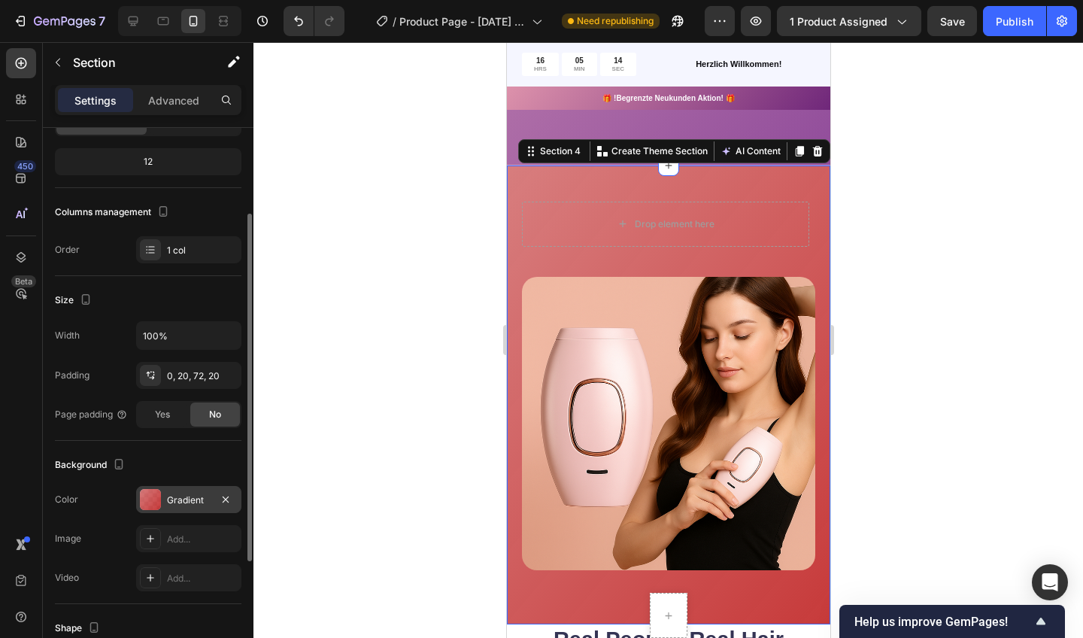
click at [180, 505] on div "Gradient" at bounding box center [189, 500] width 44 height 14
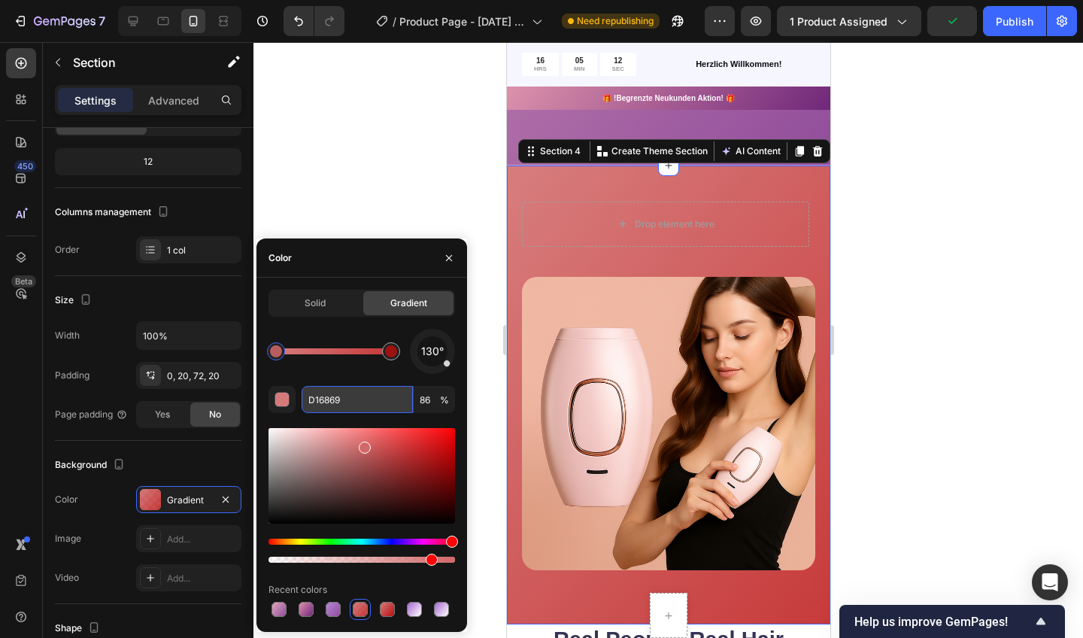
click at [342, 395] on input "D16869" at bounding box center [357, 399] width 111 height 27
click at [338, 396] on input "D16869" at bounding box center [357, 399] width 111 height 27
drag, startPoint x: 349, startPoint y: 396, endPoint x: 305, endPoint y: 401, distance: 43.9
click at [305, 401] on input "D16869" at bounding box center [357, 399] width 111 height 27
paste input "D92AB"
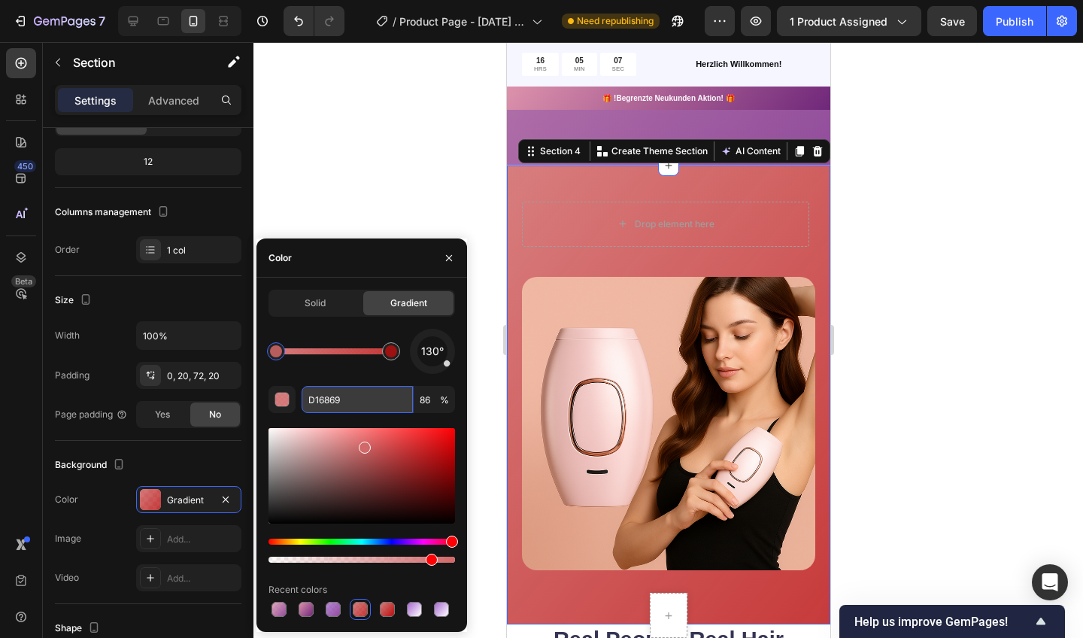
type input "DD92AB"
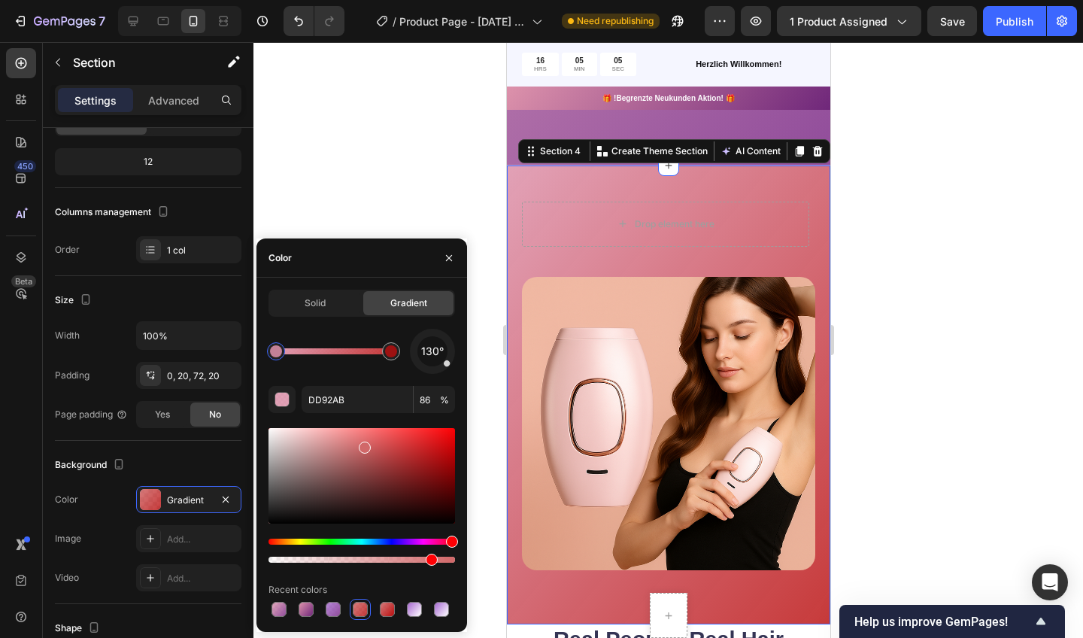
click at [341, 184] on div at bounding box center [668, 340] width 830 height 596
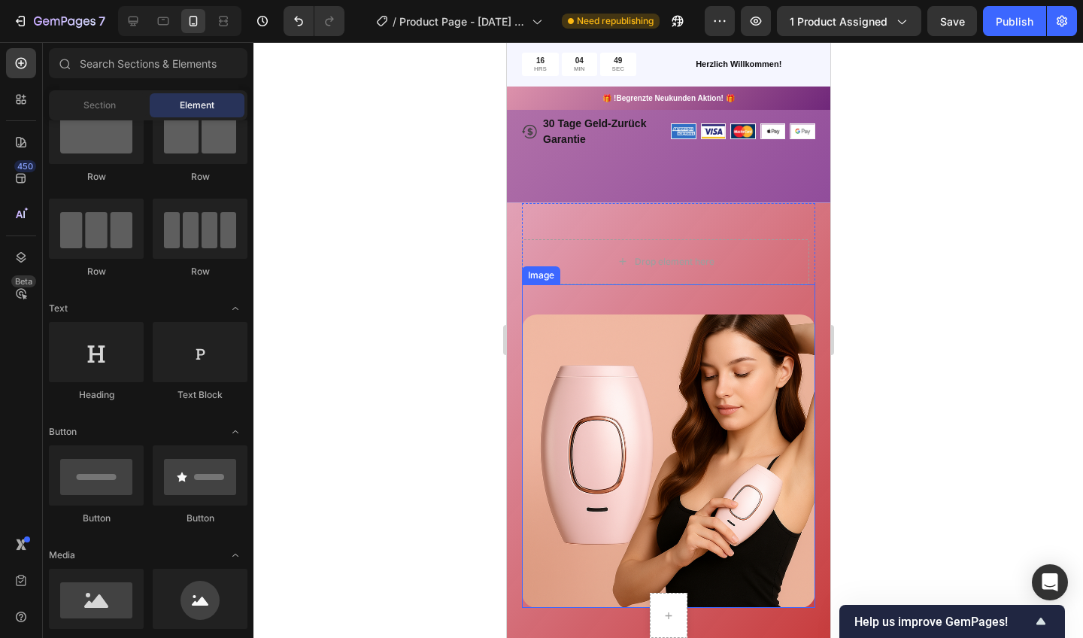
scroll to position [972, 0]
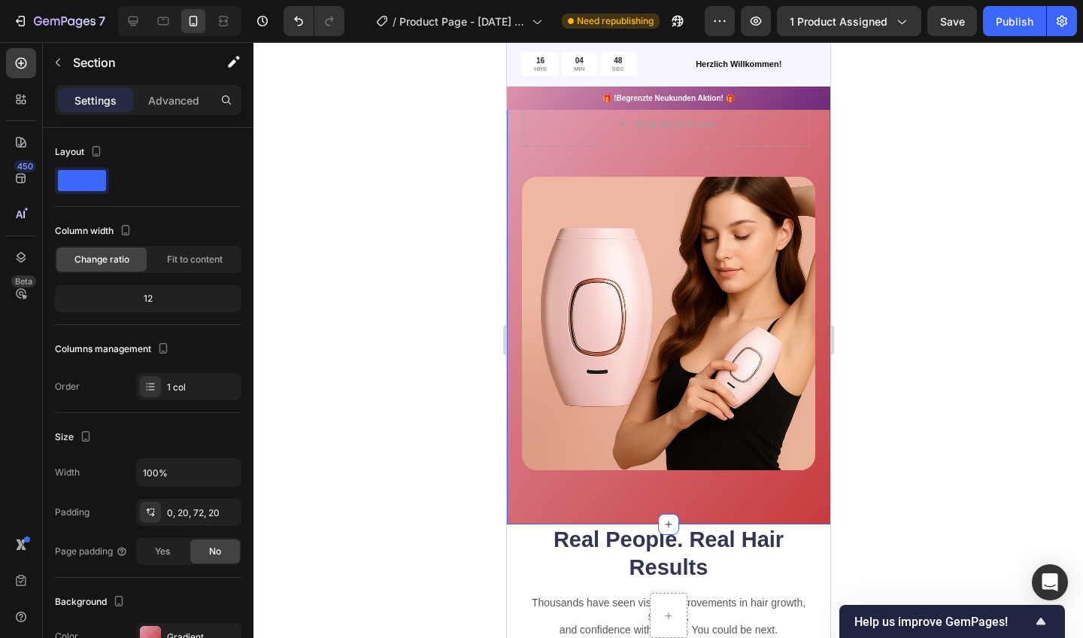
click at [511, 253] on div "Drop element here Row Row Row Row Image Row Row Section 4" at bounding box center [667, 294] width 323 height 459
click at [187, 630] on div "Gradient" at bounding box center [189, 637] width 44 height 14
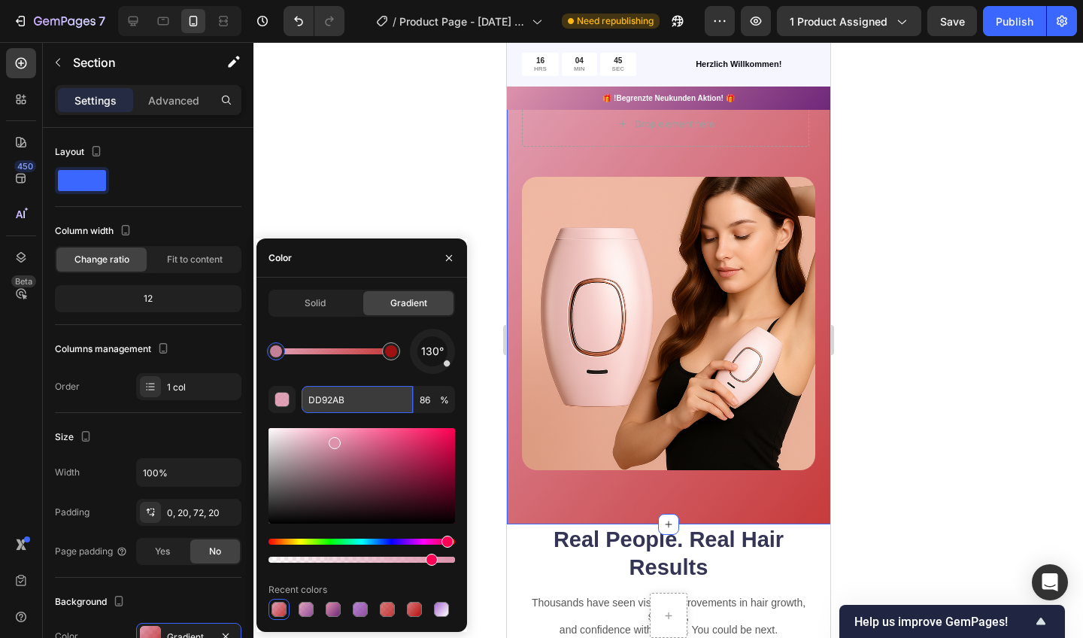
click at [345, 399] on input "DD92AB" at bounding box center [357, 399] width 111 height 27
paste input "DD92AB"
type input "DD92AB"
click at [343, 164] on div at bounding box center [668, 340] width 830 height 596
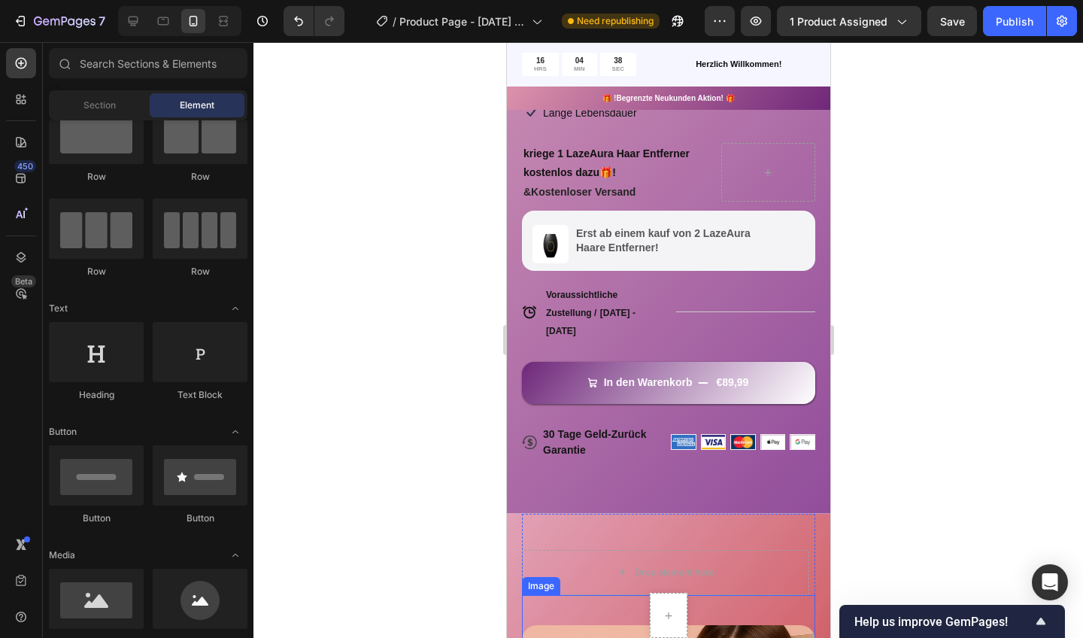
scroll to position [532, 0]
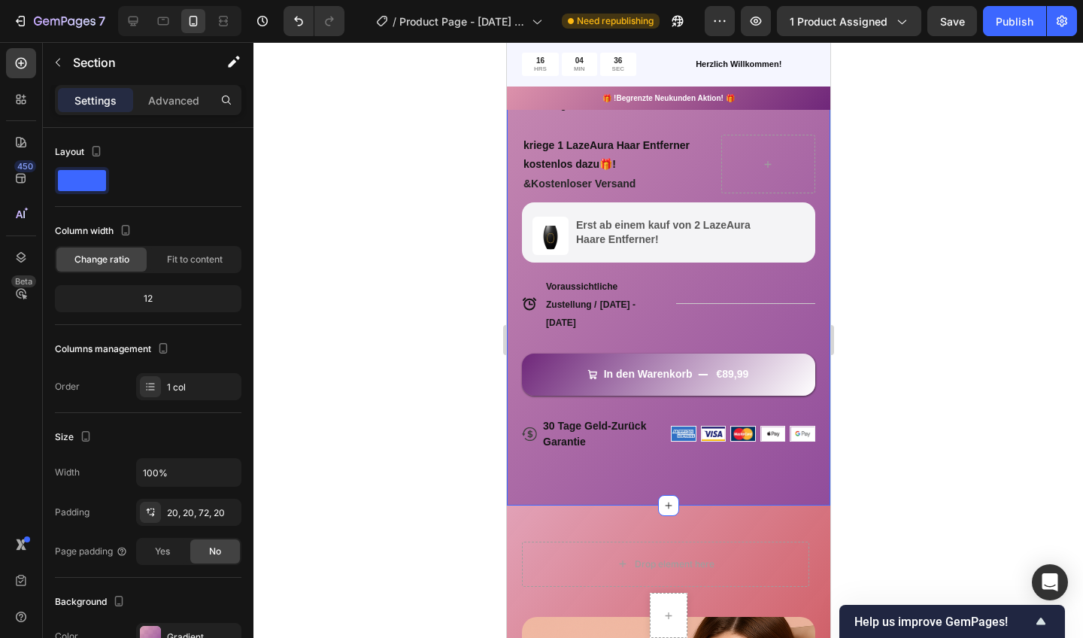
click at [514, 464] on div "Product Images Icon Icon Icon Icon Icon Icon List 155,000+ Zufriedene Kunden Te…" at bounding box center [667, 57] width 323 height 896
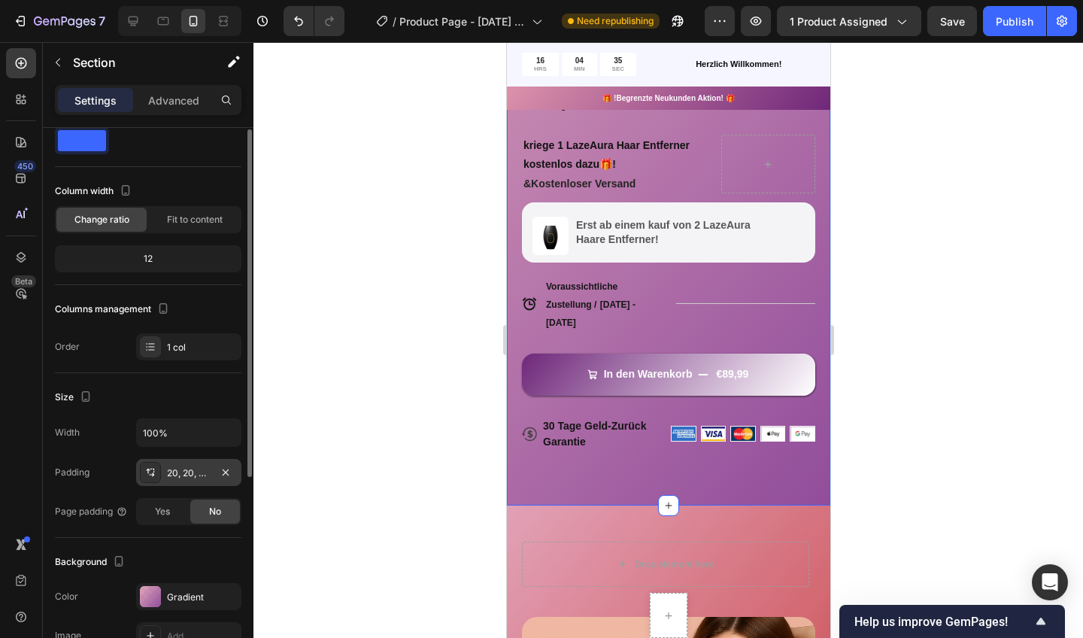
scroll to position [44, 0]
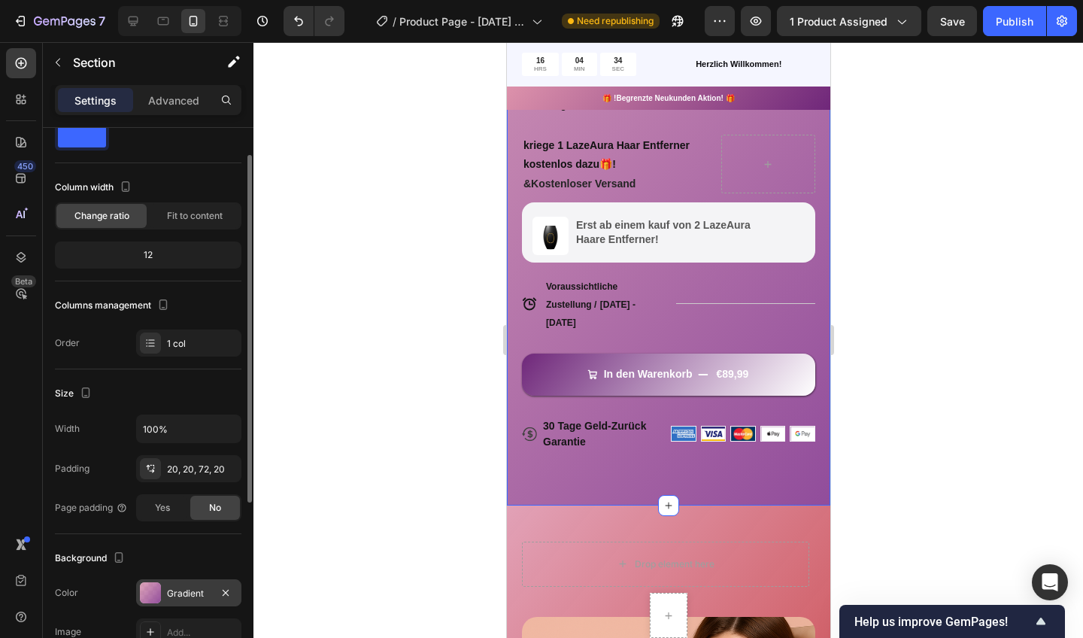
click at [162, 596] on div "Gradient" at bounding box center [188, 592] width 105 height 27
click at [445, 165] on div at bounding box center [668, 340] width 830 height 596
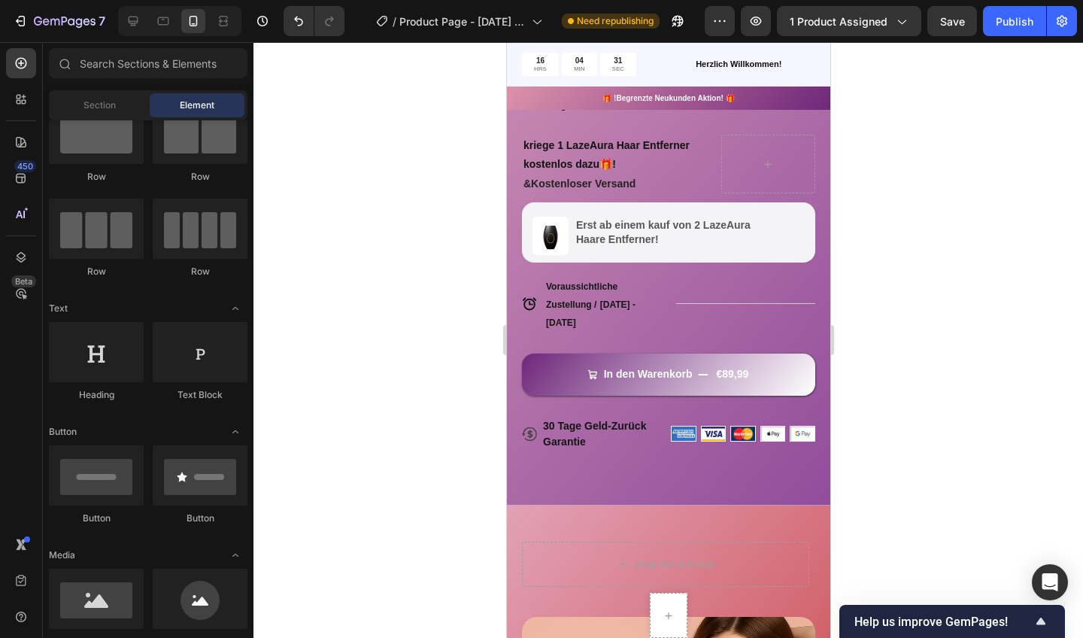
click at [436, 255] on div at bounding box center [668, 340] width 830 height 596
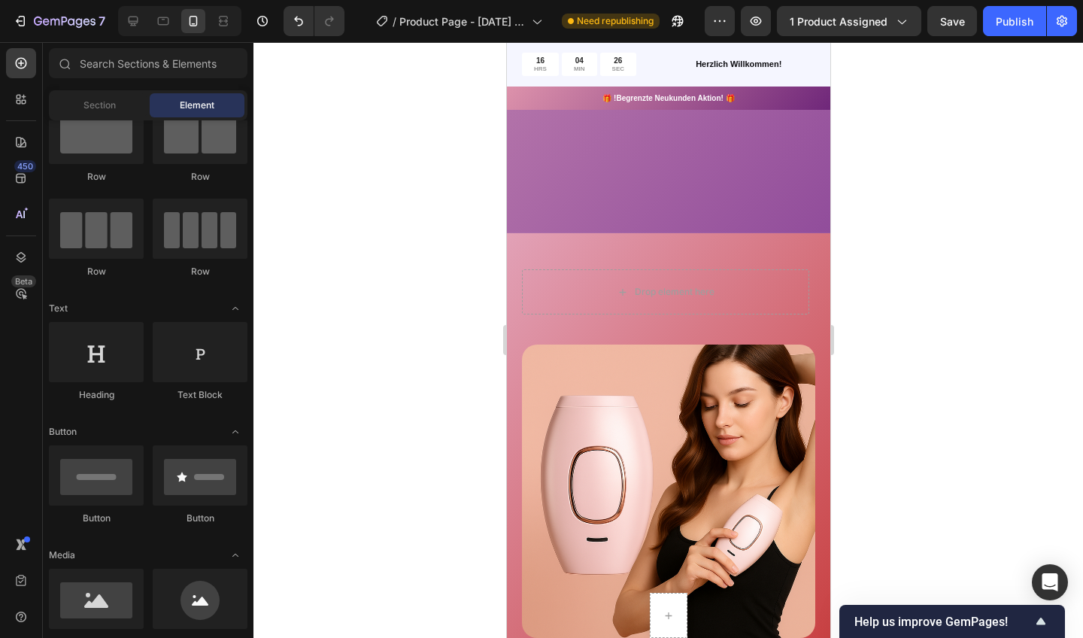
scroll to position [1276, 0]
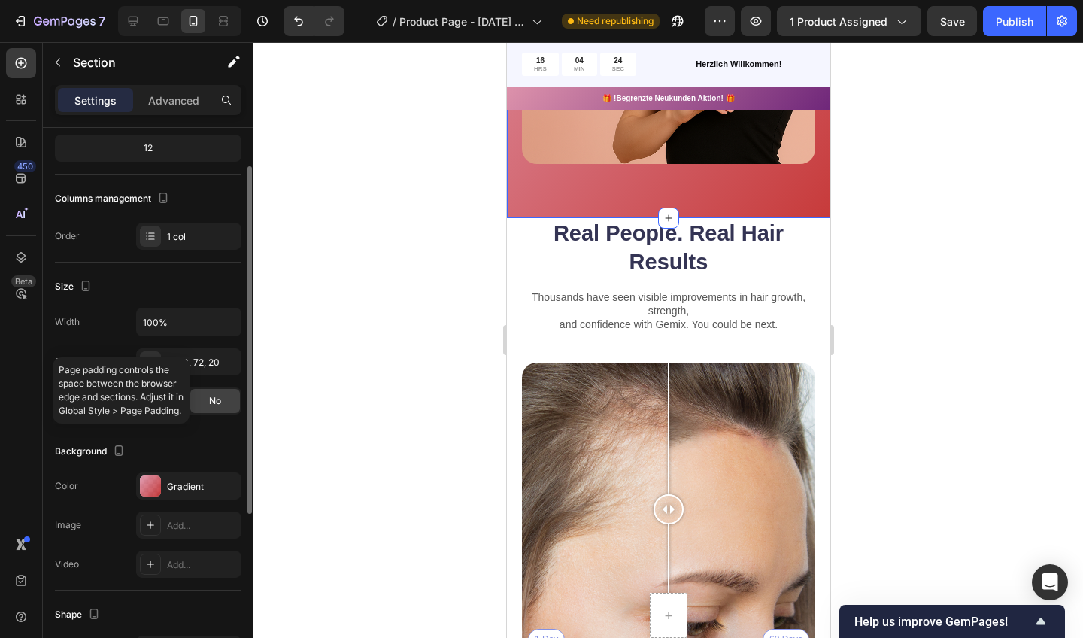
scroll to position [168, 0]
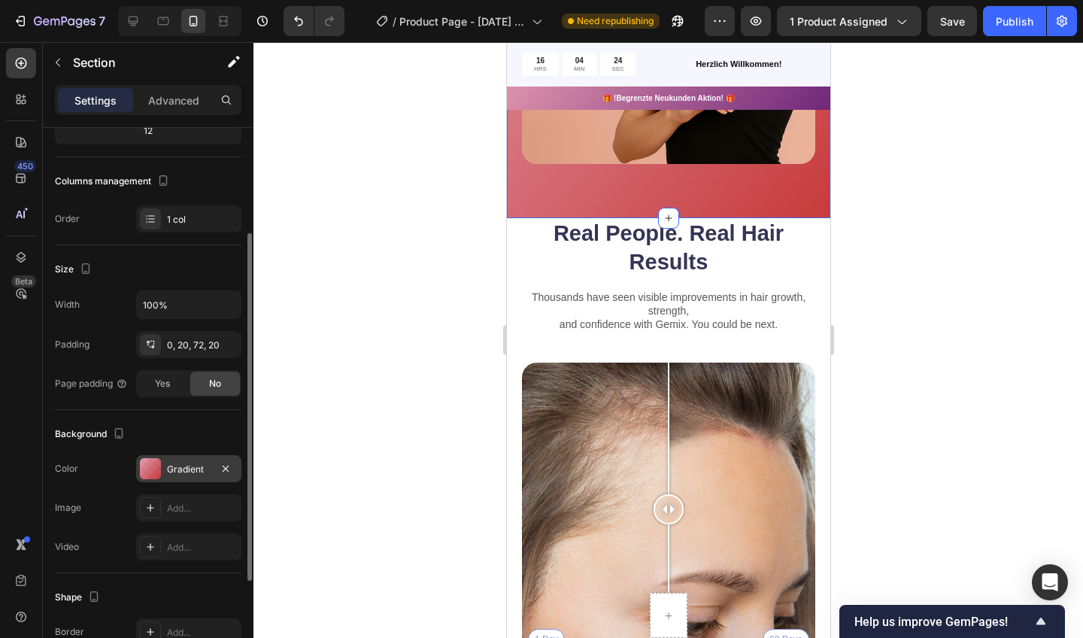
click at [184, 466] on div "Gradient" at bounding box center [189, 470] width 44 height 14
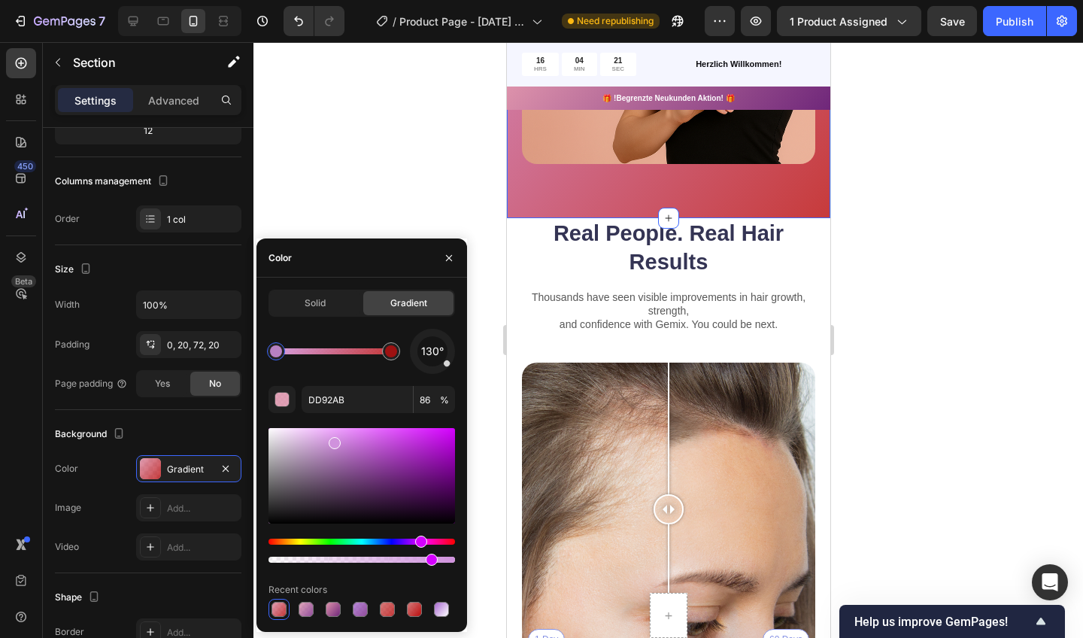
click at [420, 539] on div "Hue" at bounding box center [362, 542] width 187 height 6
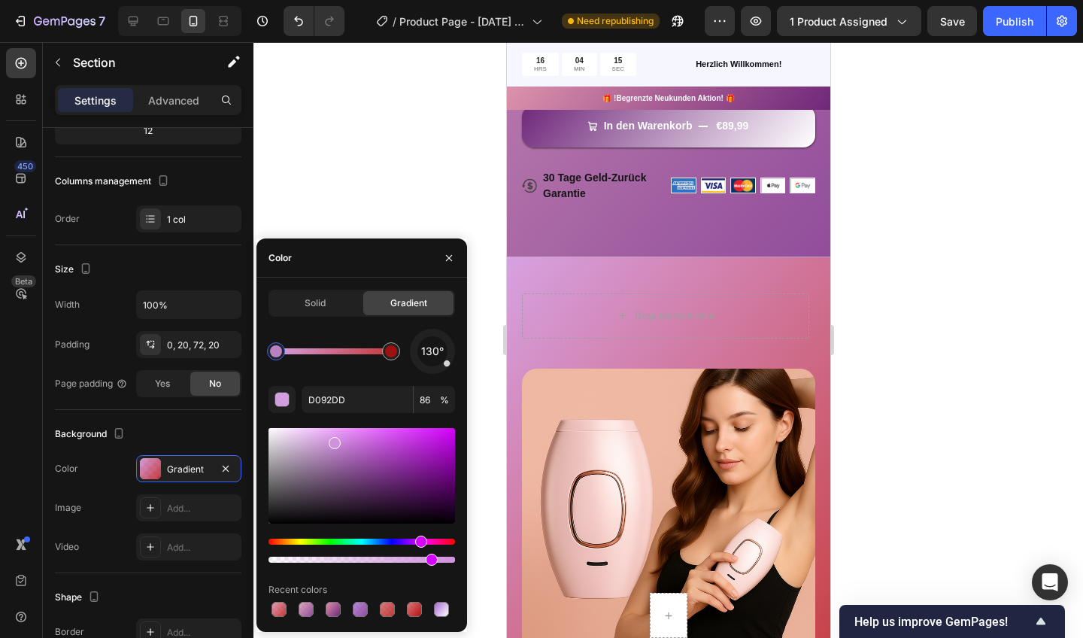
scroll to position [779, 0]
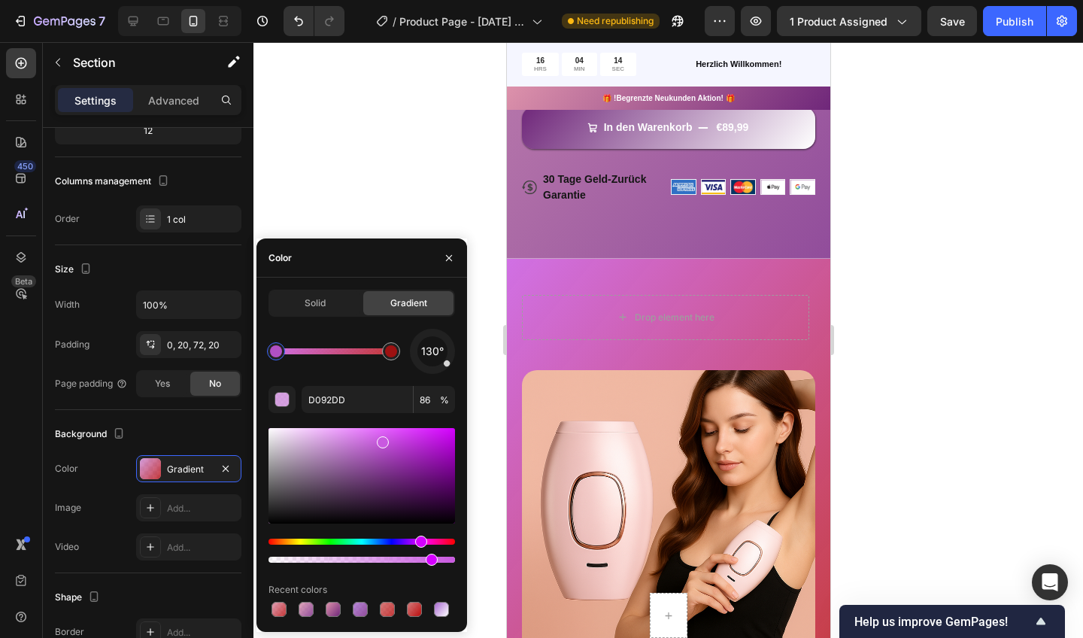
click at [381, 439] on div at bounding box center [362, 476] width 187 height 96
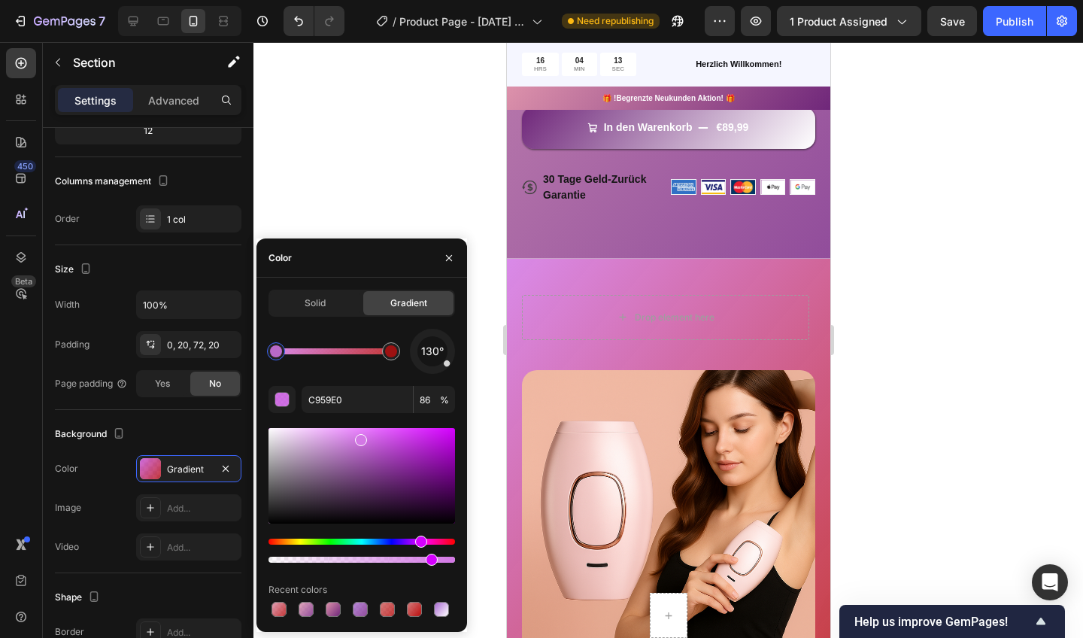
click at [359, 437] on div at bounding box center [362, 476] width 187 height 96
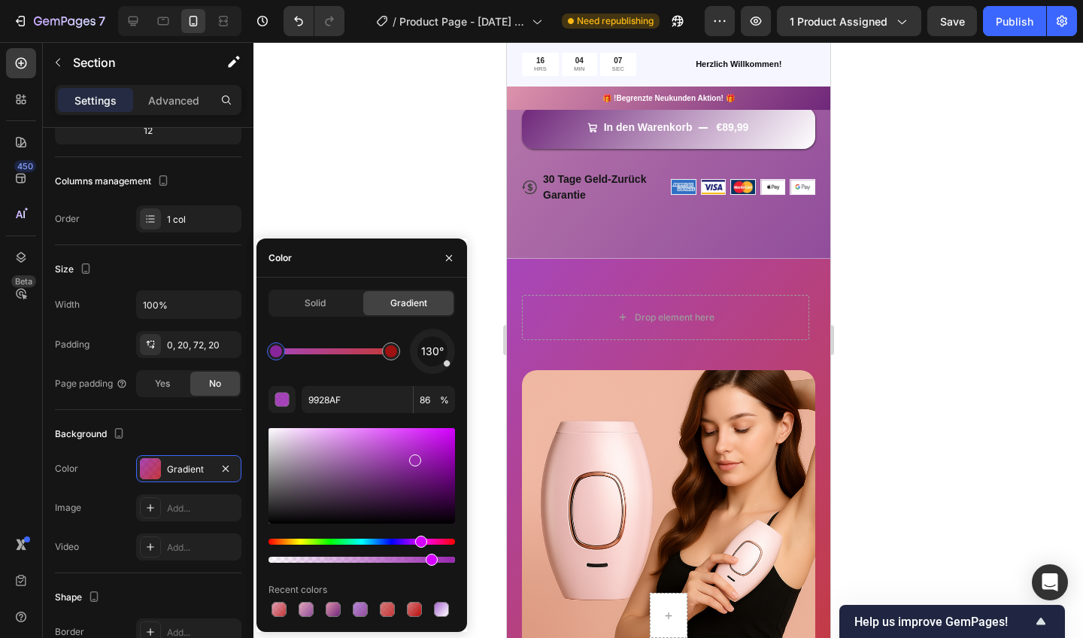
drag, startPoint x: 360, startPoint y: 437, endPoint x: 427, endPoint y: 422, distance: 68.6
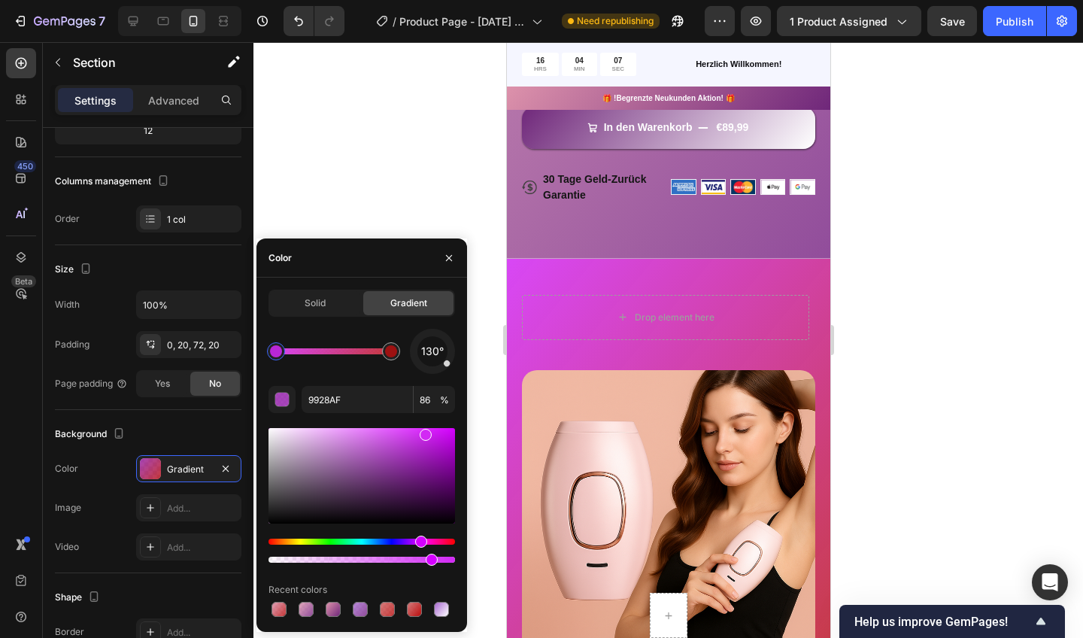
click at [424, 432] on div at bounding box center [362, 476] width 187 height 96
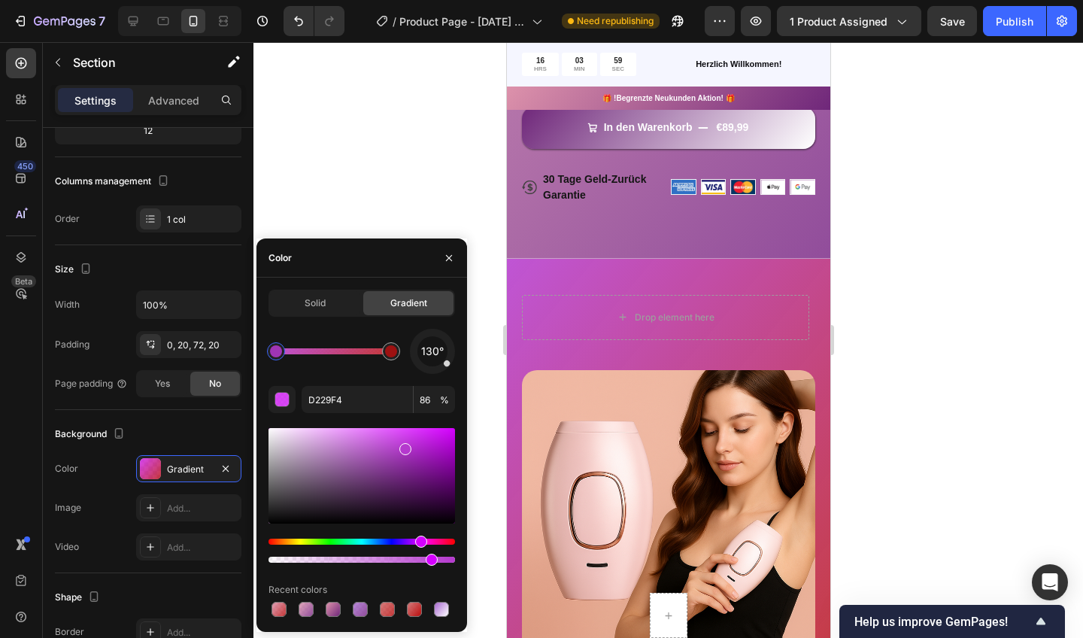
type input "B539CE"
drag, startPoint x: 422, startPoint y: 433, endPoint x: 408, endPoint y: 443, distance: 17.3
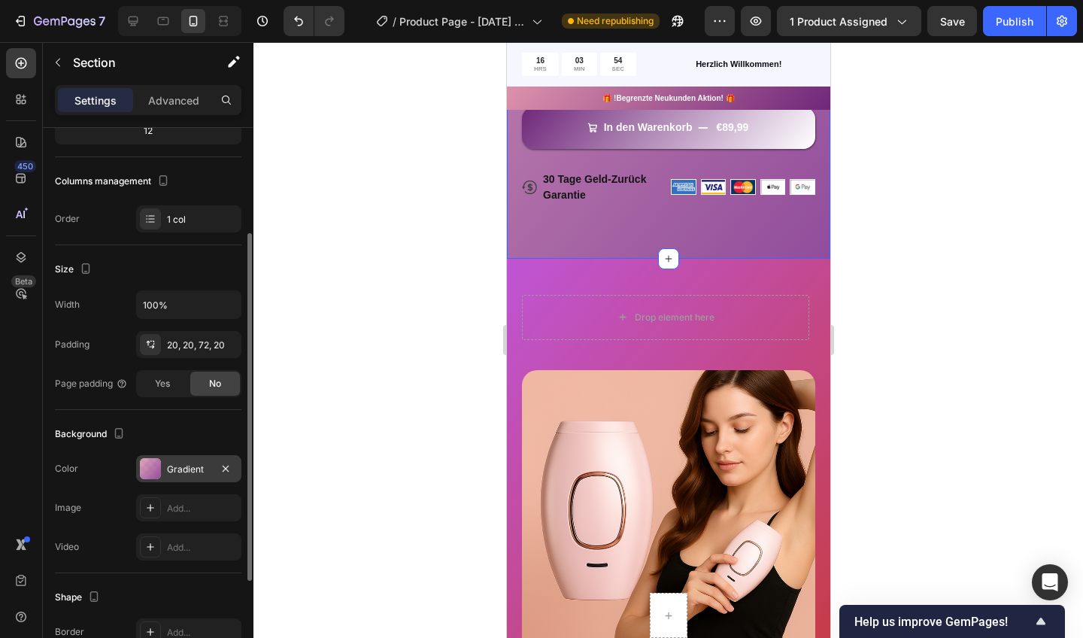
click at [217, 460] on div at bounding box center [226, 469] width 18 height 18
click at [190, 470] on div "Gradient" at bounding box center [189, 470] width 44 height 14
click at [168, 469] on div "Gradient" at bounding box center [189, 470] width 44 height 14
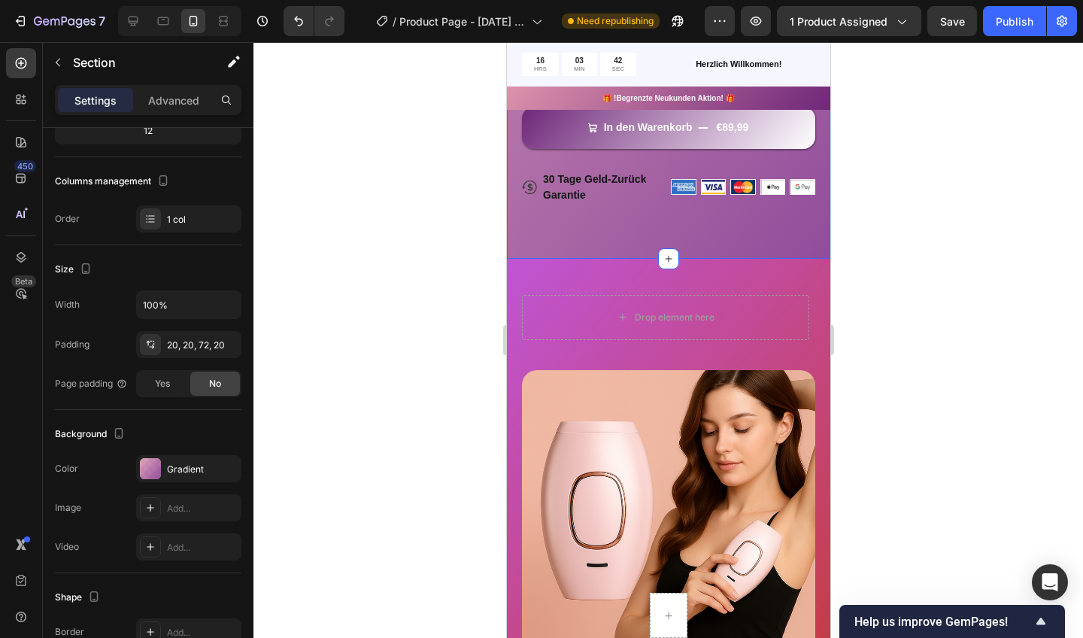
click at [462, 208] on div at bounding box center [668, 340] width 830 height 596
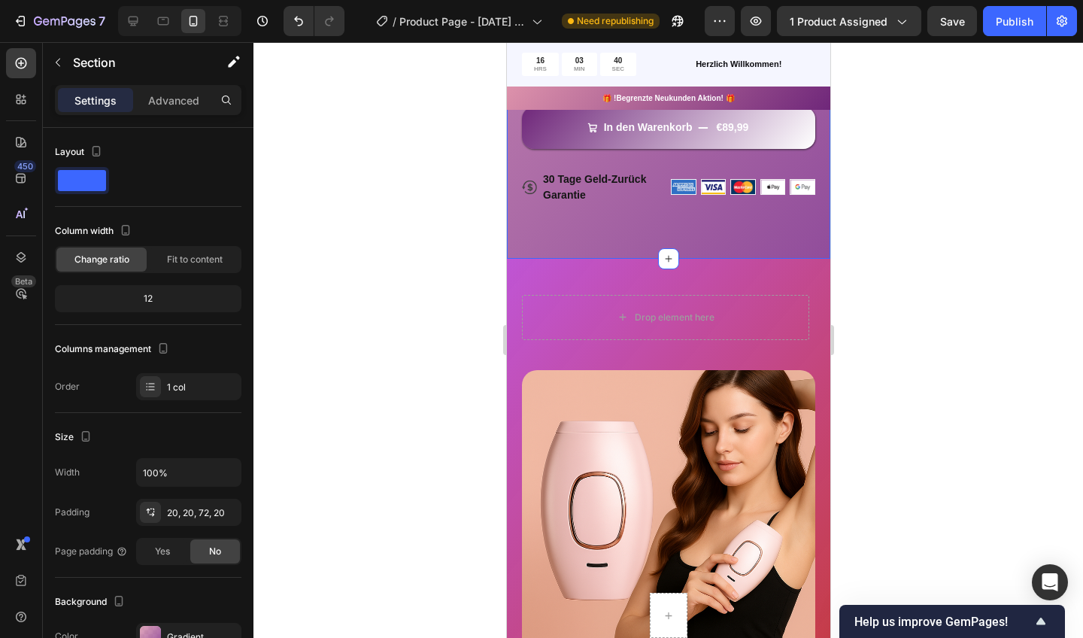
drag, startPoint x: 1027, startPoint y: 281, endPoint x: 521, endPoint y: 240, distance: 507.9
click at [167, 633] on div "Gradient" at bounding box center [189, 637] width 44 height 14
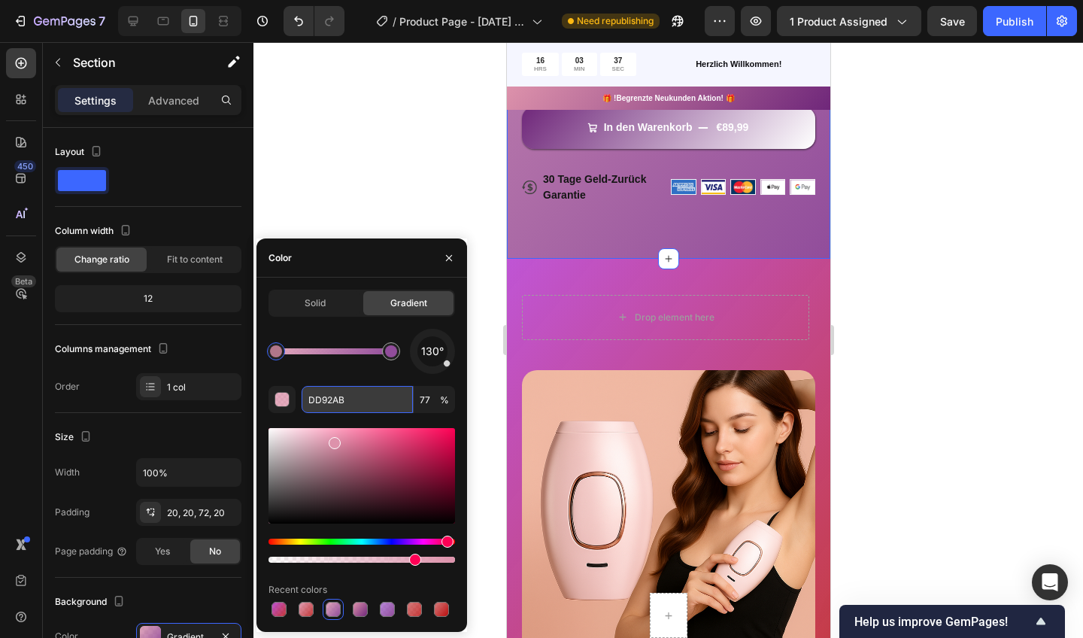
click at [337, 405] on input "DD92AB" at bounding box center [357, 399] width 111 height 27
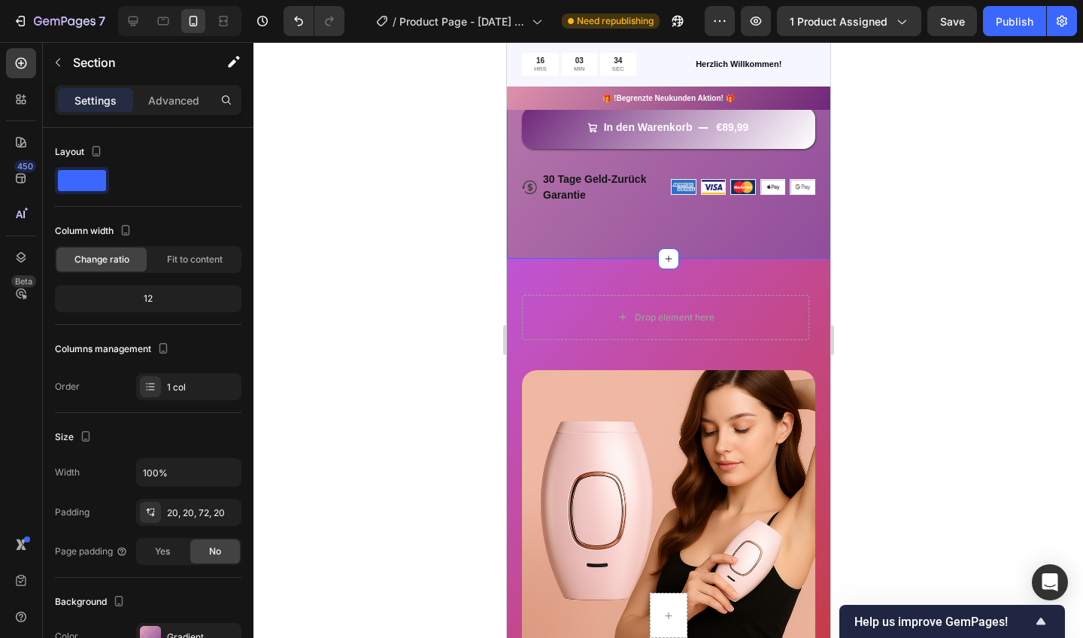
click at [417, 91] on div at bounding box center [668, 340] width 830 height 596
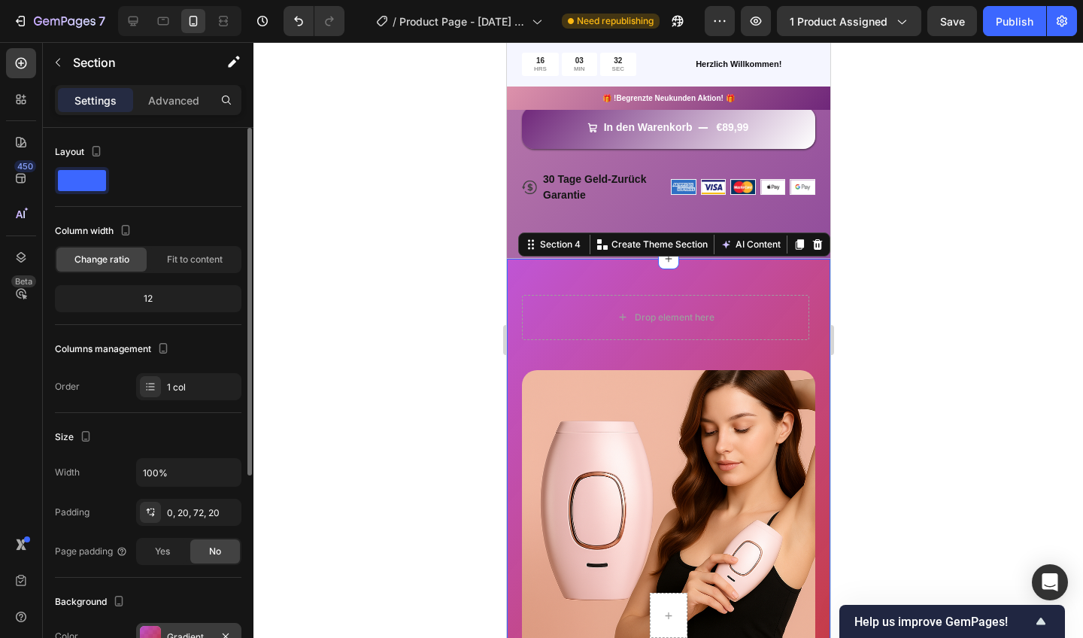
click at [162, 630] on div "Gradient" at bounding box center [188, 636] width 105 height 27
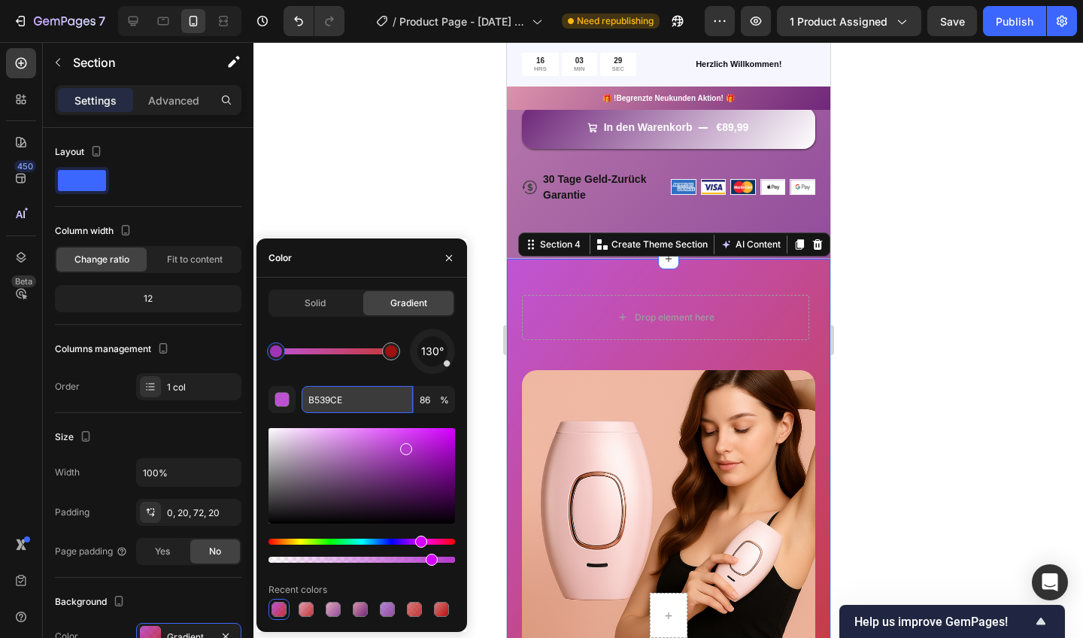
click at [339, 402] on input "B539CE" at bounding box center [357, 399] width 111 height 27
drag, startPoint x: 345, startPoint y: 399, endPoint x: 307, endPoint y: 403, distance: 38.6
click at [307, 403] on input "B539CE" at bounding box center [357, 399] width 111 height 27
paste input "DD92AB"
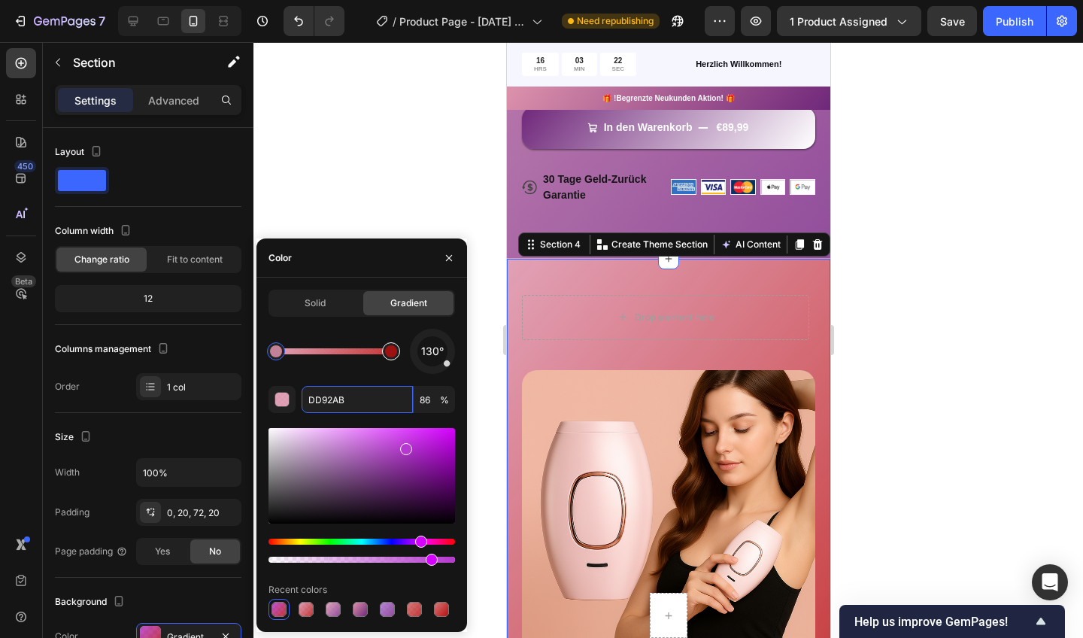
type input "BA0D0D"
type input "81"
click at [393, 357] on div at bounding box center [391, 351] width 18 height 18
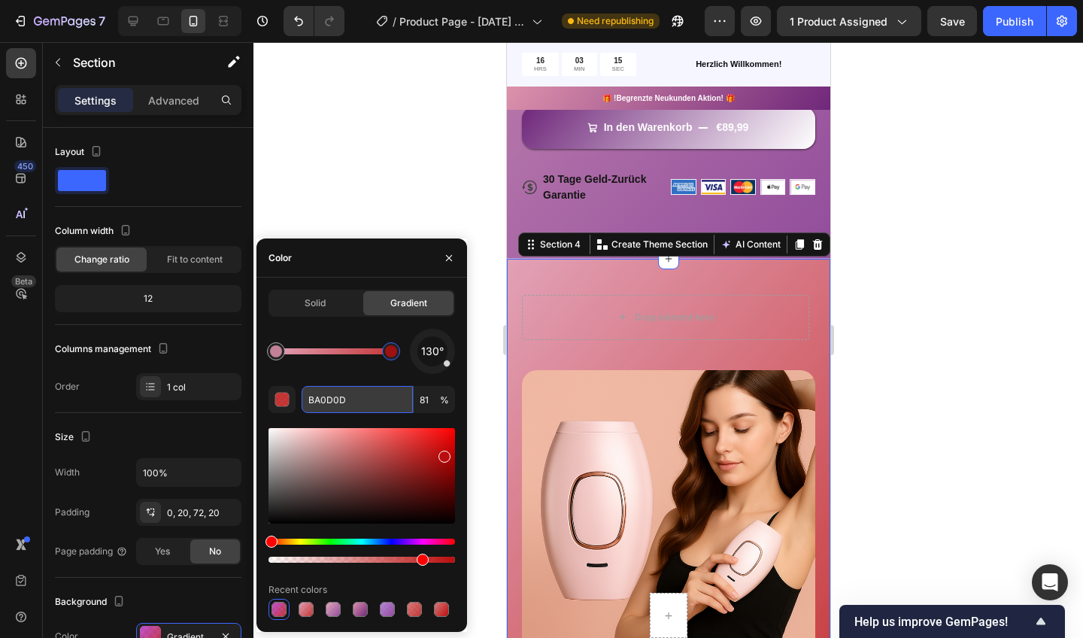
drag, startPoint x: 361, startPoint y: 402, endPoint x: 306, endPoint y: 398, distance: 55.1
click at [306, 398] on input "BA0D0D" at bounding box center [357, 399] width 111 height 27
paste input "DD92AB"
type input "DD92AB"
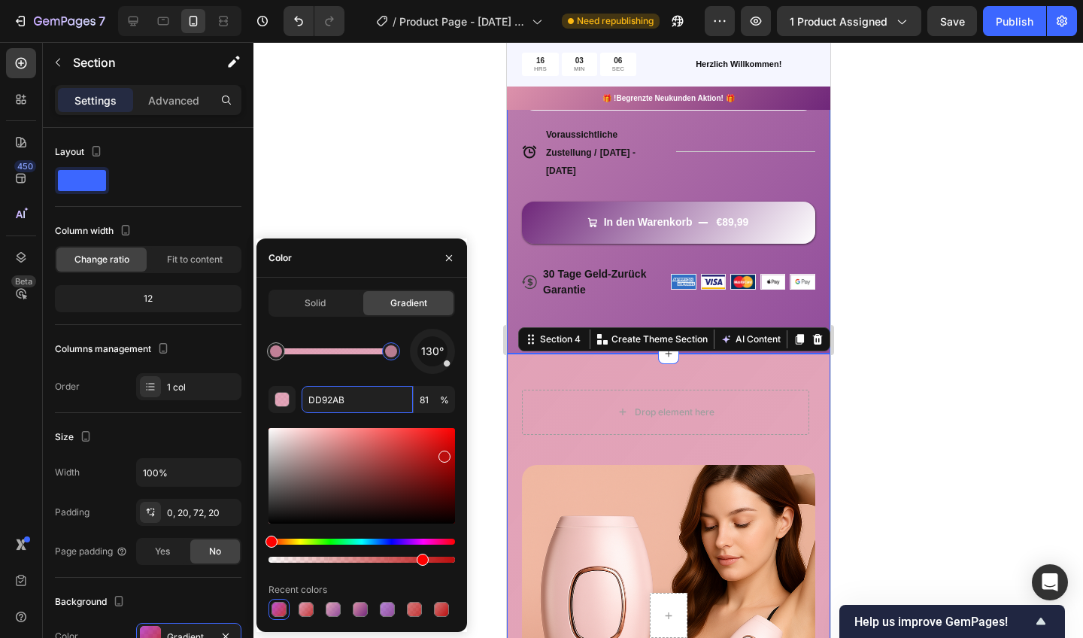
scroll to position [691, 0]
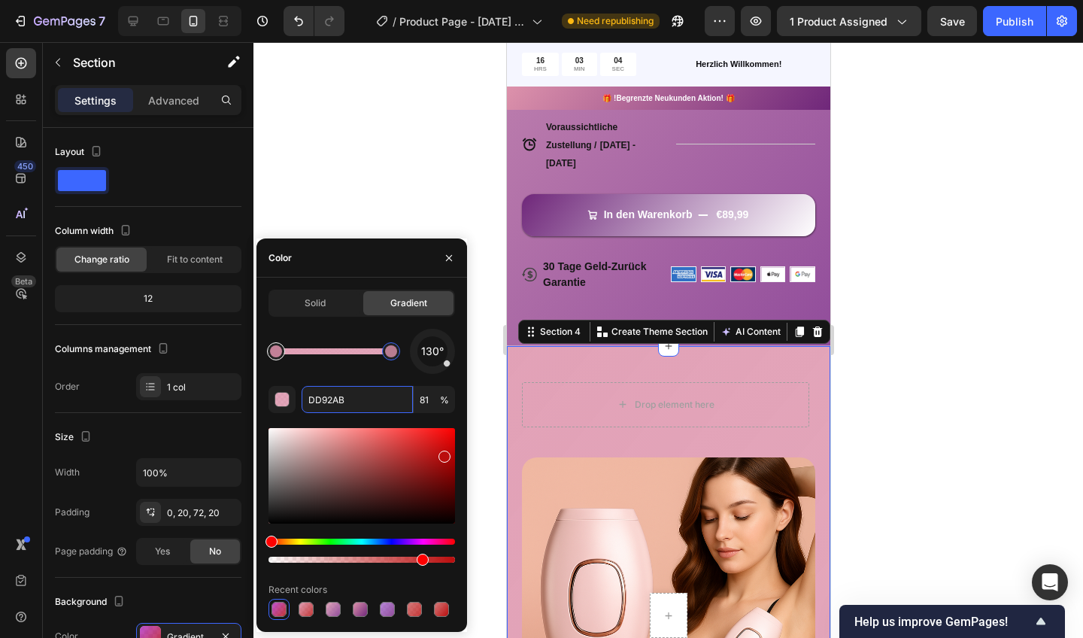
type input "86"
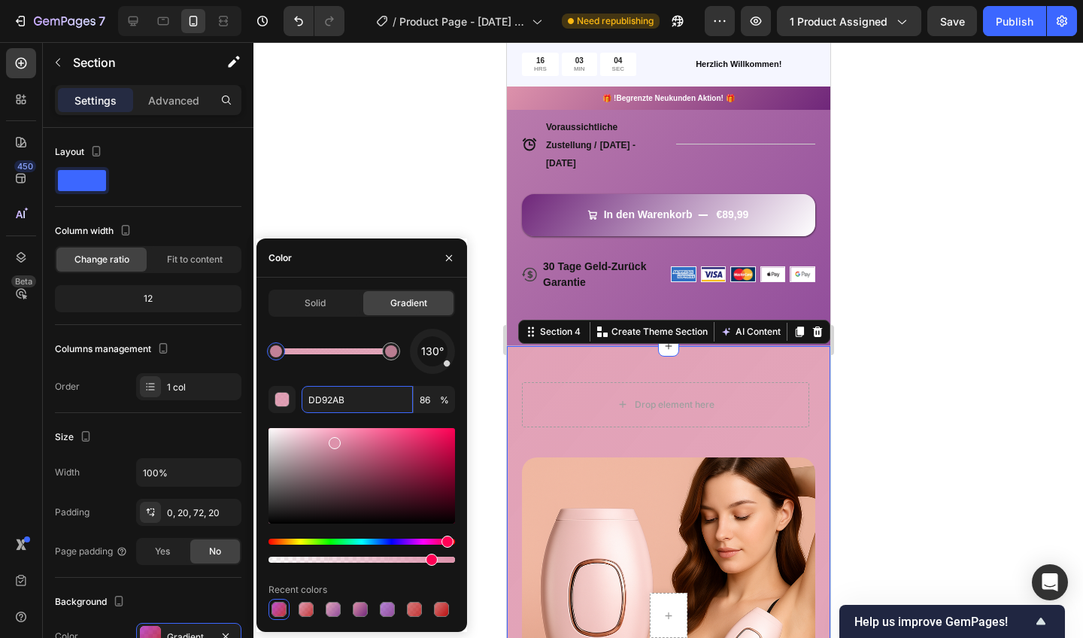
click at [279, 353] on div at bounding box center [276, 351] width 12 height 12
click at [420, 542] on div "Hue" at bounding box center [362, 542] width 187 height 6
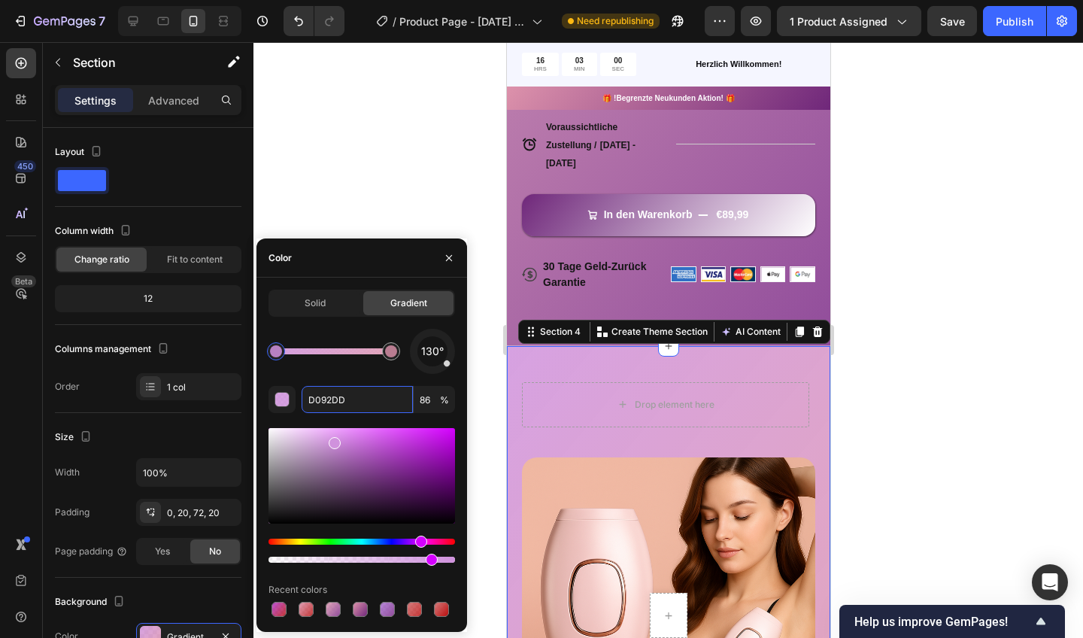
click at [417, 542] on div "Hue" at bounding box center [421, 542] width 12 height 12
type input "CA92DD"
click at [435, 174] on div at bounding box center [668, 340] width 830 height 596
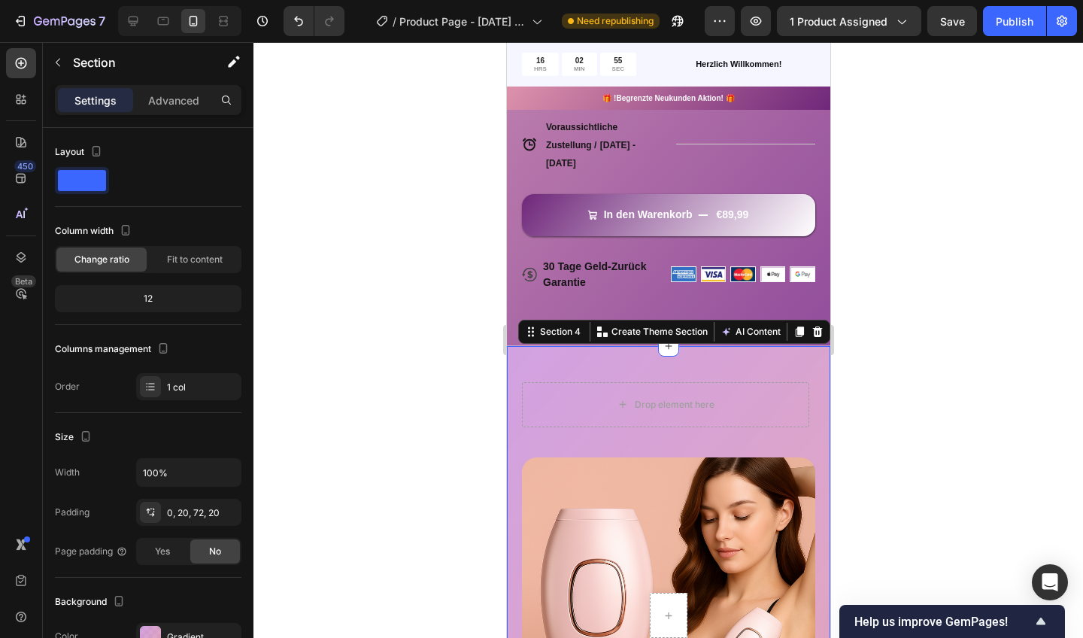
drag, startPoint x: 515, startPoint y: 390, endPoint x: 508, endPoint y: 396, distance: 10.1
click at [515, 390] on div "Drop element here Row Row Row Row Image Row Row Section 4 You can create reusab…" at bounding box center [667, 575] width 323 height 459
click at [514, 389] on div "Drop element here Row Row Row Row Image Row Row Section 4 You can create reusab…" at bounding box center [667, 575] width 323 height 459
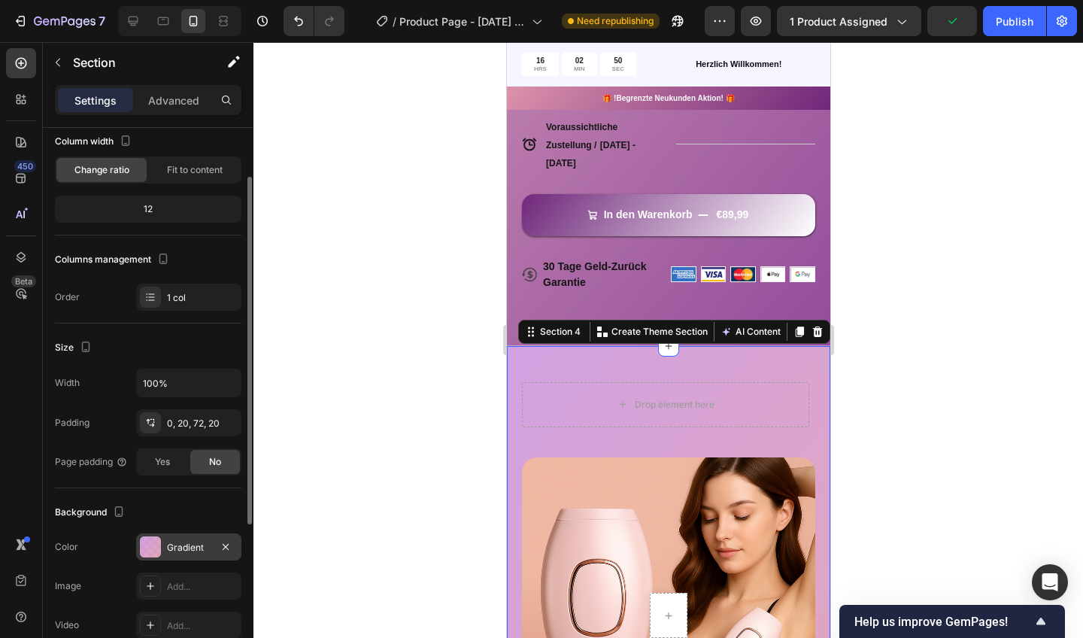
scroll to position [95, 0]
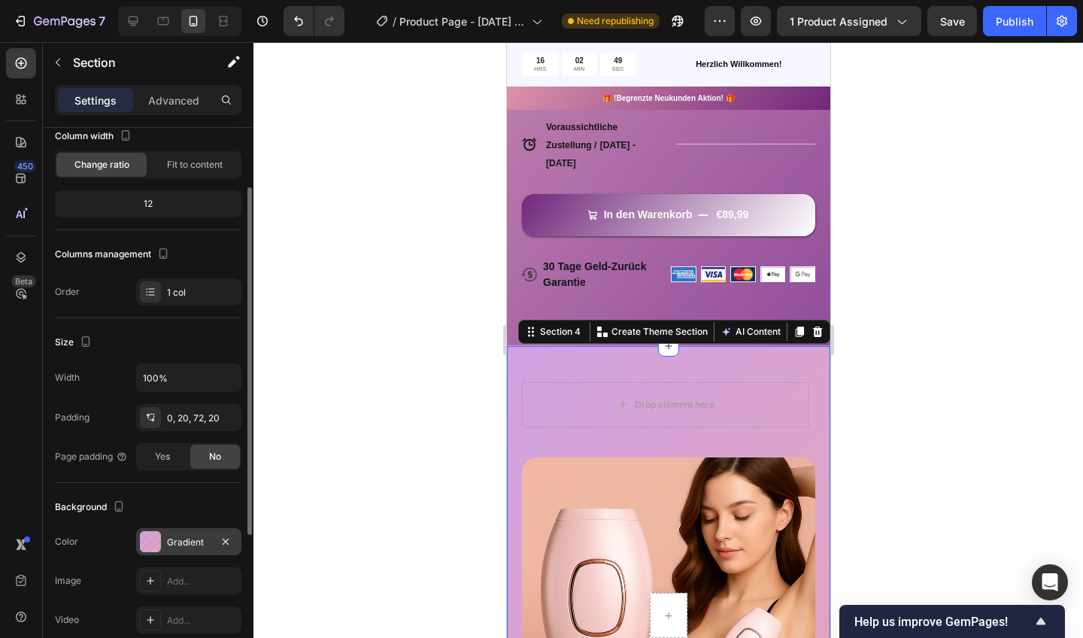
click at [168, 548] on div "Gradient" at bounding box center [189, 543] width 44 height 14
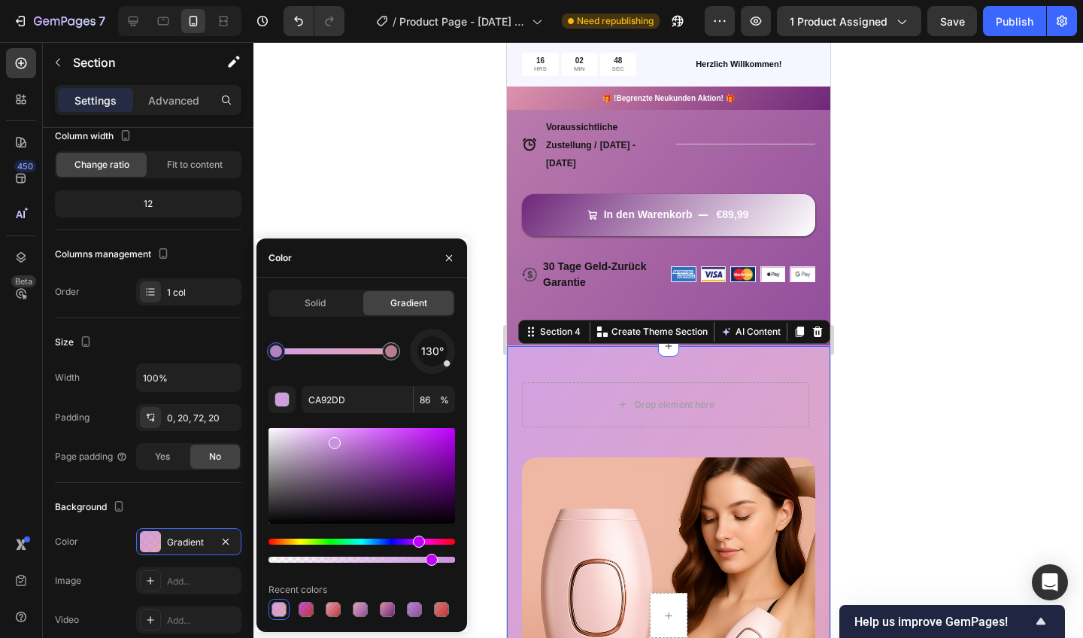
click at [405, 300] on span "Gradient" at bounding box center [408, 303] width 37 height 14
click at [352, 397] on input "CA92DD" at bounding box center [357, 399] width 111 height 27
paste input "DD92AB"
type input "DD92AB"
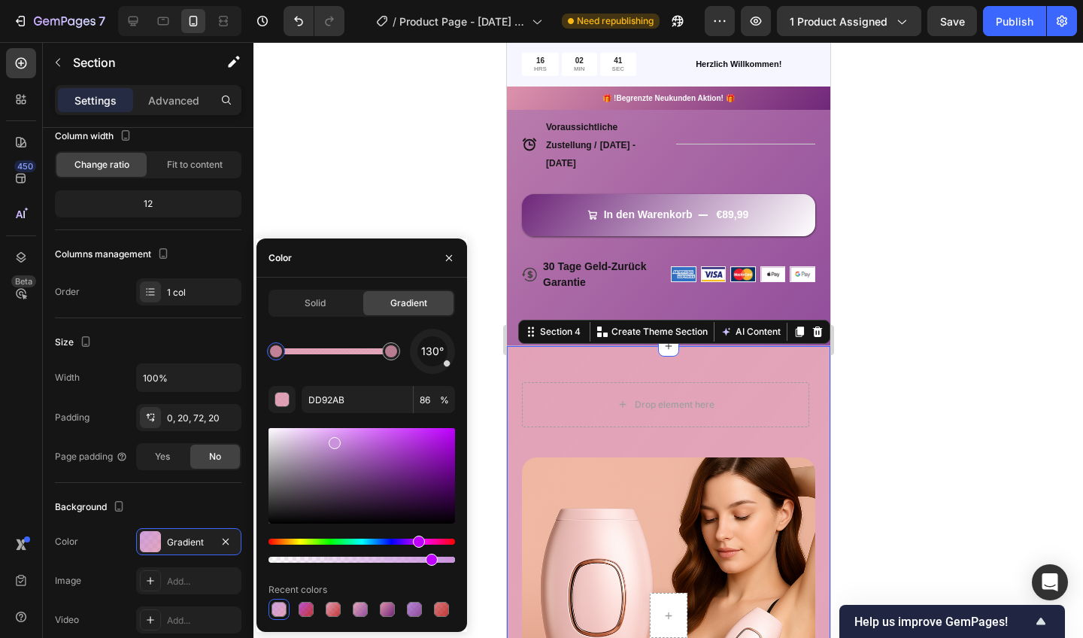
click at [423, 111] on div at bounding box center [668, 340] width 830 height 596
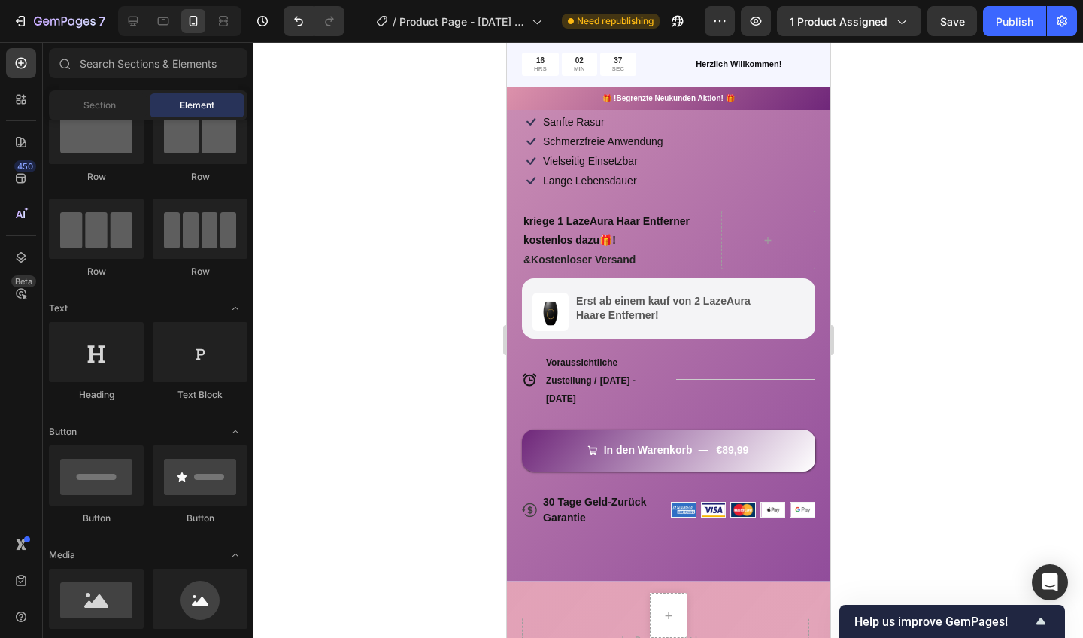
scroll to position [457, 0]
drag, startPoint x: 939, startPoint y: 121, endPoint x: 861, endPoint y: 130, distance: 78.7
click at [937, 121] on div at bounding box center [668, 340] width 830 height 596
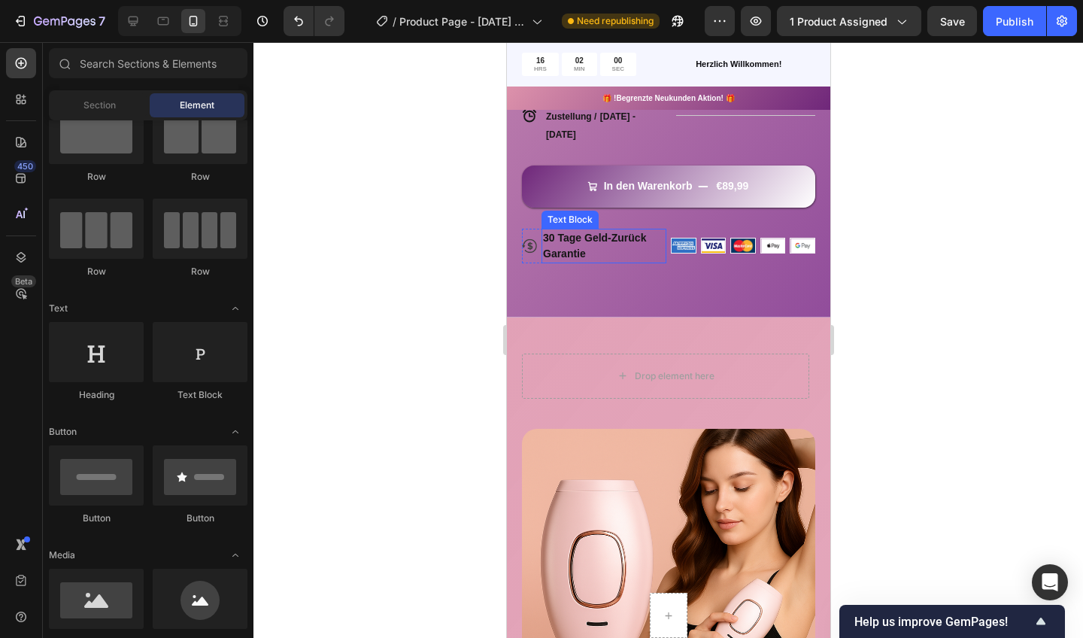
scroll to position [745, 0]
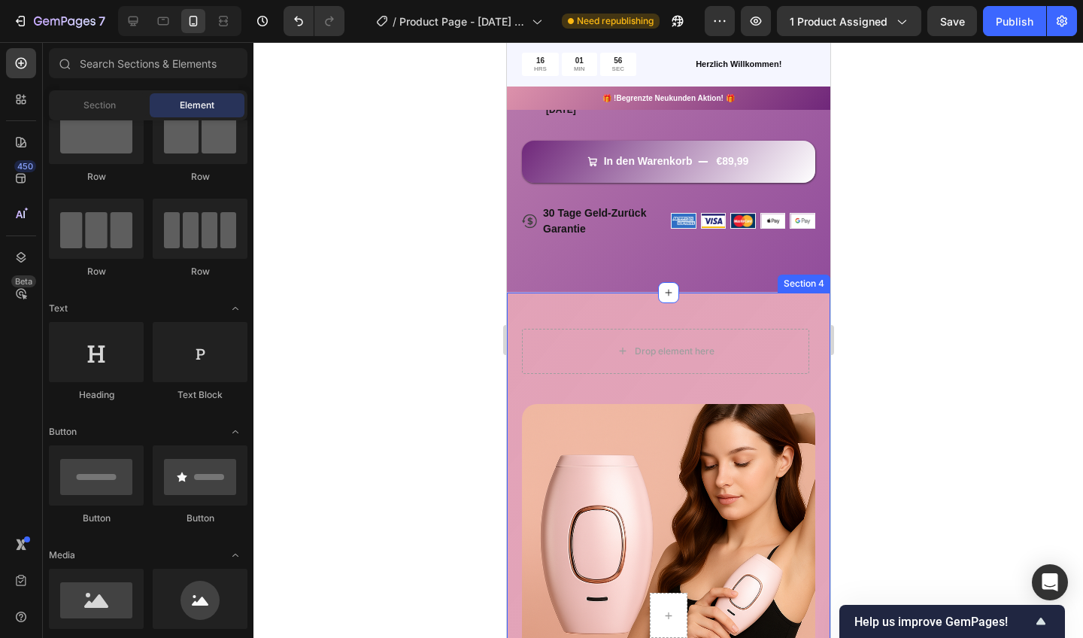
click at [508, 308] on div "Drop element here Row Row Row Row Image Row Row Section 4" at bounding box center [667, 522] width 323 height 459
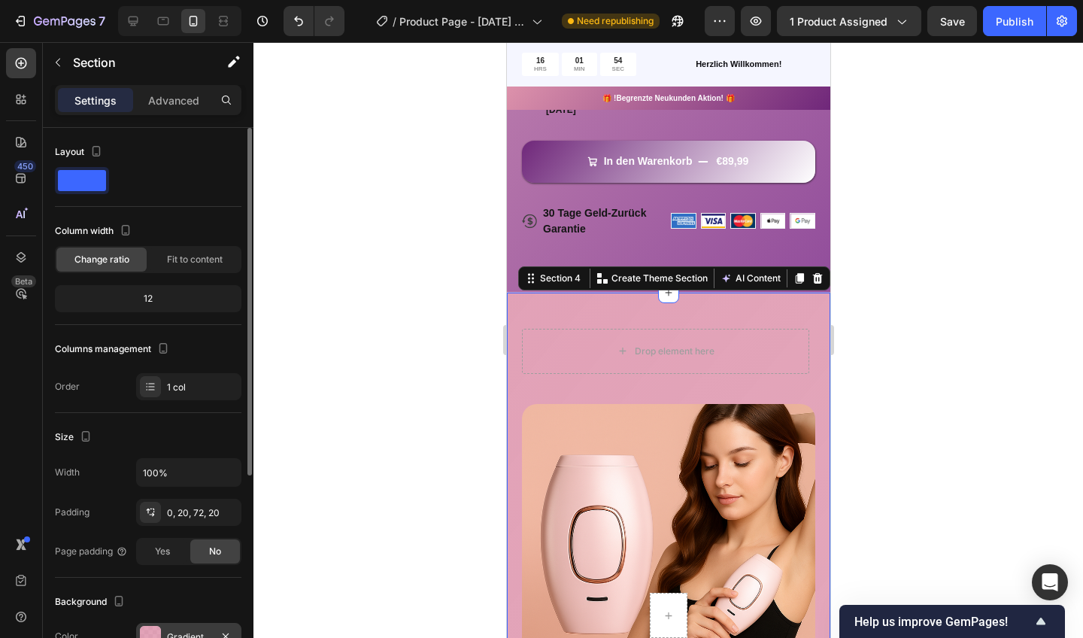
click at [160, 627] on div at bounding box center [150, 636] width 21 height 21
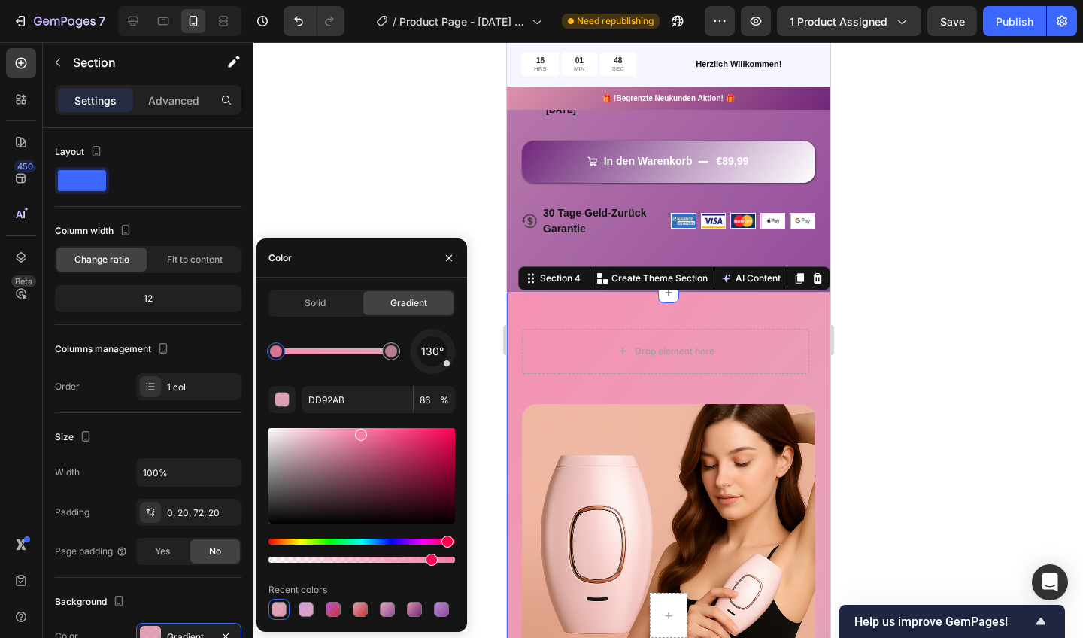
drag, startPoint x: 334, startPoint y: 442, endPoint x: 366, endPoint y: 436, distance: 32.0
click at [366, 436] on div at bounding box center [361, 435] width 12 height 12
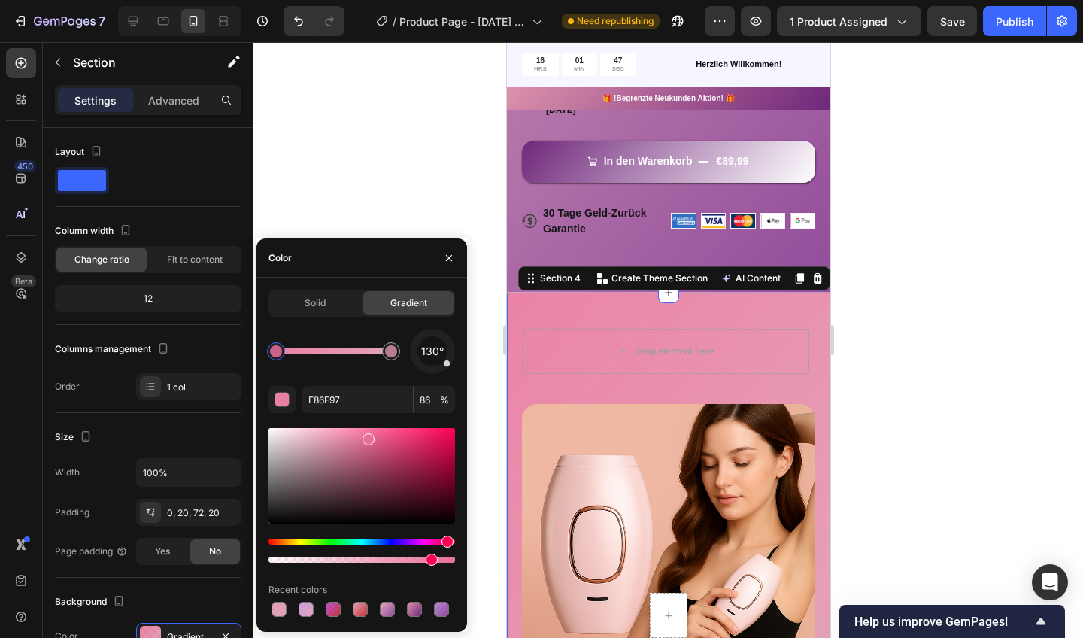
click at [417, 538] on div at bounding box center [362, 495] width 187 height 141
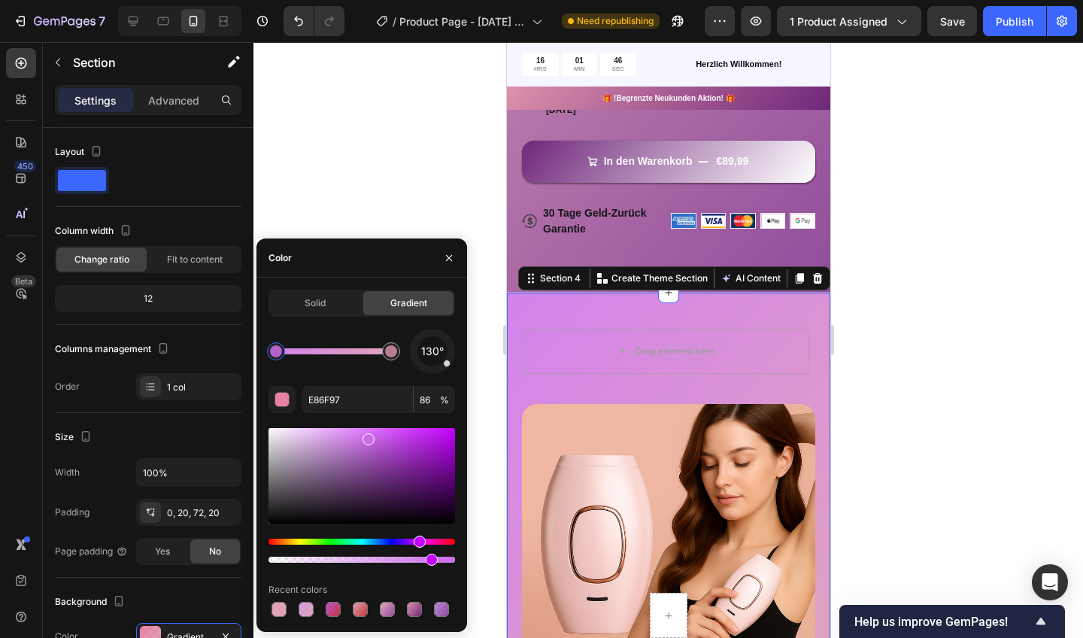
click at [417, 539] on div "Hue" at bounding box center [362, 542] width 187 height 6
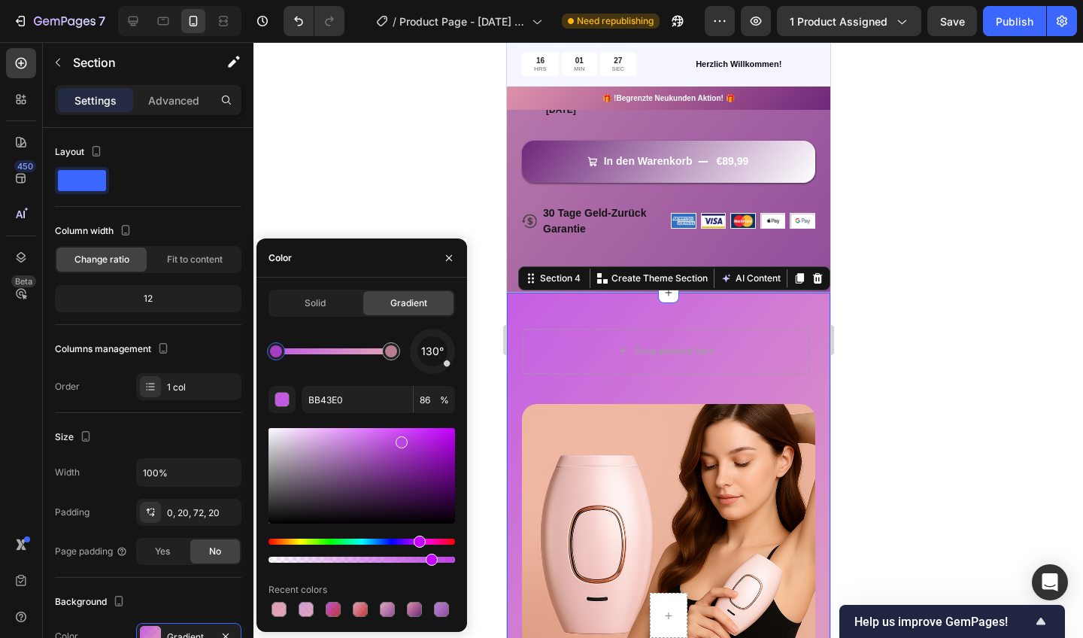
drag, startPoint x: 366, startPoint y: 438, endPoint x: 403, endPoint y: 424, distance: 39.3
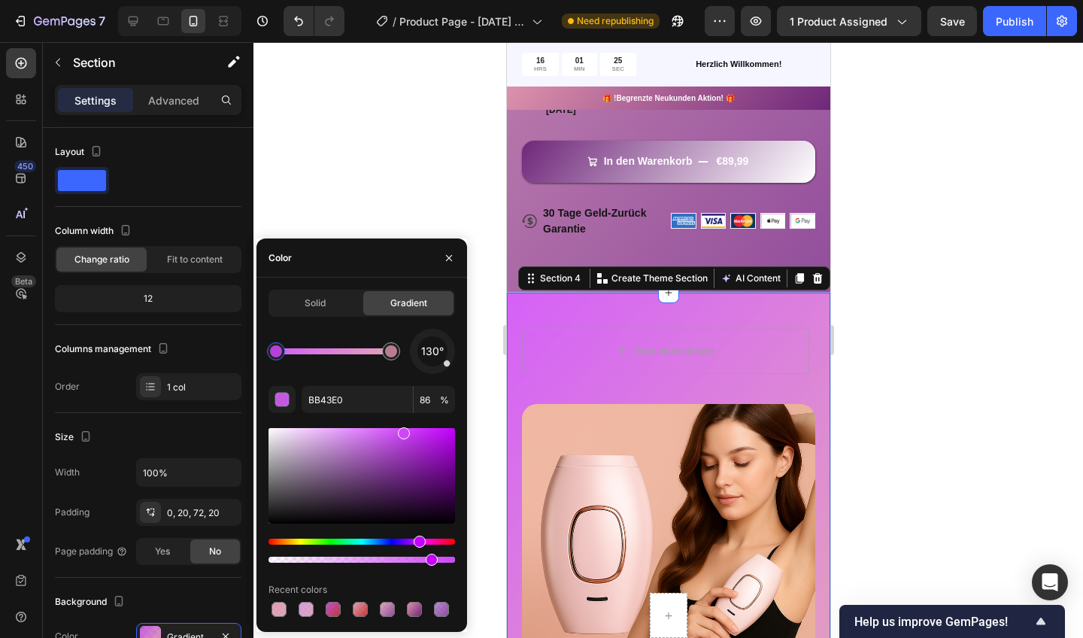
click at [402, 430] on div at bounding box center [362, 476] width 187 height 96
drag, startPoint x: 402, startPoint y: 439, endPoint x: 390, endPoint y: 439, distance: 12.1
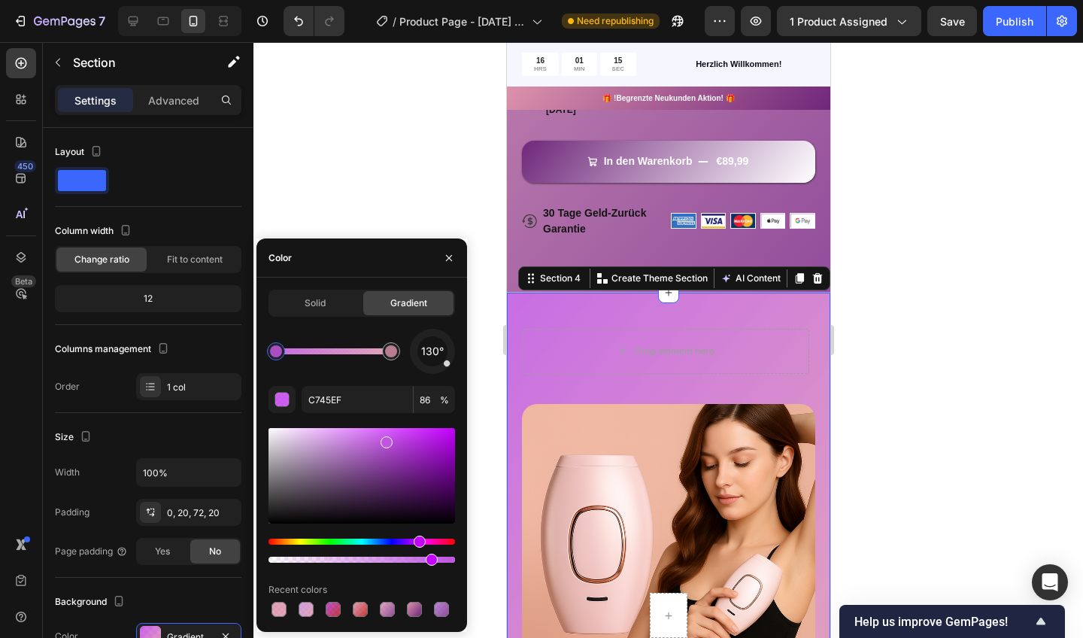
type input "BF55E0"
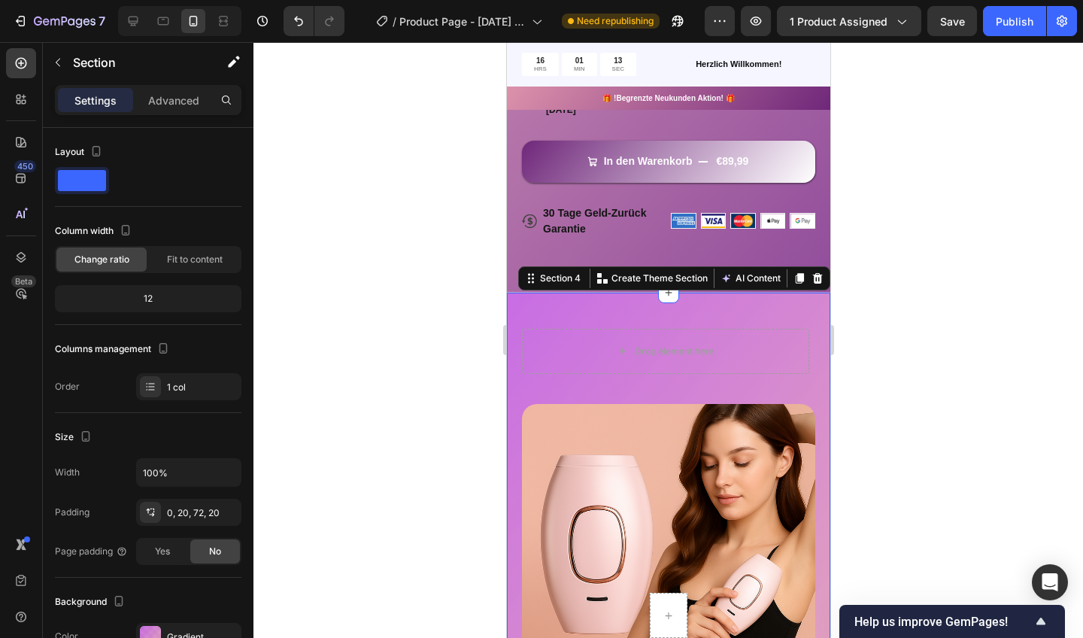
click at [414, 186] on div at bounding box center [668, 340] width 830 height 596
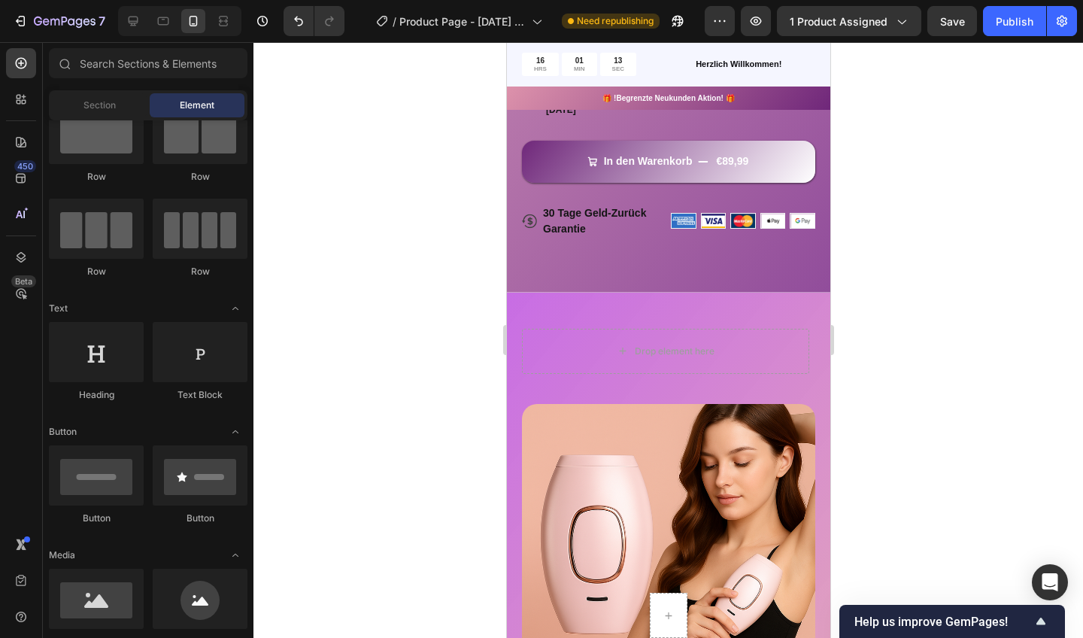
click at [422, 192] on div at bounding box center [668, 340] width 830 height 596
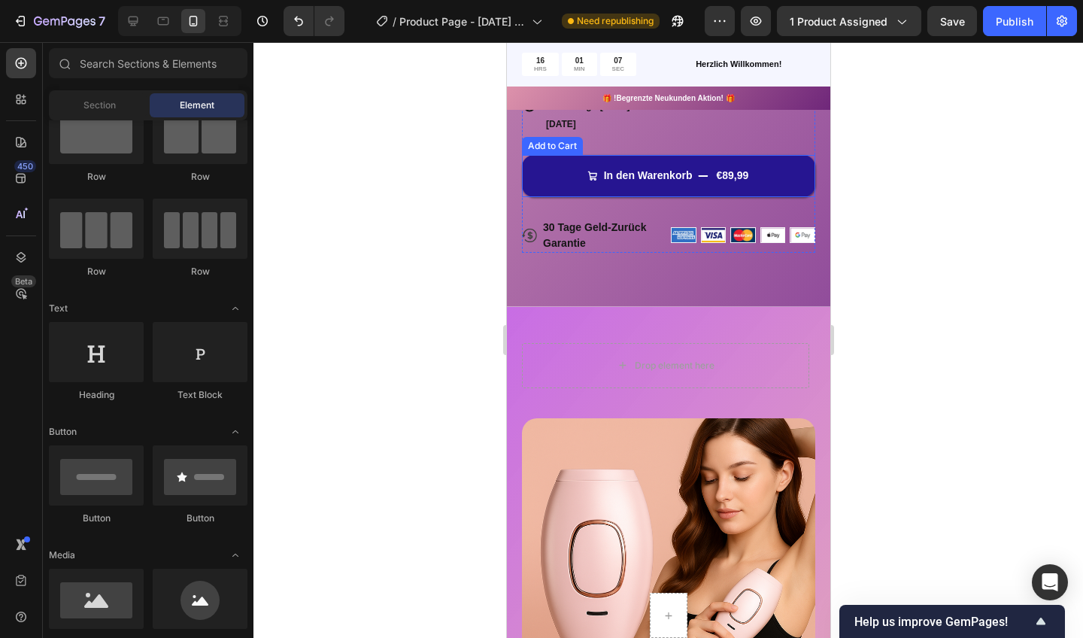
scroll to position [780, 0]
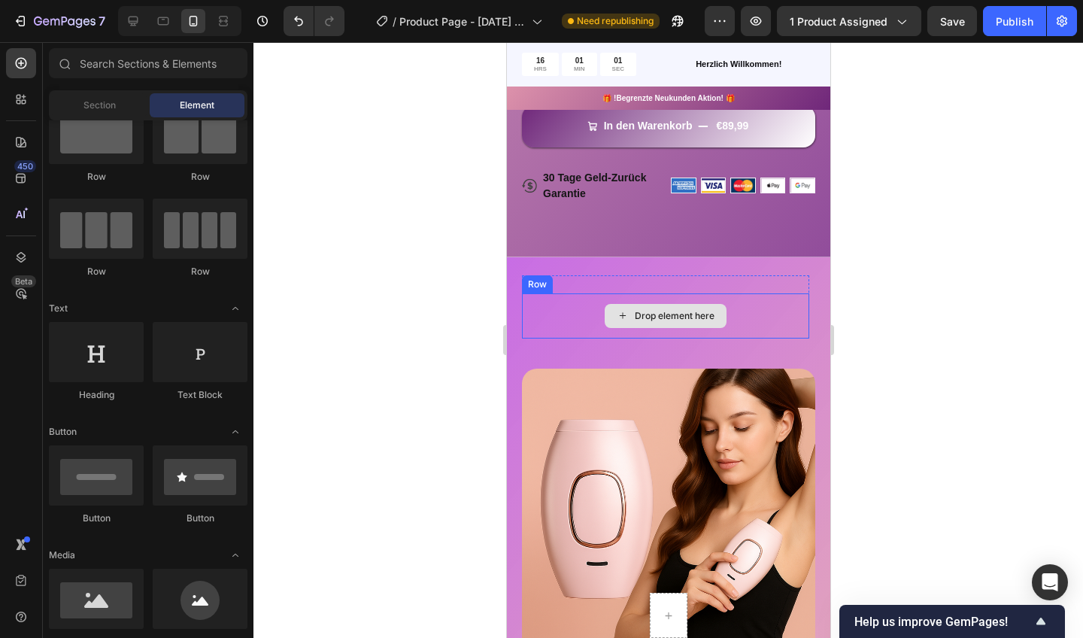
click at [605, 312] on div "Drop element here" at bounding box center [665, 316] width 122 height 24
click at [620, 275] on div "Drop element here Row" at bounding box center [664, 306] width 287 height 63
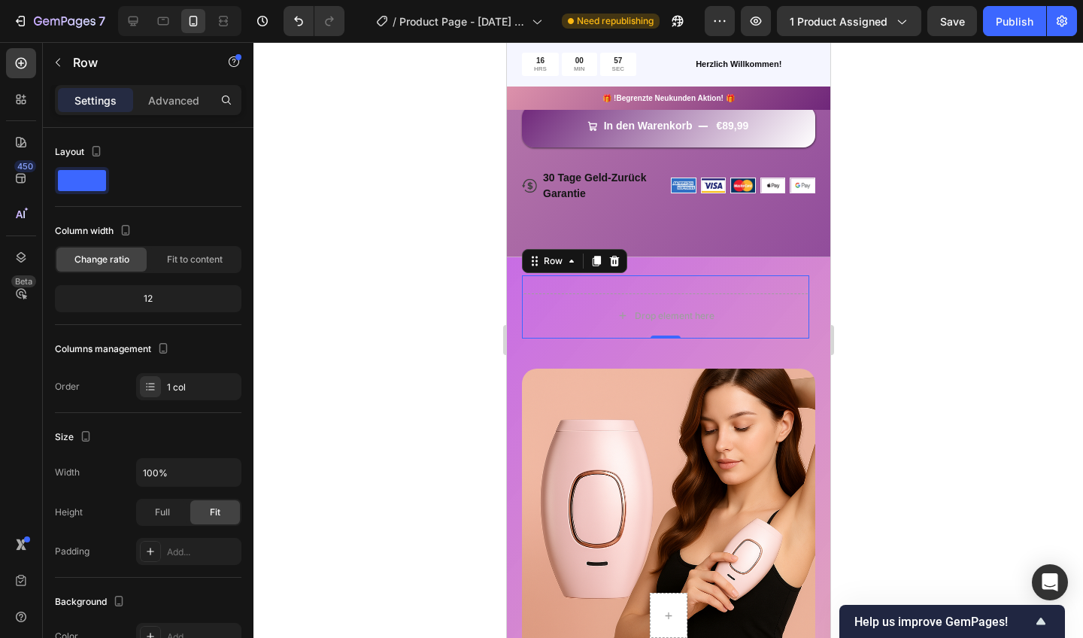
click at [598, 280] on div "Drop element here Row" at bounding box center [664, 306] width 287 height 63
click at [627, 306] on div "Drop element here" at bounding box center [665, 316] width 122 height 24
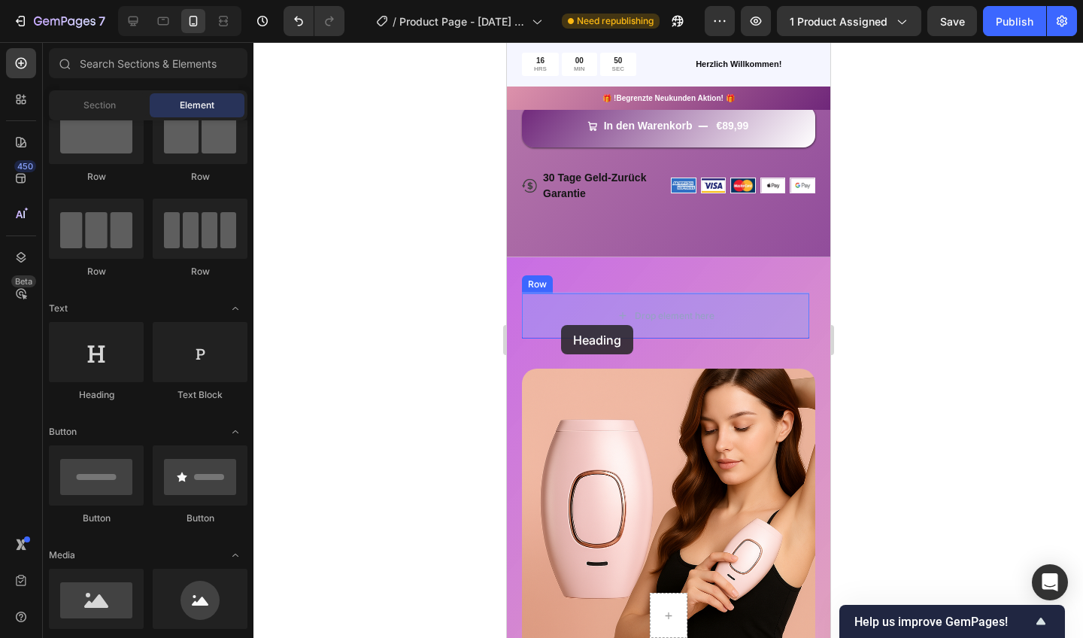
drag, startPoint x: 594, startPoint y: 417, endPoint x: 560, endPoint y: 325, distance: 98.5
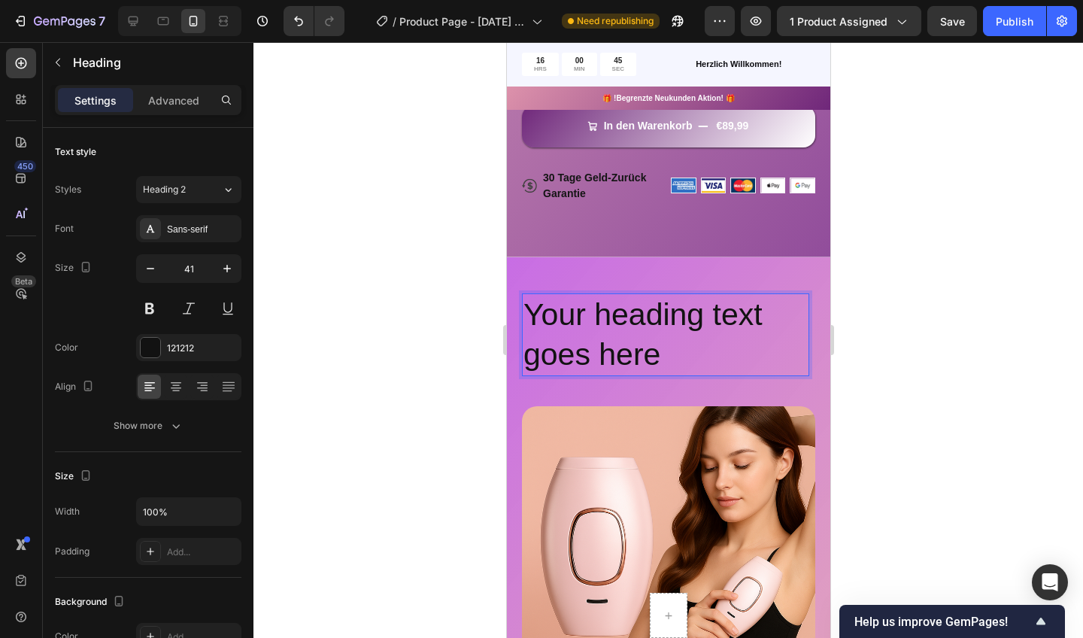
click at [659, 363] on p "Your heading text goes here" at bounding box center [665, 335] width 284 height 80
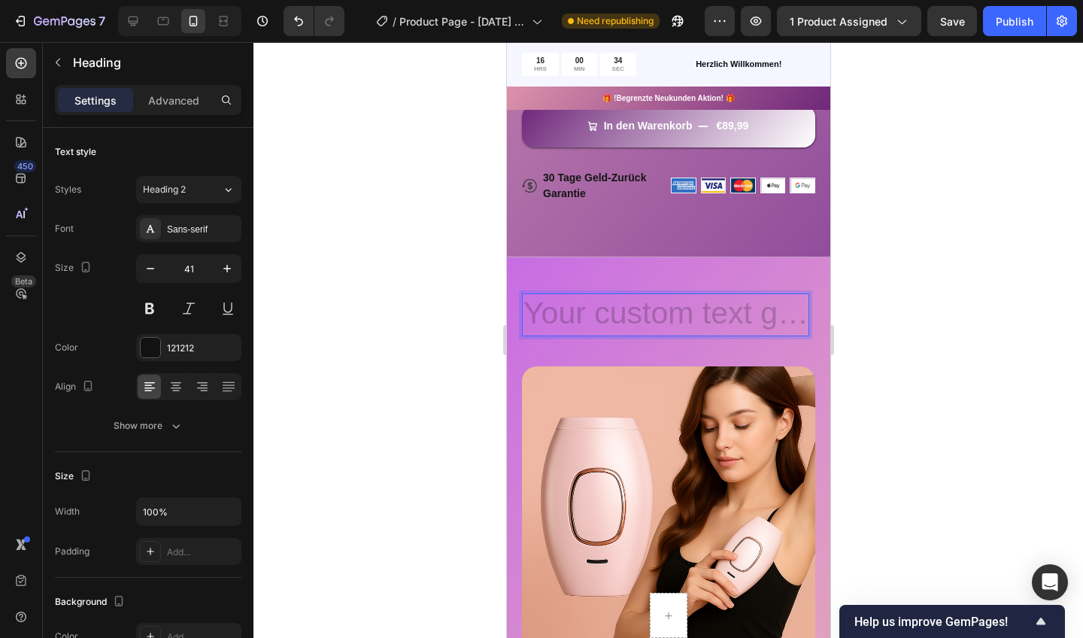
click at [573, 299] on h2 "Rich Text Editor. Editing area: main" at bounding box center [664, 314] width 287 height 43
click at [571, 300] on h2 "Rich Text Editor. Editing area: main" at bounding box center [664, 314] width 287 height 43
click at [562, 302] on h2 "Rich Text Editor. Editing area: main" at bounding box center [664, 314] width 287 height 43
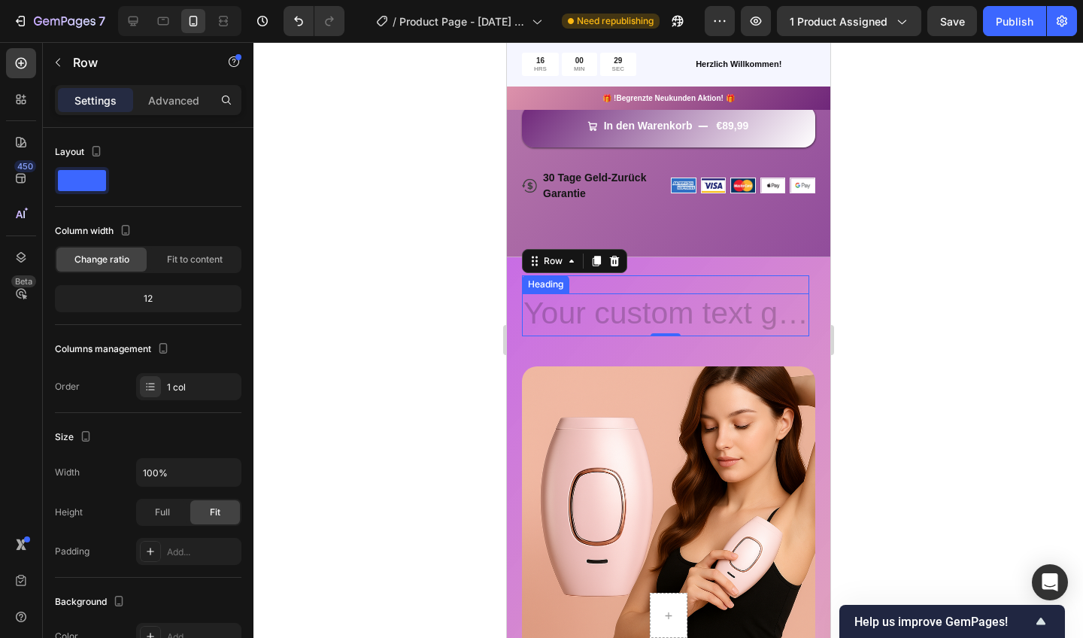
click at [534, 285] on div "Heading" at bounding box center [544, 285] width 41 height 14
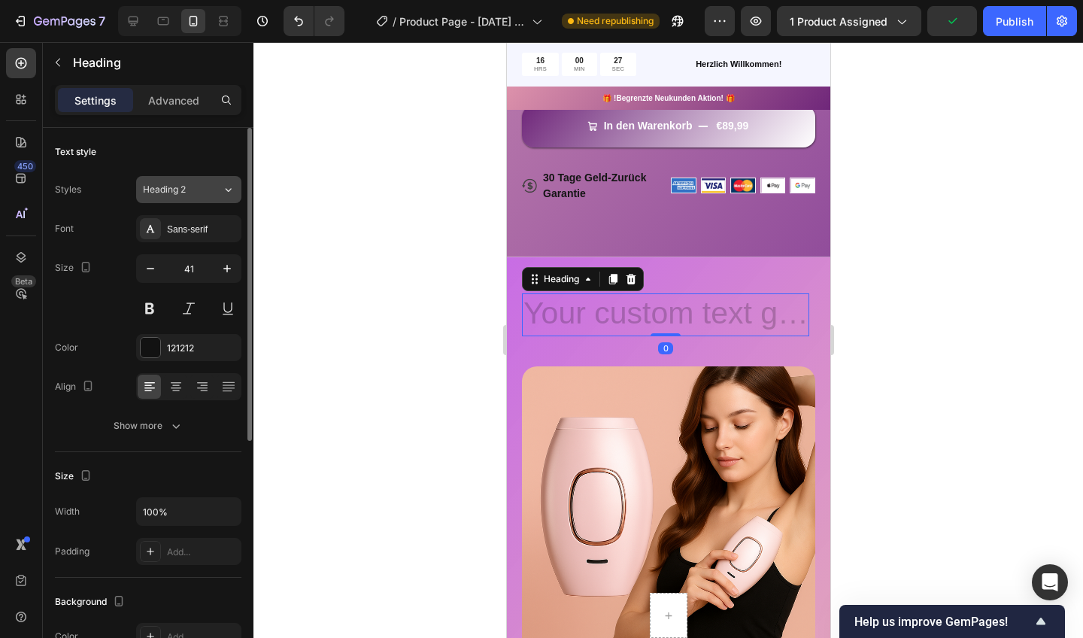
click at [210, 193] on div "Heading 2" at bounding box center [182, 190] width 79 height 14
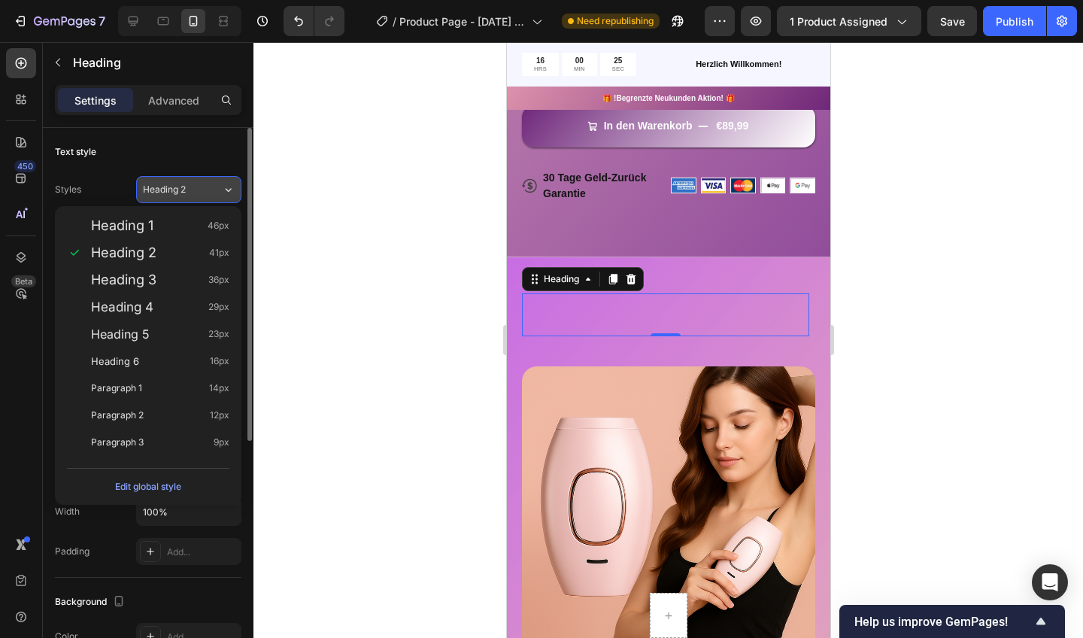
click at [218, 184] on div "Heading 2" at bounding box center [182, 190] width 79 height 14
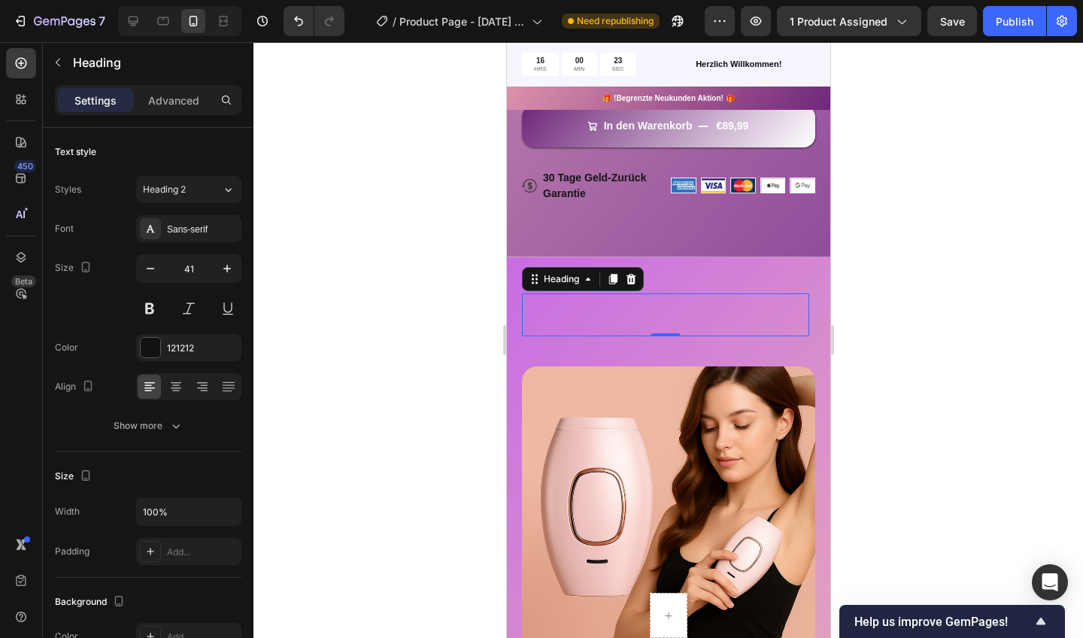
click at [633, 281] on icon at bounding box center [631, 278] width 10 height 11
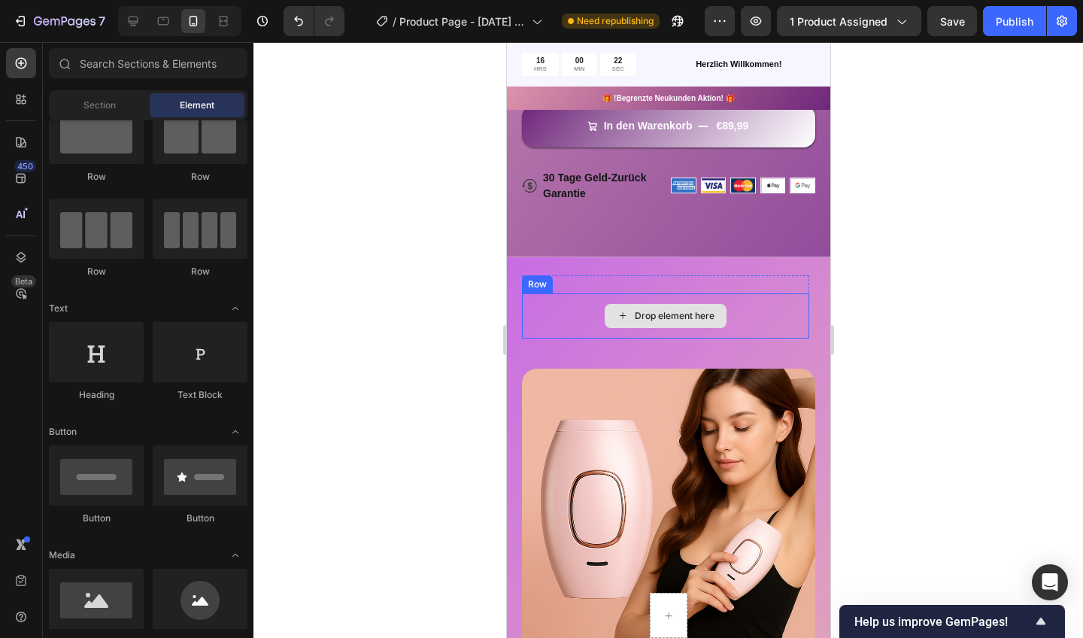
click at [637, 306] on div "Drop element here" at bounding box center [665, 316] width 122 height 24
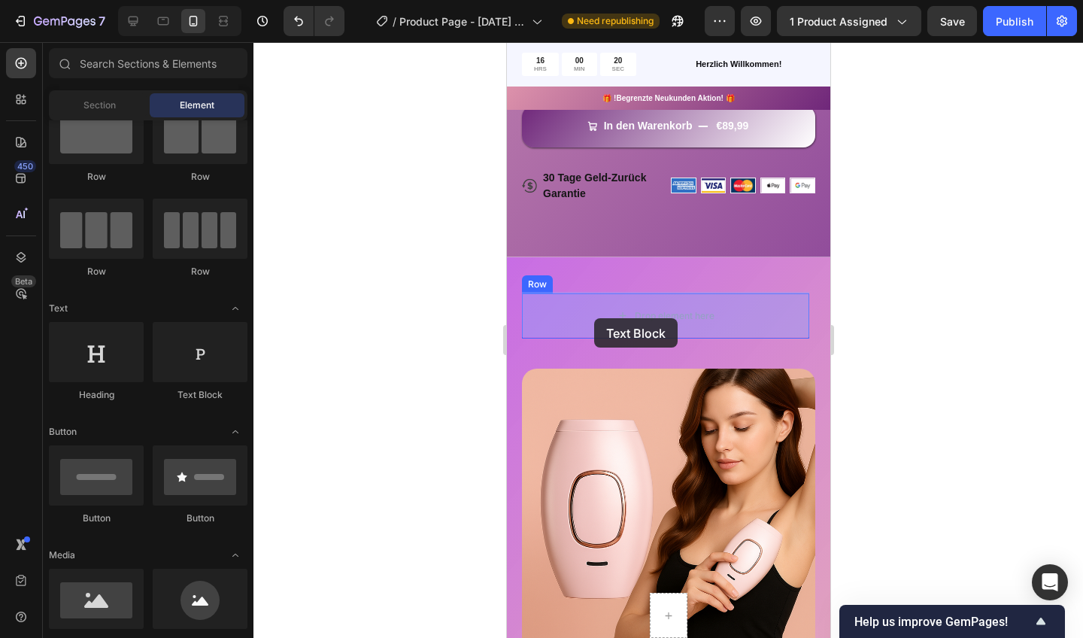
drag, startPoint x: 727, startPoint y: 380, endPoint x: 598, endPoint y: 317, distance: 143.0
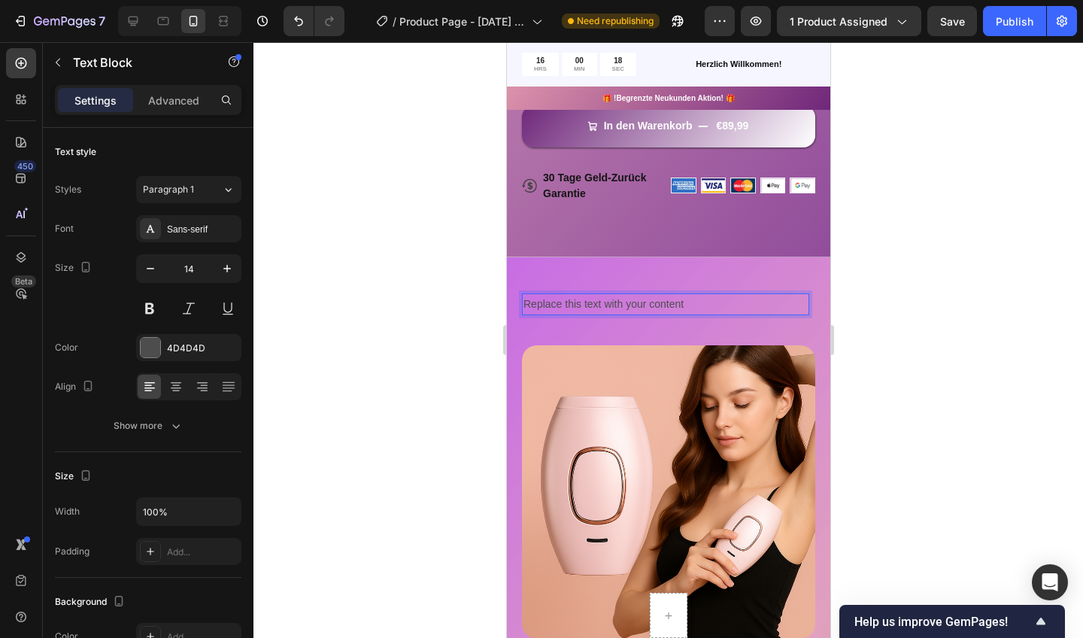
click at [576, 298] on p "Replace this text with your content" at bounding box center [665, 304] width 284 height 19
click at [699, 295] on p "Replace this text with your content" at bounding box center [665, 304] width 284 height 19
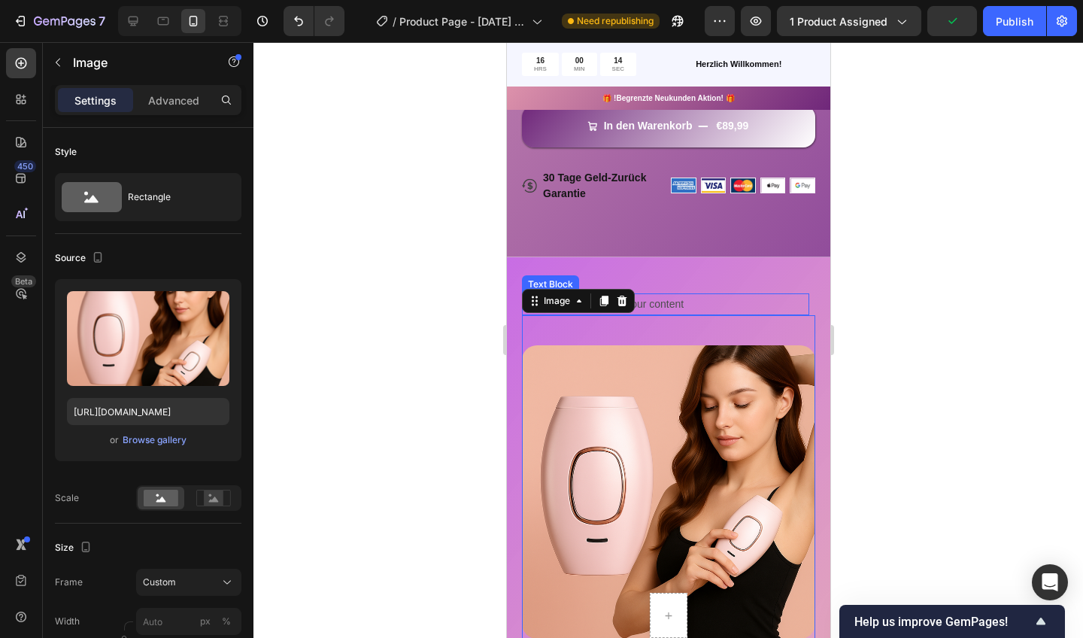
click at [696, 309] on p "Replace this text with your content" at bounding box center [665, 304] width 284 height 19
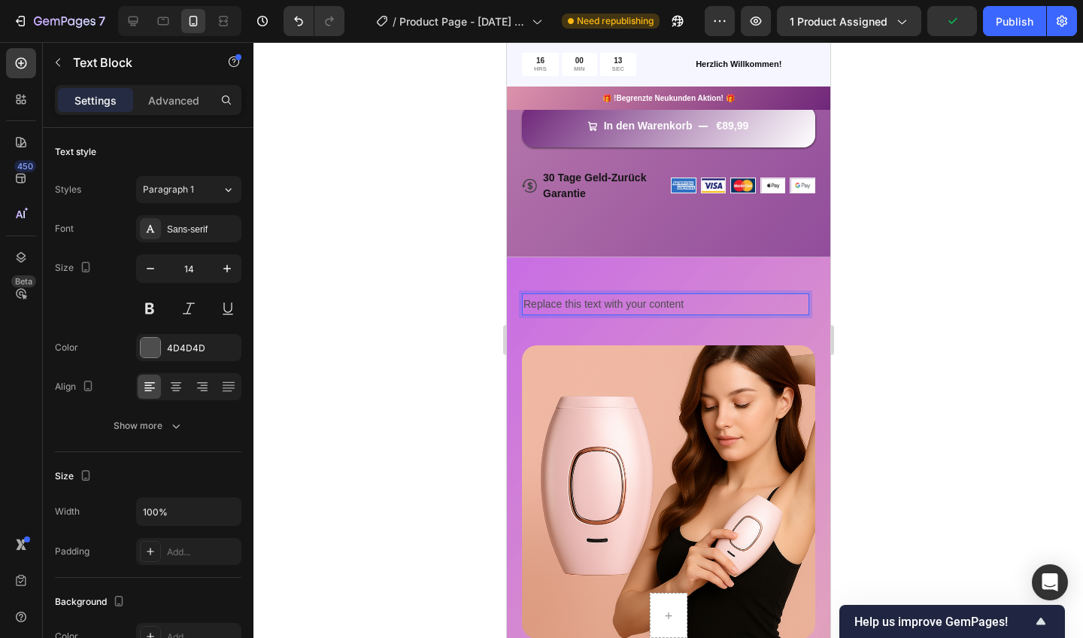
click at [691, 298] on p "Replace this text with your content" at bounding box center [665, 304] width 284 height 19
drag, startPoint x: 691, startPoint y: 297, endPoint x: 521, endPoint y: 301, distance: 170.0
click at [521, 301] on div "Replace this text with your content Text Block 0 Row Row Row Row Image Row Row …" at bounding box center [667, 475] width 323 height 436
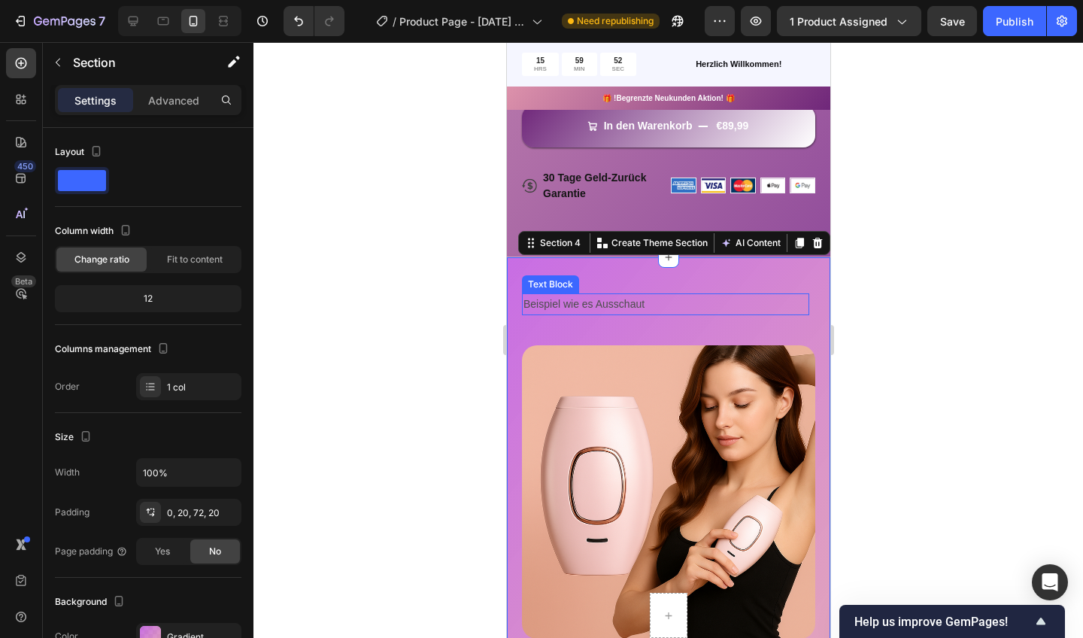
click at [525, 299] on p "Beispiel wie es Ausschaut" at bounding box center [665, 304] width 284 height 19
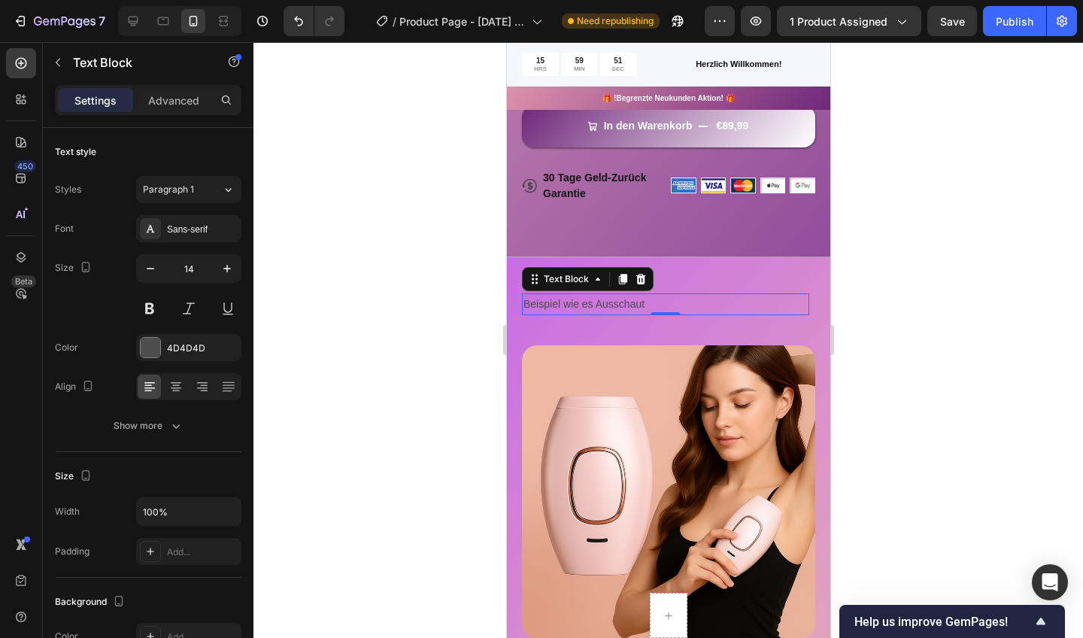
click at [553, 299] on p "Beispiel wie es Ausschaut" at bounding box center [665, 304] width 284 height 19
click at [524, 299] on p "Beispiel wie es Ausschaut" at bounding box center [665, 304] width 284 height 19
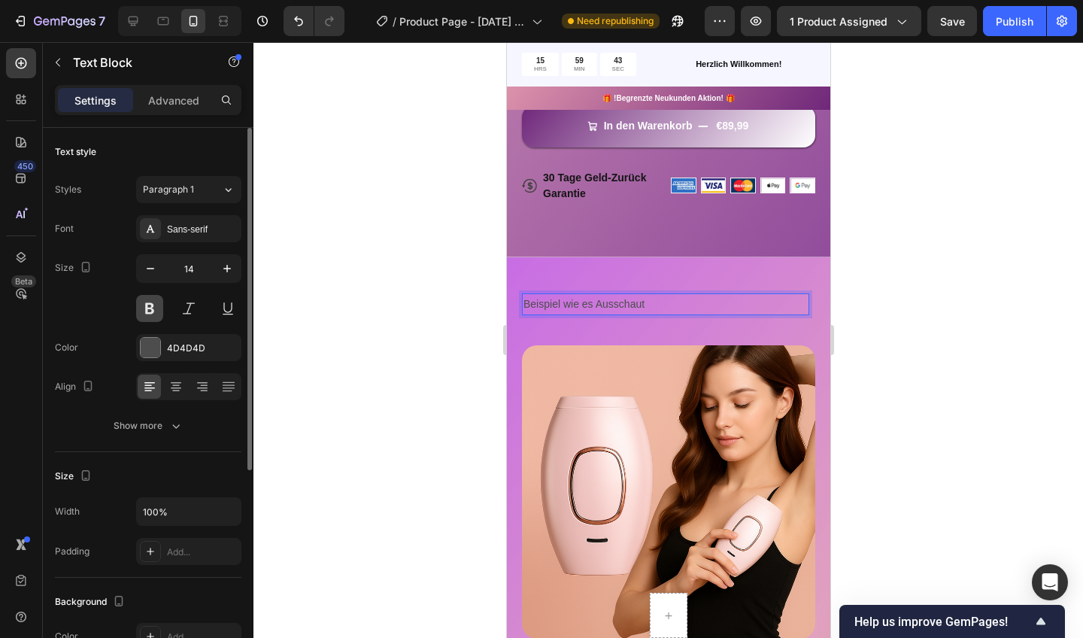
click at [148, 305] on button at bounding box center [149, 308] width 27 height 27
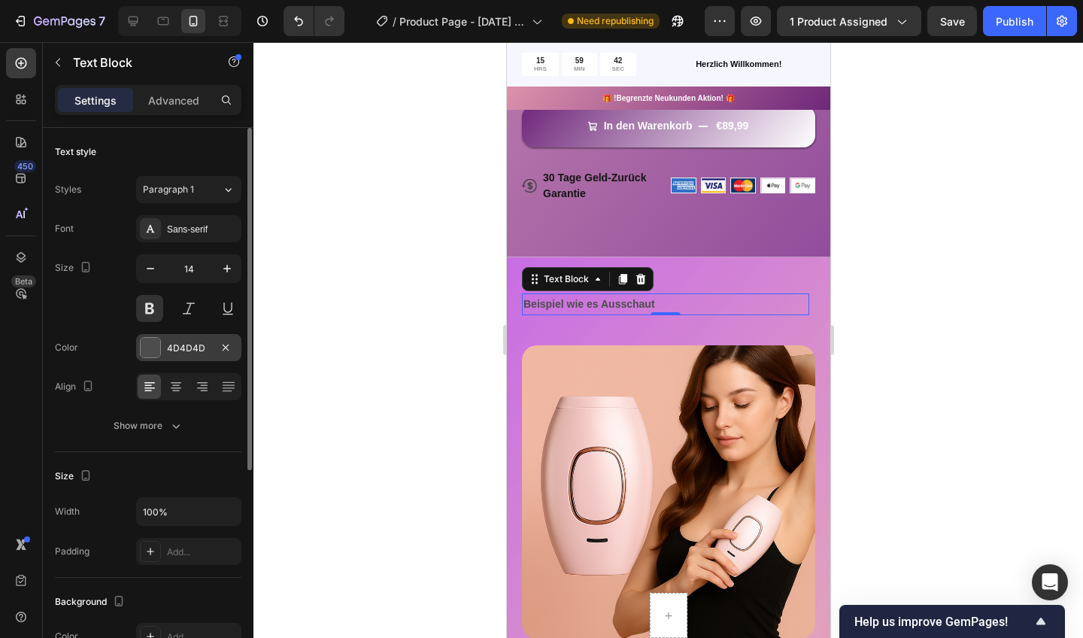
click at [156, 346] on div at bounding box center [151, 348] width 20 height 20
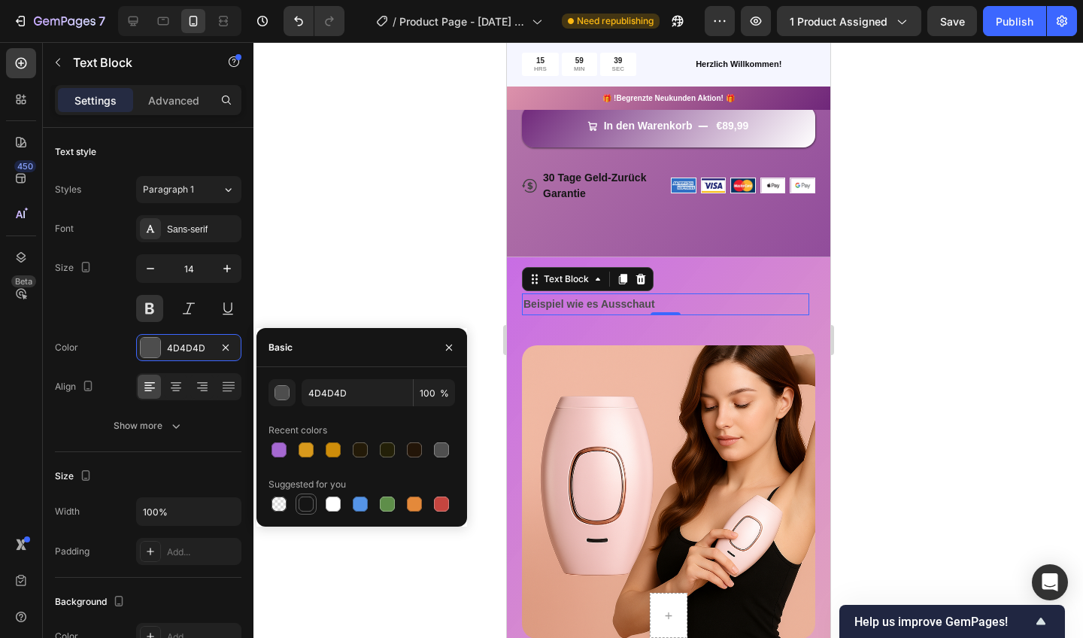
click at [306, 502] on div at bounding box center [306, 503] width 15 height 15
type input "151515"
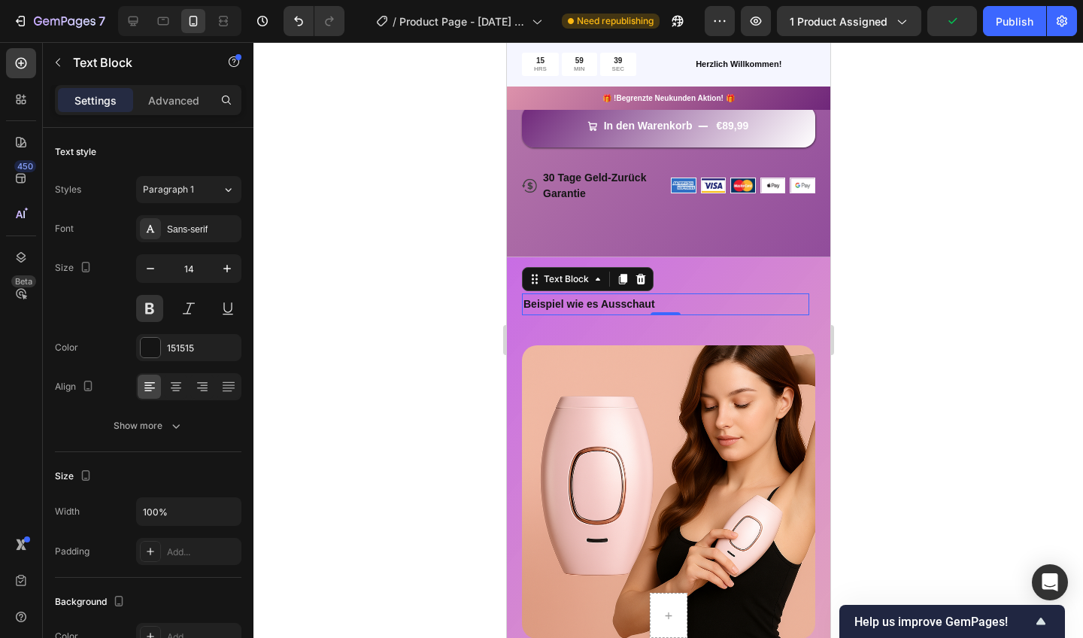
click at [360, 303] on div at bounding box center [668, 340] width 830 height 596
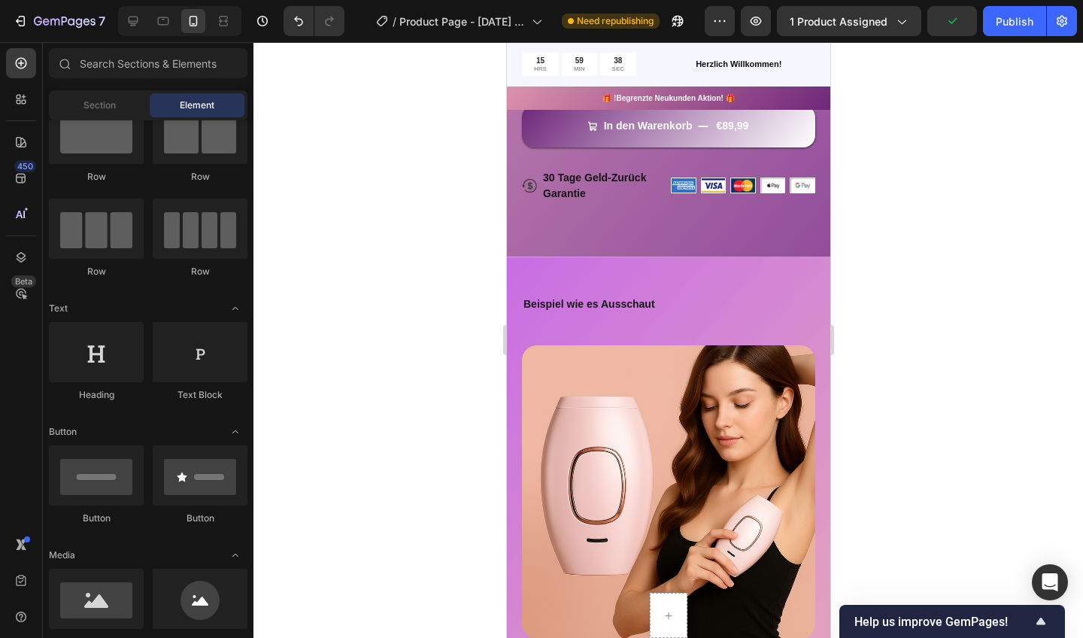
click at [362, 308] on div at bounding box center [668, 340] width 830 height 596
click at [702, 298] on p "Beispiel wie es Ausschaut" at bounding box center [665, 304] width 284 height 19
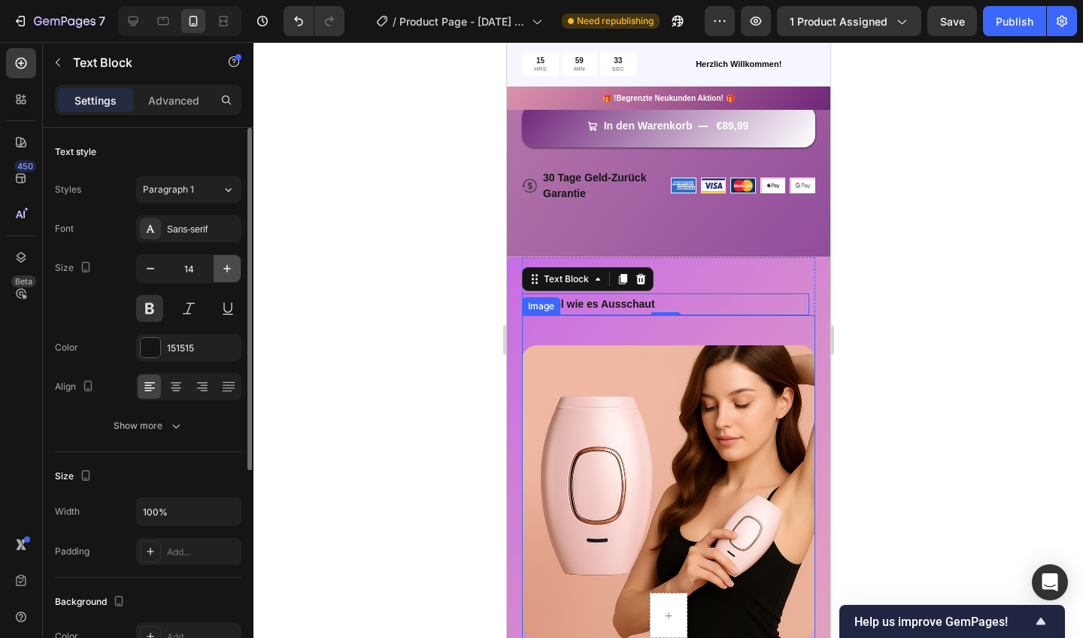
click at [229, 263] on icon "button" at bounding box center [227, 268] width 15 height 15
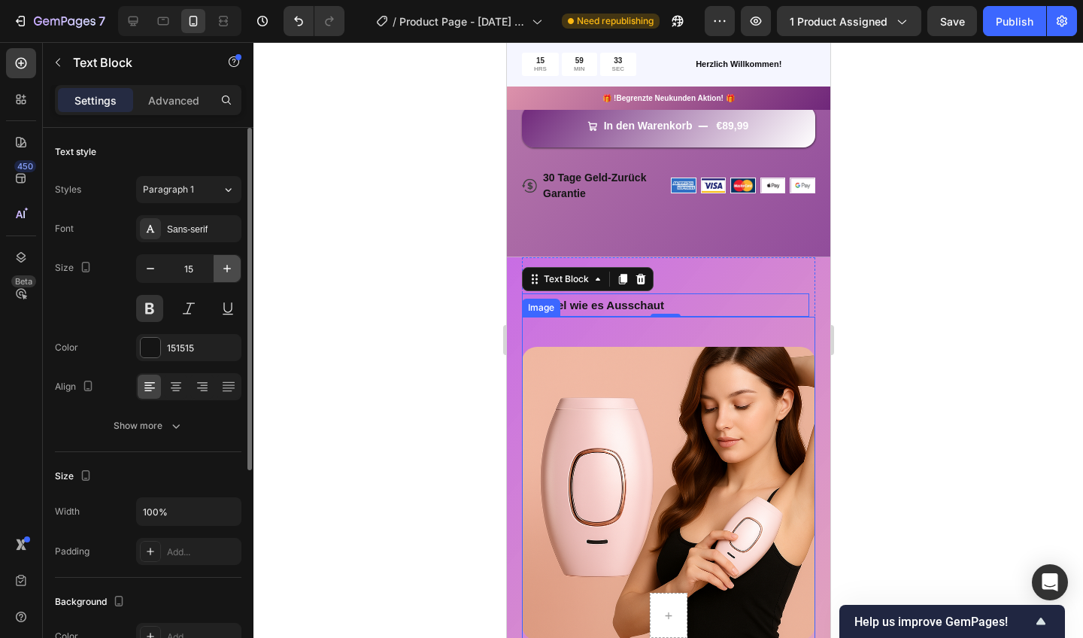
click at [229, 263] on icon "button" at bounding box center [227, 268] width 15 height 15
click at [237, 262] on button "button" at bounding box center [227, 268] width 27 height 27
type input "17"
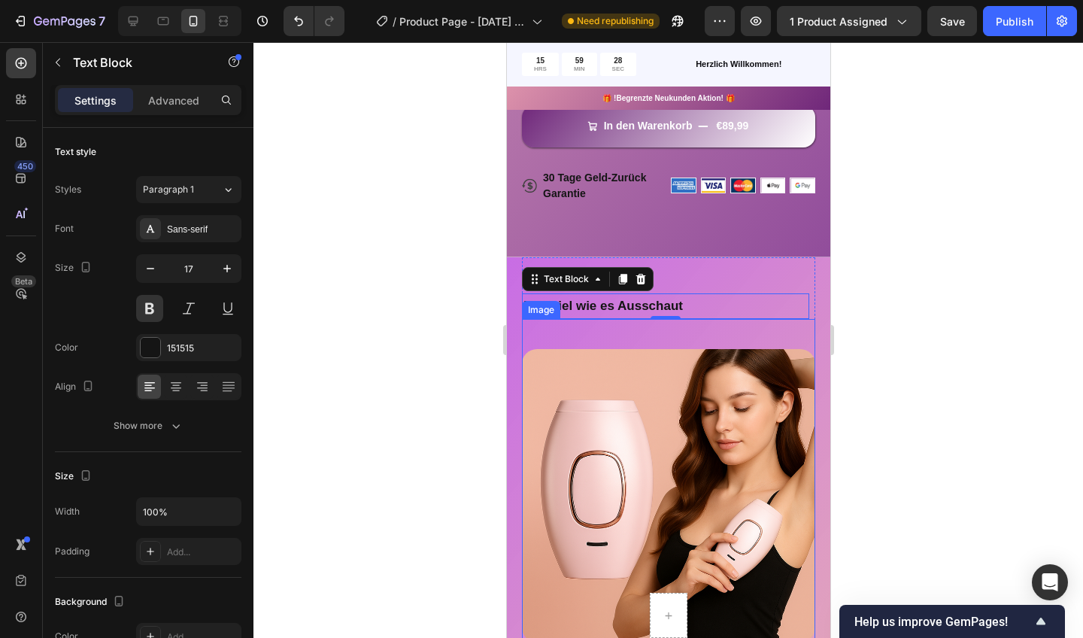
click at [327, 270] on div at bounding box center [668, 340] width 830 height 596
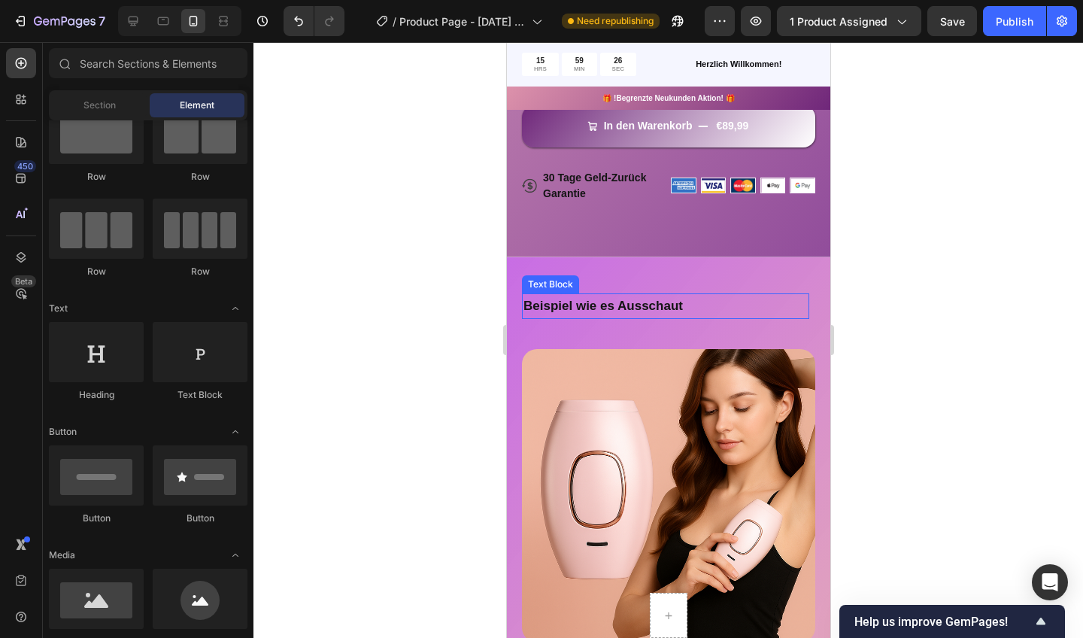
click at [609, 298] on p "Beispiel wie es Ausschaut" at bounding box center [665, 306] width 284 height 23
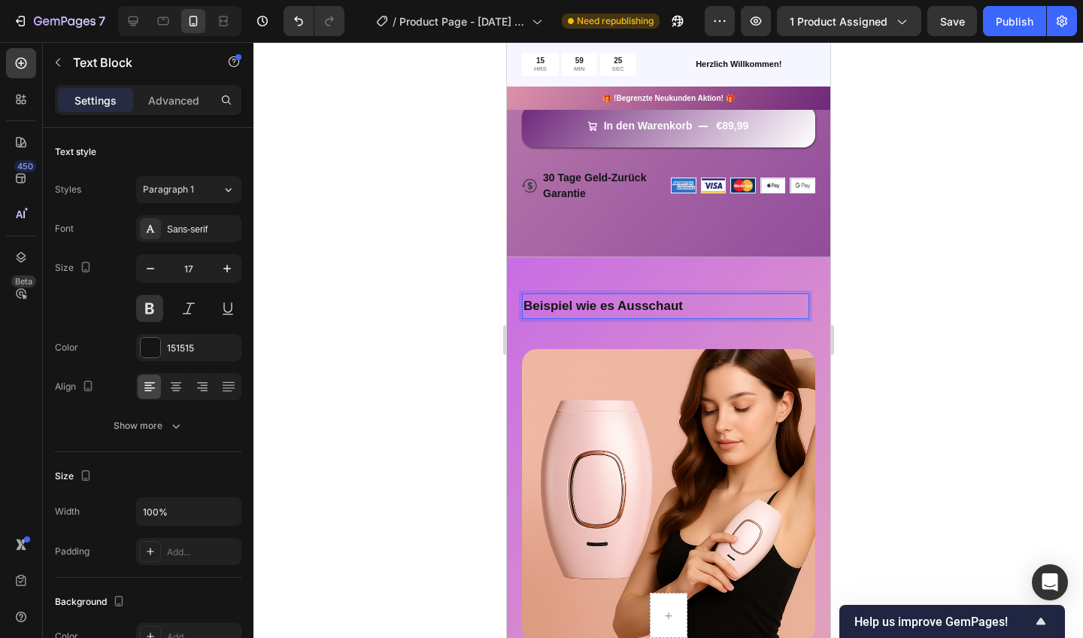
click at [609, 298] on p "Beispiel wie es Ausschaut" at bounding box center [665, 306] width 284 height 23
click at [621, 302] on p "Beispiel wie es Ausschaut" at bounding box center [665, 306] width 284 height 23
click at [753, 303] on p "Beispiel wie es Ausschaut" at bounding box center [665, 306] width 284 height 23
click at [398, 320] on div at bounding box center [668, 340] width 830 height 596
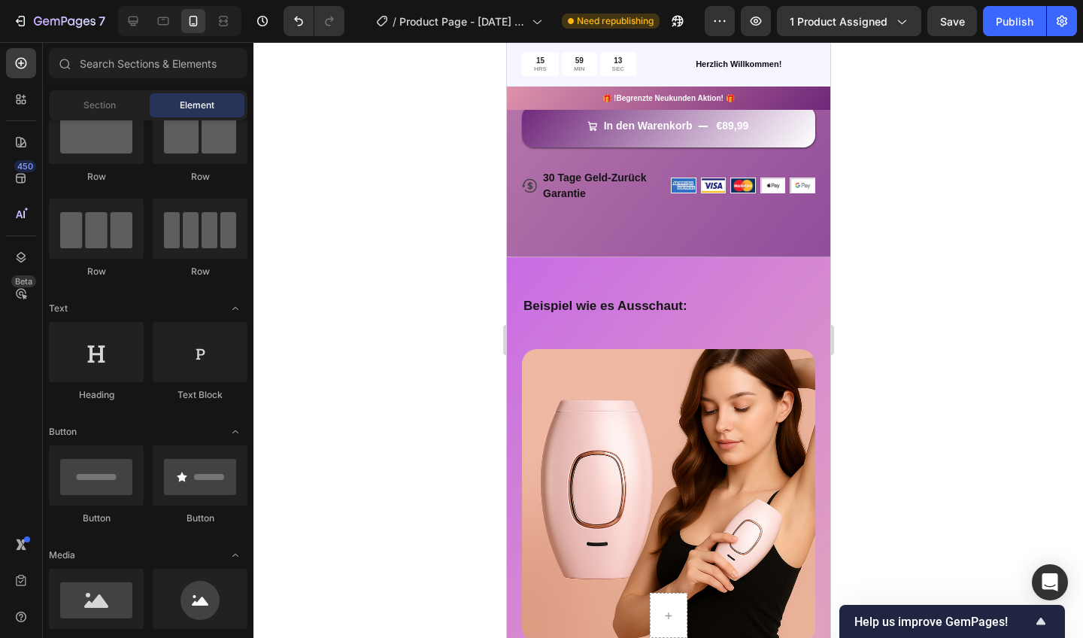
click at [409, 320] on div at bounding box center [668, 340] width 830 height 596
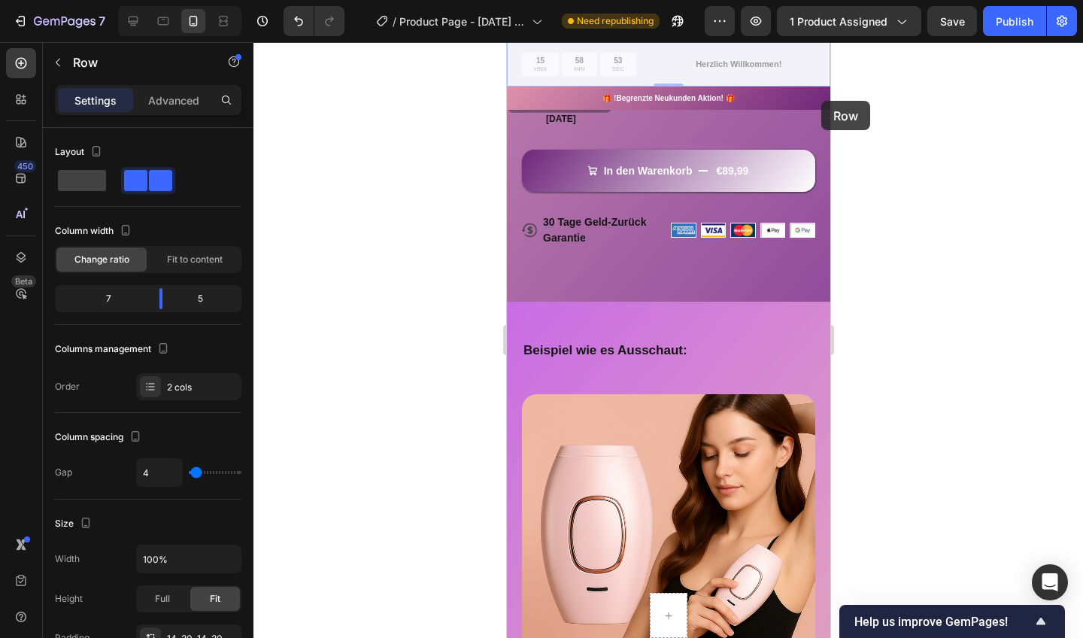
scroll to position [856, 0]
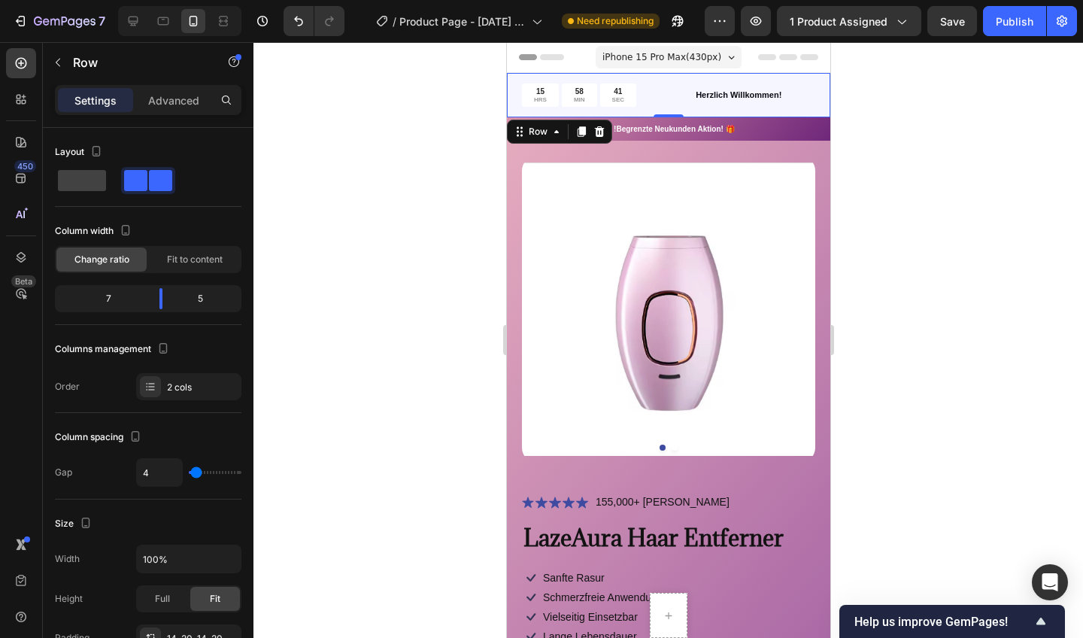
click at [432, 282] on div at bounding box center [668, 340] width 830 height 596
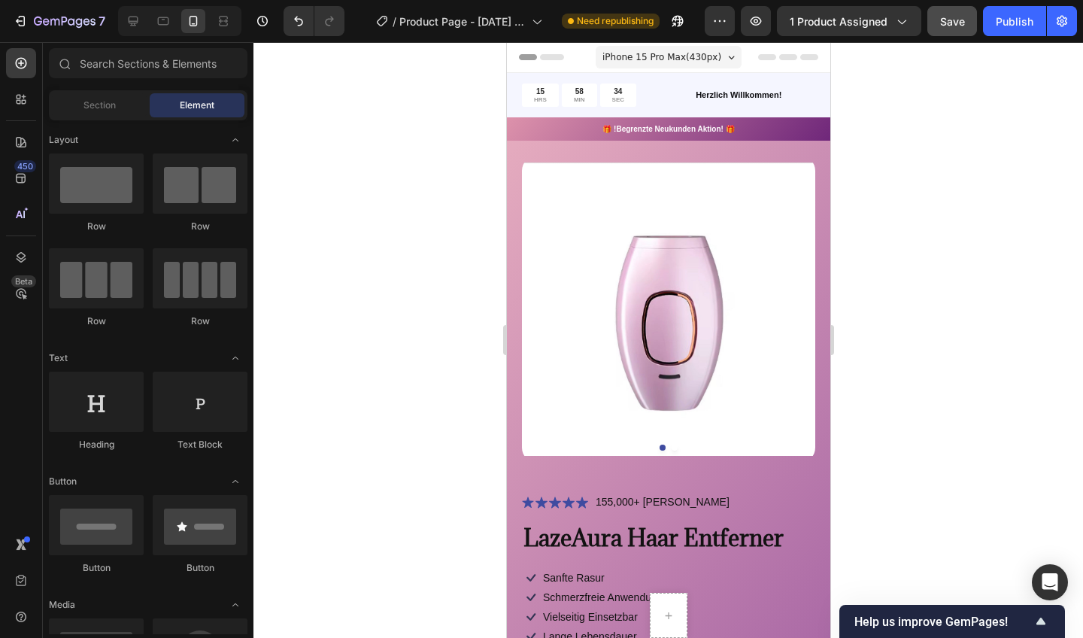
click at [961, 19] on span "Save" at bounding box center [952, 21] width 25 height 13
click at [1016, 18] on div "Publish" at bounding box center [1015, 22] width 38 height 16
click at [23, 8] on button "7" at bounding box center [59, 21] width 106 height 30
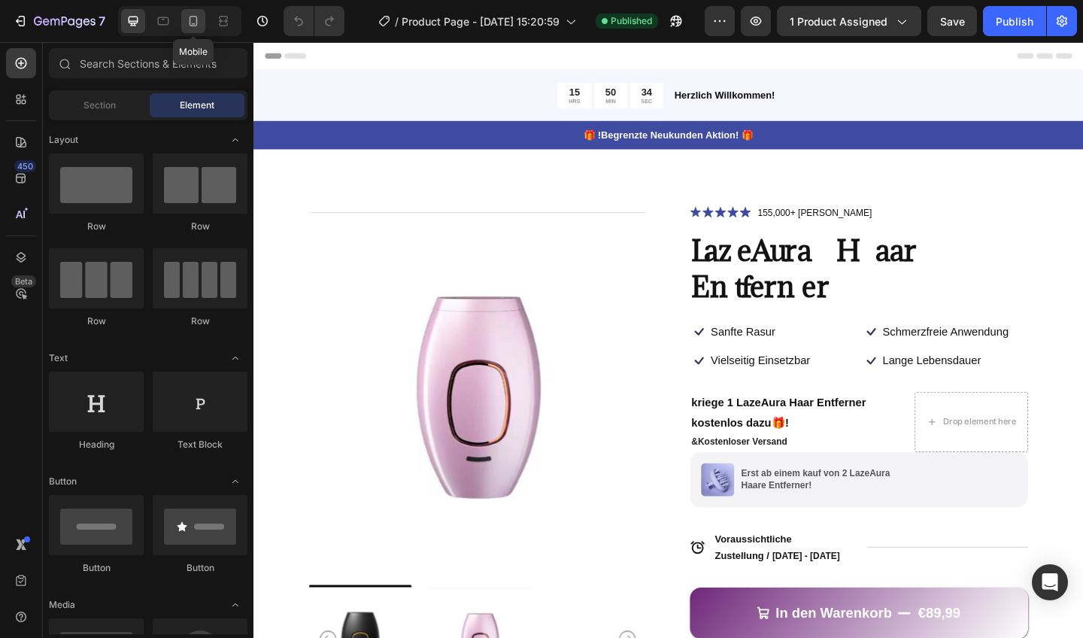
click at [193, 25] on icon at bounding box center [193, 21] width 15 height 15
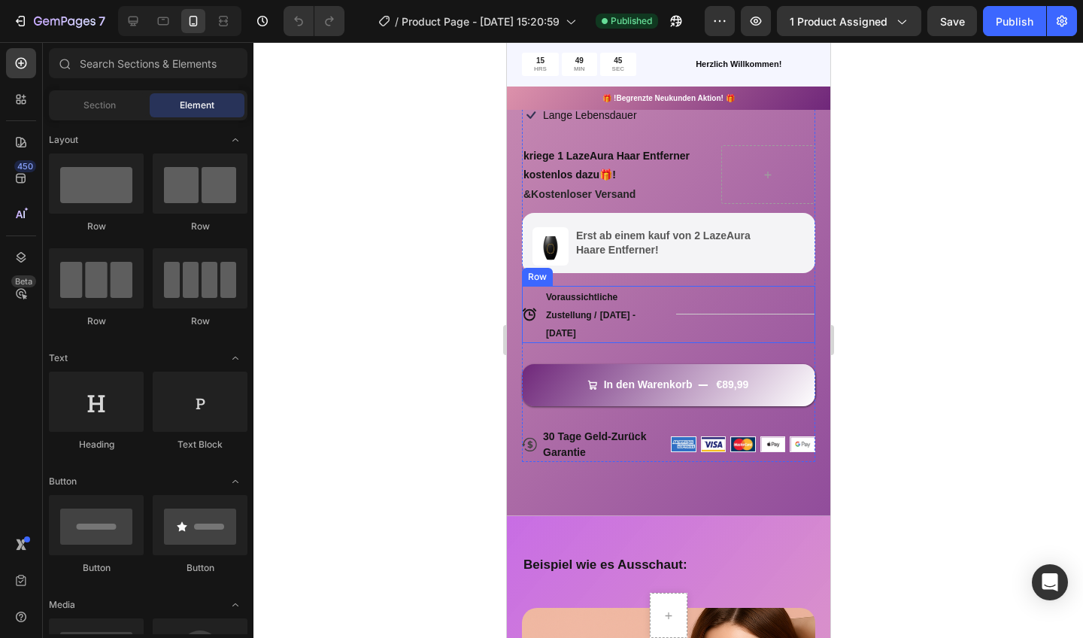
scroll to position [519, 0]
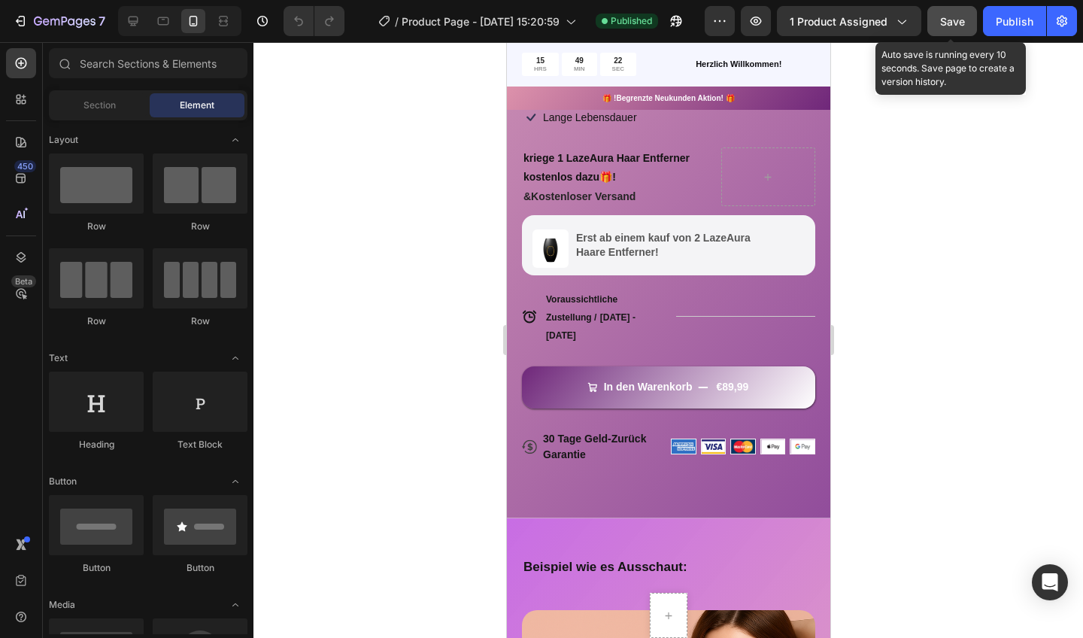
click at [947, 22] on span "Save" at bounding box center [952, 21] width 25 height 13
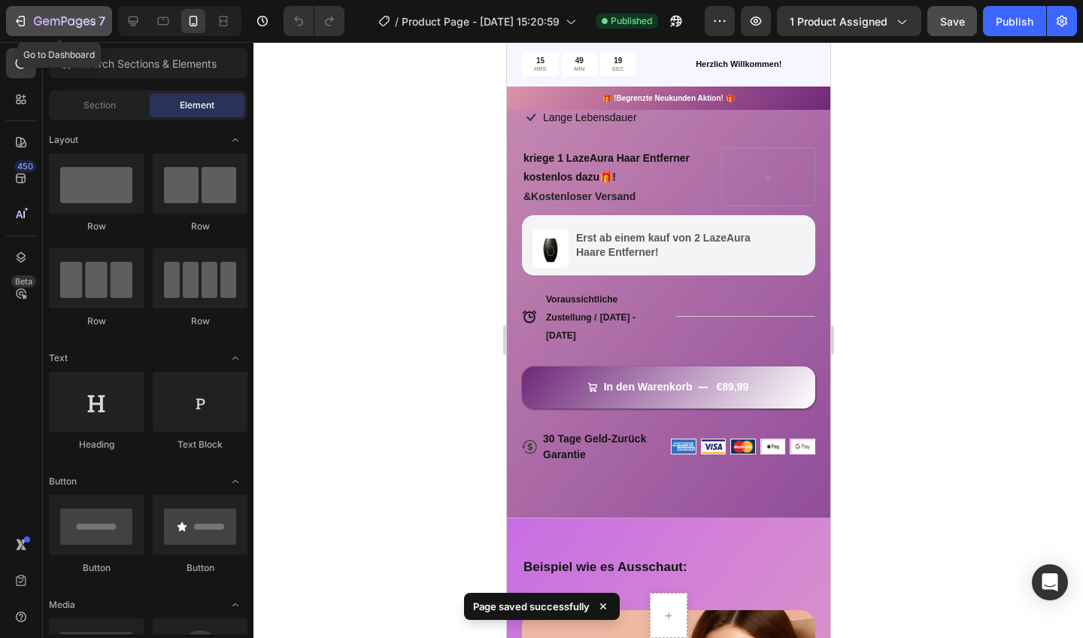
click at [26, 26] on icon "button" at bounding box center [20, 21] width 15 height 15
